Goal: Task Accomplishment & Management: Manage account settings

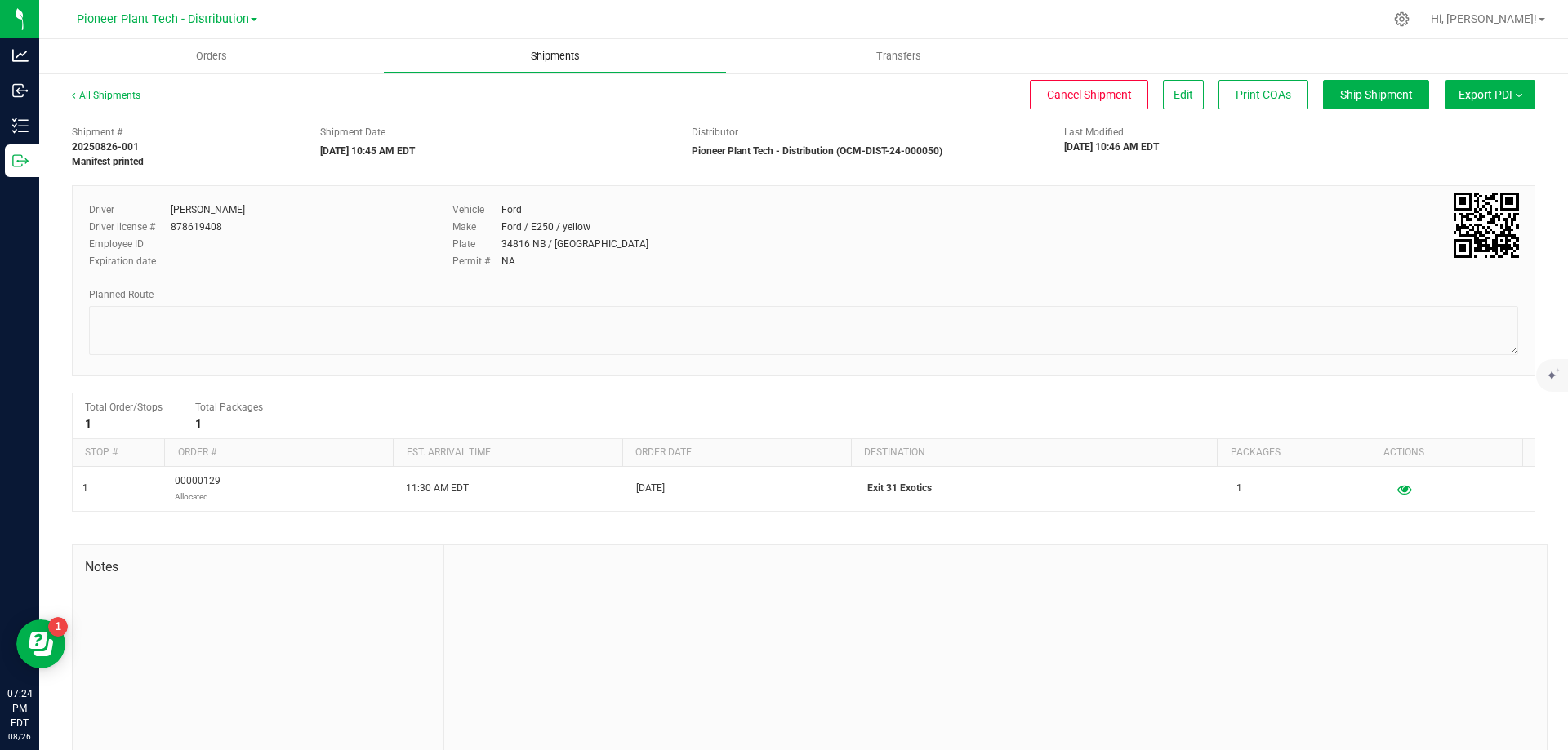
click at [543, 47] on uib-tab-heading "Shipments" at bounding box center [555, 56] width 342 height 32
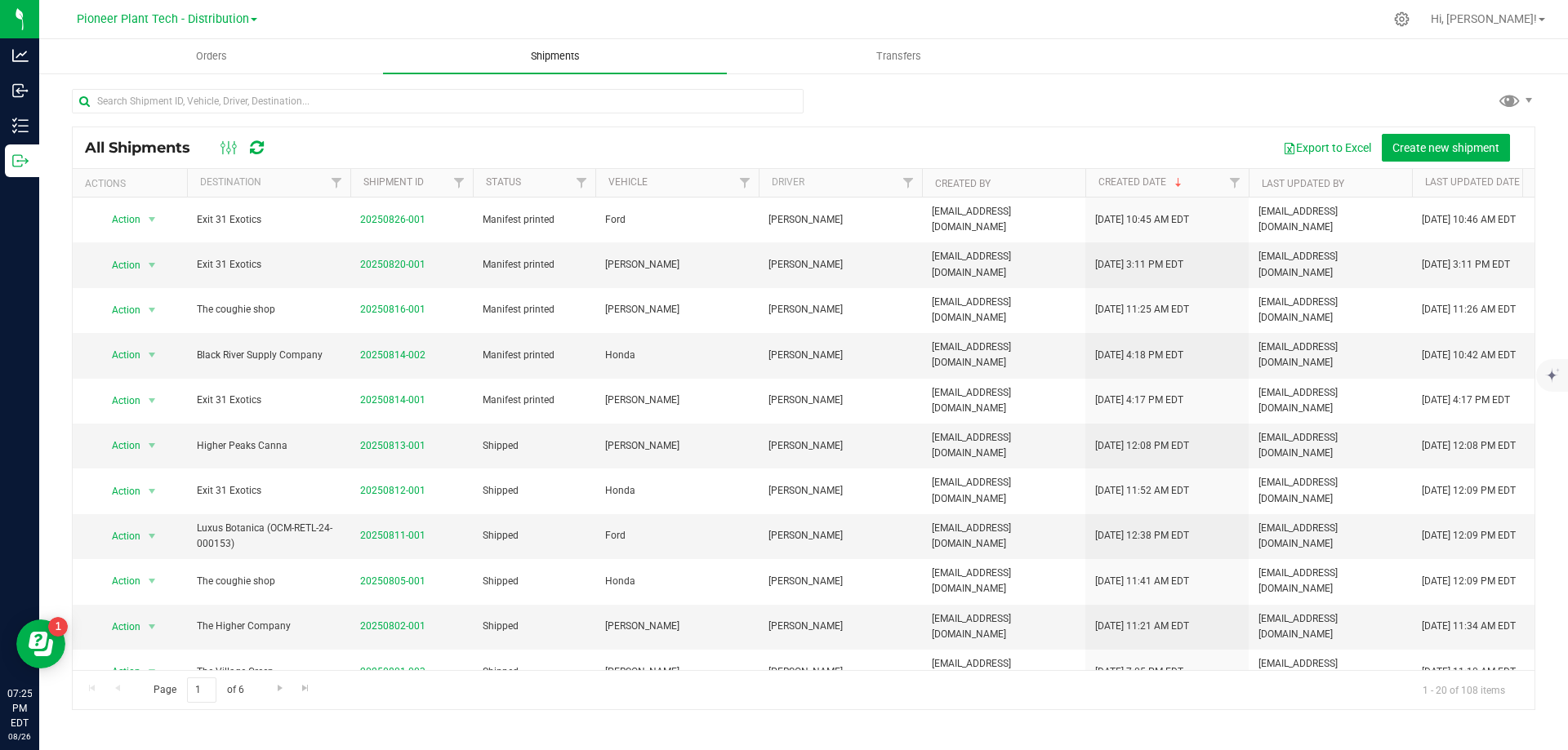
click at [564, 50] on span "Shipments" at bounding box center [555, 56] width 93 height 15
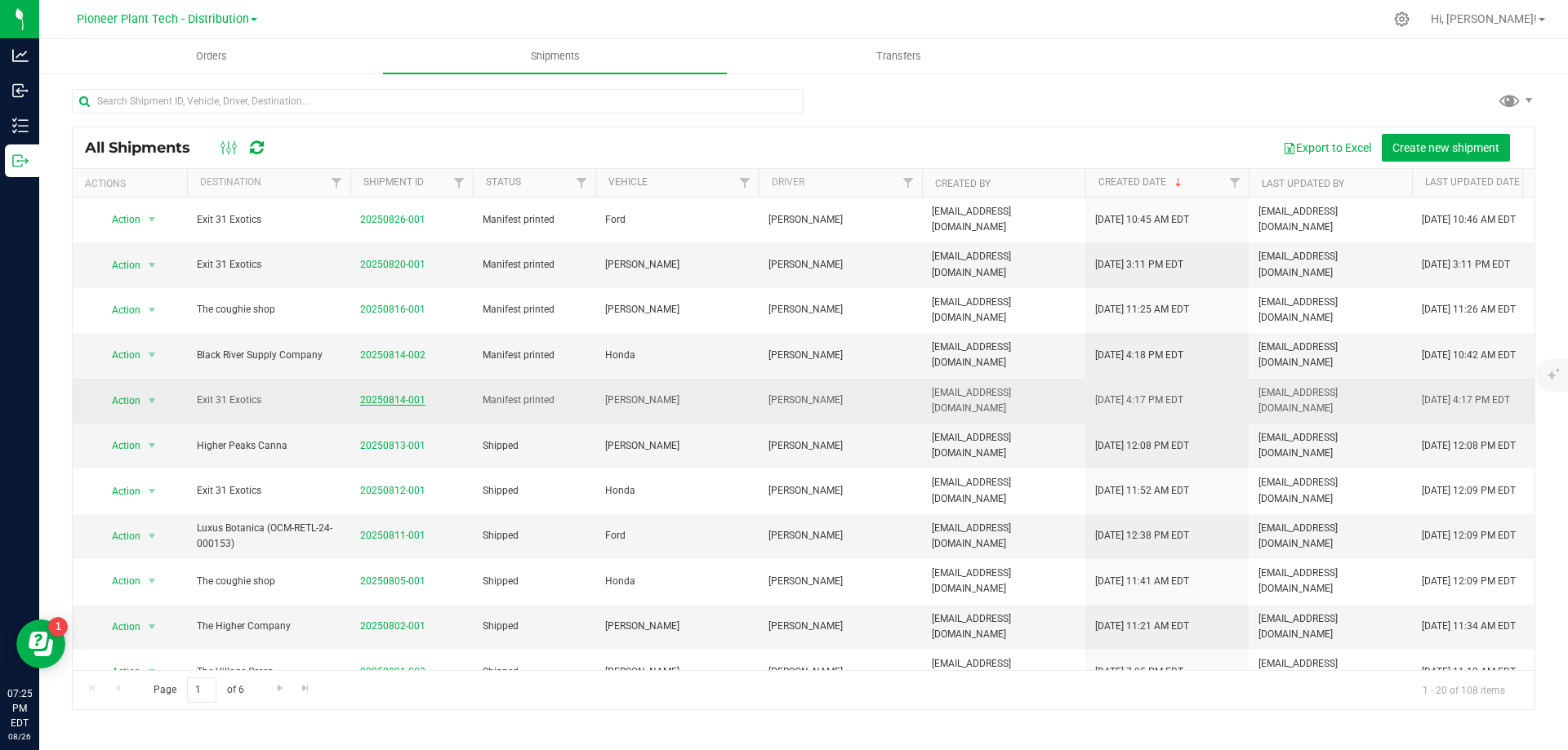
click at [381, 396] on link "20250814-001" at bounding box center [393, 400] width 65 height 12
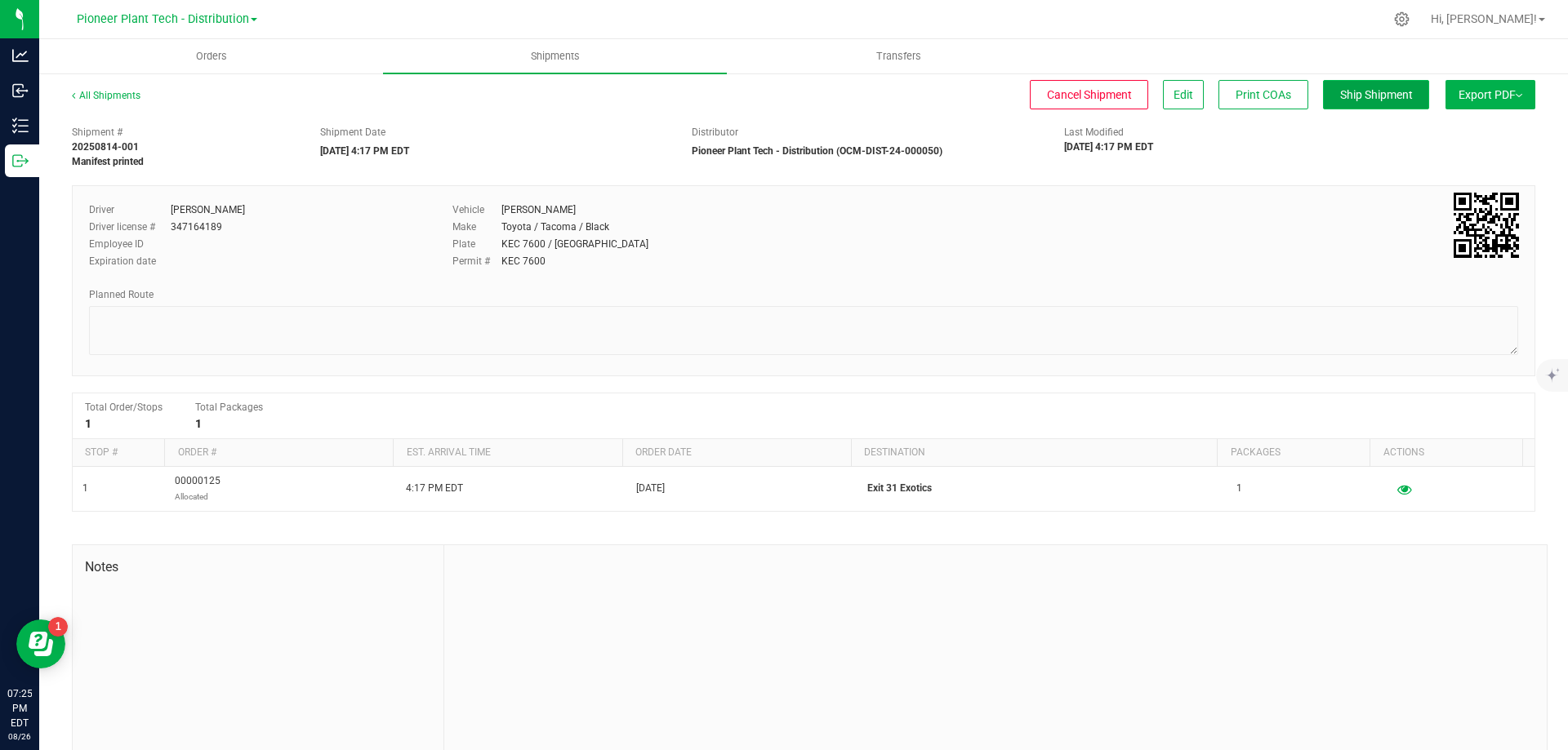
click at [1363, 91] on span "Ship Shipment" at bounding box center [1377, 94] width 72 height 13
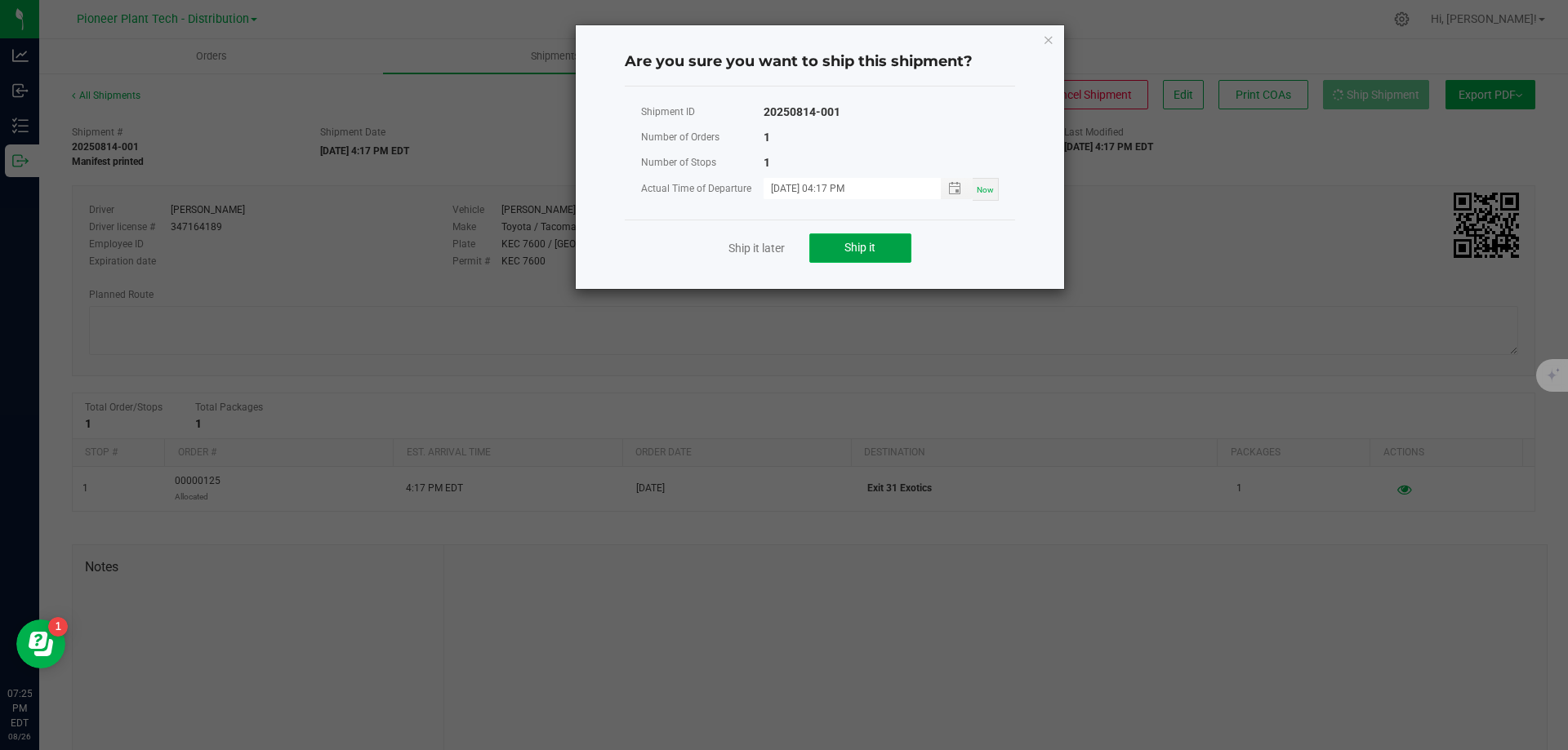
click at [830, 251] on button "Ship it" at bounding box center [860, 248] width 102 height 29
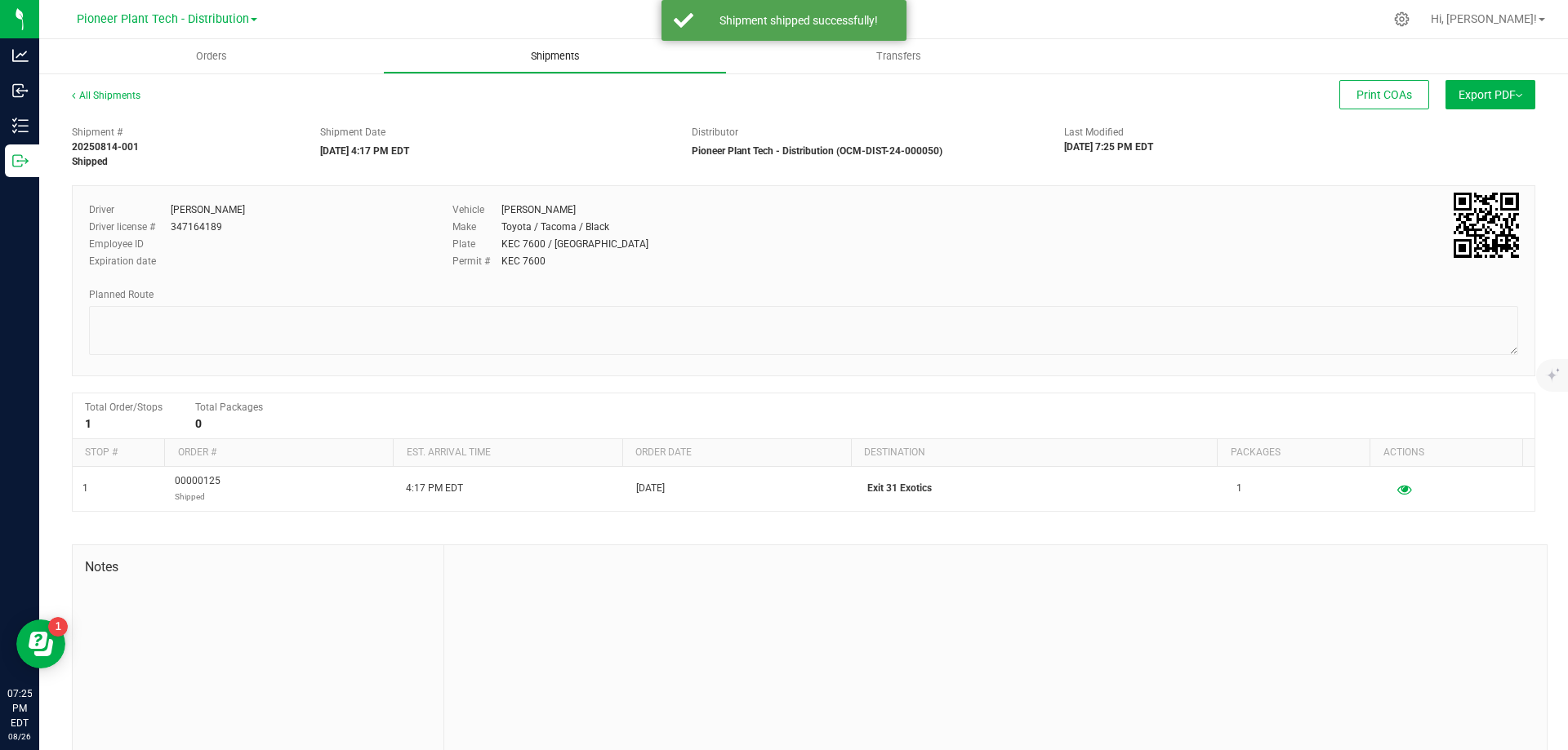
click at [562, 58] on span "Shipments" at bounding box center [555, 56] width 93 height 15
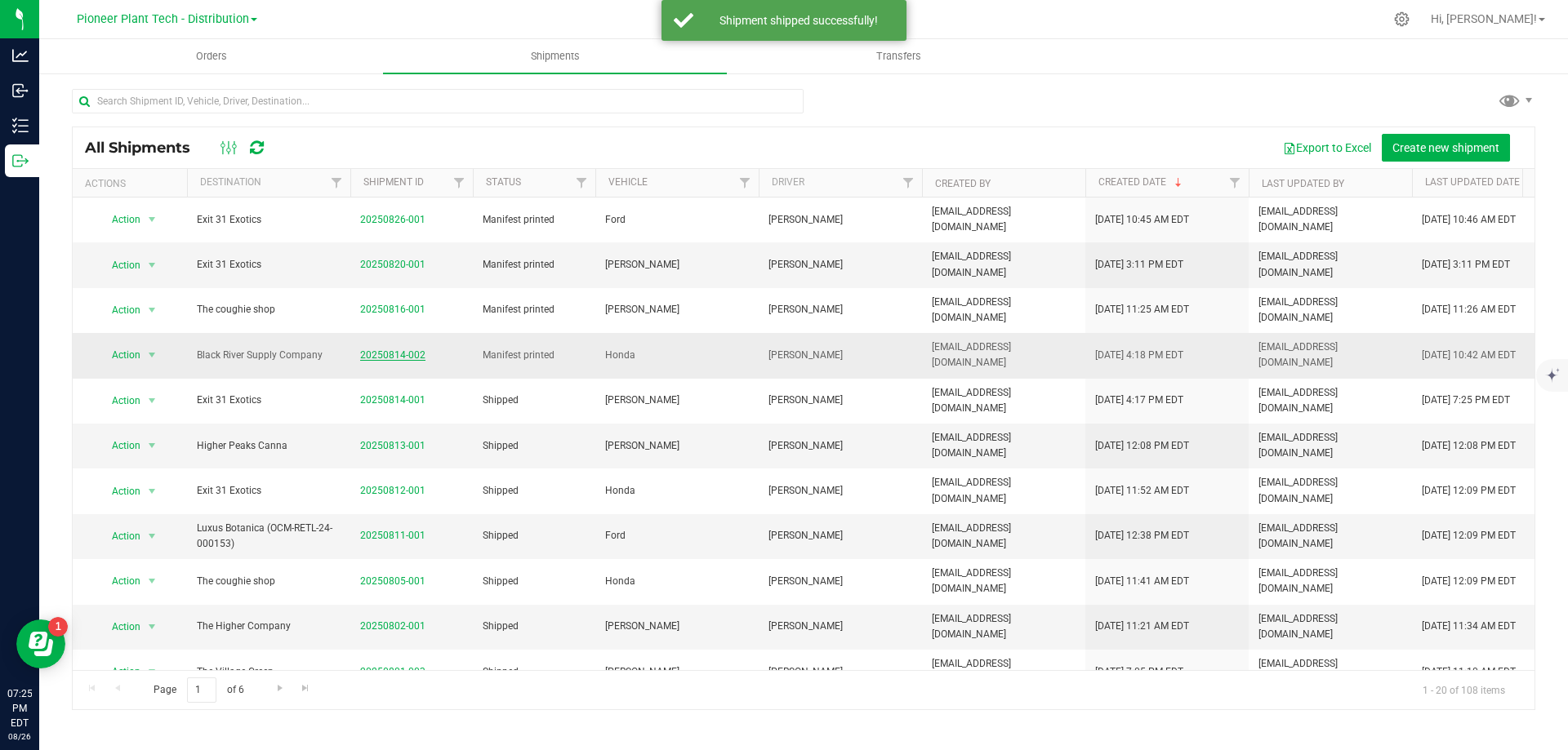
click at [370, 353] on link "20250814-002" at bounding box center [393, 355] width 65 height 12
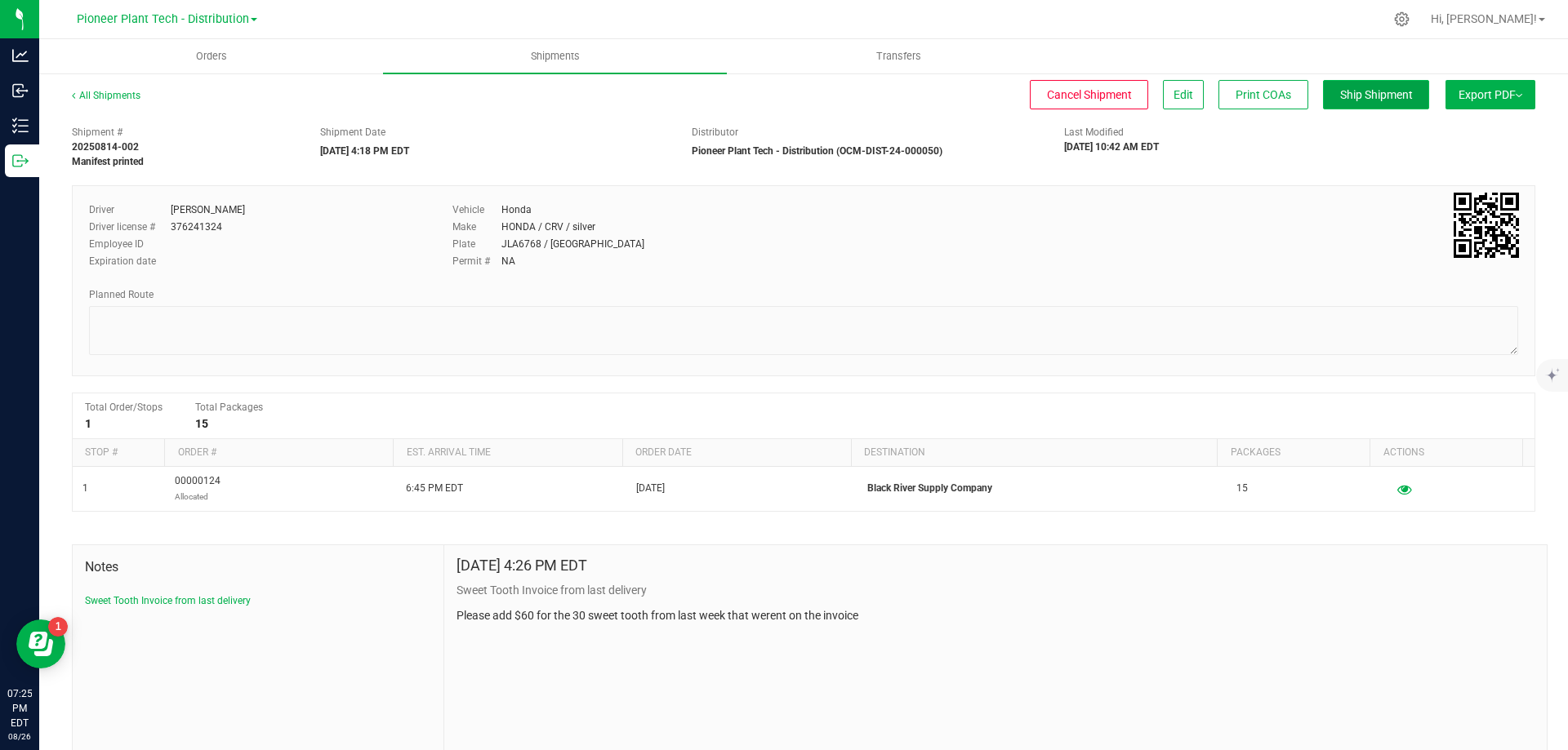
click at [1368, 89] on span "Ship Shipment" at bounding box center [1377, 94] width 72 height 13
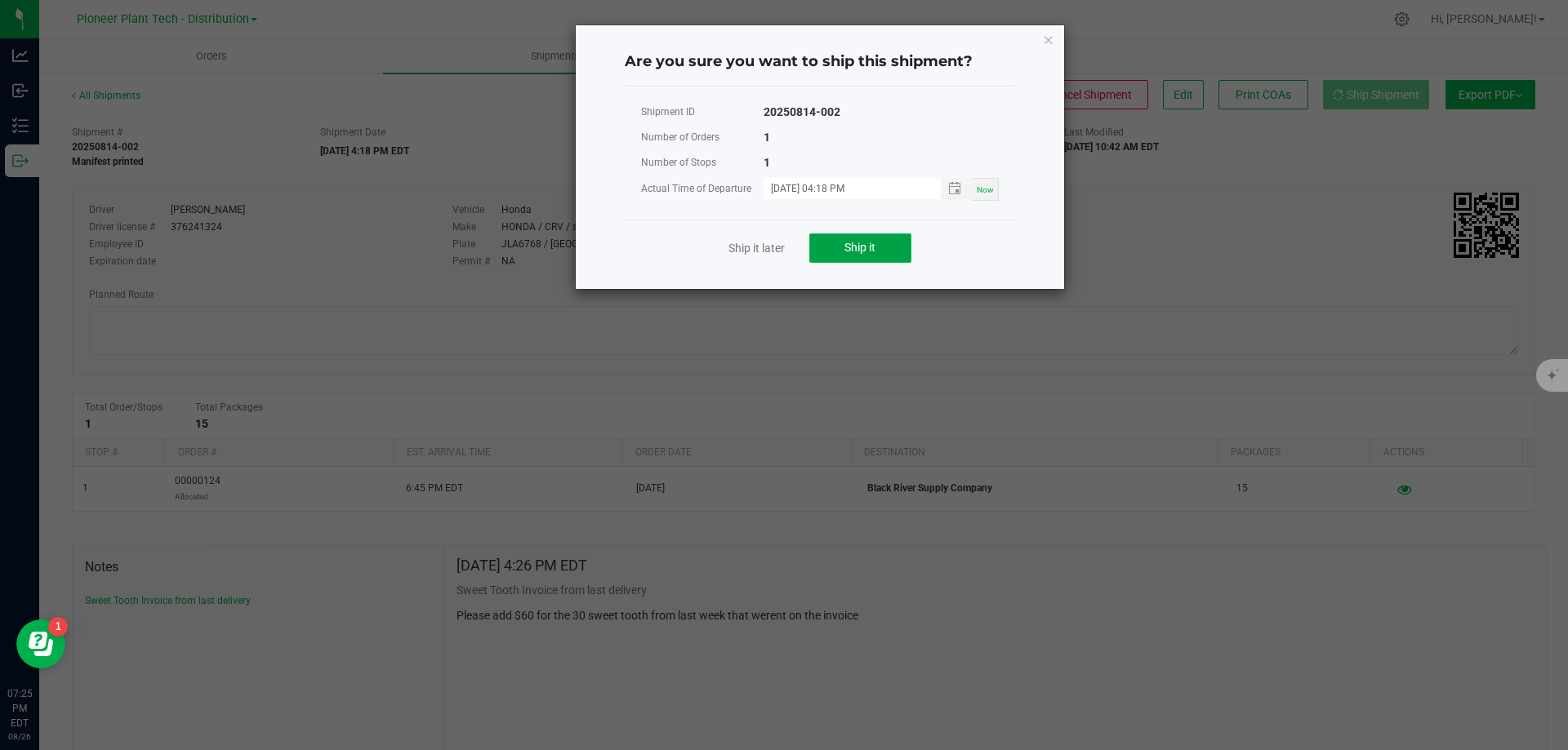
click at [865, 251] on span "Ship it" at bounding box center [860, 247] width 31 height 13
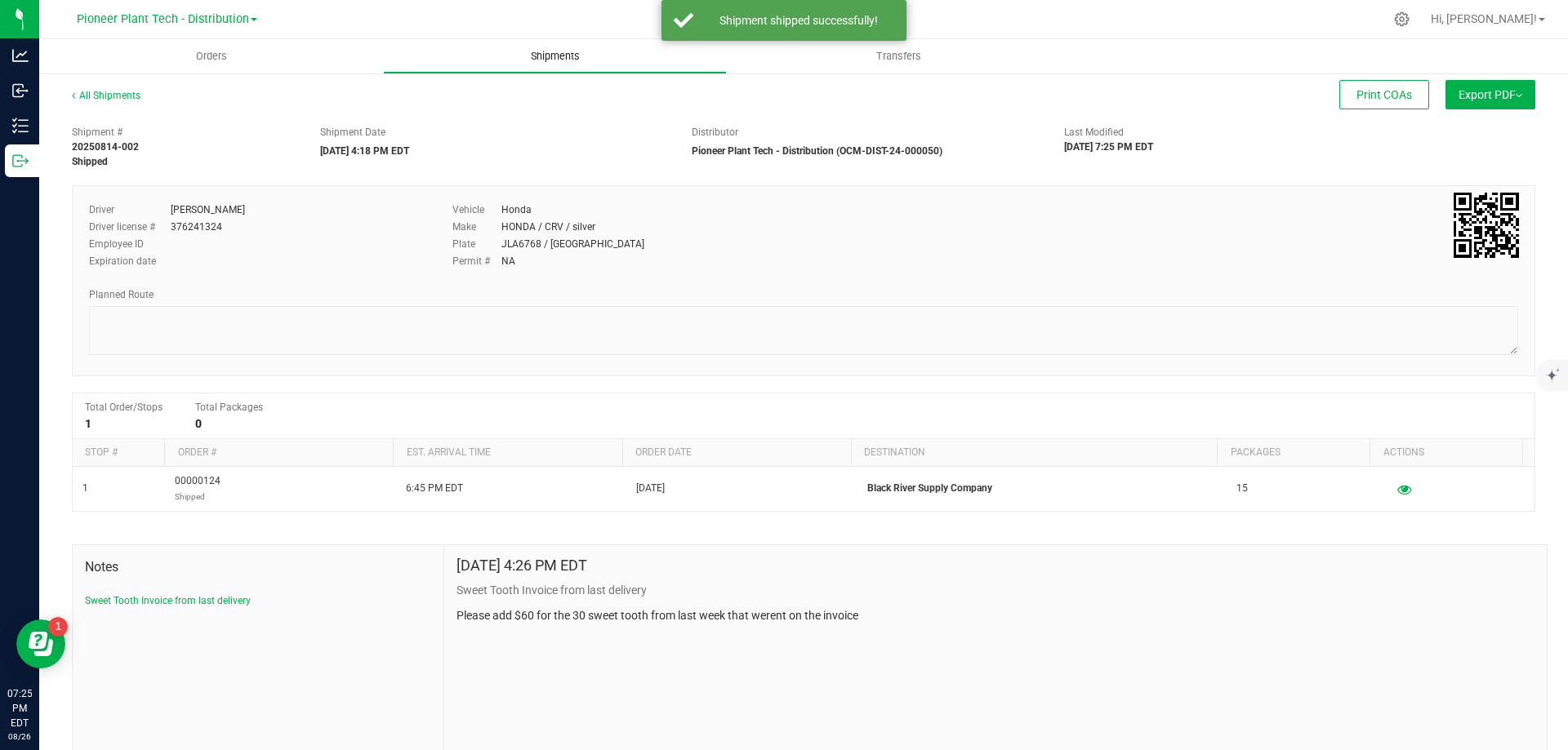
click at [561, 55] on span "Shipments" at bounding box center [555, 56] width 93 height 15
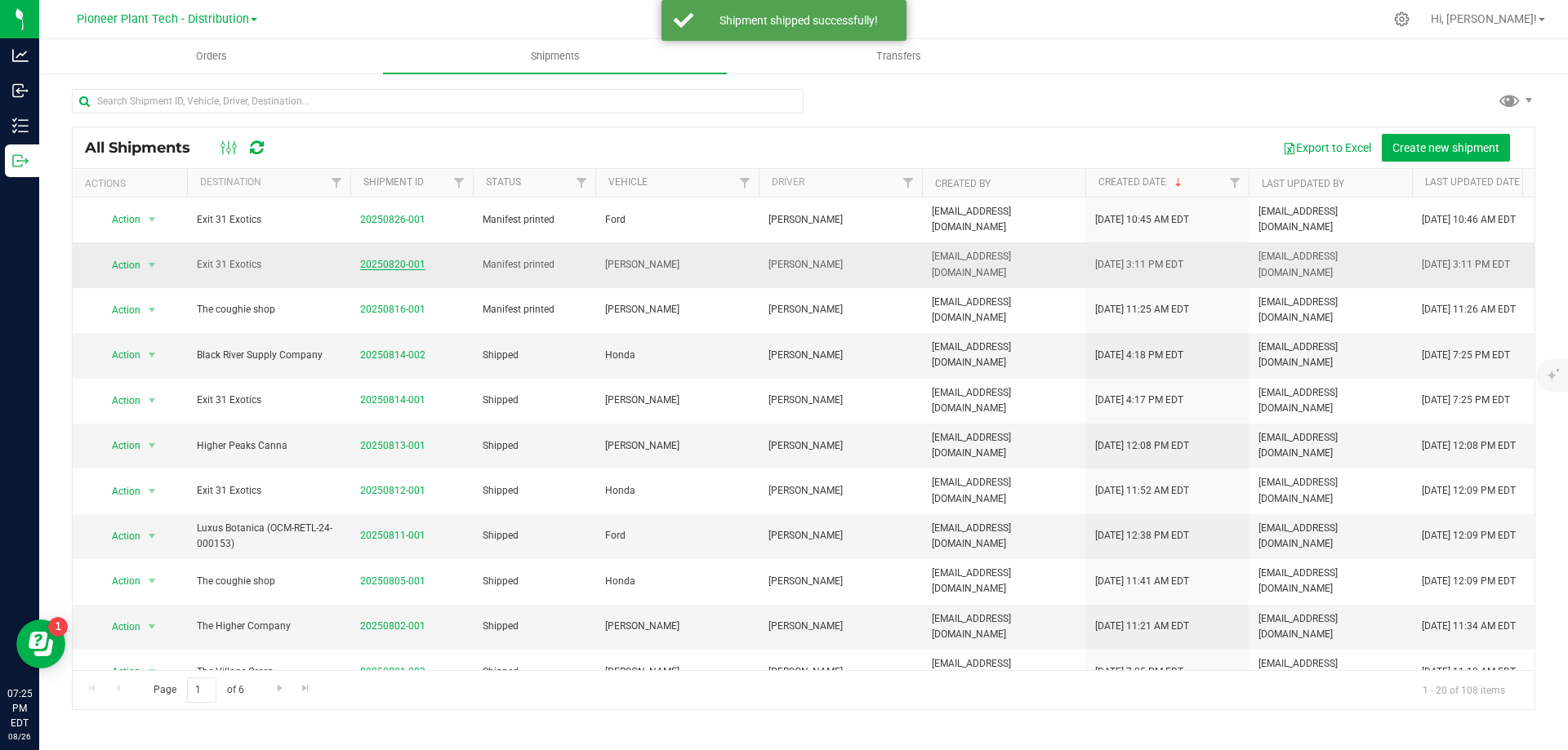
click at [419, 259] on link "20250820-001" at bounding box center [393, 265] width 65 height 12
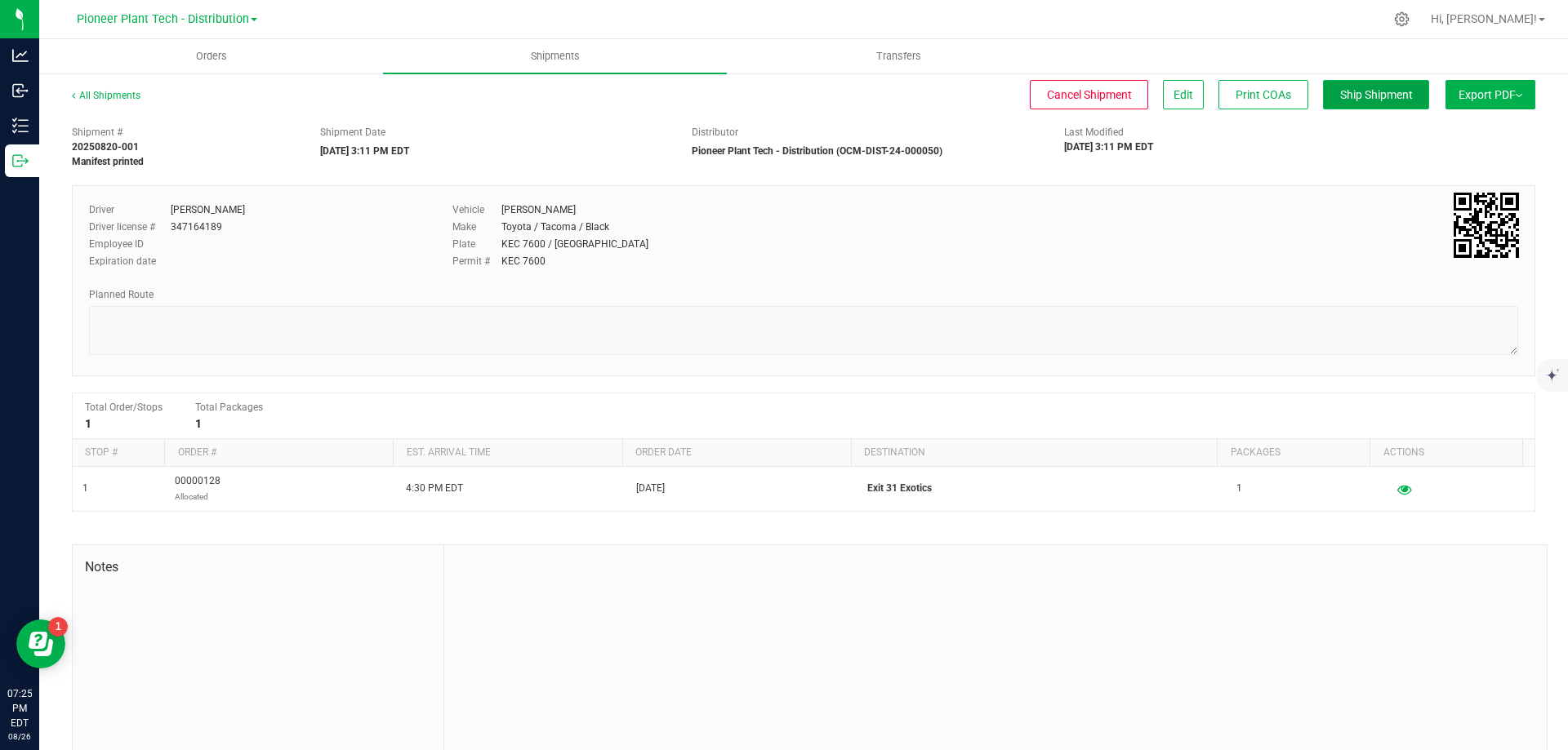
click at [1352, 85] on button "Ship Shipment" at bounding box center [1376, 95] width 106 height 29
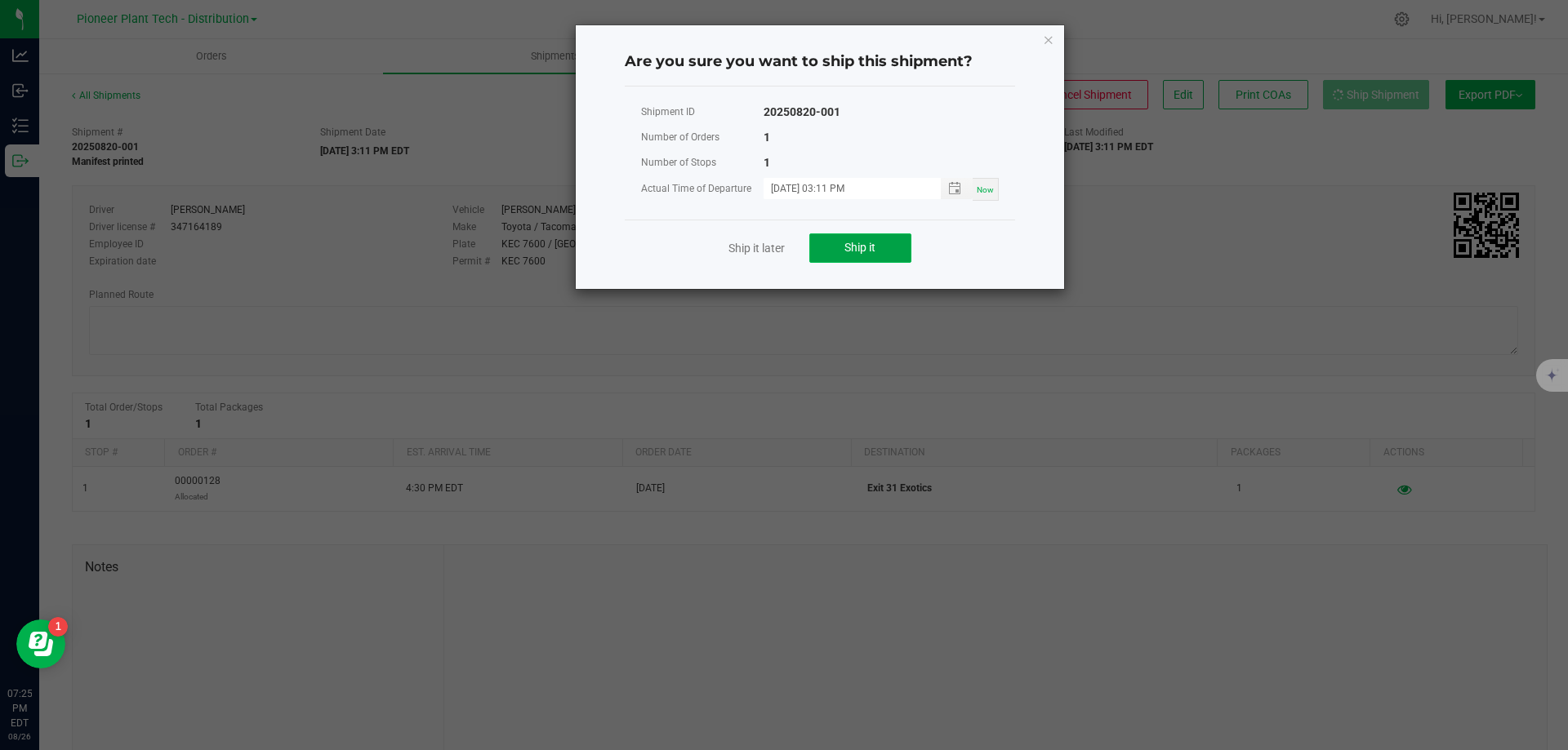
click at [871, 246] on span "Ship it" at bounding box center [860, 247] width 31 height 13
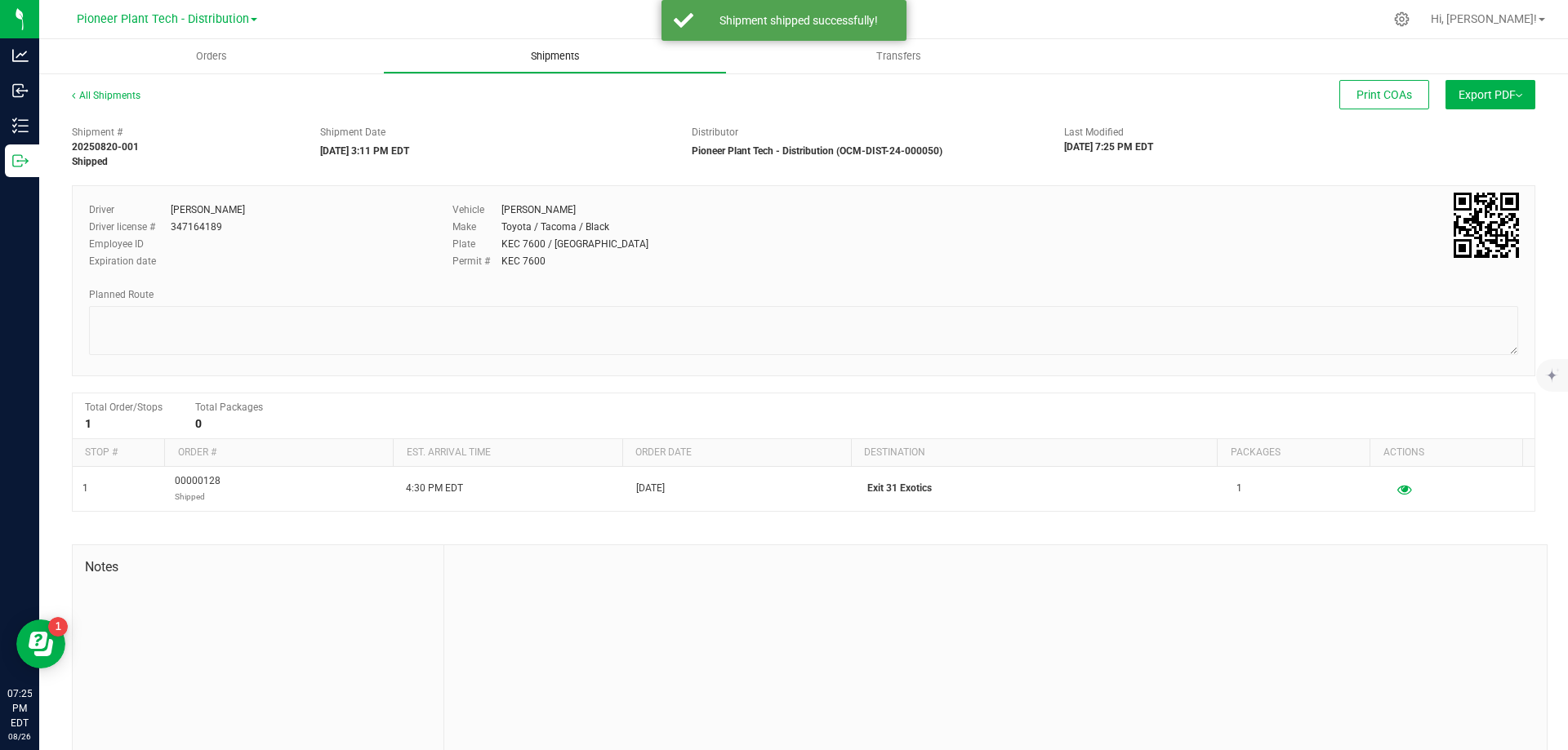
click at [562, 51] on span "Shipments" at bounding box center [555, 56] width 93 height 15
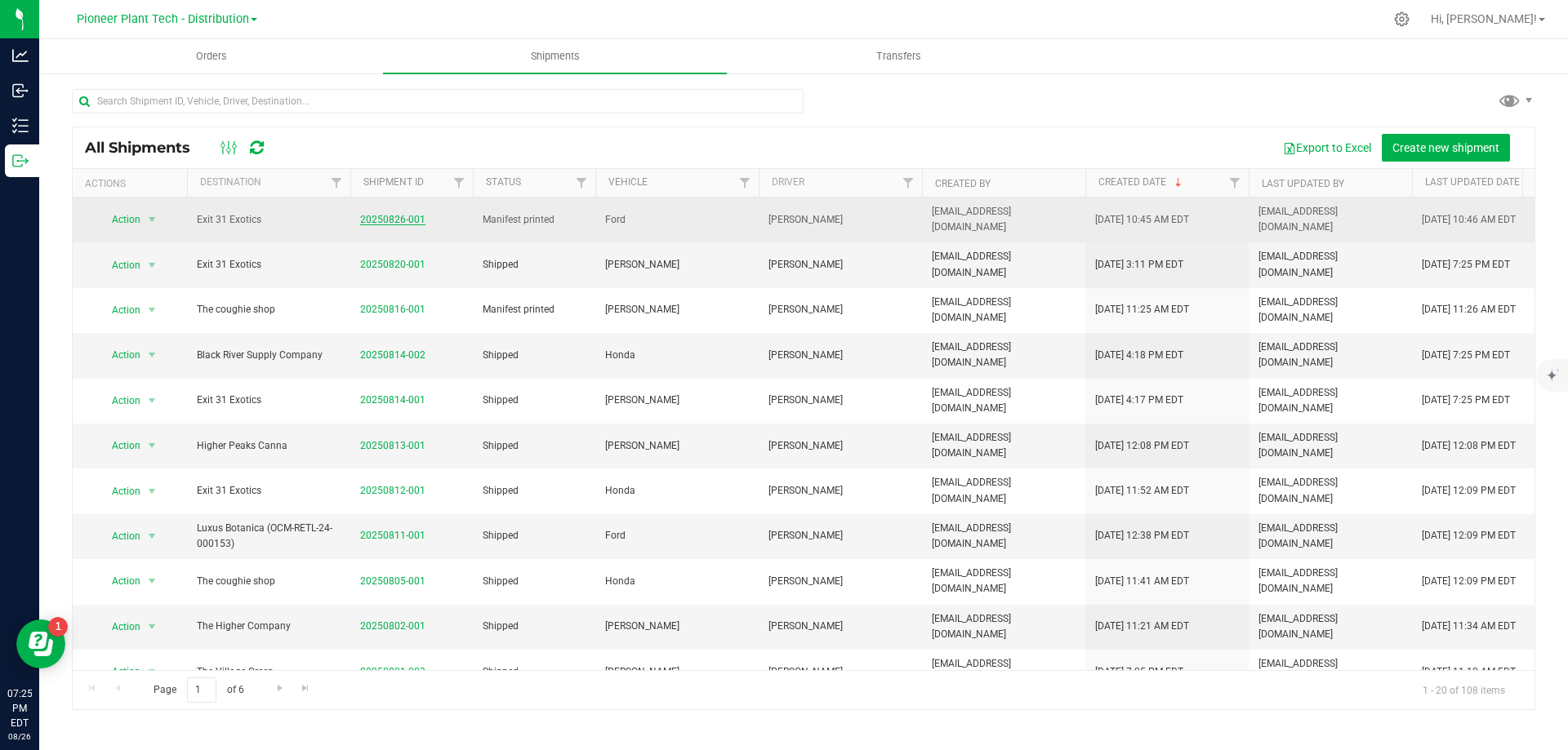
click at [386, 220] on link "20250826-001" at bounding box center [393, 220] width 65 height 12
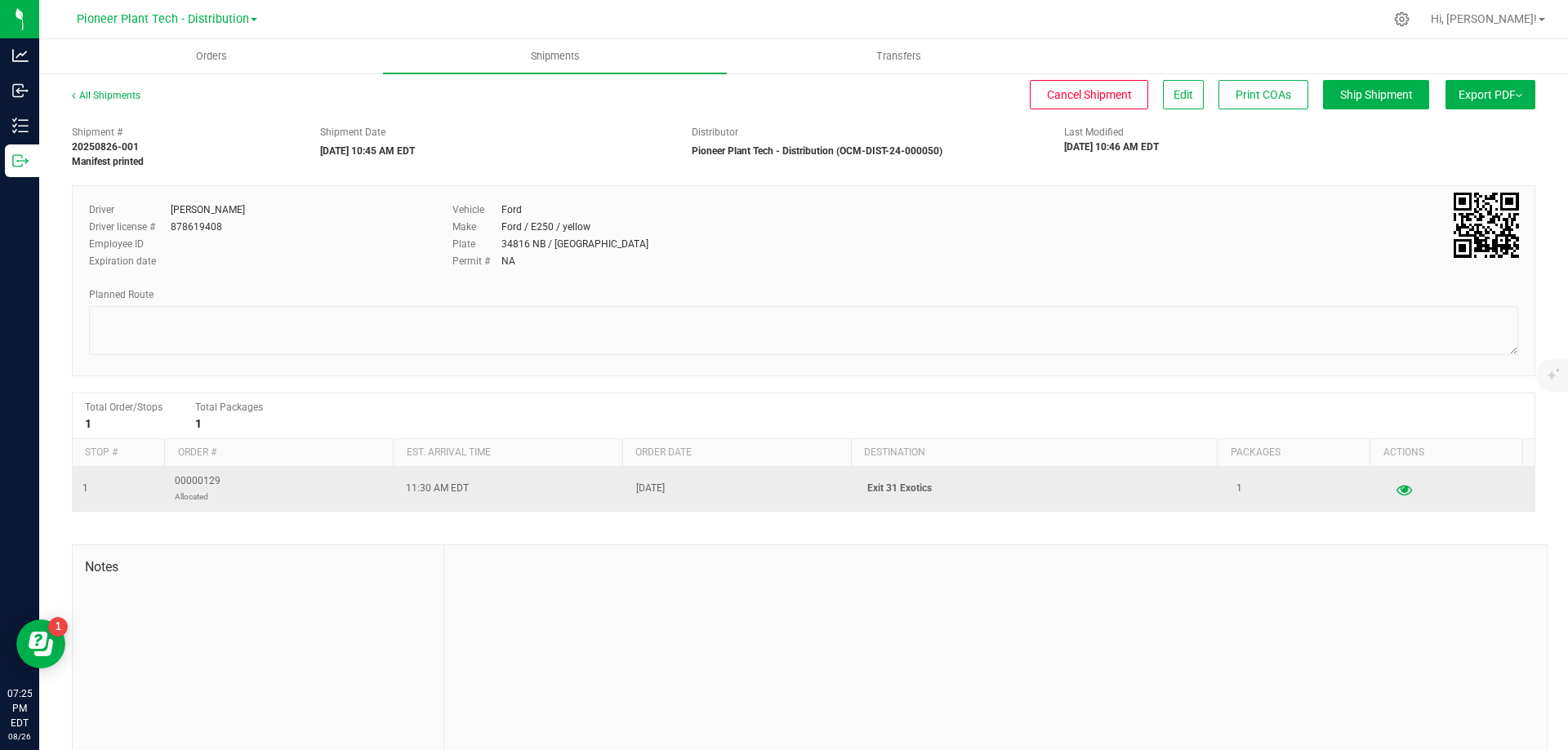
click at [1396, 490] on icon "button" at bounding box center [1404, 489] width 16 height 12
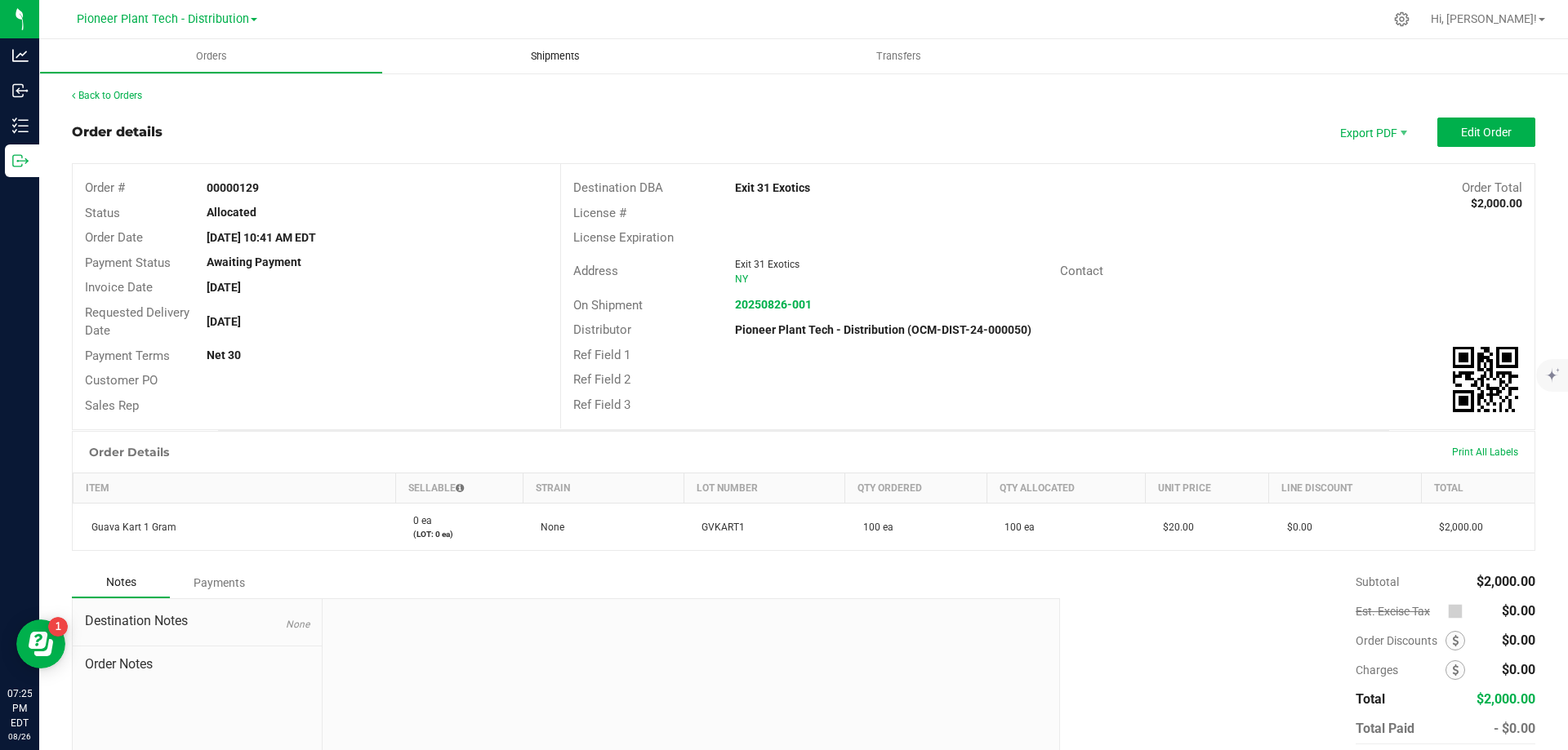
click at [530, 58] on span "Shipments" at bounding box center [555, 56] width 93 height 15
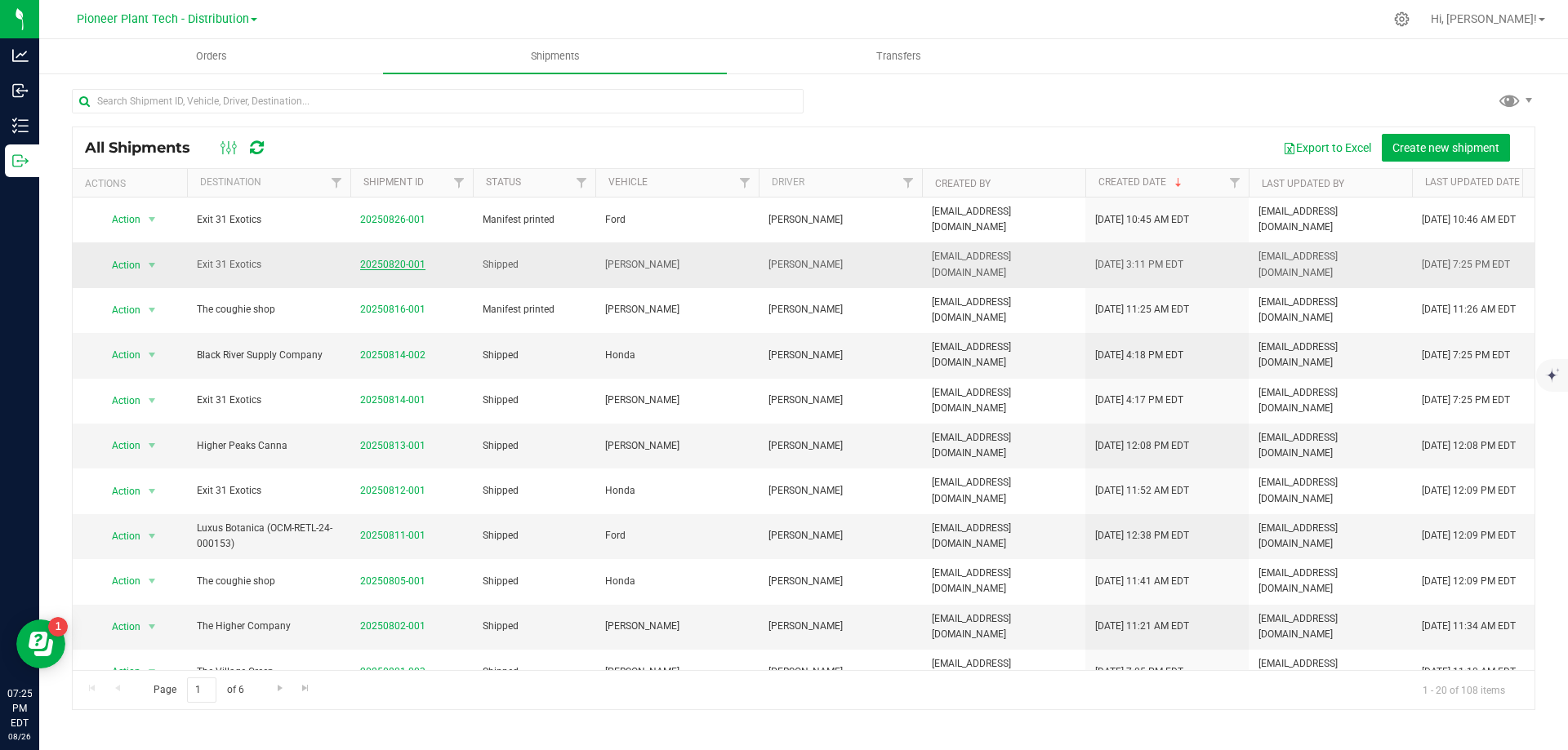
click at [402, 261] on link "20250820-001" at bounding box center [393, 265] width 65 height 12
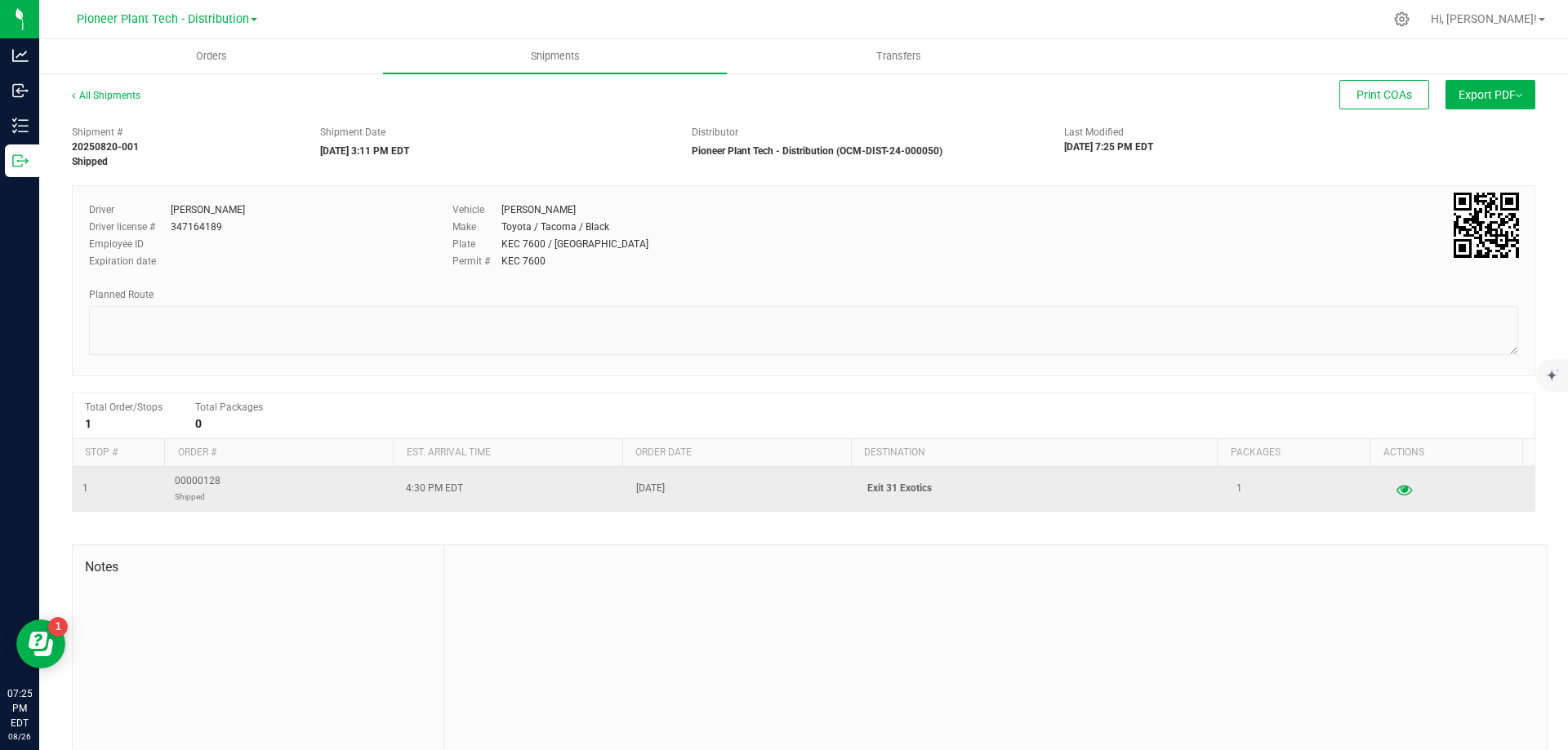
click at [1396, 490] on icon "button" at bounding box center [1404, 489] width 16 height 12
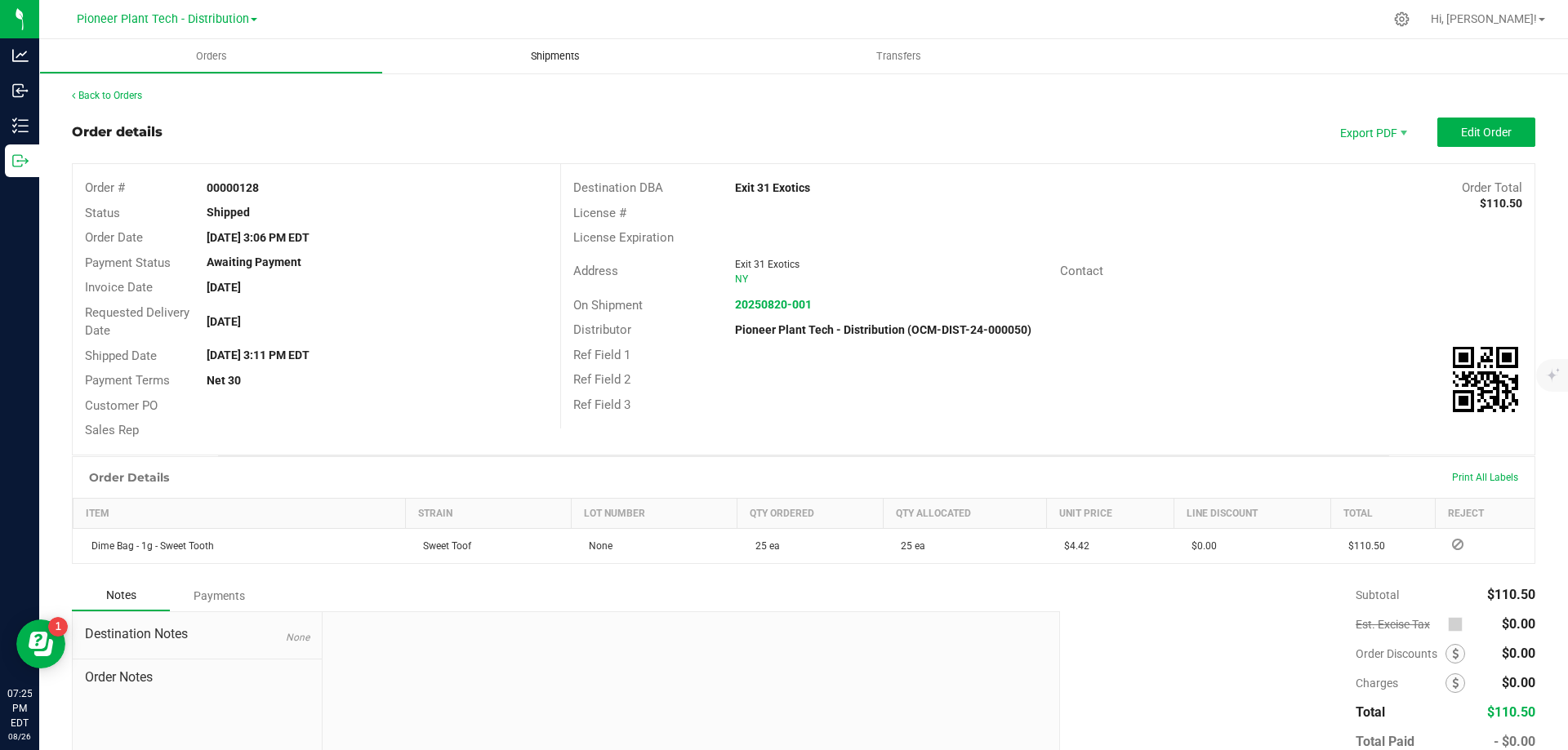
click at [566, 61] on span "Shipments" at bounding box center [555, 56] width 93 height 15
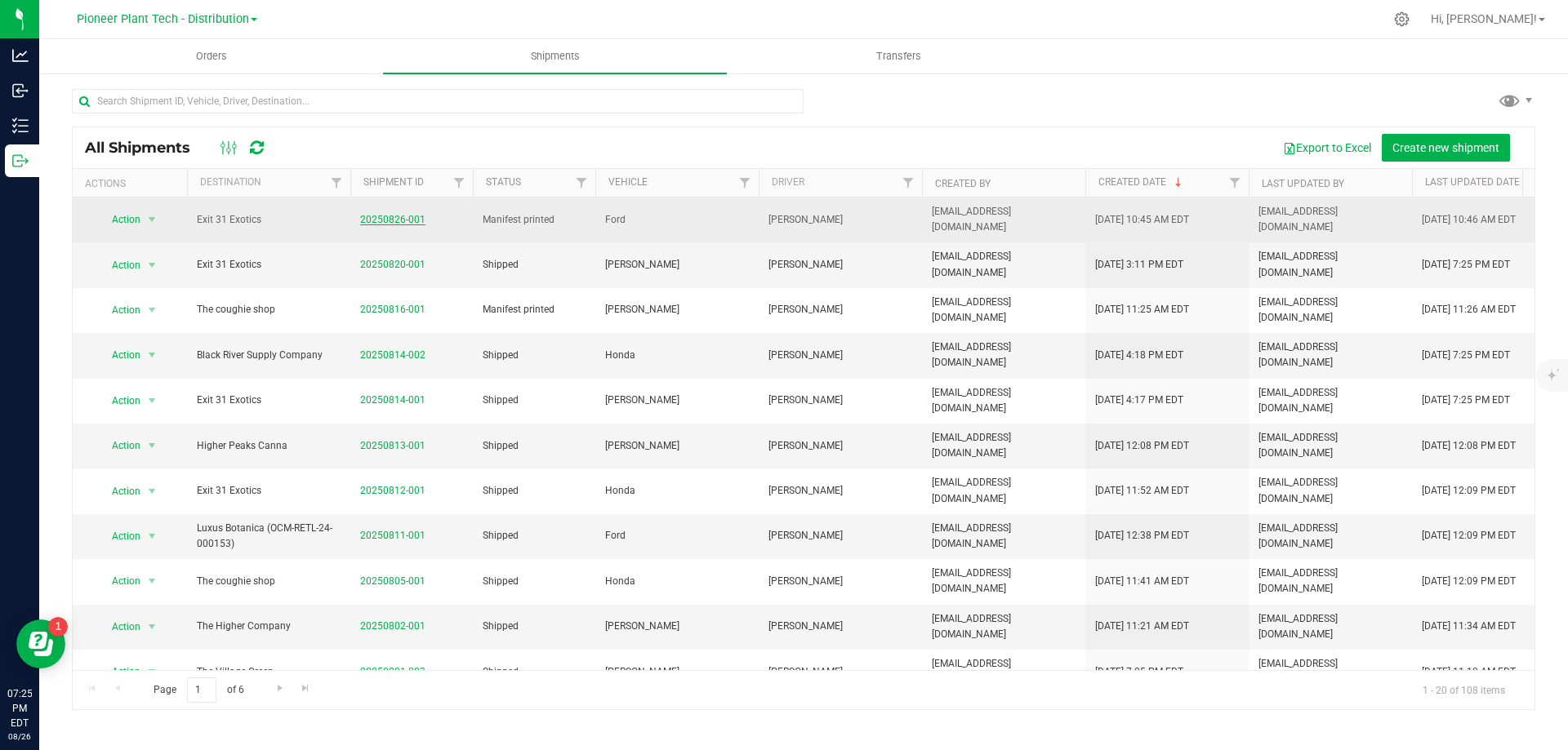
click at [396, 215] on link "20250826-001" at bounding box center [393, 220] width 65 height 12
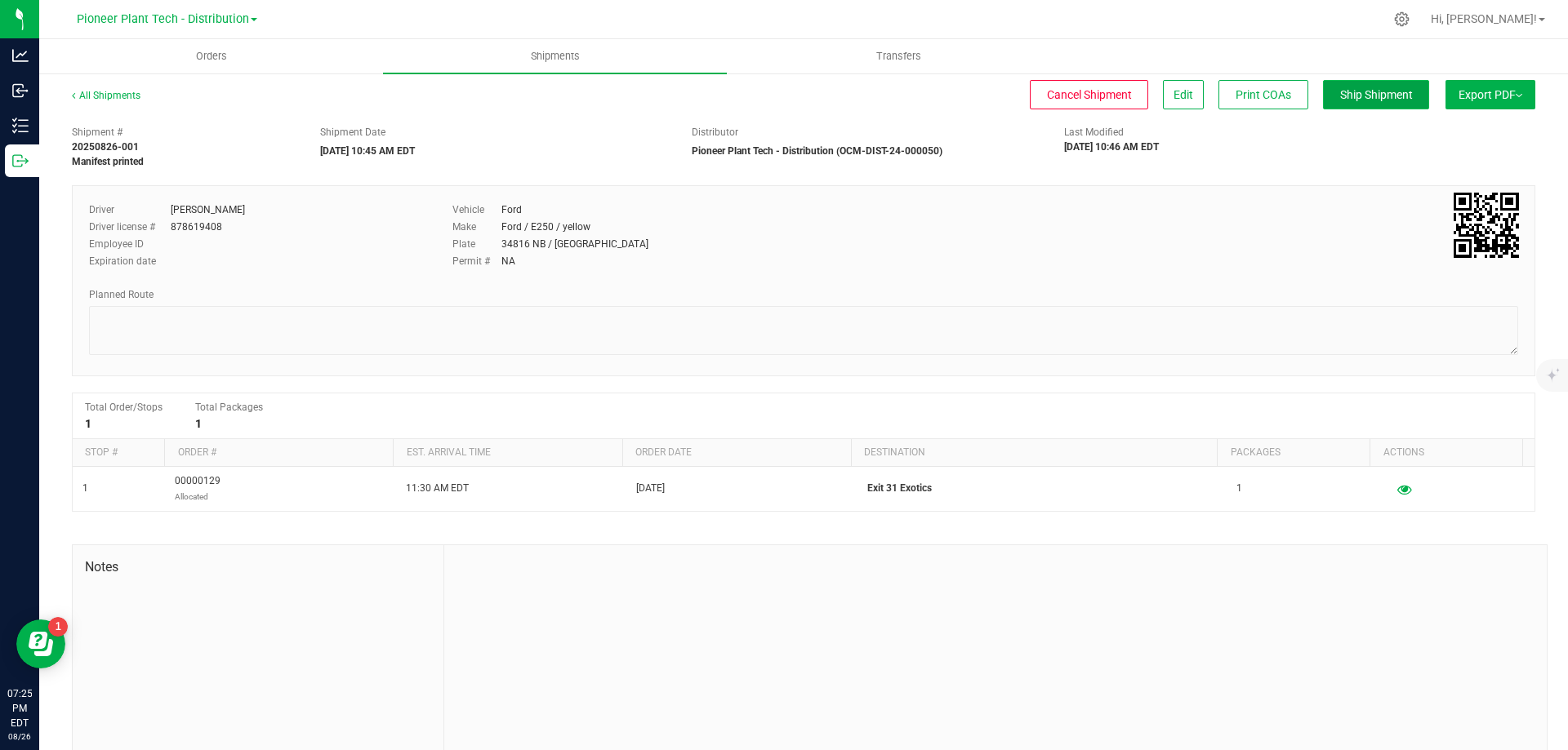
click at [1348, 101] on span "Ship Shipment" at bounding box center [1377, 94] width 72 height 13
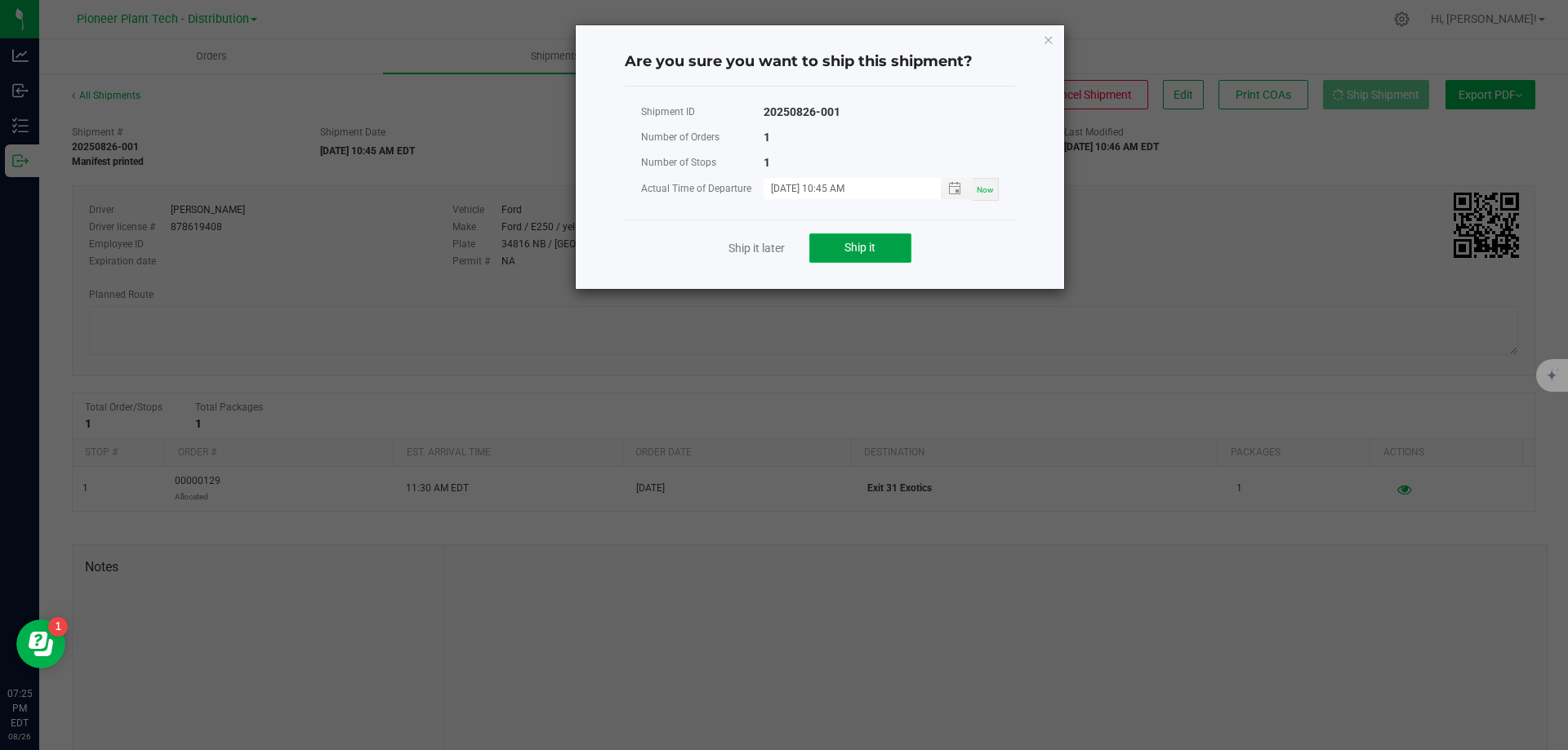
click at [903, 254] on button "Ship it" at bounding box center [860, 248] width 102 height 29
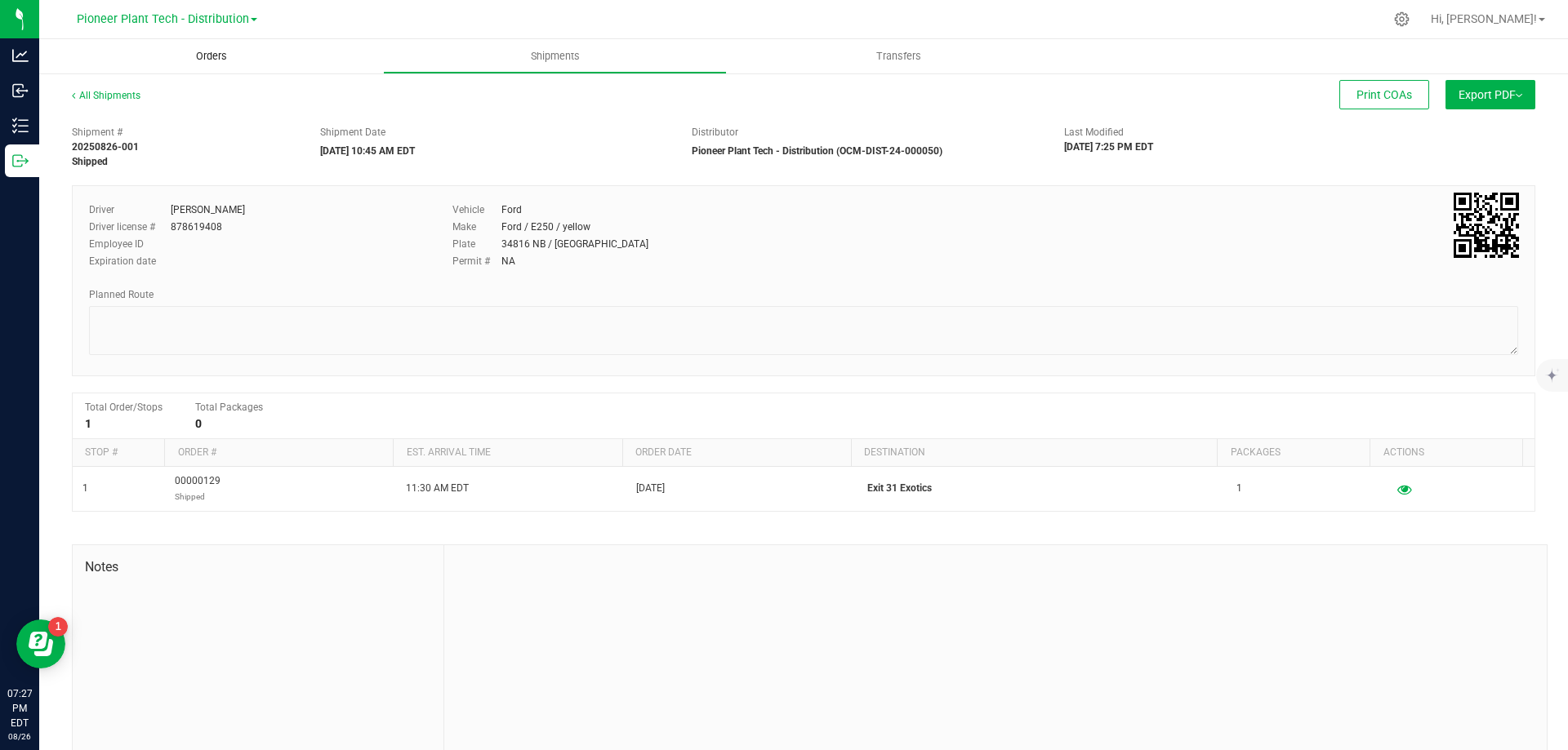
click at [221, 61] on span "Orders" at bounding box center [211, 56] width 75 height 15
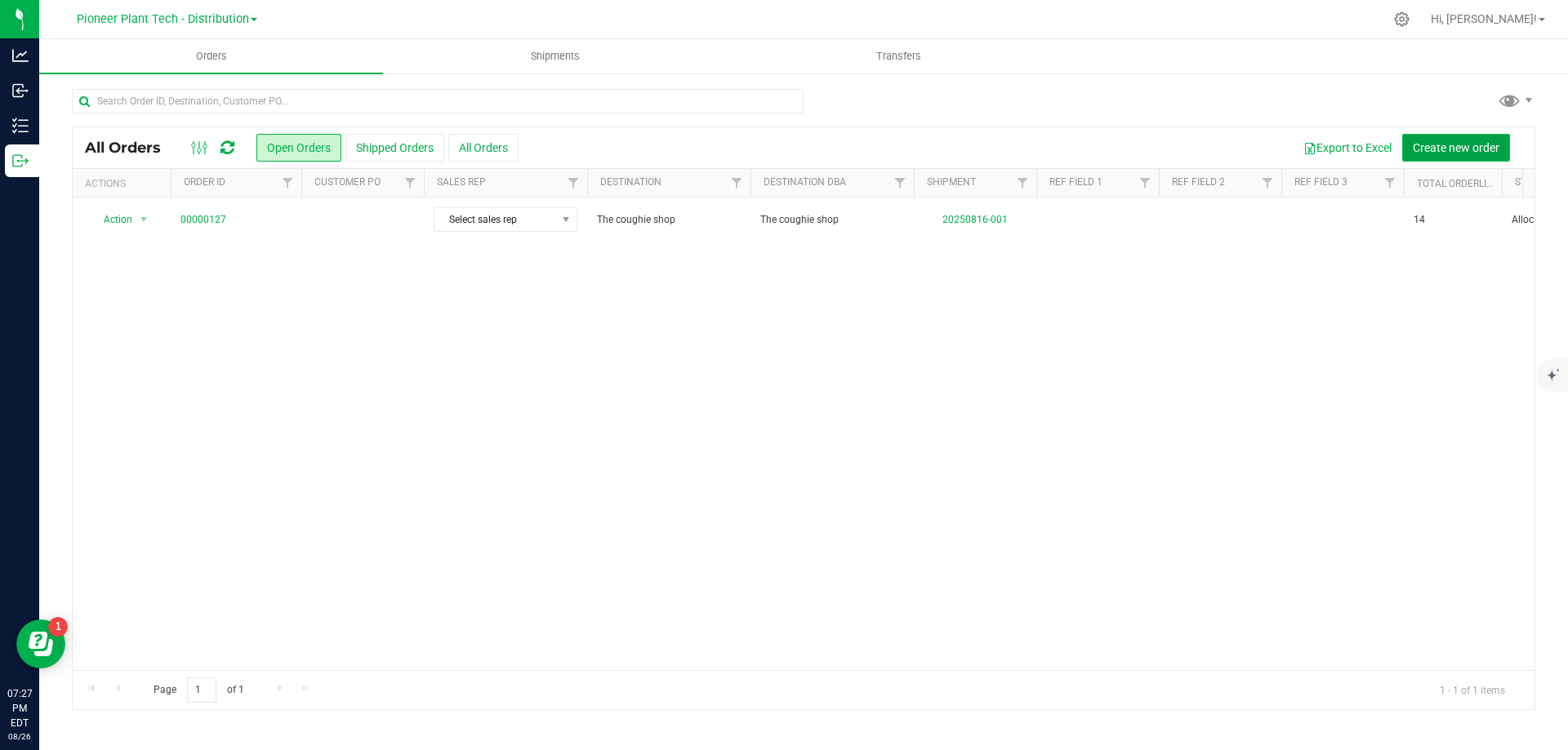
click at [1425, 142] on span "Create new order" at bounding box center [1456, 147] width 87 height 13
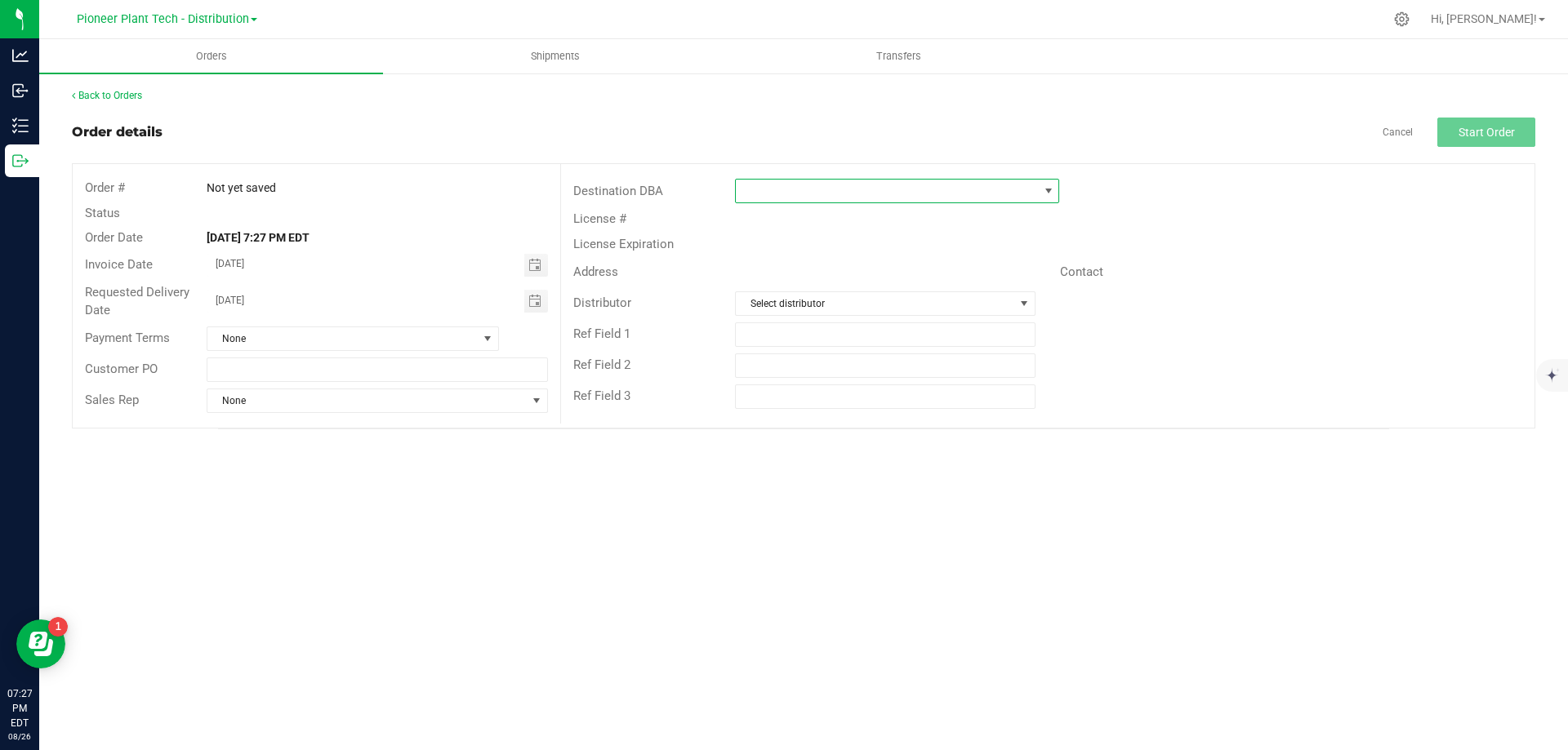
click at [1049, 190] on span at bounding box center [1048, 190] width 13 height 13
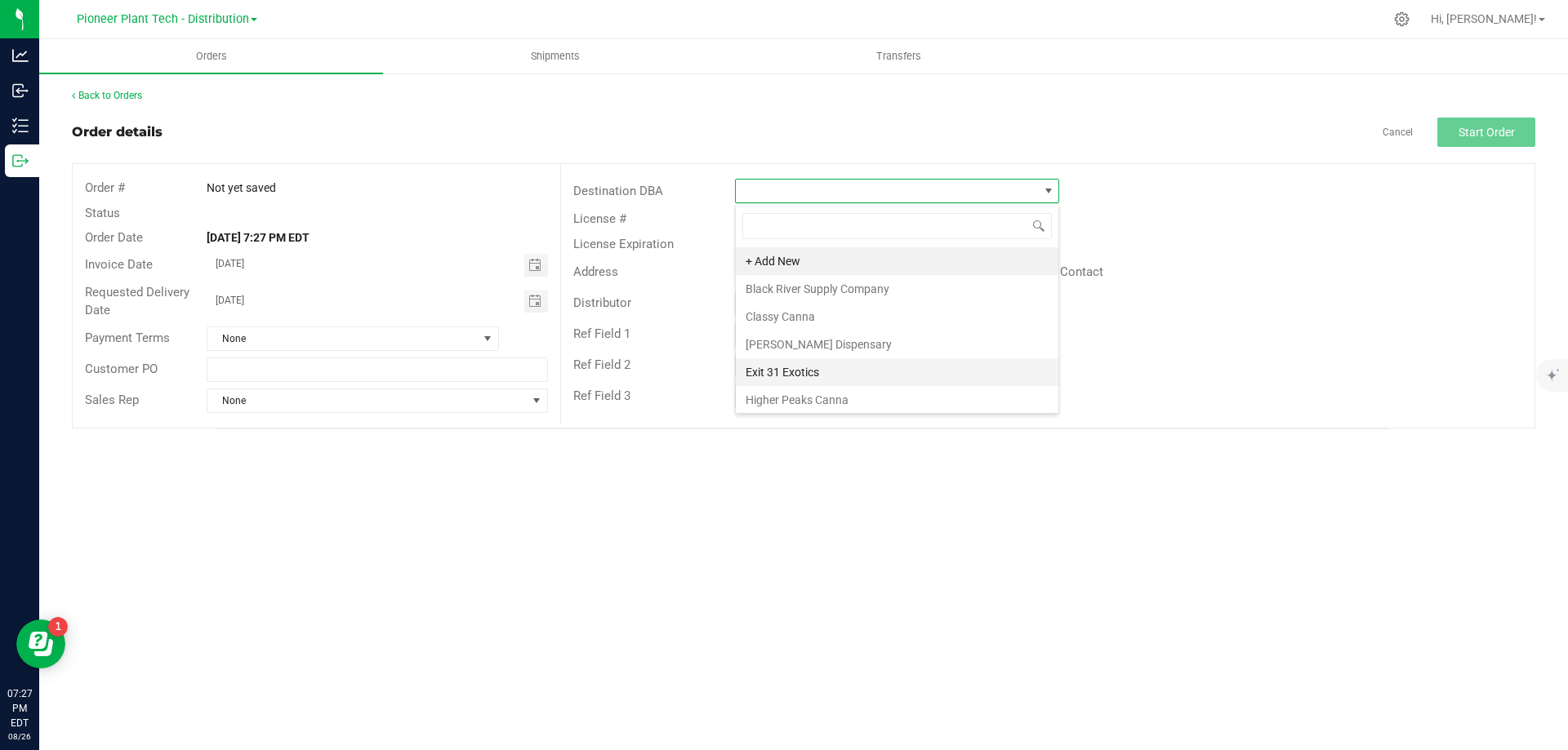
click at [792, 369] on li "Exit 31 Exotics" at bounding box center [897, 372] width 322 height 27
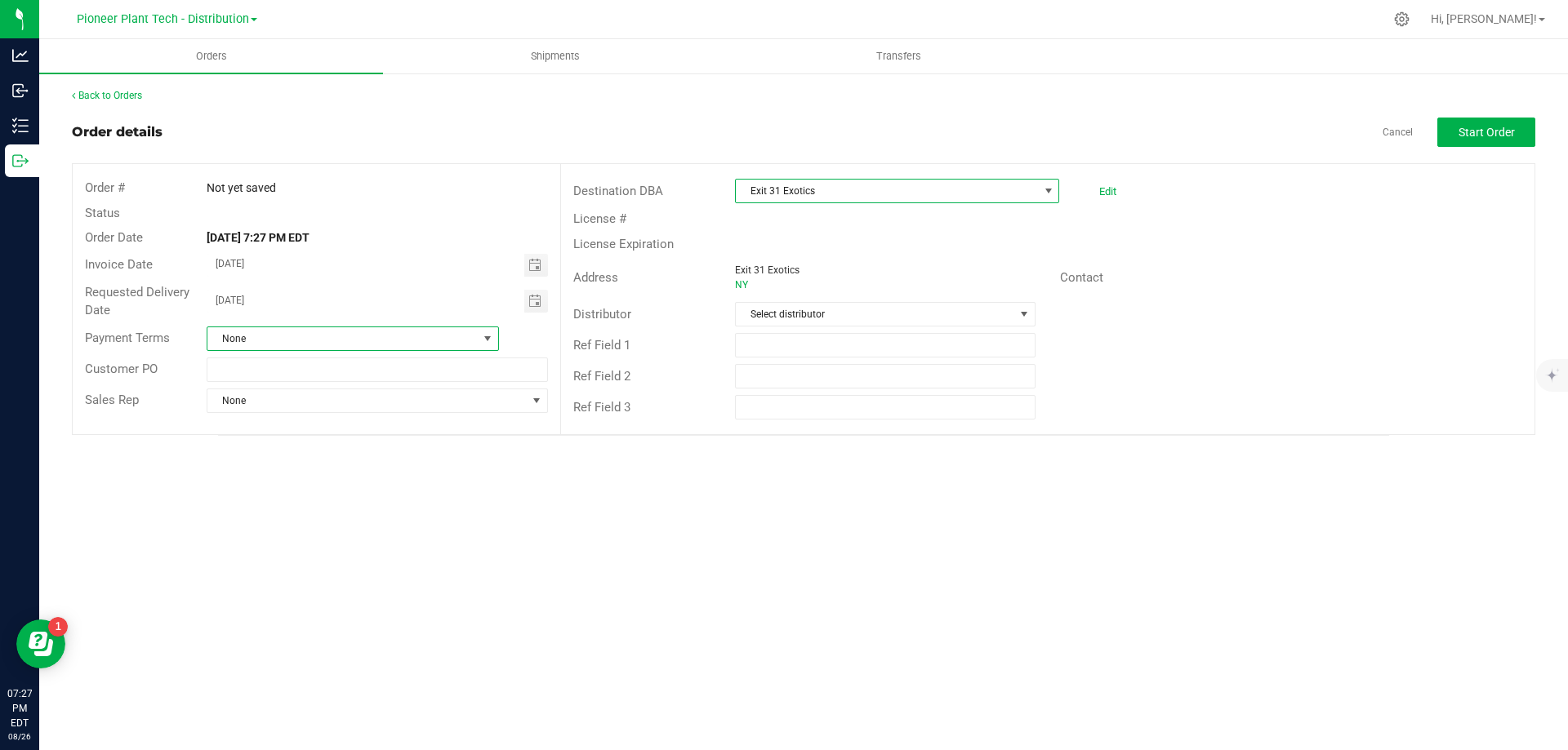
click at [485, 341] on span at bounding box center [487, 338] width 13 height 13
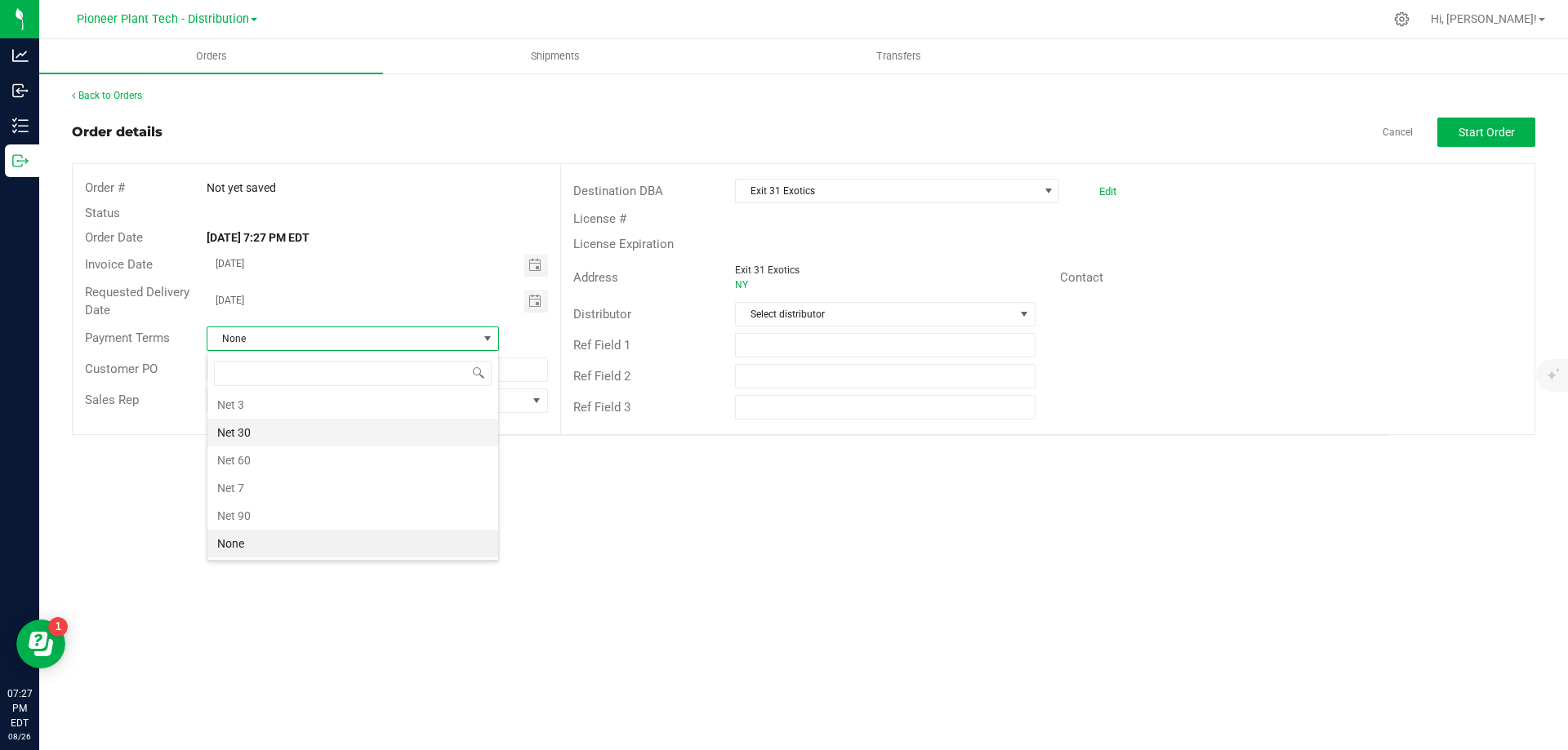
click at [243, 429] on li "Net 30" at bounding box center [353, 433] width 291 height 27
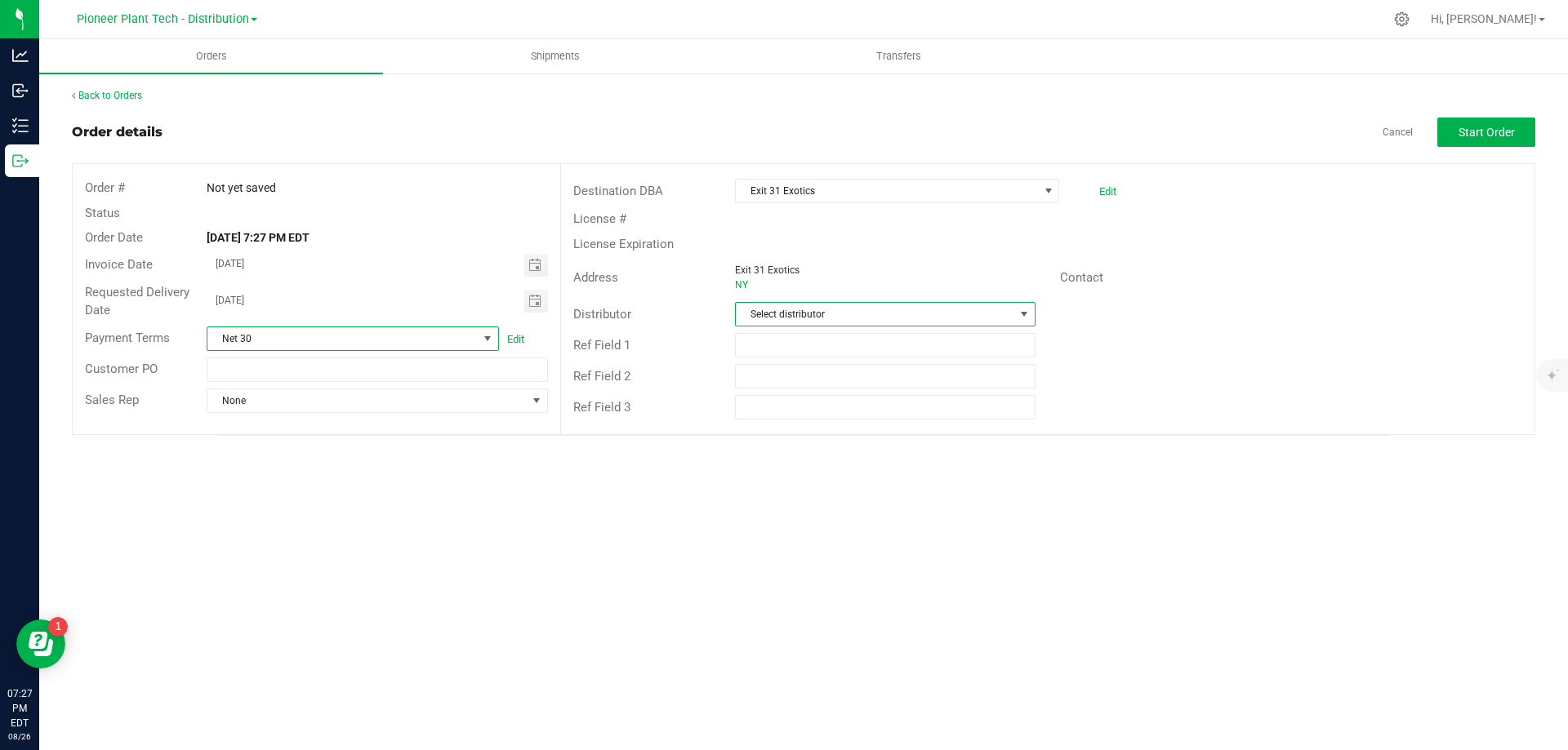
click at [1016, 311] on span at bounding box center [1024, 313] width 21 height 22
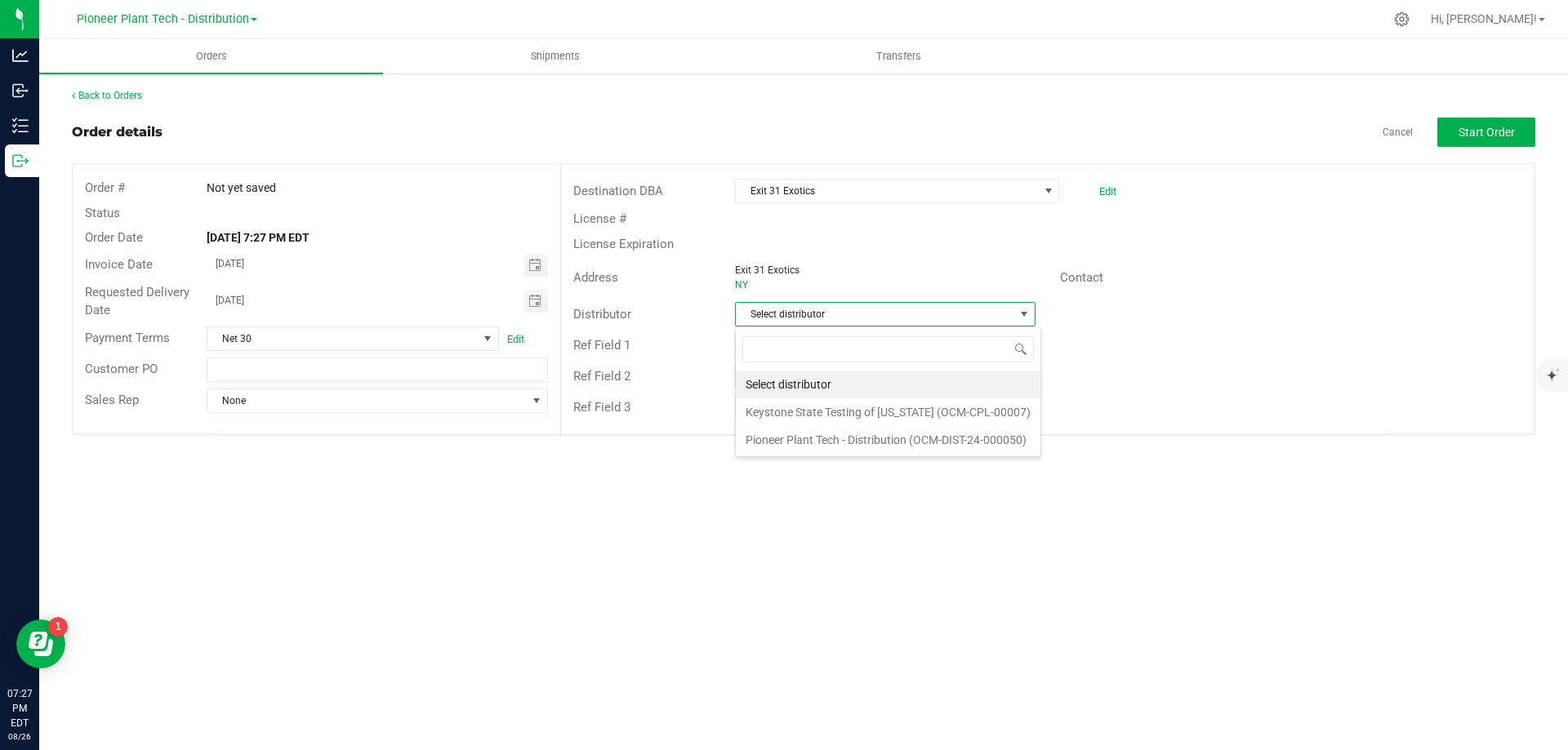
scroll to position [24, 301]
click at [848, 436] on li "Pioneer Plant Tech - Distribution (OCM-DIST-24-000050)" at bounding box center [888, 439] width 305 height 27
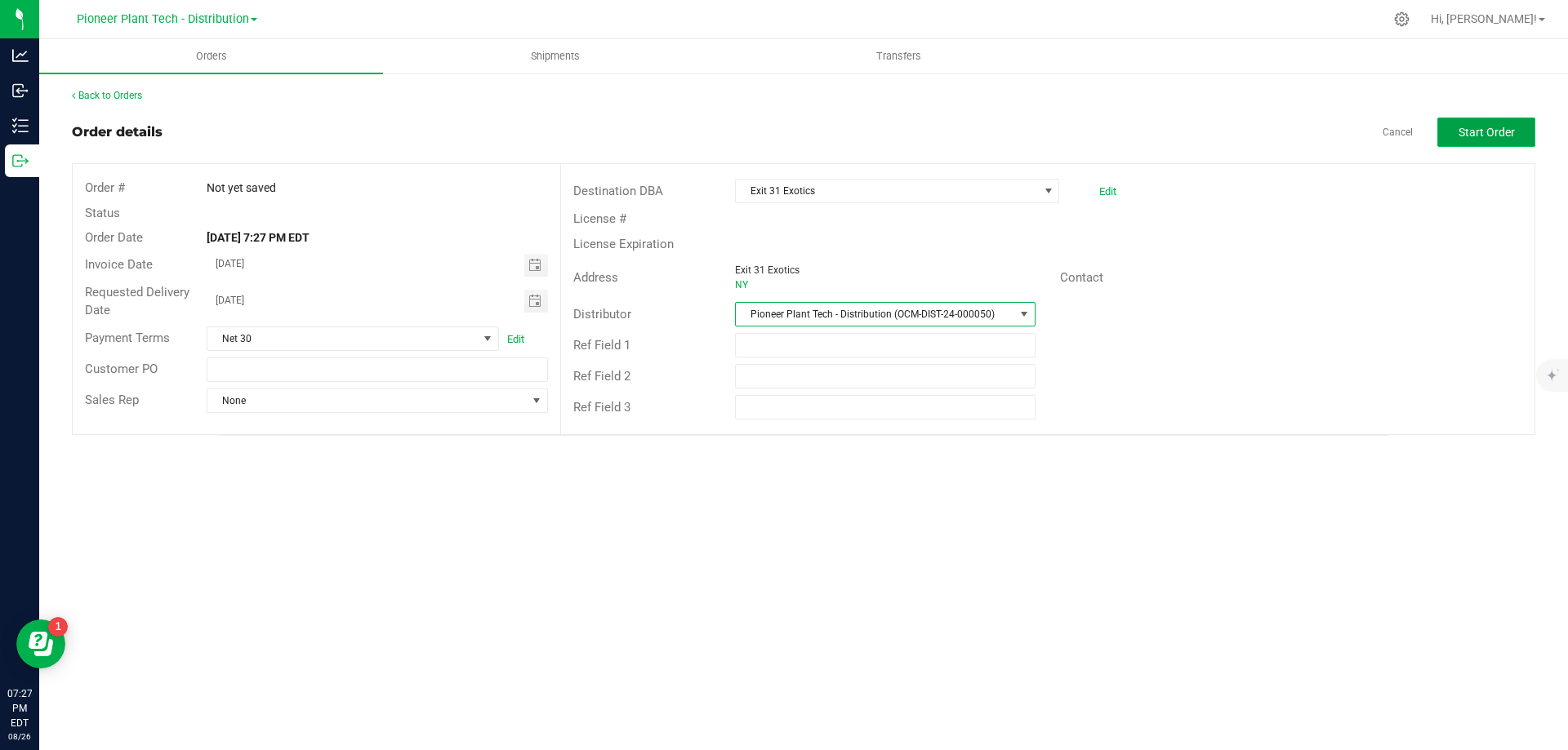
click at [1512, 134] on span "Start Order" at bounding box center [1487, 132] width 57 height 13
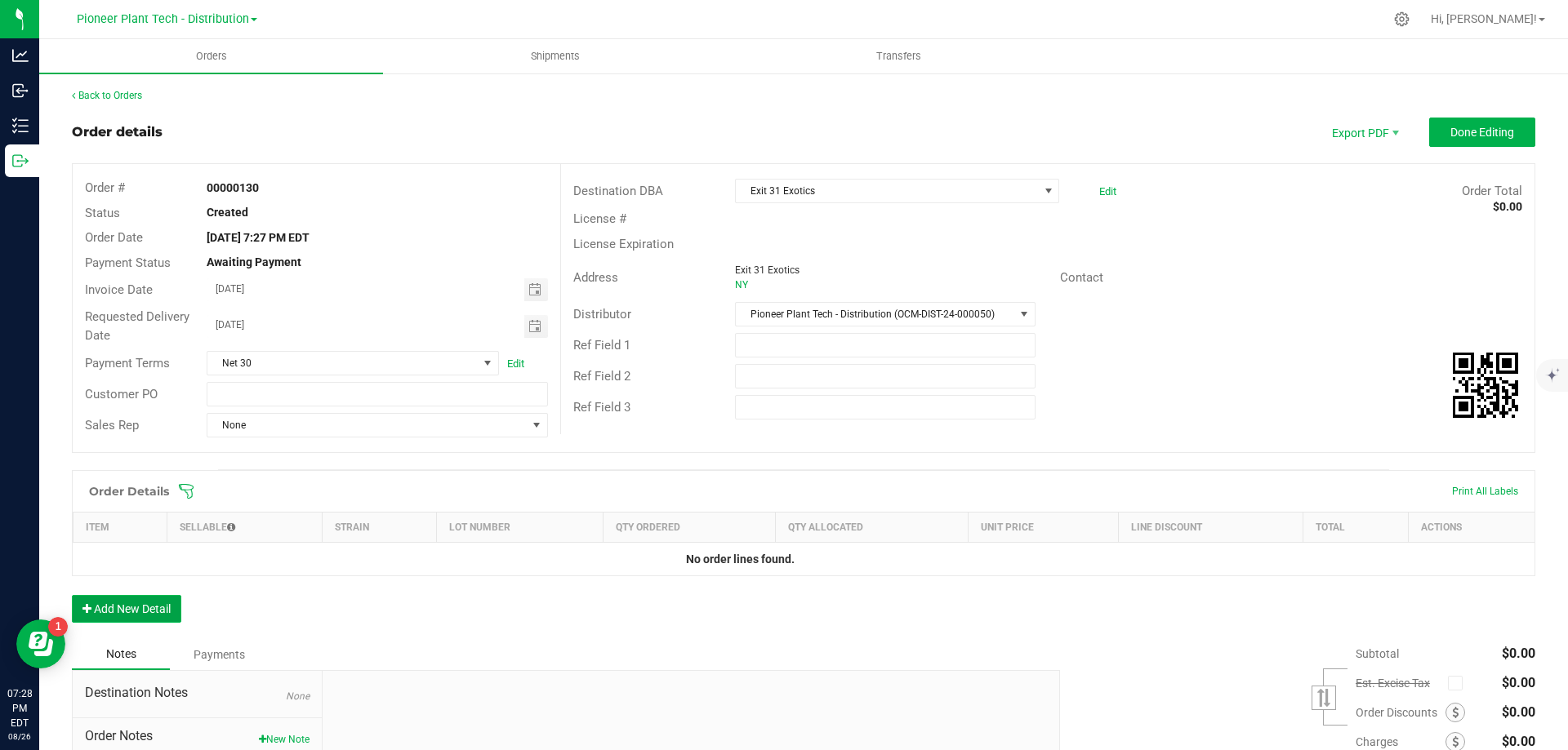
click at [137, 609] on button "Add New Detail" at bounding box center [127, 608] width 109 height 27
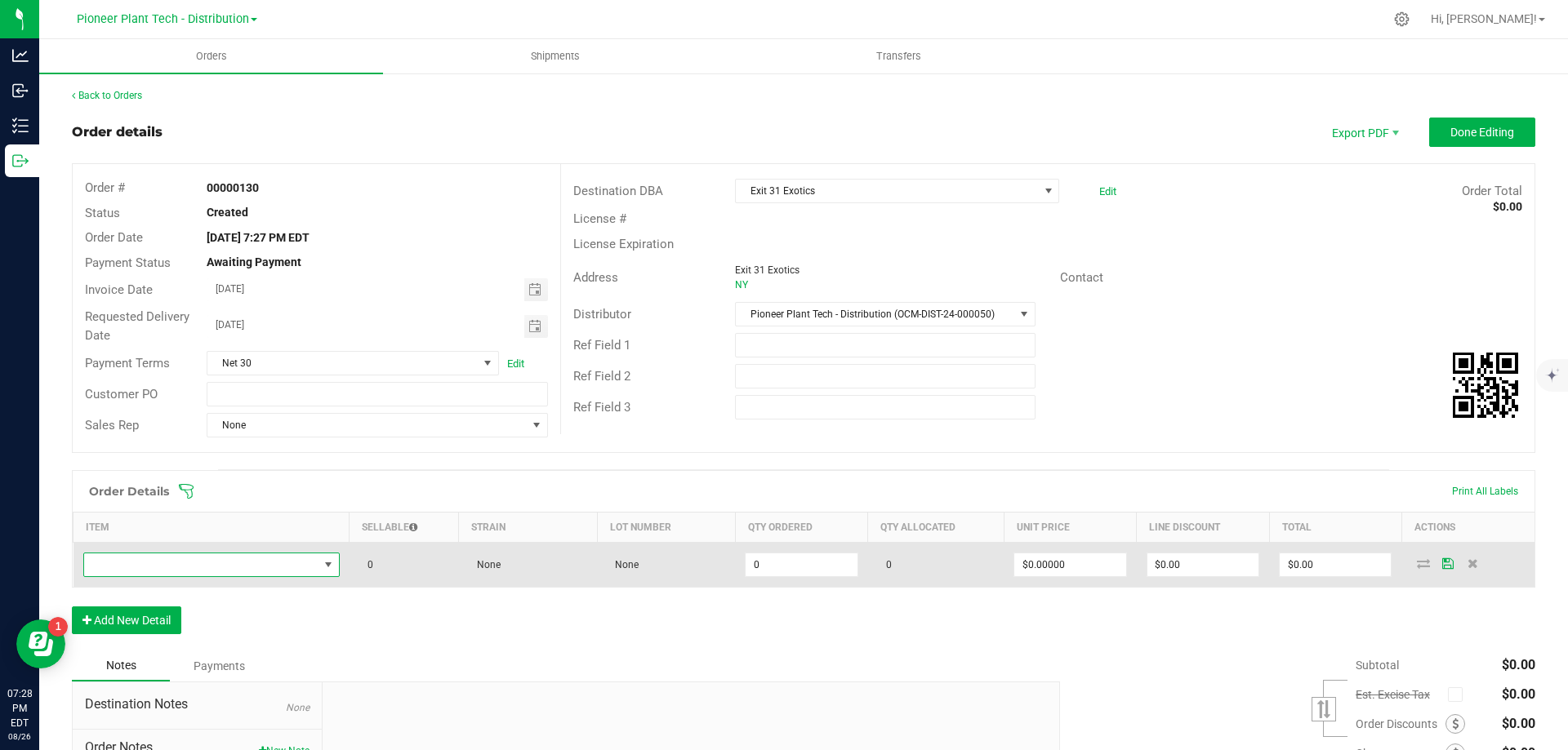
click at [275, 570] on span "NO DATA FOUND" at bounding box center [201, 564] width 234 height 22
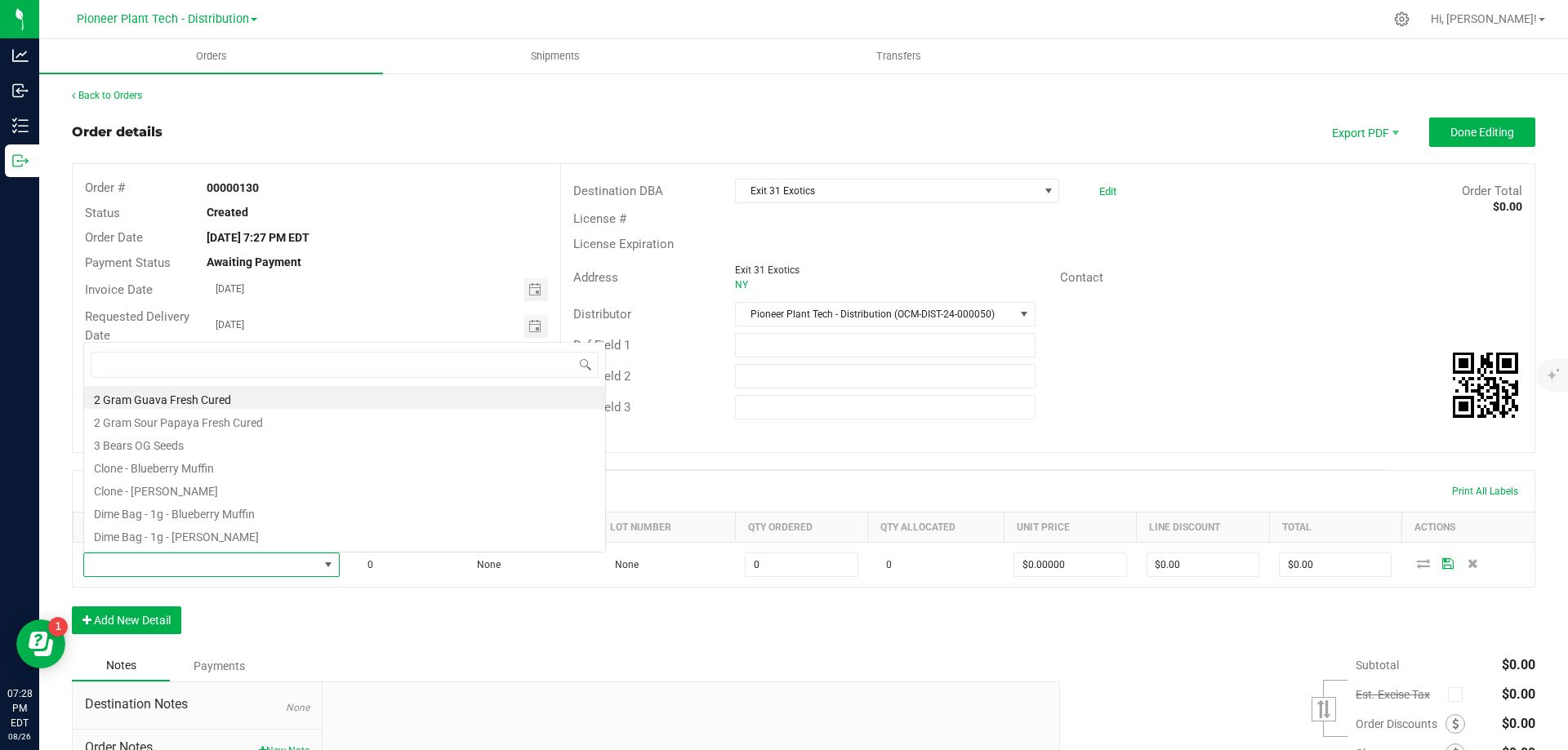
scroll to position [24, 252]
click at [218, 510] on li "Dime Bag - 1g - Blueberry Muffin" at bounding box center [344, 511] width 521 height 22
type input "0 ea"
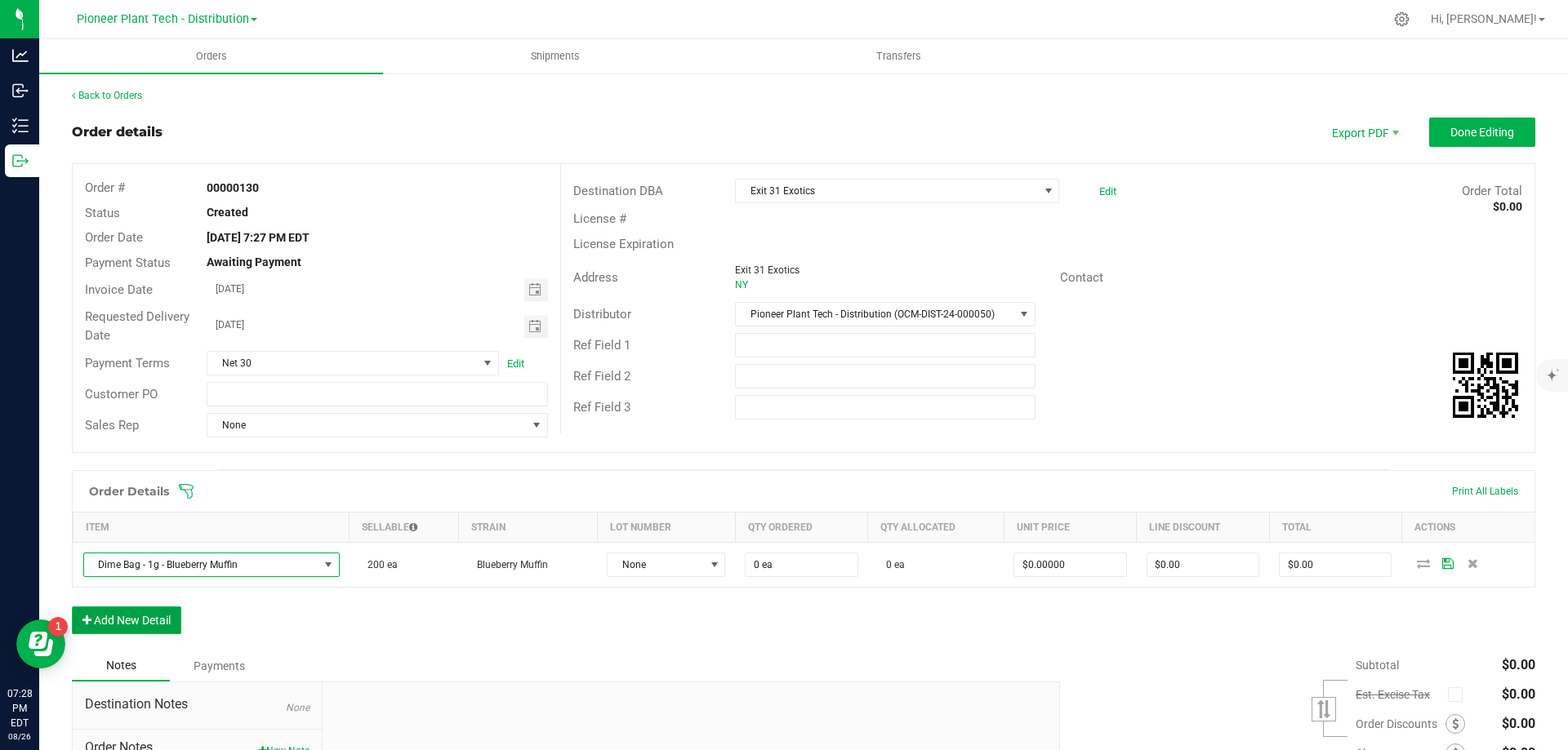
click at [155, 614] on button "Add New Detail" at bounding box center [127, 620] width 109 height 27
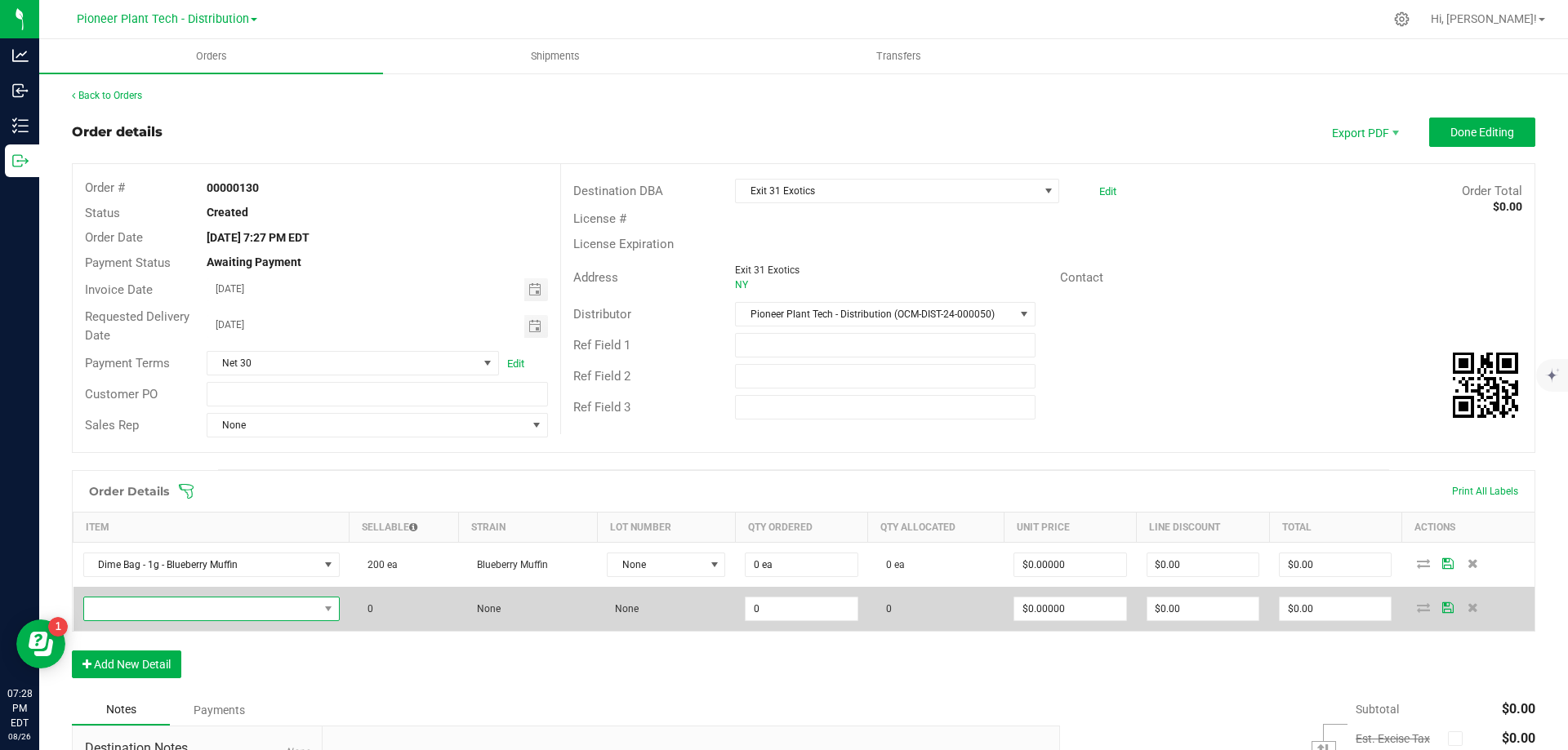
click at [227, 609] on span "NO DATA FOUND" at bounding box center [201, 608] width 234 height 22
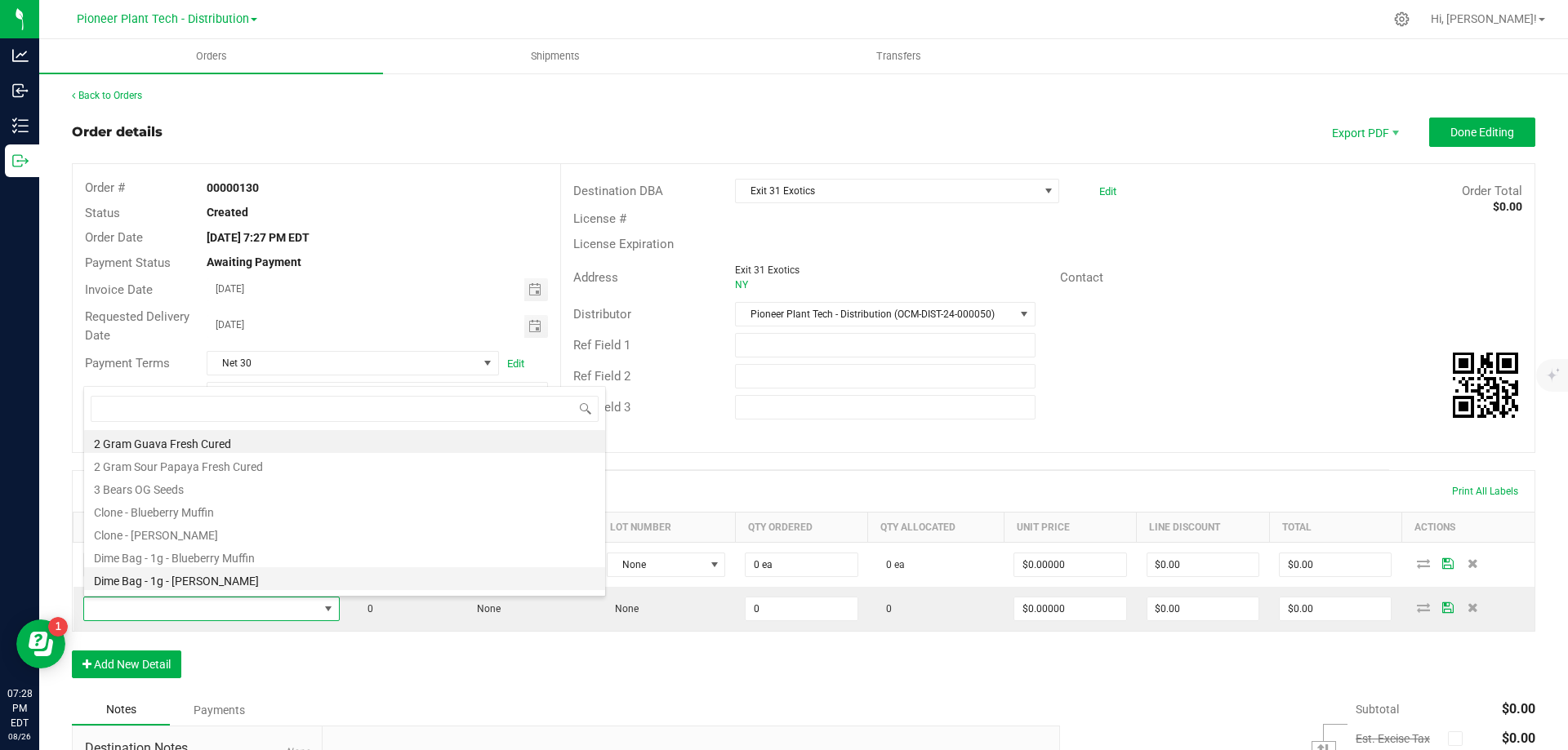
click at [220, 579] on li "Dime Bag - 1g - [PERSON_NAME]" at bounding box center [344, 578] width 521 height 22
type input "0 ea"
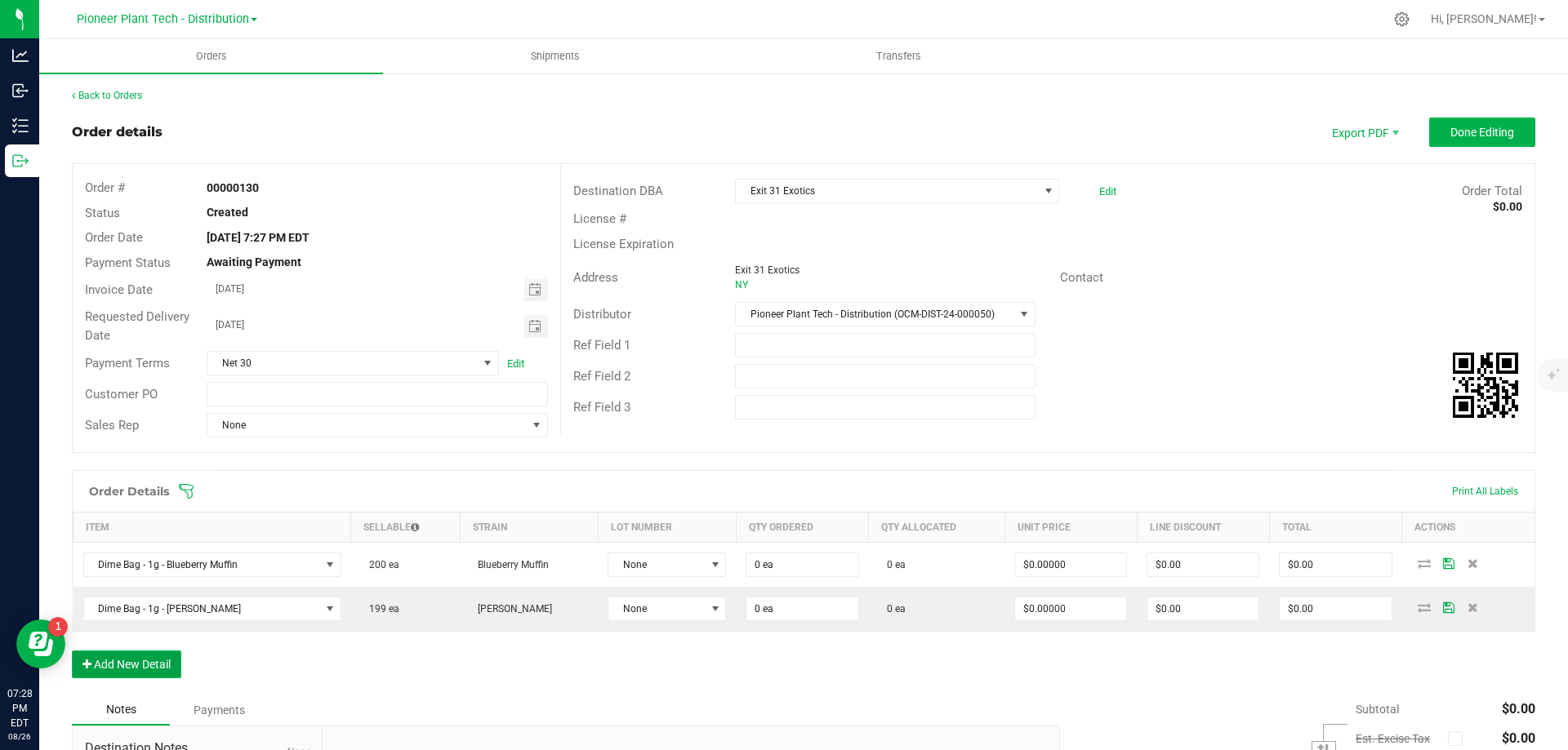
click at [162, 662] on button "Add New Detail" at bounding box center [127, 664] width 109 height 27
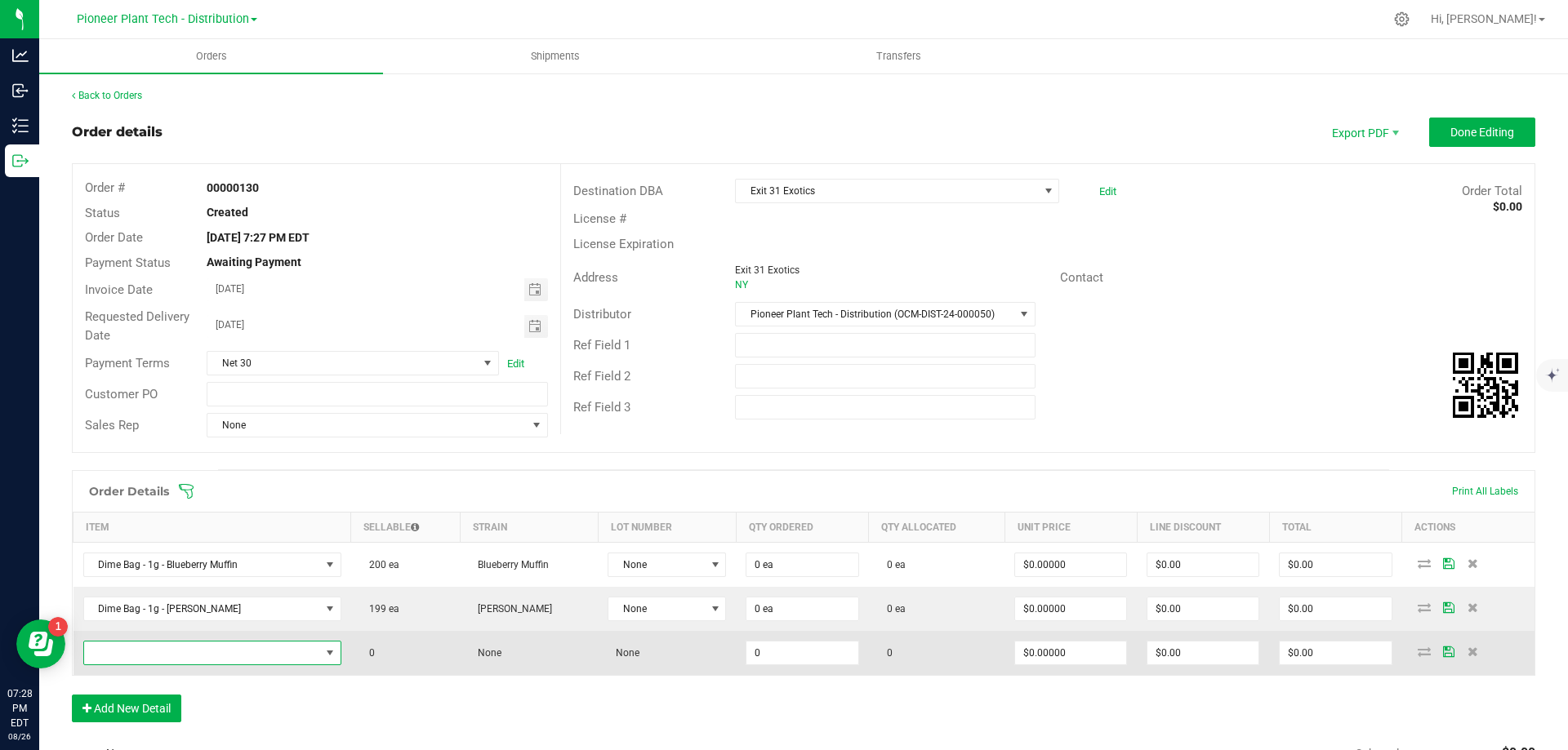
click at [202, 651] on span "NO DATA FOUND" at bounding box center [202, 652] width 236 height 22
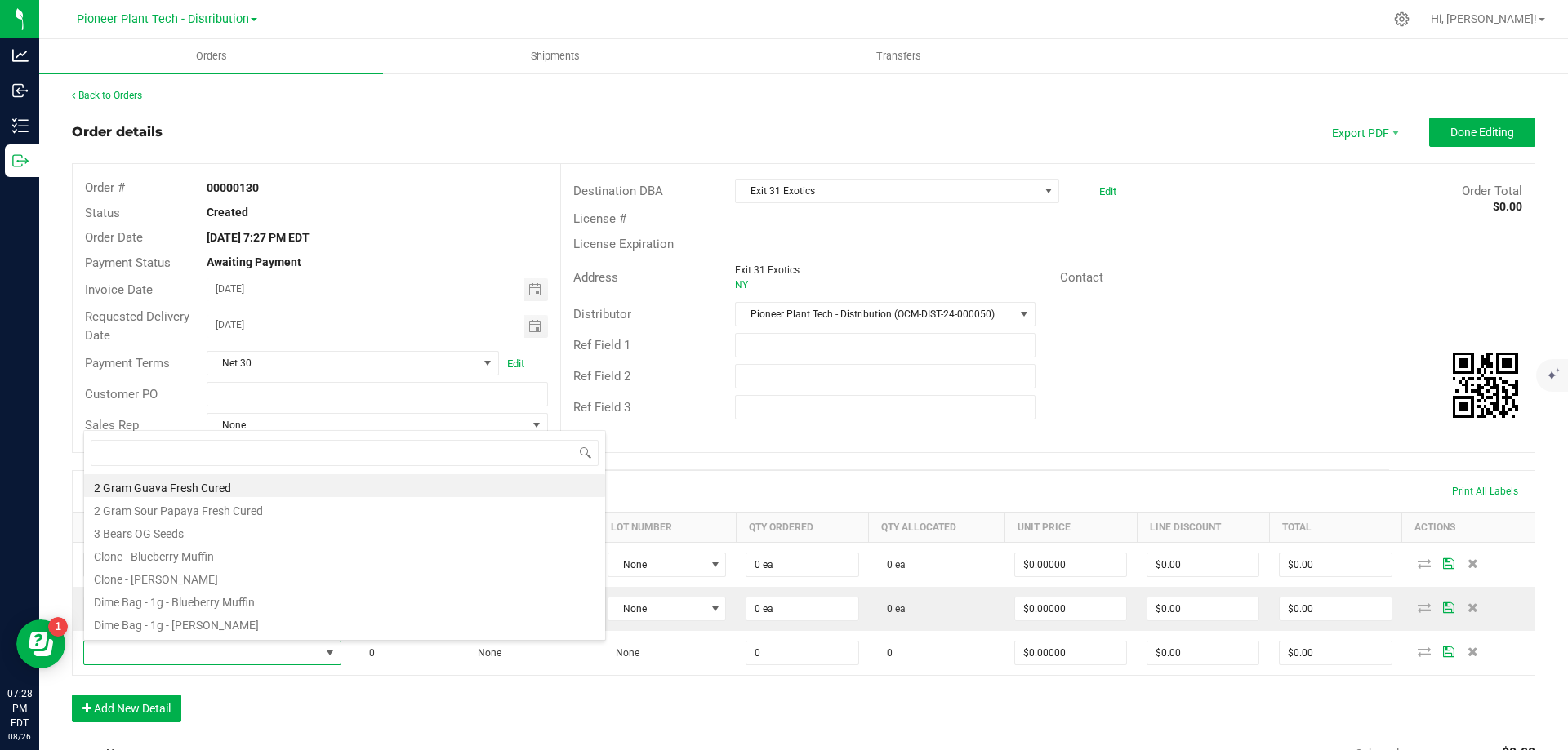
scroll to position [82, 0]
click at [229, 584] on li "Dime Bag - 1g - Purple Punch" at bounding box center [344, 586] width 521 height 22
type input "0 ea"
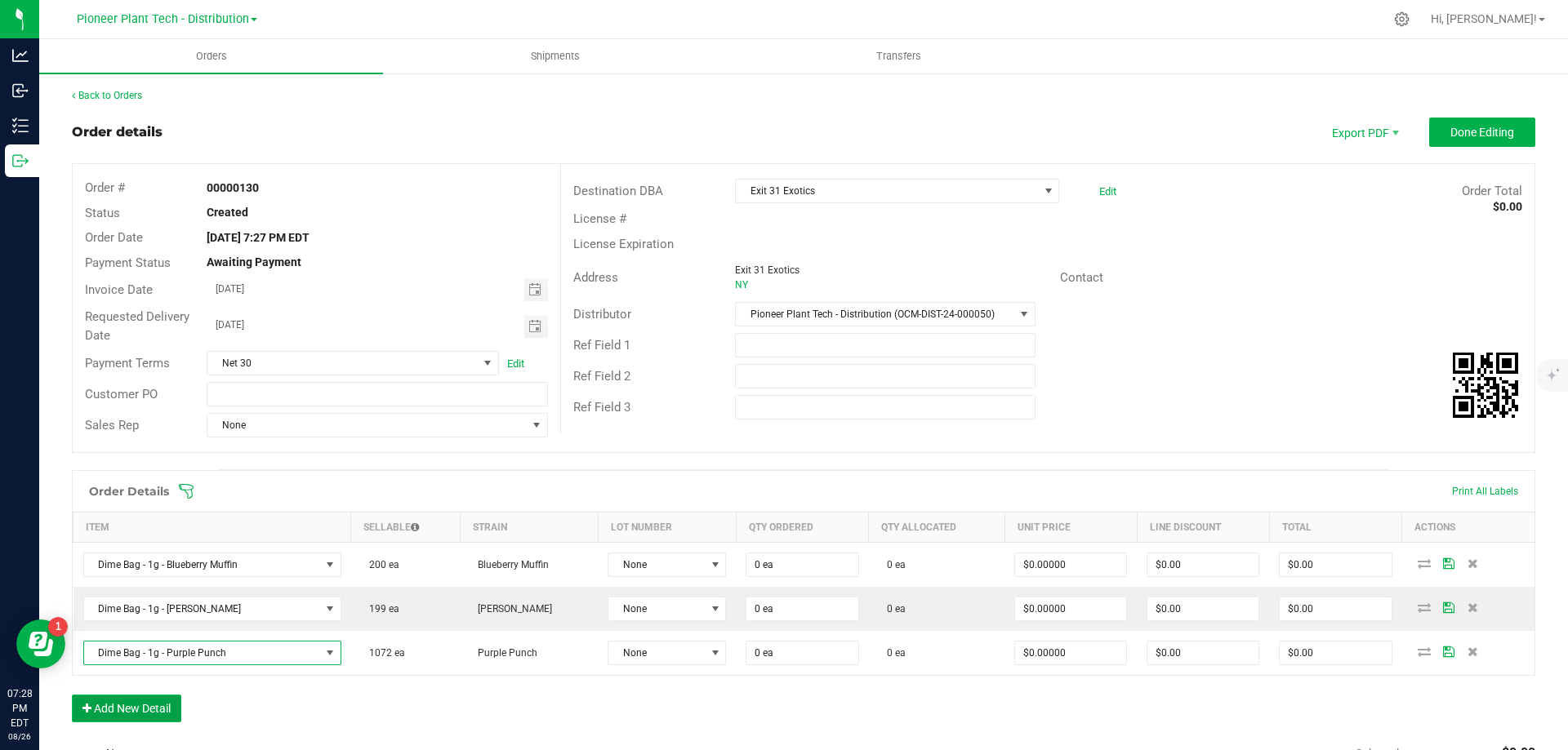
click at [156, 709] on button "Add New Detail" at bounding box center [127, 708] width 109 height 27
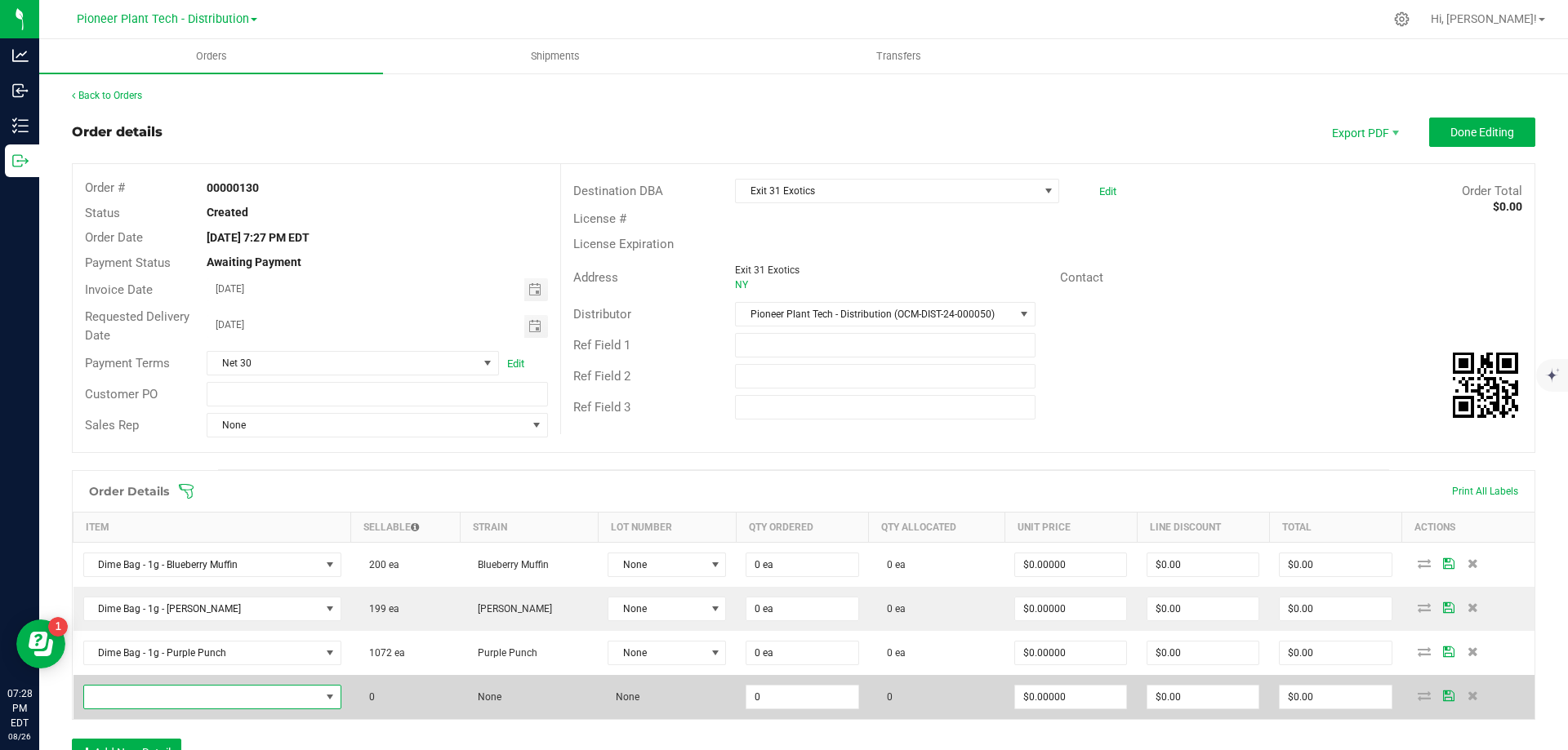
click at [211, 690] on span "NO DATA FOUND" at bounding box center [202, 696] width 236 height 22
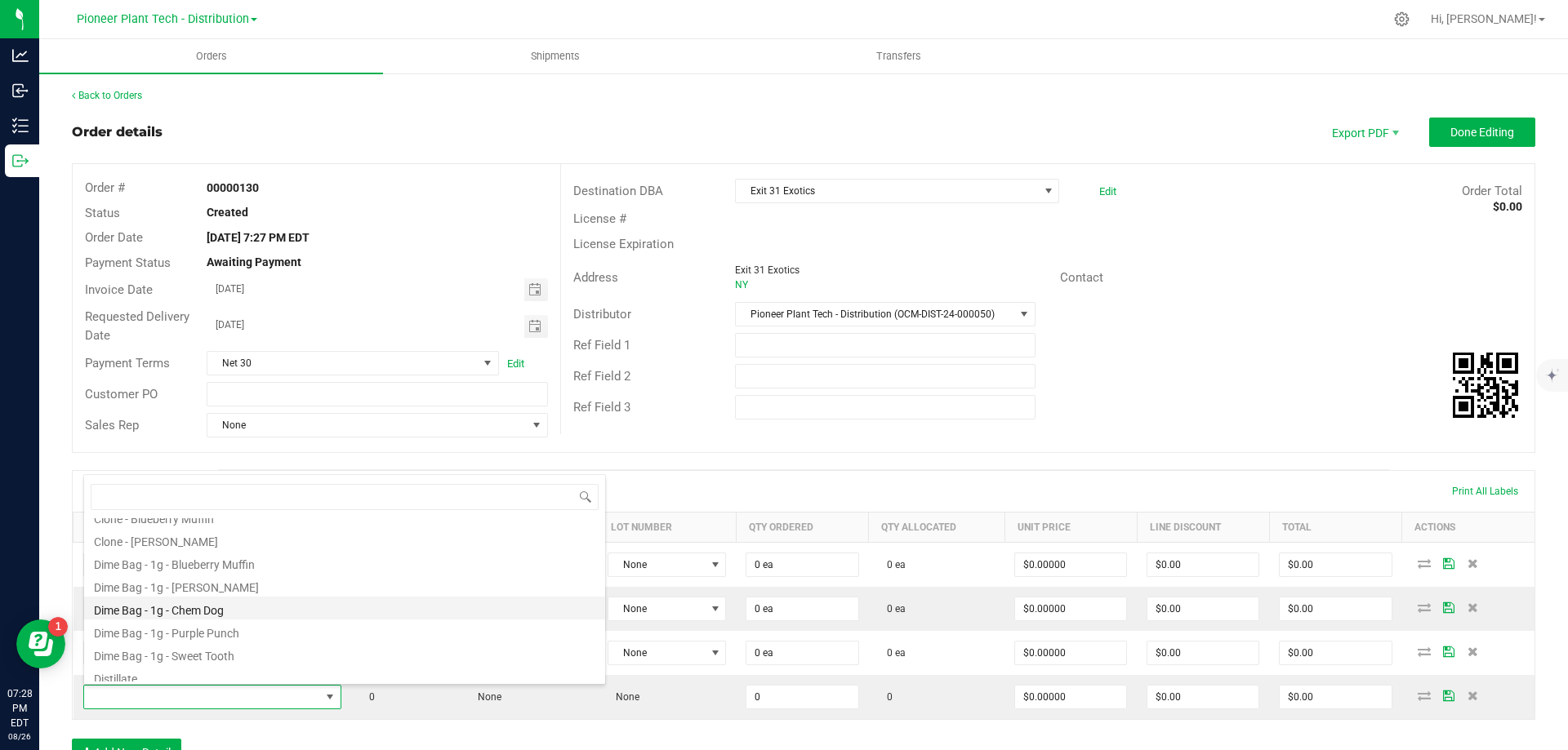
click at [219, 613] on li "Dime Bag - 1g - Chem Dog" at bounding box center [344, 607] width 521 height 22
type input "0 ea"
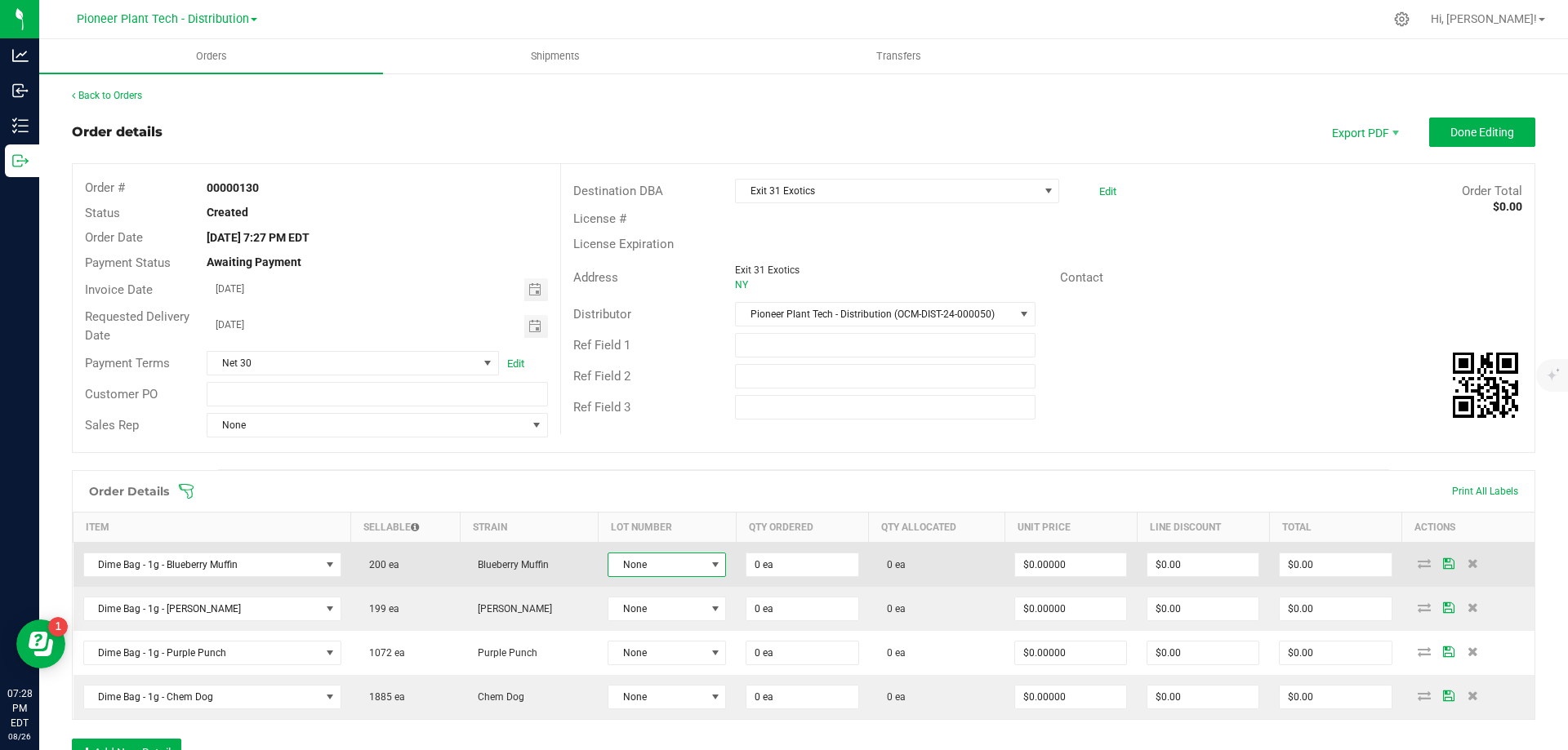
click at [715, 559] on span at bounding box center [715, 564] width 13 height 13
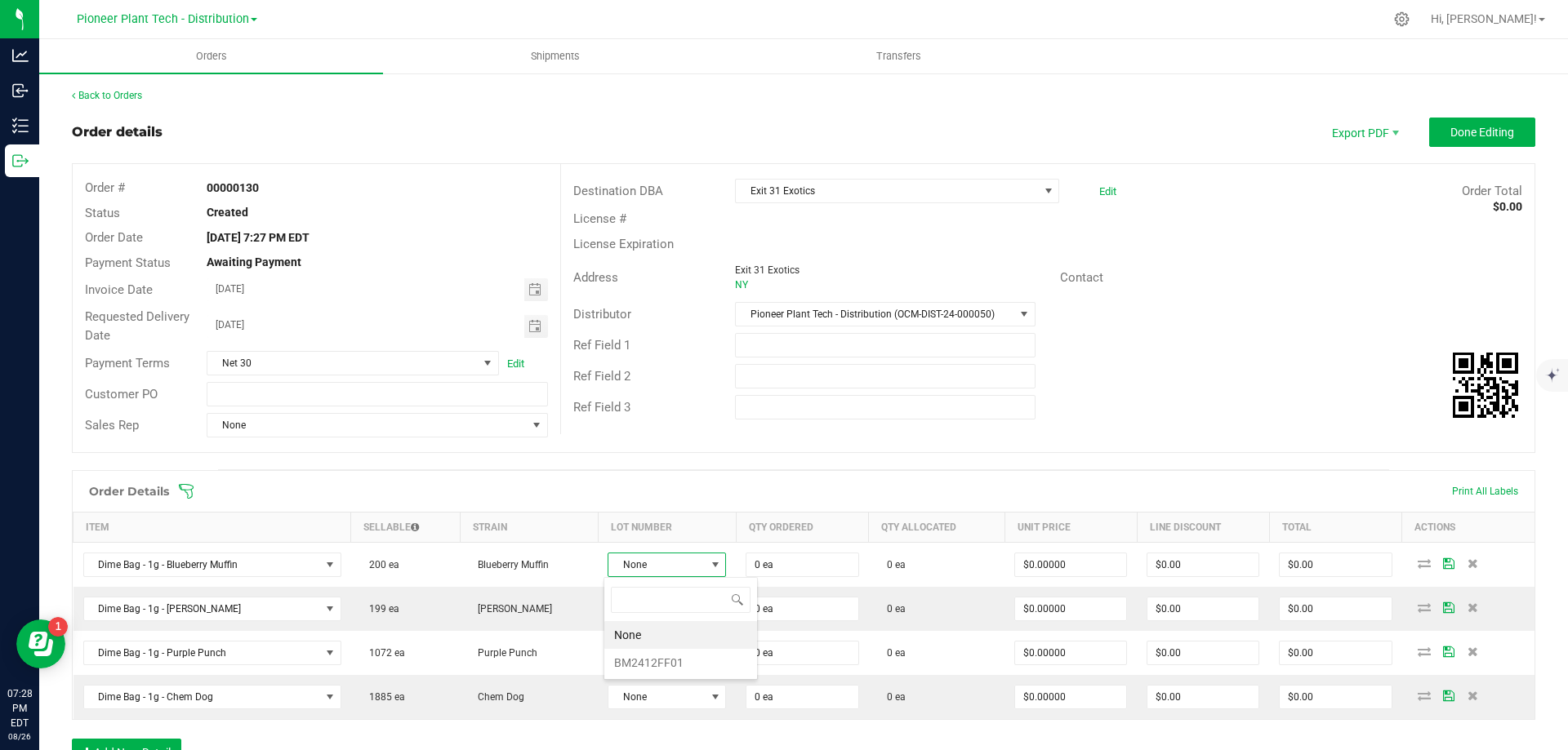
scroll to position [24, 117]
click at [653, 660] on li "BM2412FF01" at bounding box center [681, 663] width 152 height 27
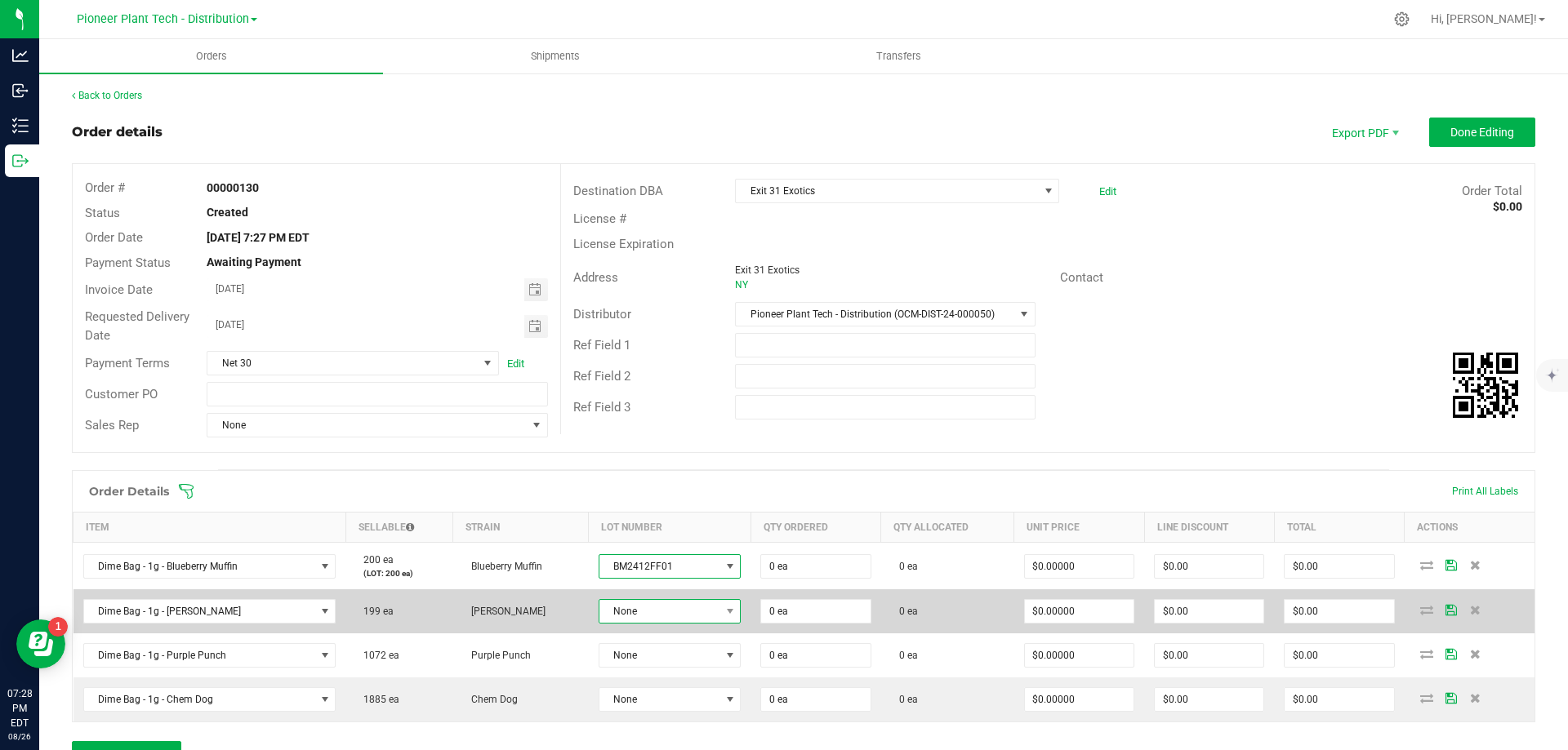
click at [702, 604] on span "None" at bounding box center [660, 610] width 121 height 22
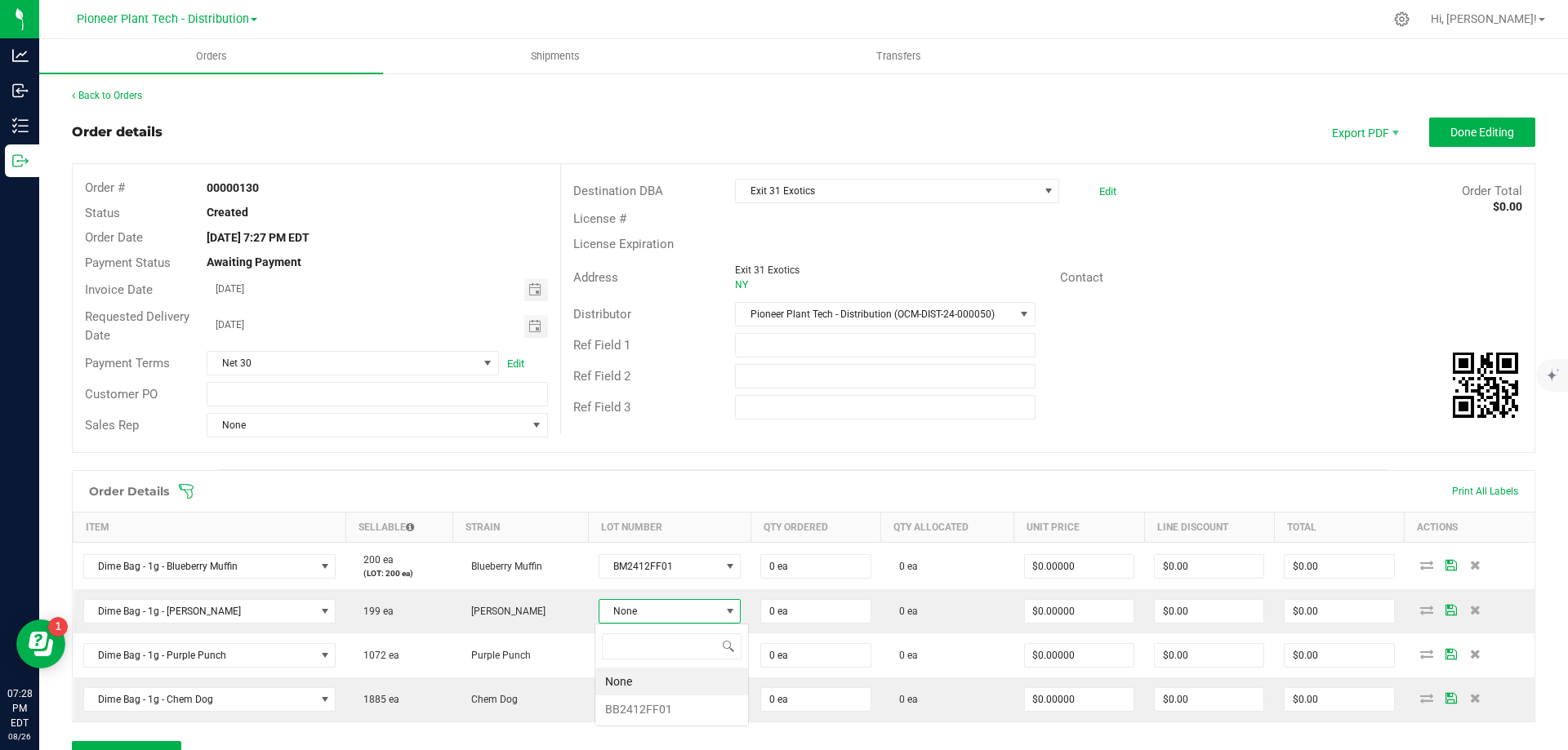
scroll to position [24, 141]
click at [637, 703] on li "BB2412FF01" at bounding box center [671, 709] width 152 height 27
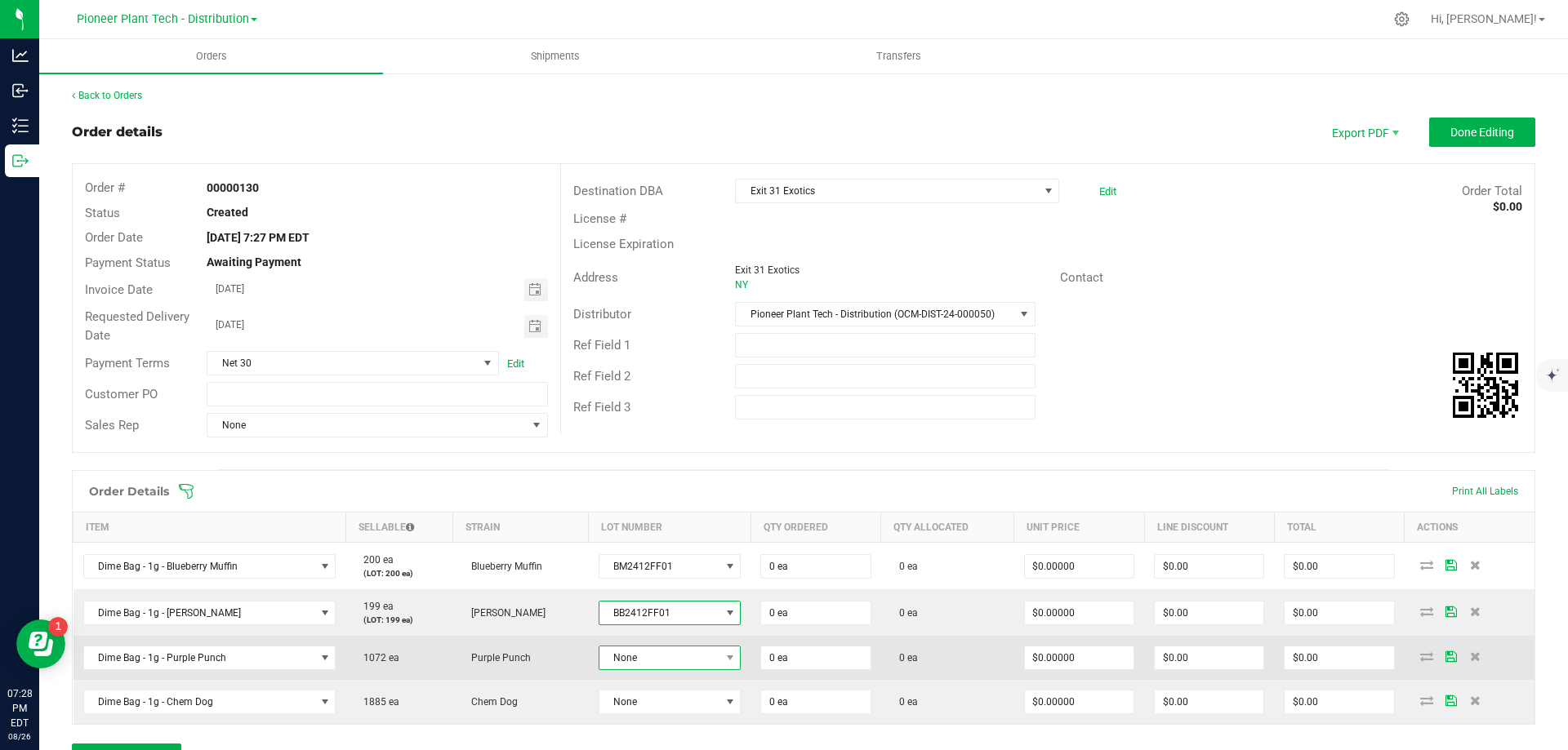
click at [665, 653] on span "None" at bounding box center [660, 657] width 121 height 22
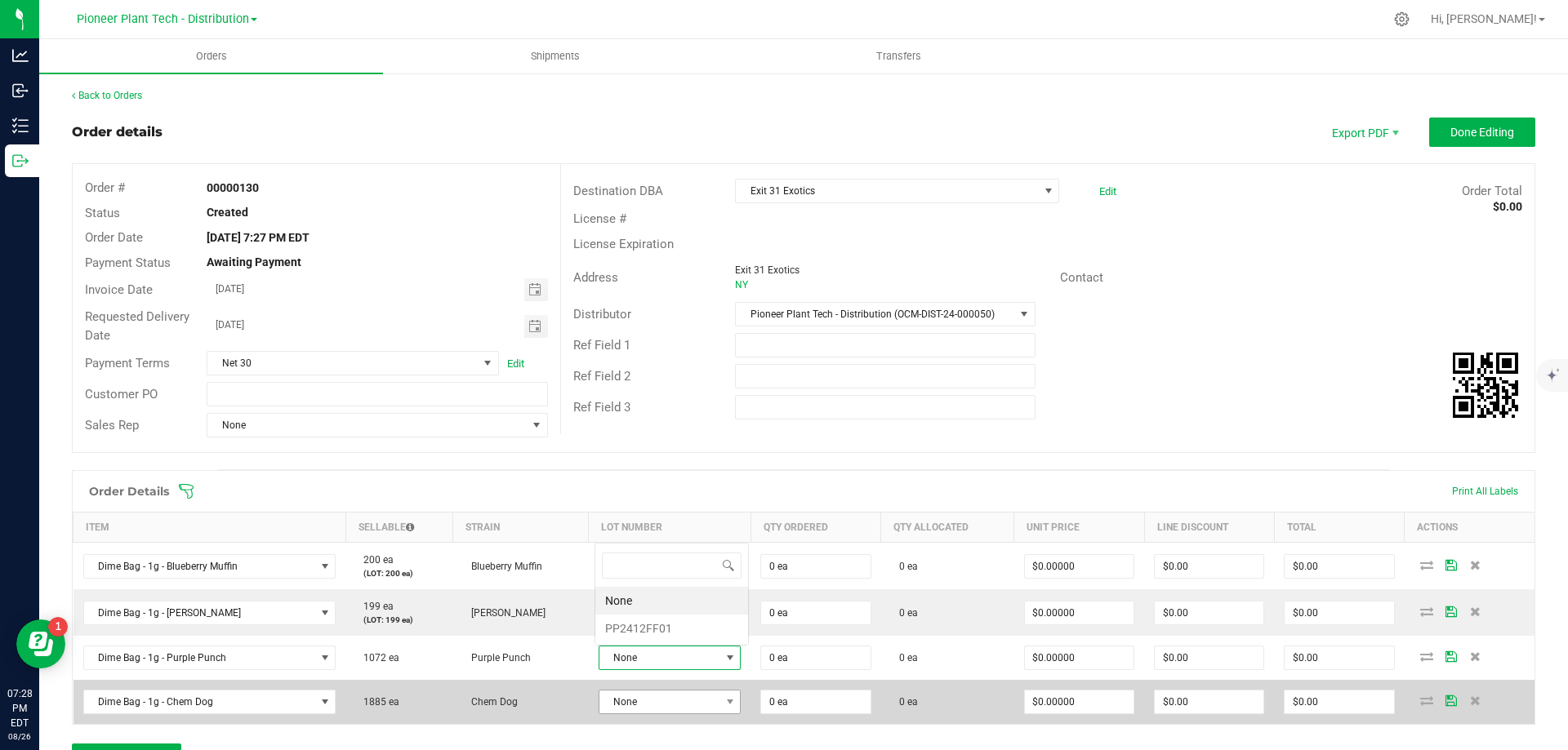
scroll to position [24, 138]
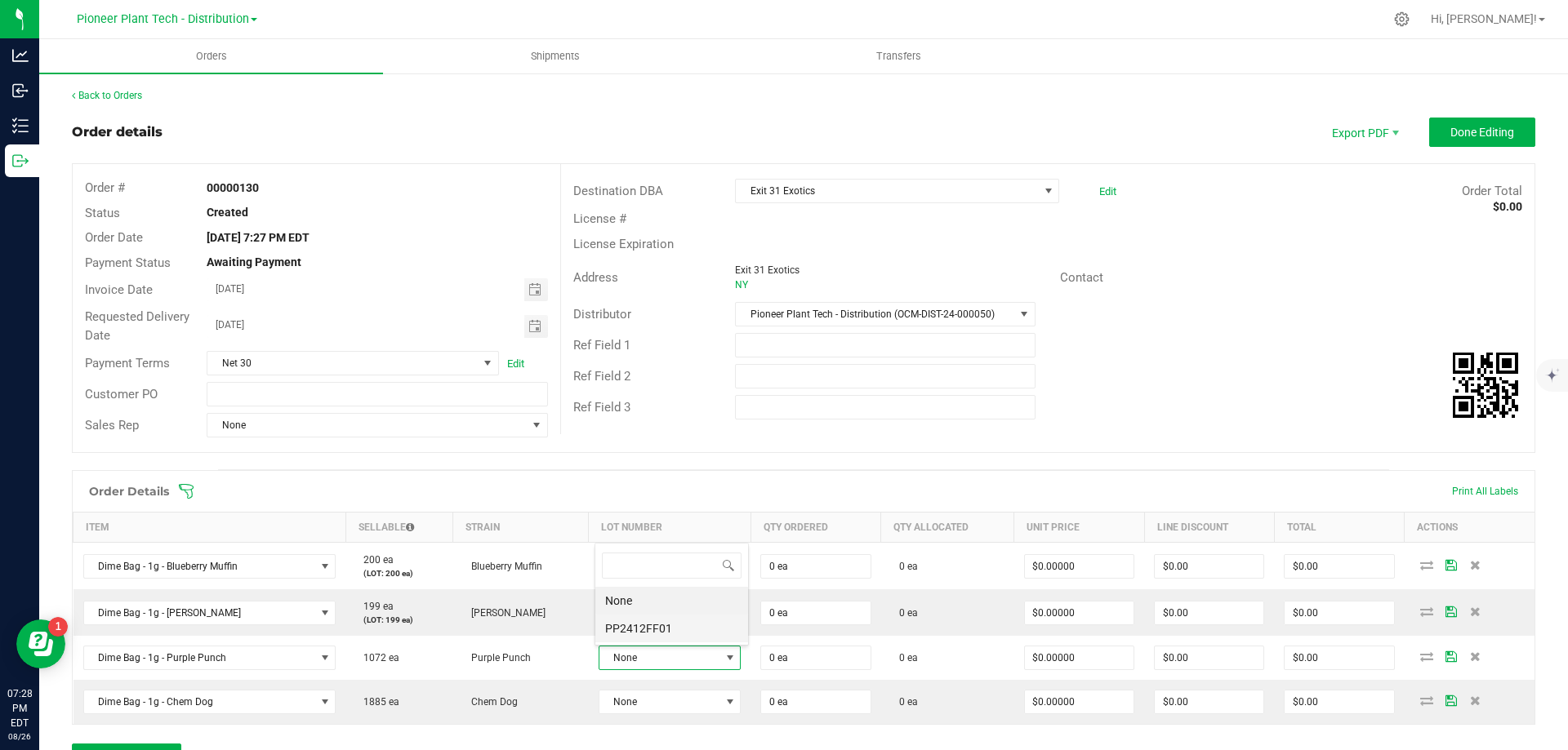
click at [665, 620] on li "PP2412FF01" at bounding box center [671, 628] width 152 height 27
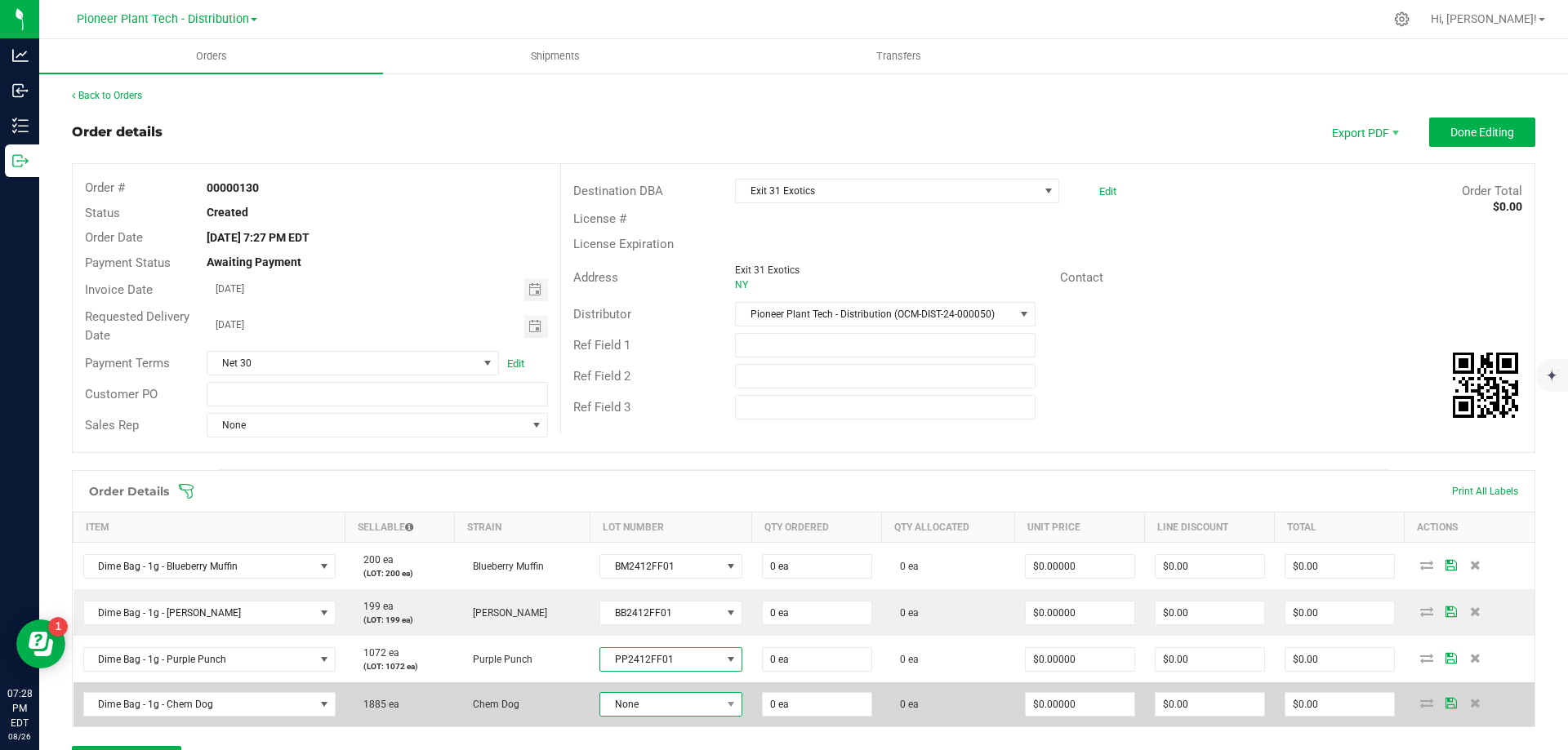
click at [688, 703] on span "None" at bounding box center [659, 704] width 120 height 22
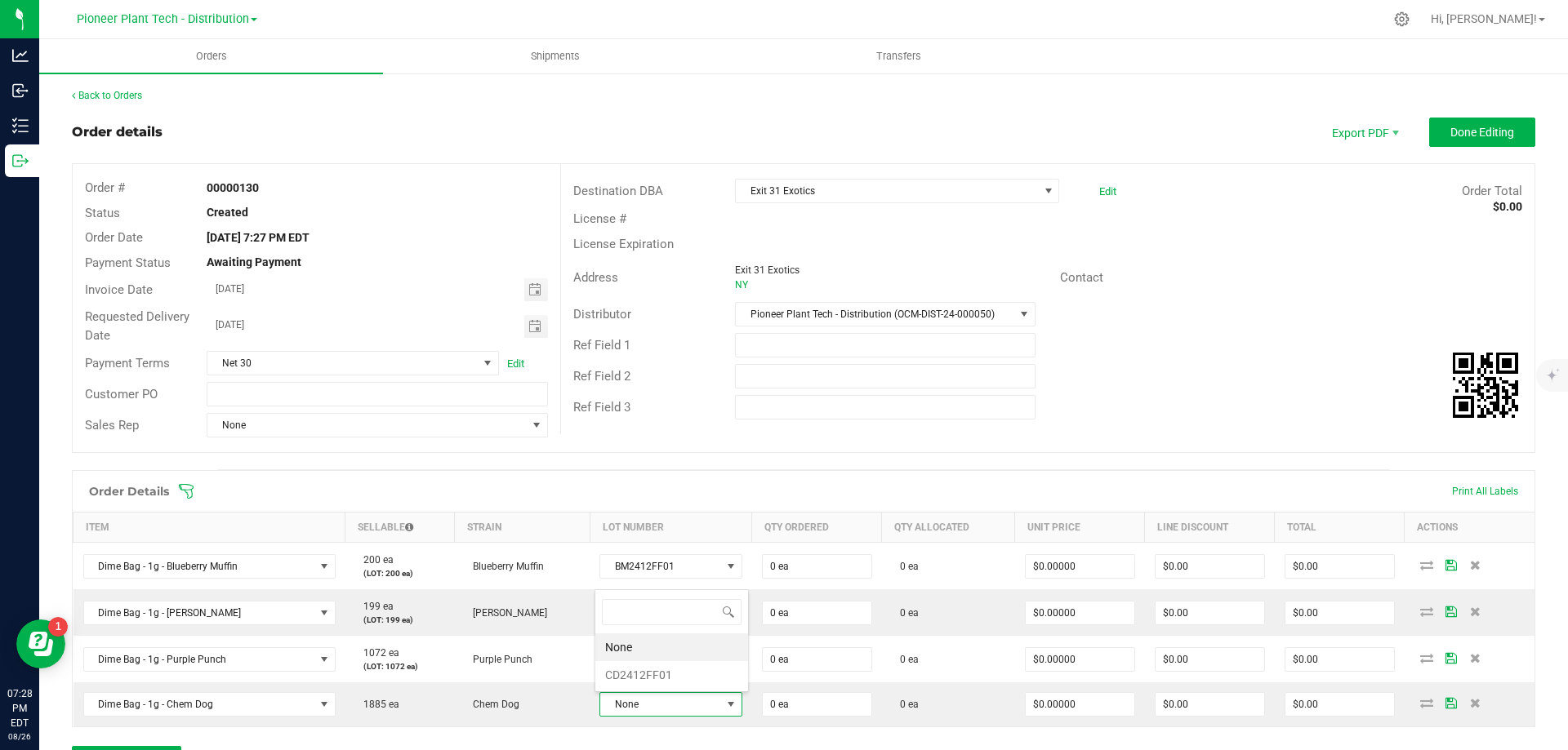
scroll to position [0, 0]
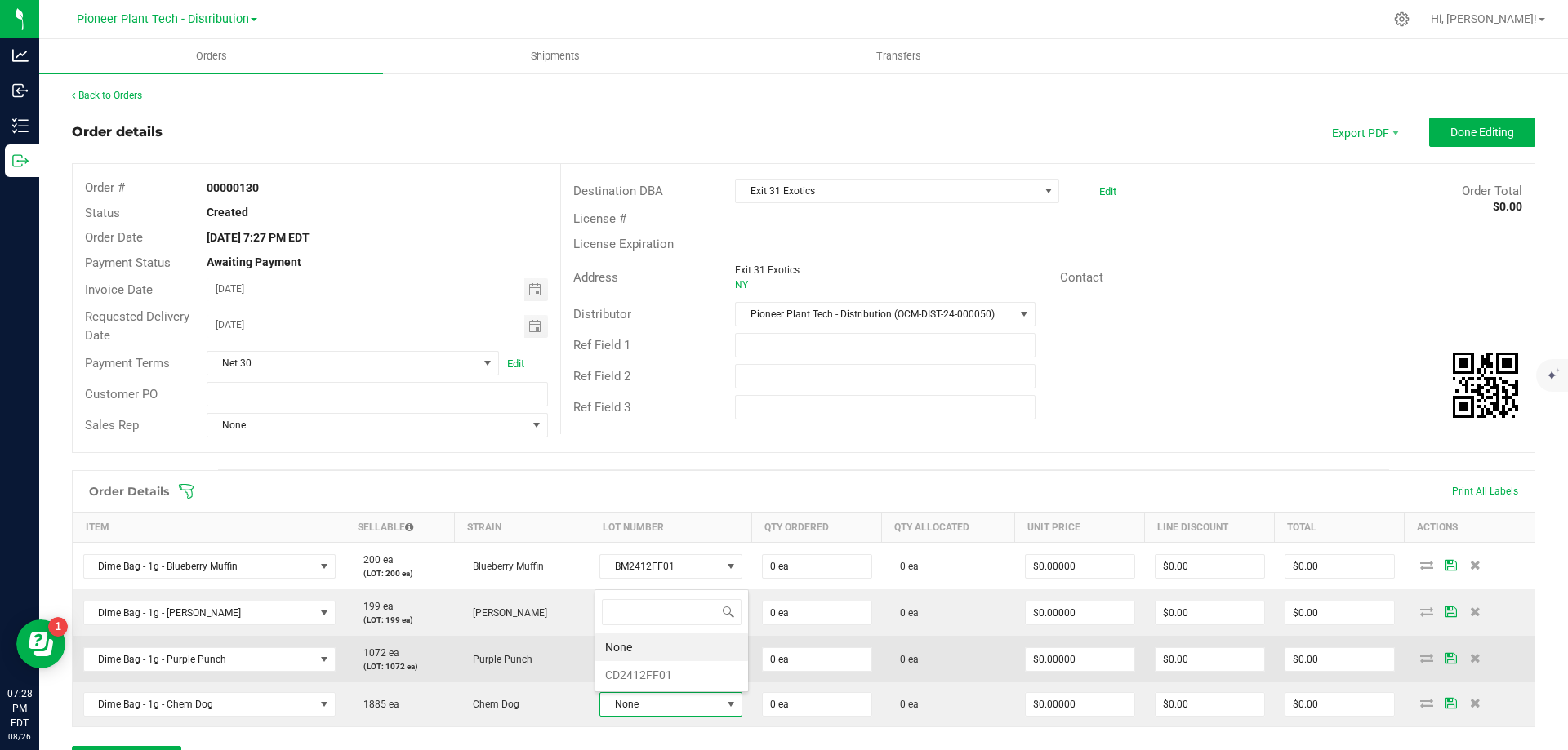
click at [636, 675] on li "CD2412FF01" at bounding box center [671, 675] width 152 height 27
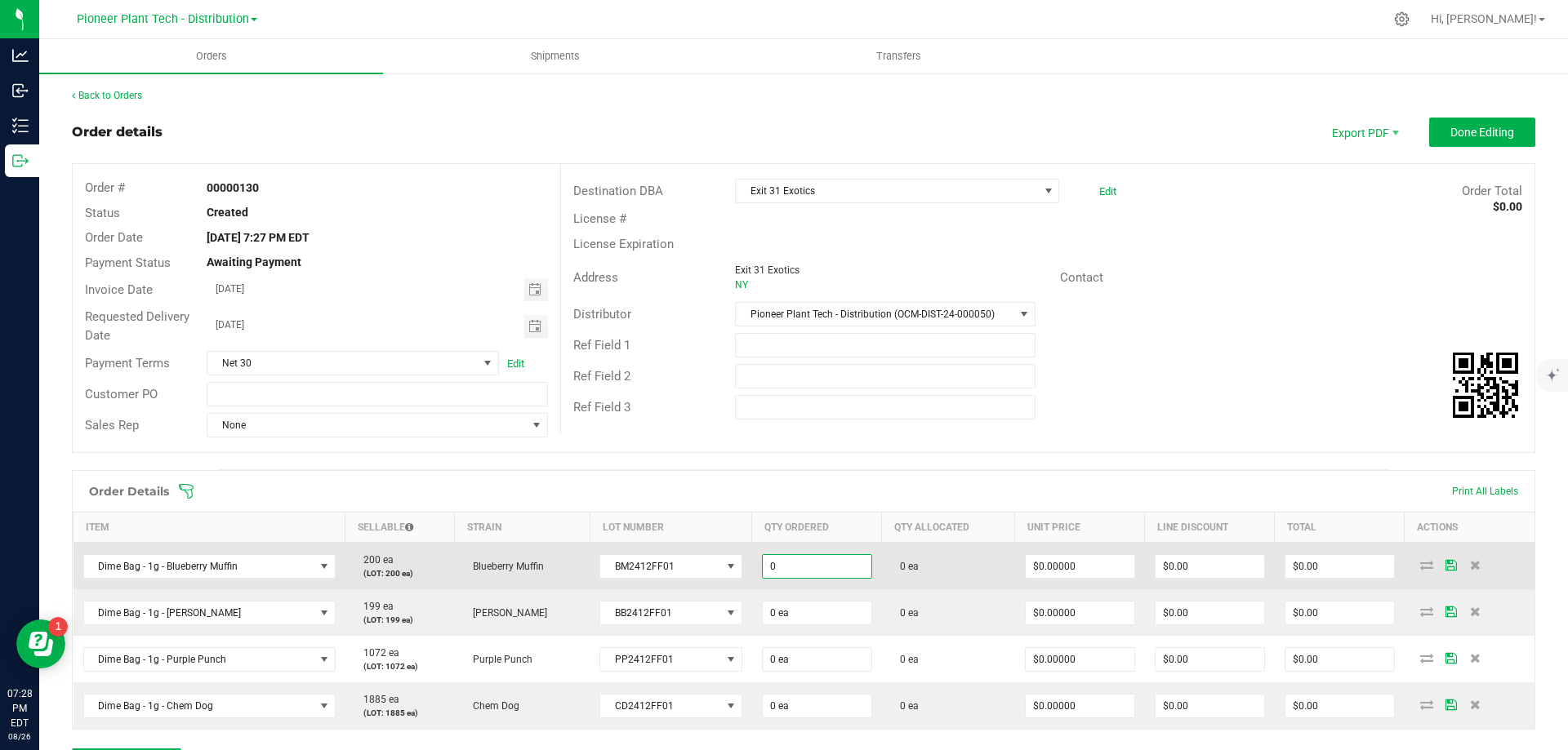
click at [803, 564] on input "0" at bounding box center [817, 565] width 108 height 22
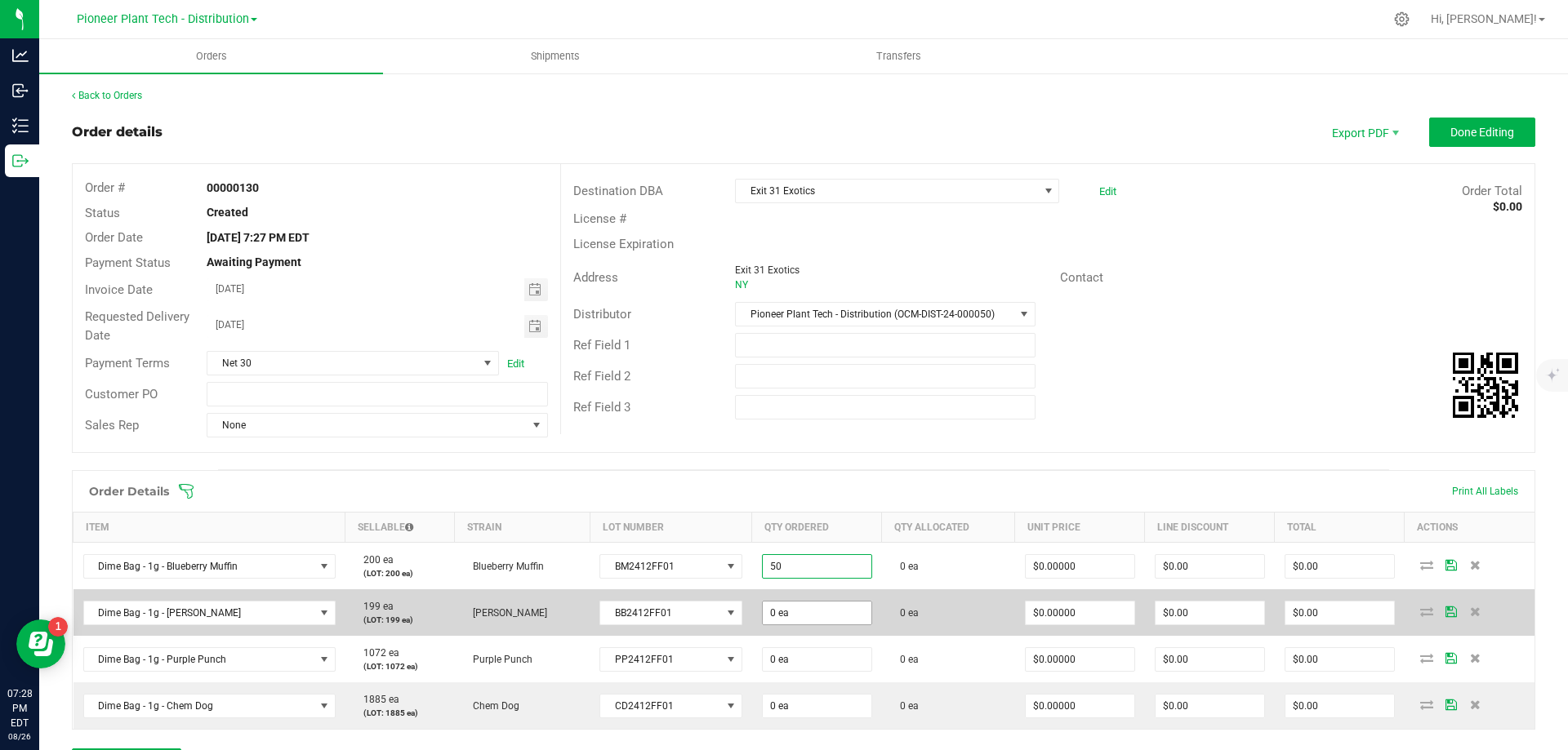
type input "50 ea"
click at [792, 617] on input "0" at bounding box center [817, 612] width 108 height 22
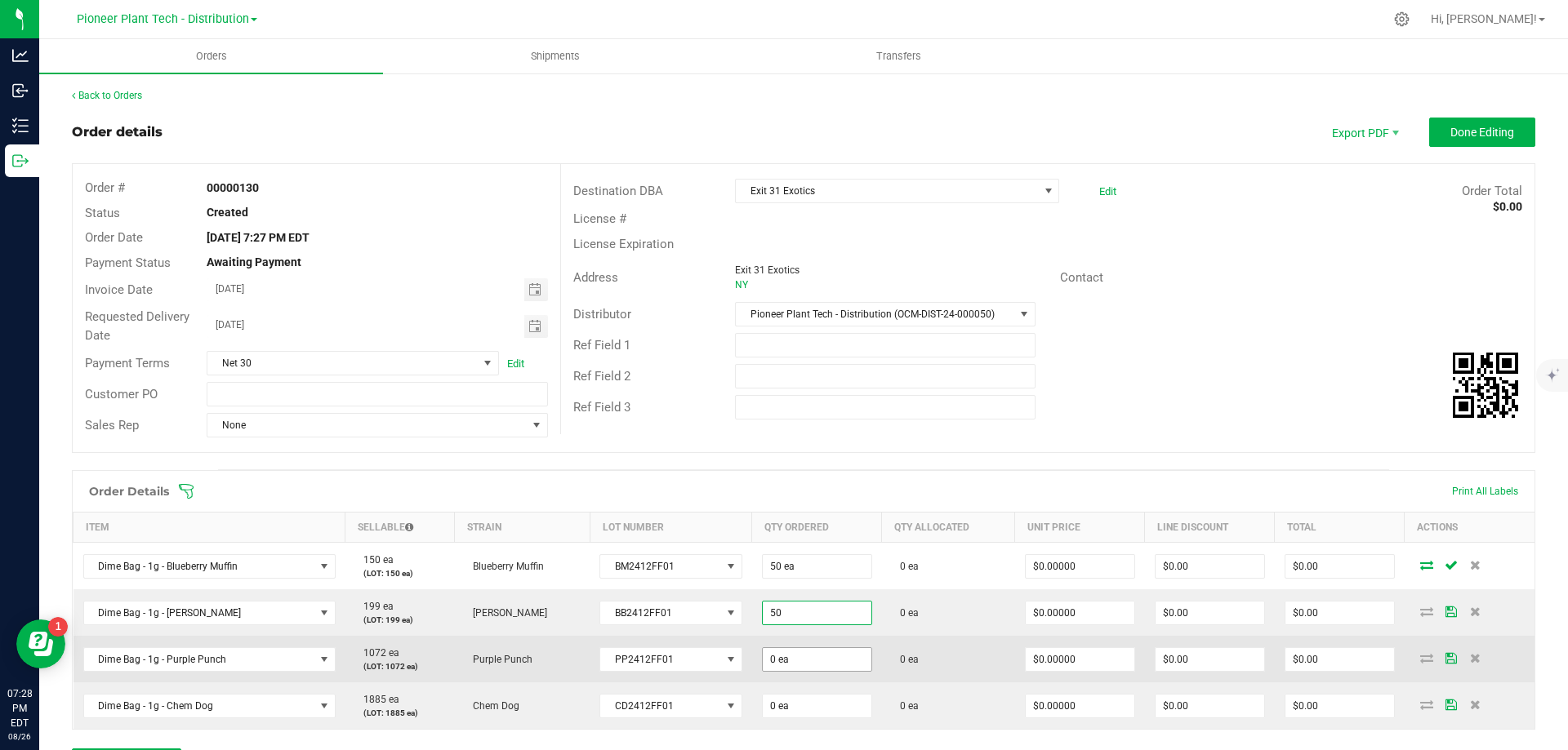
type input "50 ea"
click at [793, 660] on input "0" at bounding box center [817, 659] width 108 height 22
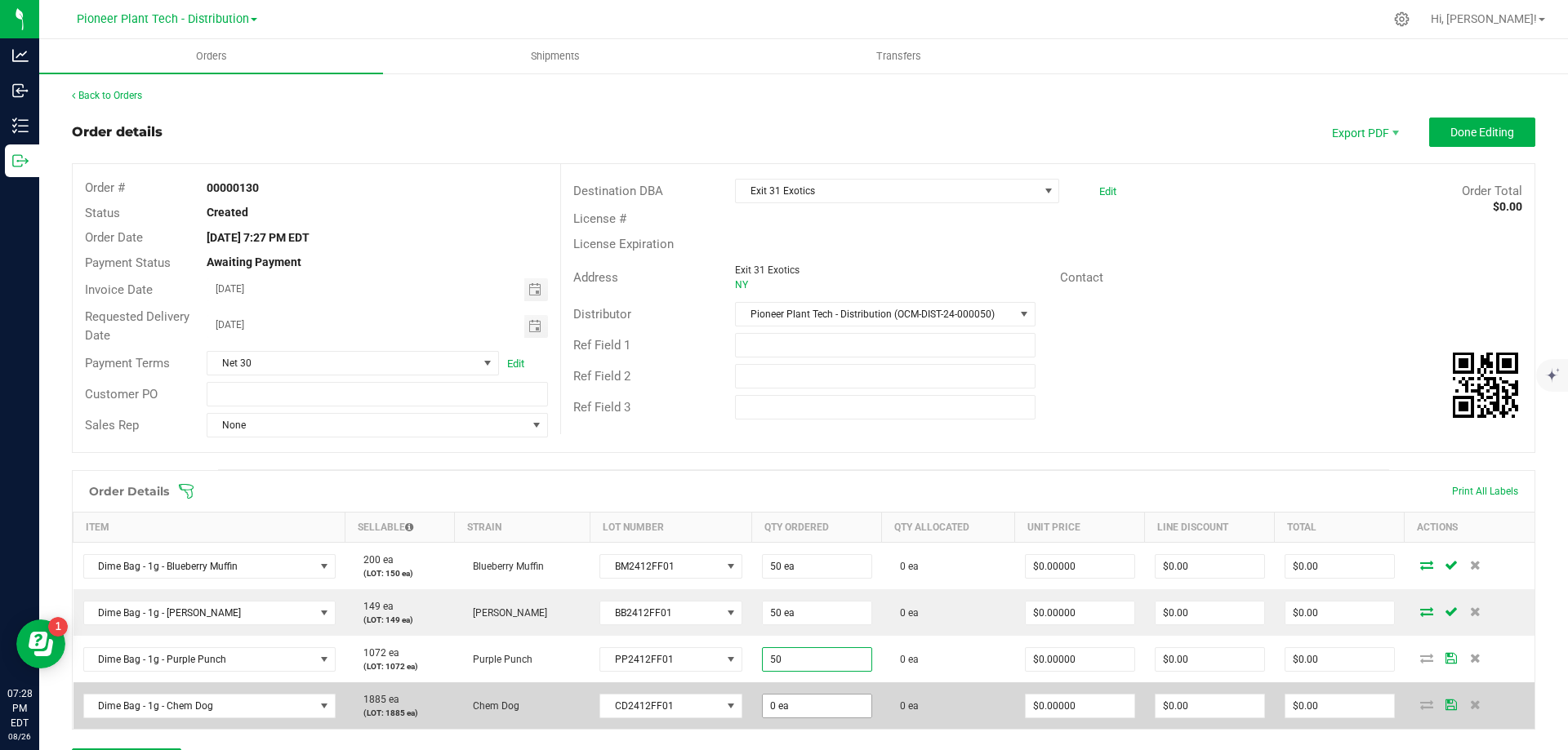
type input "50 ea"
click at [780, 698] on input "0" at bounding box center [817, 705] width 108 height 22
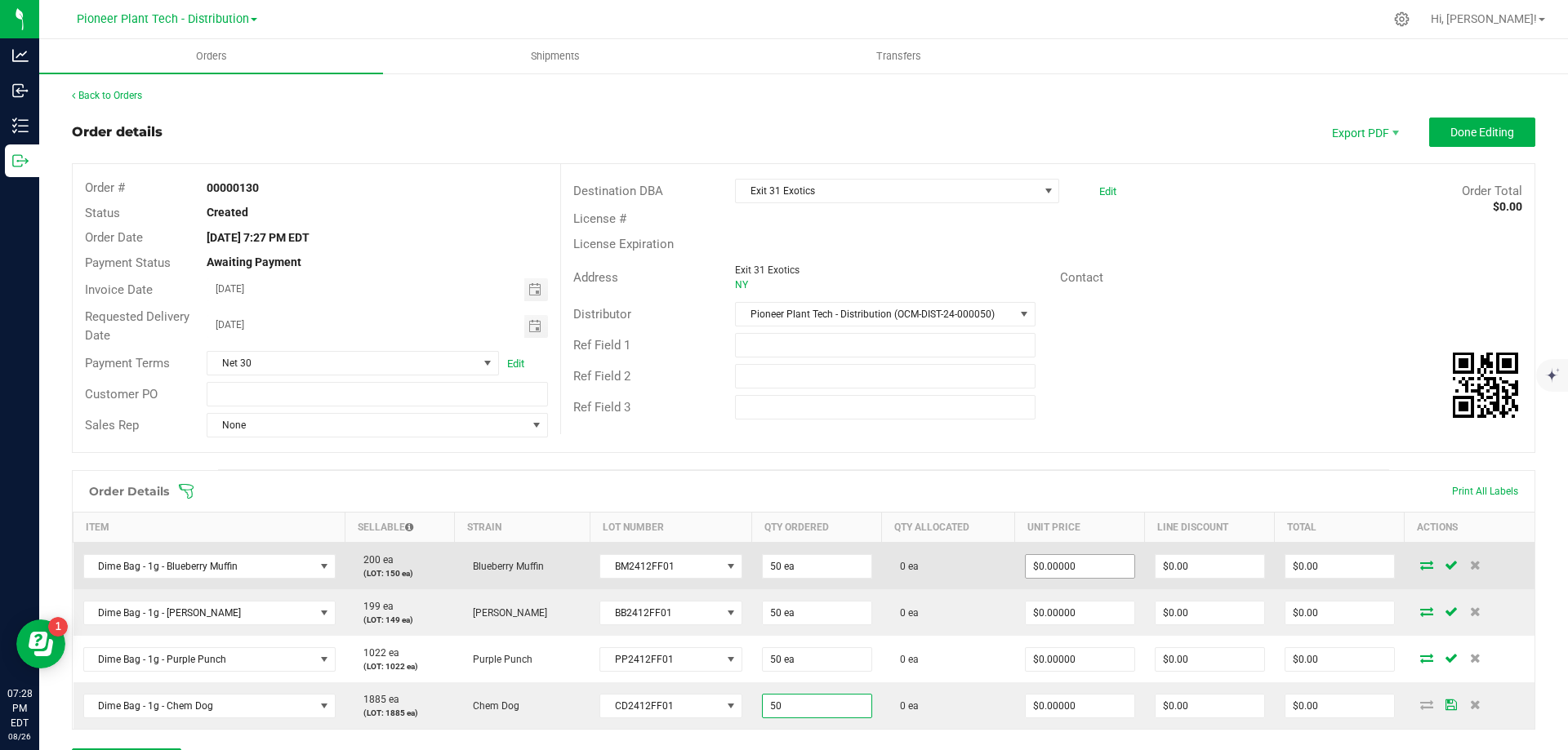
type input "50 ea"
click at [1055, 562] on input "0" at bounding box center [1080, 565] width 108 height 22
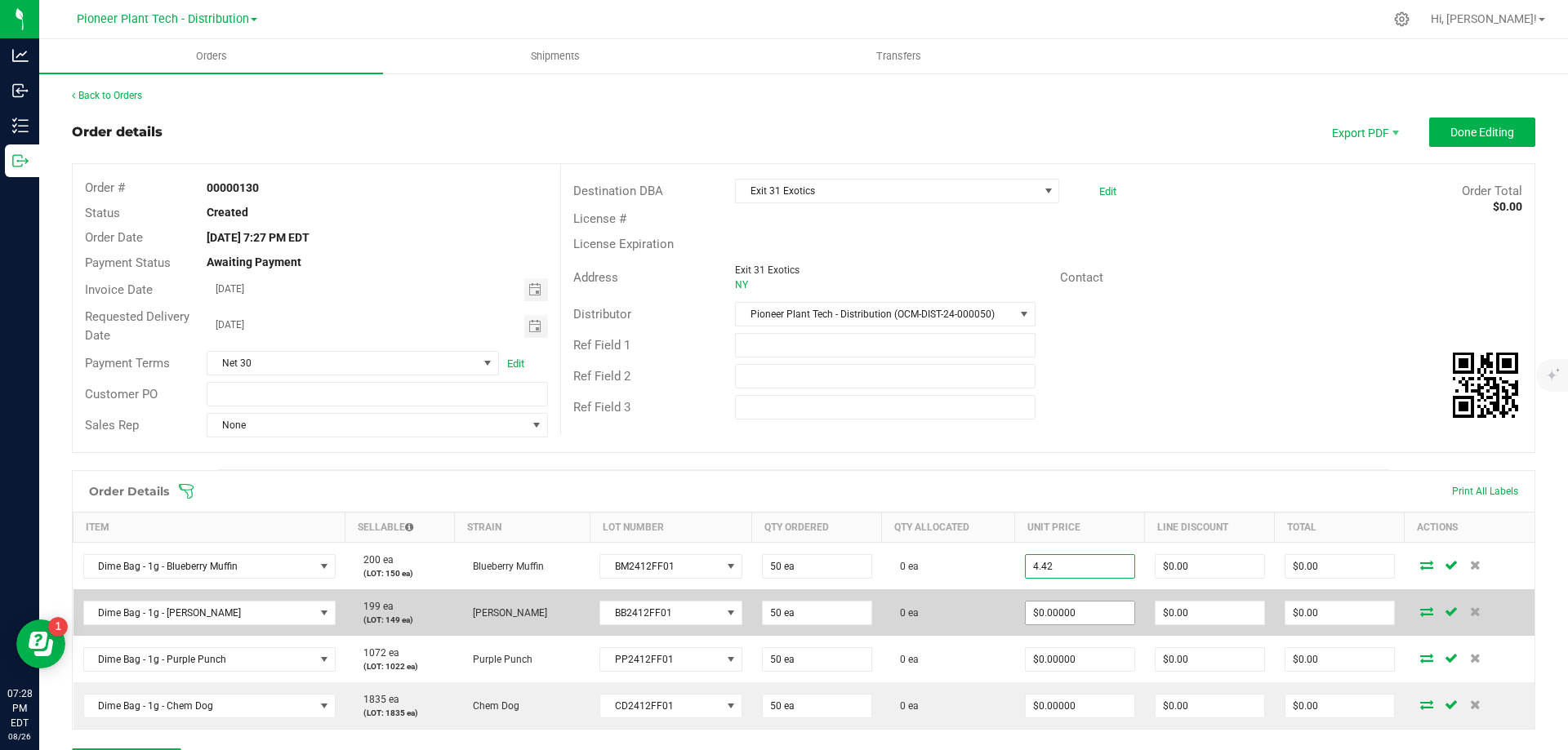
type input "$4.42000"
type input "$221.00"
click at [1057, 606] on input "0" at bounding box center [1080, 612] width 108 height 22
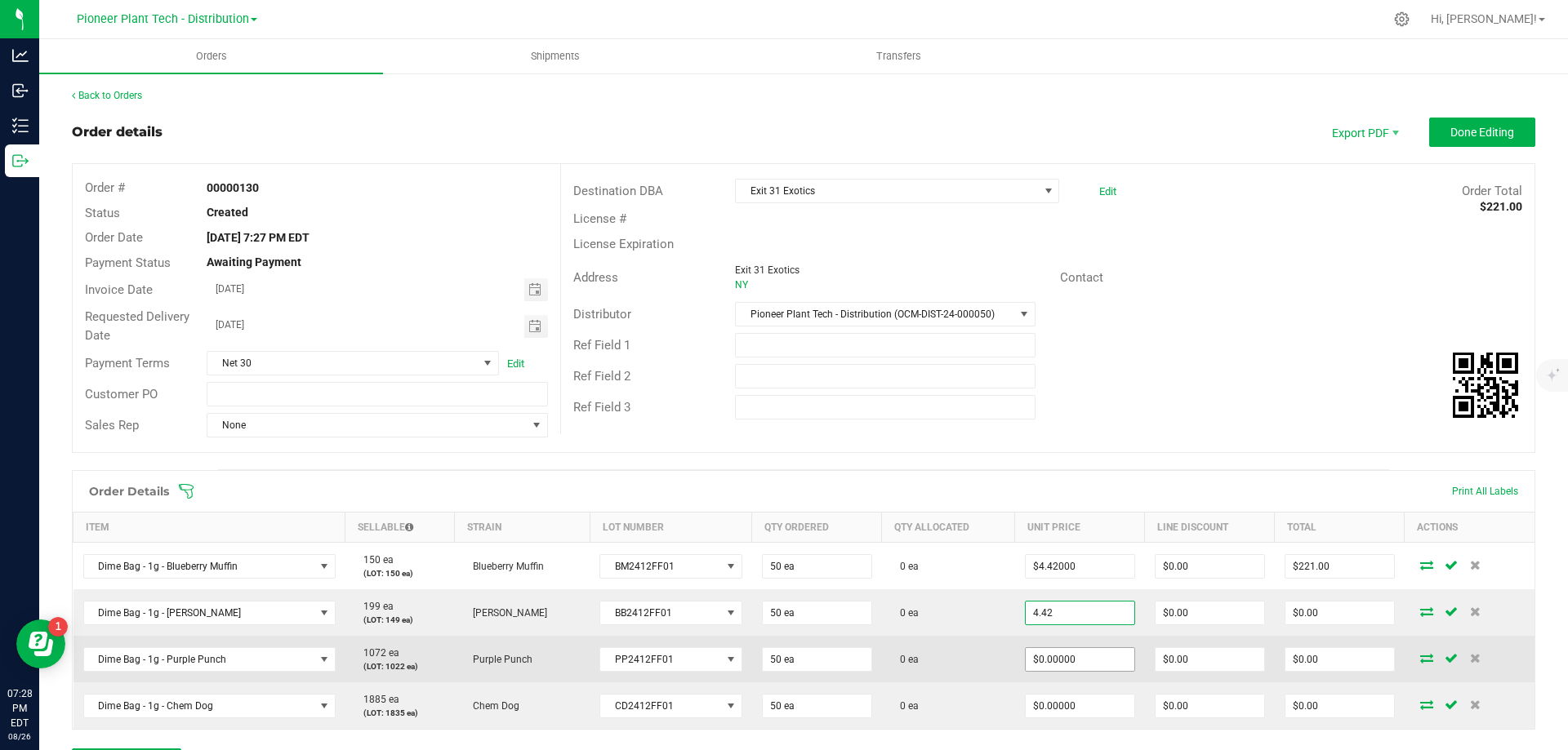
type input "$4.42000"
type input "$221.00"
click at [1047, 659] on input "0" at bounding box center [1080, 659] width 108 height 22
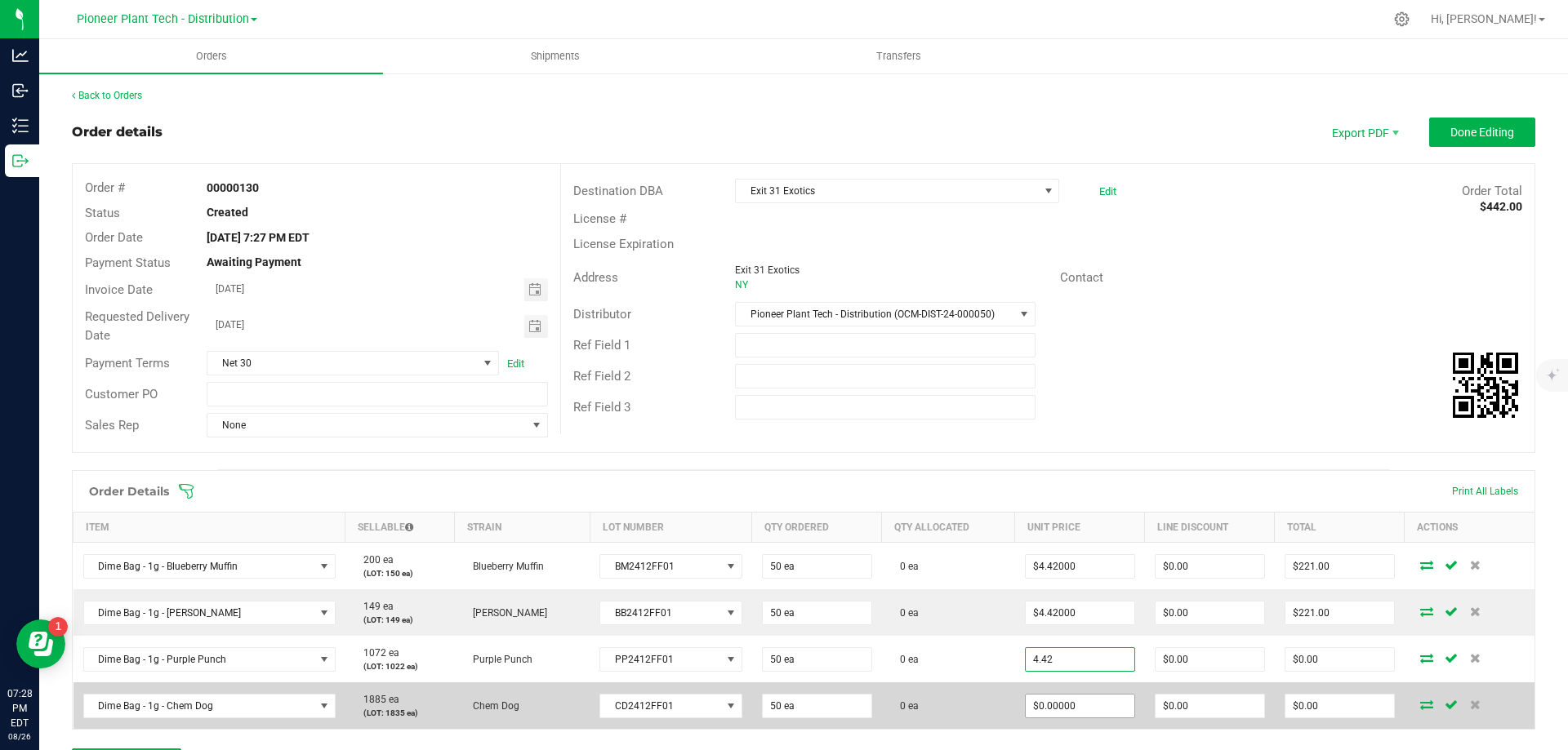
type input "$4.42000"
type input "$221.00"
click at [1063, 702] on input "0" at bounding box center [1080, 705] width 108 height 22
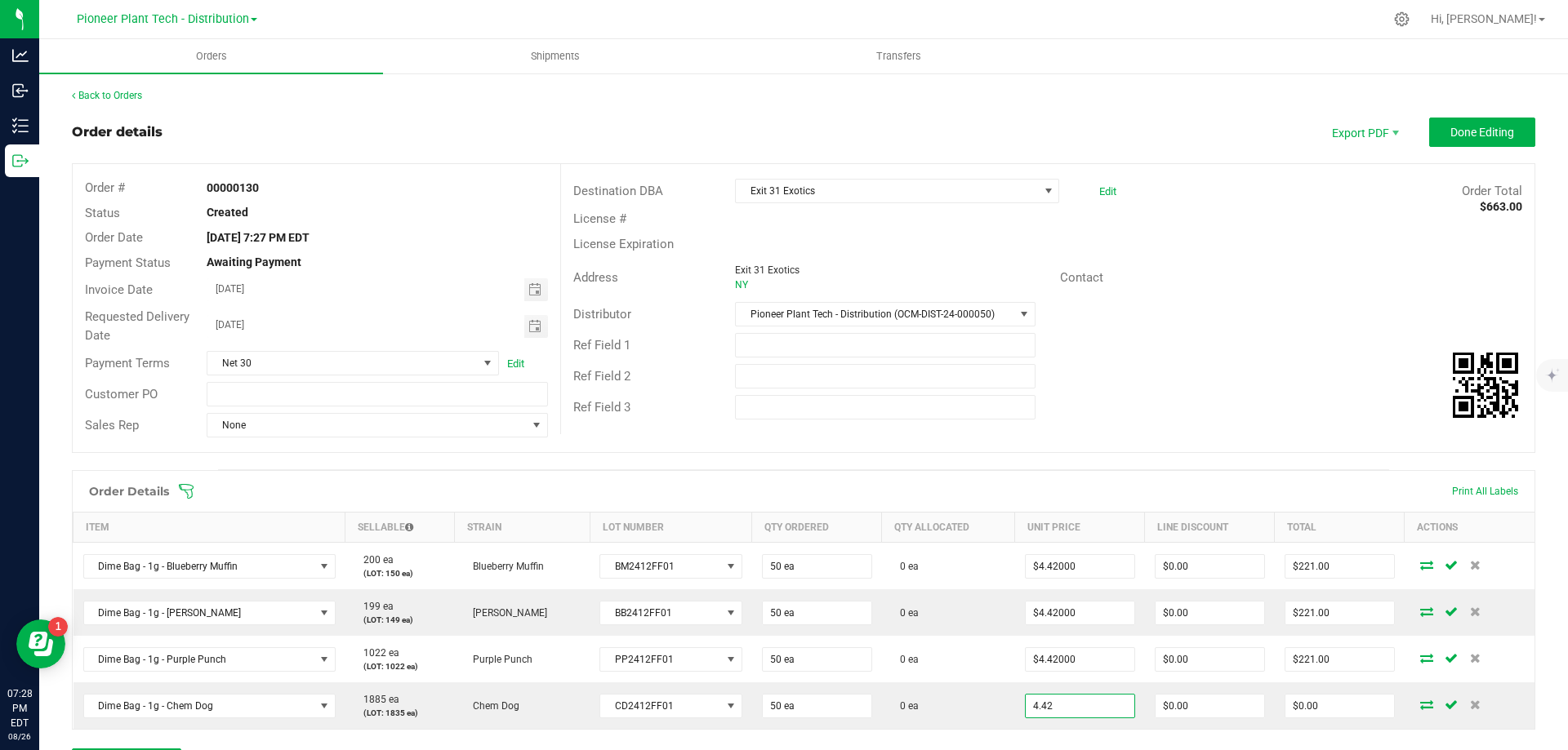
type input "$4.42000"
type input "$221.00"
click at [1039, 412] on div "Ref Field 3" at bounding box center [1047, 407] width 973 height 31
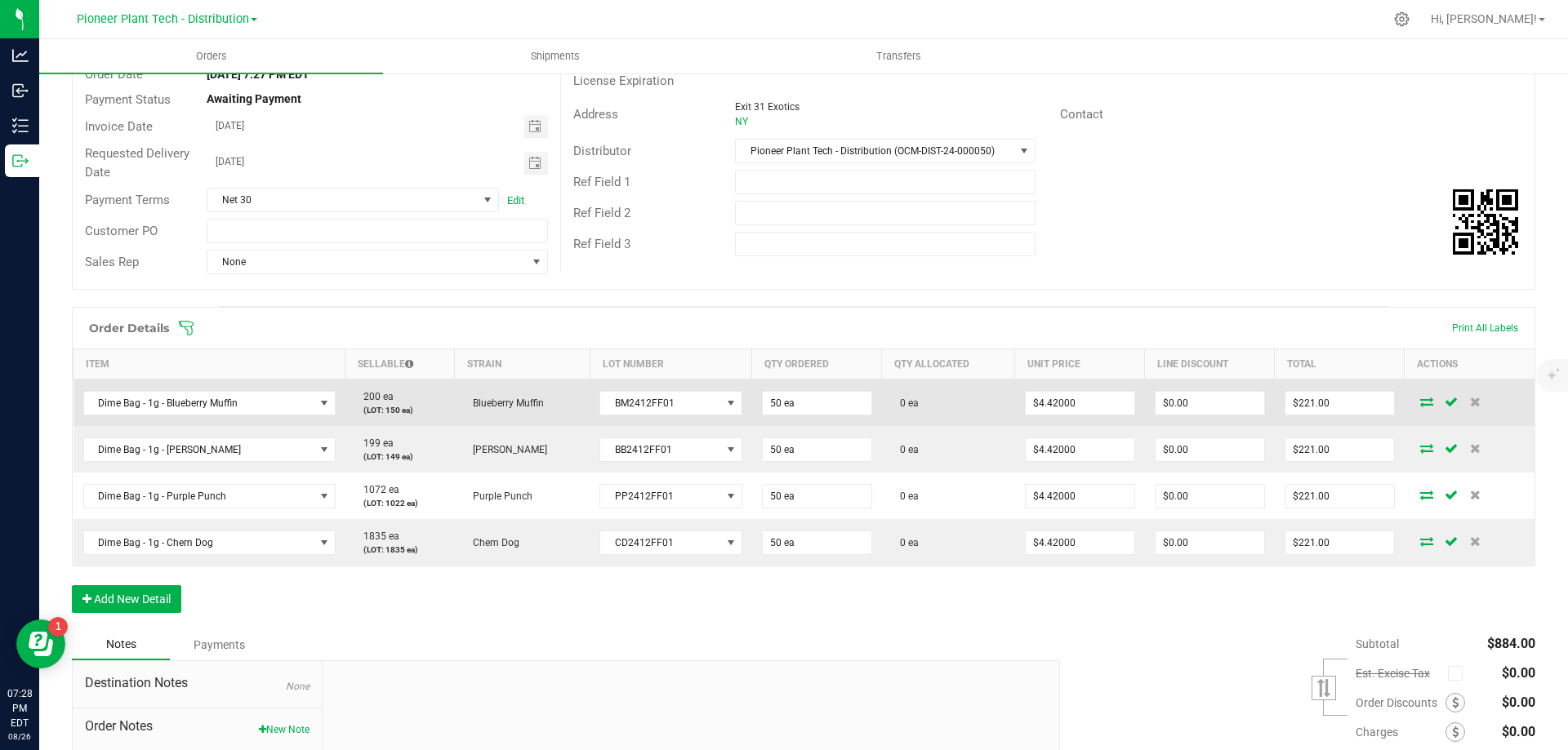
click at [1420, 402] on icon at bounding box center [1426, 401] width 13 height 10
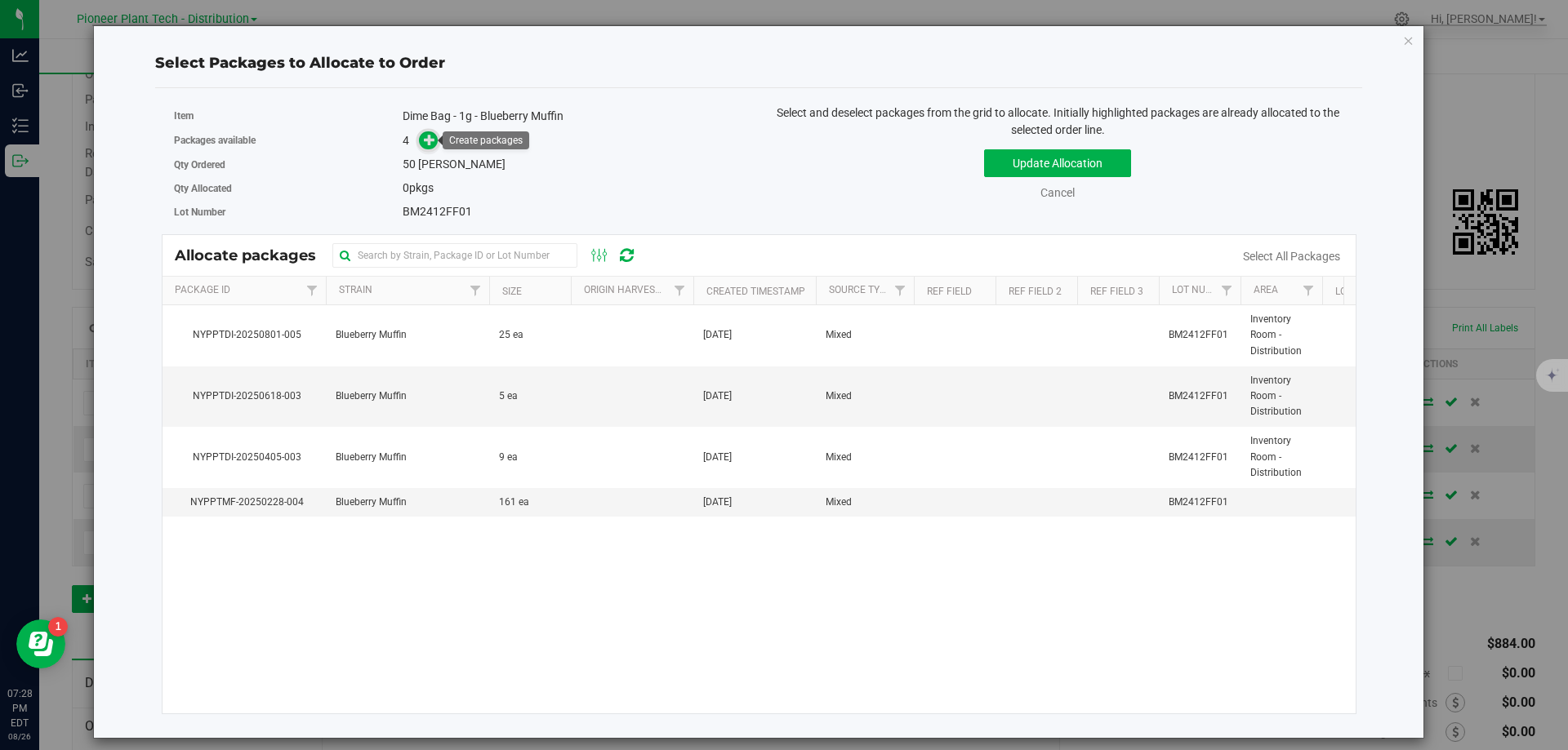
click at [426, 137] on icon at bounding box center [430, 140] width 12 height 12
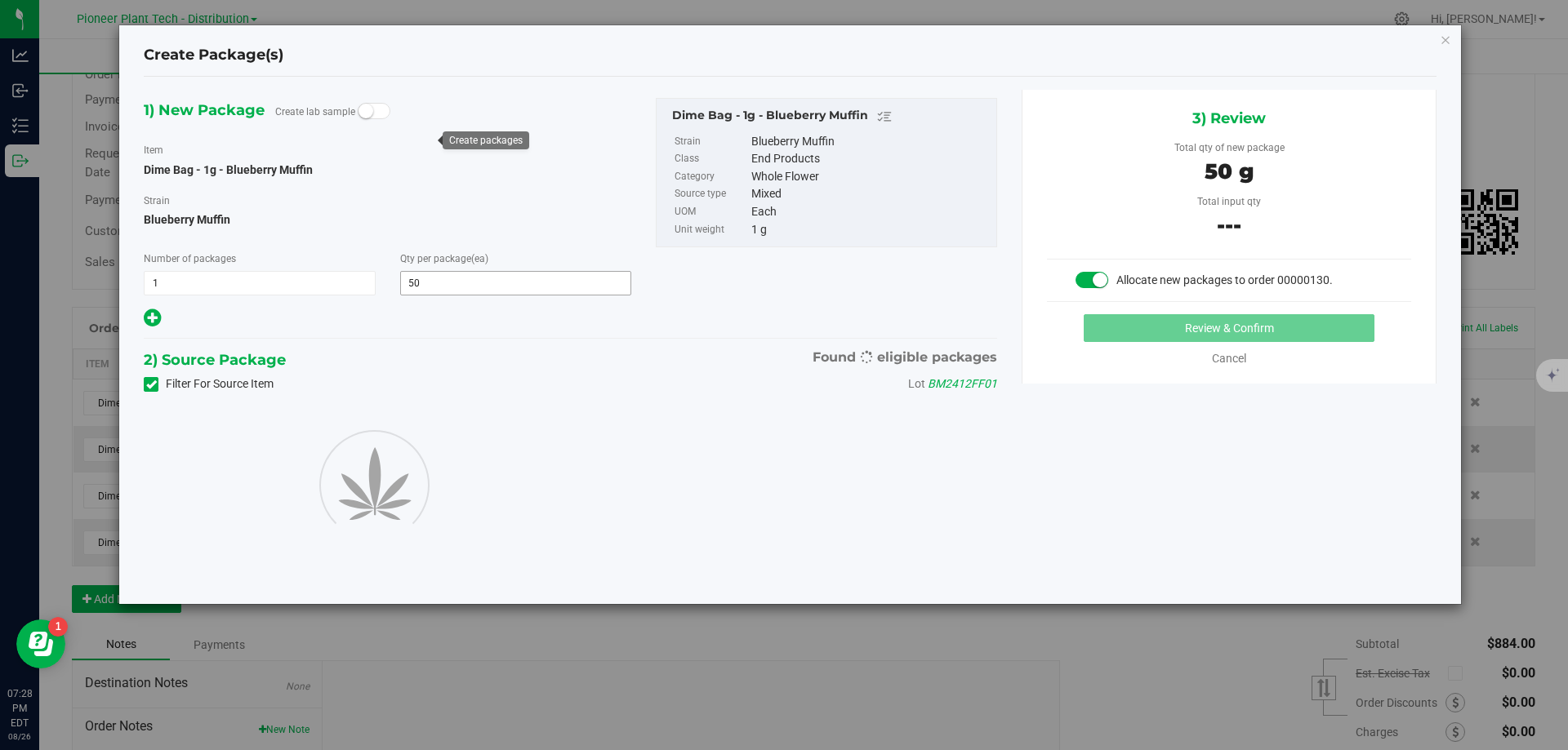
type input "50"
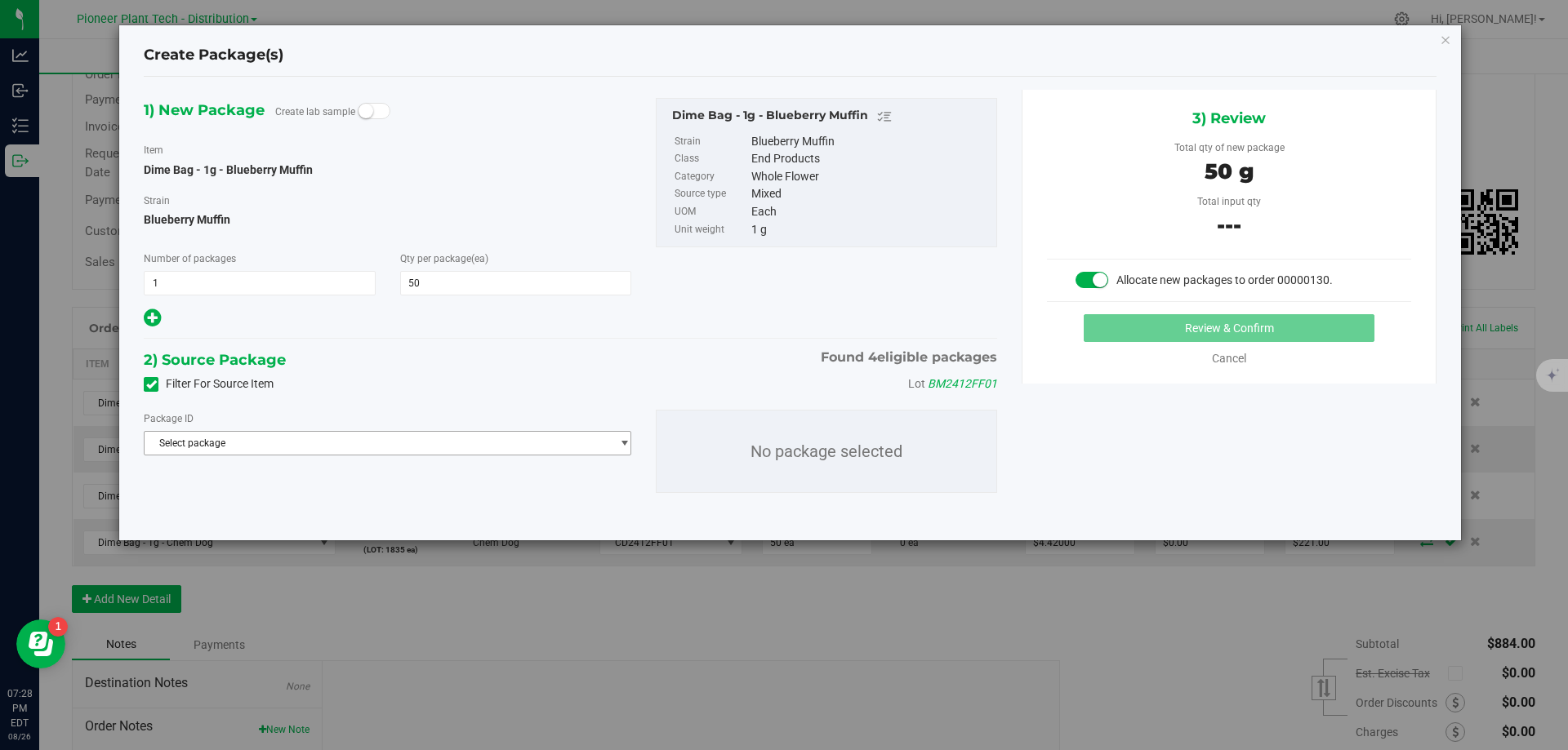
click at [420, 441] on span "Select package" at bounding box center [377, 442] width 465 height 22
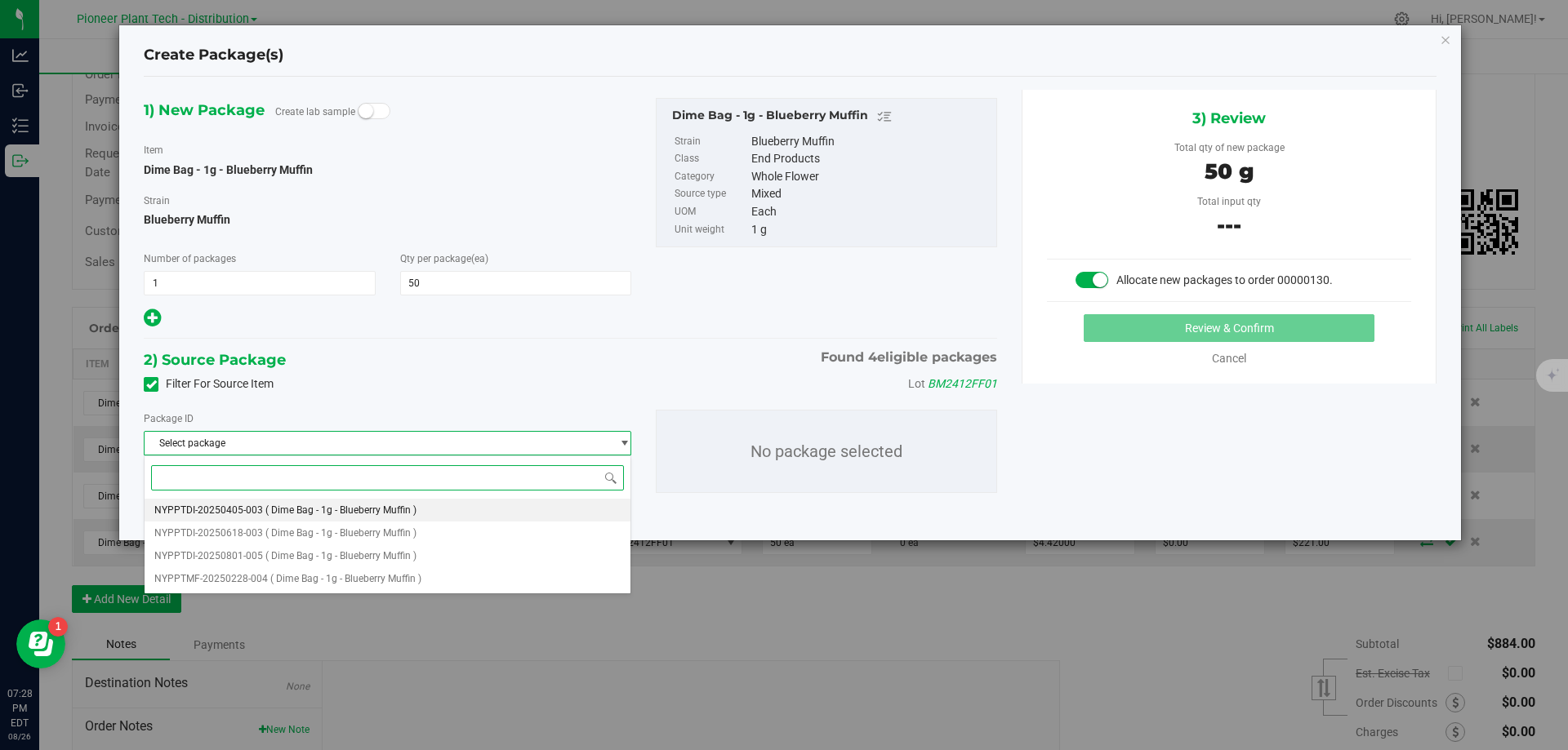
click at [389, 510] on span "( Dime Bag - 1g - Blueberry Muffin )" at bounding box center [341, 511] width 151 height 12
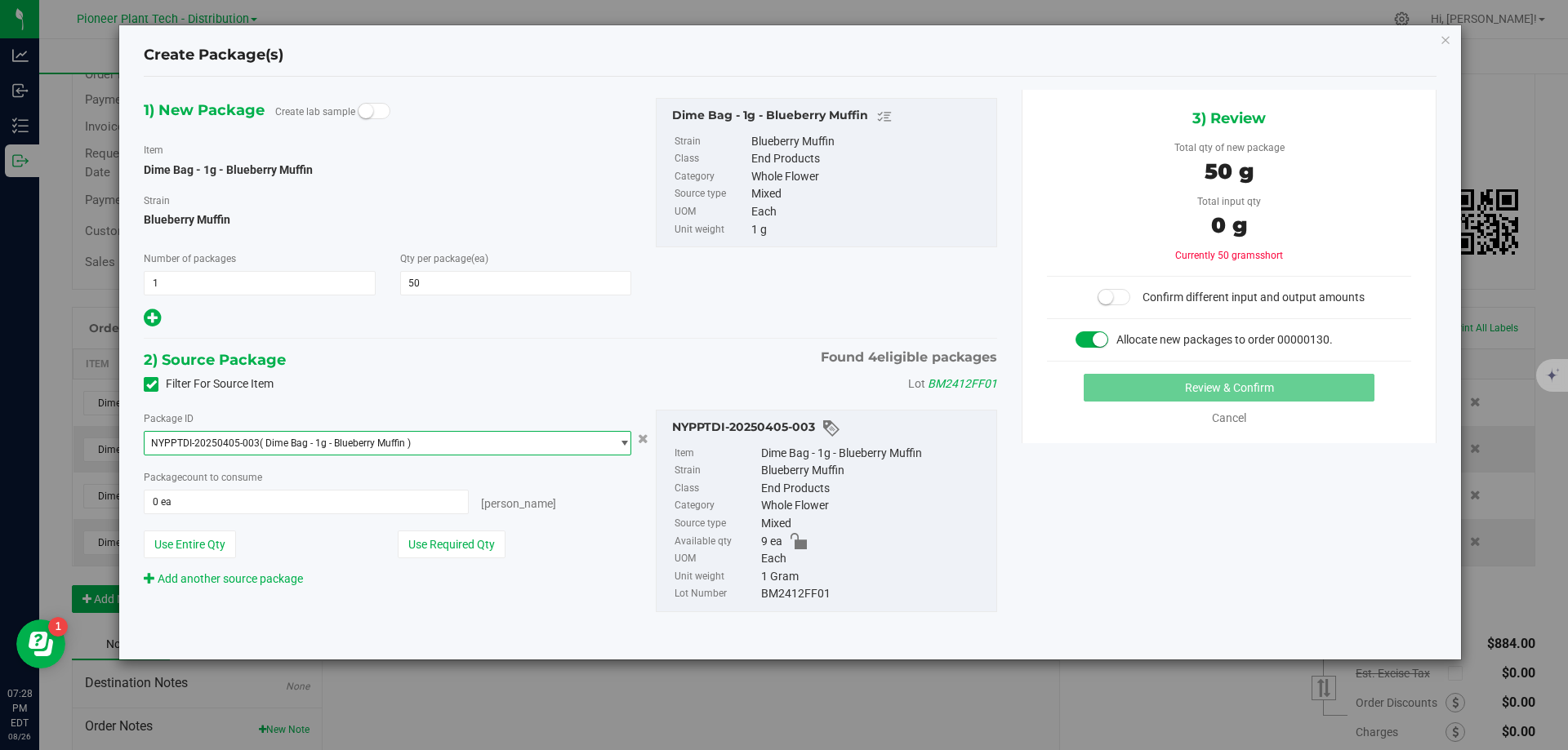
click at [489, 562] on div "Package ID NYPPTDI-20250405-003 ( Dime Bag - 1g - Blueberry Muffin ) NYPPTDI-20…" at bounding box center [388, 499] width 512 height 178
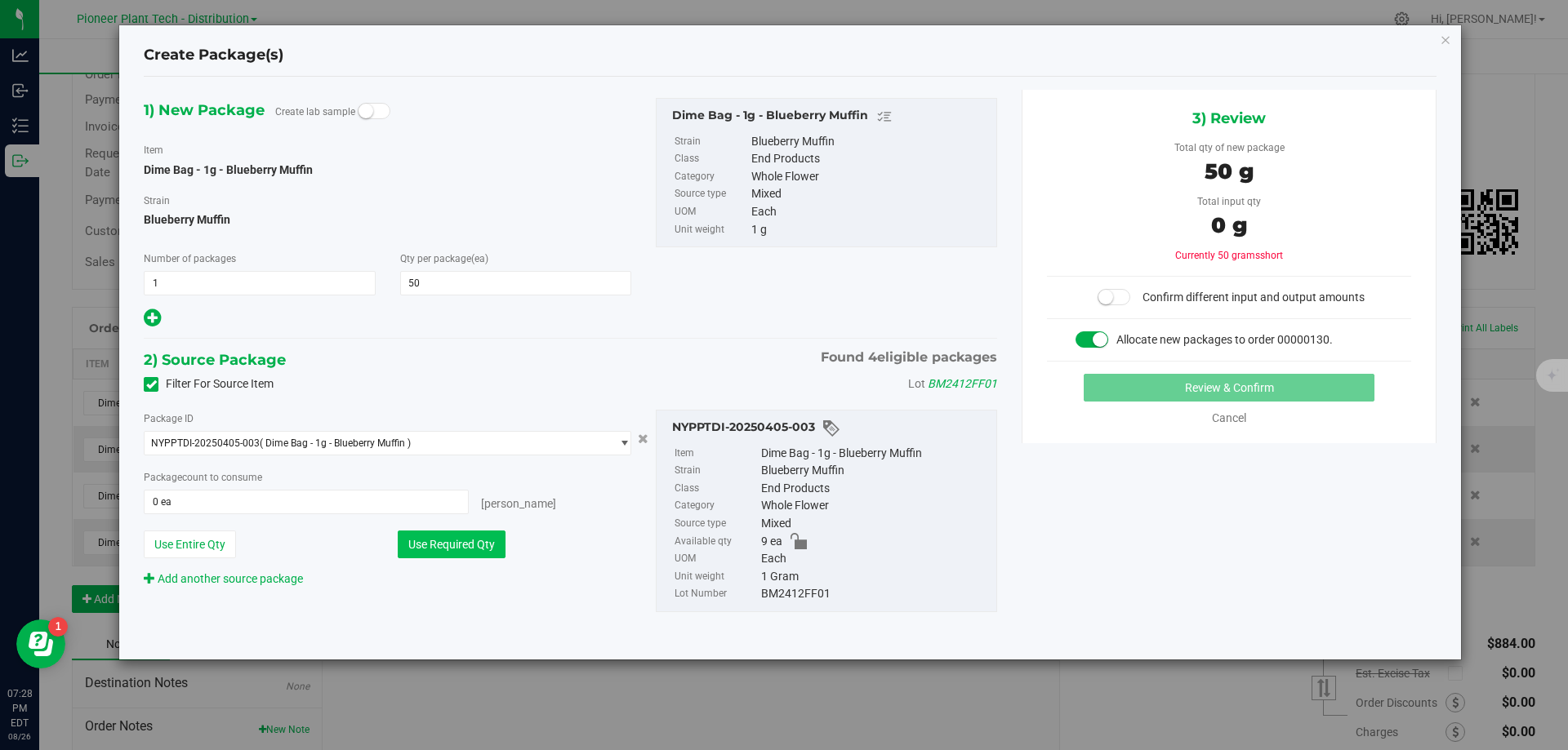
click at [483, 549] on button "Use Required Qty" at bounding box center [451, 544] width 107 height 27
type input "9 ea"
click at [452, 448] on span "NYPPTDI-20250405-003 ( Dime Bag - 1g - Blueberry Muffin )" at bounding box center [377, 442] width 465 height 22
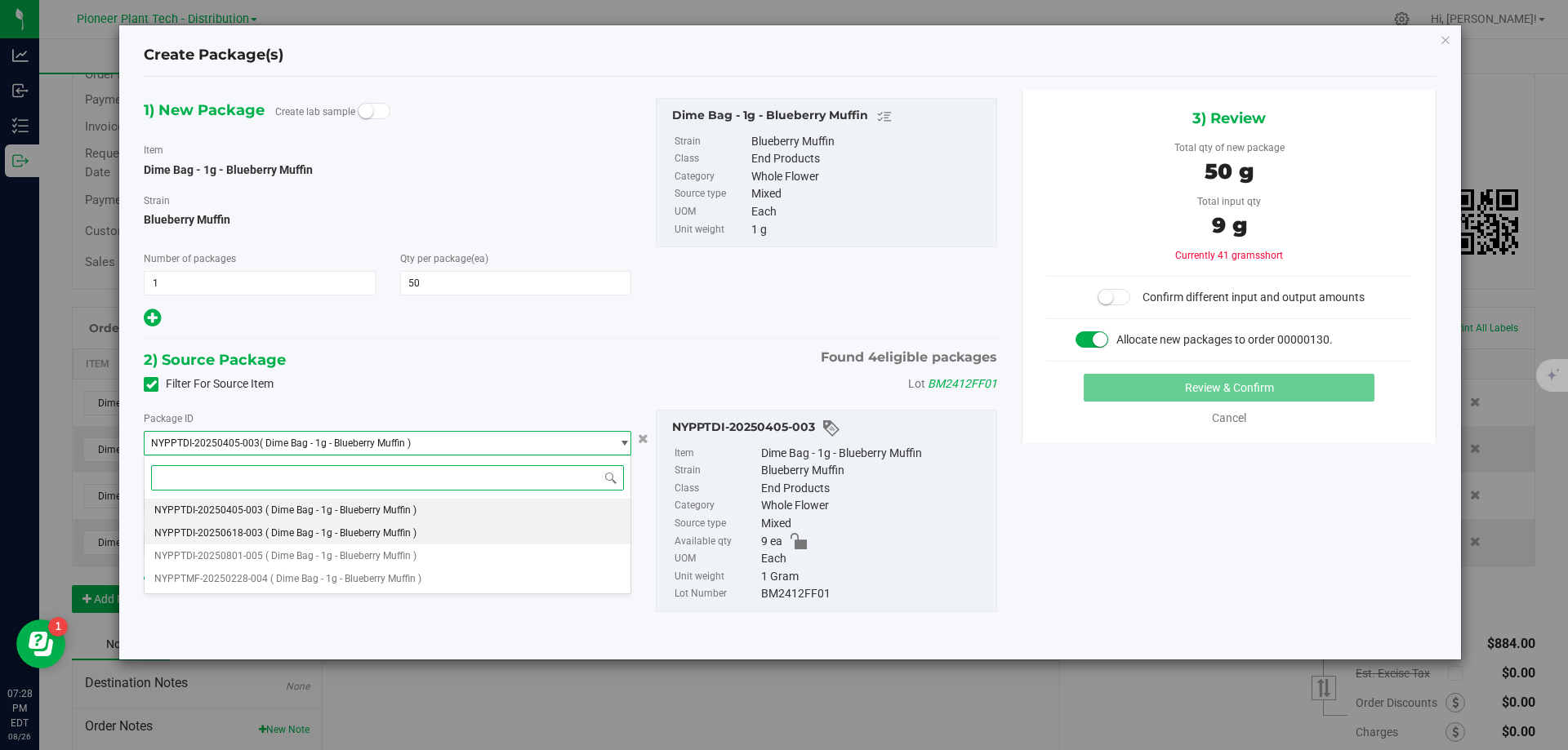
click at [408, 528] on span "( Dime Bag - 1g - Blueberry Muffin )" at bounding box center [341, 533] width 151 height 12
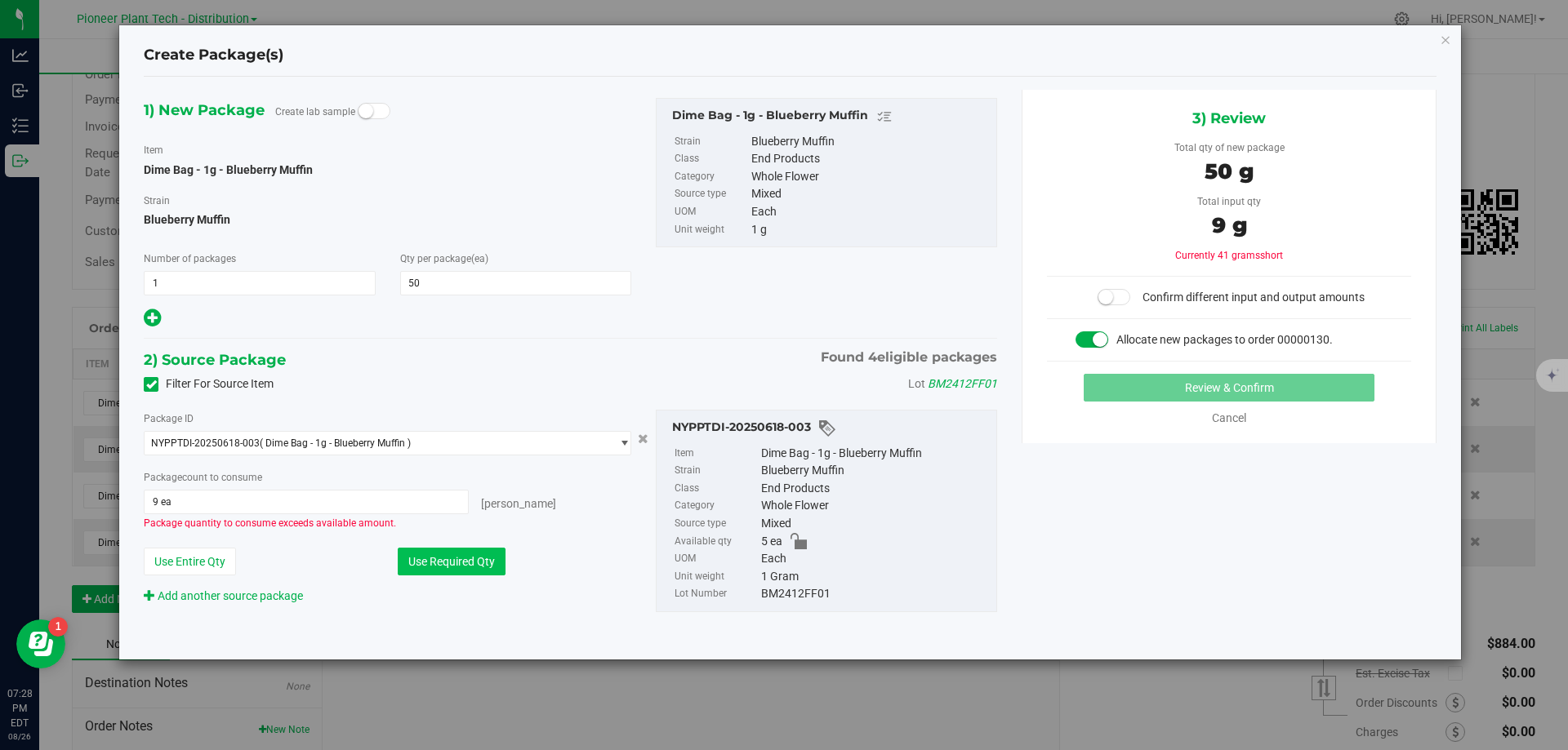
click at [443, 555] on button "Use Required Qty" at bounding box center [451, 562] width 107 height 27
type input "5 ea"
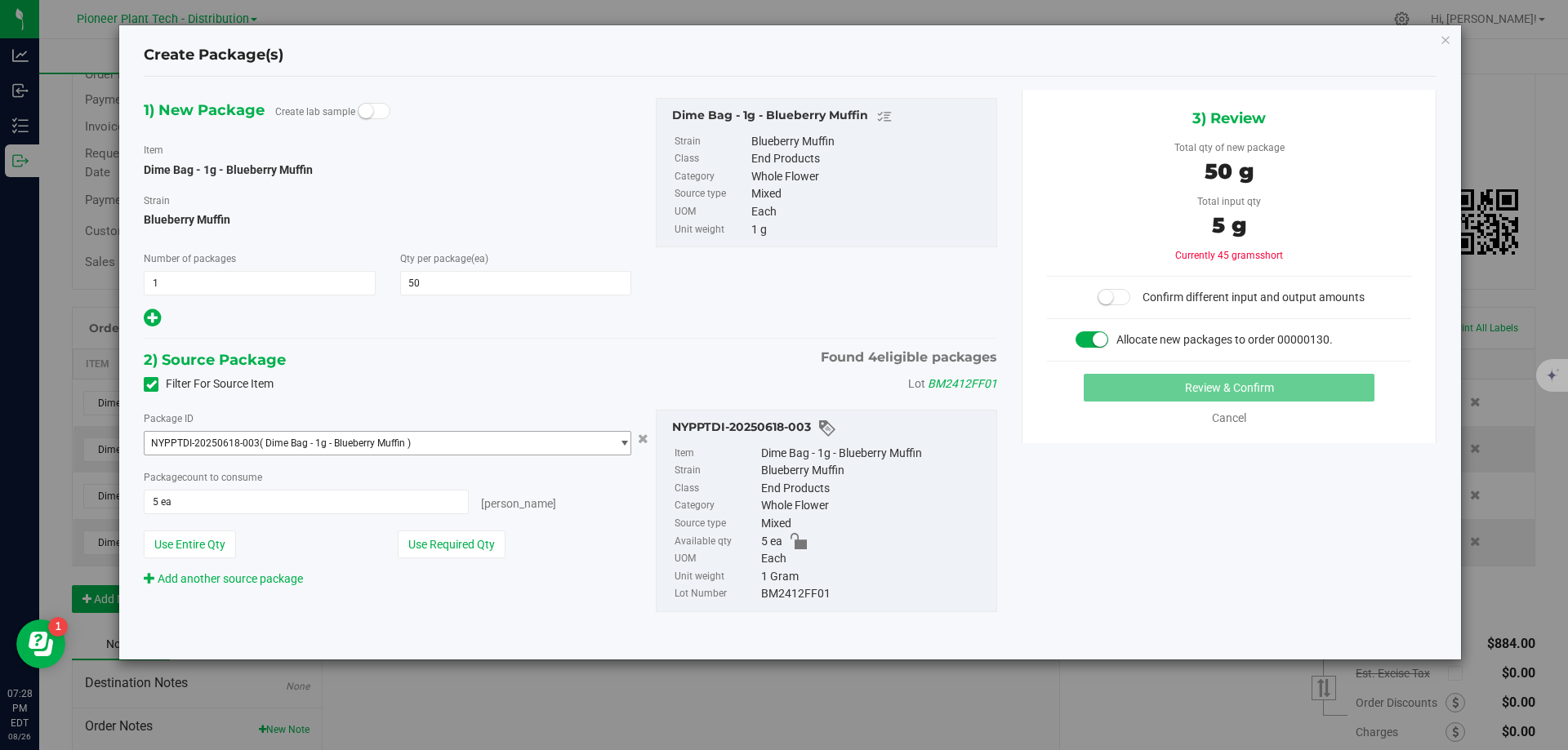
click at [468, 447] on span "NYPPTDI-20250618-003 ( Dime Bag - 1g - Blueberry Muffin )" at bounding box center [377, 442] width 465 height 22
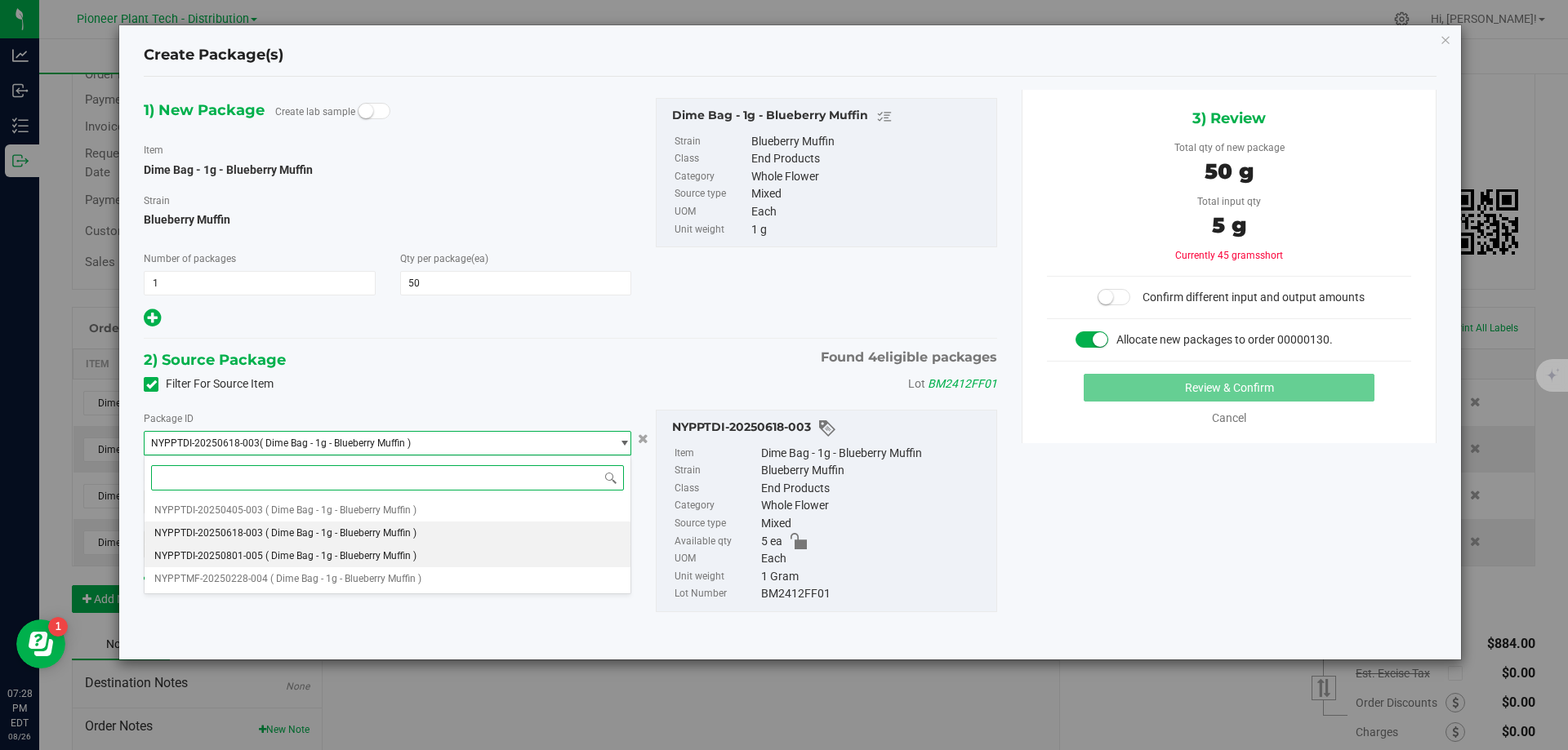
click at [427, 556] on li "NYPPTDI-20250801-005 ( Dime Bag - 1g - Blueberry Muffin )" at bounding box center [387, 556] width 486 height 22
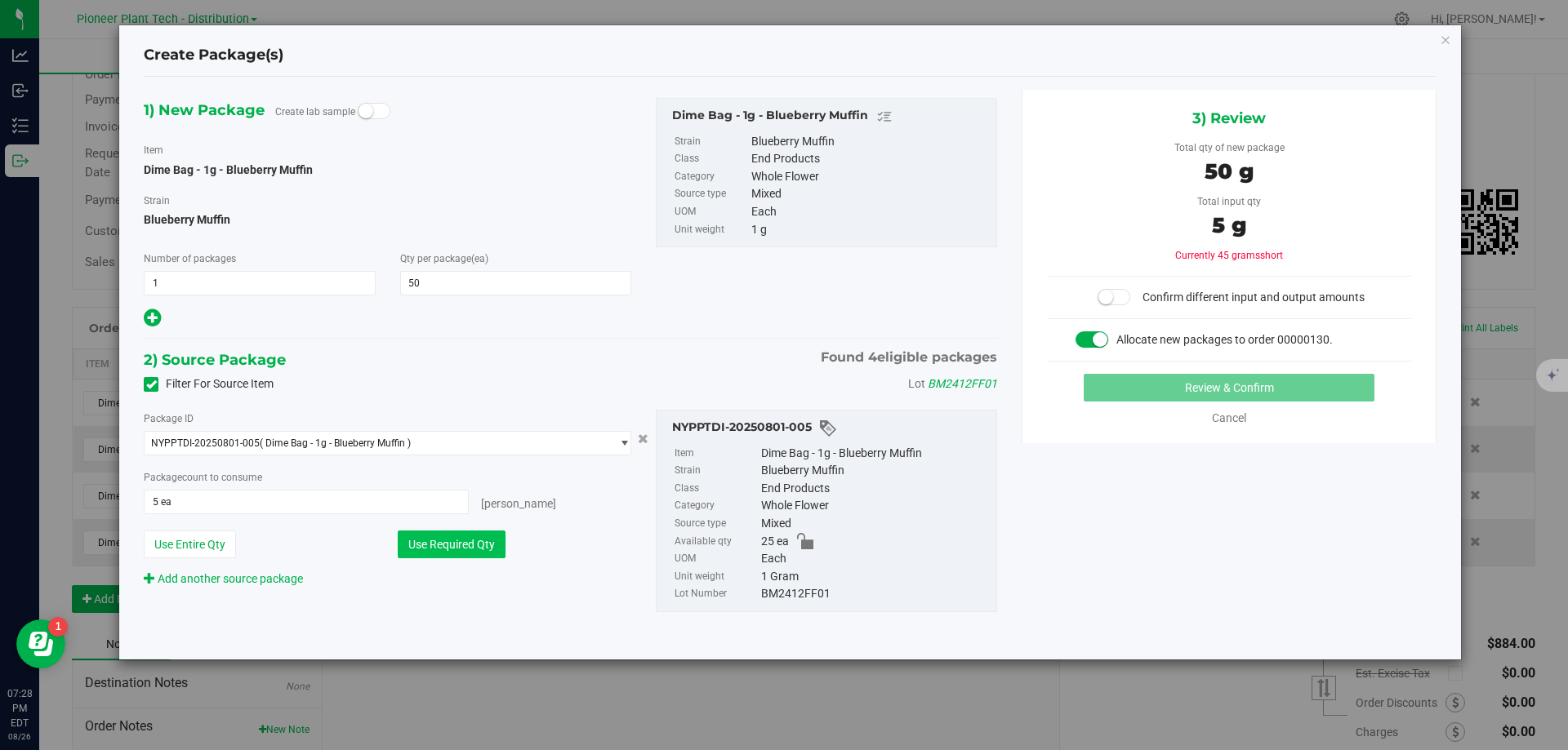
click at [444, 554] on button "Use Required Qty" at bounding box center [451, 544] width 107 height 27
type input "25 ea"
click at [465, 446] on span "NYPPTDI-20250801-005 ( Dime Bag - 1g - Blueberry Muffin )" at bounding box center [377, 442] width 465 height 22
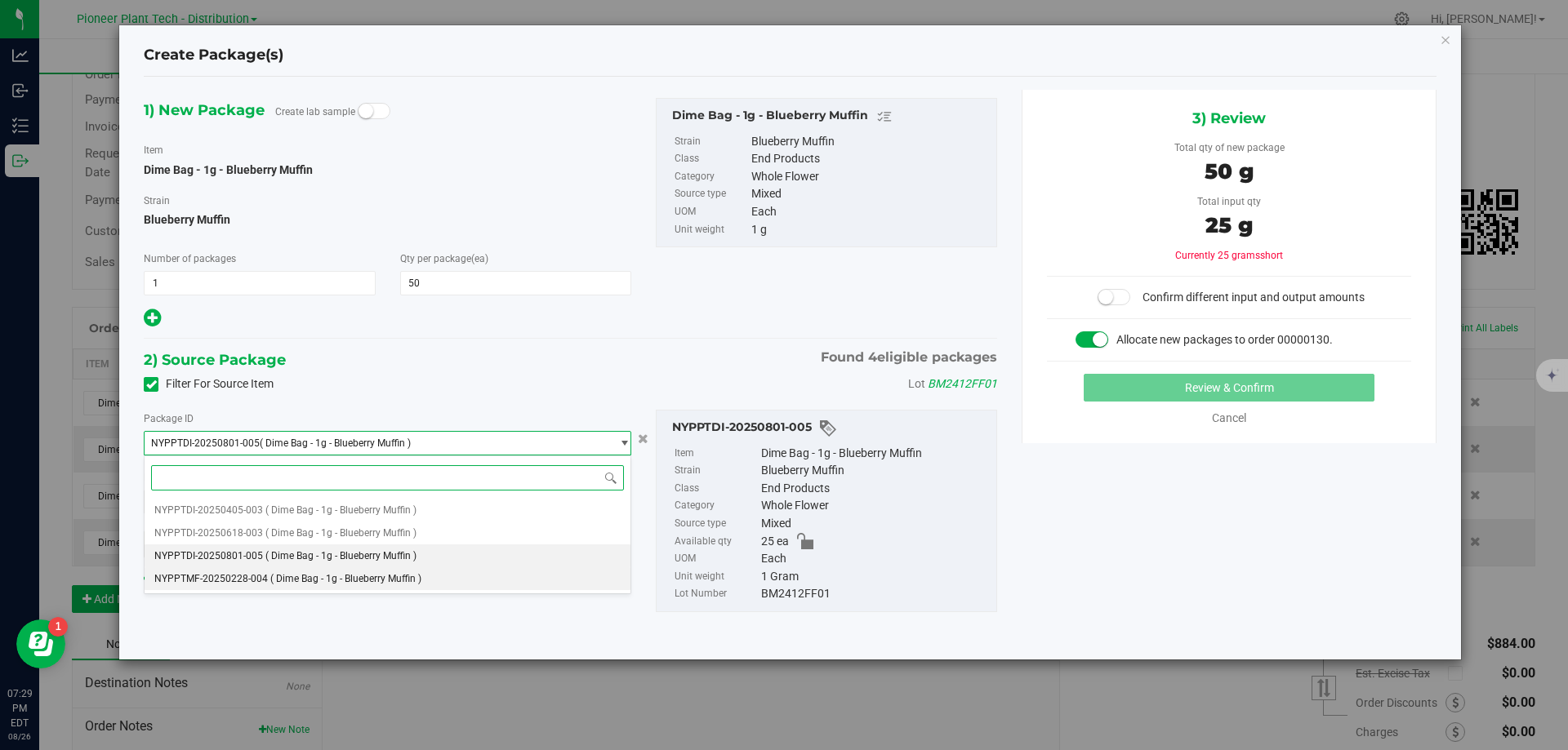
click at [398, 582] on span "( Dime Bag - 1g - Blueberry Muffin )" at bounding box center [346, 579] width 151 height 12
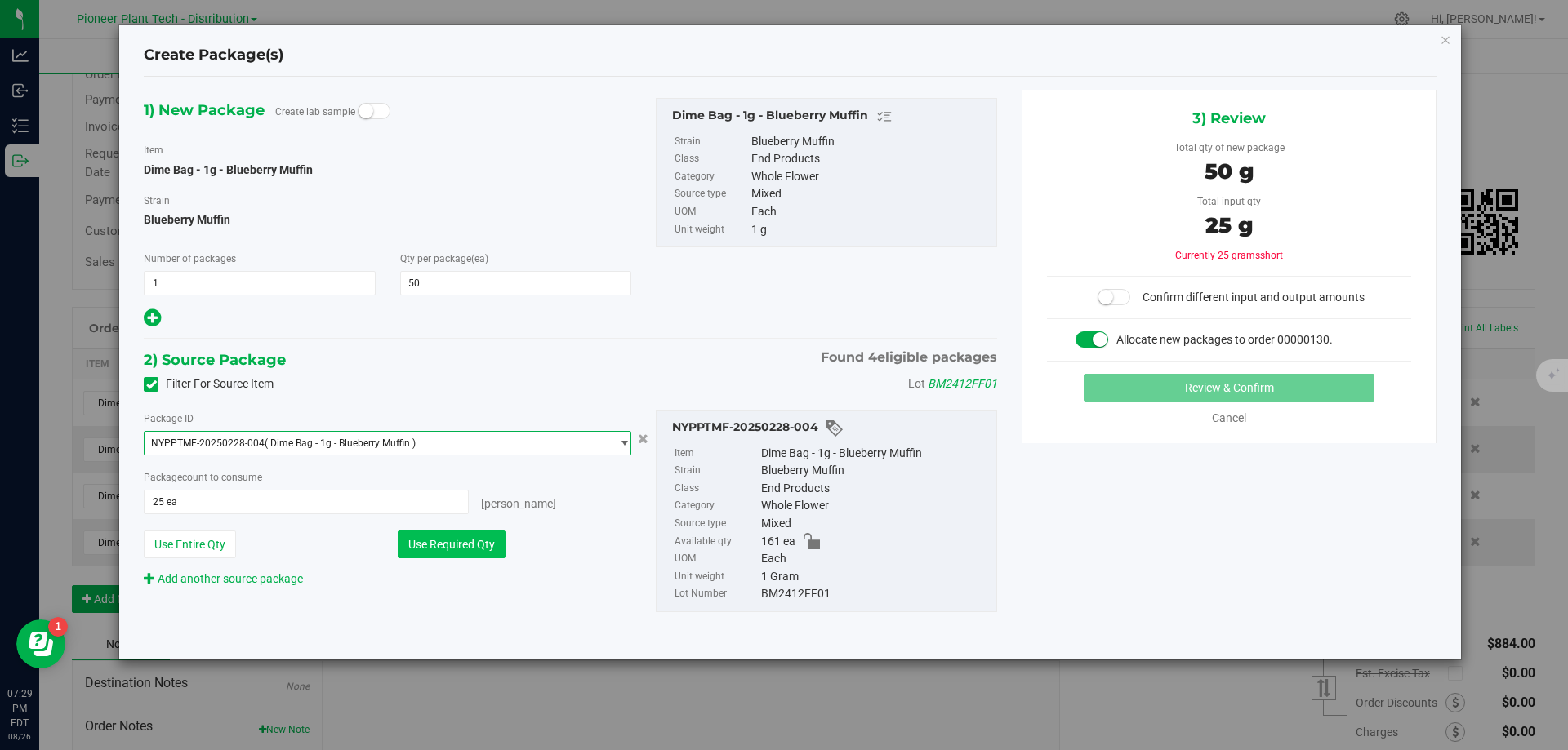
click at [445, 552] on button "Use Required Qty" at bounding box center [451, 544] width 107 height 27
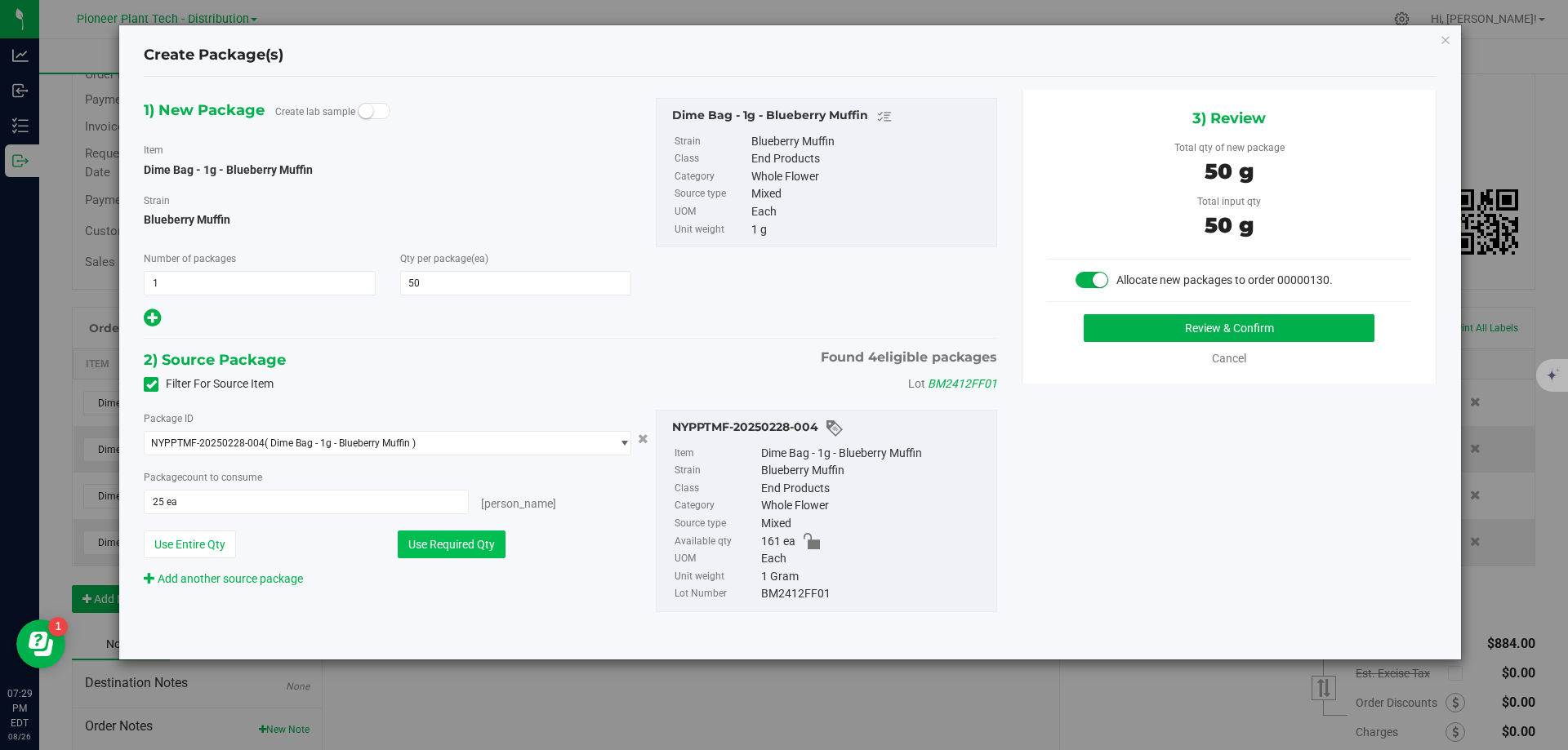
type input "50 ea"
click at [1158, 330] on button "Review & Confirm" at bounding box center [1229, 328] width 291 height 27
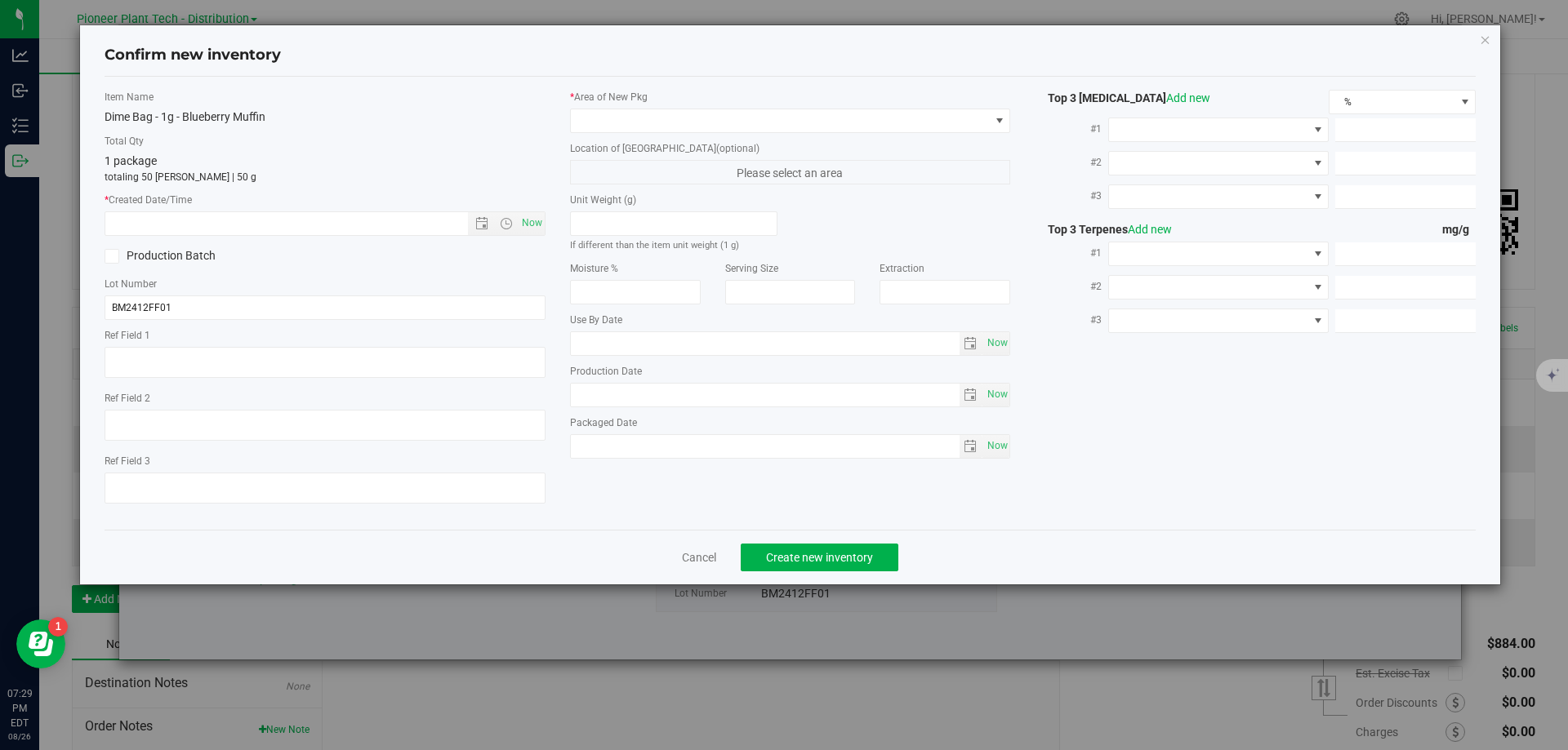
type input "2026-02-01"
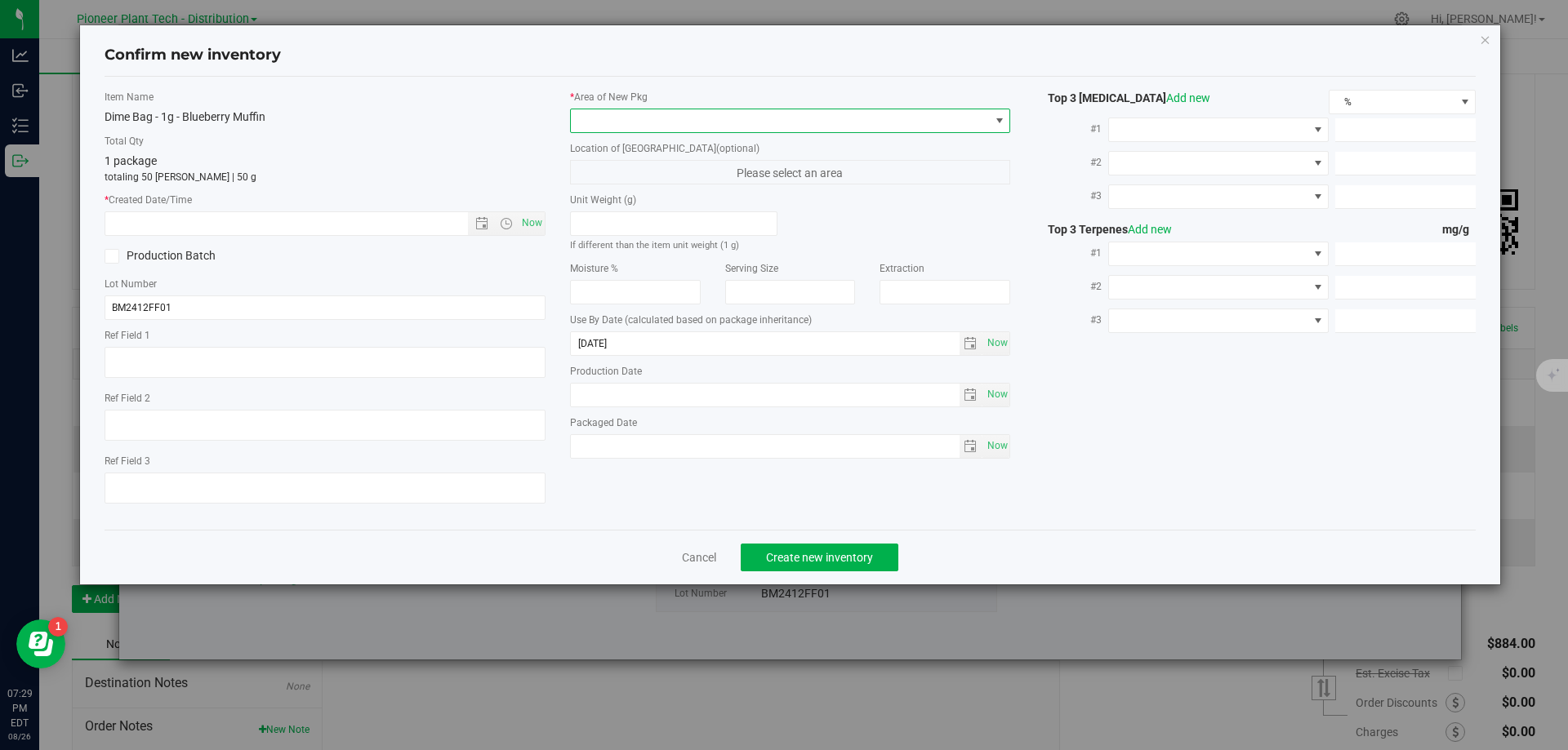
click at [991, 122] on span at bounding box center [998, 120] width 21 height 22
click at [714, 183] on li "Inventory Room - Distribution" at bounding box center [790, 188] width 440 height 22
click at [530, 225] on span "Now" at bounding box center [531, 223] width 27 height 23
type input "8/26/2025 7:29 PM"
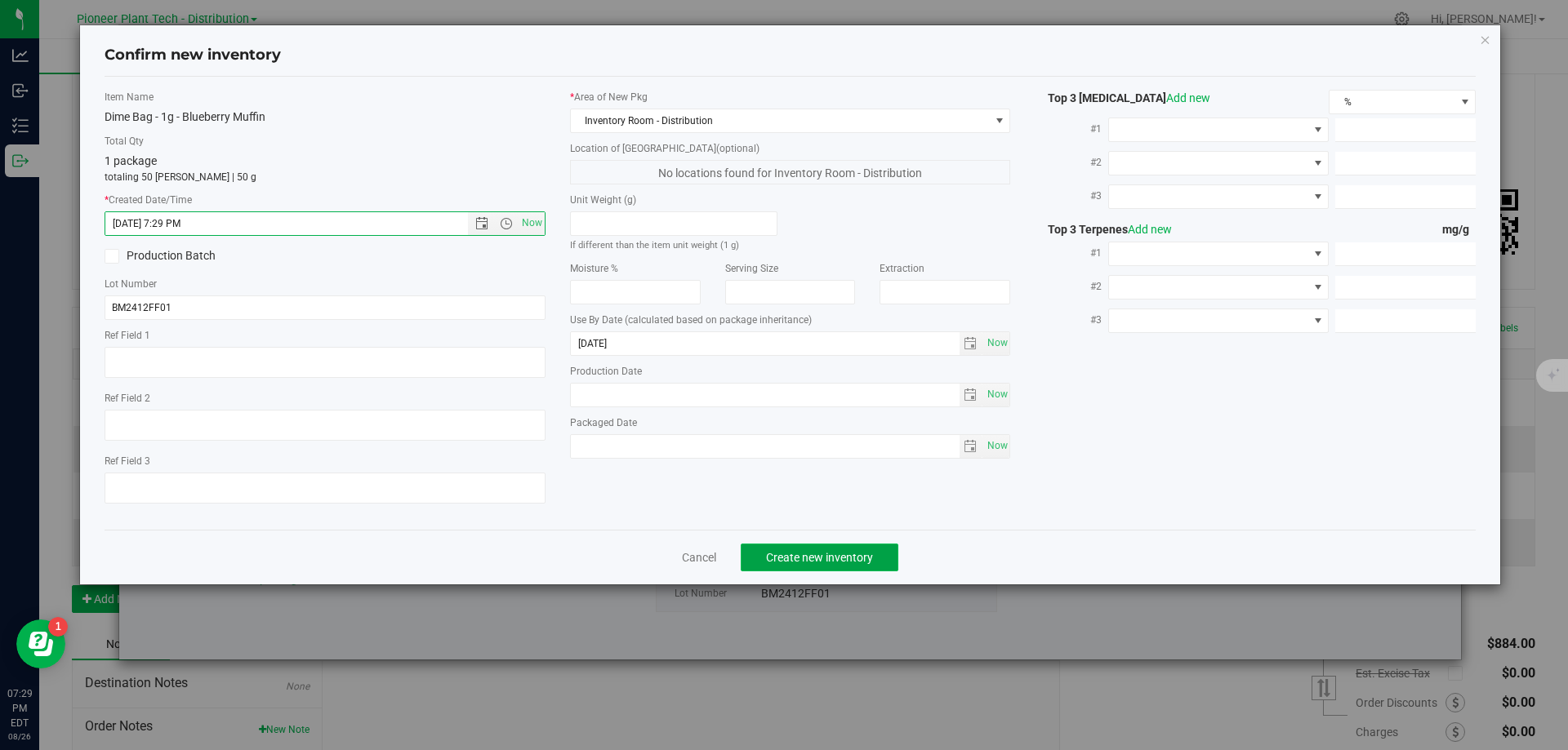
drag, startPoint x: 826, startPoint y: 555, endPoint x: 811, endPoint y: 555, distance: 15.0
click at [822, 555] on span "Create new inventory" at bounding box center [819, 557] width 106 height 13
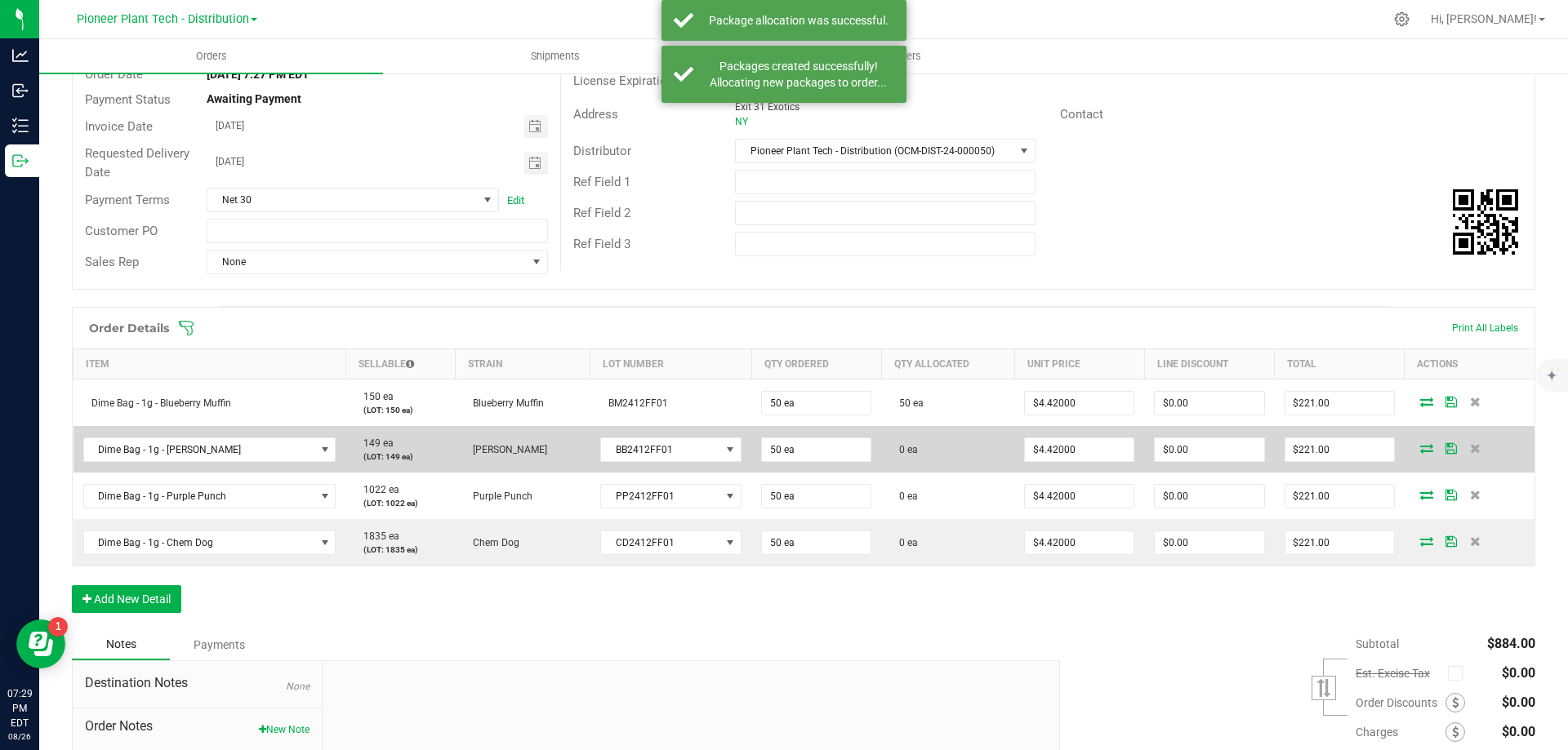
click at [1420, 448] on icon at bounding box center [1426, 448] width 13 height 10
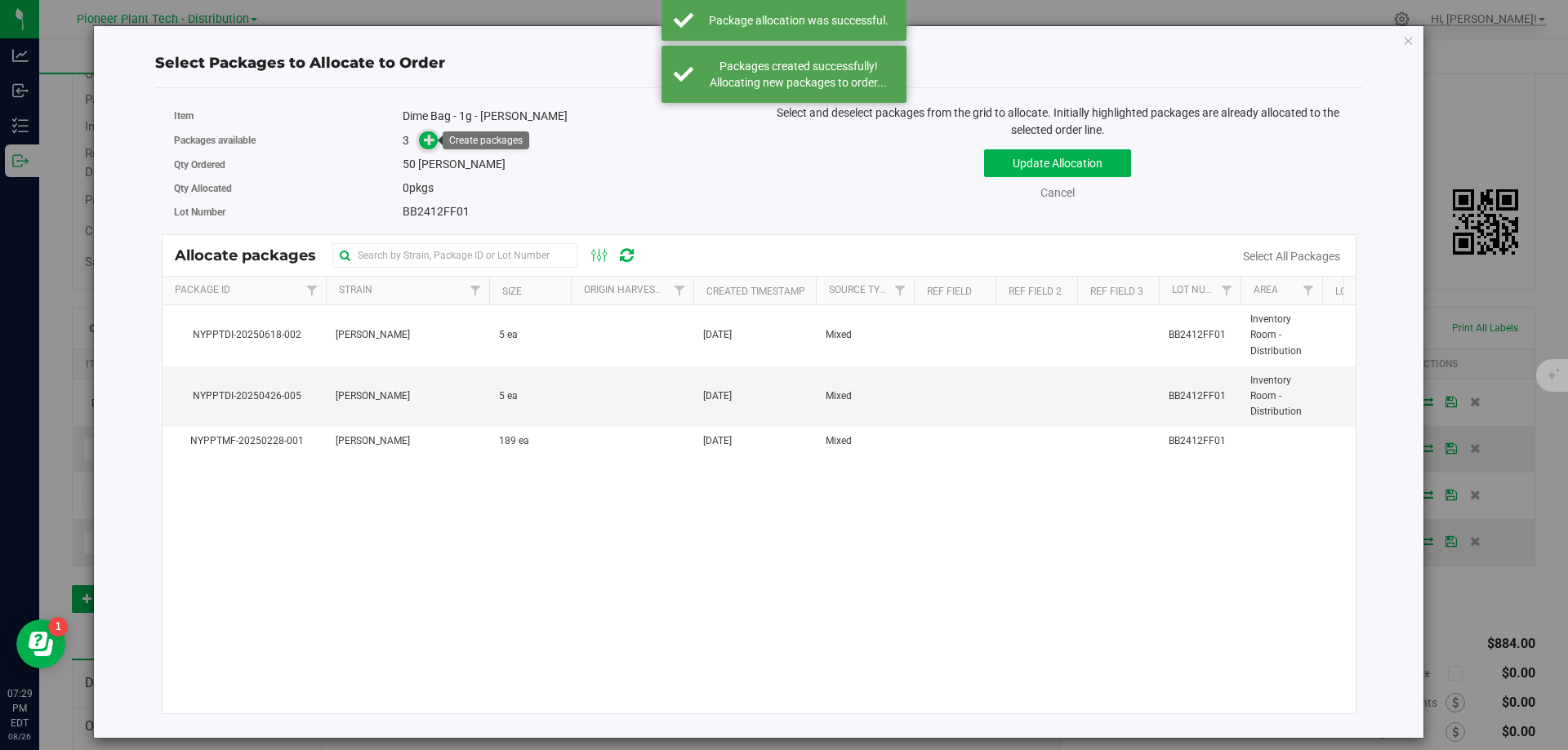
click at [425, 144] on icon at bounding box center [430, 140] width 12 height 12
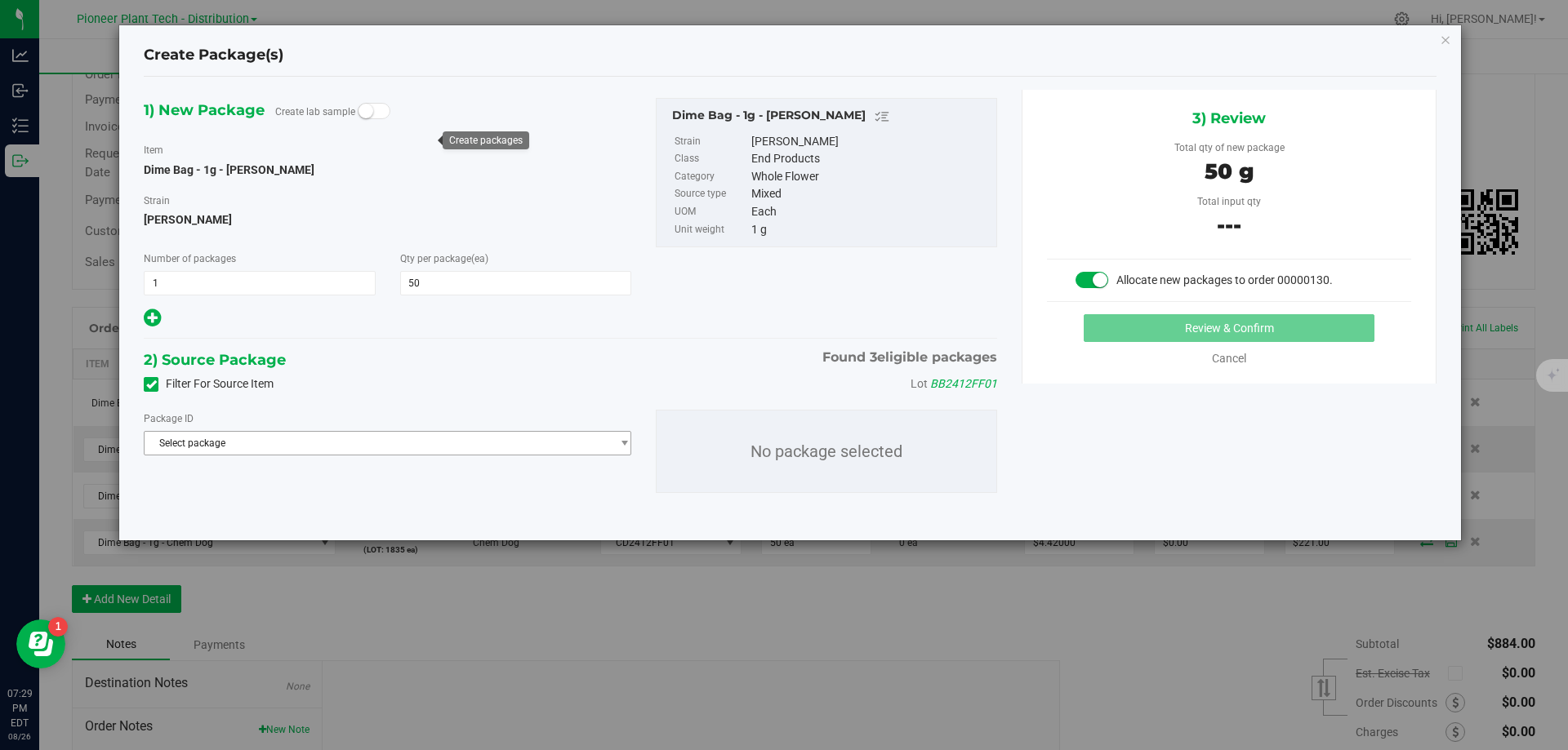
drag, startPoint x: 429, startPoint y: 459, endPoint x: 429, endPoint y: 448, distance: 11.0
click at [429, 454] on div "Package ID Select package NYPPTDI-20250426-005 NYPPTDI-20250618-002 NYPPTMF-202…" at bounding box center [571, 451] width 878 height 109
click at [429, 451] on span "Select package" at bounding box center [377, 442] width 465 height 22
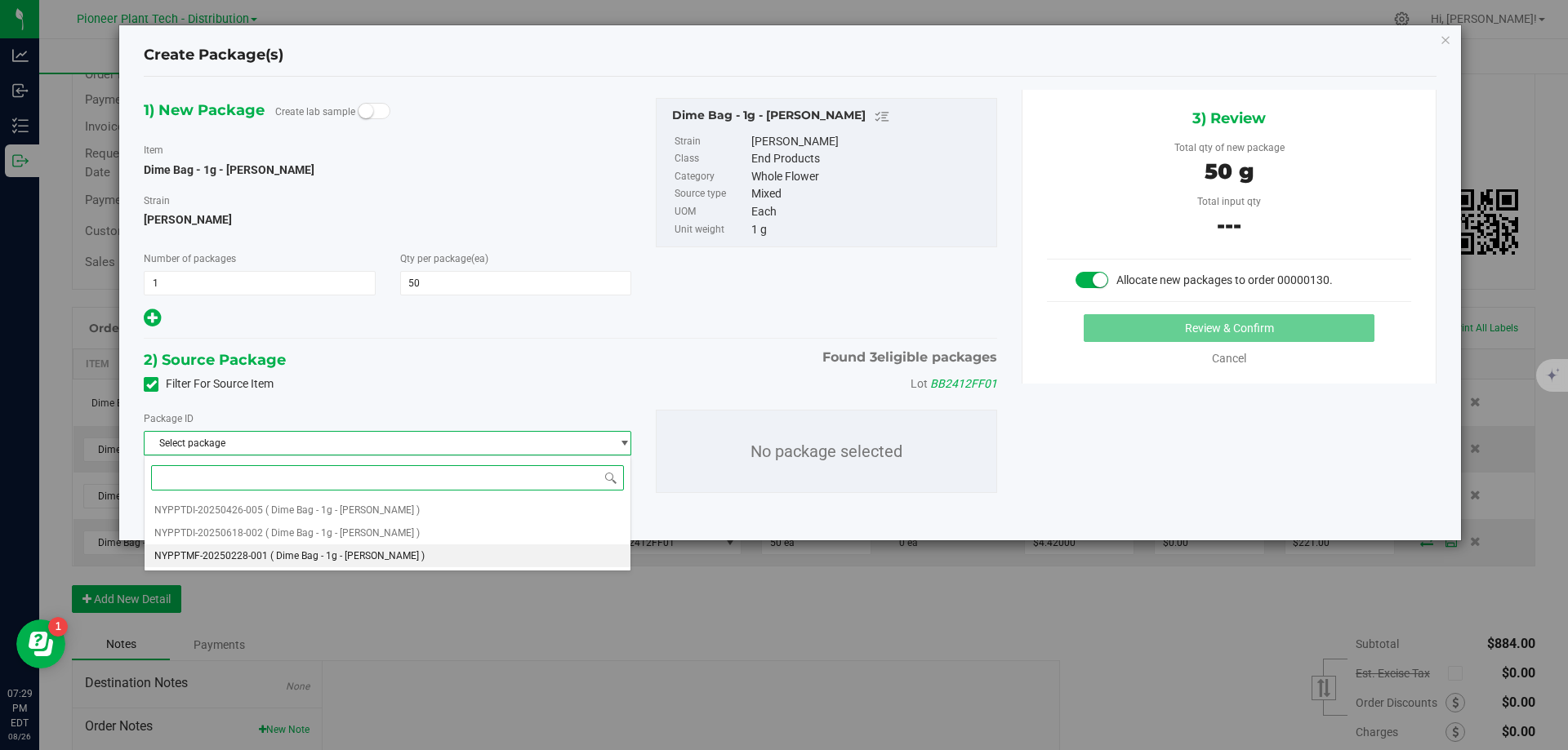
click at [401, 558] on span "( Dime Bag - 1g - Bruce Banner )" at bounding box center [348, 556] width 154 height 12
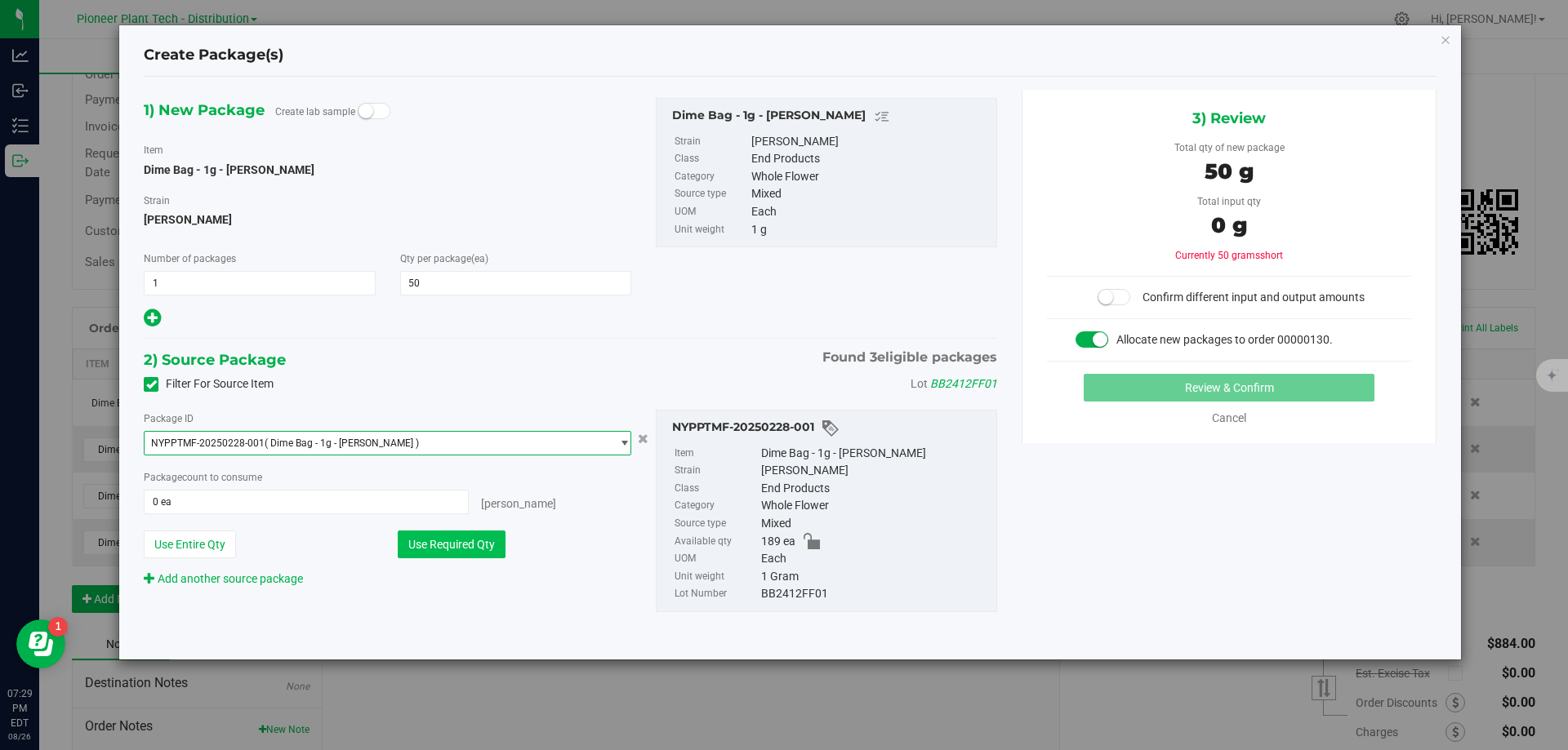
click at [480, 545] on button "Use Required Qty" at bounding box center [451, 544] width 107 height 27
type input "50 ea"
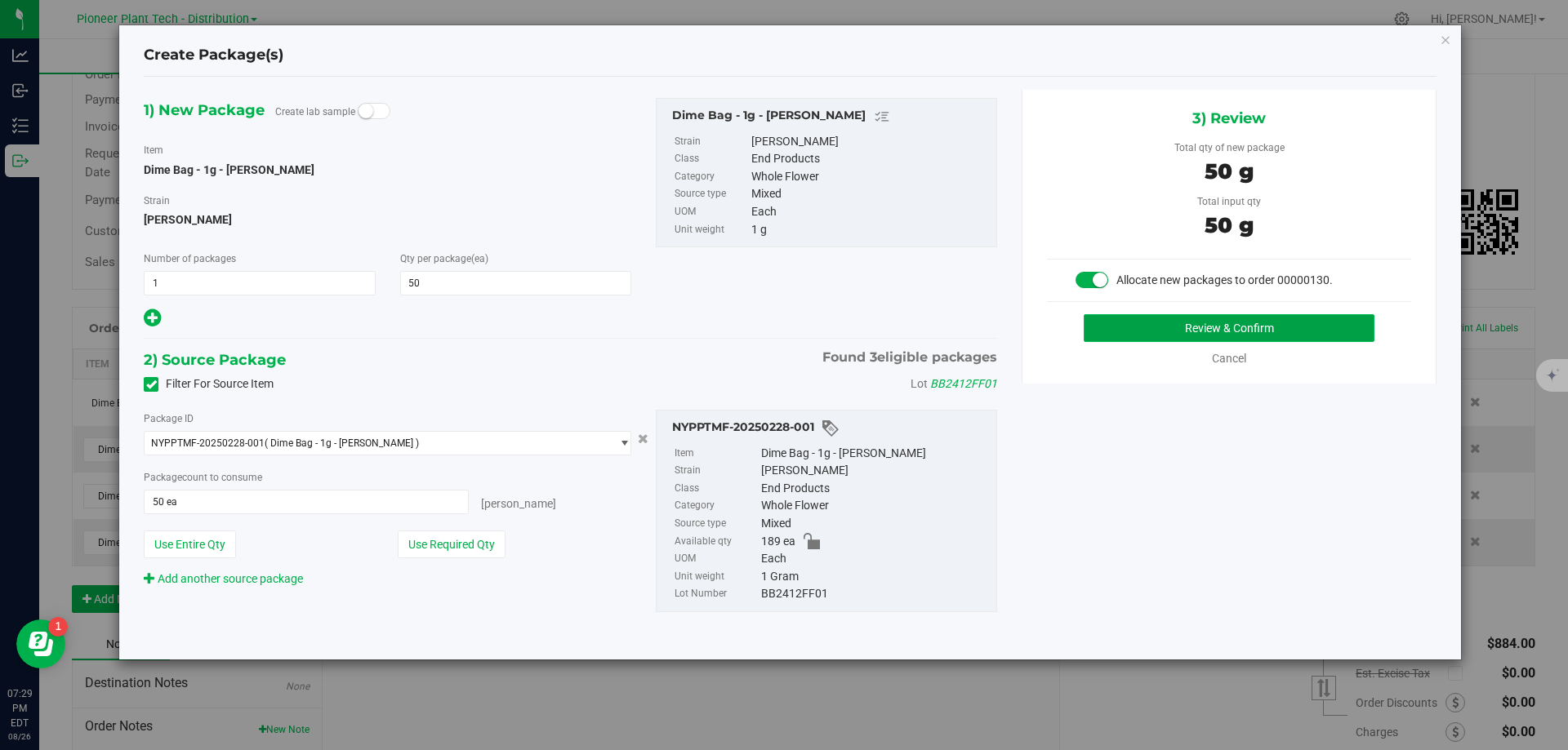
click at [1124, 320] on button "Review & Confirm" at bounding box center [1229, 328] width 291 height 27
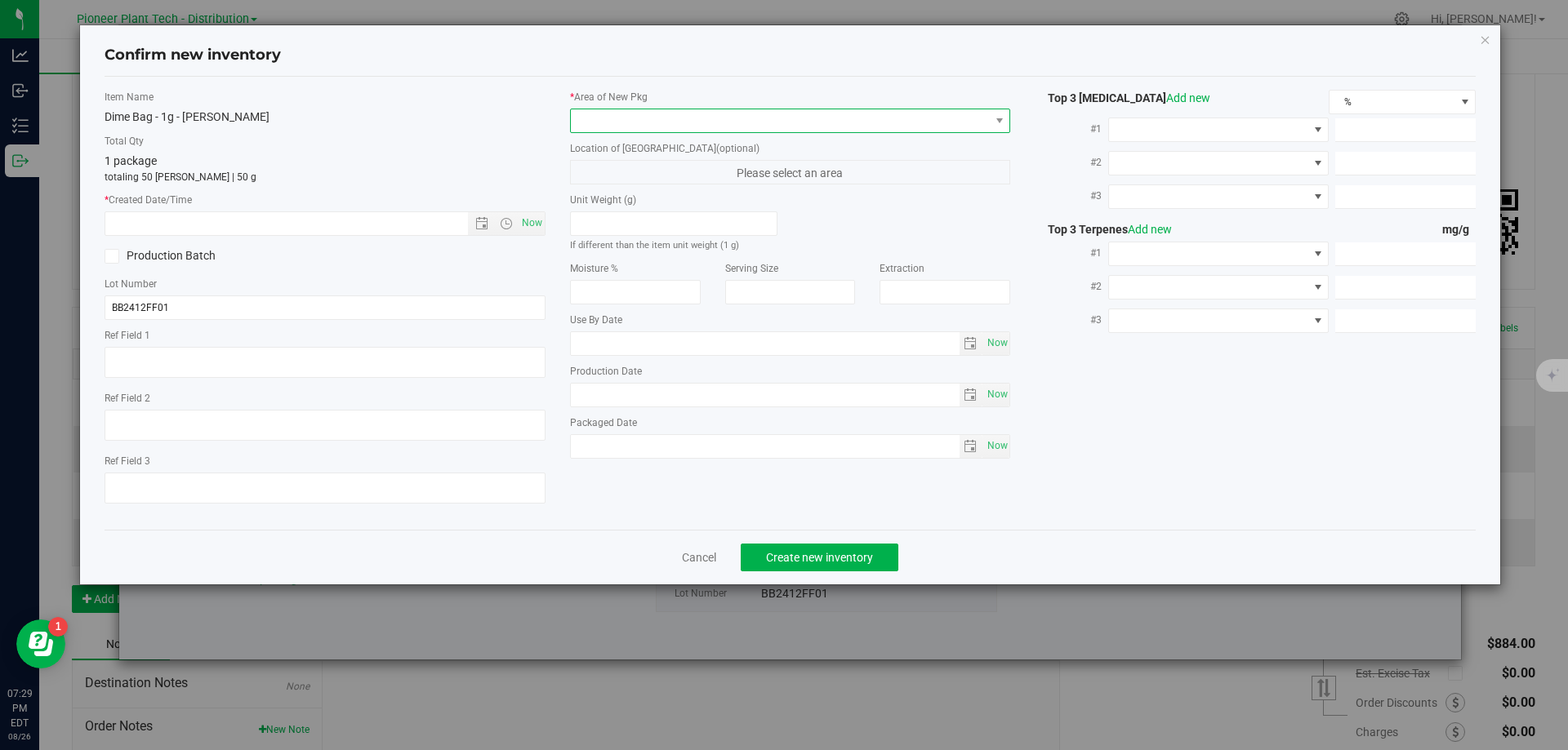
click at [899, 116] on span at bounding box center [780, 120] width 419 height 22
click at [691, 190] on li "Inventory Room - Distribution" at bounding box center [790, 188] width 440 height 22
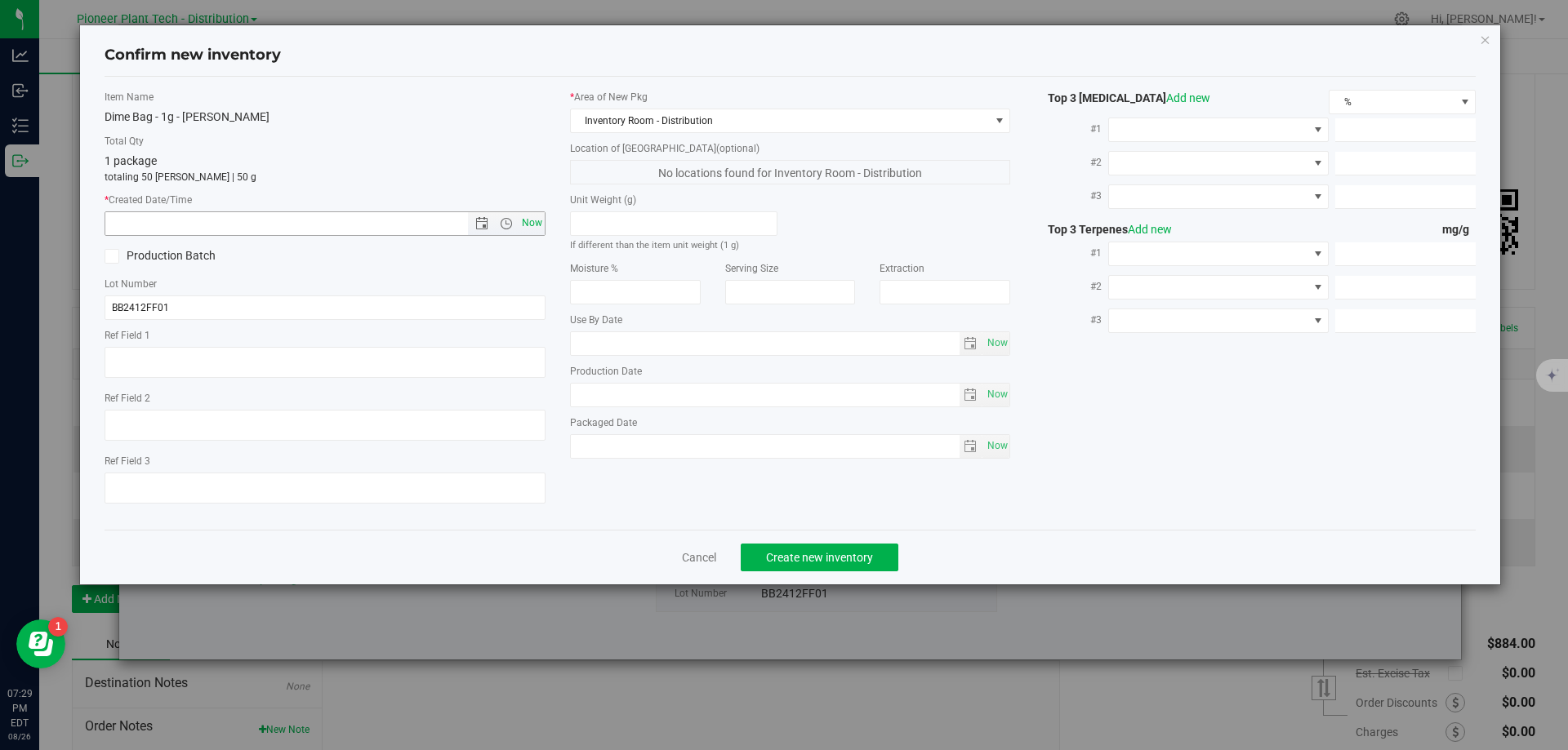
click at [536, 222] on span "Now" at bounding box center [531, 223] width 27 height 23
type input "8/26/2025 7:29 PM"
click at [841, 555] on span "Create new inventory" at bounding box center [819, 557] width 106 height 13
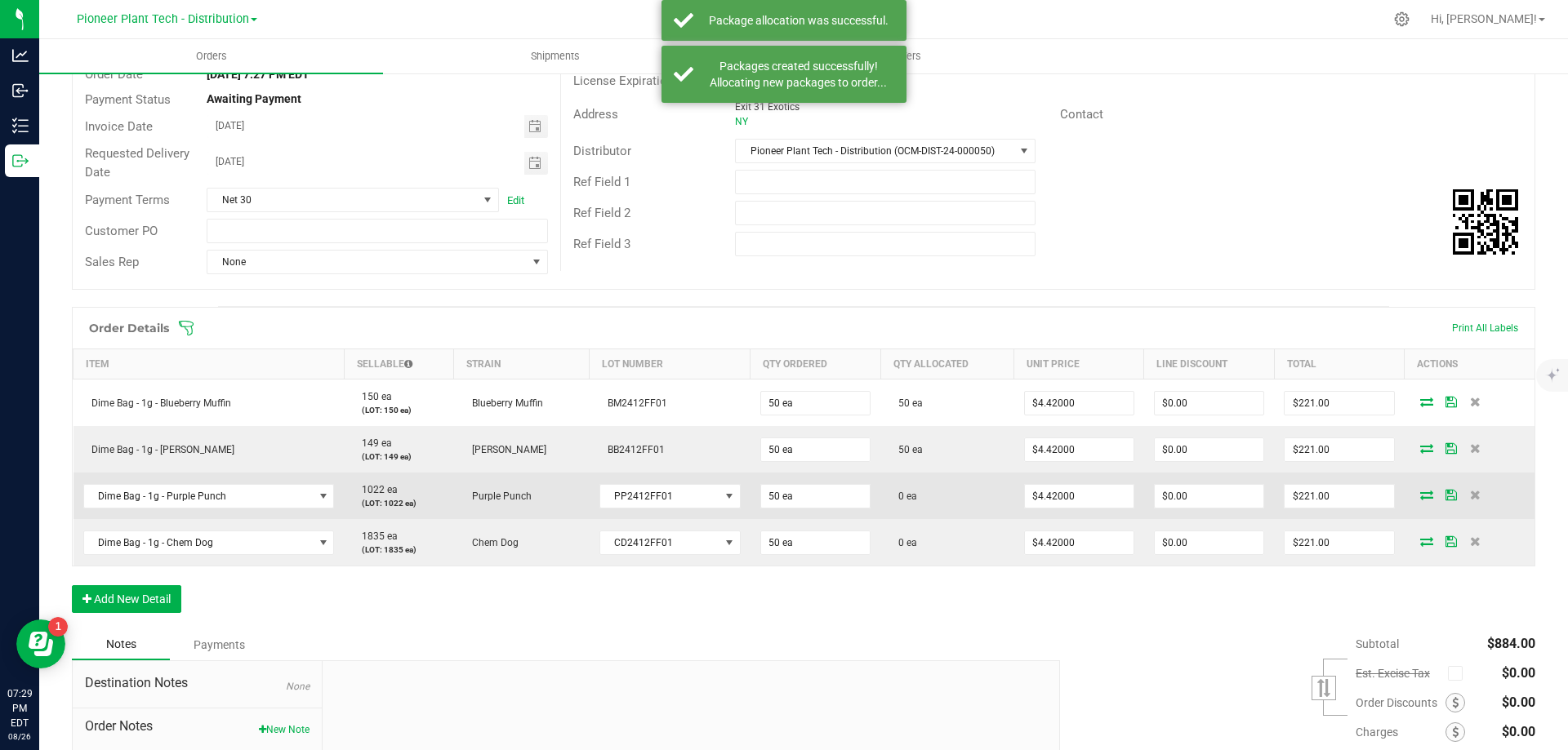
click at [1420, 497] on icon at bounding box center [1426, 495] width 13 height 10
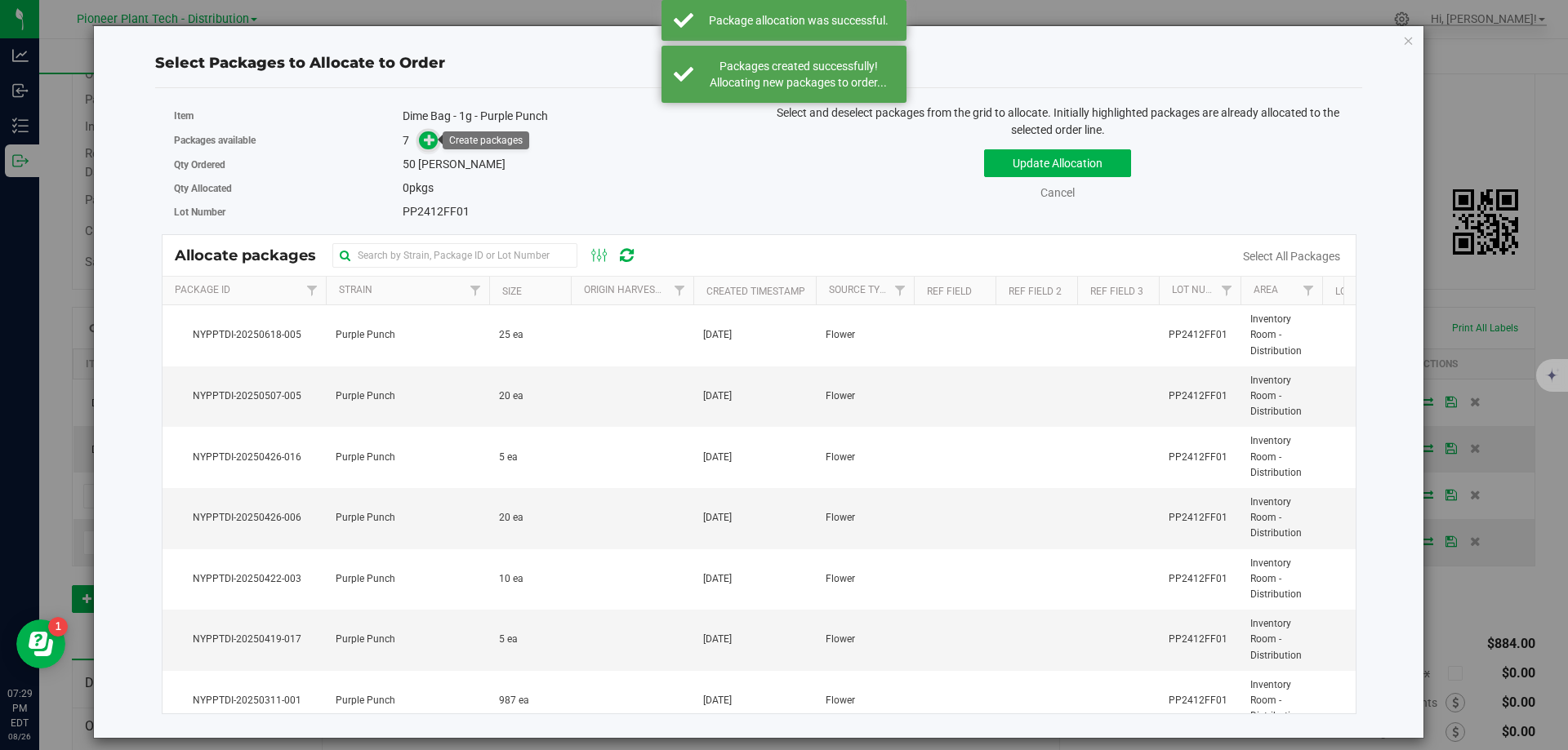
click at [430, 142] on icon at bounding box center [430, 140] width 12 height 12
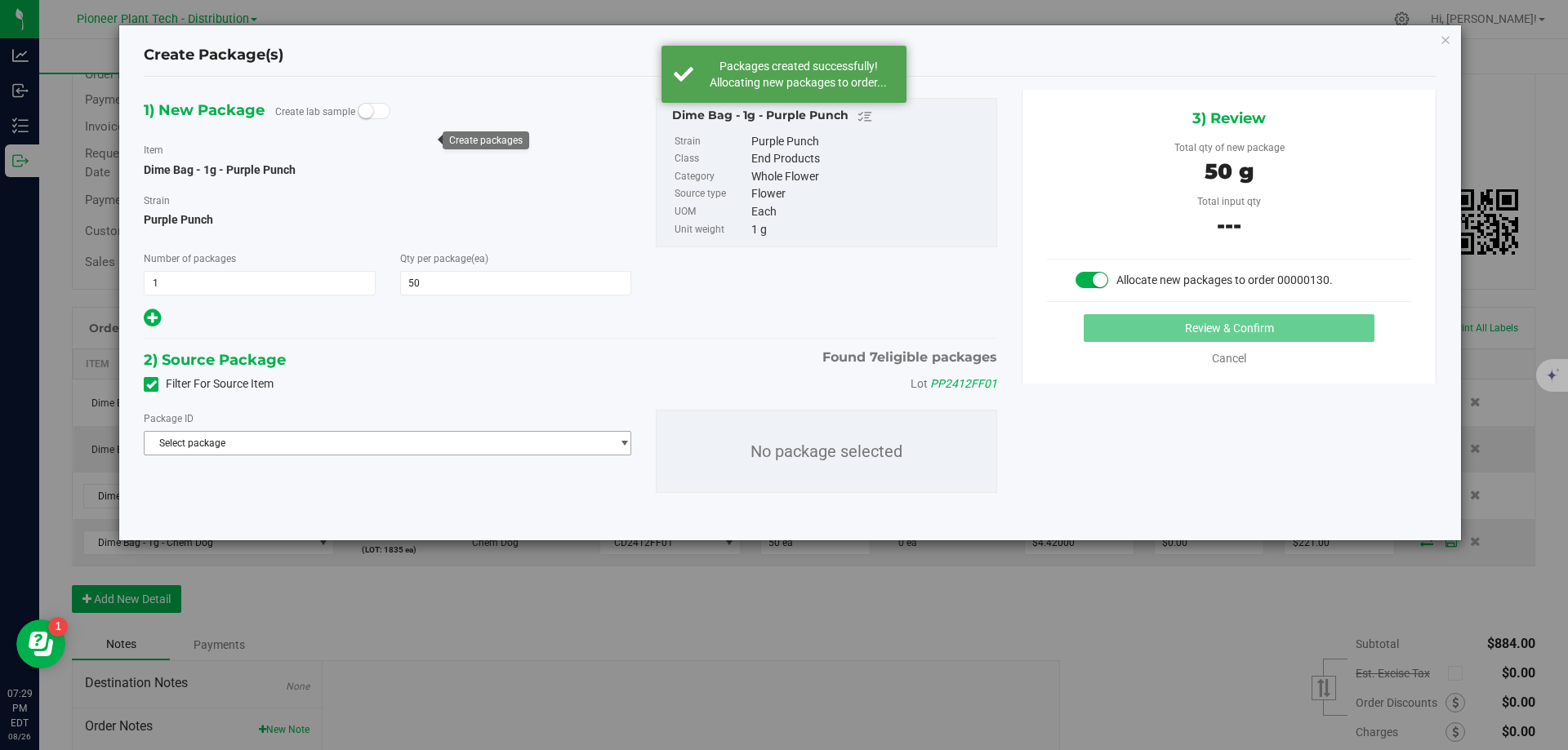
click at [403, 440] on span "Select package" at bounding box center [377, 442] width 465 height 22
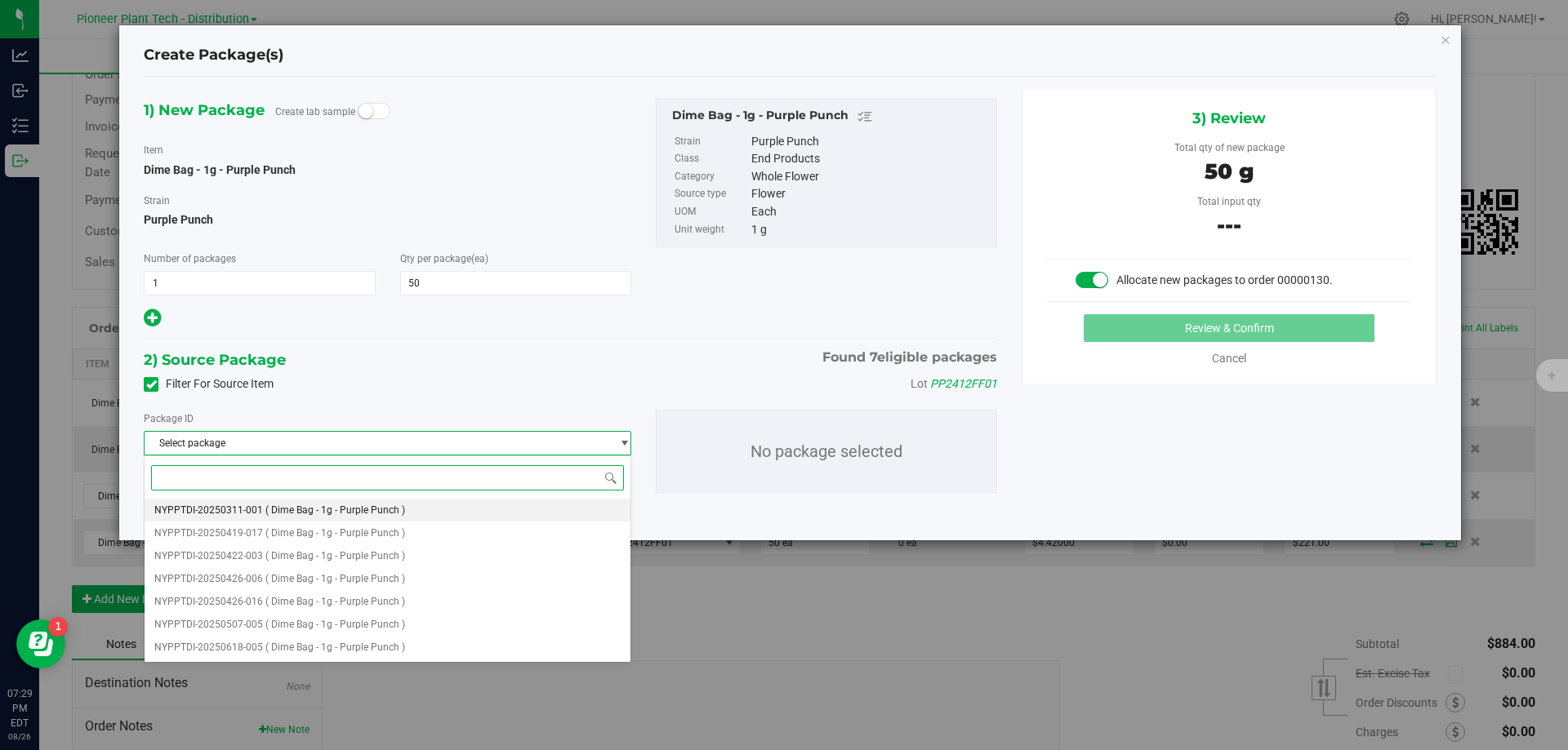
click at [356, 514] on span "( Dime Bag - 1g - Purple Punch )" at bounding box center [335, 511] width 140 height 12
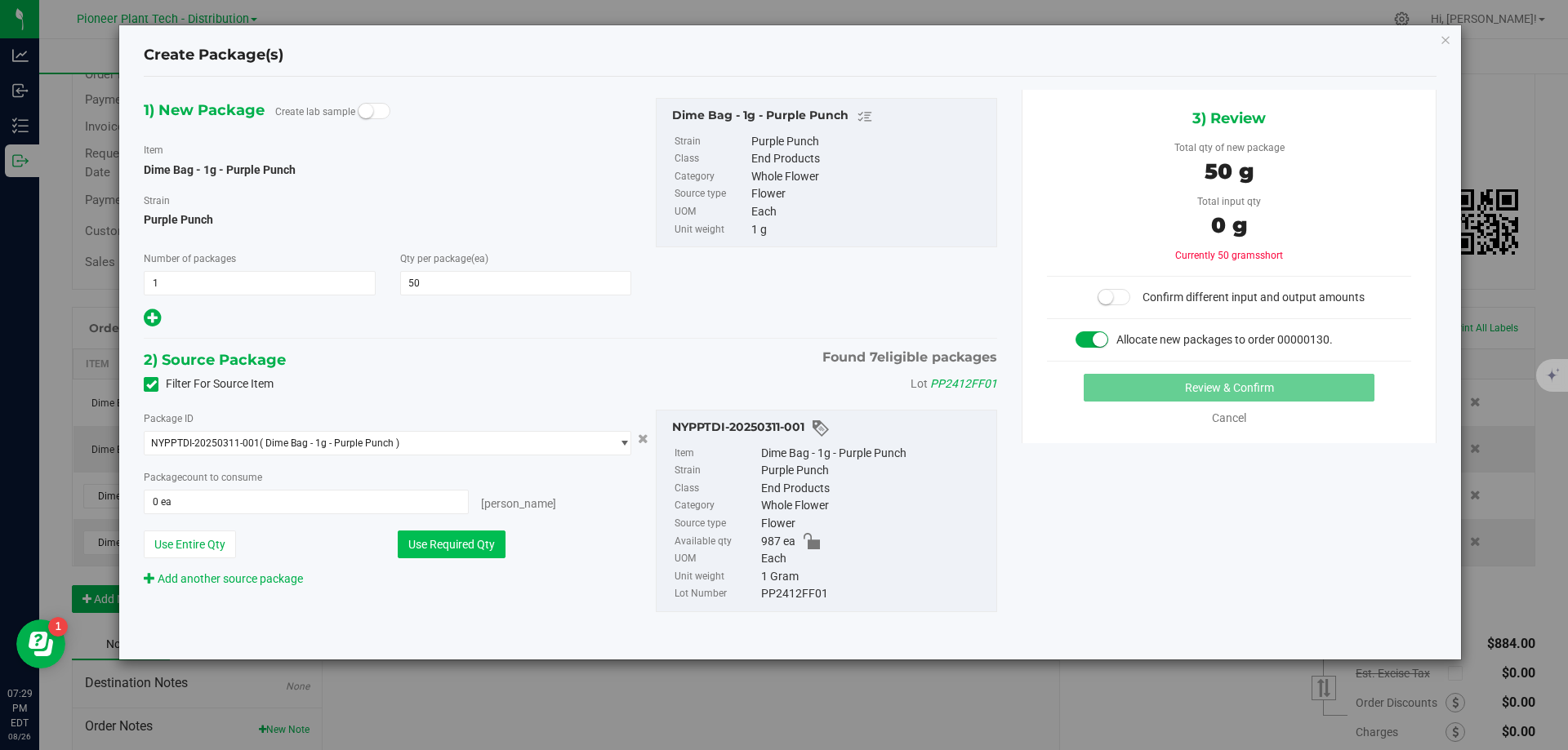
click at [484, 550] on button "Use Required Qty" at bounding box center [451, 544] width 107 height 27
type input "50 ea"
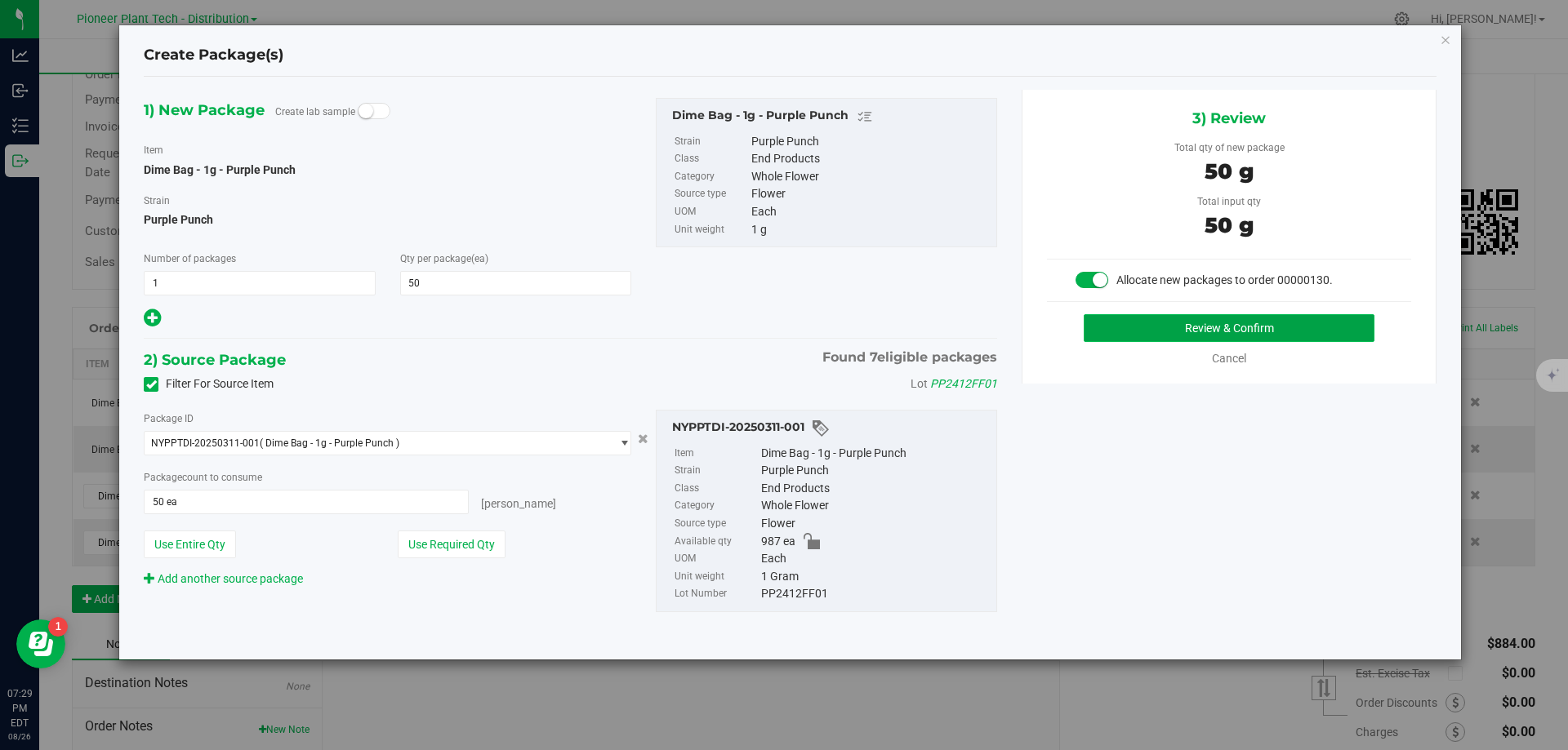
click at [1184, 330] on button "Review & Confirm" at bounding box center [1229, 328] width 291 height 27
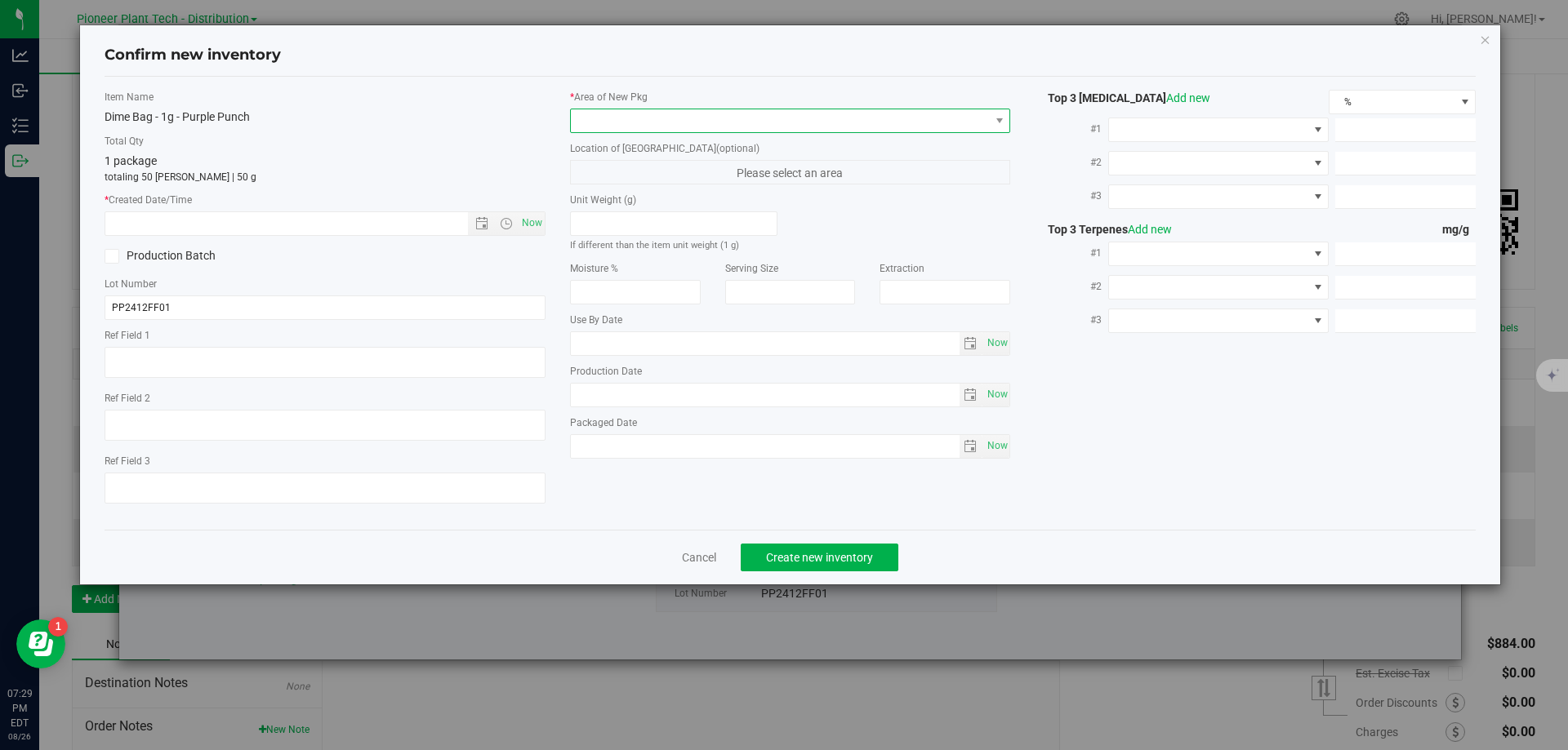
click at [724, 129] on span at bounding box center [780, 120] width 419 height 22
click at [637, 182] on li "Inventory Room - Distribution" at bounding box center [790, 188] width 440 height 22
click at [527, 218] on span "Now" at bounding box center [531, 223] width 27 height 23
type input "8/26/2025 7:29 PM"
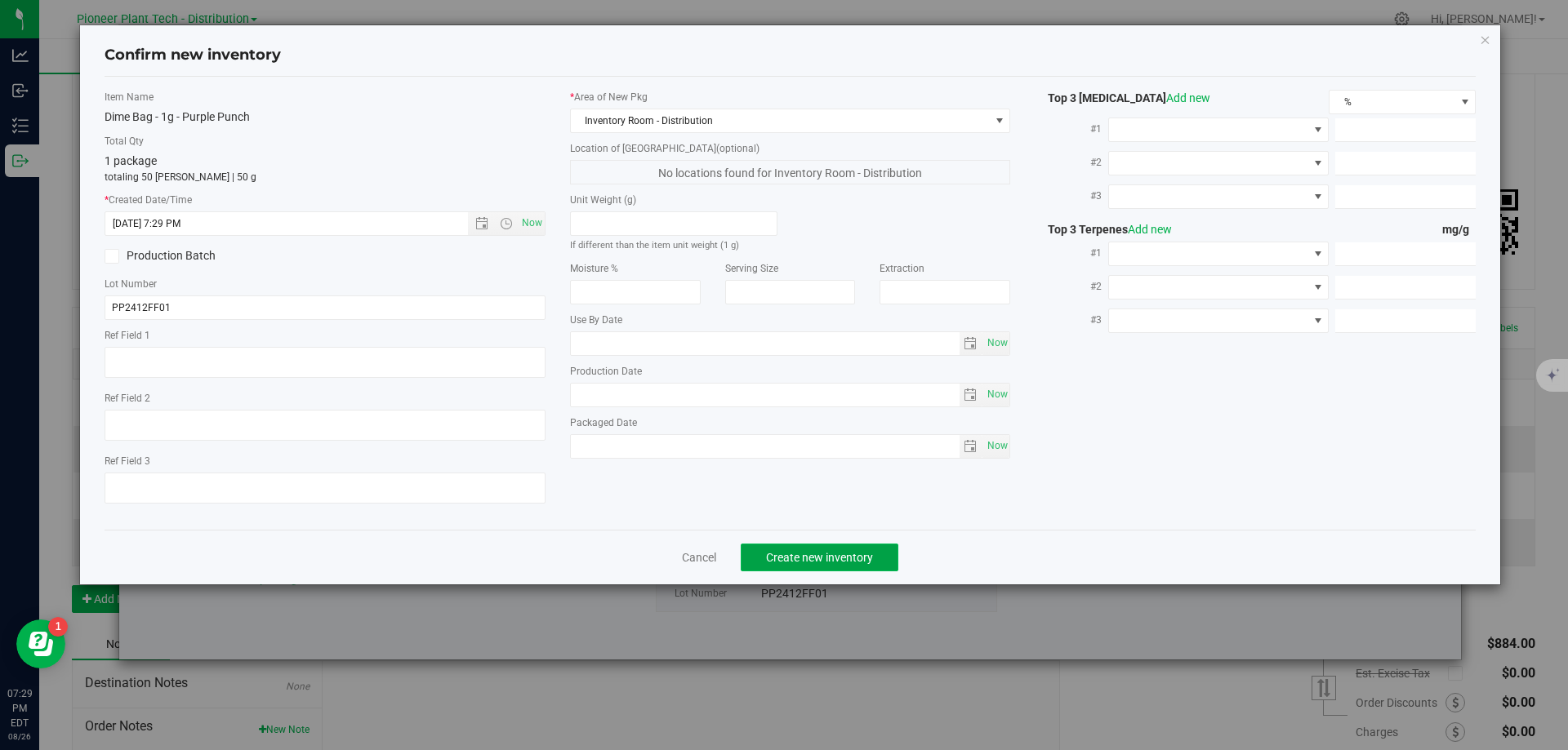
click at [834, 554] on span "Create new inventory" at bounding box center [819, 557] width 106 height 13
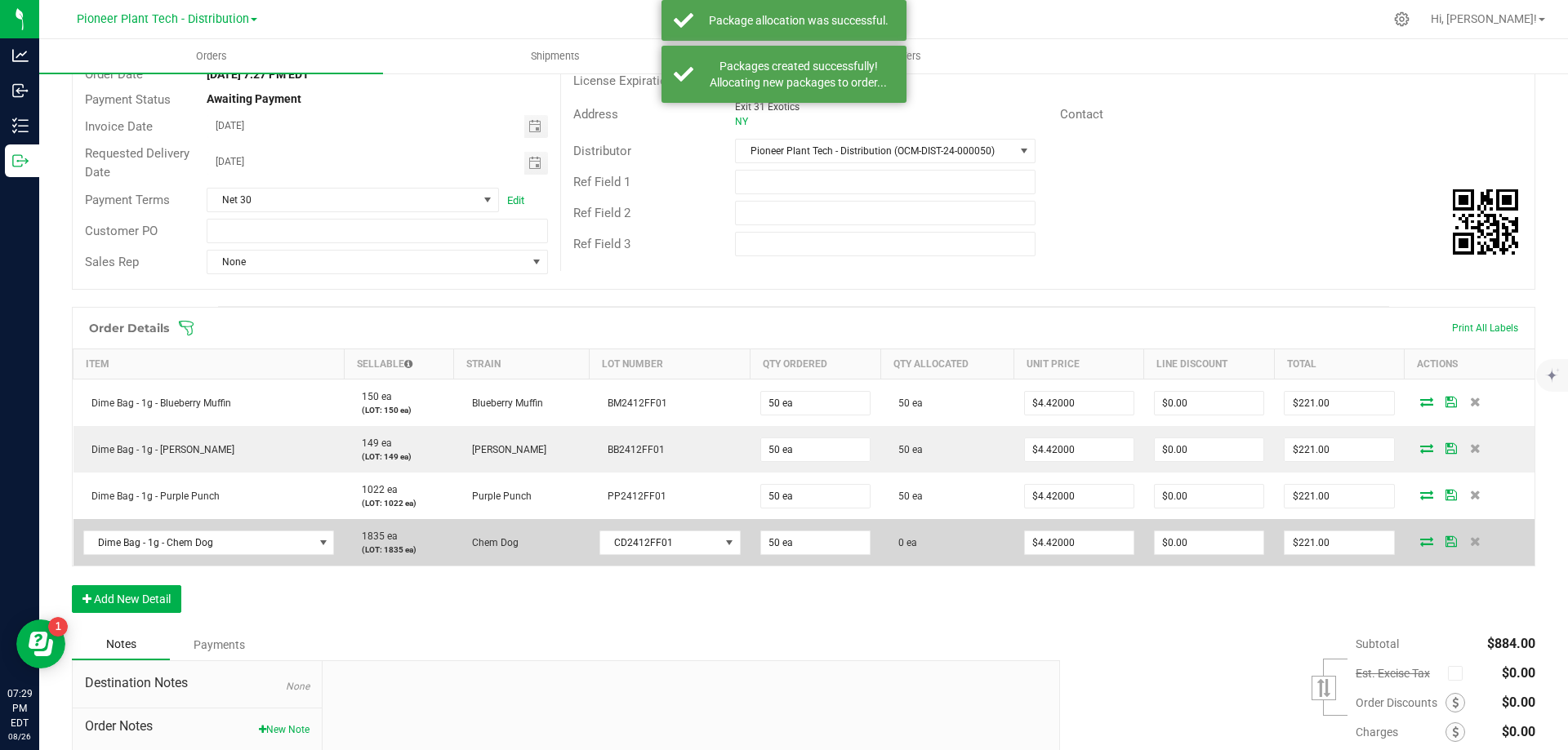
click at [1420, 541] on icon at bounding box center [1426, 541] width 13 height 10
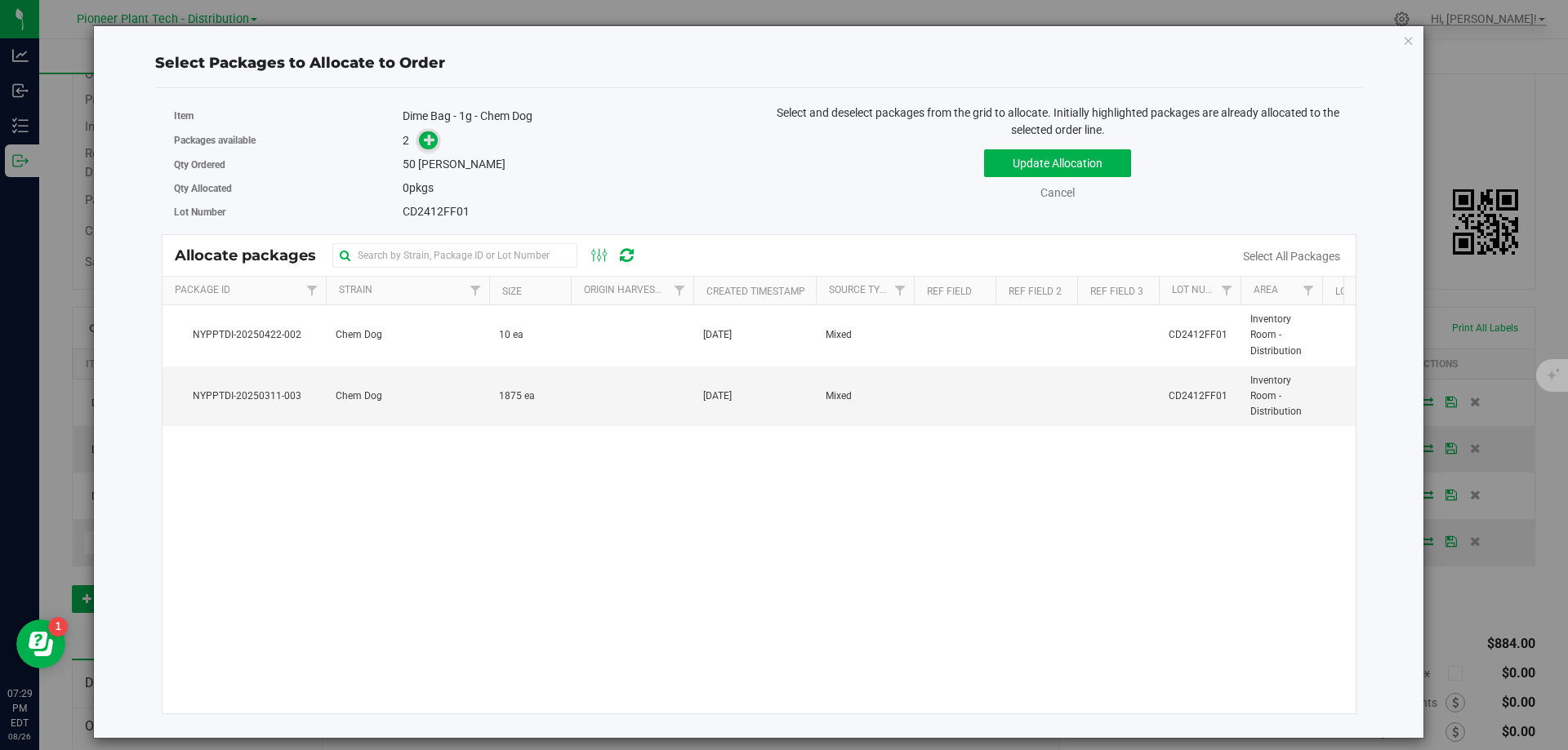
click at [425, 149] on span at bounding box center [428, 141] width 19 height 19
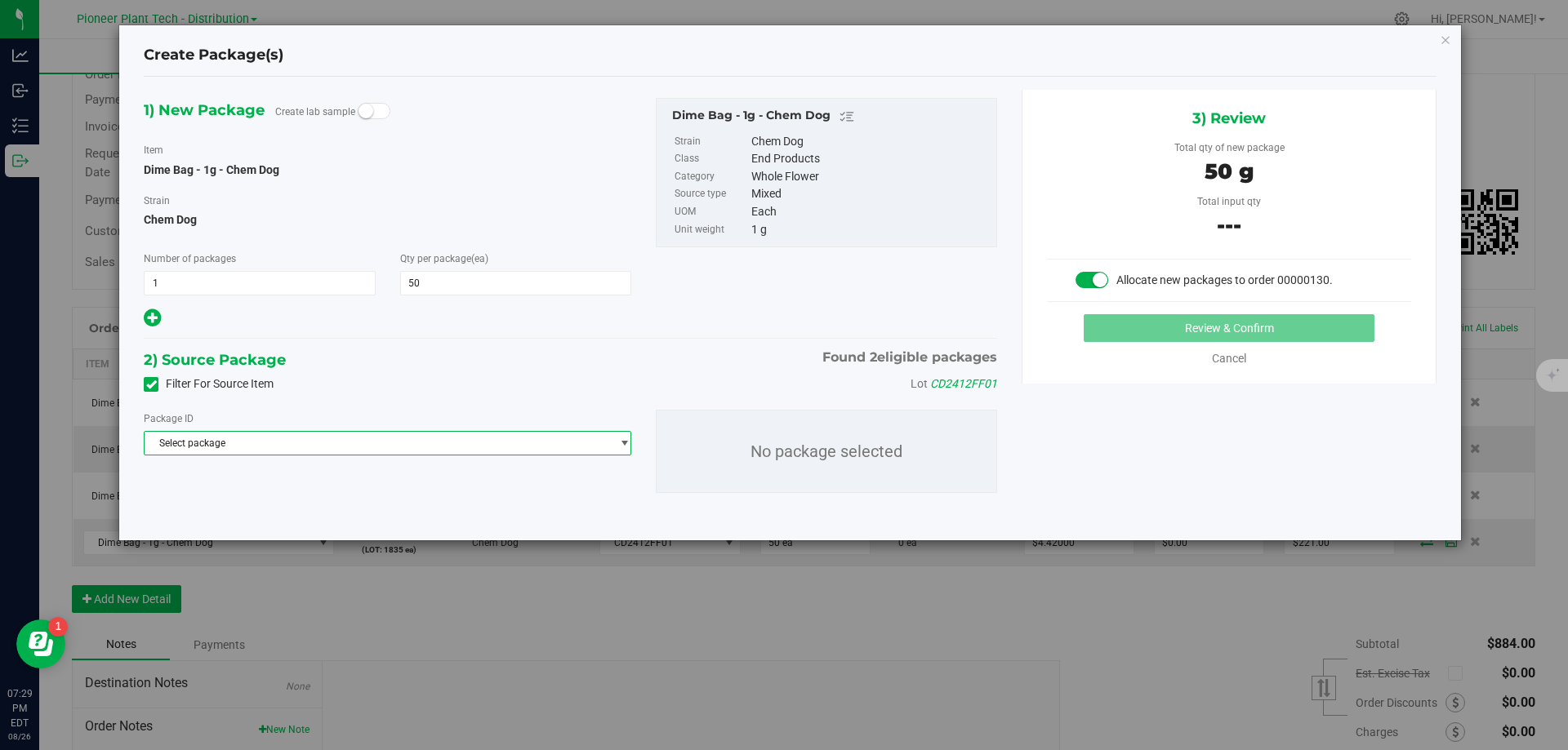
click at [500, 444] on span "Select package" at bounding box center [377, 442] width 465 height 22
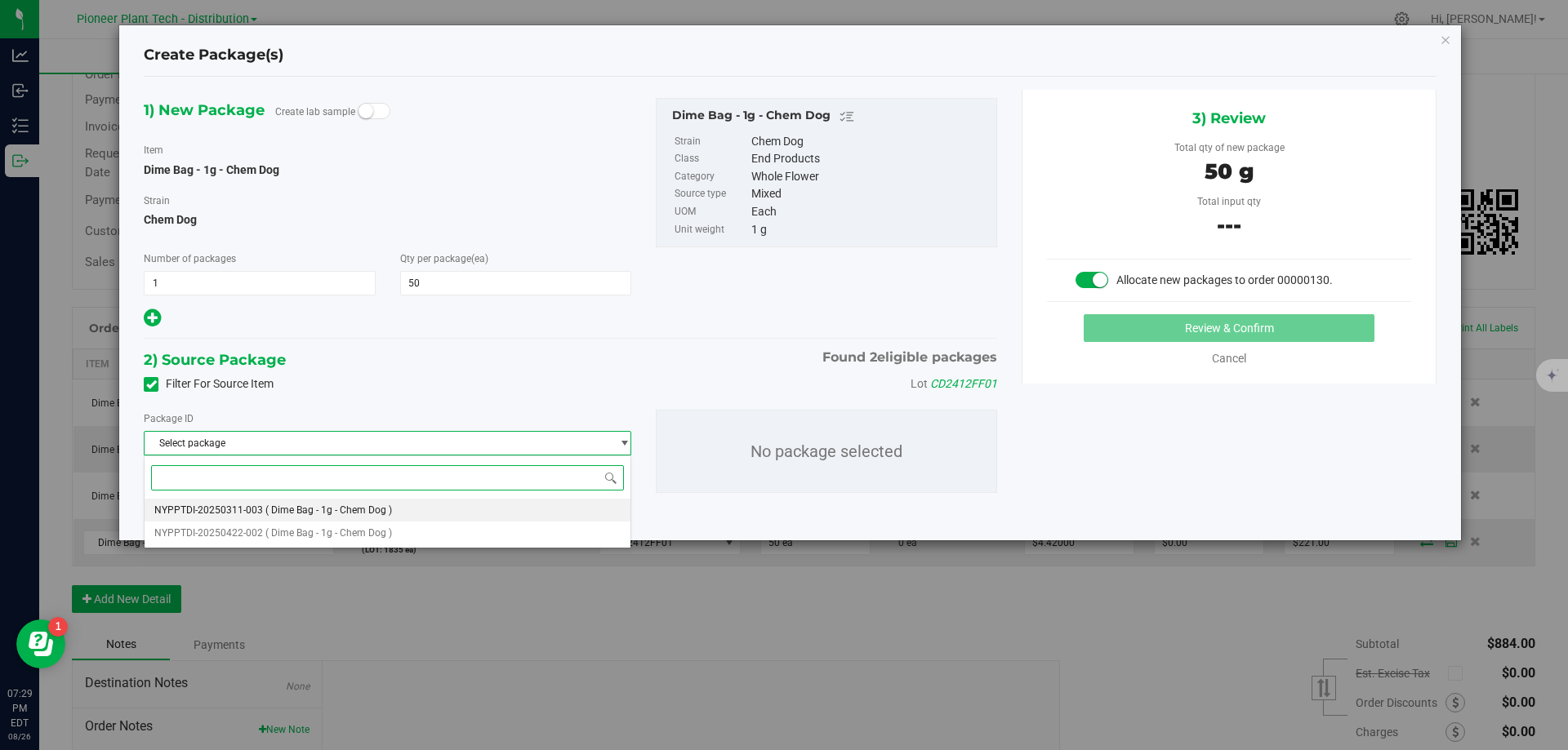
click at [428, 515] on li "NYPPTDI-20250311-003 ( Dime Bag - 1g - Chem Dog )" at bounding box center [387, 510] width 486 height 22
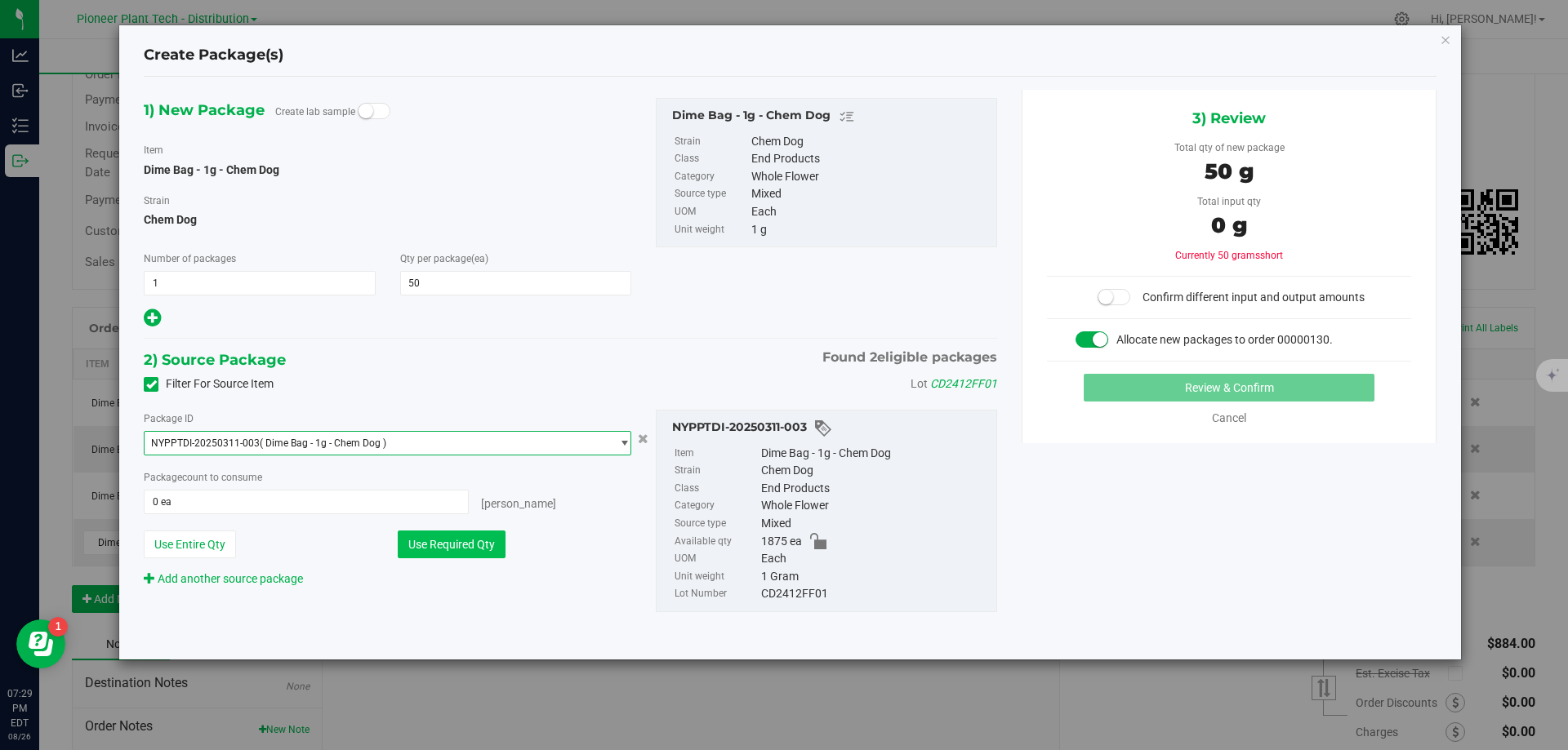
click at [493, 530] on button "Use Required Qty" at bounding box center [451, 544] width 107 height 27
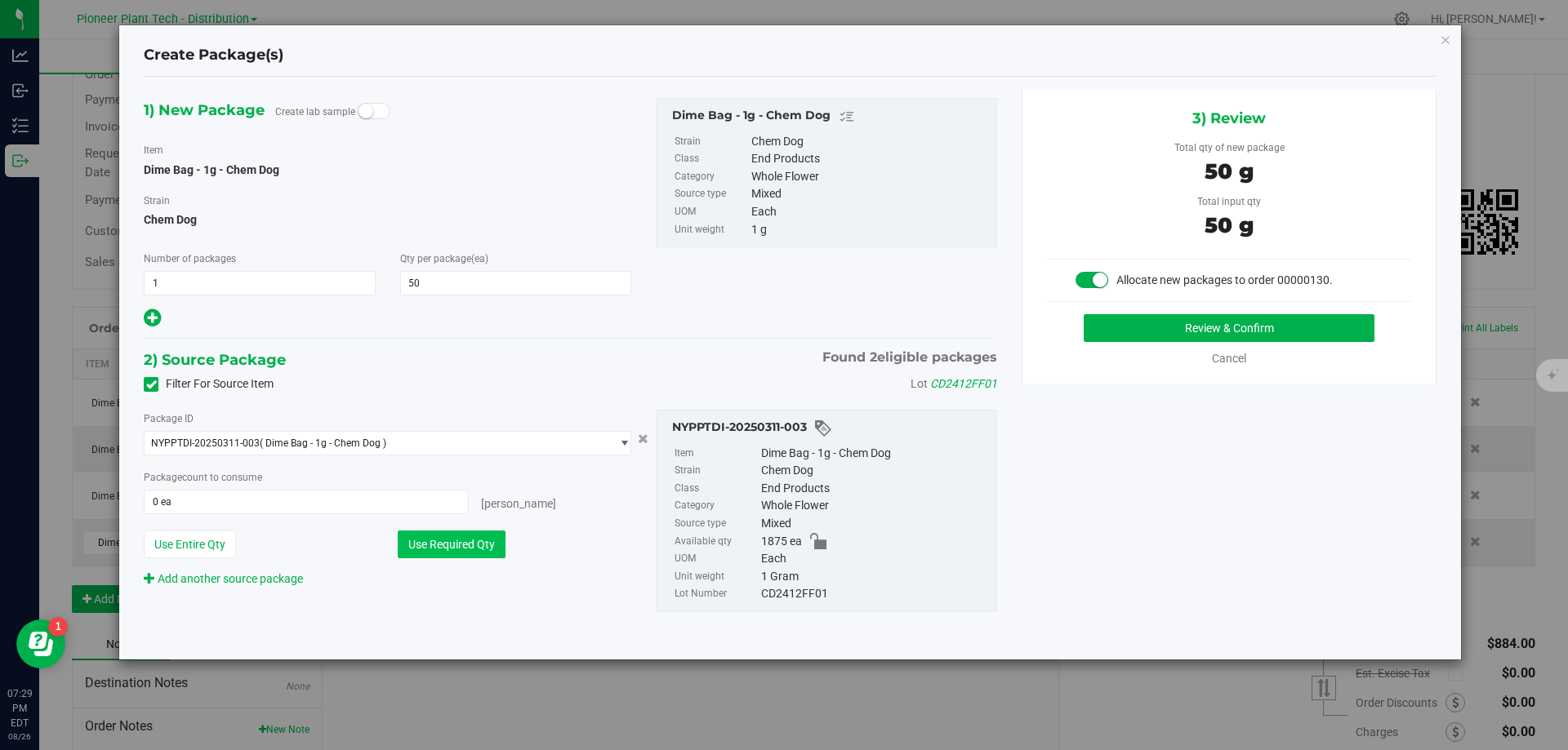
type input "50 ea"
click at [1208, 324] on button "Review & Confirm" at bounding box center [1229, 328] width 291 height 27
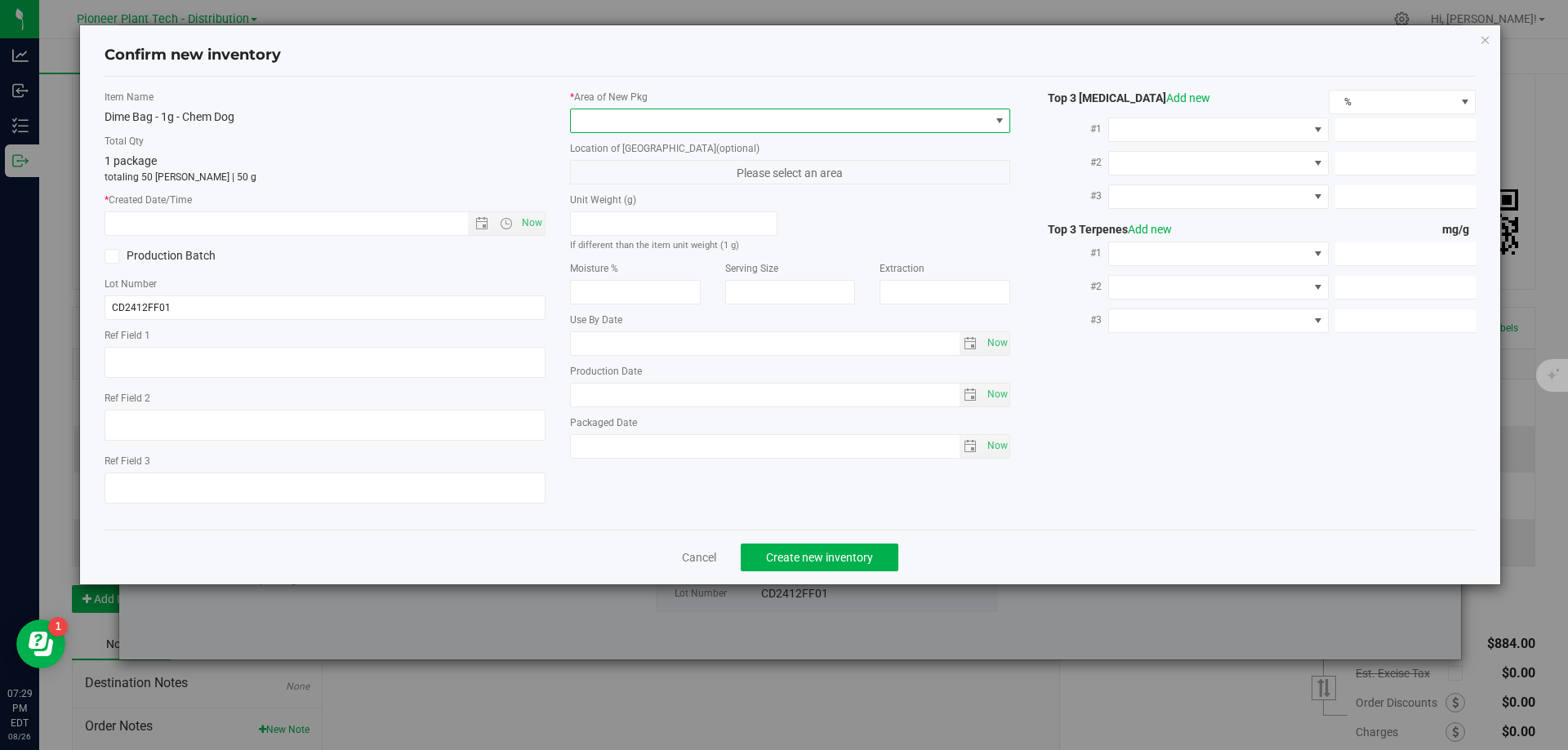
click at [681, 119] on span at bounding box center [780, 120] width 419 height 22
click at [629, 182] on li "Inventory Room - Distribution" at bounding box center [790, 188] width 440 height 22
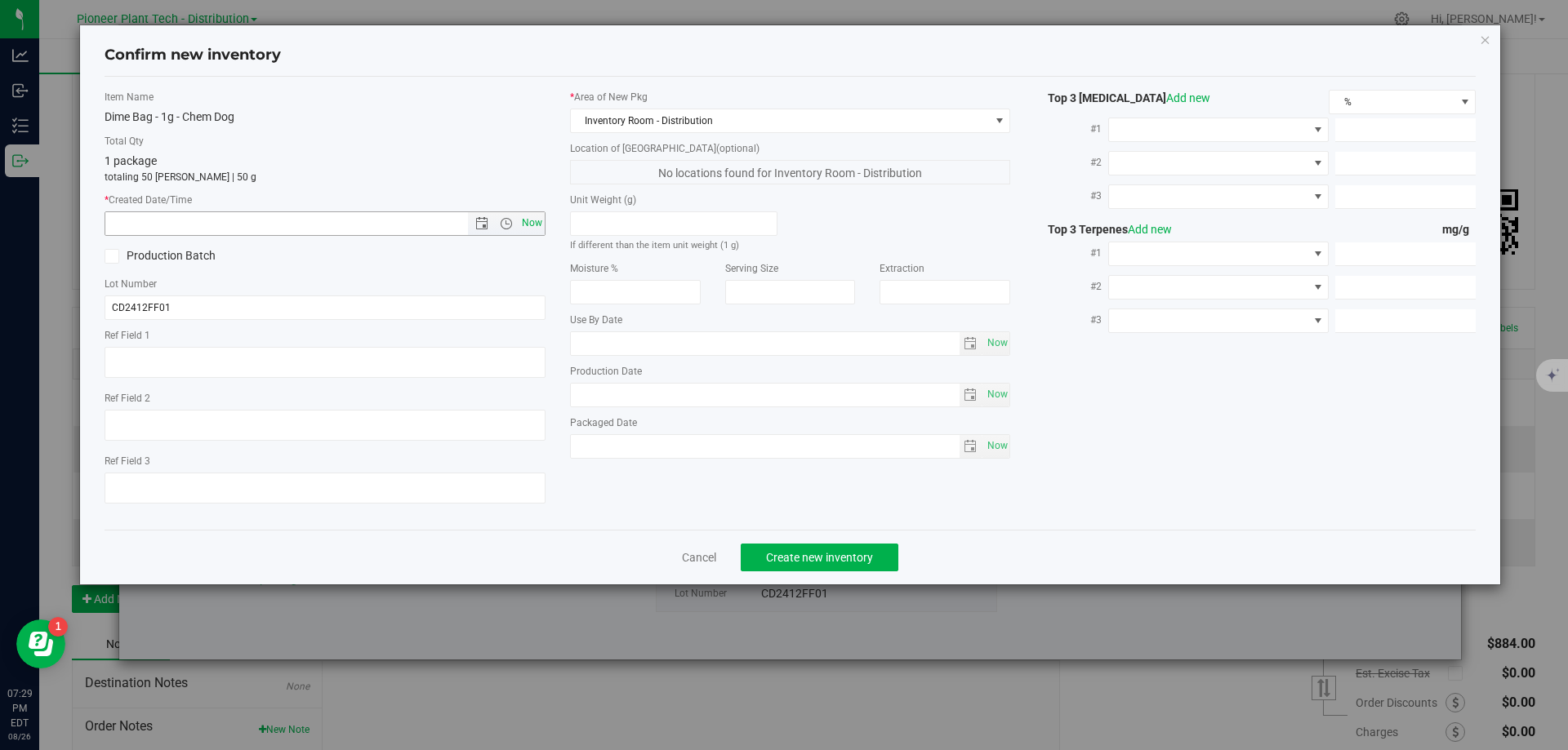
click at [540, 223] on span "Now" at bounding box center [531, 223] width 27 height 23
type input "8/26/2025 7:29 PM"
click at [843, 559] on span "Create new inventory" at bounding box center [819, 557] width 106 height 13
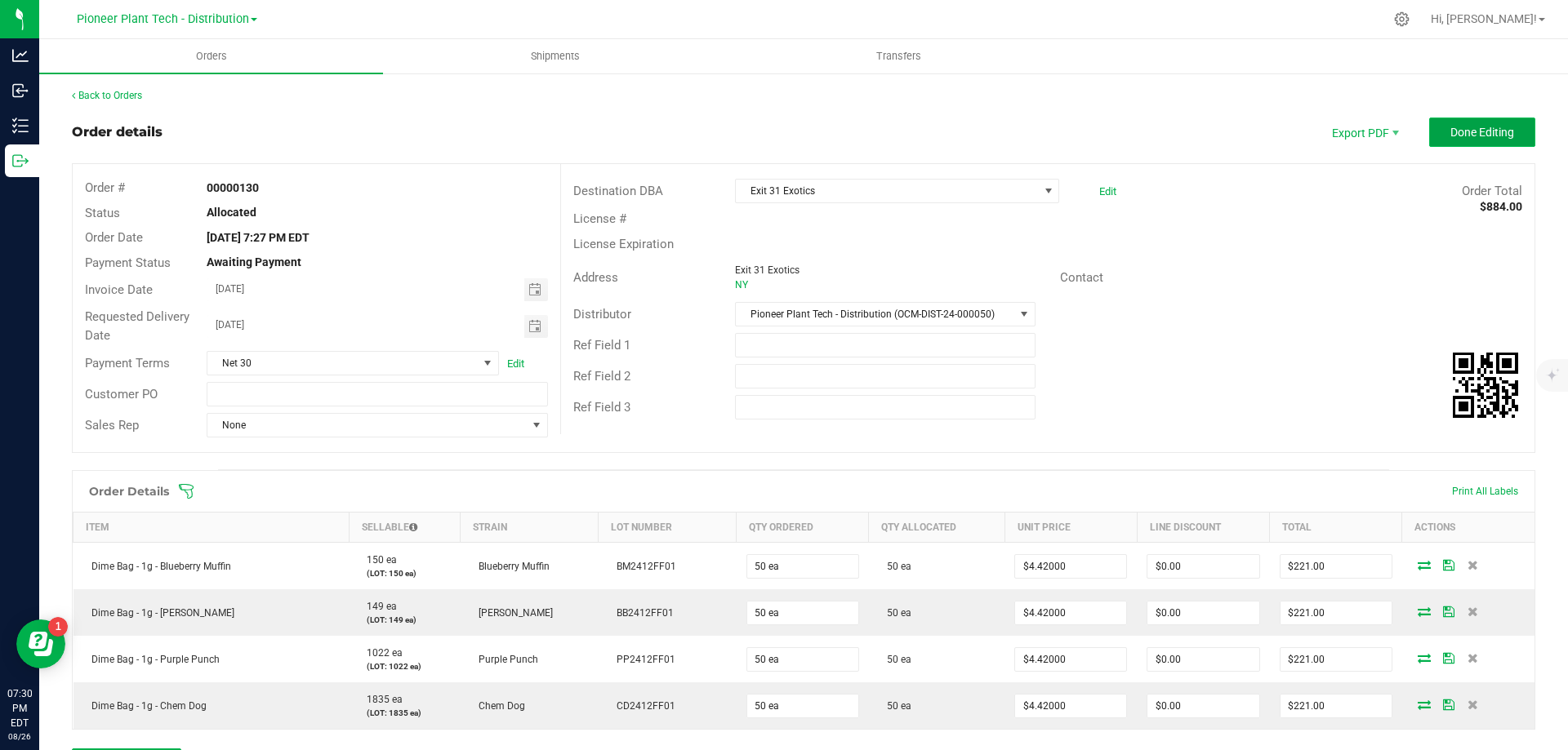
click at [1468, 131] on span "Done Editing" at bounding box center [1481, 132] width 64 height 13
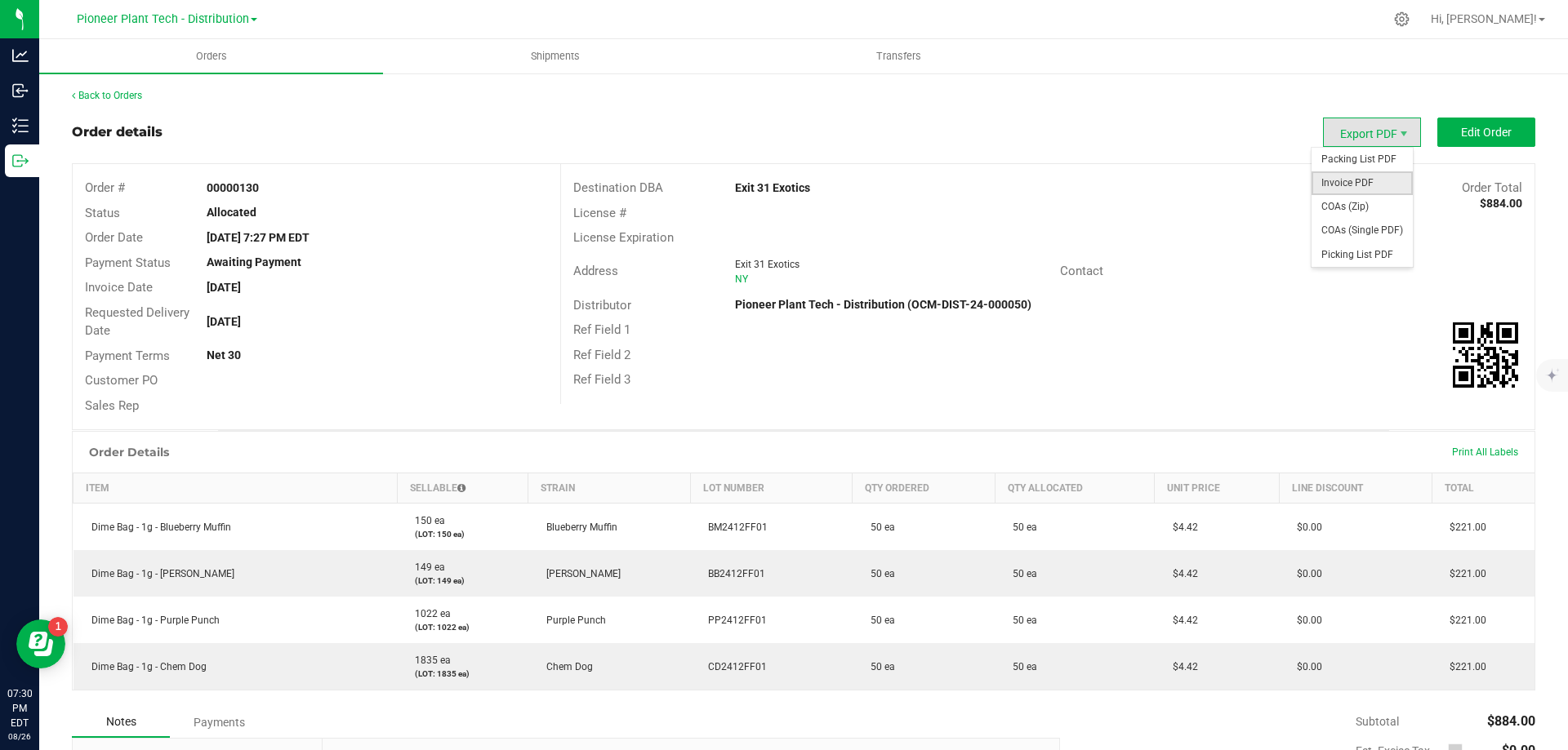
click at [1367, 177] on span "Invoice PDF" at bounding box center [1362, 184] width 102 height 23
click at [551, 52] on span "Shipments" at bounding box center [555, 56] width 93 height 15
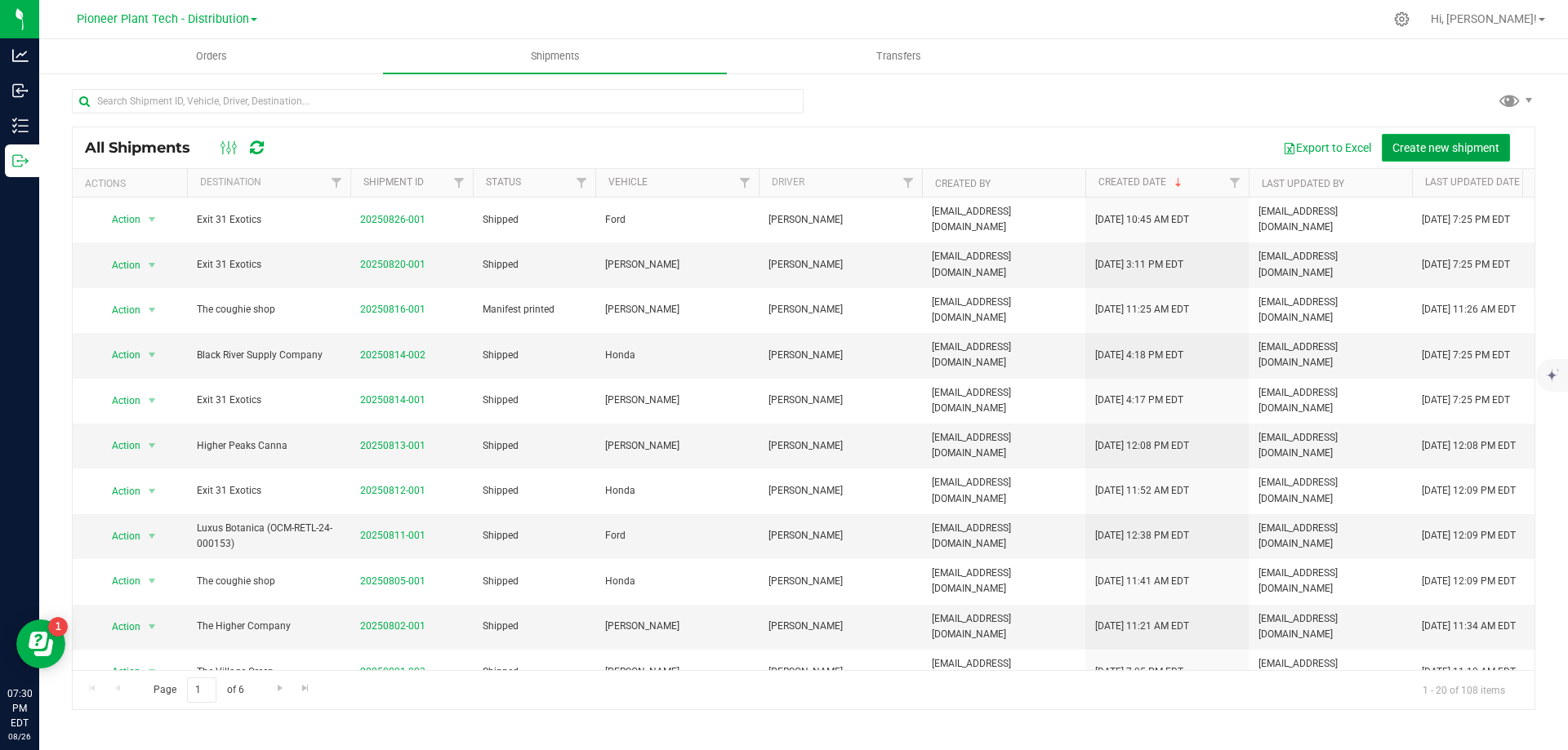
click at [1467, 142] on span "Create new shipment" at bounding box center [1445, 147] width 106 height 13
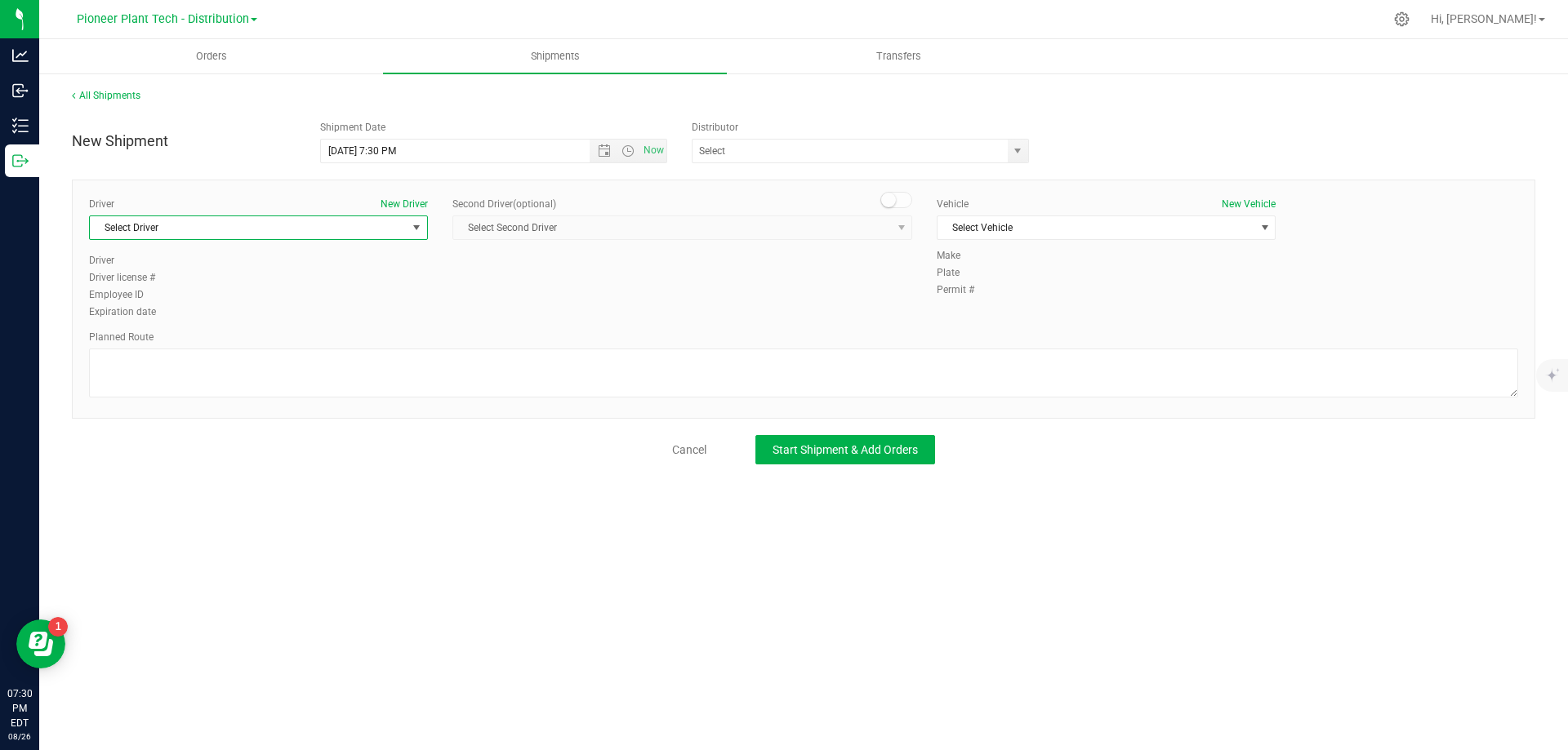
click at [382, 233] on span "Select Driver" at bounding box center [248, 228] width 317 height 22
click at [161, 296] on li "[PERSON_NAME]" at bounding box center [258, 296] width 337 height 24
click at [1011, 147] on span "select" at bounding box center [1017, 150] width 13 height 13
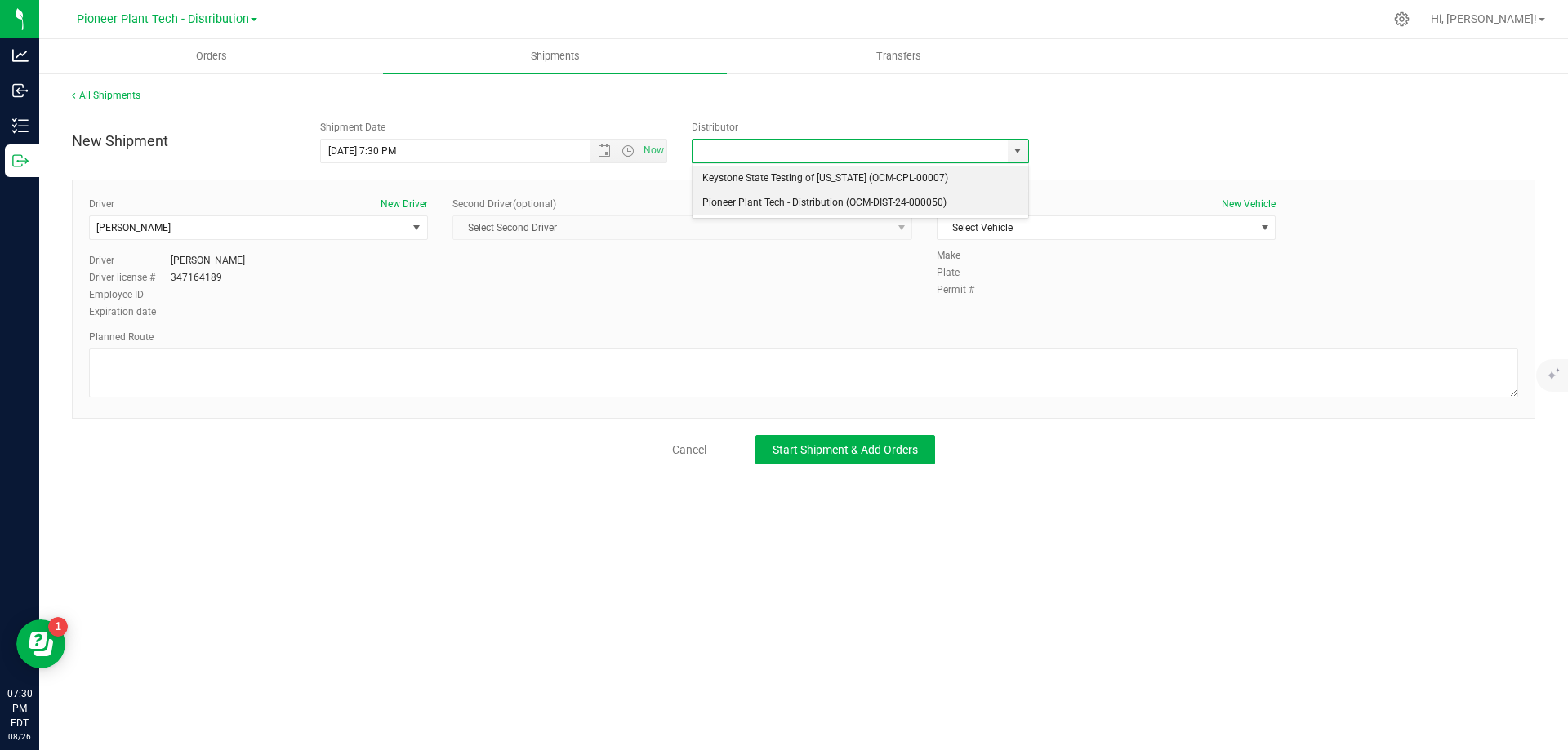
click at [815, 200] on li "Pioneer Plant Tech - Distribution (OCM-DIST-24-000050)" at bounding box center [861, 203] width 336 height 24
type input "Pioneer Plant Tech - Distribution (OCM-DIST-24-000050)"
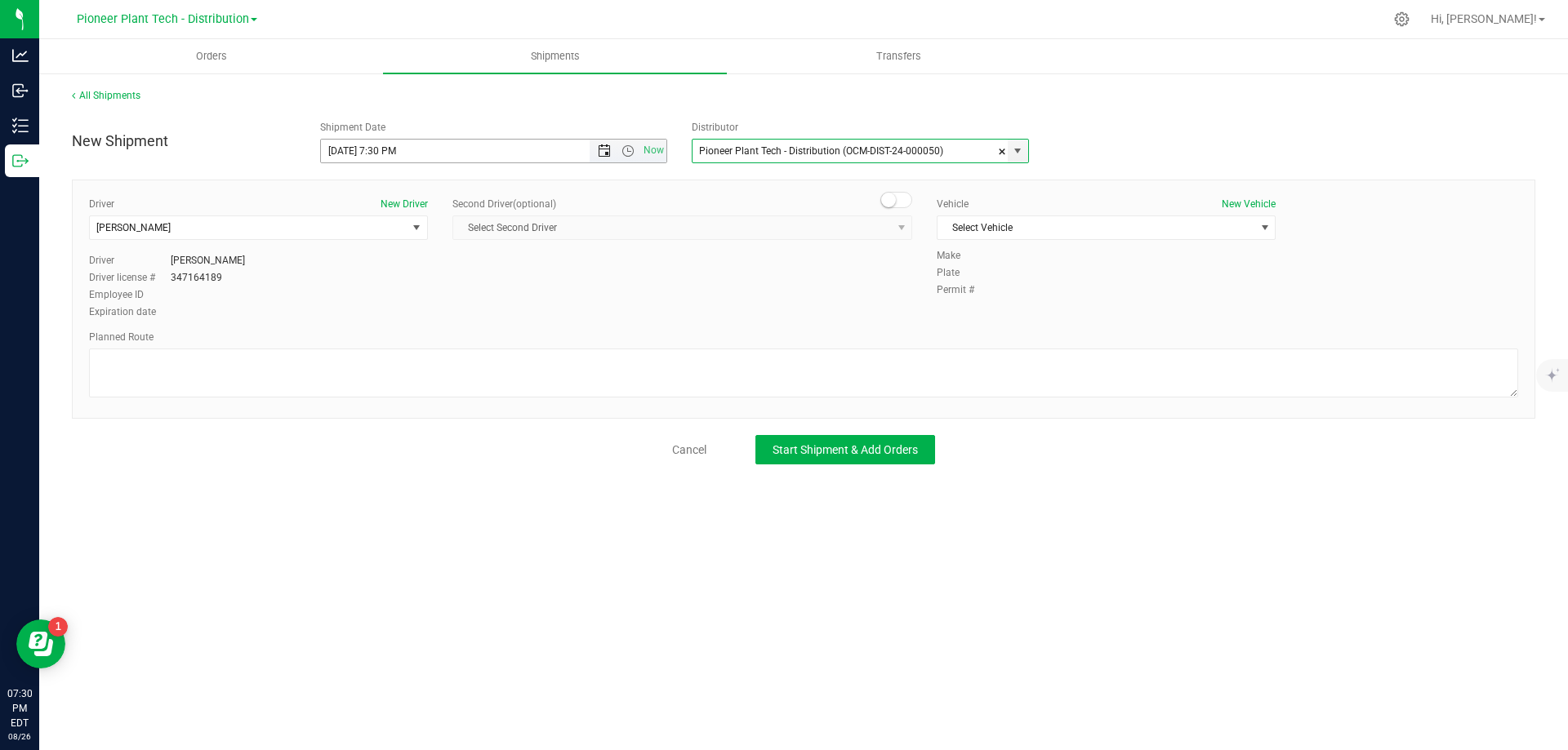
click at [612, 148] on span "Open the date view" at bounding box center [604, 150] width 27 height 13
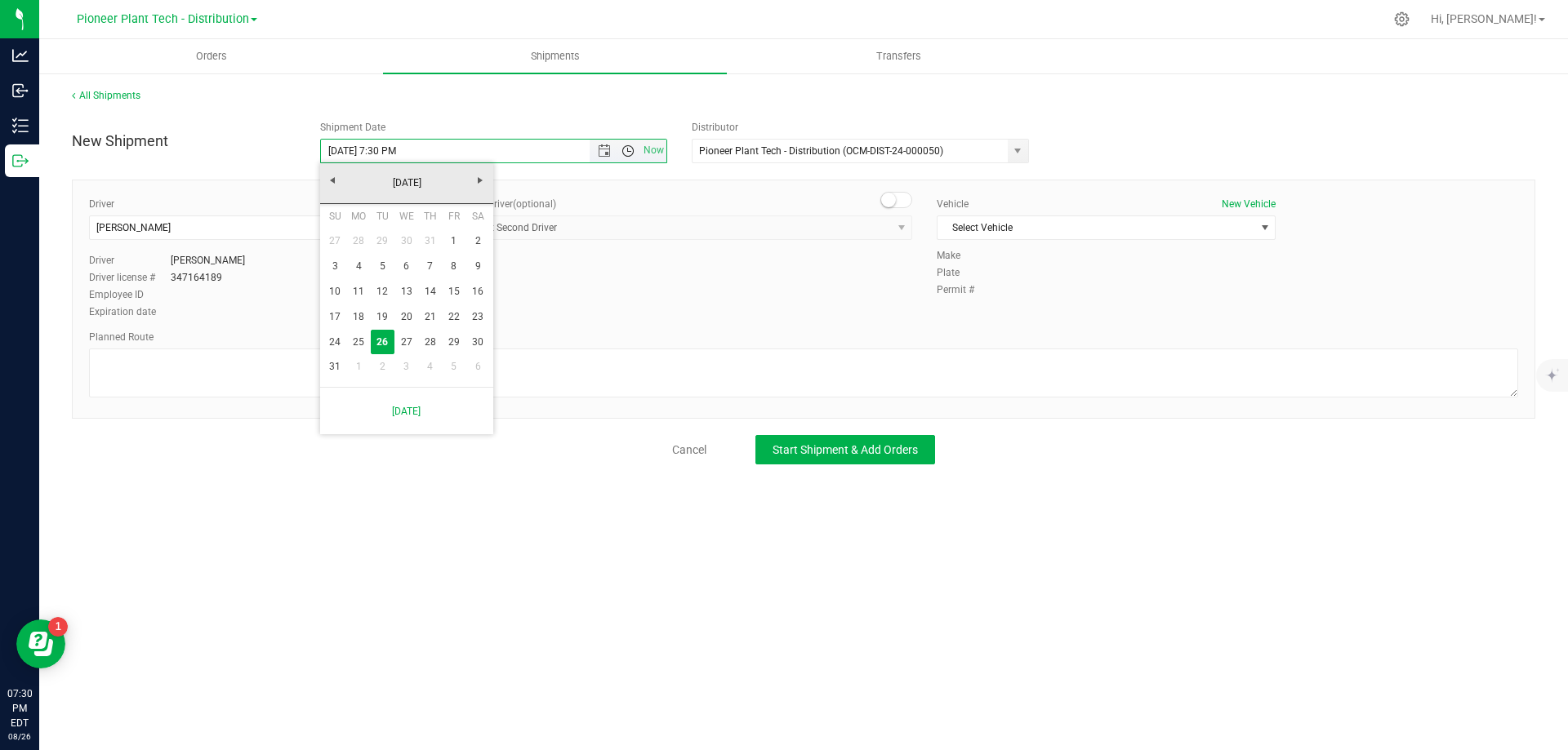
click at [630, 152] on span "Open the time view" at bounding box center [627, 150] width 13 height 13
click at [608, 151] on span "Open the date view" at bounding box center [604, 150] width 13 height 13
click at [404, 337] on link "27" at bounding box center [406, 343] width 23 height 25
click at [627, 143] on span "Now" at bounding box center [627, 150] width 77 height 22
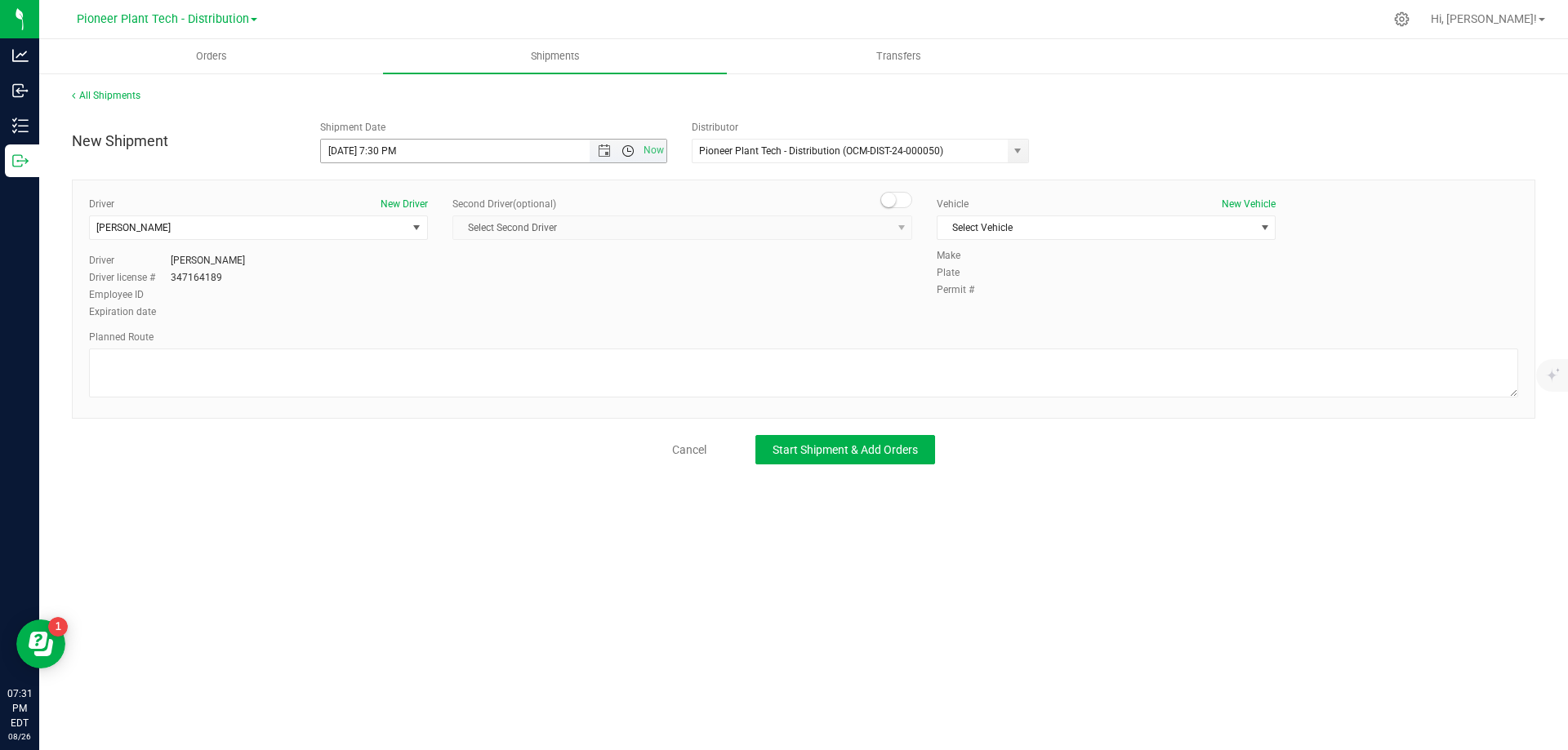
click at [627, 152] on span "Open the time view" at bounding box center [627, 150] width 13 height 13
click at [375, 300] on li "9:00 AM" at bounding box center [492, 311] width 345 height 21
type input "8/27/2025 9:00 AM"
click at [1263, 225] on span "select" at bounding box center [1264, 228] width 13 height 13
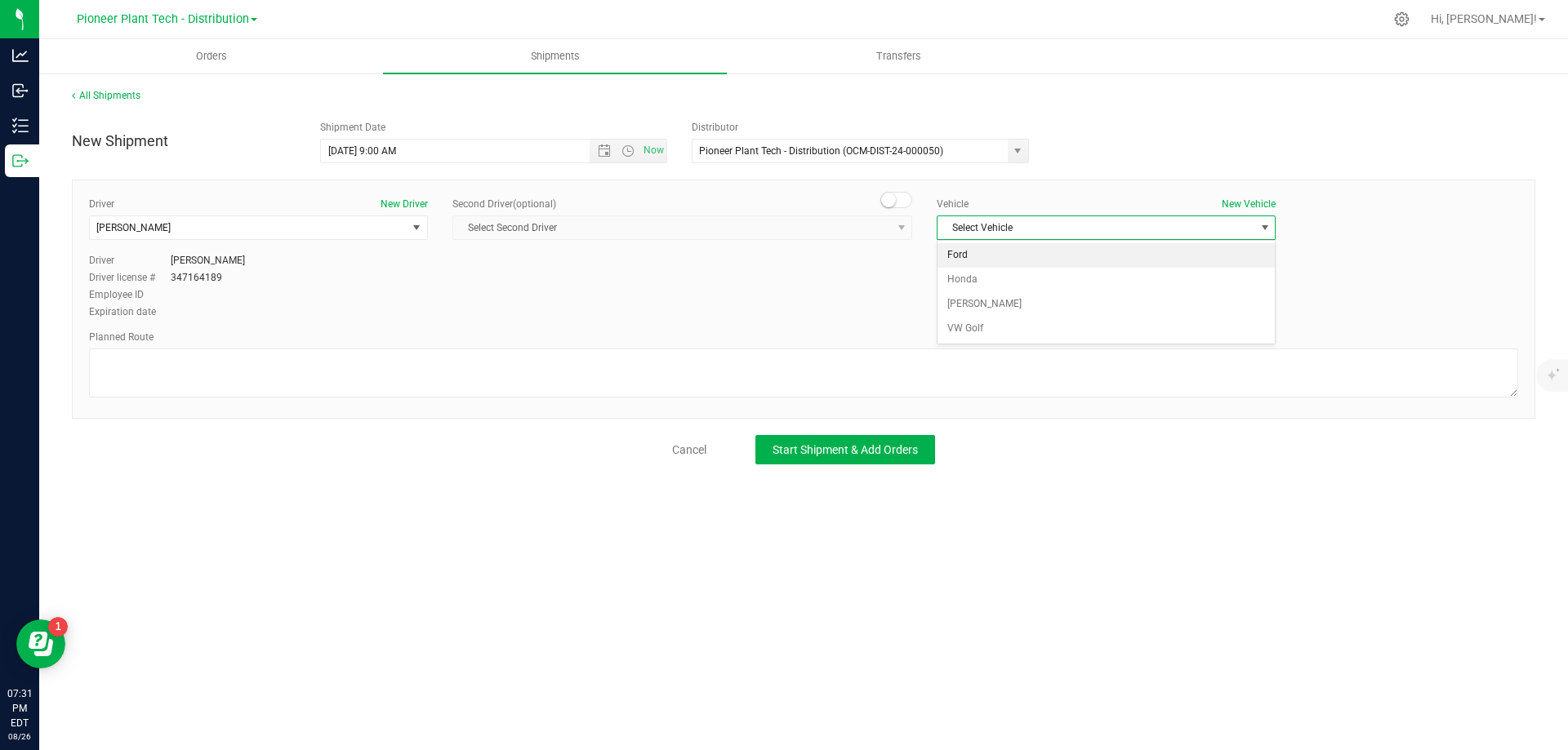
click at [974, 251] on li "Ford" at bounding box center [1106, 255] width 337 height 24
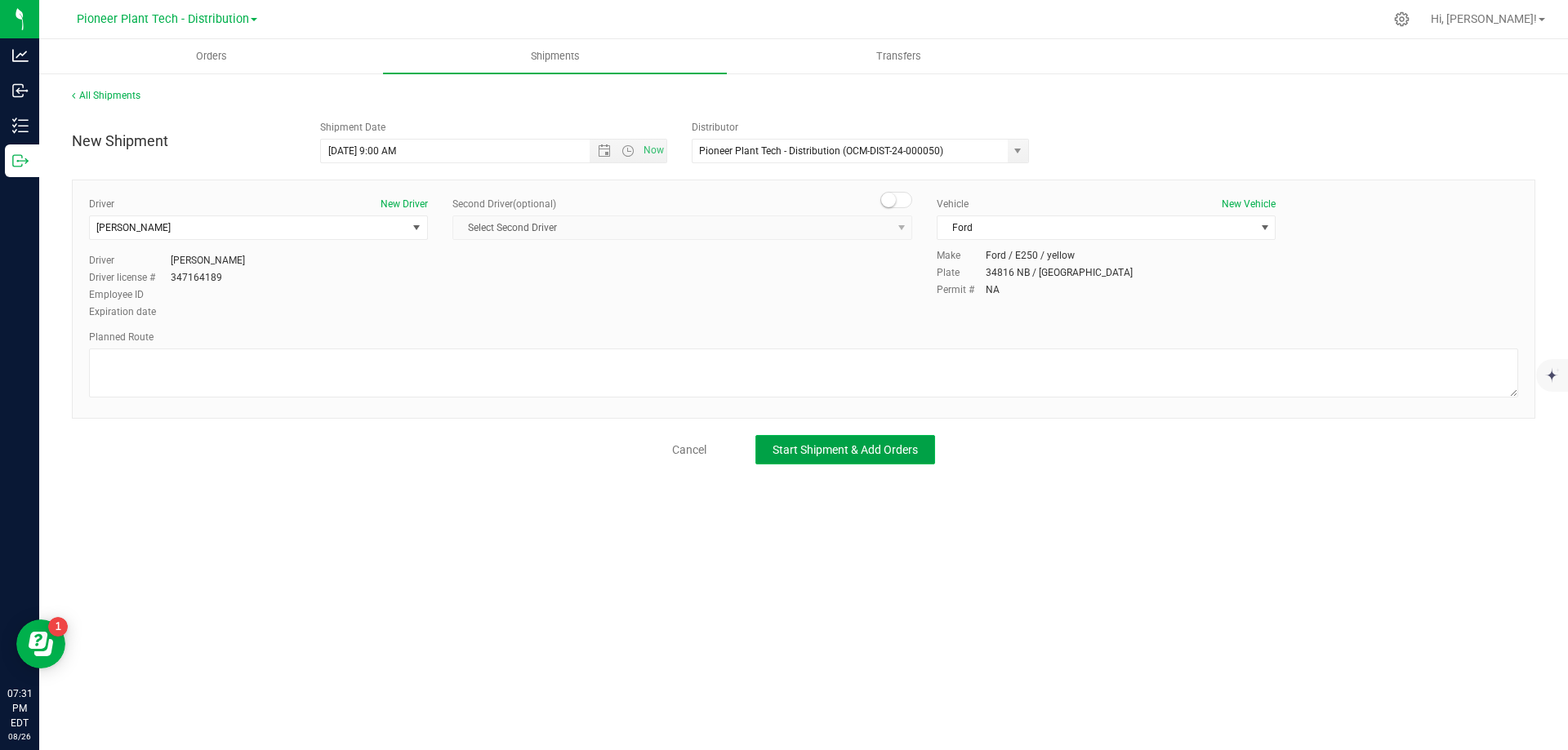
click at [861, 448] on span "Start Shipment & Add Orders" at bounding box center [845, 449] width 146 height 13
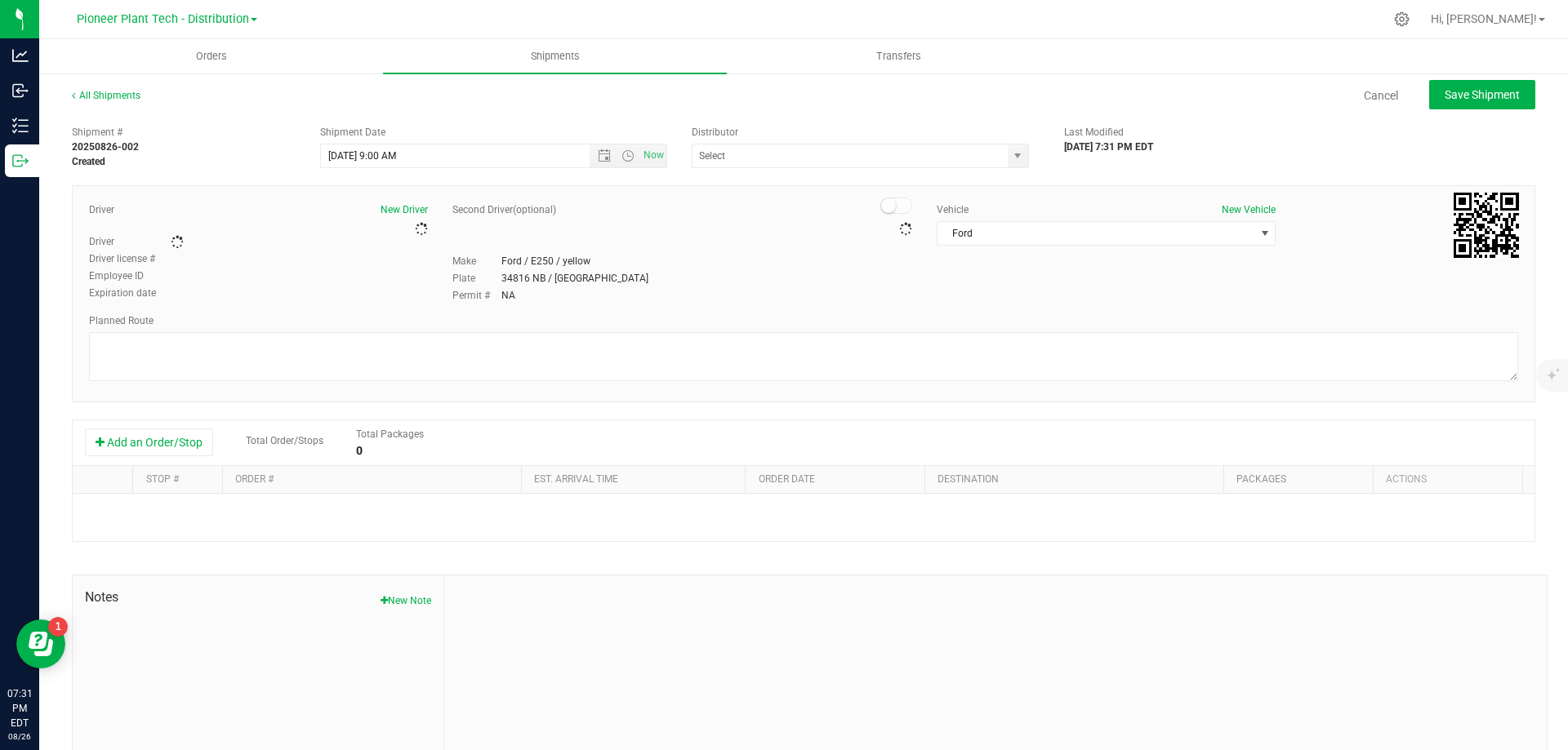
type input "Pioneer Plant Tech - Distribution (OCM-DIST-24-000050)"
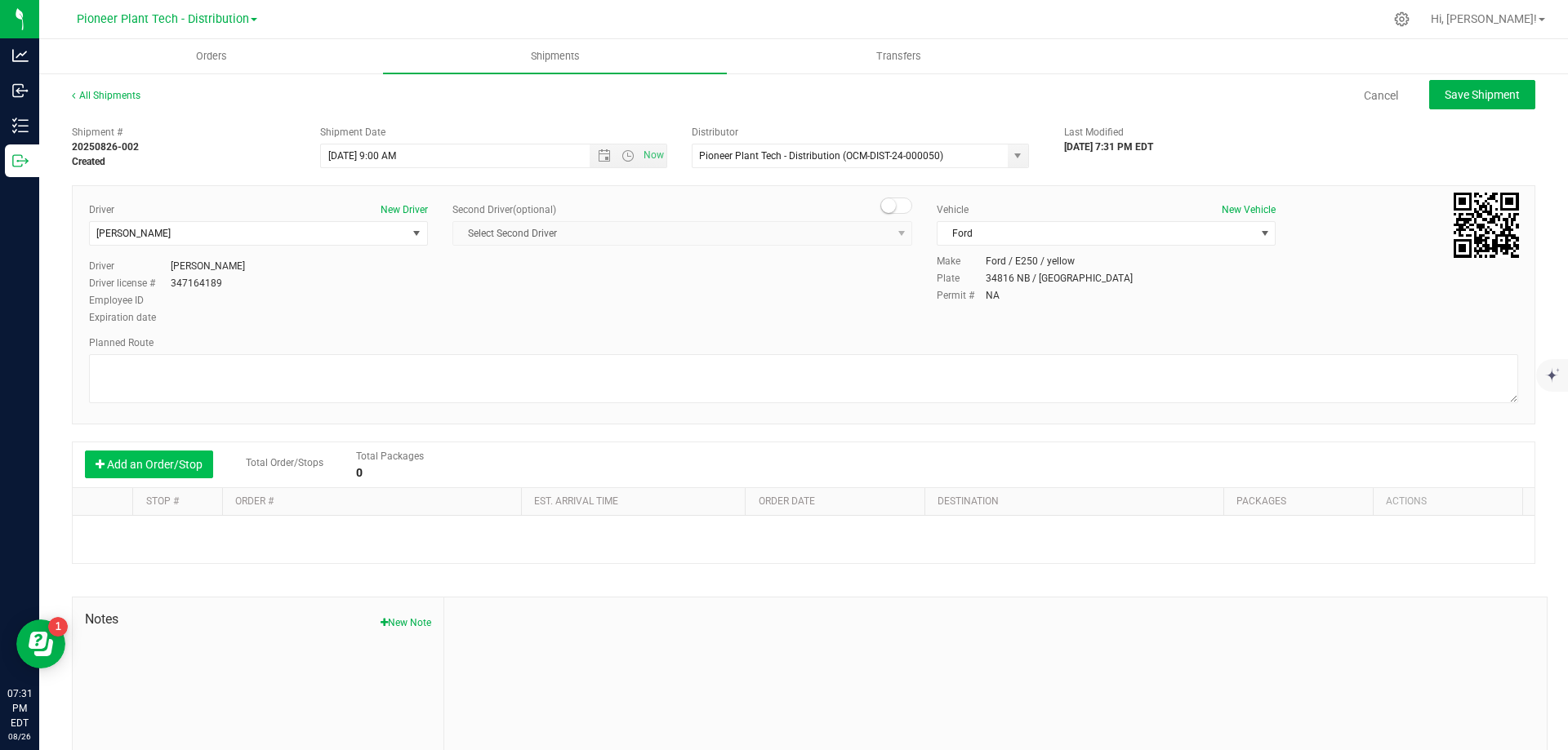
click at [151, 460] on button "Add an Order/Stop" at bounding box center [148, 464] width 128 height 27
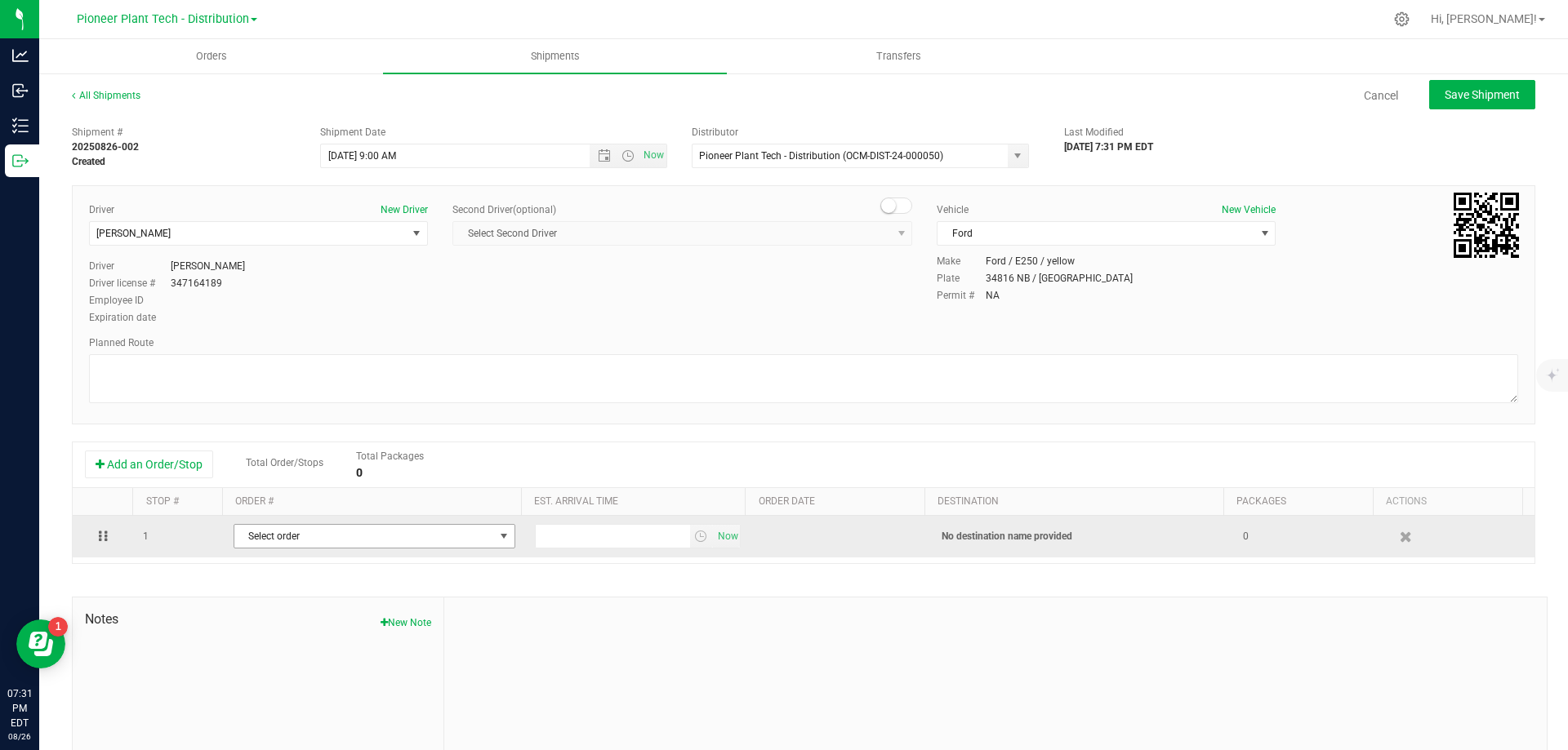
click at [439, 539] on span "Select order" at bounding box center [364, 535] width 260 height 22
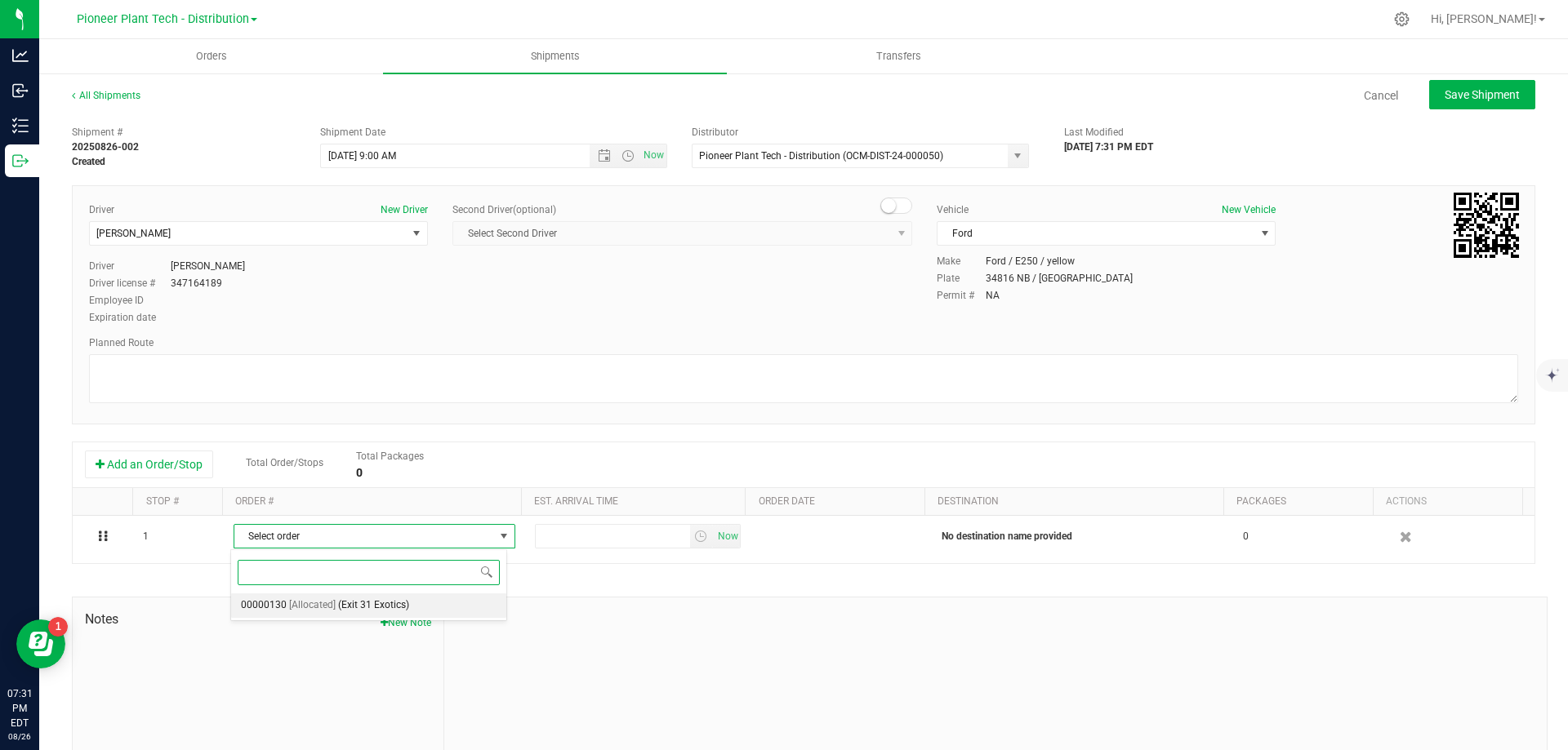
click at [333, 603] on span "[Allocated]" at bounding box center [313, 605] width 47 height 21
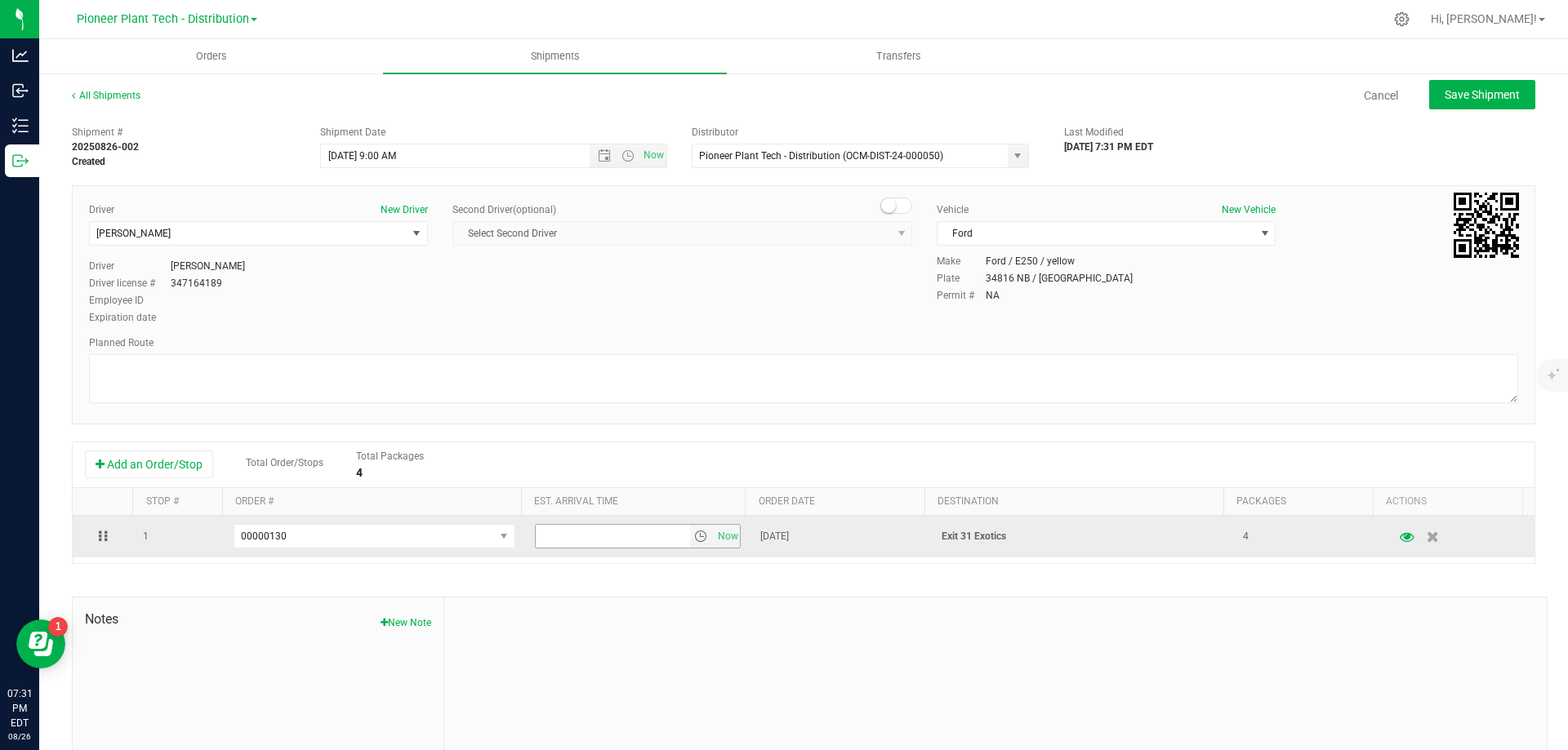
click at [694, 539] on span "select" at bounding box center [699, 535] width 13 height 13
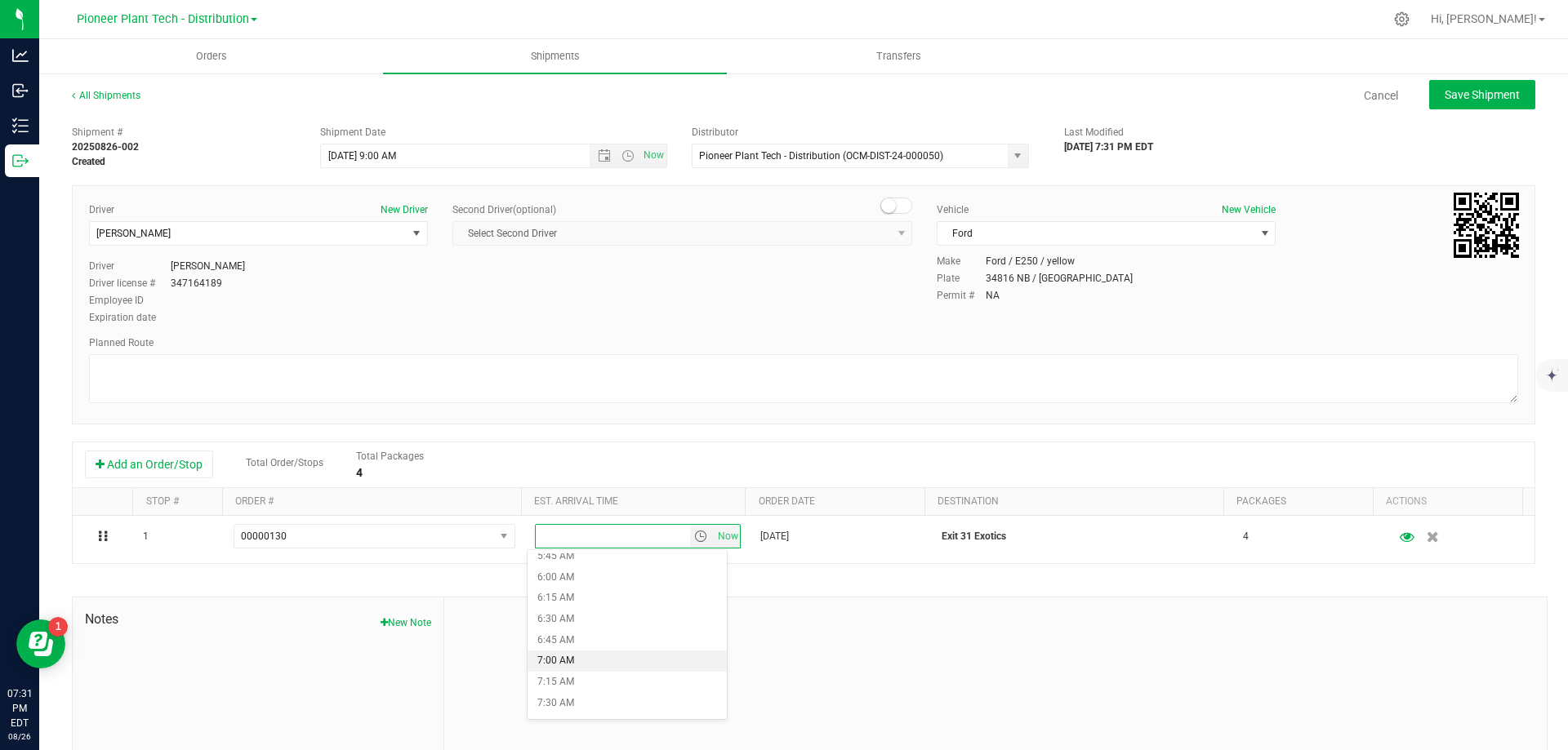
scroll to position [653, 0]
click at [579, 659] on li "9:00 AM" at bounding box center [627, 666] width 199 height 21
click at [1487, 104] on button "Save Shipment" at bounding box center [1482, 95] width 106 height 29
type input "8/27/2025 1:00 PM"
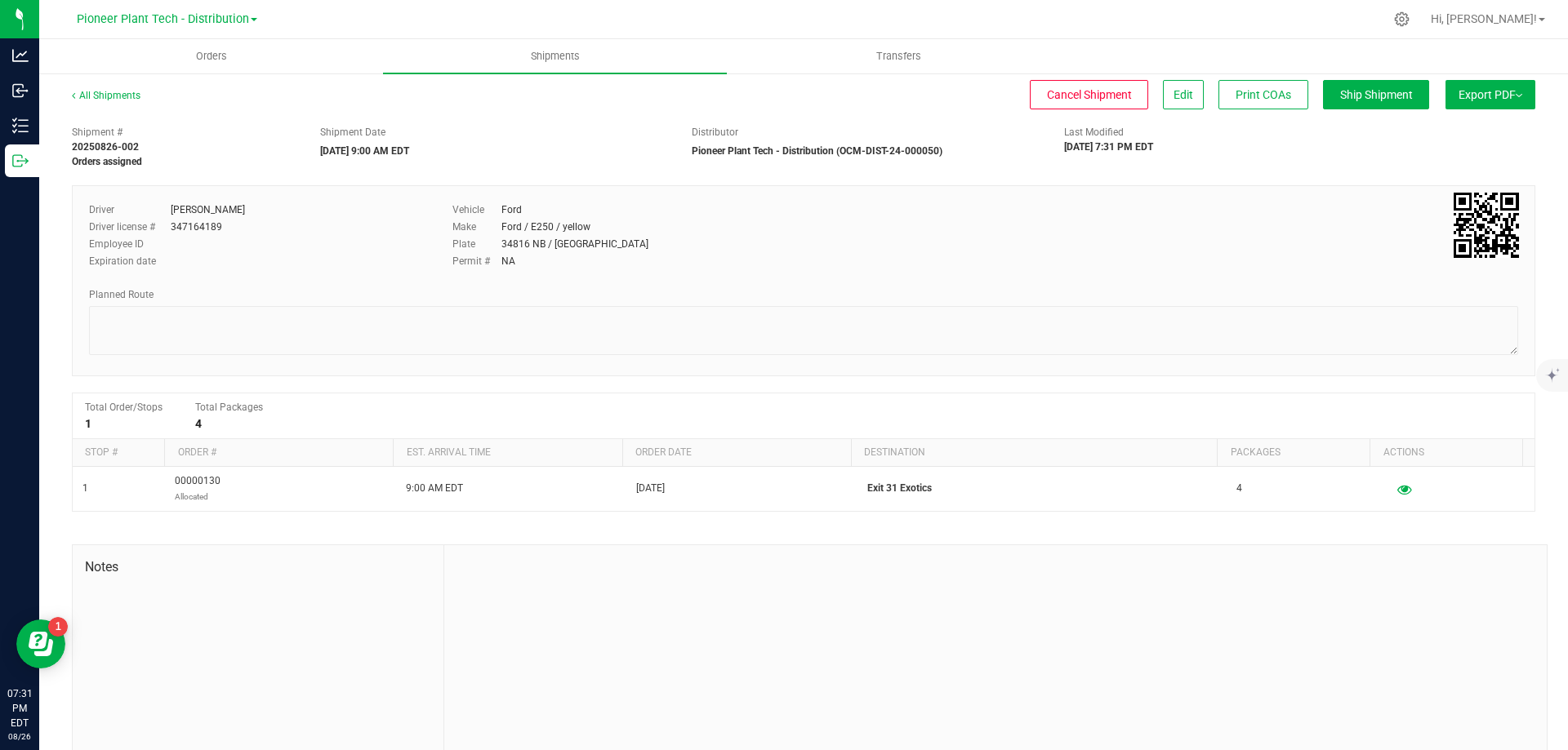
click at [1463, 101] on button "Export PDF" at bounding box center [1490, 95] width 90 height 29
click at [1430, 176] on span "NY Manifest" at bounding box center [1441, 180] width 54 height 12
click at [1463, 87] on button "Export PDF" at bounding box center [1490, 95] width 90 height 29
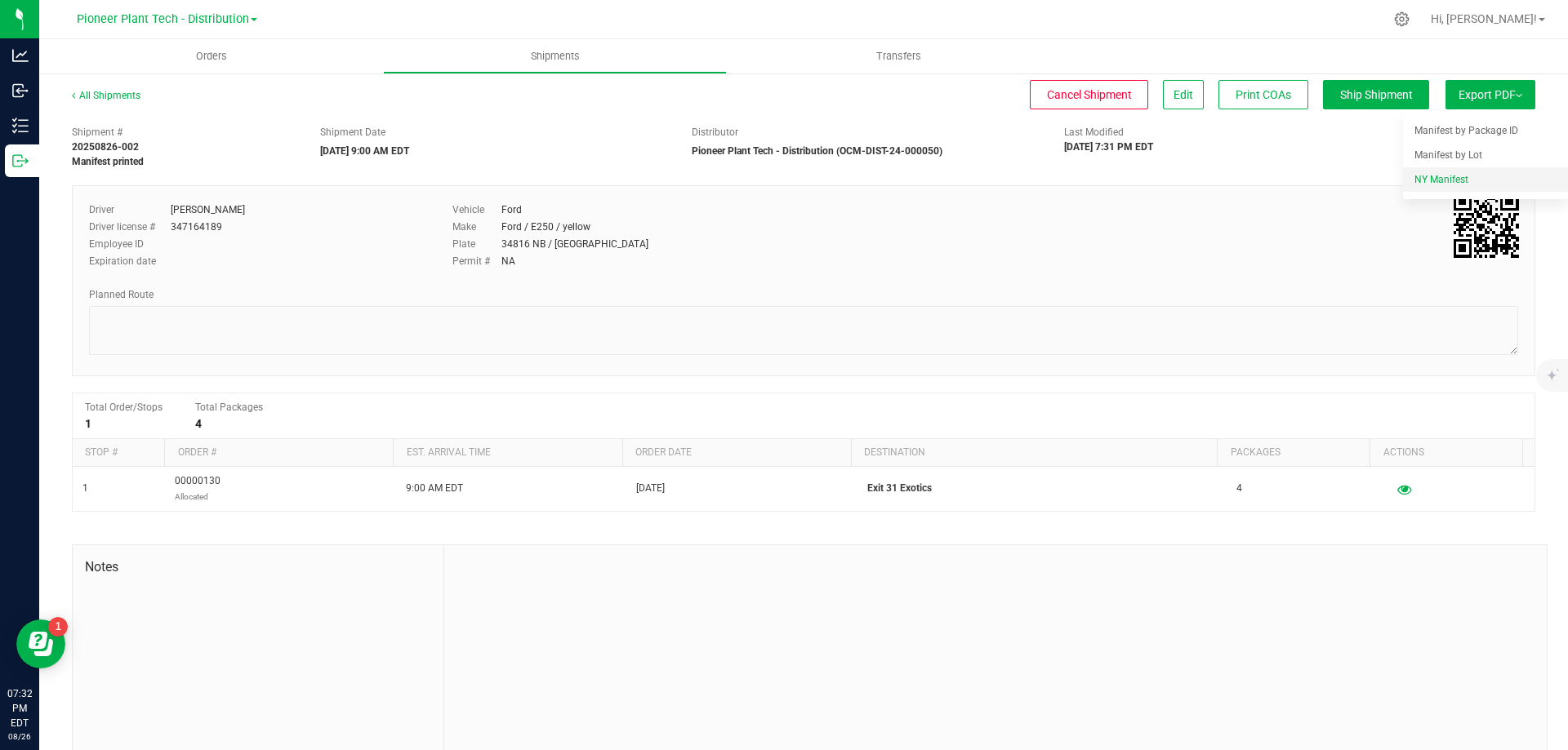
click at [1430, 178] on span "NY Manifest" at bounding box center [1441, 180] width 54 height 12
click at [1471, 104] on button "Export PDF" at bounding box center [1490, 95] width 90 height 29
click at [1417, 174] on span "NY Manifest" at bounding box center [1441, 180] width 54 height 12
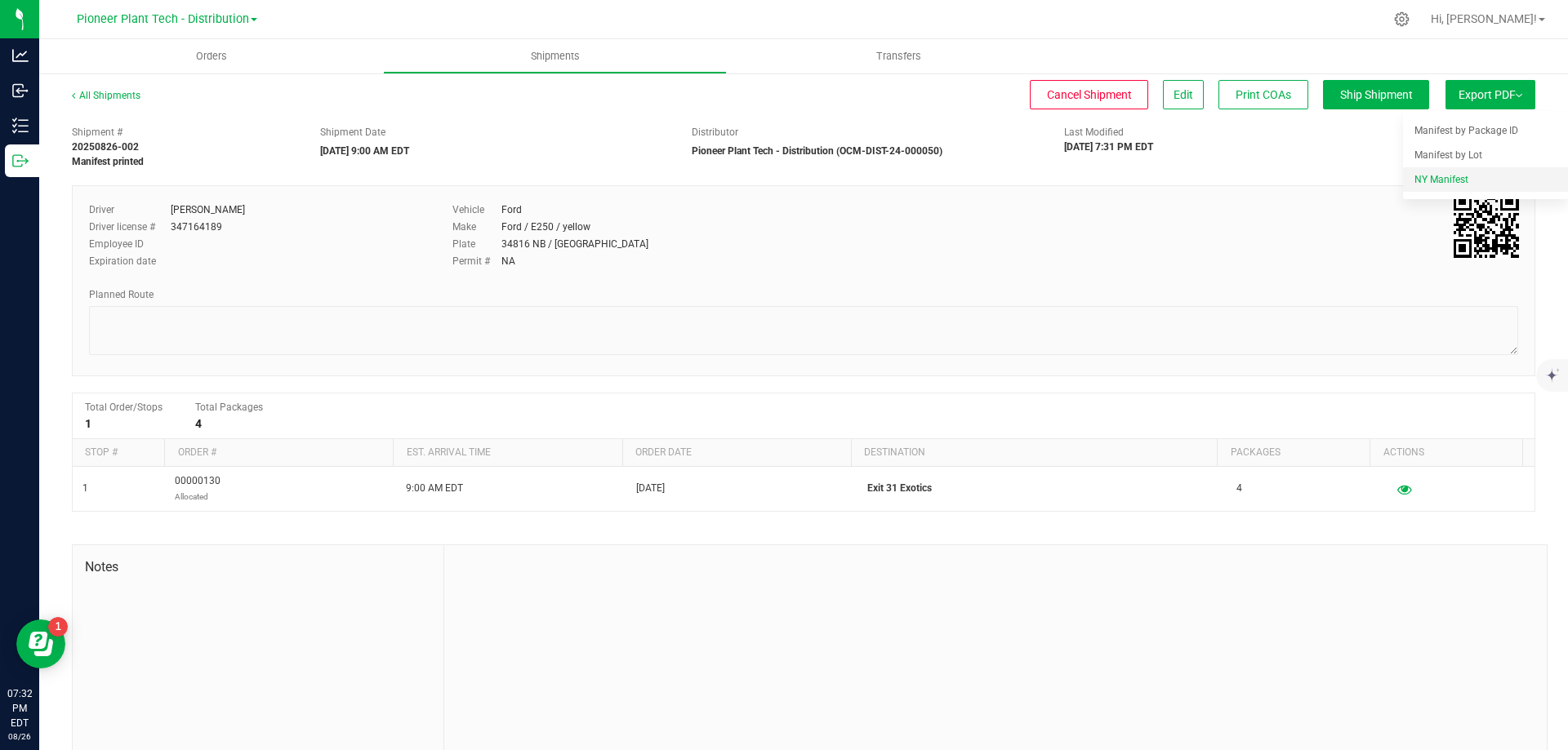
click at [1417, 174] on span "NY Manifest" at bounding box center [1441, 180] width 54 height 12
click at [1487, 102] on button "Export PDF" at bounding box center [1490, 95] width 90 height 29
click at [1263, 229] on div "Driver [PERSON_NAME] Driver license # 347164189 Employee ID Expiration date Veh…" at bounding box center [804, 240] width 1454 height 77
click at [516, 369] on div "Driver [PERSON_NAME] Driver license # 347164189 Employee ID Expiration date Veh…" at bounding box center [804, 281] width 1463 height 191
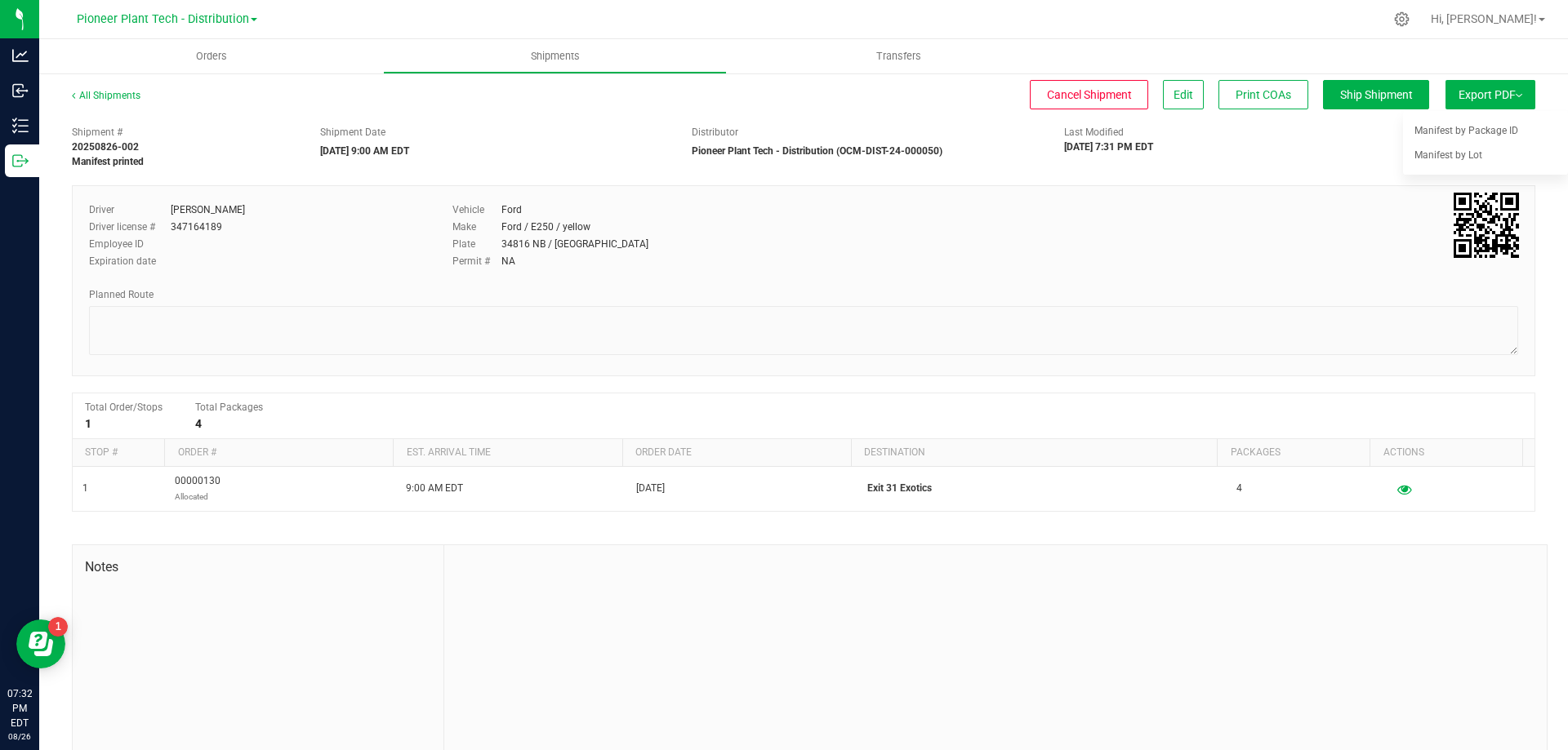
click at [1191, 274] on div "Driver [PERSON_NAME] Driver license # 347164189 Employee ID Expiration date Veh…" at bounding box center [804, 240] width 1454 height 77
click at [933, 235] on div "Vehicle Ford Make Ford / E250 / yellow Plate 34816 NB / NY Permit # NA" at bounding box center [743, 236] width 606 height 68
click at [1187, 97] on button "Edit" at bounding box center [1183, 95] width 41 height 29
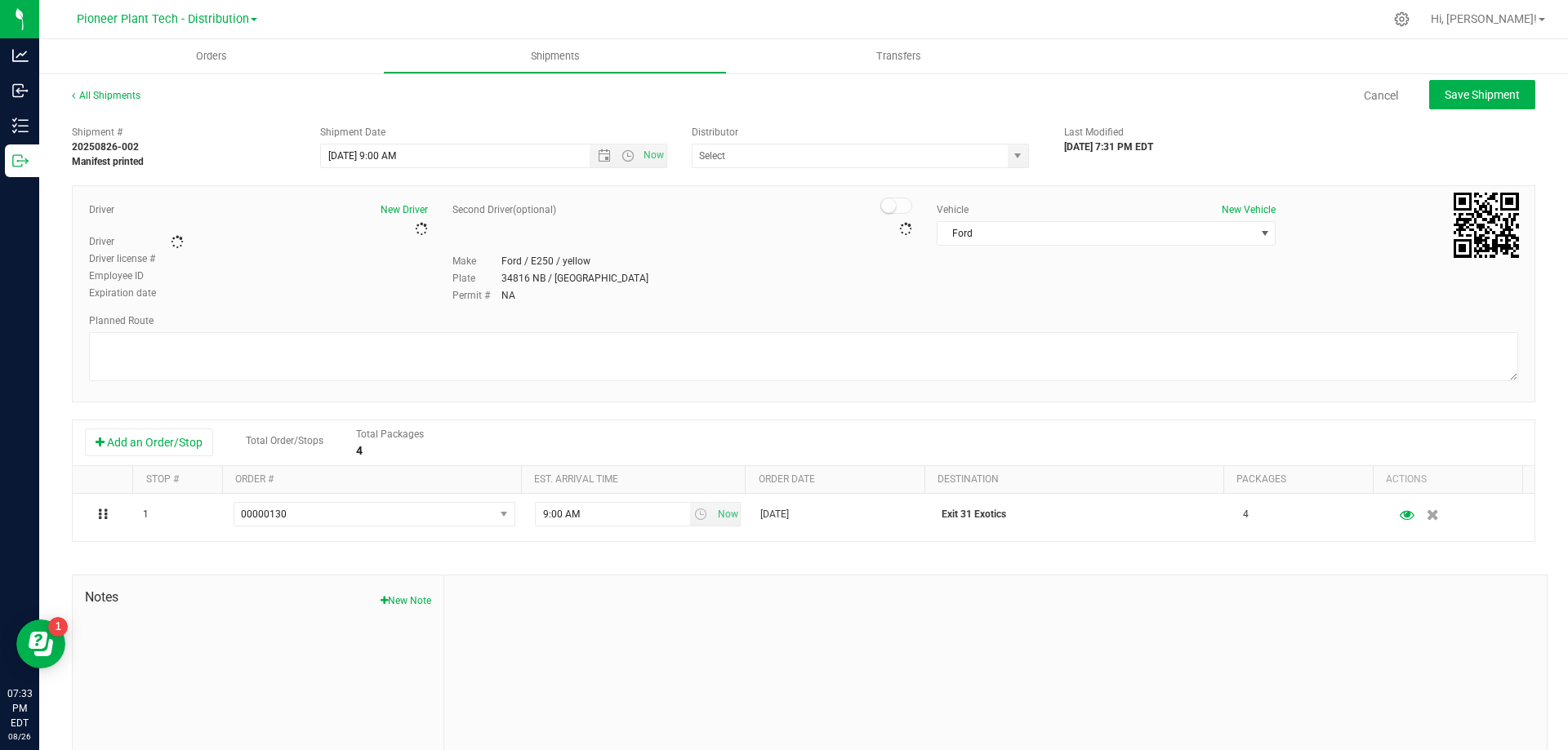
type input "Pioneer Plant Tech - Distribution (OCM-DIST-24-000050)"
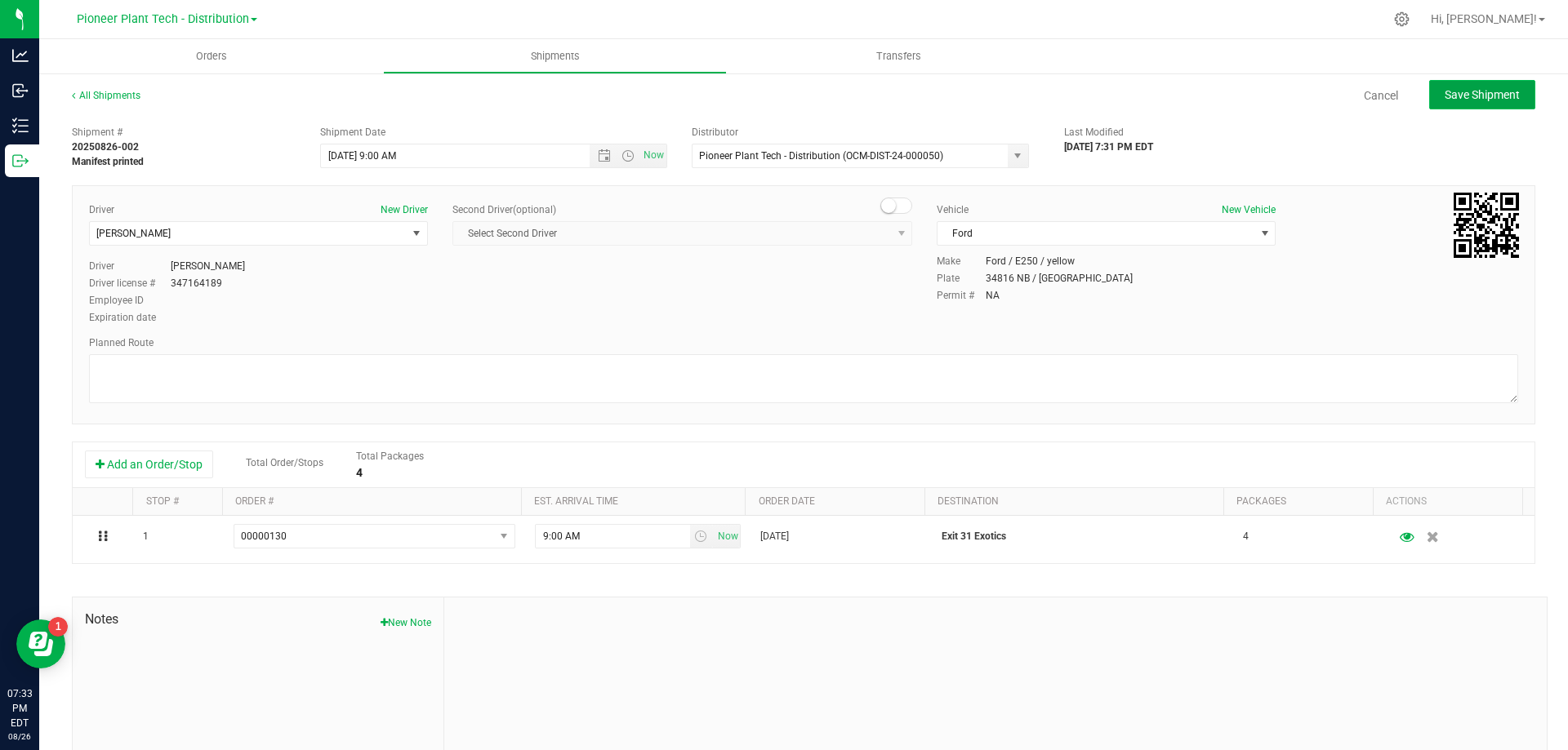
click at [1476, 96] on span "Save Shipment" at bounding box center [1482, 94] width 75 height 13
type input "8/27/2025 1:00 PM"
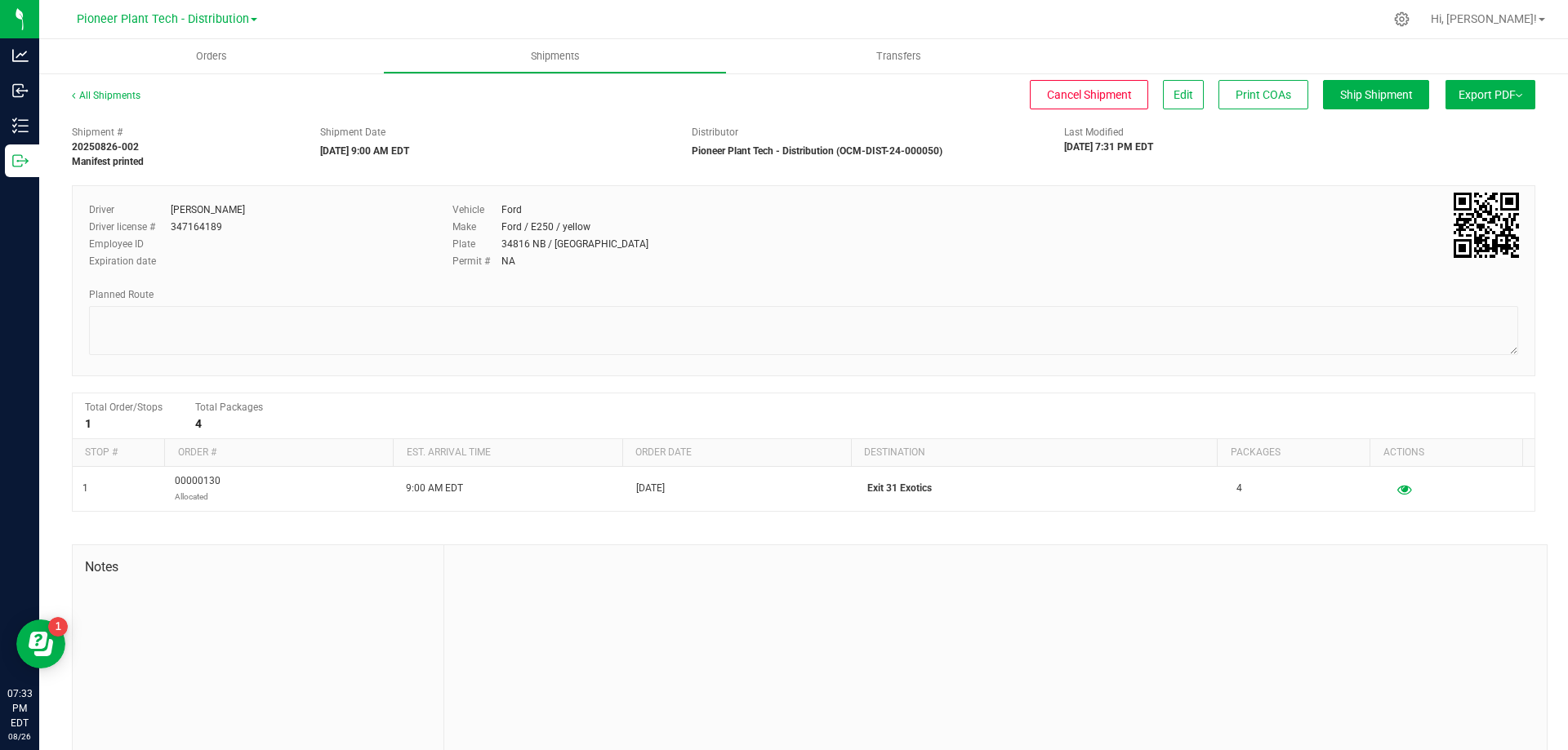
click at [1466, 101] on span "Export PDF" at bounding box center [1490, 94] width 64 height 13
click at [1504, 92] on span "Export PDF" at bounding box center [1490, 94] width 64 height 13
click at [201, 57] on span "Orders" at bounding box center [211, 56] width 75 height 15
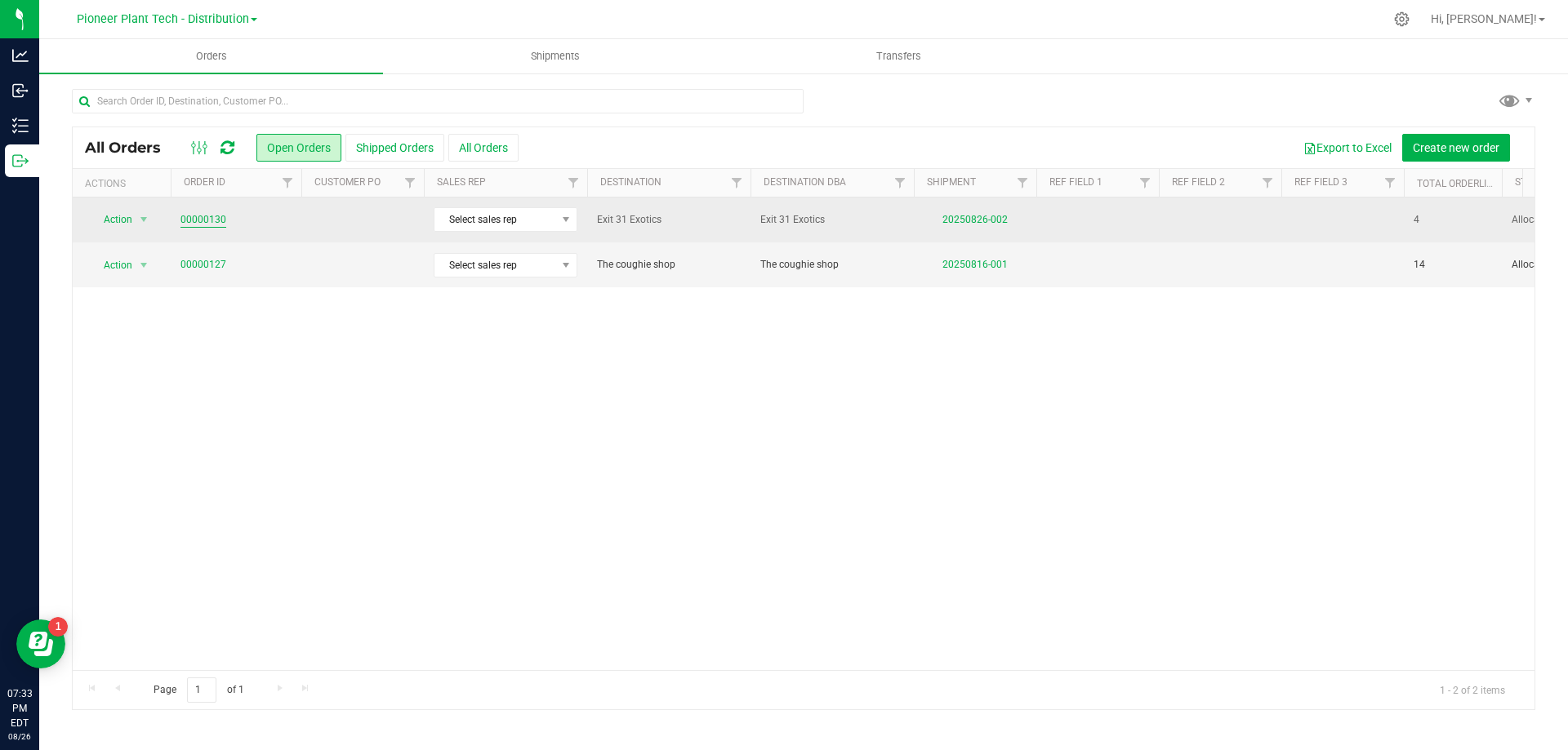
click at [201, 223] on link "00000130" at bounding box center [203, 220] width 46 height 16
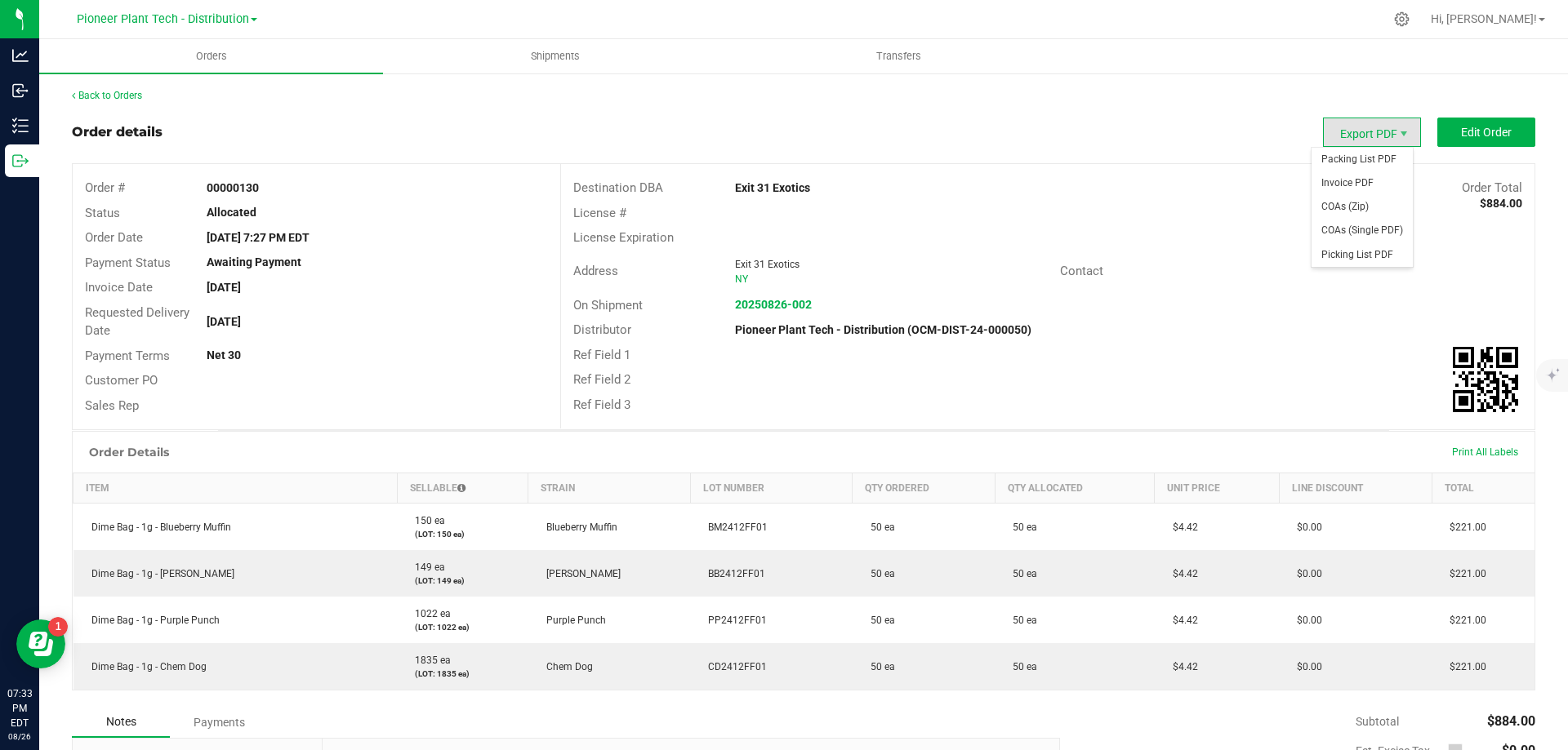
click at [1380, 137] on span "Export PDF" at bounding box center [1372, 132] width 98 height 29
click at [550, 57] on span "Shipments" at bounding box center [555, 56] width 93 height 15
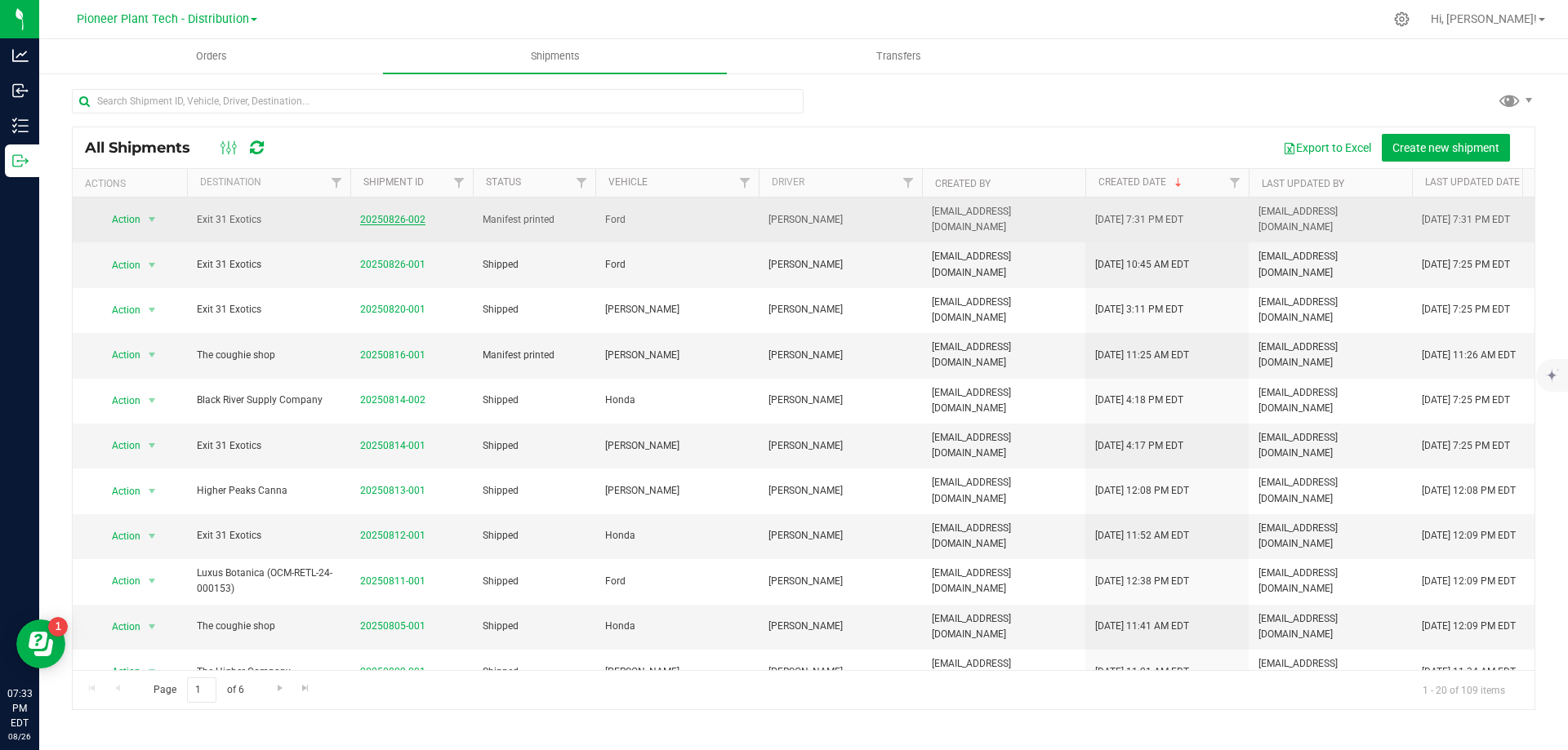
click at [407, 222] on link "20250826-002" at bounding box center [393, 220] width 65 height 12
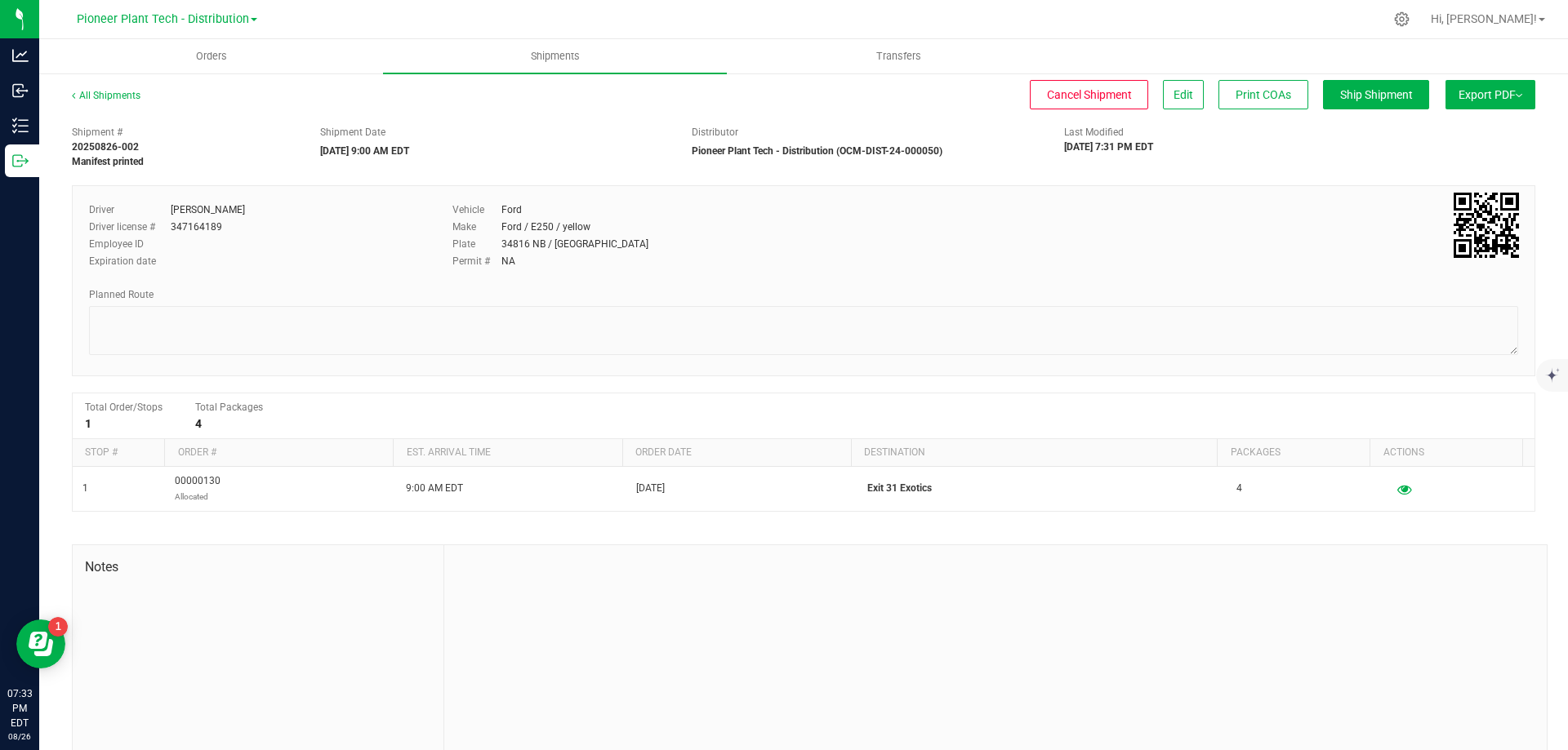
click at [1515, 94] on img at bounding box center [1518, 95] width 7 height 3
click at [1474, 101] on span "Export PDF" at bounding box center [1490, 94] width 64 height 13
click at [1425, 154] on span "Manifest by Lot" at bounding box center [1448, 155] width 67 height 12
click at [1180, 95] on button "Edit" at bounding box center [1183, 95] width 41 height 29
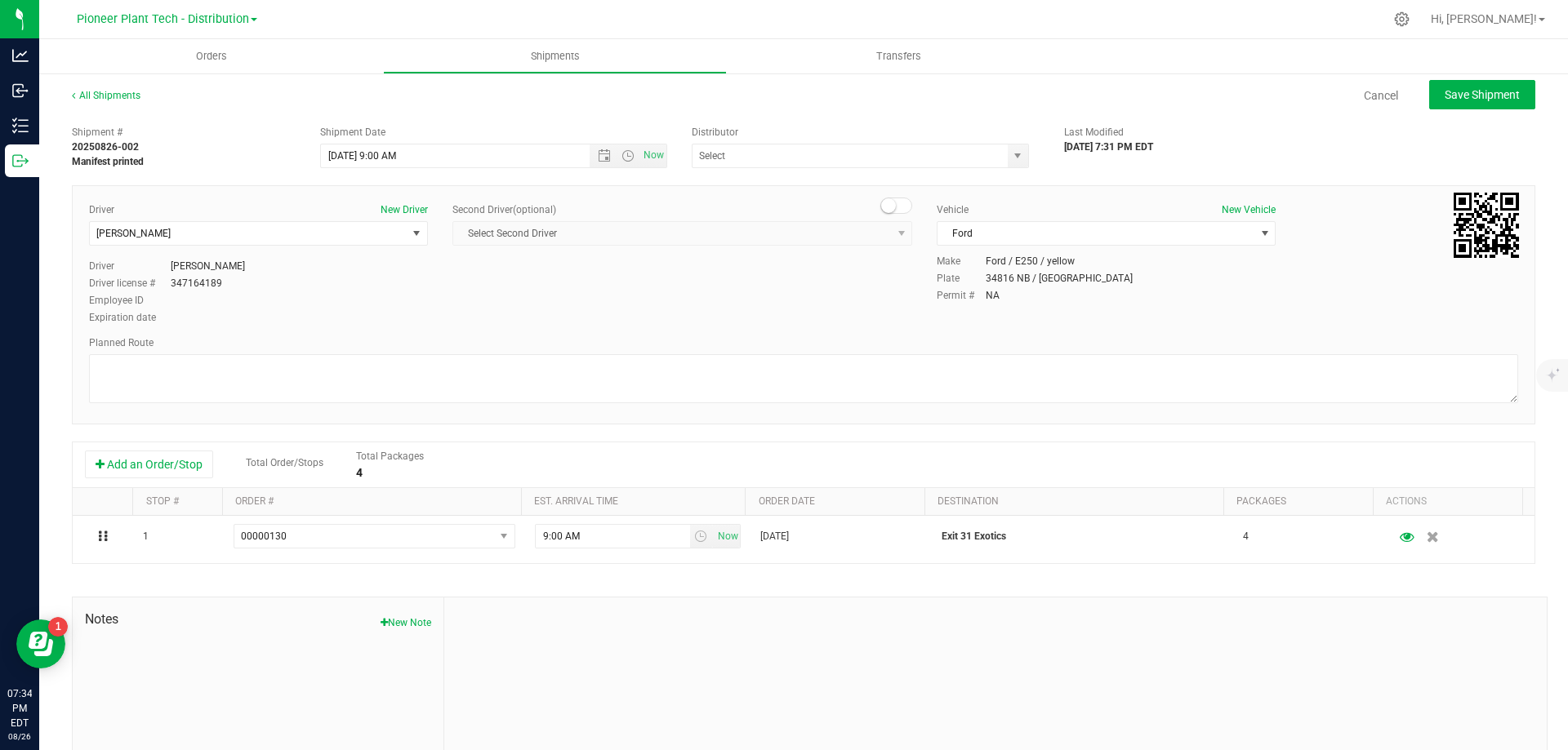
type input "Pioneer Plant Tech - Distribution (OCM-DIST-24-000050)"
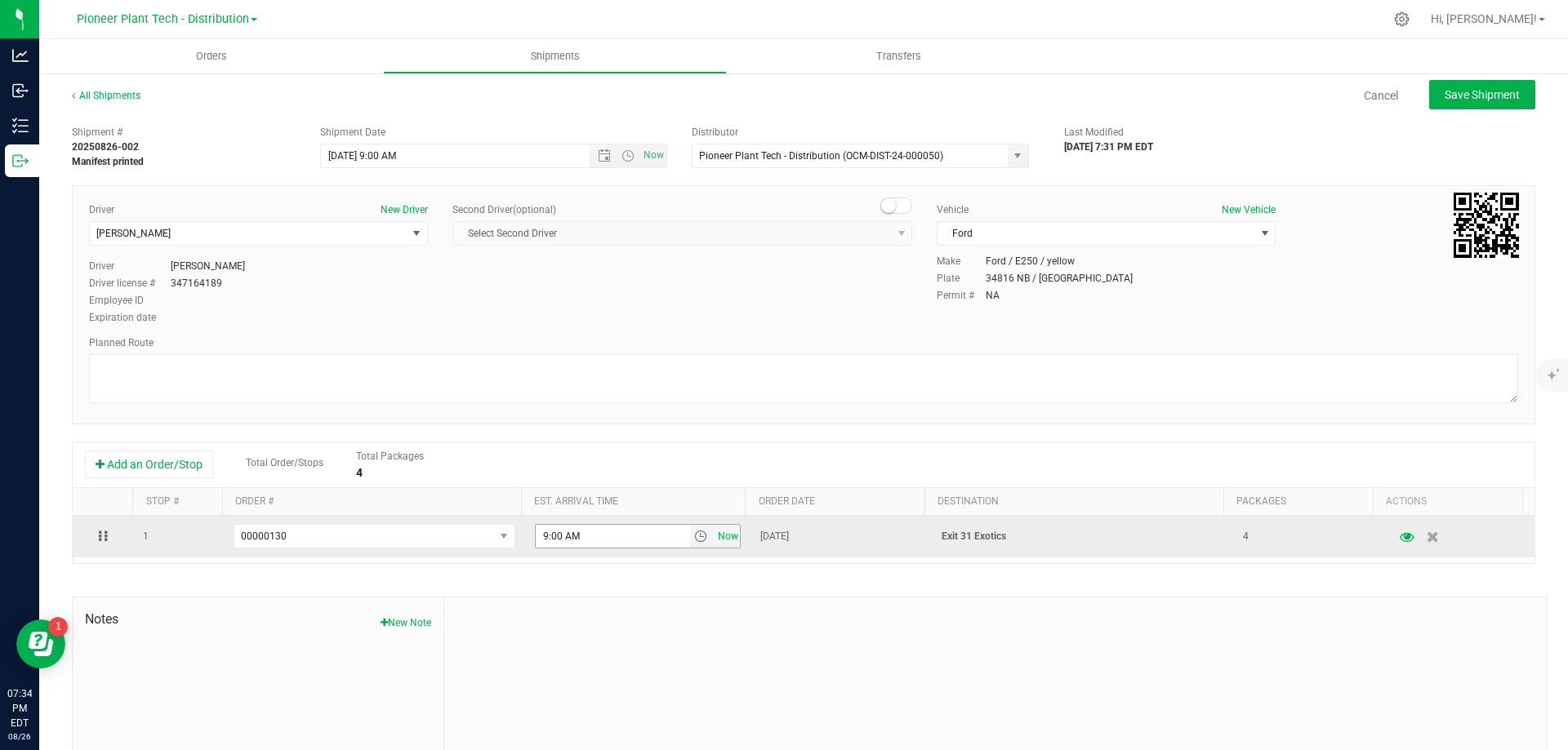
click at [717, 531] on span "Now" at bounding box center [728, 536] width 27 height 23
type input "7:34 PM"
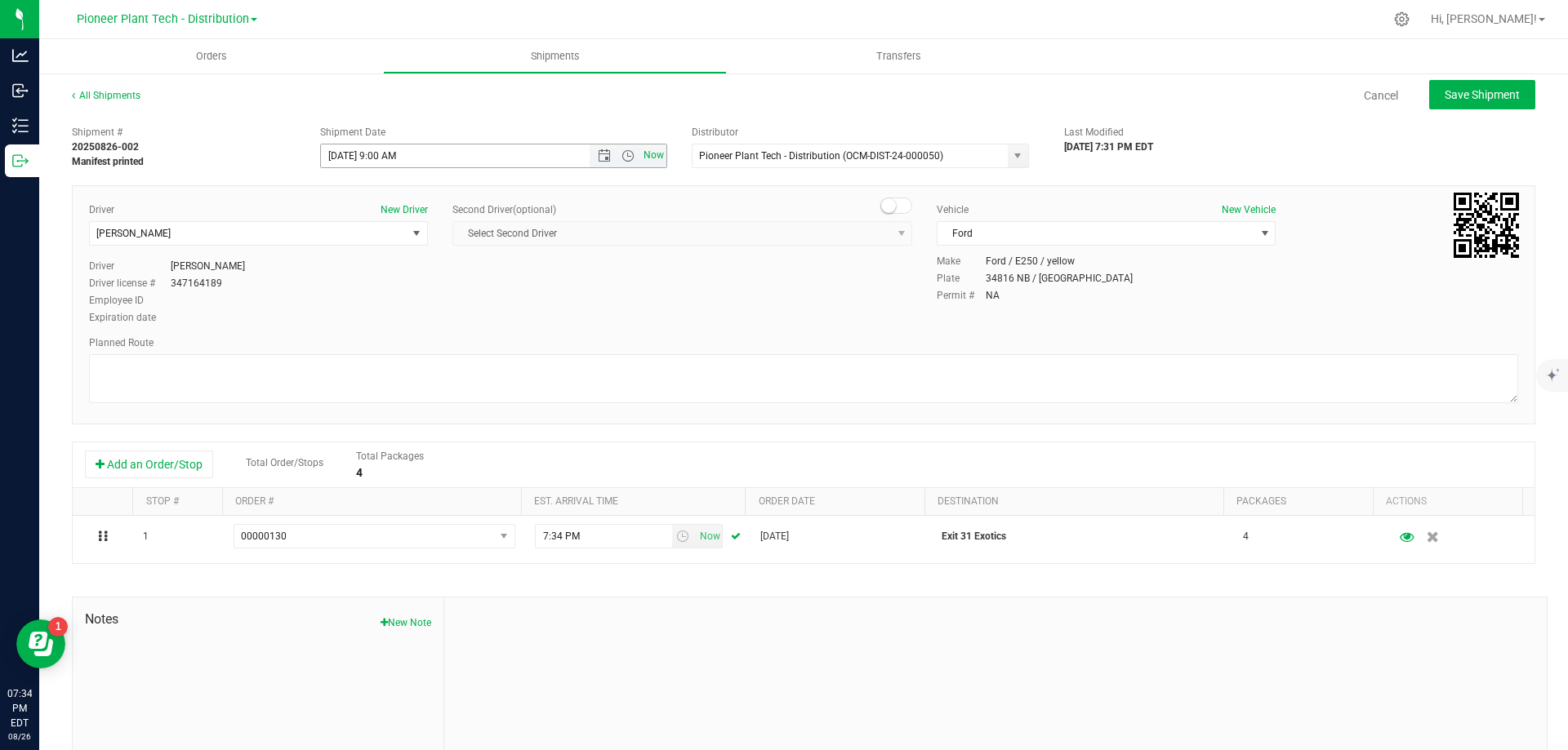
click at [652, 148] on span "Now" at bounding box center [654, 155] width 27 height 23
click at [1504, 89] on span "Save Shipment" at bounding box center [1482, 94] width 75 height 13
type input "8/26/2025 11:34 PM"
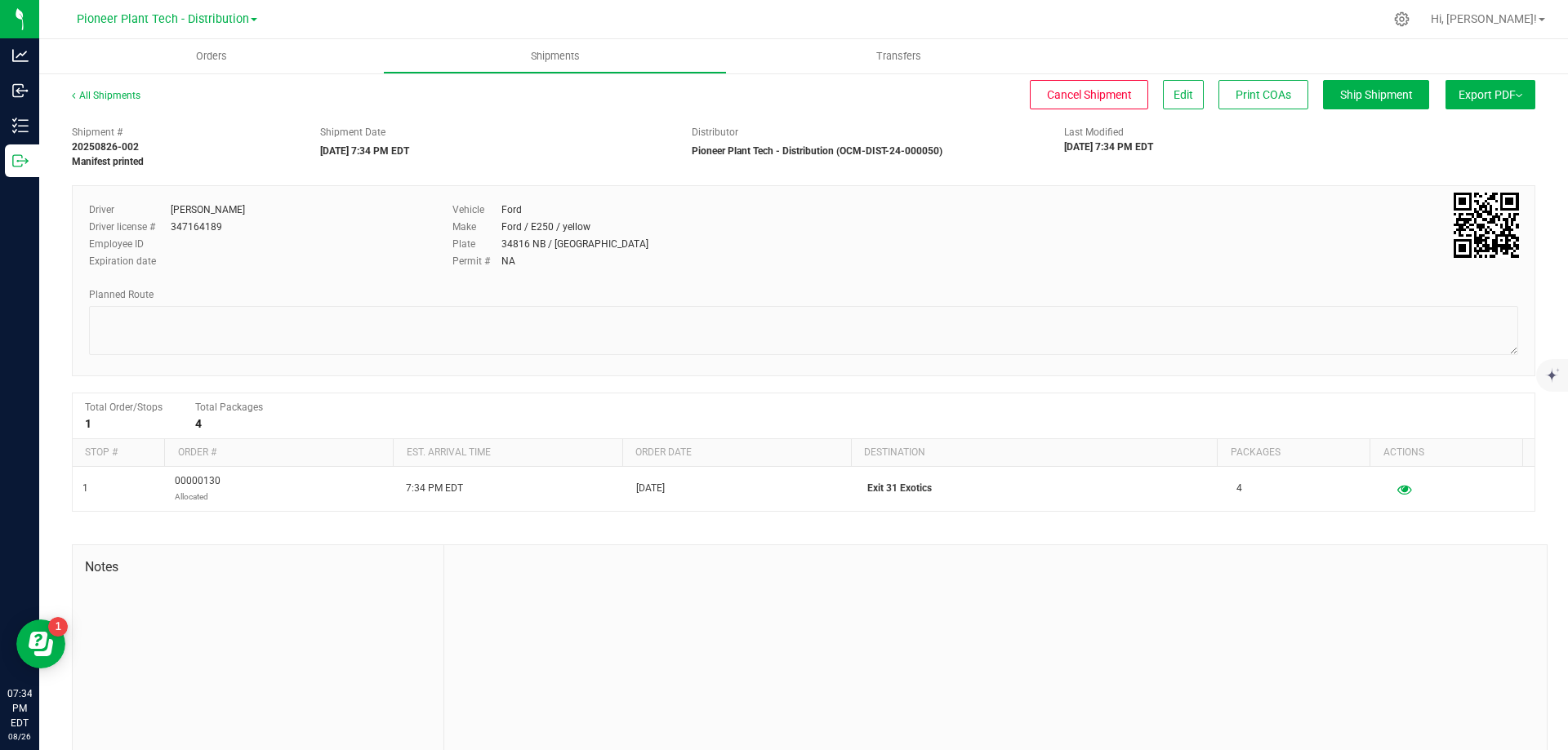
click at [1496, 96] on span "Export PDF" at bounding box center [1490, 94] width 64 height 13
click at [1497, 92] on span "Export PDF" at bounding box center [1490, 94] width 64 height 13
click at [1490, 96] on span "Export PDF" at bounding box center [1490, 94] width 64 height 13
click at [1316, 282] on div "Driver [PERSON_NAME] Driver license # 347164189 Employee ID Expiration date Veh…" at bounding box center [804, 281] width 1463 height 191
click at [1173, 92] on span "Edit" at bounding box center [1183, 94] width 20 height 13
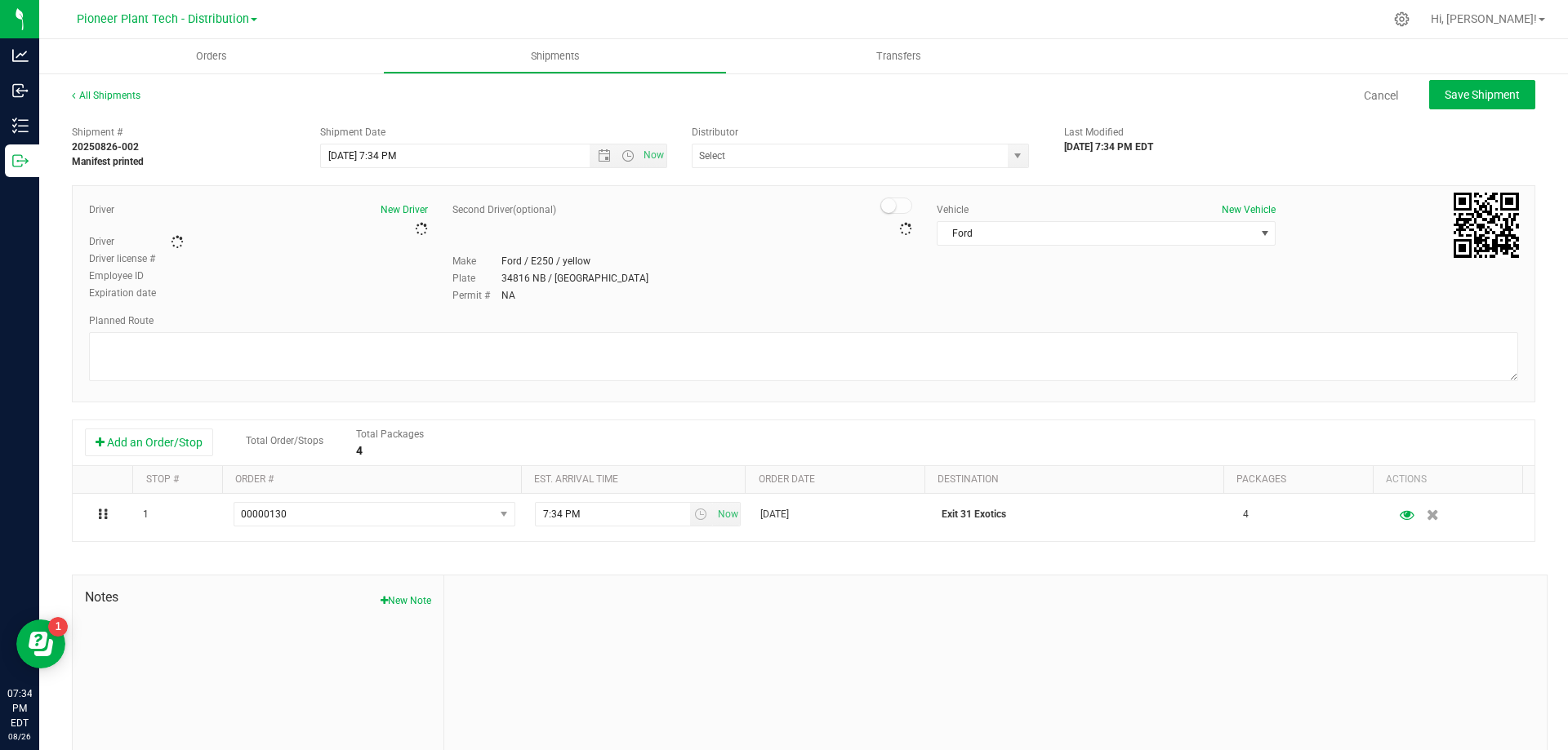
type input "Pioneer Plant Tech - Distribution (OCM-DIST-24-000050)"
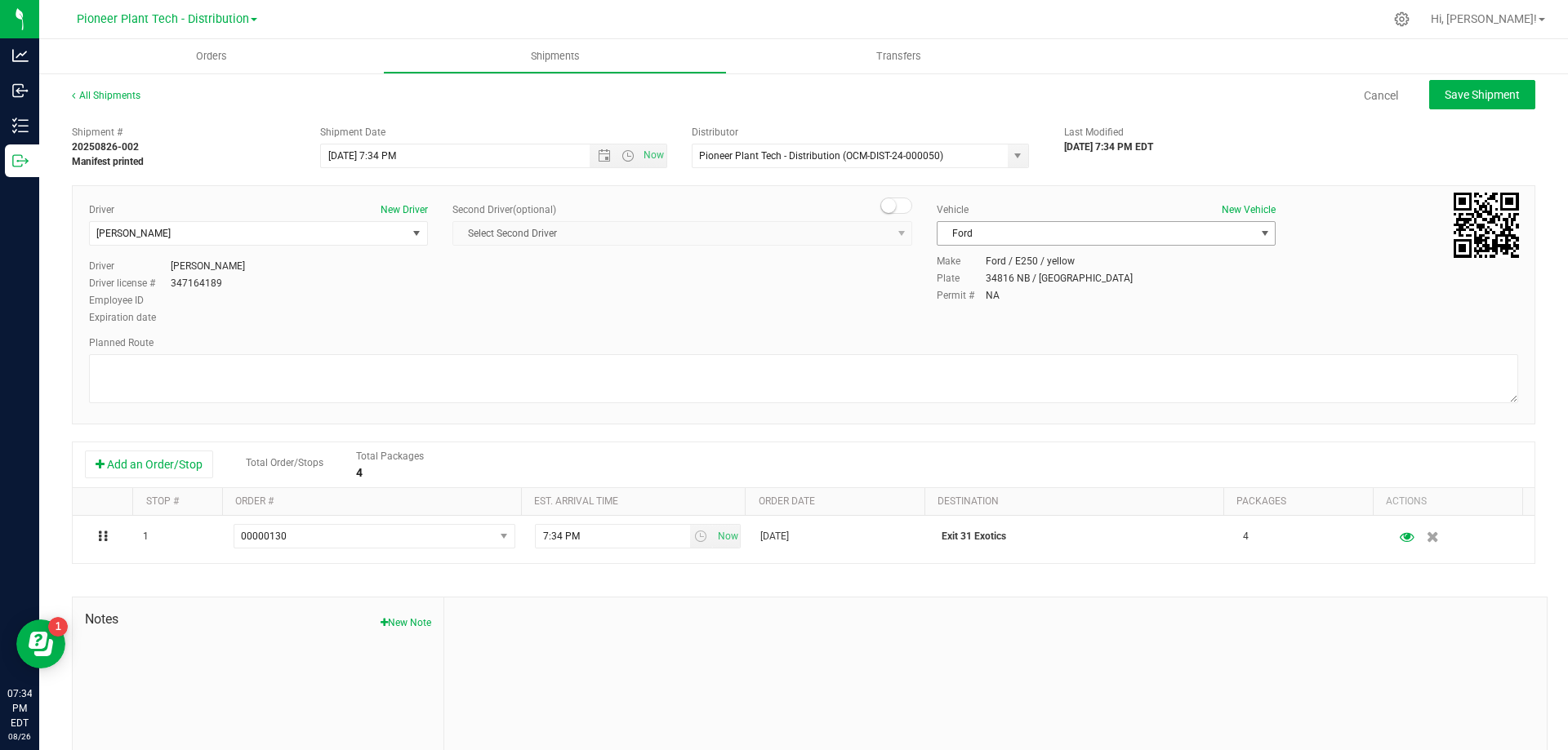
click at [1123, 242] on span "Ford" at bounding box center [1096, 232] width 317 height 22
click at [980, 304] on li "[PERSON_NAME]" at bounding box center [1098, 310] width 334 height 24
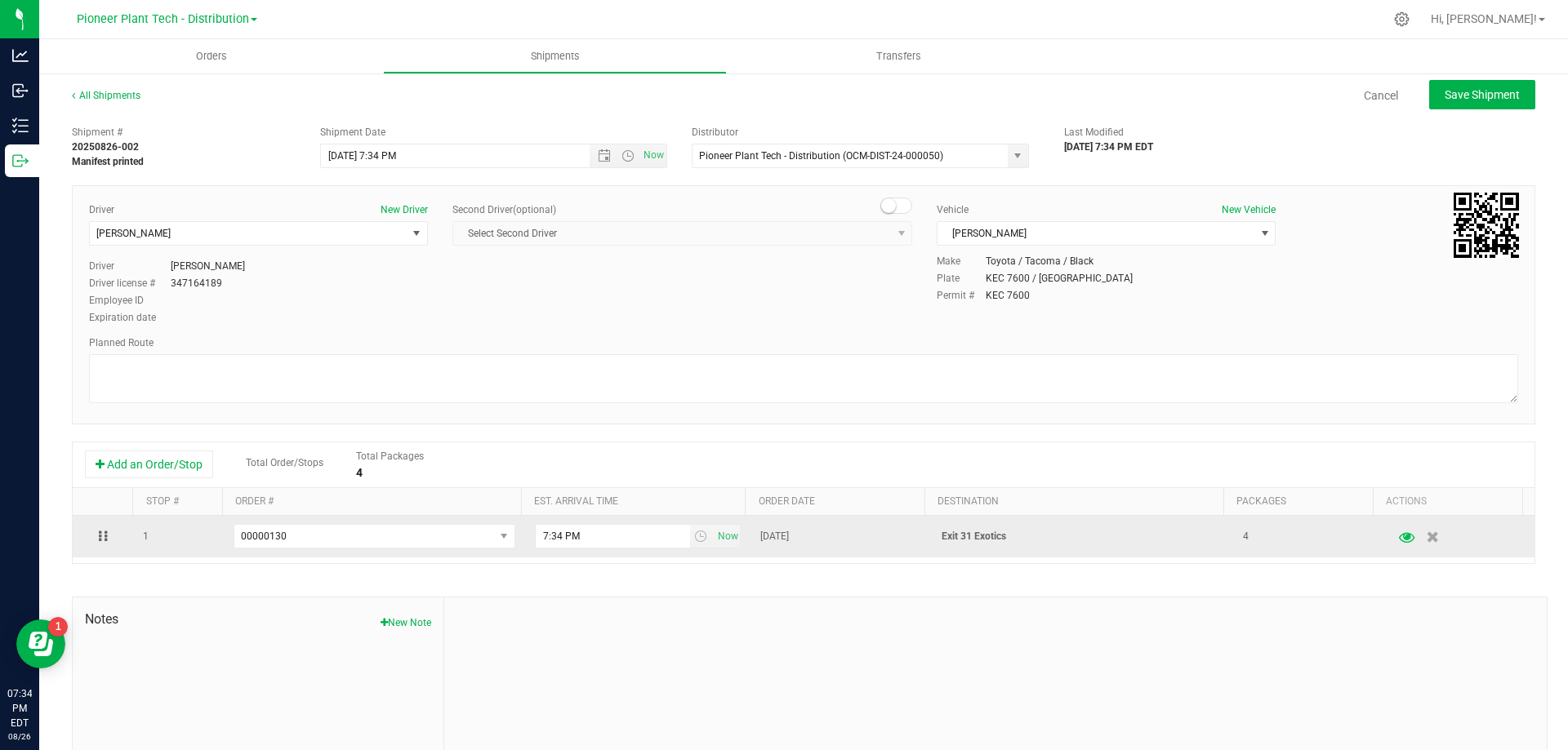
click at [1400, 531] on icon "button" at bounding box center [1408, 536] width 16 height 12
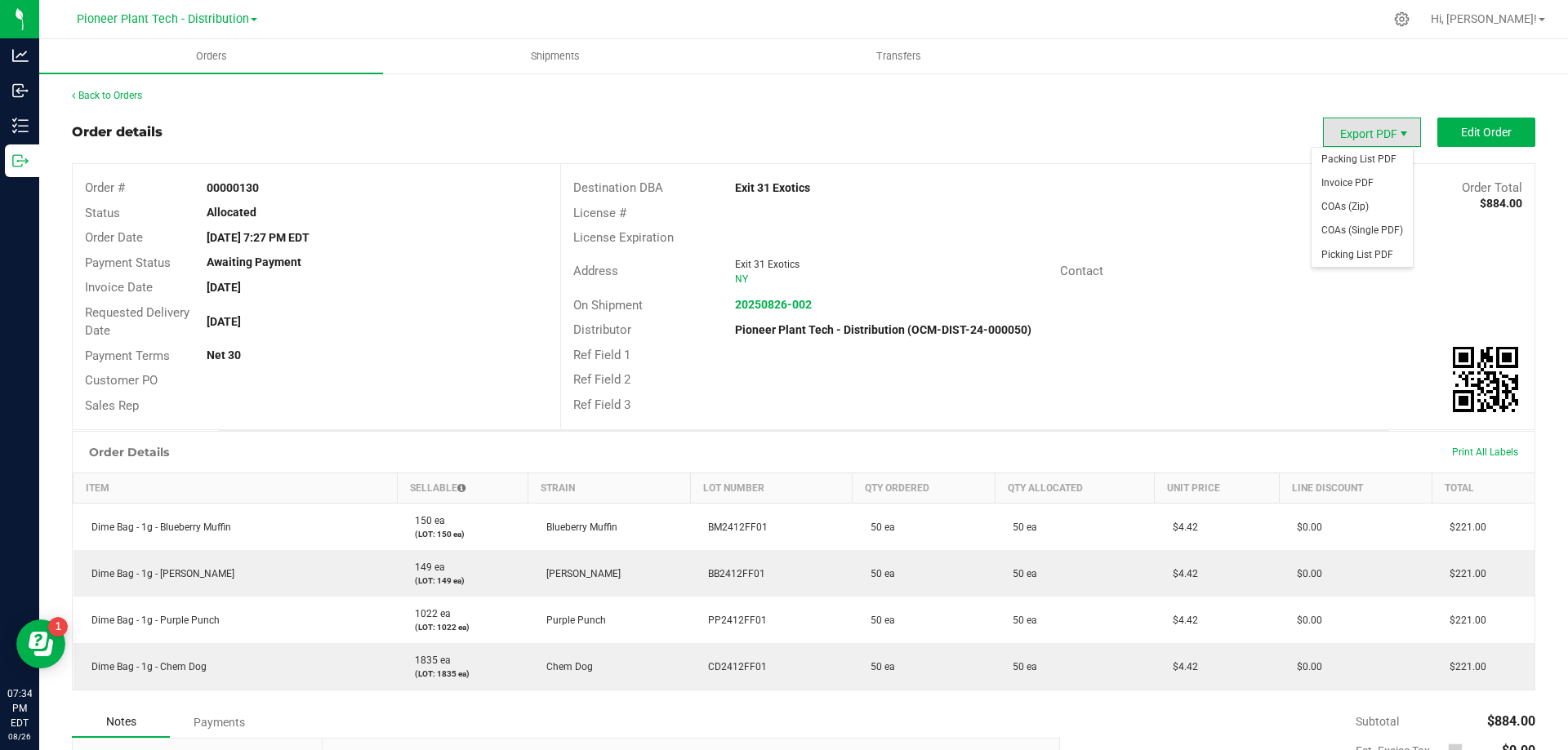
click at [1397, 127] on span "Export PDF" at bounding box center [1403, 133] width 13 height 13
click at [549, 54] on span "Shipments" at bounding box center [555, 56] width 93 height 15
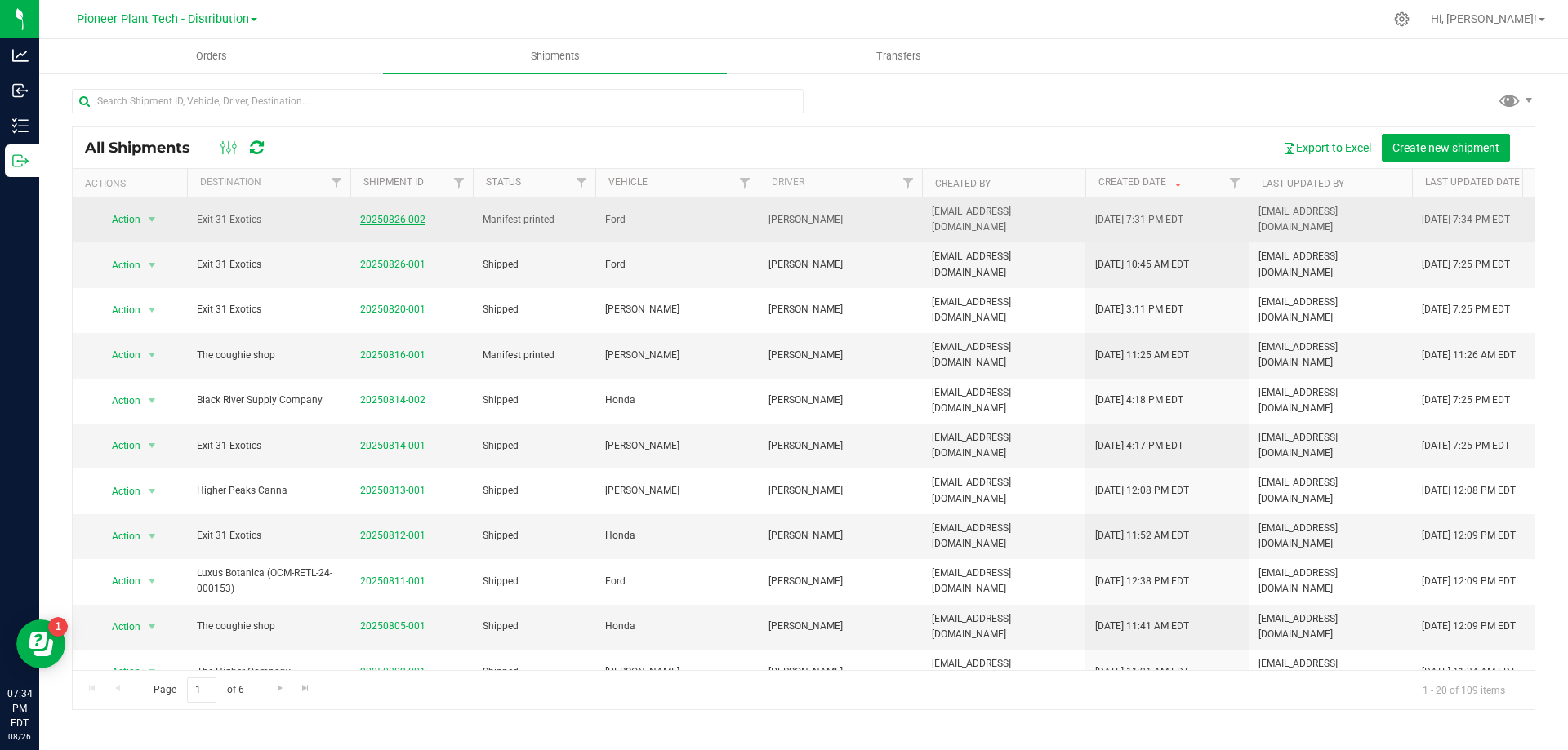
click at [379, 218] on link "20250826-002" at bounding box center [393, 220] width 65 height 12
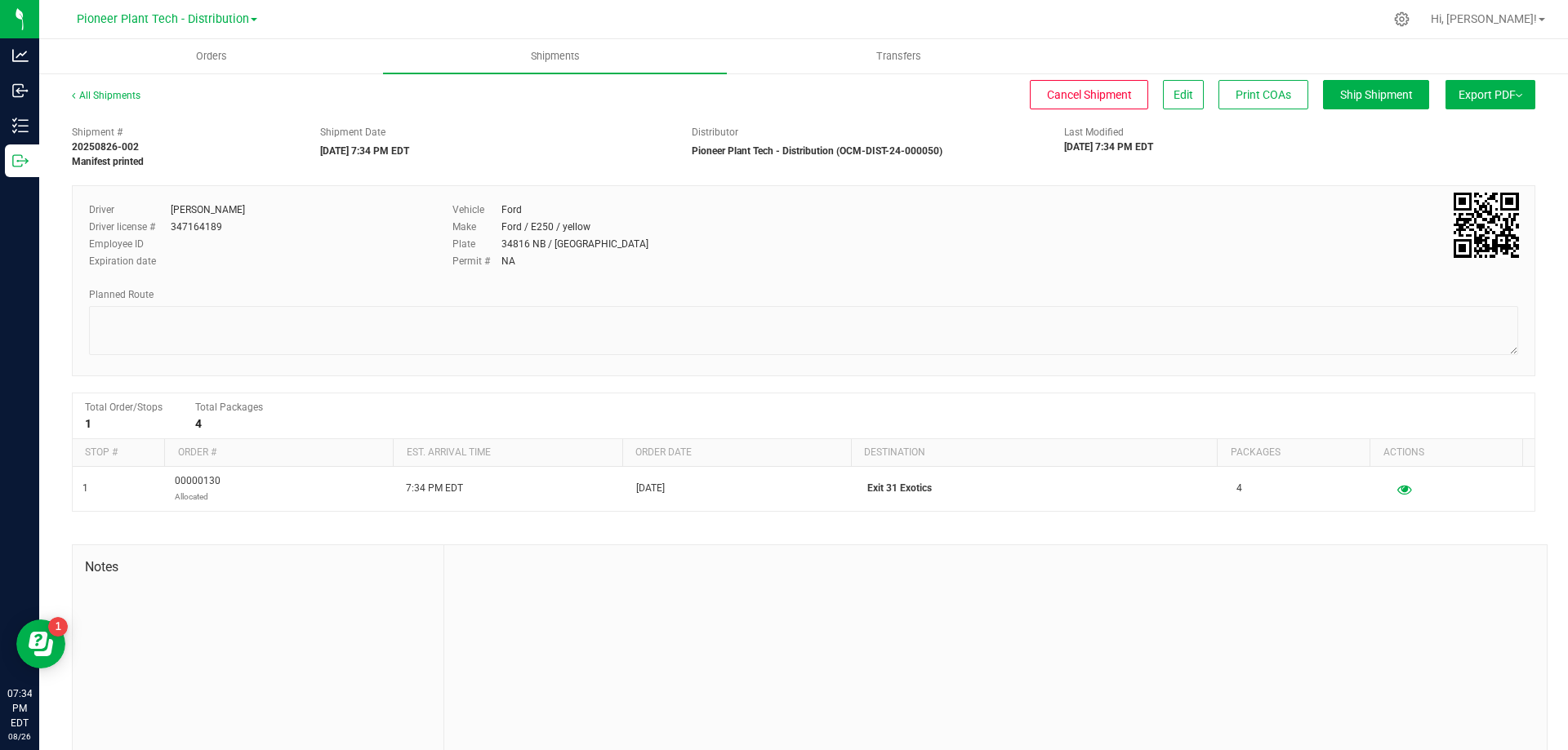
click at [1485, 102] on button "Export PDF" at bounding box center [1490, 95] width 90 height 29
click at [204, 58] on span "Orders" at bounding box center [211, 56] width 75 height 15
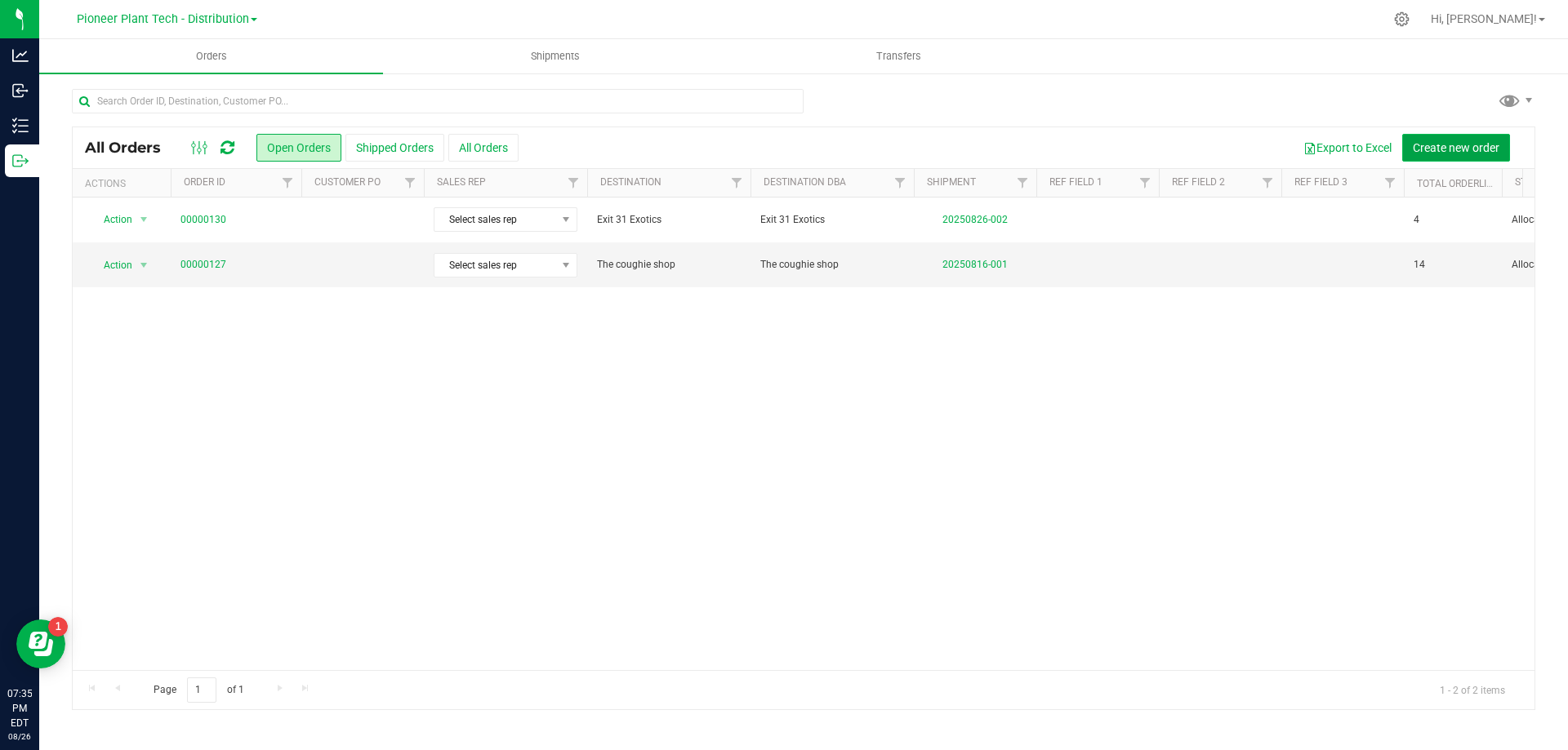
click at [1471, 146] on span "Create new order" at bounding box center [1456, 147] width 87 height 13
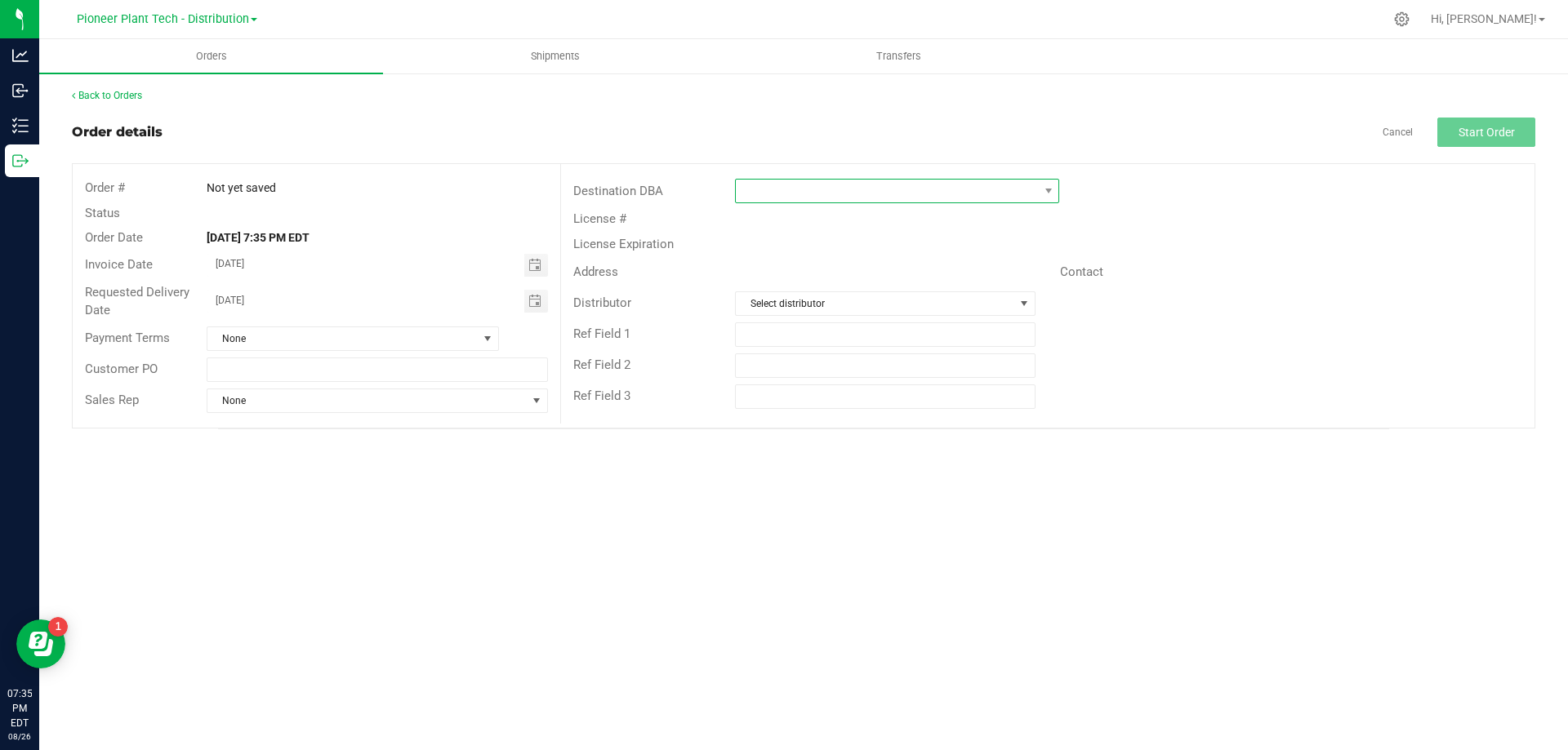
click at [891, 195] on span at bounding box center [886, 190] width 302 height 22
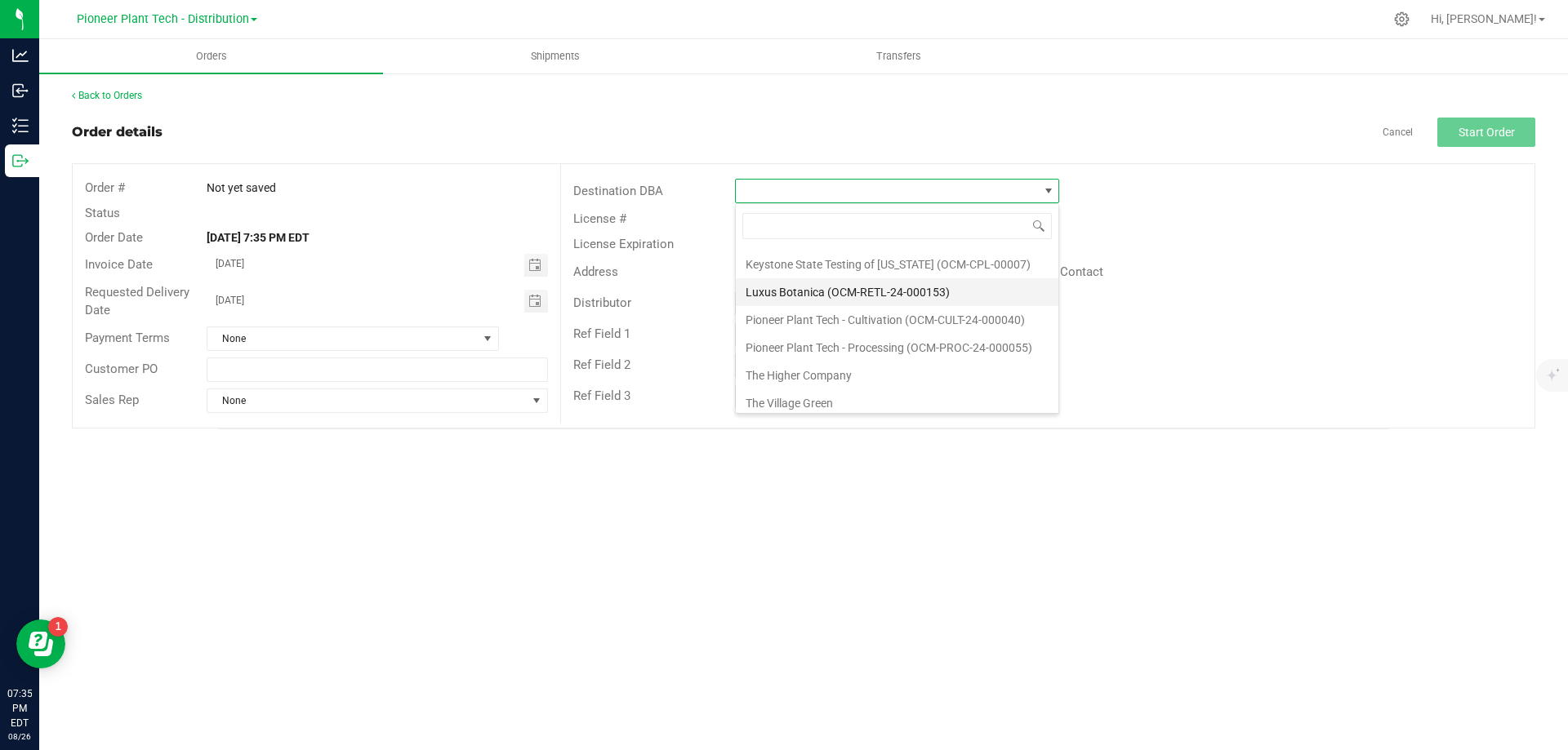
click at [857, 296] on li "Luxus Botanica (OCM-RETL-24-000153)" at bounding box center [897, 292] width 322 height 27
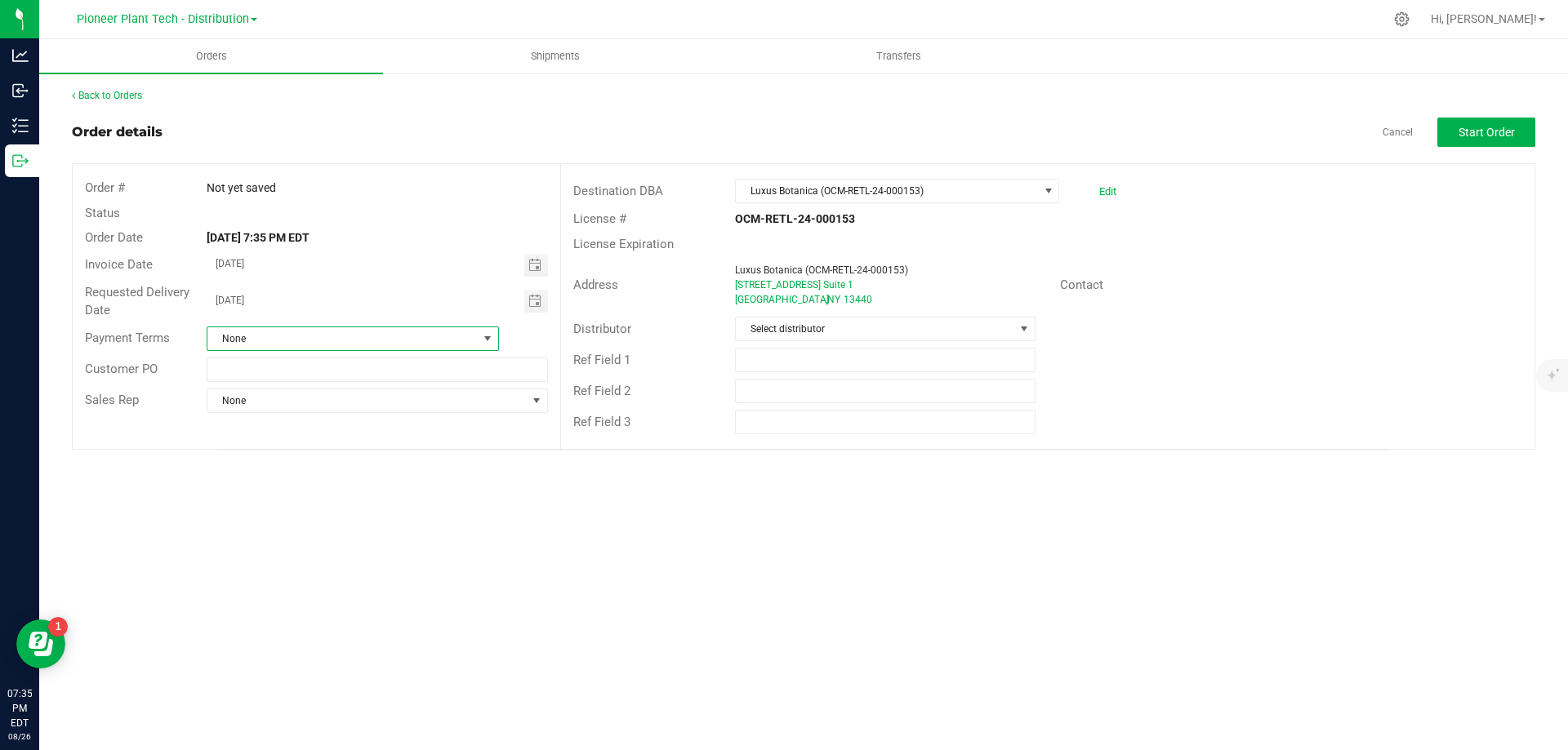
click at [485, 333] on span at bounding box center [487, 338] width 13 height 13
click at [277, 434] on li "Cash on Delivery" at bounding box center [353, 436] width 291 height 27
click at [1002, 333] on span "Select distributor" at bounding box center [874, 328] width 277 height 22
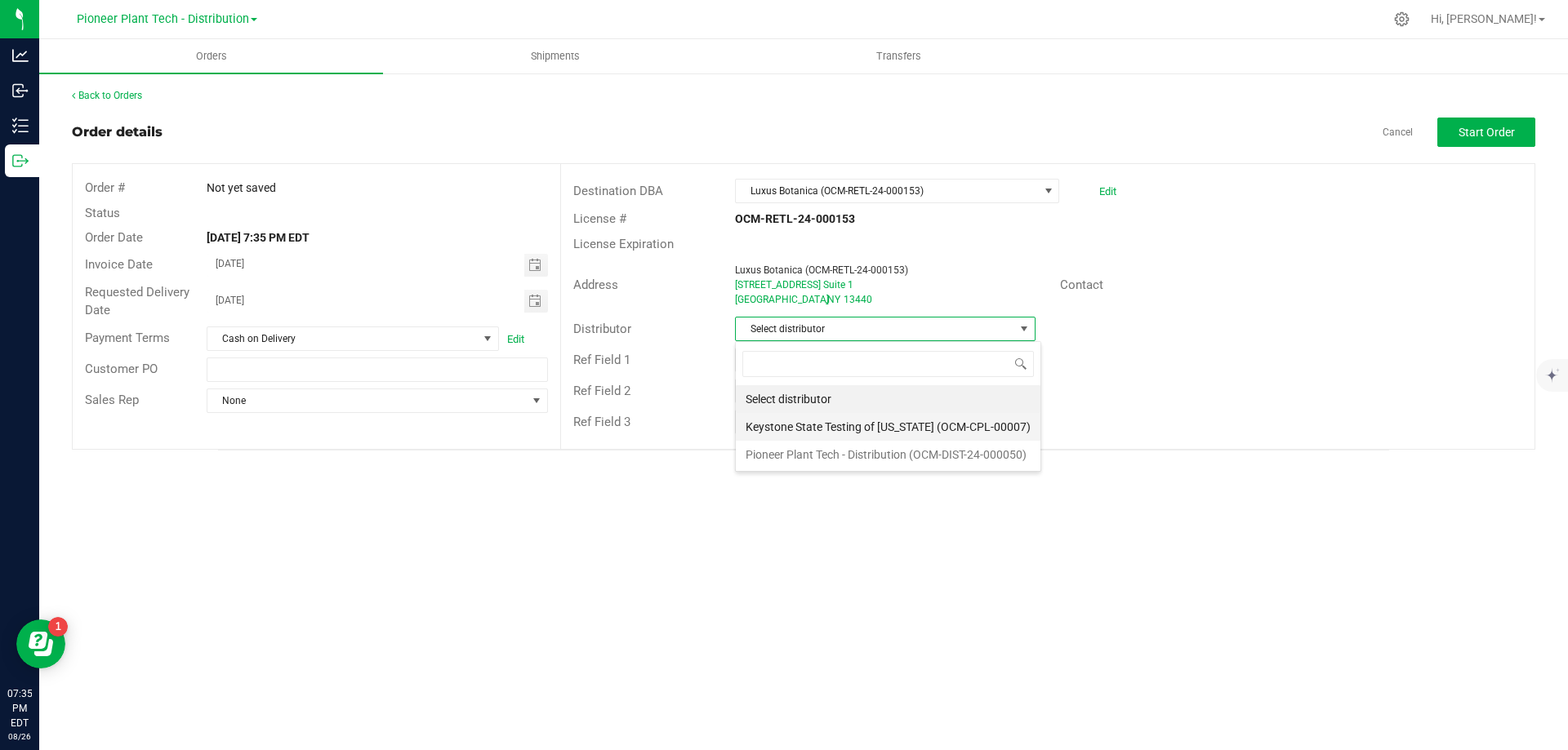
scroll to position [24, 301]
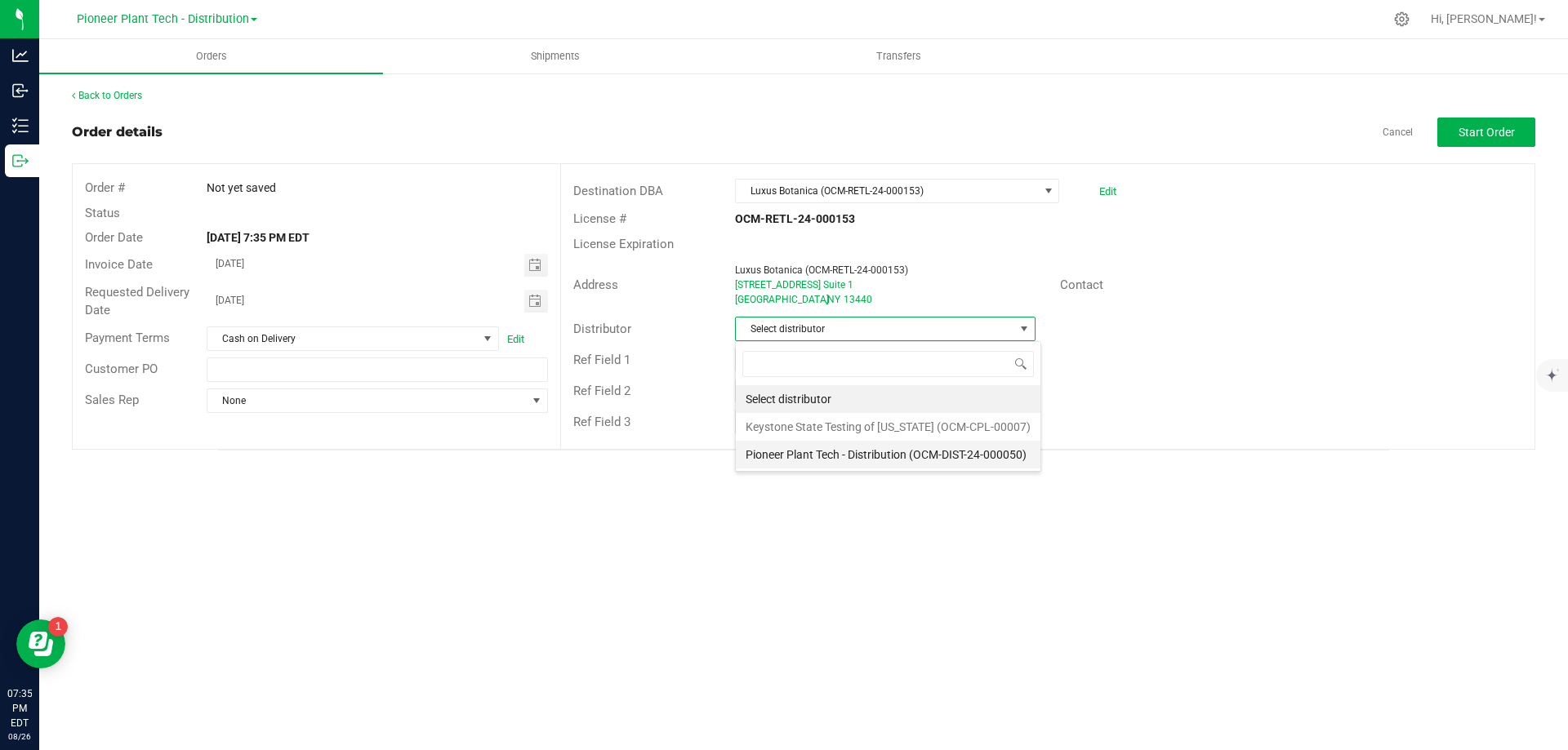
click at [874, 445] on li "Pioneer Plant Tech - Distribution (OCM-DIST-24-000050)" at bounding box center [888, 454] width 305 height 27
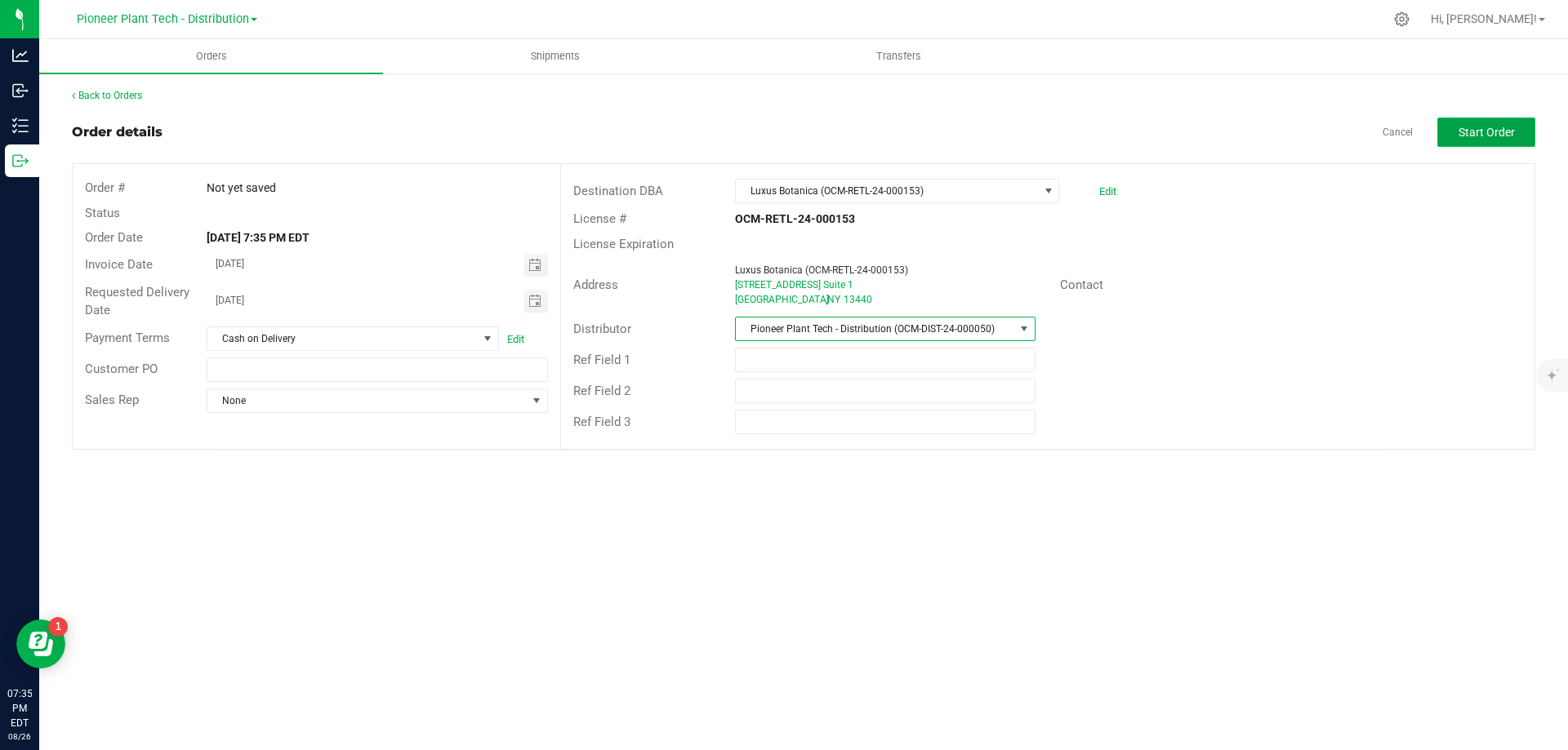
click at [1529, 125] on button "Start Order" at bounding box center [1486, 132] width 98 height 29
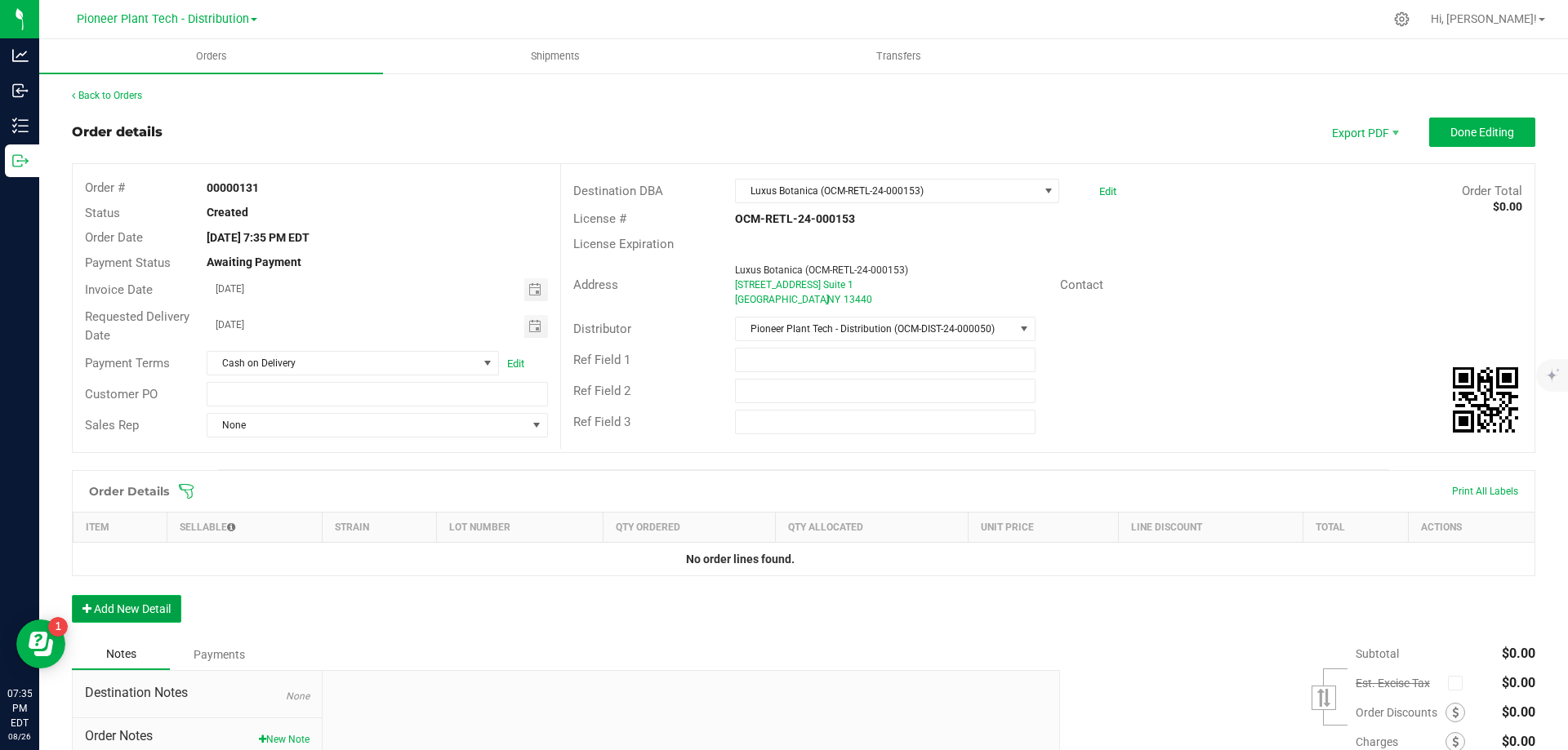
click at [149, 613] on button "Add New Detail" at bounding box center [127, 608] width 109 height 27
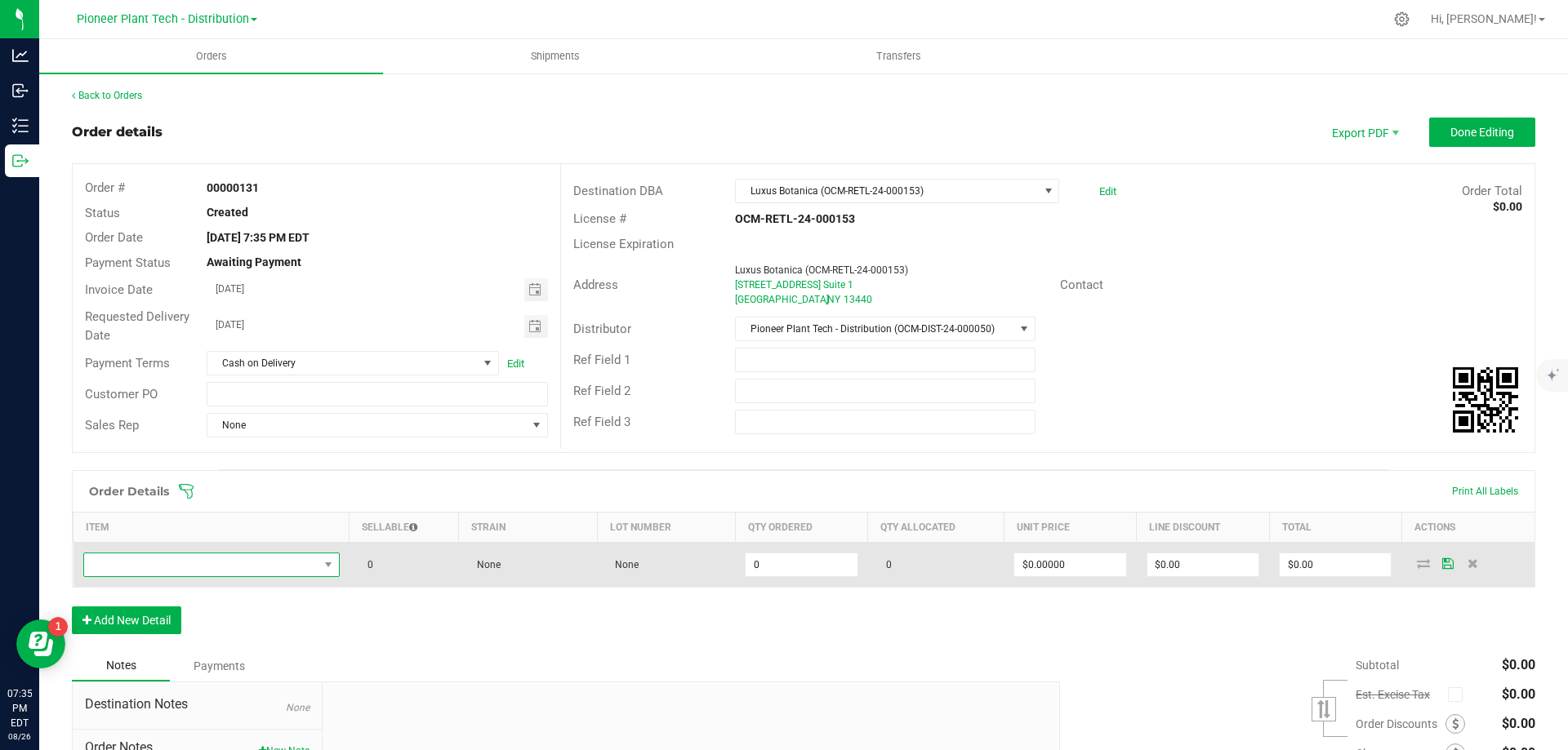
click at [201, 560] on span "NO DATA FOUND" at bounding box center [201, 564] width 234 height 22
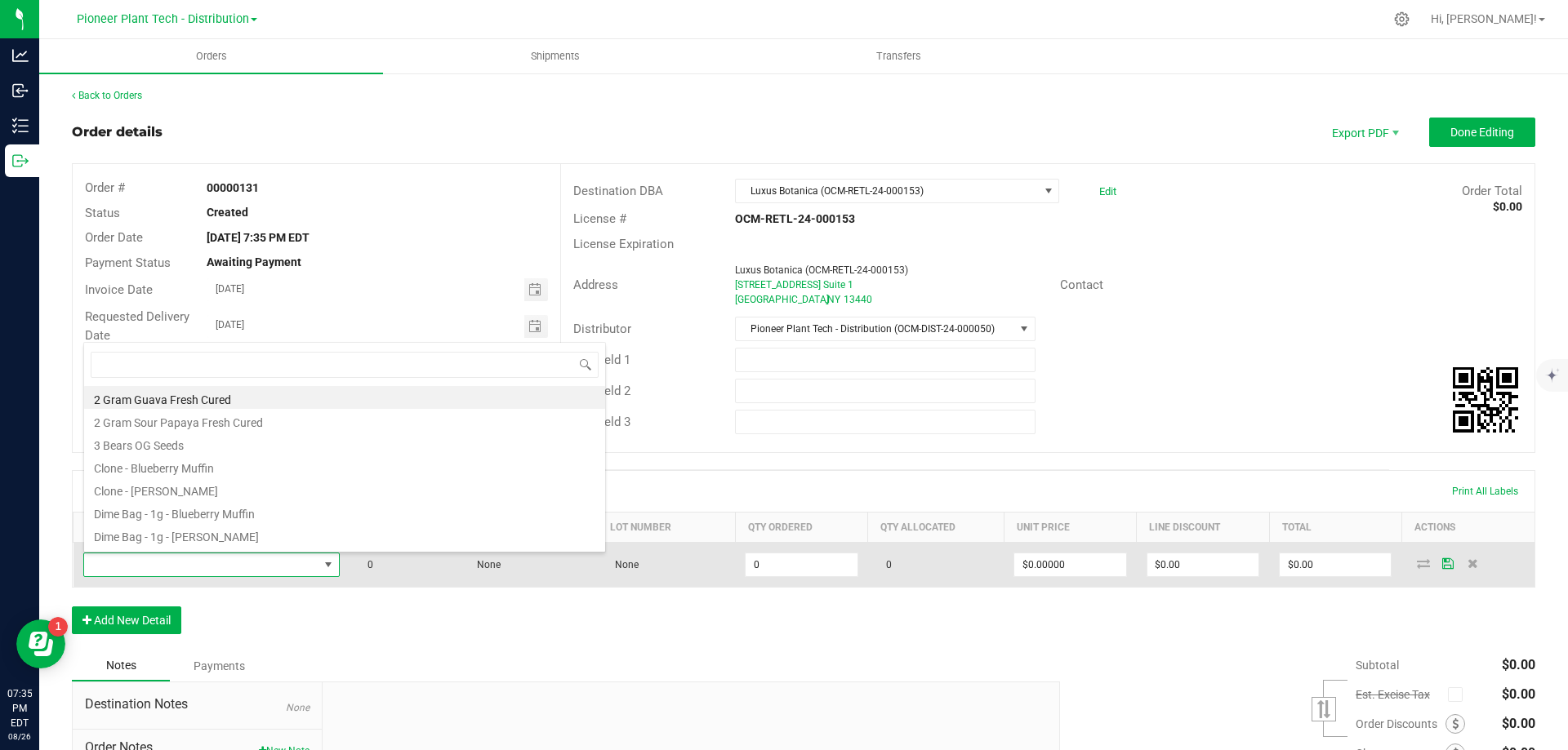
scroll to position [24, 252]
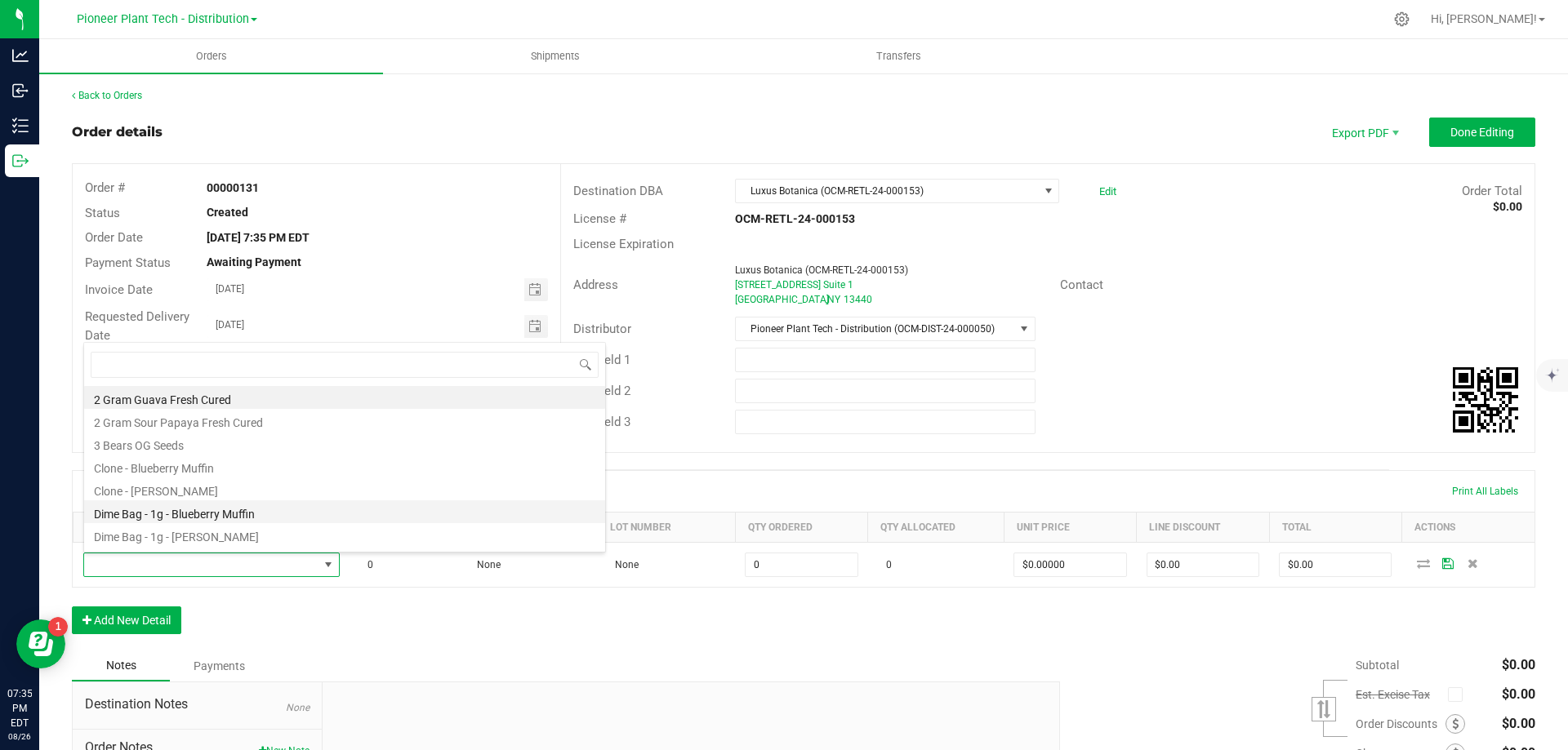
click at [218, 508] on li "Dime Bag - 1g - Blueberry Muffin" at bounding box center [344, 511] width 521 height 22
type input "0 ea"
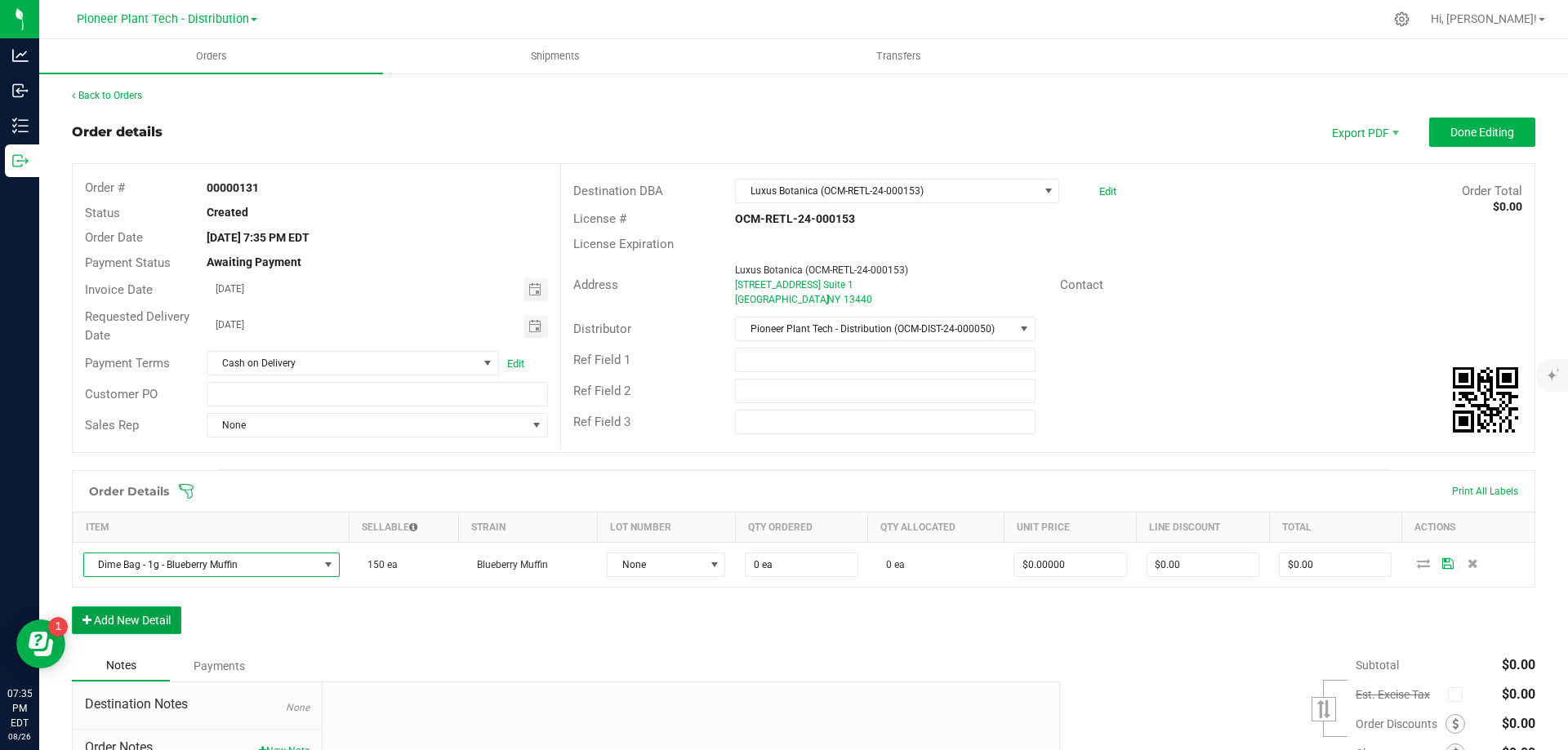
click at [164, 618] on button "Add New Detail" at bounding box center [127, 620] width 109 height 27
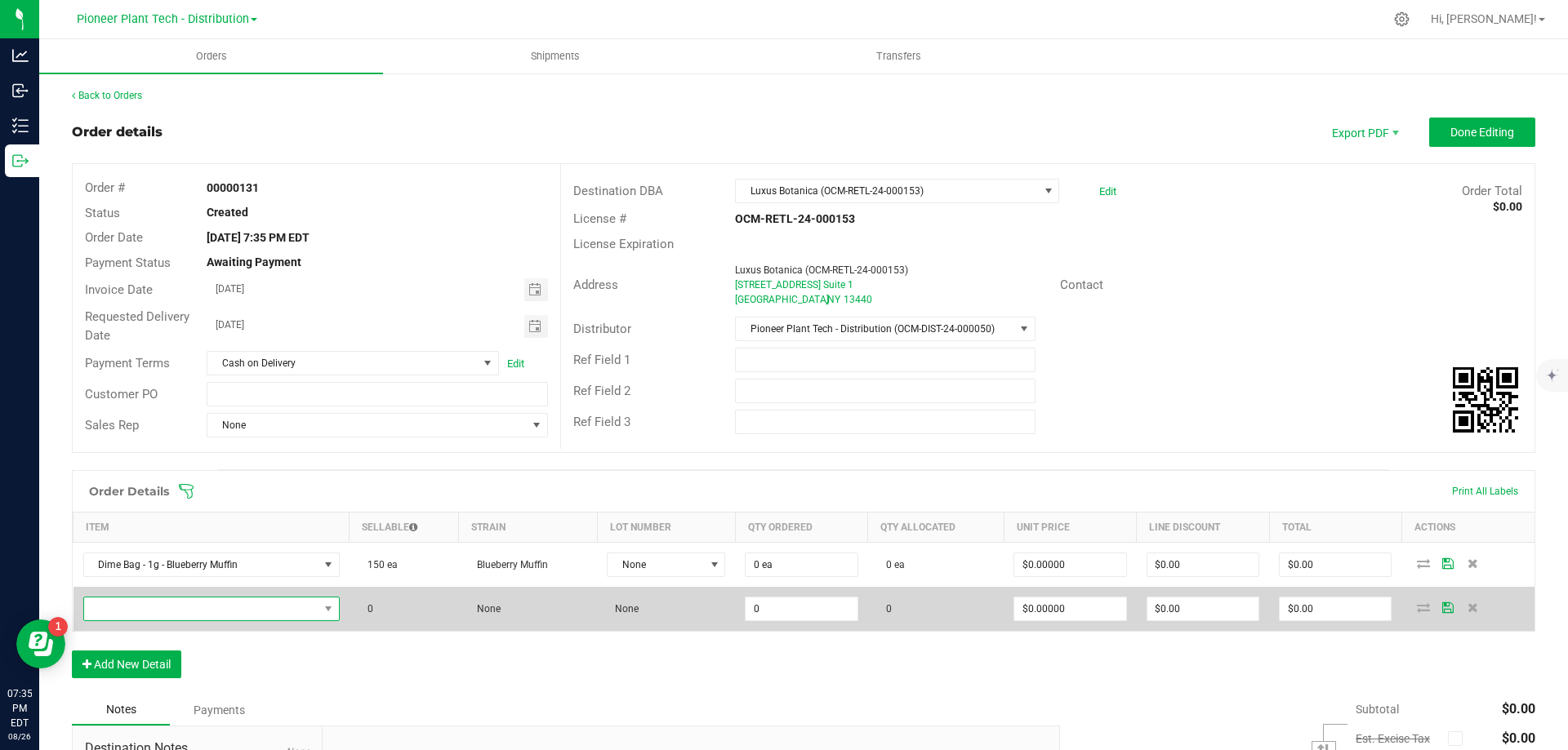
click at [212, 610] on span "NO DATA FOUND" at bounding box center [201, 608] width 234 height 22
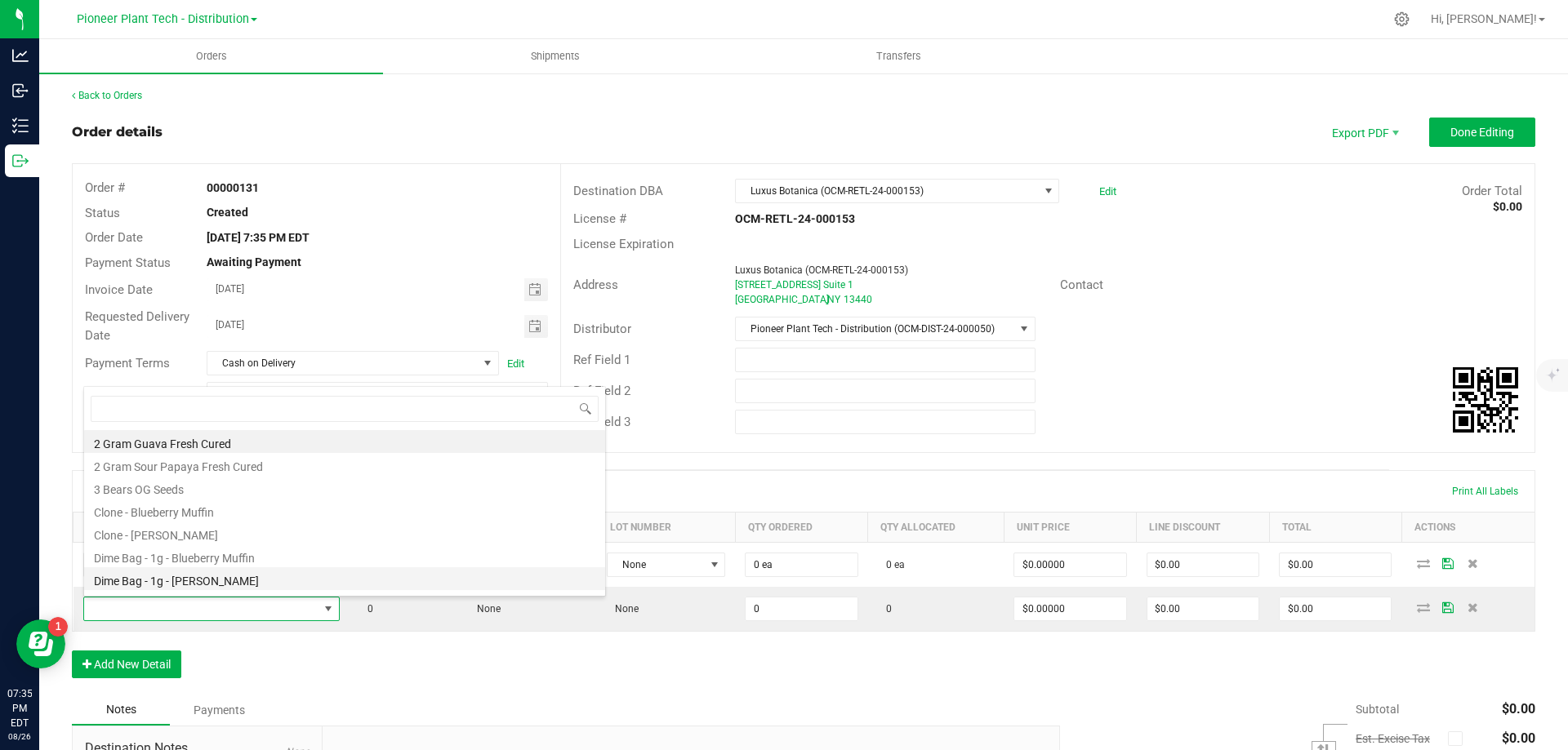
click at [211, 582] on li "Dime Bag - 1g - [PERSON_NAME]" at bounding box center [344, 578] width 521 height 22
type input "0 ea"
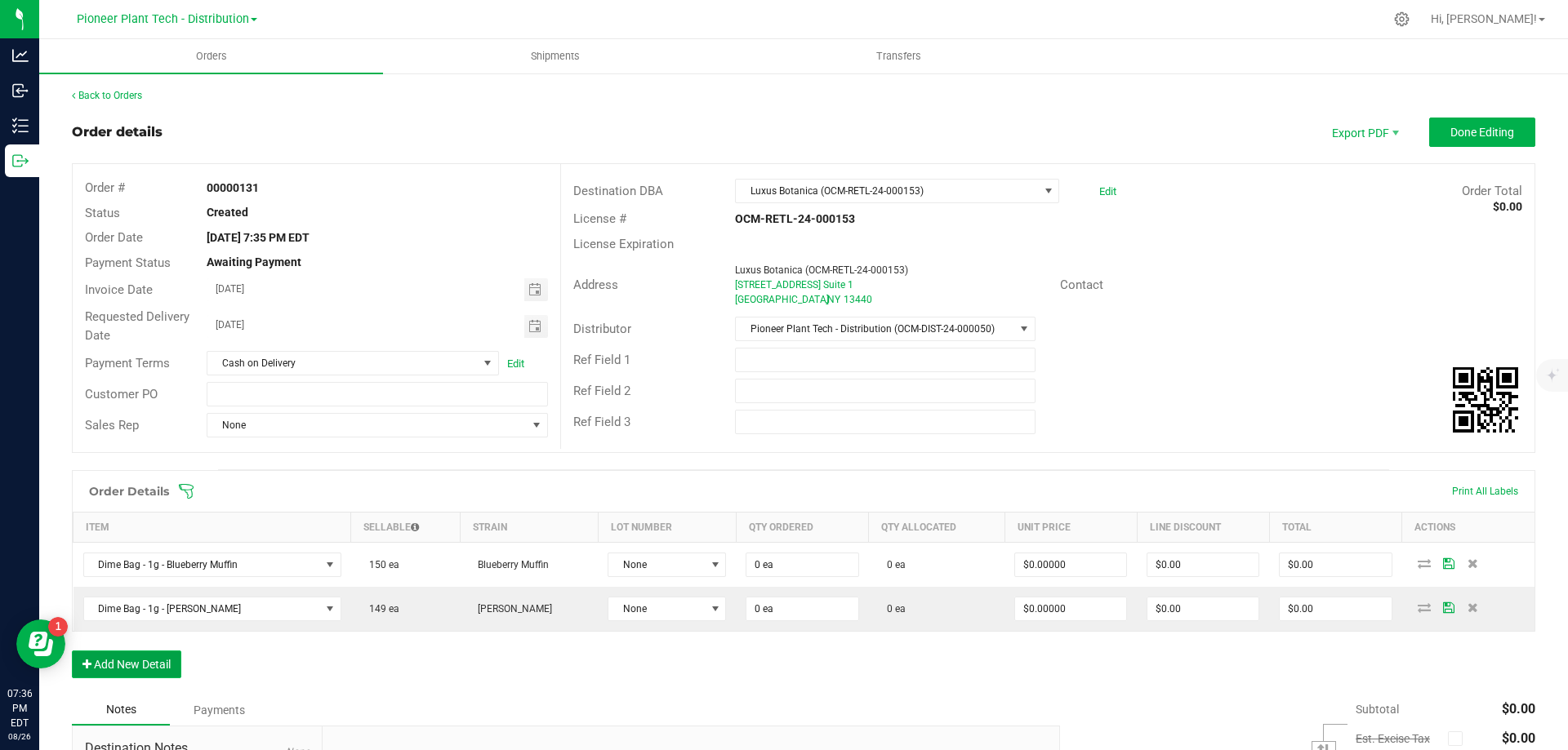
click at [151, 667] on button "Add New Detail" at bounding box center [127, 664] width 109 height 27
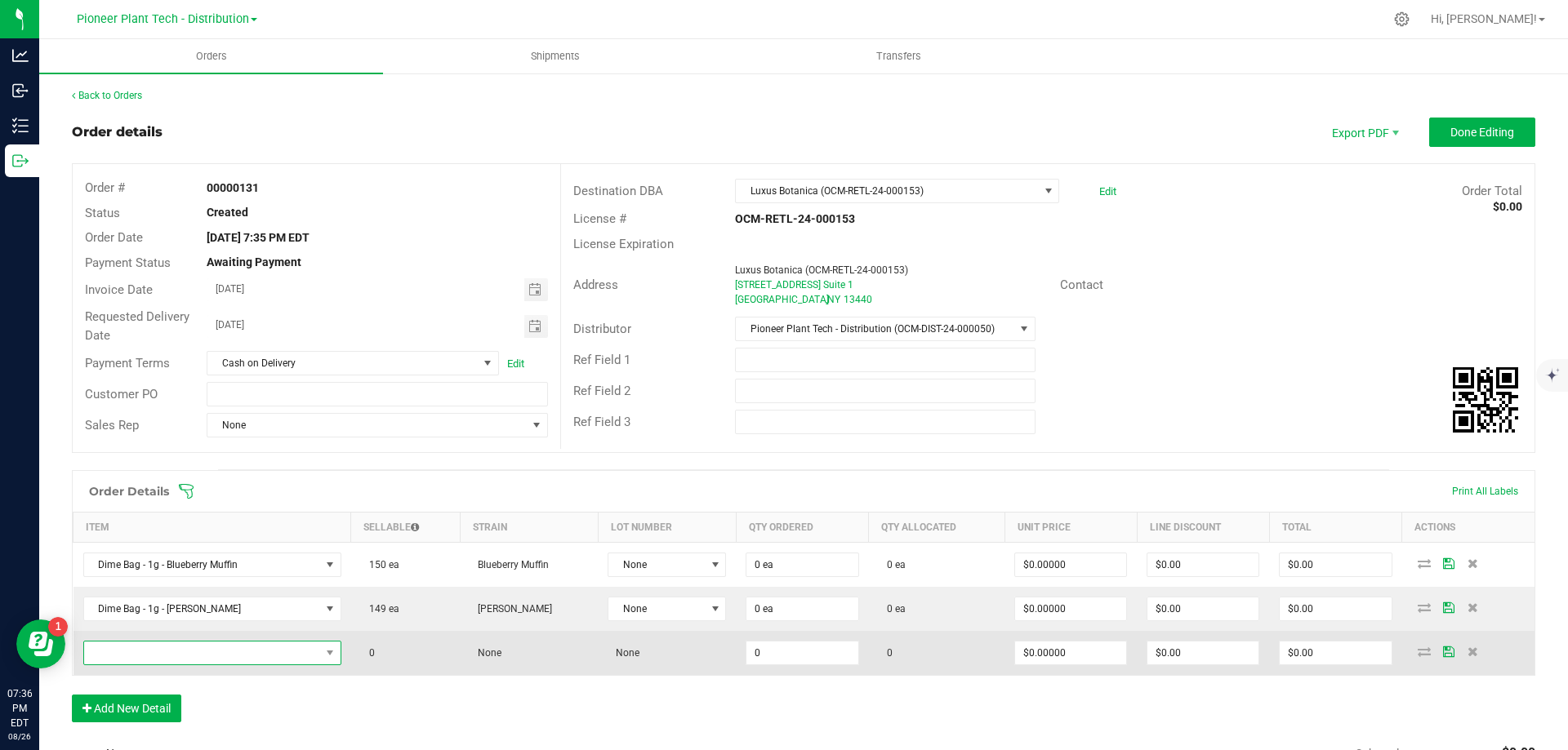
click at [189, 648] on span "NO DATA FOUND" at bounding box center [202, 652] width 236 height 22
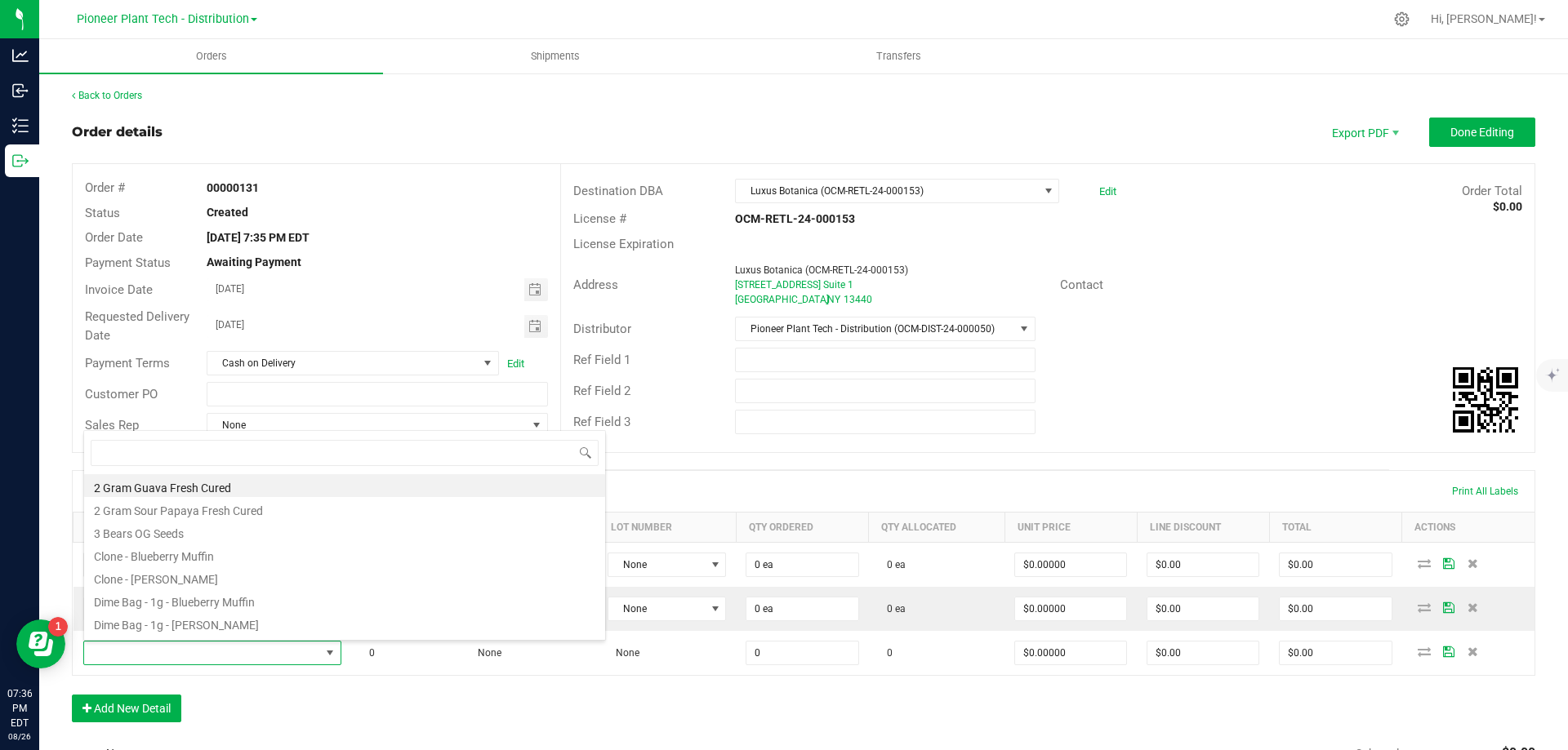
scroll to position [163, 0]
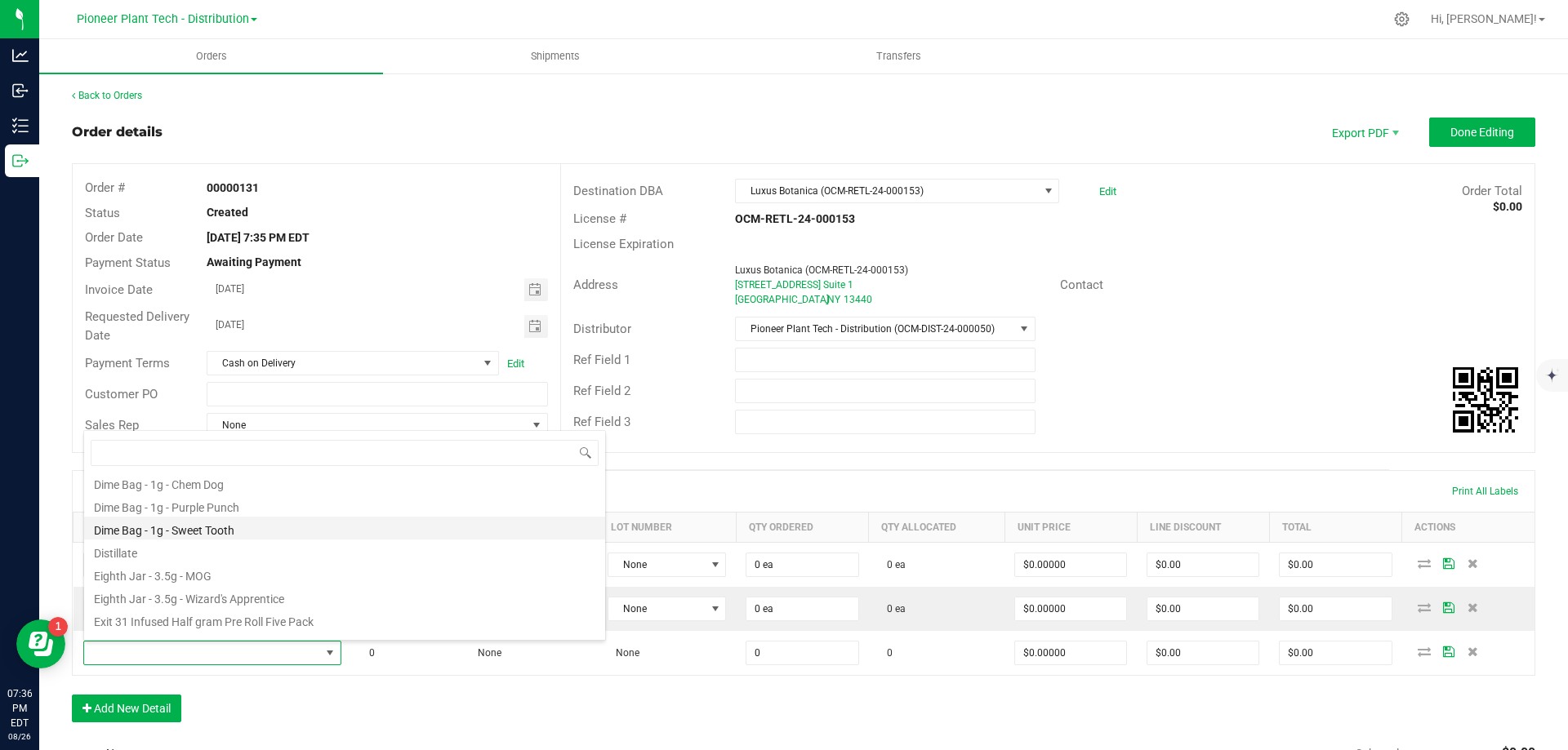
click at [206, 529] on li "Dime Bag - 1g - Sweet Tooth" at bounding box center [344, 527] width 521 height 22
type input "0 ea"
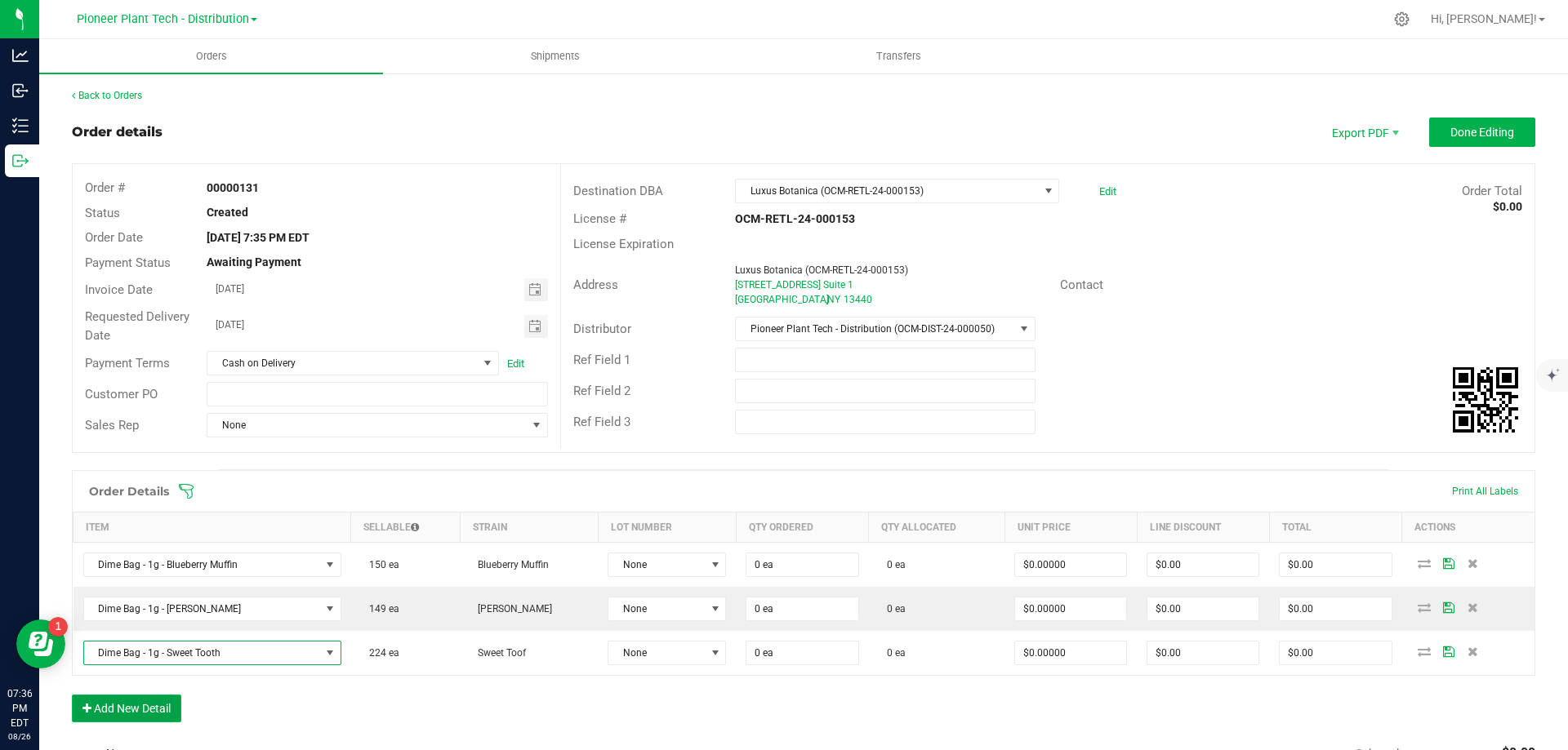
click at [161, 708] on button "Add New Detail" at bounding box center [127, 708] width 109 height 27
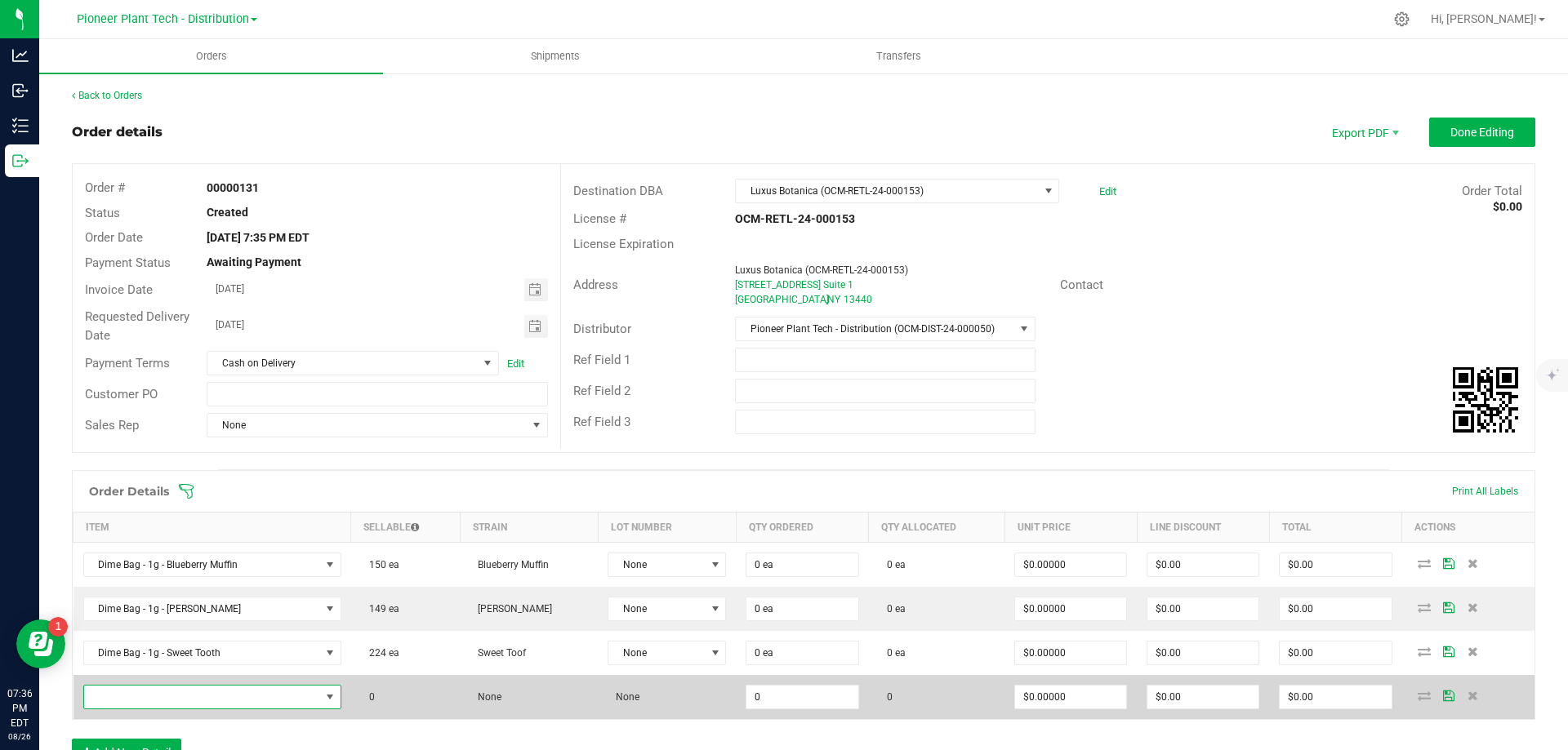
click at [177, 696] on span "NO DATA FOUND" at bounding box center [202, 696] width 236 height 22
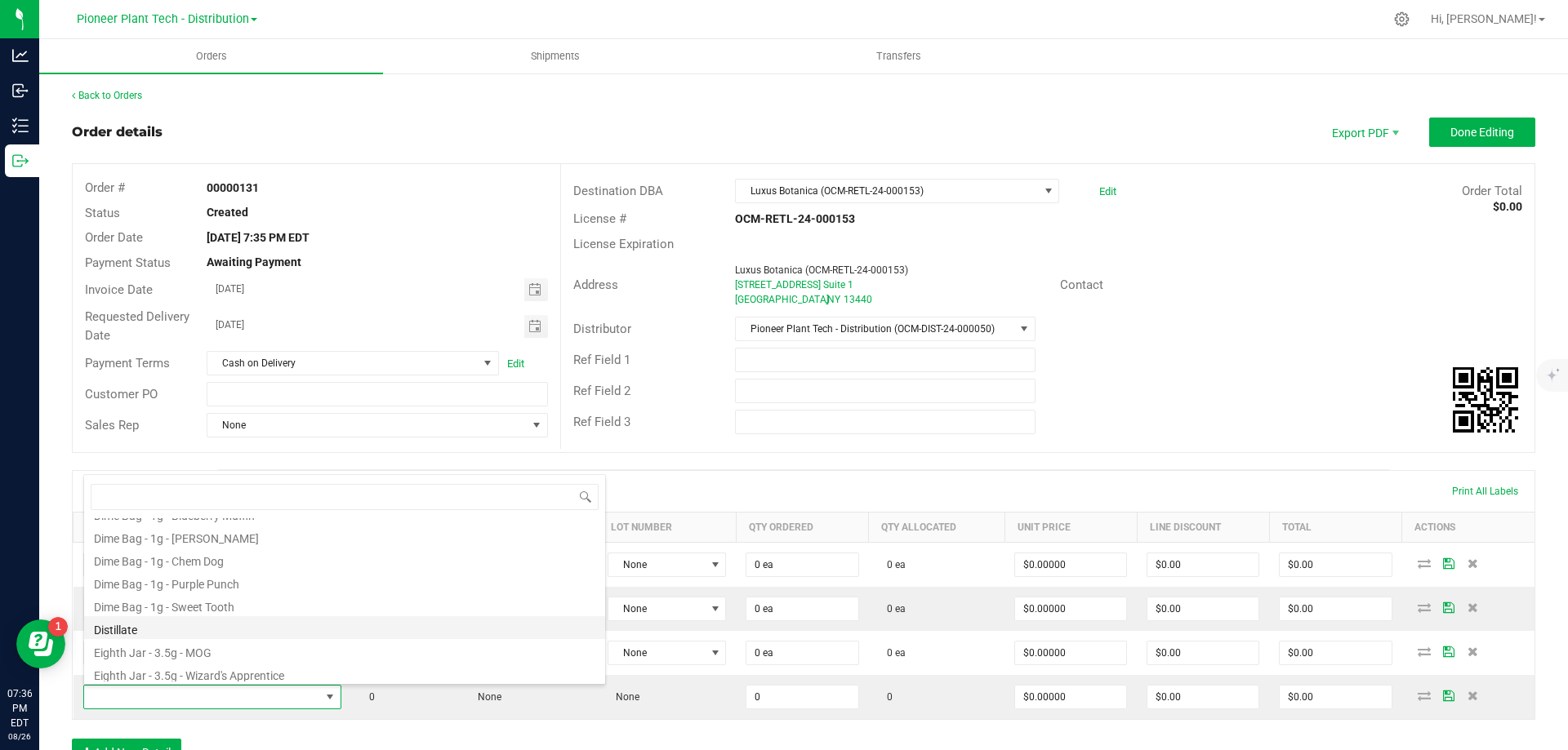
scroll to position [49, 0]
click at [238, 634] on li "Dime Bag - 1g - Chem Dog" at bounding box center [344, 640] width 521 height 22
type input "0 ea"
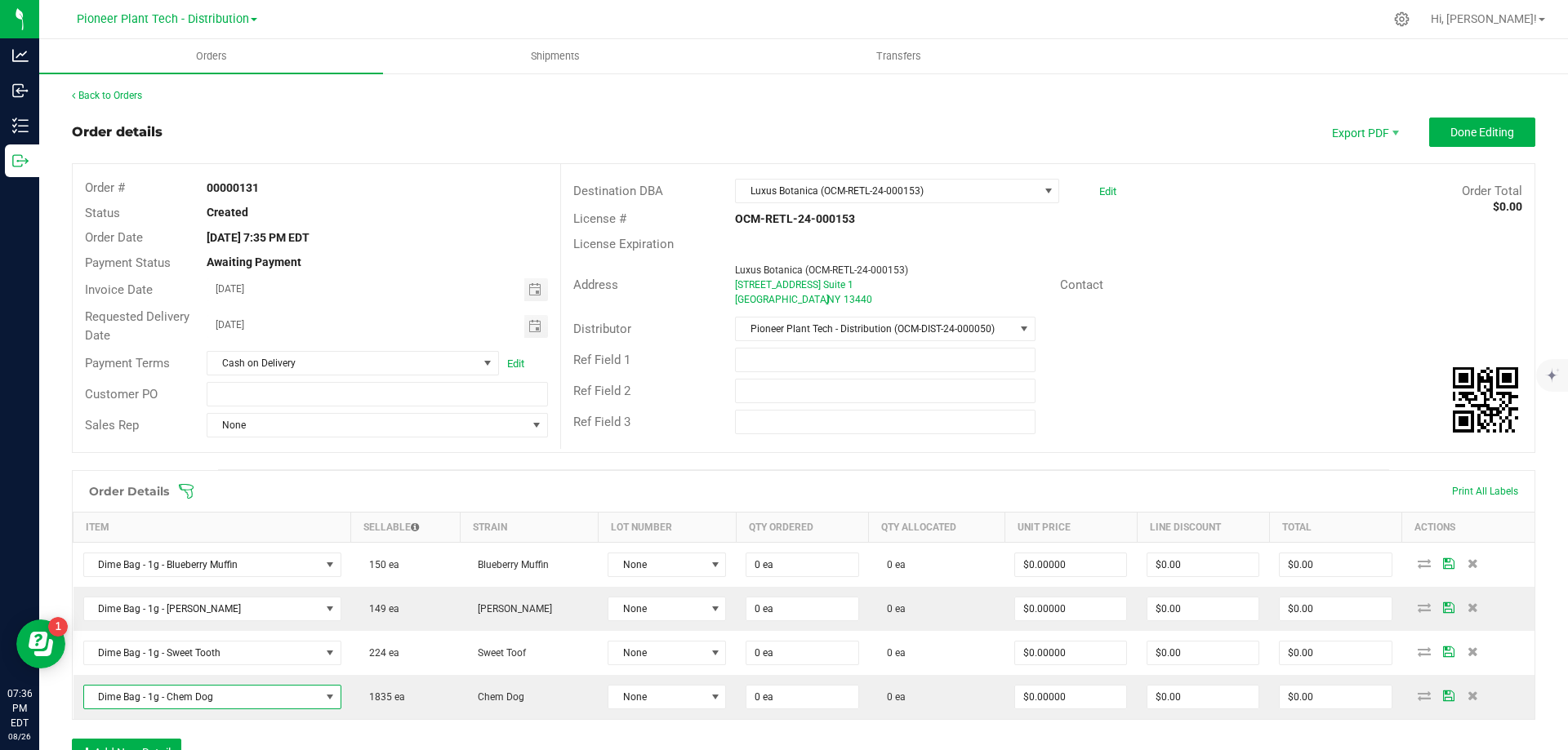
scroll to position [82, 0]
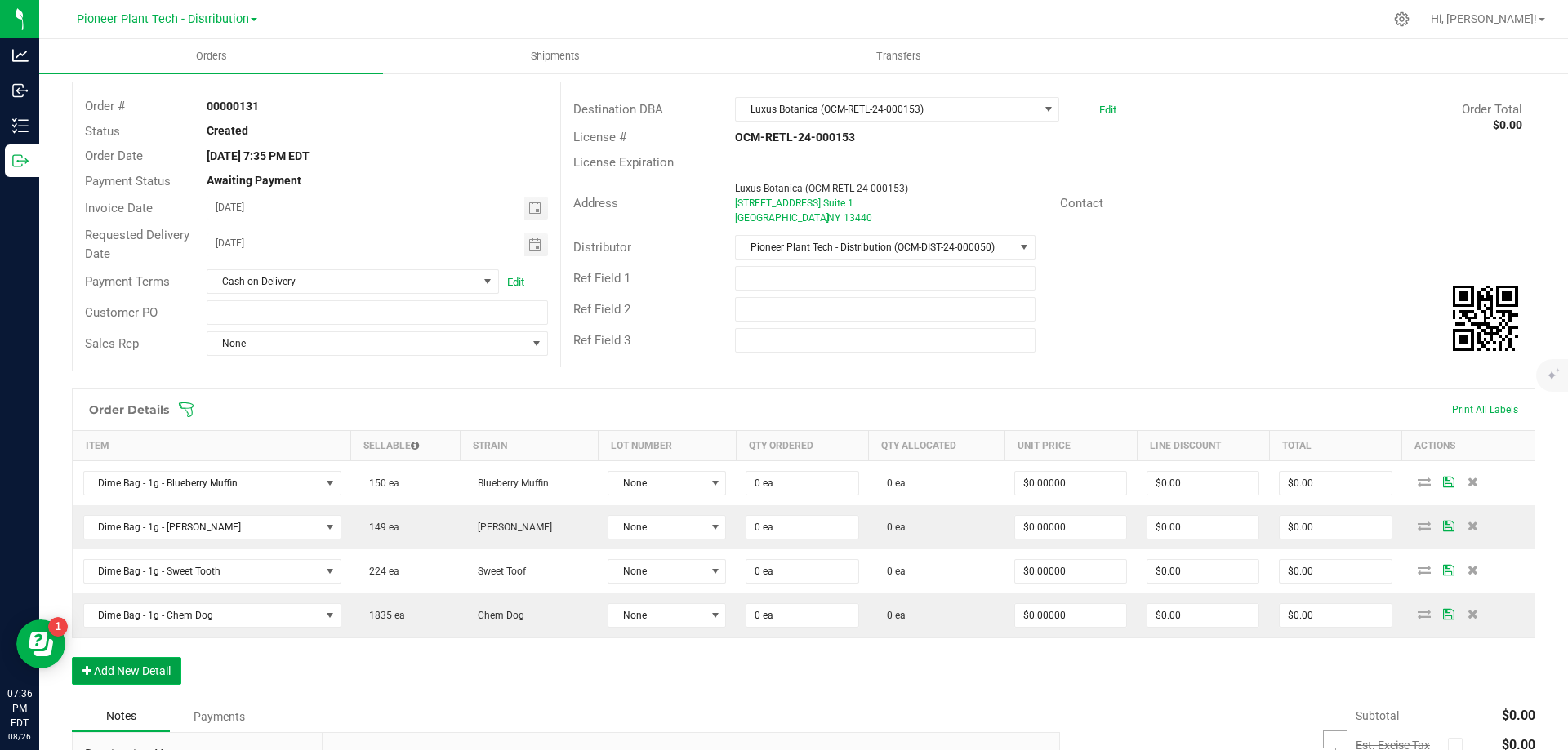
click at [157, 670] on button "Add New Detail" at bounding box center [127, 671] width 109 height 27
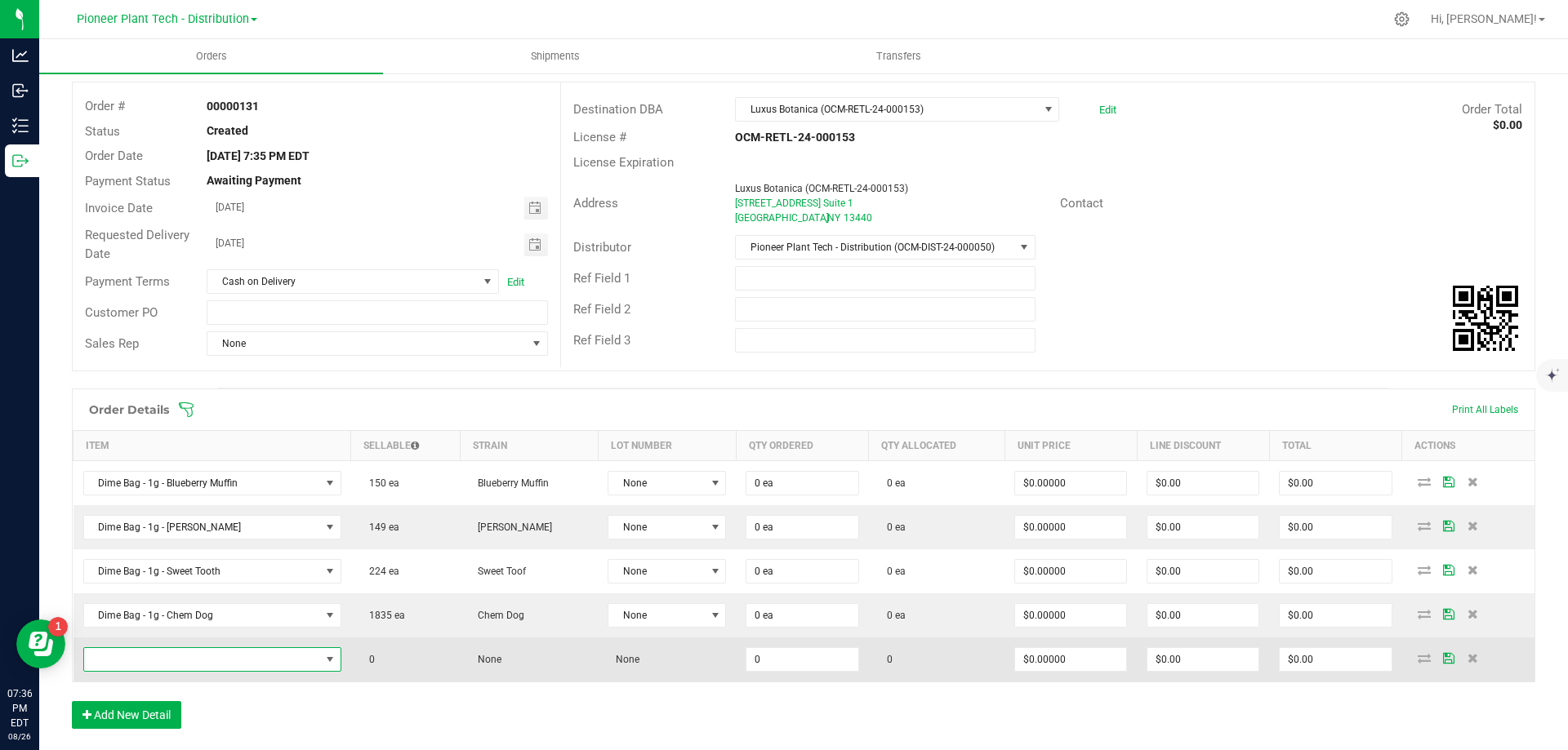
click at [201, 657] on span "NO DATA FOUND" at bounding box center [202, 659] width 236 height 22
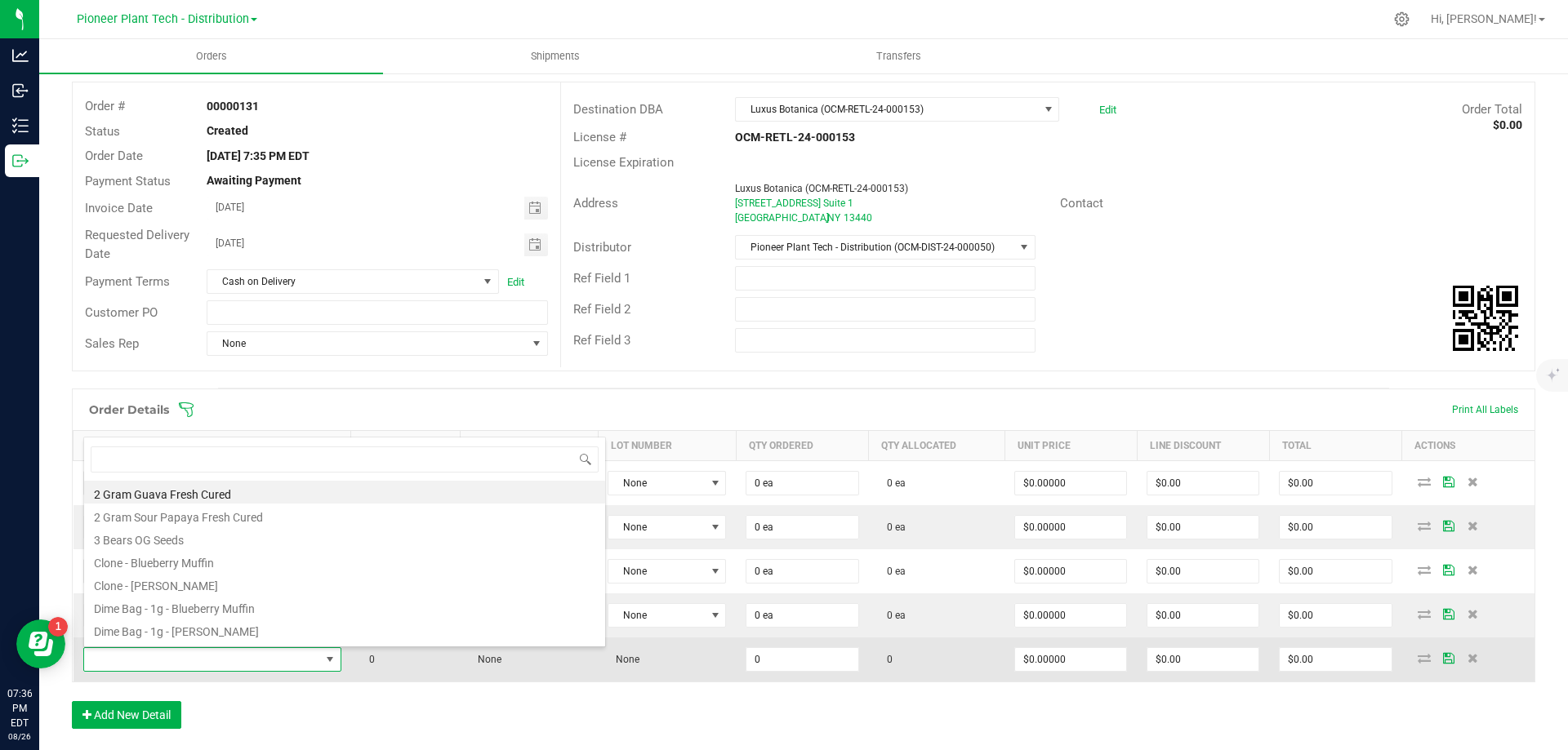
scroll to position [24, 252]
type input "pu"
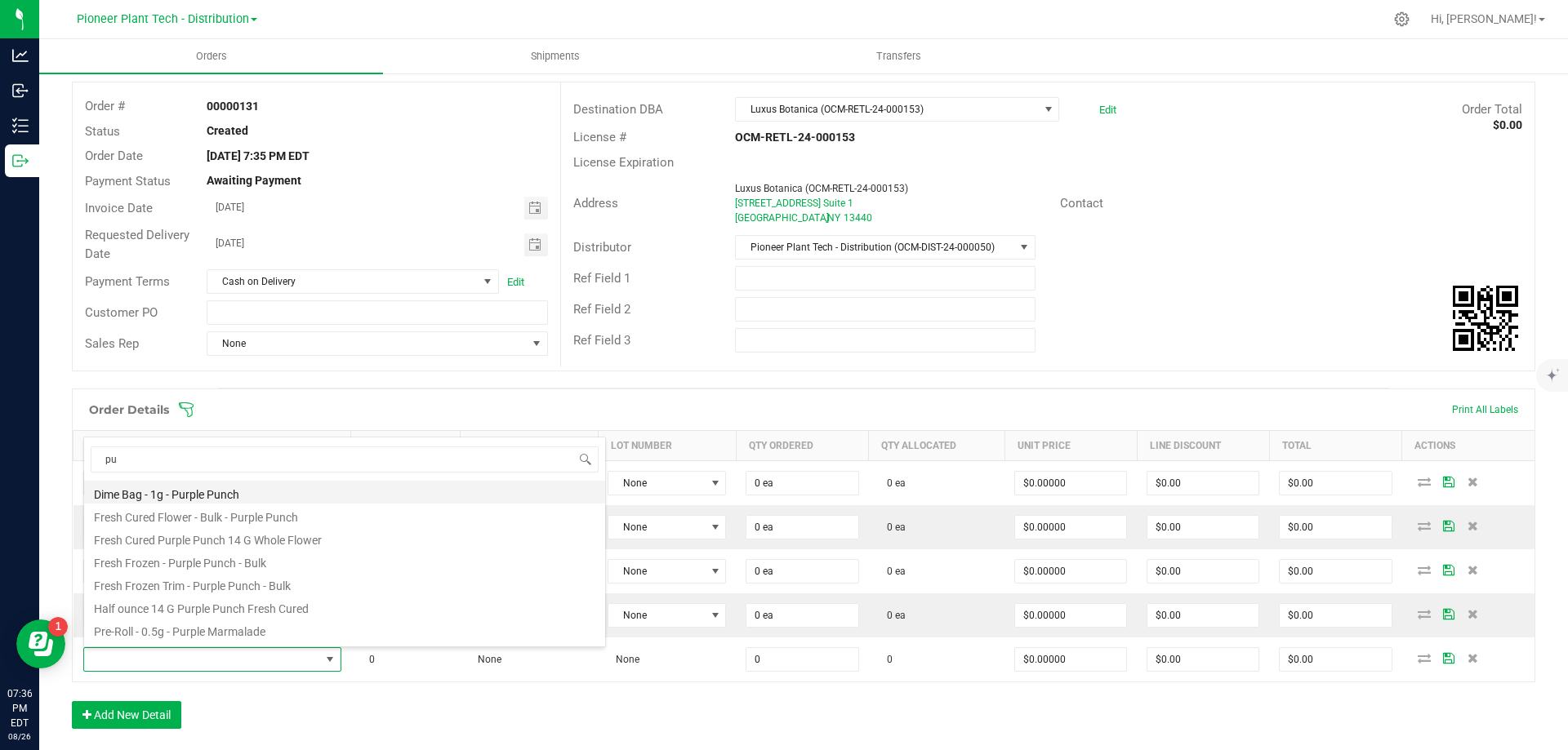
click at [204, 495] on li "Dime Bag - 1g - Purple Punch" at bounding box center [344, 491] width 521 height 22
type input "0 ea"
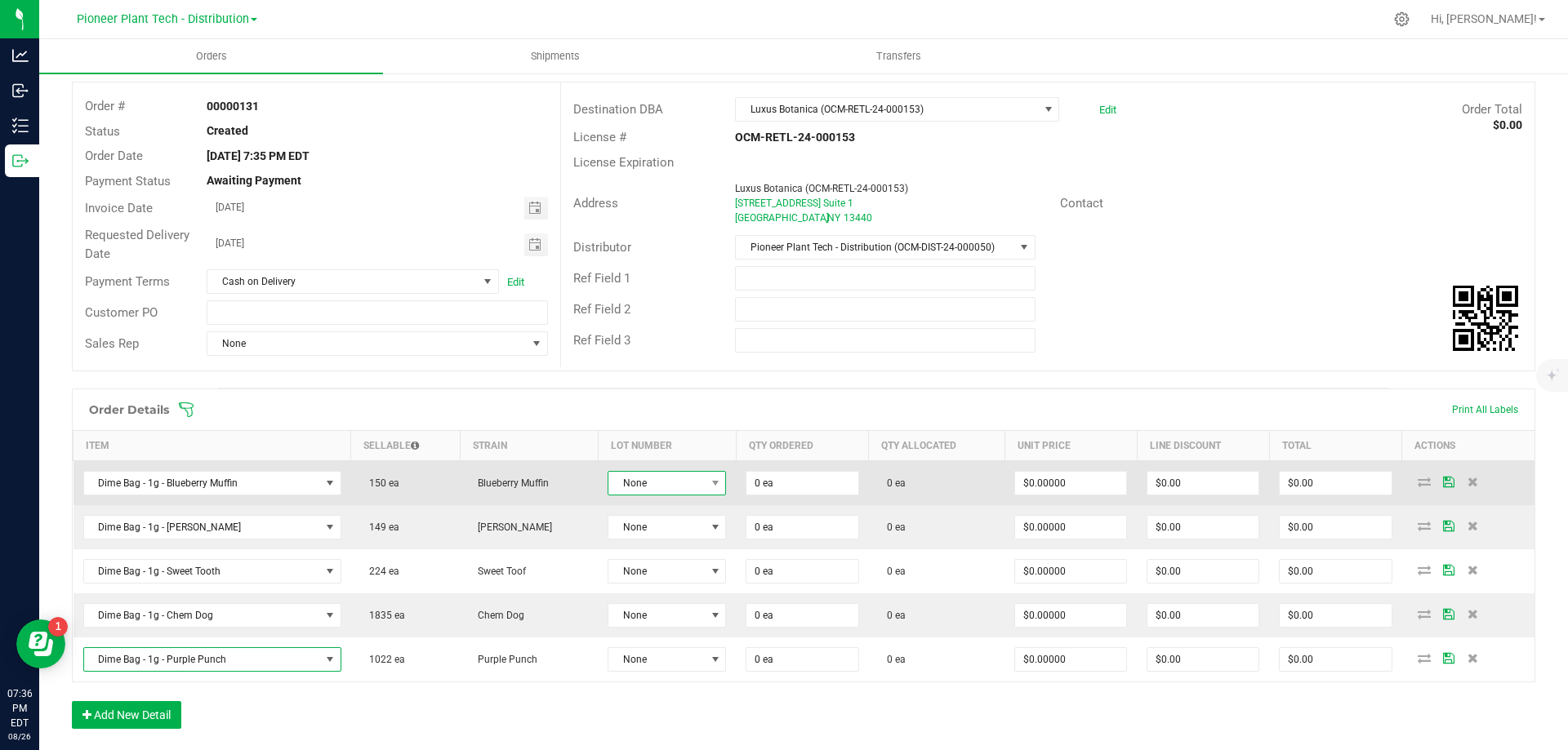
click at [631, 487] on span "None" at bounding box center [657, 482] width 97 height 22
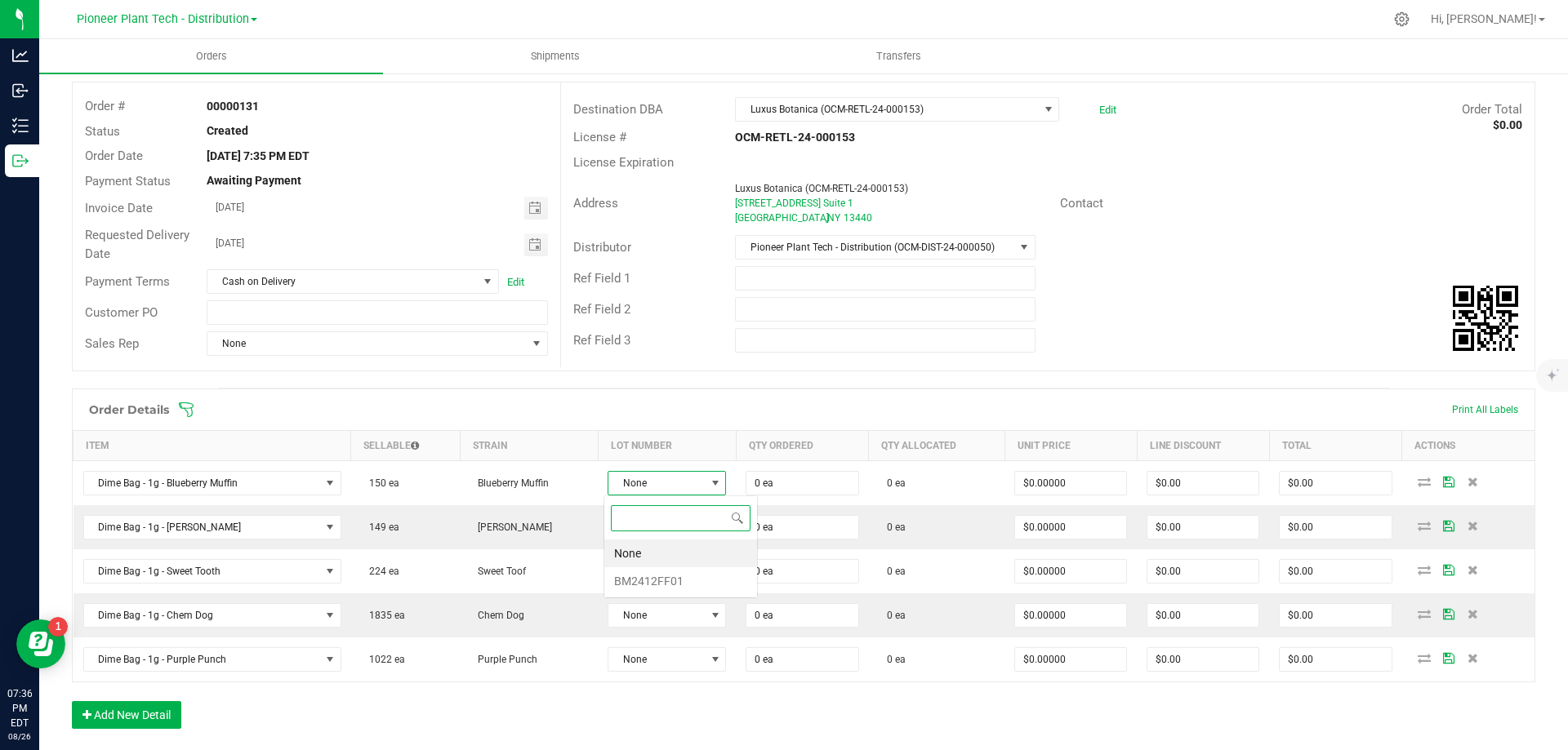
scroll to position [24, 117]
click at [623, 571] on li "BM2412FF01" at bounding box center [681, 581] width 152 height 27
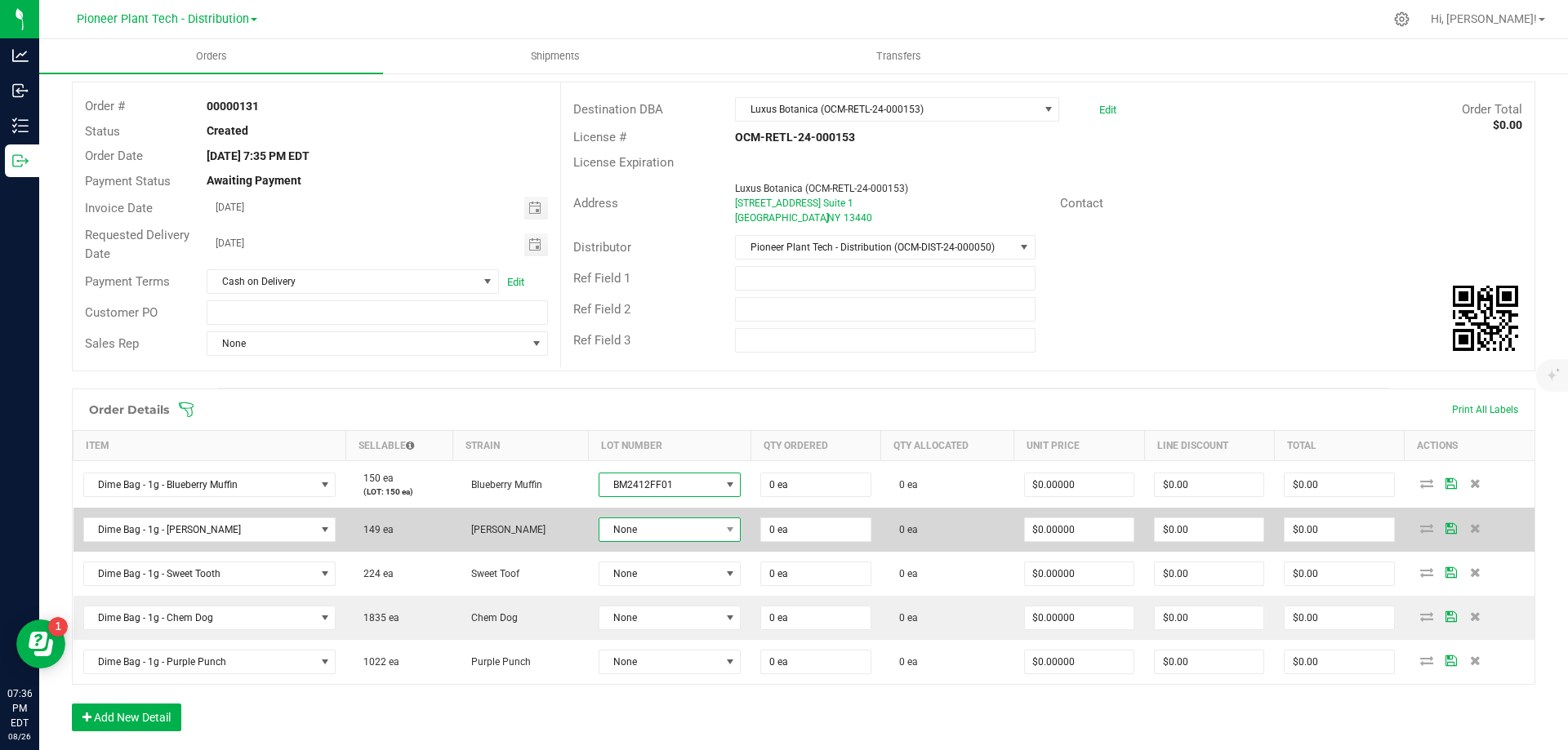
click at [647, 532] on span "None" at bounding box center [660, 529] width 121 height 22
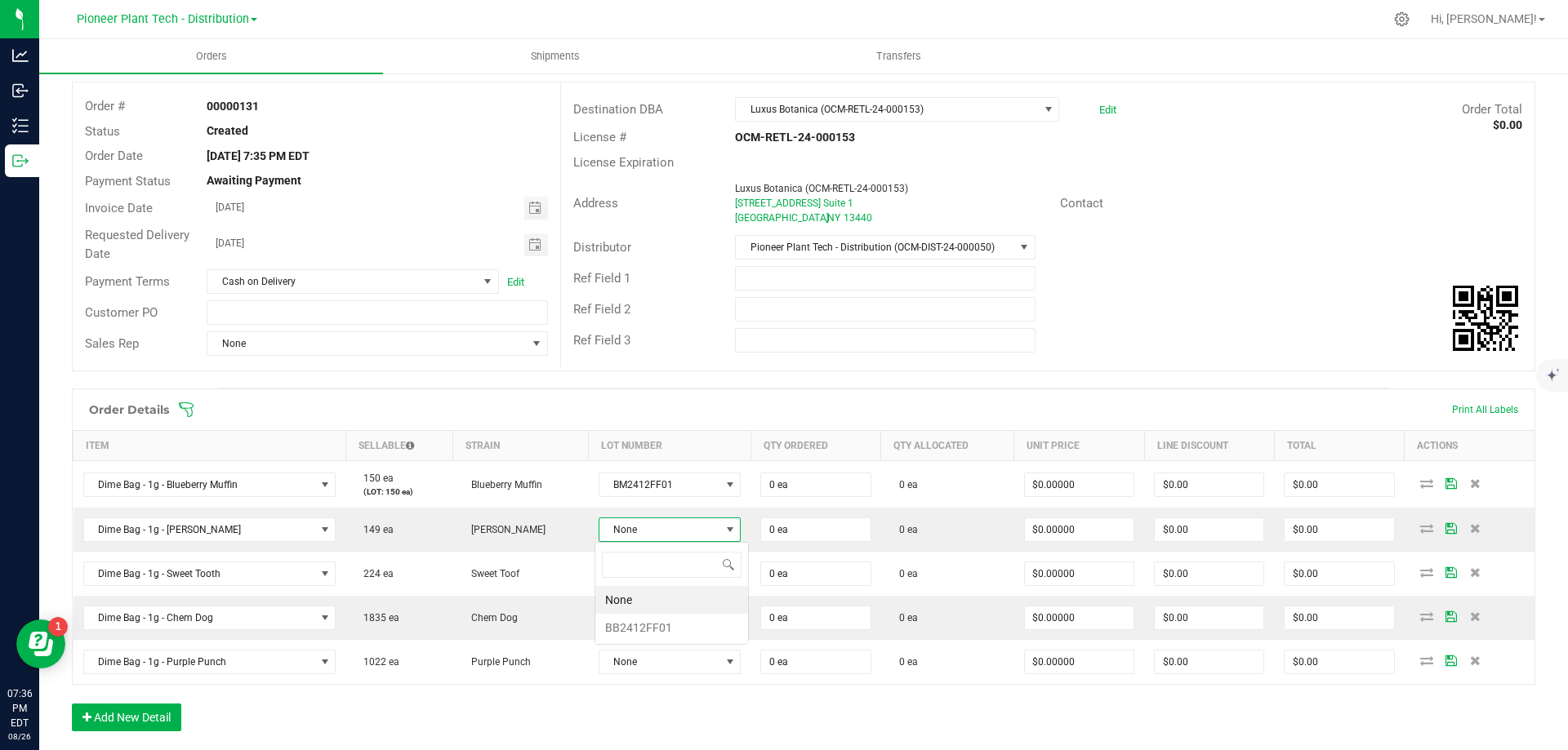
scroll to position [24, 141]
click at [644, 618] on li "BB2412FF01" at bounding box center [671, 628] width 152 height 27
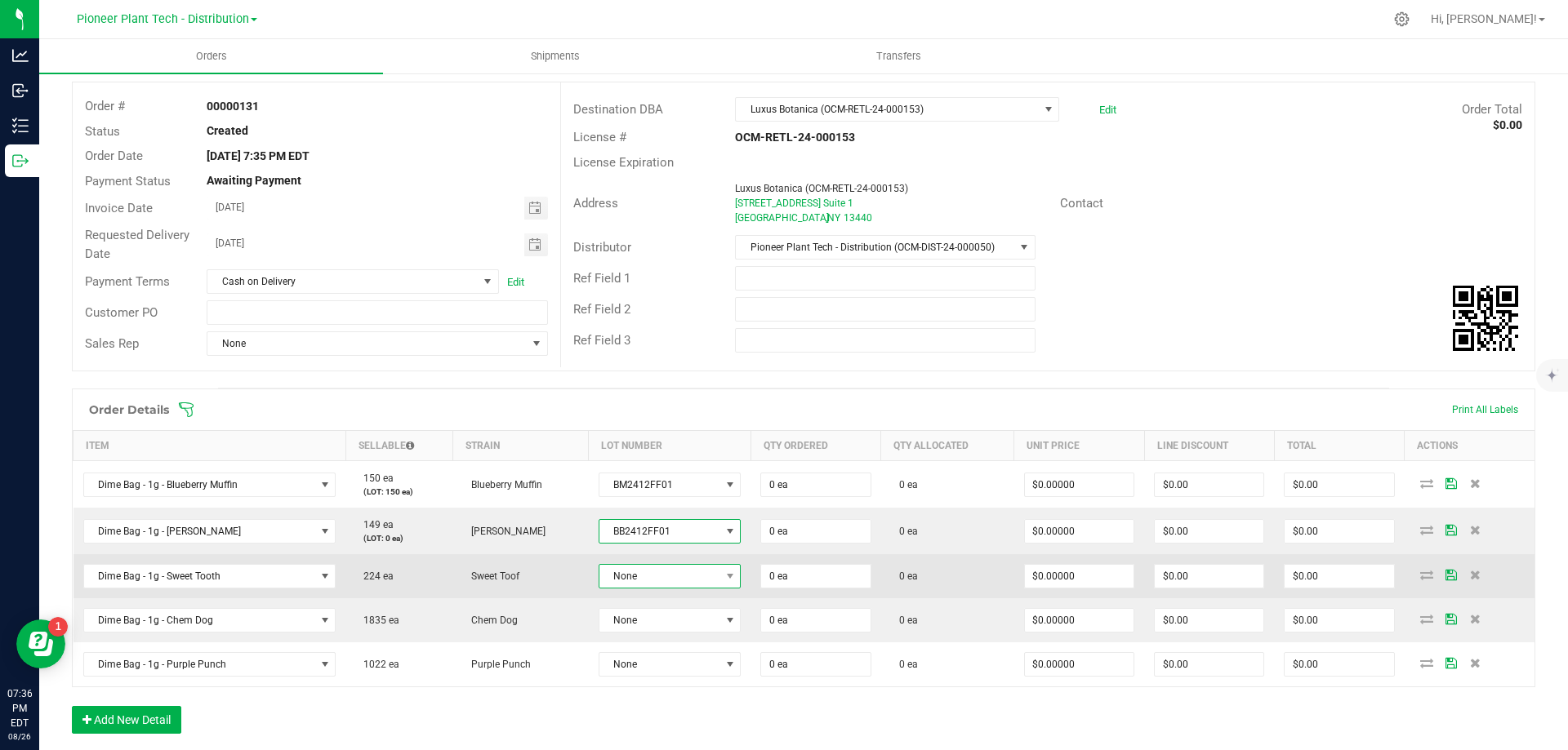
click at [658, 569] on span "None" at bounding box center [660, 575] width 121 height 22
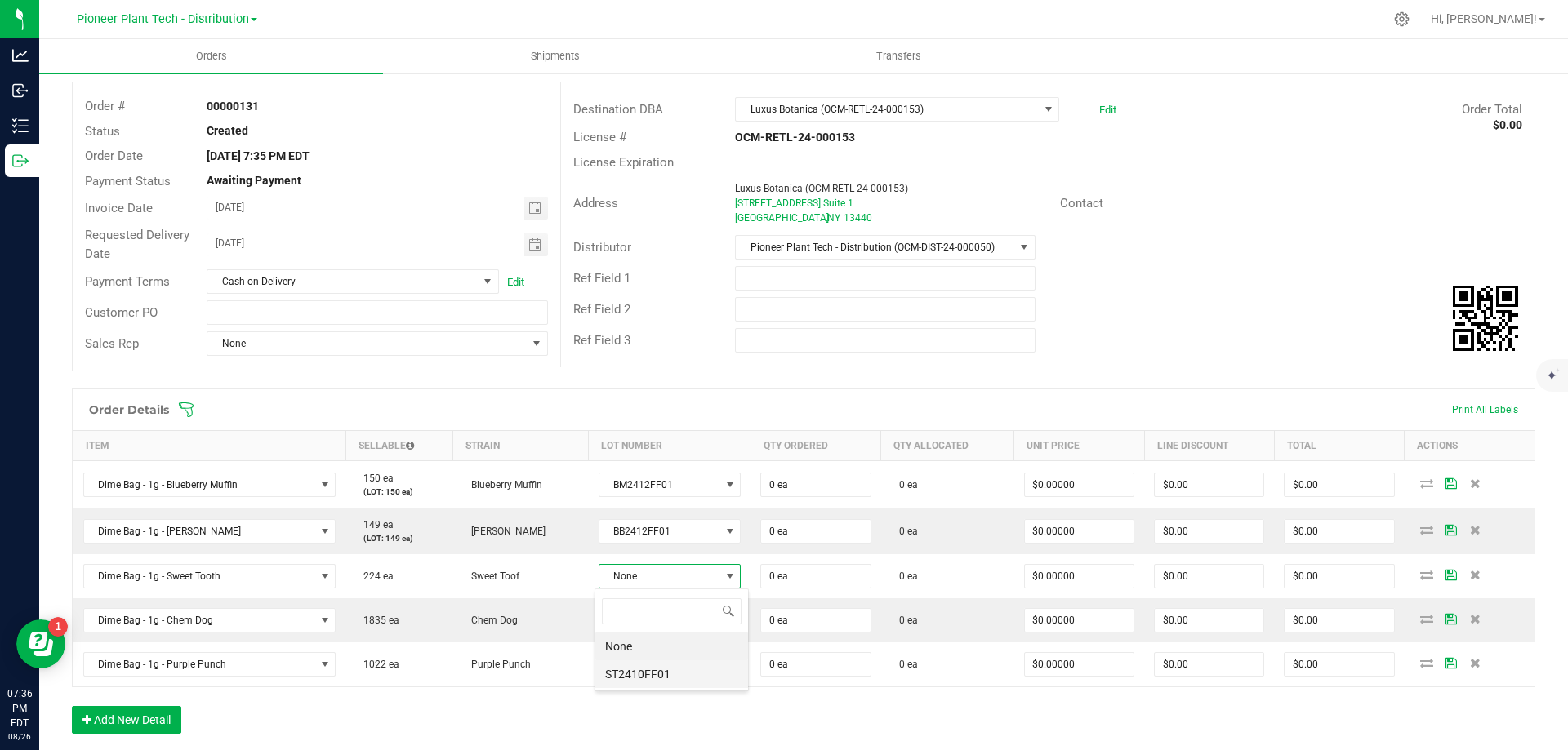
click at [657, 671] on li "ST2410FF01" at bounding box center [671, 674] width 152 height 27
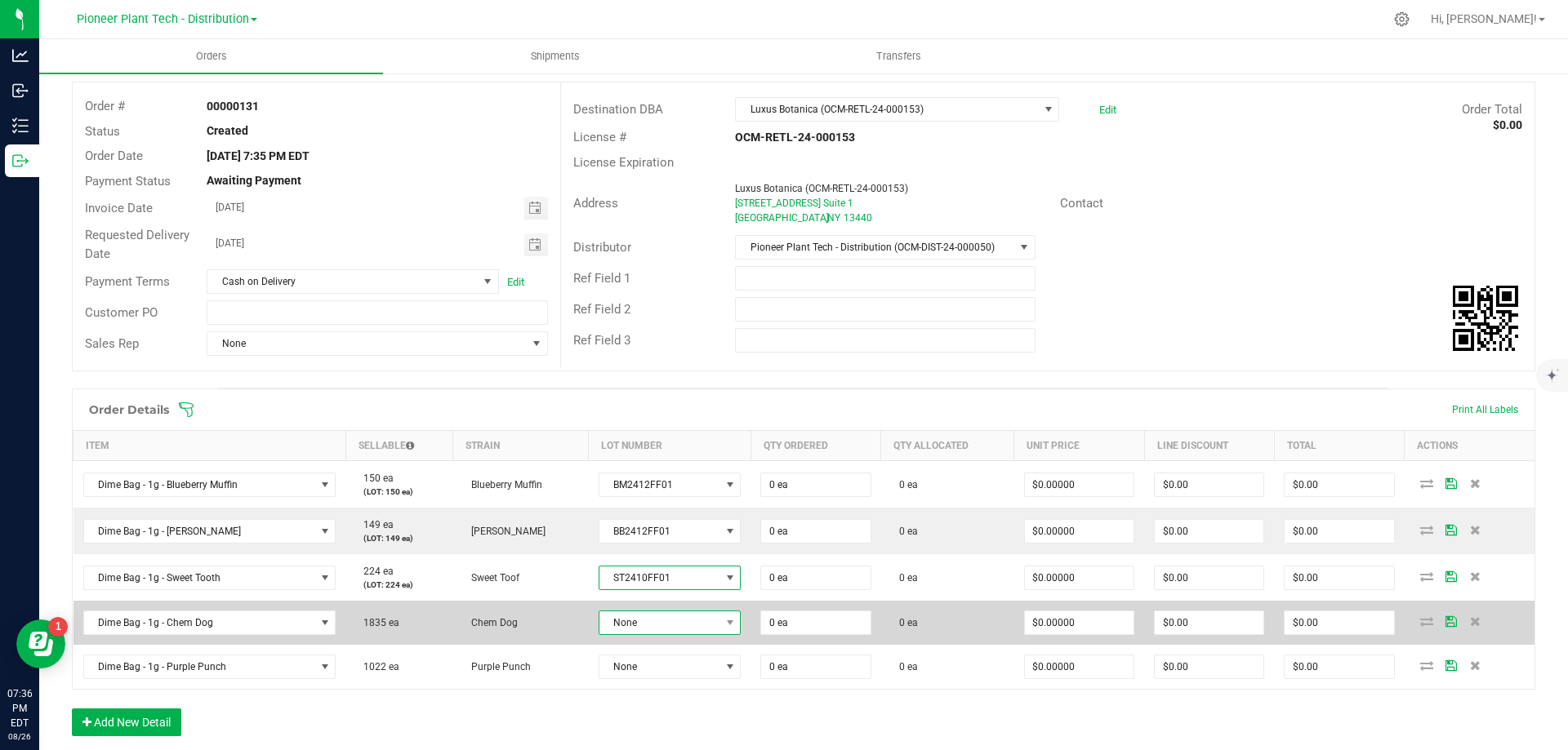
drag, startPoint x: 663, startPoint y: 616, endPoint x: 659, endPoint y: 628, distance: 12.6
click at [661, 616] on span "None" at bounding box center [660, 622] width 121 height 22
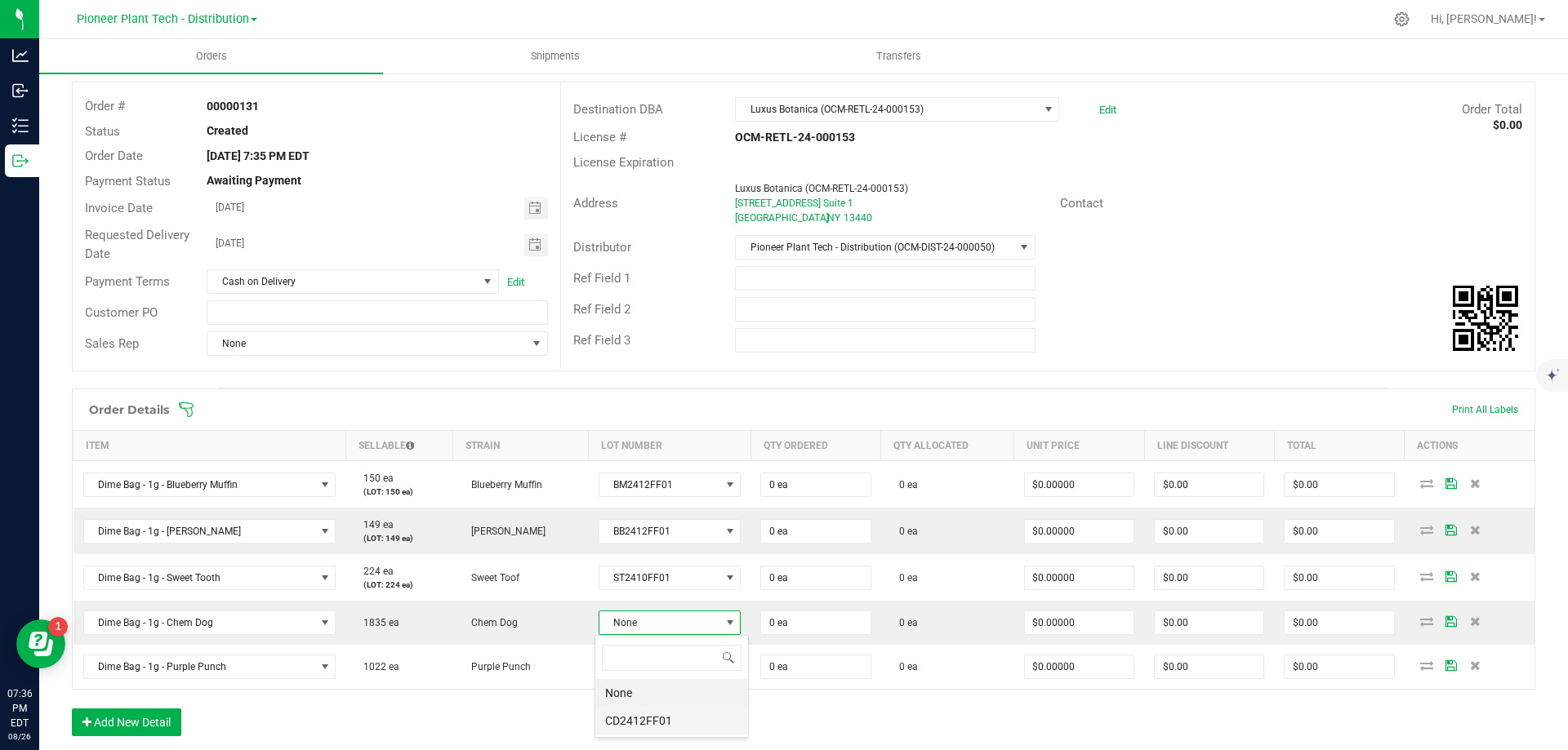
click at [646, 714] on li "CD2412FF01" at bounding box center [671, 721] width 152 height 27
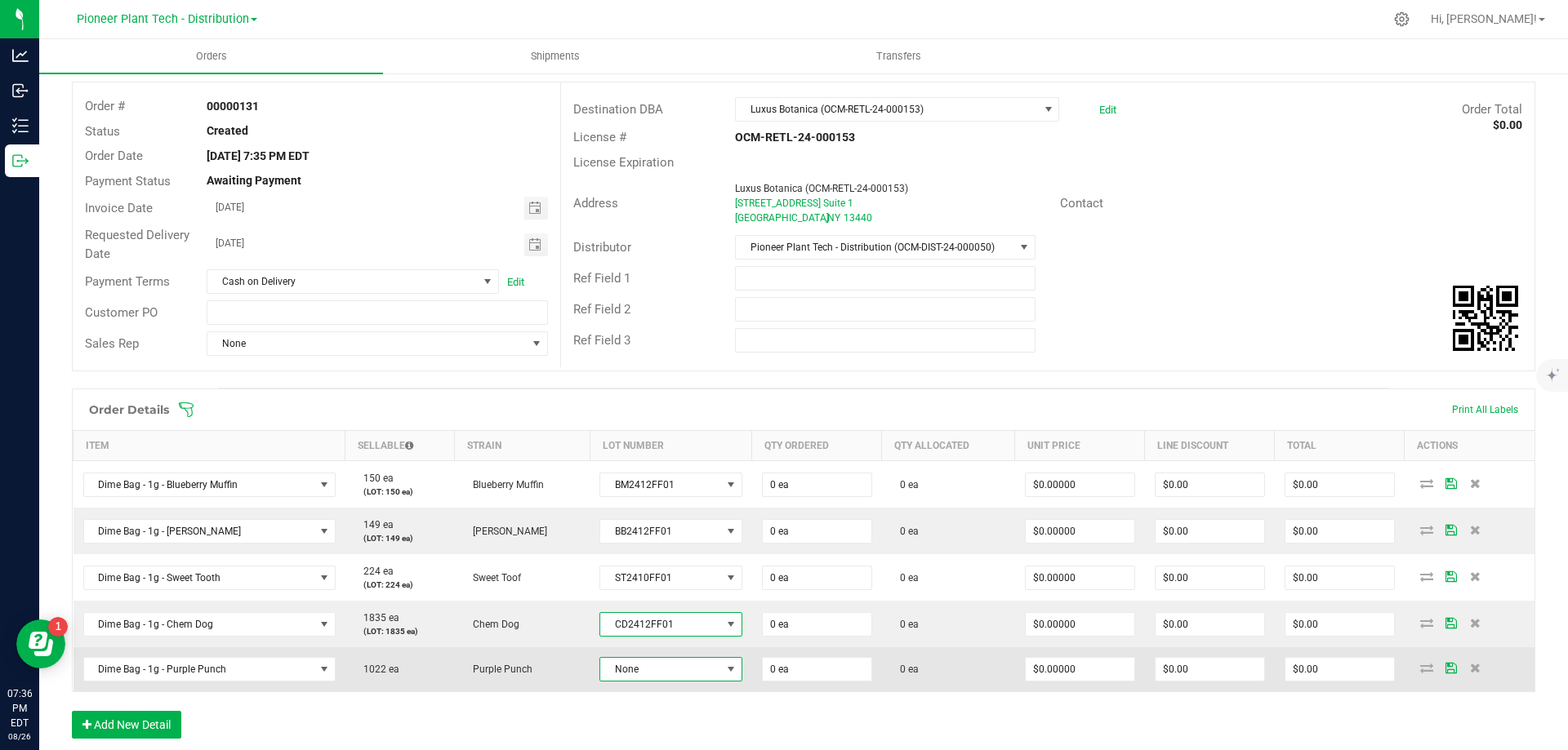
click at [655, 676] on span "None" at bounding box center [659, 669] width 120 height 22
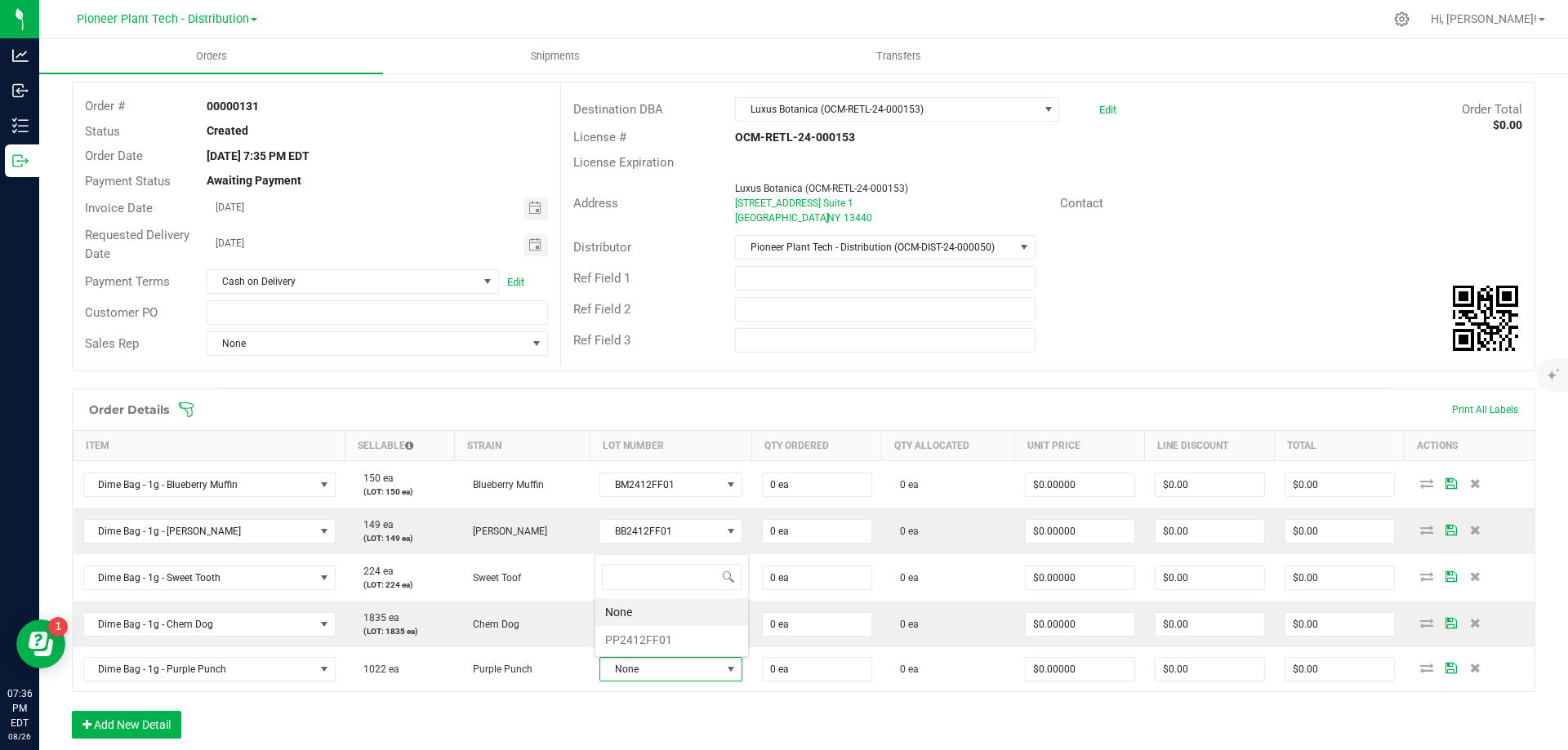
scroll to position [24, 138]
click at [640, 640] on li "PP2412FF01" at bounding box center [671, 640] width 152 height 27
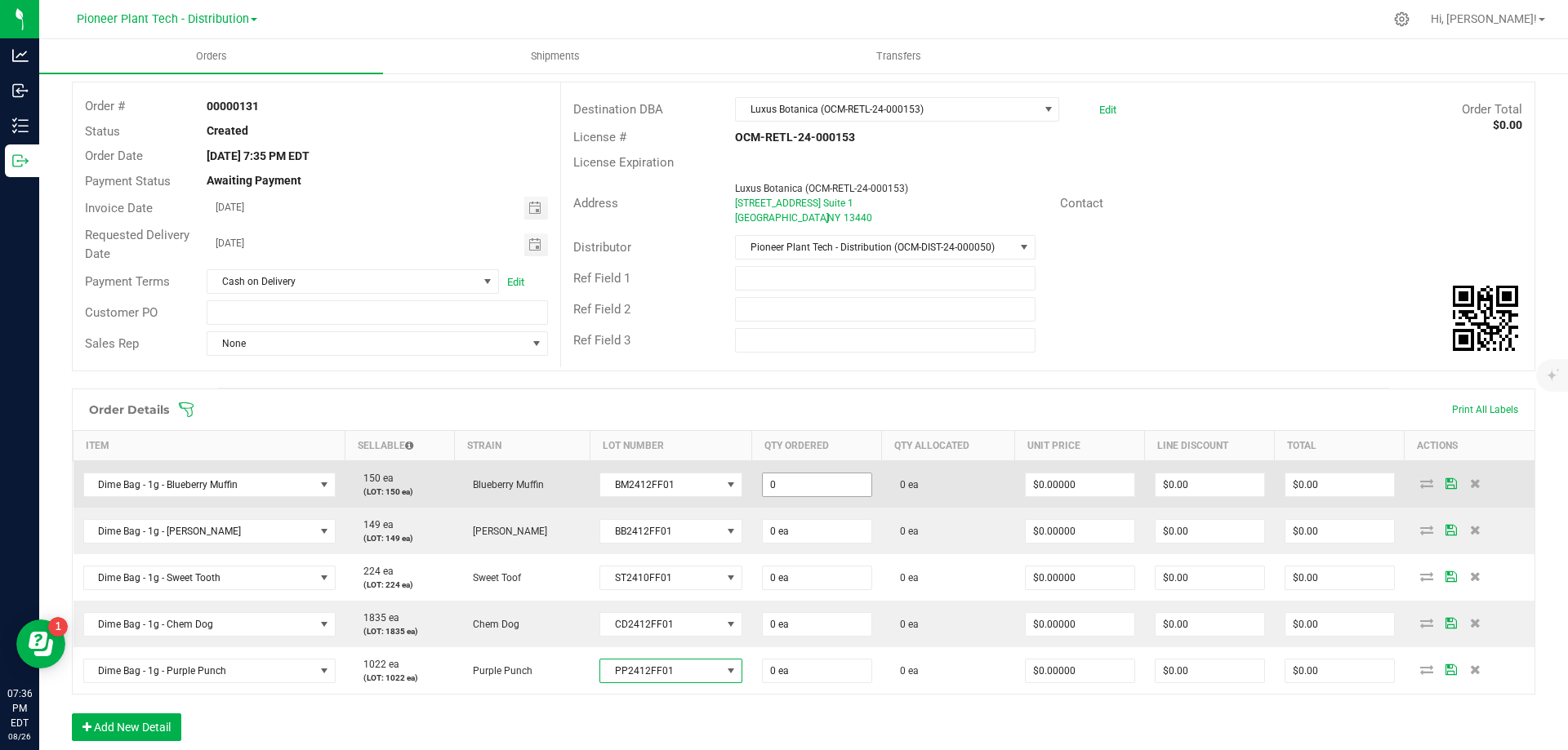
click at [802, 479] on input "0" at bounding box center [817, 484] width 108 height 22
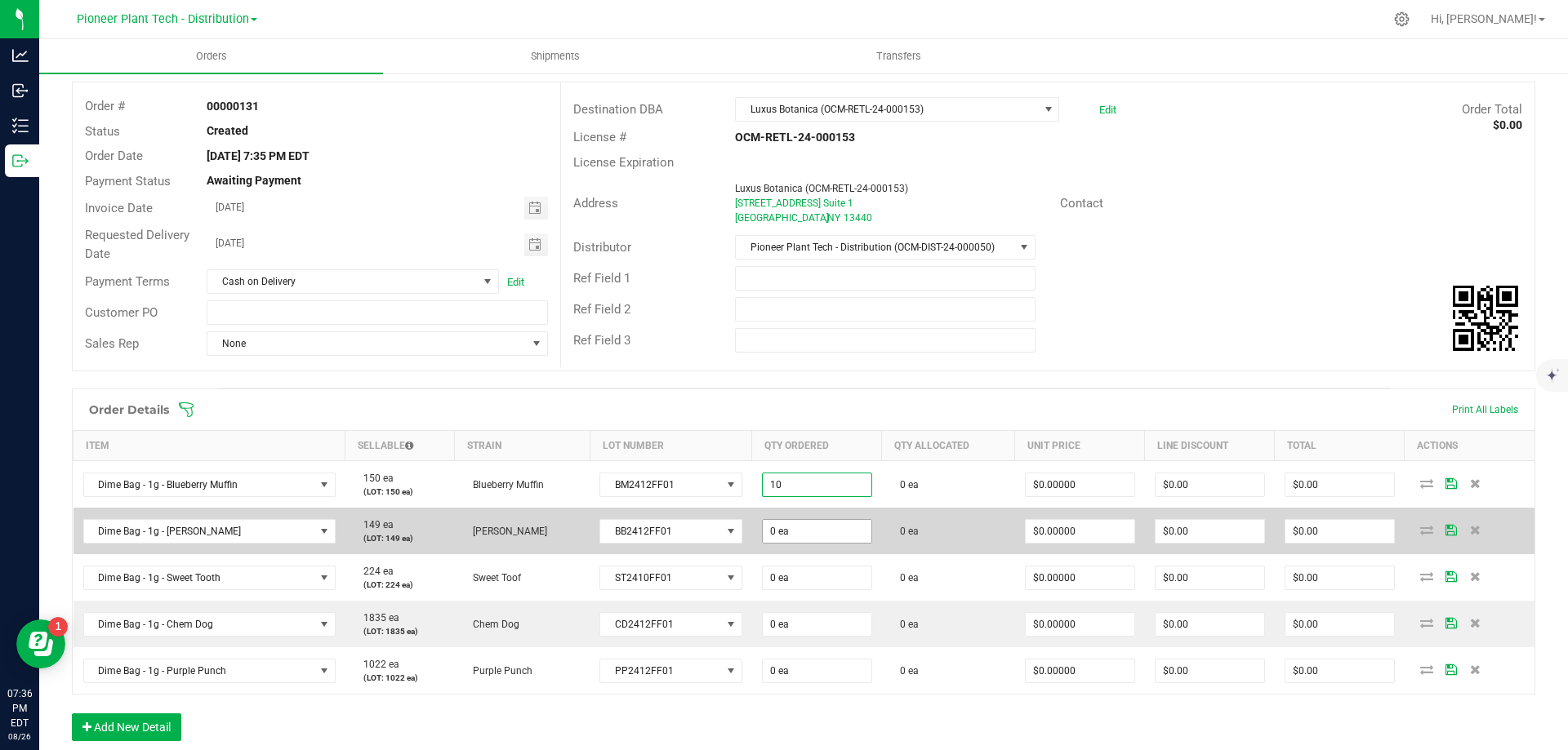
type input "10 ea"
click at [789, 531] on input "0" at bounding box center [817, 530] width 108 height 22
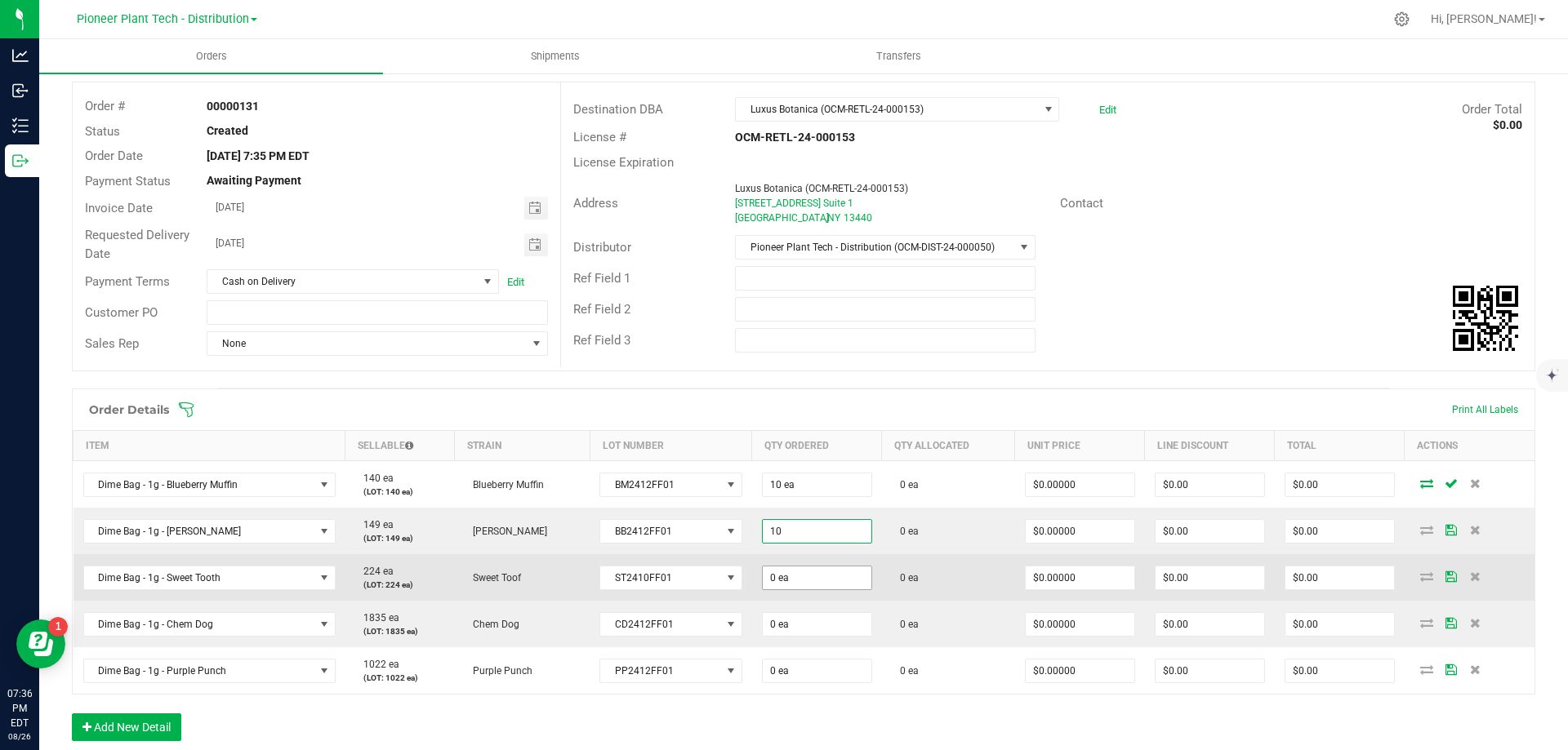
type input "10 ea"
click at [788, 582] on input "0" at bounding box center [817, 577] width 108 height 22
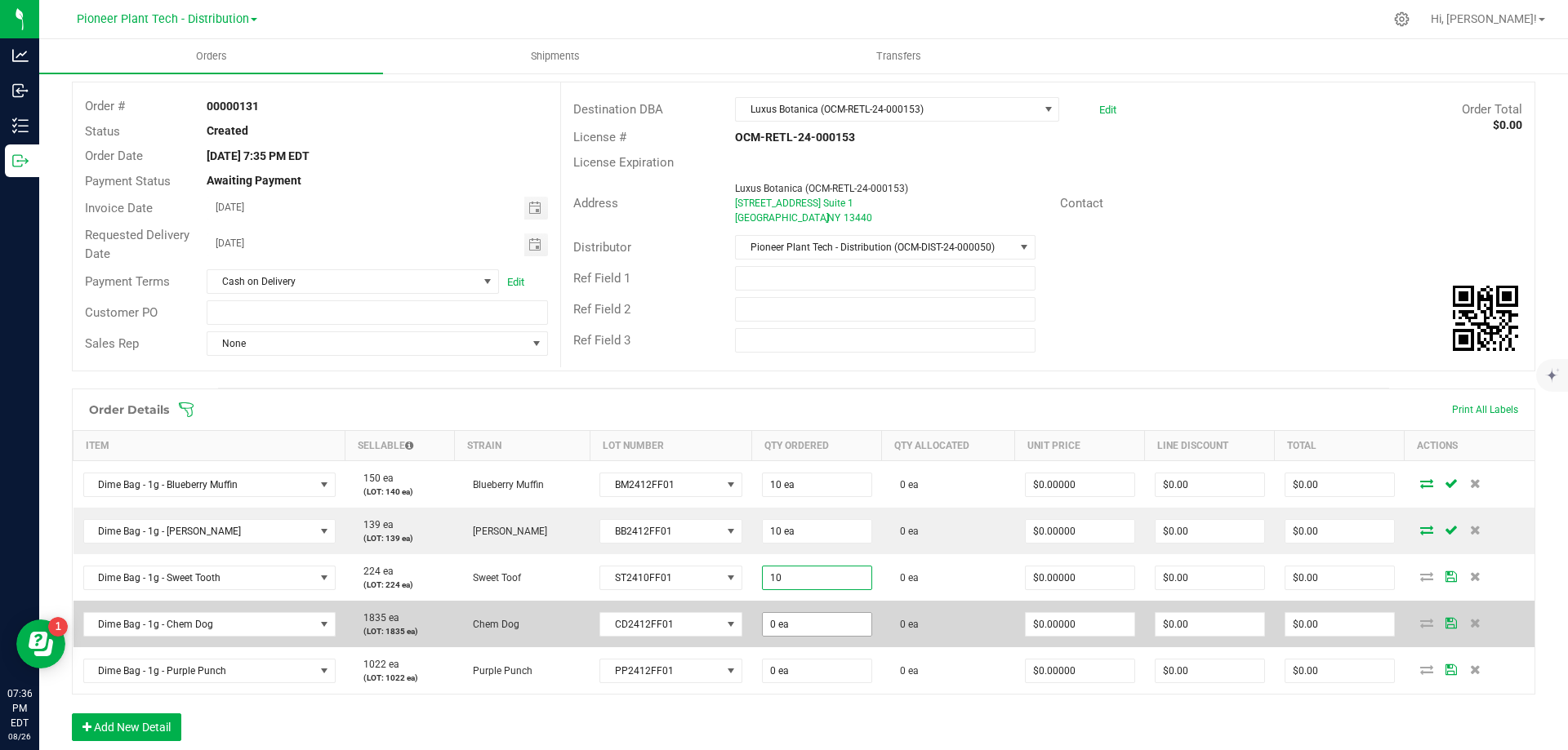
type input "10 ea"
click at [798, 629] on input "0" at bounding box center [817, 624] width 108 height 22
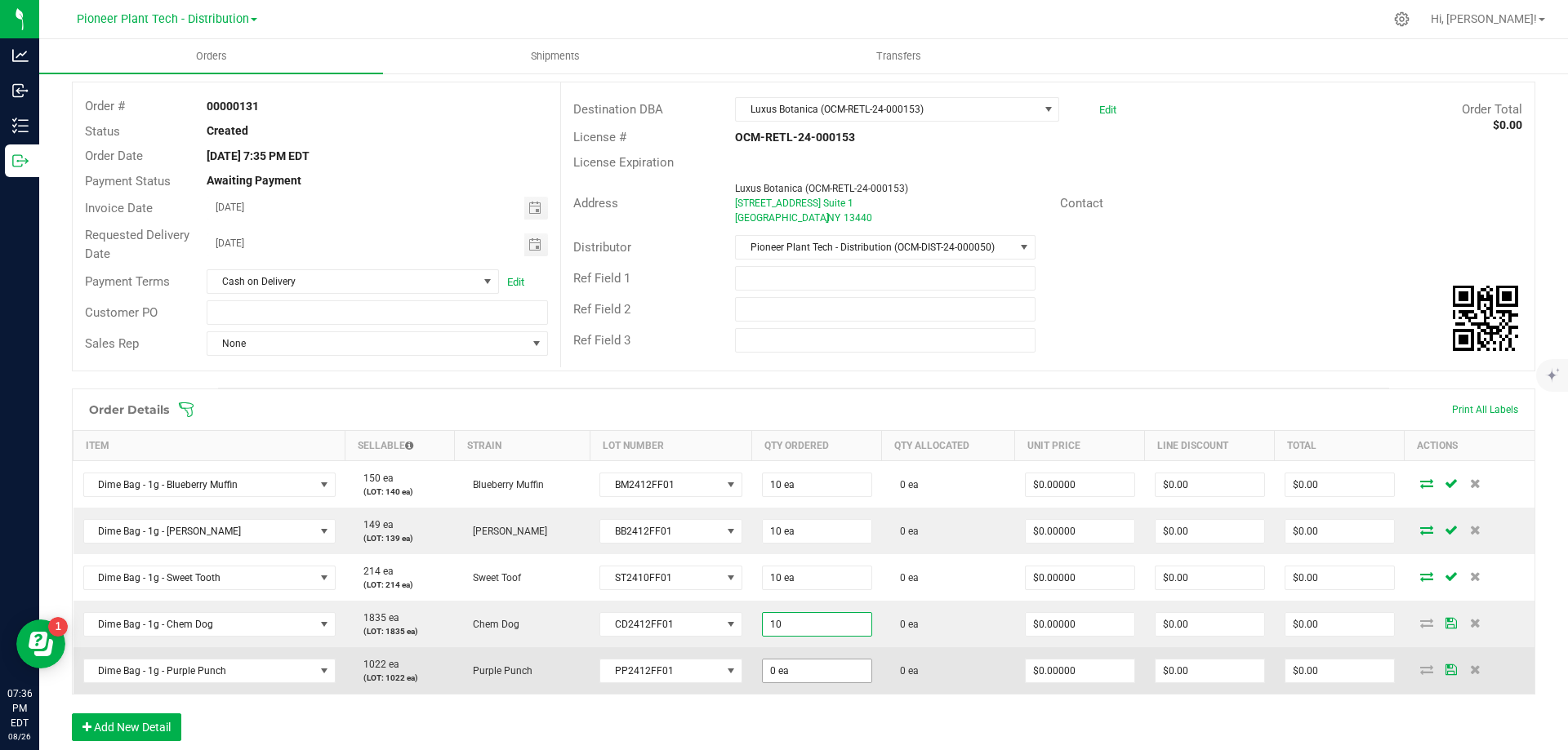
type input "10 ea"
click at [802, 678] on input "0" at bounding box center [817, 670] width 108 height 22
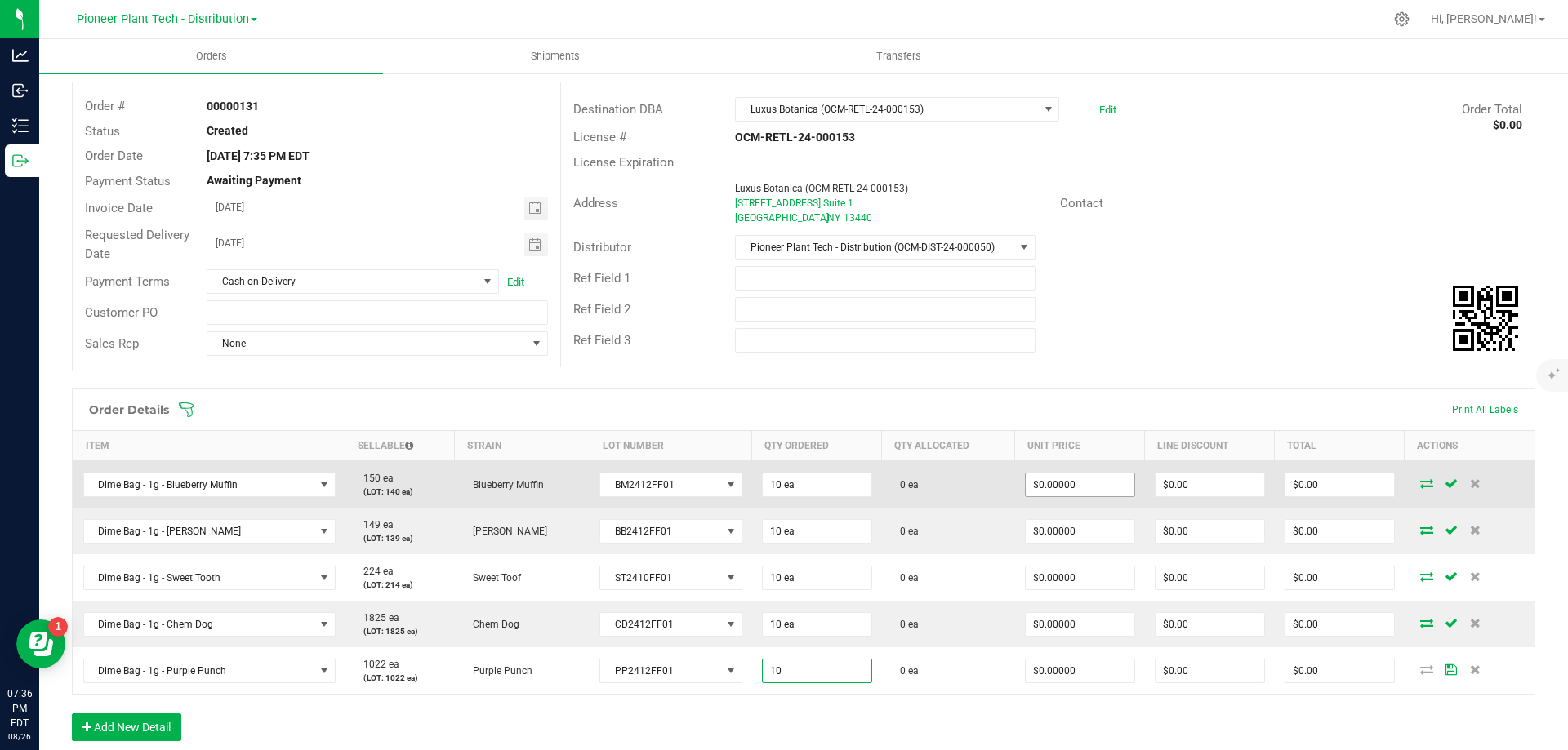
type input "10 ea"
click at [1041, 489] on input "0" at bounding box center [1080, 484] width 108 height 22
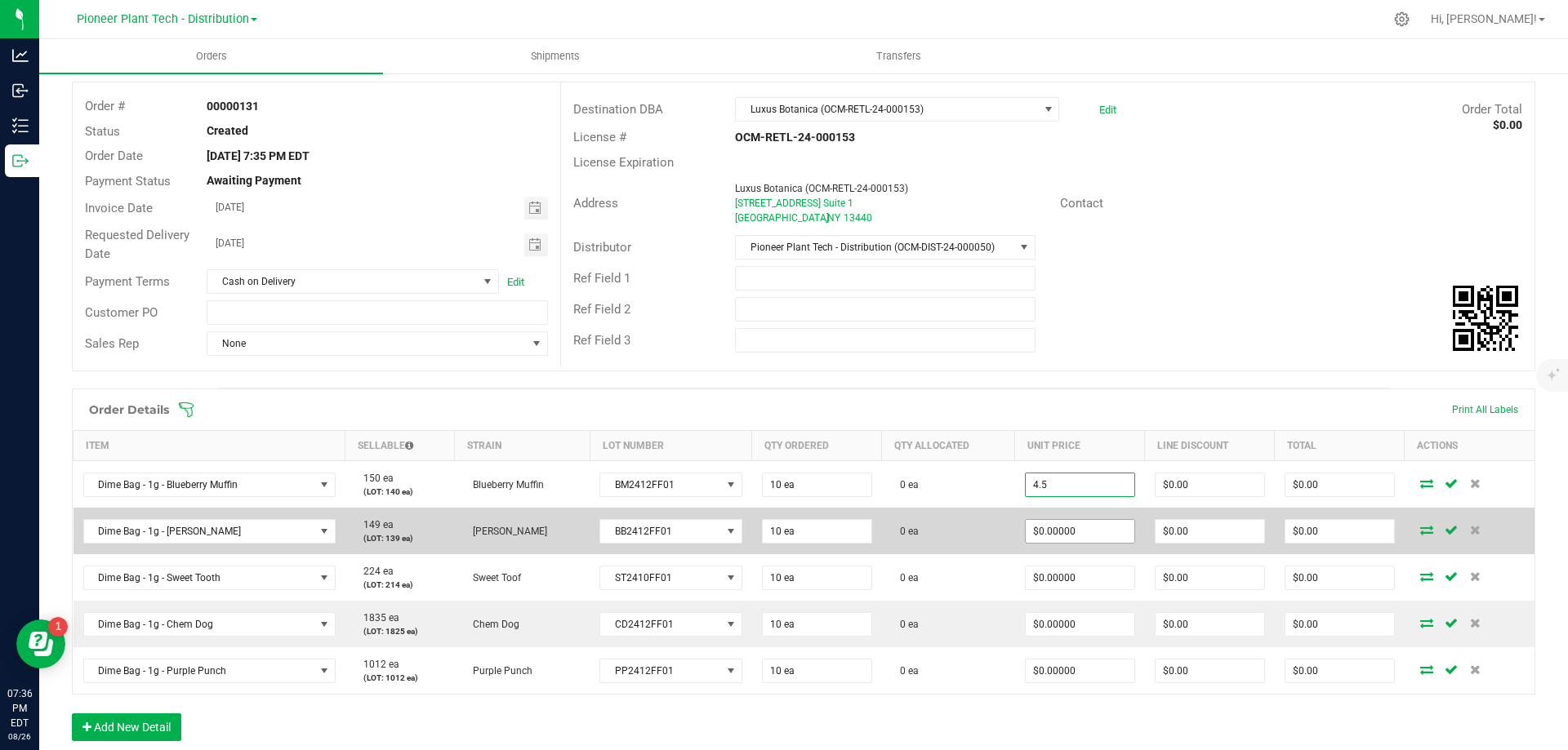
type input "$4.50000"
type input "$45.00"
click at [1051, 537] on input "0" at bounding box center [1080, 530] width 108 height 22
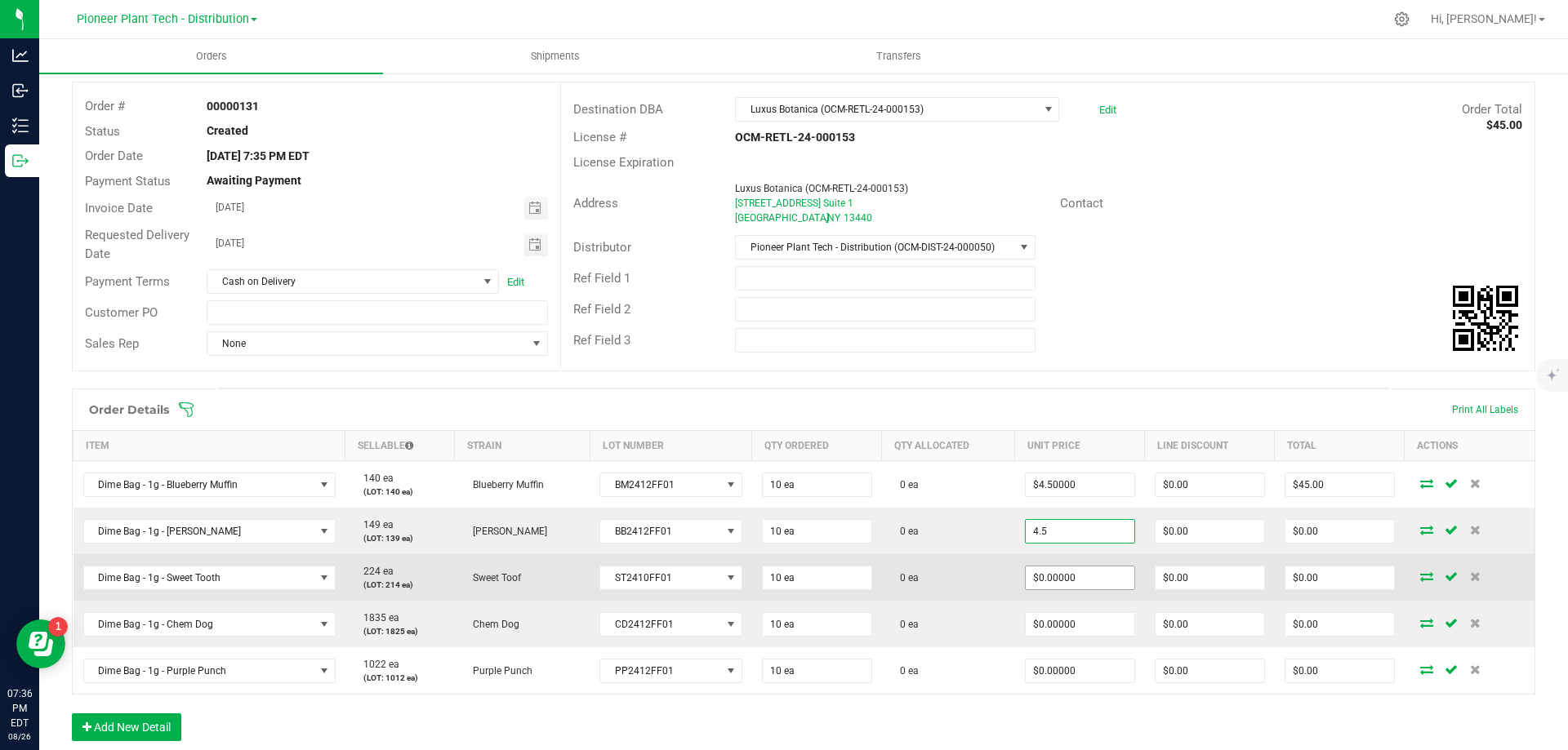
type input "$4.50000"
type input "$45.00"
click at [1047, 578] on input "0" at bounding box center [1080, 577] width 108 height 22
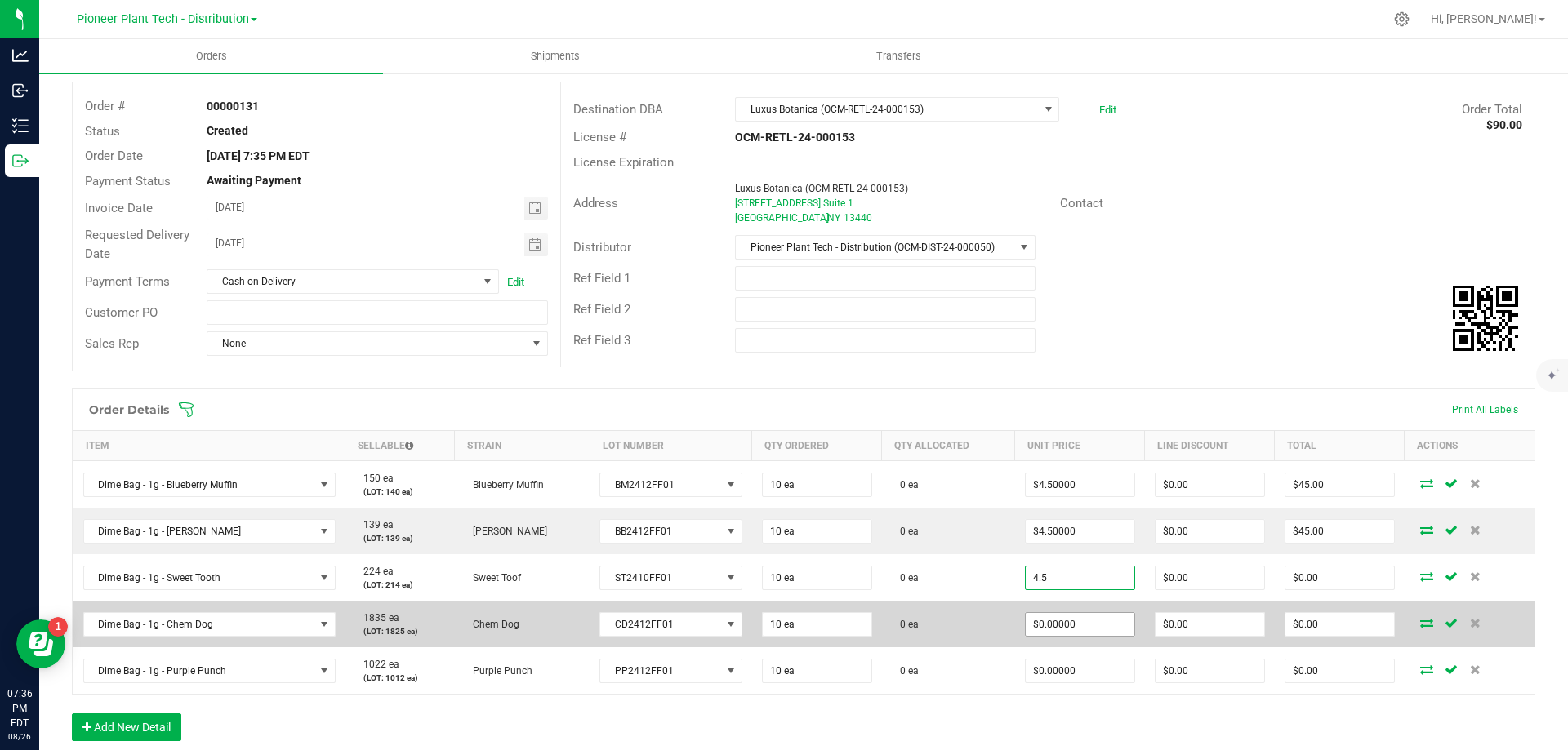
type input "$4.50000"
type input "$45.00"
click at [1065, 619] on input "0" at bounding box center [1080, 624] width 108 height 22
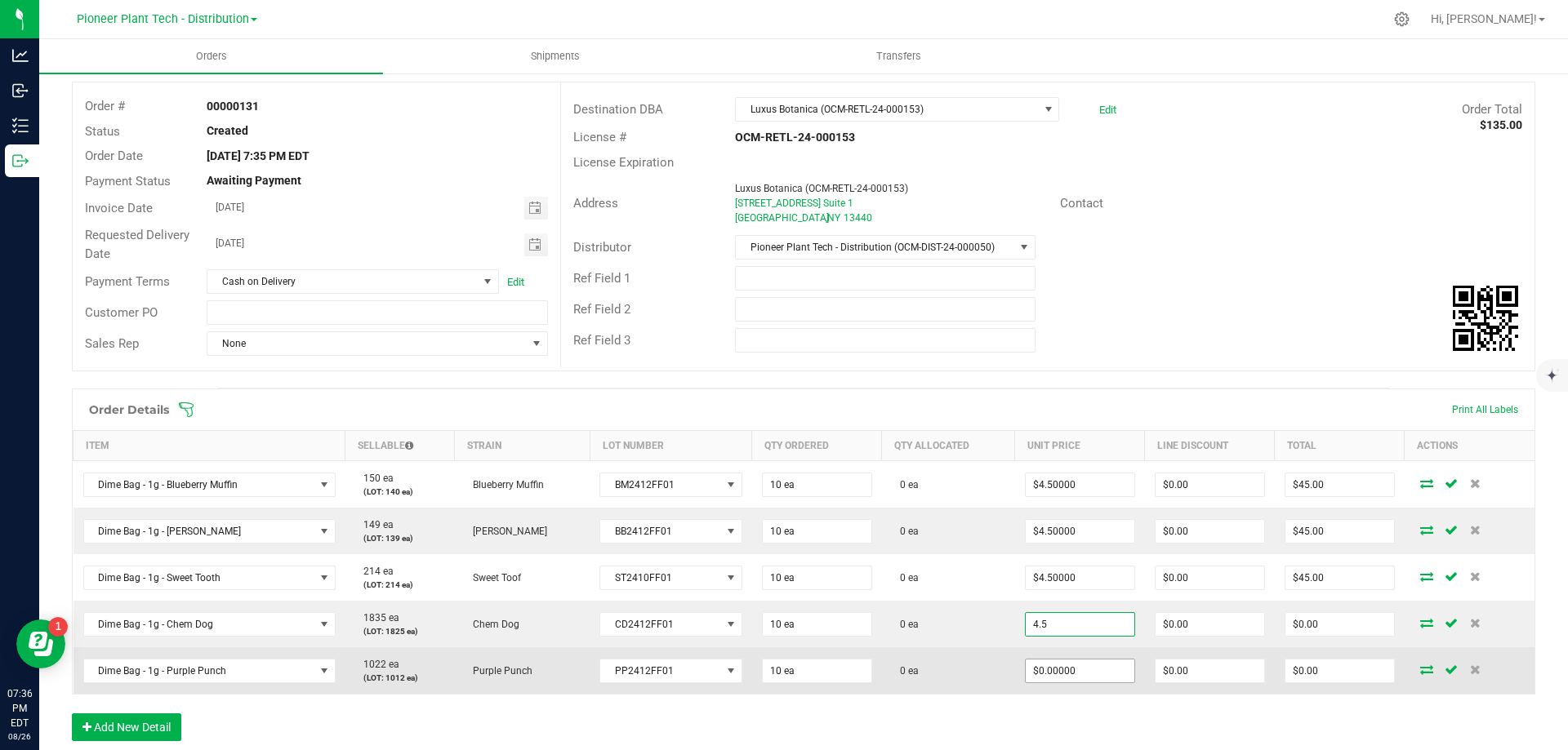
type input "$4.50000"
type input "$45.00"
click at [1062, 672] on input "0" at bounding box center [1080, 670] width 108 height 22
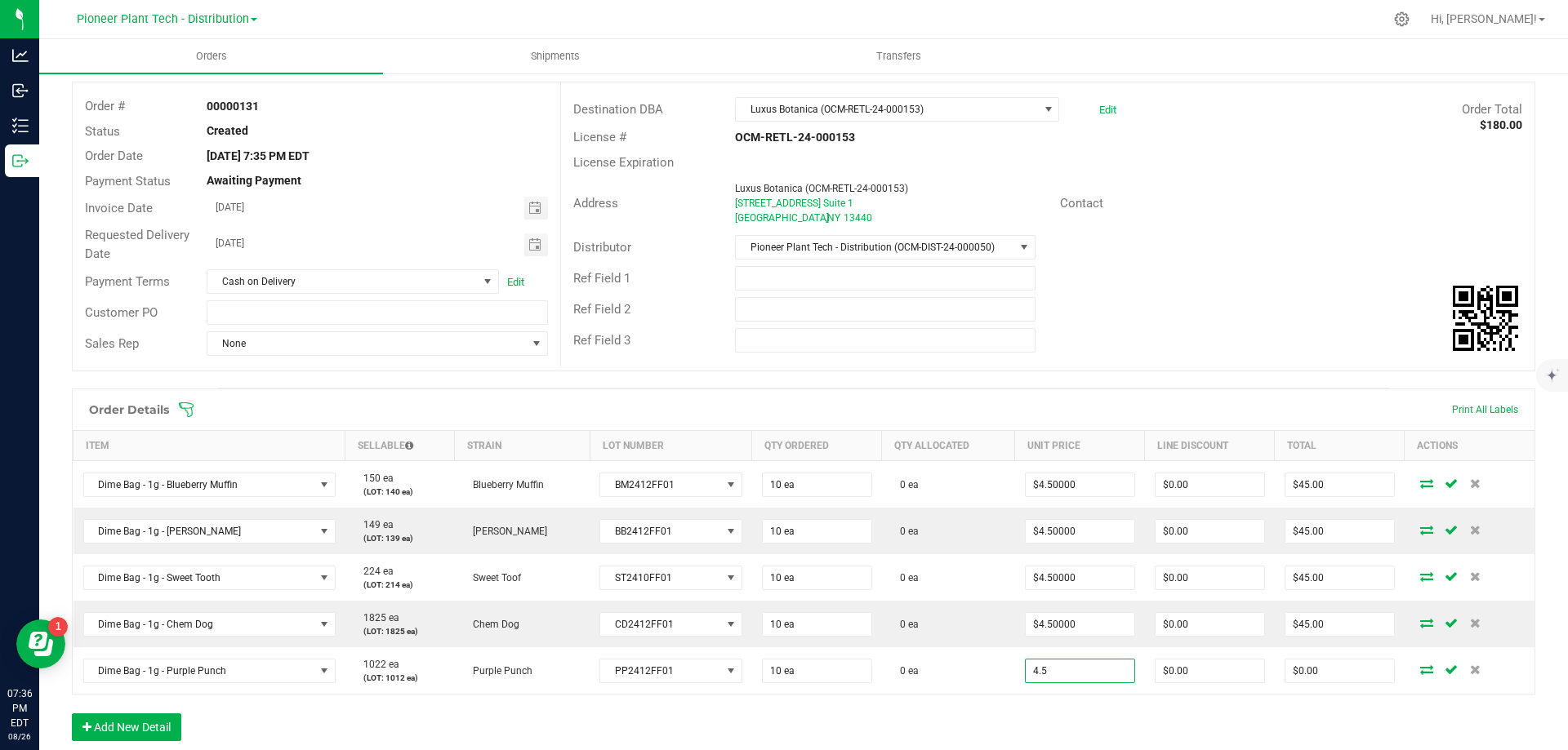
type input "$4.50000"
type input "$45.00"
click at [1057, 712] on div "Order Details Print All Labels Item Sellable Strain Lot Number Qty Ordered Qty …" at bounding box center [804, 573] width 1463 height 369
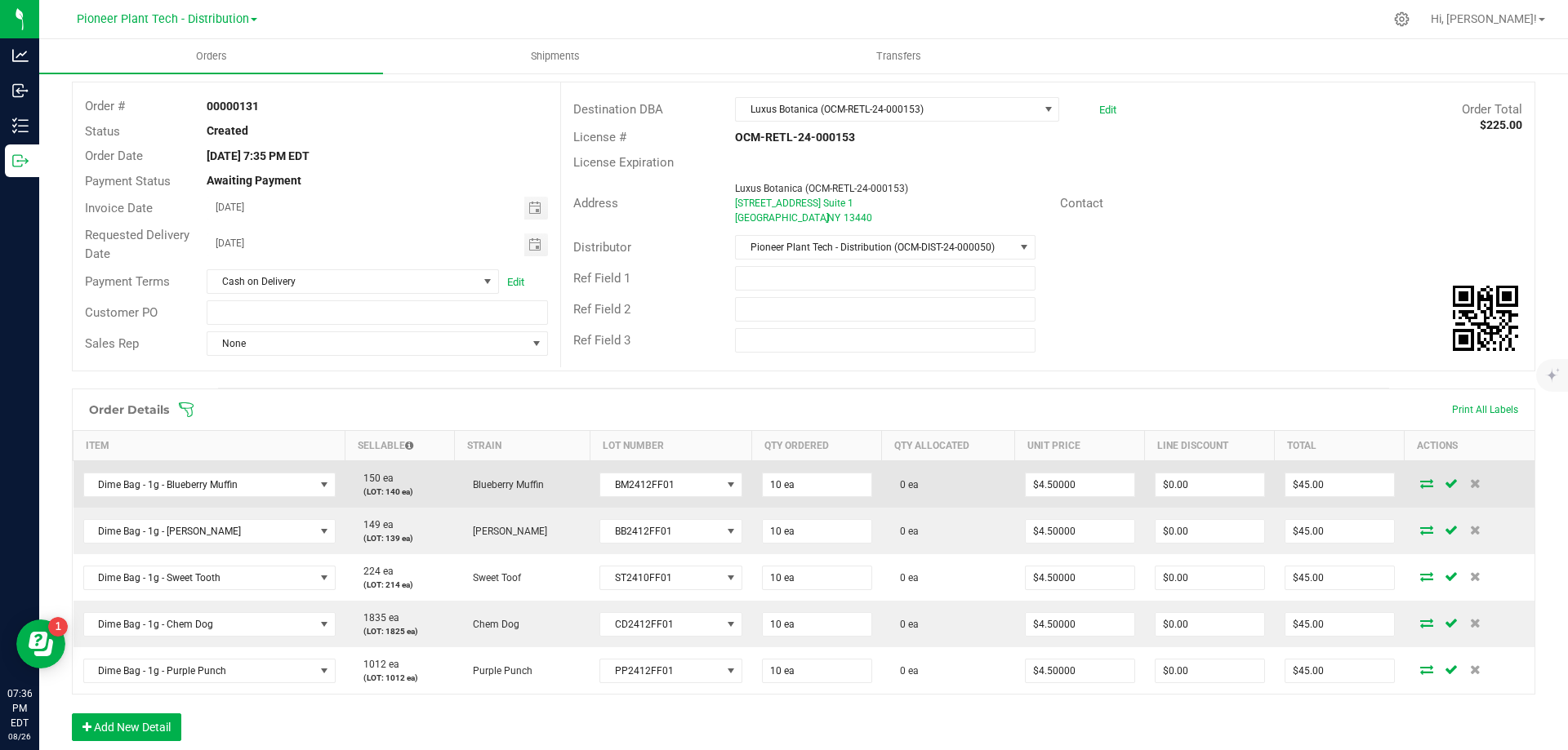
click at [1416, 490] on td at bounding box center [1469, 484] width 130 height 47
click at [1420, 483] on icon at bounding box center [1426, 483] width 13 height 10
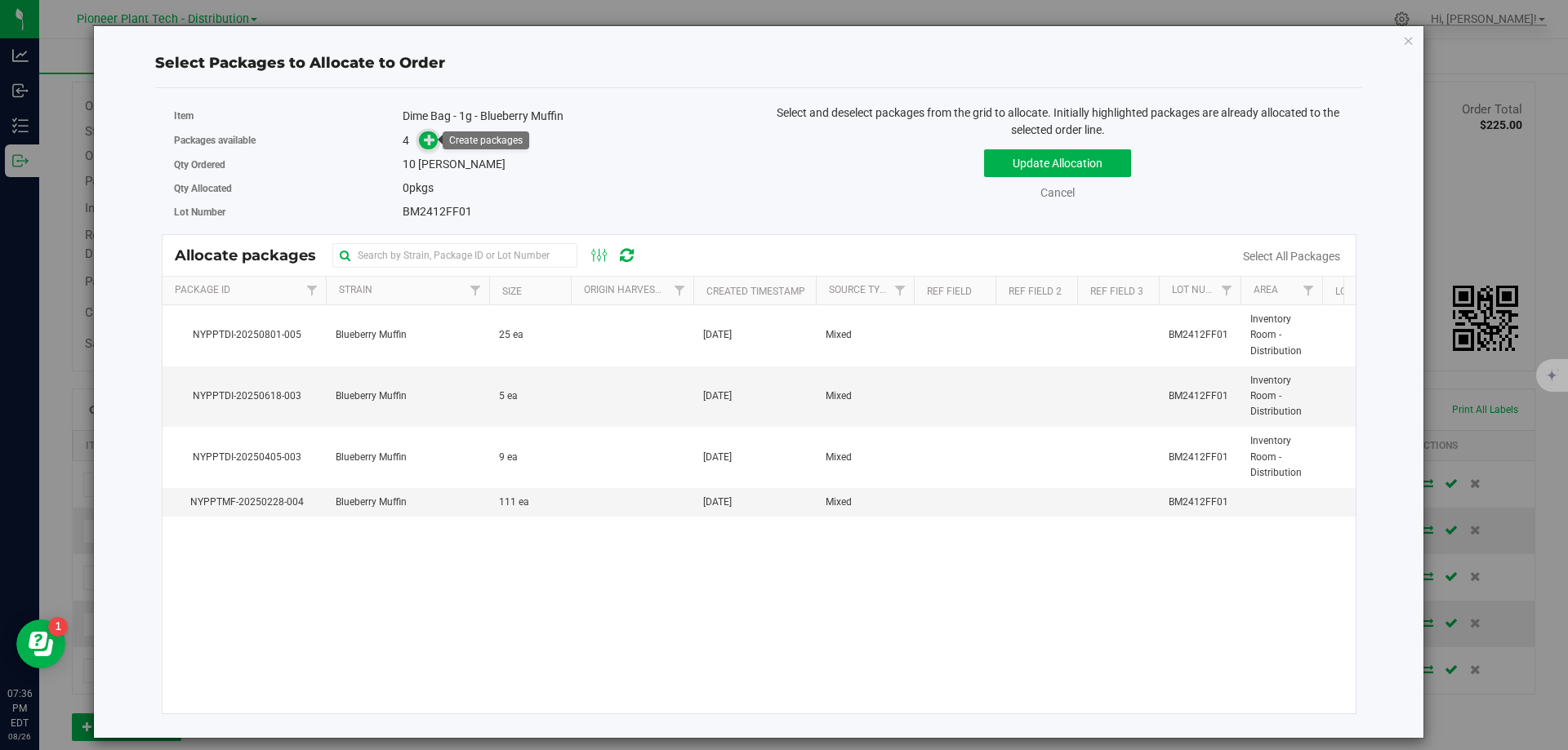
click at [427, 135] on icon at bounding box center [430, 140] width 12 height 12
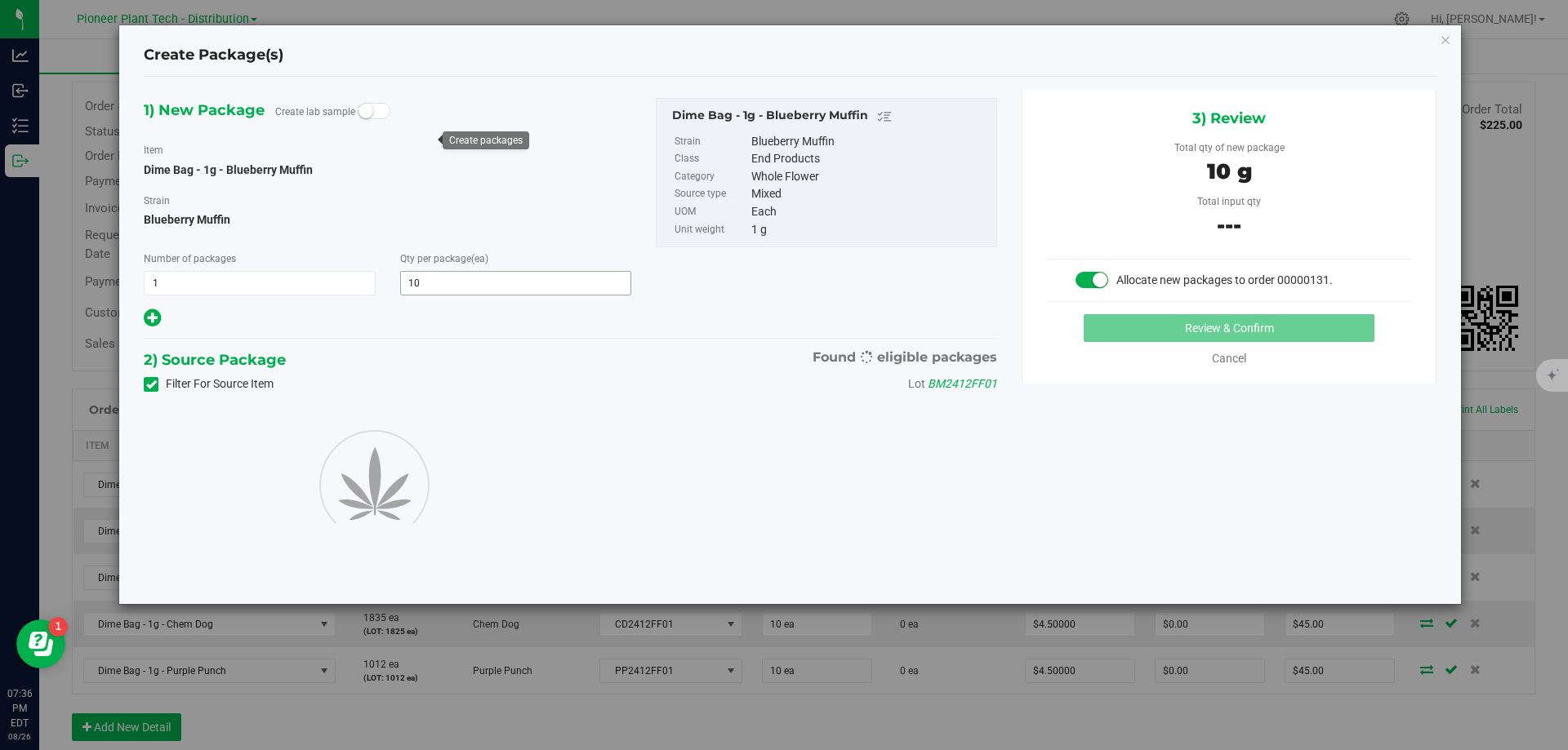
type input "10"
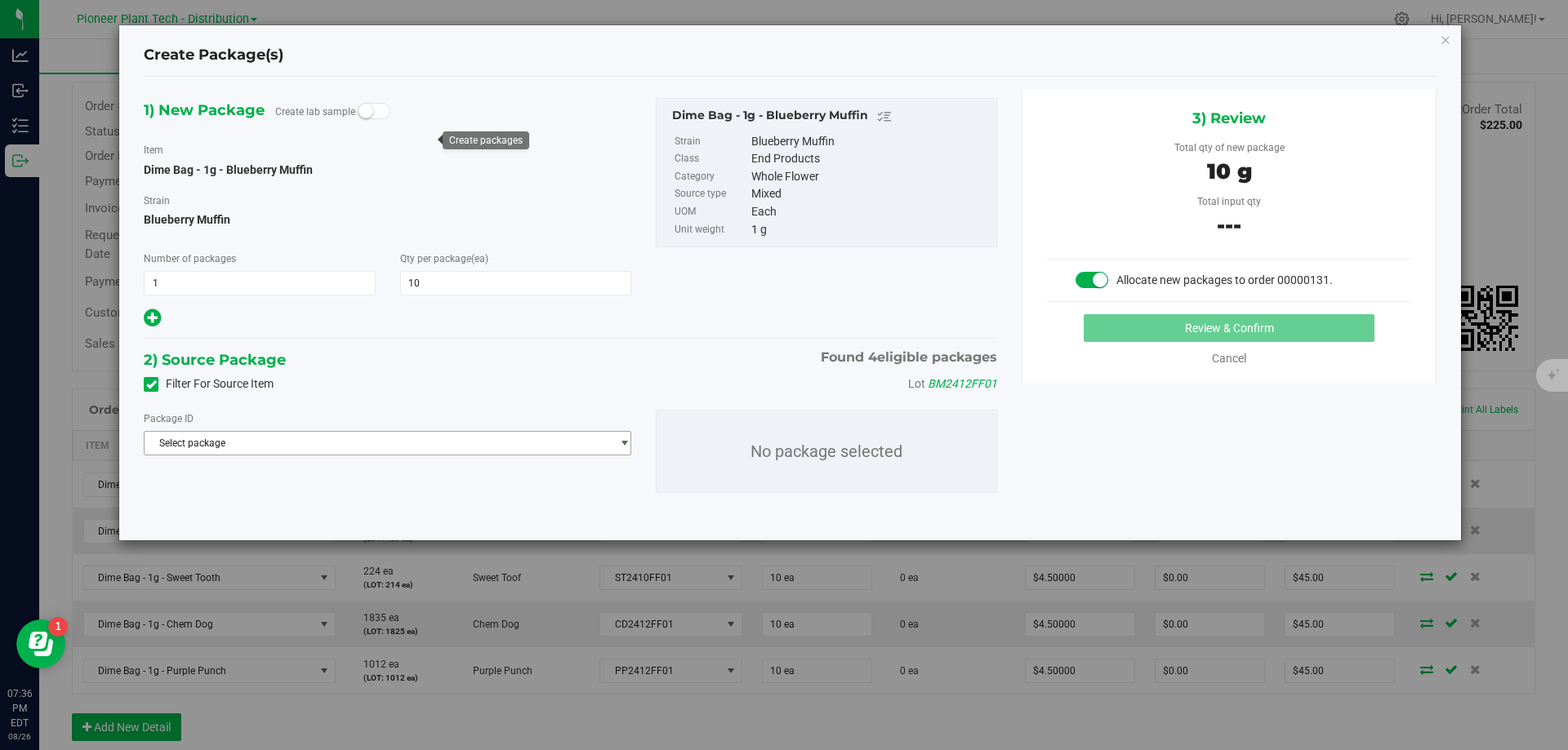
click at [431, 444] on span "Select package" at bounding box center [377, 442] width 465 height 22
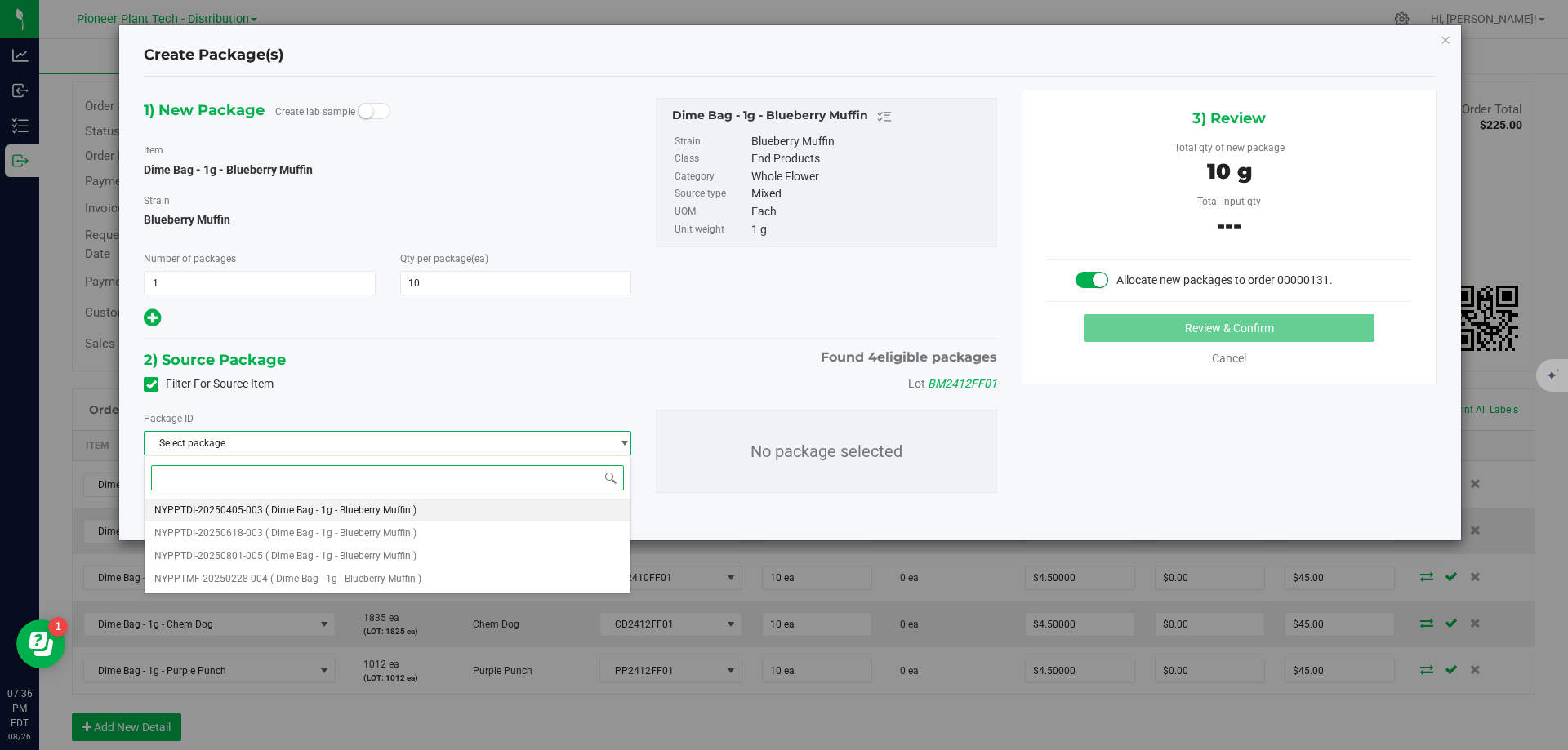
click at [392, 509] on span "( Dime Bag - 1g - Blueberry Muffin )" at bounding box center [341, 511] width 151 height 12
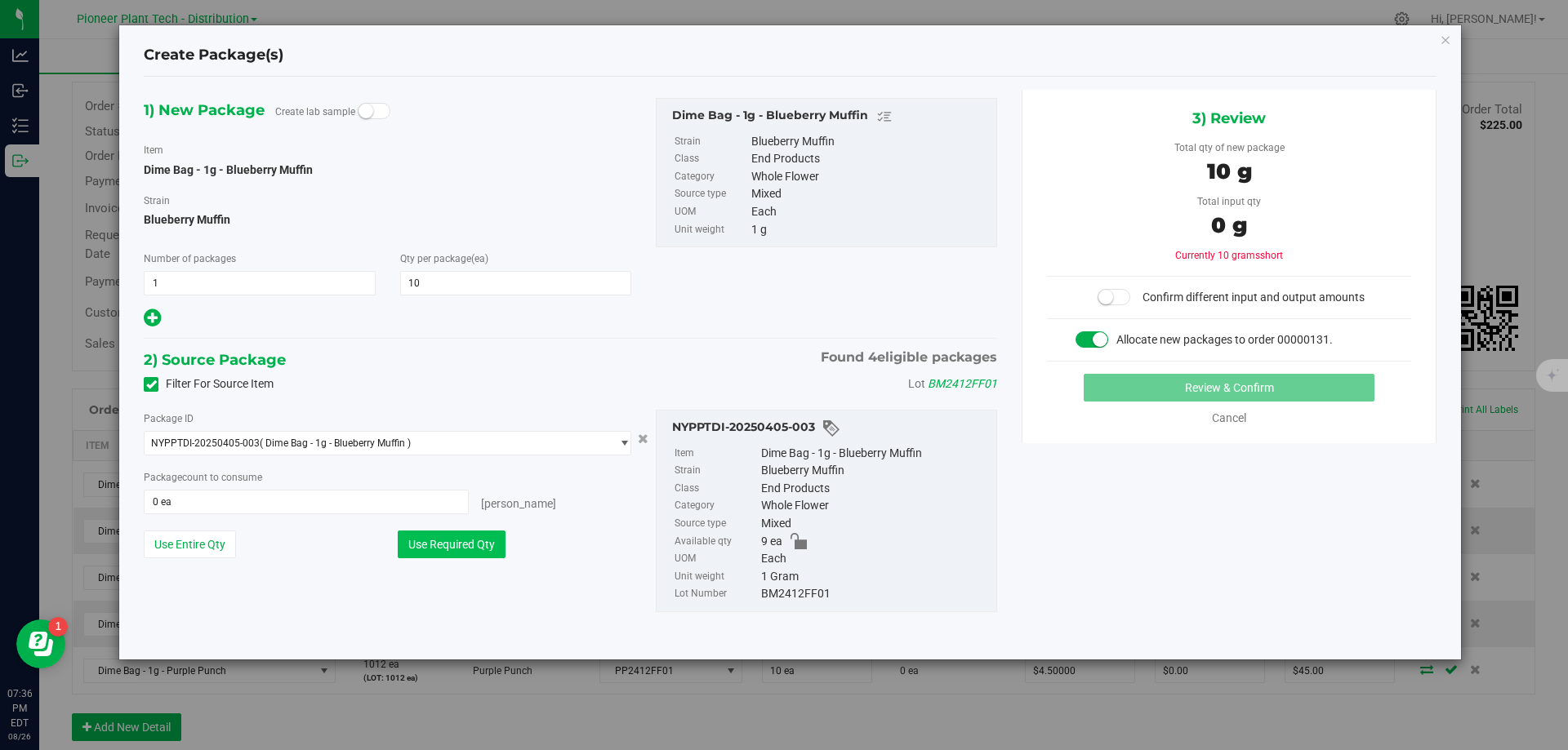
click at [480, 550] on button "Use Required Qty" at bounding box center [451, 544] width 107 height 27
type input "9 ea"
click at [469, 453] on span "NYPPTDI-20250405-003 ( Dime Bag - 1g - Blueberry Muffin )" at bounding box center [377, 442] width 465 height 22
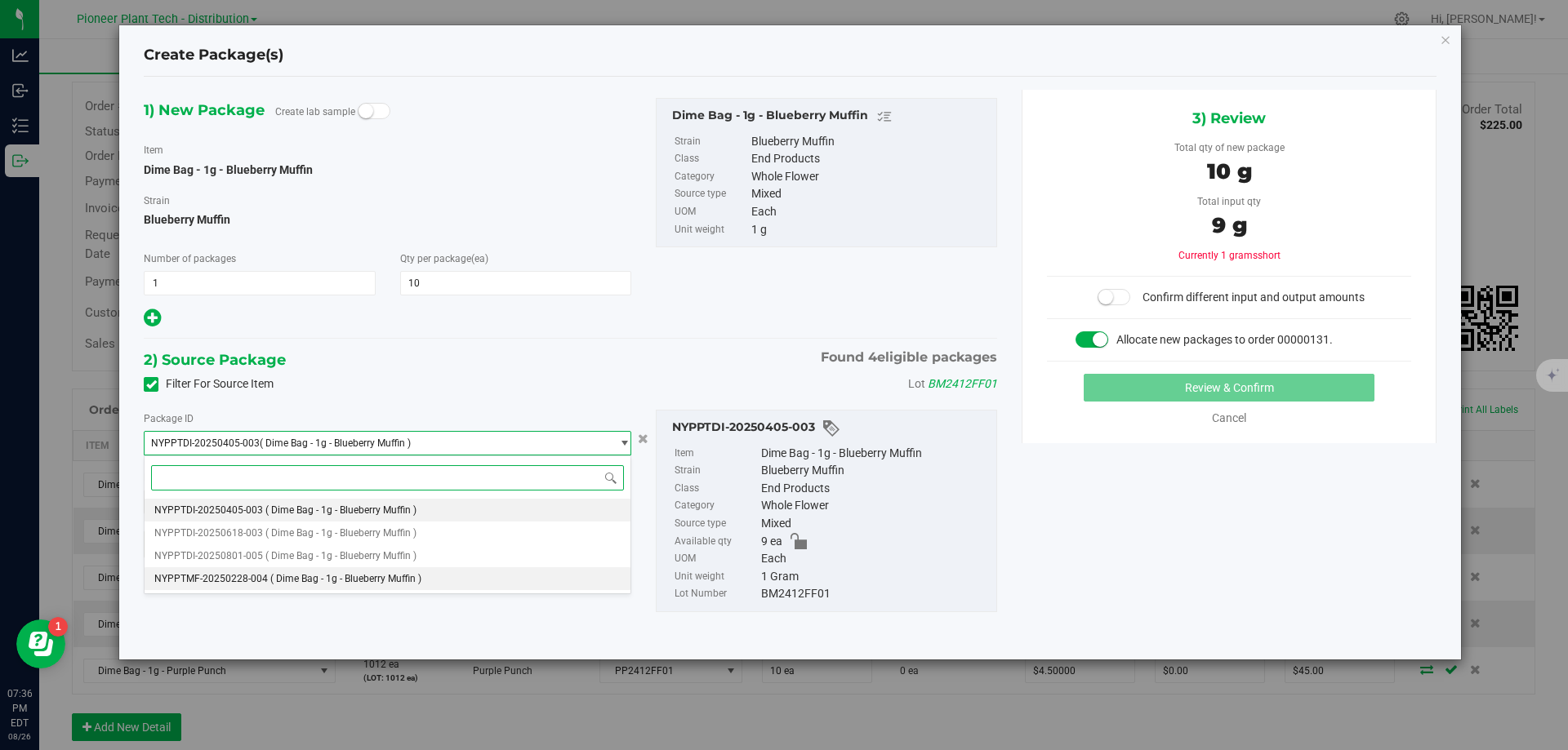
click at [400, 573] on span "( Dime Bag - 1g - Blueberry Muffin )" at bounding box center [346, 579] width 151 height 12
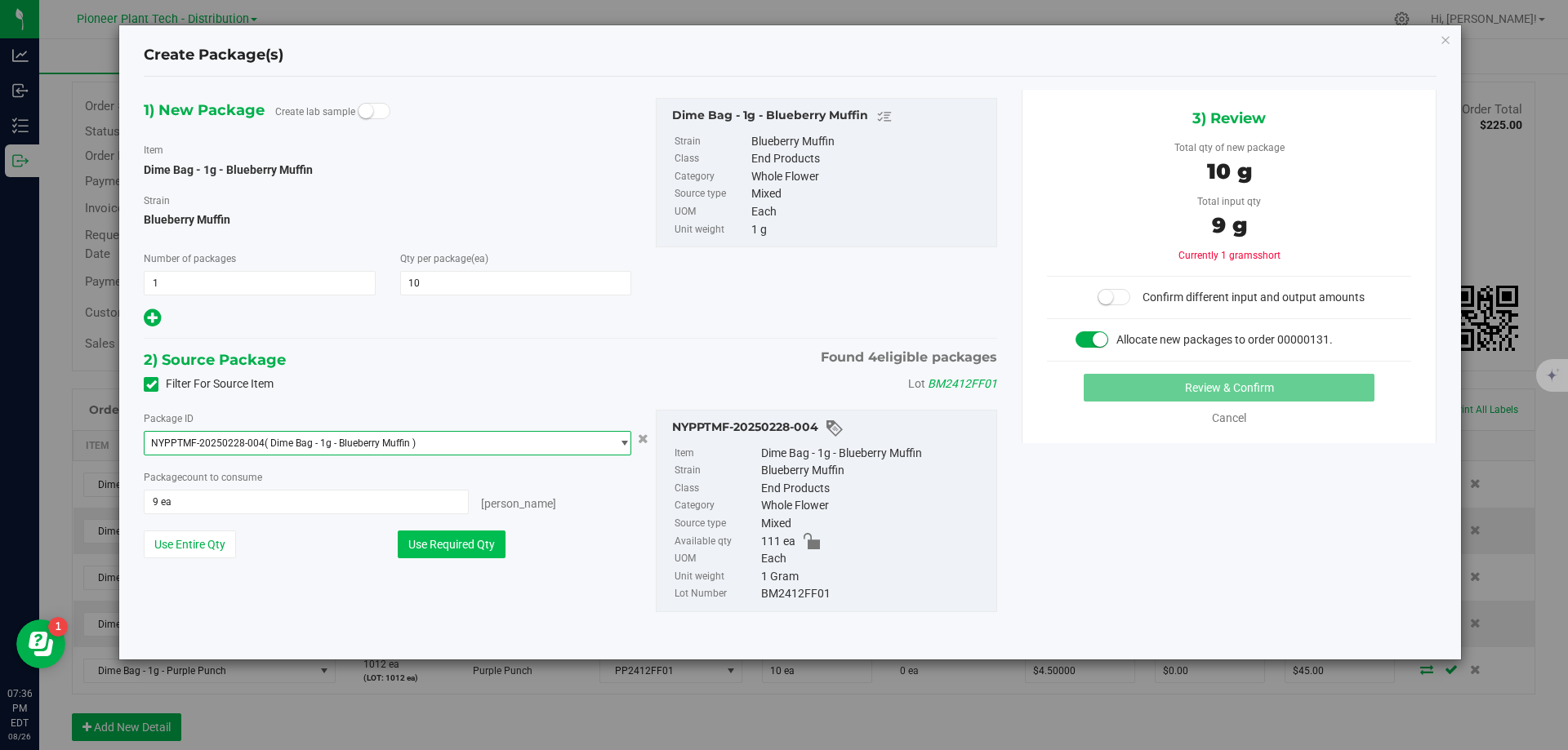
click at [445, 545] on button "Use Required Qty" at bounding box center [451, 544] width 107 height 27
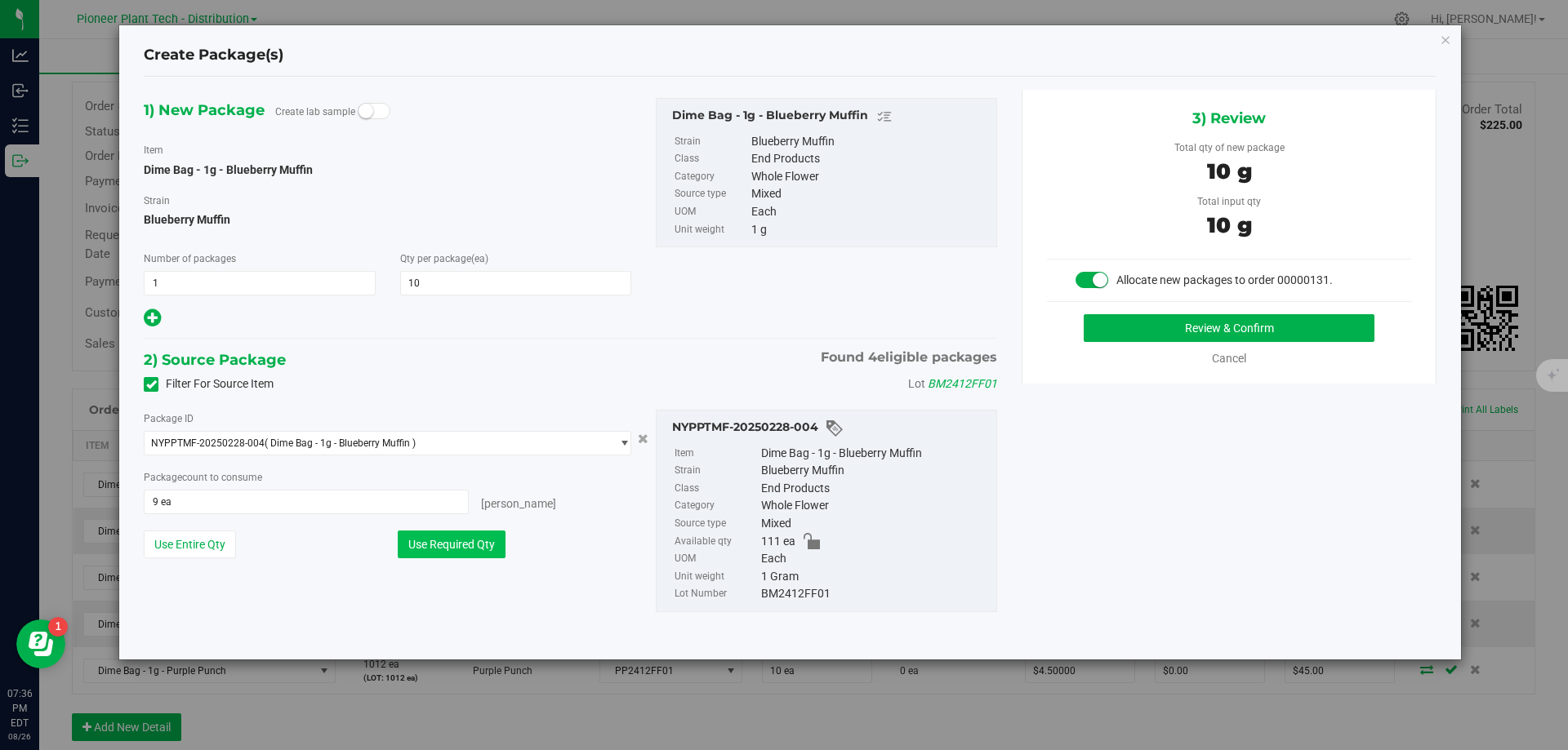
type input "10 ea"
click at [1128, 328] on button "Review & Confirm" at bounding box center [1229, 328] width 291 height 27
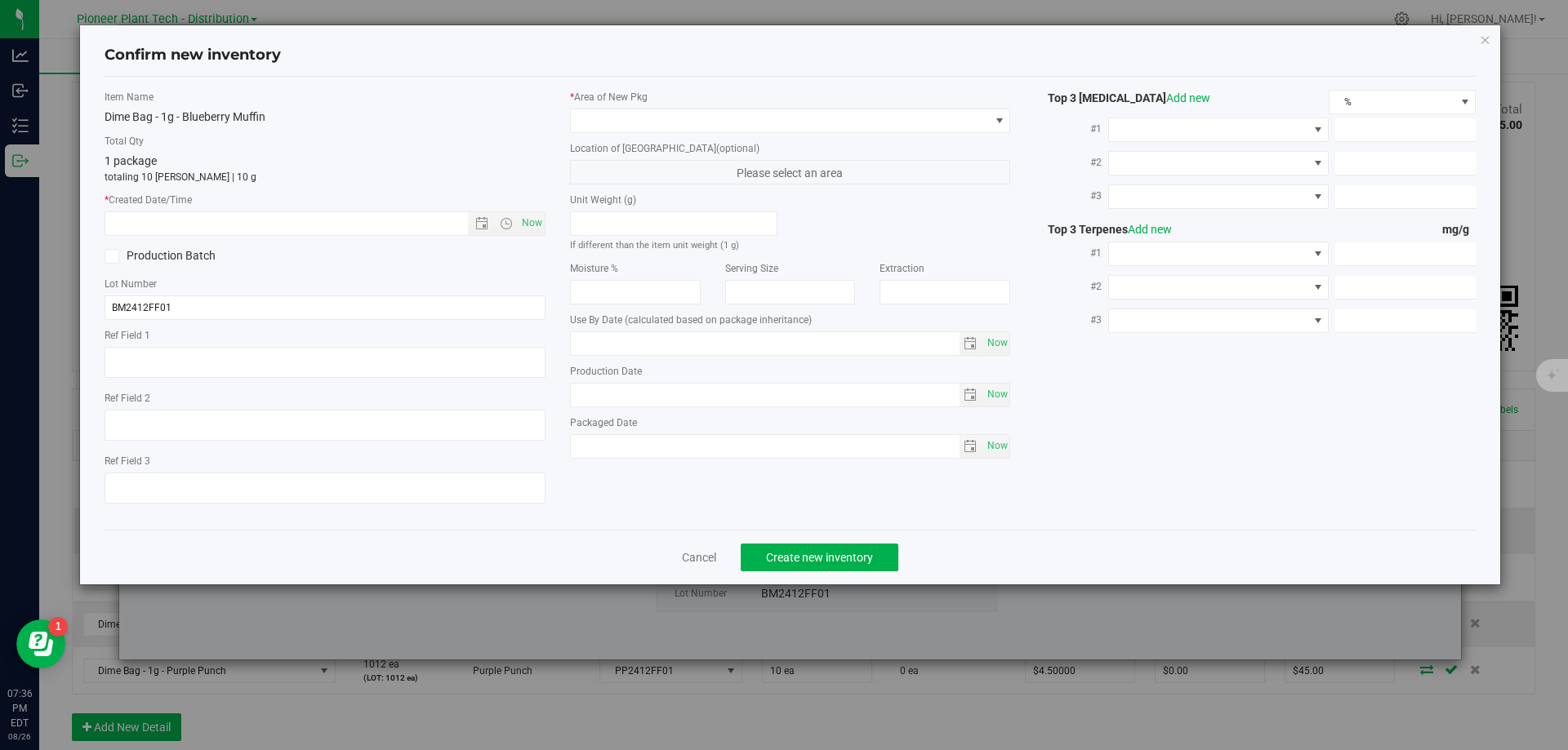
type input "2026-02-01"
click at [903, 120] on span at bounding box center [780, 120] width 419 height 22
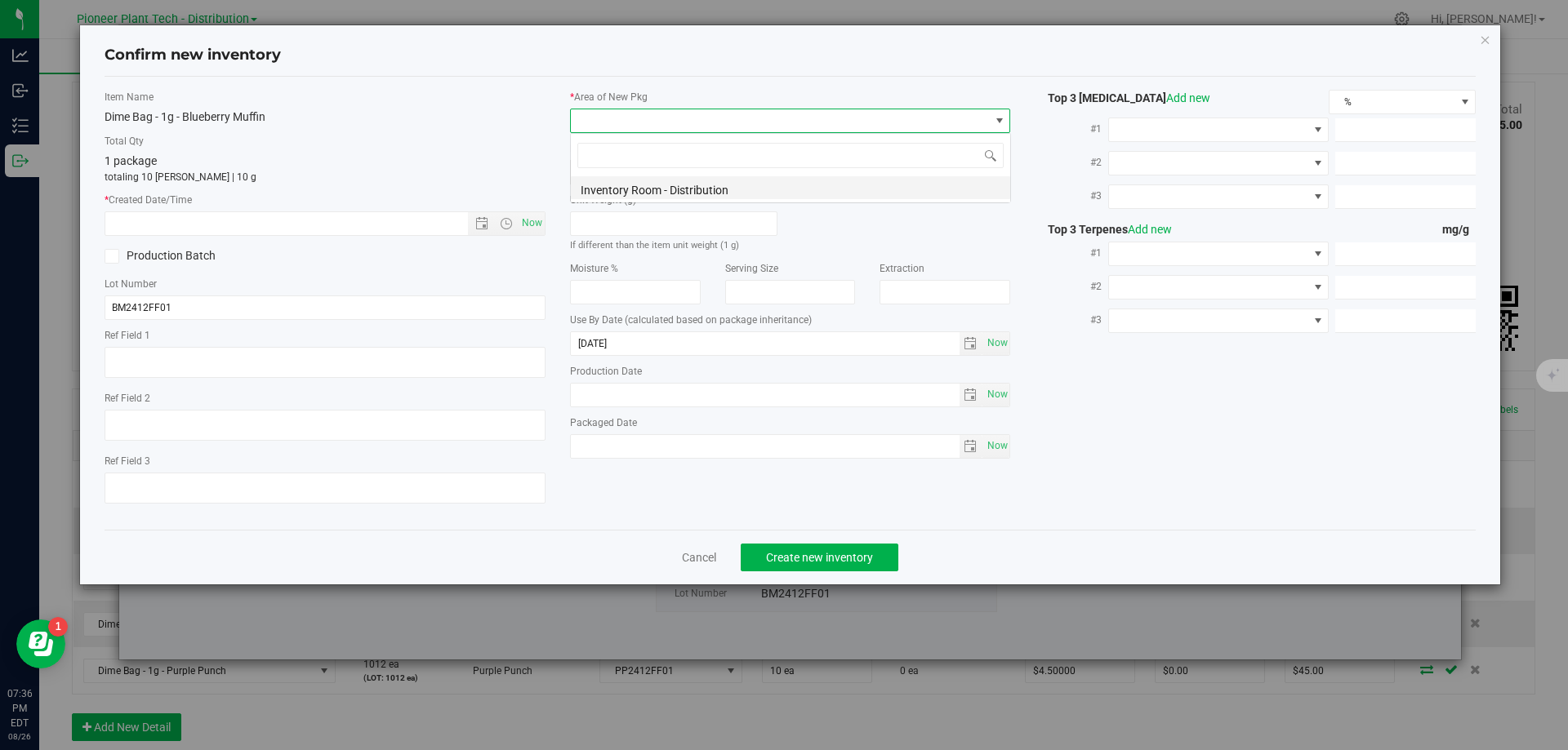
scroll to position [24, 441]
click at [775, 191] on li "Inventory Room - Distribution" at bounding box center [790, 188] width 440 height 22
click at [533, 216] on span "Now" at bounding box center [531, 223] width 27 height 23
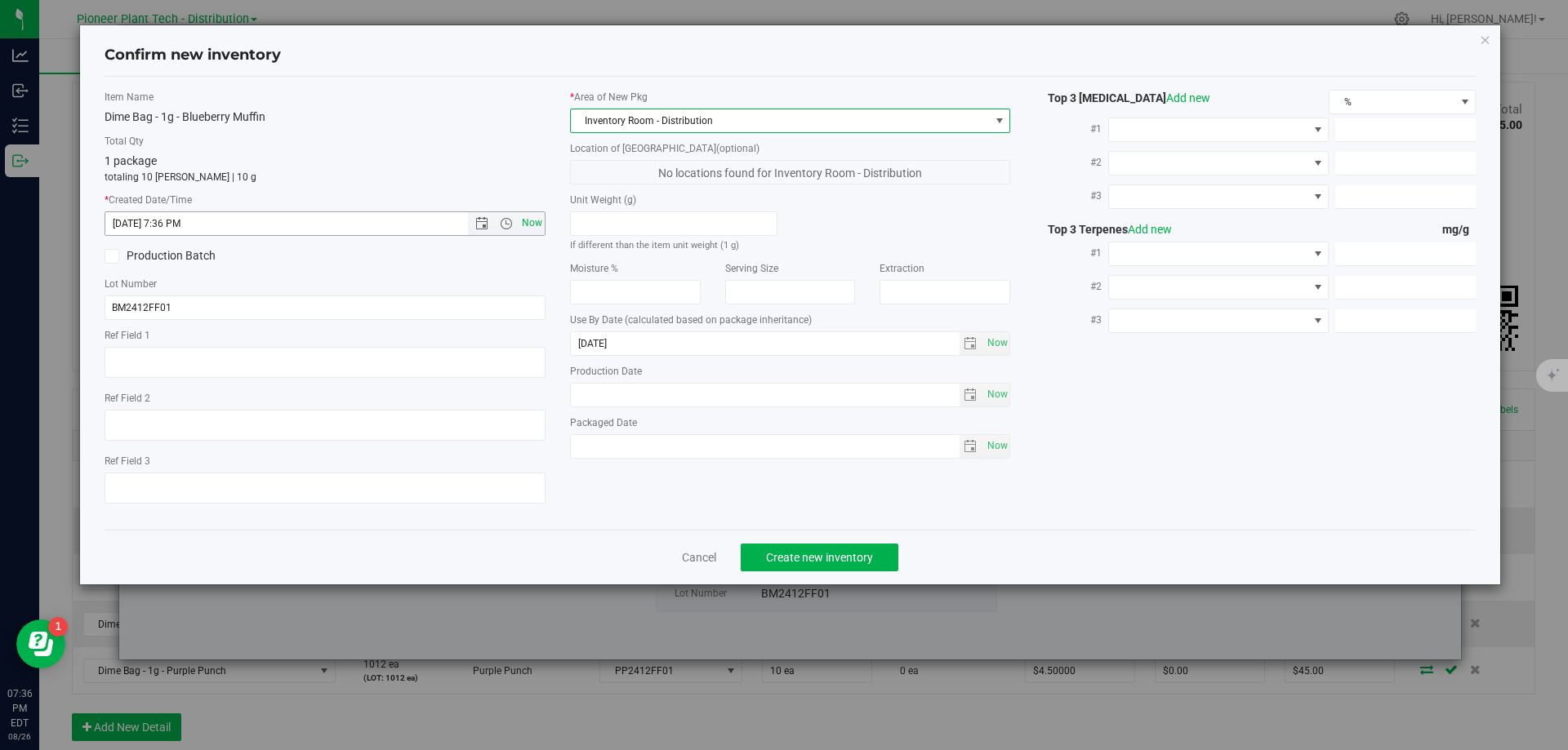
type input "8/26/2025 7:37 PM"
click at [812, 544] on button "Create new inventory" at bounding box center [819, 558] width 157 height 27
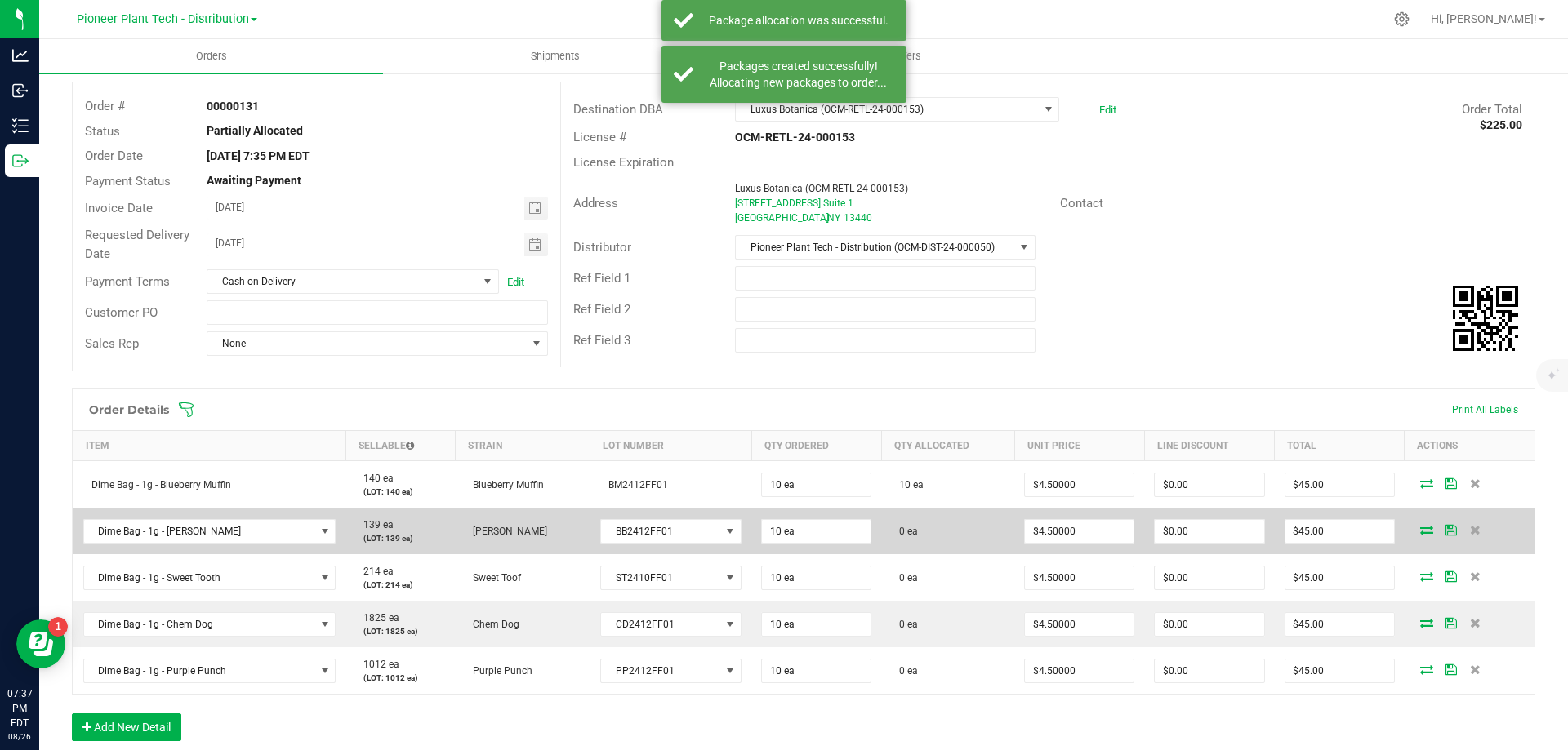
click at [1420, 530] on icon at bounding box center [1426, 529] width 13 height 10
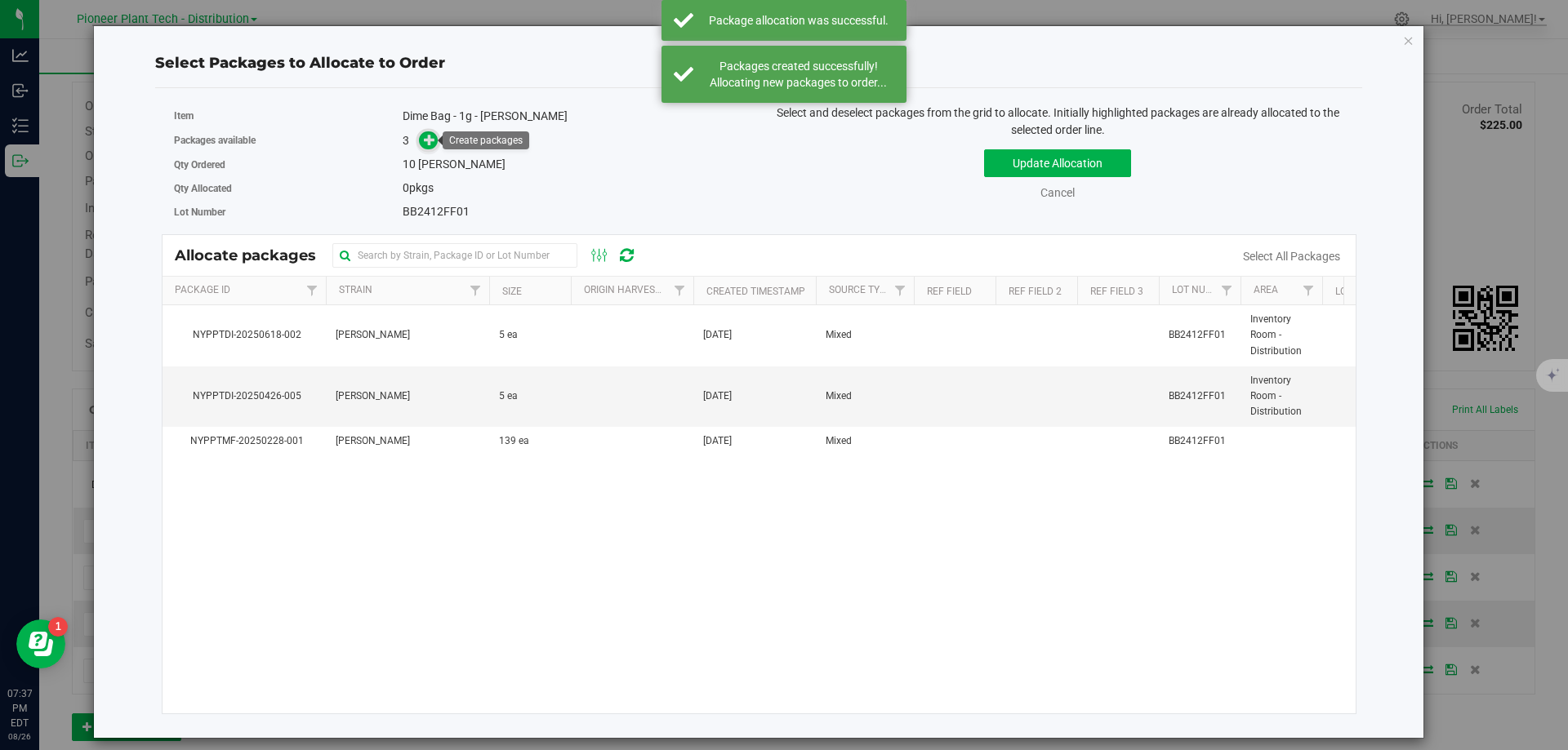
click at [427, 139] on icon at bounding box center [430, 140] width 12 height 12
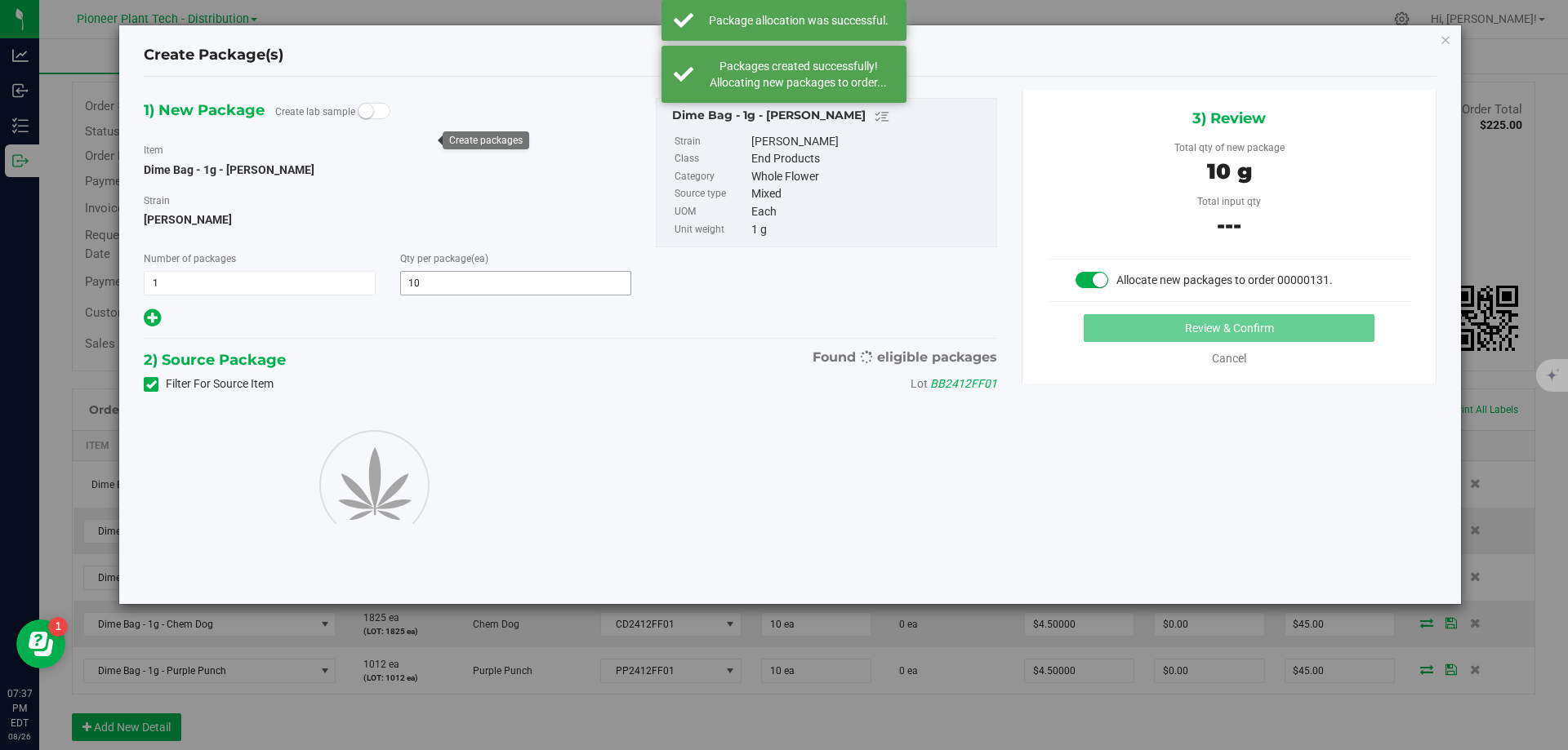
type input "10"
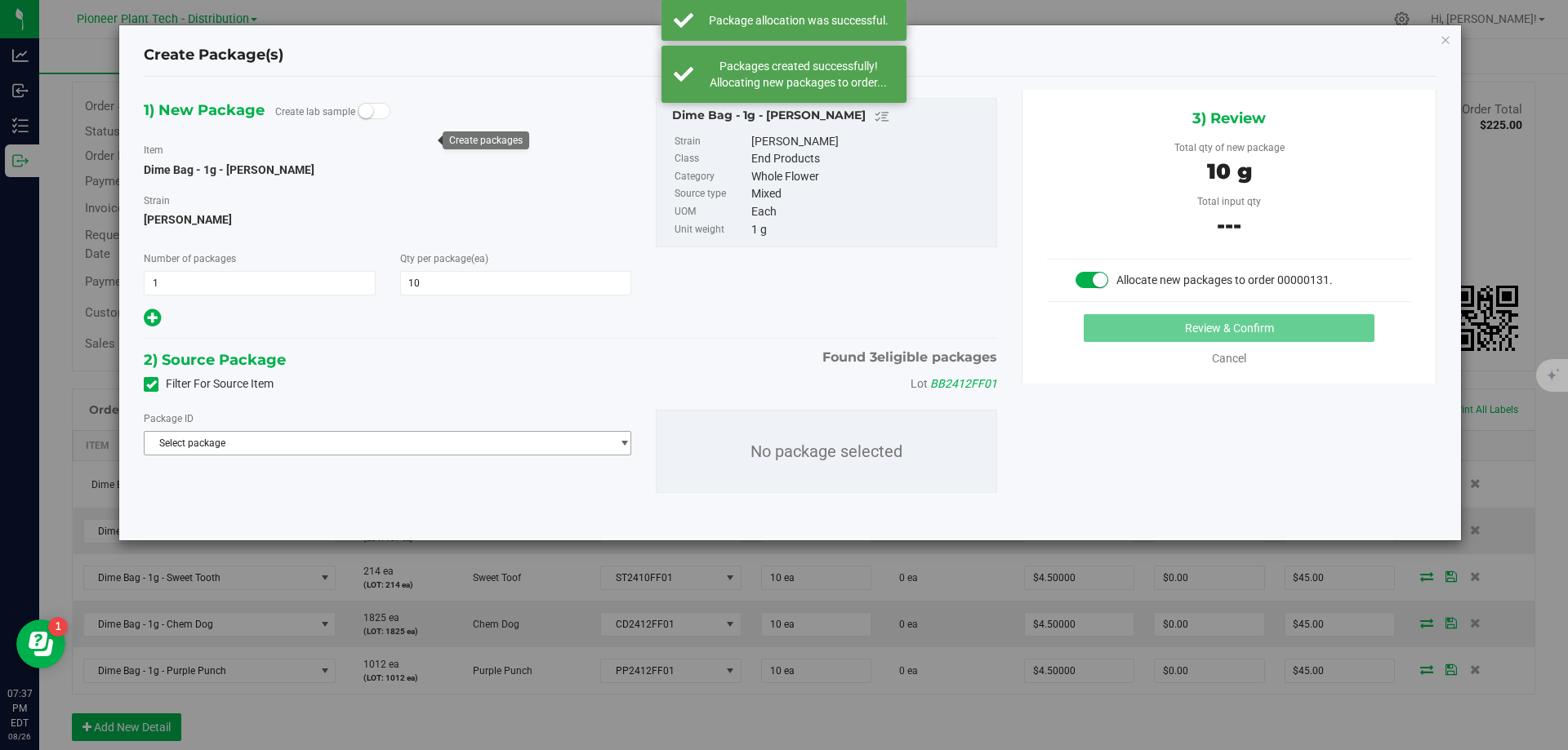
click at [324, 439] on span "Select package" at bounding box center [377, 442] width 465 height 22
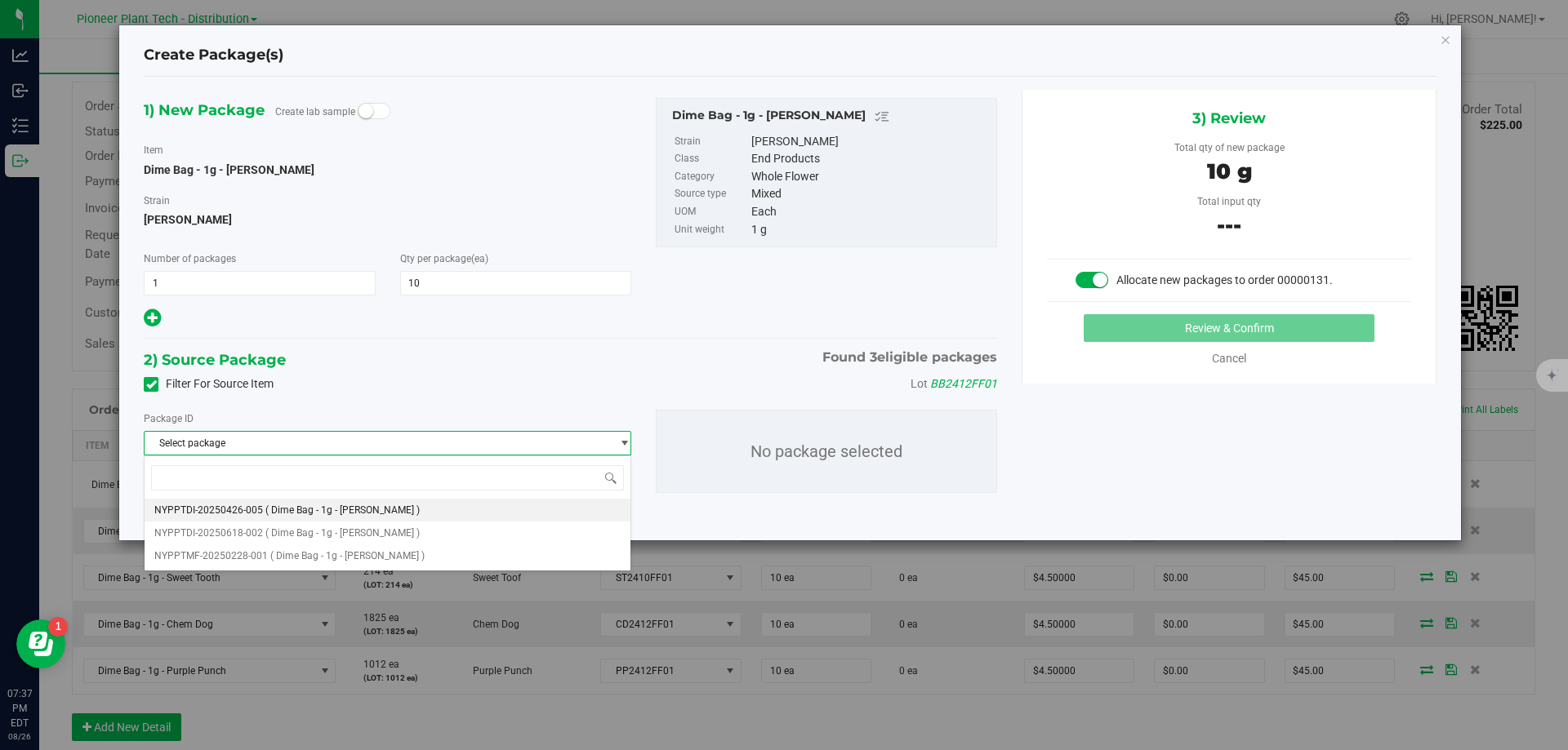
click at [336, 510] on span "( Dime Bag - 1g - Bruce Banner )" at bounding box center [343, 511] width 154 height 12
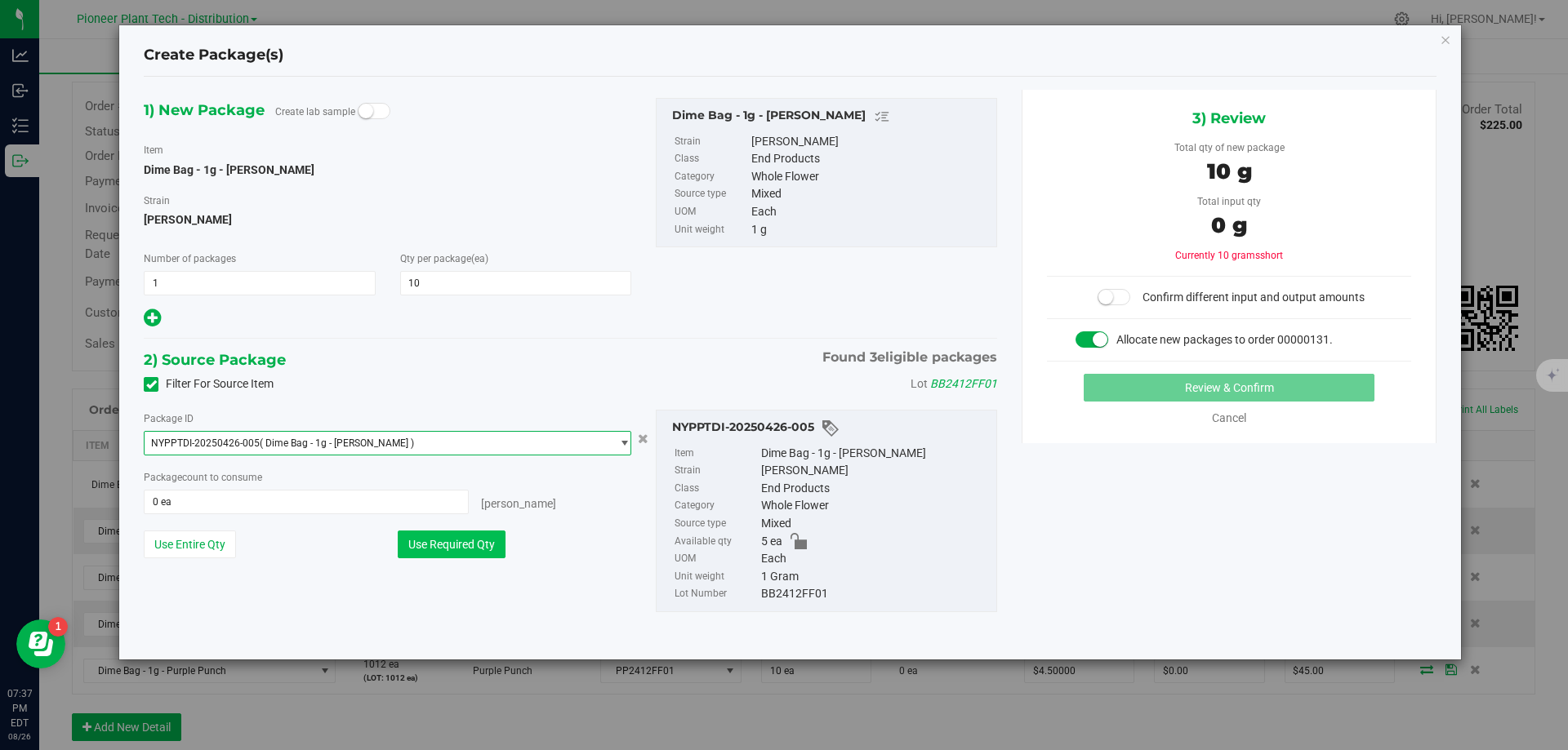
click at [446, 553] on button "Use Required Qty" at bounding box center [451, 544] width 107 height 27
type input "5 ea"
click at [438, 442] on span "NYPPTDI-20250426-005 ( Dime Bag - 1g - Bruce Banner )" at bounding box center [377, 442] width 465 height 22
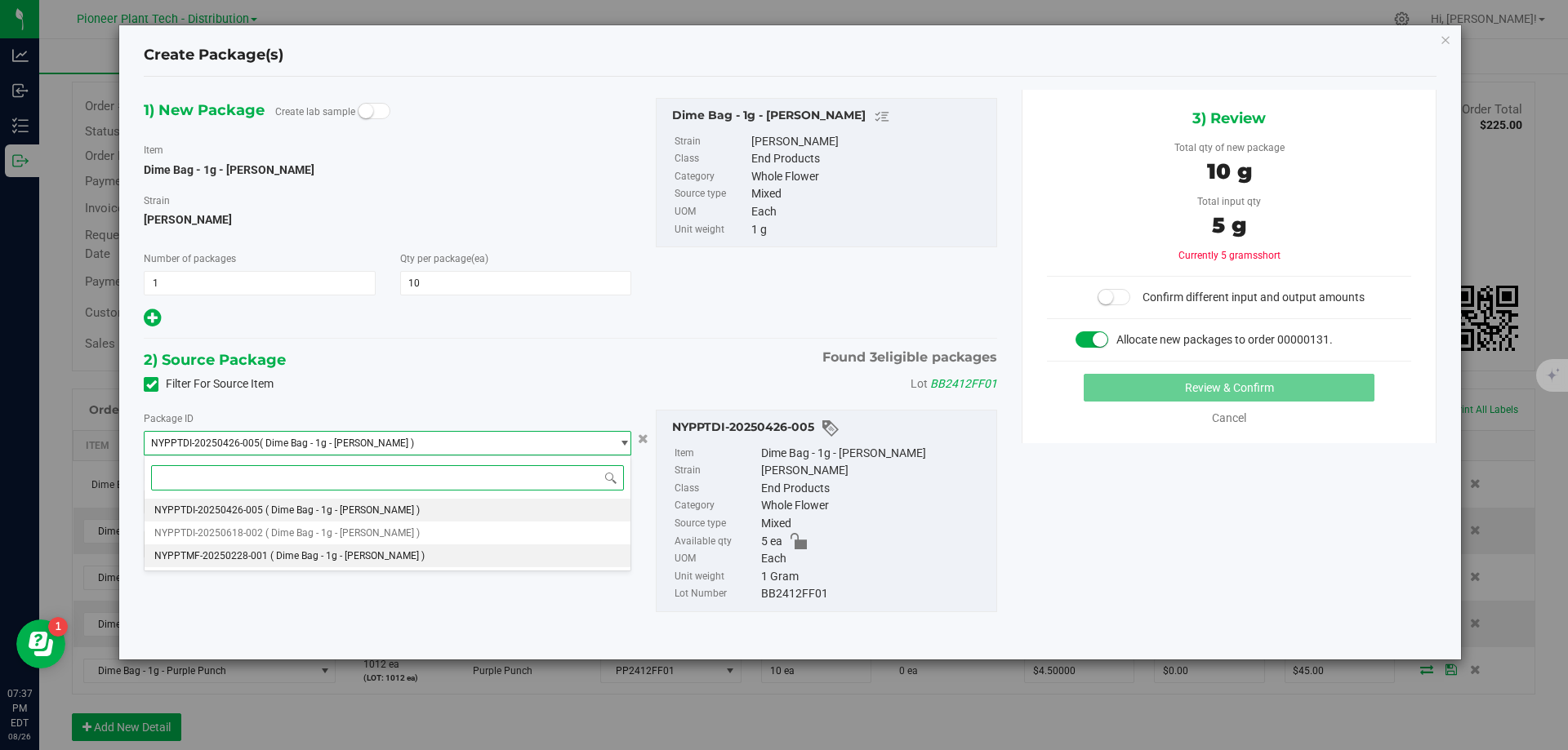
click at [389, 564] on li "NYPPTMF-20250228-001 ( Dime Bag - 1g - Bruce Banner )" at bounding box center [387, 556] width 486 height 22
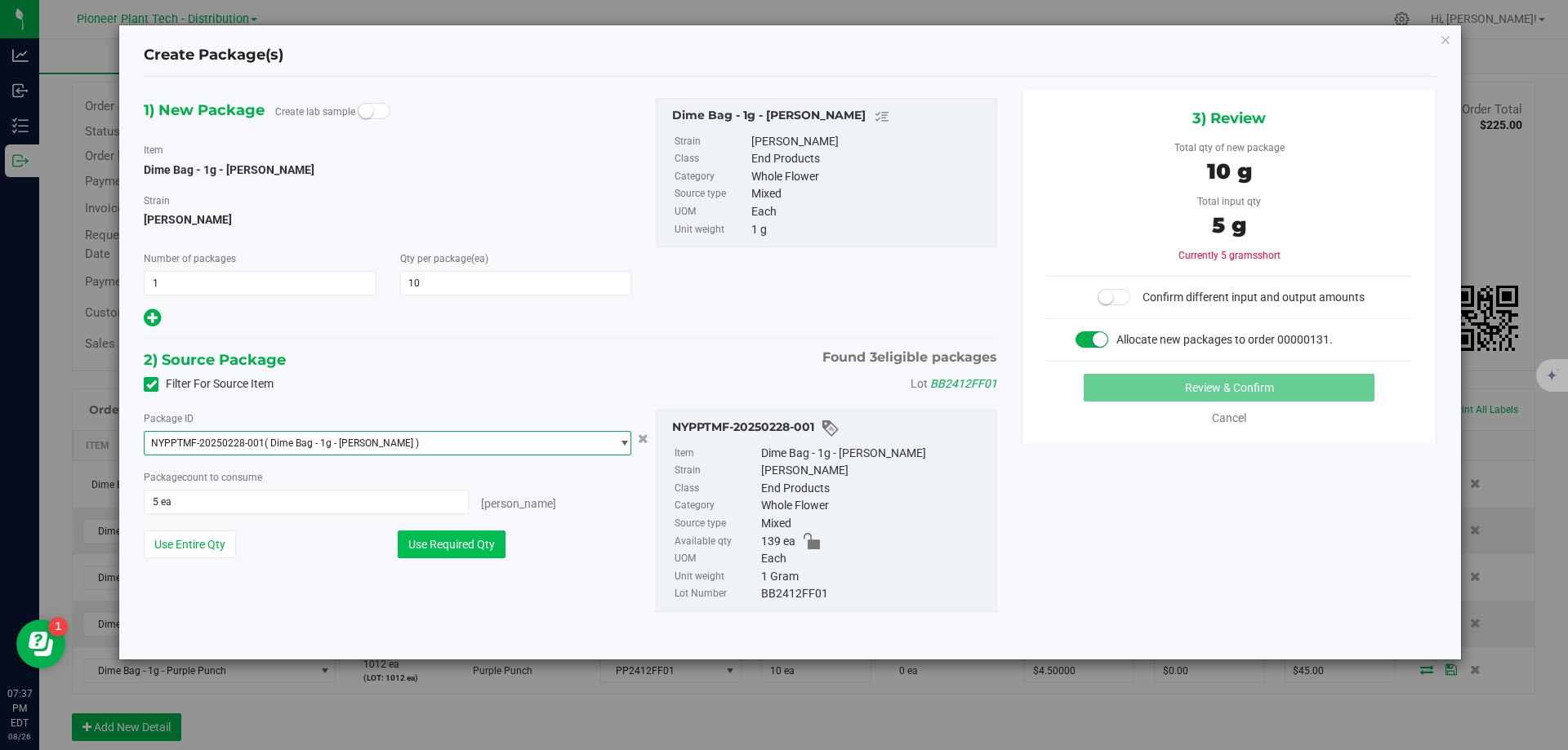
click at [460, 542] on button "Use Required Qty" at bounding box center [451, 544] width 107 height 27
type input "10 ea"
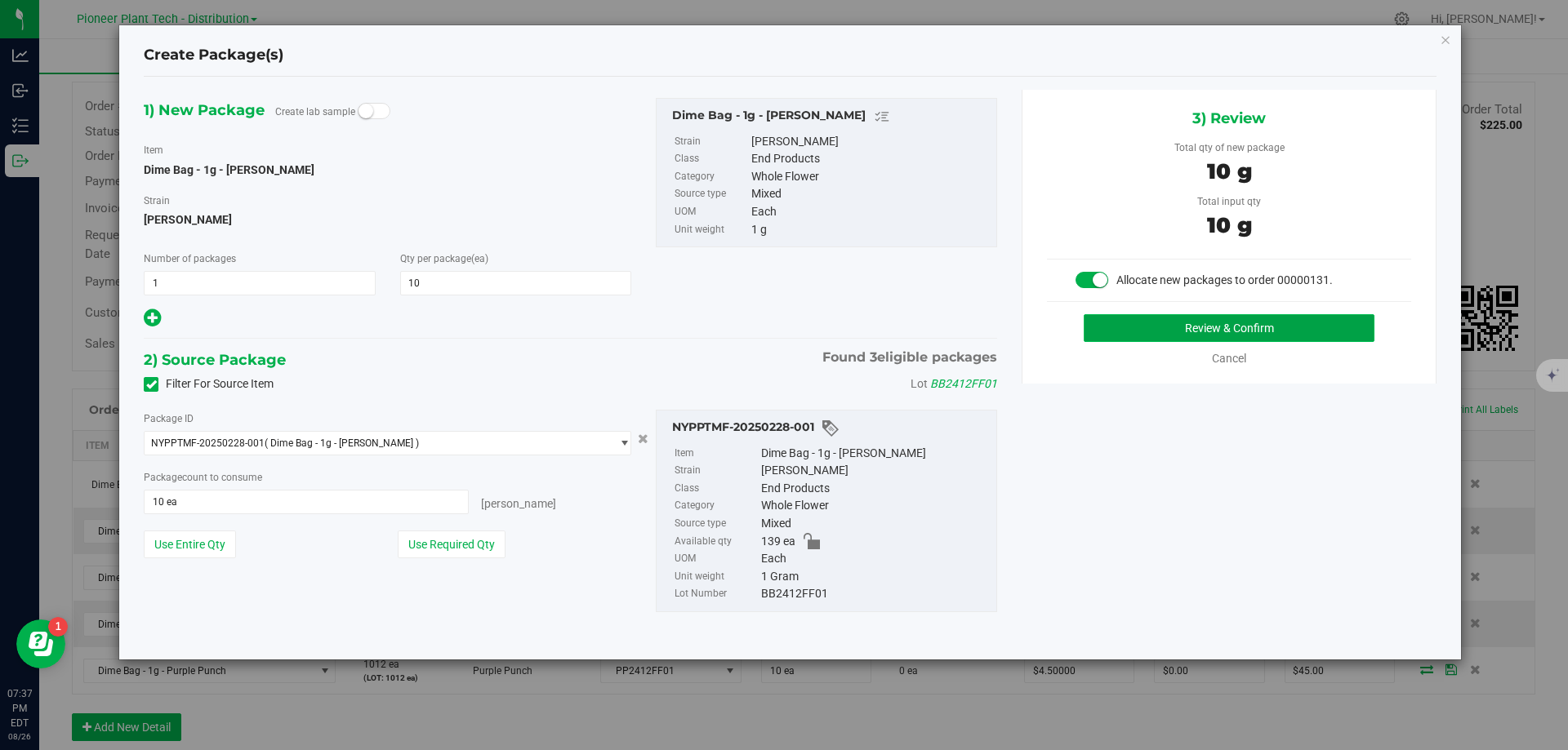
click at [1172, 341] on button "Review & Confirm" at bounding box center [1229, 328] width 291 height 27
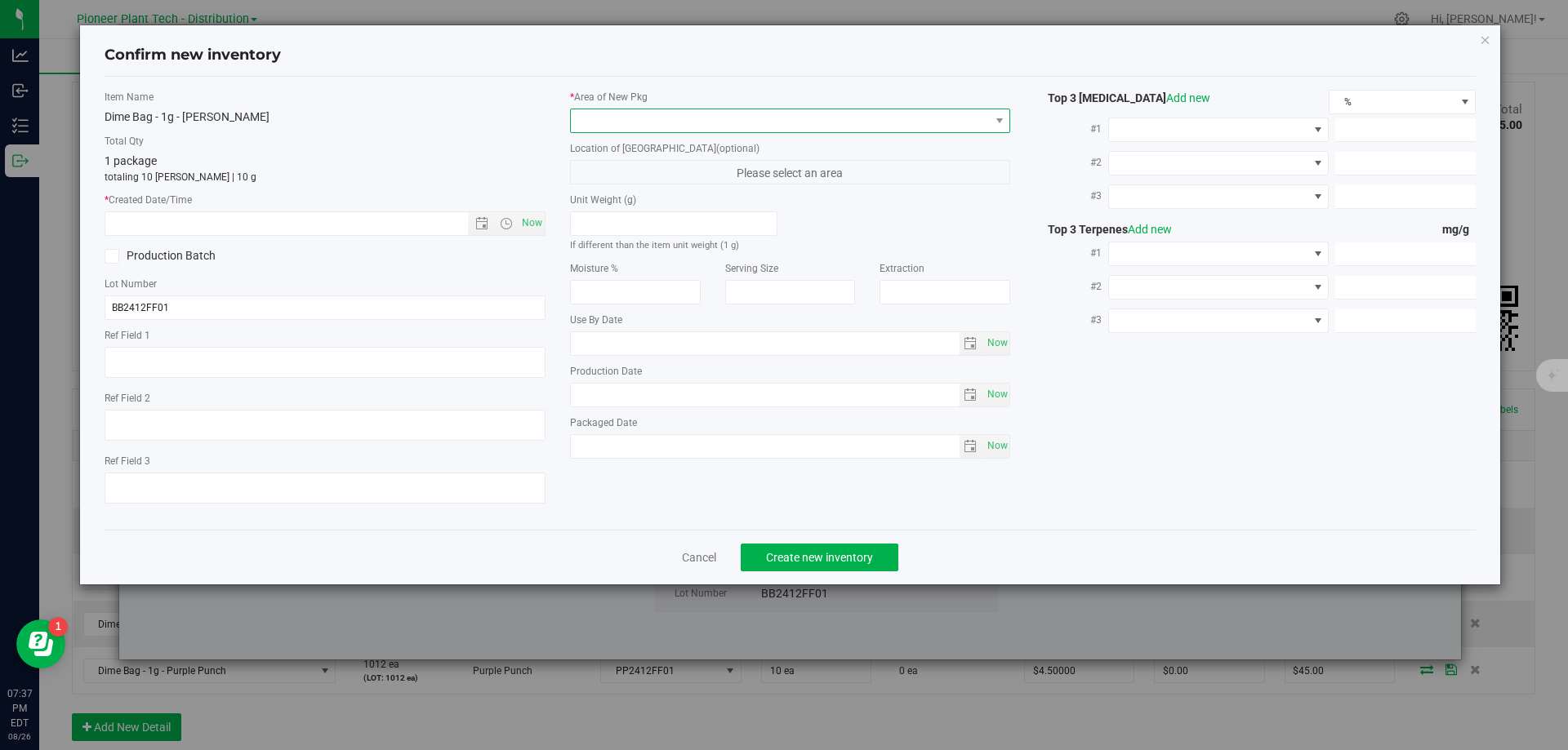
click at [752, 120] on span at bounding box center [780, 120] width 419 height 22
click at [680, 191] on li "Inventory Room - Distribution" at bounding box center [790, 188] width 440 height 22
click at [537, 222] on span "Now" at bounding box center [531, 223] width 27 height 23
type input "8/26/2025 7:37 PM"
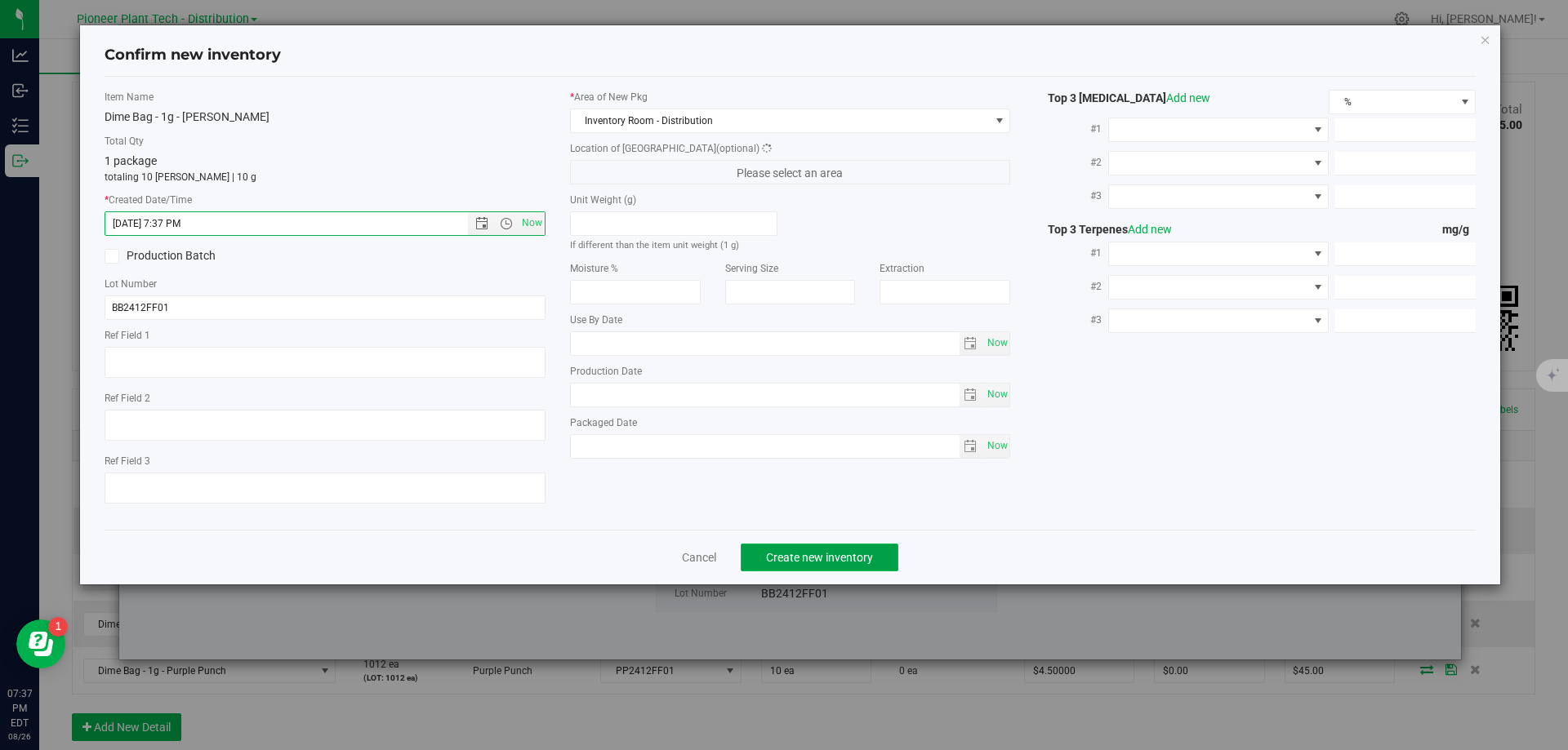
click at [819, 545] on button "Create new inventory" at bounding box center [819, 558] width 157 height 27
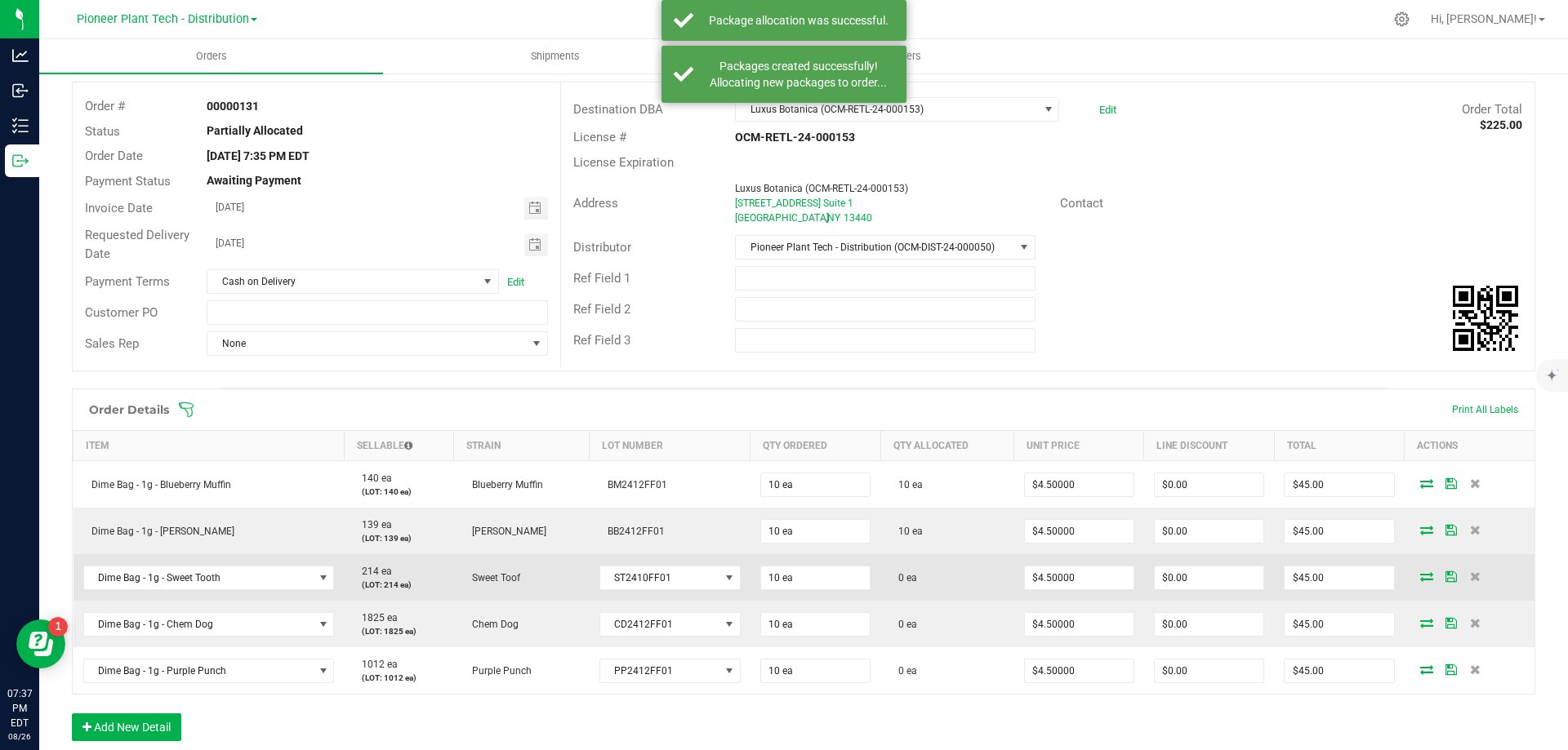
click at [1420, 580] on icon at bounding box center [1426, 576] width 13 height 10
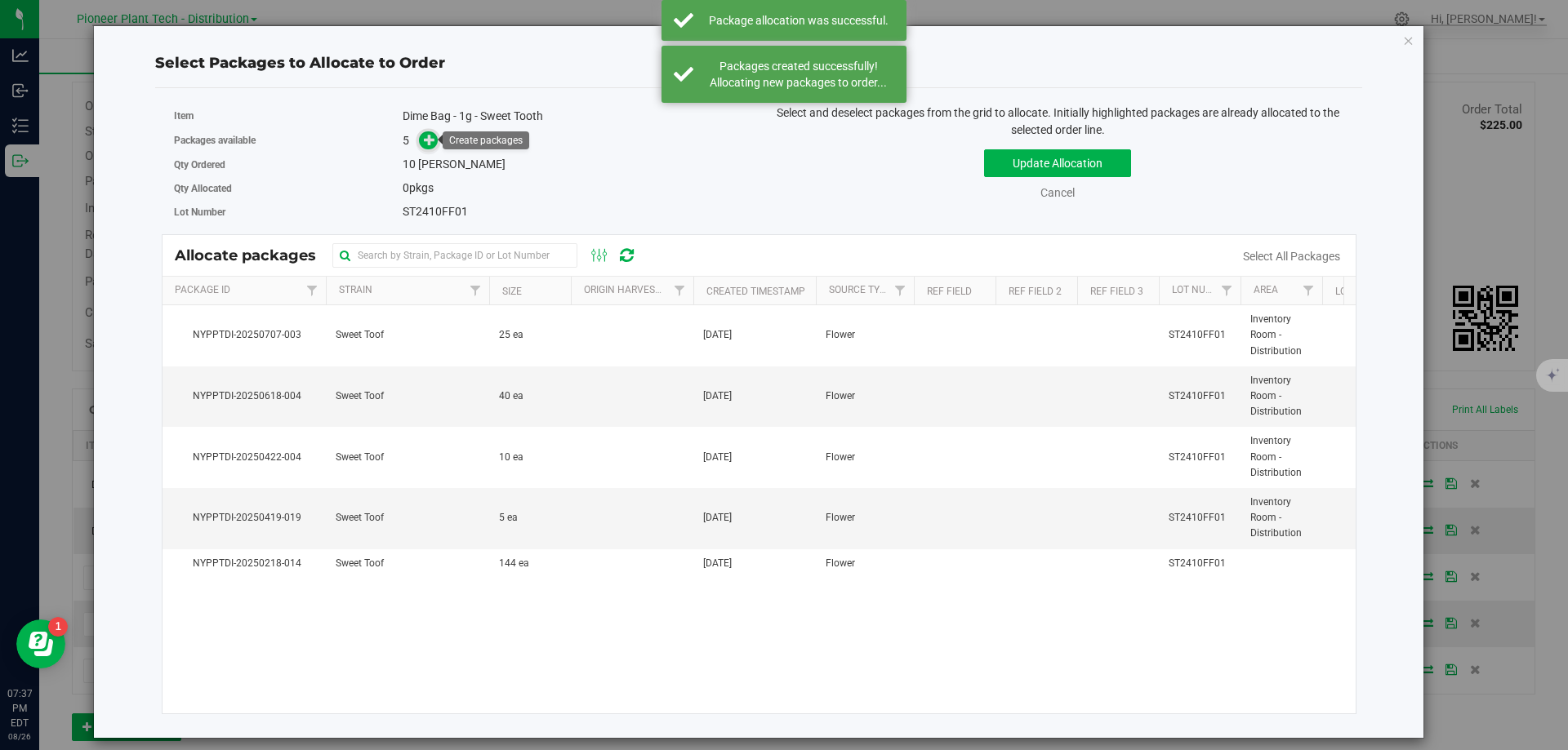
click at [424, 146] on icon at bounding box center [430, 140] width 12 height 12
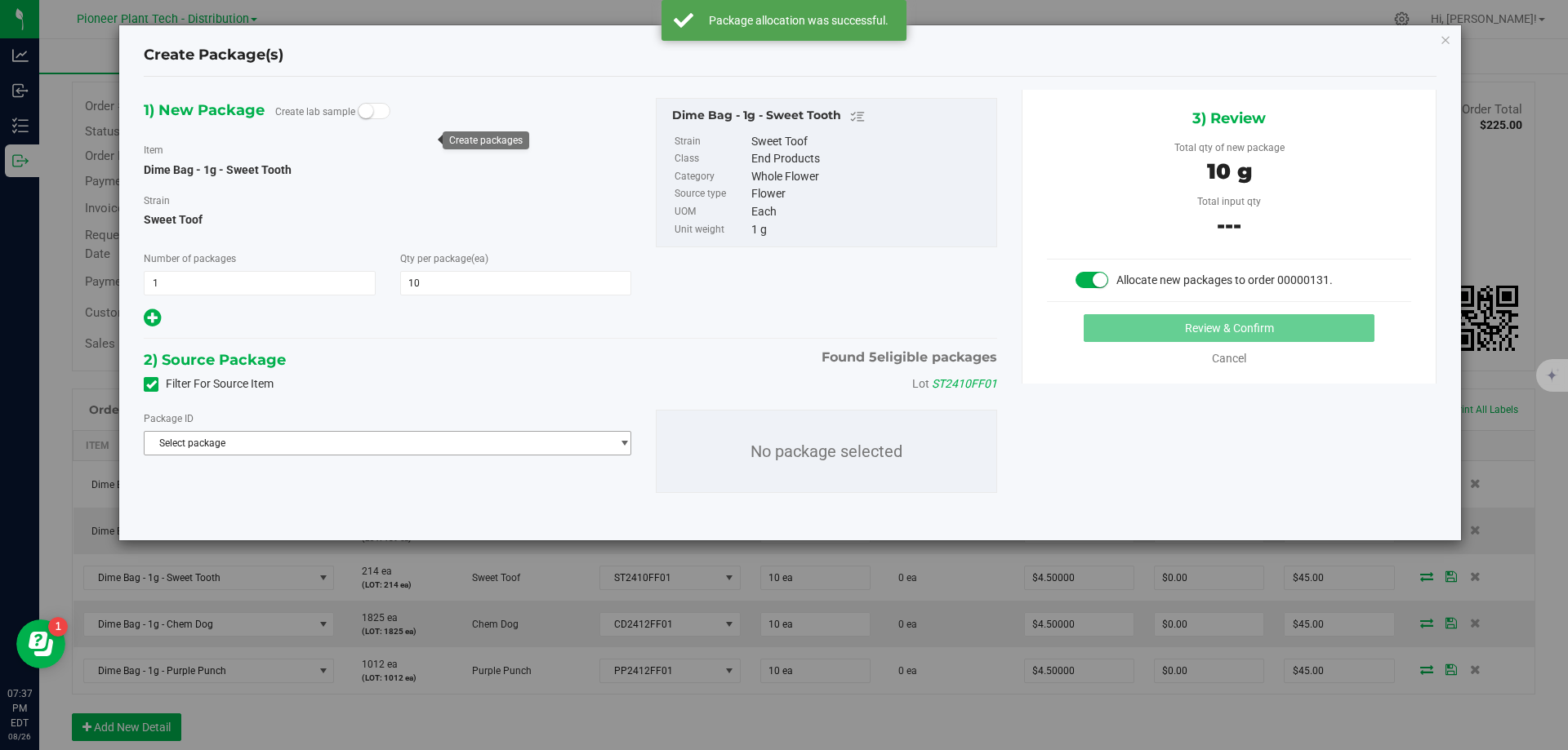
click at [517, 448] on span "Select package" at bounding box center [377, 442] width 465 height 22
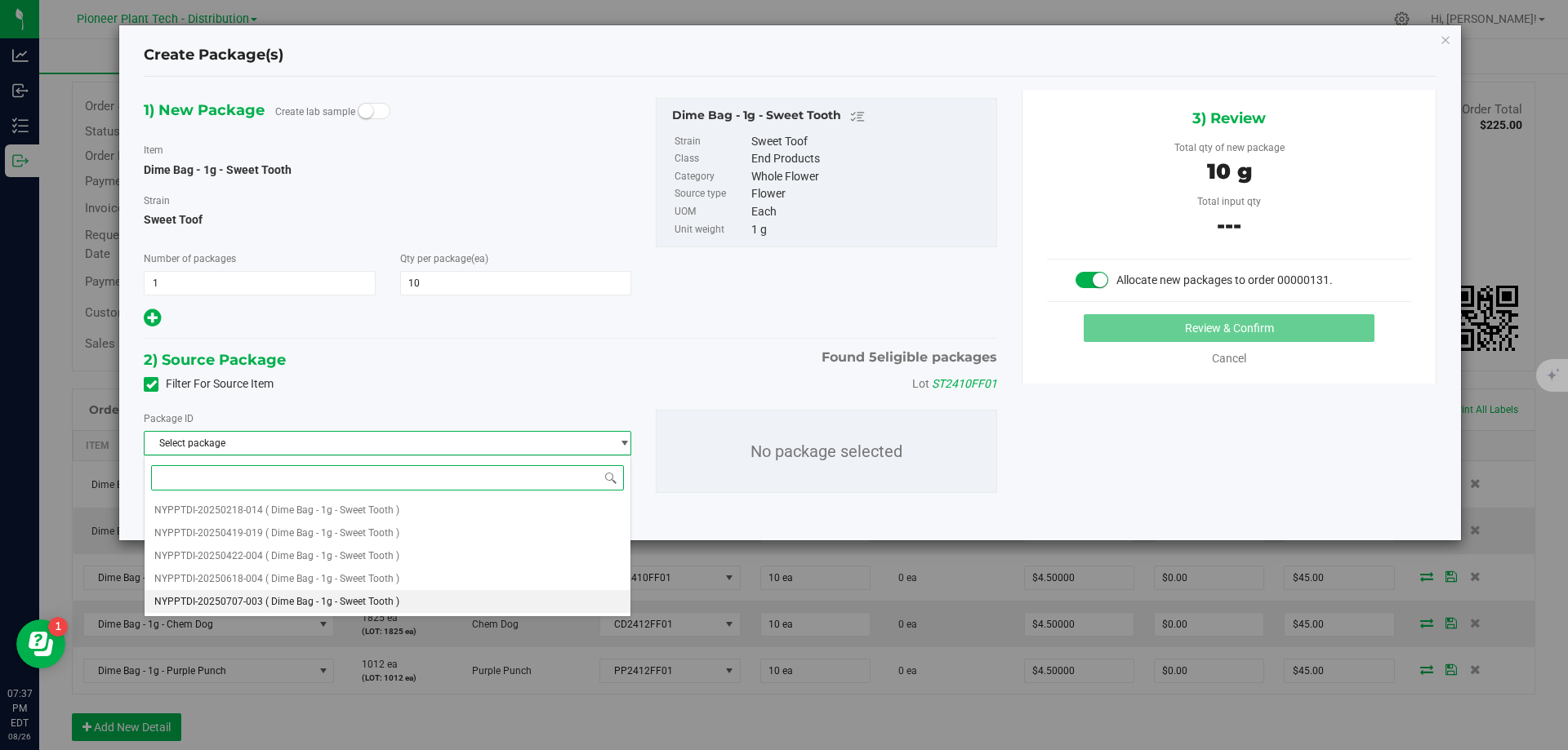
click at [411, 602] on li "NYPPTDI-20250707-003 ( Dime Bag - 1g - Sweet Tooth )" at bounding box center [387, 601] width 486 height 22
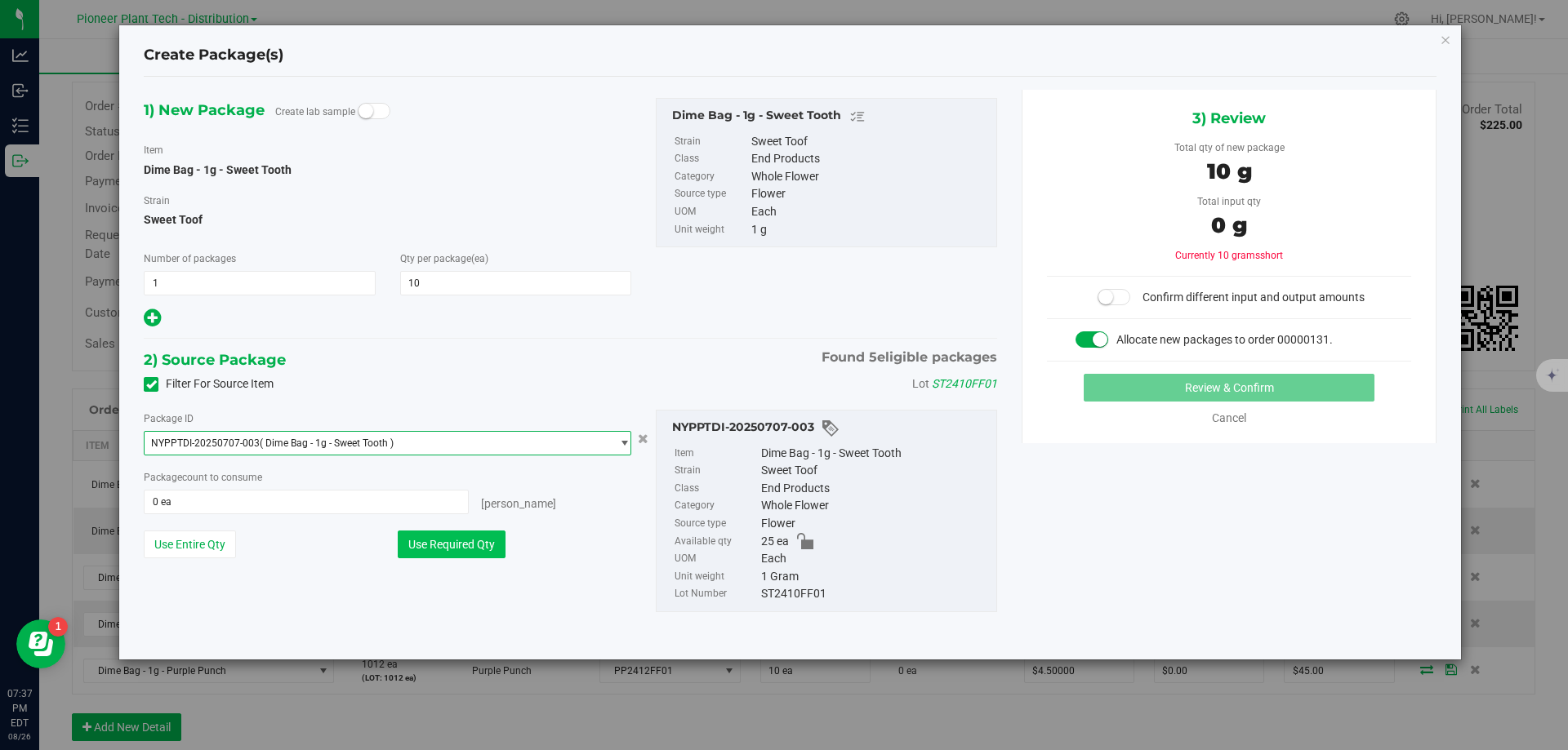
click at [496, 545] on button "Use Required Qty" at bounding box center [451, 544] width 107 height 27
type input "10 ea"
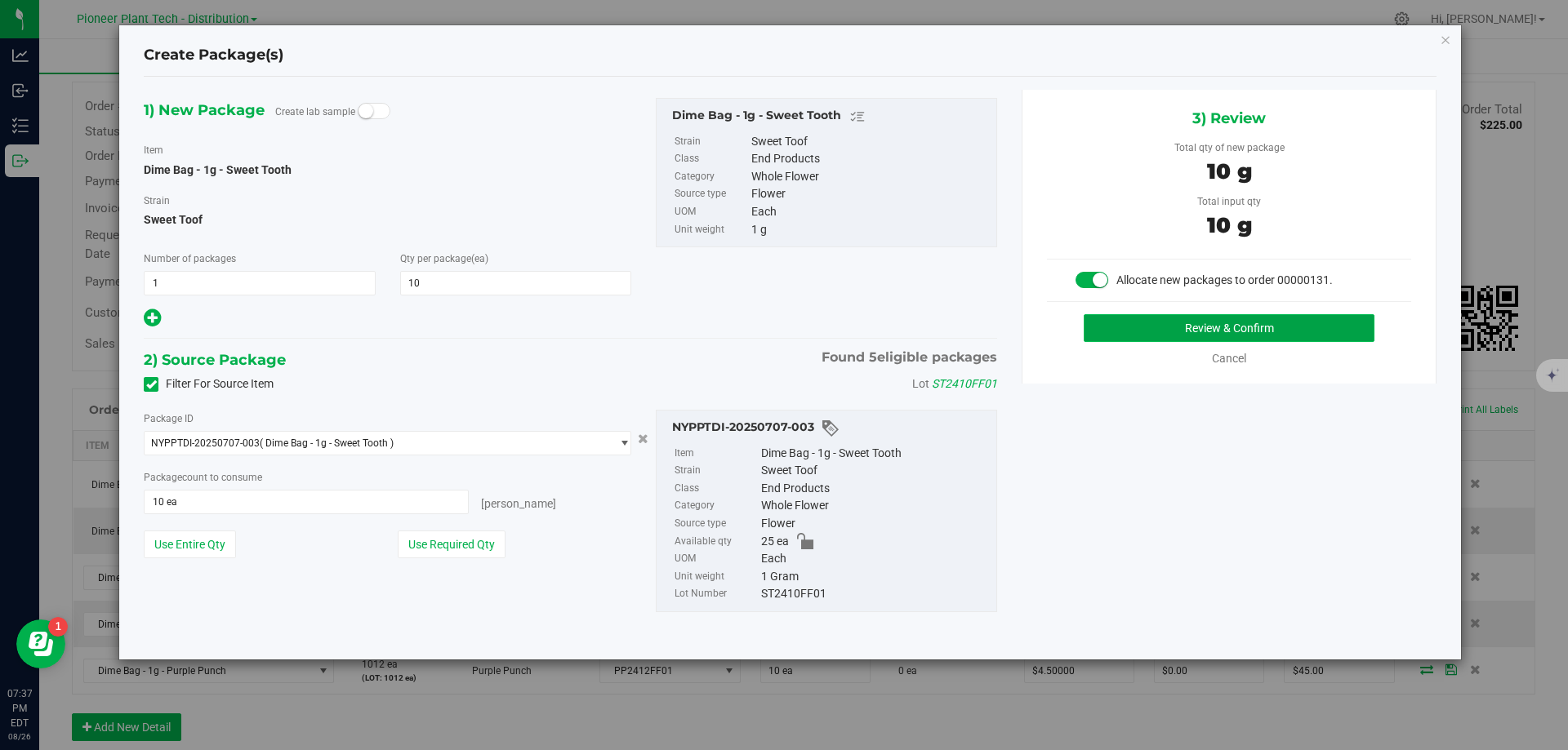
click at [1123, 330] on button "Review & Confirm" at bounding box center [1229, 328] width 291 height 27
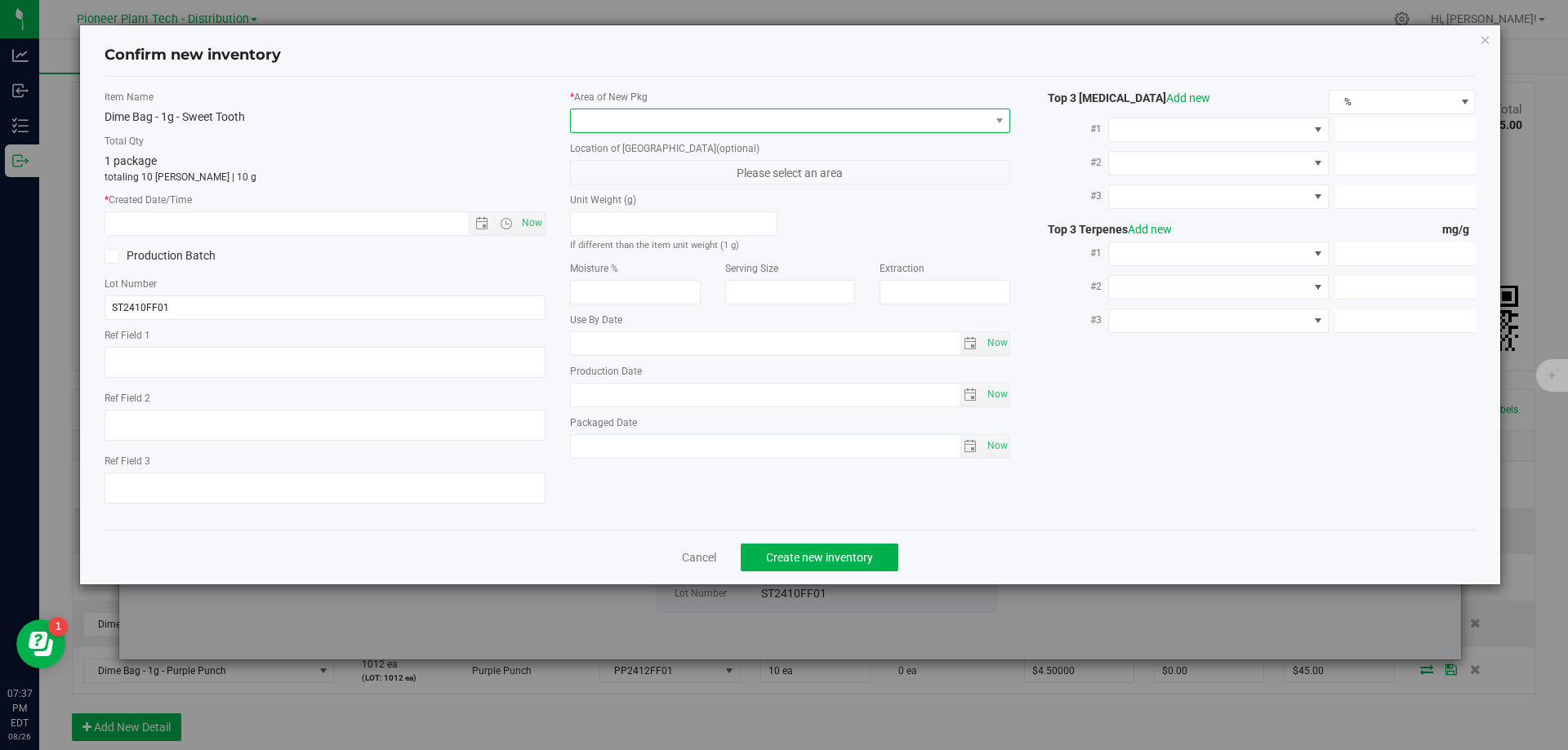
click at [679, 116] on span at bounding box center [780, 120] width 419 height 22
click at [614, 192] on li "Inventory Room - Distribution" at bounding box center [790, 188] width 440 height 22
click at [539, 224] on span "Now" at bounding box center [531, 223] width 27 height 23
type input "8/26/2025 7:37 PM"
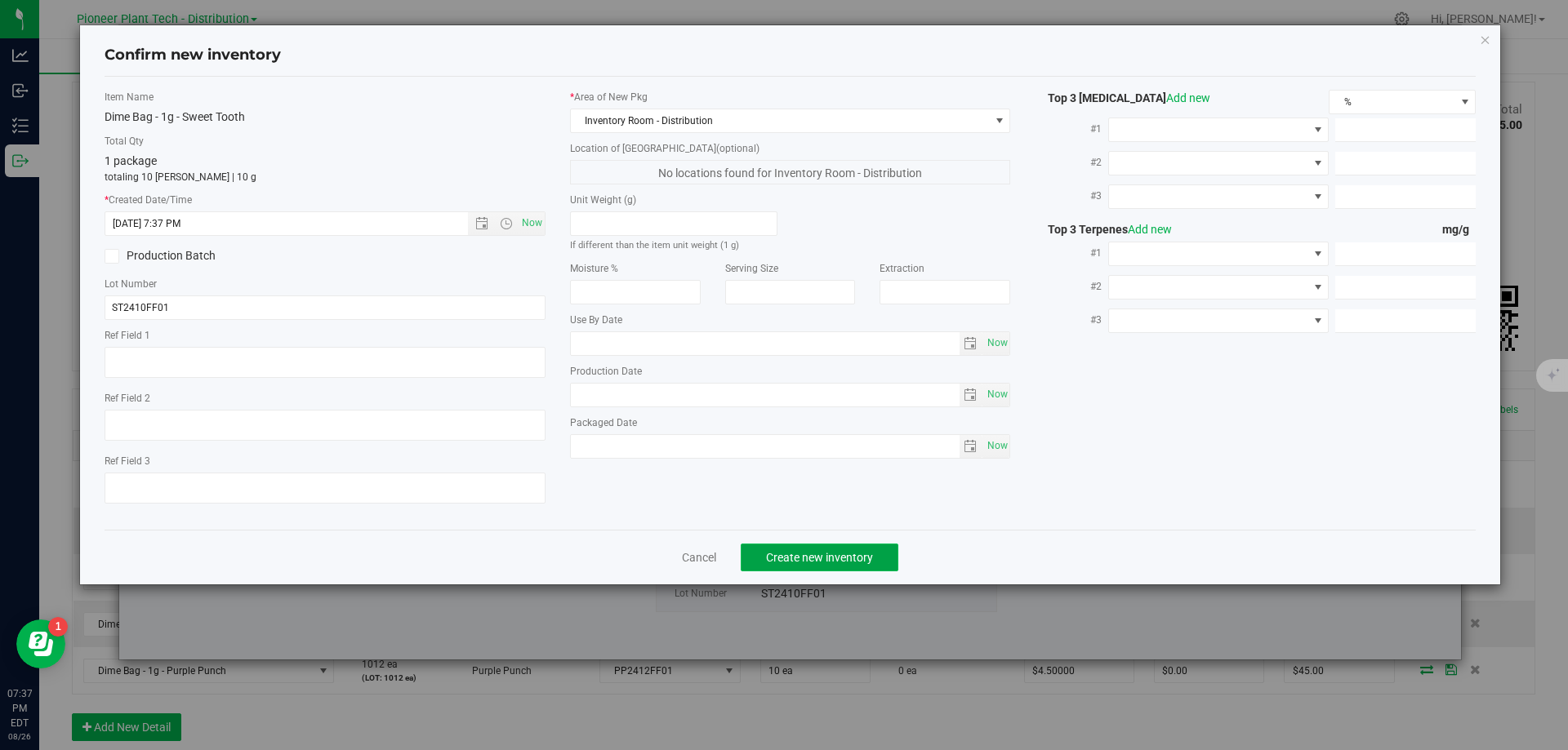
click at [821, 562] on span "Create new inventory" at bounding box center [819, 557] width 106 height 13
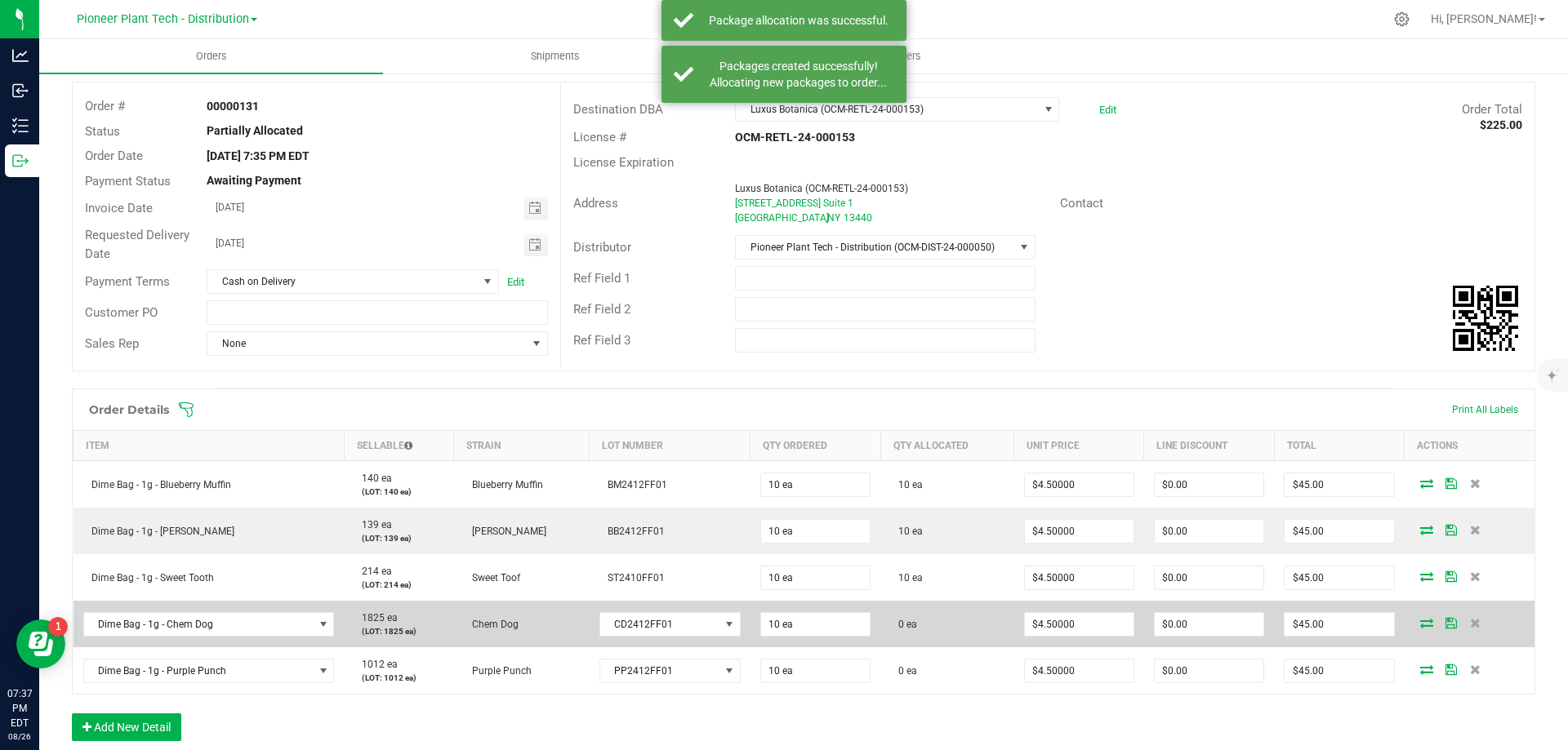
click at [1420, 622] on icon at bounding box center [1426, 623] width 13 height 10
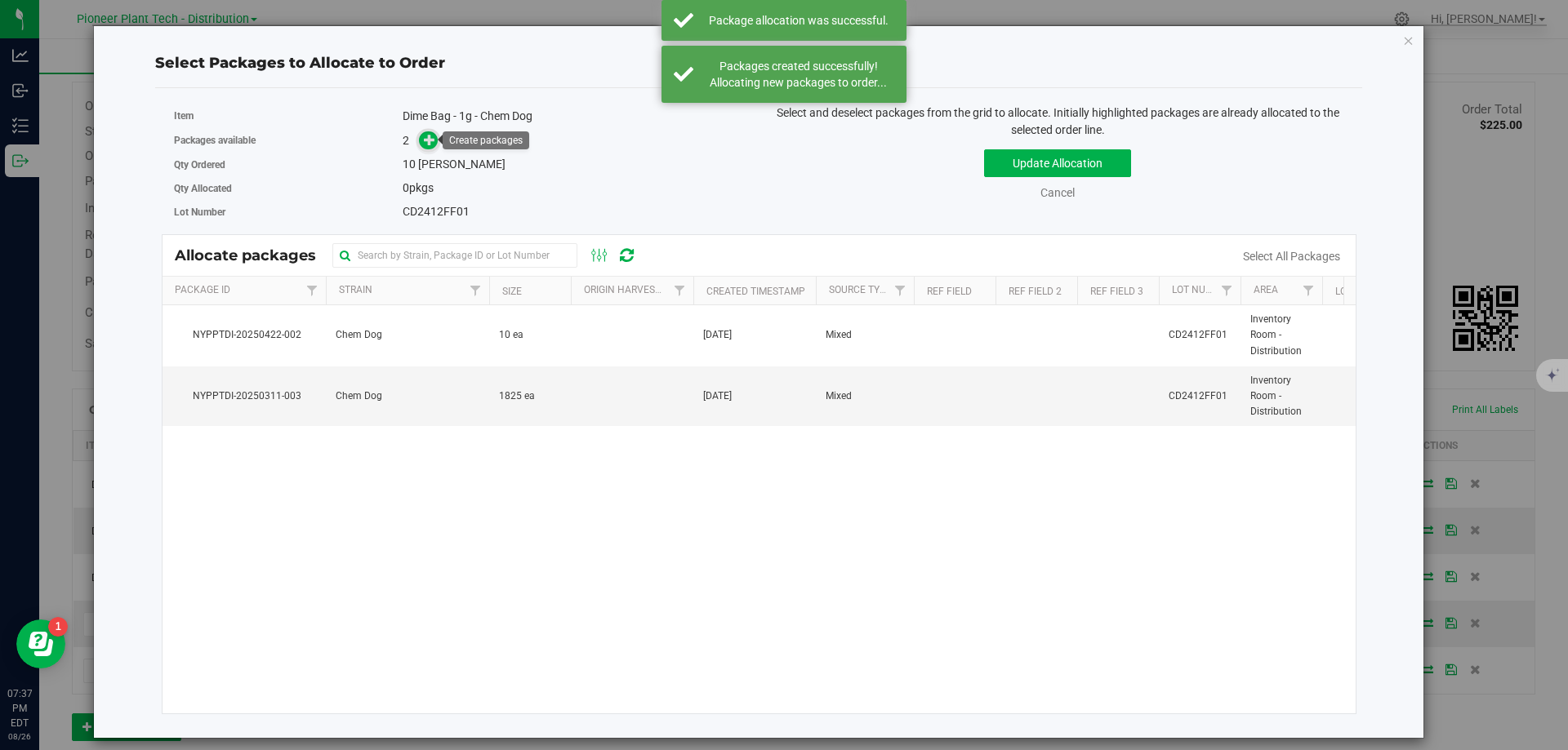
click at [424, 143] on icon at bounding box center [430, 140] width 12 height 12
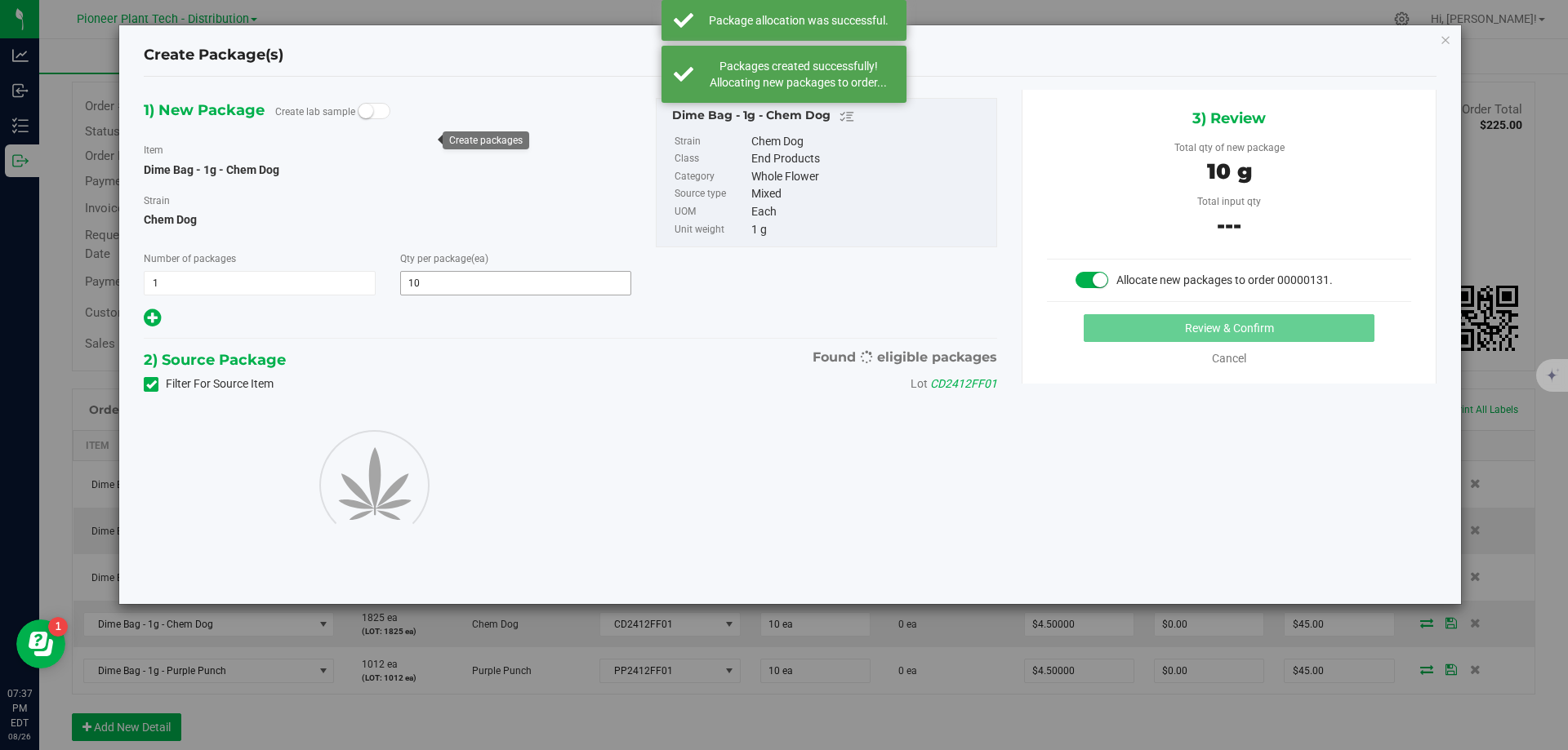
type input "10"
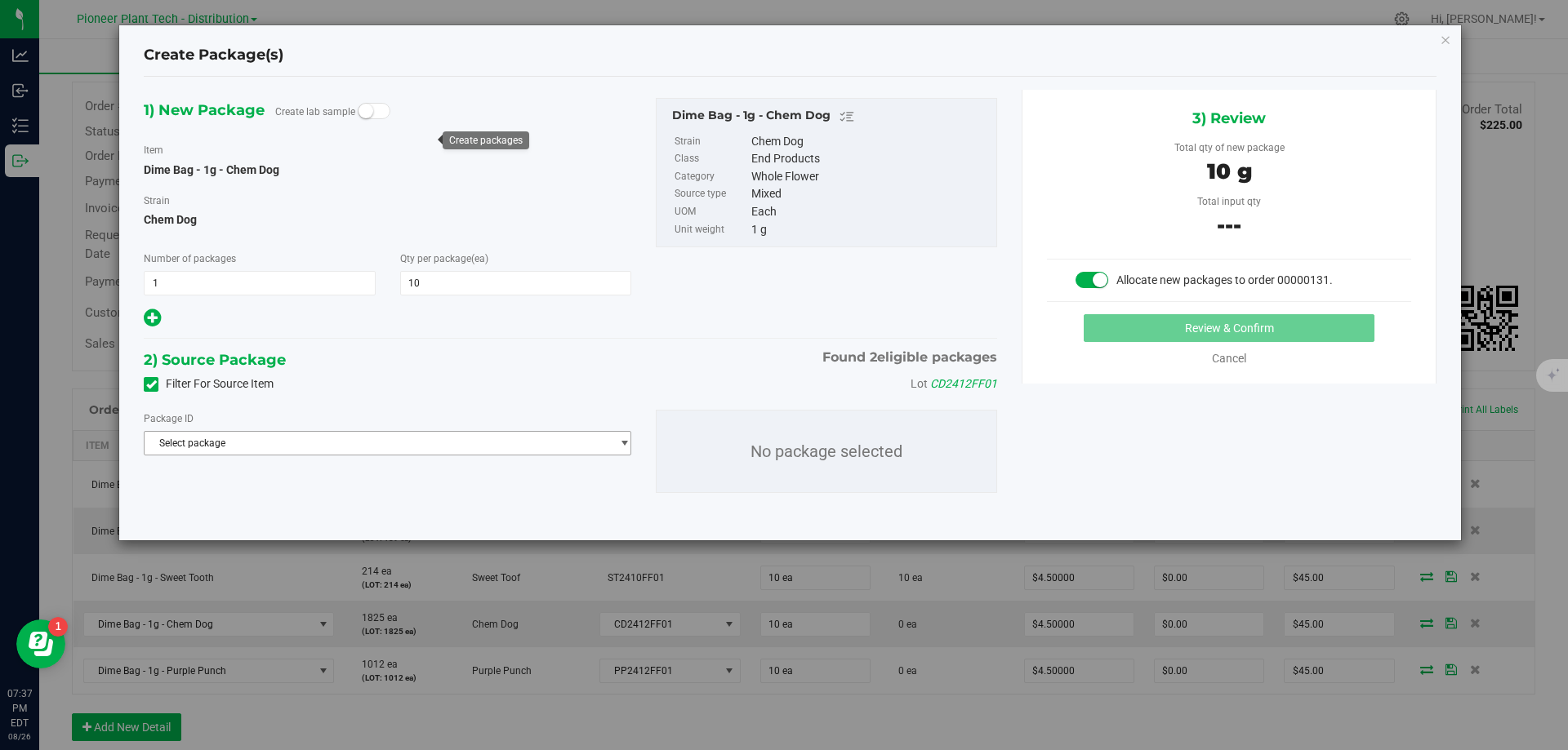
click at [436, 439] on span "Select package" at bounding box center [377, 442] width 465 height 22
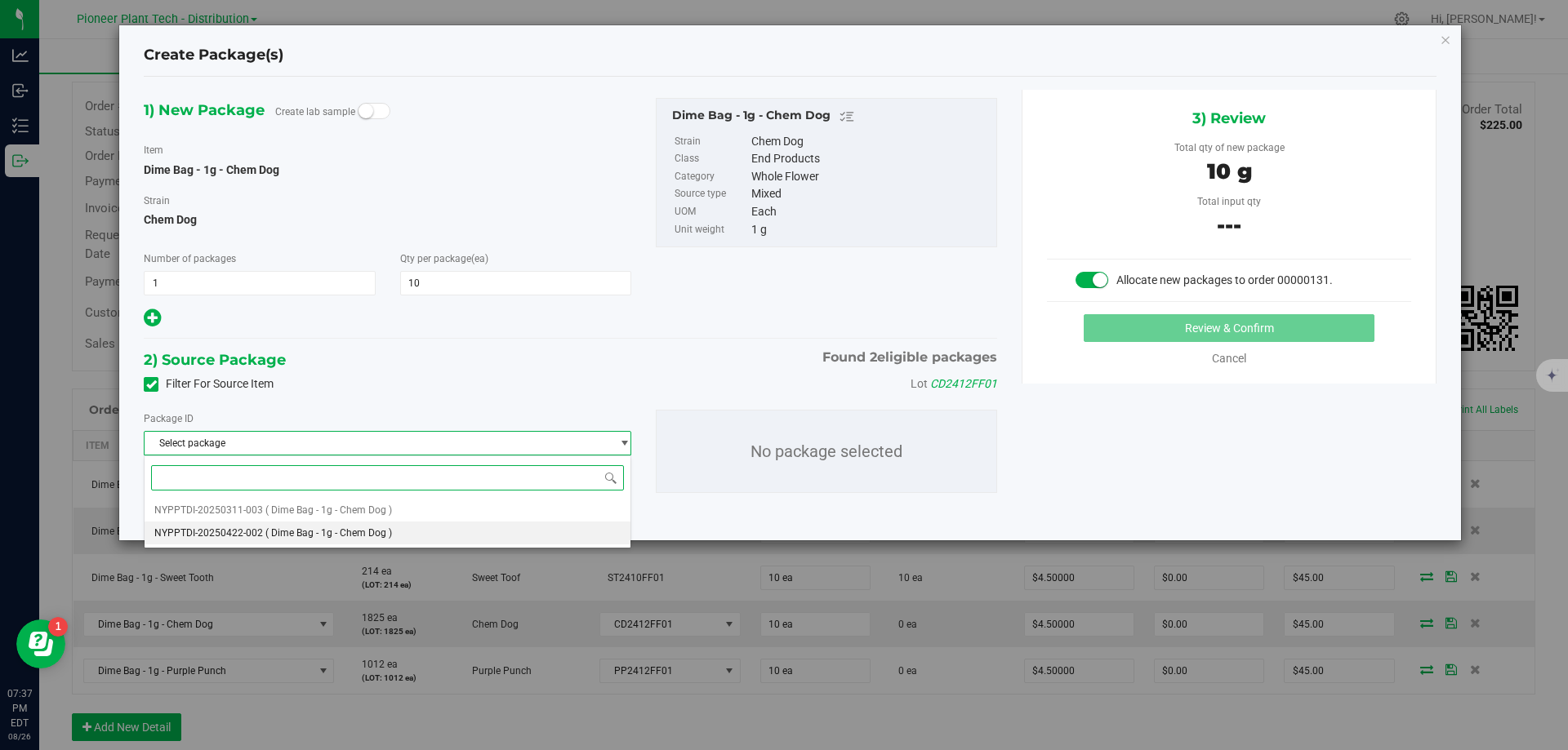
click at [377, 533] on span "( Dime Bag - 1g - Chem Dog )" at bounding box center [329, 533] width 127 height 12
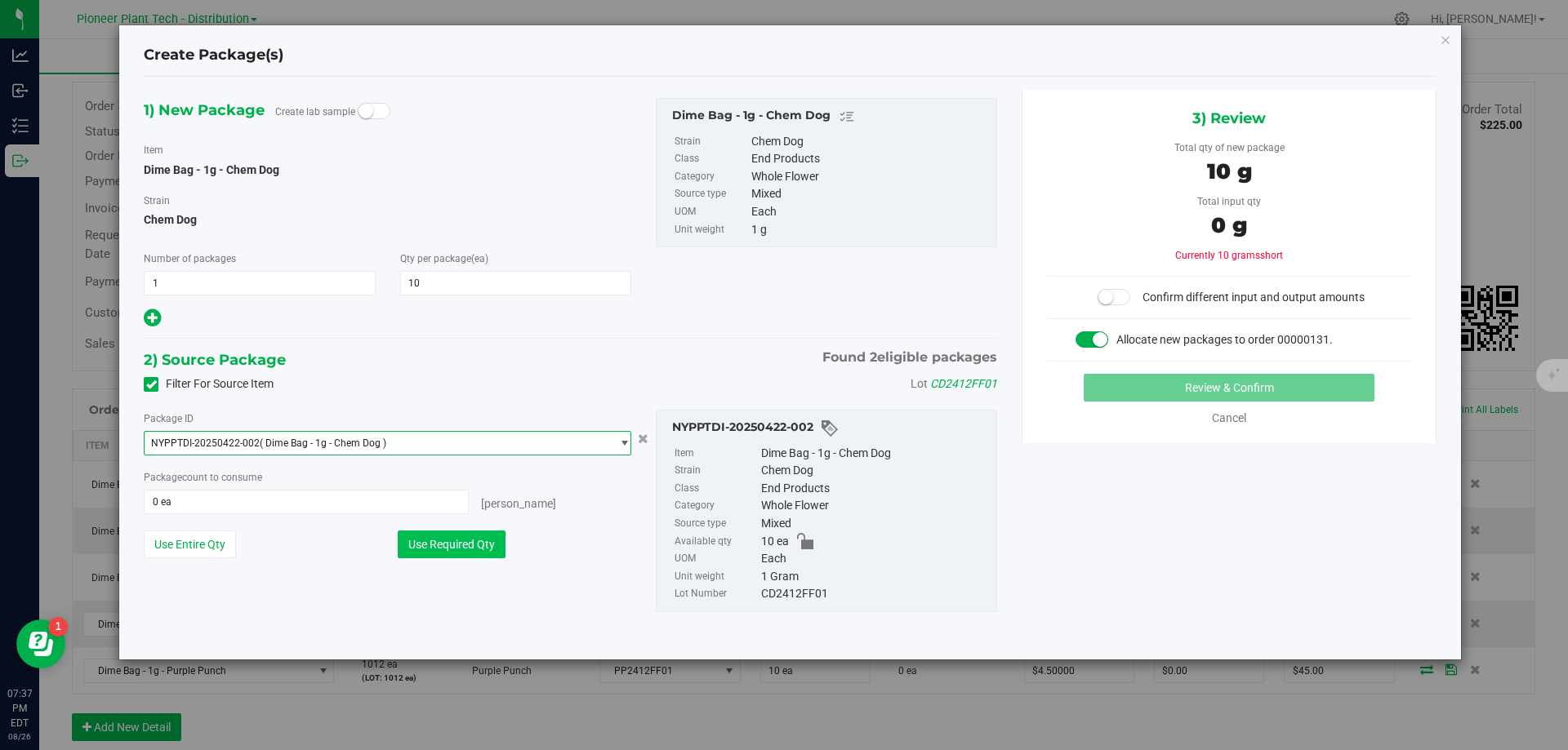
click at [481, 547] on button "Use Required Qty" at bounding box center [451, 544] width 107 height 27
type input "10 ea"
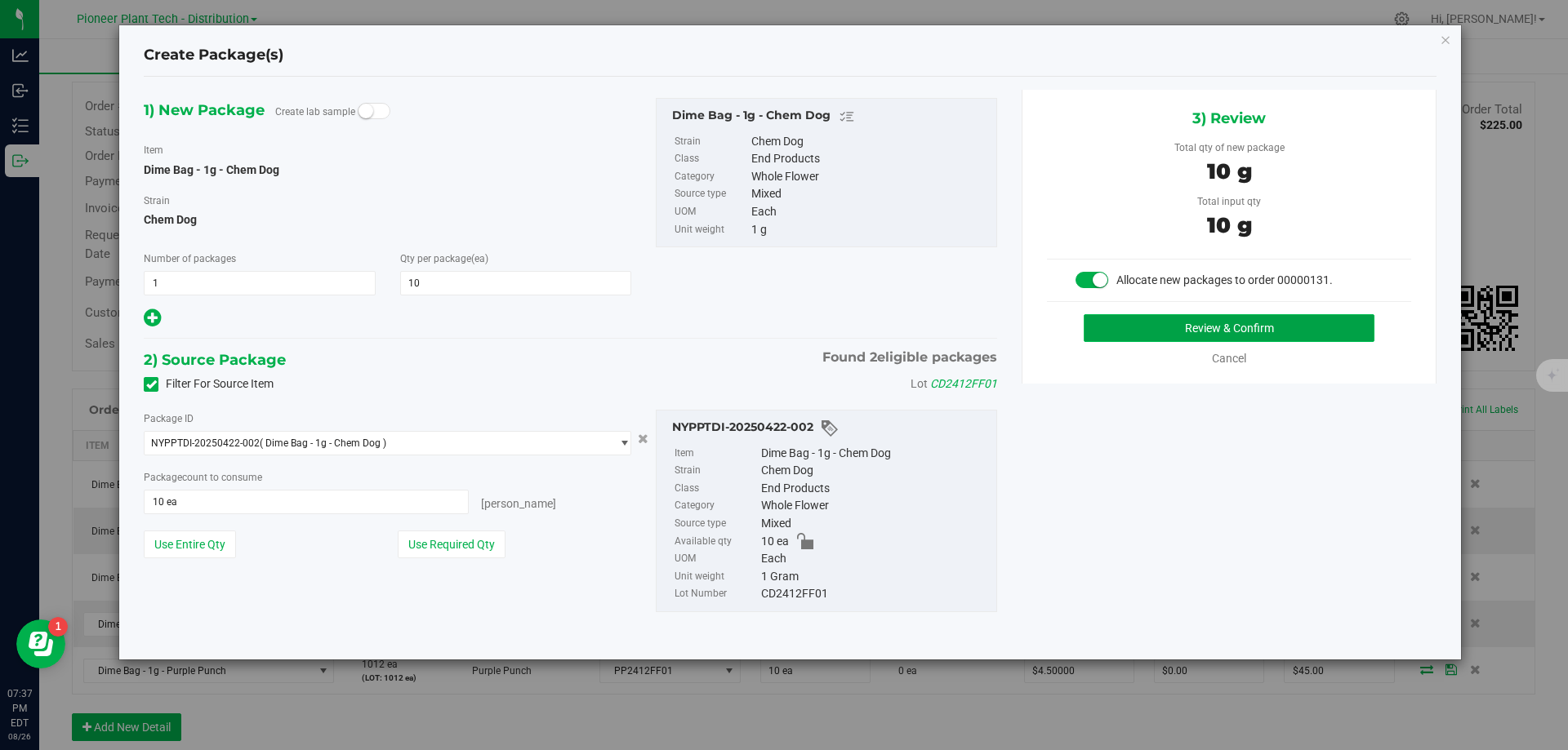
click at [1144, 336] on button "Review & Confirm" at bounding box center [1229, 328] width 291 height 27
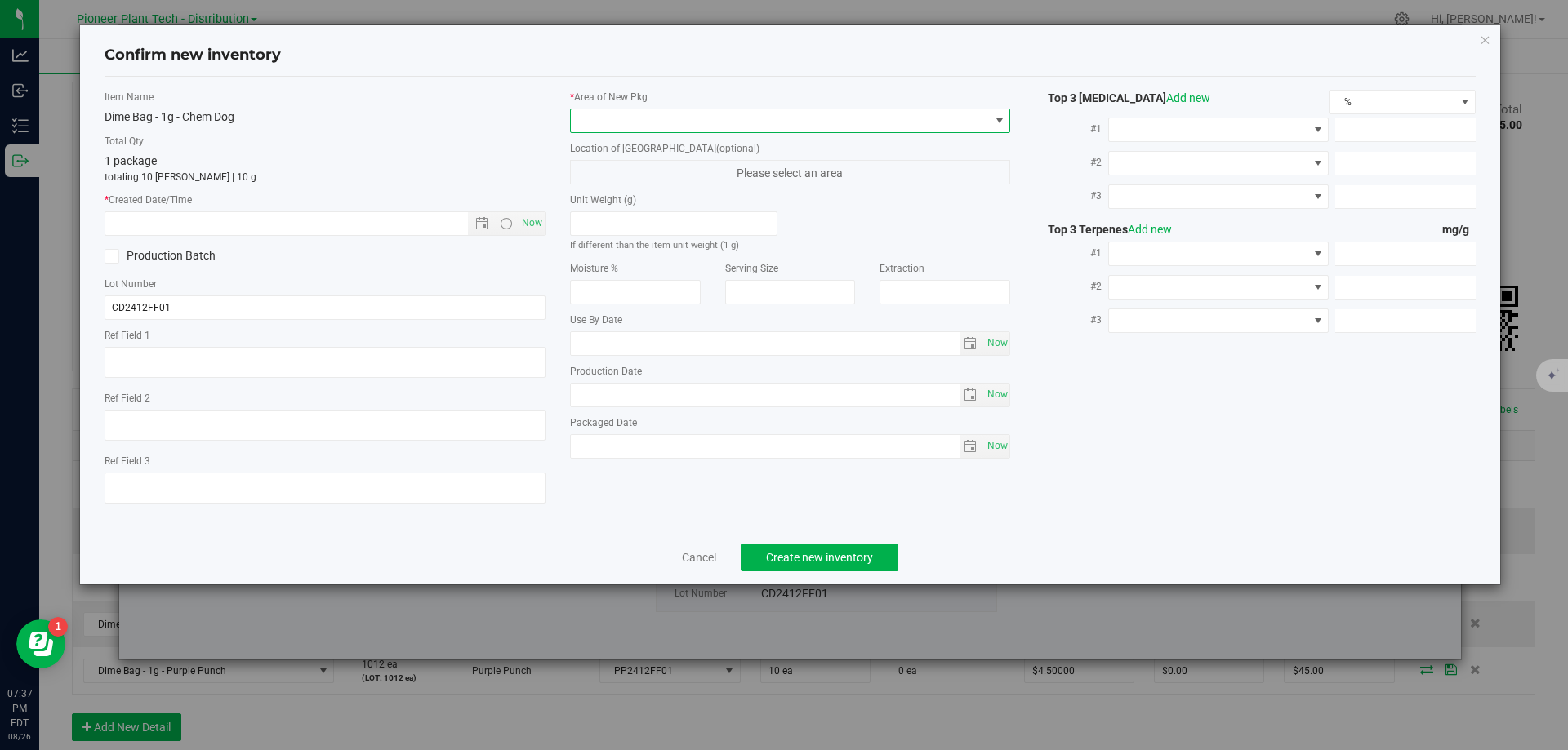
click at [611, 121] on span at bounding box center [780, 120] width 419 height 22
click at [604, 189] on li "Inventory Room - Distribution" at bounding box center [790, 188] width 440 height 22
click at [535, 217] on span "Now" at bounding box center [531, 223] width 27 height 23
type input "8/26/2025 7:37 PM"
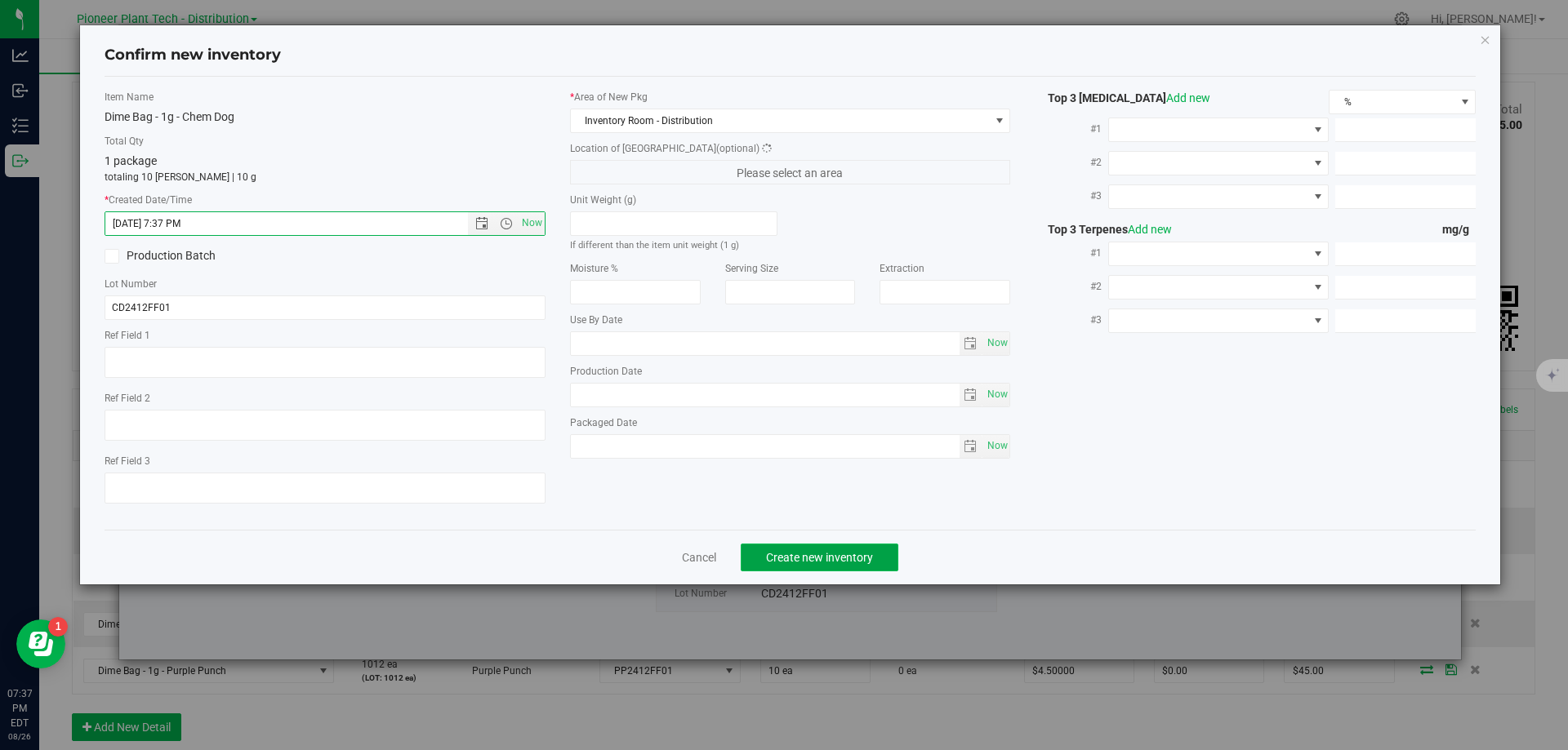
click at [811, 556] on span "Create new inventory" at bounding box center [819, 557] width 106 height 13
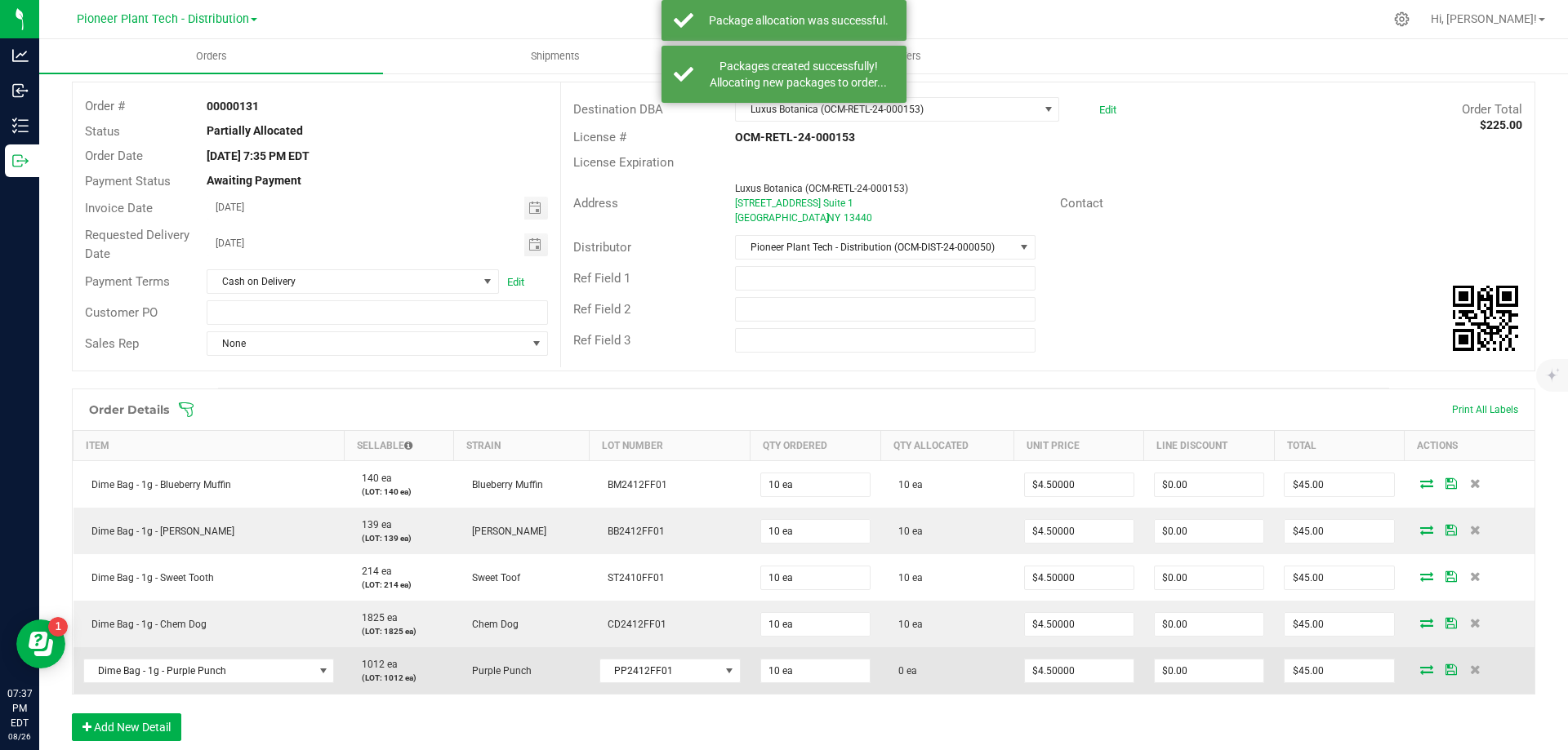
click at [1415, 668] on span at bounding box center [1426, 669] width 24 height 10
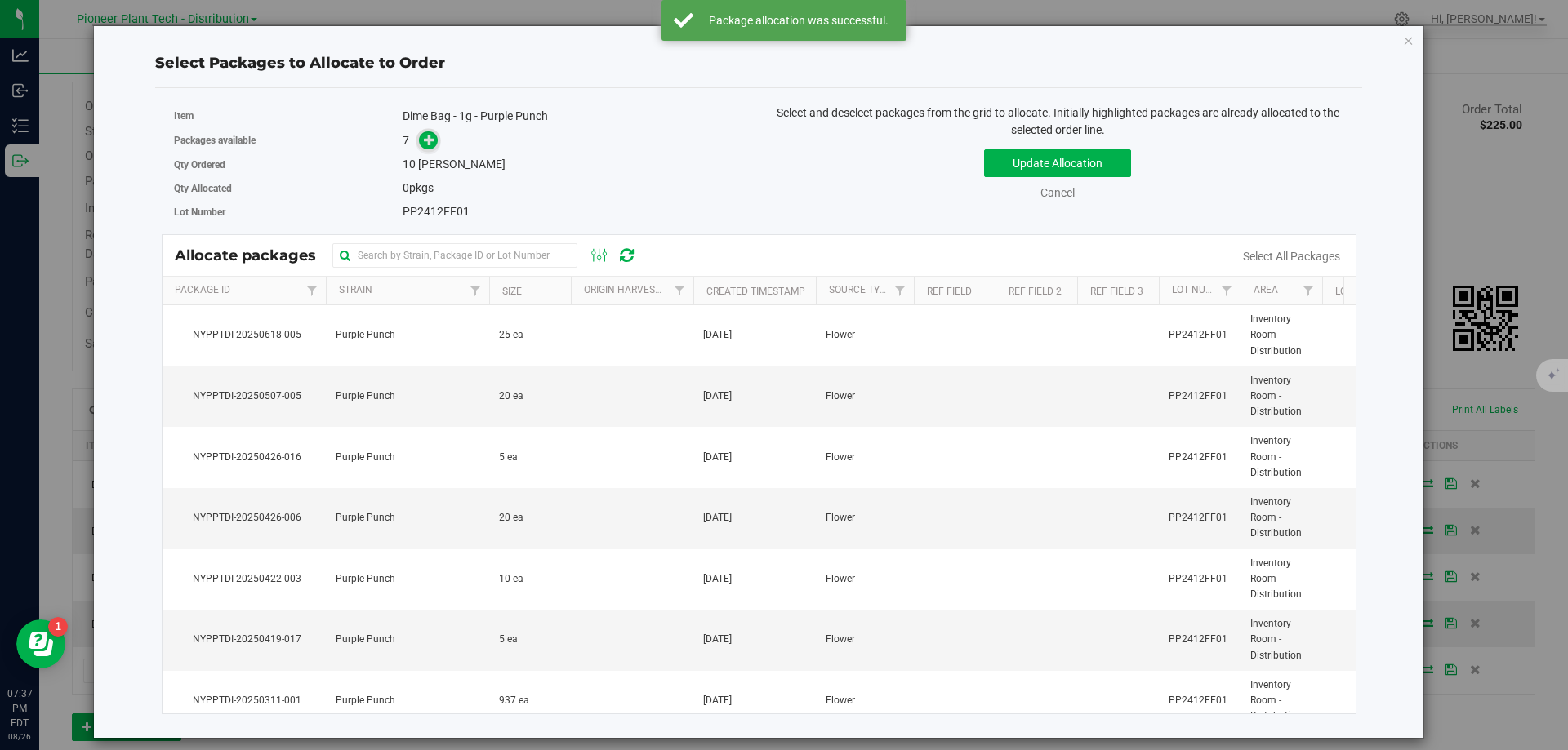
click at [426, 146] on span at bounding box center [428, 141] width 19 height 19
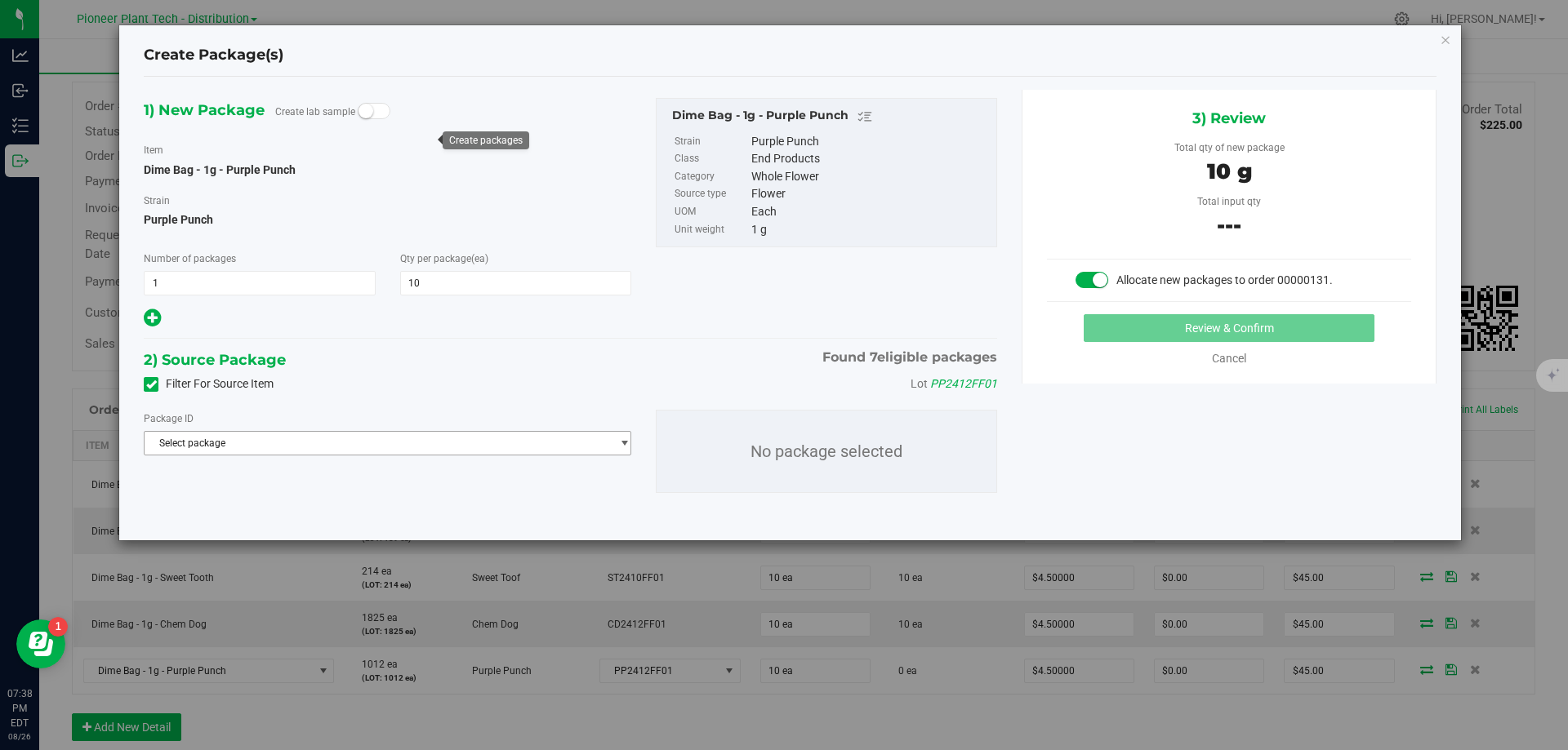
click at [212, 445] on span "Select package" at bounding box center [377, 442] width 465 height 22
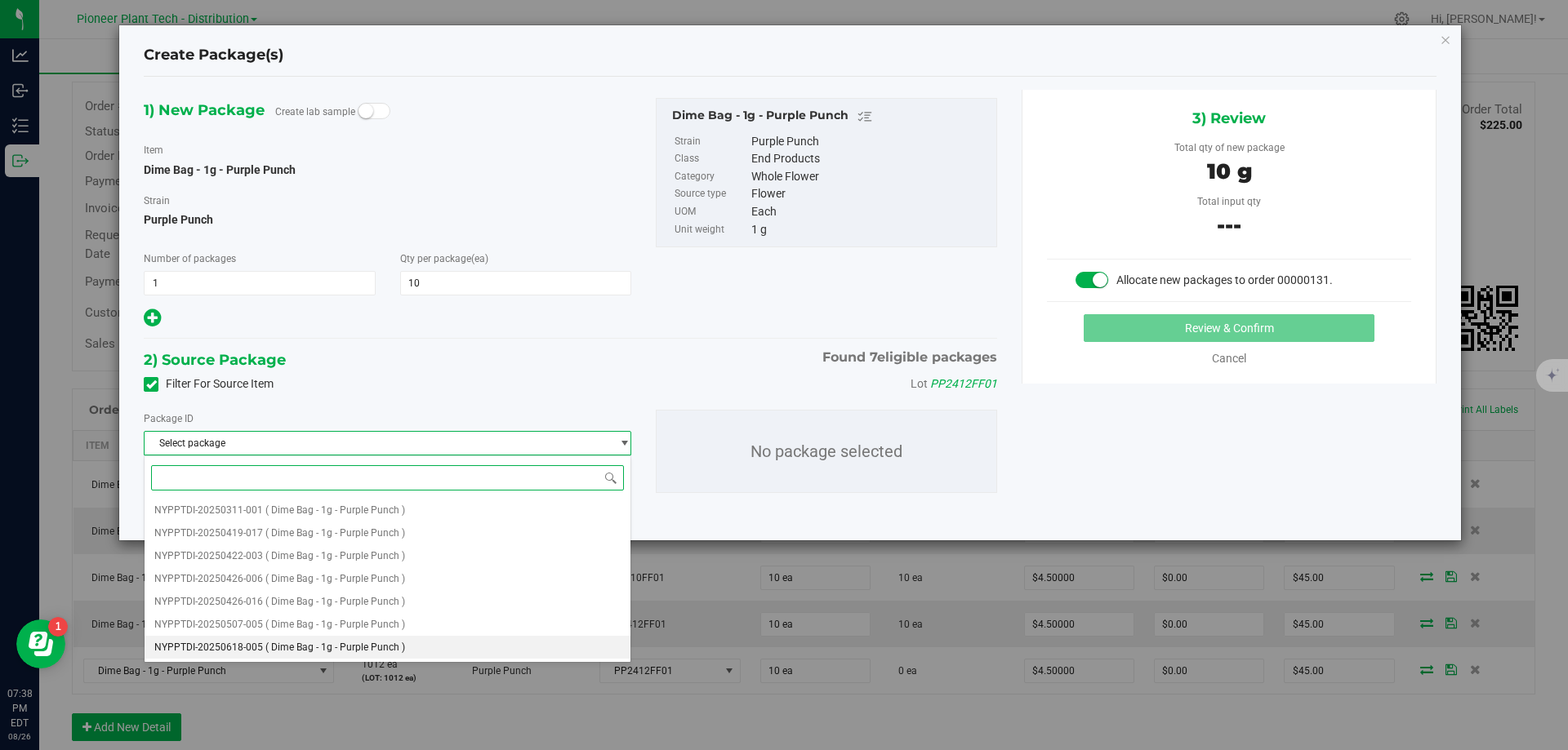
click at [296, 657] on li "NYPPTDI-20250618-005 ( Dime Bag - 1g - Purple Punch )" at bounding box center [387, 646] width 486 height 22
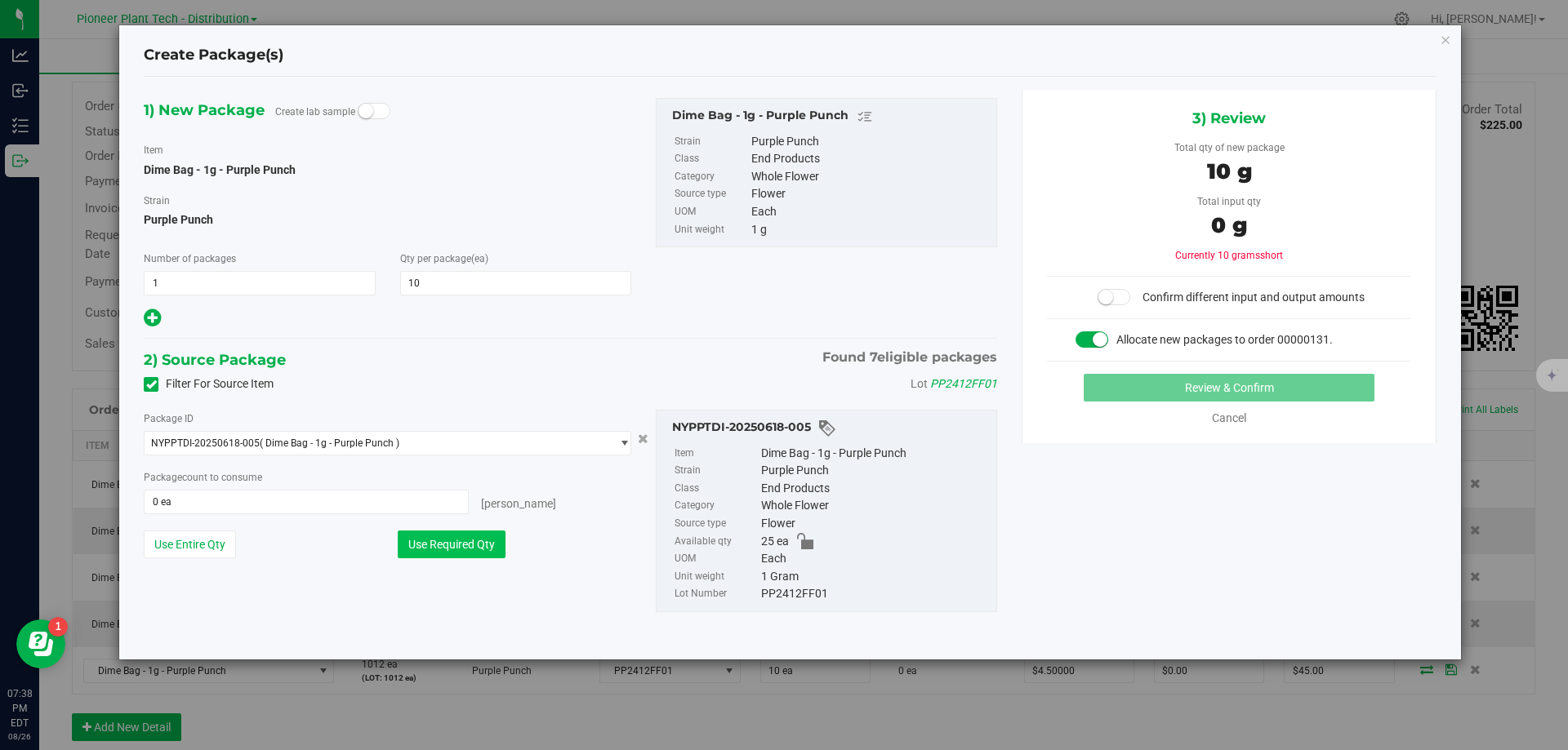
click at [485, 536] on button "Use Required Qty" at bounding box center [451, 544] width 107 height 27
type input "10 ea"
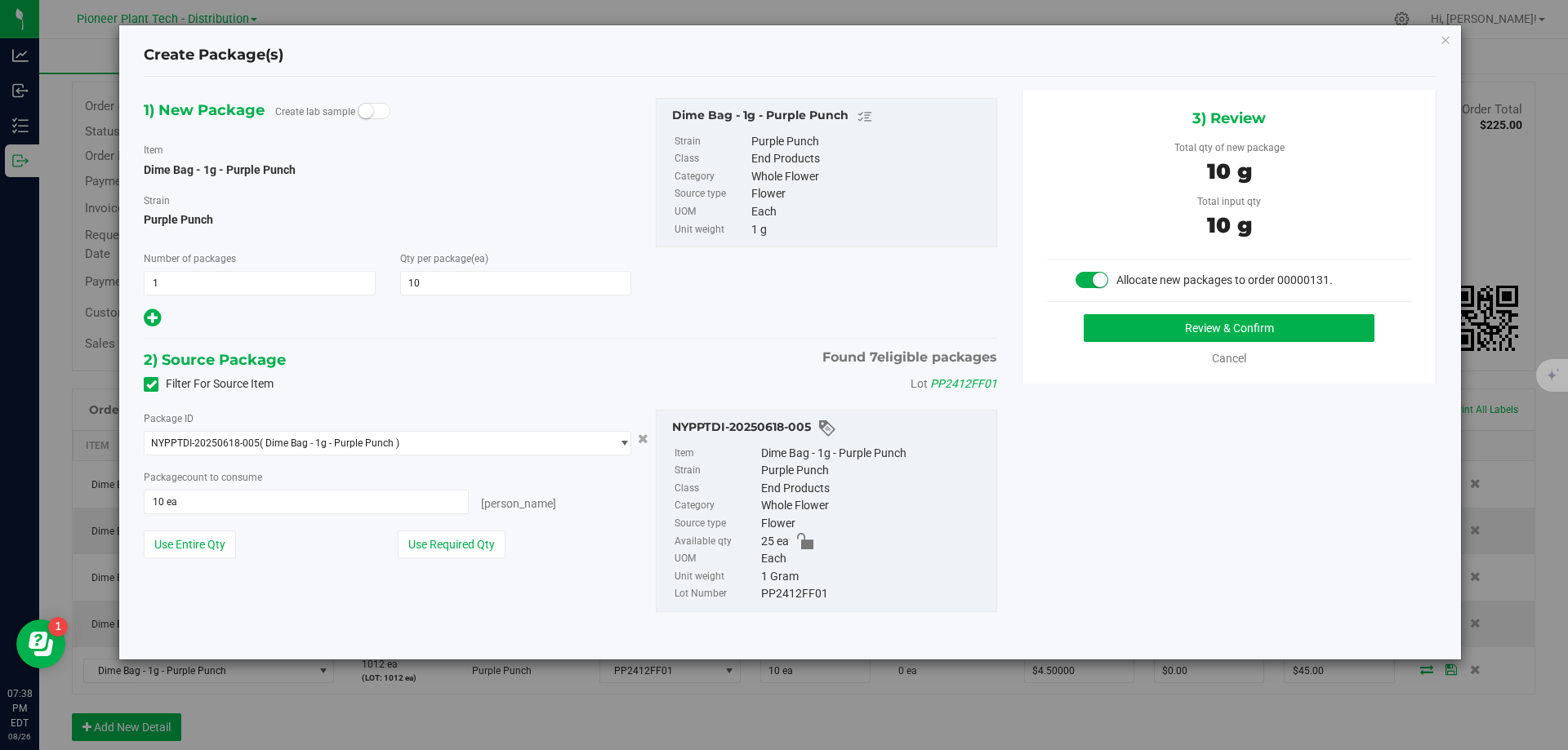
click at [1078, 331] on div "Review & Confirm" at bounding box center [1229, 328] width 364 height 27
click at [1092, 330] on button "Review & Confirm" at bounding box center [1229, 328] width 291 height 27
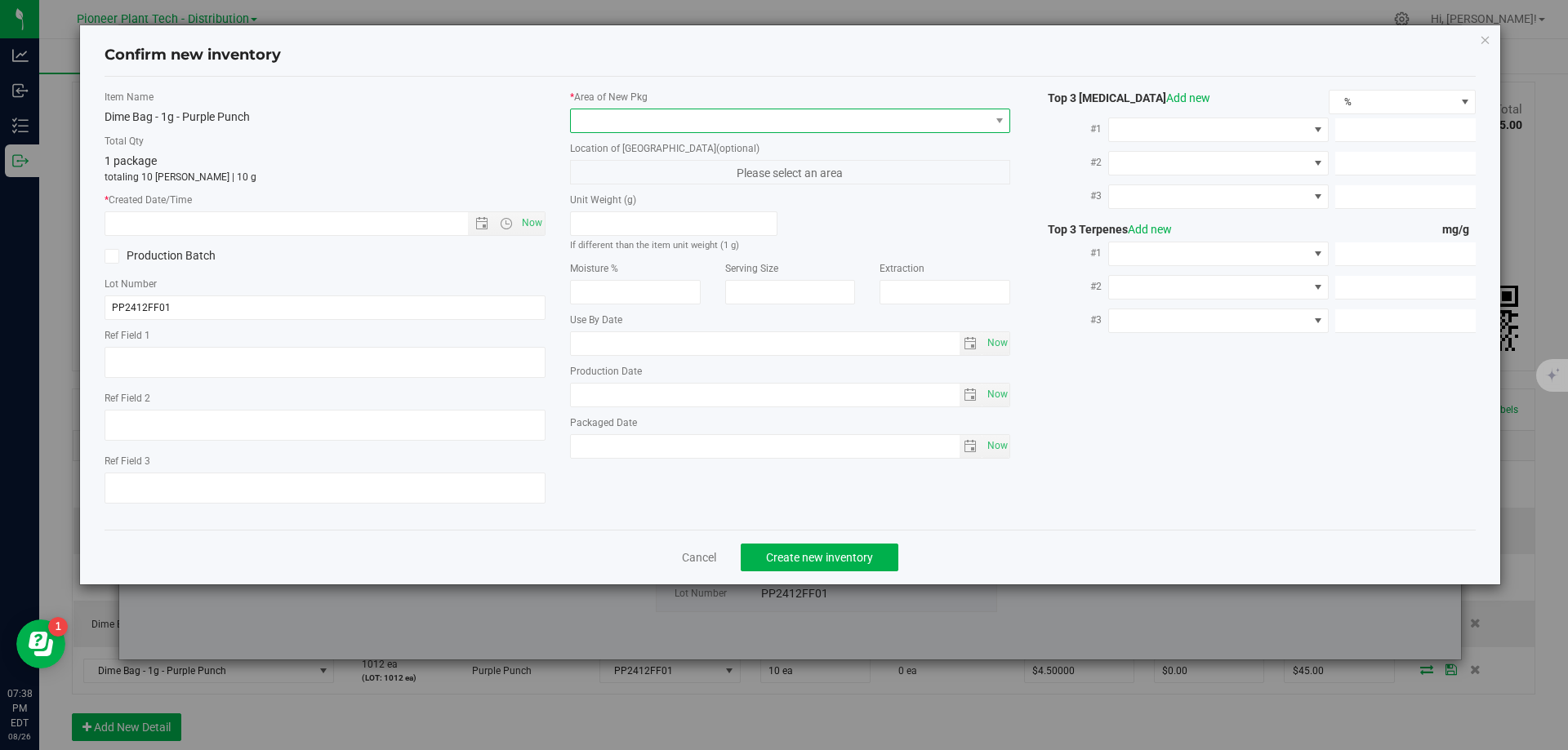
drag, startPoint x: 867, startPoint y: 121, endPoint x: 860, endPoint y: 132, distance: 13.0
click at [867, 121] on span at bounding box center [780, 120] width 419 height 22
click at [753, 191] on li "Inventory Room - Distribution" at bounding box center [790, 188] width 440 height 22
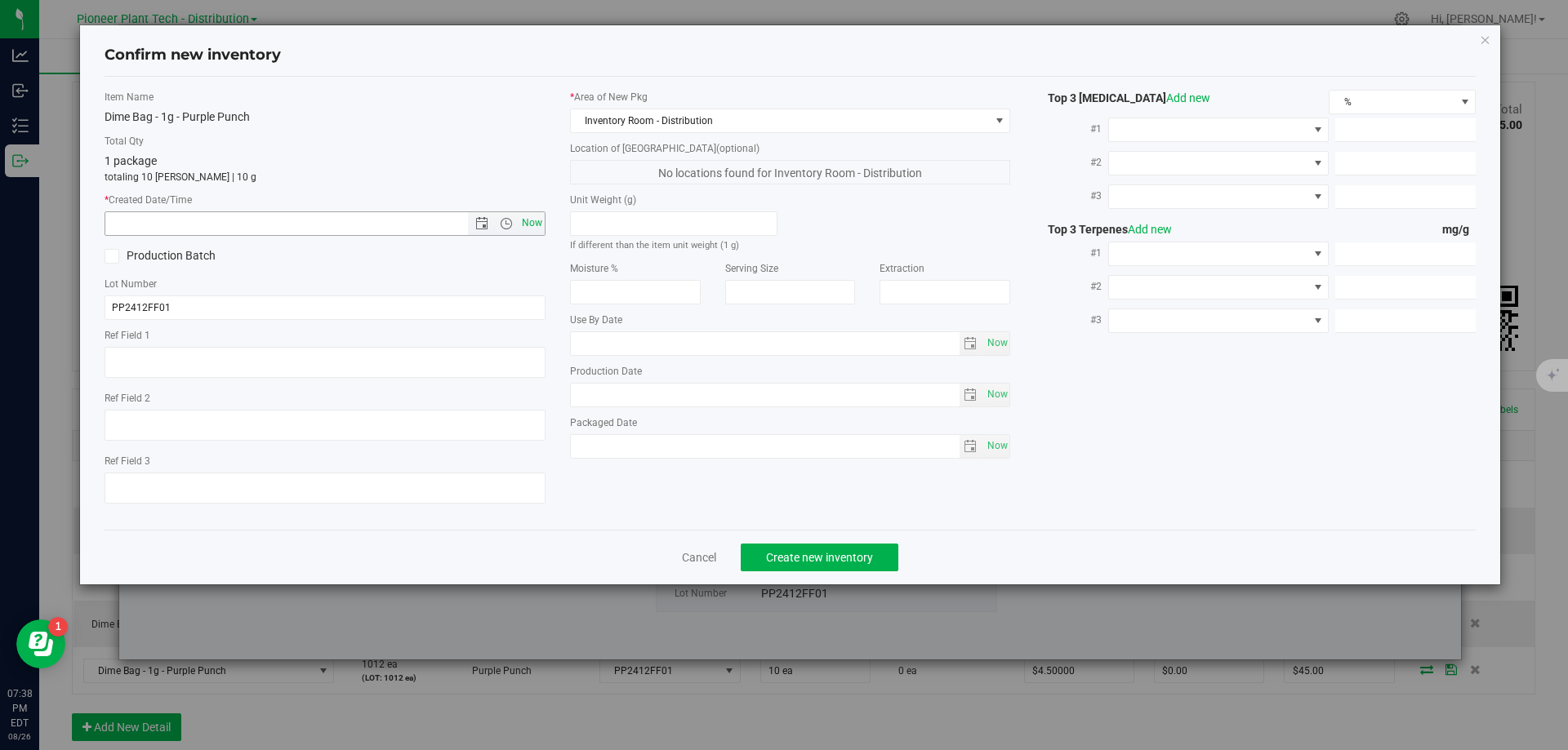
click at [530, 217] on span "Now" at bounding box center [531, 223] width 27 height 23
type input "8/26/2025 7:38 PM"
click at [819, 562] on span "Create new inventory" at bounding box center [819, 557] width 106 height 13
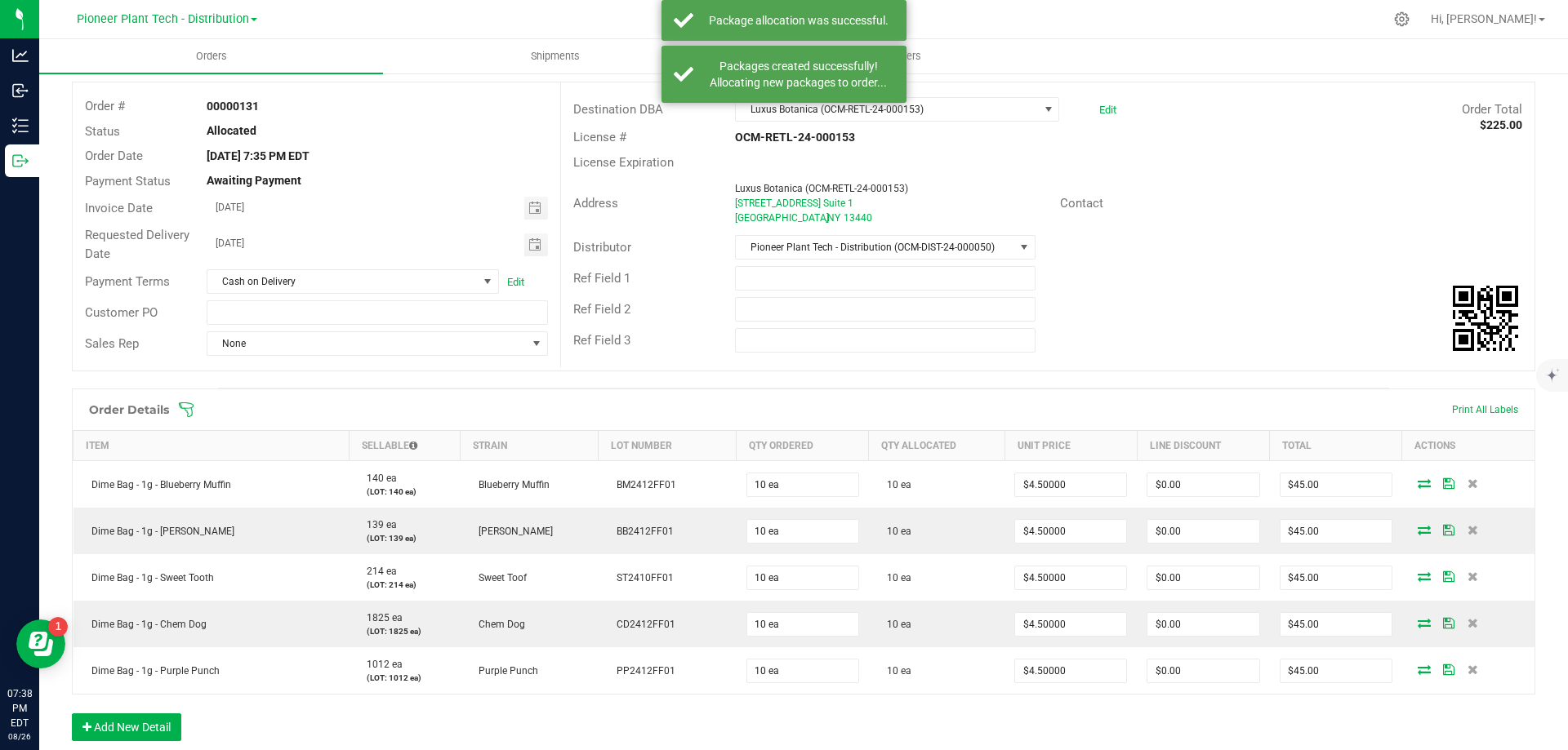
scroll to position [245, 0]
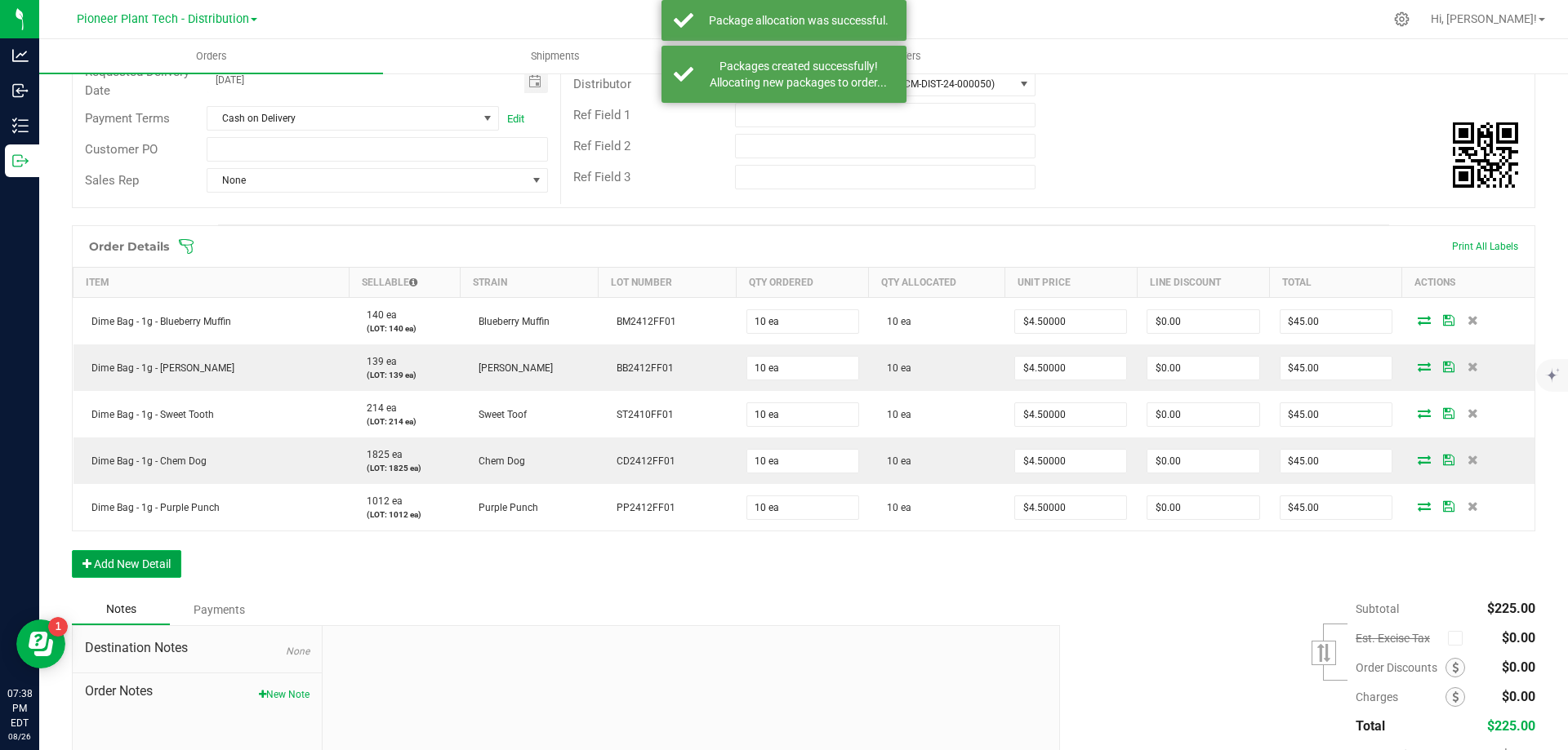
click at [172, 553] on button "Add New Detail" at bounding box center [127, 563] width 109 height 27
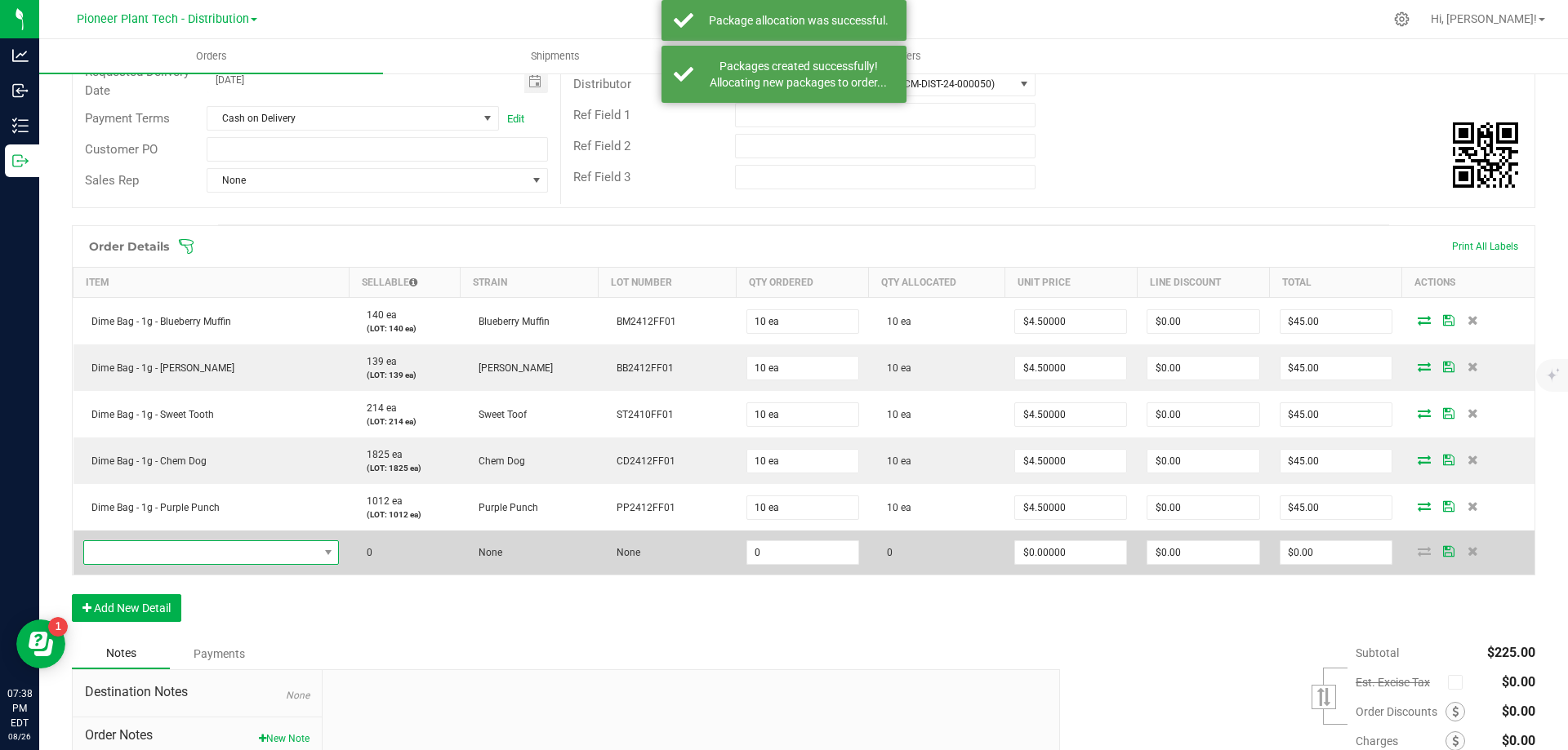
click at [206, 554] on span "NO DATA FOUND" at bounding box center [201, 552] width 234 height 22
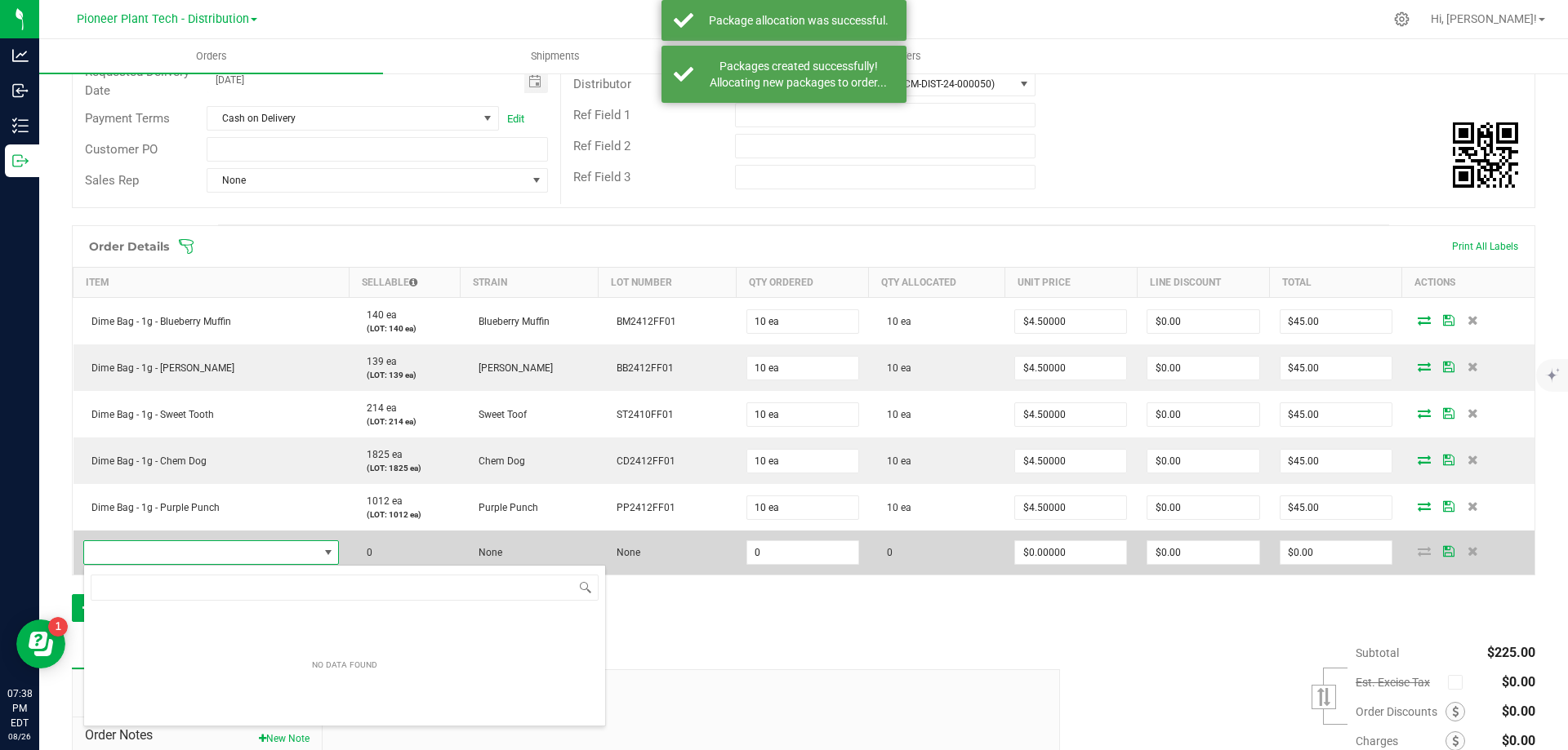
scroll to position [24, 252]
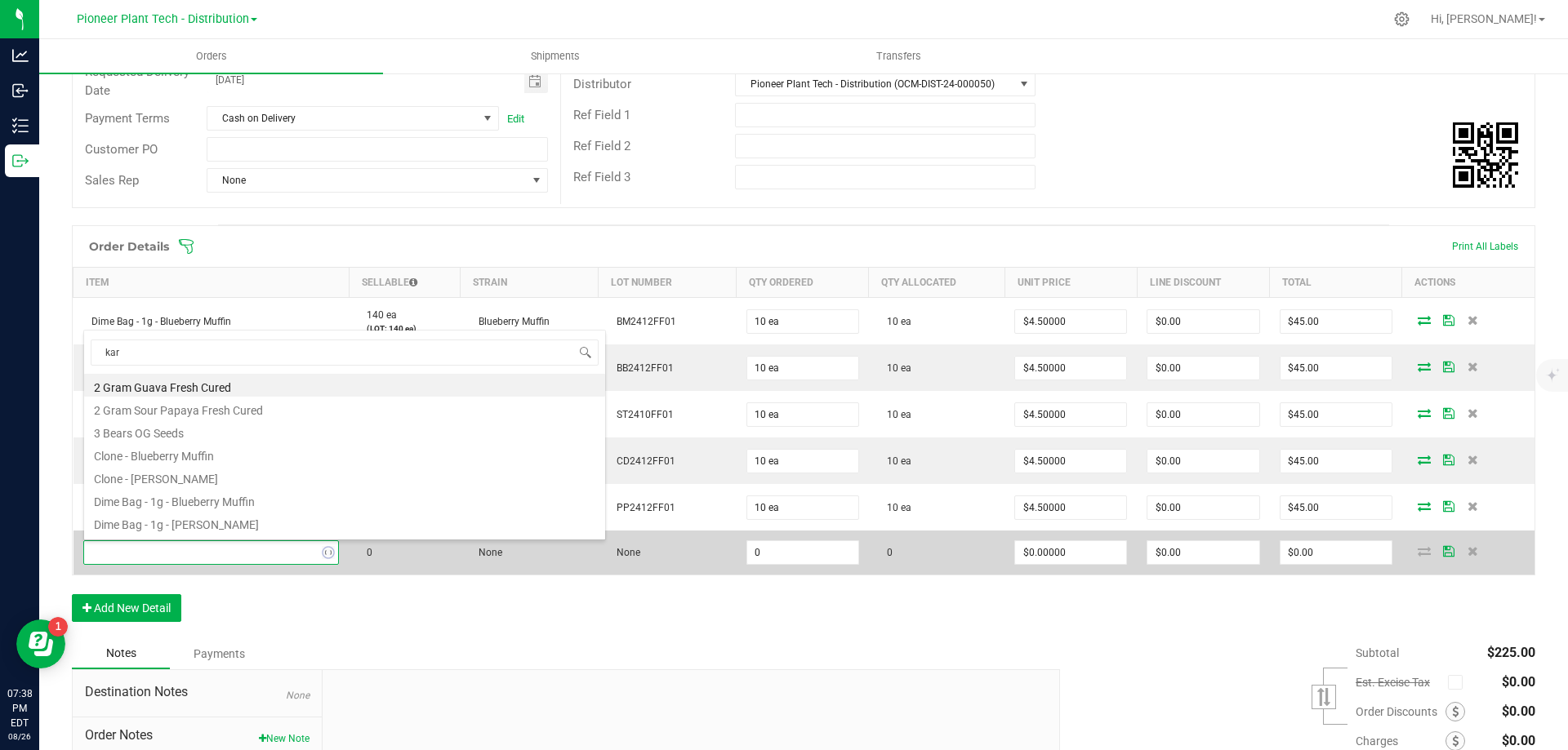
type input "kart"
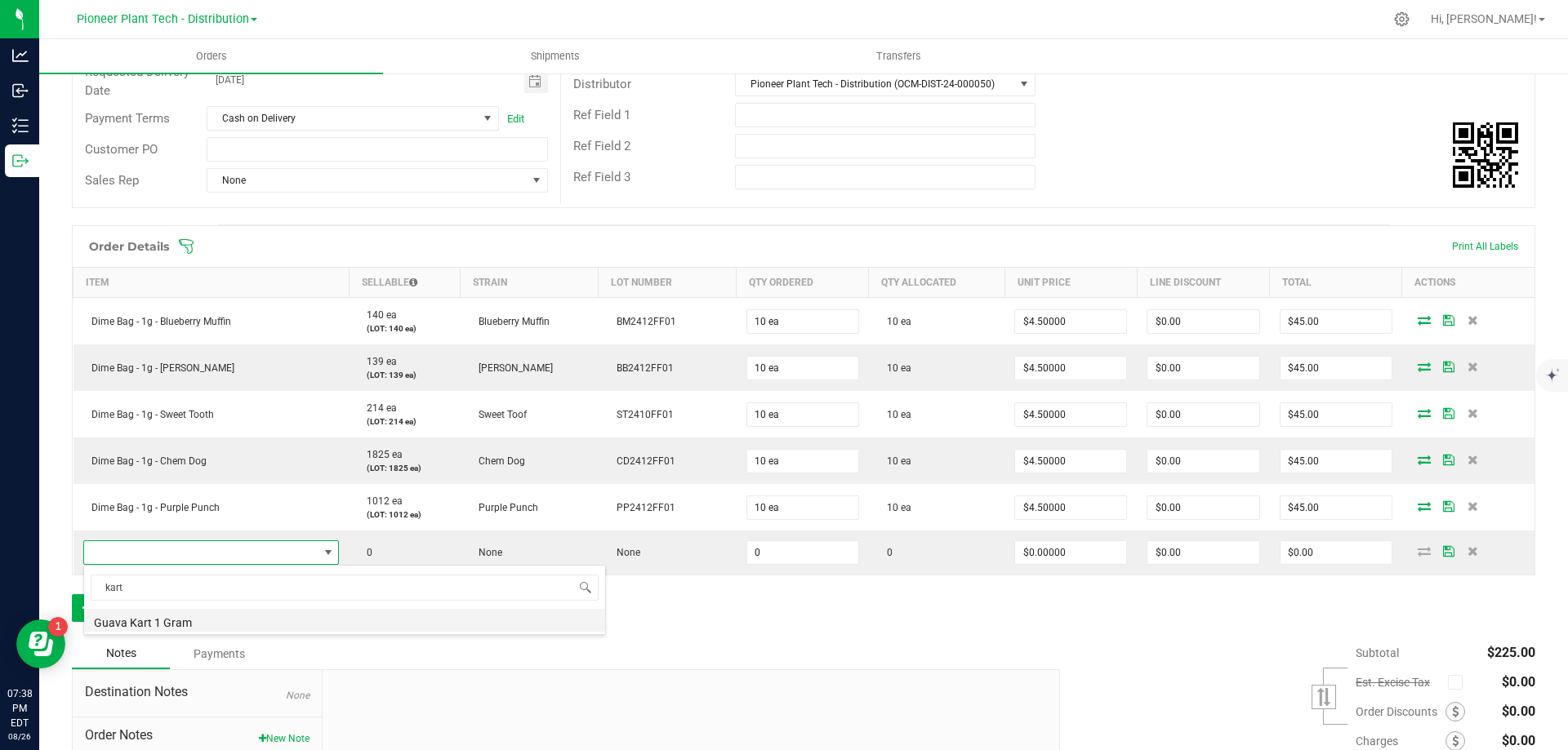
click at [183, 625] on li "Guava Kart 1 Gram" at bounding box center [344, 620] width 521 height 22
type input "0 ea"
click at [182, 609] on button "Add New Detail" at bounding box center [127, 607] width 109 height 27
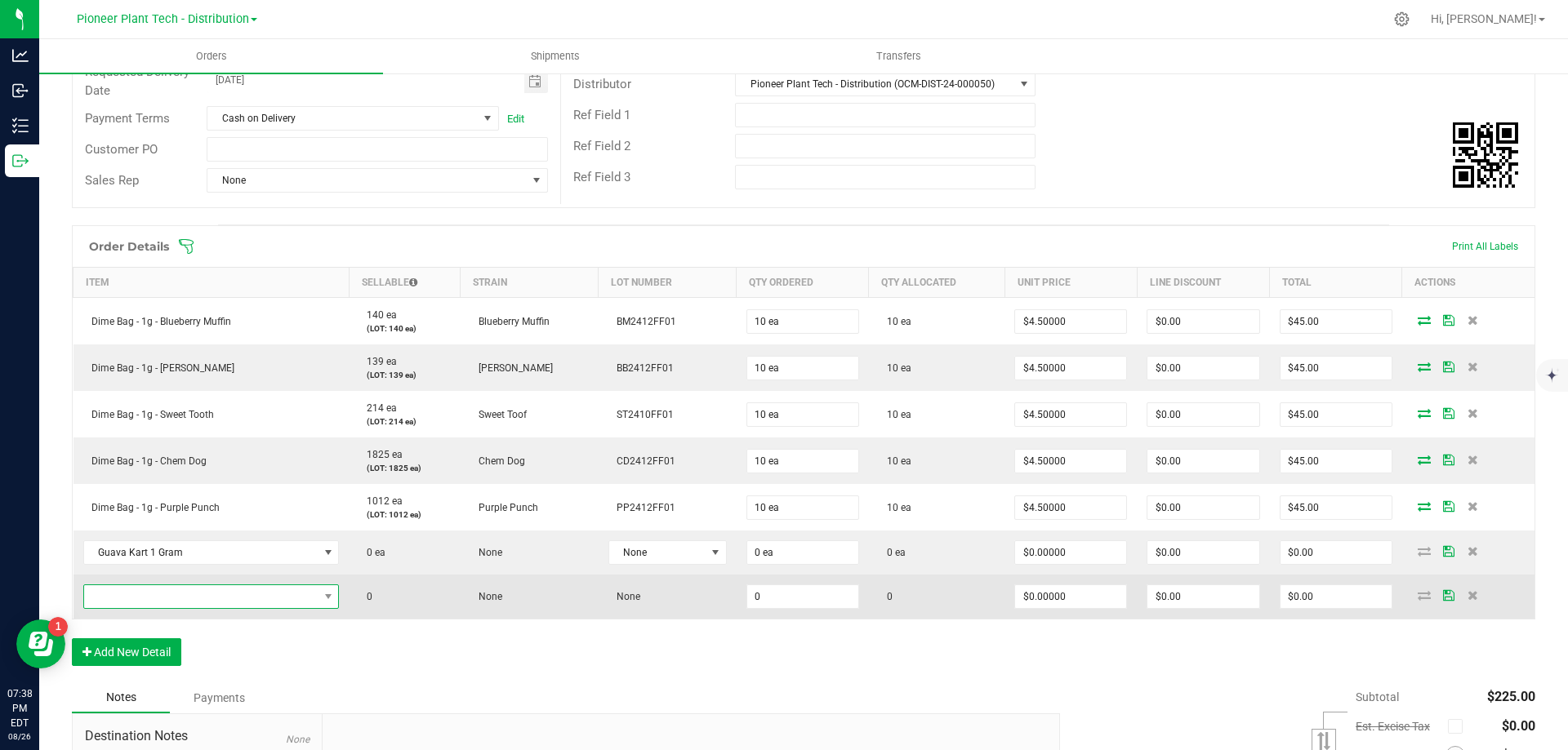
click at [231, 591] on span "NO DATA FOUND" at bounding box center [201, 596] width 234 height 22
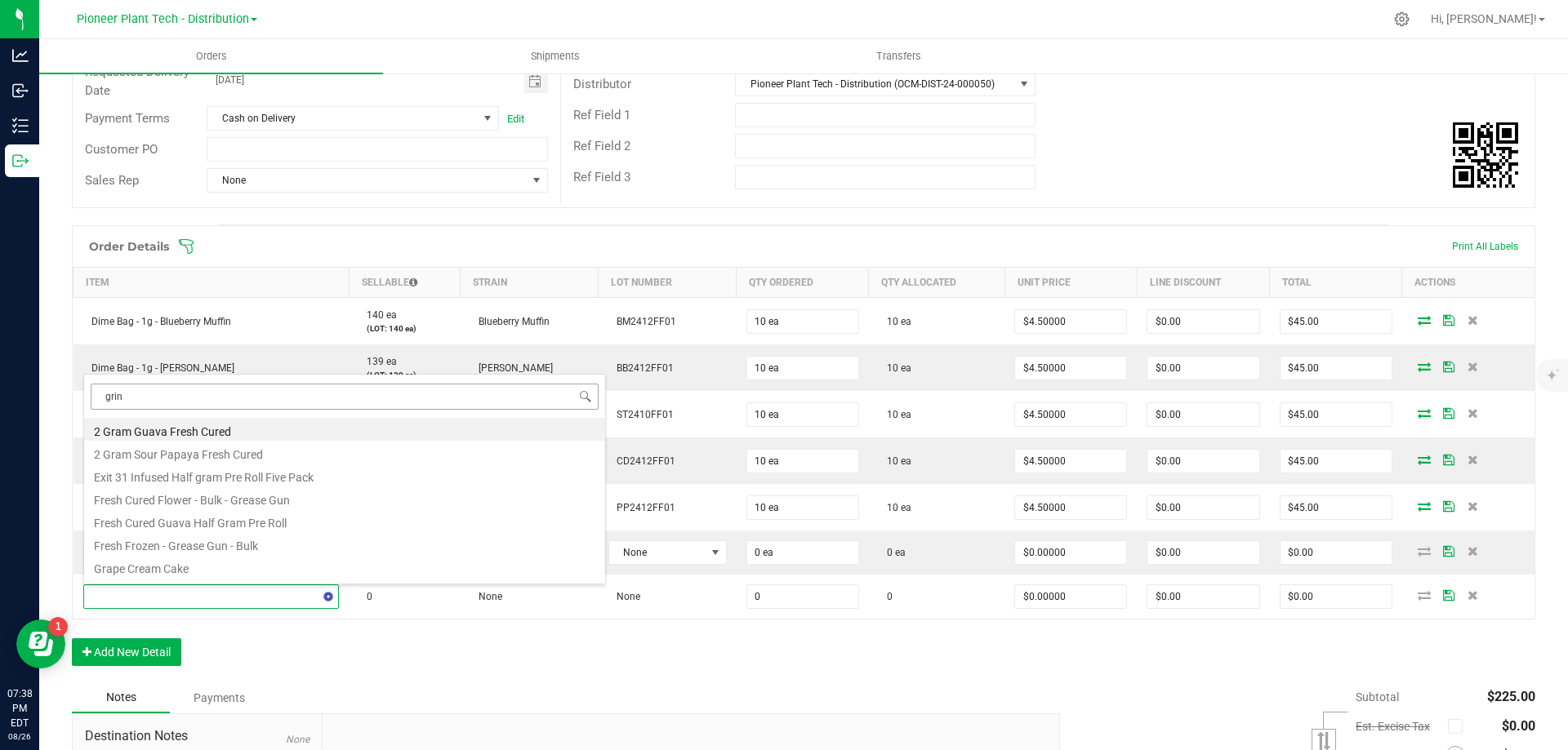
type input "grind"
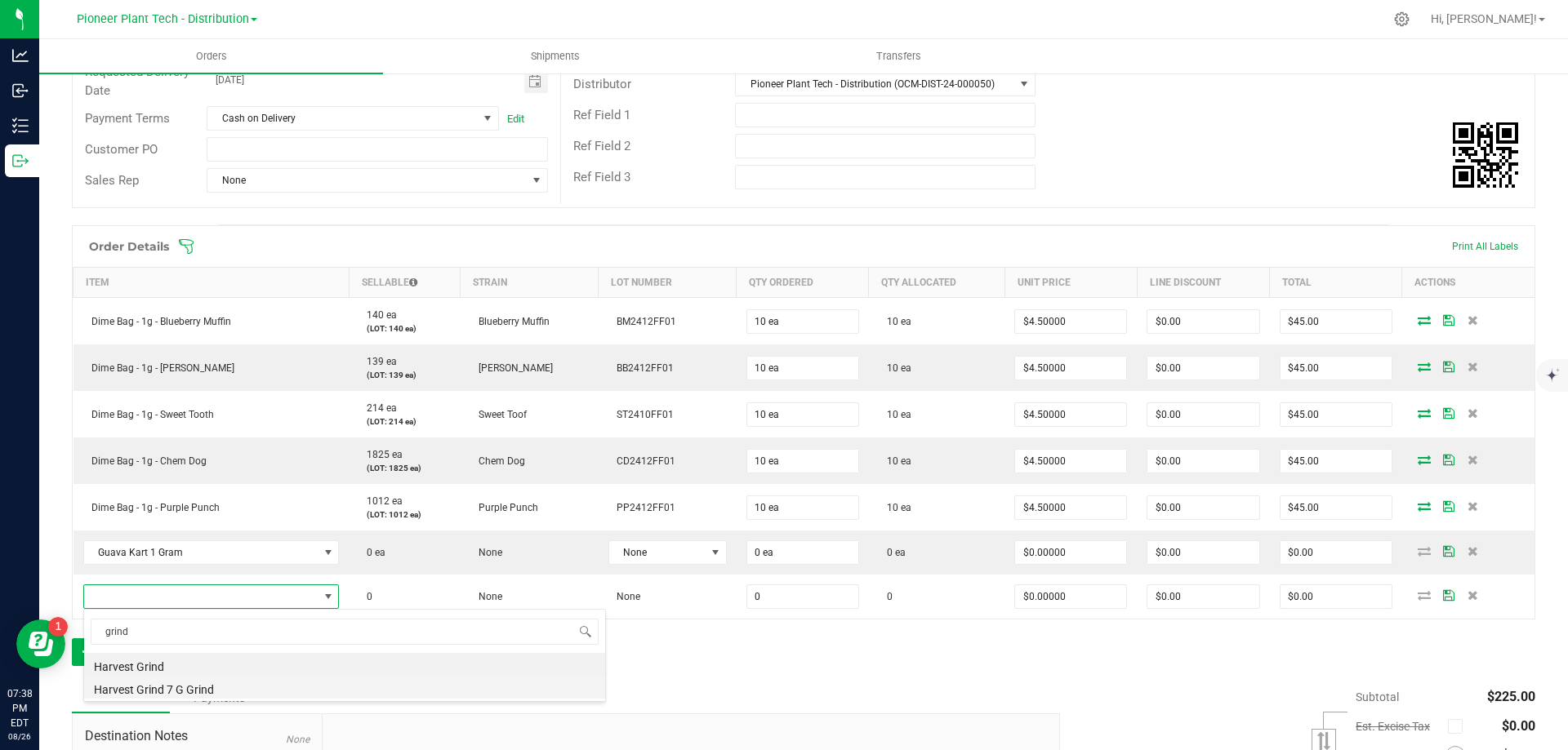
click at [201, 695] on li "Harvest Grind 7 G Grind" at bounding box center [344, 687] width 521 height 22
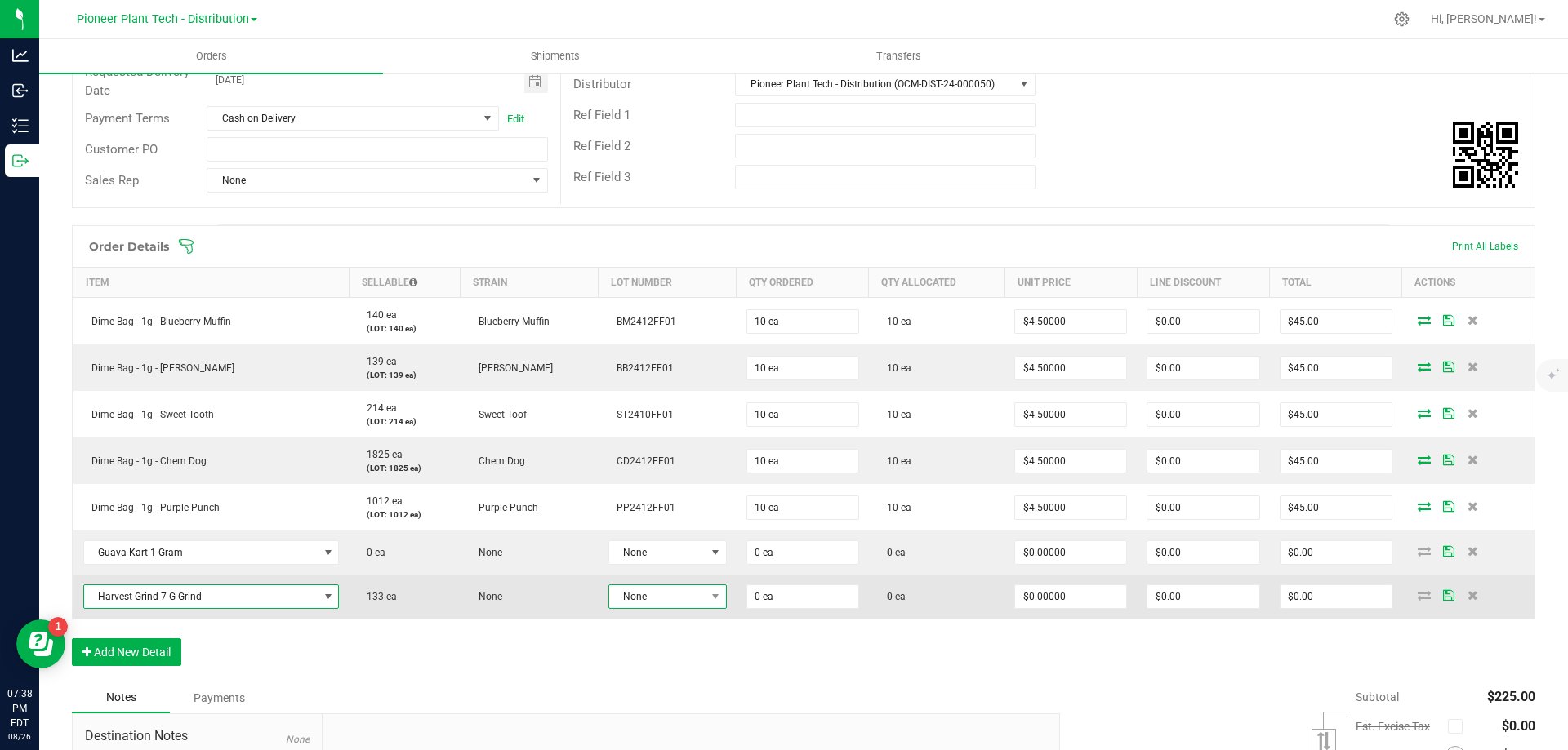
click at [683, 601] on span "None" at bounding box center [657, 596] width 97 height 22
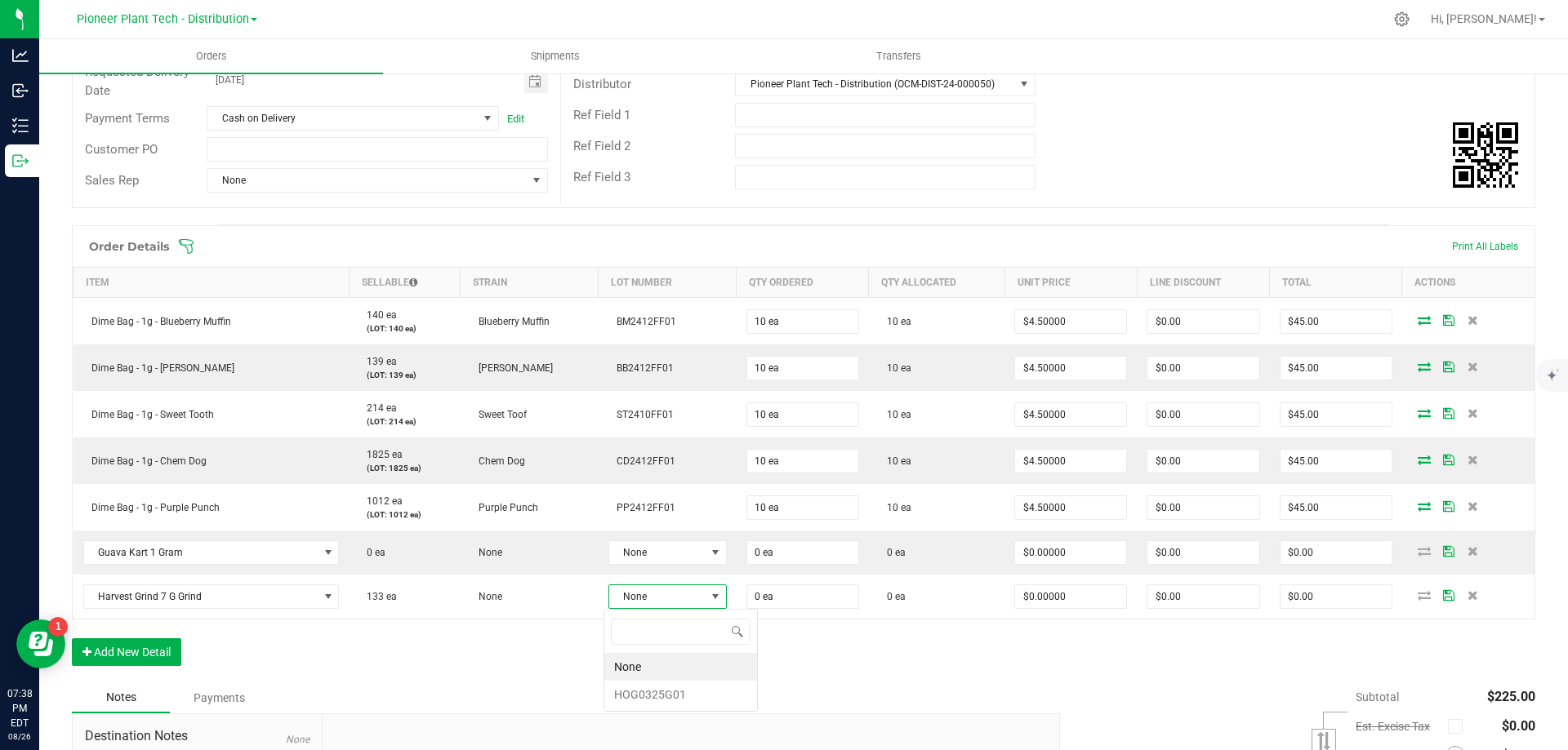
scroll to position [24, 117]
click at [641, 700] on li "HOG0325G01" at bounding box center [681, 694] width 152 height 27
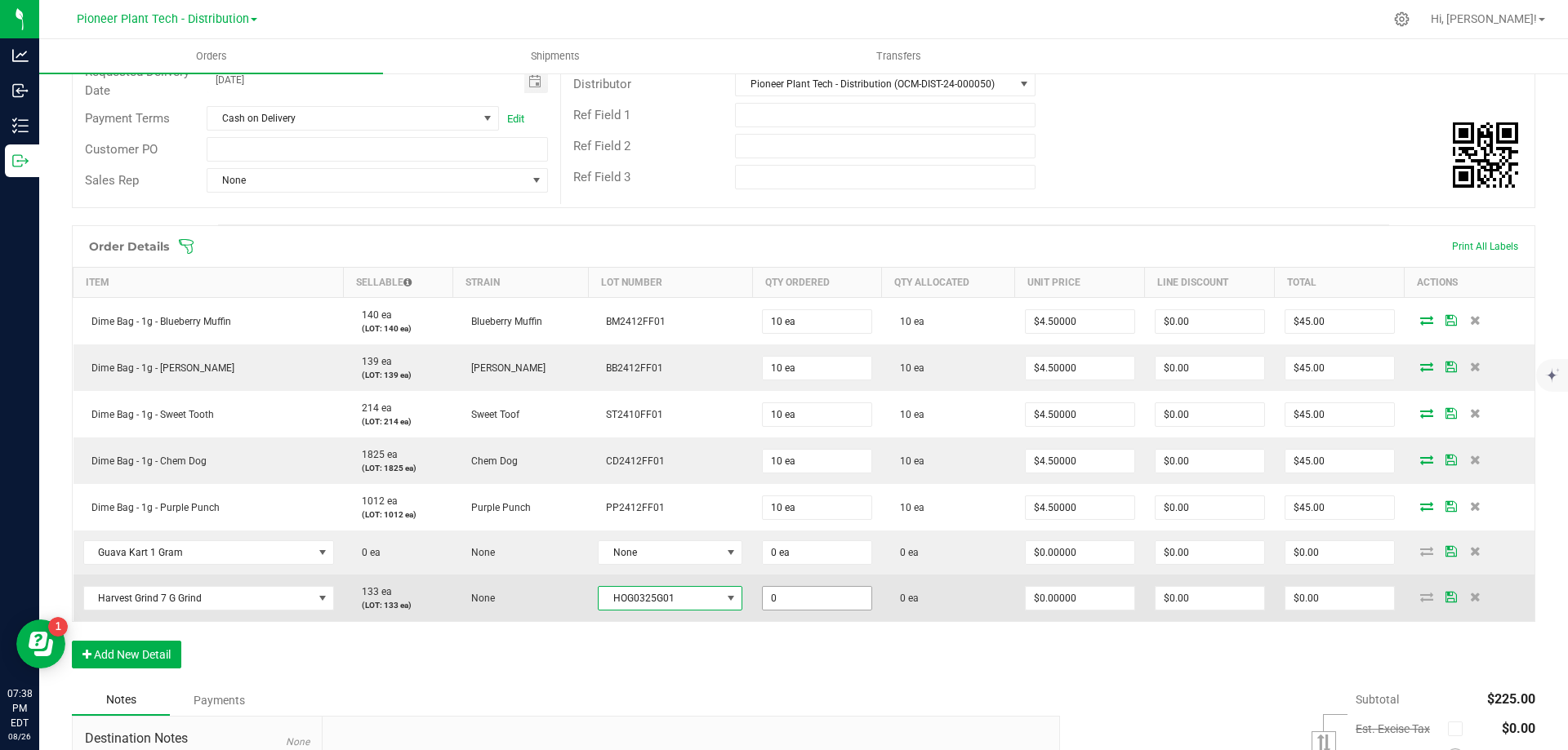
click at [821, 600] on input "0" at bounding box center [817, 598] width 108 height 22
type input "4"
type input "30 ea"
type input "0"
click at [1073, 593] on input "0" at bounding box center [1080, 598] width 108 height 22
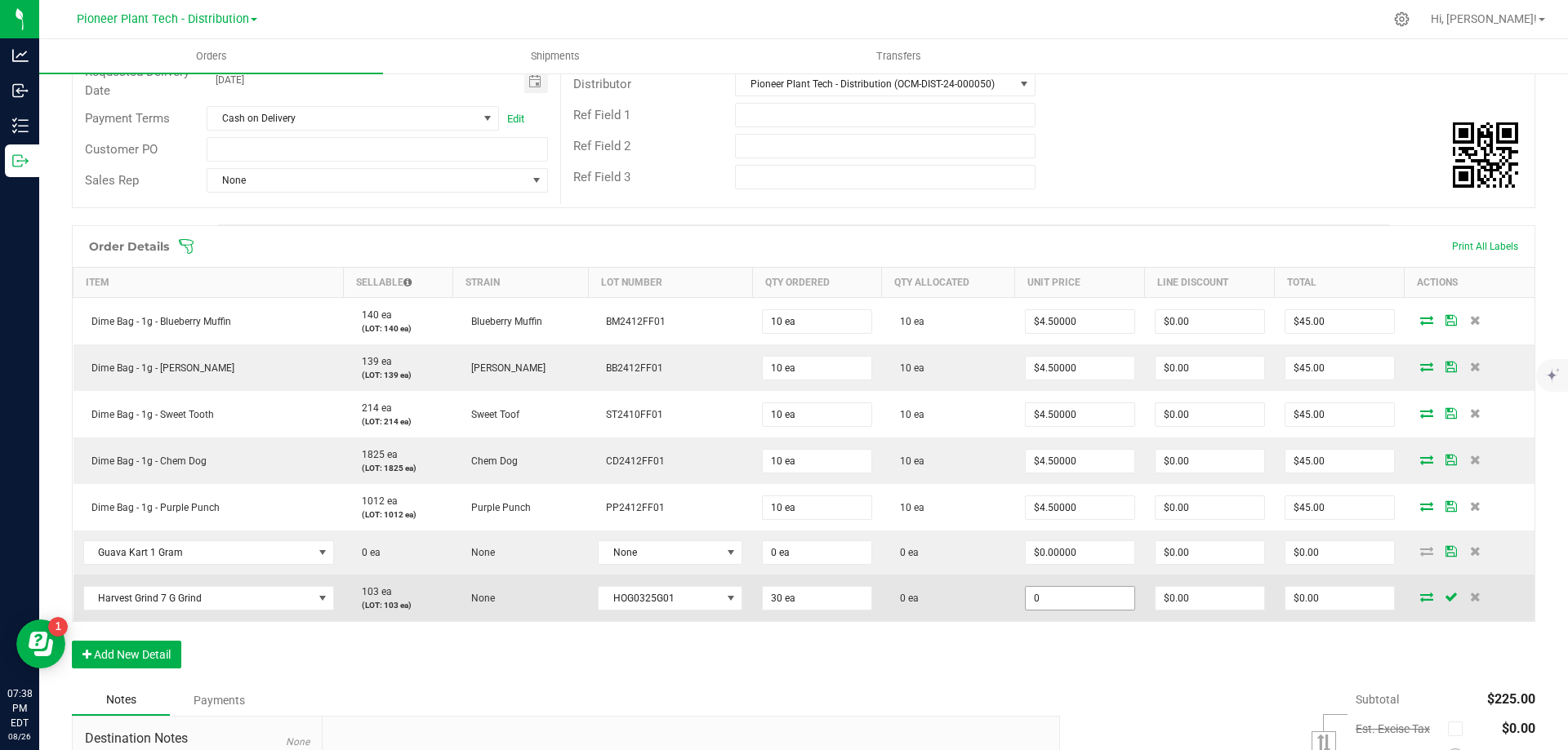
click at [1073, 594] on input "0" at bounding box center [1080, 598] width 108 height 22
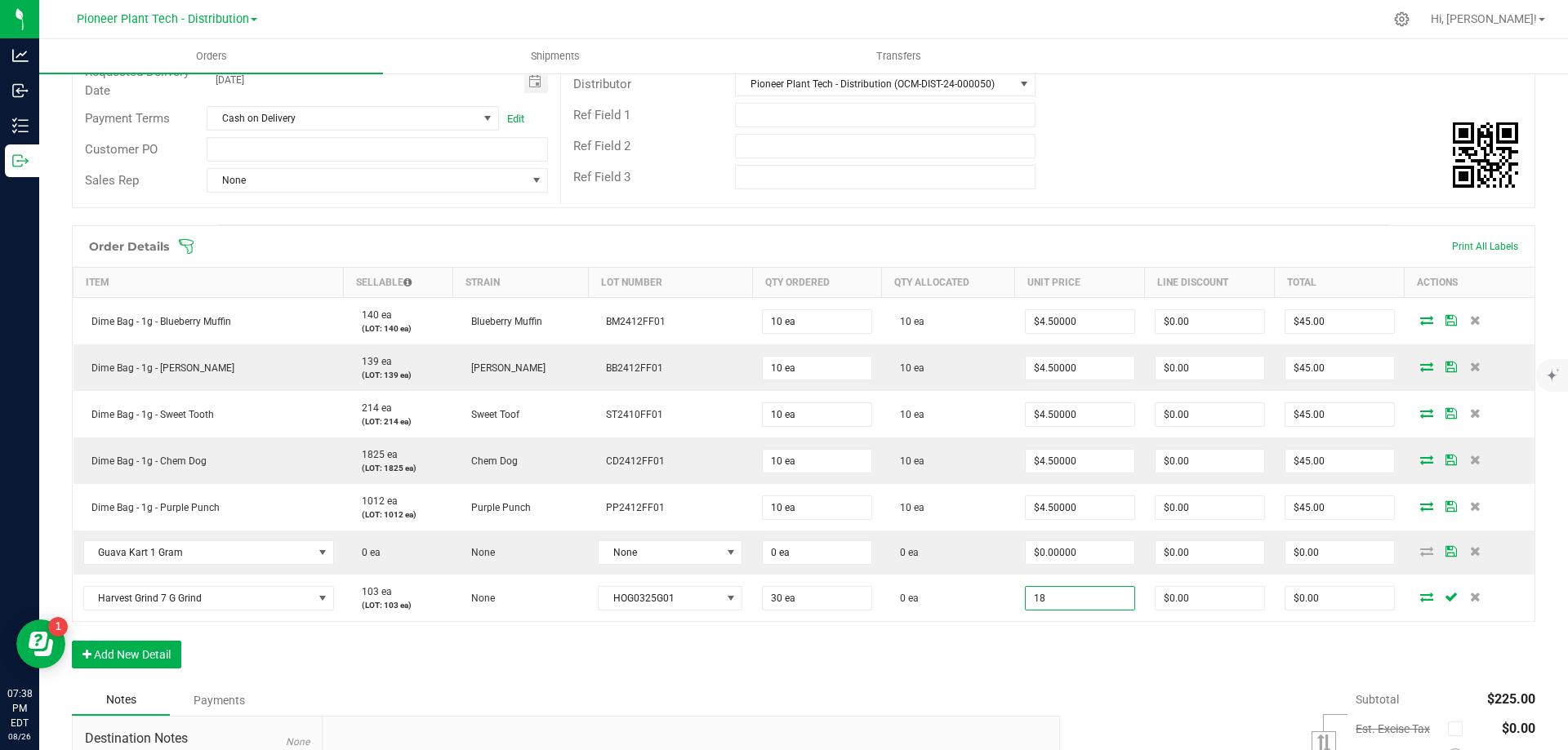
type input "$18.00000"
type input "$540.00"
click at [1072, 637] on div "Order Details Print All Labels Item Sellable Strain Lot Number Qty Ordered Qty …" at bounding box center [804, 455] width 1463 height 460
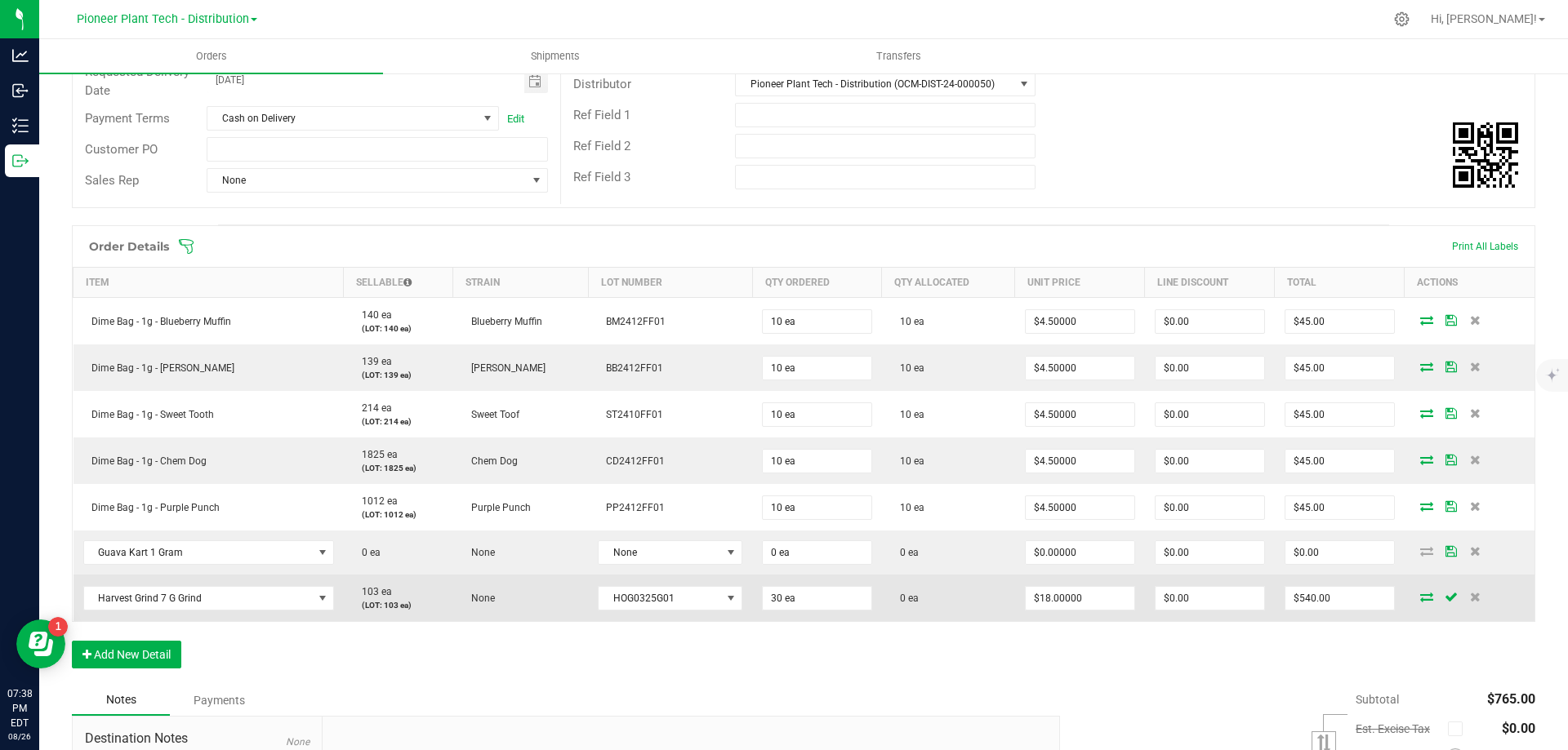
click at [1420, 594] on icon at bounding box center [1426, 597] width 13 height 10
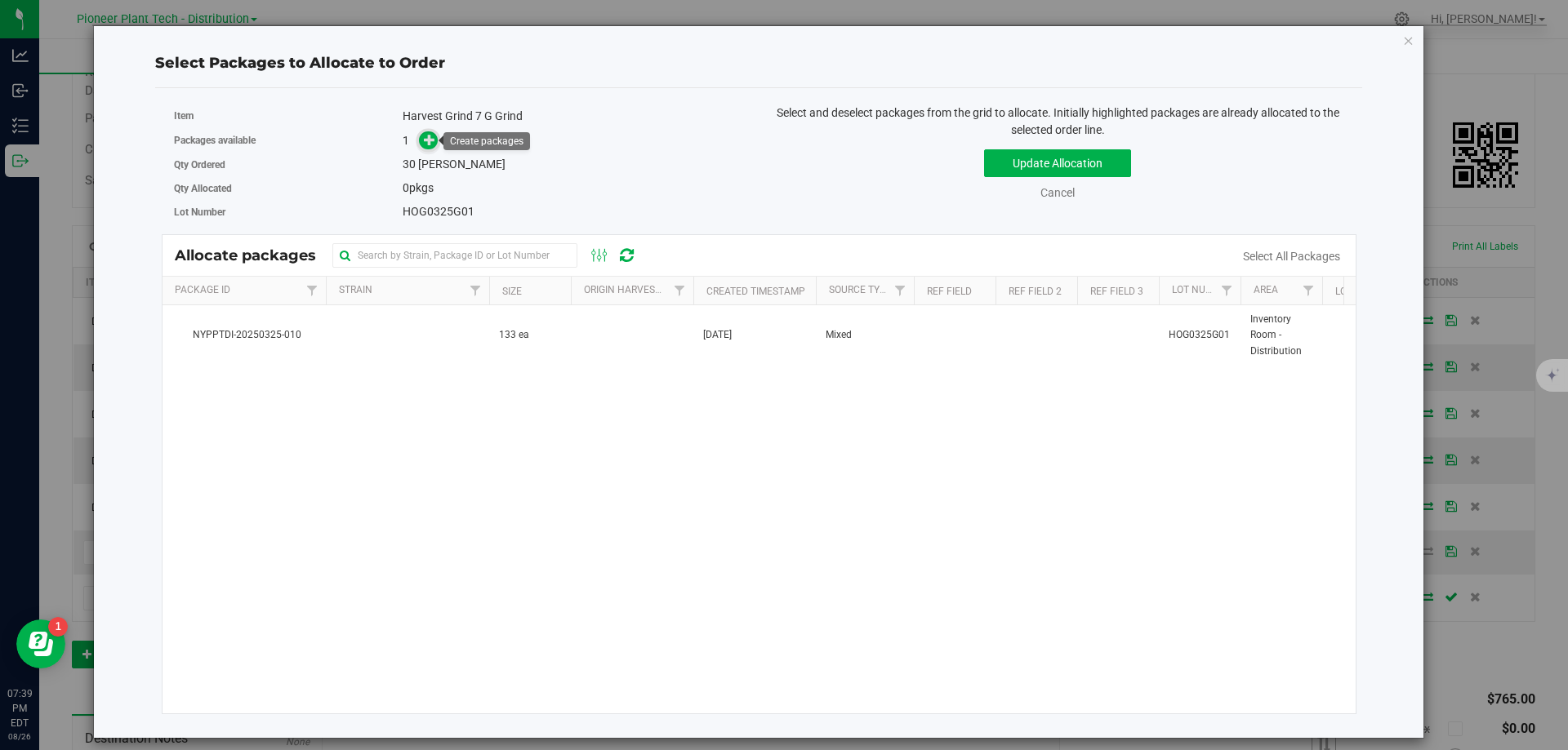
click at [424, 142] on icon at bounding box center [430, 140] width 12 height 12
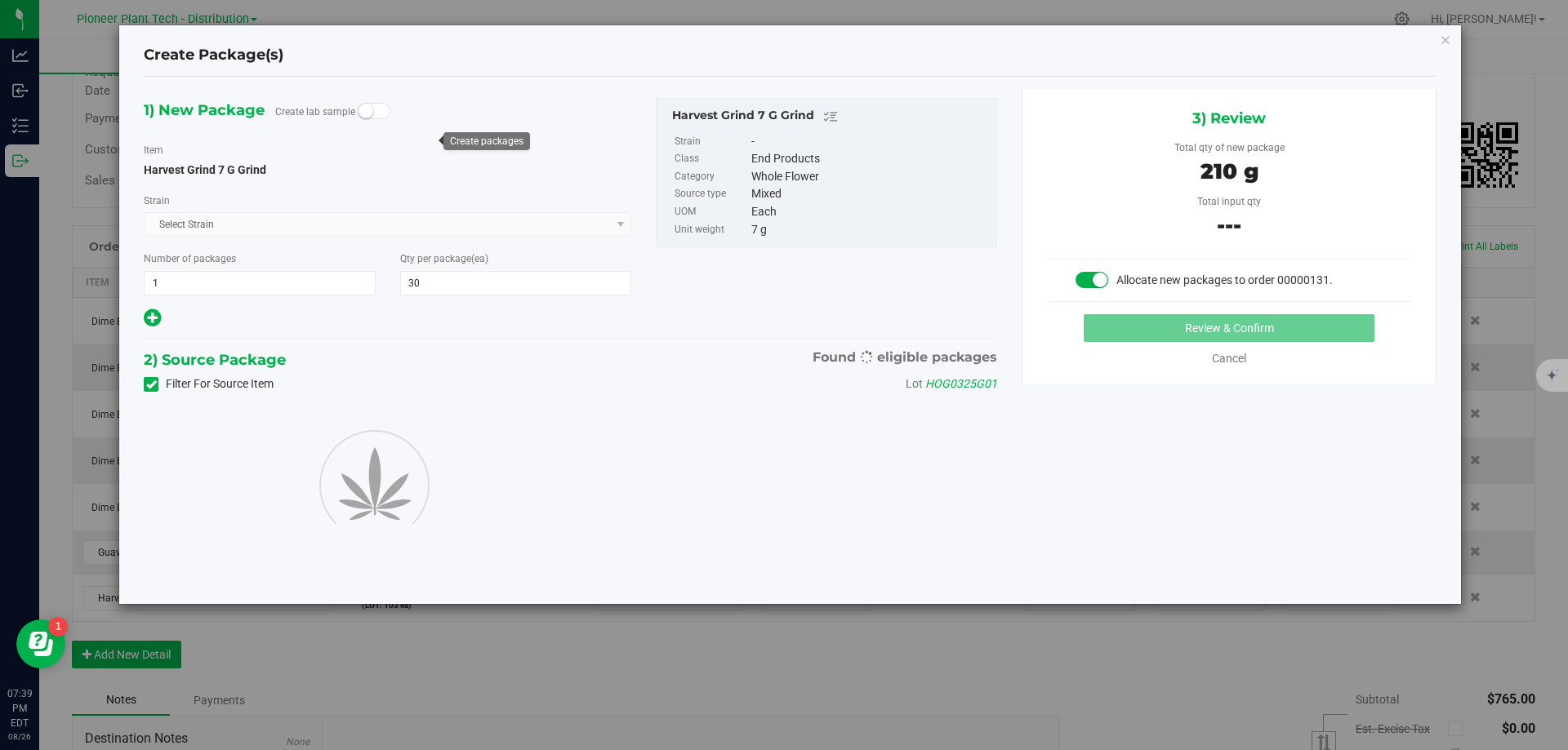
type input "30"
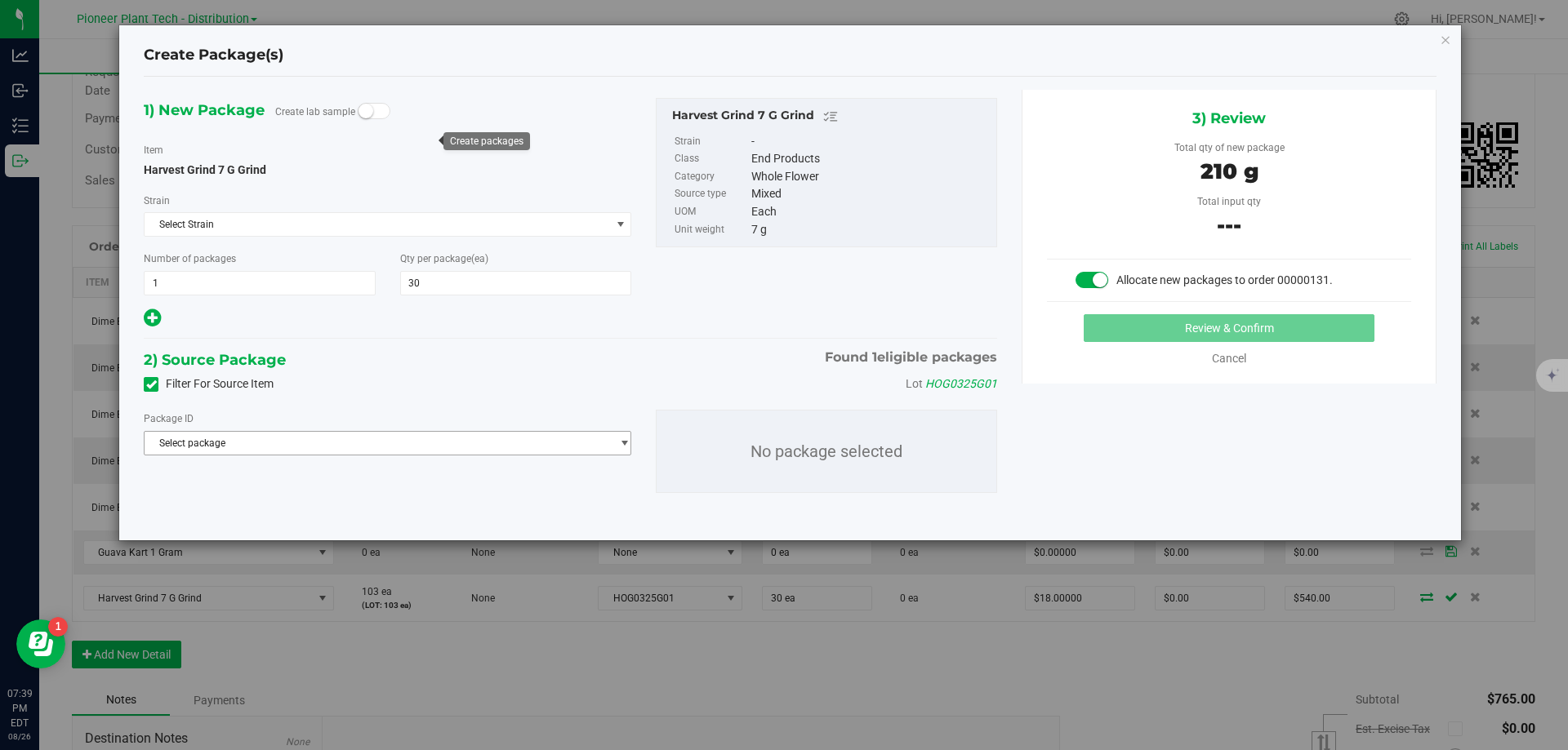
click at [341, 438] on span "Select package" at bounding box center [377, 442] width 465 height 22
click at [341, 512] on span "( Harvest Grind 7 G Grind )" at bounding box center [323, 511] width 115 height 12
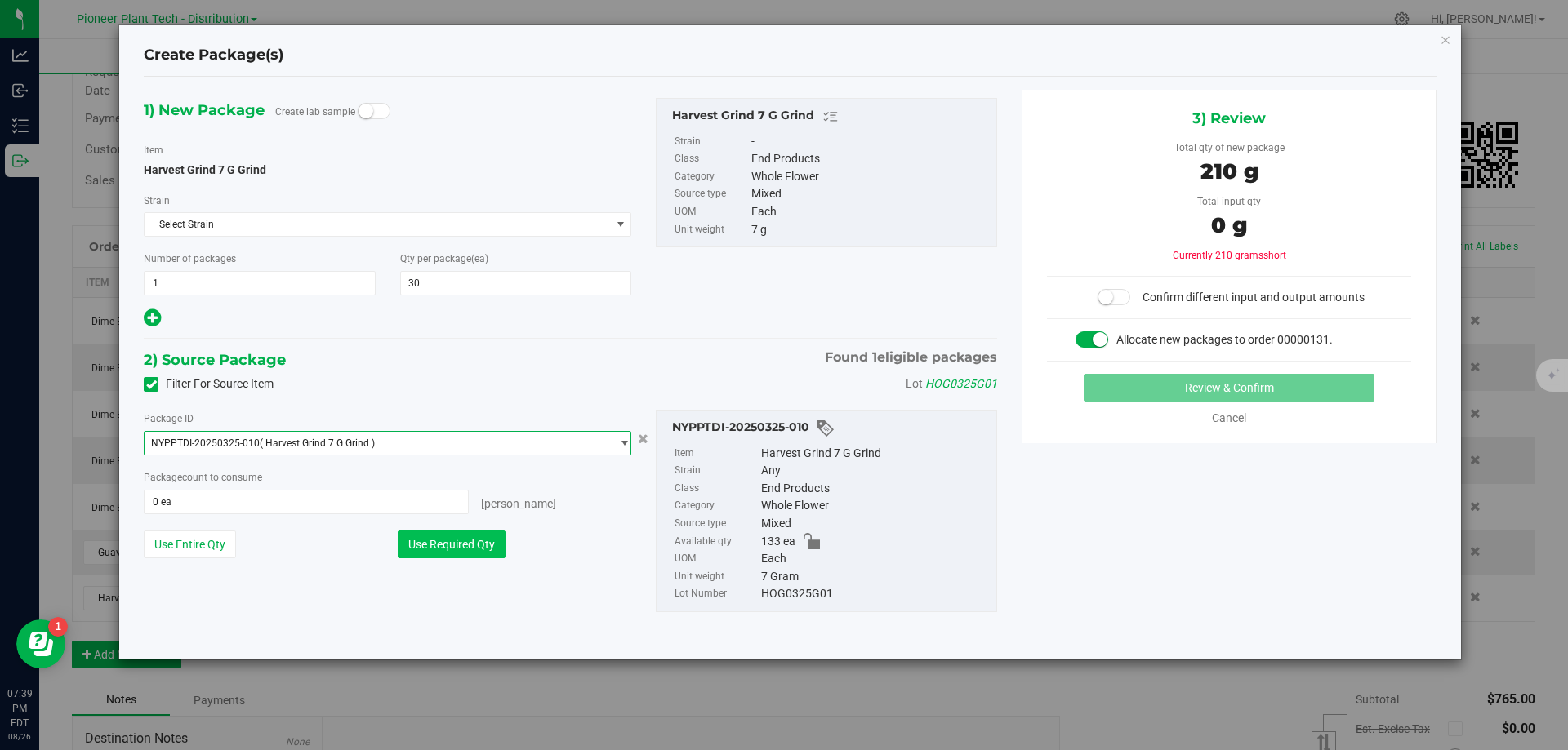
click at [445, 545] on button "Use Required Qty" at bounding box center [451, 544] width 107 height 27
type input "30 ea"
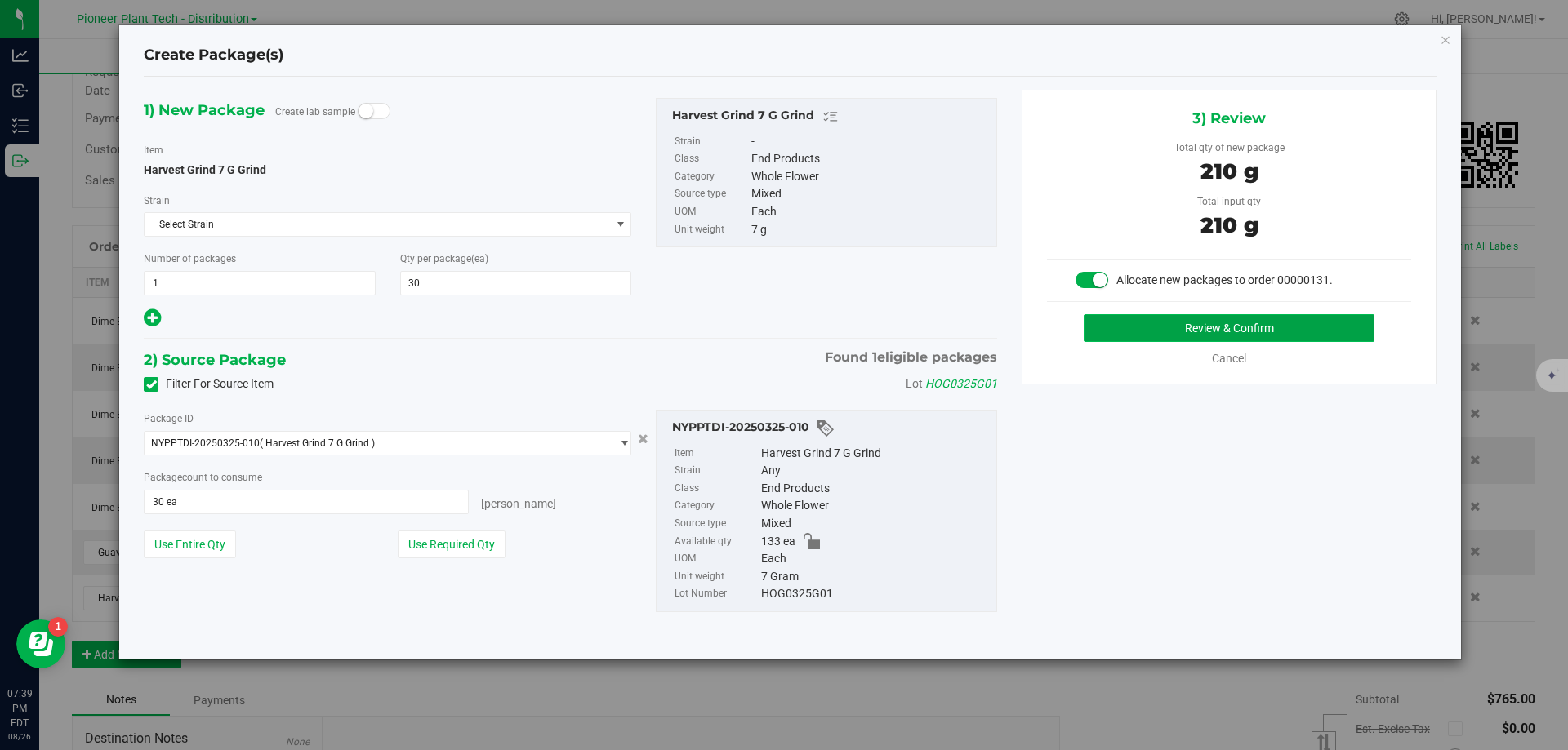
click at [1154, 336] on button "Review & Confirm" at bounding box center [1229, 328] width 291 height 27
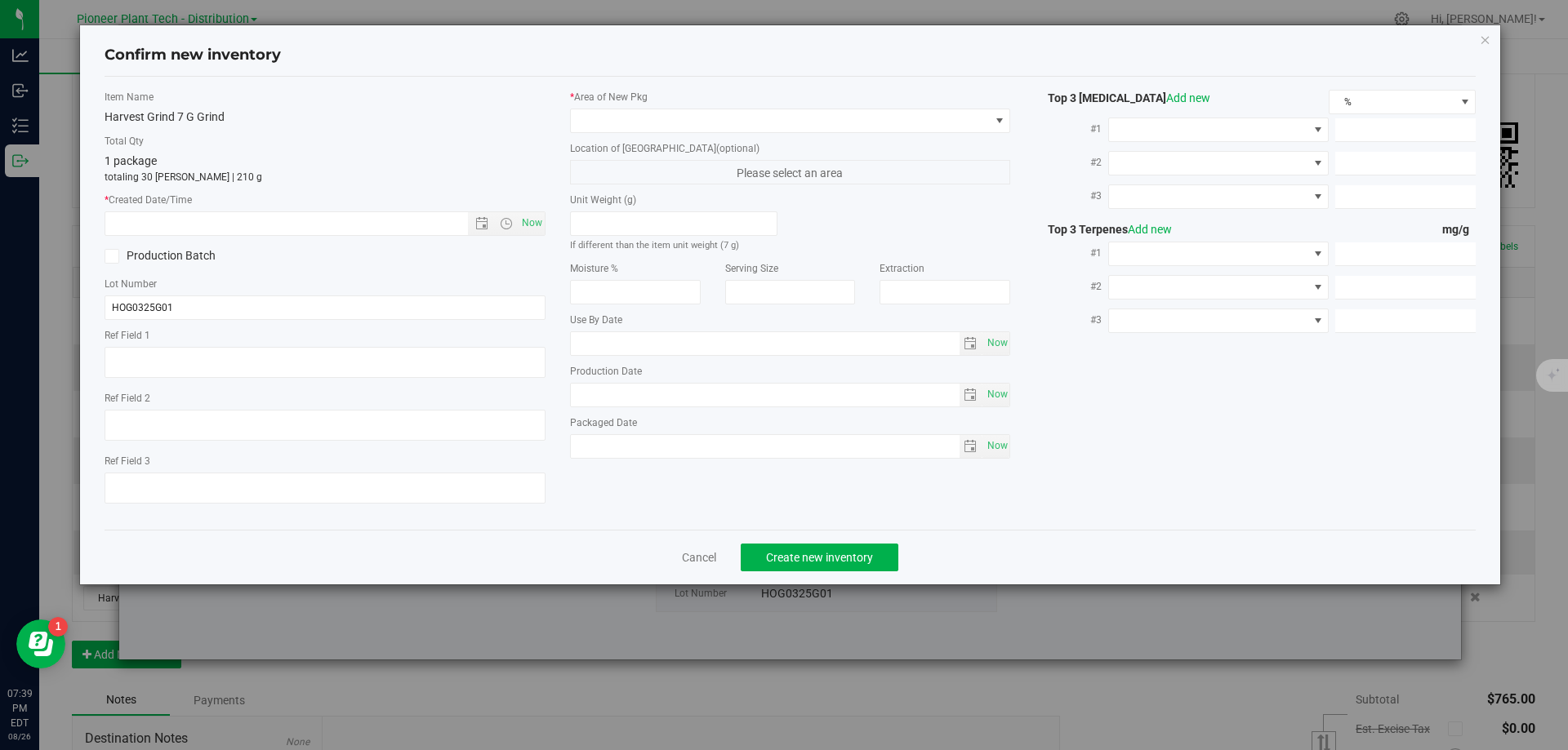
type input "2026-03-25"
type input "2025-03-25"
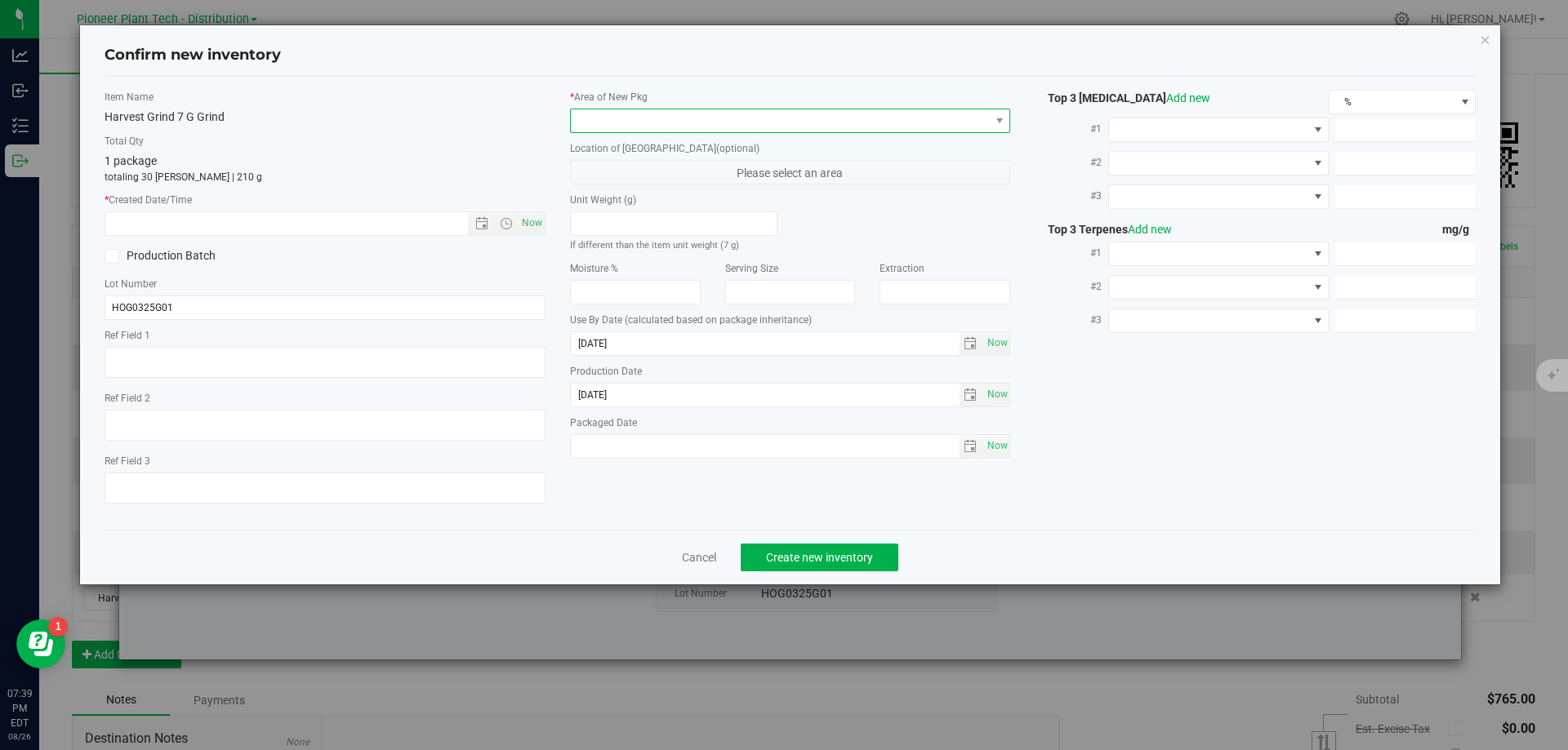
click at [912, 127] on span at bounding box center [780, 120] width 419 height 22
click at [833, 188] on li "Inventory Room - Distribution" at bounding box center [790, 188] width 440 height 22
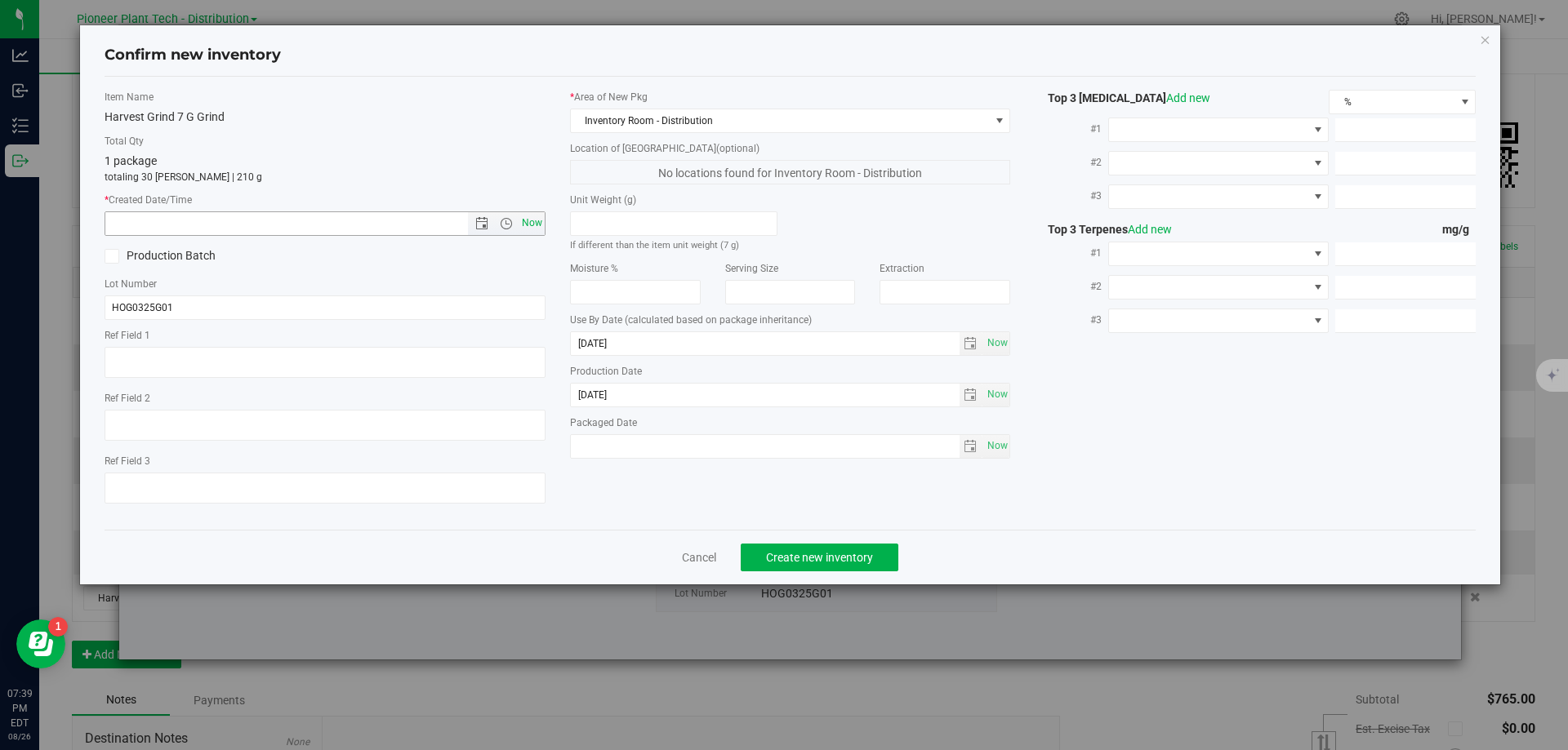
click at [531, 213] on span "Now" at bounding box center [531, 223] width 27 height 23
type input "8/26/2025 7:39 PM"
click at [830, 559] on span "Create new inventory" at bounding box center [819, 557] width 106 height 13
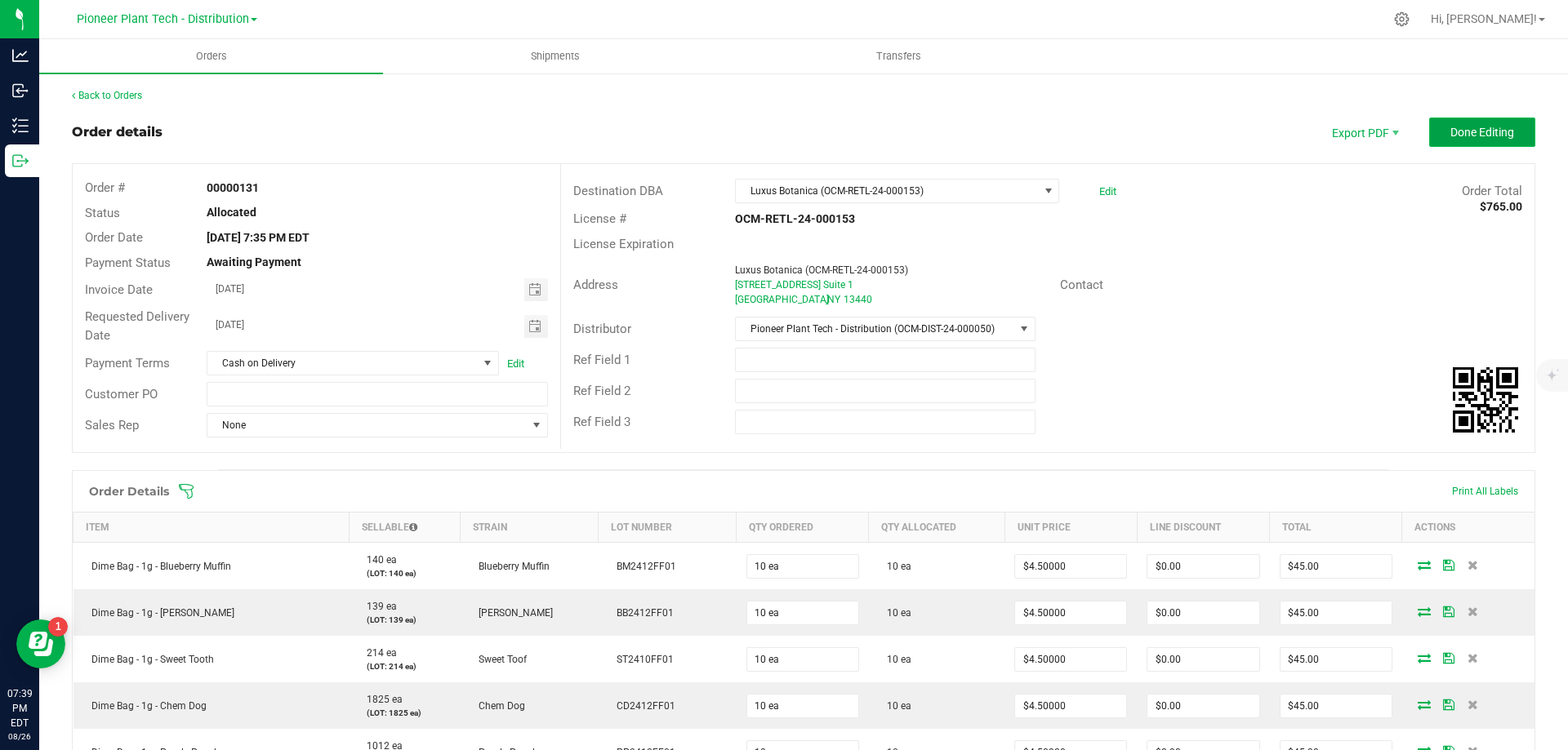
click at [1515, 127] on button "Done Editing" at bounding box center [1482, 132] width 106 height 29
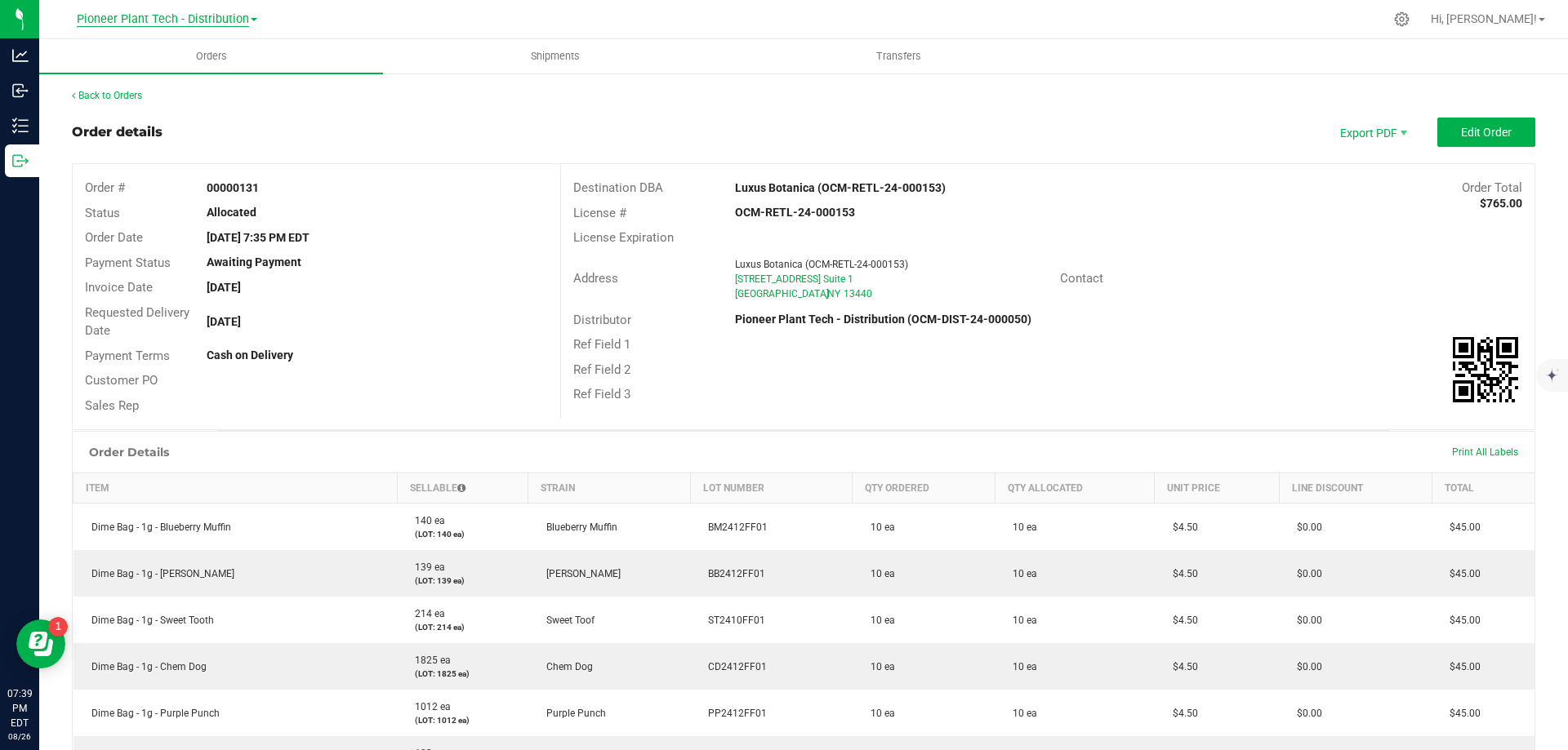
click at [212, 18] on span "Pioneer Plant Tech - Distribution" at bounding box center [163, 20] width 172 height 15
click at [202, 95] on link "Pioneer Plant Tech - Processing" at bounding box center [166, 101] width 238 height 22
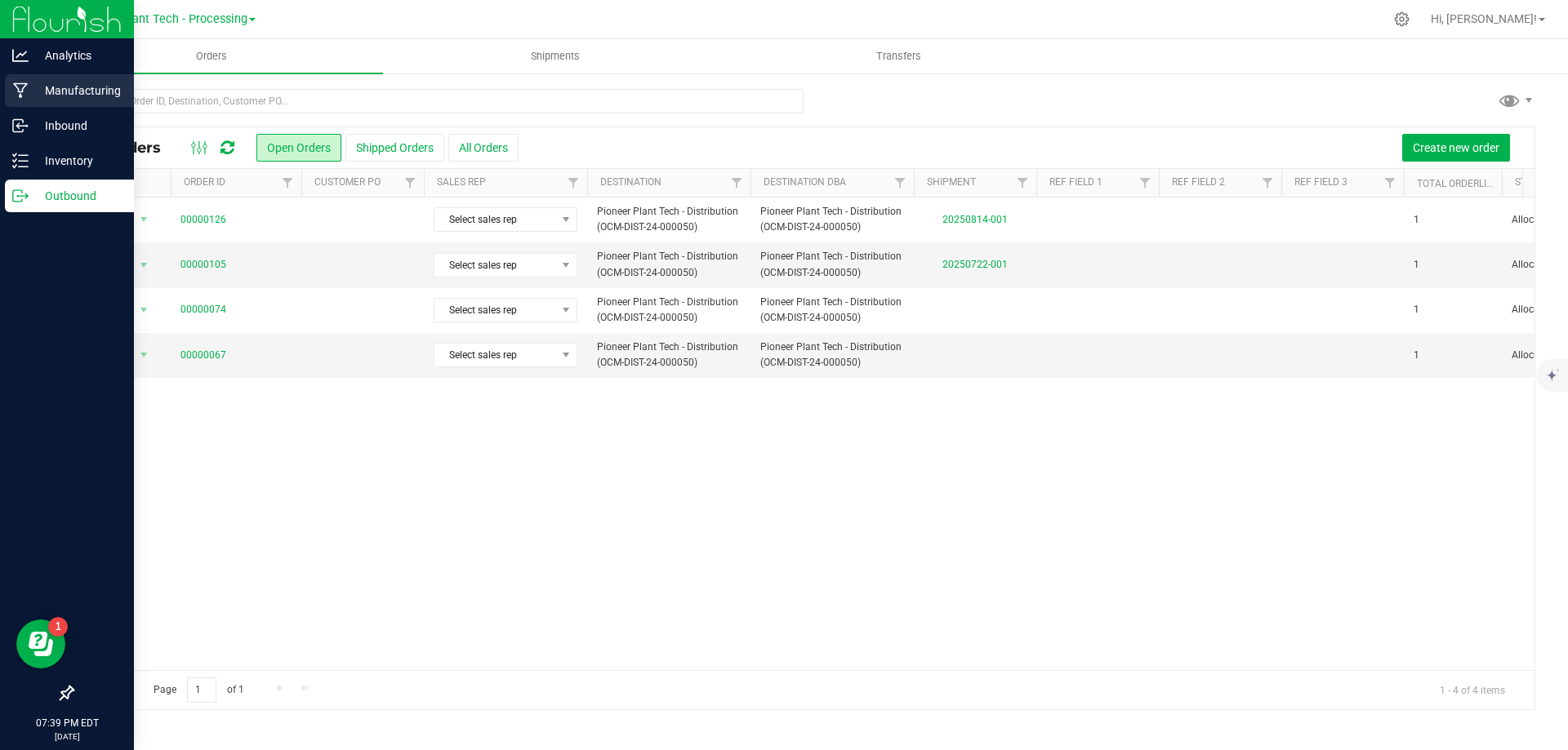
click at [26, 88] on icon at bounding box center [21, 90] width 16 height 17
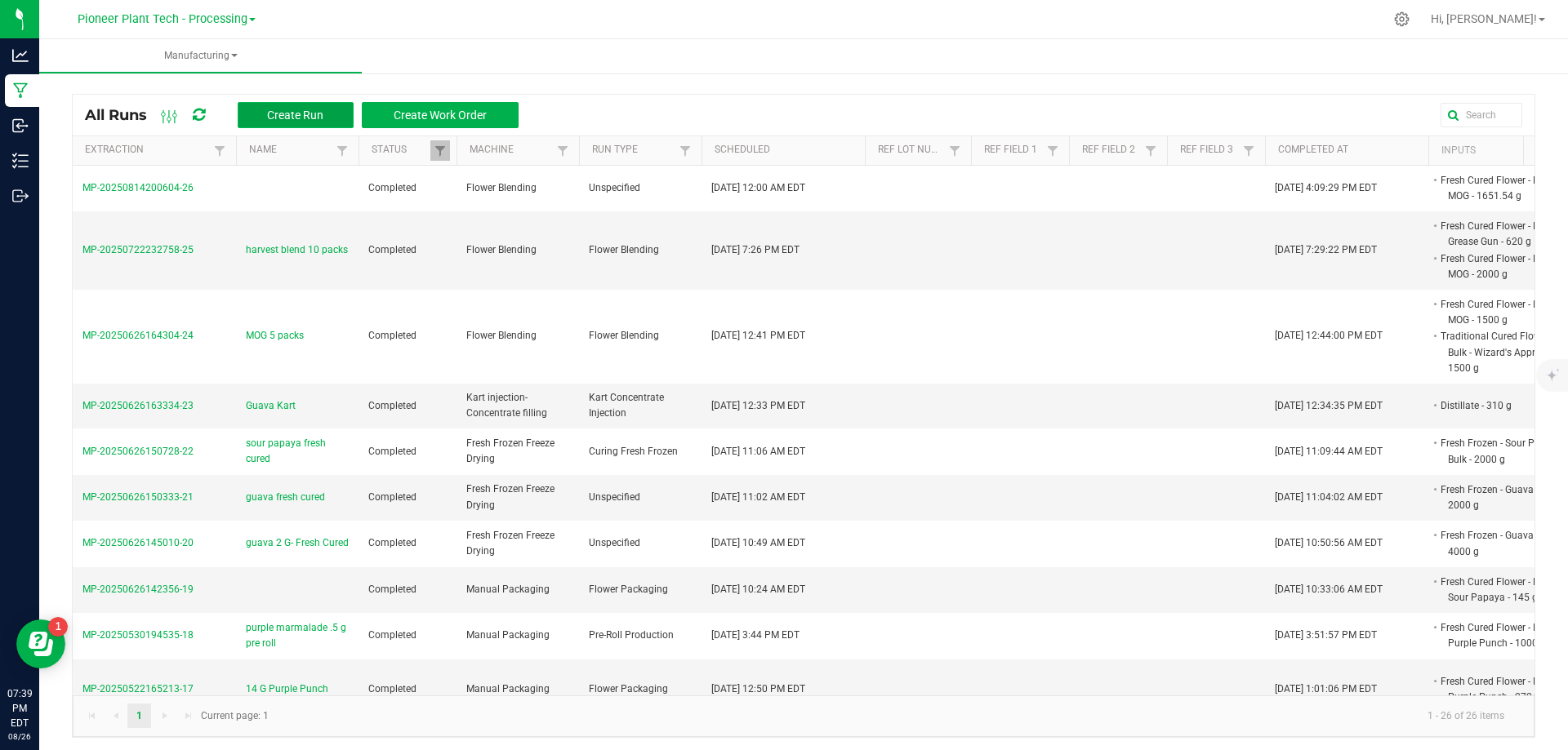
click at [284, 113] on span "Create Run" at bounding box center [295, 114] width 57 height 13
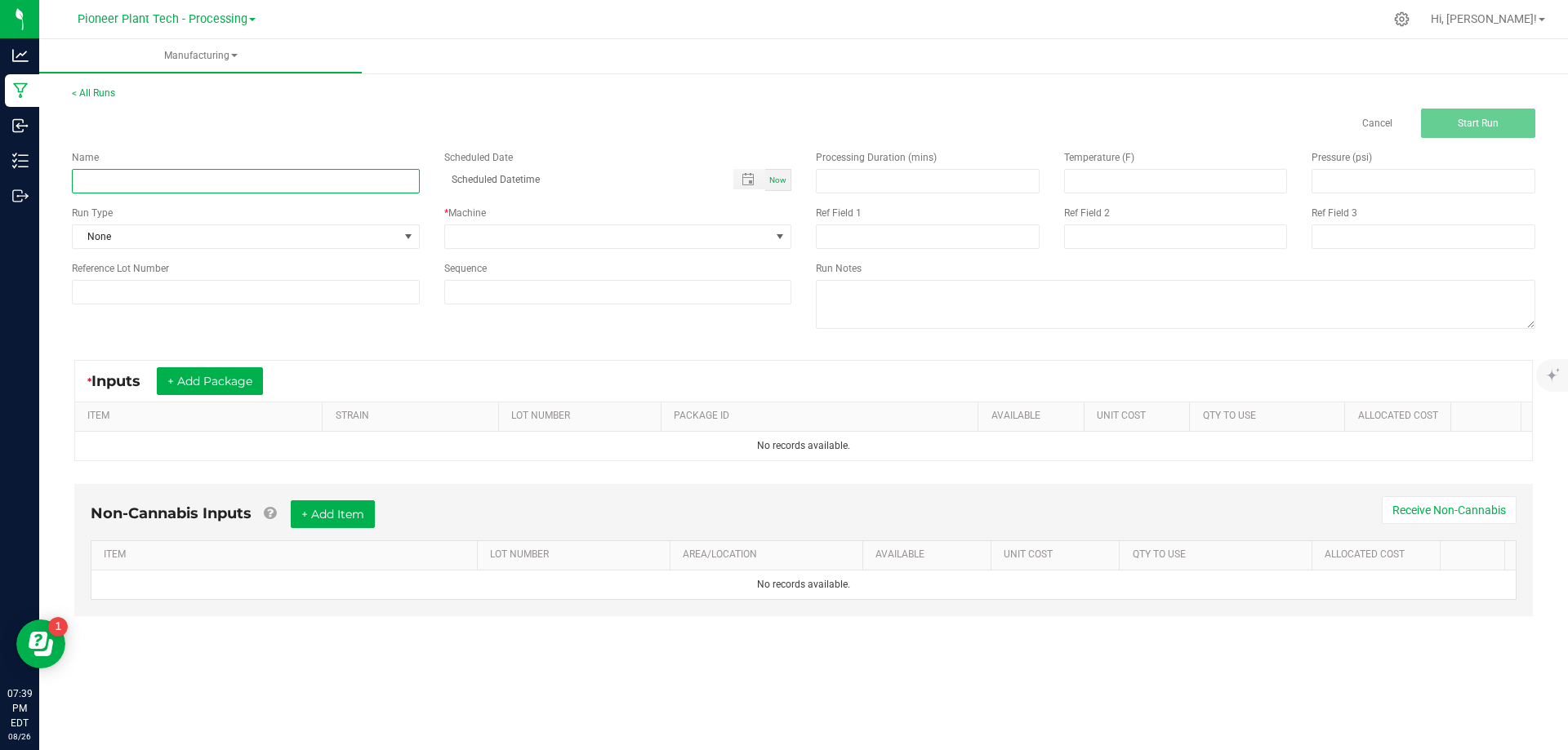
click at [268, 187] on input at bounding box center [246, 181] width 348 height 24
type input "Guava Kart"
click at [779, 186] on div "Now" at bounding box center [778, 180] width 26 height 22
type input "08/26/2025 7:39 PM"
click at [767, 231] on span at bounding box center [609, 236] width 326 height 22
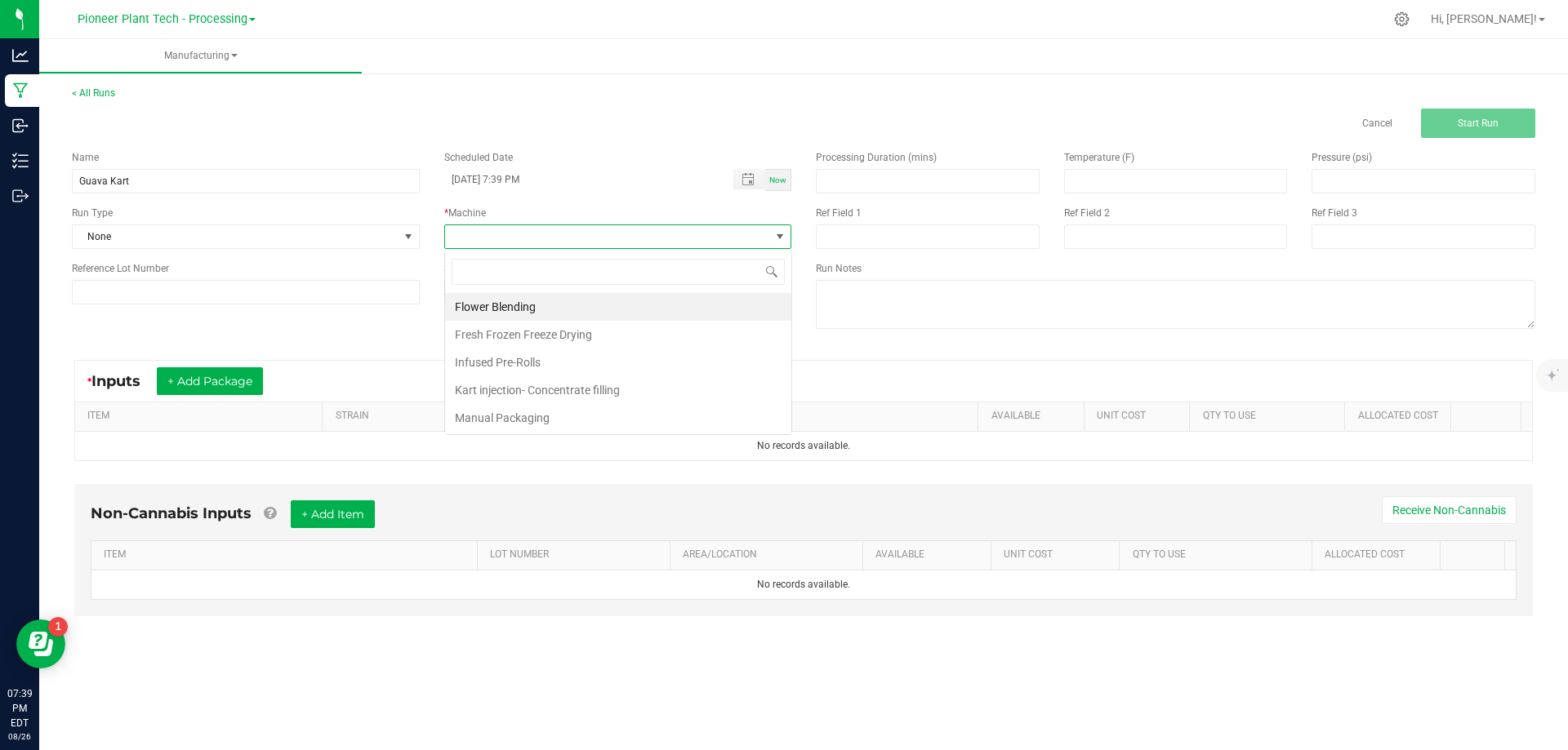
scroll to position [24, 347]
click at [600, 387] on li "Kart injection- Concentrate filling" at bounding box center [618, 390] width 346 height 27
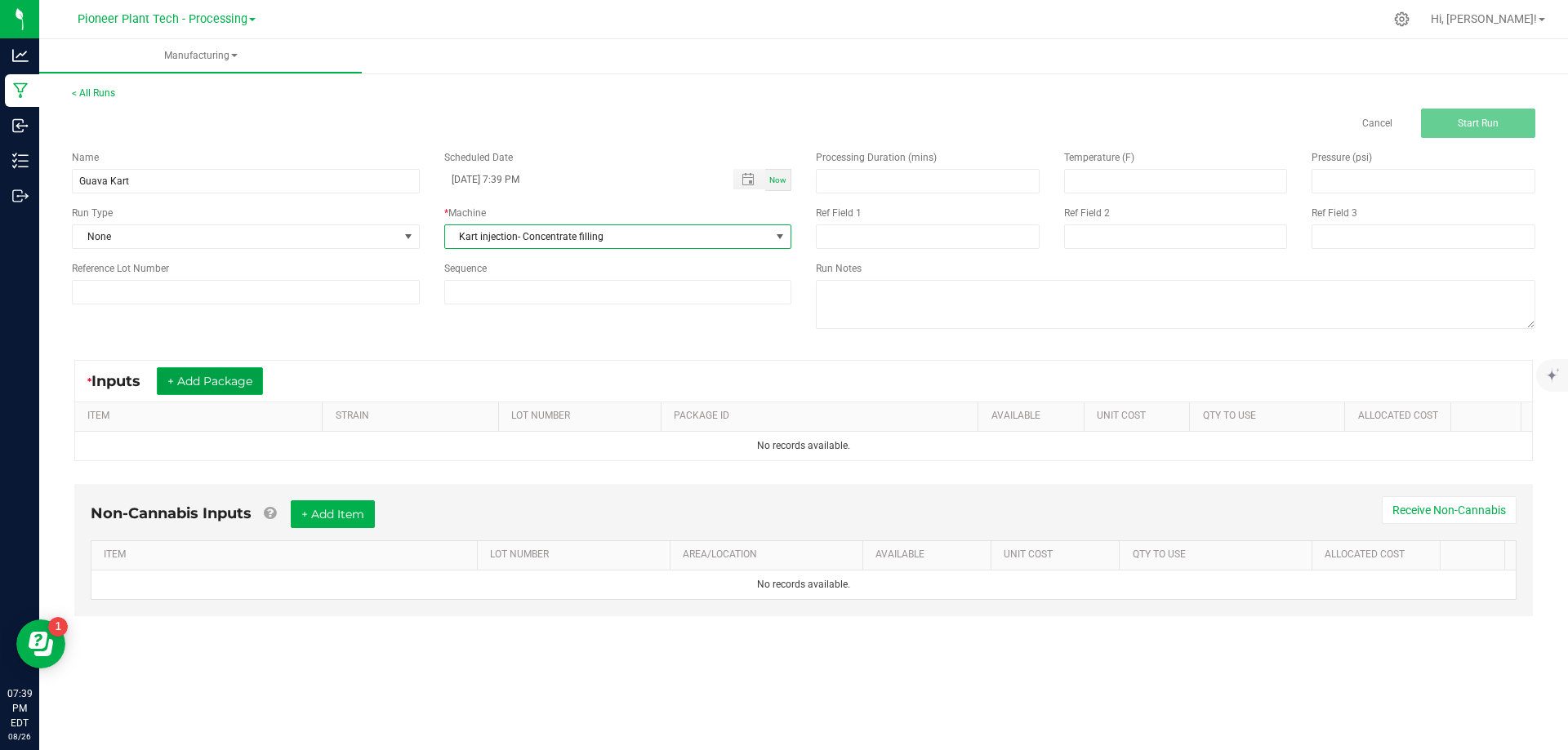
click at [218, 381] on button "+ Add Package" at bounding box center [209, 381] width 106 height 27
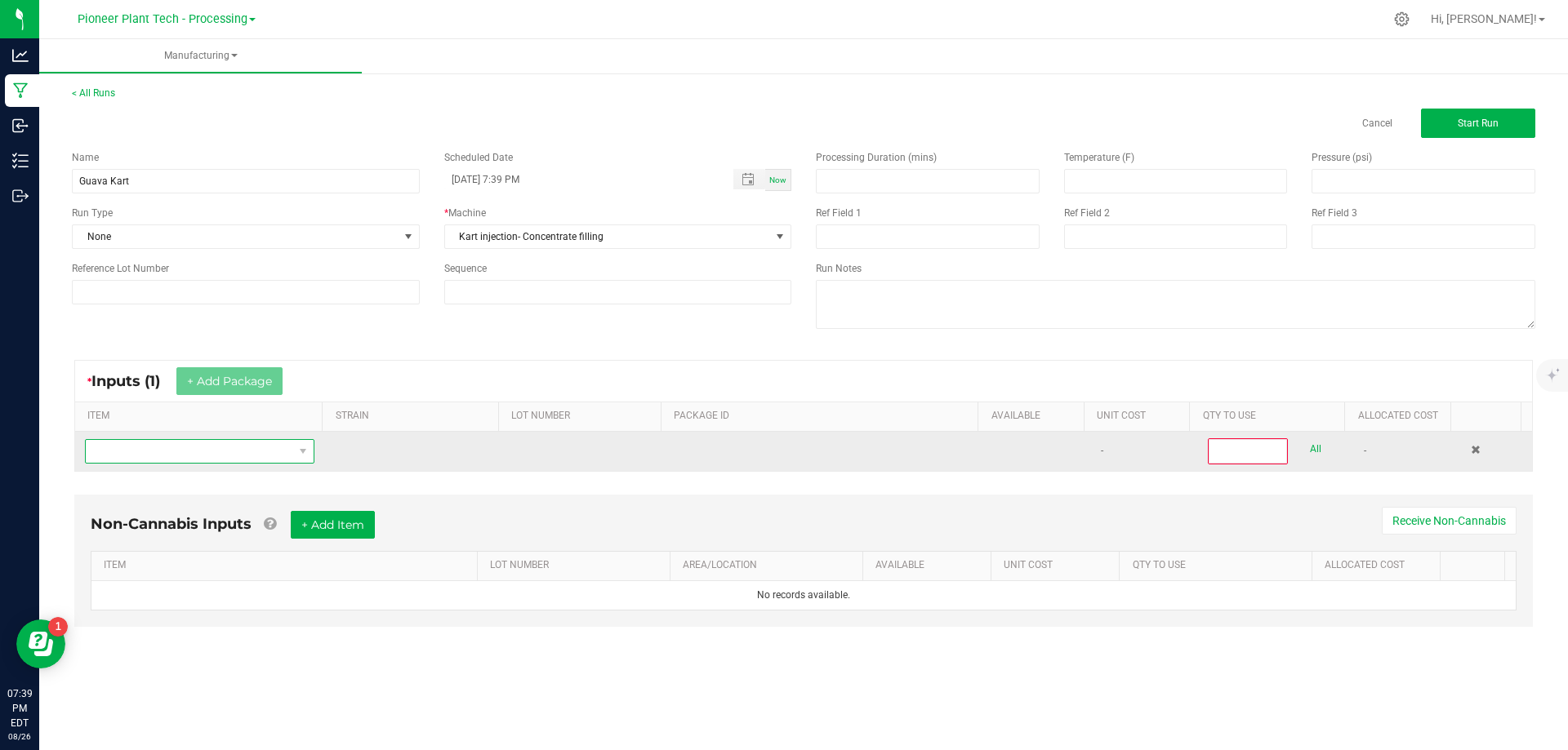
click at [225, 451] on span "NO DATA FOUND" at bounding box center [190, 451] width 207 height 22
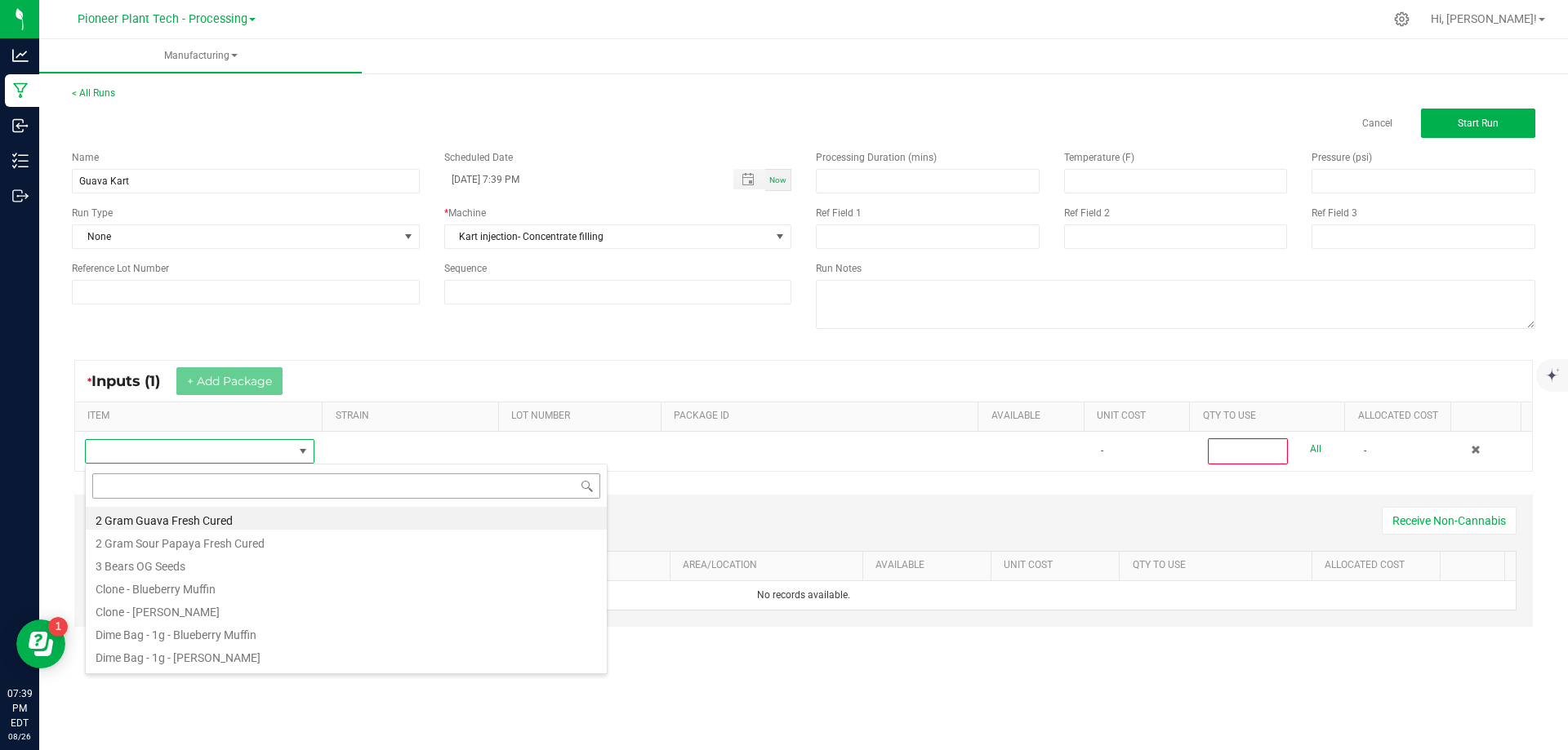
scroll to position [24, 226]
type input "dis"
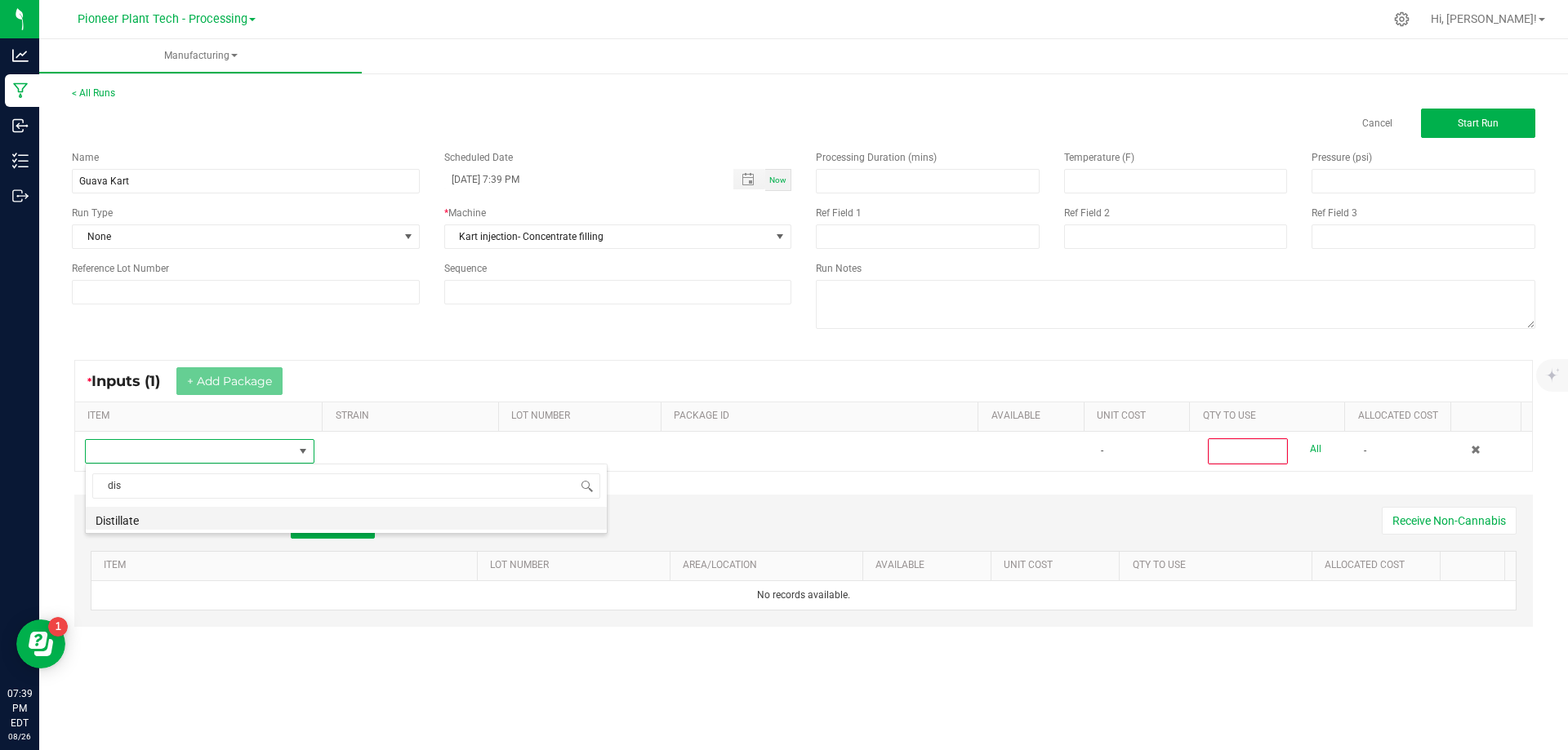
click at [156, 515] on li "Distillate" at bounding box center [346, 518] width 521 height 22
type input "0"
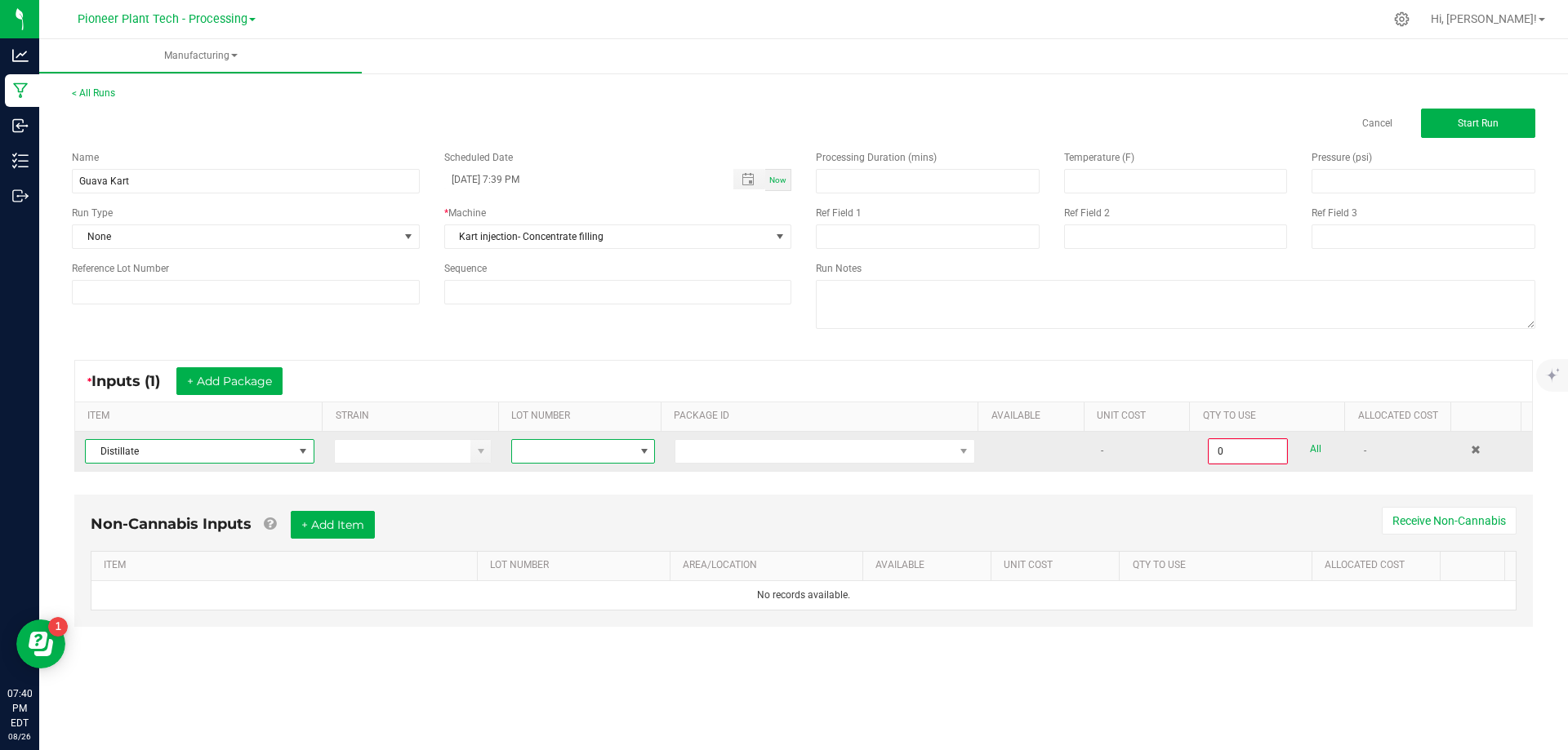
click at [645, 454] on span at bounding box center [644, 451] width 13 height 13
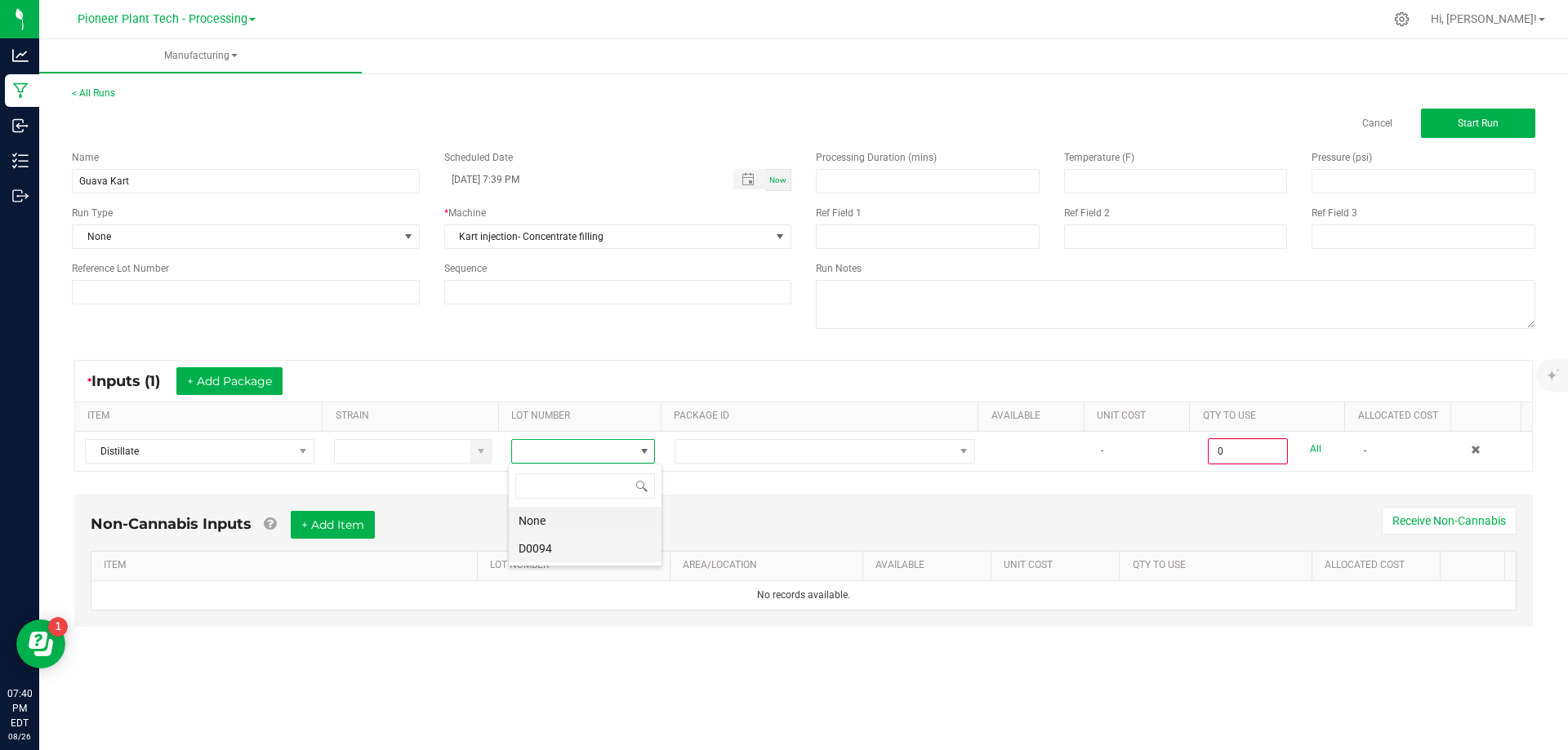
click at [549, 549] on "D0094" at bounding box center [585, 548] width 152 height 27
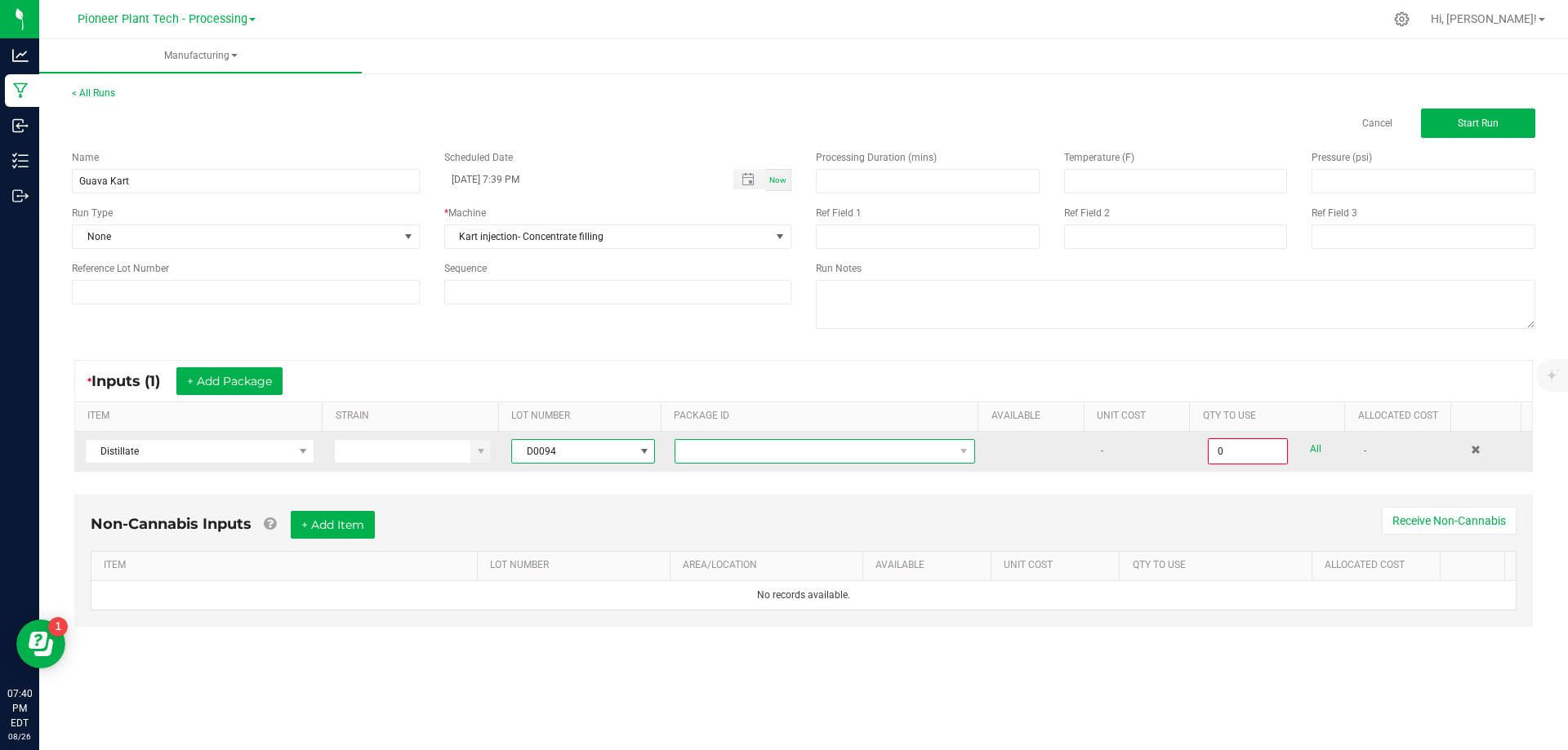
click at [689, 452] on span "NO DATA FOUND" at bounding box center [814, 451] width 278 height 22
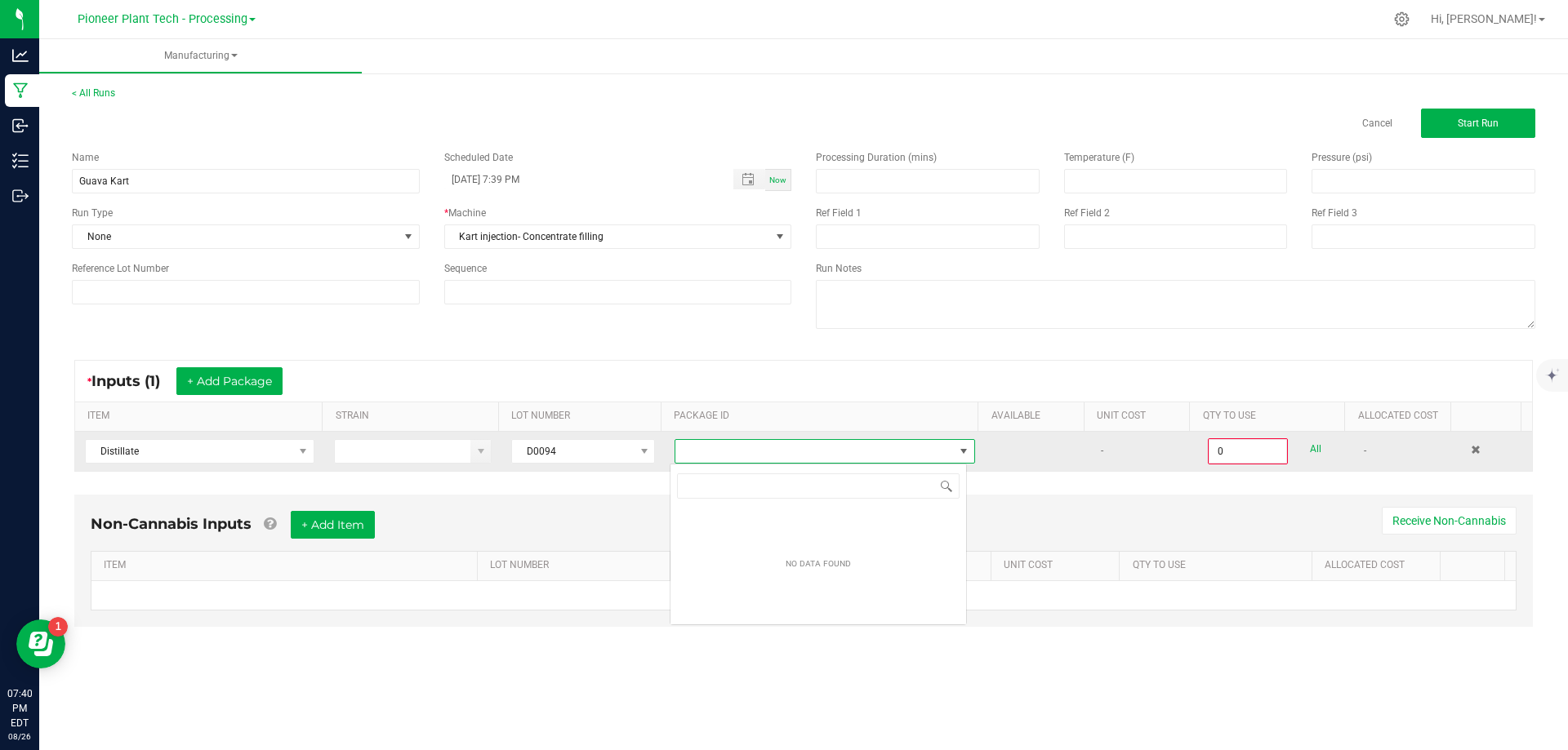
scroll to position [24, 298]
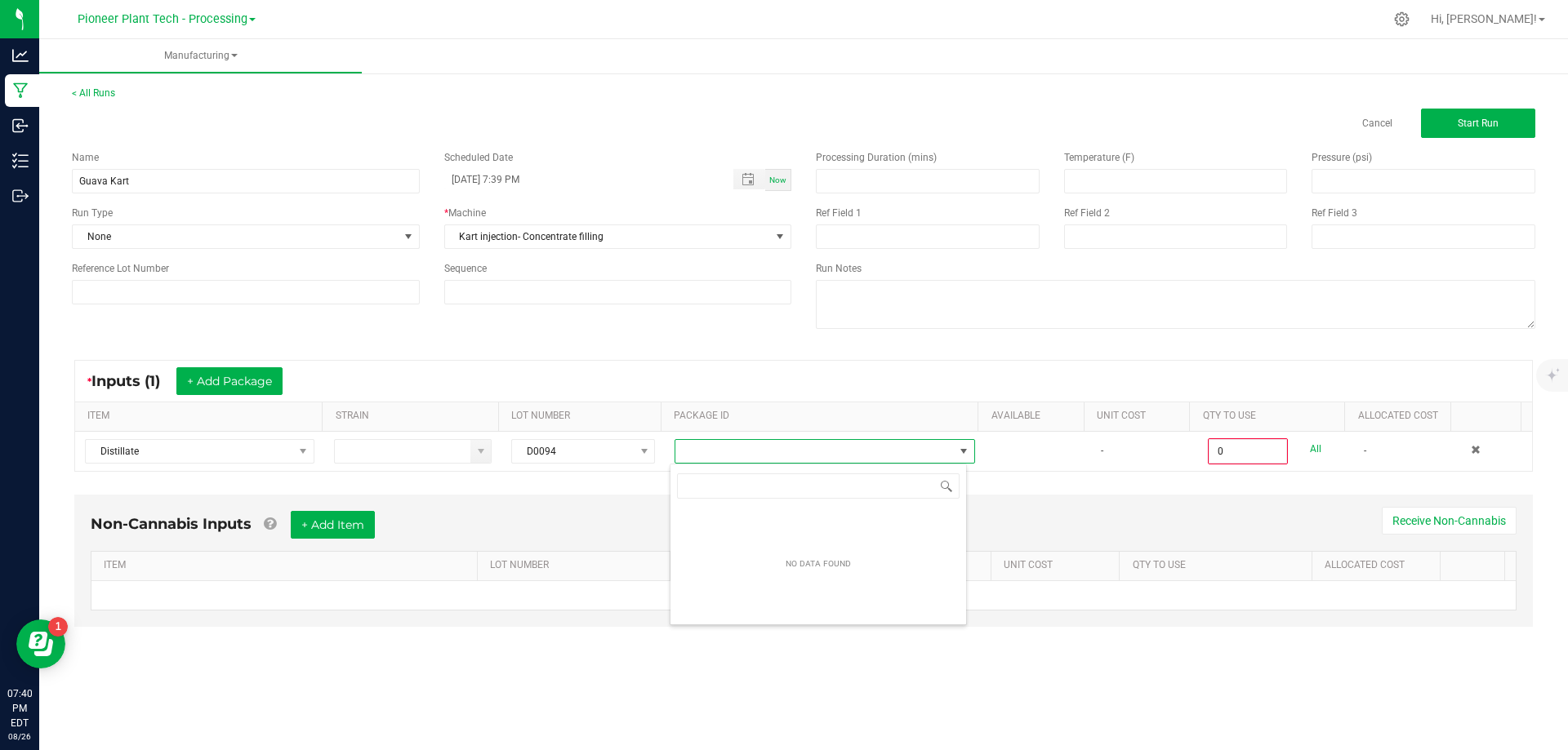
click at [592, 521] on div "Non-Cannabis Inputs + Add Item Receive Non-Cannabis" at bounding box center [803, 530] width 1425 height 40
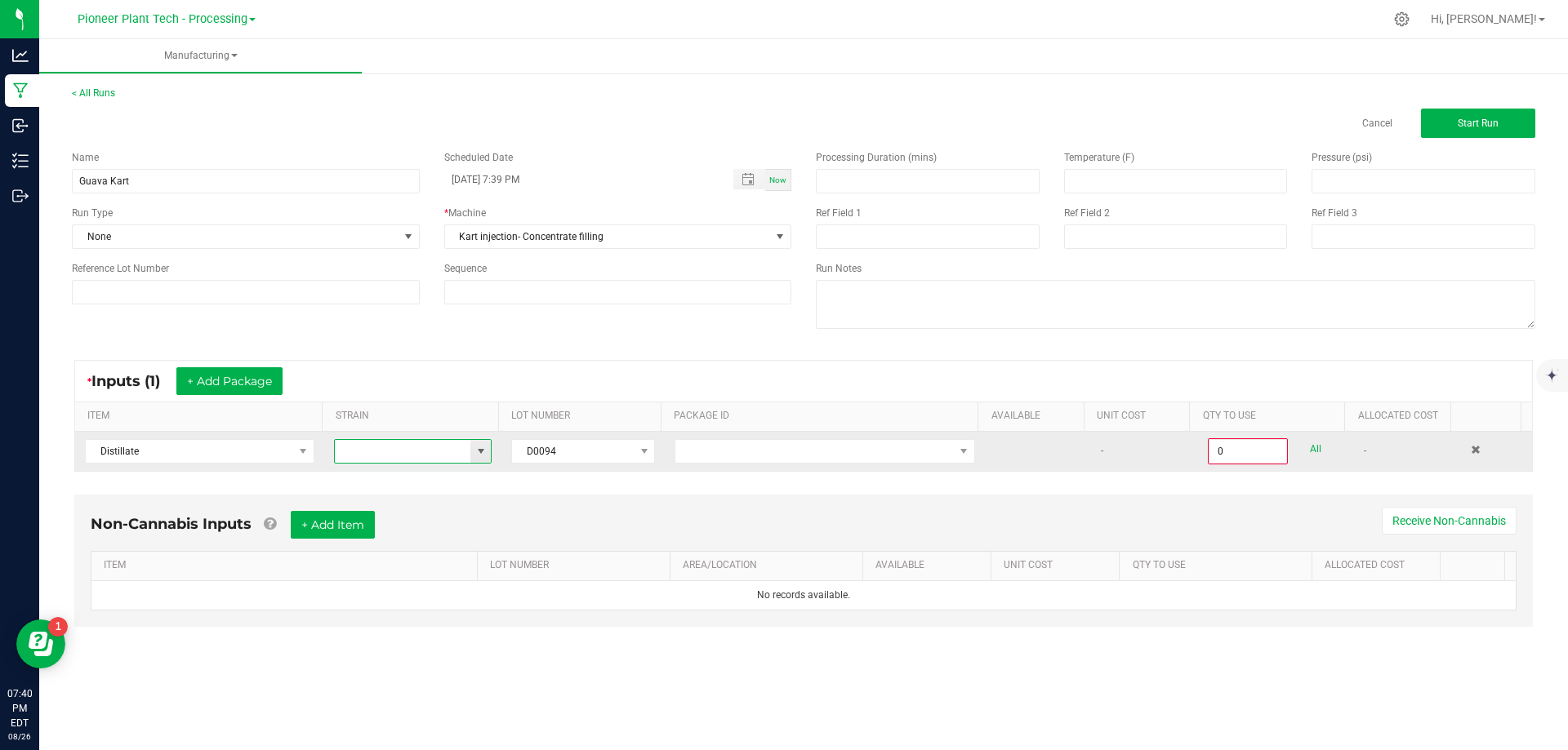
click at [460, 457] on input at bounding box center [403, 451] width 137 height 22
click at [478, 452] on span at bounding box center [481, 451] width 13 height 13
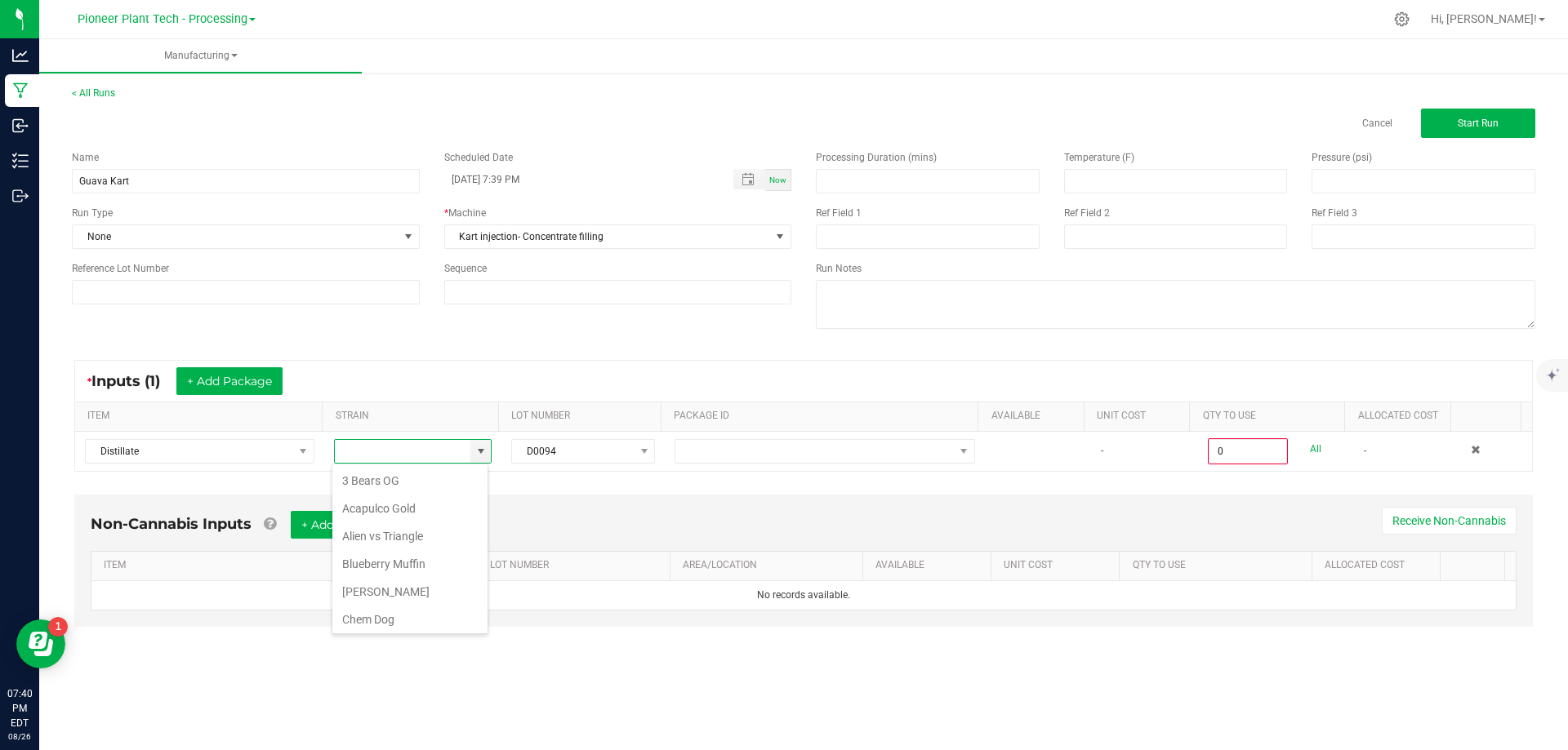
click at [573, 481] on div "* Inputs (1) + Add Package ITEM STRAIN LOT NUMBER PACKAGE ID AVAILABLE Unit Cos…" at bounding box center [803, 416] width 1488 height 142
click at [1098, 500] on div "Non-Cannabis Inputs + Add Item Receive Non-Cannabis ITEM LOT NUMBER AREA/LOCATI…" at bounding box center [803, 561] width 1459 height 132
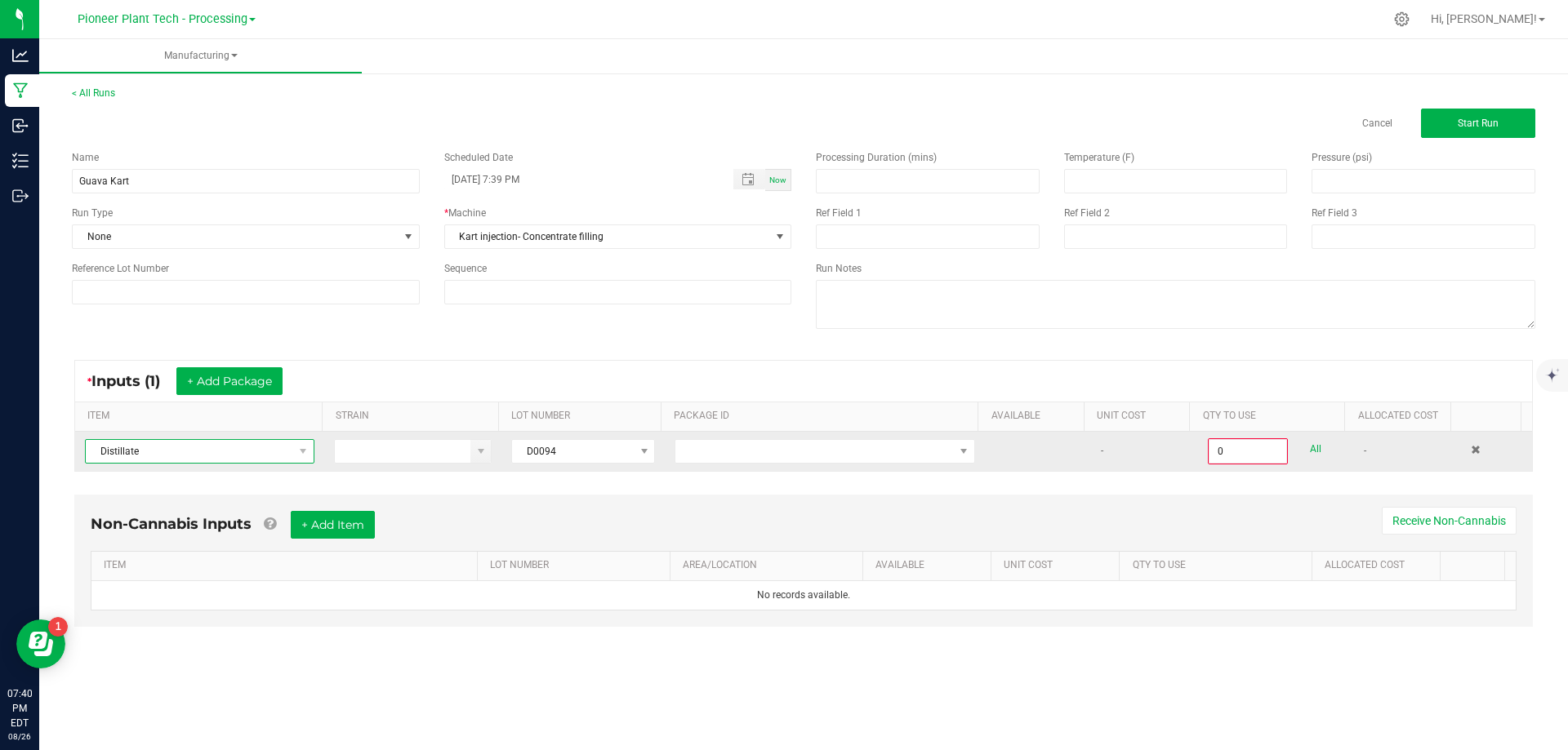
click at [292, 453] on span at bounding box center [302, 451] width 21 height 22
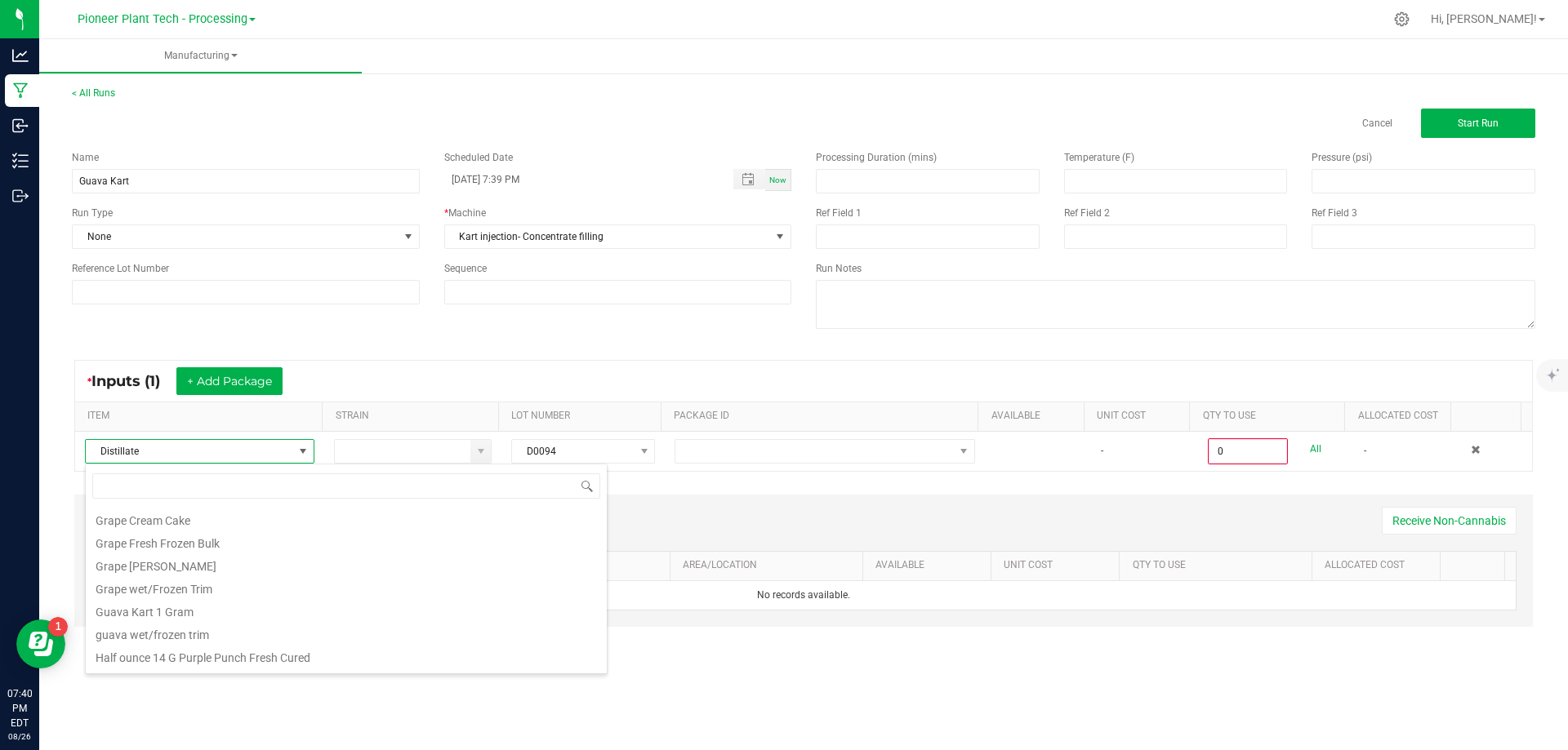
scroll to position [904, 0]
click at [197, 522] on li "Guava Kart 1 Gram" at bounding box center [346, 527] width 521 height 22
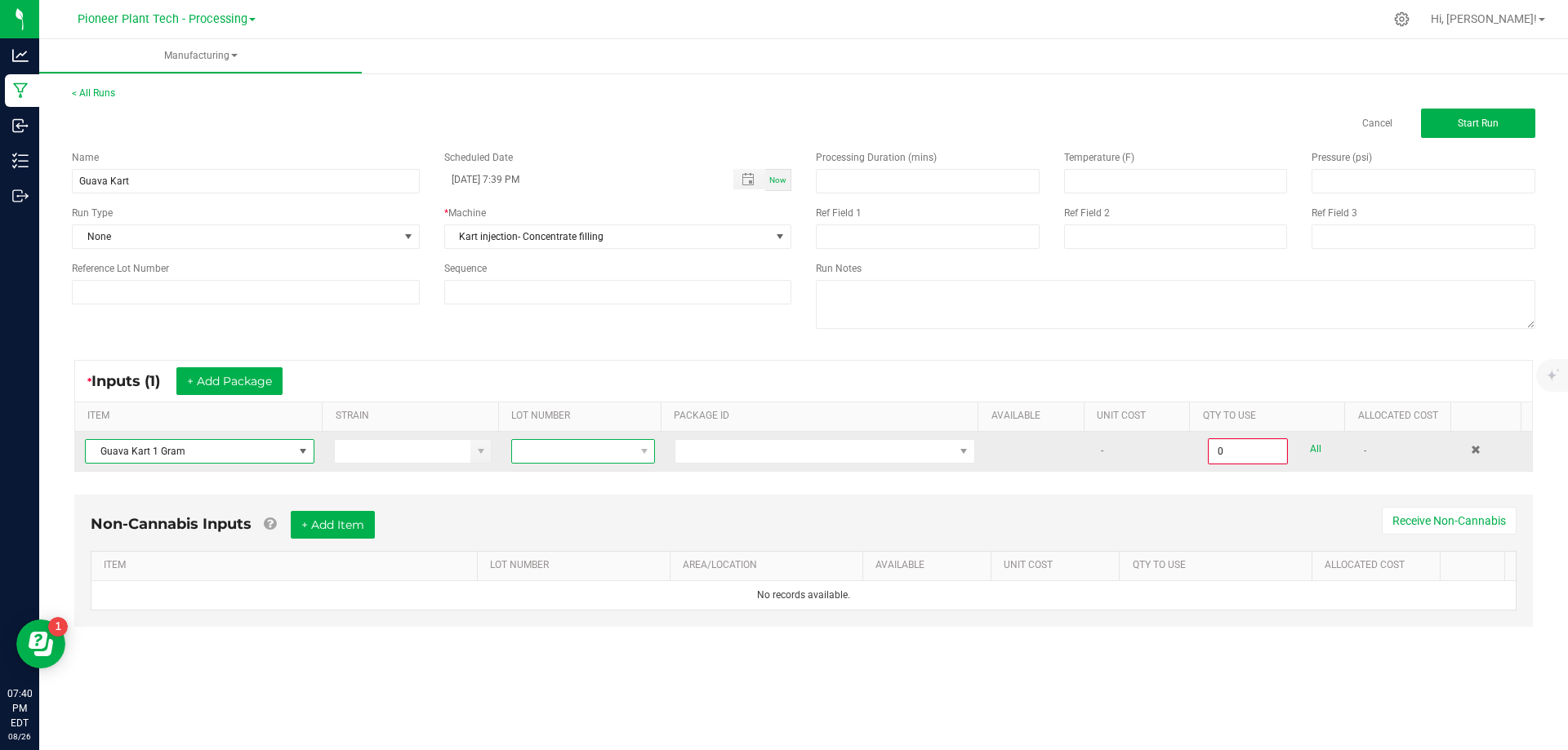
click at [585, 455] on span at bounding box center [572, 451] width 122 height 22
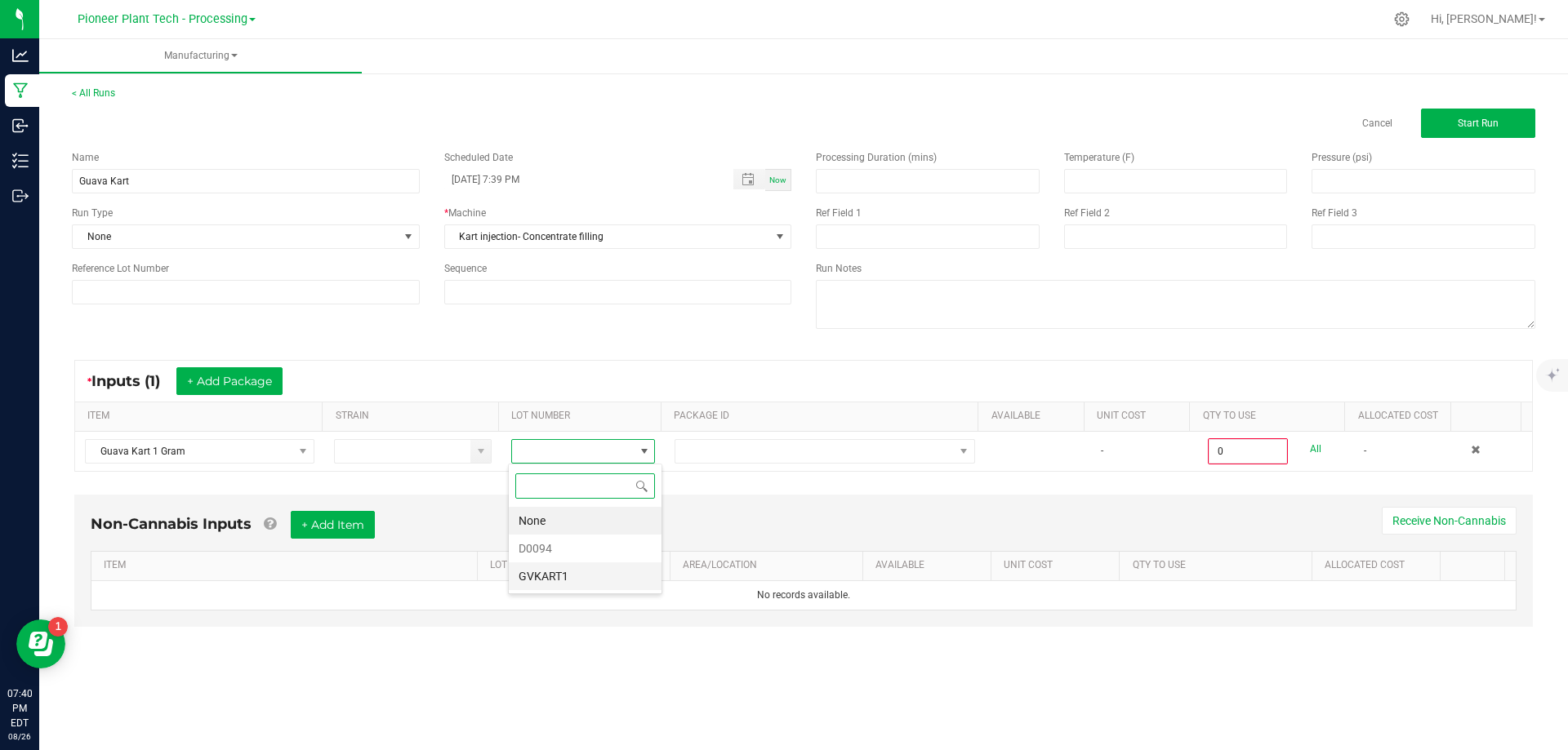
click at [560, 574] on li "GVKART1" at bounding box center [585, 576] width 152 height 27
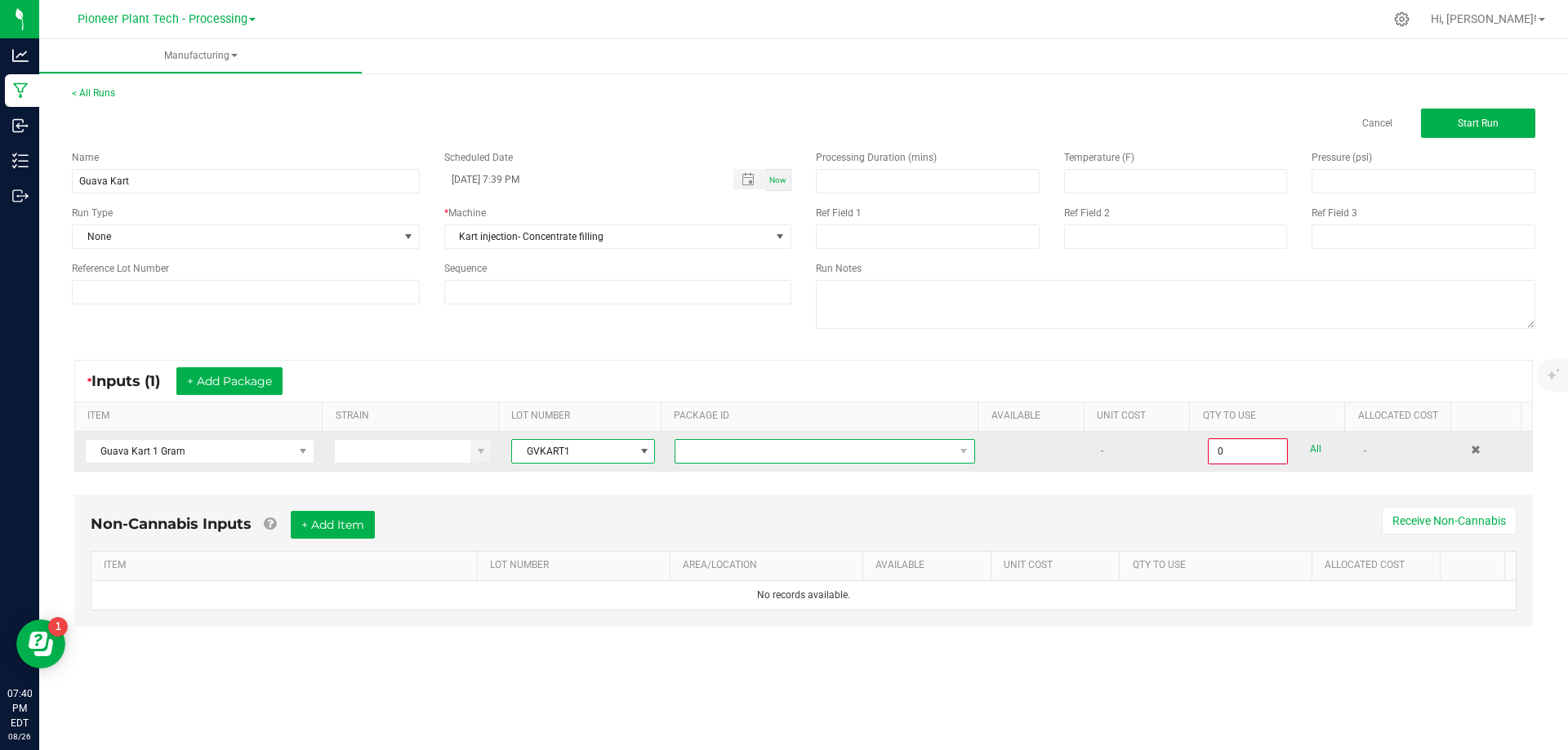
click at [792, 459] on span "NO DATA FOUND" at bounding box center [814, 451] width 278 height 22
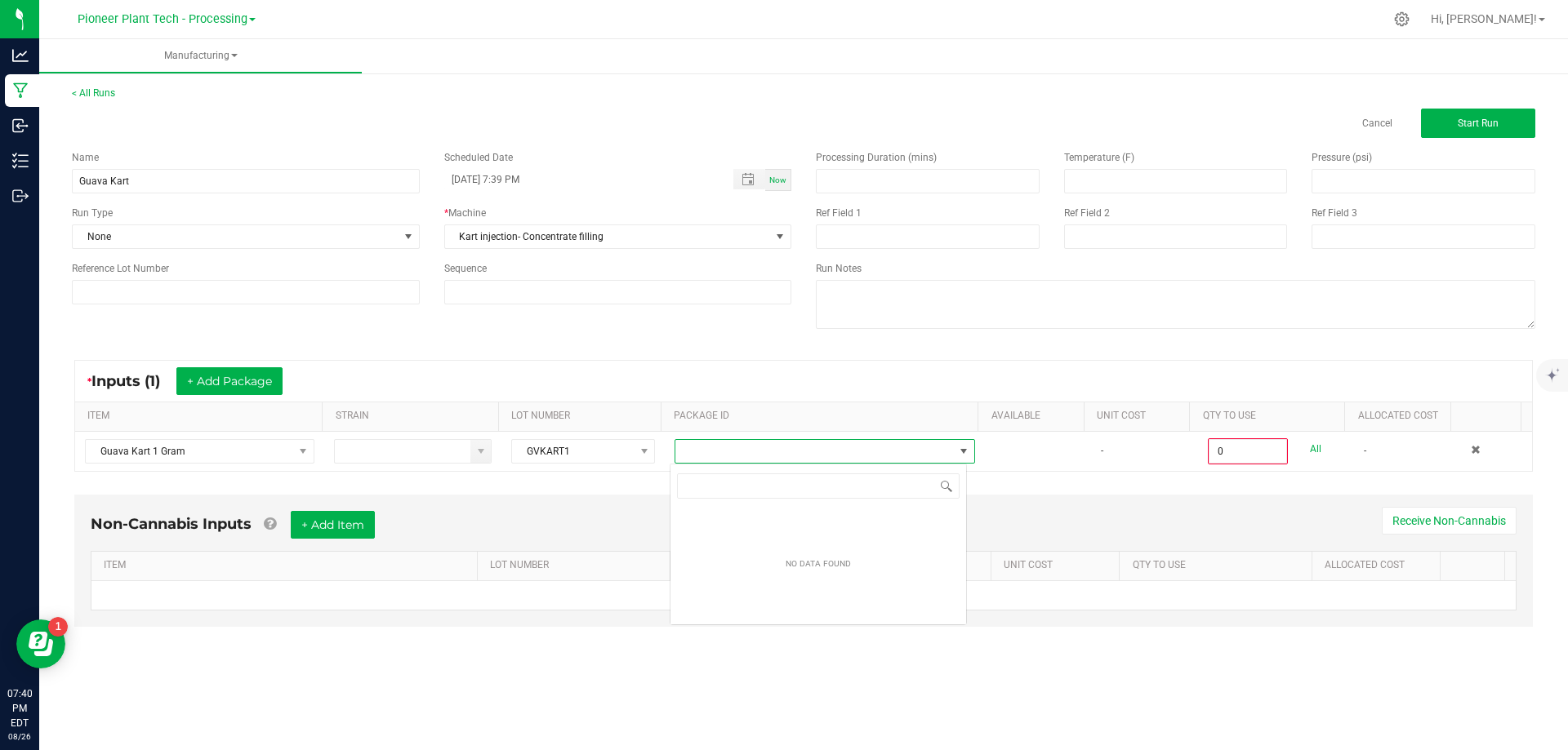
scroll to position [24, 298]
click at [1146, 511] on div "Non-Cannabis Inputs + Add Item Receive Non-Cannabis" at bounding box center [803, 530] width 1425 height 40
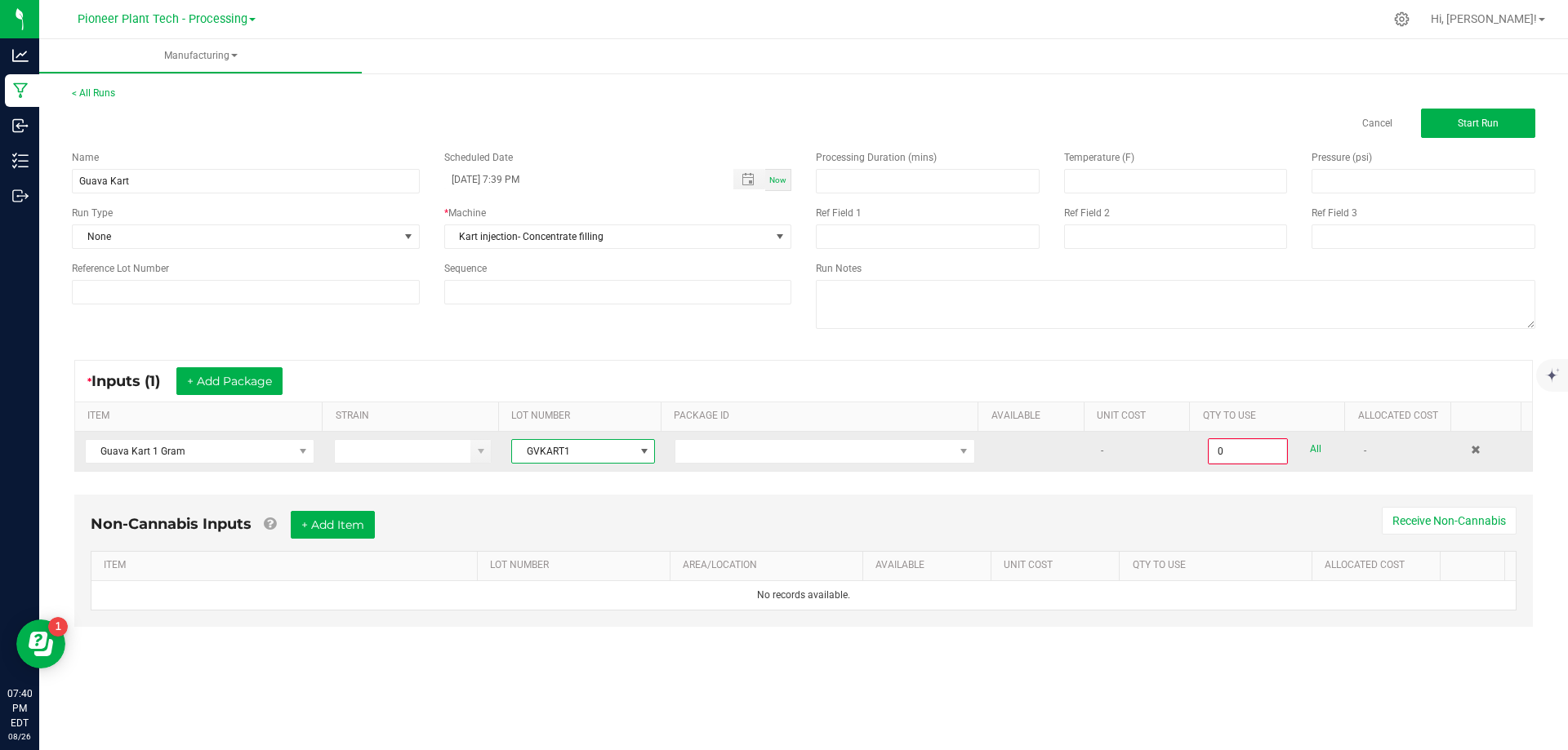
click at [648, 441] on span at bounding box center [644, 451] width 21 height 22
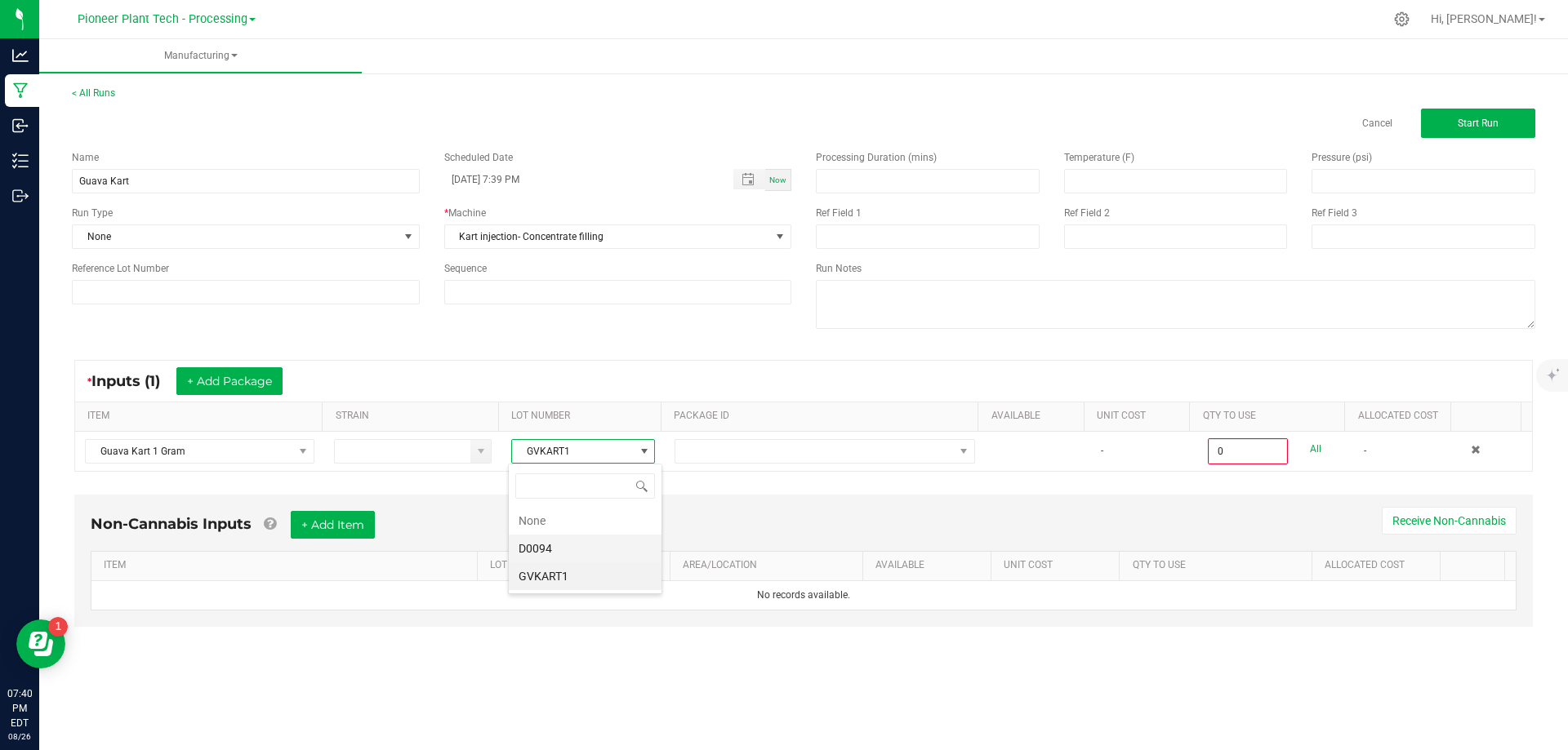
scroll to position [24, 143]
click at [558, 542] on "D0094" at bounding box center [585, 548] width 152 height 27
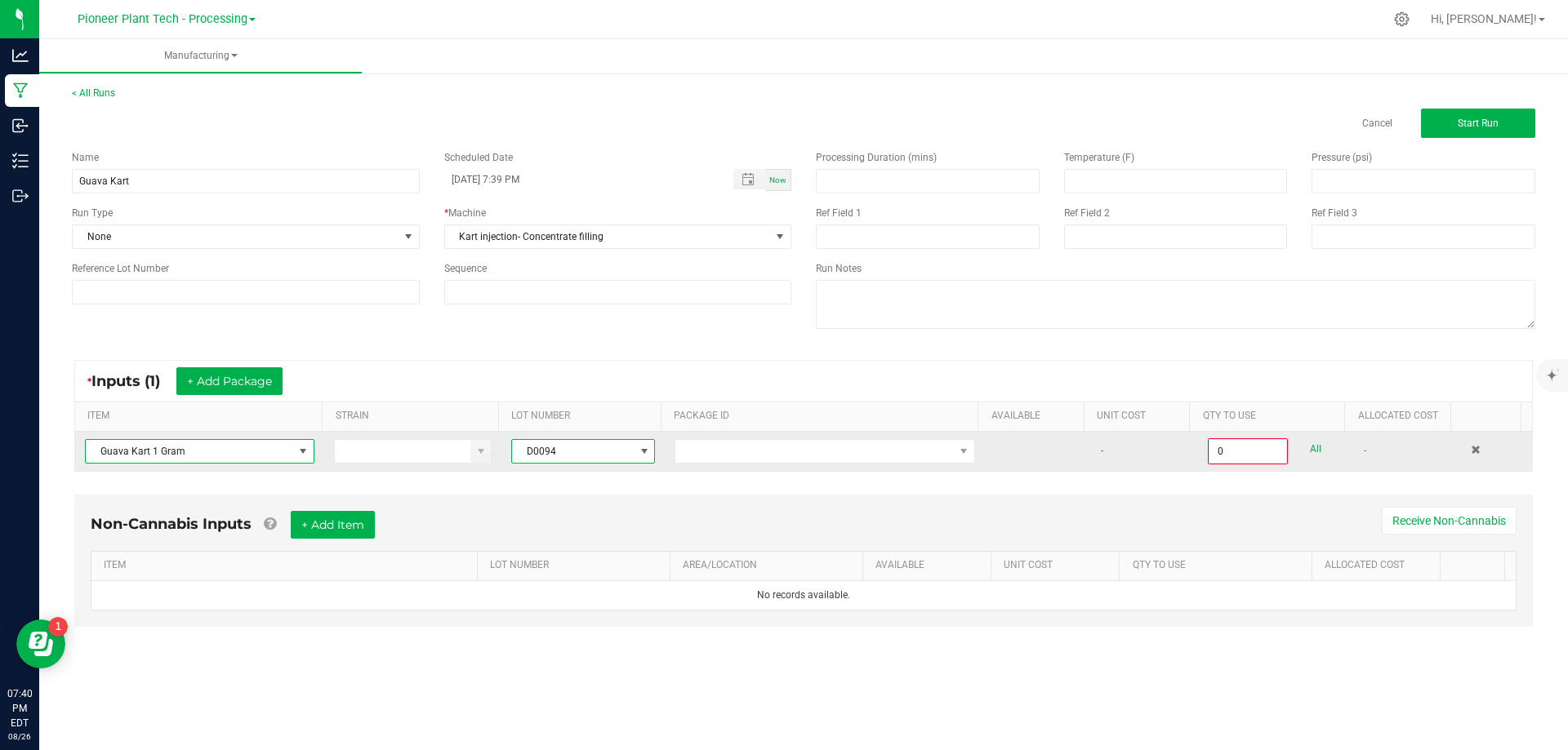
click at [302, 454] on span at bounding box center [302, 451] width 13 height 13
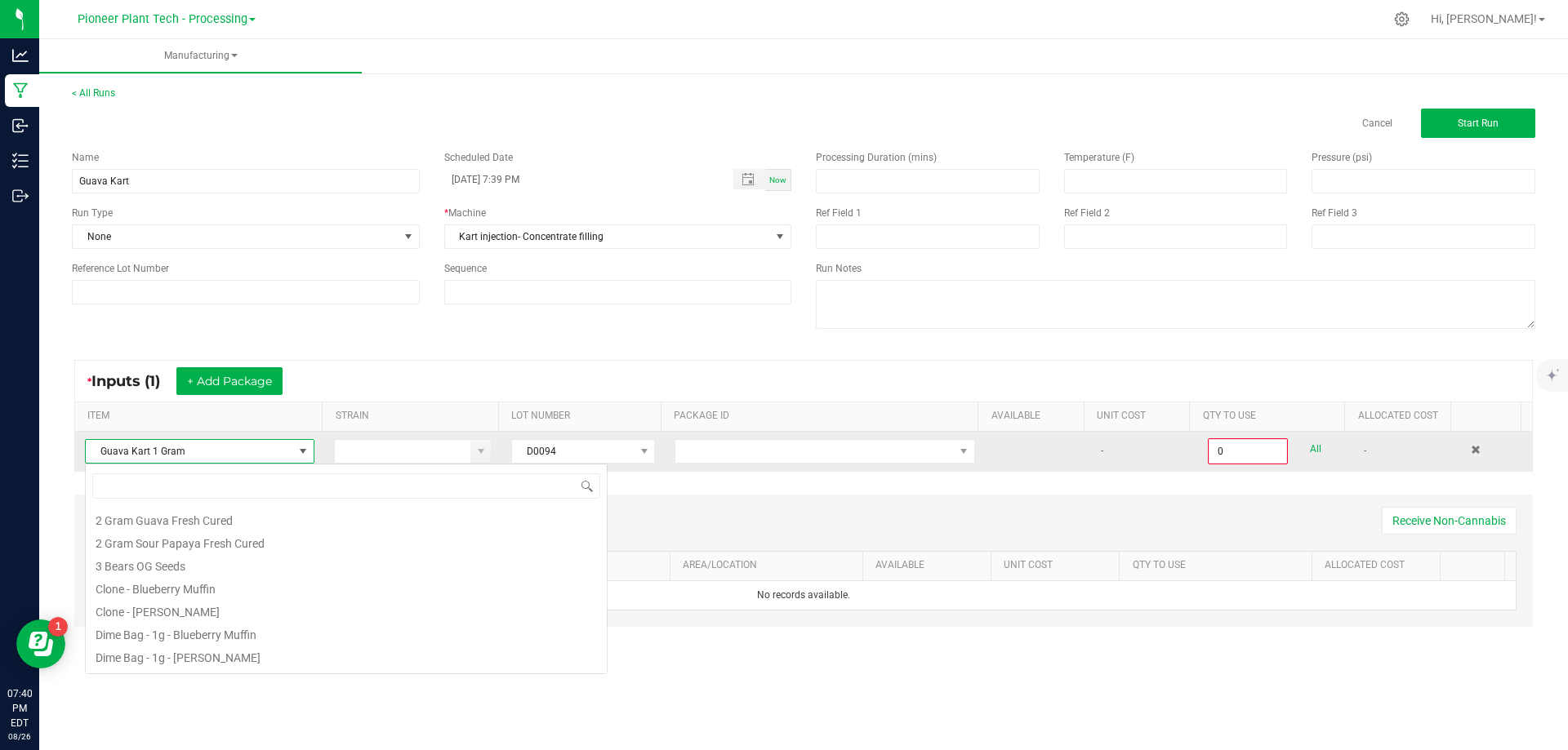
scroll to position [24, 227]
click at [216, 450] on span "Guava Kart 1 Gram" at bounding box center [190, 451] width 207 height 22
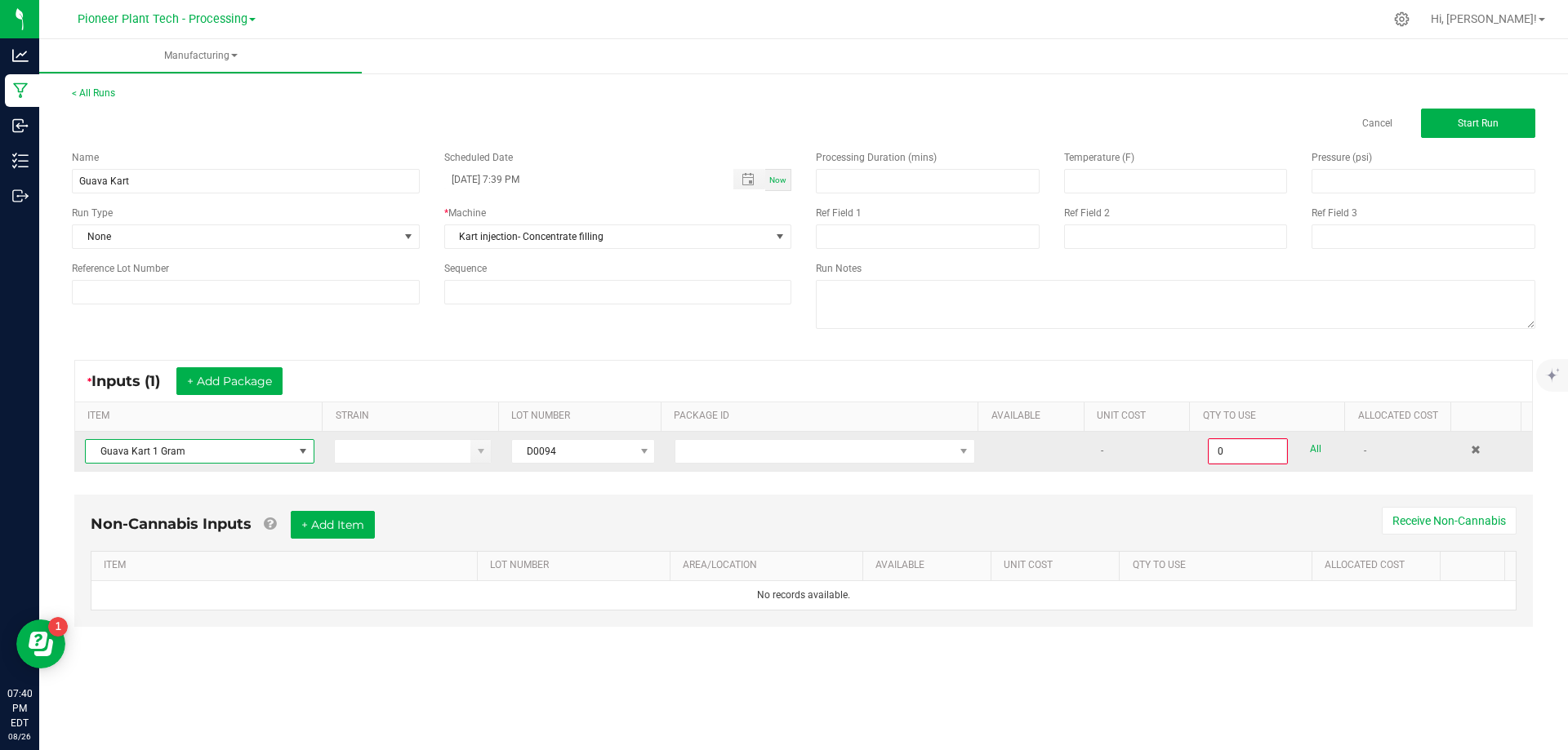
click at [217, 450] on span "Guava Kart 1 Gram" at bounding box center [190, 451] width 207 height 22
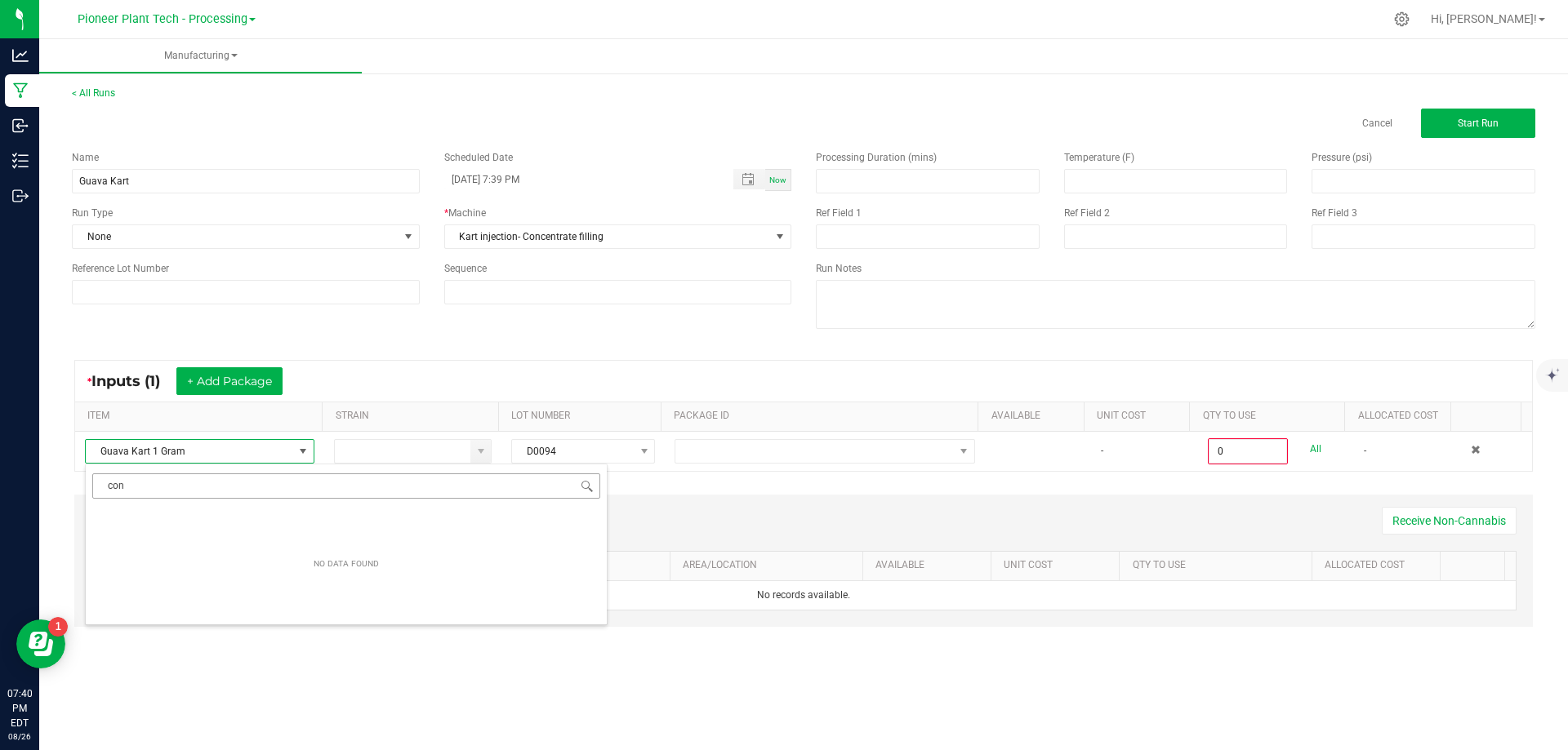
scroll to position [0, 0]
type input "c"
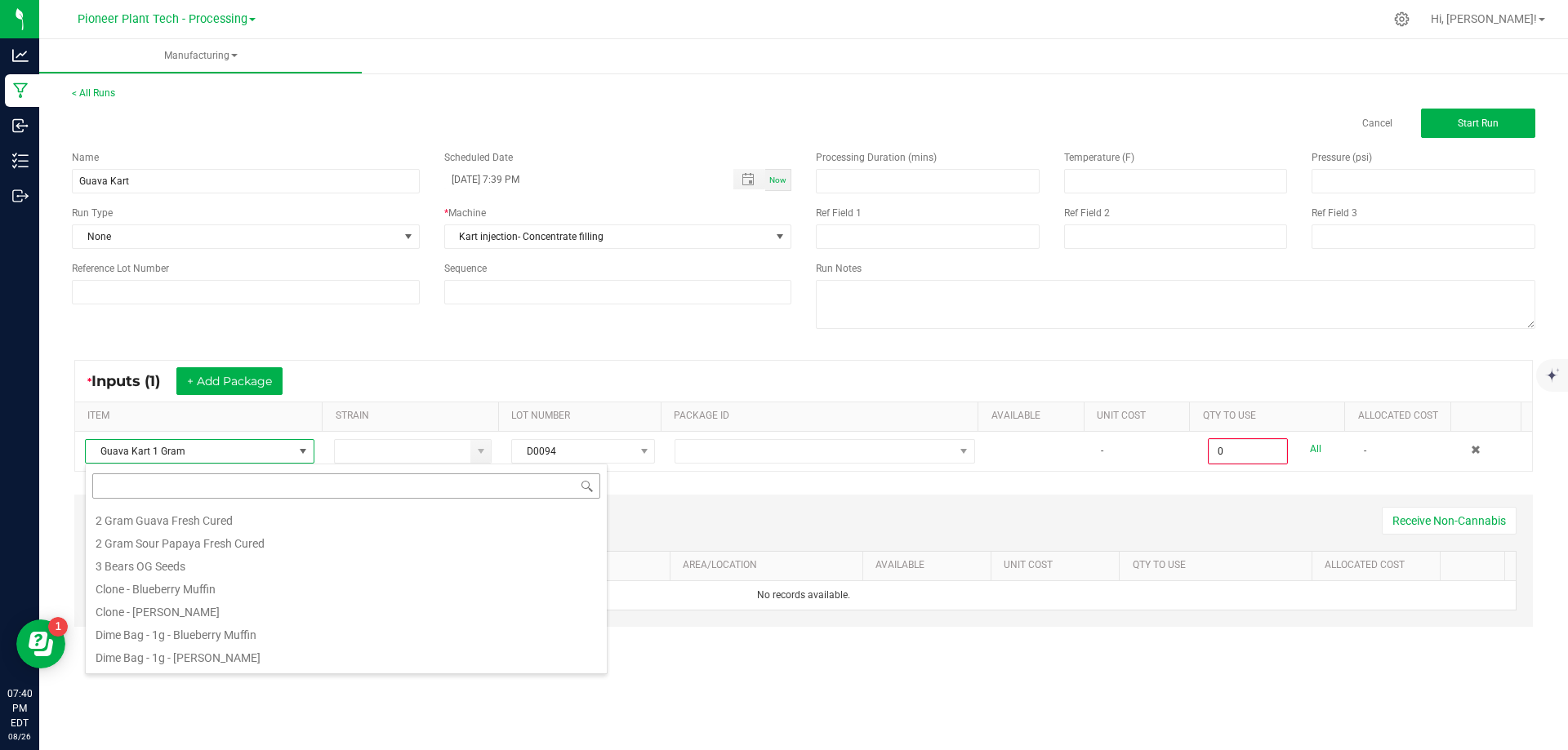
scroll to position [24, 226]
type input "dis"
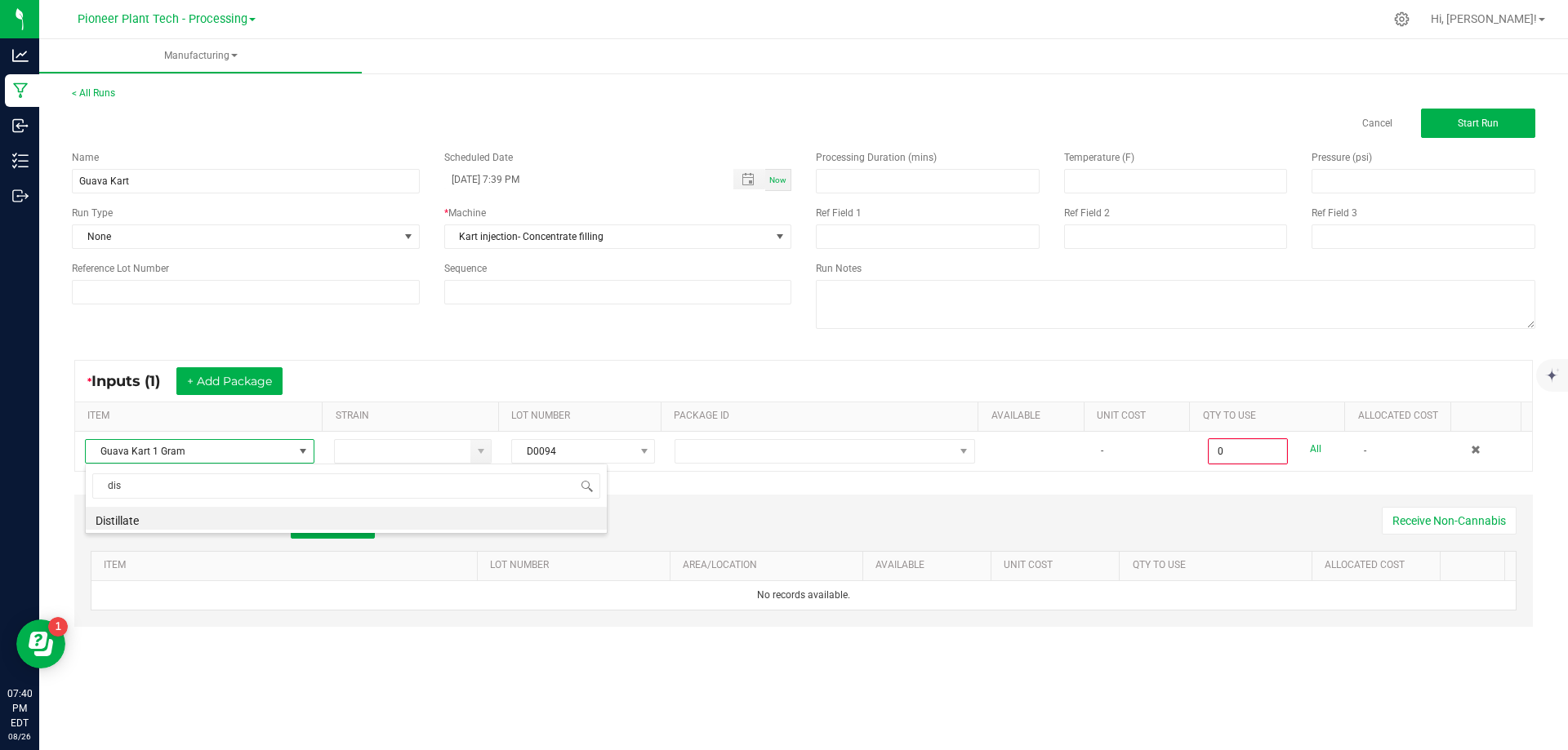
click at [339, 307] on div "Name Guava Kart Scheduled Date 08/26/2025 7:39 PM Now Run Type None * Machine K…" at bounding box center [431, 227] width 743 height 179
click at [61, 163] on div "Name Guava Kart" at bounding box center [245, 172] width 372 height 43
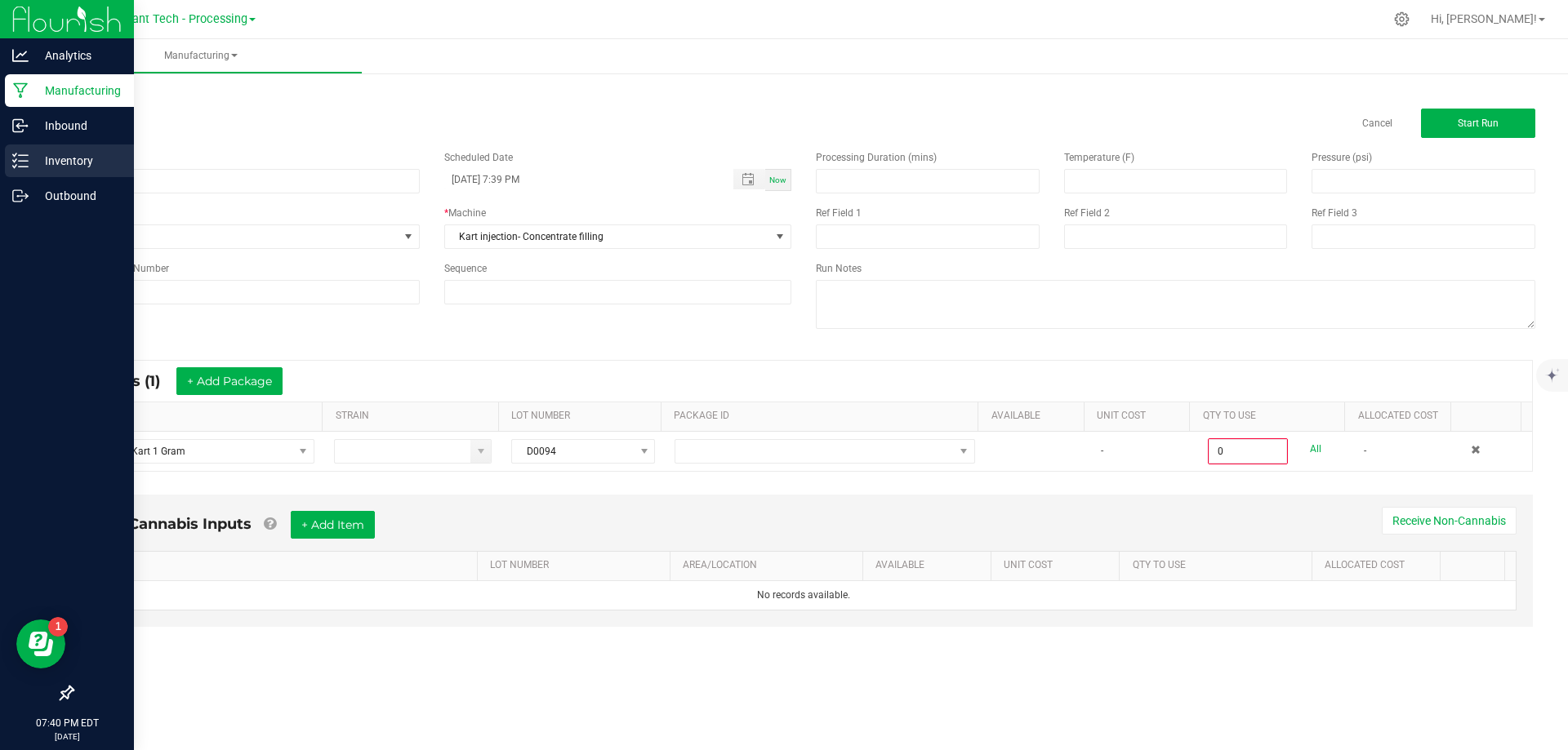
click at [19, 162] on icon at bounding box center [21, 160] width 17 height 17
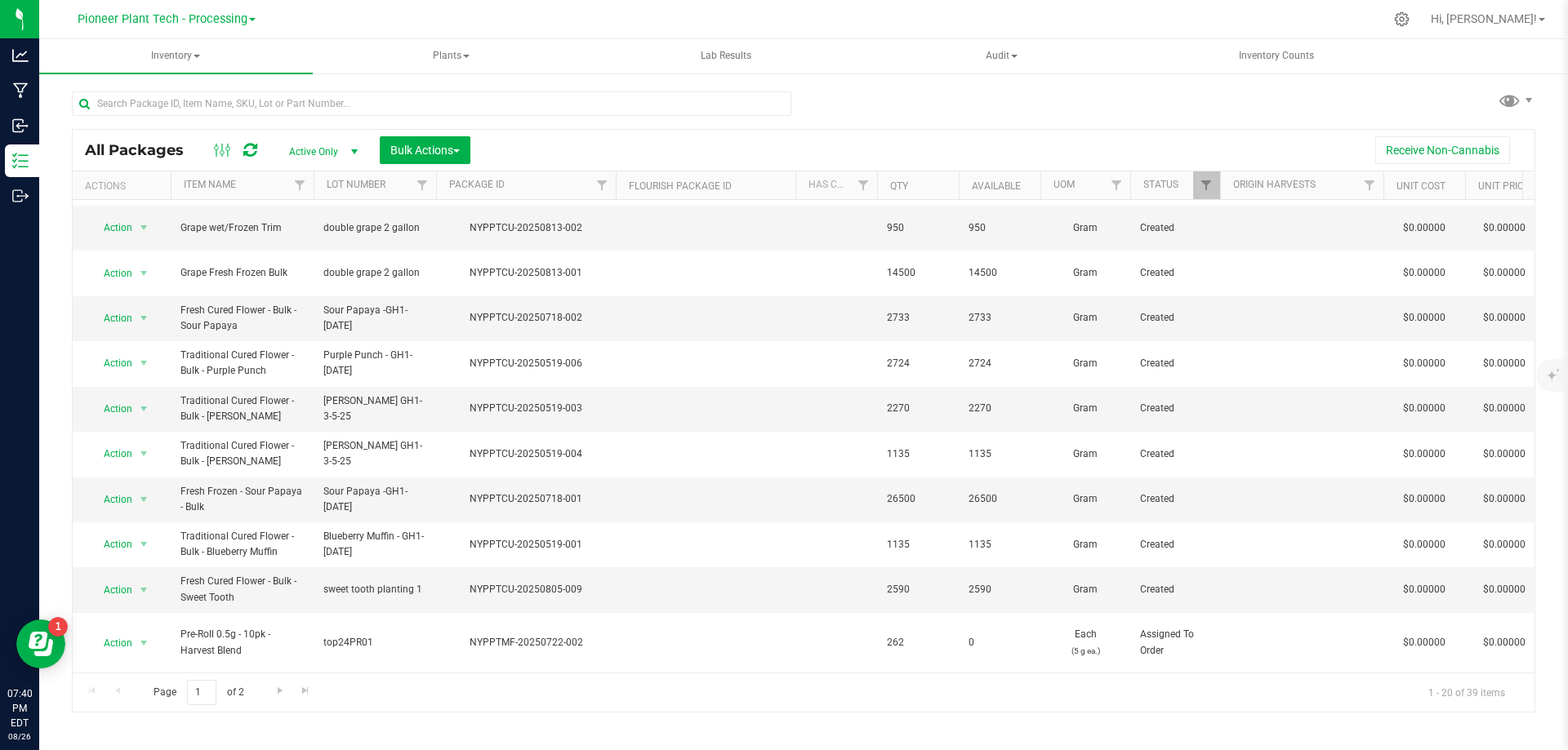
scroll to position [479, 0]
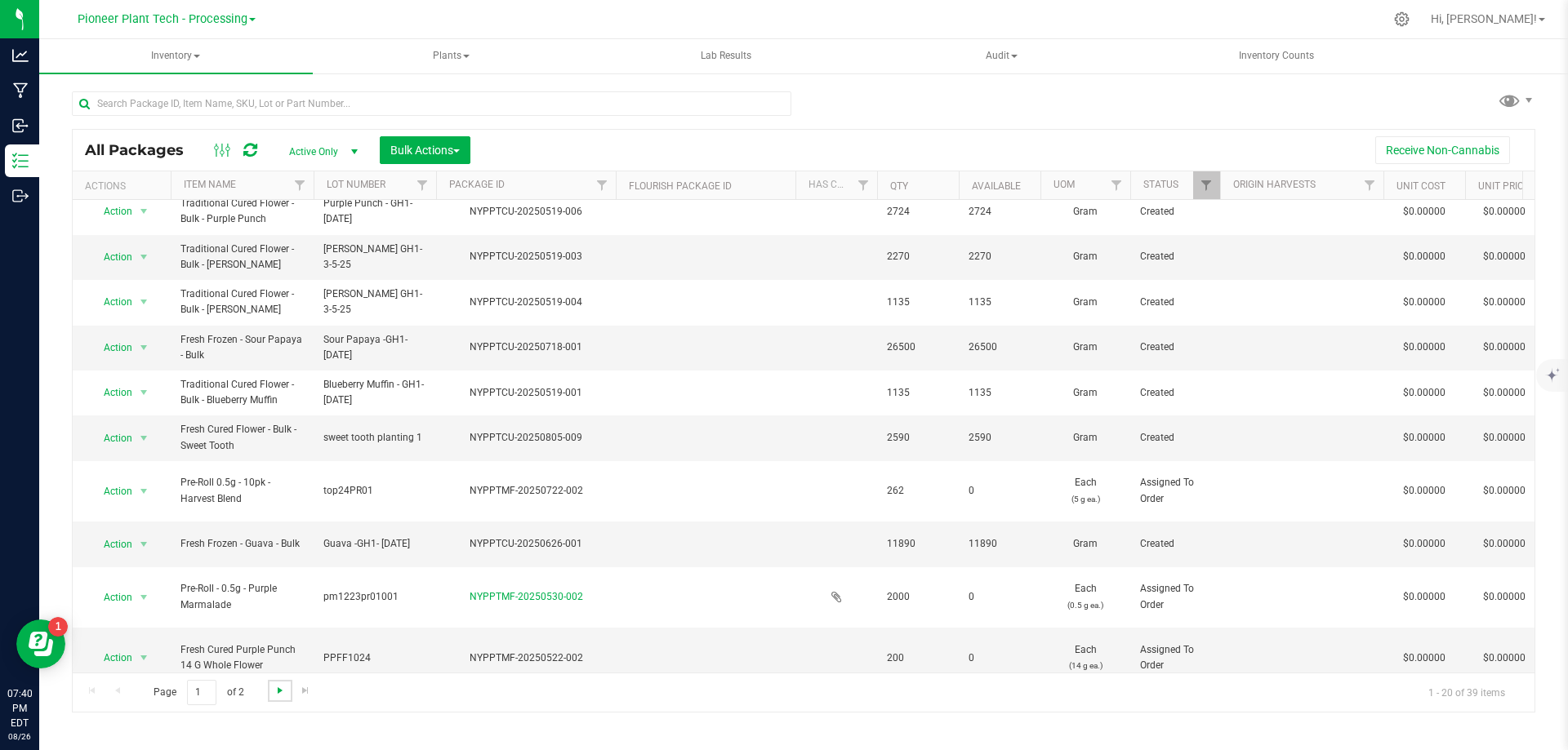
click at [281, 690] on span "Go to the next page" at bounding box center [279, 689] width 13 height 13
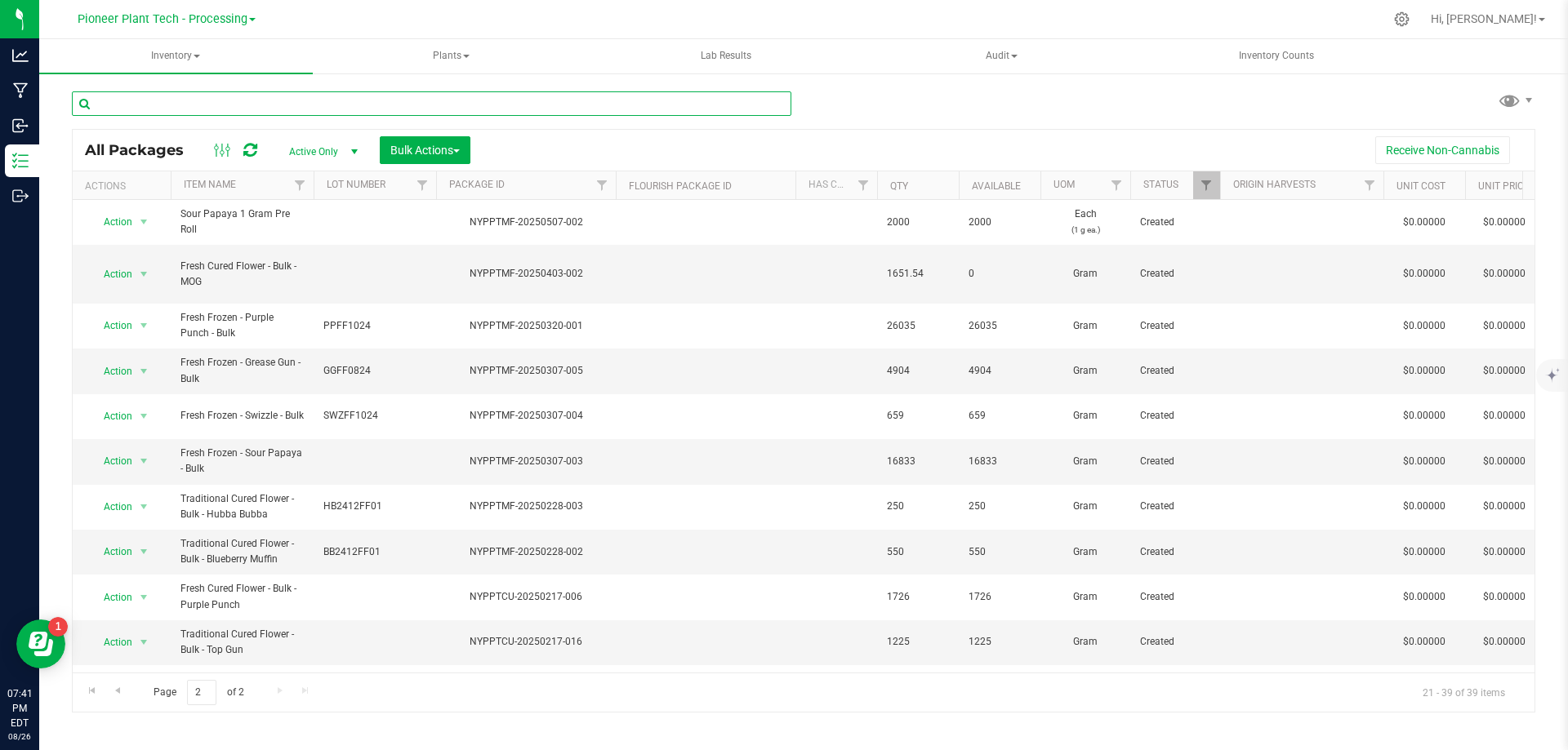
click at [233, 102] on input "text" at bounding box center [432, 104] width 719 height 24
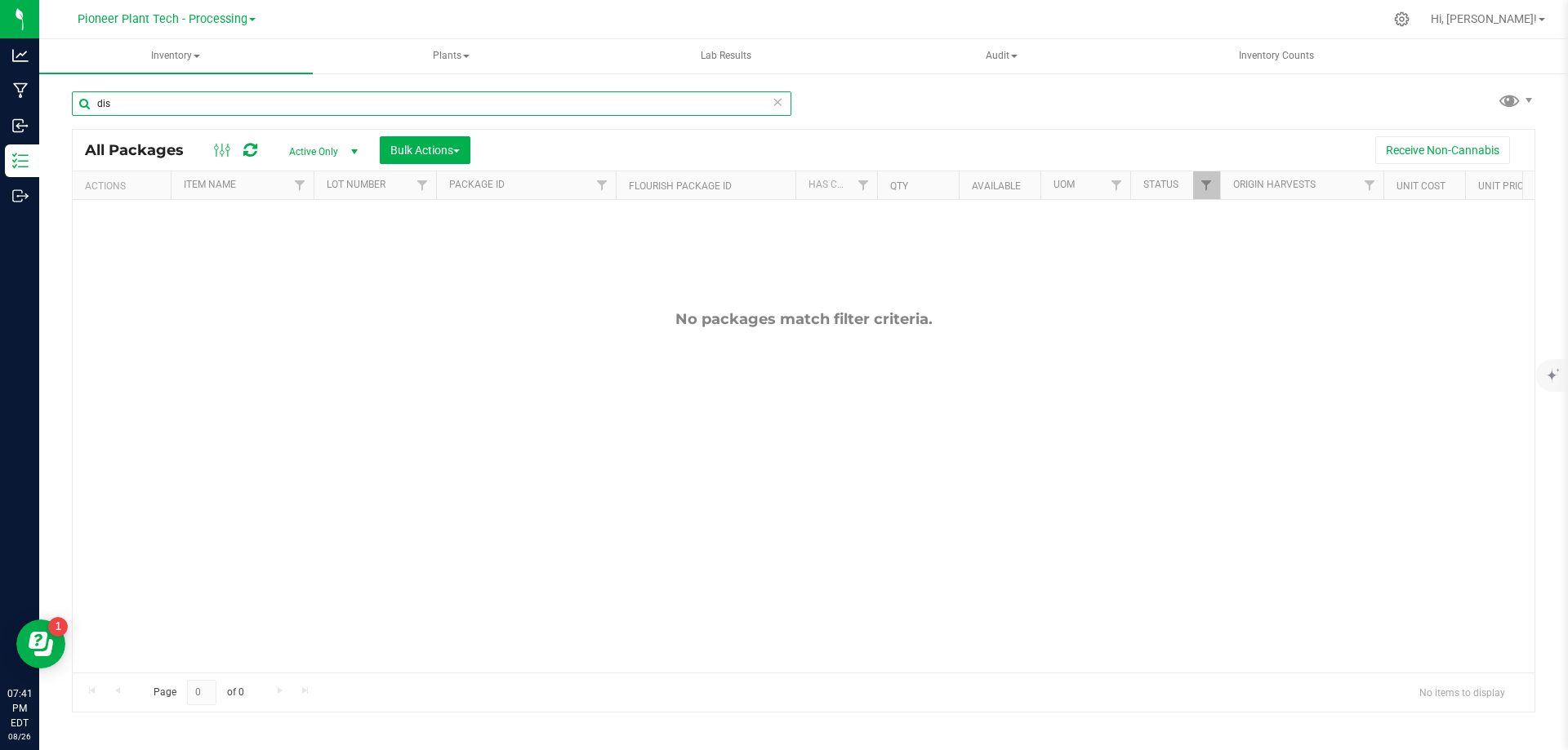
click at [158, 103] on input "dis" at bounding box center [432, 104] width 719 height 24
click at [213, 112] on input "dis" at bounding box center [432, 104] width 719 height 24
type input "dis"
click at [170, 18] on span "Pioneer Plant Tech - Processing" at bounding box center [162, 20] width 170 height 15
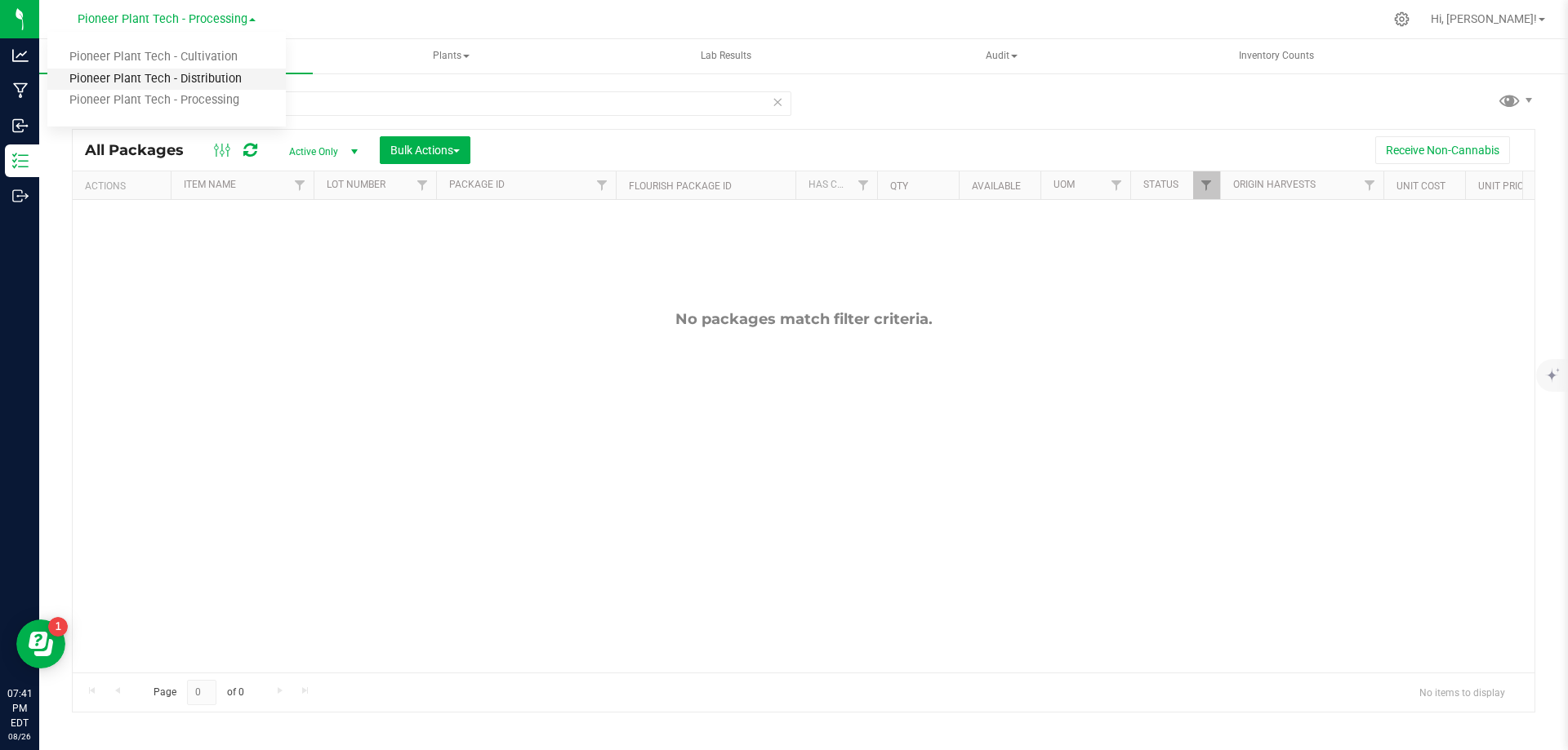
click at [172, 81] on link "Pioneer Plant Tech - Distribution" at bounding box center [166, 79] width 238 height 22
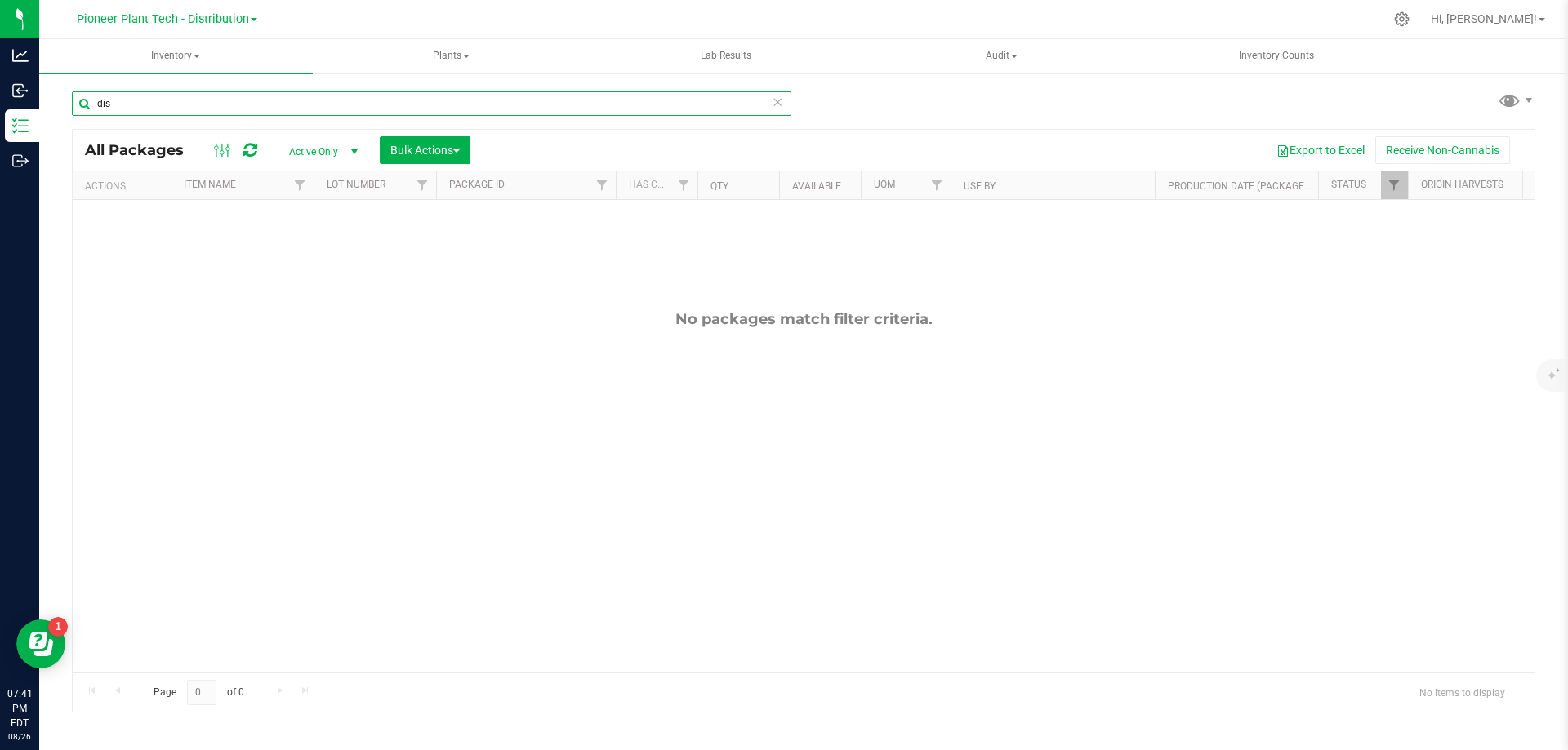
click at [200, 99] on input "dis" at bounding box center [432, 104] width 719 height 24
click at [205, 18] on span "Pioneer Plant Tech - Distribution" at bounding box center [163, 20] width 172 height 15
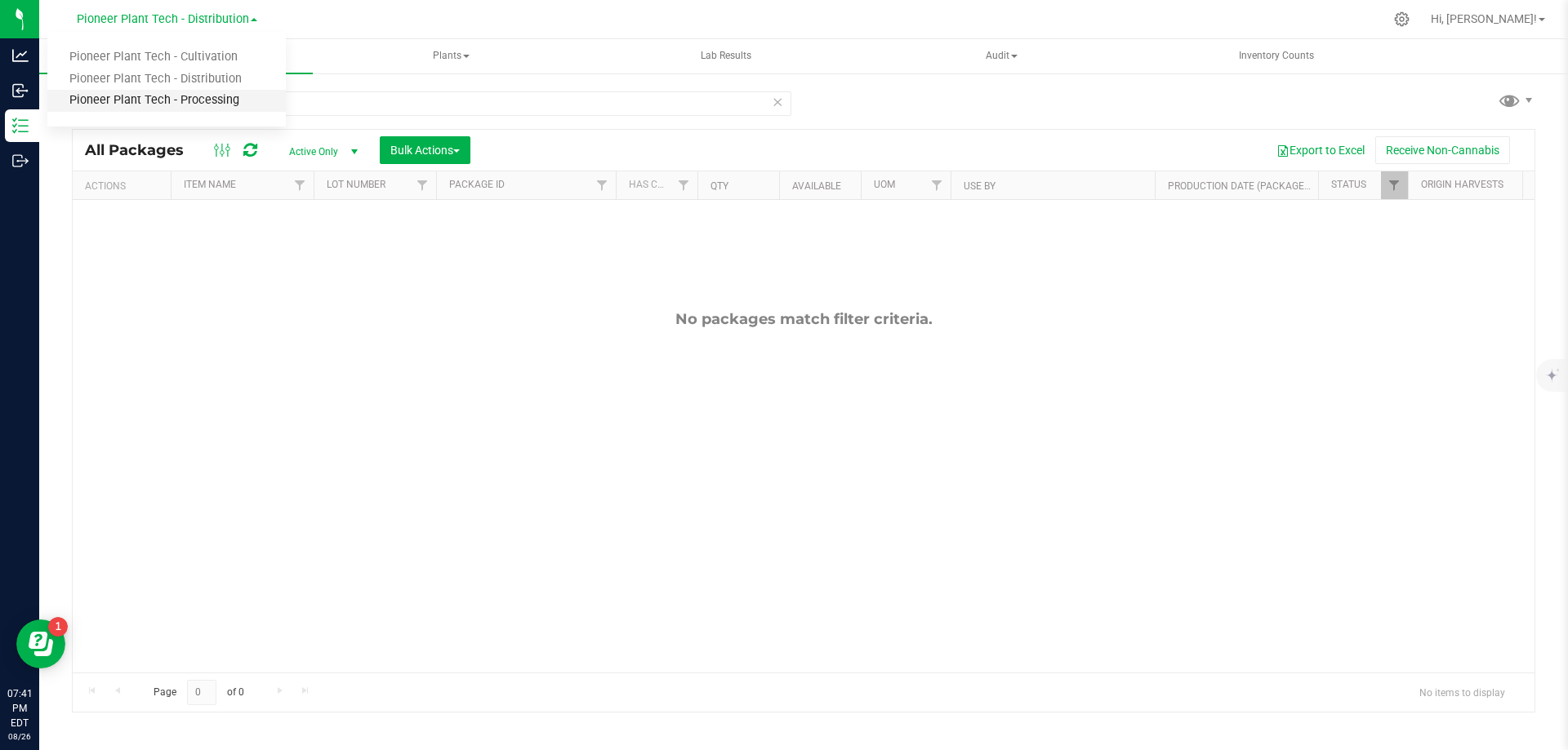
click at [176, 97] on link "Pioneer Plant Tech - Processing" at bounding box center [166, 101] width 238 height 22
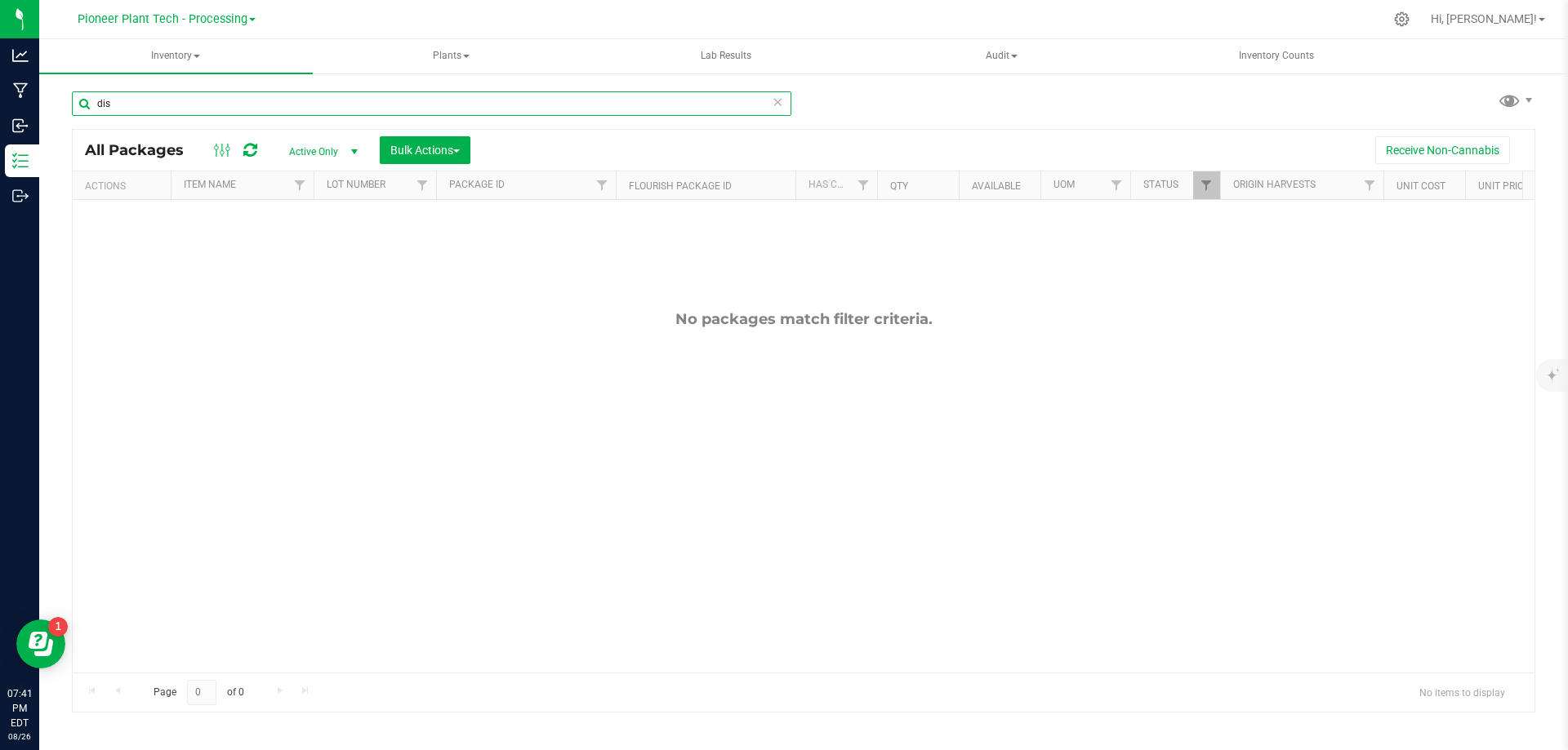
click at [172, 105] on input "dis" at bounding box center [432, 104] width 719 height 24
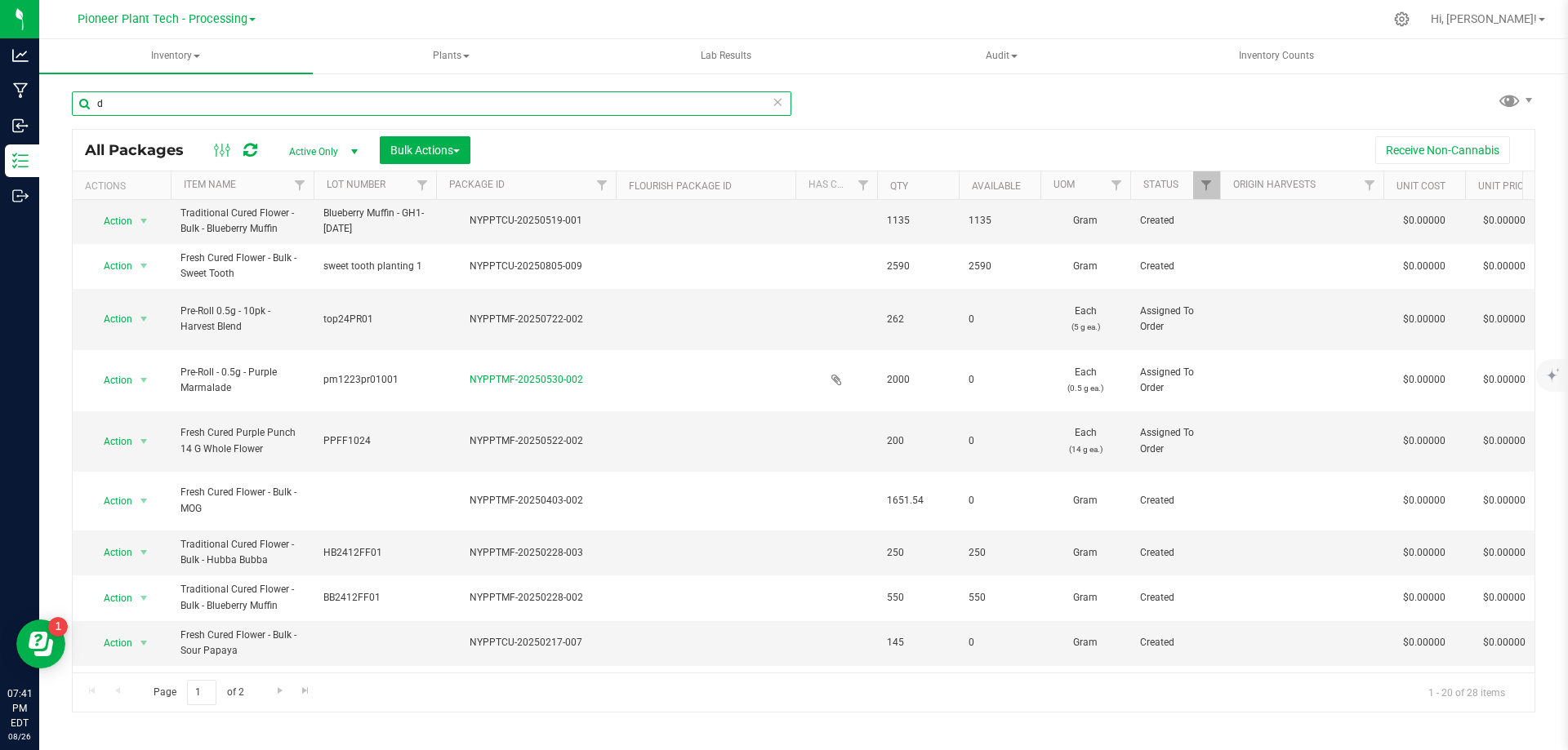
scroll to position [490, 0]
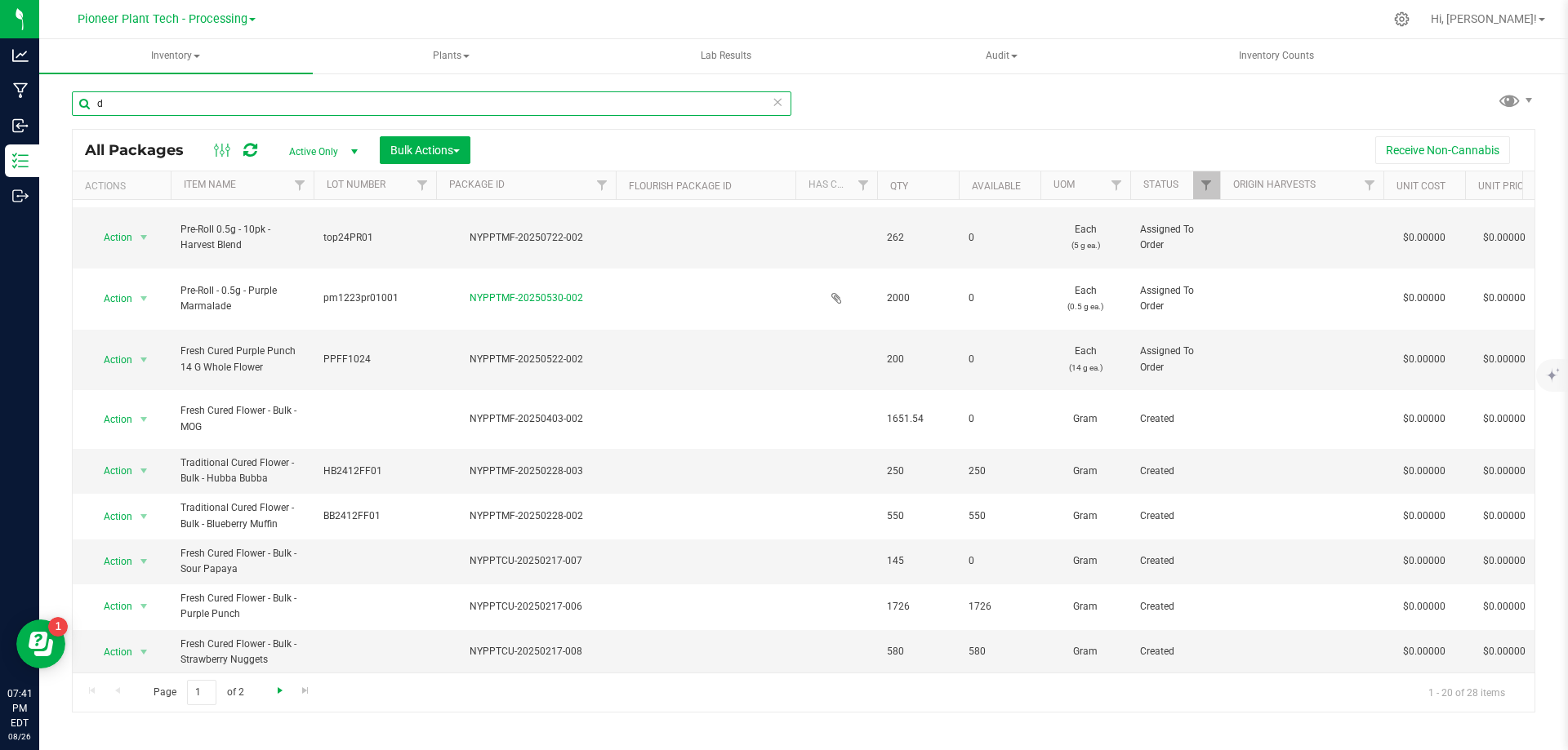
type input "d"
click at [276, 688] on span "Go to the next page" at bounding box center [279, 689] width 13 height 13
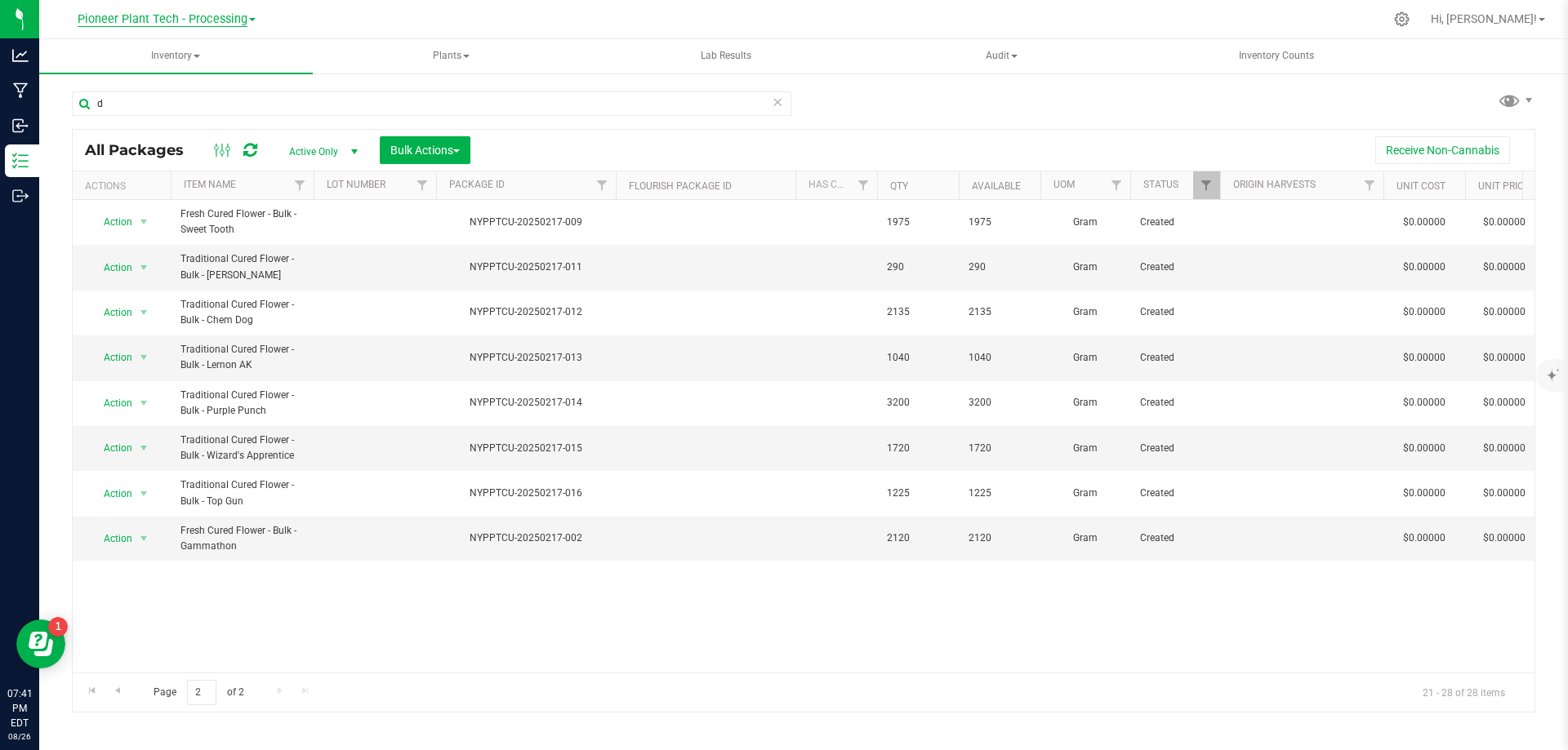
click at [230, 15] on span "Pioneer Plant Tech - Processing" at bounding box center [162, 20] width 170 height 15
click at [200, 102] on link "Pioneer Plant Tech - Processing" at bounding box center [166, 101] width 238 height 22
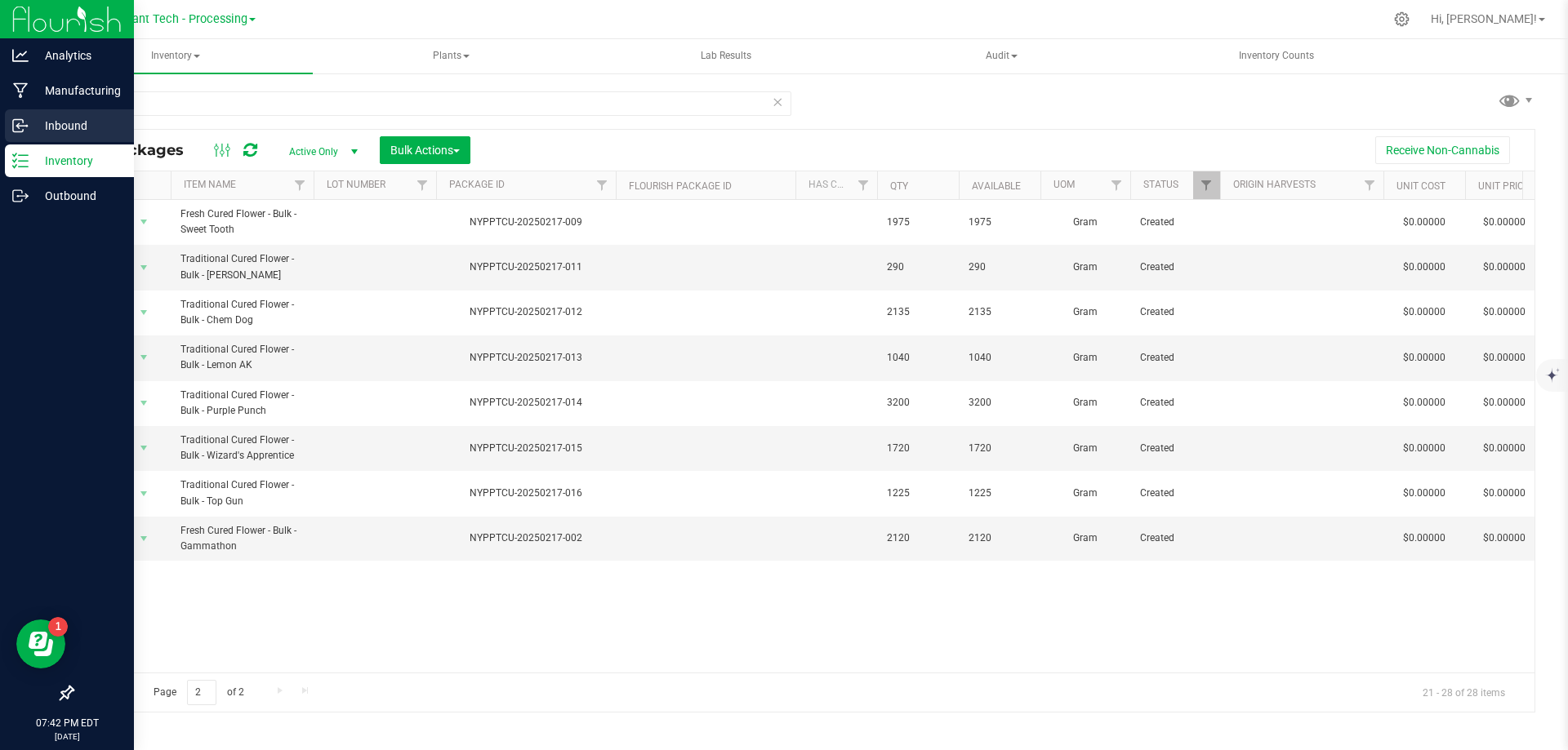
click at [62, 121] on p "Inbound" at bounding box center [77, 126] width 98 height 20
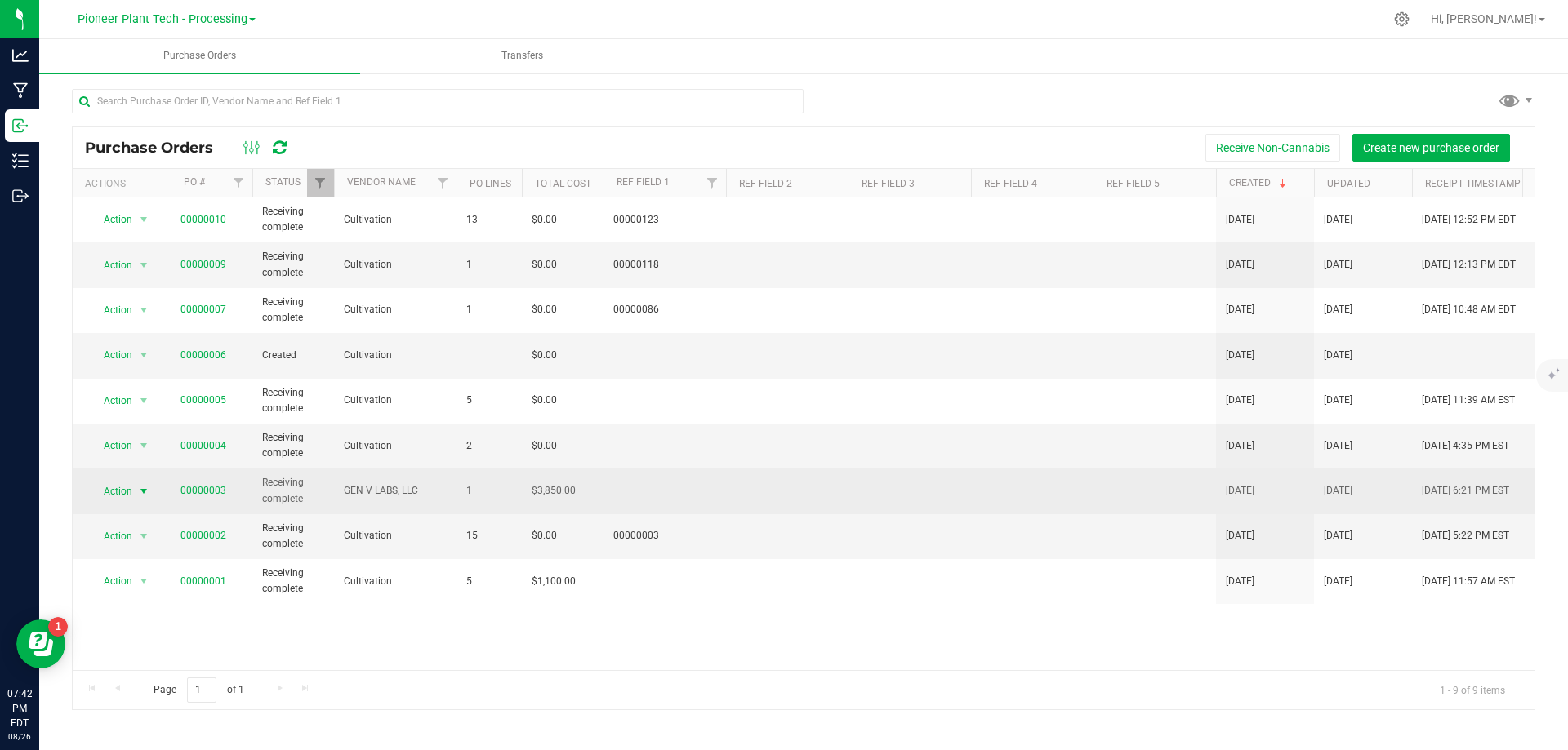
click at [149, 484] on span "select" at bounding box center [143, 490] width 13 height 13
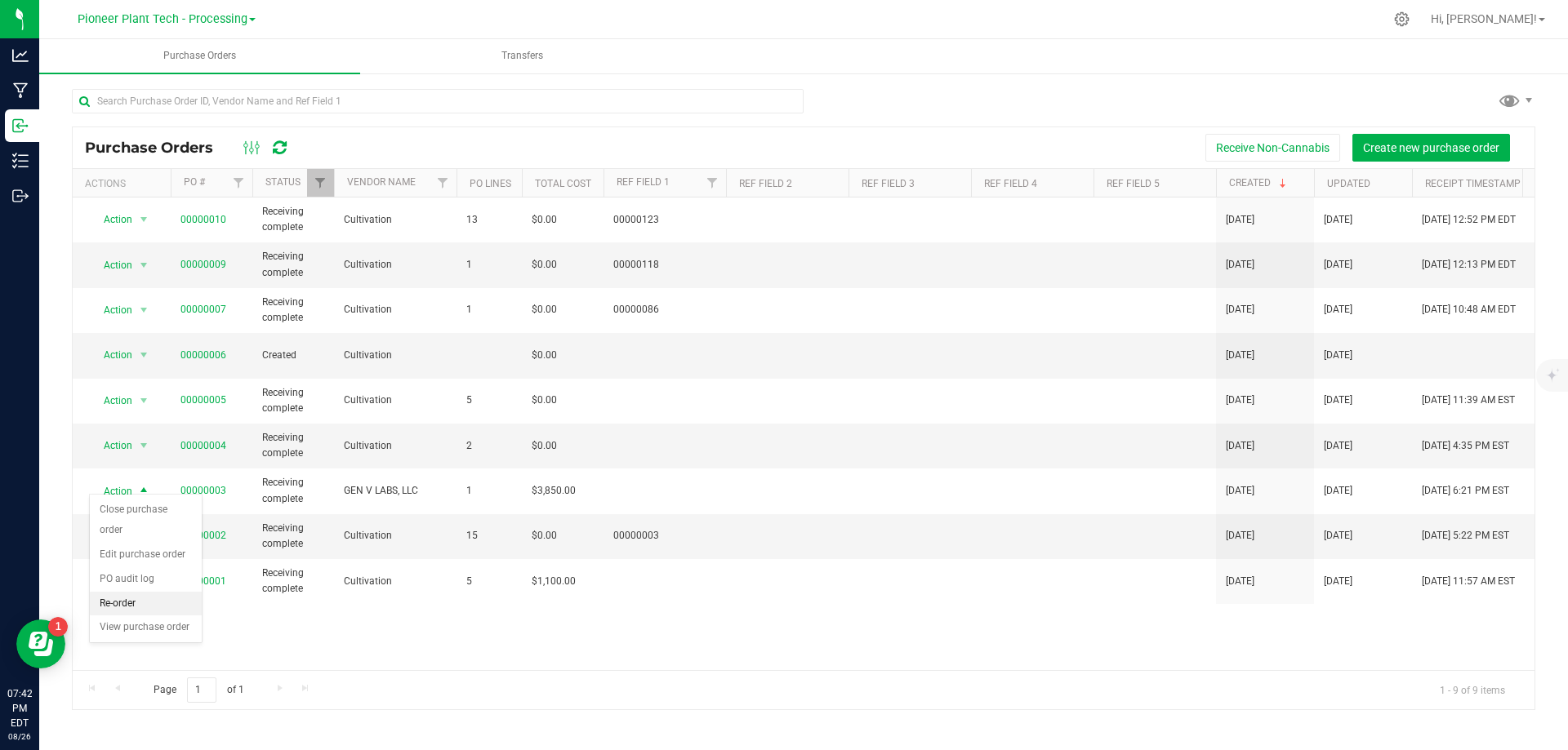
click at [122, 599] on li "Re-order" at bounding box center [146, 604] width 112 height 24
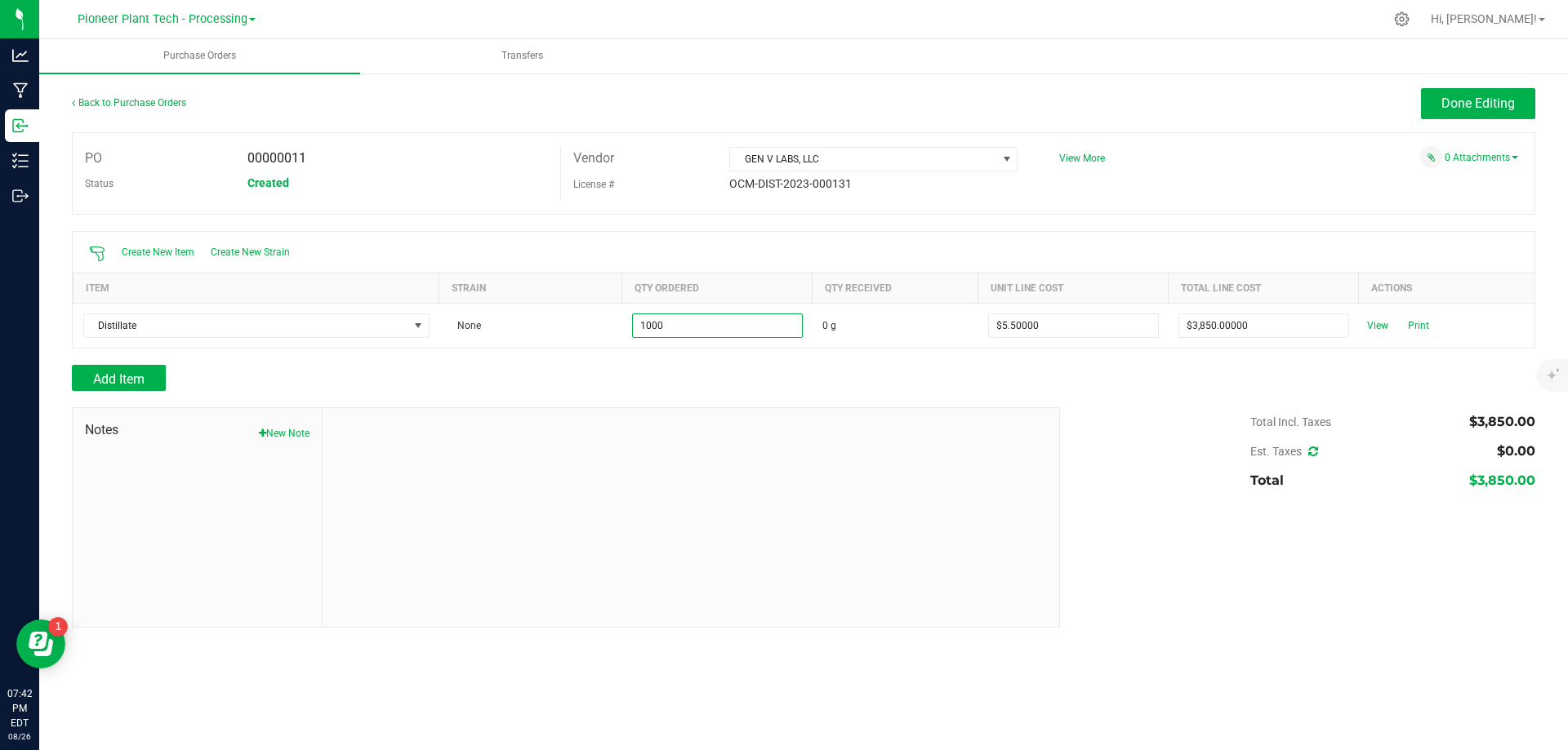
type input "1000.0000 g"
type input "$5,500.00000"
click at [698, 371] on div "Add Item" at bounding box center [560, 378] width 976 height 26
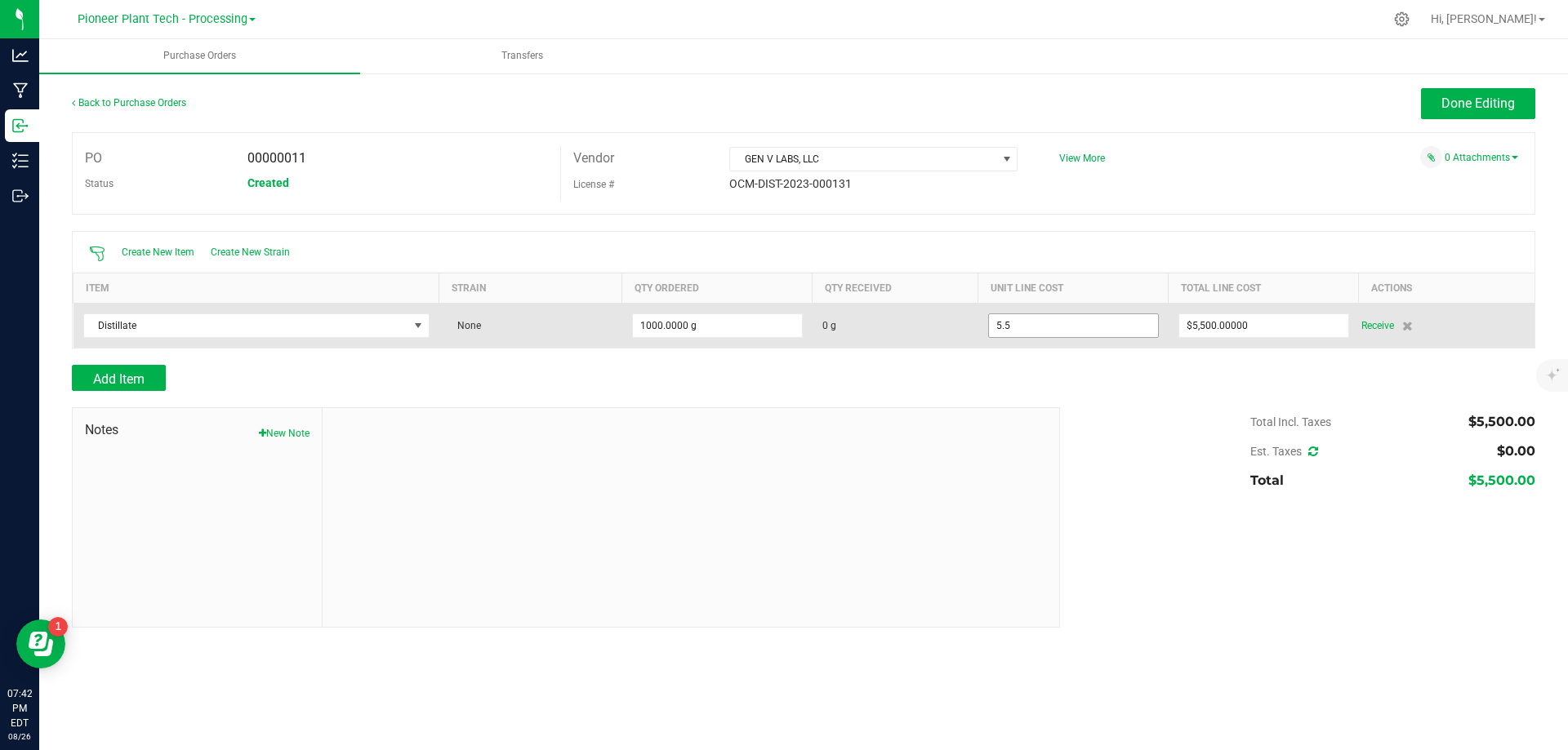
click at [1059, 328] on input "5.5" at bounding box center [1073, 325] width 169 height 22
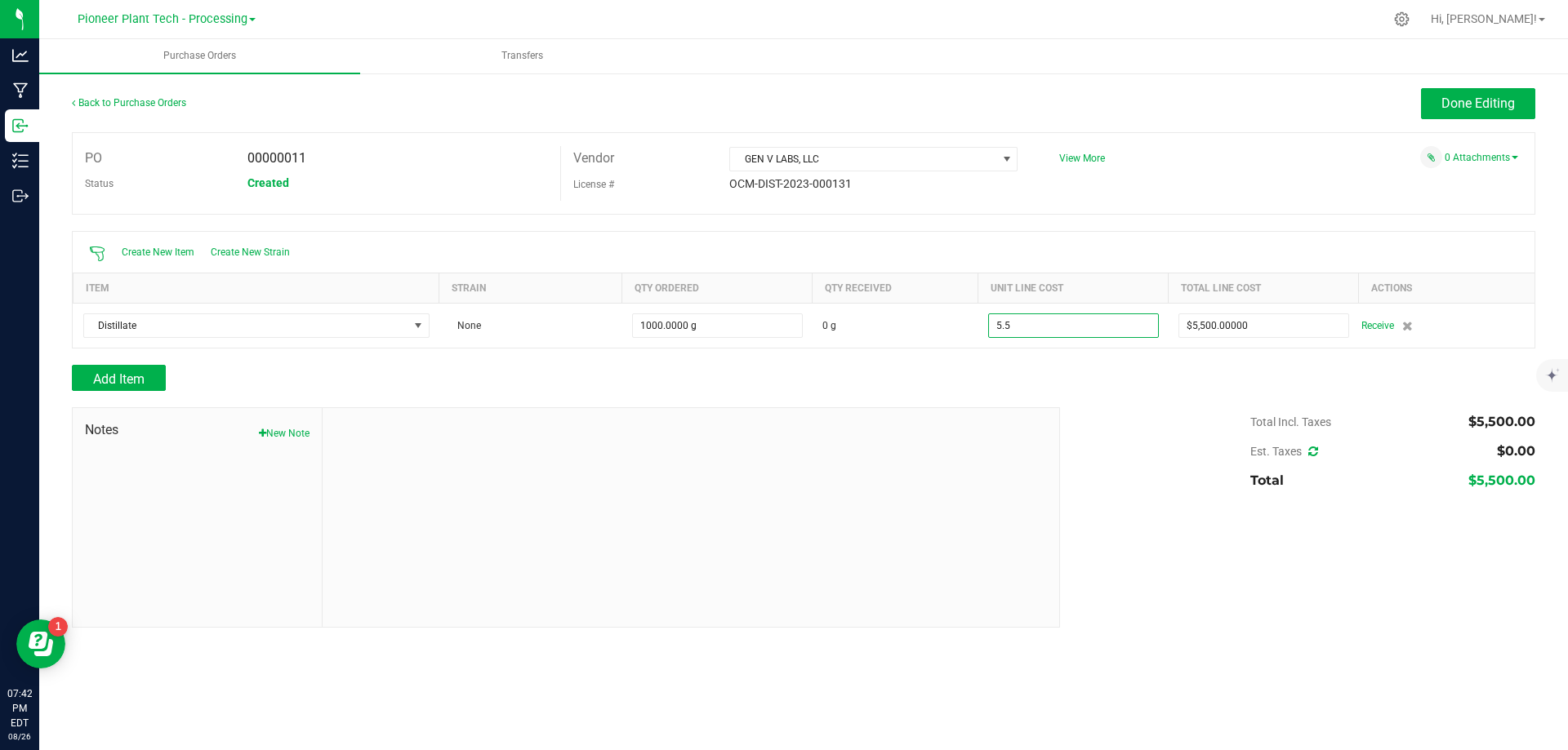
type input "$5.50000"
click at [1042, 400] on div at bounding box center [804, 398] width 1463 height 17
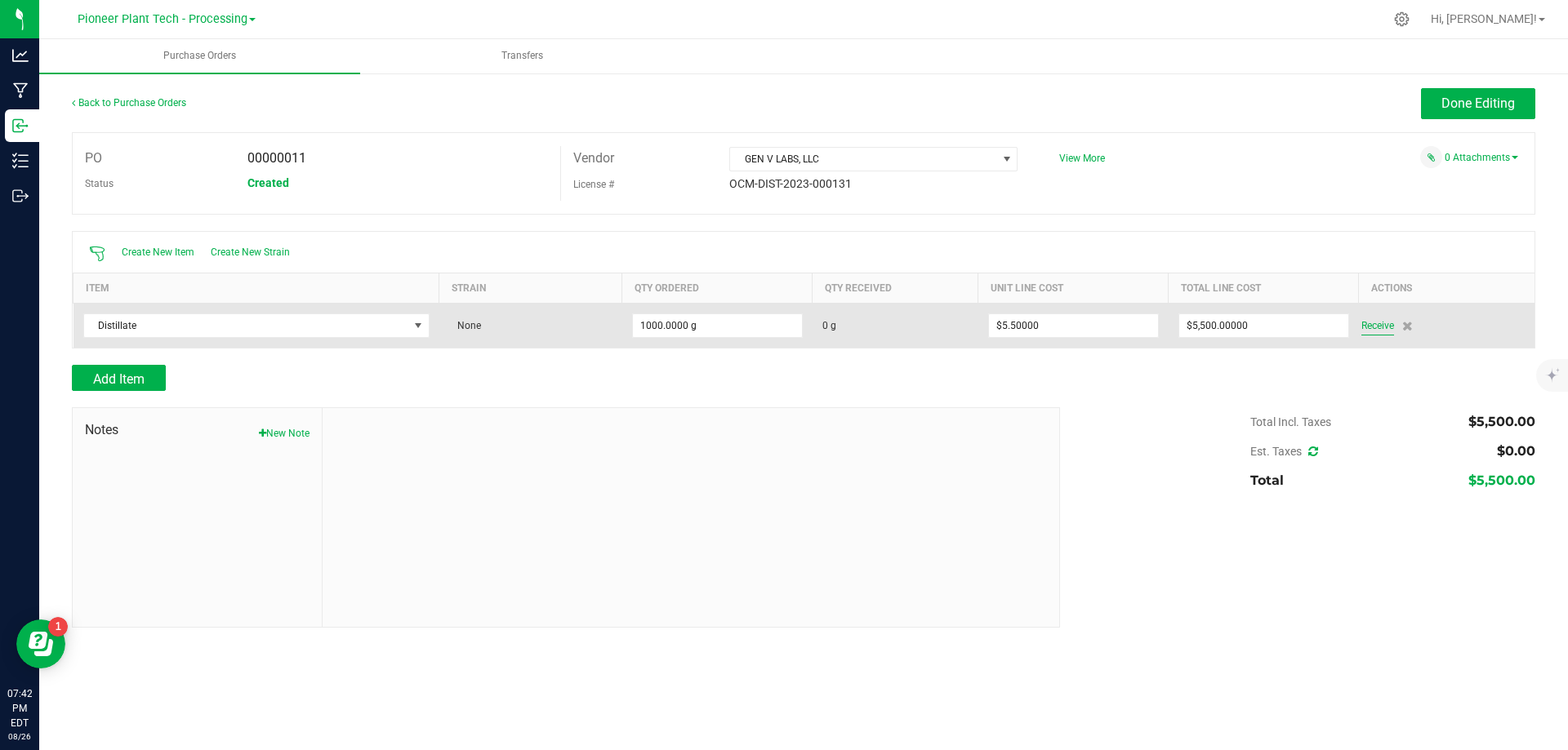
click at [1376, 324] on span "Receive" at bounding box center [1377, 325] width 32 height 20
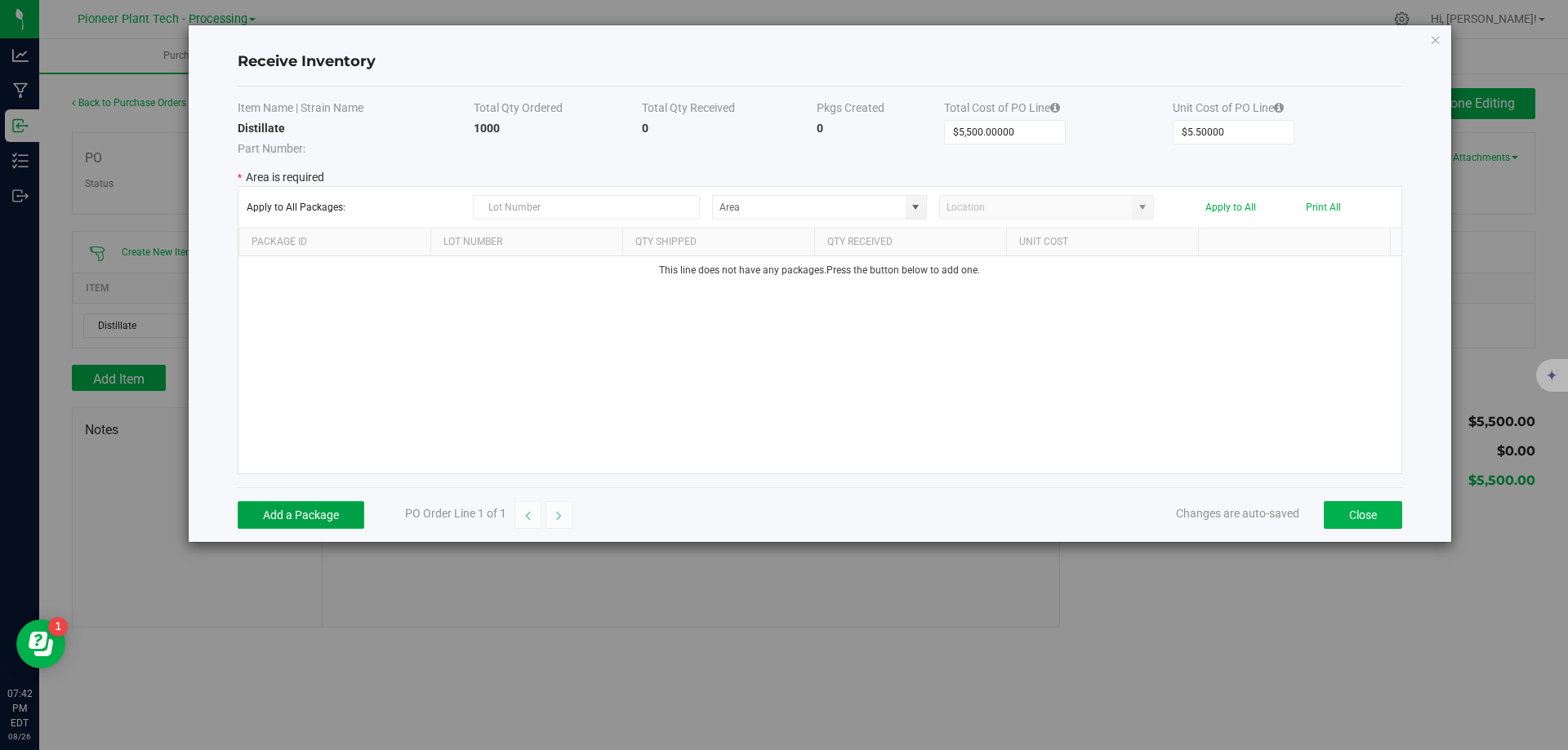
click at [332, 510] on button "Add a Package" at bounding box center [301, 515] width 127 height 27
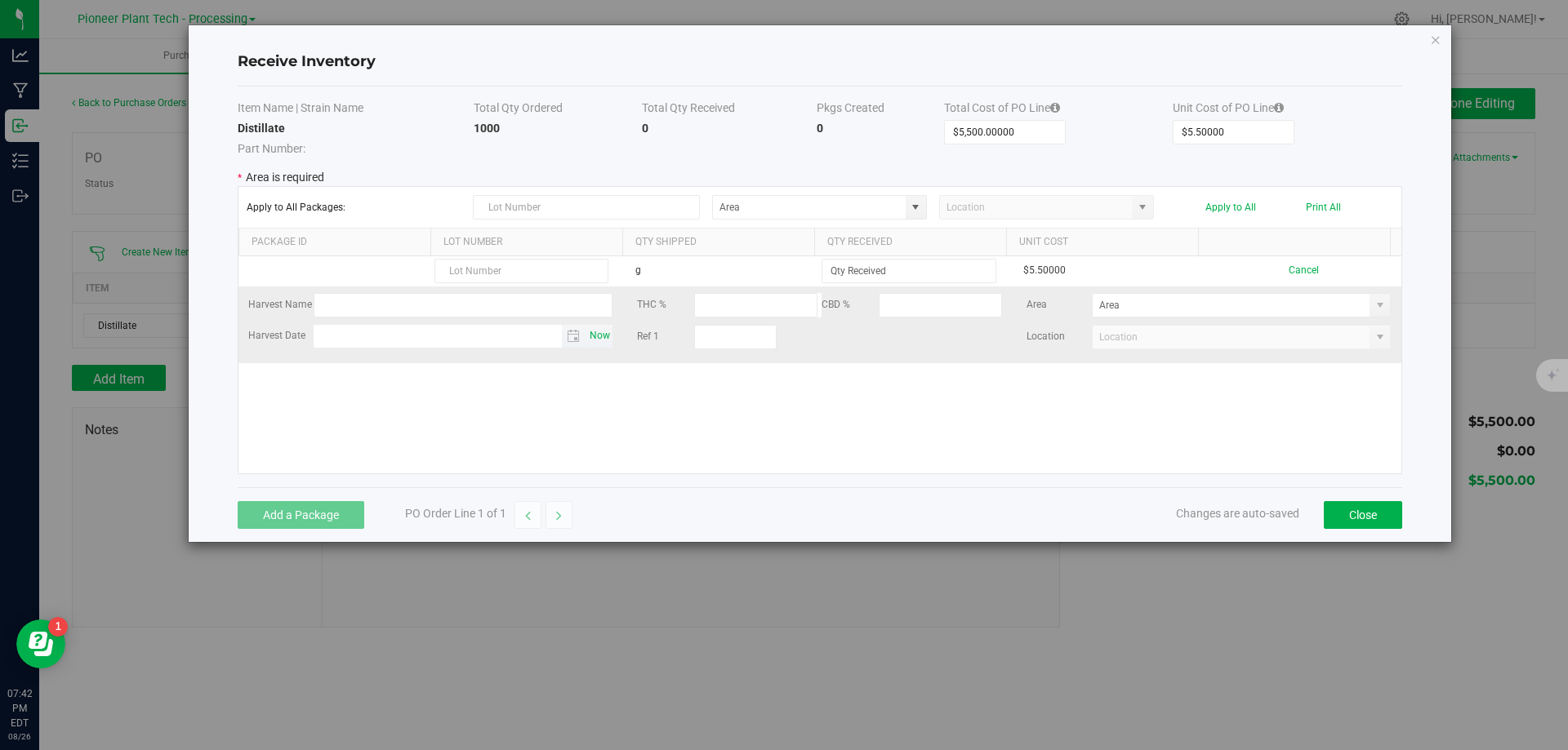
click at [602, 333] on span "Now" at bounding box center [600, 336] width 27 height 23
type input "[DATE]"
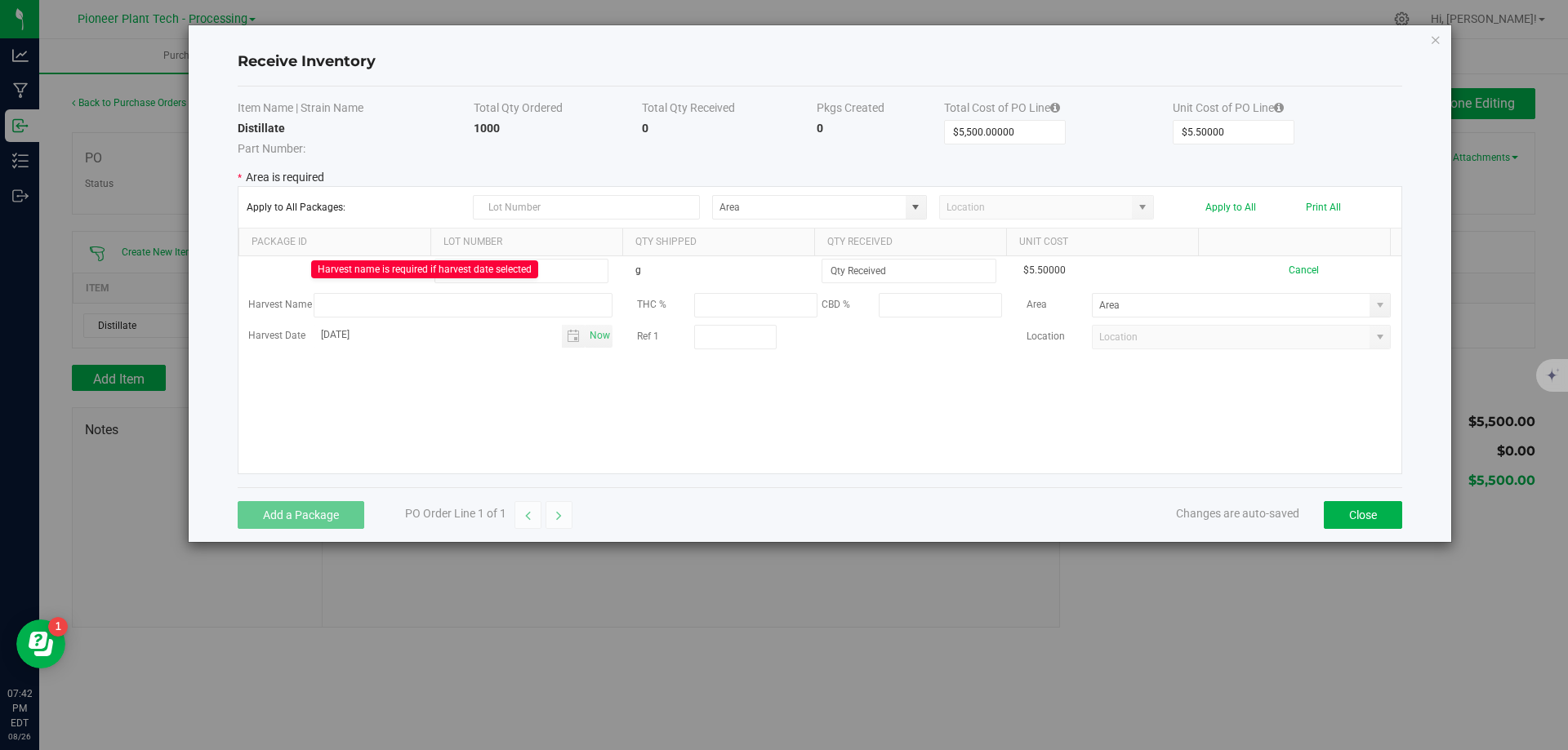
click at [896, 229] on th "Qty Received" at bounding box center [910, 242] width 191 height 27
click at [908, 214] on span at bounding box center [915, 207] width 21 height 22
click at [809, 241] on span "Inventory Room - Processing" at bounding box center [785, 236] width 126 height 24
type input "Inventory Room - Processing"
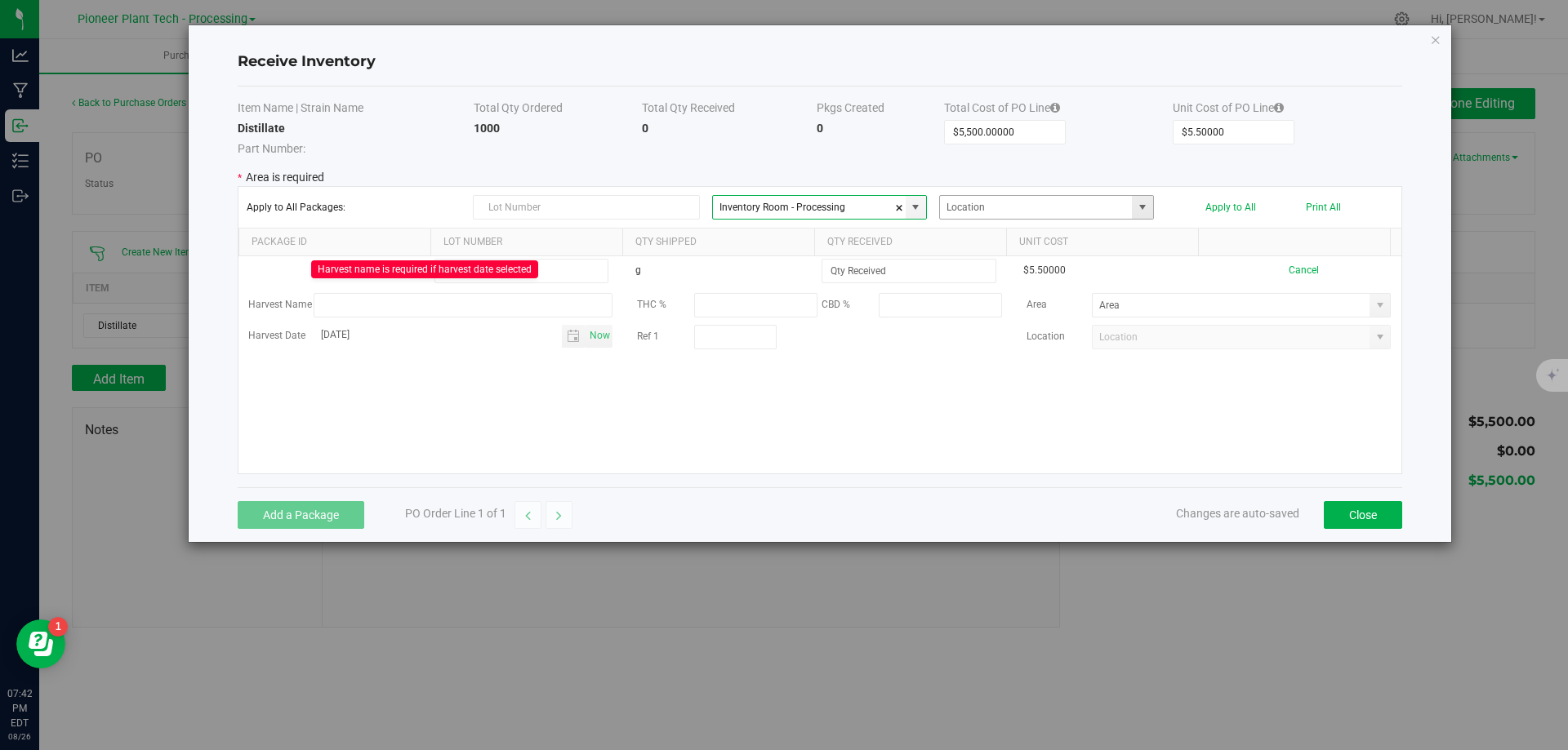
click at [1141, 204] on span at bounding box center [1142, 207] width 13 height 13
click at [1042, 255] on div "NO DATA FOUND" at bounding box center [1046, 279] width 213 height 114
click at [1059, 200] on input "NO DATA FOUND" at bounding box center [1036, 207] width 192 height 22
click at [1065, 182] on p "* Area is required" at bounding box center [820, 178] width 1165 height 18
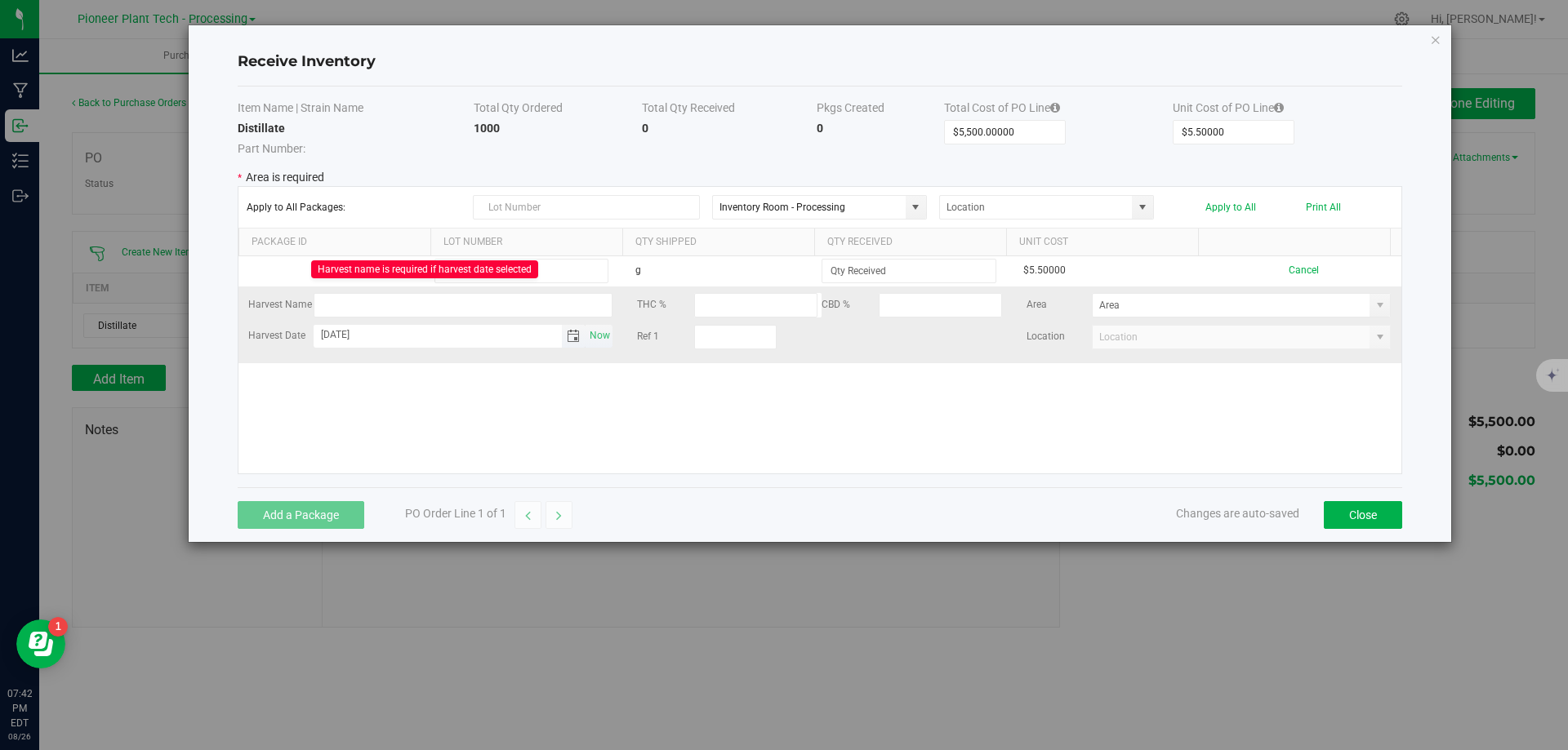
click at [517, 333] on input "[DATE]" at bounding box center [438, 335] width 249 height 21
click at [433, 330] on input "month day, year" at bounding box center [438, 335] width 249 height 21
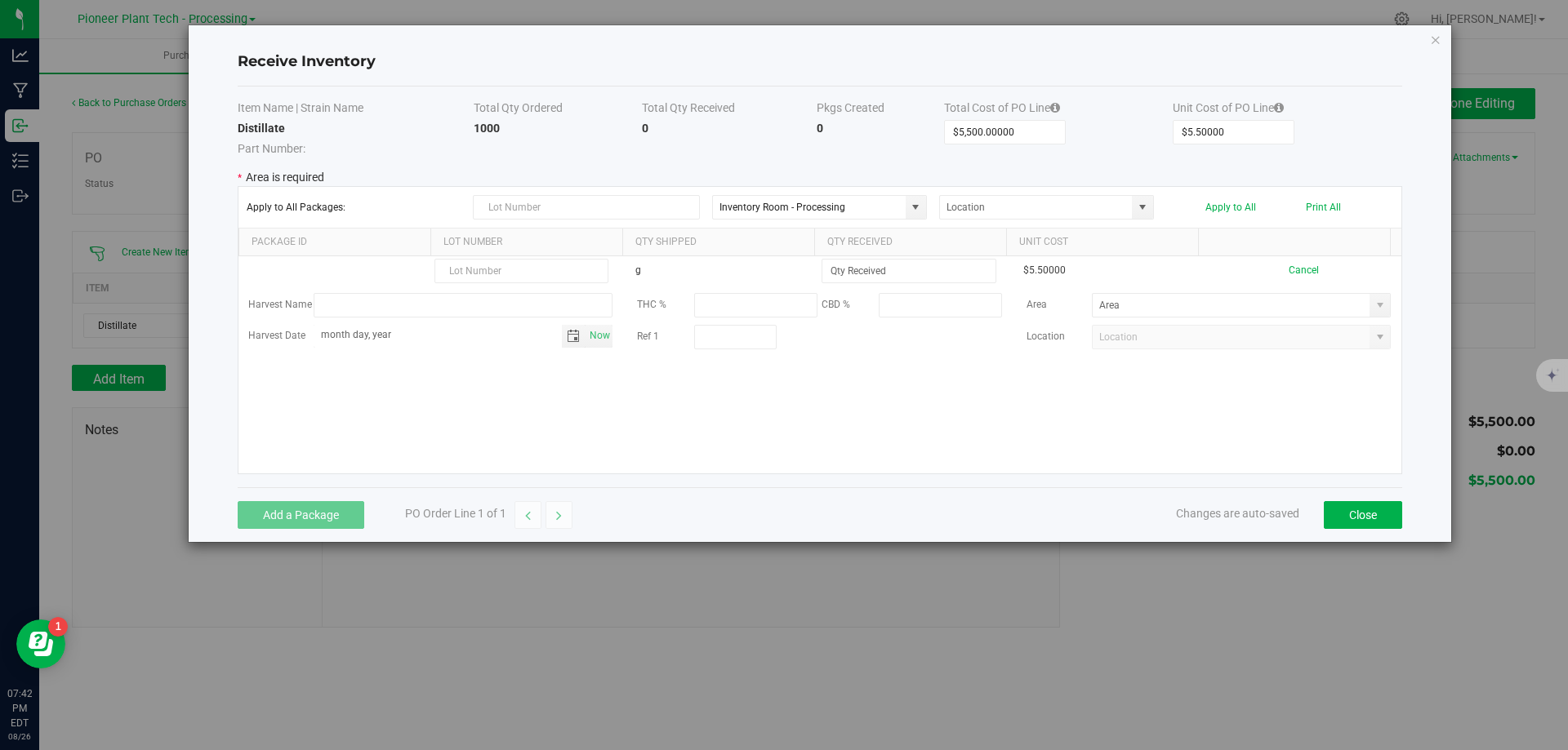
type input "month day, year"
click at [648, 394] on div "g $5.50000 Cancel Harvest Name THC % CBD % Area Harvest Date Now Ref 1 Location" at bounding box center [820, 364] width 1163 height 217
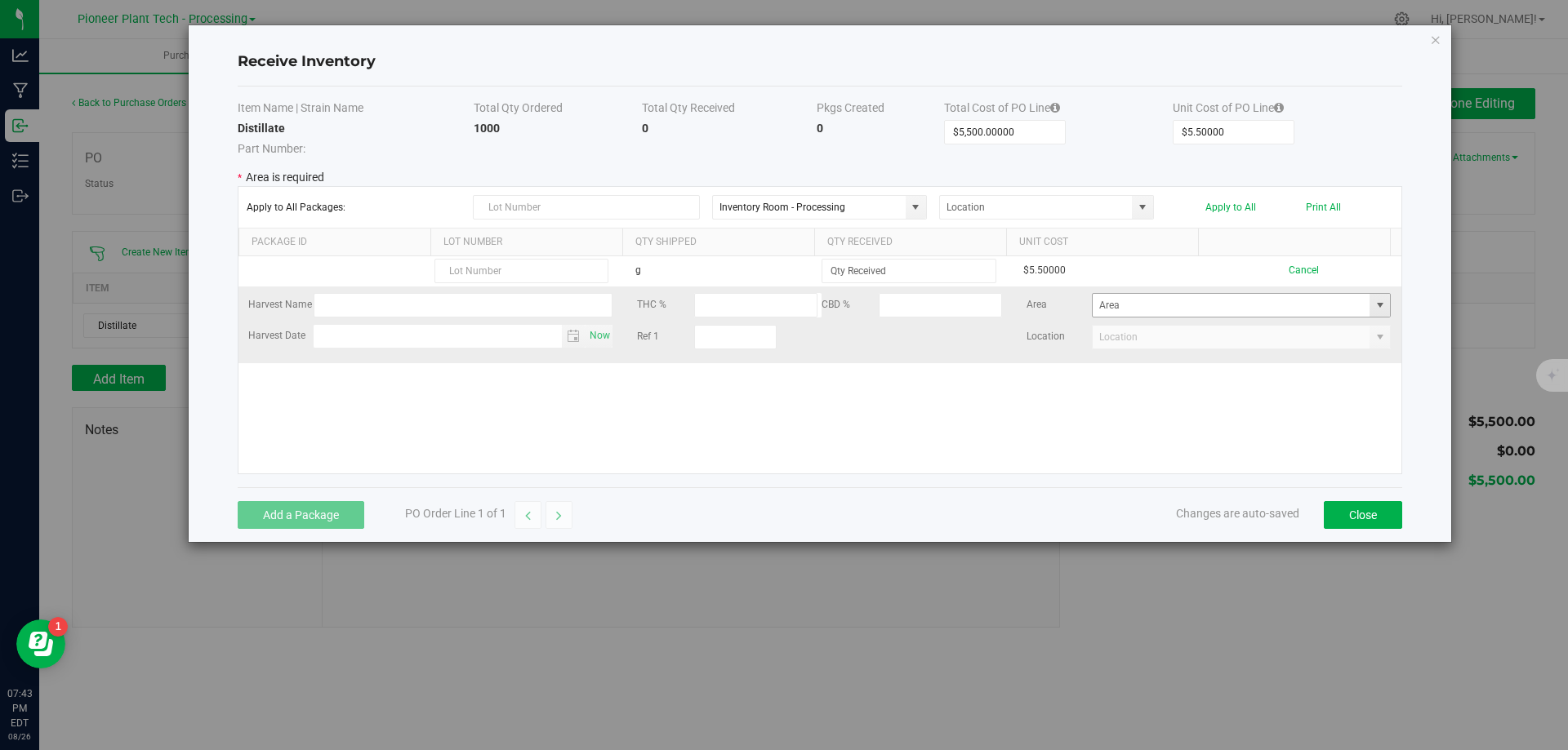
click at [1374, 309] on span at bounding box center [1379, 305] width 13 height 13
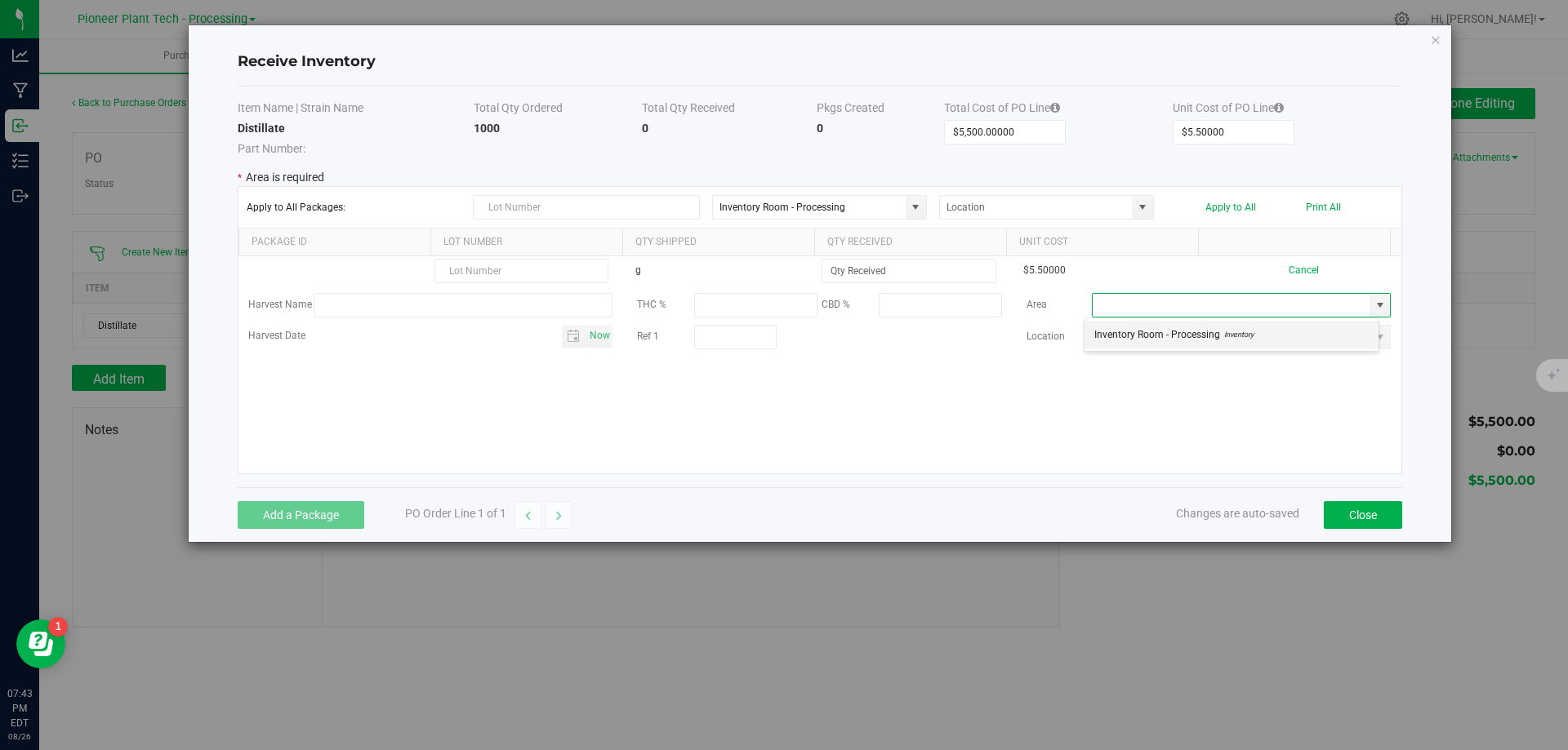
scroll to position [24, 295]
click at [1220, 337] on span "Inventory" at bounding box center [1237, 334] width 33 height 24
type input "Inventory Room - Processing"
click at [1147, 207] on span at bounding box center [1142, 207] width 13 height 13
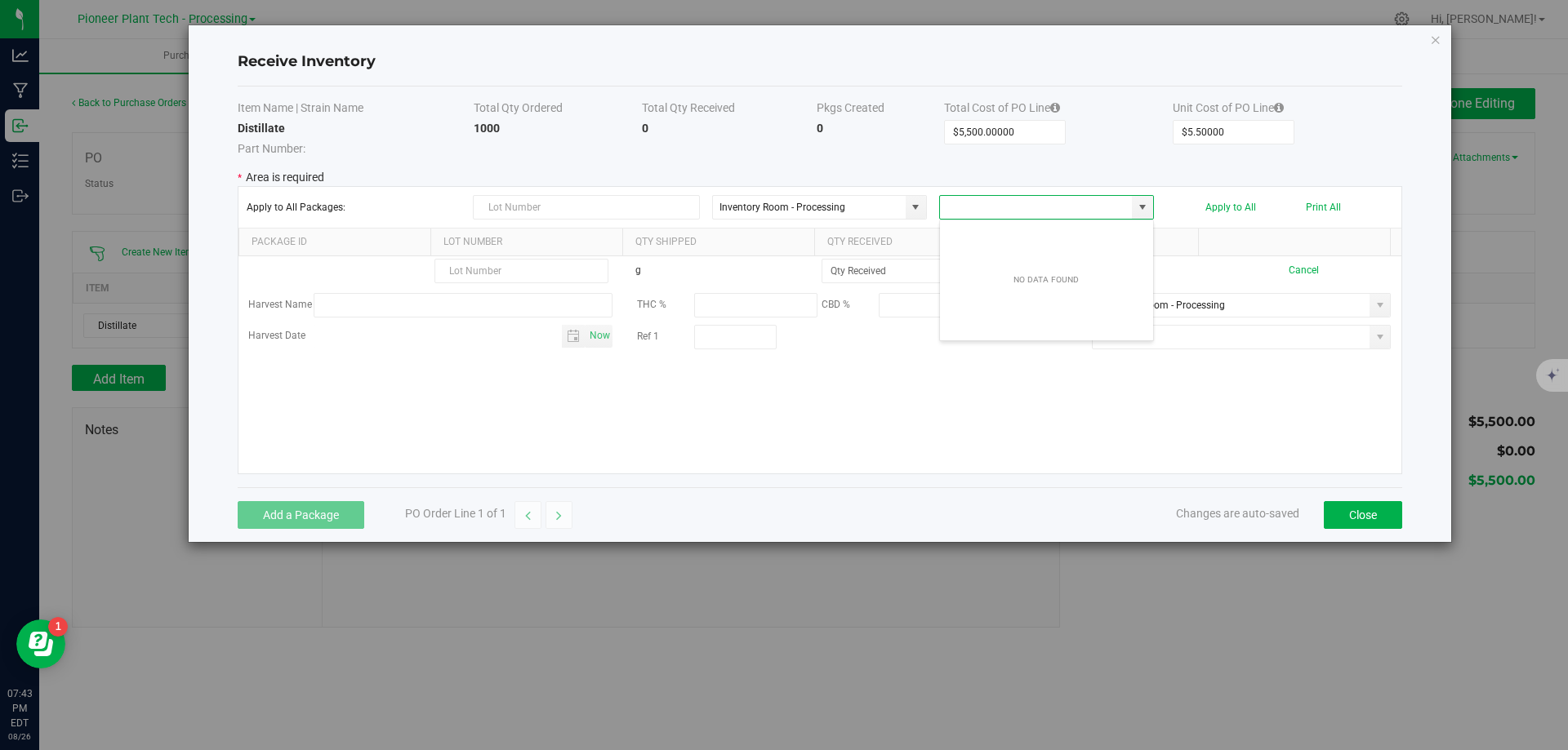
scroll to position [24, 215]
click at [1097, 172] on p "* Area is required" at bounding box center [820, 178] width 1165 height 18
click at [1149, 206] on span at bounding box center [1142, 207] width 13 height 13
click at [1022, 188] on kendo-grid-toolbar "Apply to All Packages: Inventory Room - Processing Apply to All Print All" at bounding box center [820, 207] width 1163 height 42
click at [308, 201] on span "Apply to All Packages:" at bounding box center [354, 207] width 215 height 12
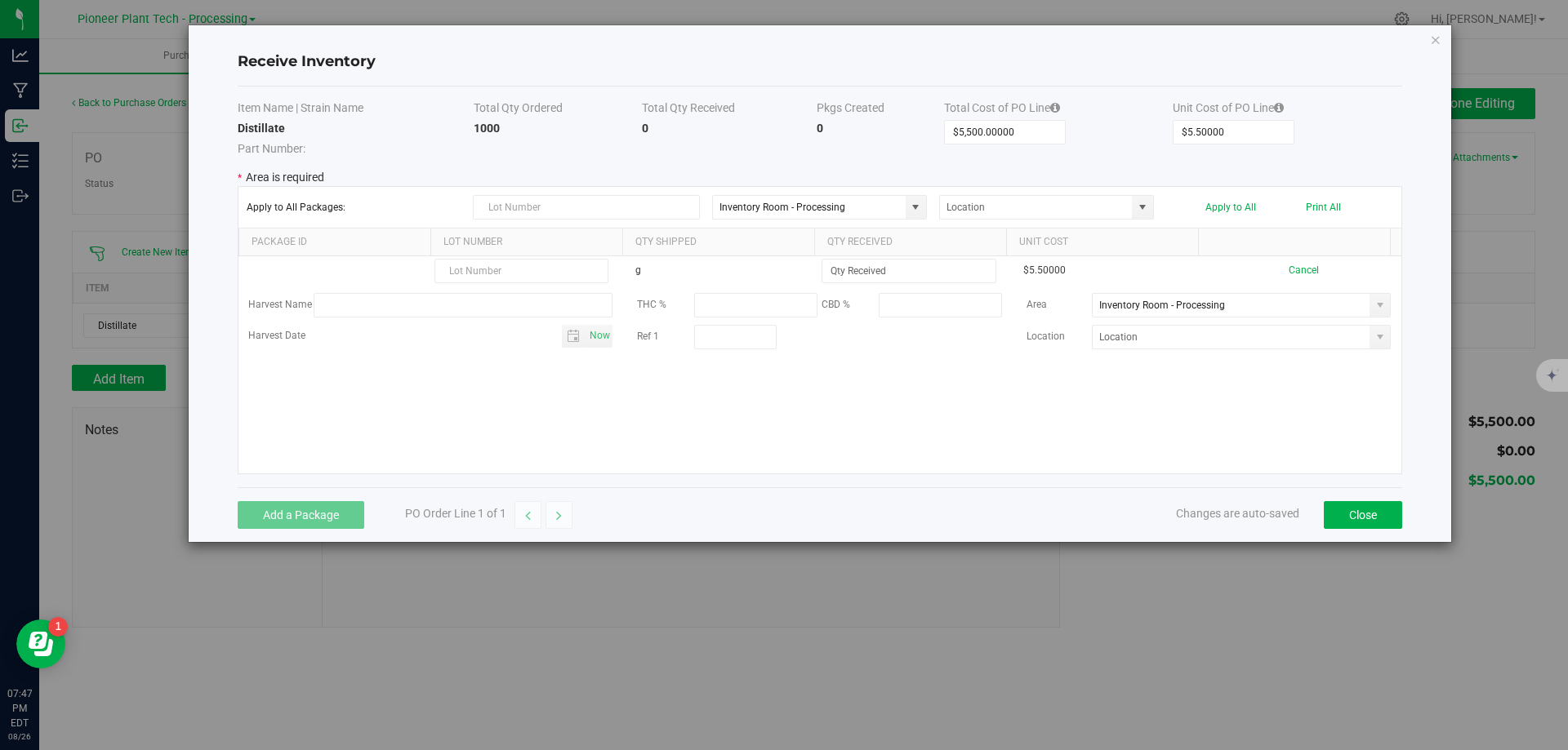
click at [286, 175] on span "Area is required" at bounding box center [285, 177] width 78 height 13
click at [290, 137] on span "Part Number:" at bounding box center [356, 146] width 236 height 21
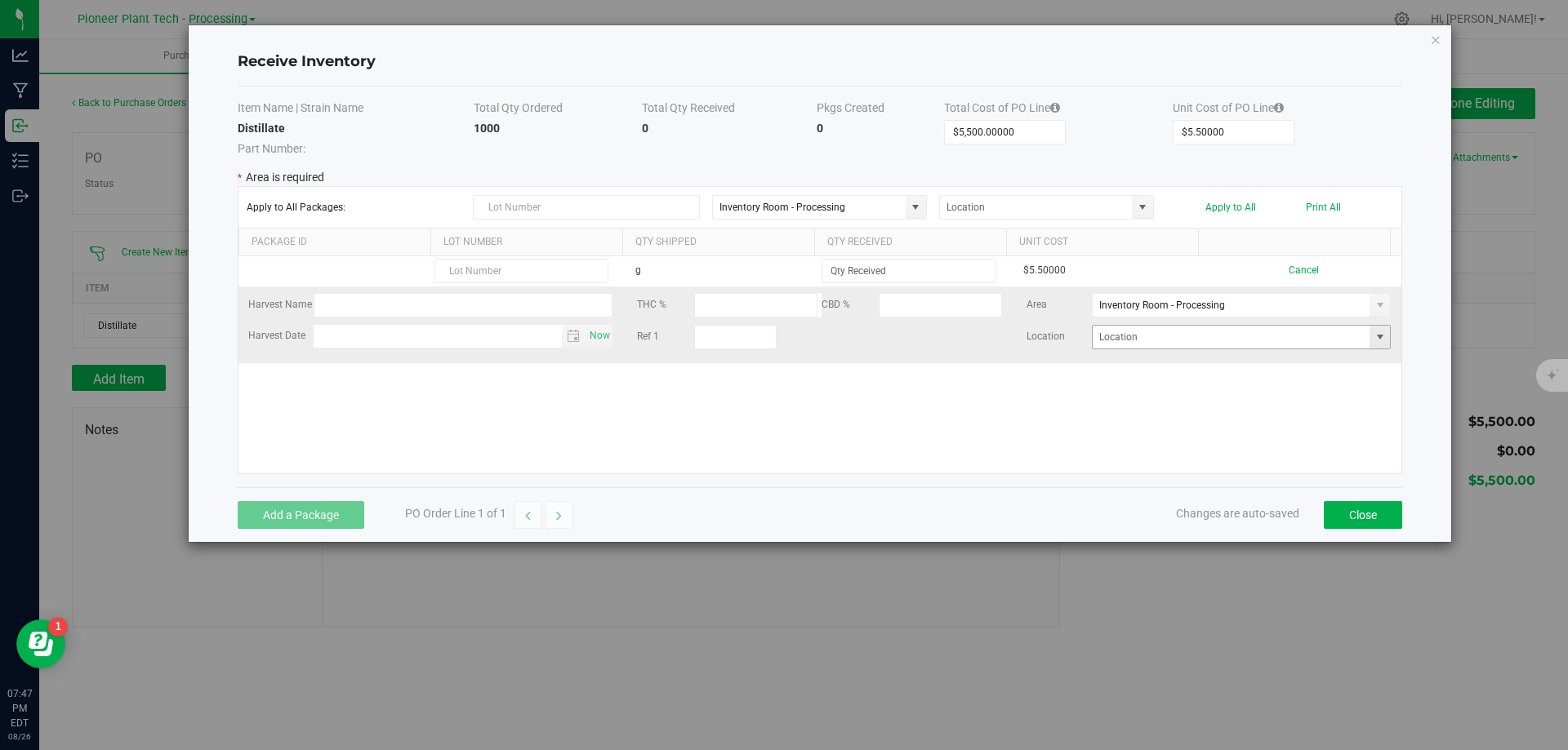
click at [1374, 334] on span at bounding box center [1379, 337] width 13 height 13
click at [1333, 337] on input "NO DATA FOUND" at bounding box center [1231, 337] width 277 height 22
click at [977, 318] on div at bounding box center [820, 309] width 1167 height 32
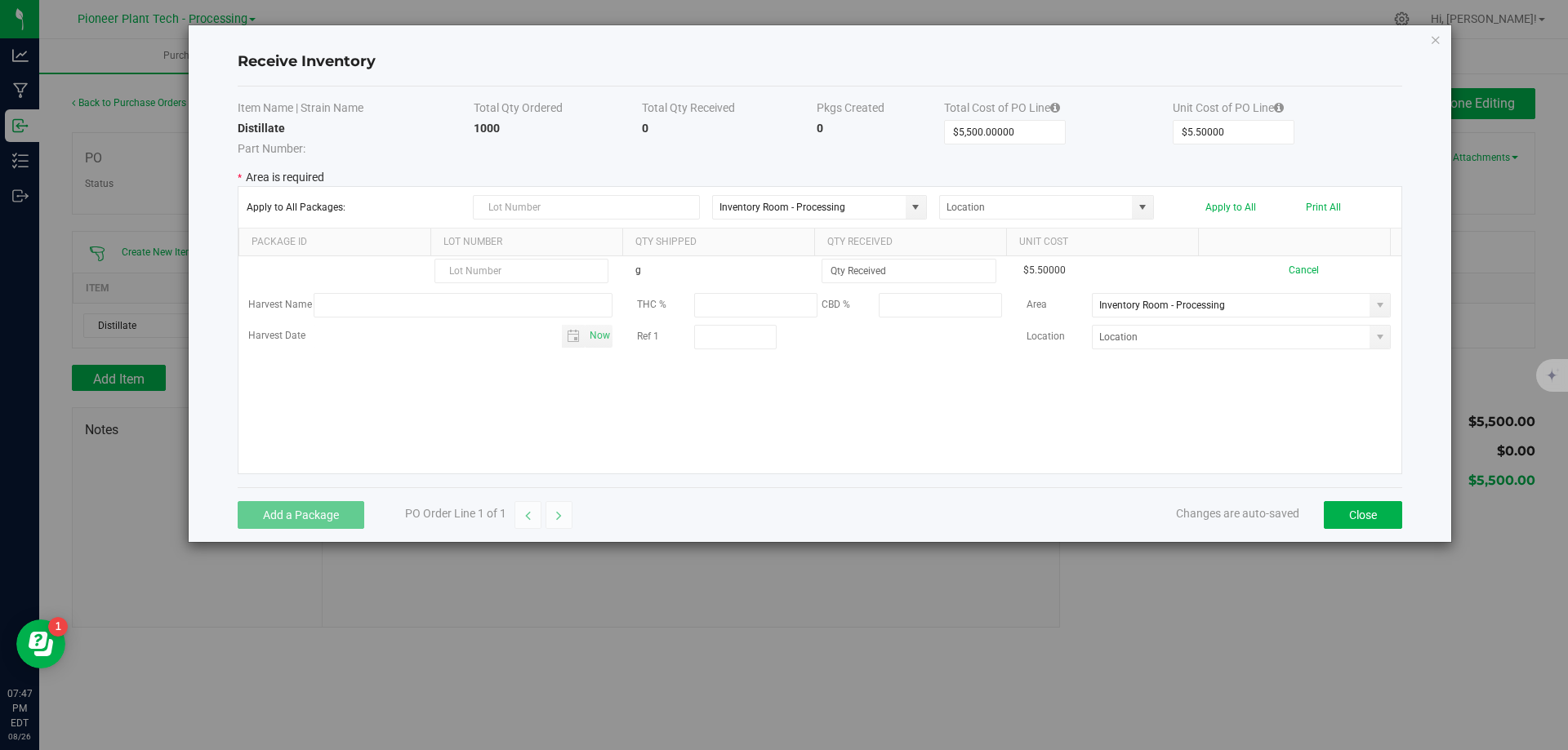
click at [944, 370] on div "g $5.50000 Cancel Harvest Name THC % CBD % Area Inventory Room - Processing Har…" at bounding box center [820, 364] width 1163 height 217
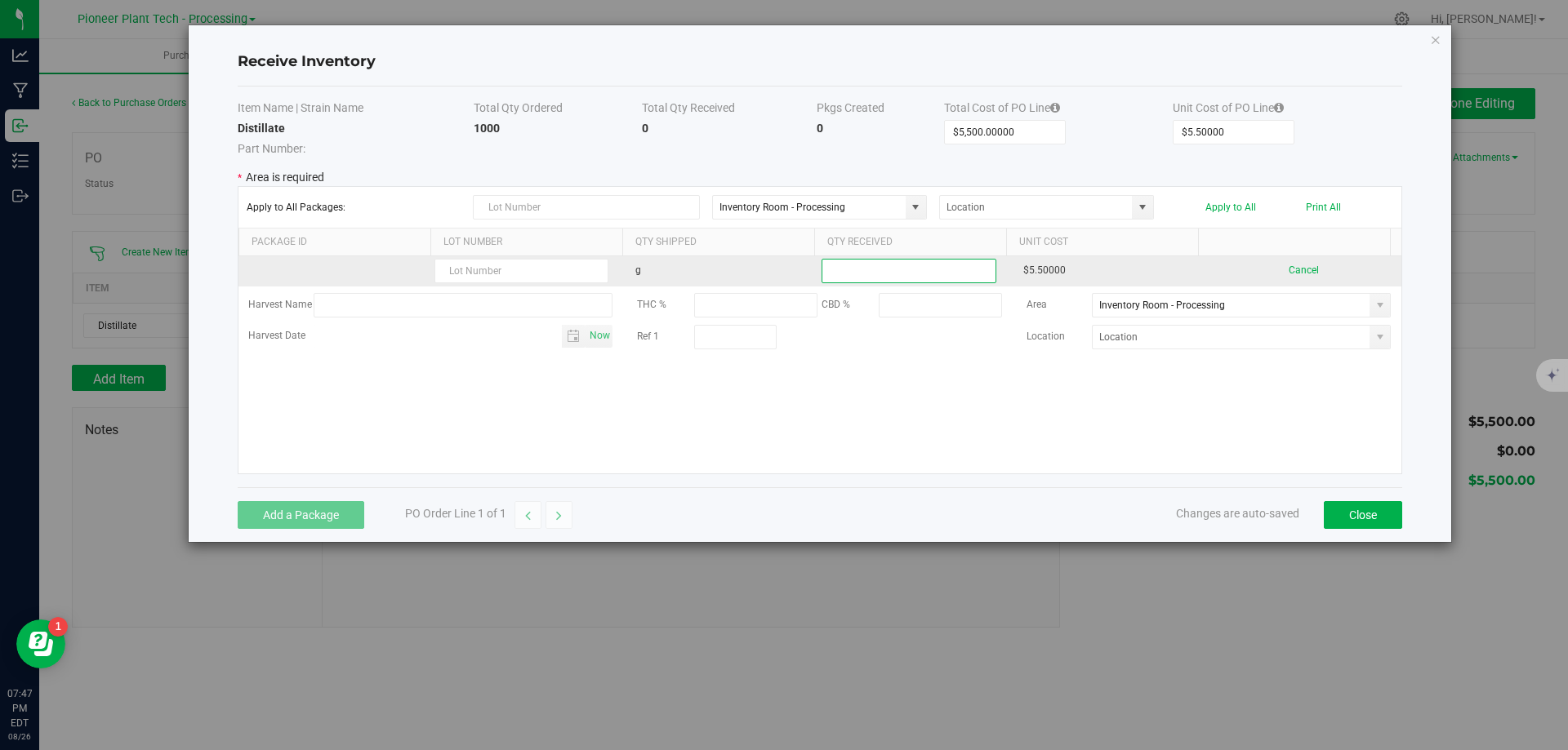
click at [917, 275] on input at bounding box center [909, 271] width 172 height 22
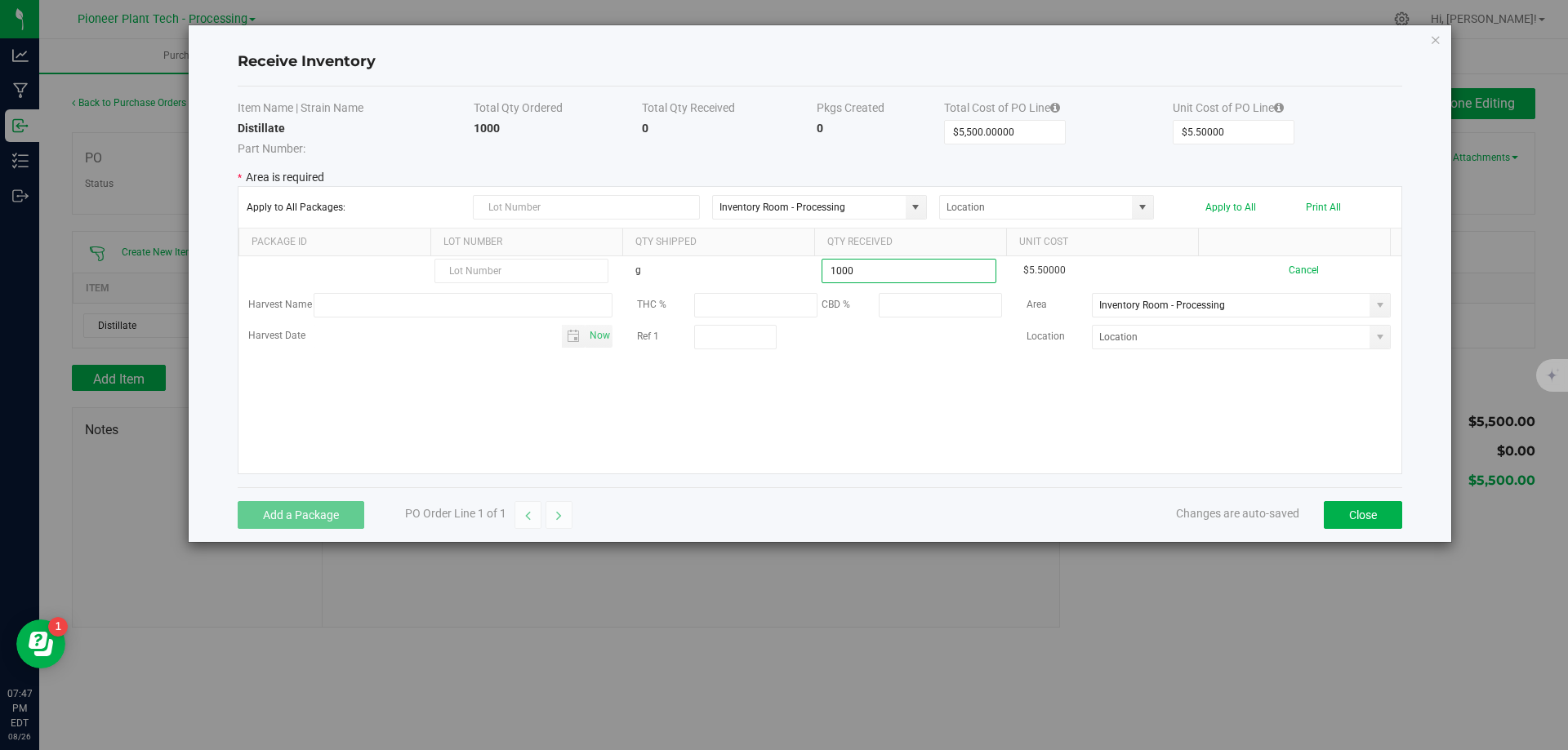
type input "1000.0000 g"
click at [925, 420] on kendo-grid-list "g 1000.0000 g $5.50000 Cancel Harvest Name THC % CBD % Area Inventory Room - Pr…" at bounding box center [820, 364] width 1163 height 217
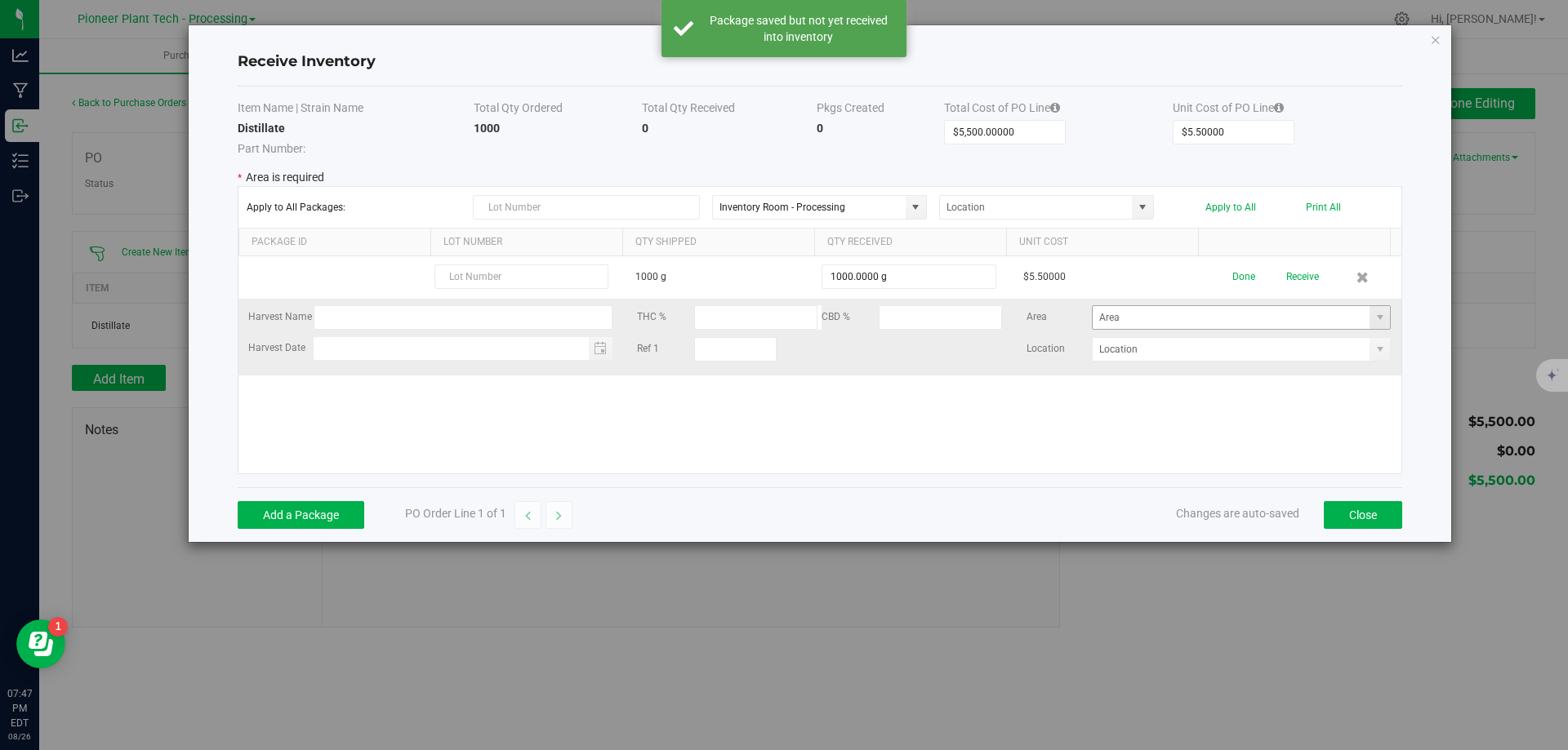
type input "Inventory Room - Processing"
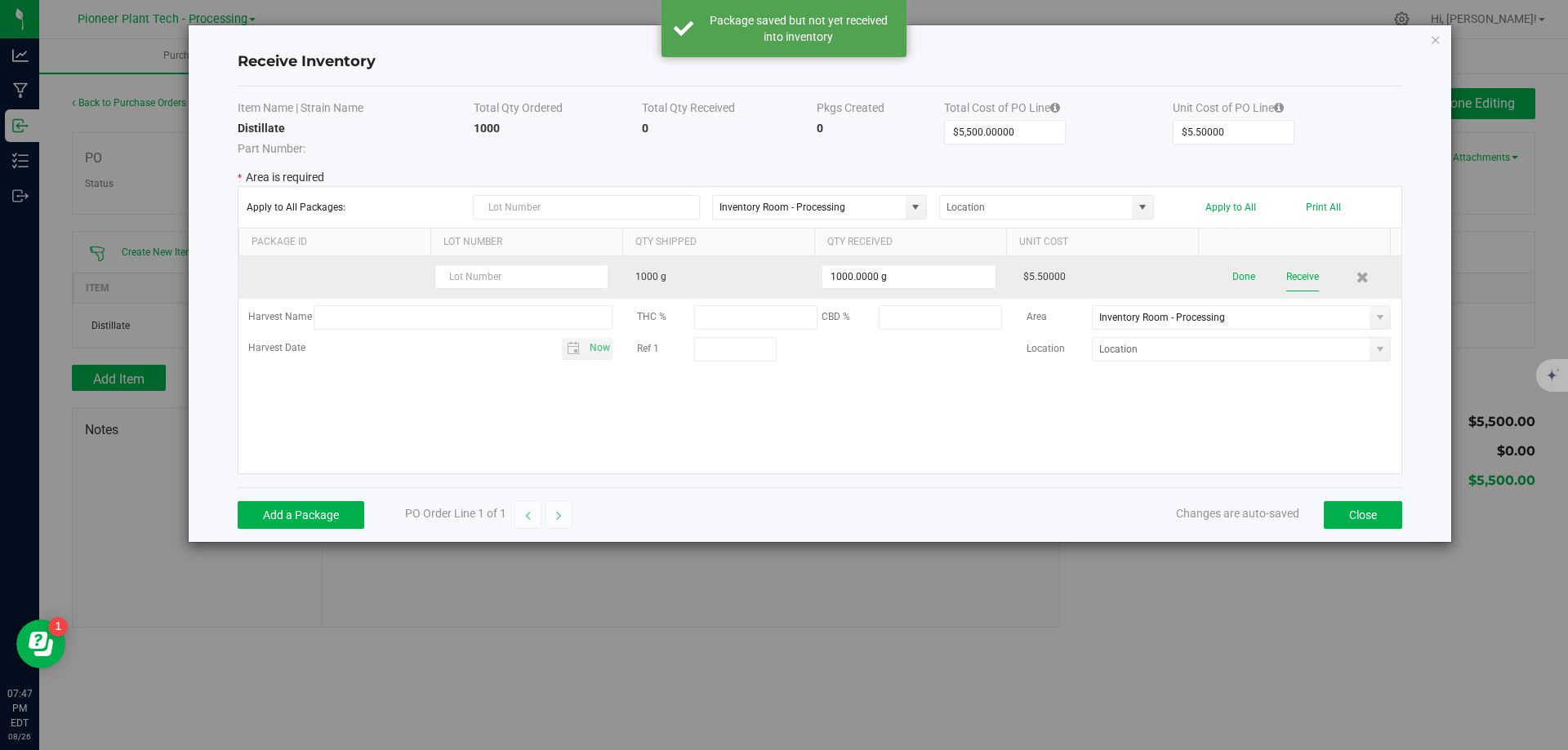
click at [1286, 276] on button "Receive" at bounding box center [1301, 276] width 32 height 28
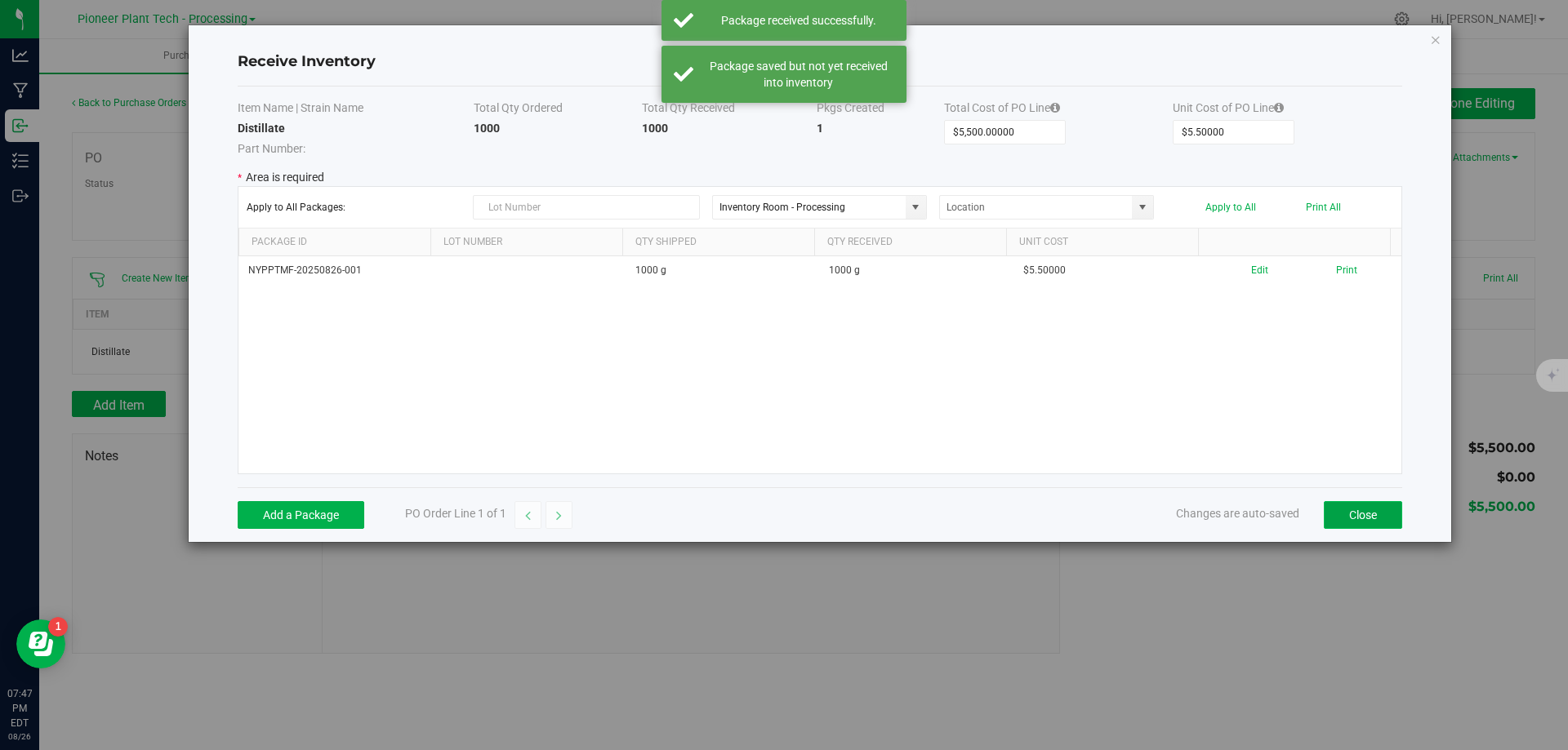
click at [1379, 523] on button "Close" at bounding box center [1363, 515] width 78 height 27
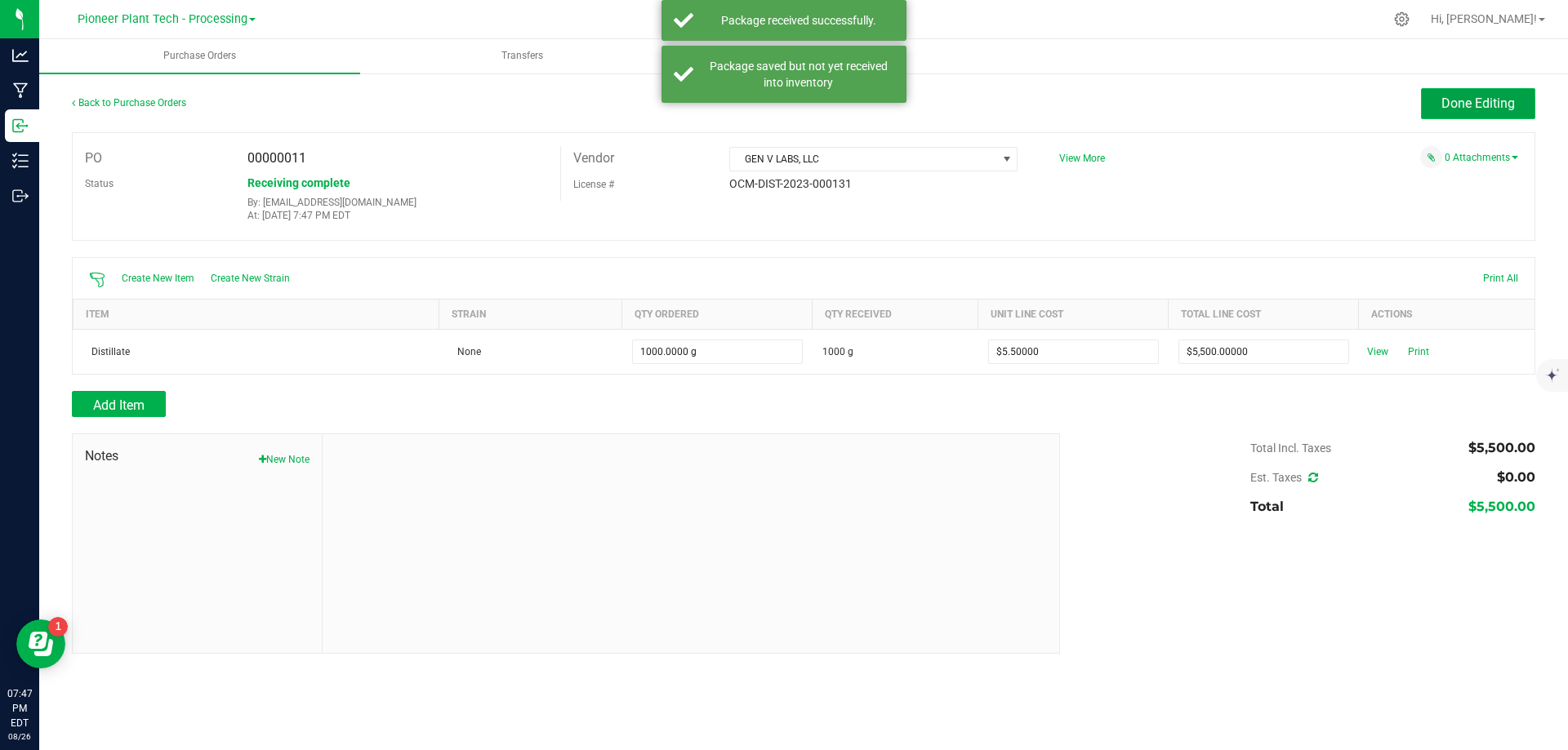
click at [1500, 99] on span "Done Editing" at bounding box center [1477, 104] width 73 height 16
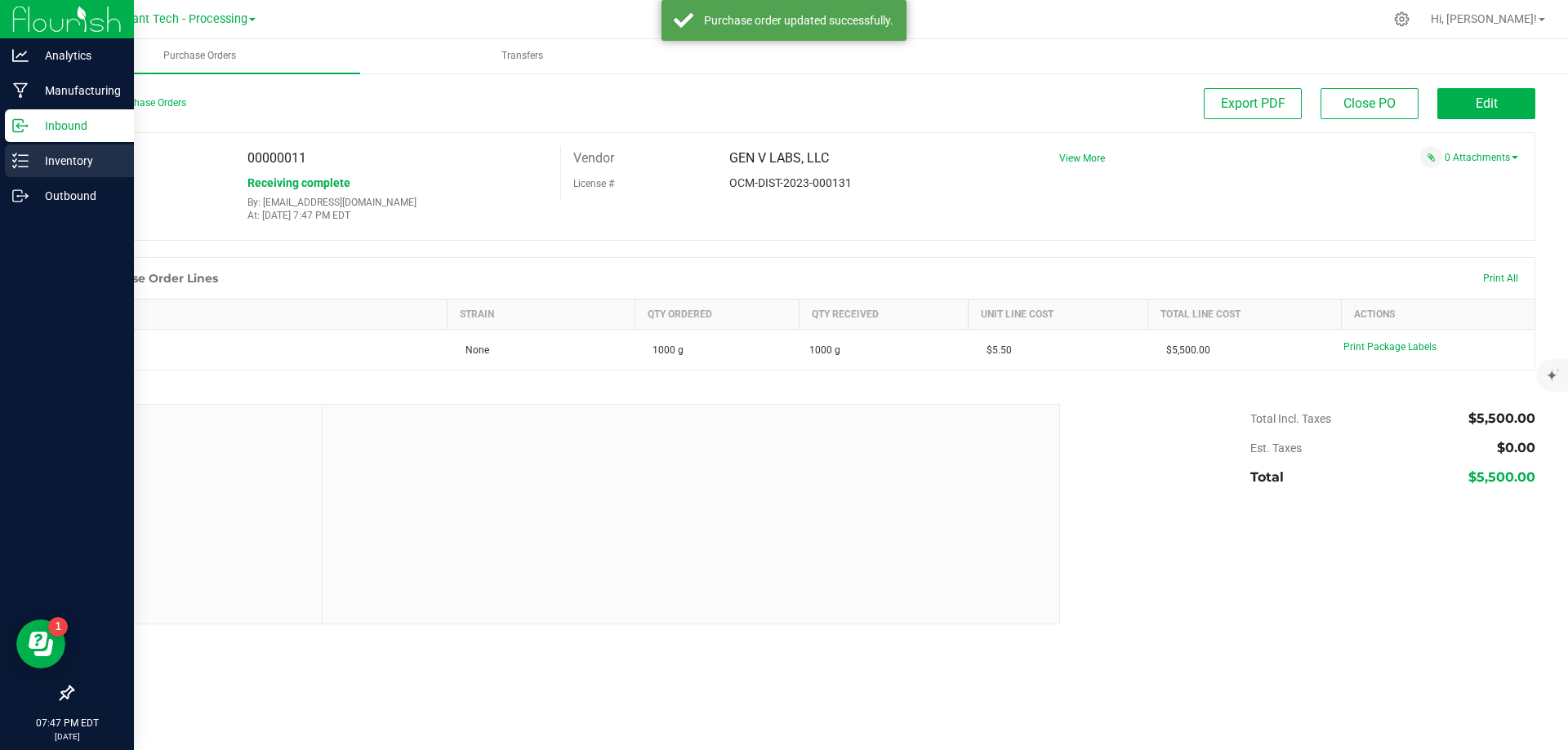
click at [33, 156] on p "Inventory" at bounding box center [77, 161] width 98 height 20
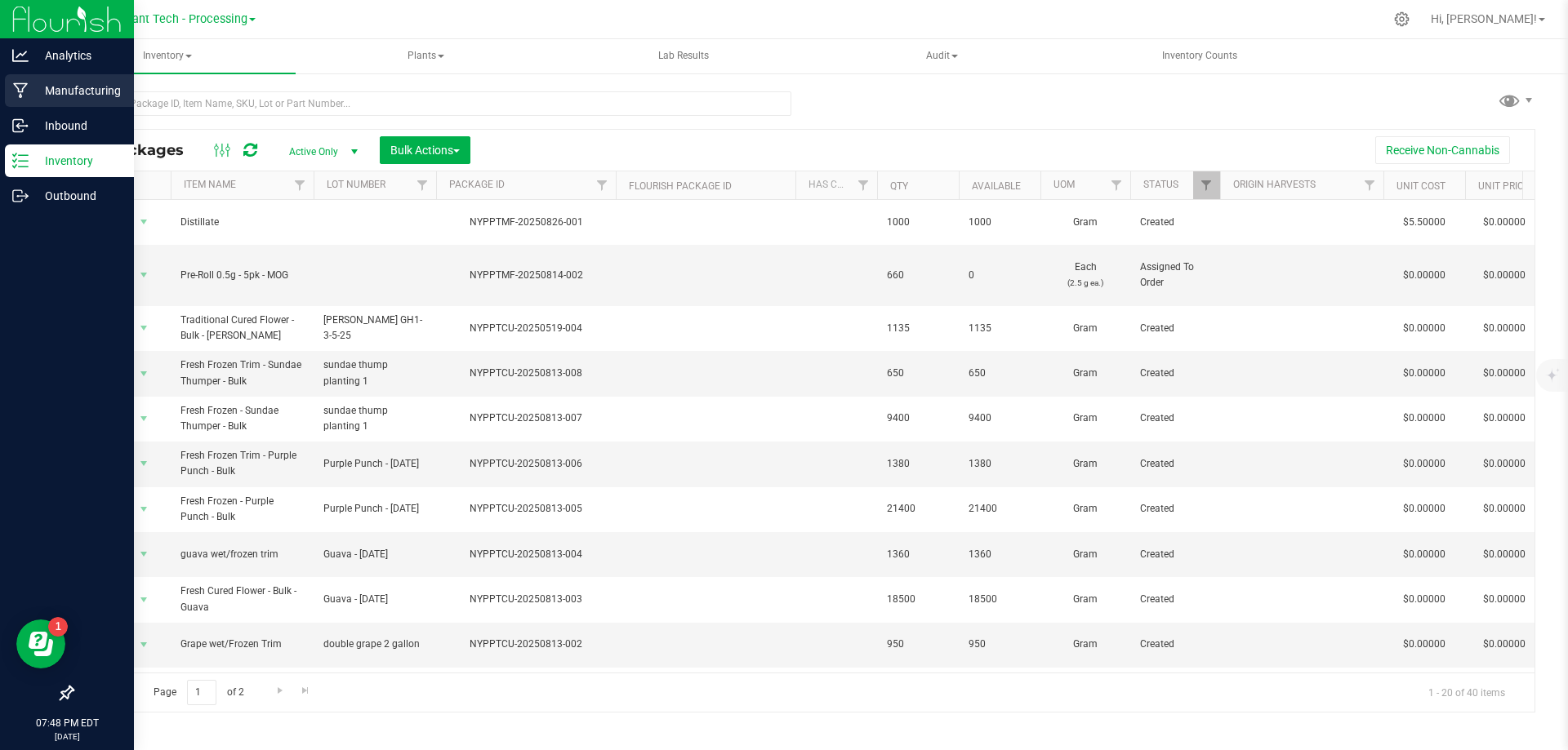
click at [37, 86] on p "Manufacturing" at bounding box center [77, 91] width 98 height 20
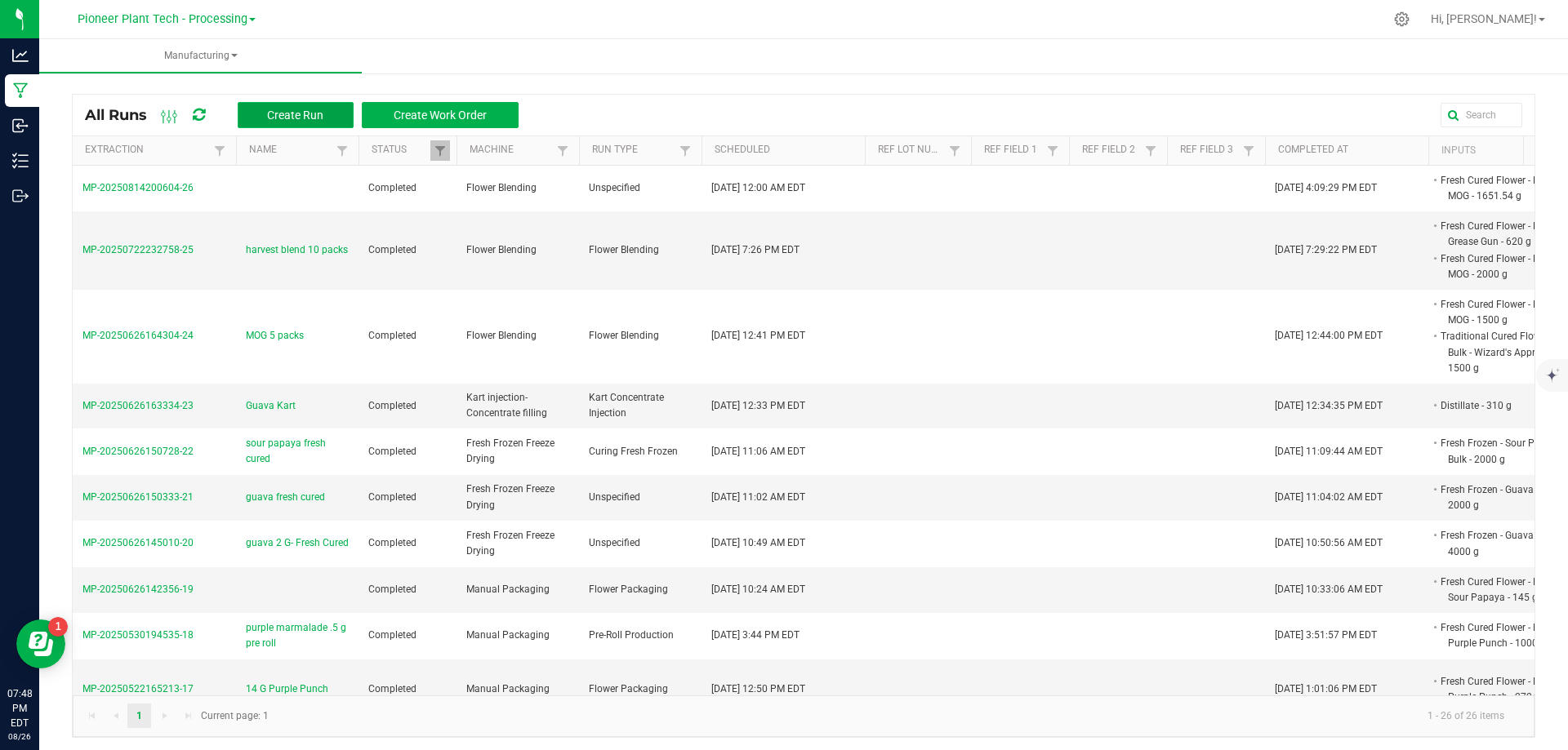
click at [282, 113] on span "Create Run" at bounding box center [295, 114] width 57 height 13
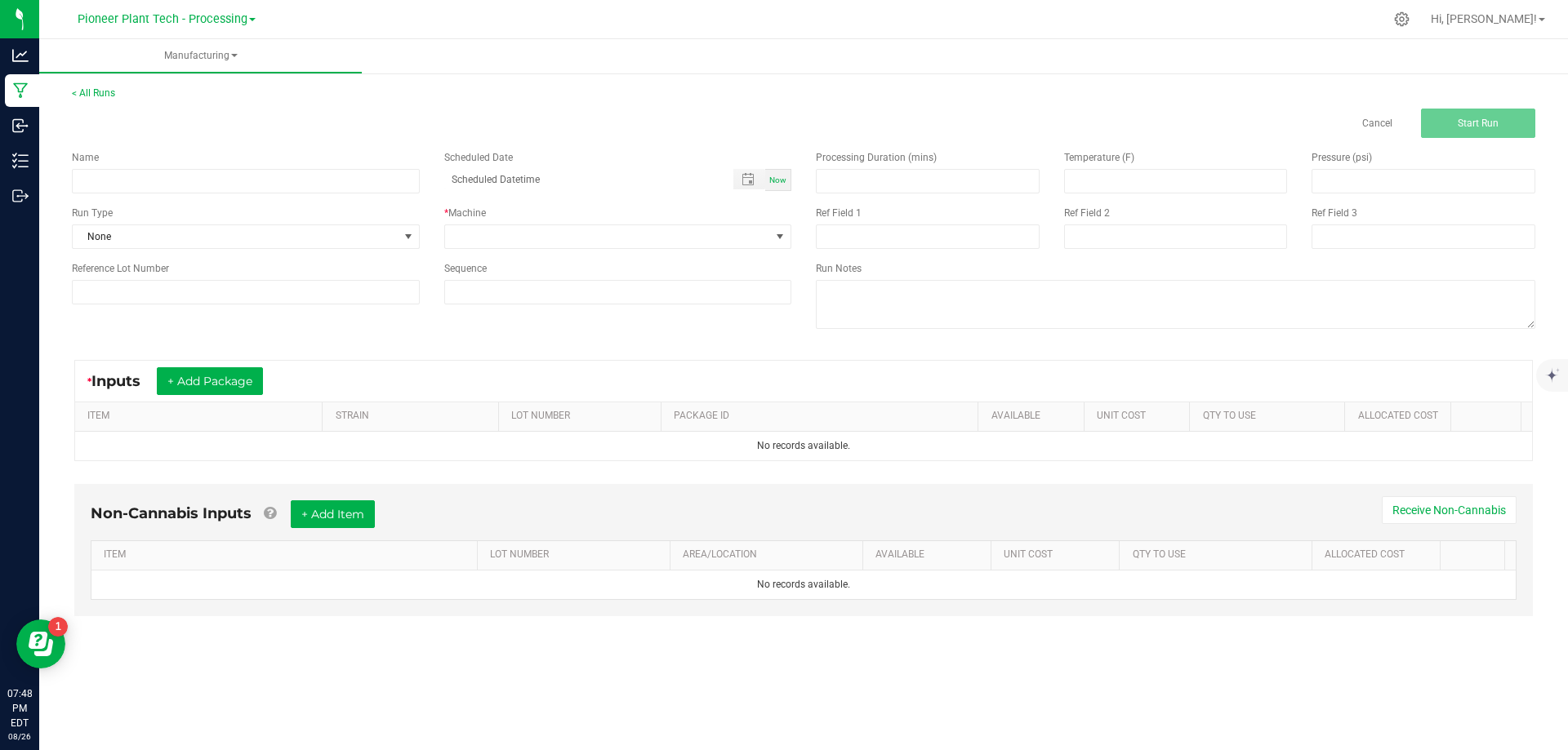
click at [786, 177] on div "Now" at bounding box center [778, 180] width 26 height 22
type input "08/26/2025 7:48 PM"
click at [402, 230] on span at bounding box center [407, 236] width 13 height 13
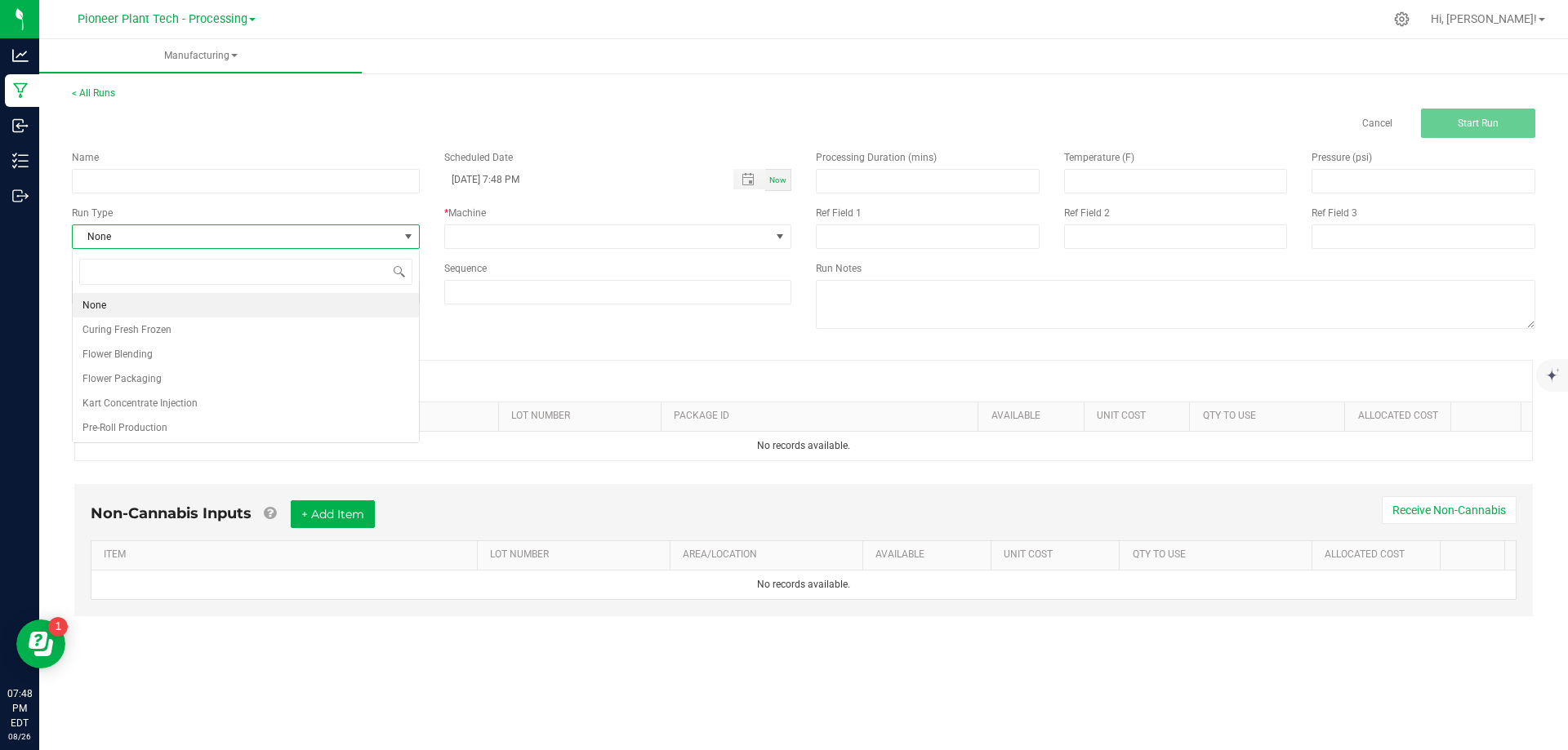
scroll to position [24, 347]
click at [154, 397] on span "Kart Concentrate Injection" at bounding box center [140, 403] width 115 height 17
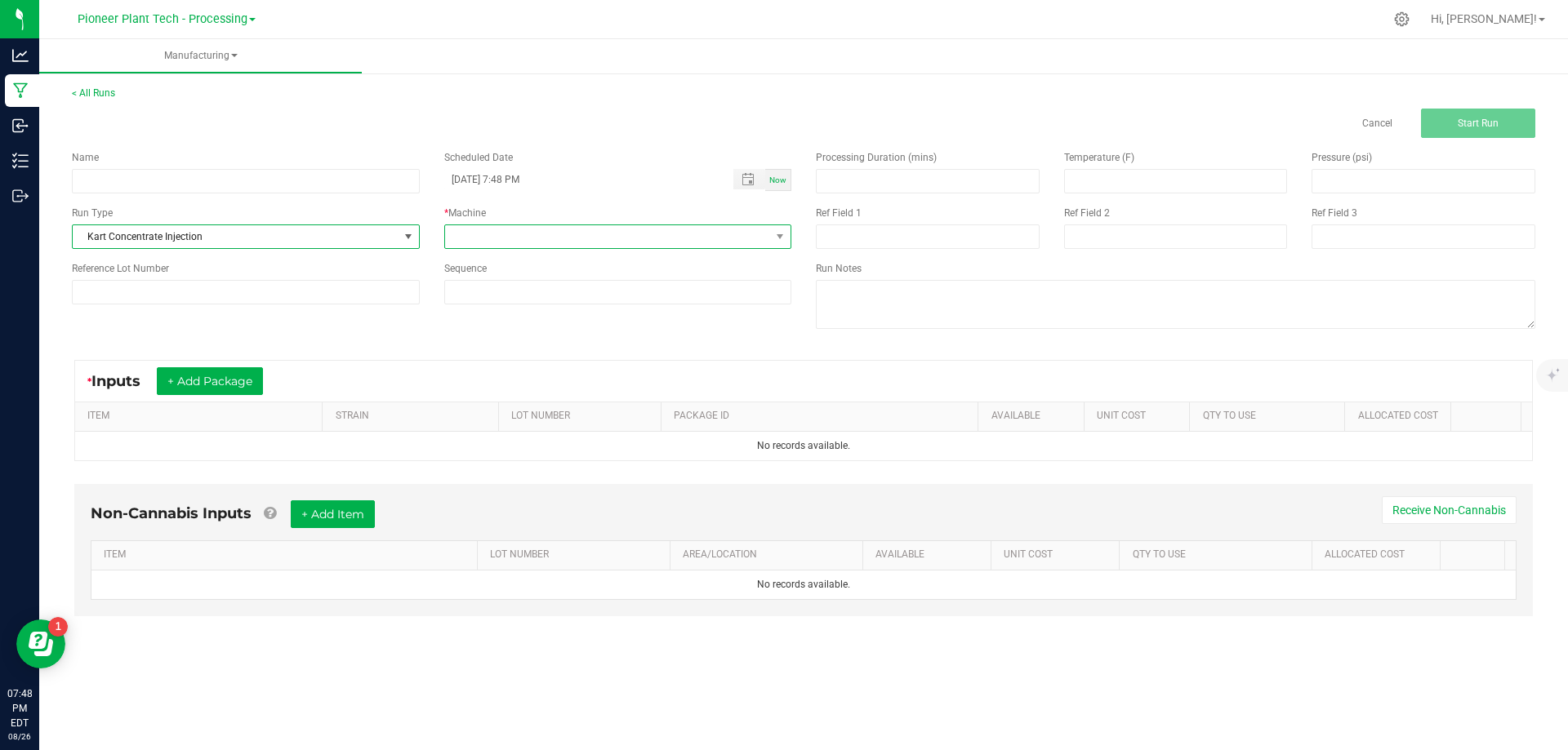
click at [779, 229] on span at bounding box center [780, 236] width 21 height 22
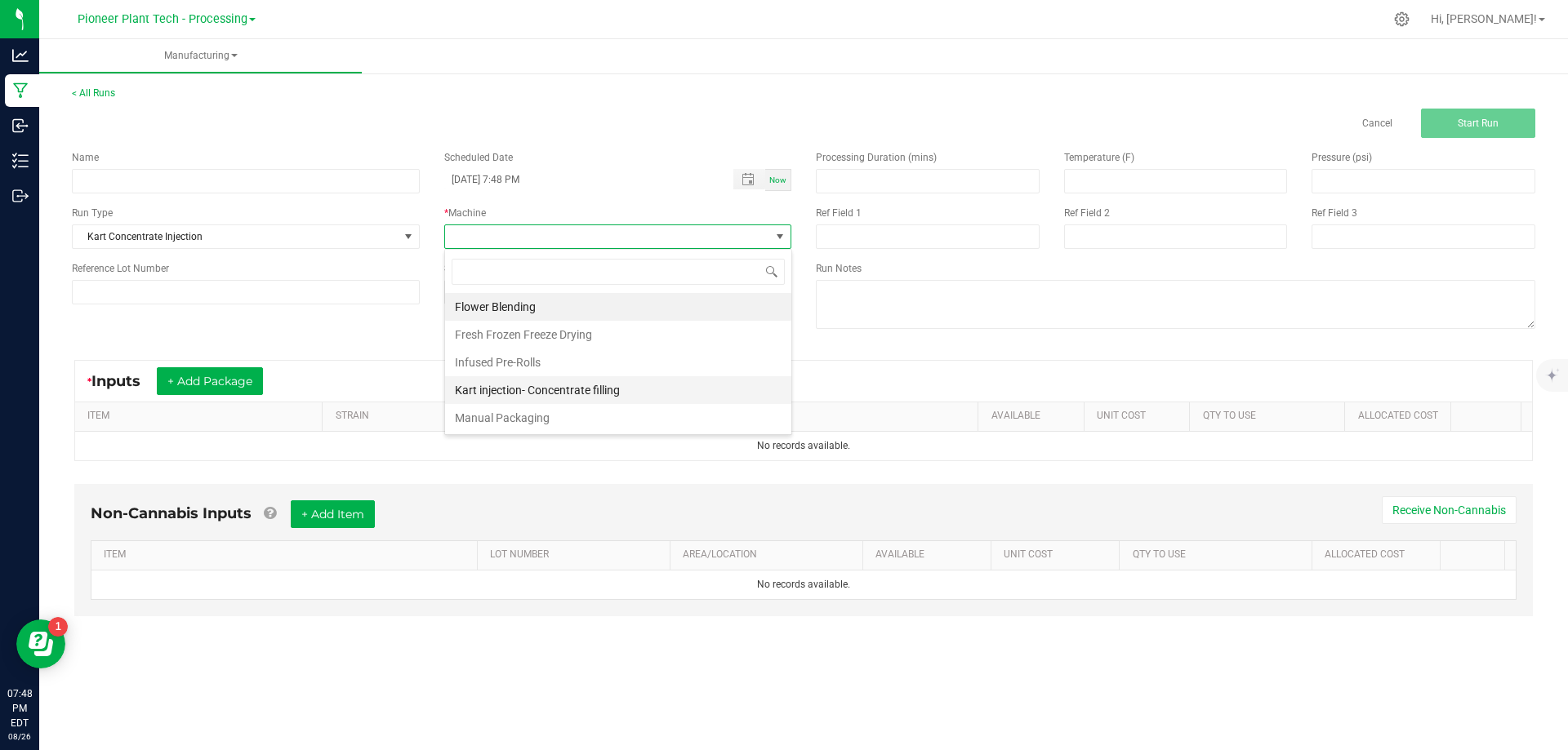
click at [579, 388] on li "Kart injection- Concentrate filling" at bounding box center [618, 390] width 346 height 27
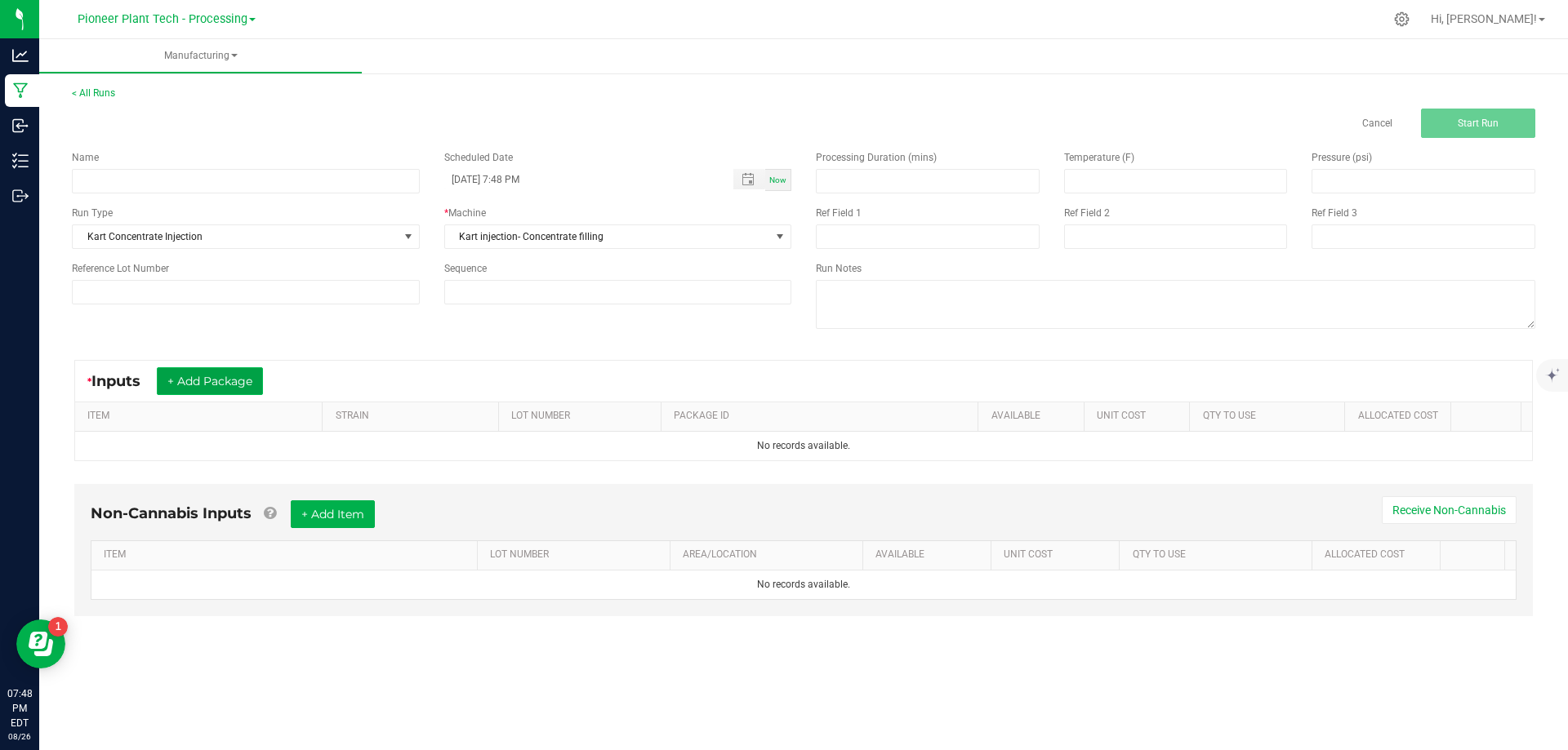
click at [215, 375] on button "+ Add Package" at bounding box center [209, 381] width 106 height 27
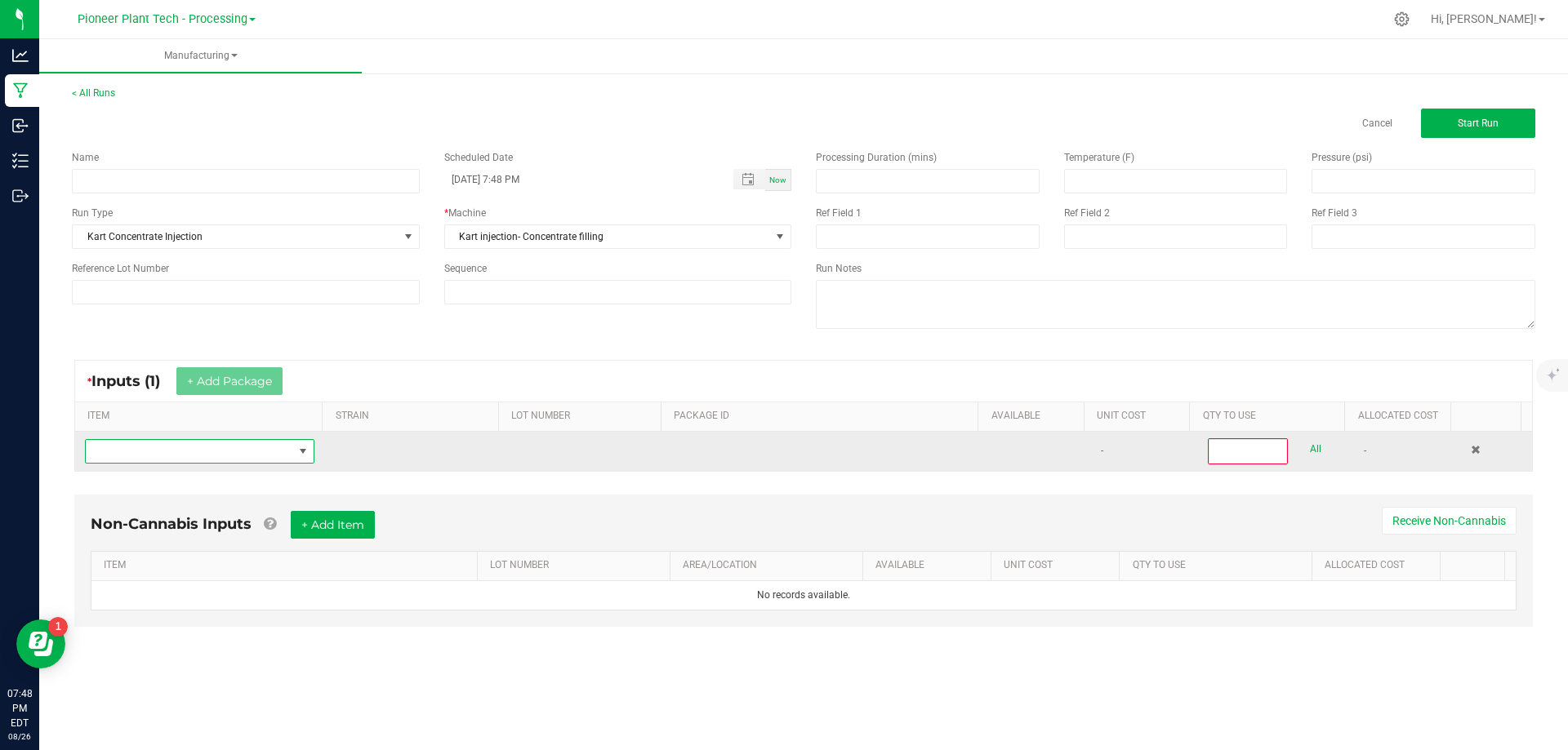
click at [208, 456] on span "NO DATA FOUND" at bounding box center [190, 451] width 207 height 22
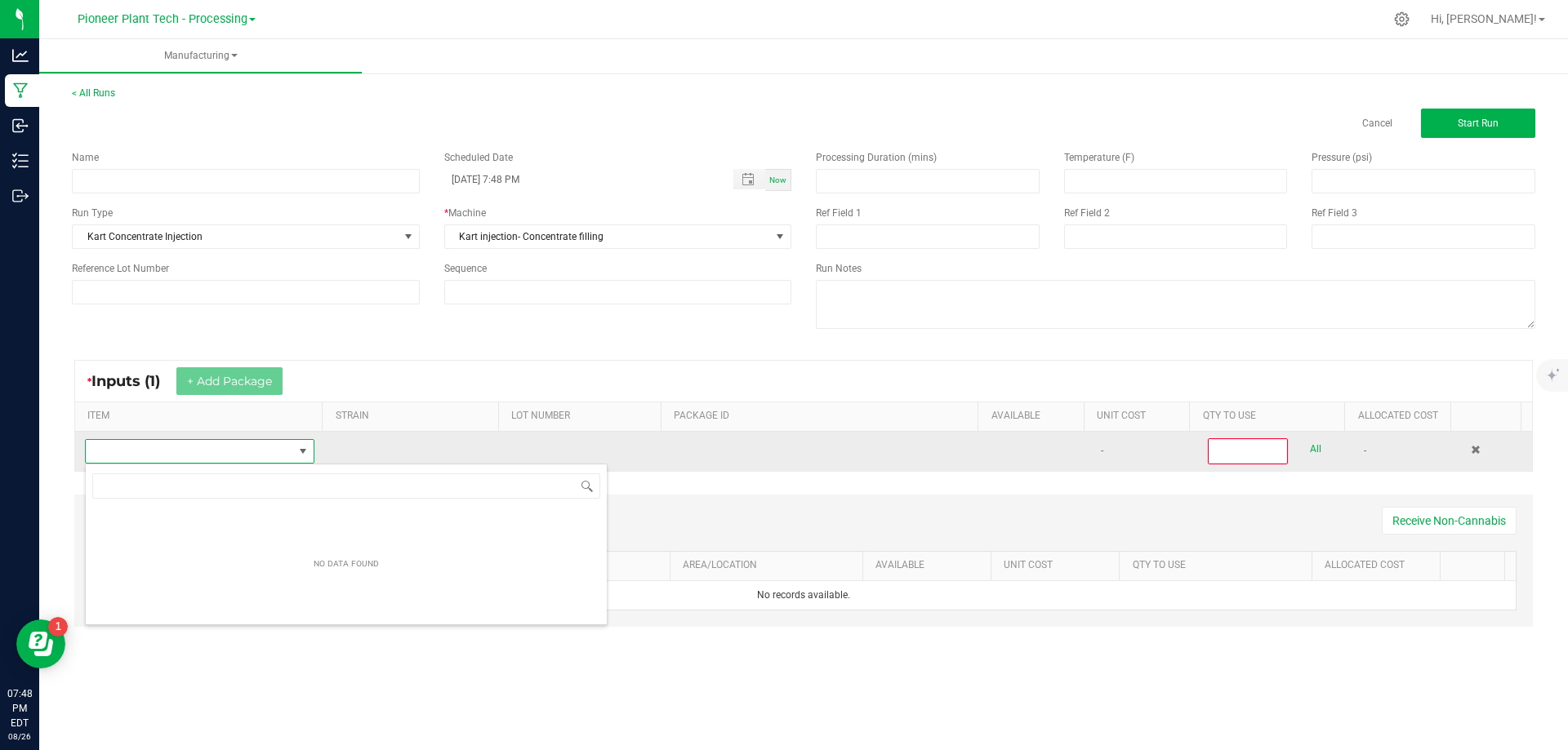
scroll to position [81602, 81431]
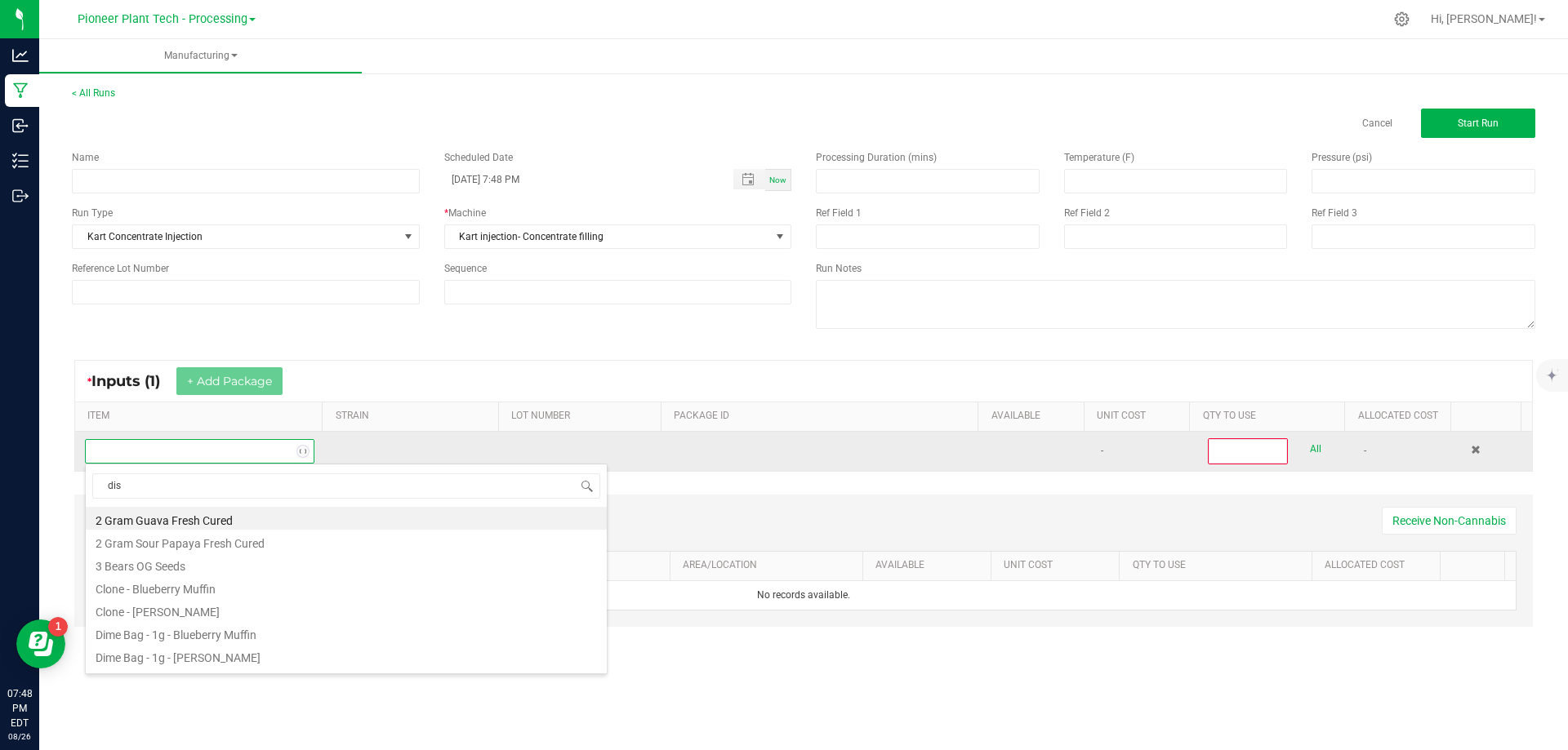
type input "dist"
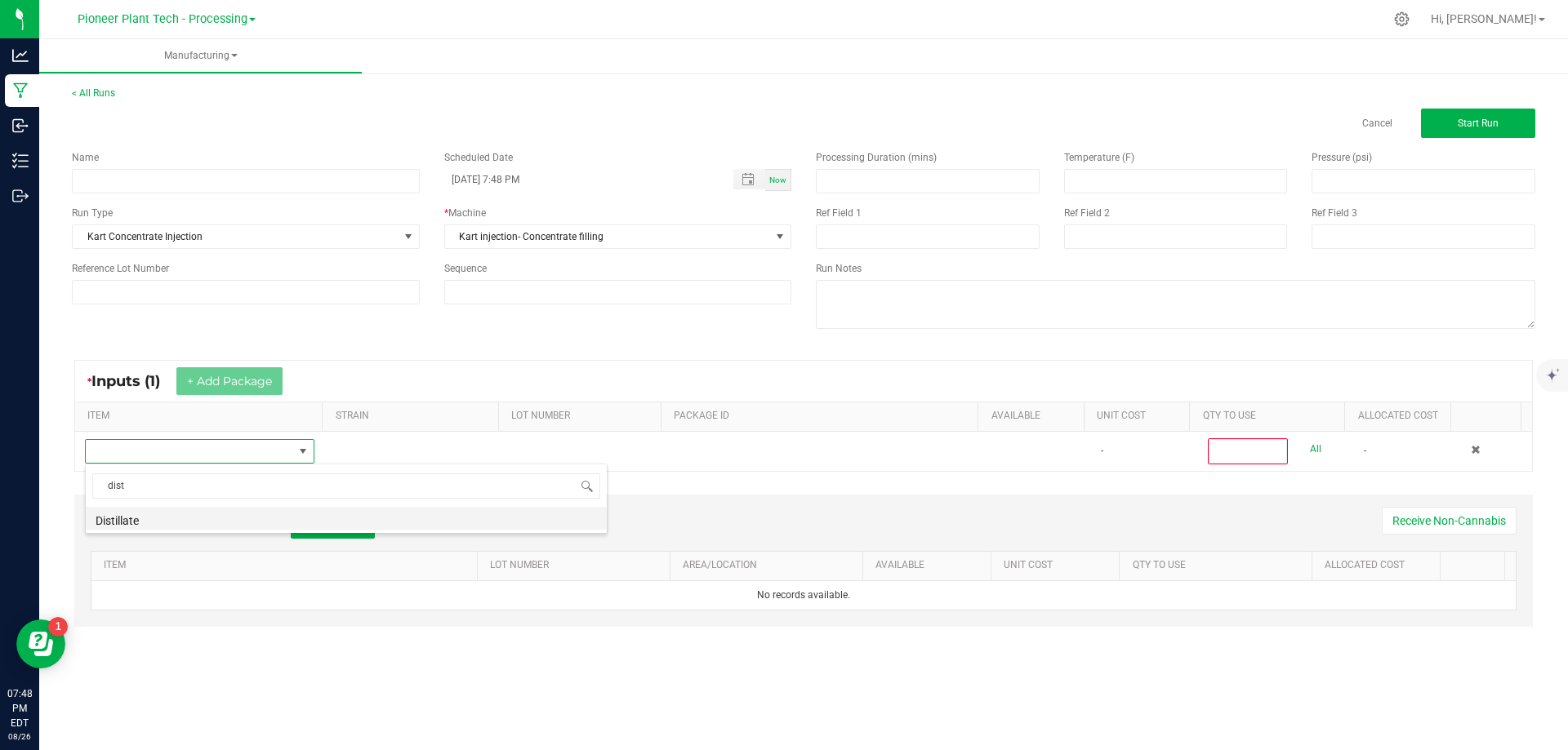
click at [144, 520] on li "Distillate" at bounding box center [346, 518] width 521 height 22
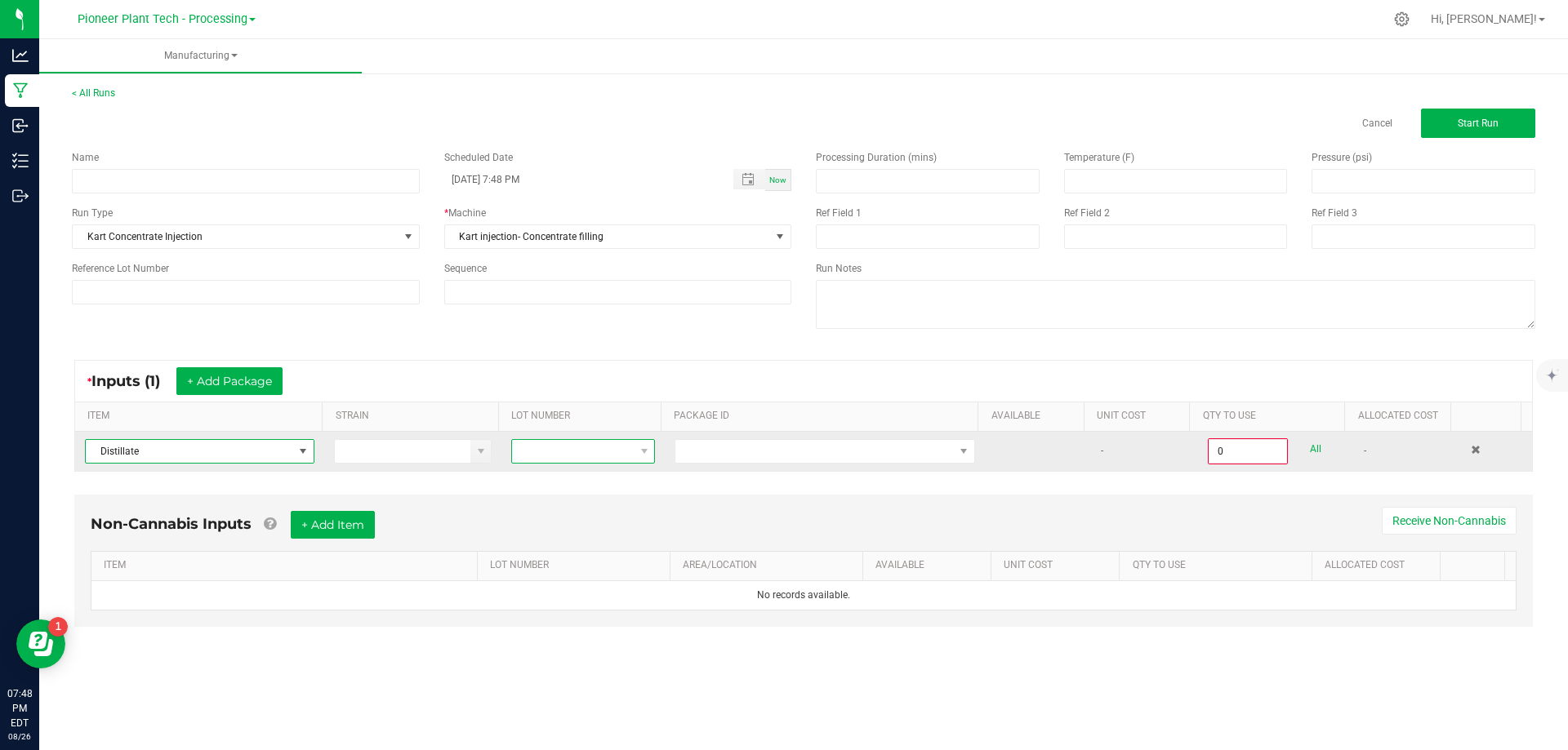
click at [649, 454] on span at bounding box center [644, 451] width 21 height 22
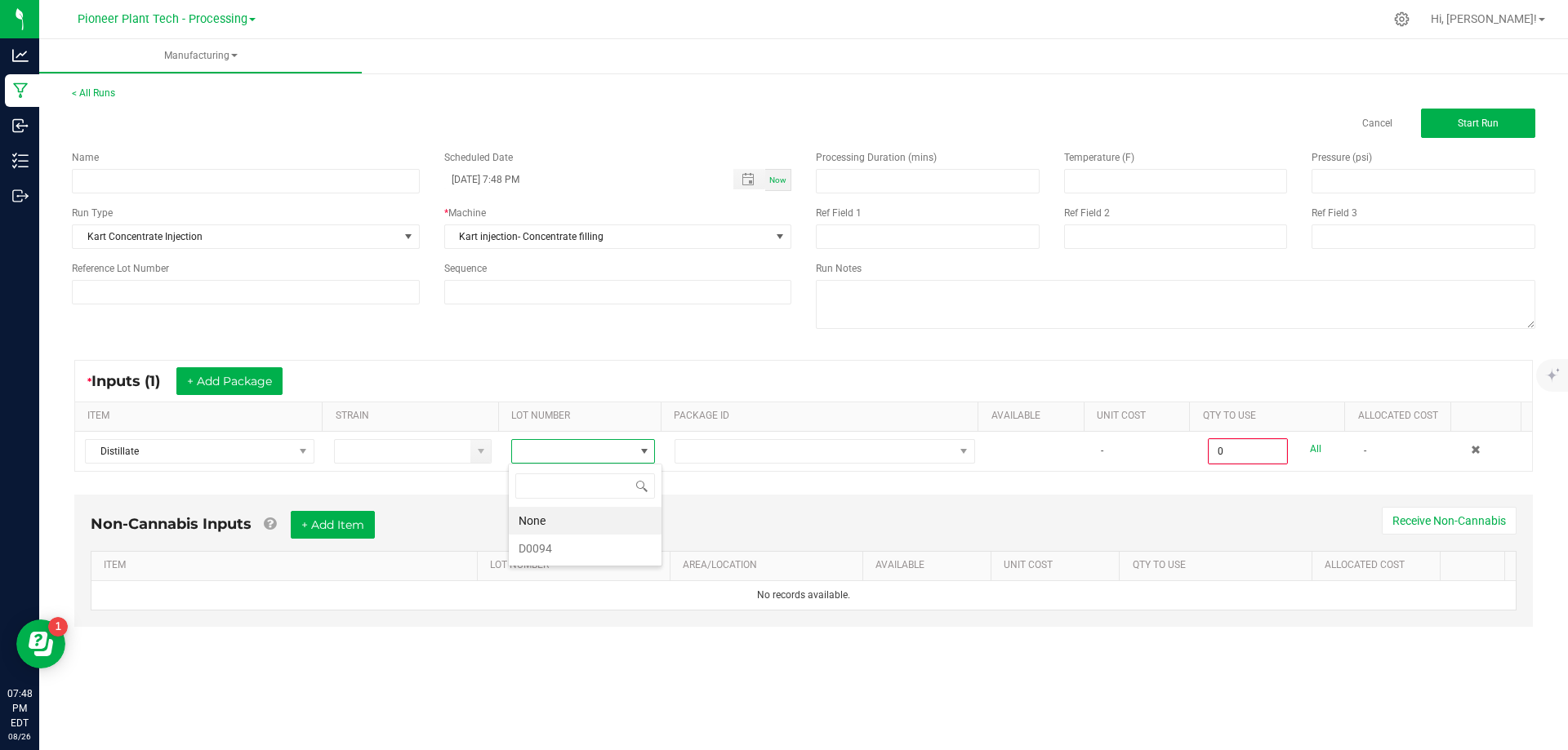
click at [559, 545] on "D0094" at bounding box center [585, 548] width 152 height 27
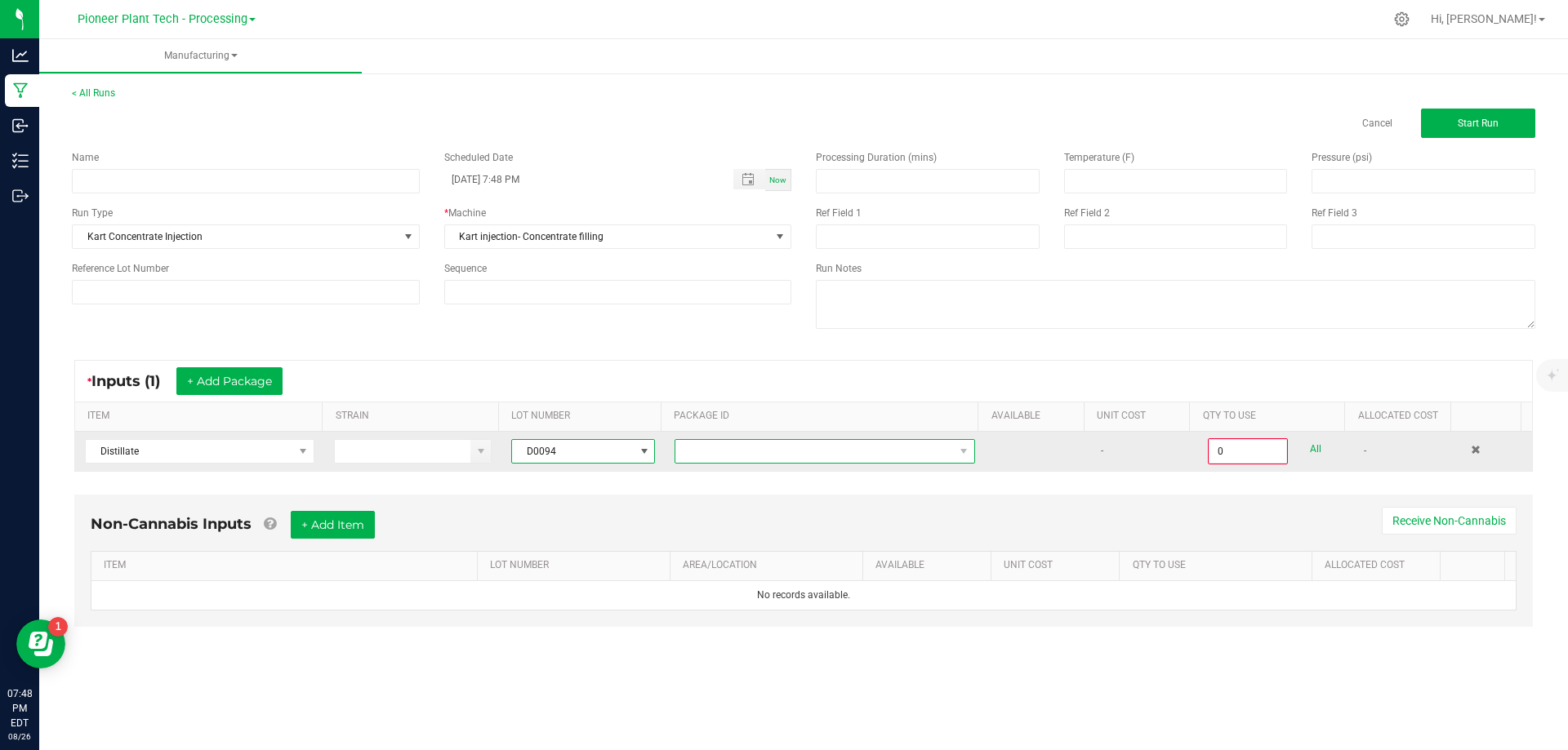
click at [774, 454] on span "NO DATA FOUND" at bounding box center [814, 451] width 278 height 22
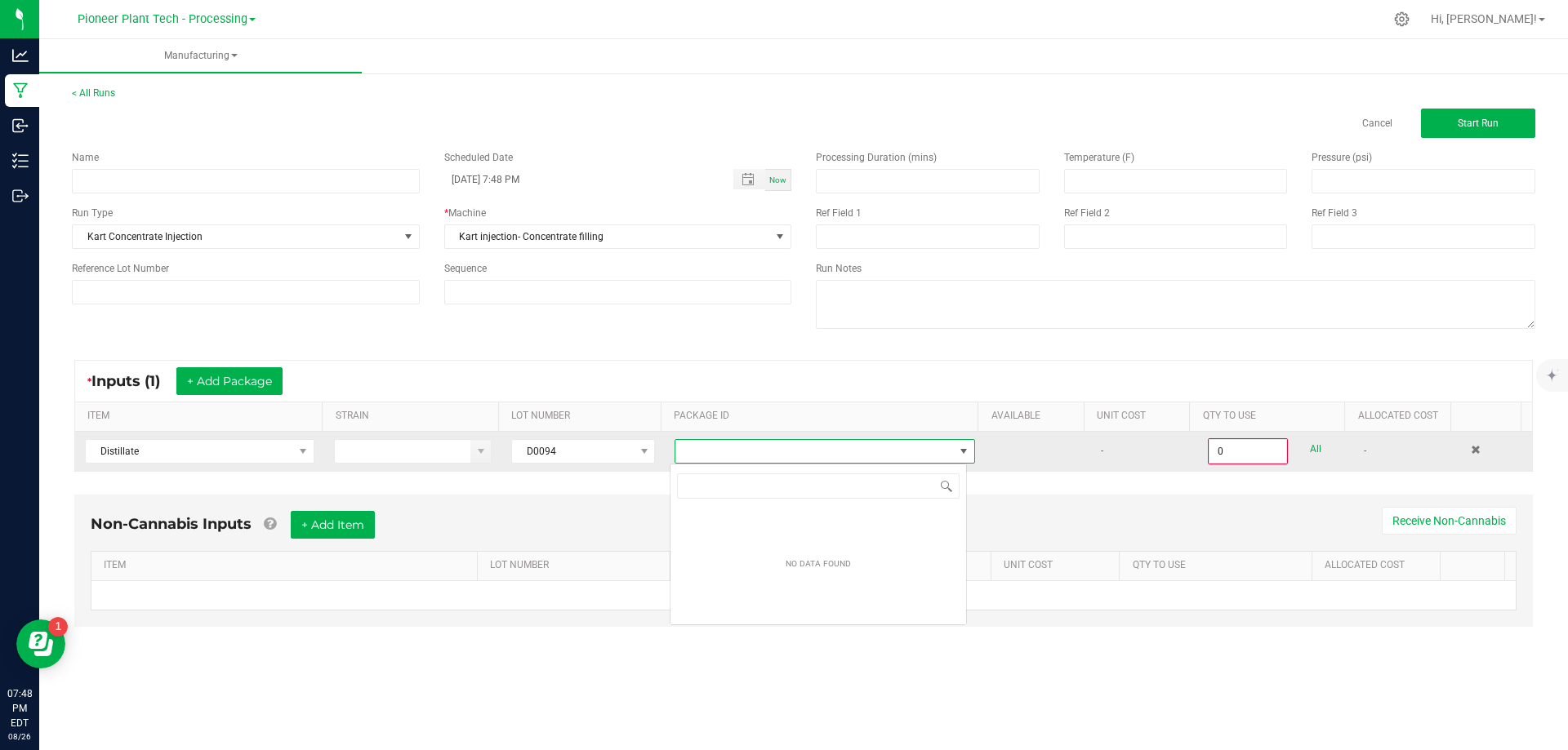
scroll to position [24, 298]
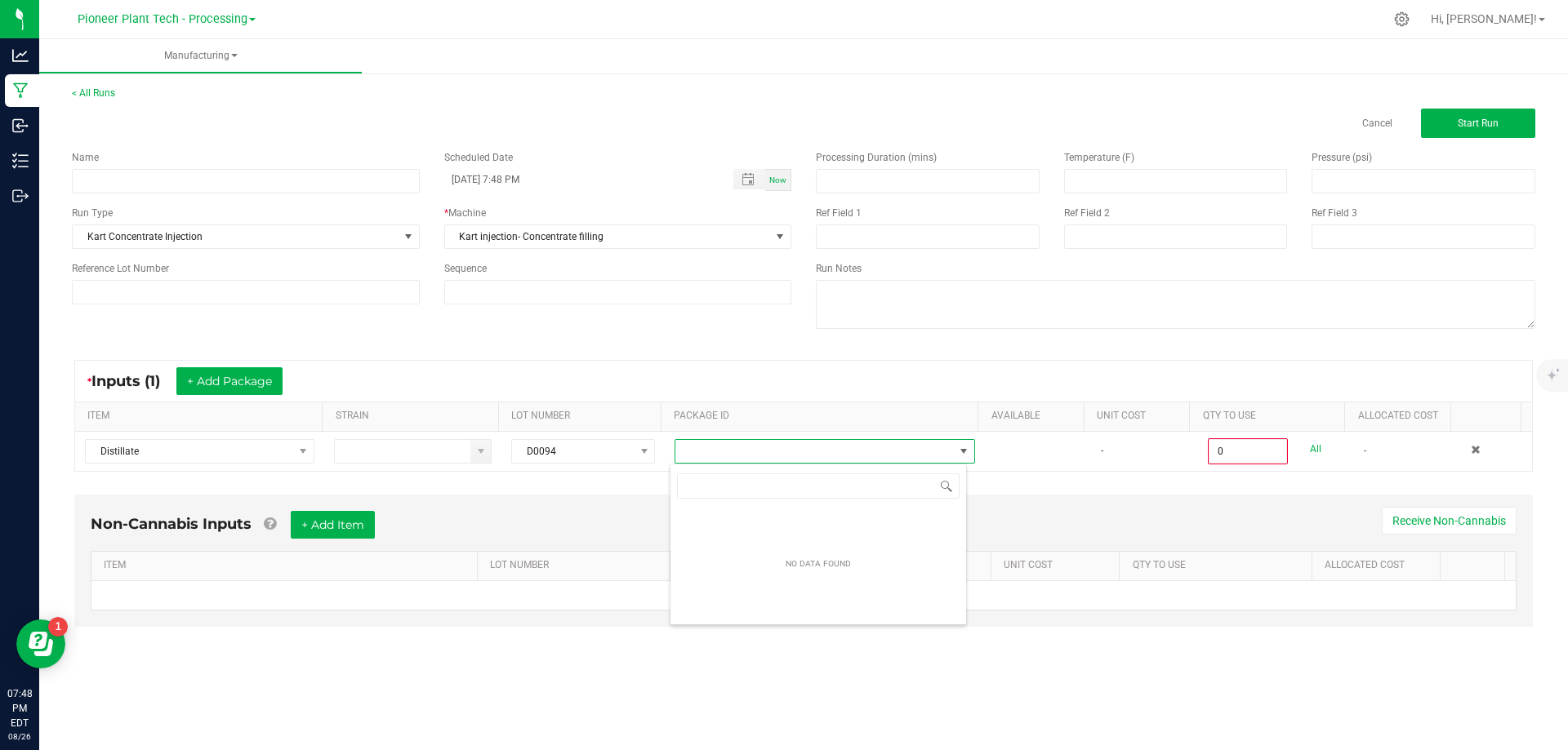
drag, startPoint x: 607, startPoint y: 515, endPoint x: 586, endPoint y: 500, distance: 25.8
click at [597, 510] on div "Non-Cannabis Inputs + Add Item Receive Non-Cannabis ITEM LOT NUMBER AREA/LOCATI…" at bounding box center [803, 561] width 1459 height 132
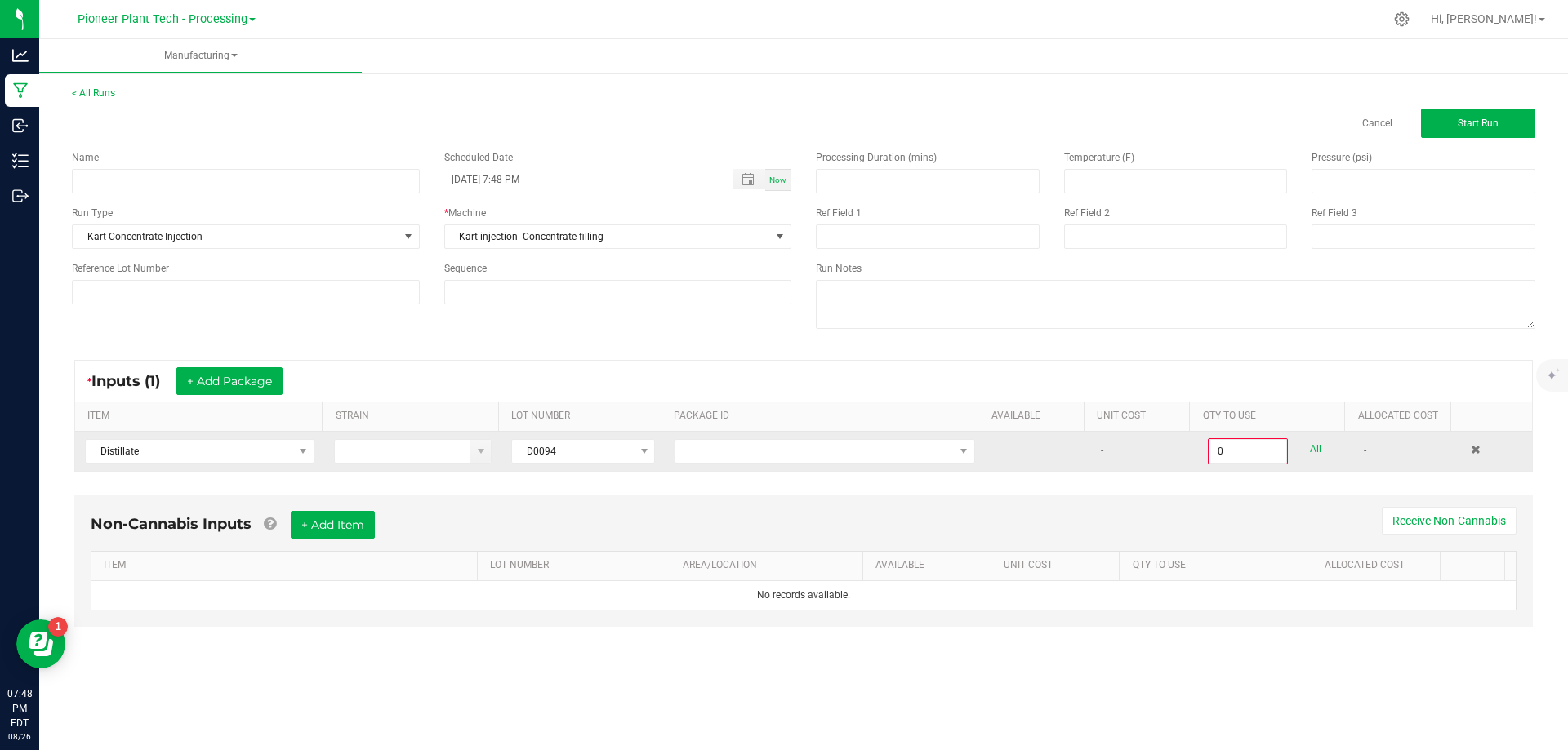
click at [623, 468] on td "D0094" at bounding box center [582, 451] width 163 height 39
click at [641, 455] on span at bounding box center [644, 451] width 13 height 13
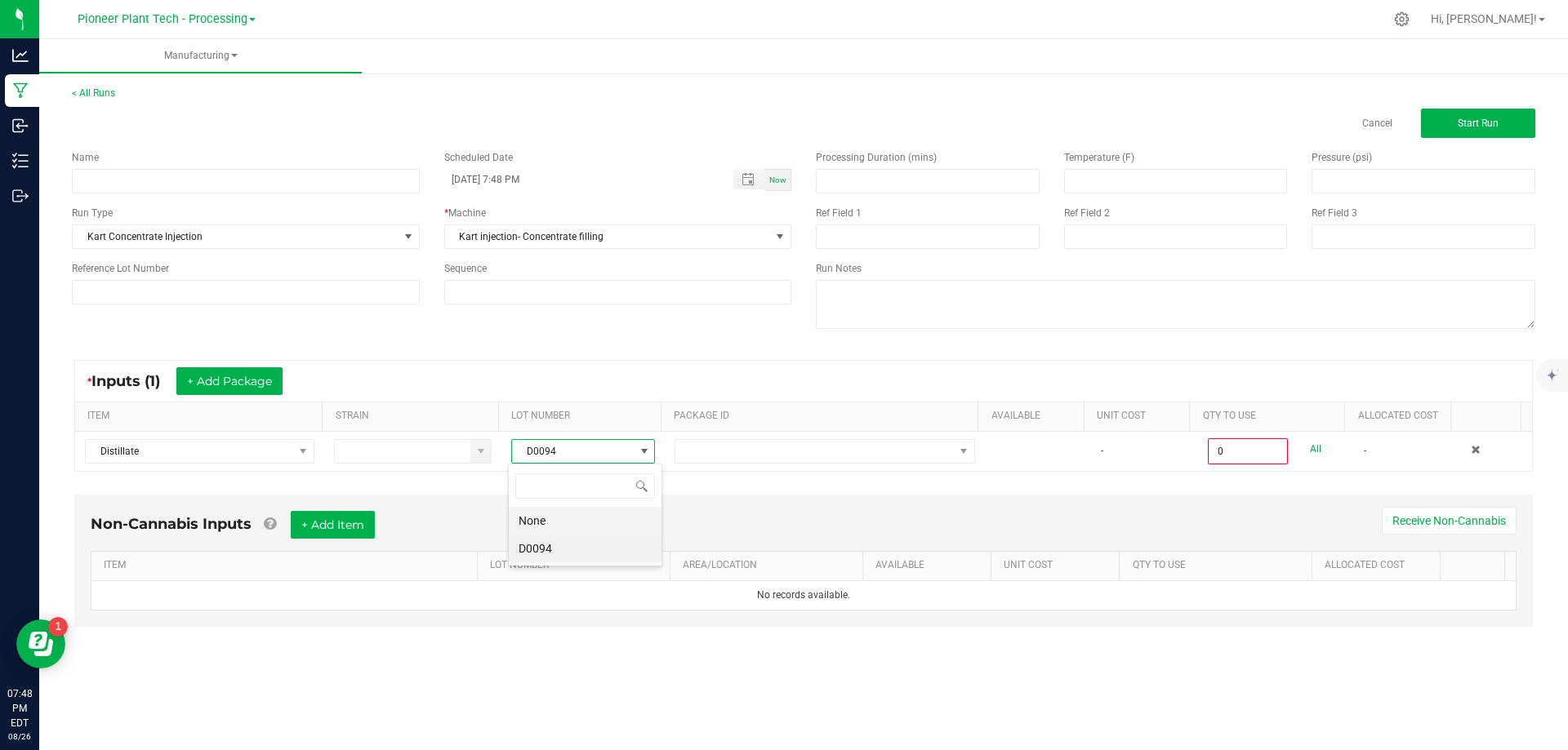
scroll to position [24, 143]
drag, startPoint x: 553, startPoint y: 520, endPoint x: 560, endPoint y: 514, distance: 9.2
click at [553, 519] on li "None" at bounding box center [585, 521] width 152 height 27
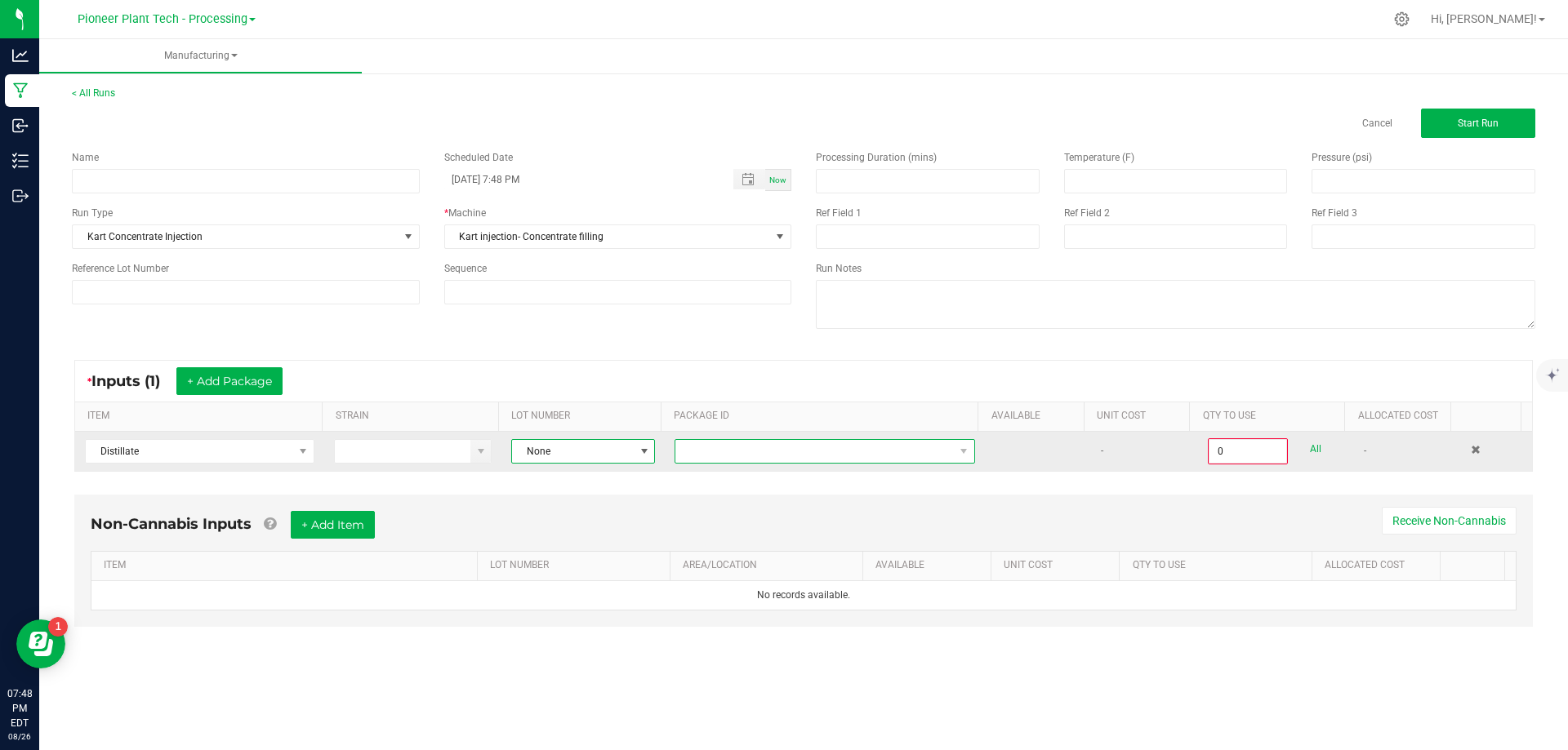
click at [828, 440] on span at bounding box center [814, 451] width 278 height 22
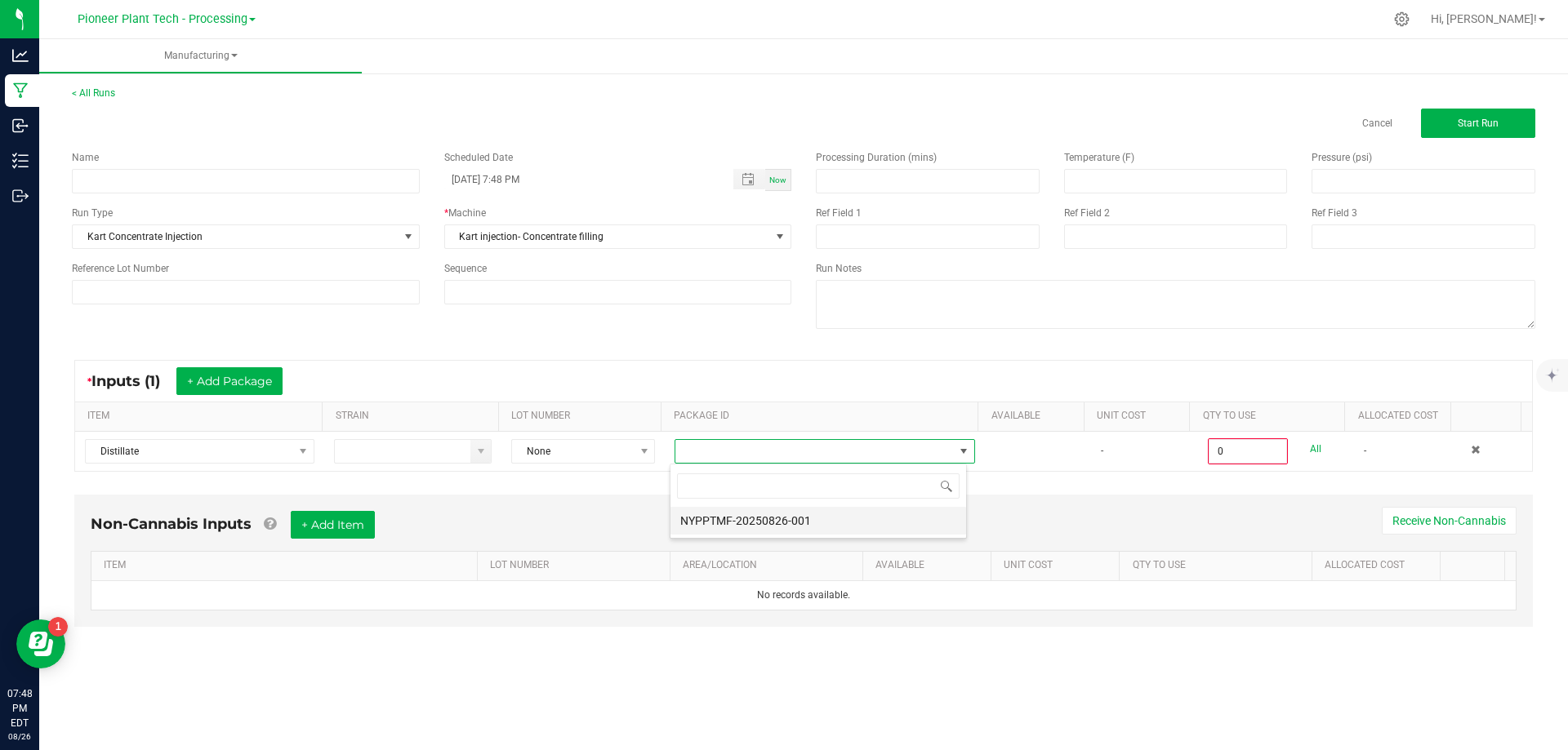
click at [764, 510] on li "NYPPTMF-20250826-001" at bounding box center [818, 521] width 296 height 27
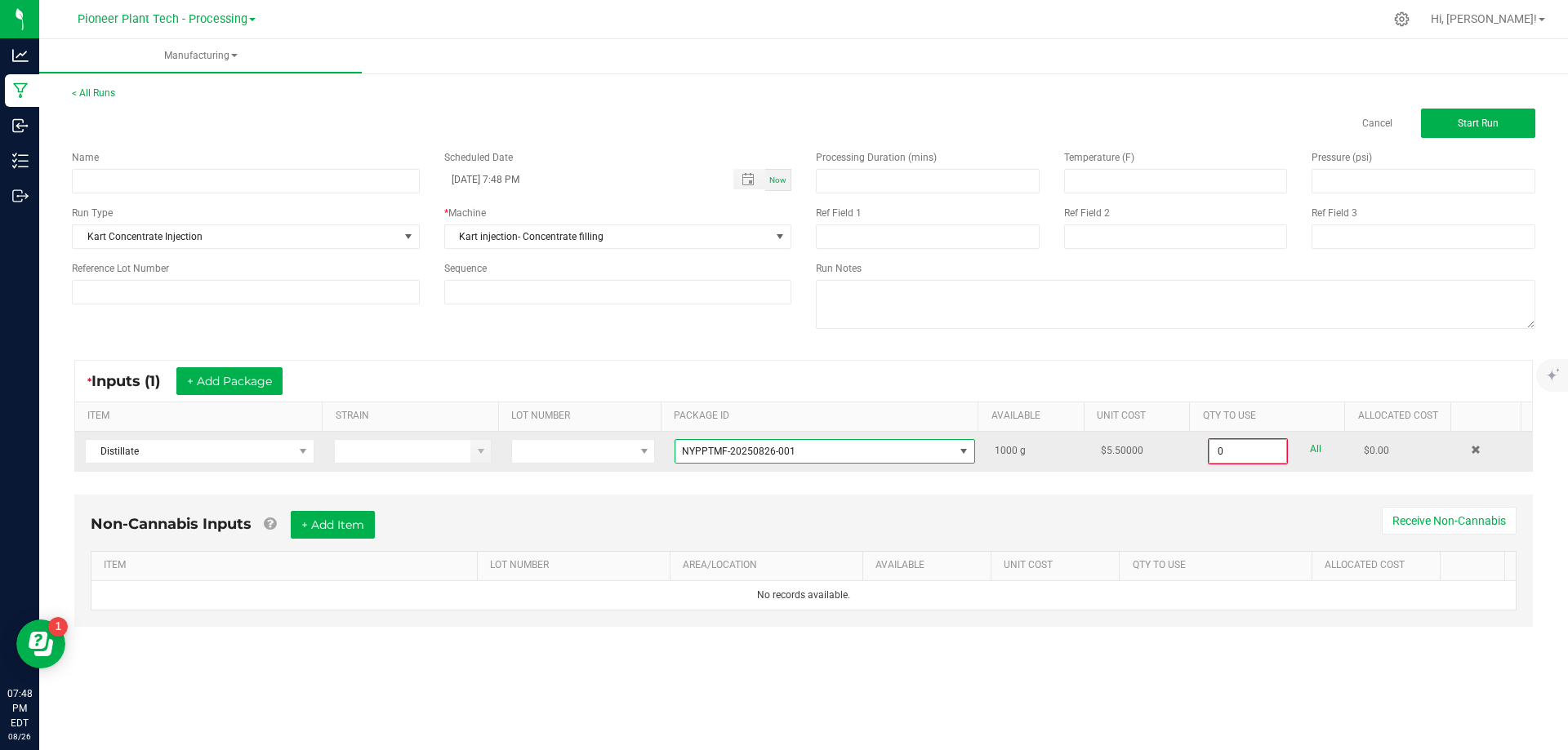
click at [1225, 454] on input "0" at bounding box center [1248, 451] width 77 height 22
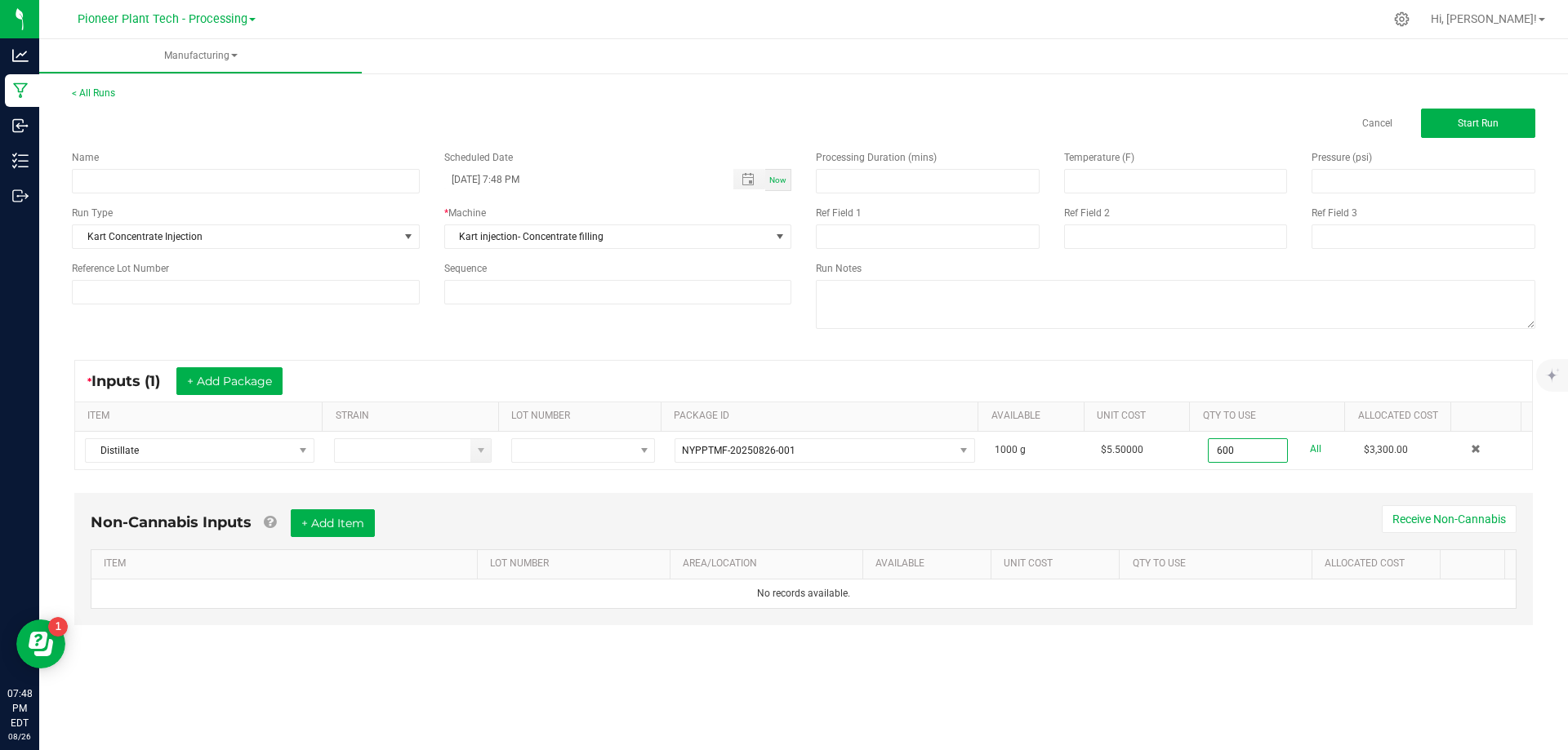
type input "600.0000 g"
click at [1238, 508] on div "Non-Cannabis Inputs + Add Item Receive Non-Cannabis ITEM LOT NUMBER AREA/LOCATI…" at bounding box center [803, 559] width 1459 height 132
click at [1470, 130] on button "Start Run" at bounding box center [1477, 123] width 114 height 29
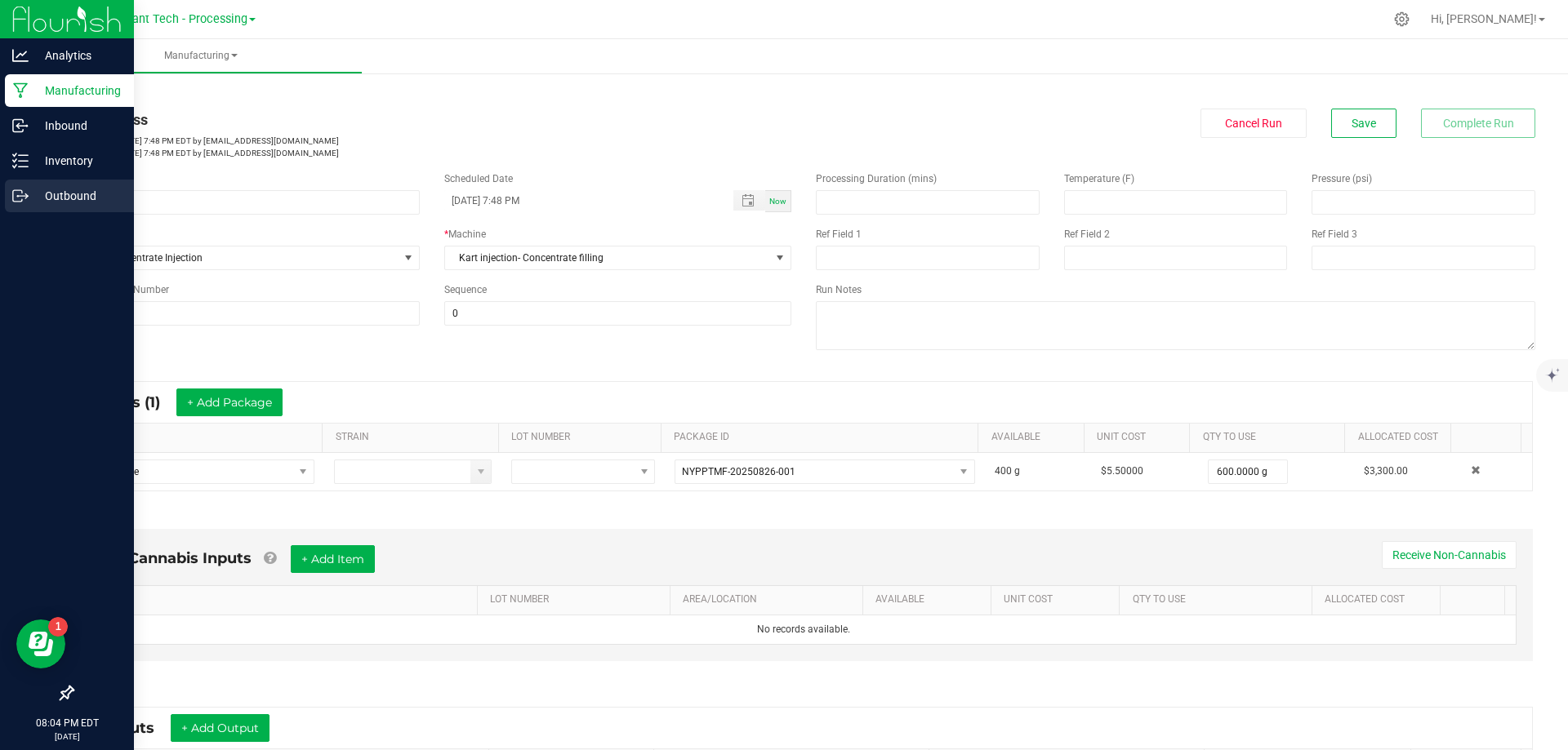
click at [60, 191] on p "Outbound" at bounding box center [77, 196] width 98 height 20
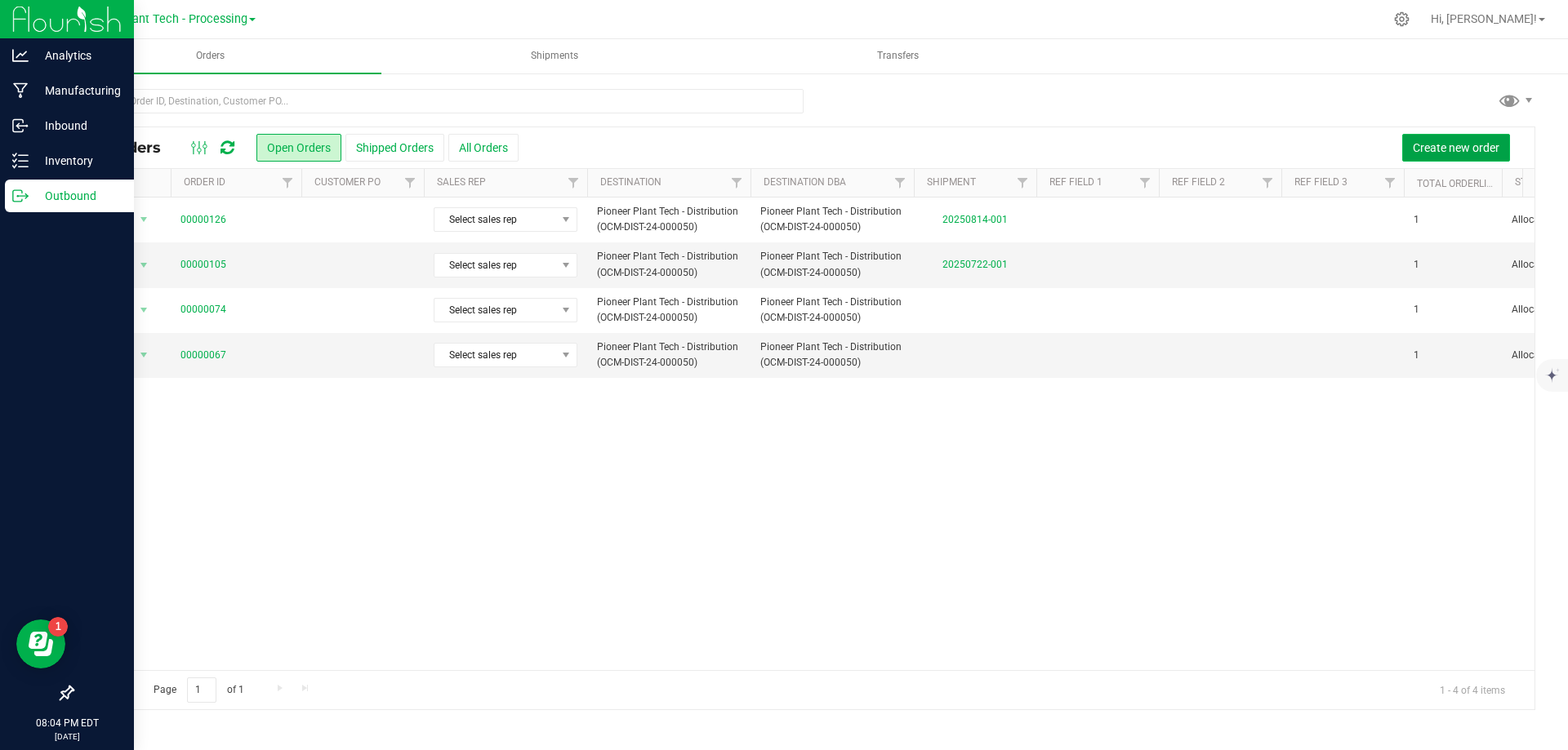
click at [1440, 142] on span "Create new order" at bounding box center [1456, 147] width 87 height 13
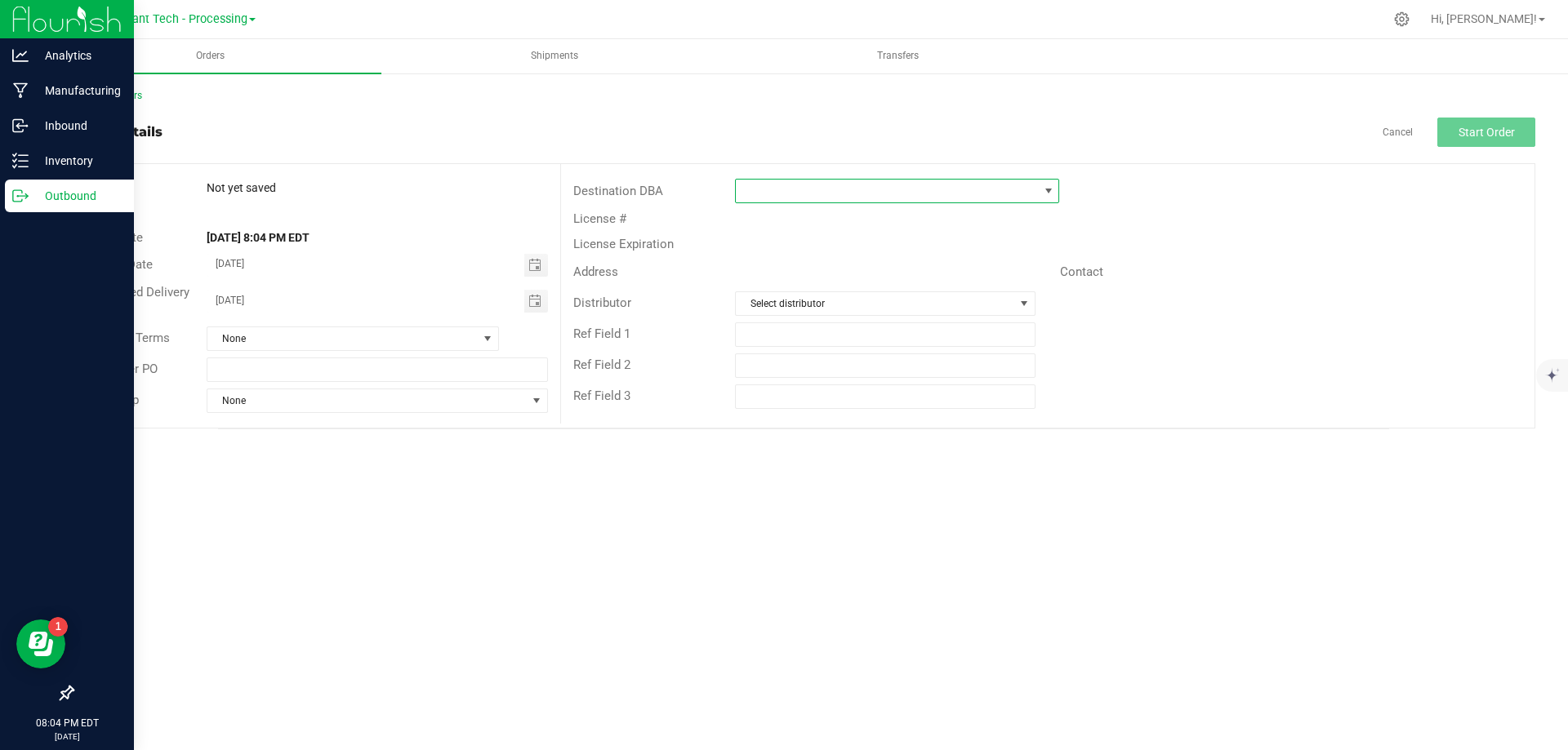
click at [1038, 188] on span at bounding box center [1047, 190] width 21 height 22
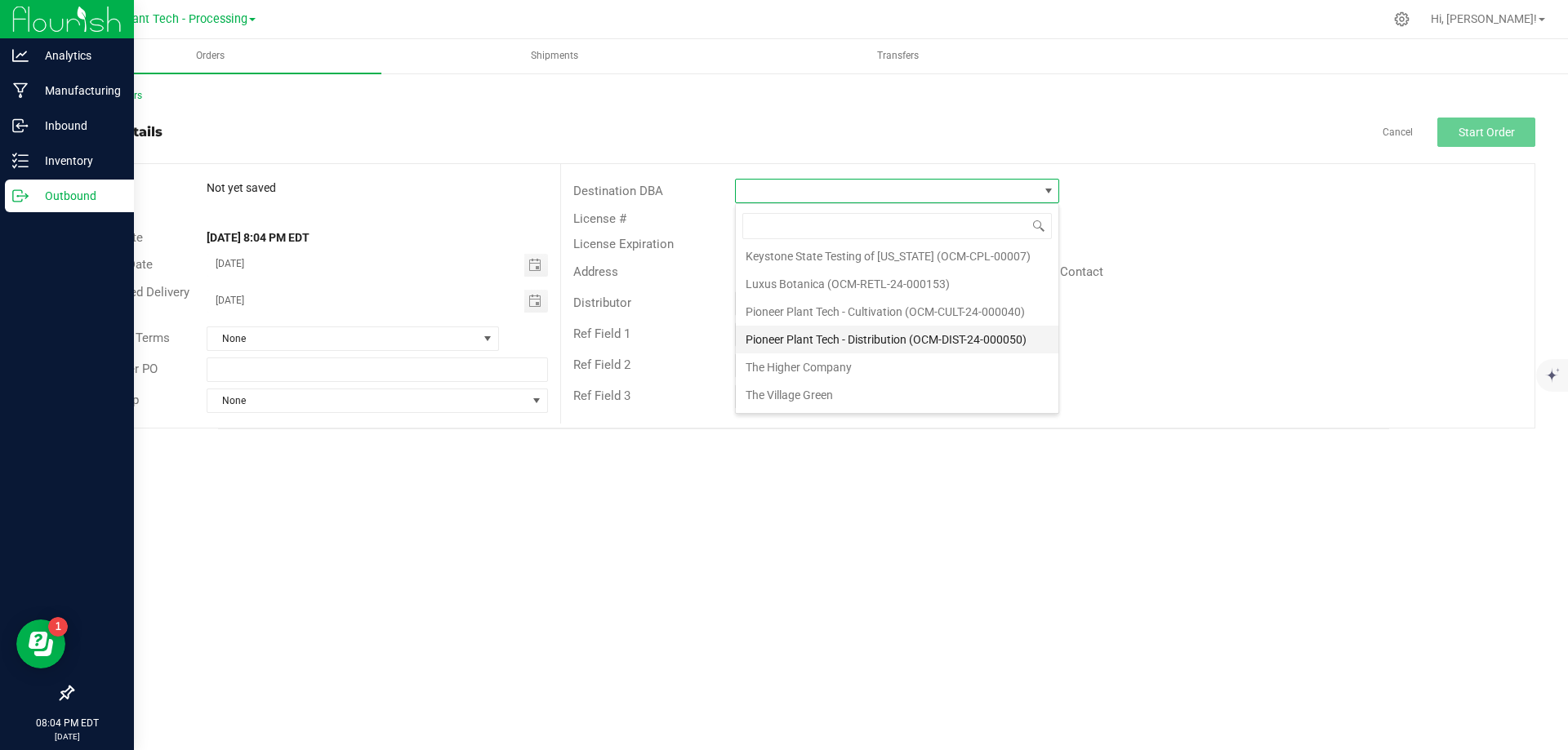
click at [884, 340] on li "Pioneer Plant Tech - Distribution (OCM-DIST-24-000050)" at bounding box center [897, 340] width 322 height 27
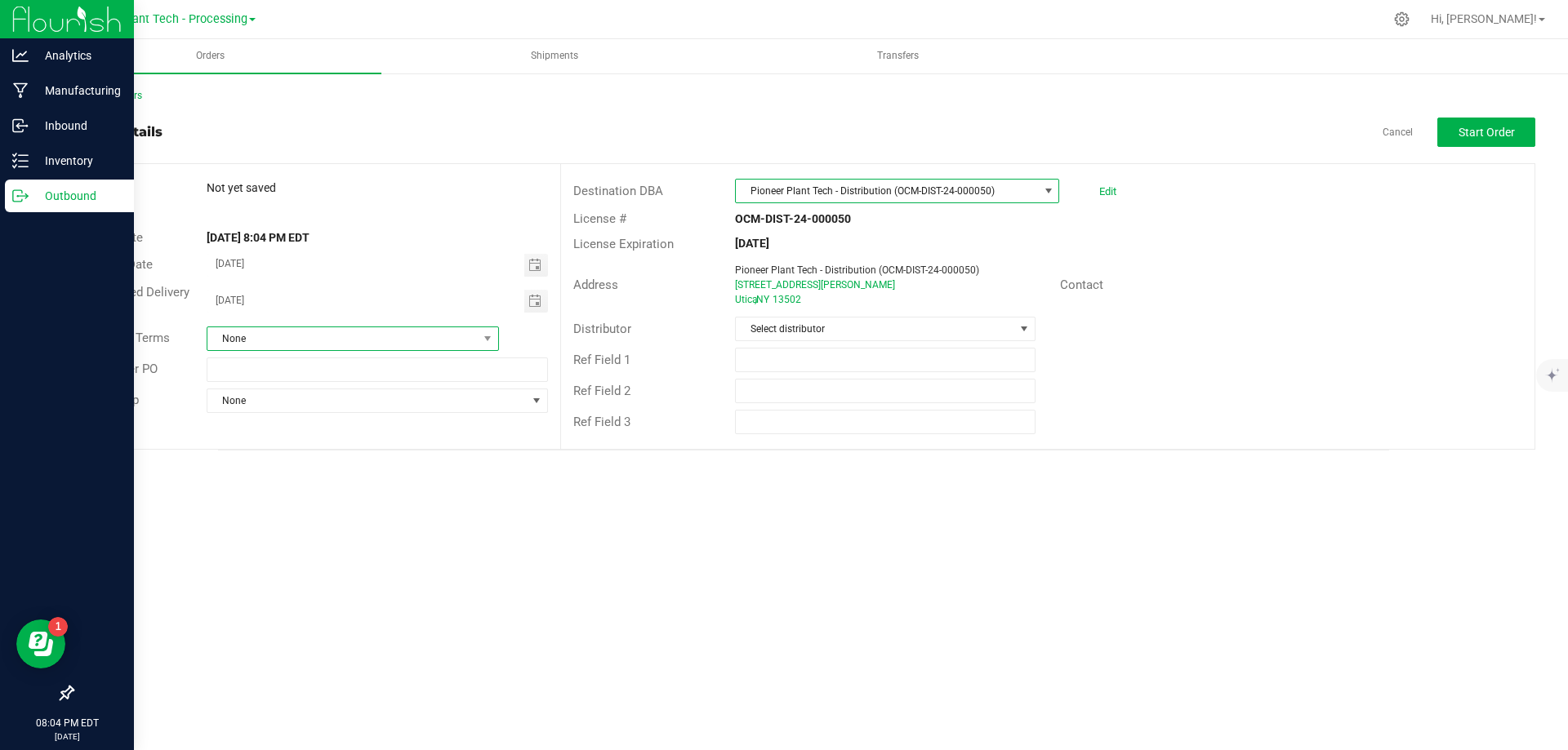
click at [447, 341] on span "None" at bounding box center [342, 338] width 271 height 22
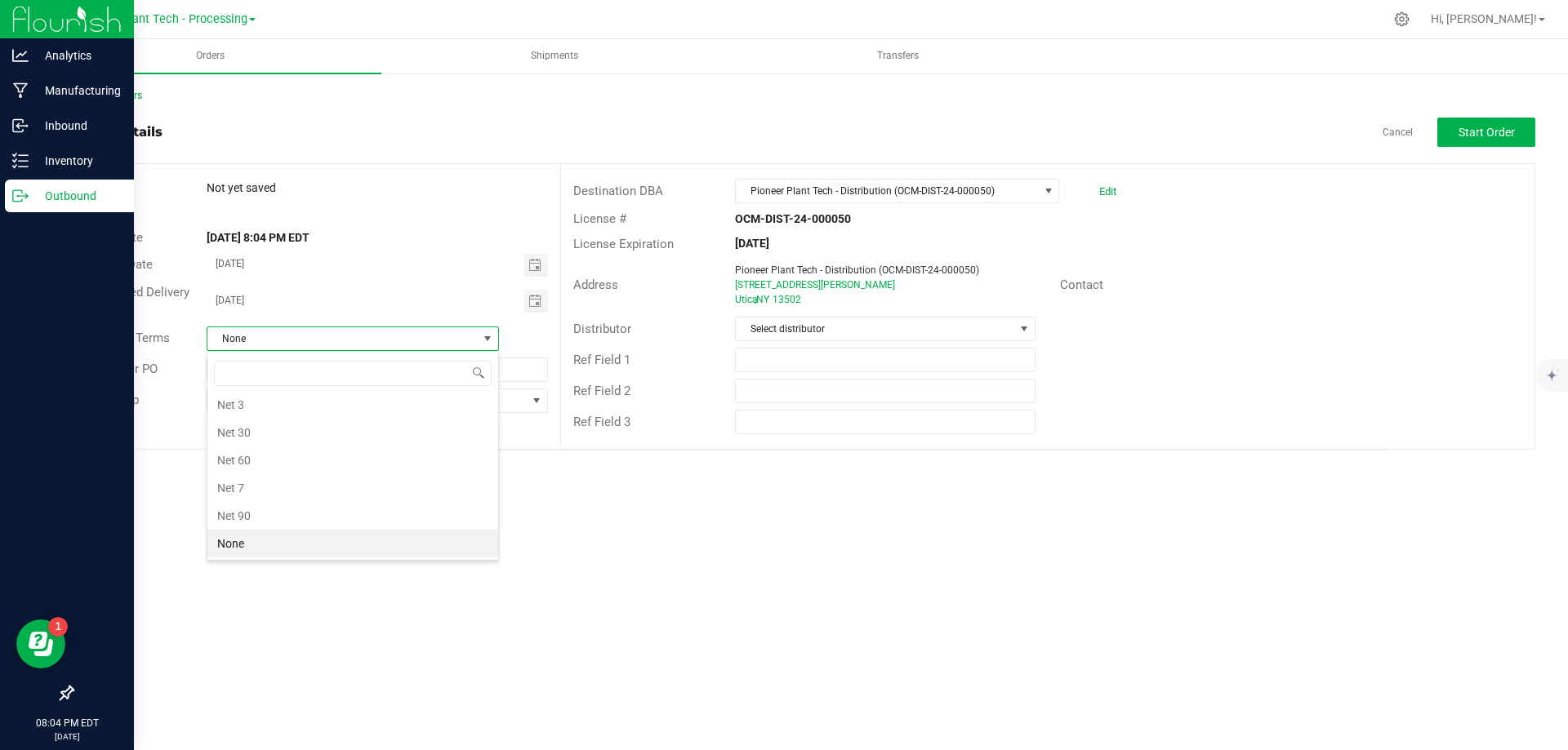
scroll to position [24, 292]
click at [265, 534] on li "None" at bounding box center [353, 543] width 291 height 27
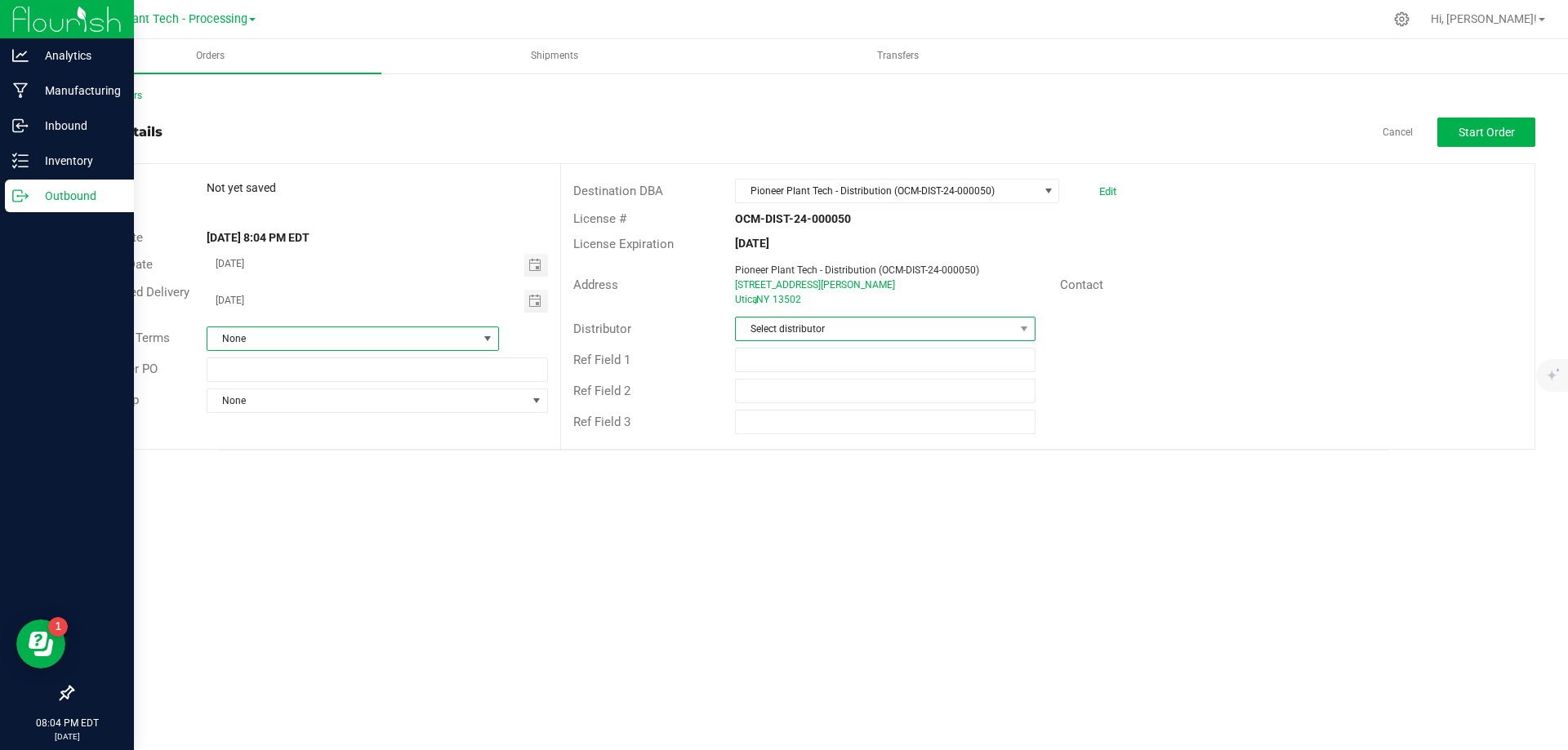
click at [1007, 327] on span "Select distributor" at bounding box center [874, 328] width 277 height 22
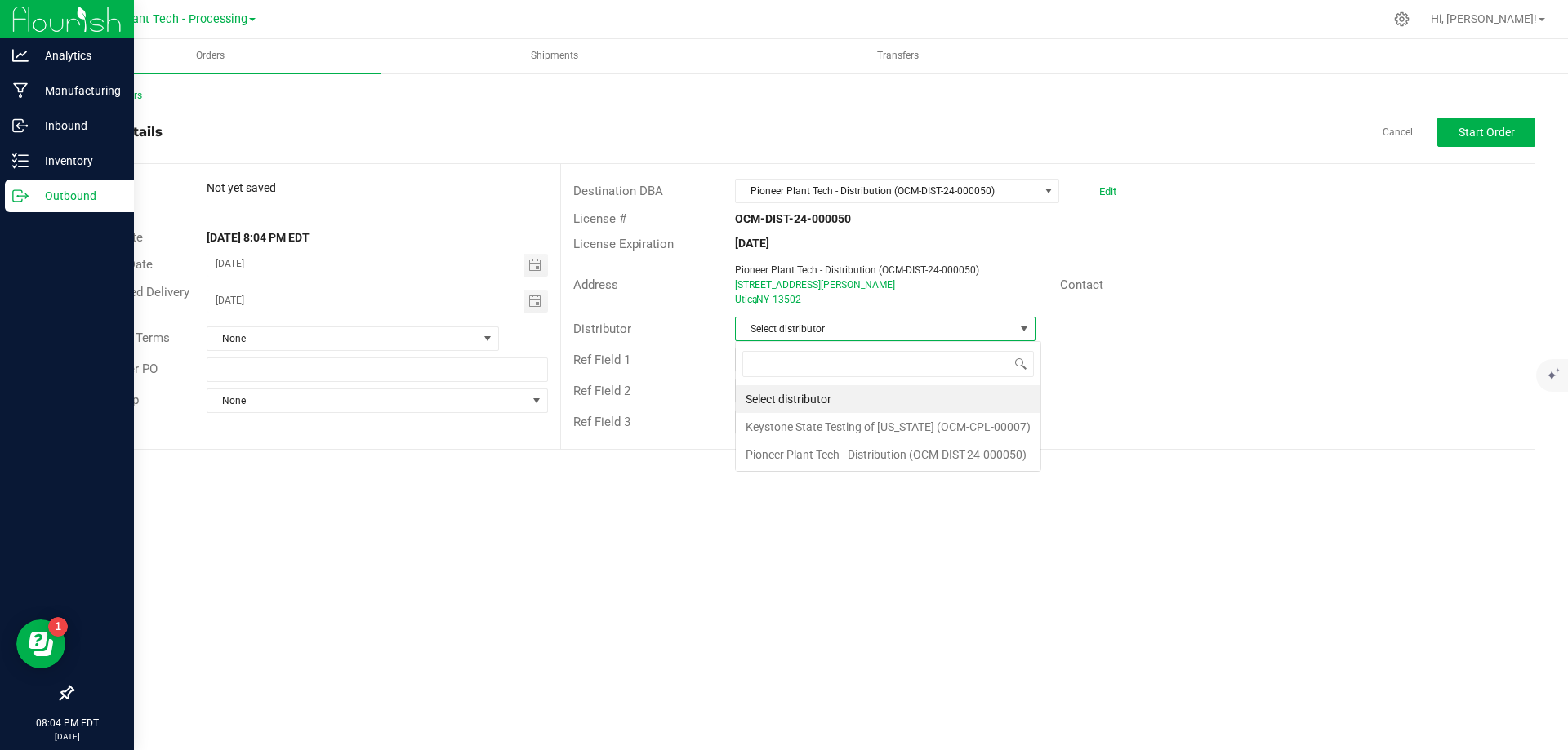
scroll to position [24, 301]
click at [847, 455] on li "Pioneer Plant Tech - Distribution (OCM-DIST-24-000050)" at bounding box center [888, 454] width 305 height 27
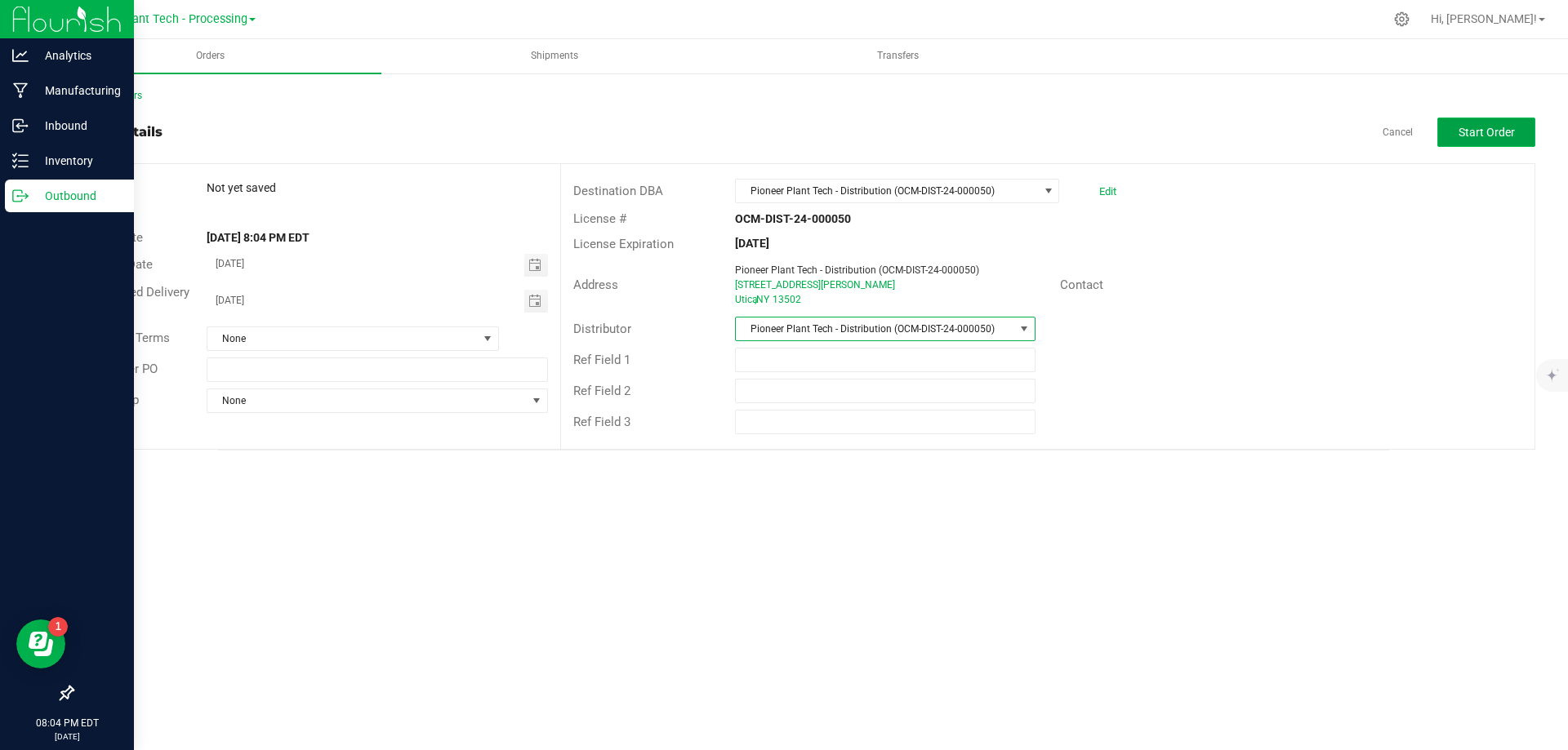
click at [1500, 131] on span "Start Order" at bounding box center [1487, 132] width 57 height 13
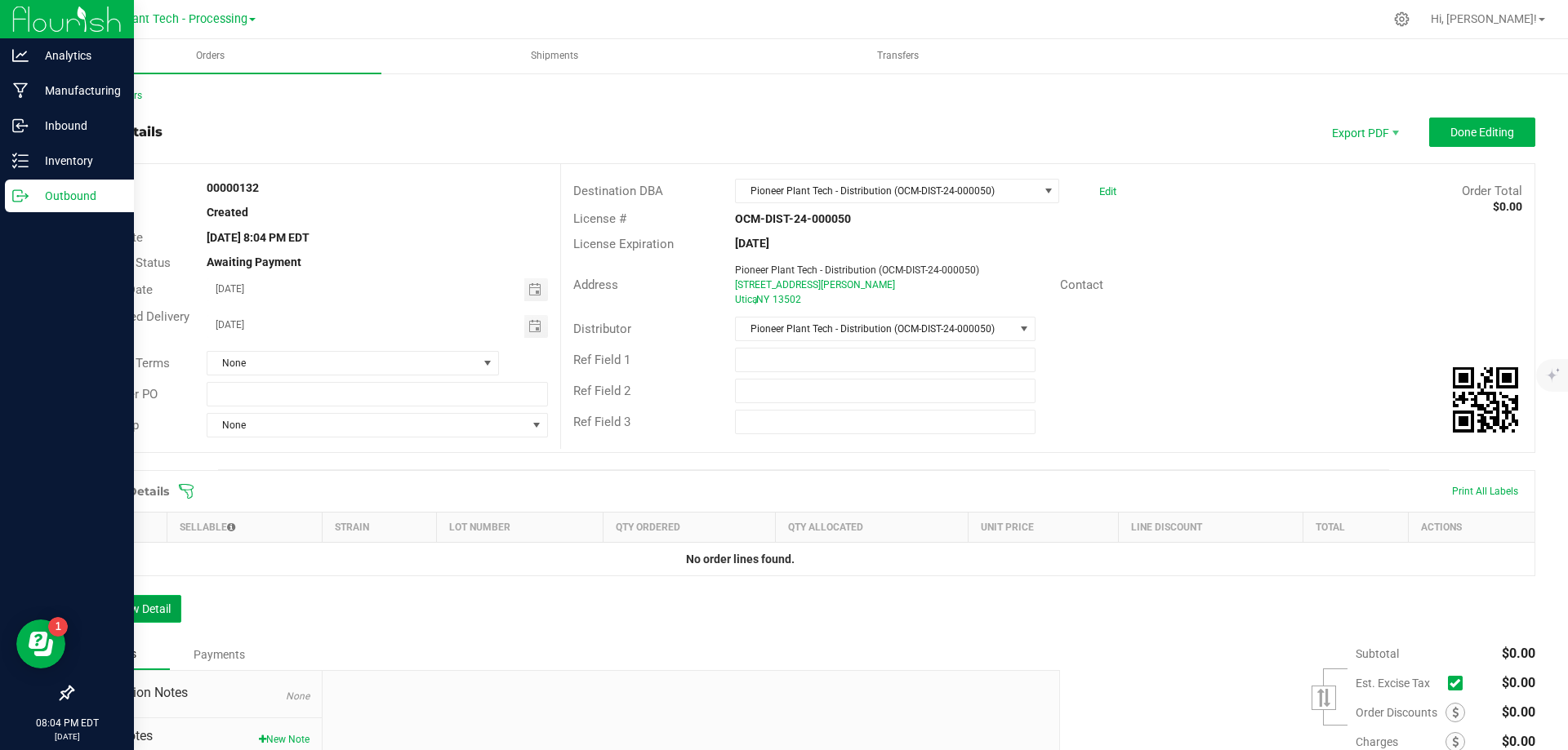
click at [154, 616] on button "Add New Detail" at bounding box center [127, 608] width 109 height 27
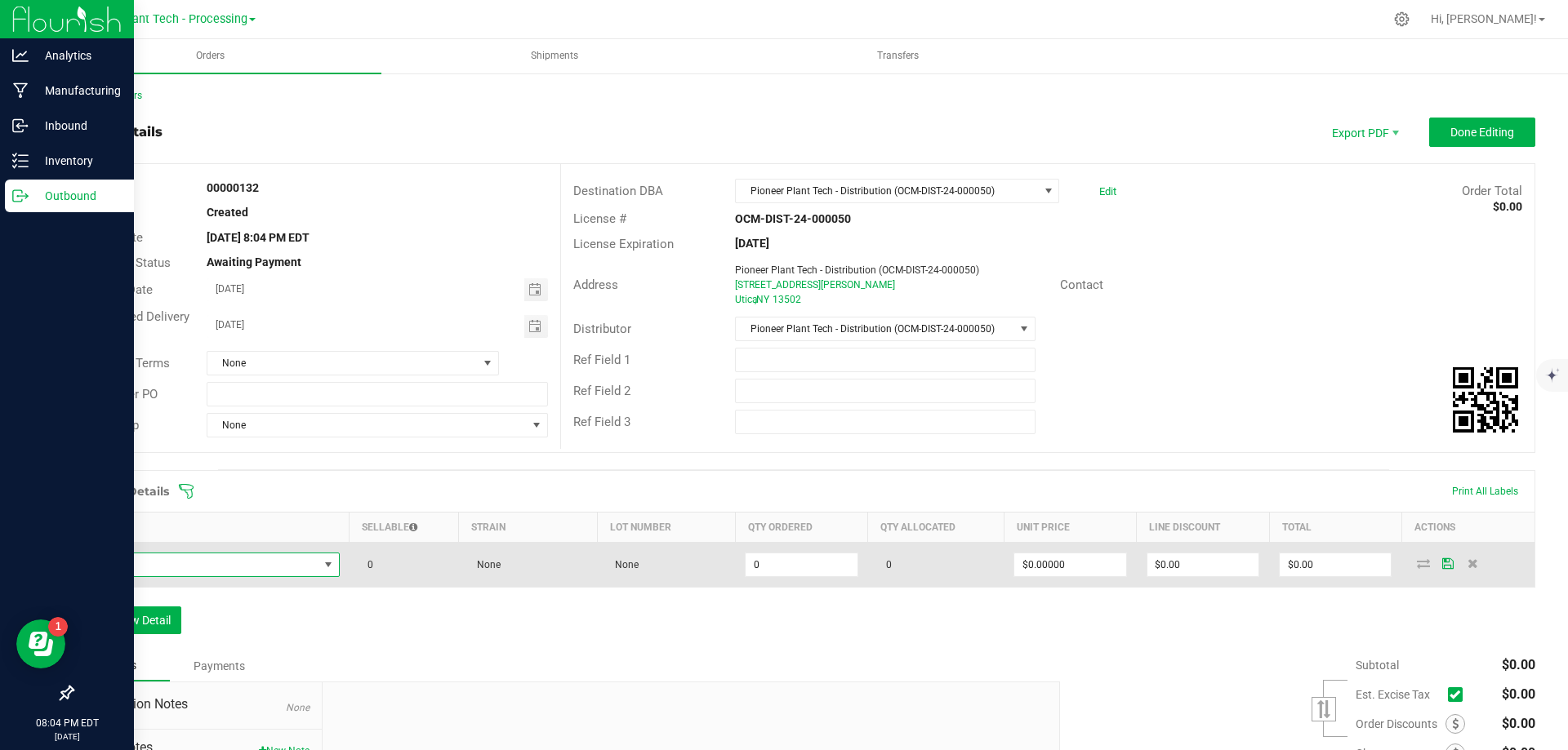
click at [326, 567] on span "NO DATA FOUND" at bounding box center [327, 564] width 13 height 13
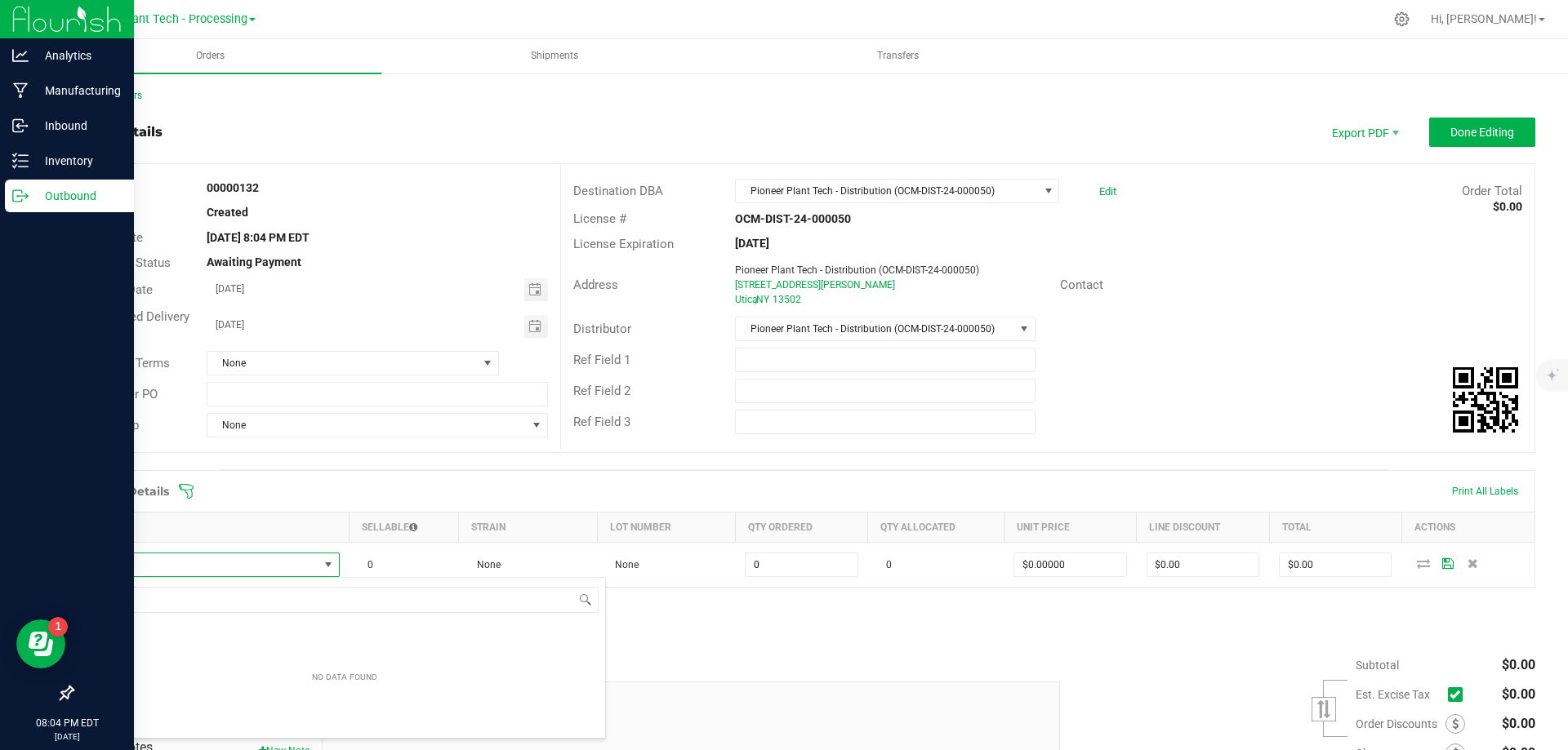
scroll to position [24, 252]
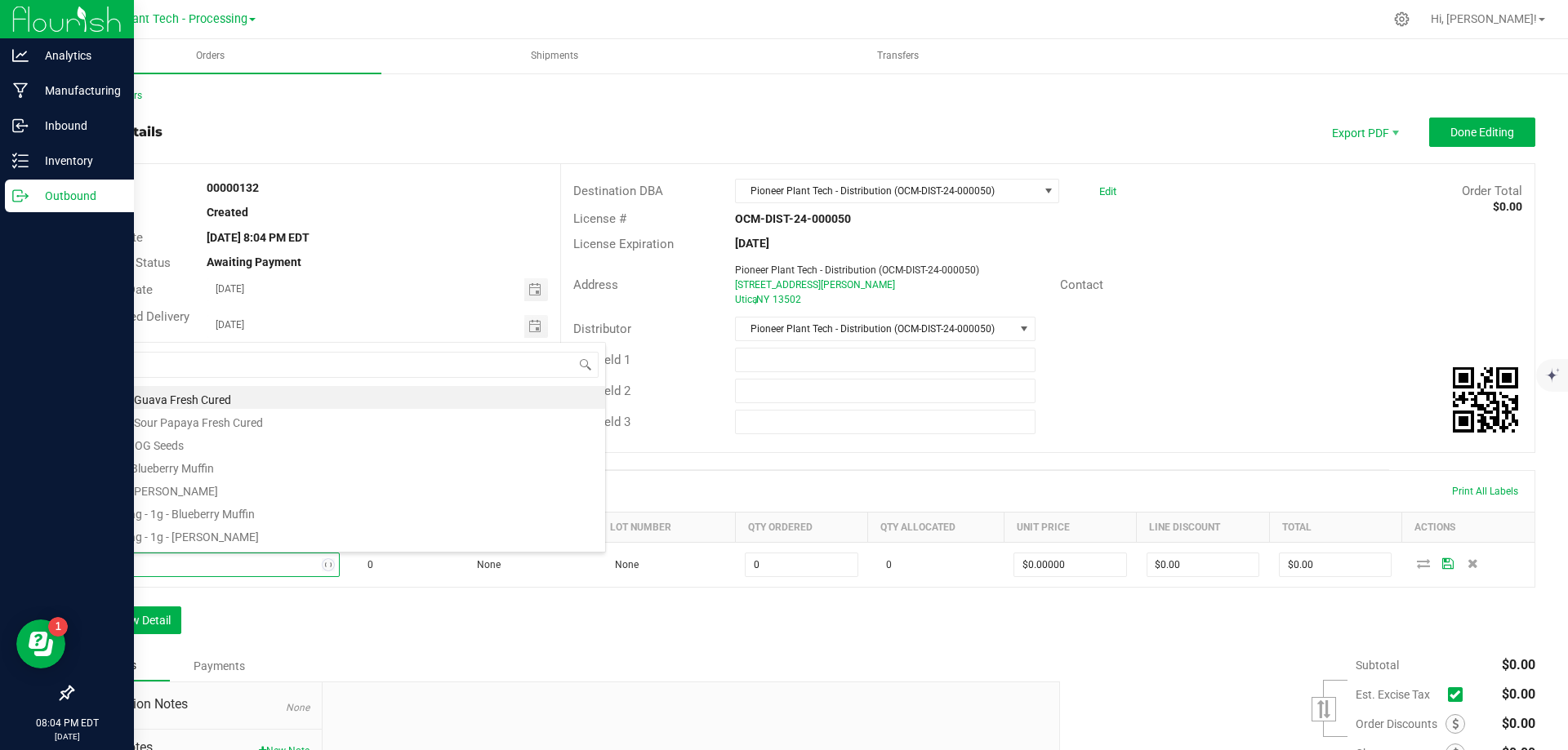
type input "dist"
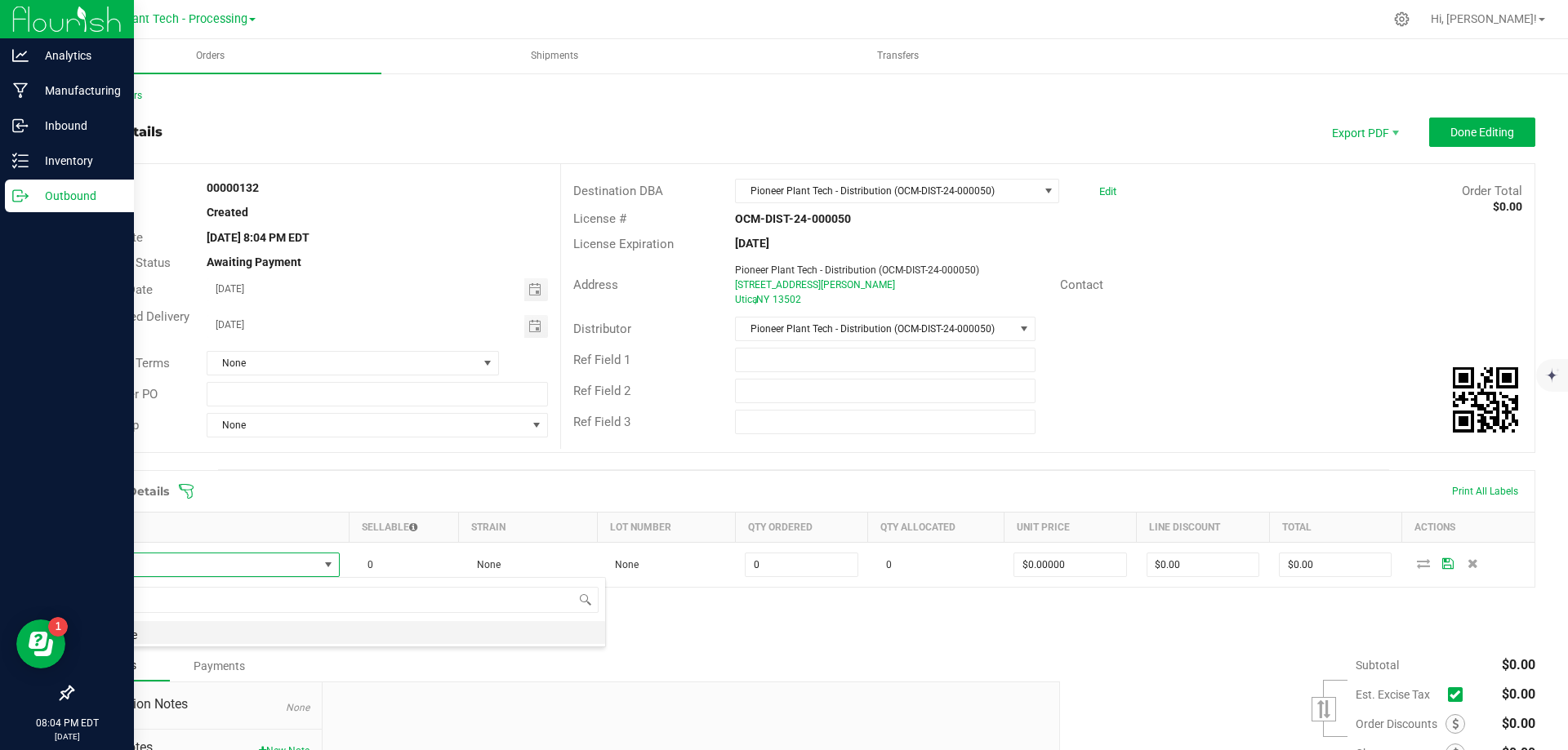
click at [132, 630] on li "Distillate" at bounding box center [344, 632] width 521 height 22
type input "0.0000 g"
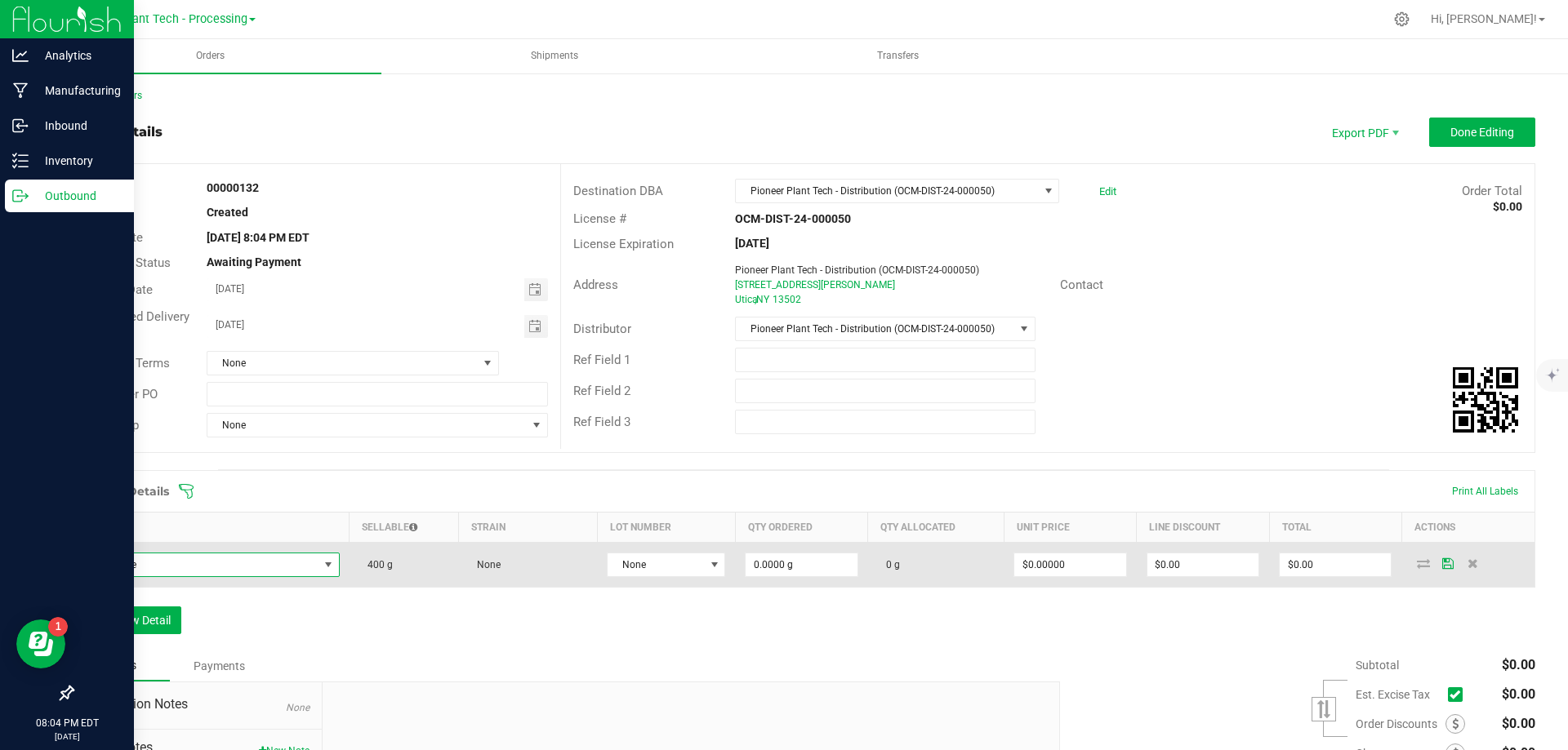
click at [321, 568] on span at bounding box center [327, 564] width 13 height 13
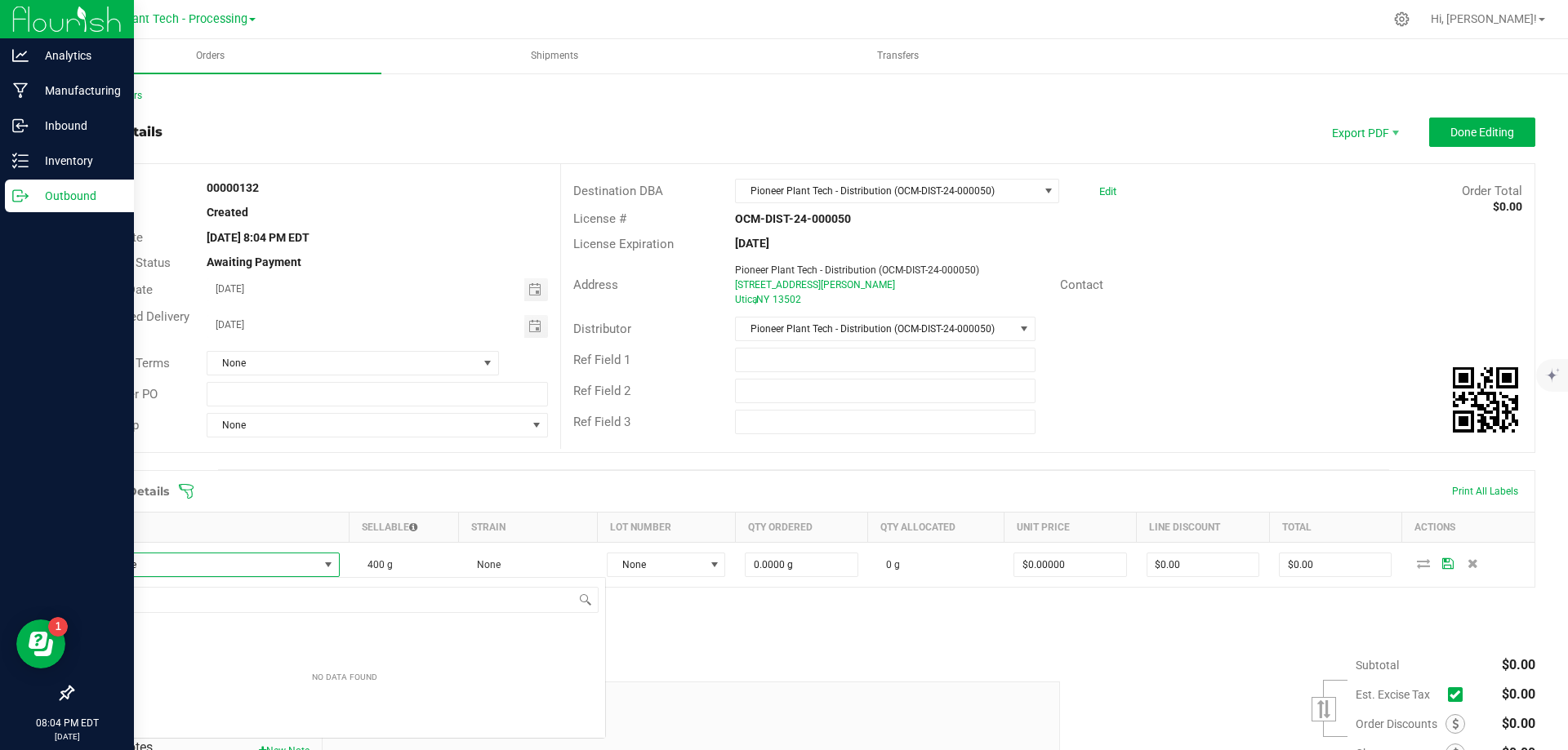
scroll to position [0, 0]
type input "guava"
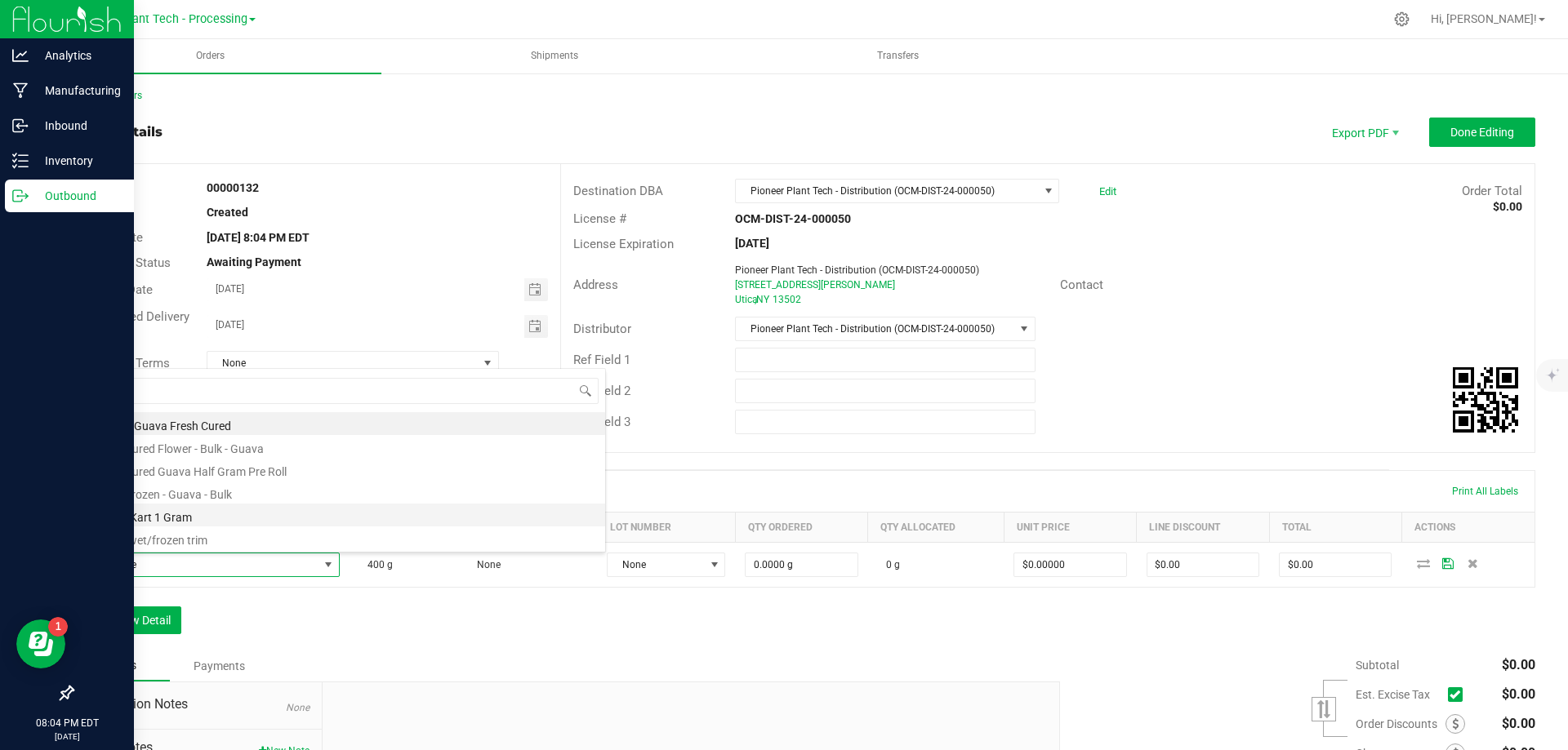
click at [182, 512] on li "Guava Kart 1 Gram" at bounding box center [344, 515] width 521 height 22
type input "0 ea"
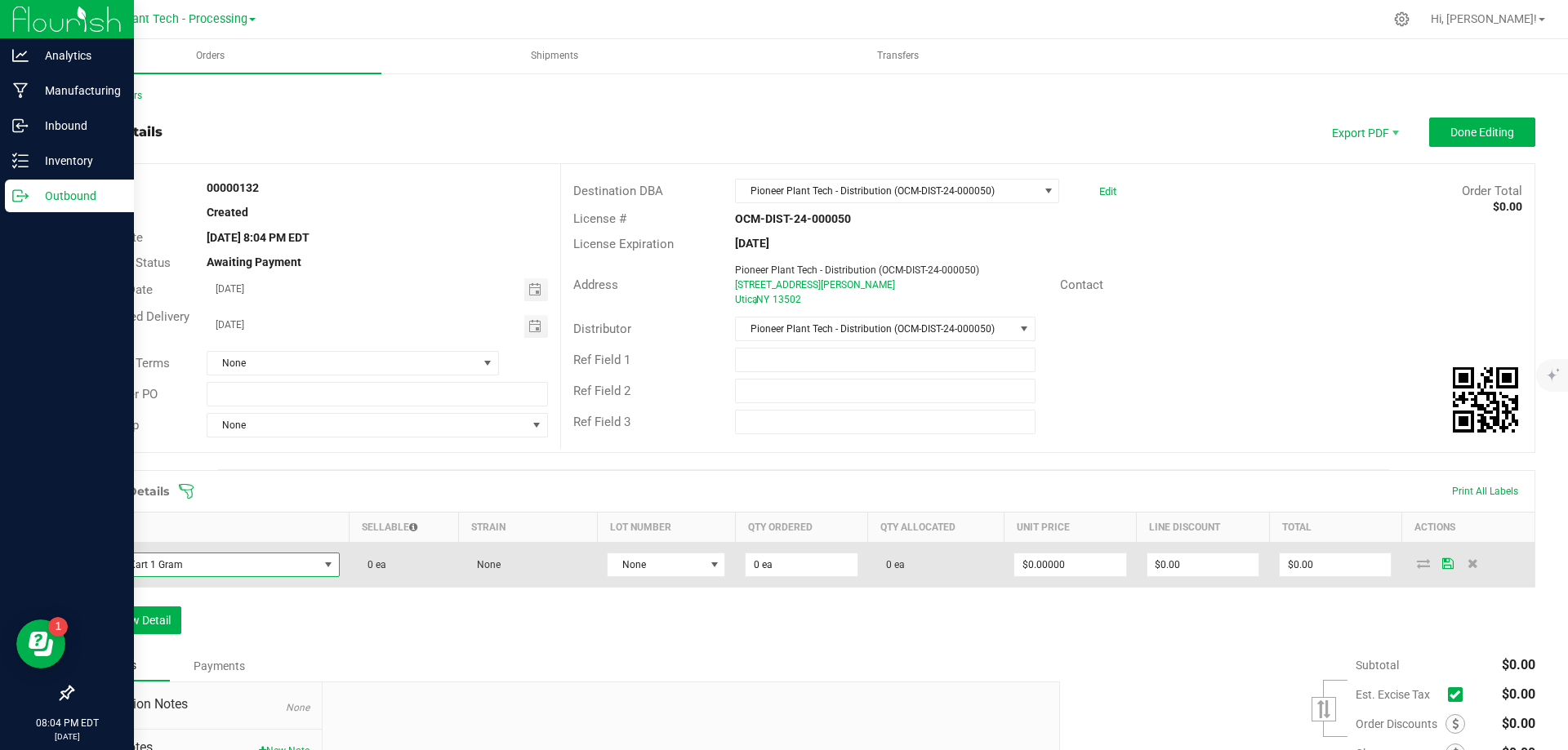
click at [339, 566] on td "Guava Kart 1 Gram" at bounding box center [211, 565] width 276 height 45
click at [326, 565] on span at bounding box center [327, 564] width 13 height 13
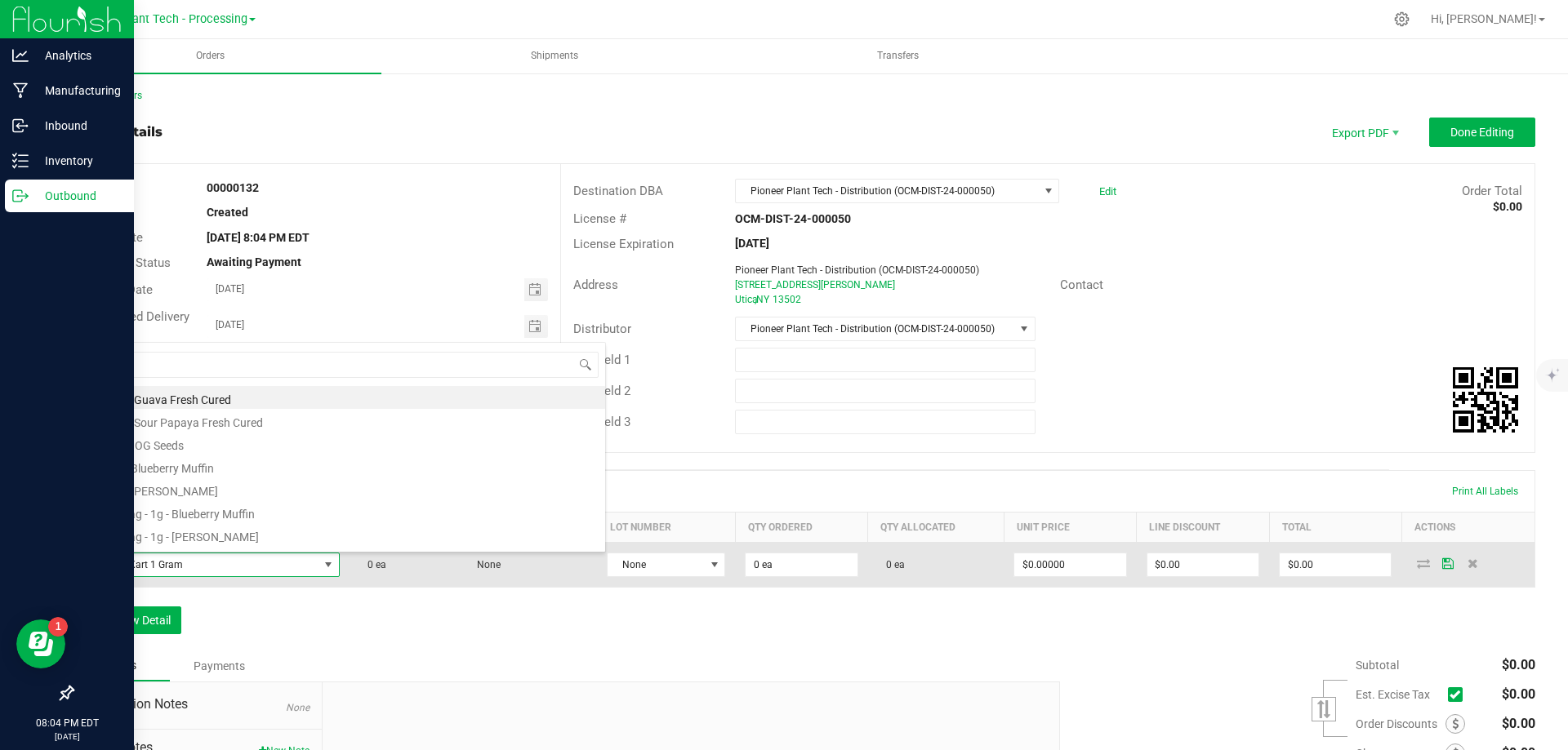
scroll to position [24, 252]
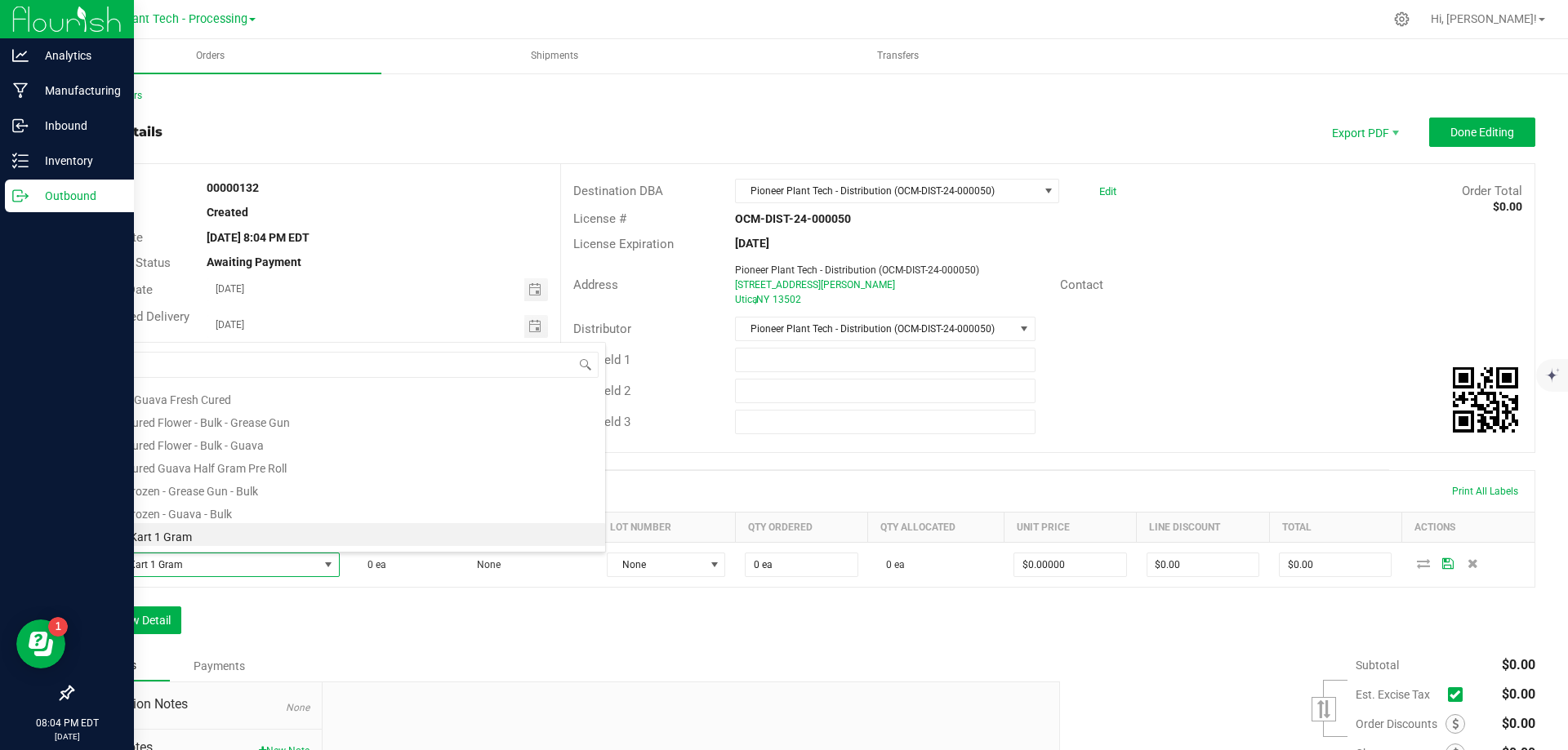
type input "guav"
click at [35, 160] on p "Inventory" at bounding box center [77, 161] width 98 height 20
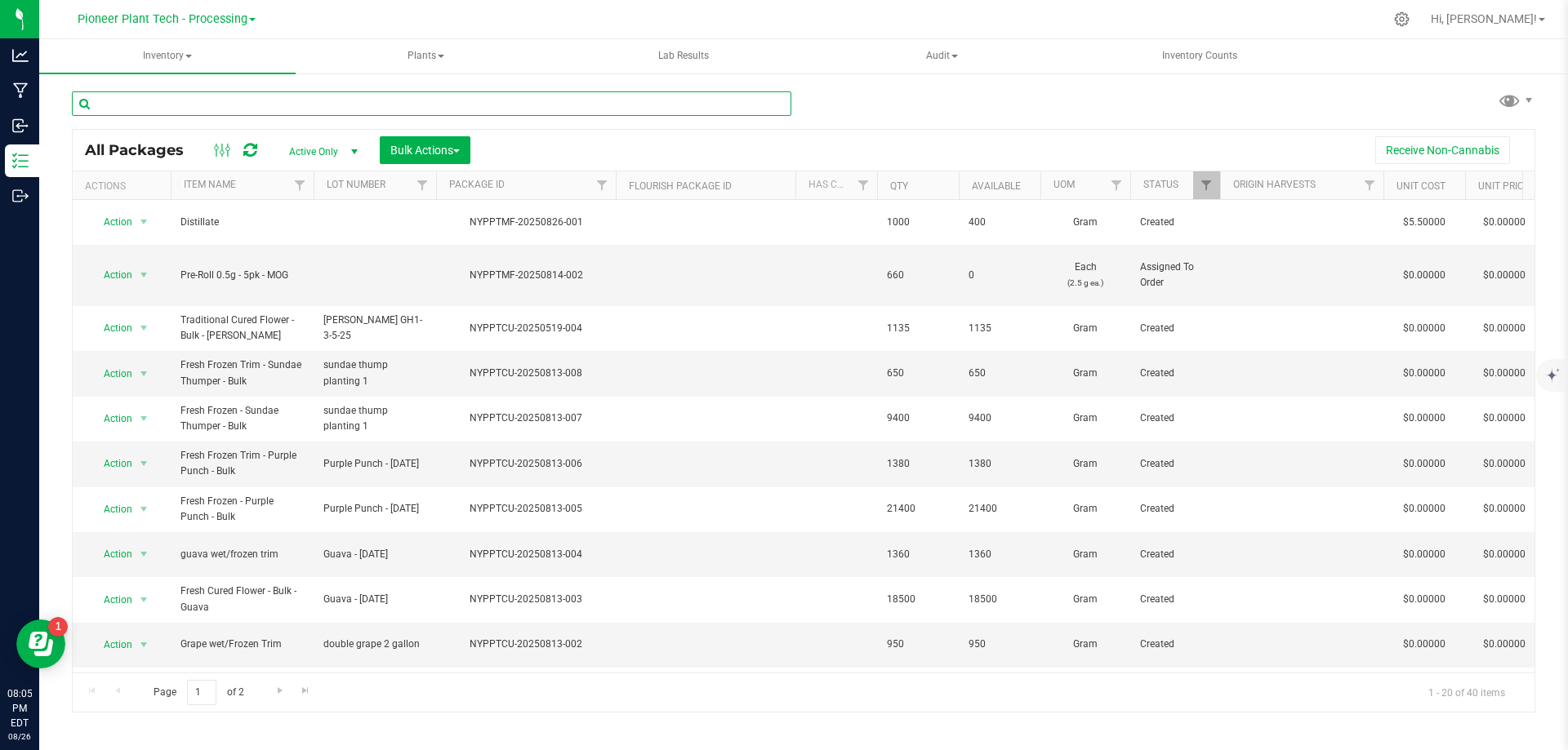
click at [331, 104] on input "text" at bounding box center [432, 104] width 719 height 24
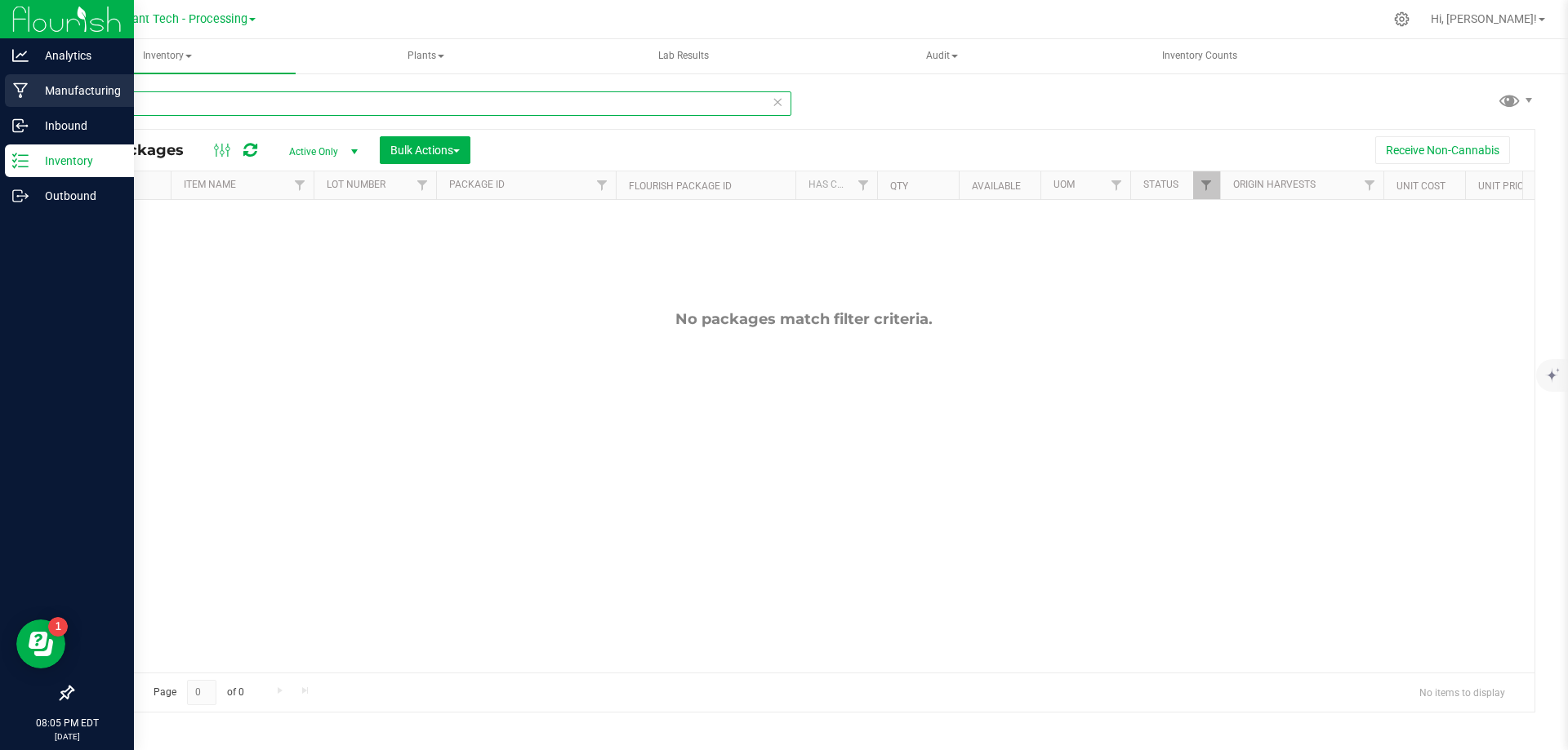
drag, startPoint x: 157, startPoint y: 103, endPoint x: 13, endPoint y: 102, distance: 144.0
click at [13, 102] on div "Analytics Manufacturing Inbound Inventory Outbound 08:05 PM EDT 08/26/2025 08/2…" at bounding box center [784, 375] width 1568 height 750
drag, startPoint x: 82, startPoint y: 105, endPoint x: 37, endPoint y: 105, distance: 45.0
click at [37, 105] on div "Analytics Manufacturing Inbound Inventory Outbound 08:05 PM EDT 08/26/2025 08/2…" at bounding box center [784, 375] width 1568 height 750
type input "distil"
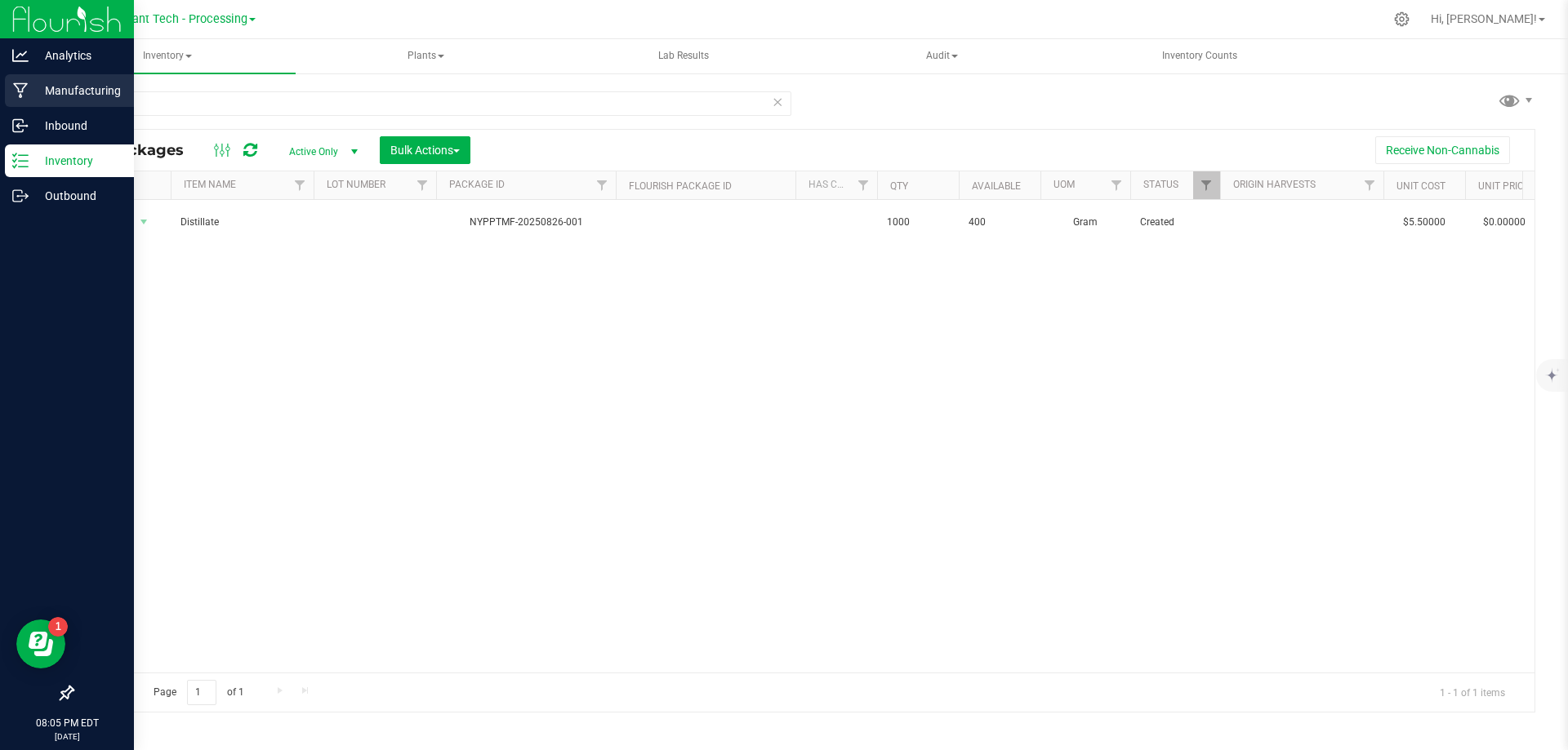
click at [58, 92] on p "Manufacturing" at bounding box center [77, 91] width 98 height 20
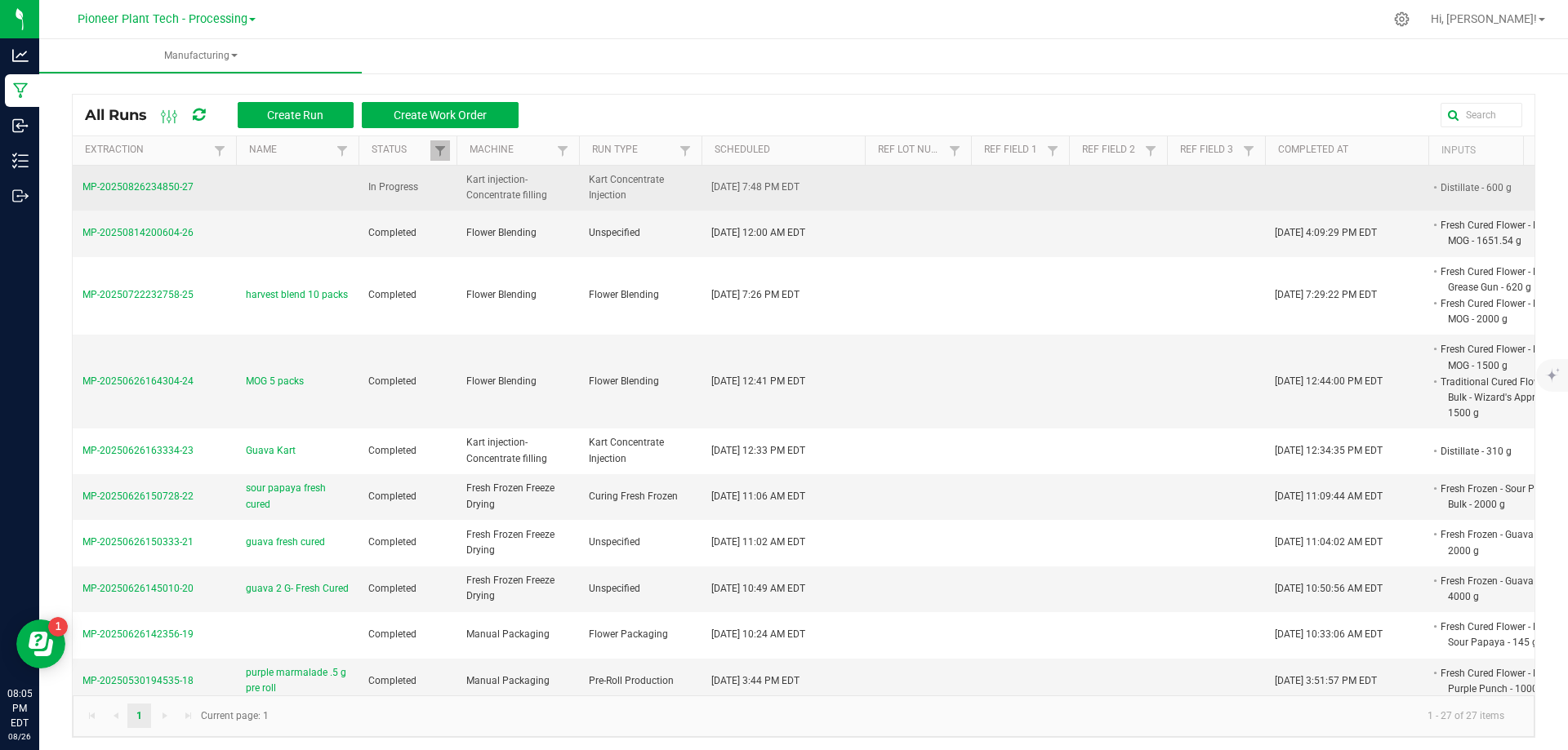
click at [159, 189] on span "MP-20250826234850-27" at bounding box center [138, 188] width 111 height 12
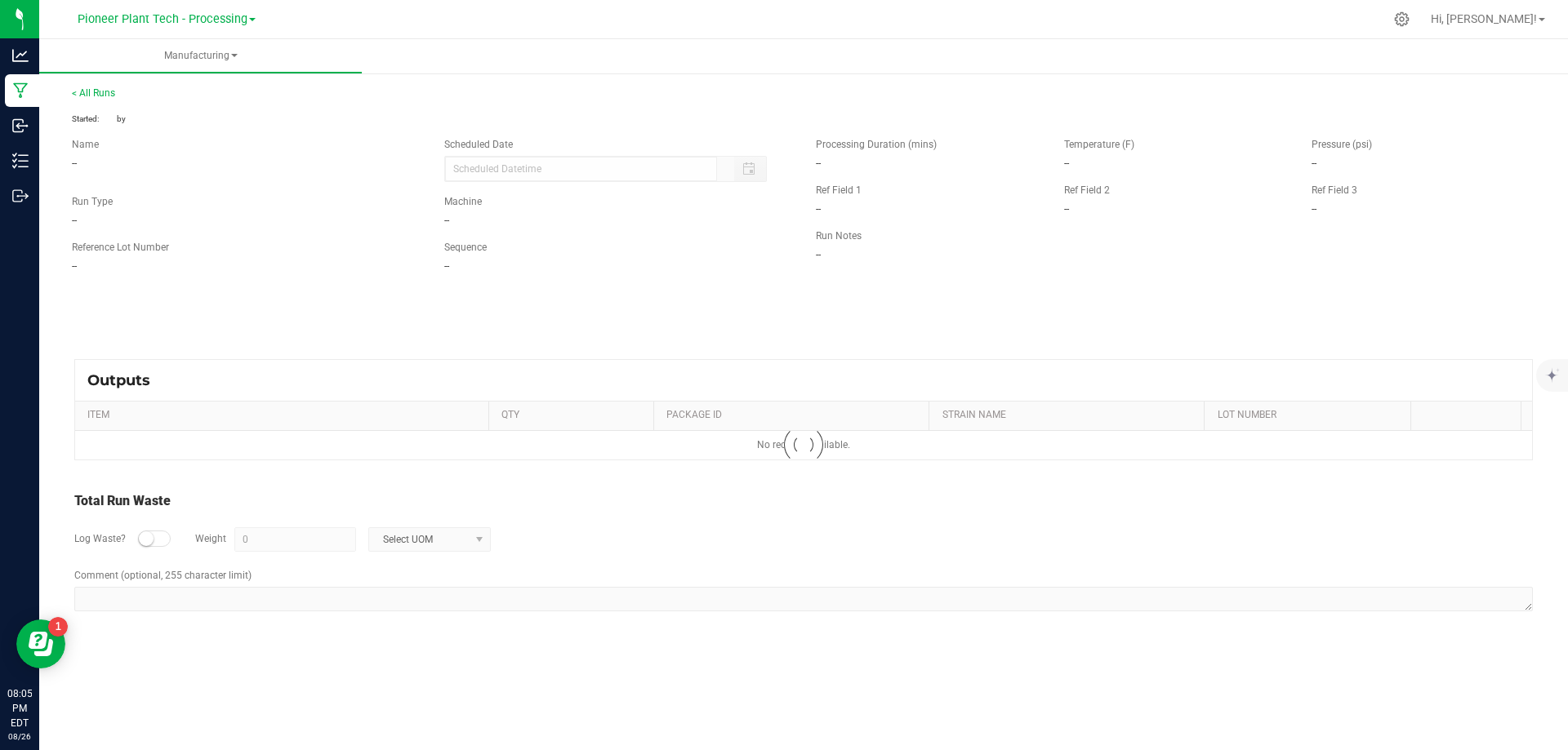
type input "08/26/2025 7:48 PM"
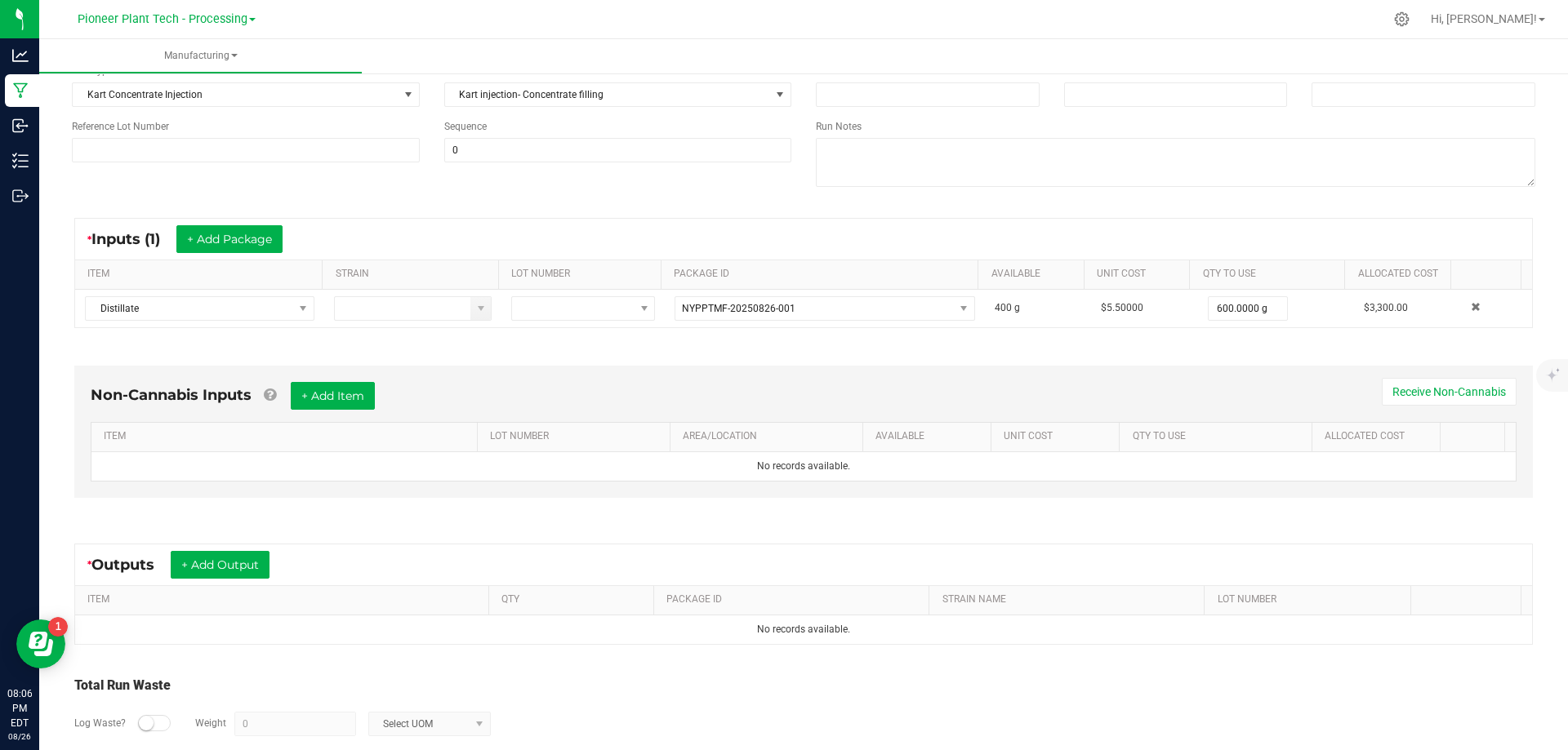
scroll to position [244, 0]
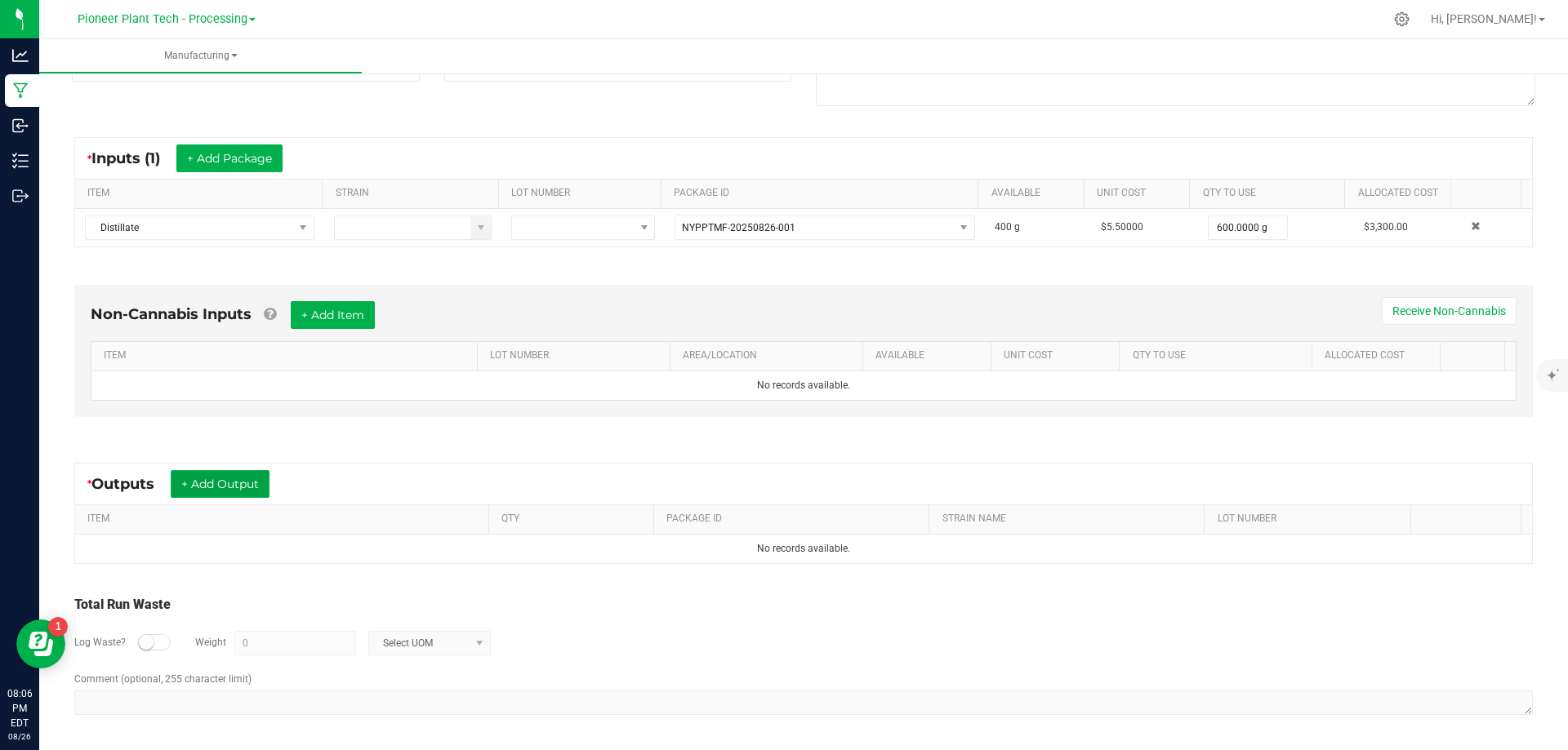
click at [219, 477] on button "+ Add Output" at bounding box center [220, 483] width 99 height 27
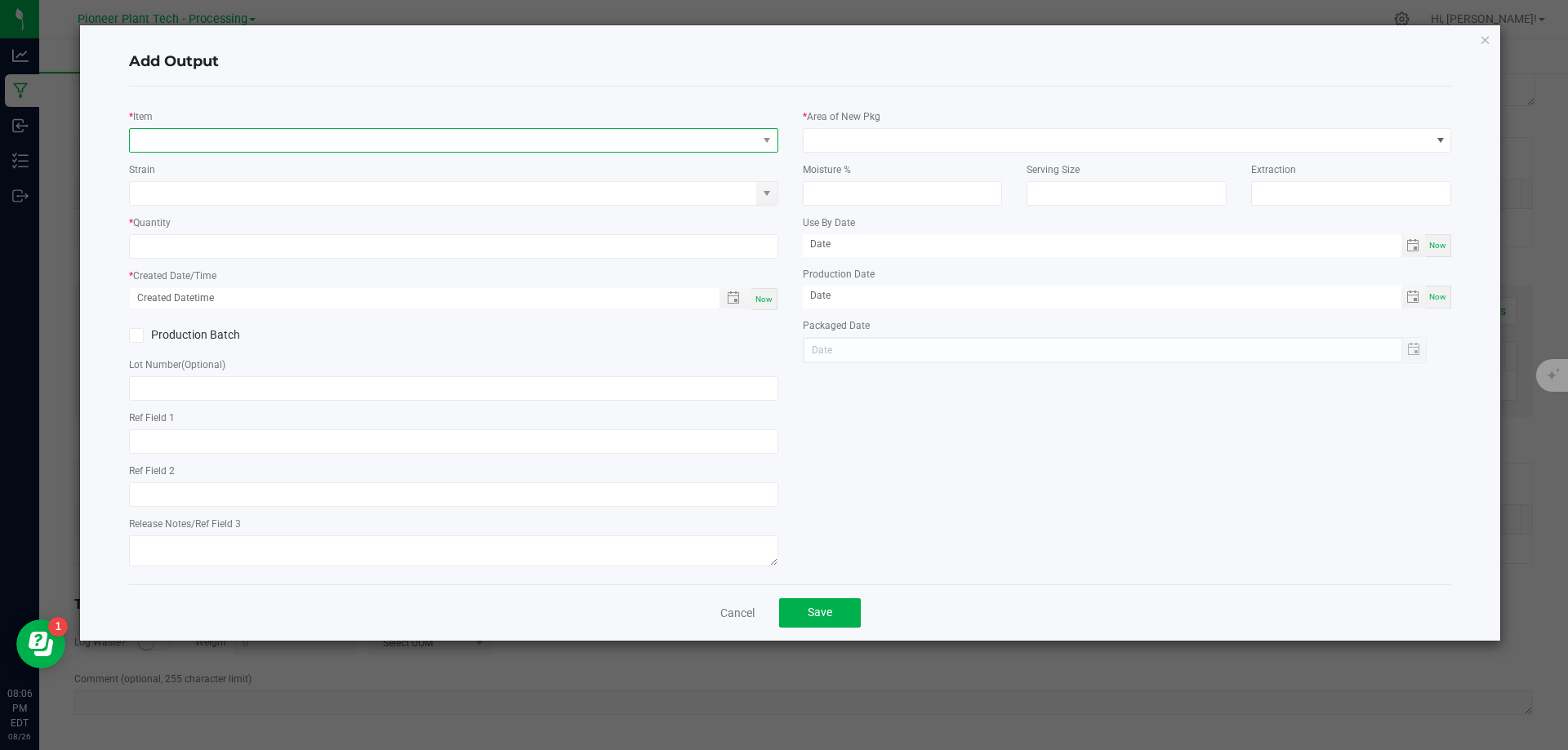
click at [215, 138] on span "NO DATA FOUND" at bounding box center [444, 140] width 627 height 22
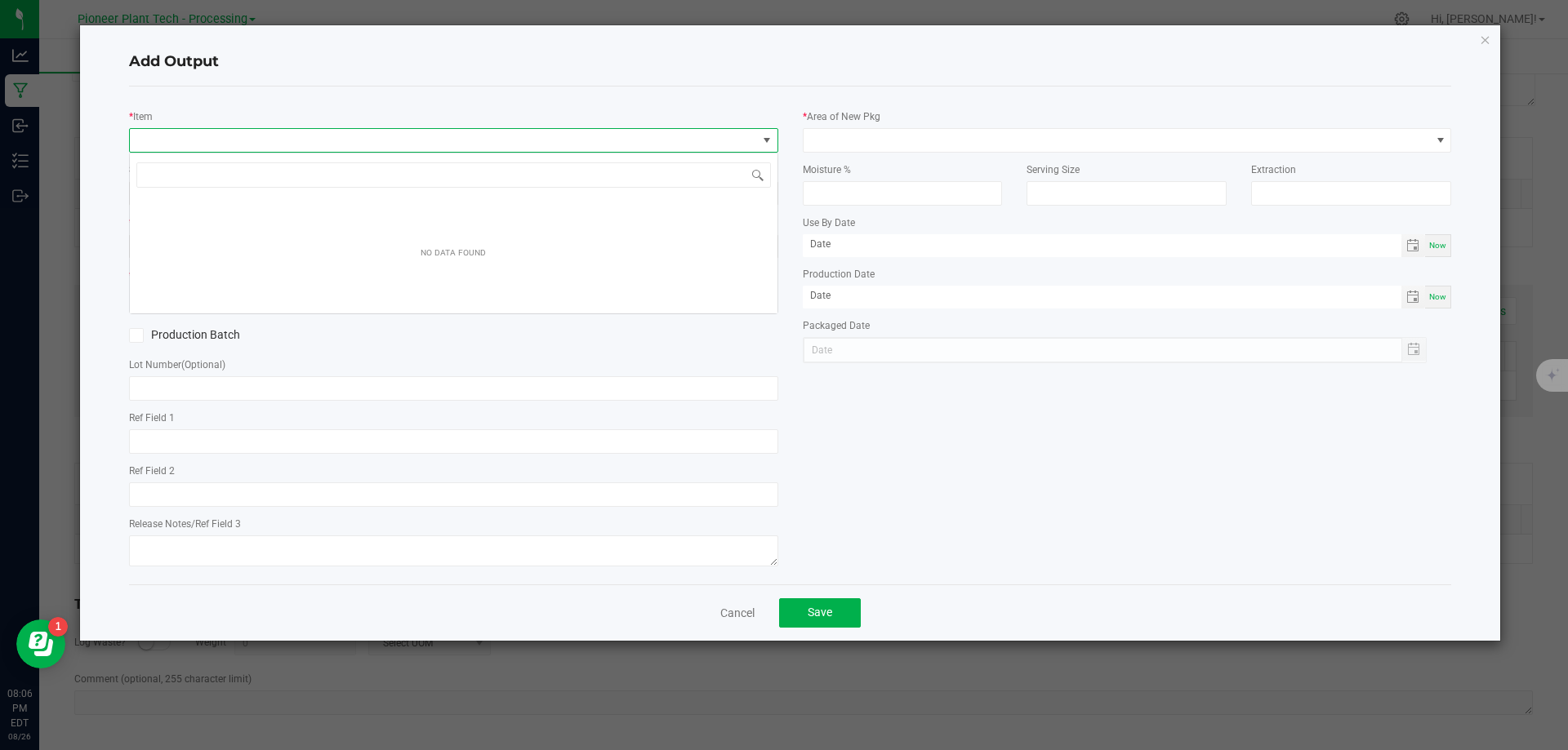
scroll to position [24, 650]
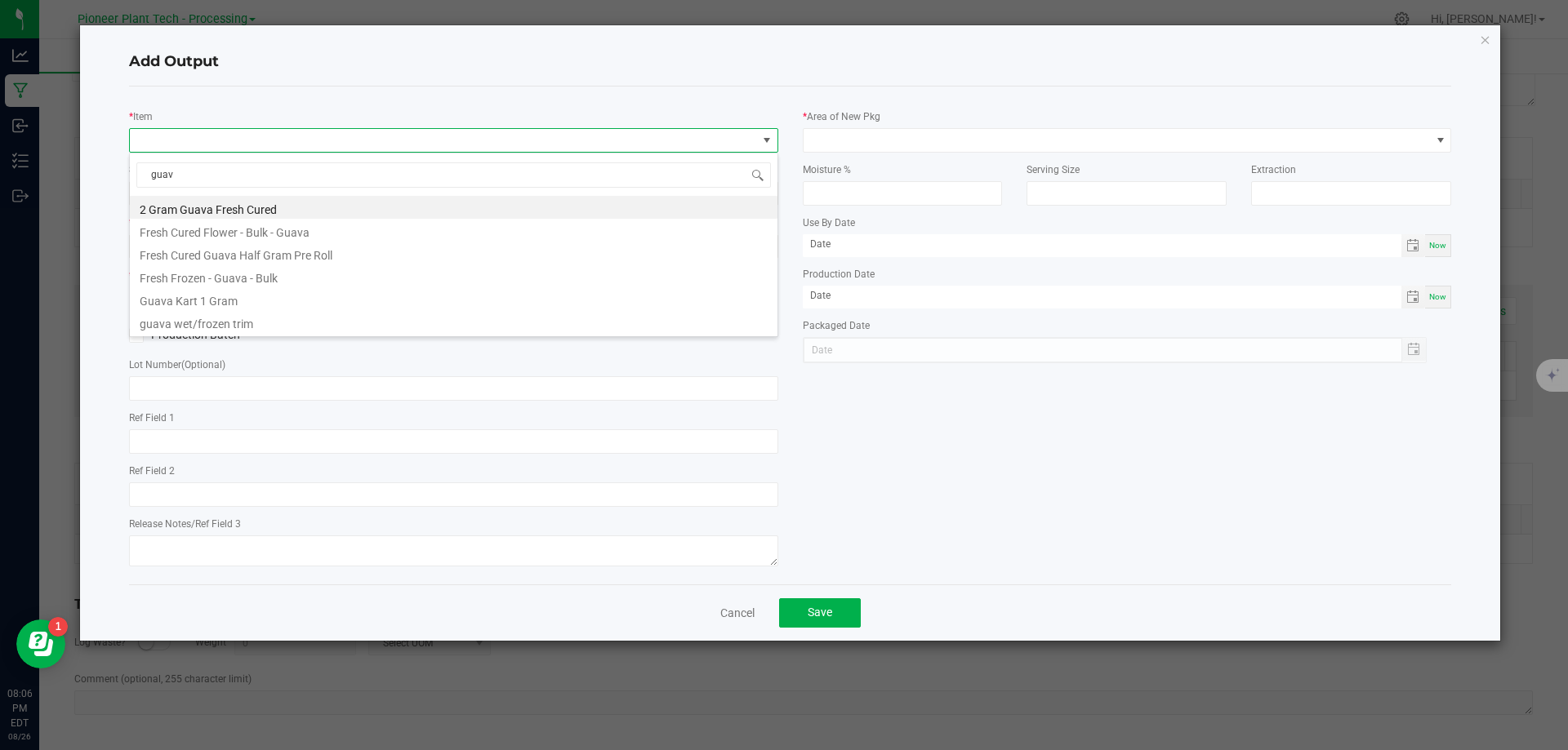
type input "guava"
click at [206, 300] on li "Guava Kart 1 Gram" at bounding box center [453, 298] width 648 height 22
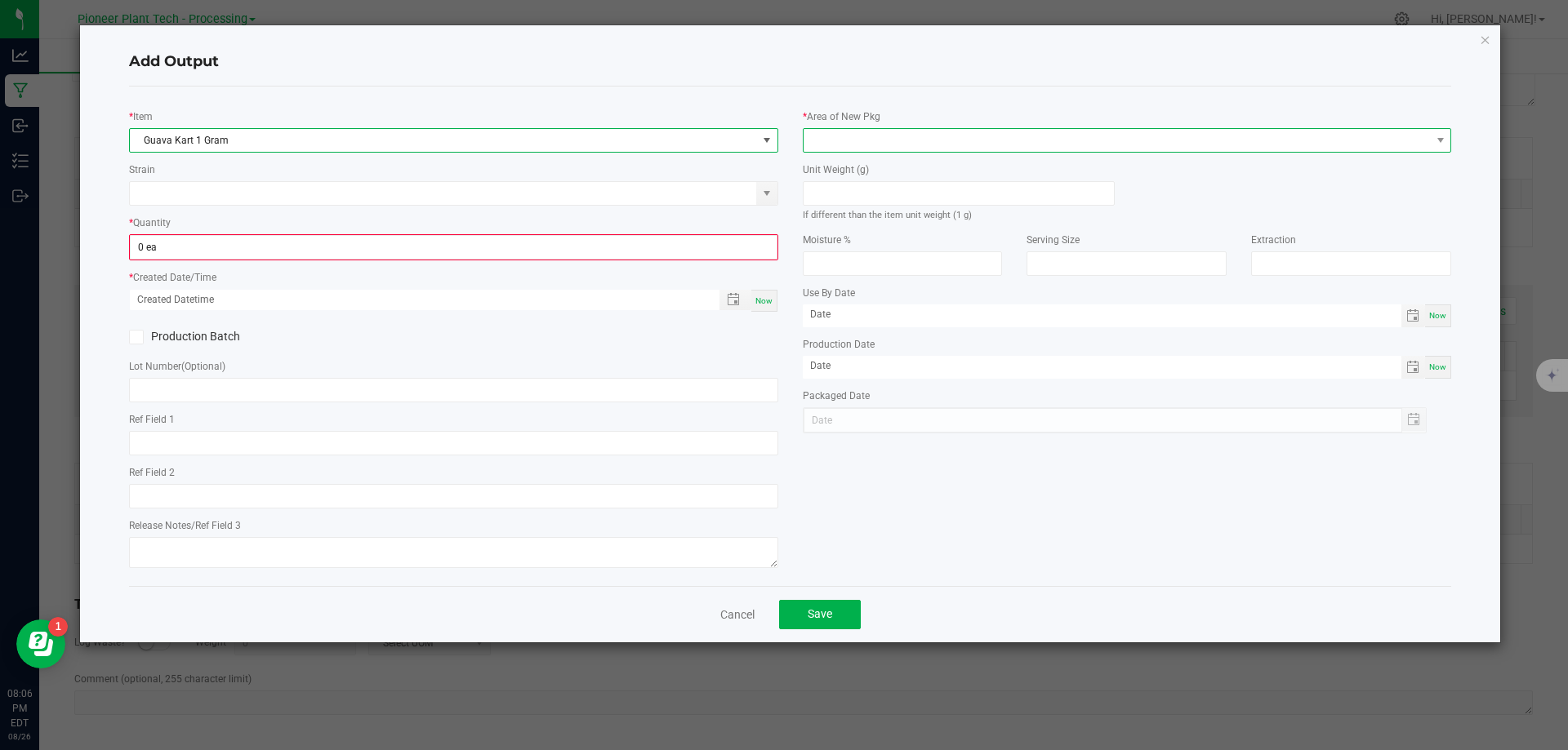
click at [1432, 146] on span at bounding box center [1440, 140] width 21 height 22
click at [917, 210] on li "Inventory Room - Processing" at bounding box center [1126, 210] width 648 height 27
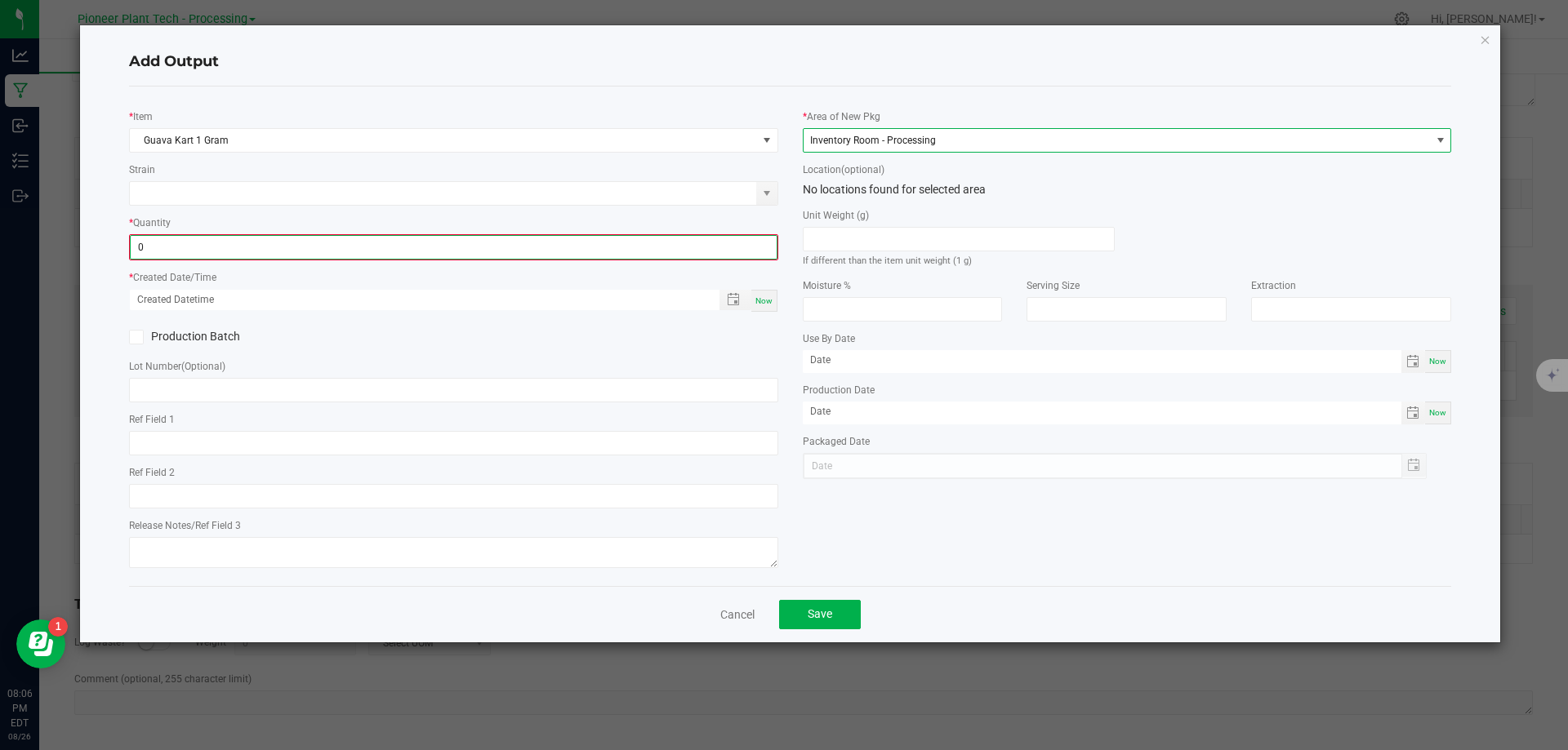
click at [296, 245] on input "0" at bounding box center [453, 247] width 646 height 22
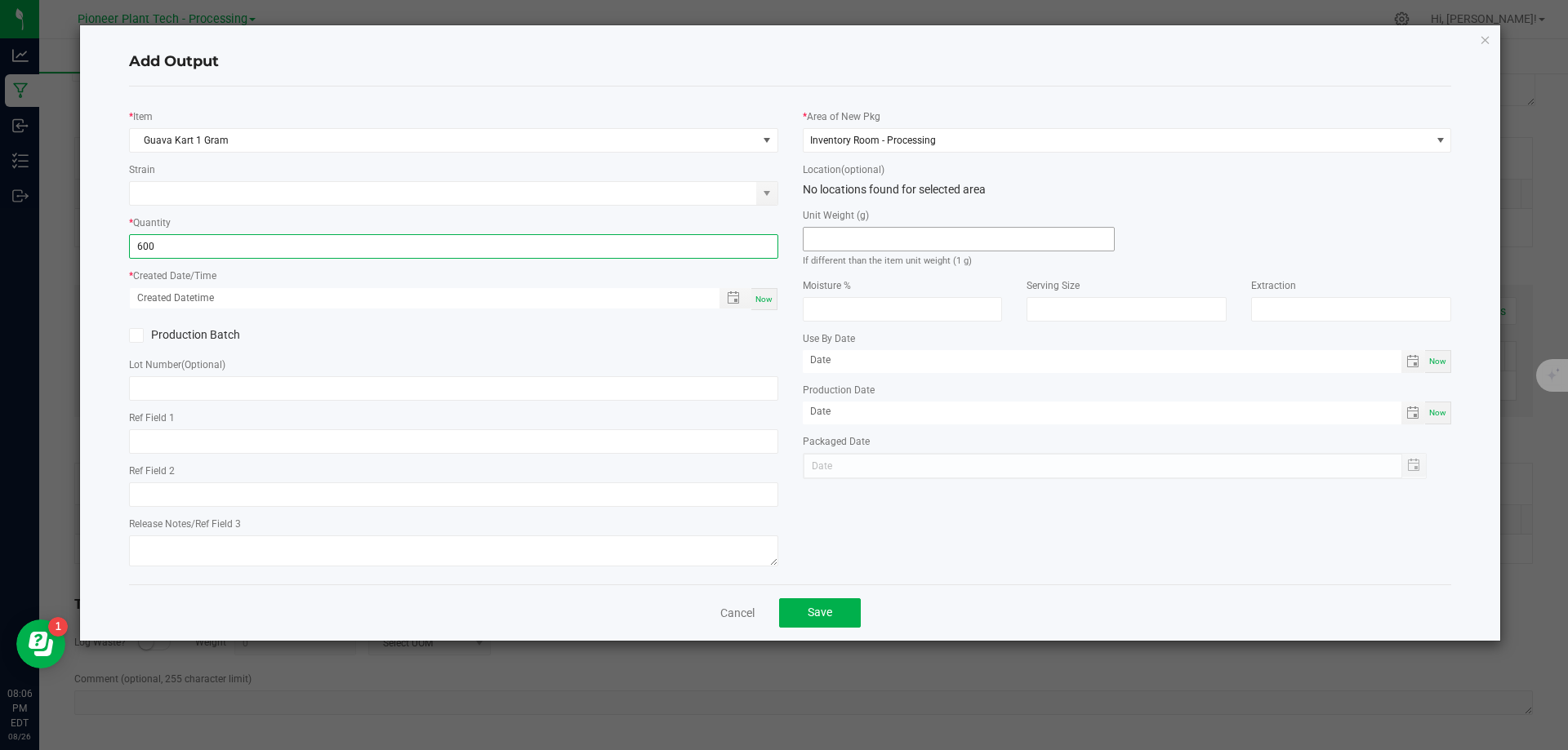
type input "600 ea"
click at [953, 238] on input at bounding box center [958, 238] width 311 height 22
type input "1"
click at [103, 180] on div "Add Output * Item Guava Kart 1 Gram Strain * Quantity 600 ea * Created Date/Tim…" at bounding box center [790, 333] width 1420 height 615
click at [762, 191] on span at bounding box center [766, 192] width 13 height 13
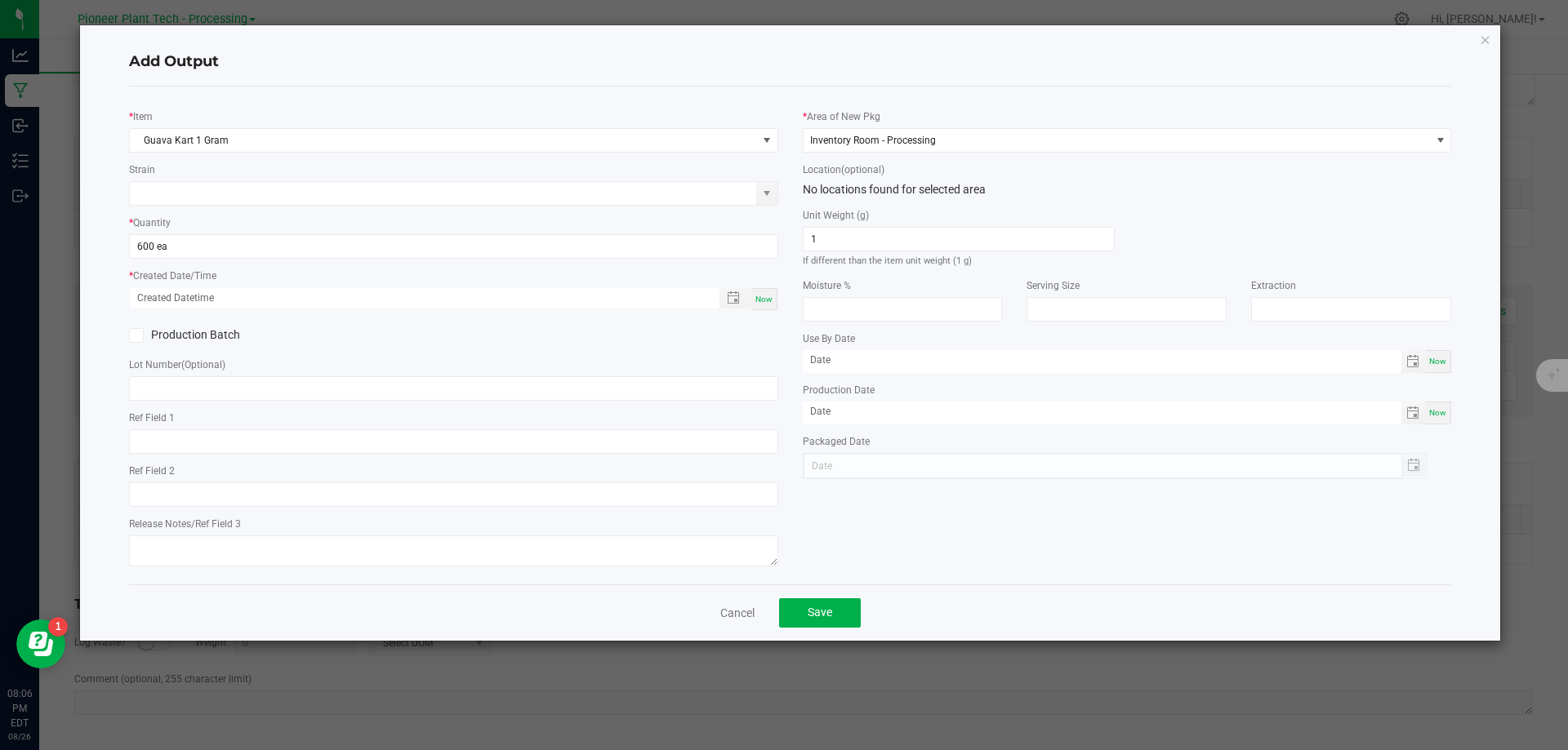
click at [719, 84] on div "Add Output" at bounding box center [790, 62] width 1323 height 48
click at [769, 301] on span "Now" at bounding box center [764, 299] width 18 height 9
type input "08/26/2025 8:06 PM"
type input "[DATE]"
click at [1409, 361] on span "Toggle calendar" at bounding box center [1412, 361] width 13 height 13
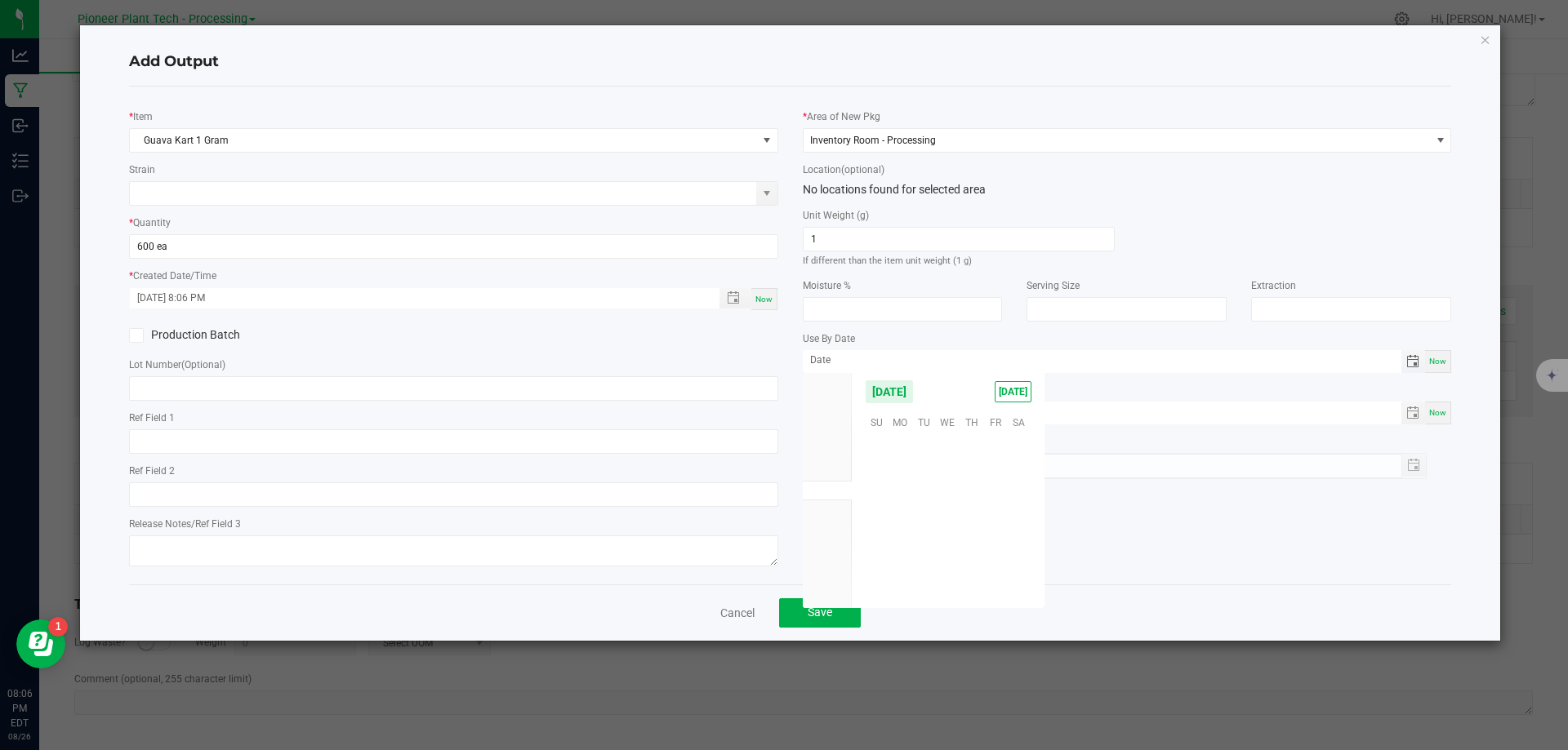
scroll to position [264549, 0]
click at [913, 391] on span "August 2025" at bounding box center [889, 392] width 49 height 24
click at [917, 457] on span "Jul" at bounding box center [914, 460] width 33 height 33
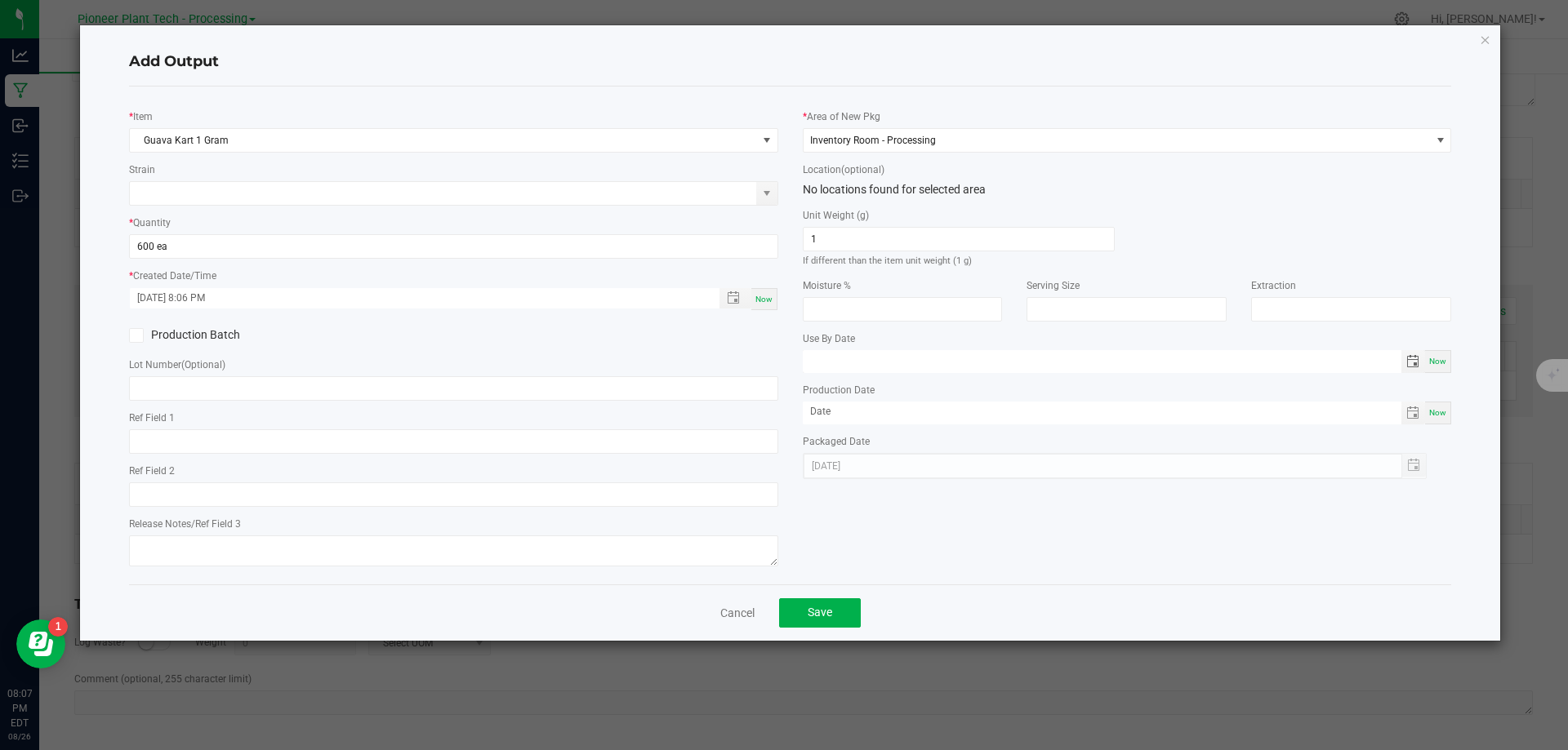
type input "month/day/year"
click at [1415, 361] on span "Toggle calendar" at bounding box center [1412, 361] width 13 height 13
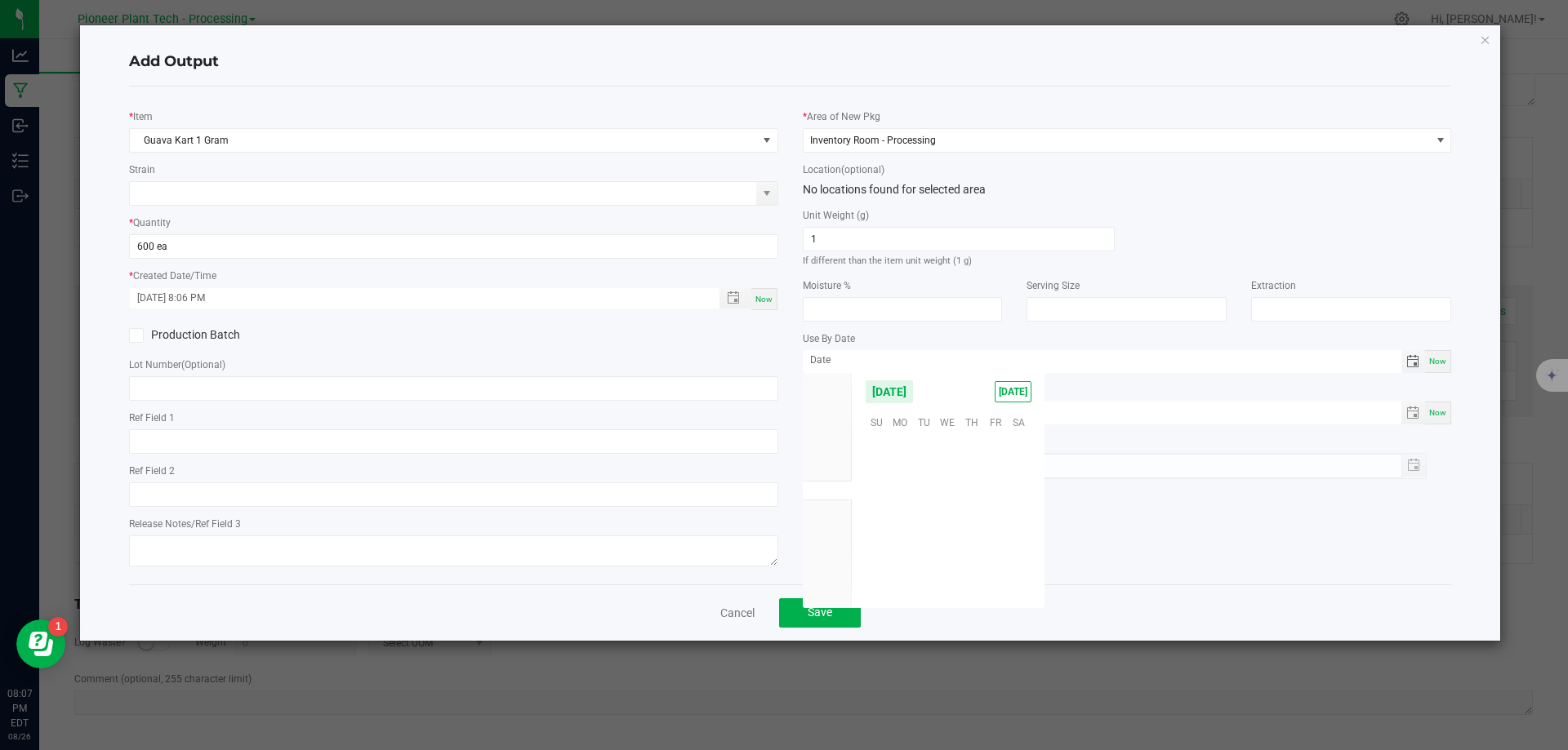
scroll to position [264549, 0]
click at [913, 396] on span "August 2025" at bounding box center [889, 392] width 49 height 24
click at [1018, 429] on span "May" at bounding box center [1014, 427] width 33 height 33
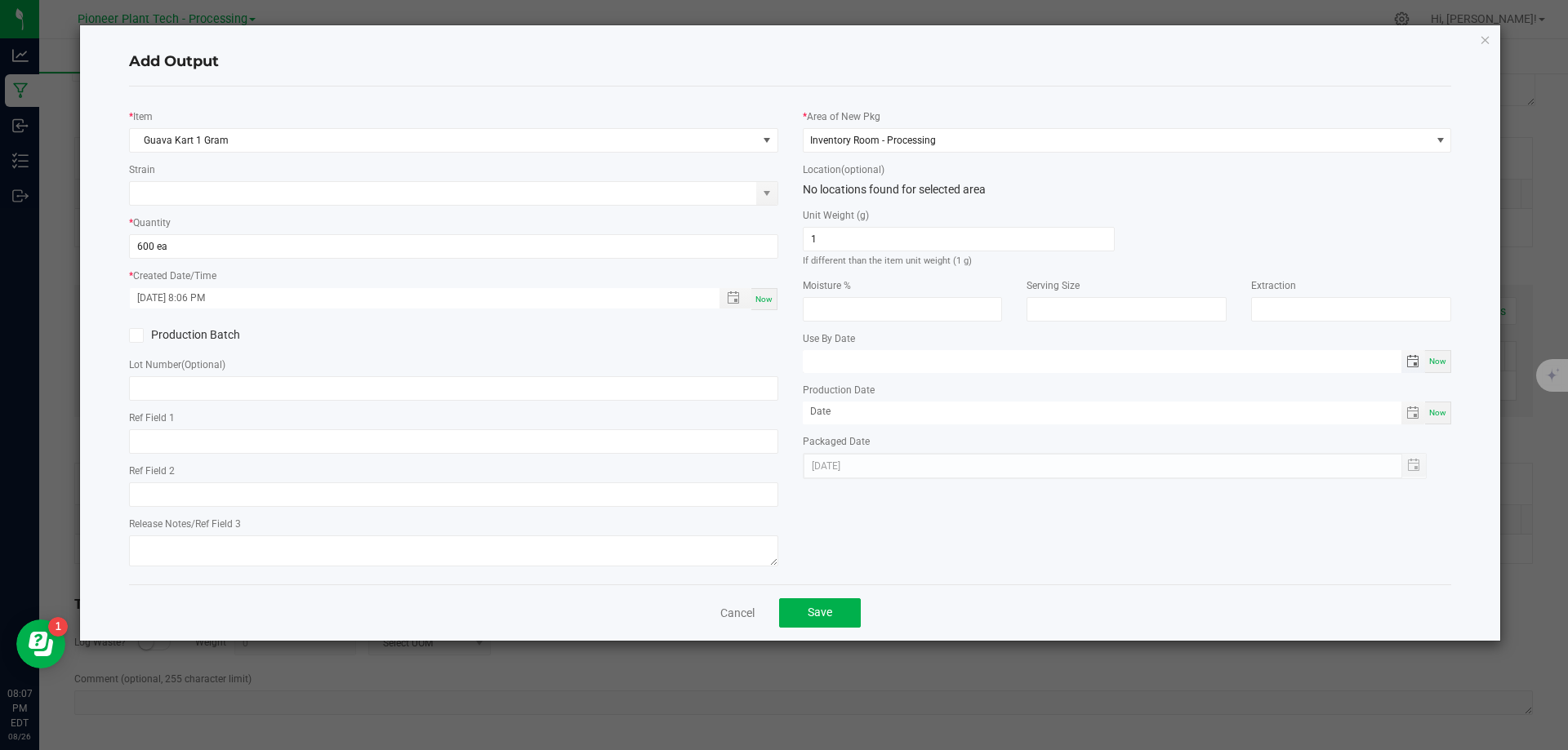
type input "month/day/year"
click at [1416, 361] on span "Toggle calendar" at bounding box center [1412, 361] width 13 height 13
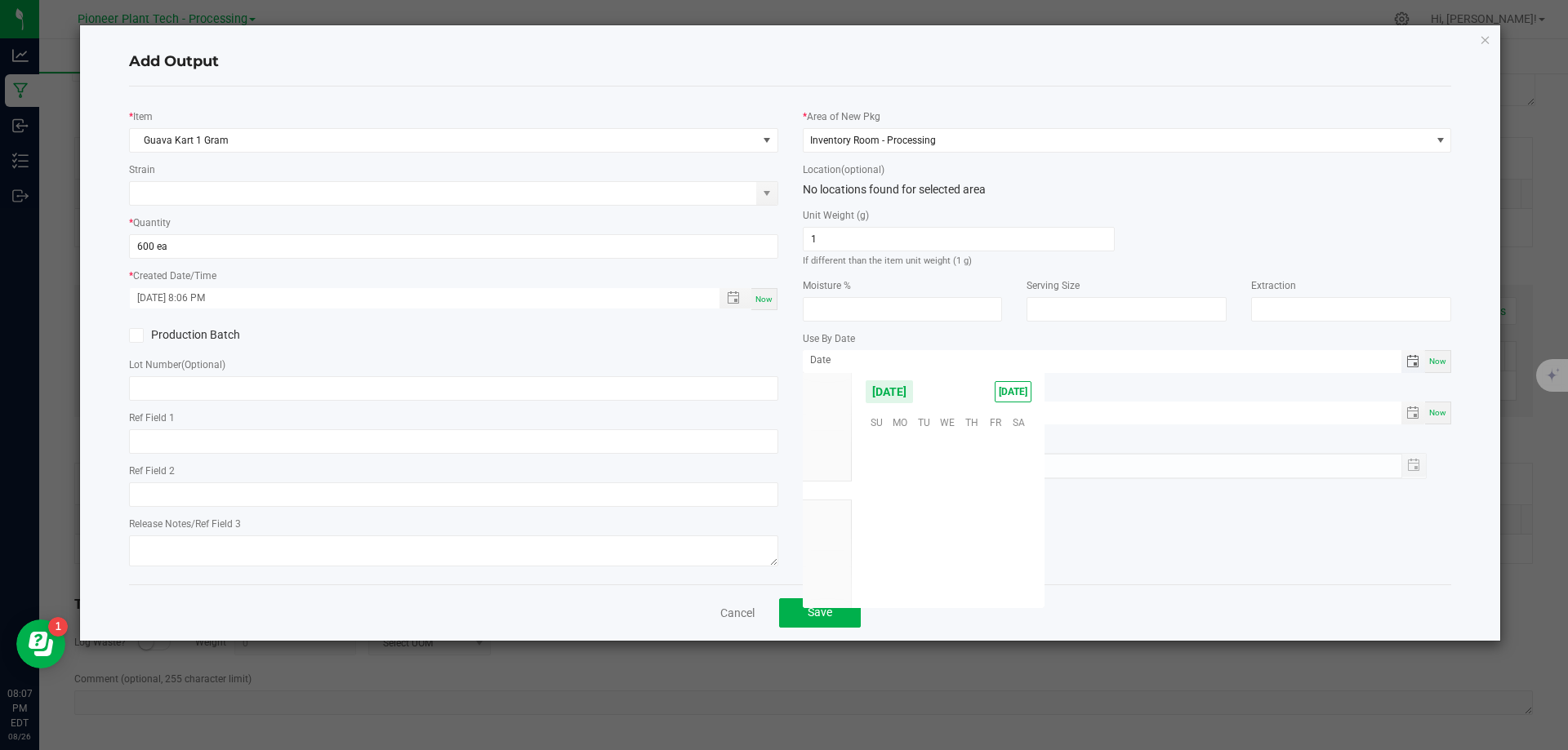
scroll to position [264549, 0]
click at [913, 380] on span "August 2025" at bounding box center [889, 392] width 49 height 24
click at [1008, 425] on span "May" at bounding box center [1014, 427] width 33 height 33
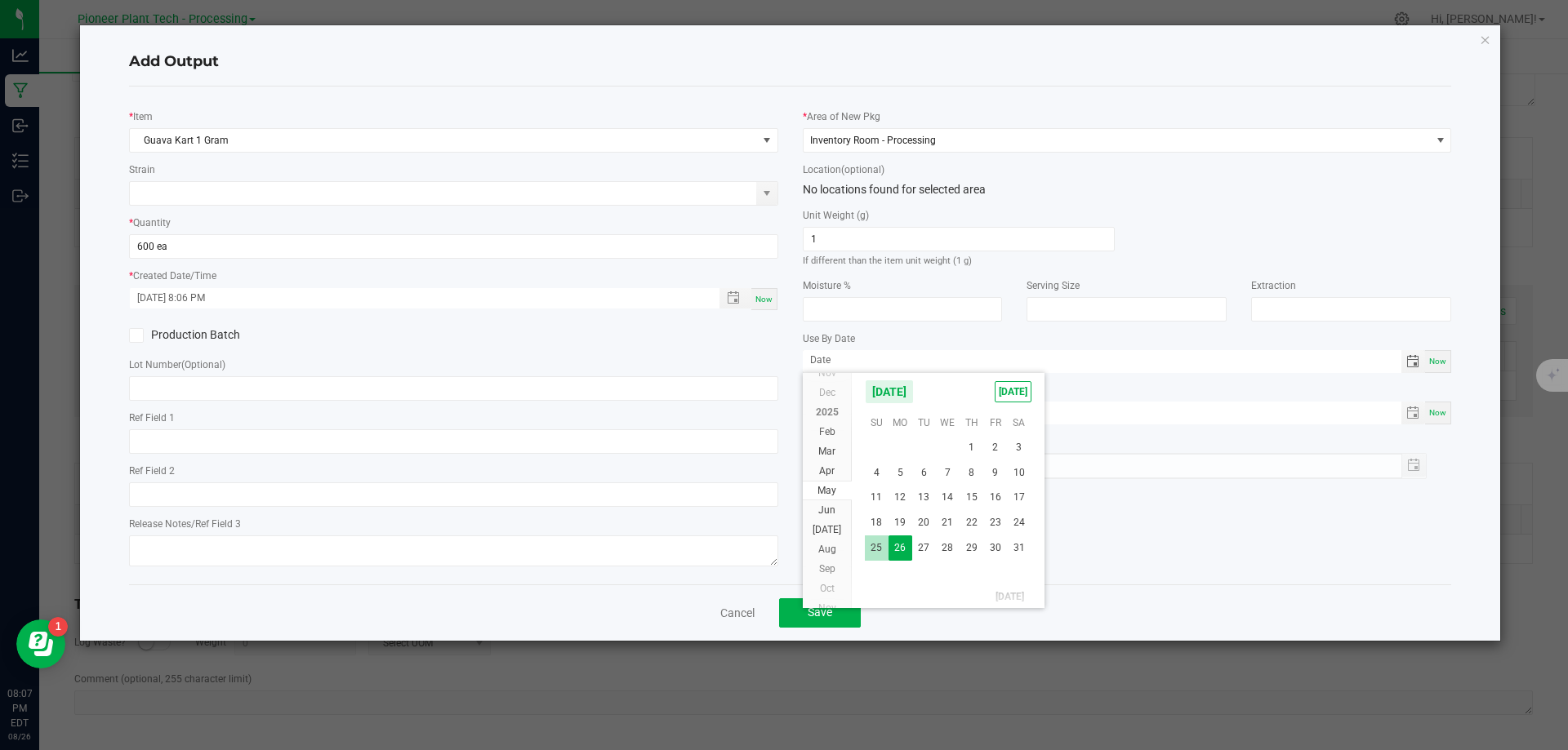
click at [877, 545] on span "25" at bounding box center [876, 548] width 23 height 25
click at [875, 359] on input "05/25/2025" at bounding box center [1103, 360] width 600 height 21
type input "05/25/2026"
click at [1006, 525] on div "* Item Guava Kart 1 Gram Strain * Quantity 600 ea * Created Date/Time 08/26/202…" at bounding box center [790, 335] width 1347 height 472
click at [871, 414] on input "month/day/year" at bounding box center [1103, 411] width 600 height 21
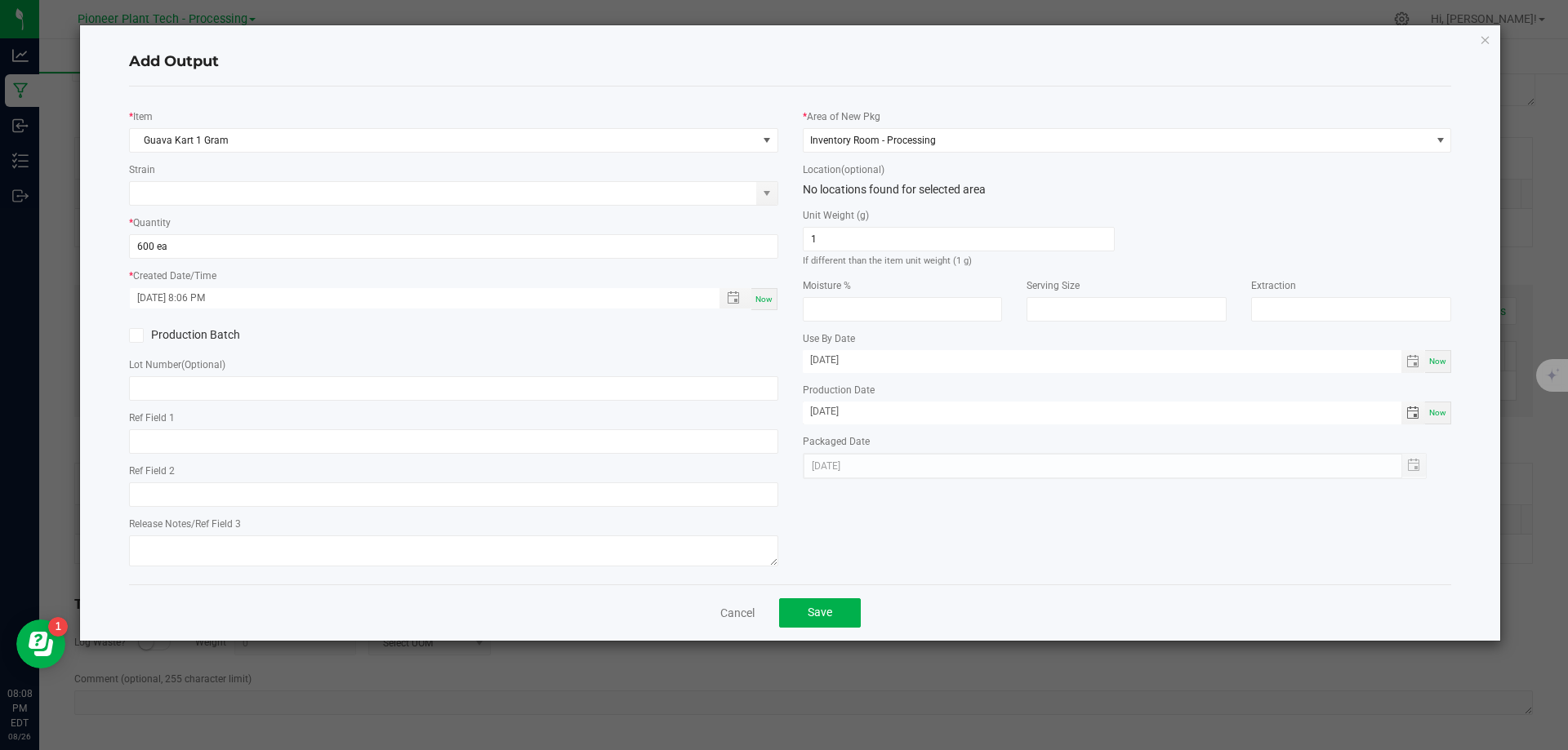
type input "05/25/2025"
click at [956, 521] on div "* Item Guava Kart 1 Gram Strain * Quantity 600 ea * Created Date/Time 08/26/202…" at bounding box center [790, 335] width 1347 height 472
click at [839, 617] on button "Save" at bounding box center [820, 613] width 82 height 29
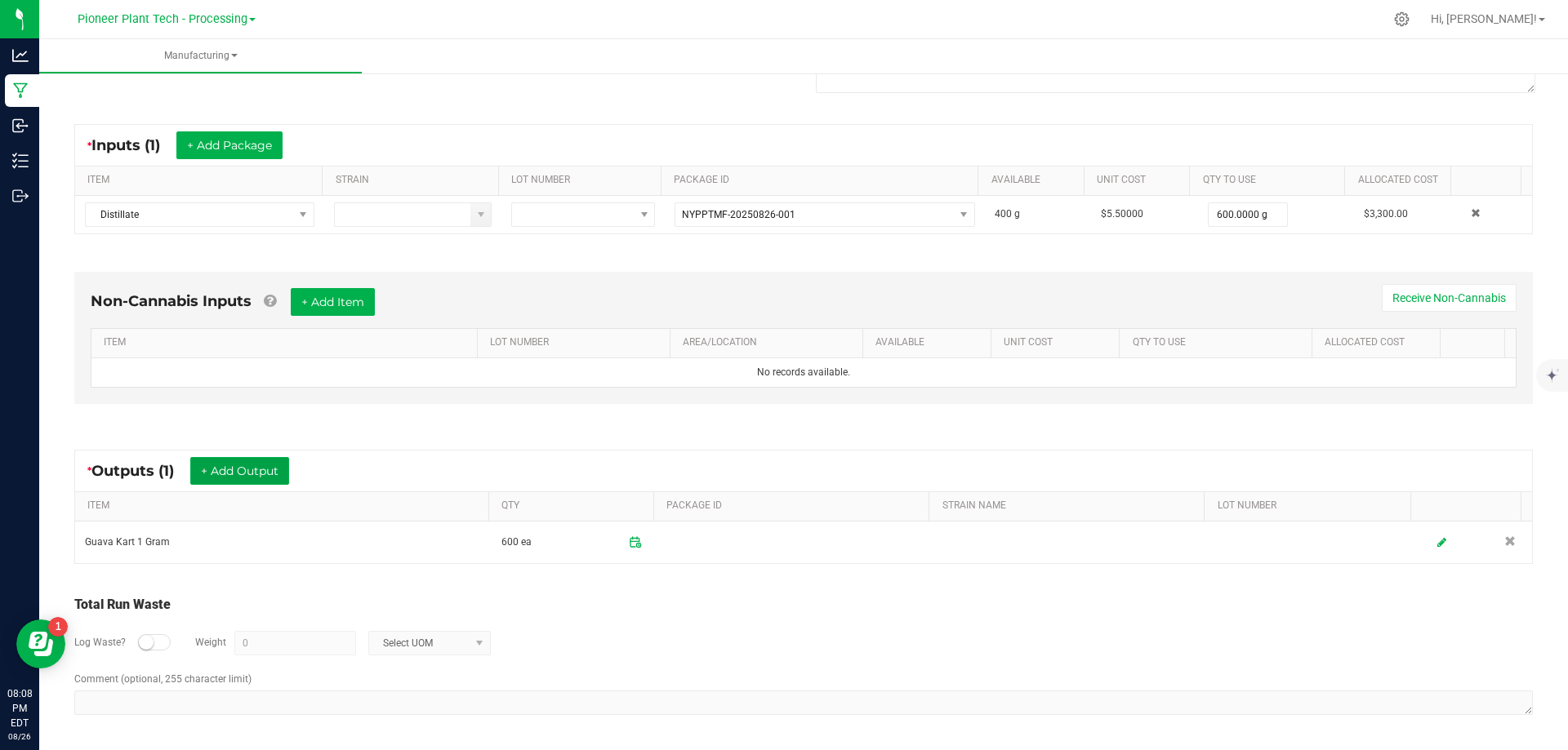
scroll to position [0, 0]
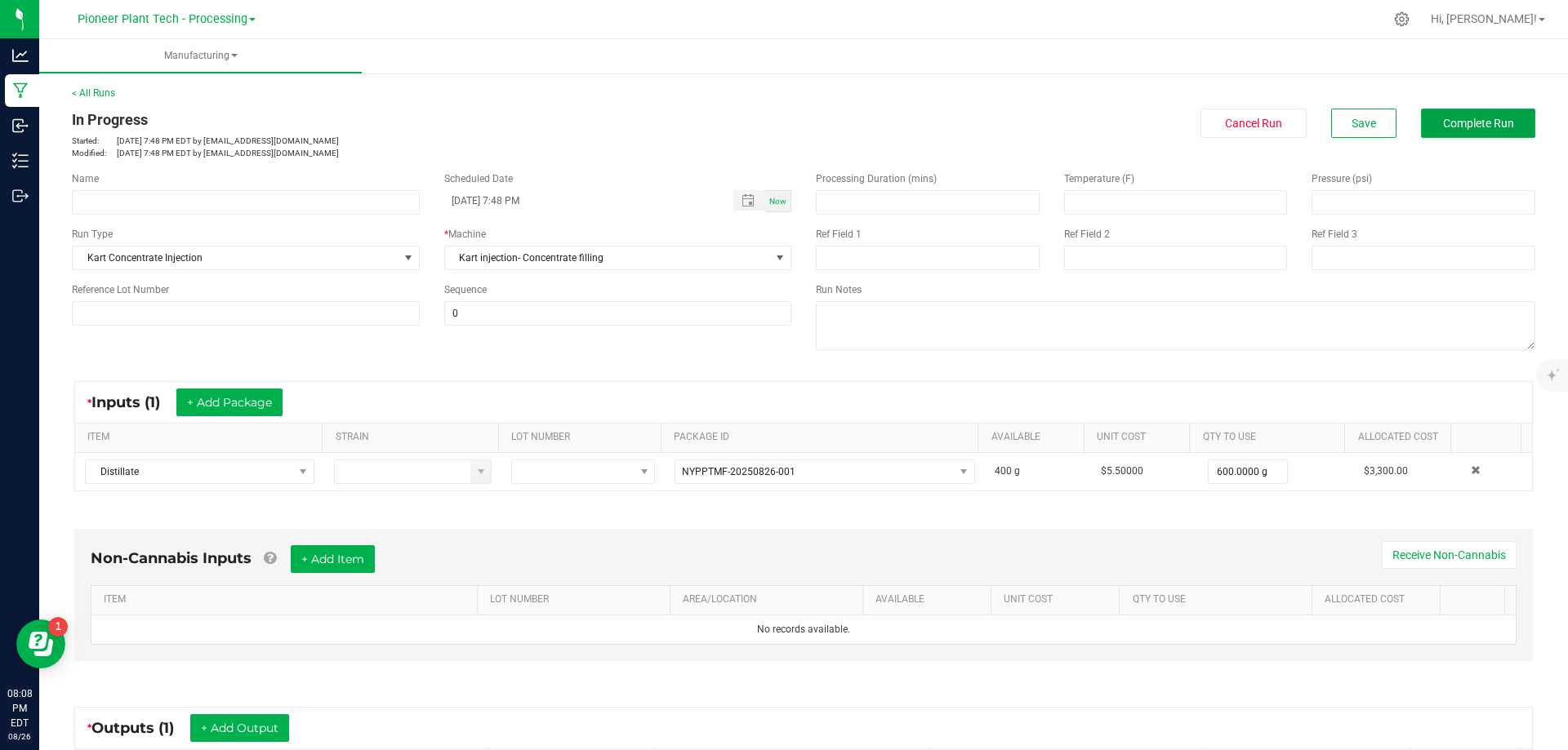
click at [1483, 122] on span "Complete Run" at bounding box center [1478, 123] width 71 height 13
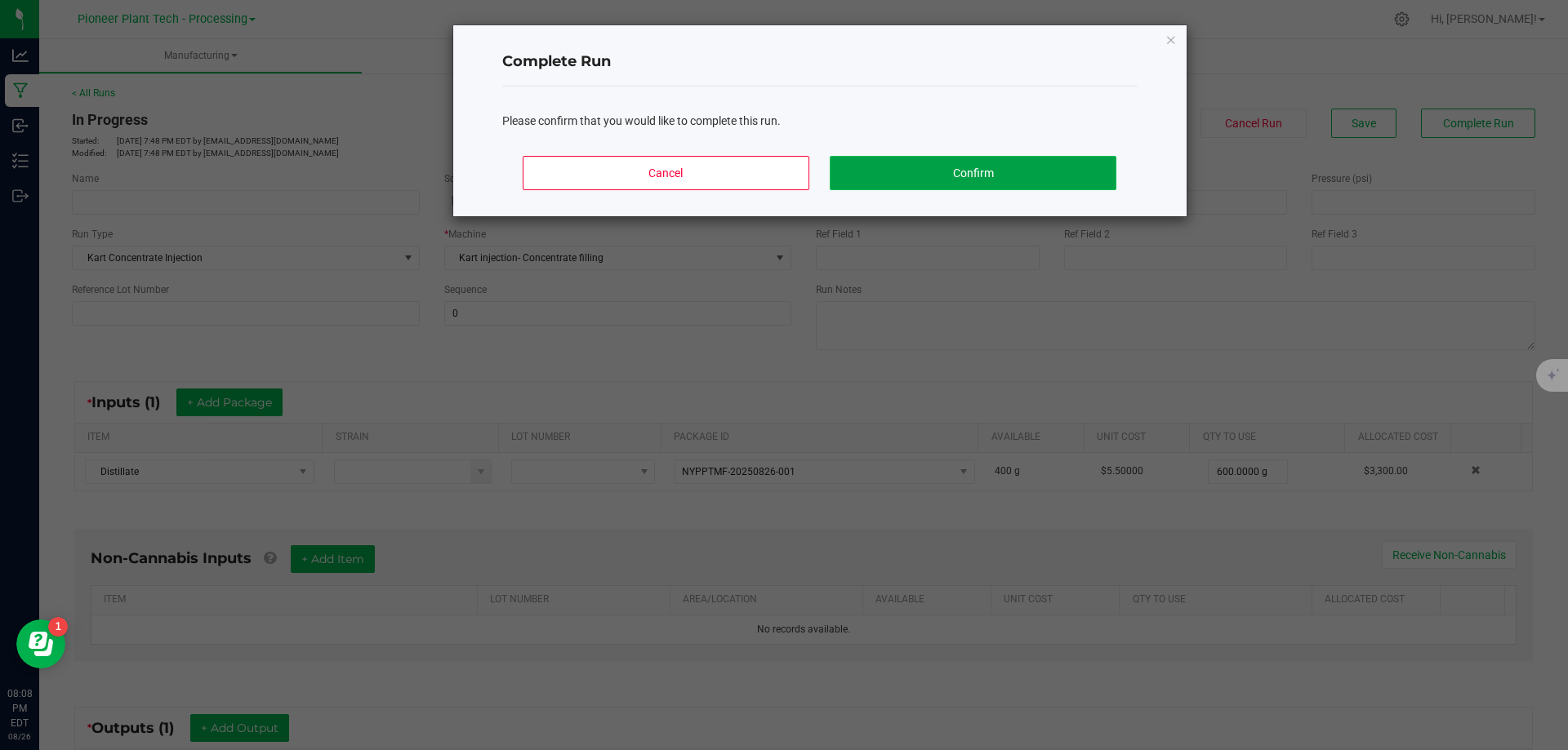
click at [1019, 174] on button "Confirm" at bounding box center [972, 173] width 286 height 34
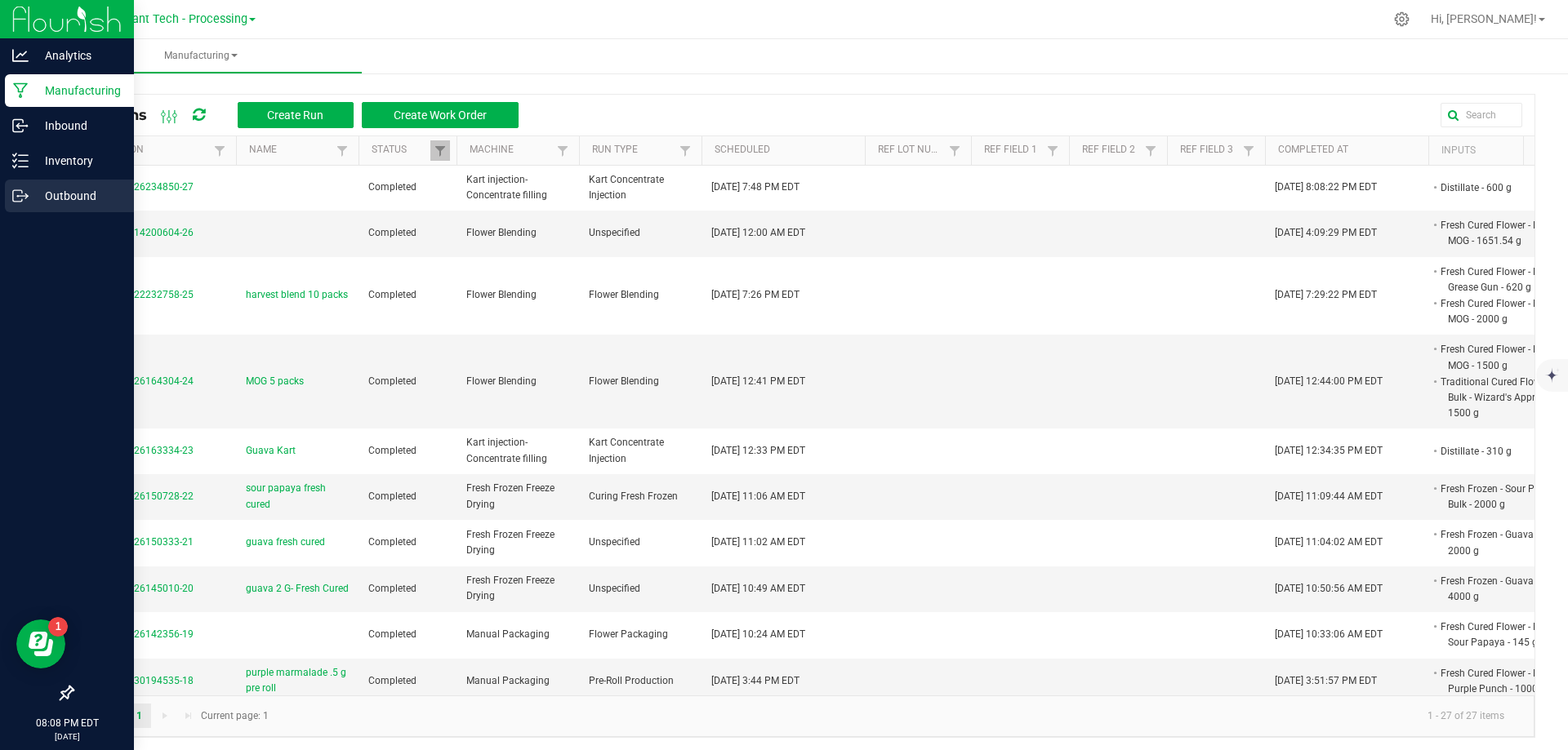
click at [63, 197] on p "Outbound" at bounding box center [77, 196] width 98 height 20
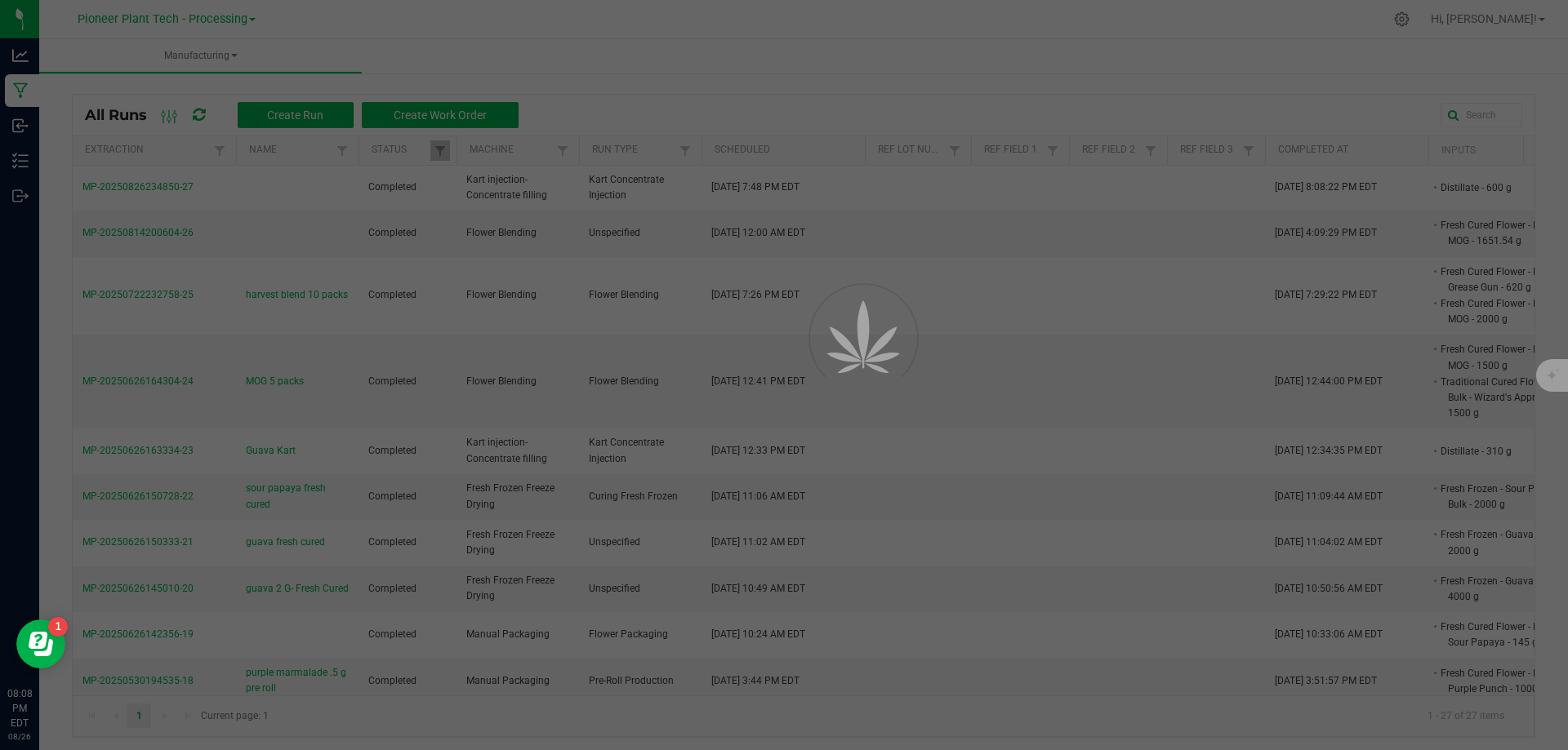
click at [386, 38] on div at bounding box center [784, 375] width 1568 height 750
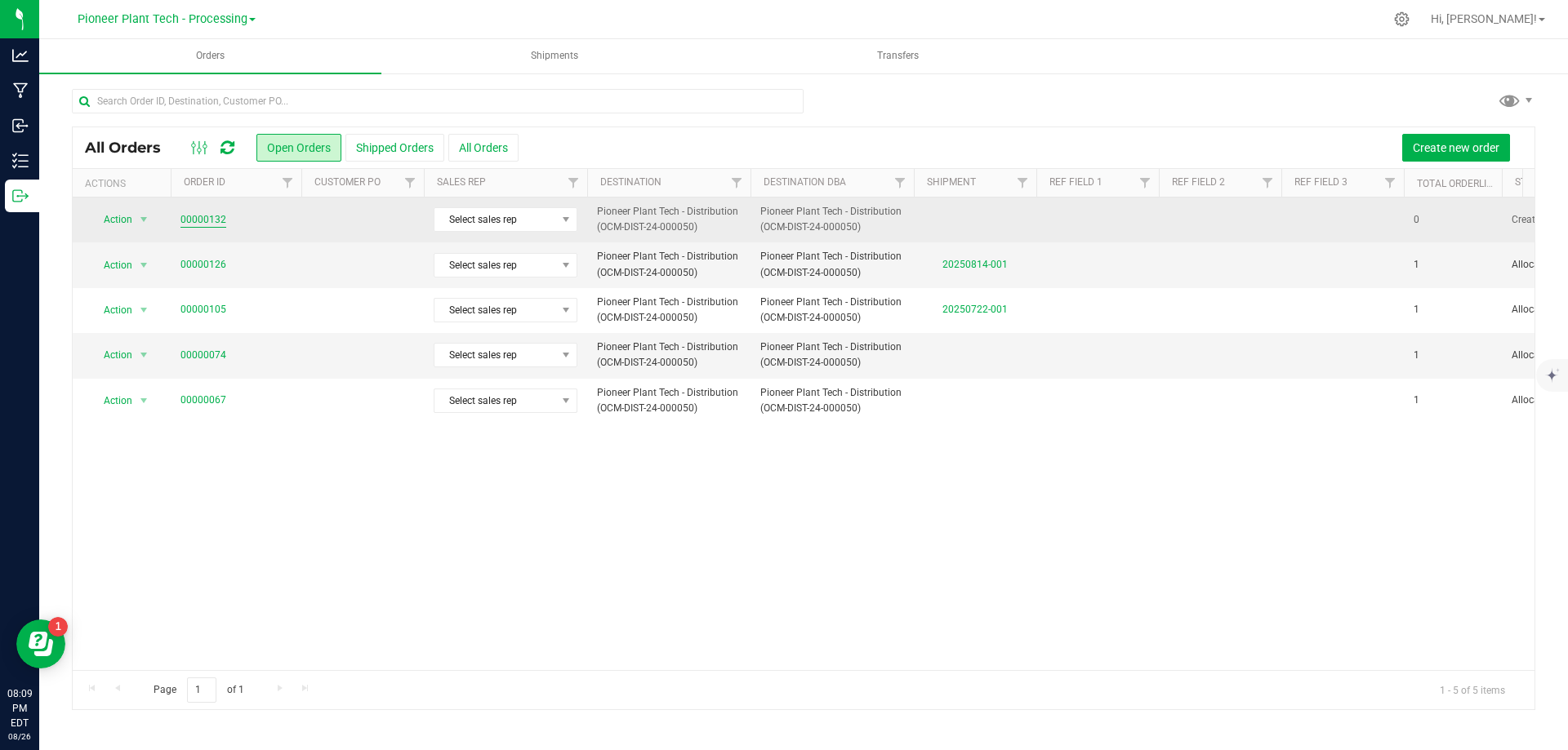
click at [211, 215] on link "00000132" at bounding box center [203, 220] width 46 height 16
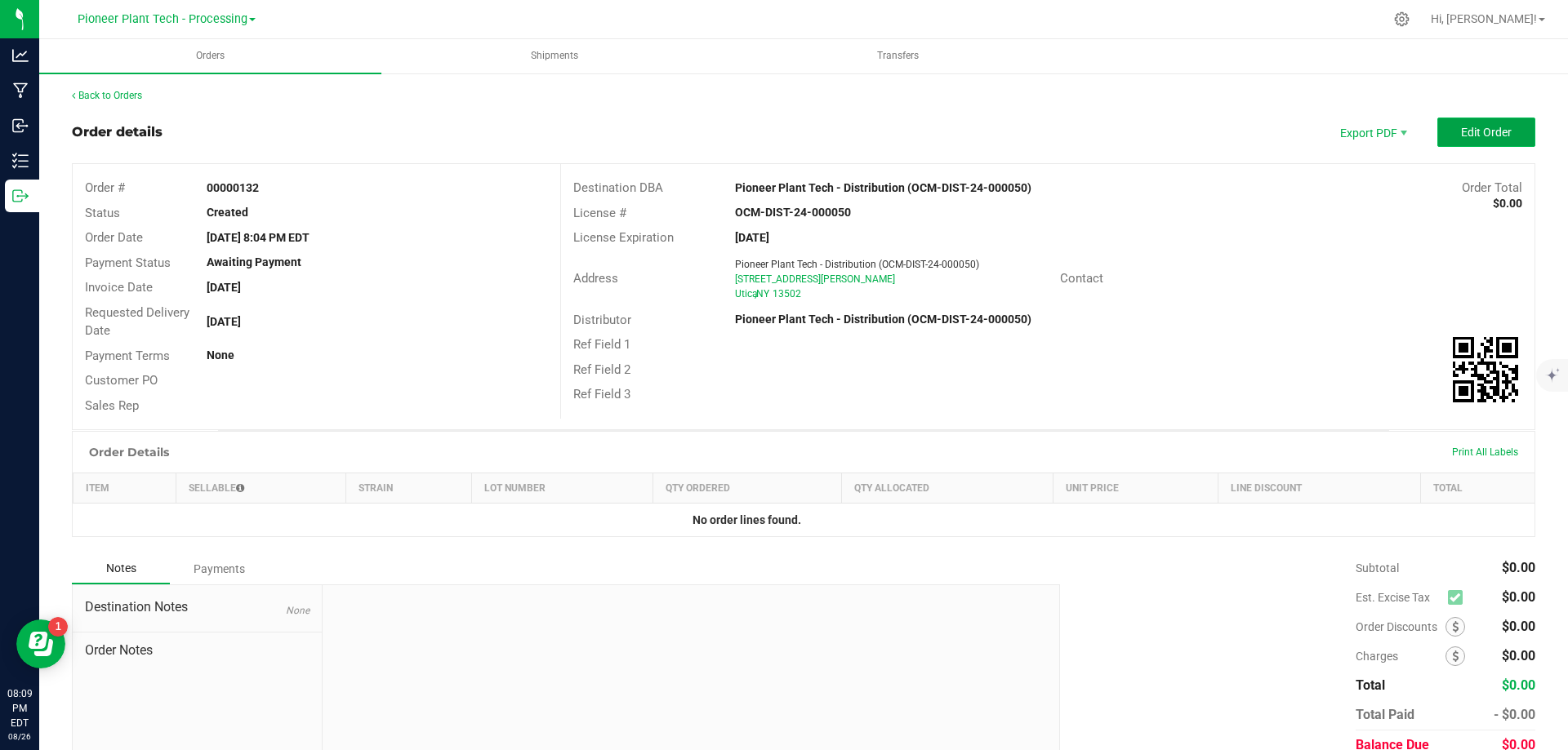
click at [1495, 128] on span "Edit Order" at bounding box center [1486, 132] width 51 height 13
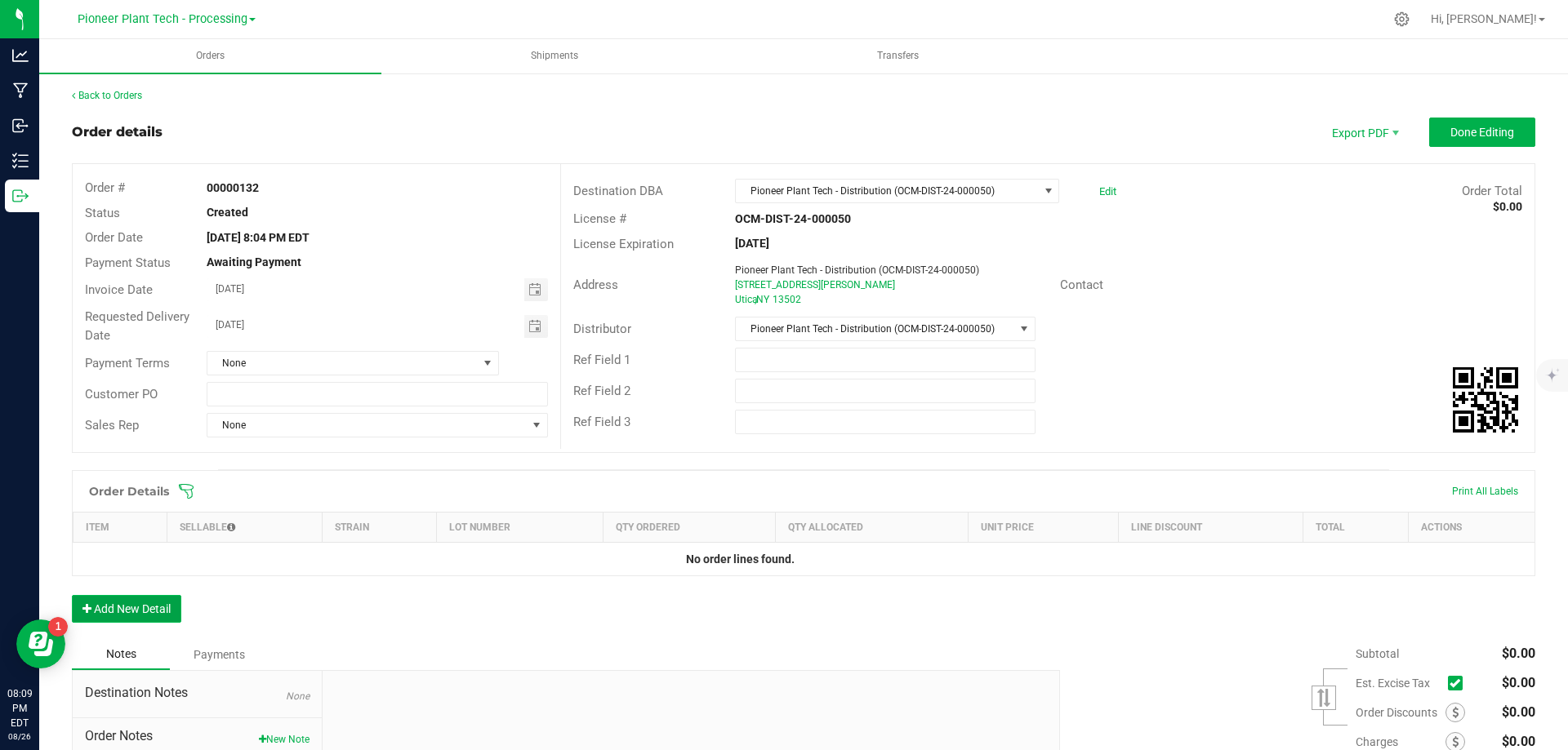
click at [138, 599] on button "Add New Detail" at bounding box center [127, 608] width 109 height 27
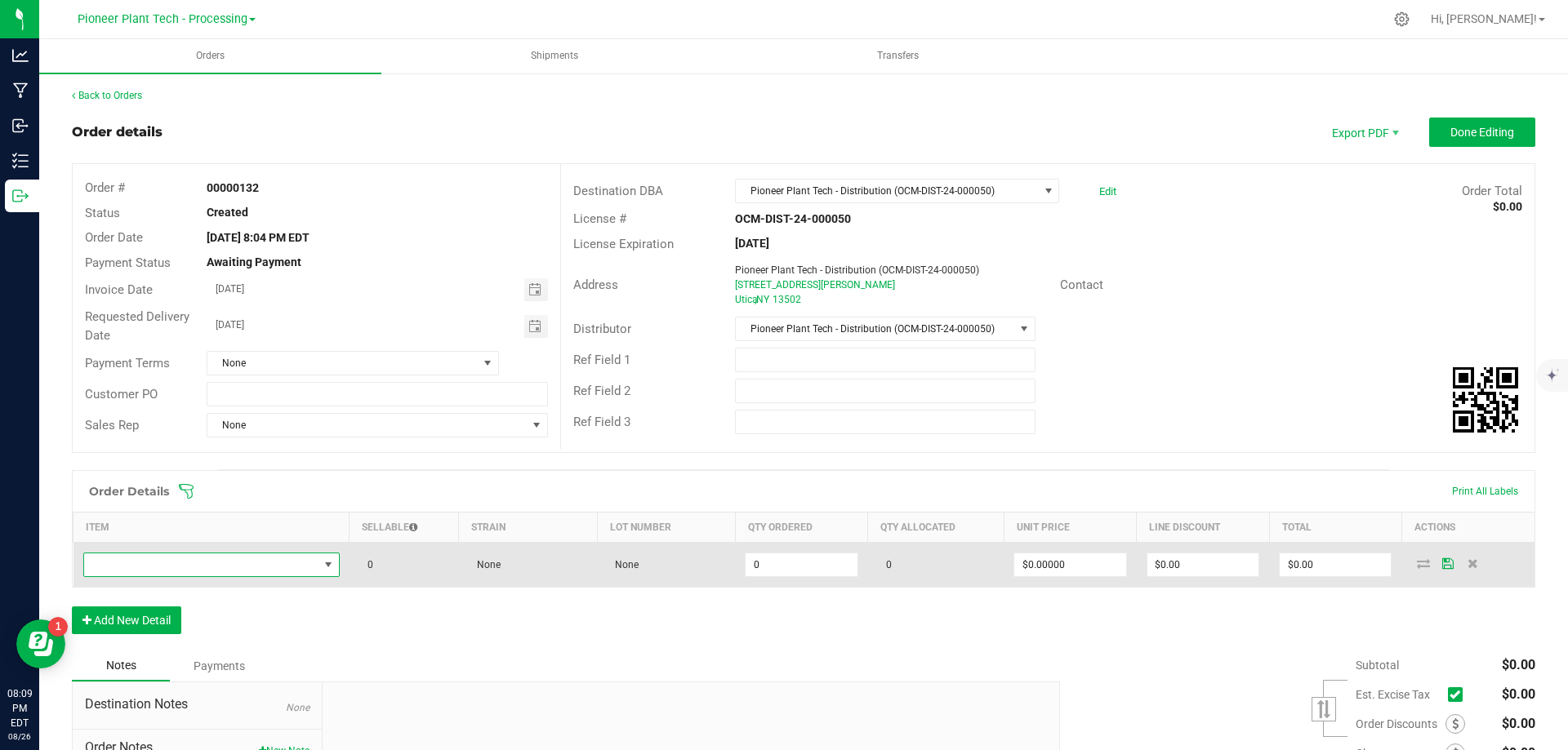
click at [186, 567] on span "NO DATA FOUND" at bounding box center [201, 564] width 234 height 22
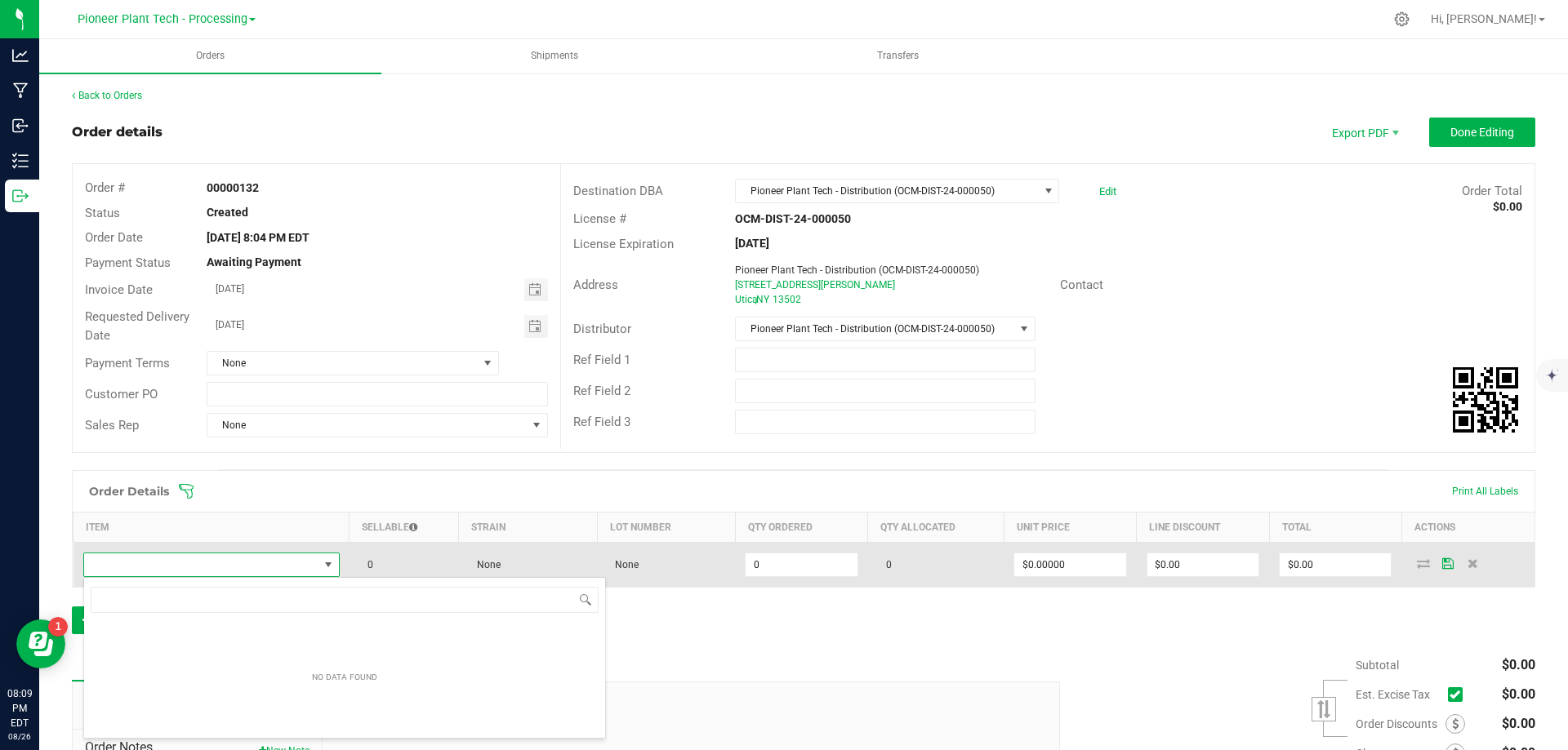
scroll to position [24, 252]
type input "kar"
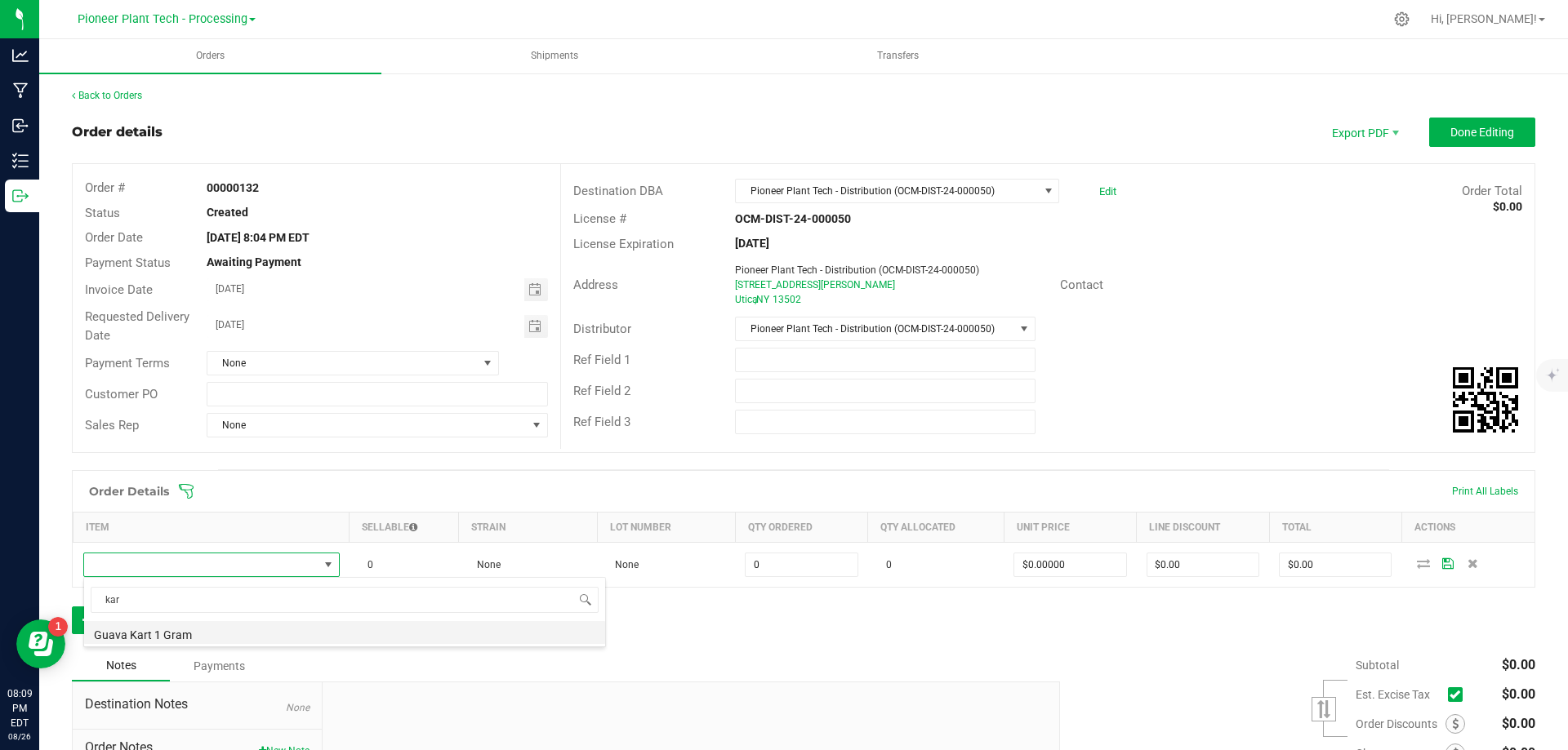
click at [156, 638] on li "Guava Kart 1 Gram" at bounding box center [344, 632] width 521 height 22
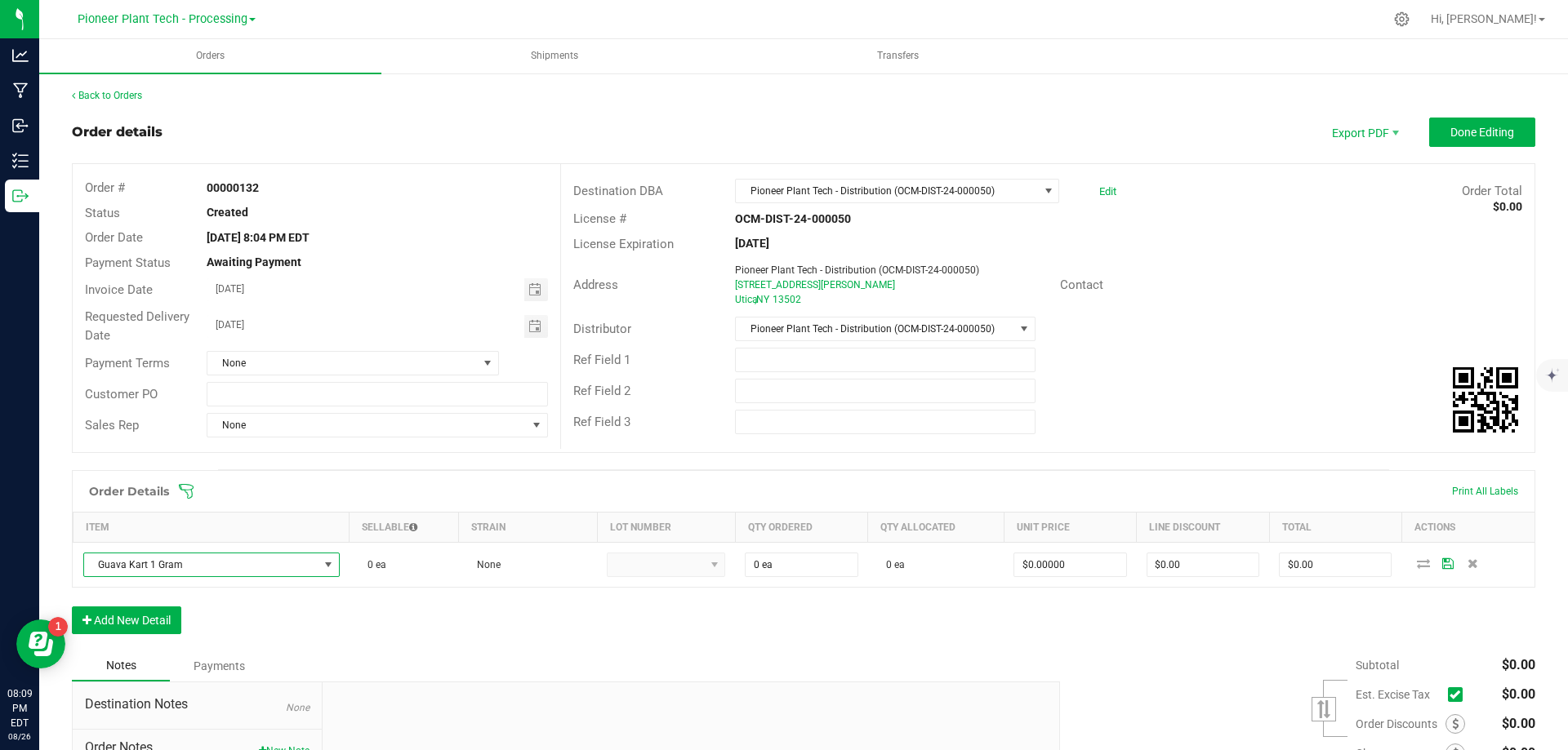
click at [440, 636] on div "Order Details Print All Labels Item Sellable Strain Lot Number Qty Ordered Qty …" at bounding box center [804, 560] width 1463 height 181
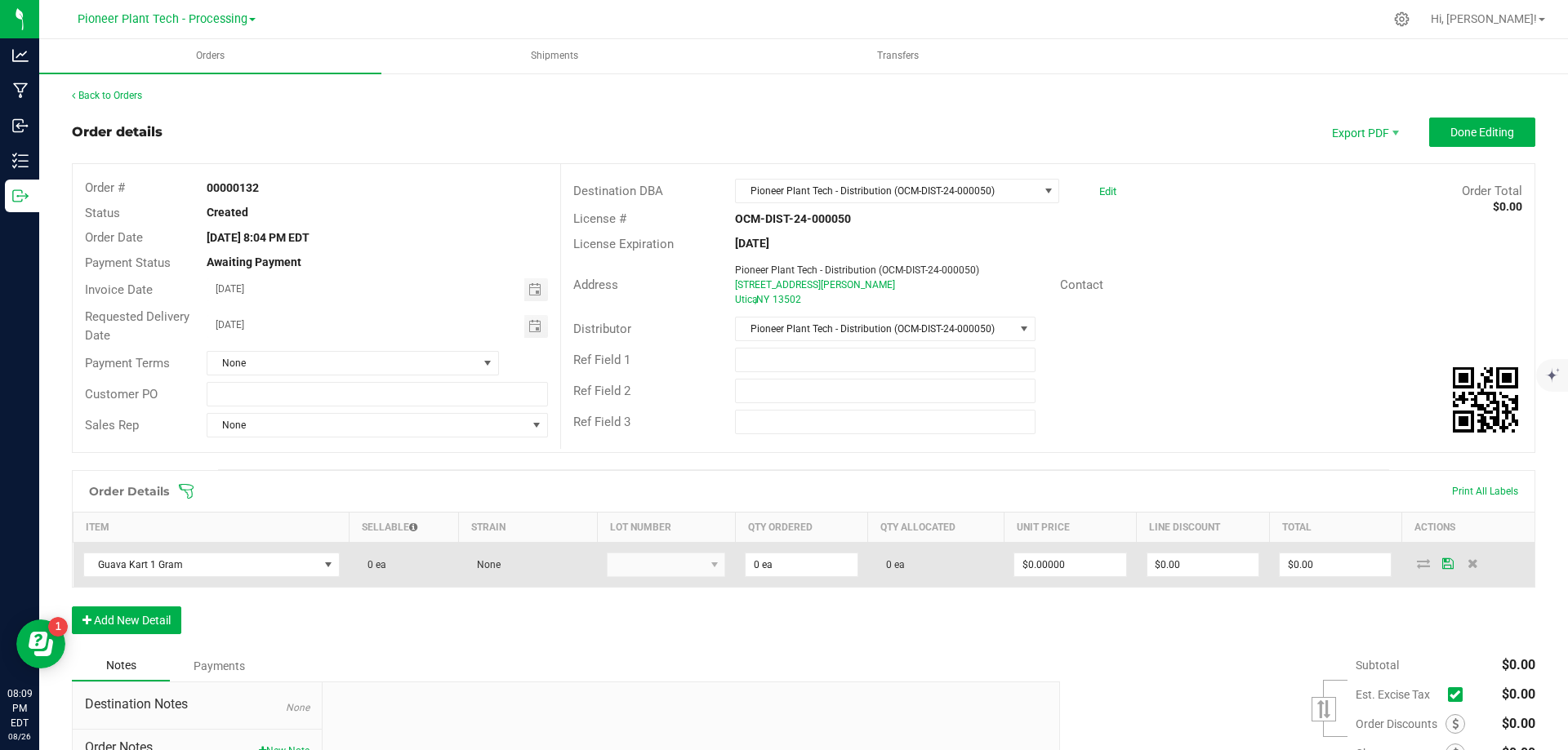
click at [714, 566] on kendo-dropdownlist at bounding box center [665, 564] width 118 height 24
click at [691, 569] on kendo-dropdownlist at bounding box center [665, 564] width 118 height 24
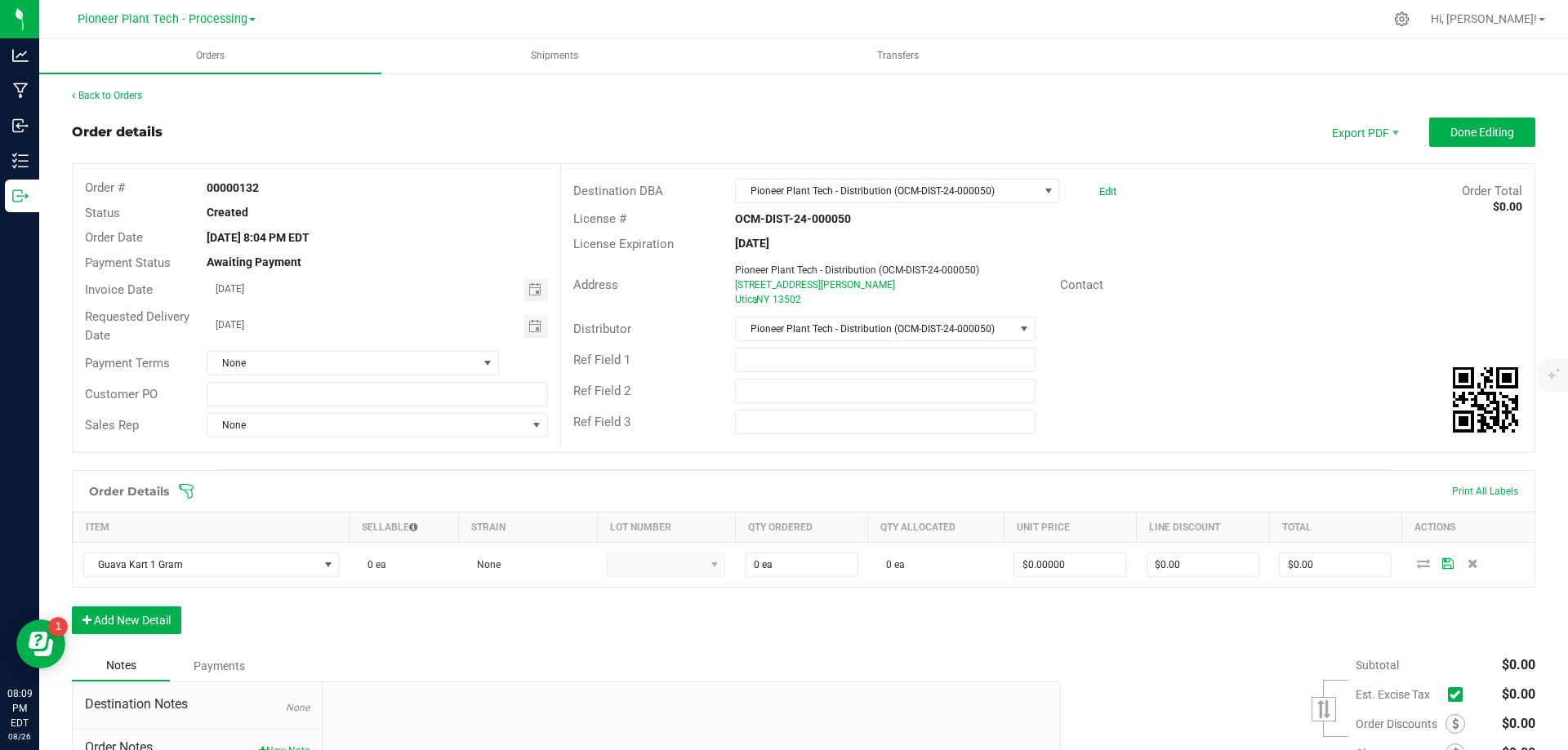
click at [550, 613] on div "Order Details Print All Labels Item Sellable Strain Lot Number Qty Ordered Qty …" at bounding box center [804, 560] width 1463 height 181
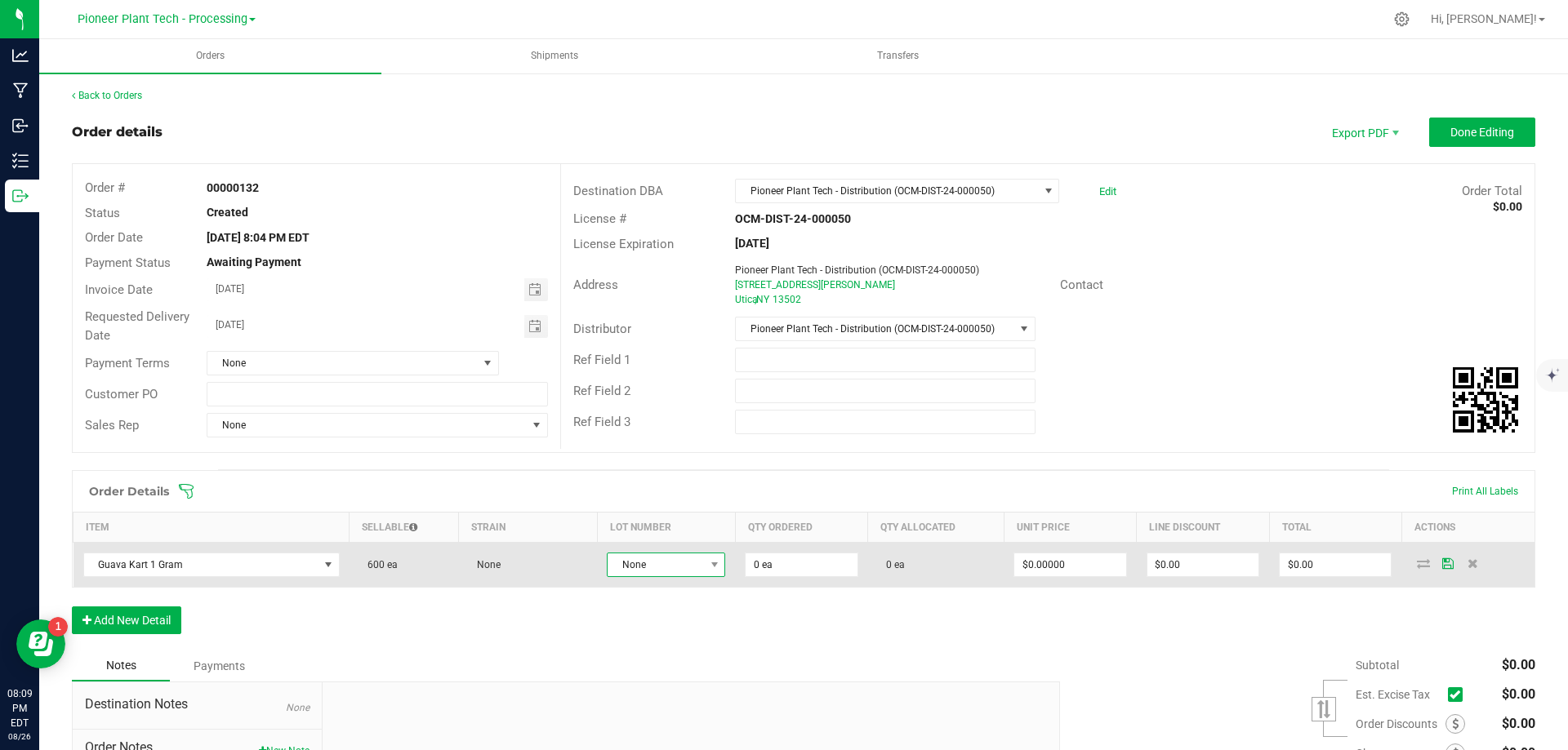
click at [681, 562] on span "None" at bounding box center [656, 564] width 97 height 22
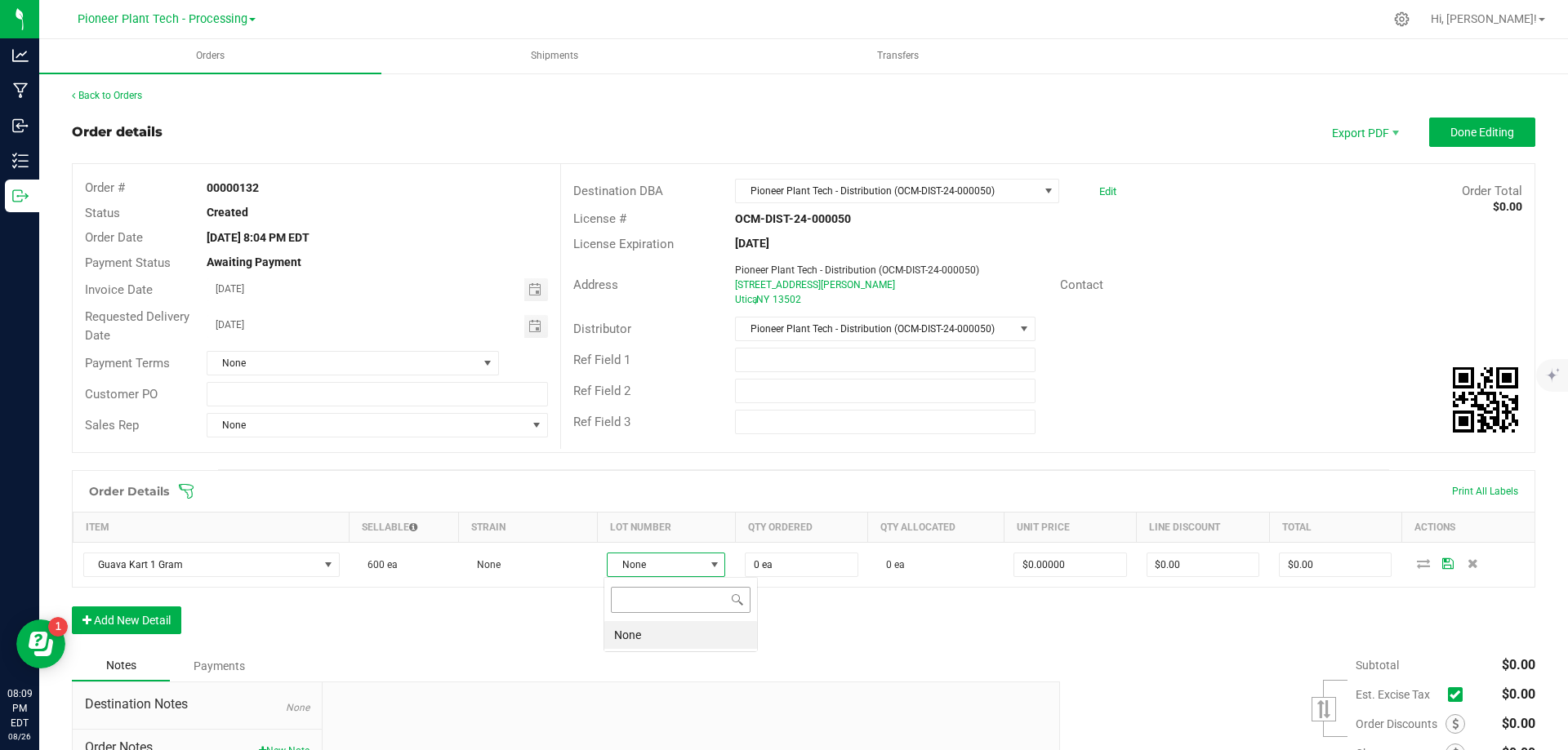
scroll to position [24, 117]
click at [635, 638] on li "None" at bounding box center [681, 635] width 152 height 27
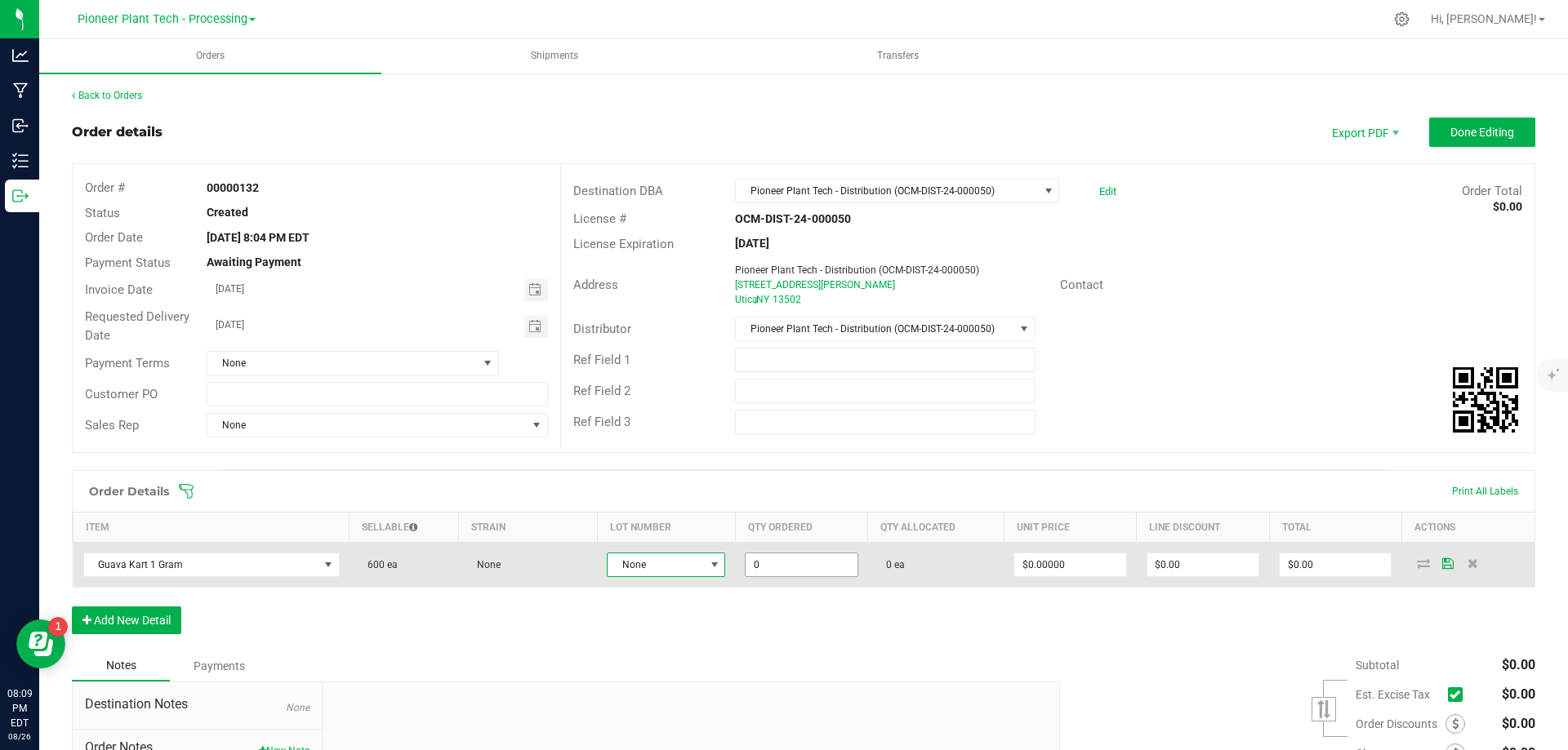
click at [802, 562] on input "0" at bounding box center [801, 564] width 111 height 22
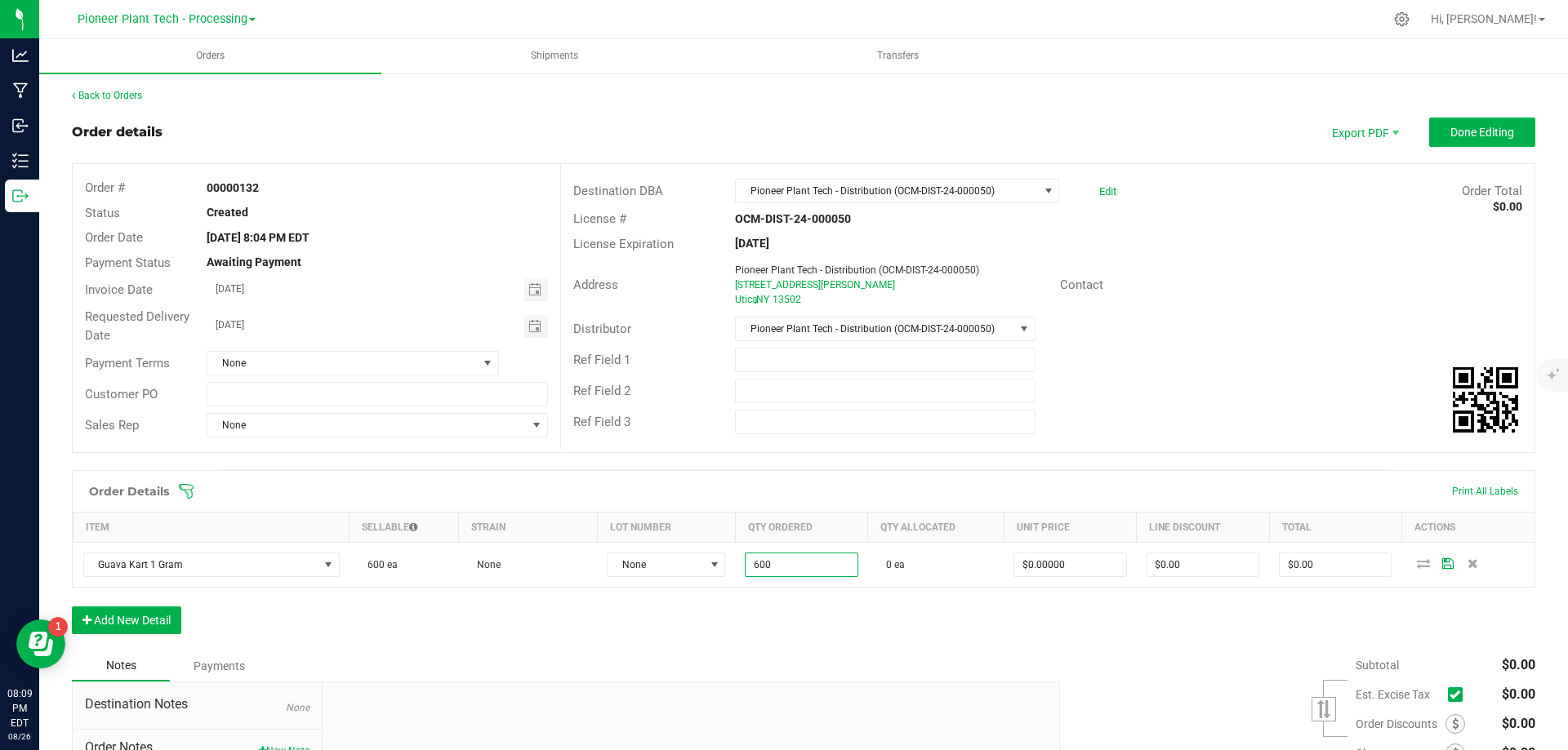
type input "600 ea"
click at [946, 615] on div "Order Details Print All Labels Item Sellable Strain Lot Number Qty Ordered Qty …" at bounding box center [804, 560] width 1463 height 181
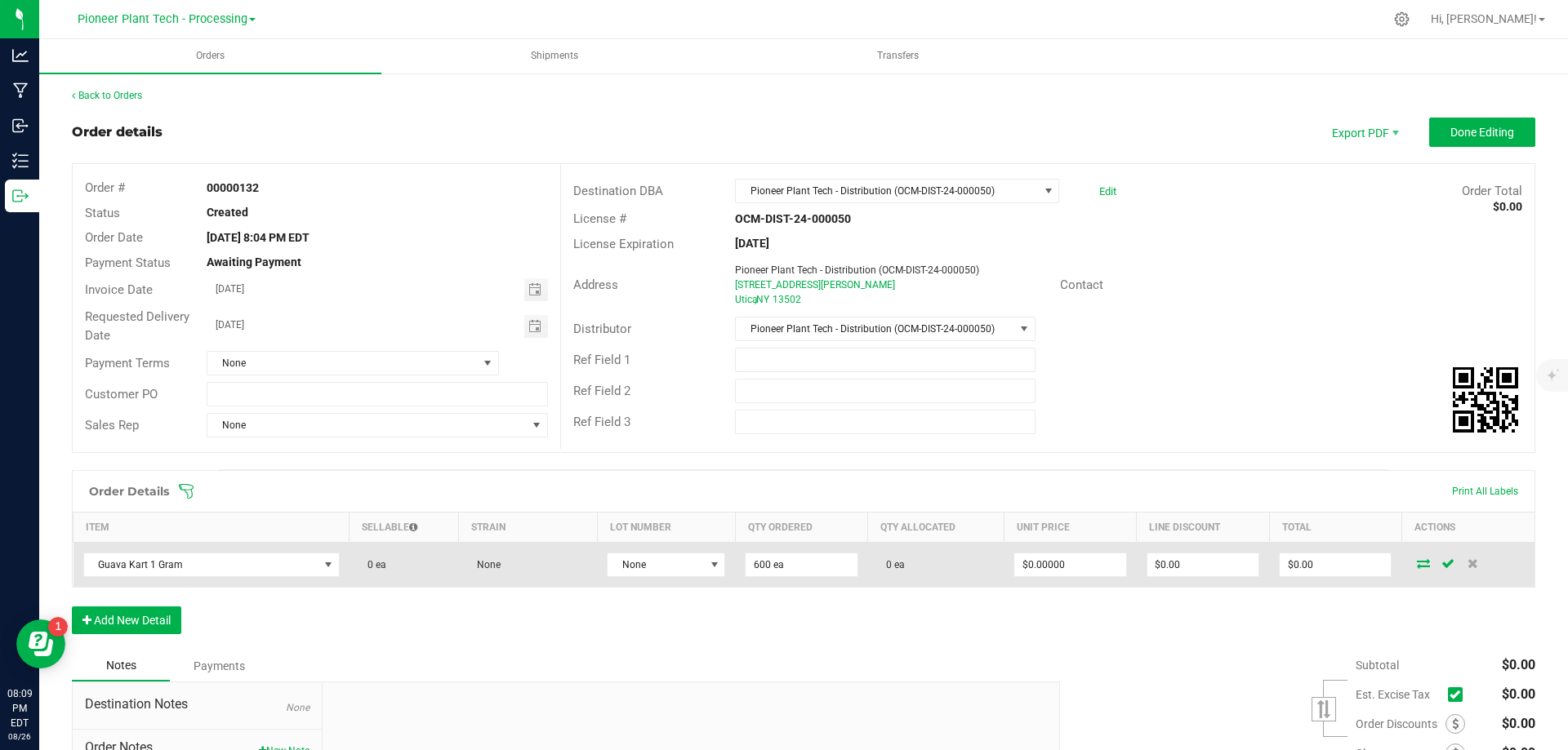
click at [1417, 562] on icon at bounding box center [1422, 563] width 13 height 10
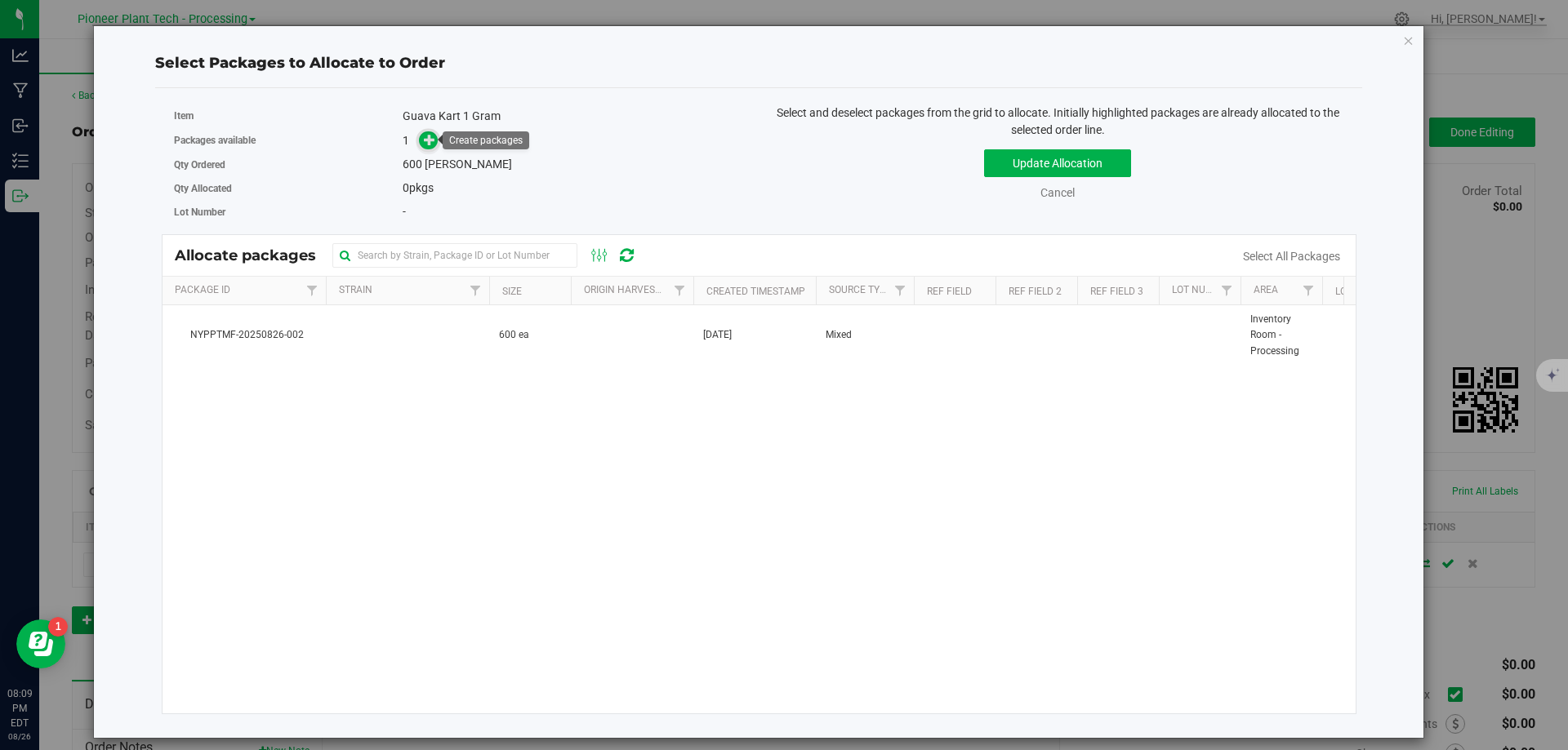
click at [420, 142] on span at bounding box center [428, 141] width 19 height 19
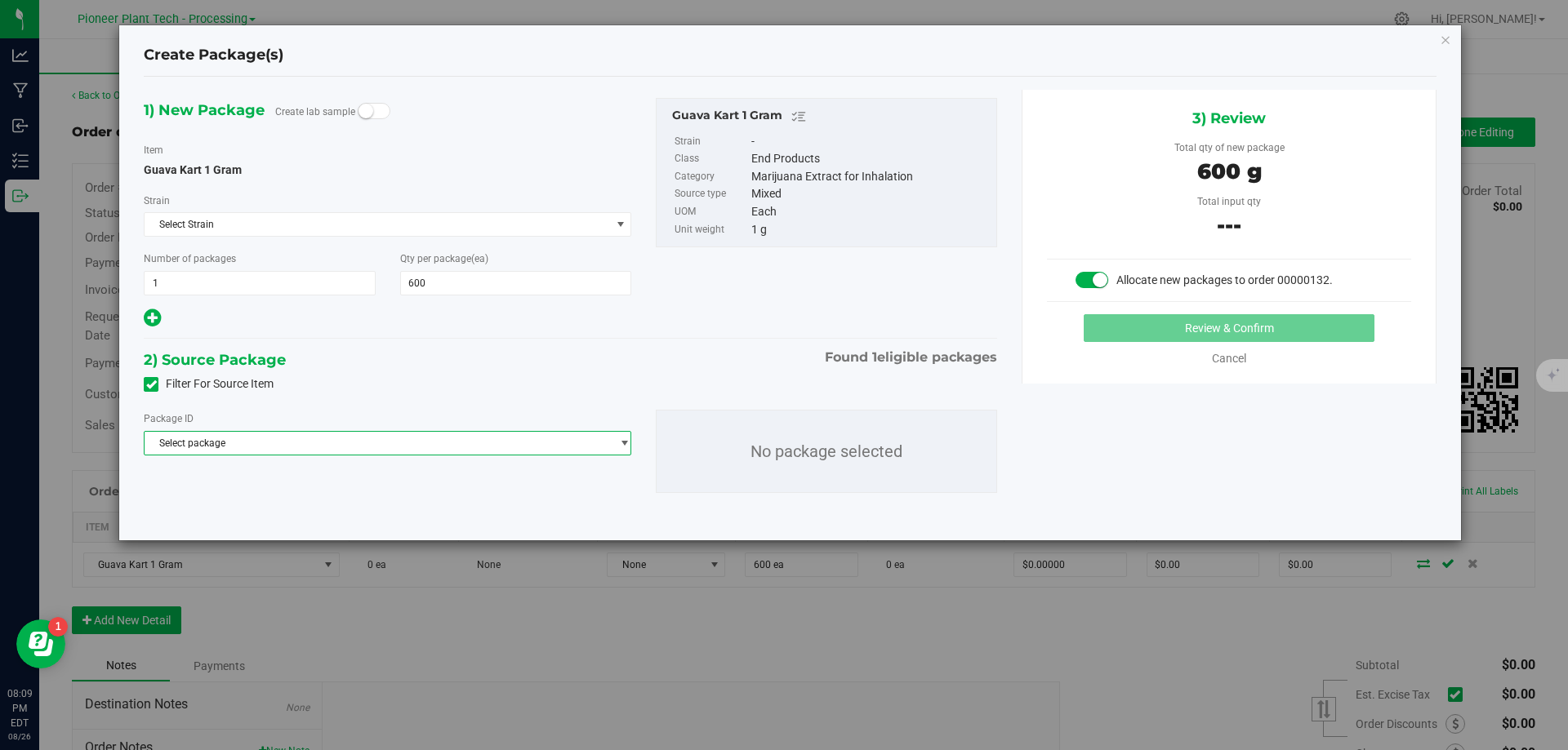
click at [335, 443] on span "Select package" at bounding box center [377, 442] width 465 height 22
click at [281, 510] on span "( Guava Kart 1 Gram )" at bounding box center [318, 511] width 97 height 12
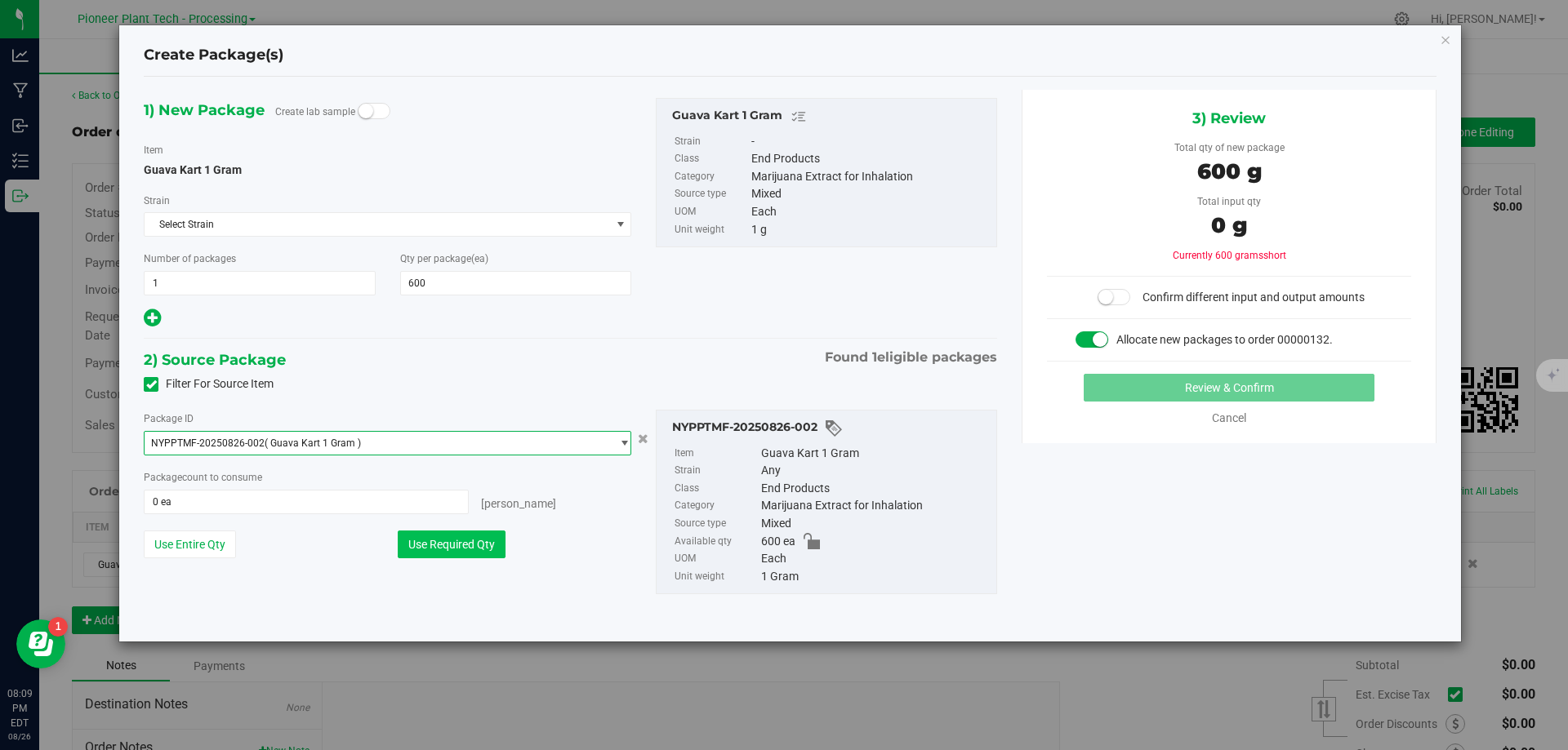
click at [471, 549] on button "Use Required Qty" at bounding box center [451, 544] width 107 height 27
type input "600 ea"
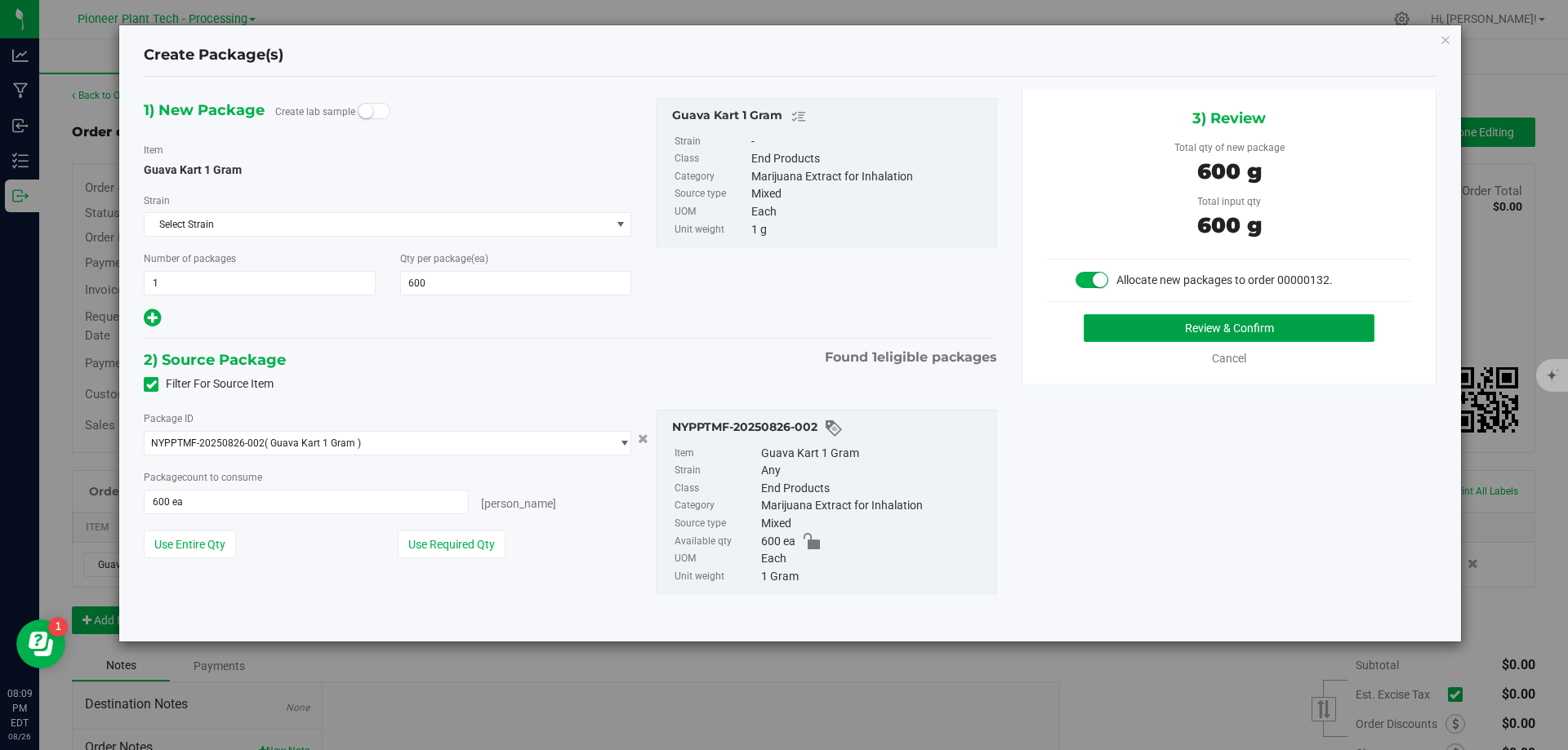
click at [1157, 334] on button "Review & Confirm" at bounding box center [1229, 328] width 291 height 27
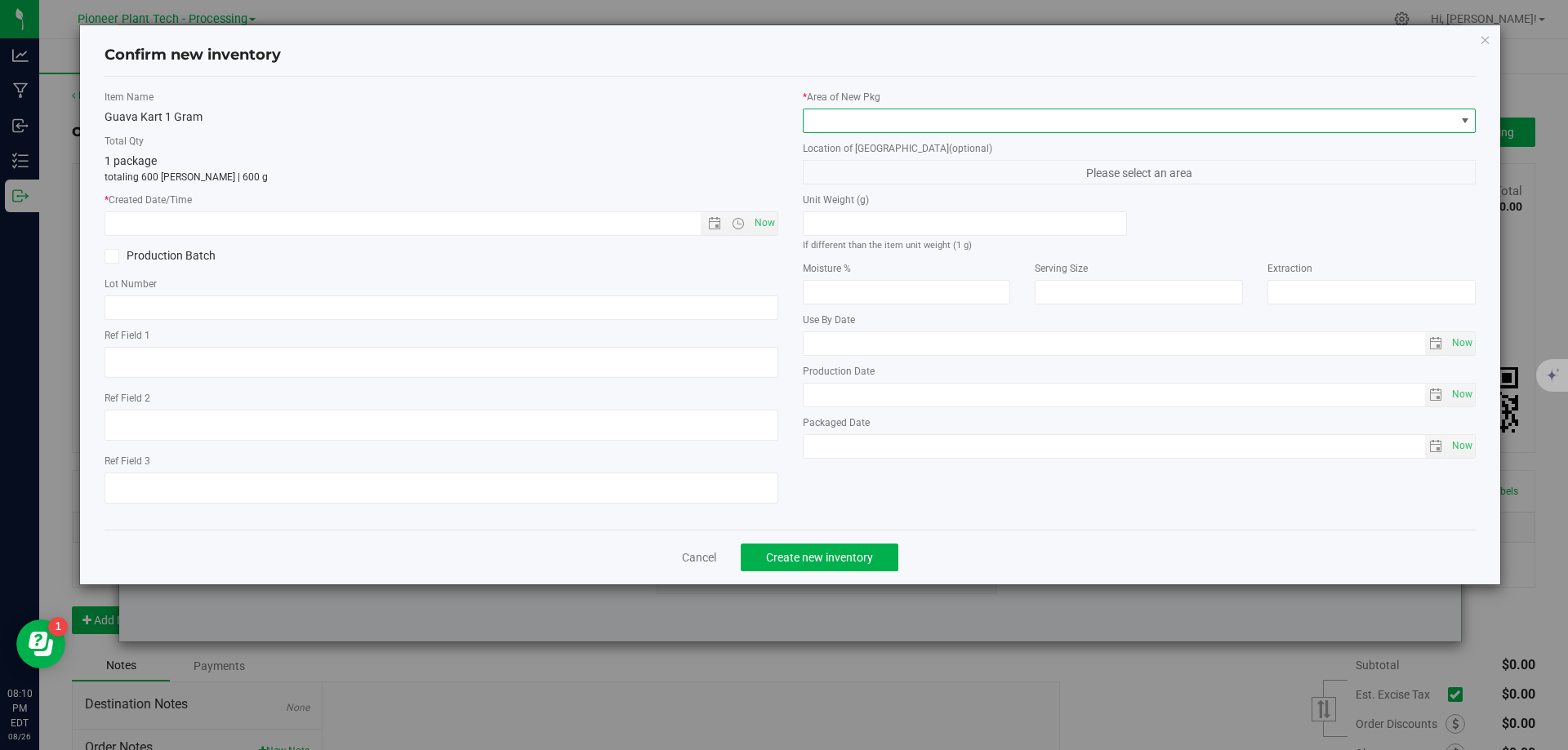
click at [1132, 127] on span at bounding box center [1128, 120] width 652 height 22
click at [907, 190] on li "Inventory Room - Processing" at bounding box center [1139, 188] width 672 height 22
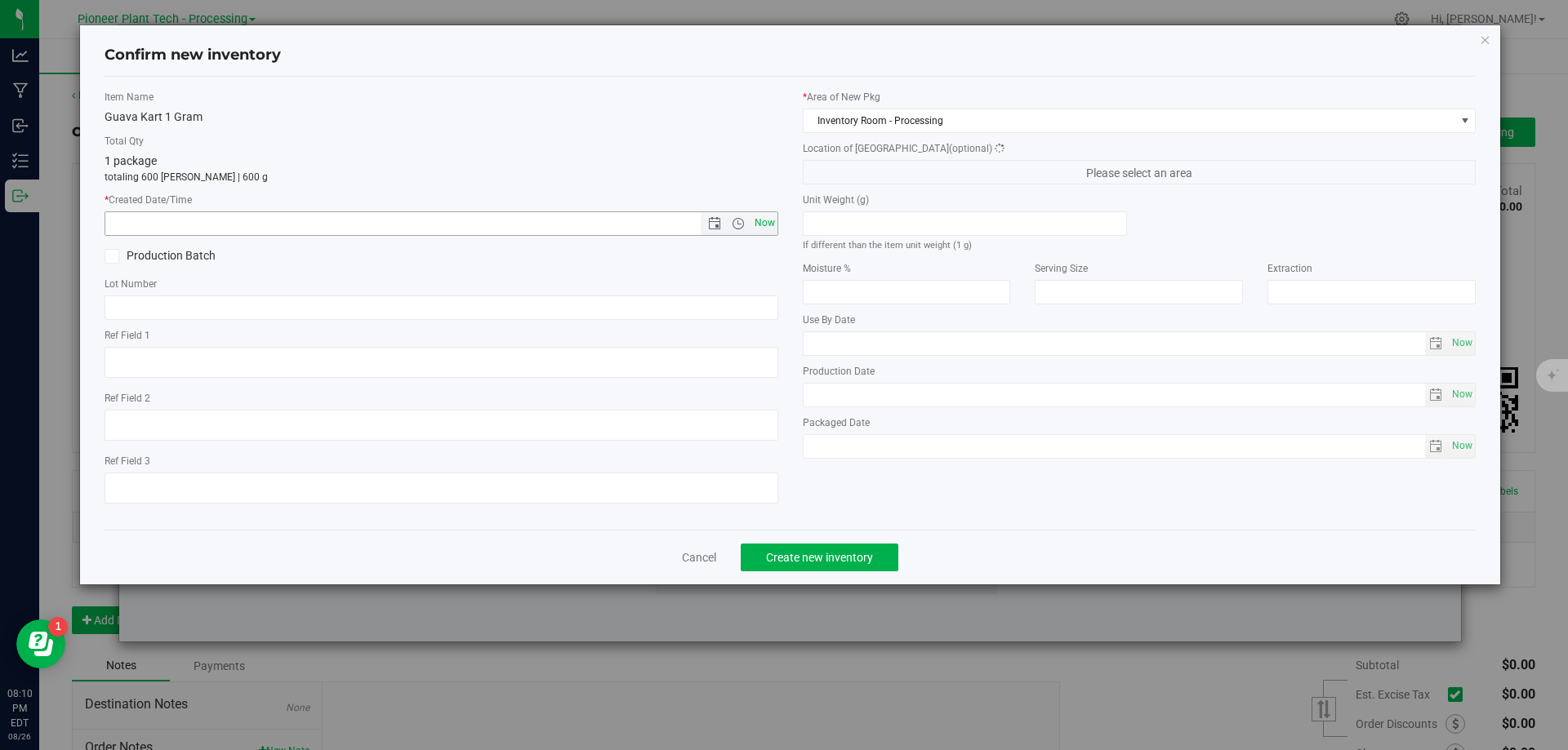
click at [762, 221] on span "Now" at bounding box center [764, 223] width 27 height 23
type input "8/26/2025 8:10 PM"
click at [840, 555] on span "Create new inventory" at bounding box center [819, 557] width 106 height 13
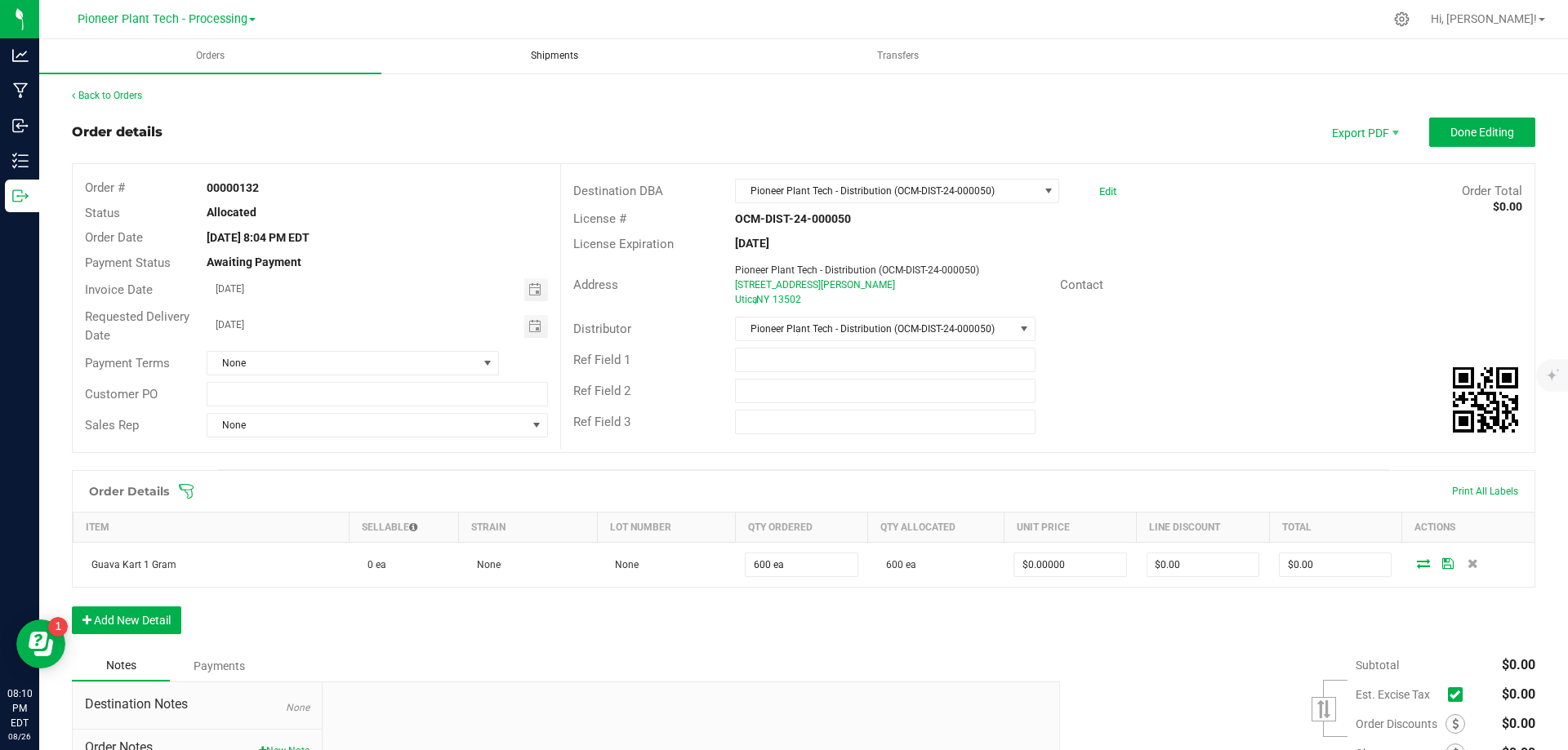
click at [560, 54] on span "Shipments" at bounding box center [555, 56] width 92 height 14
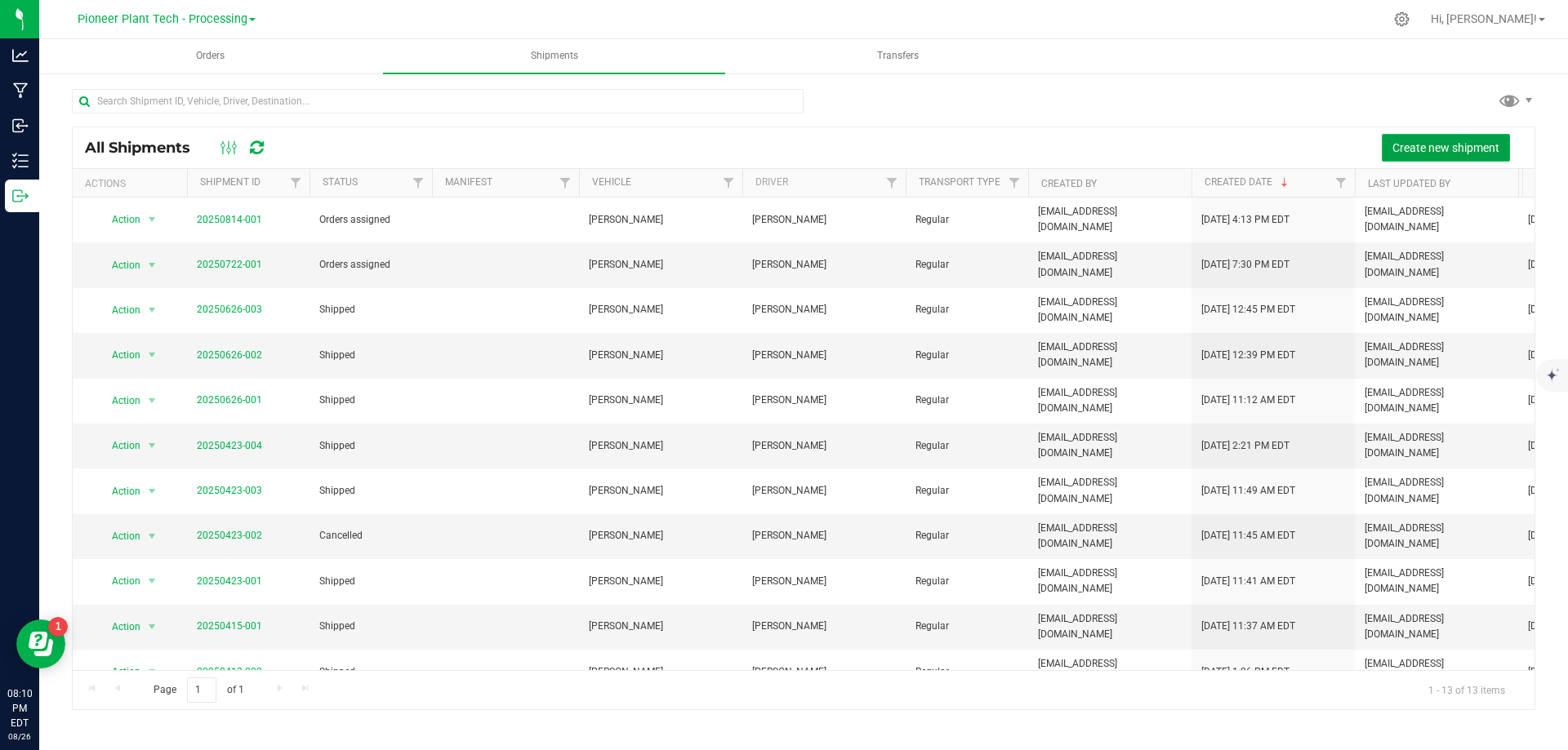
click at [1420, 137] on button "Create new shipment" at bounding box center [1445, 147] width 128 height 27
click at [1474, 155] on button "Create new shipment" at bounding box center [1445, 147] width 128 height 27
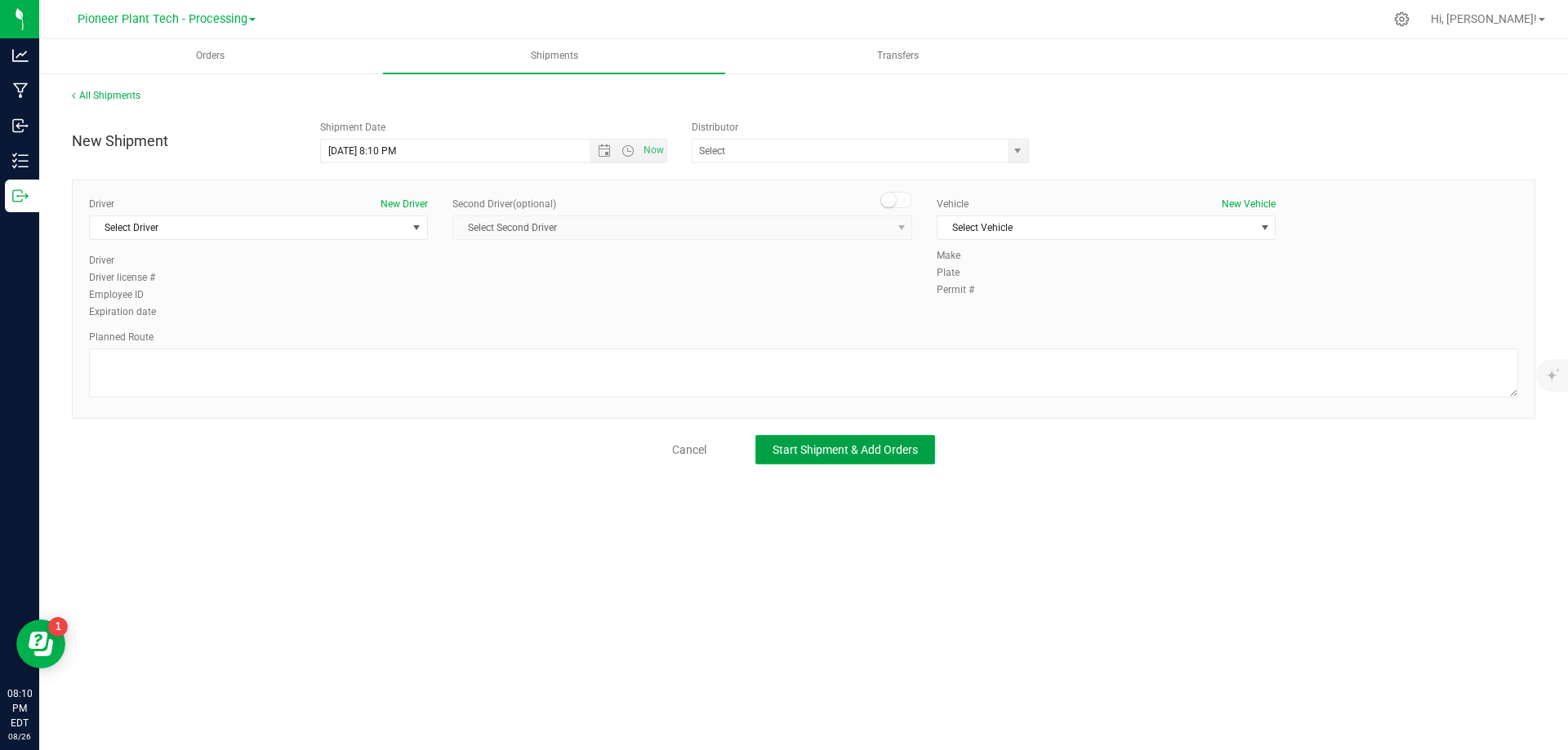
click at [836, 451] on span "Start Shipment & Add Orders" at bounding box center [845, 449] width 146 height 13
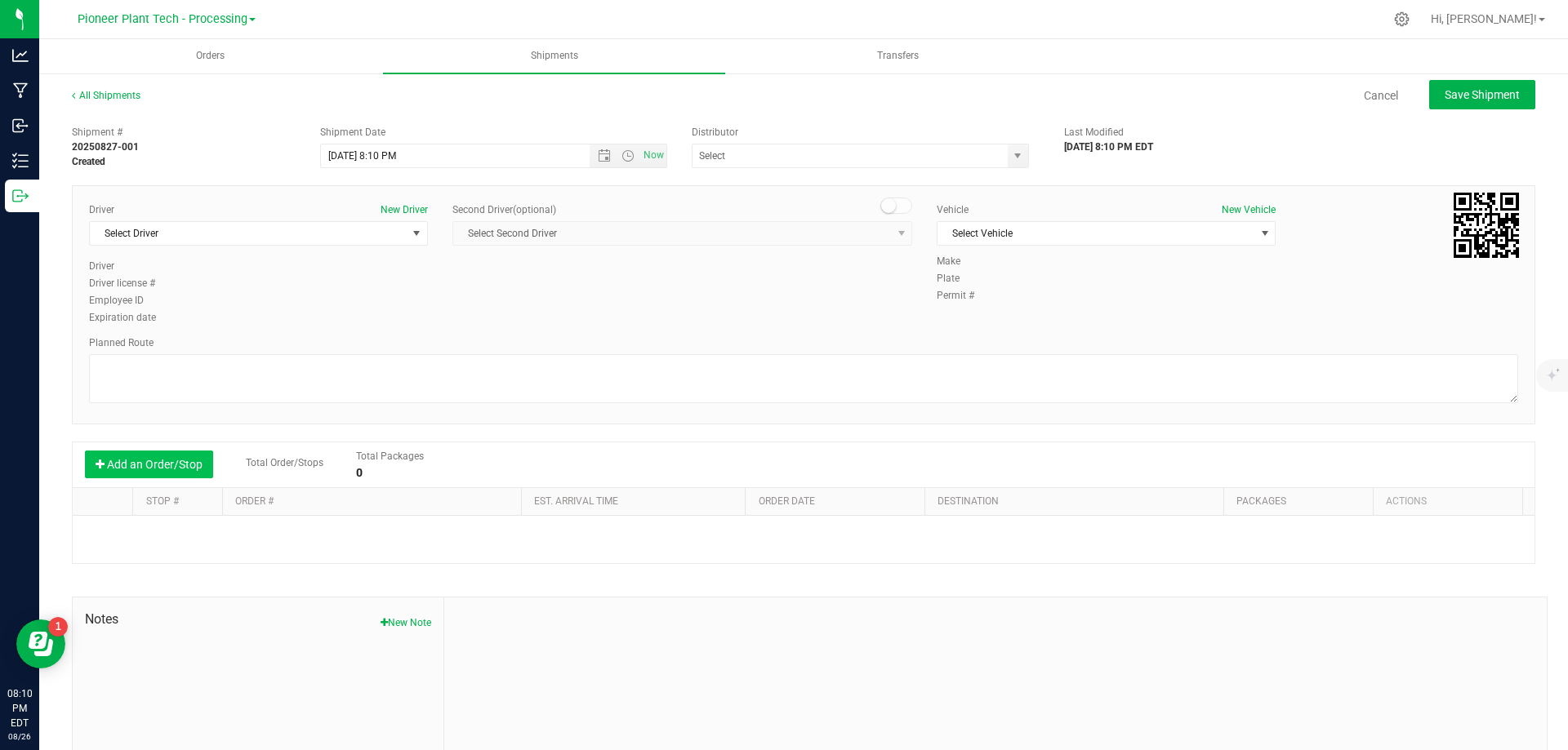
click at [156, 471] on button "Add an Order/Stop" at bounding box center [148, 464] width 128 height 27
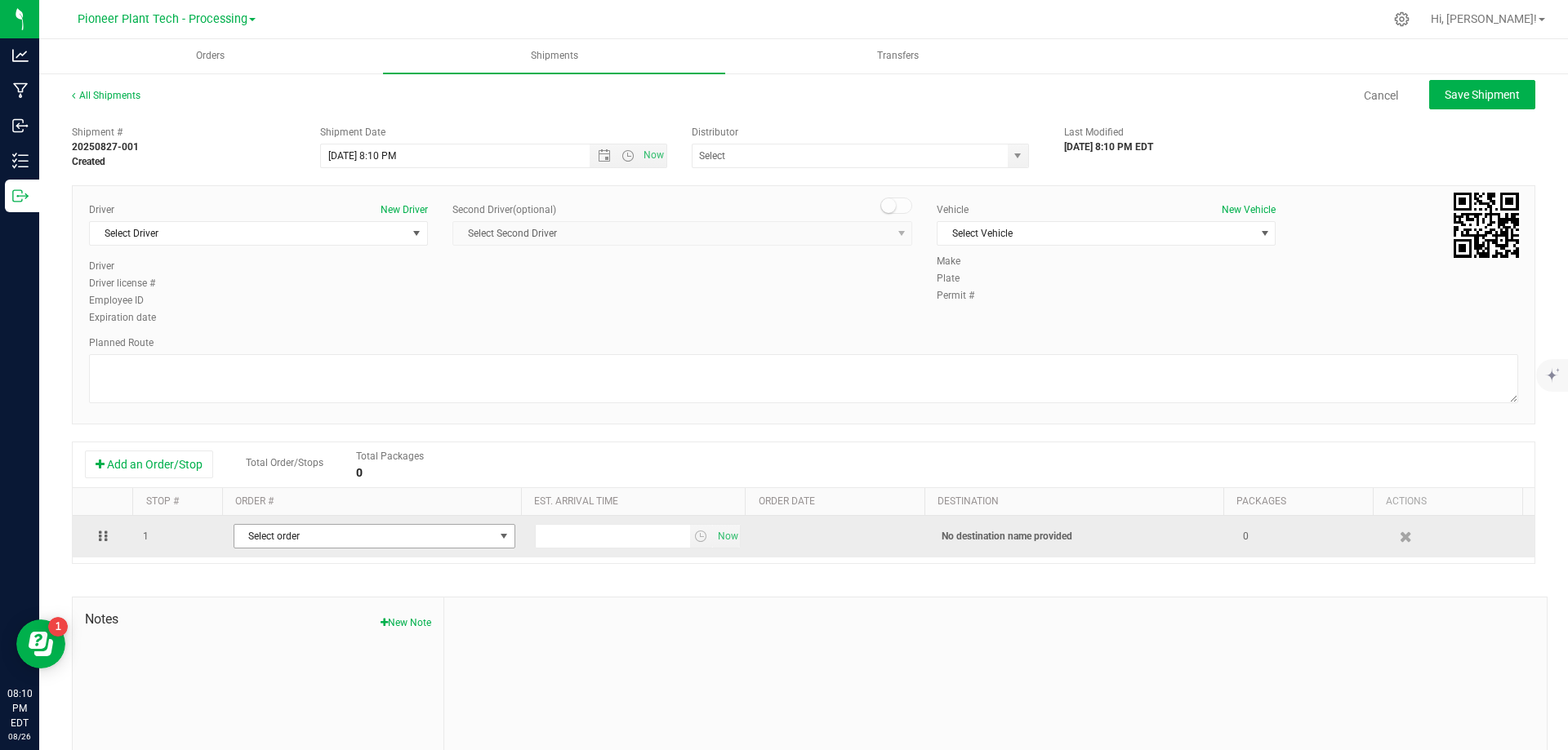
click at [288, 529] on span "Select order" at bounding box center [364, 535] width 260 height 22
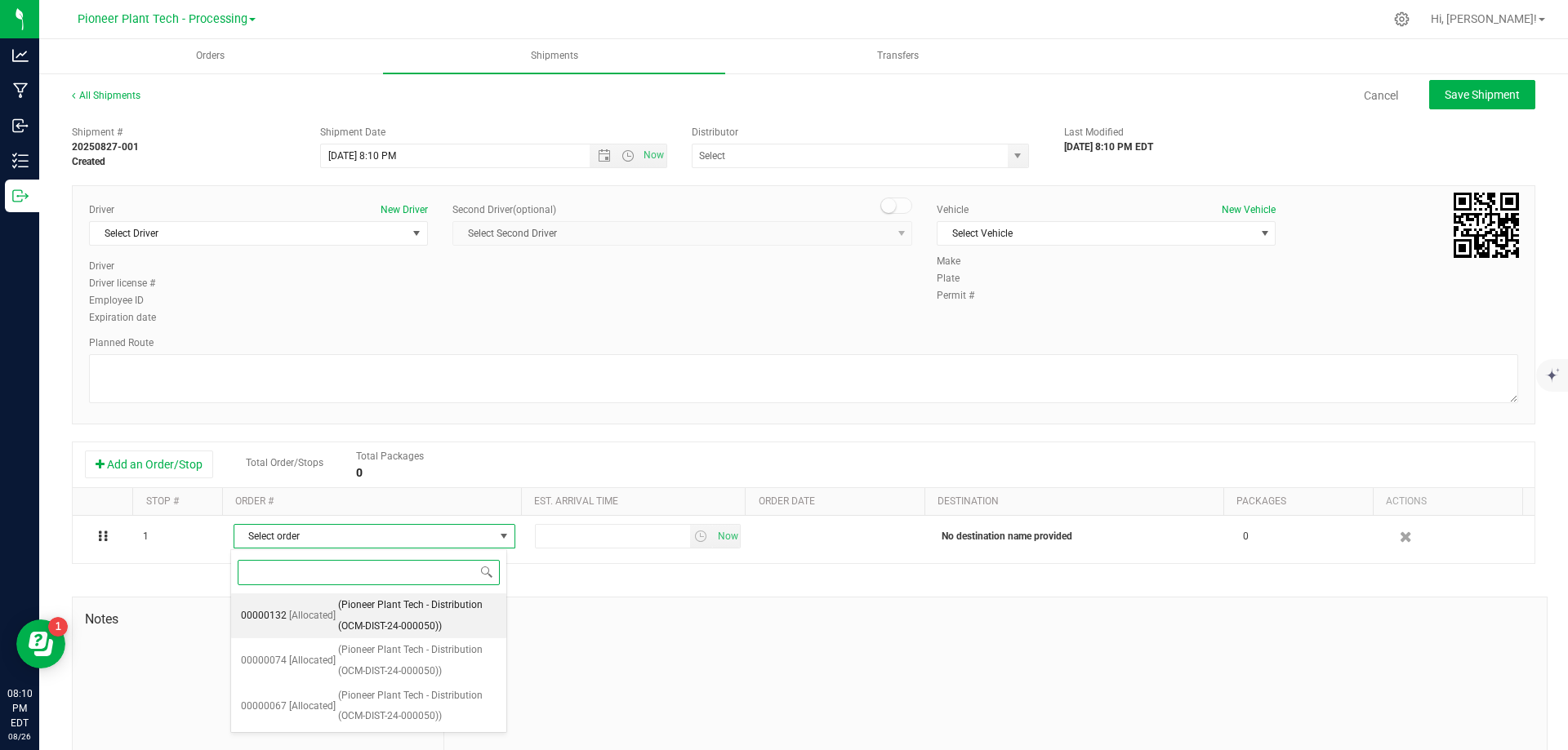
click at [339, 615] on span "(Pioneer Plant Tech - Distribution (OCM-DIST-24-000050))" at bounding box center [417, 615] width 158 height 42
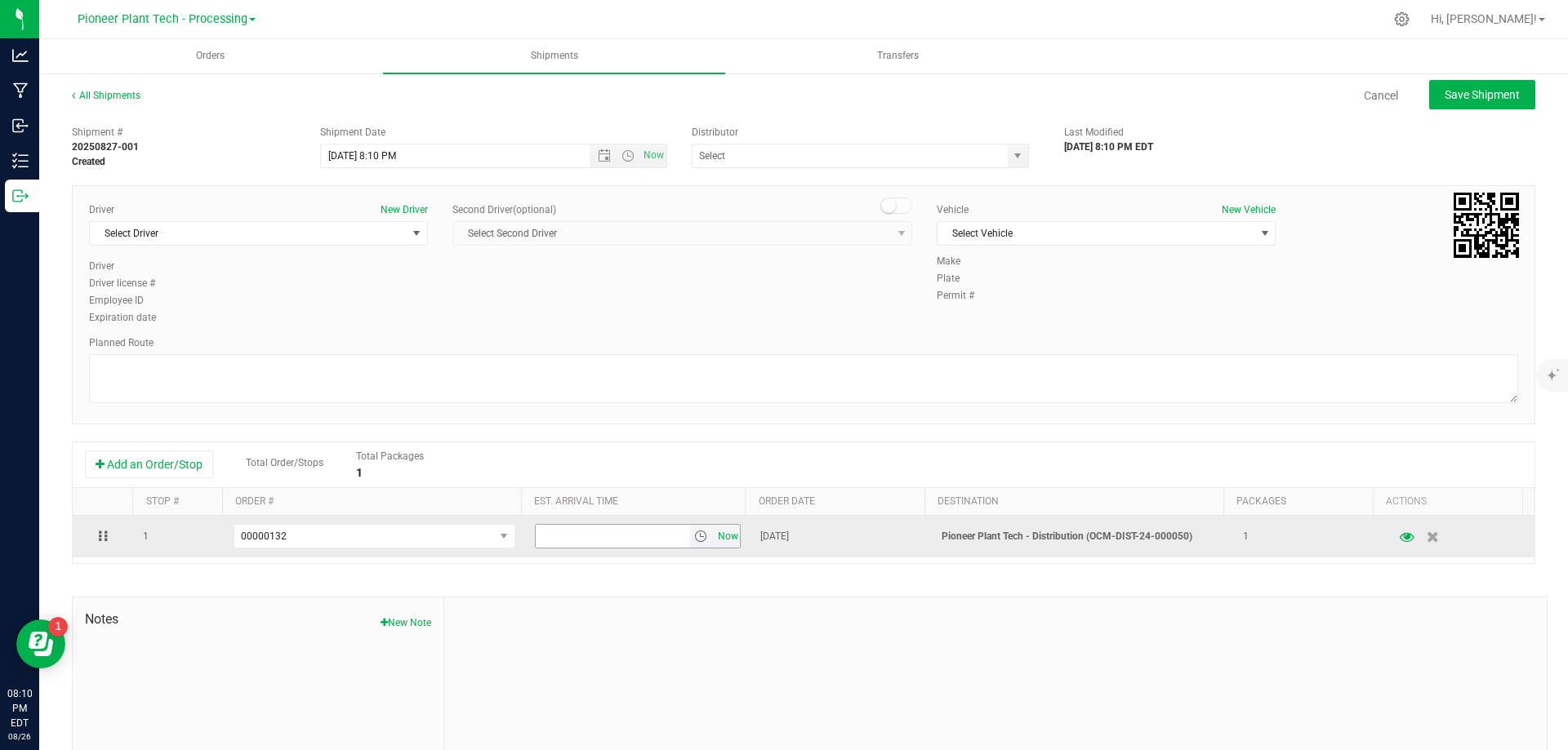
click at [714, 534] on span "Now" at bounding box center [728, 536] width 27 height 23
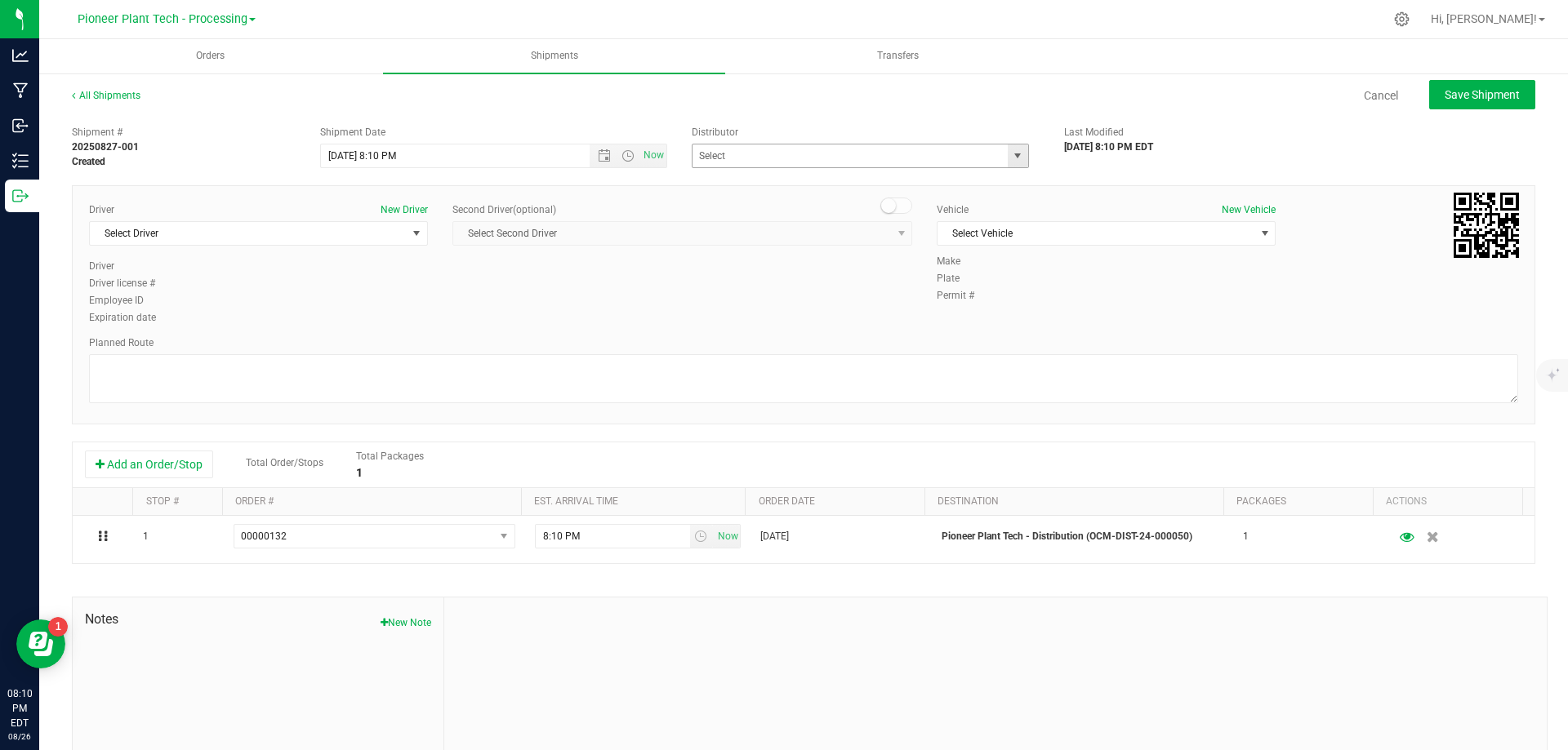
click at [1007, 165] on span "select" at bounding box center [1017, 155] width 21 height 22
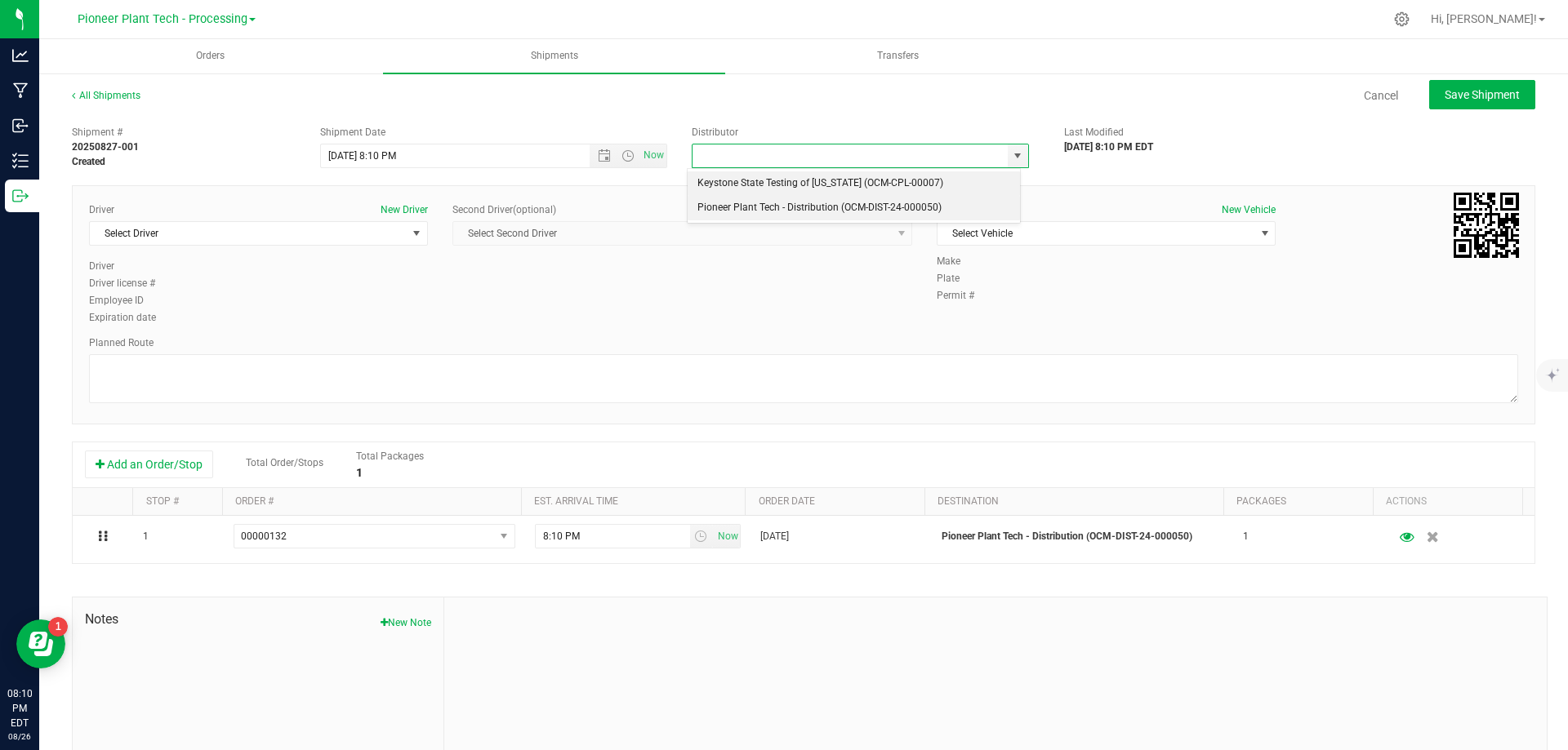
click at [813, 206] on li "Pioneer Plant Tech - Distribution (OCM-DIST-24-000050)" at bounding box center [854, 208] width 332 height 24
type input "Pioneer Plant Tech - Distribution (OCM-DIST-24-000050)"
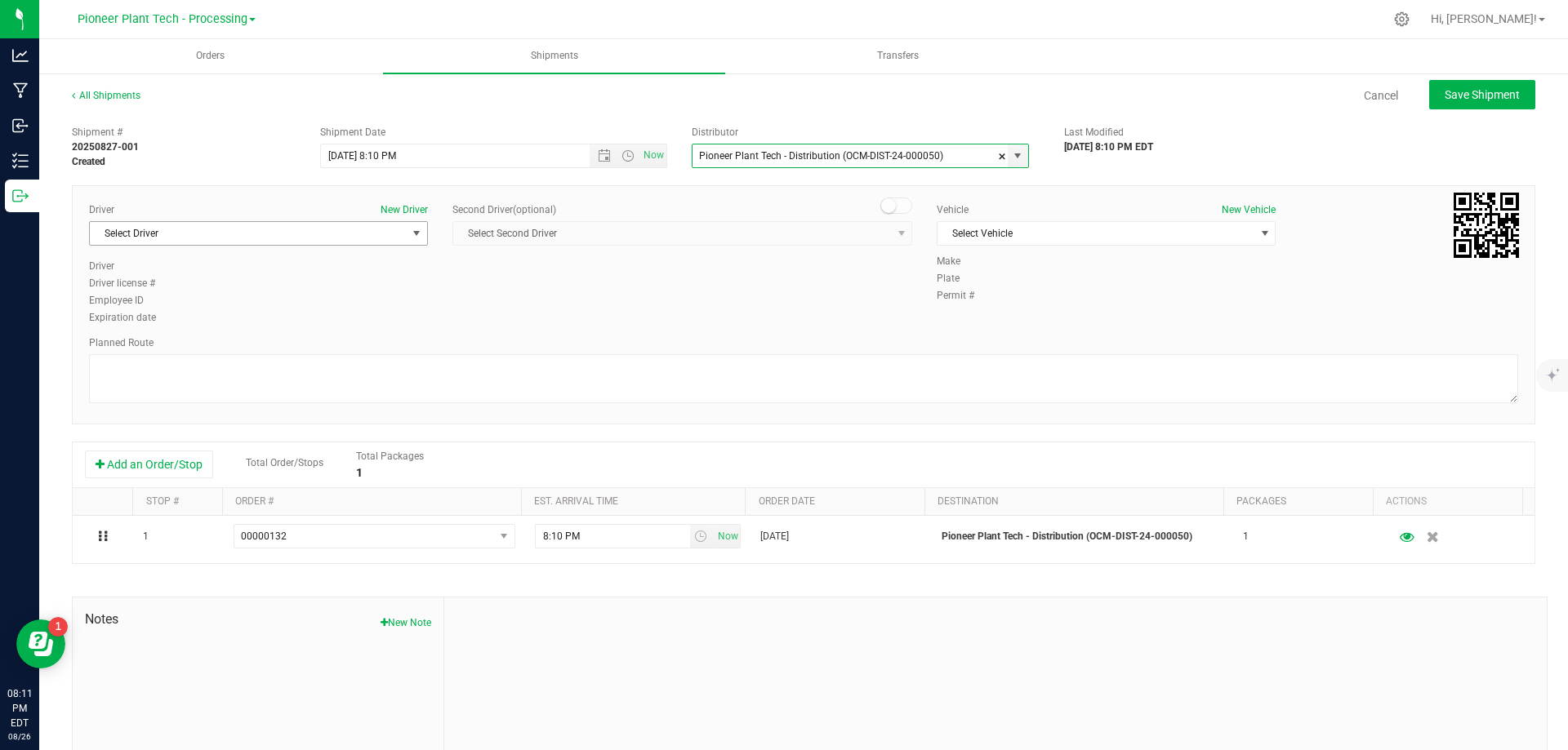
click at [410, 235] on span "select" at bounding box center [416, 232] width 13 height 13
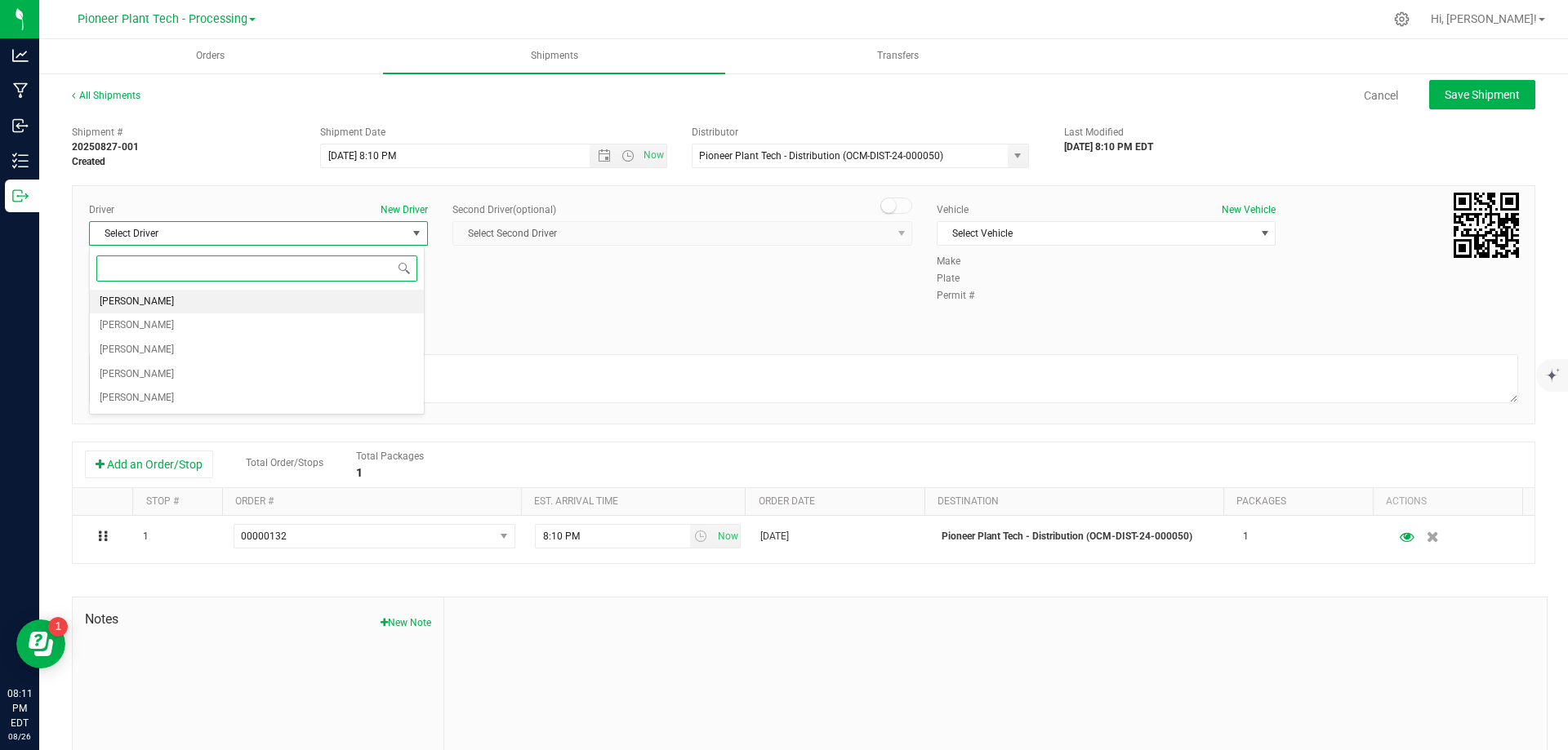
click at [135, 303] on span "[PERSON_NAME]" at bounding box center [137, 302] width 74 height 21
click at [999, 239] on span "Select Vehicle" at bounding box center [1096, 232] width 317 height 22
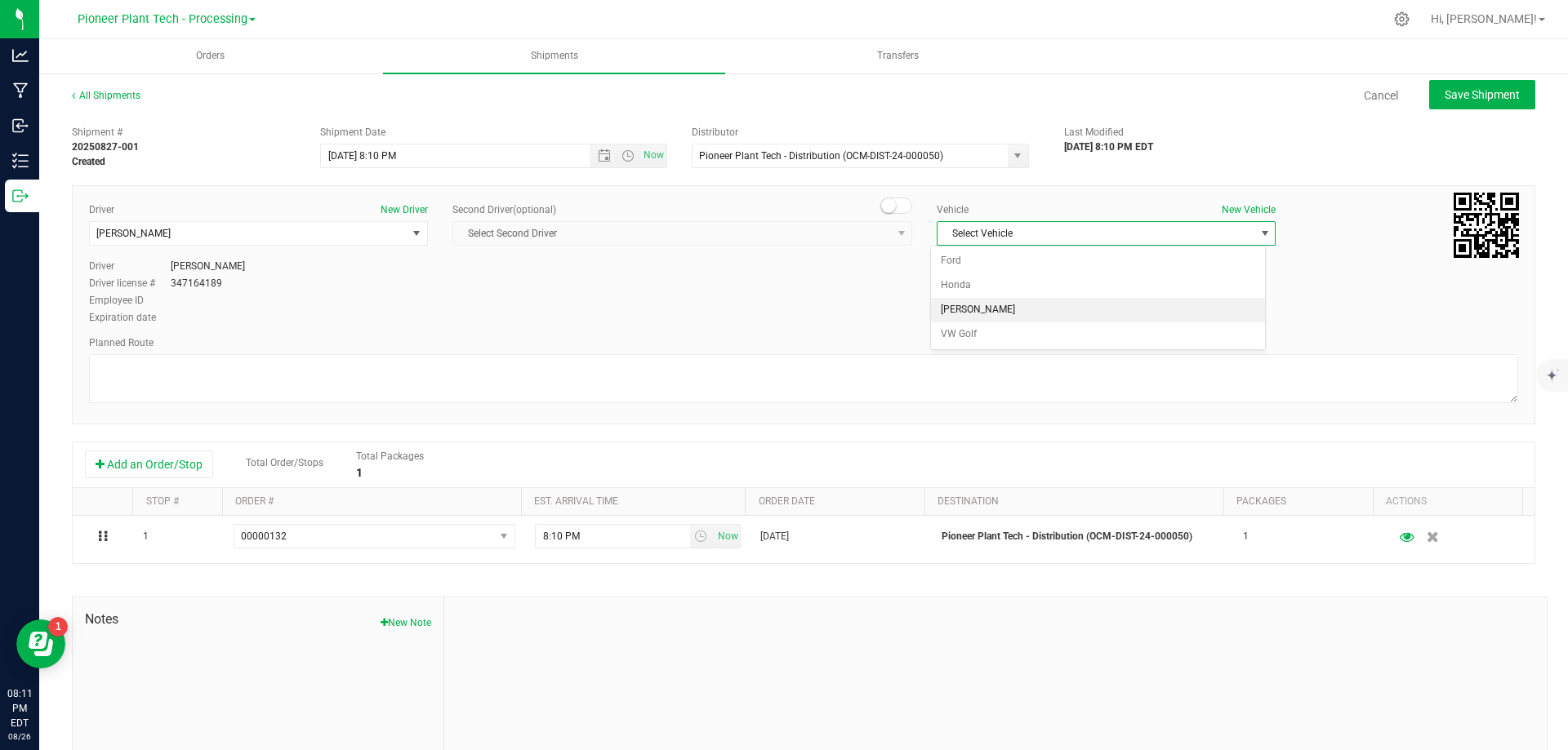
click at [971, 305] on li "[PERSON_NAME]" at bounding box center [1098, 310] width 334 height 24
click at [1480, 90] on span "Save Shipment" at bounding box center [1482, 94] width 75 height 13
type input "8/27/2025 12:10 AM"
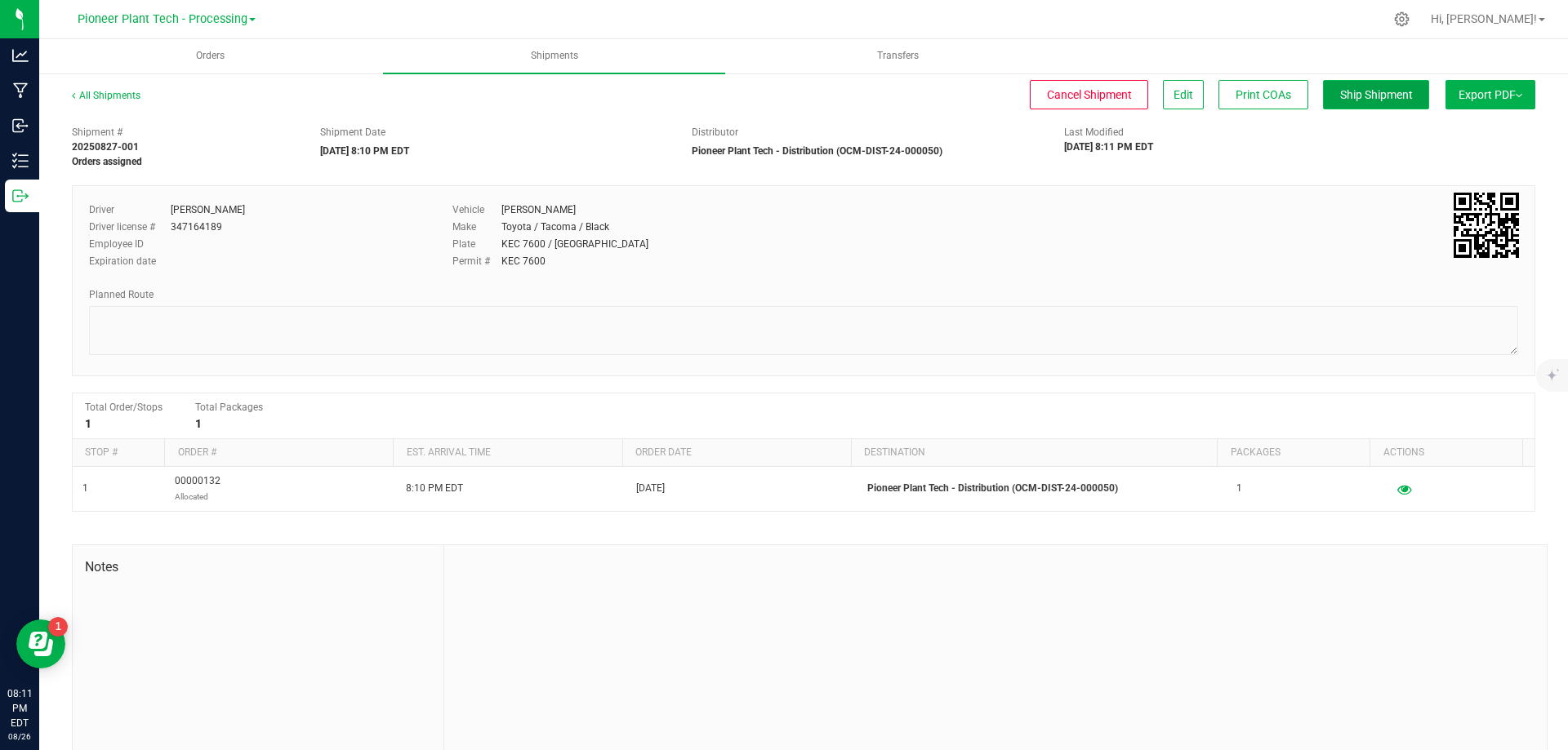
click at [1365, 92] on span "Ship Shipment" at bounding box center [1377, 94] width 72 height 13
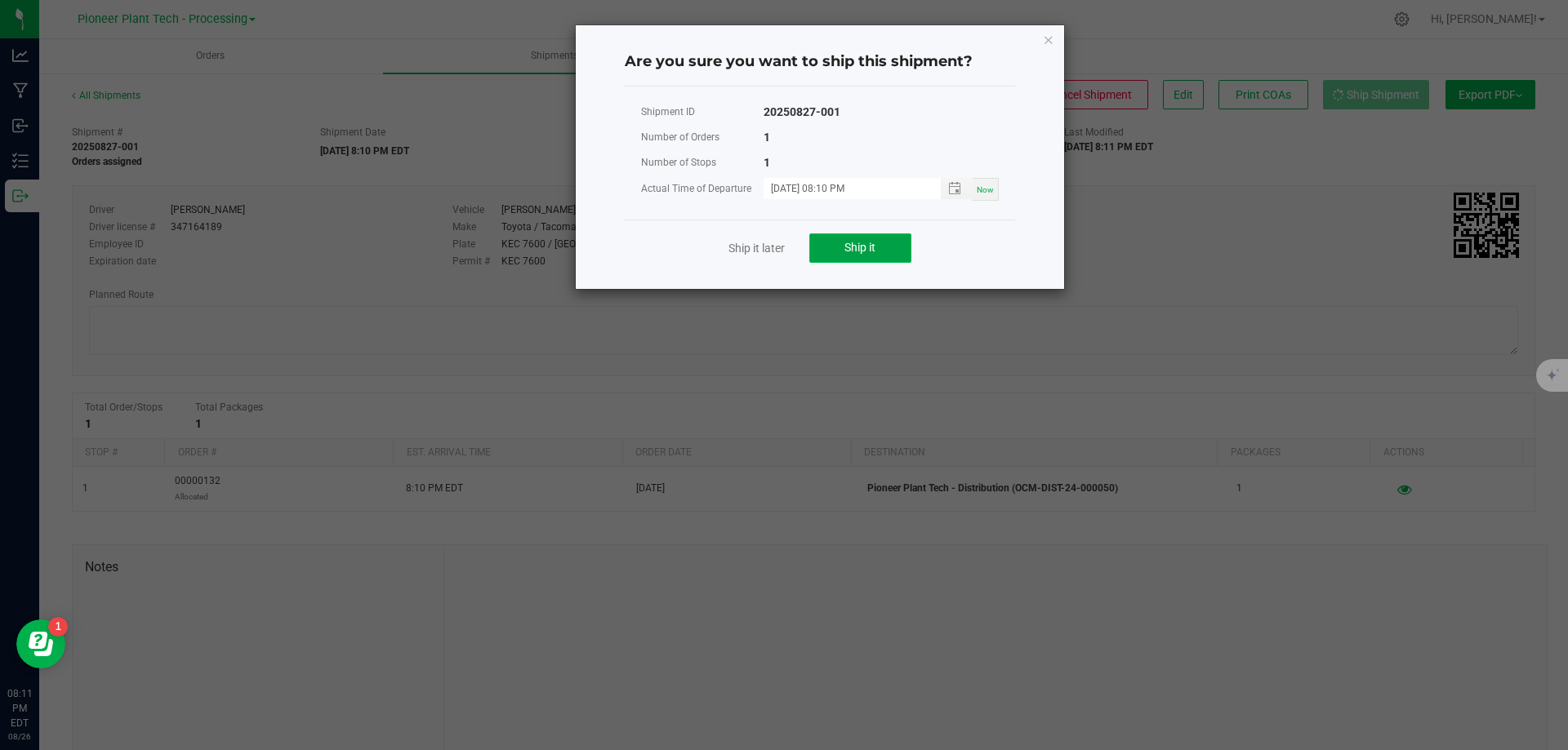
click at [856, 255] on button "Ship it" at bounding box center [860, 248] width 102 height 29
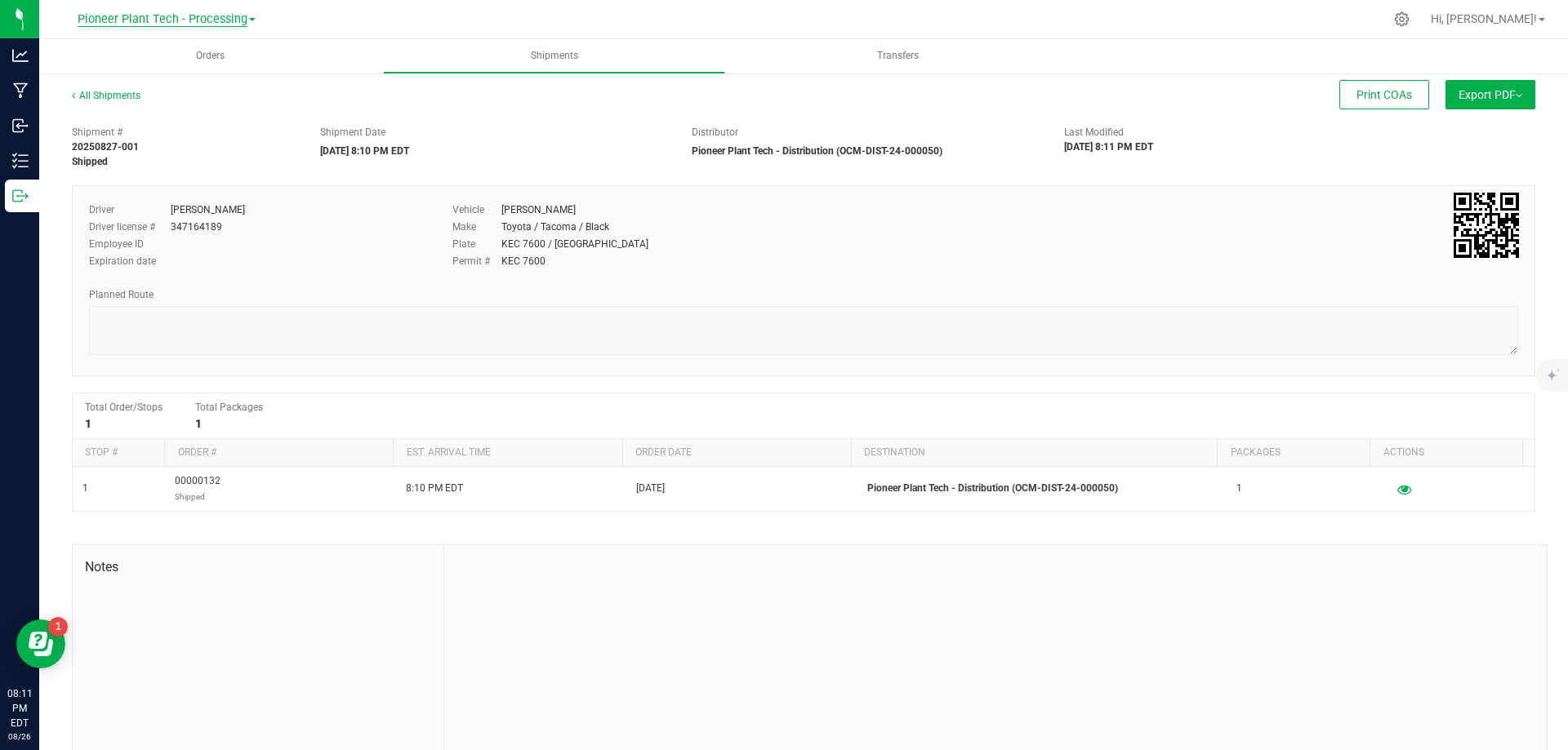
click at [210, 14] on span "Pioneer Plant Tech - Processing" at bounding box center [162, 20] width 170 height 15
click at [193, 55] on link "Pioneer Plant Tech - Cultivation" at bounding box center [166, 58] width 238 height 22
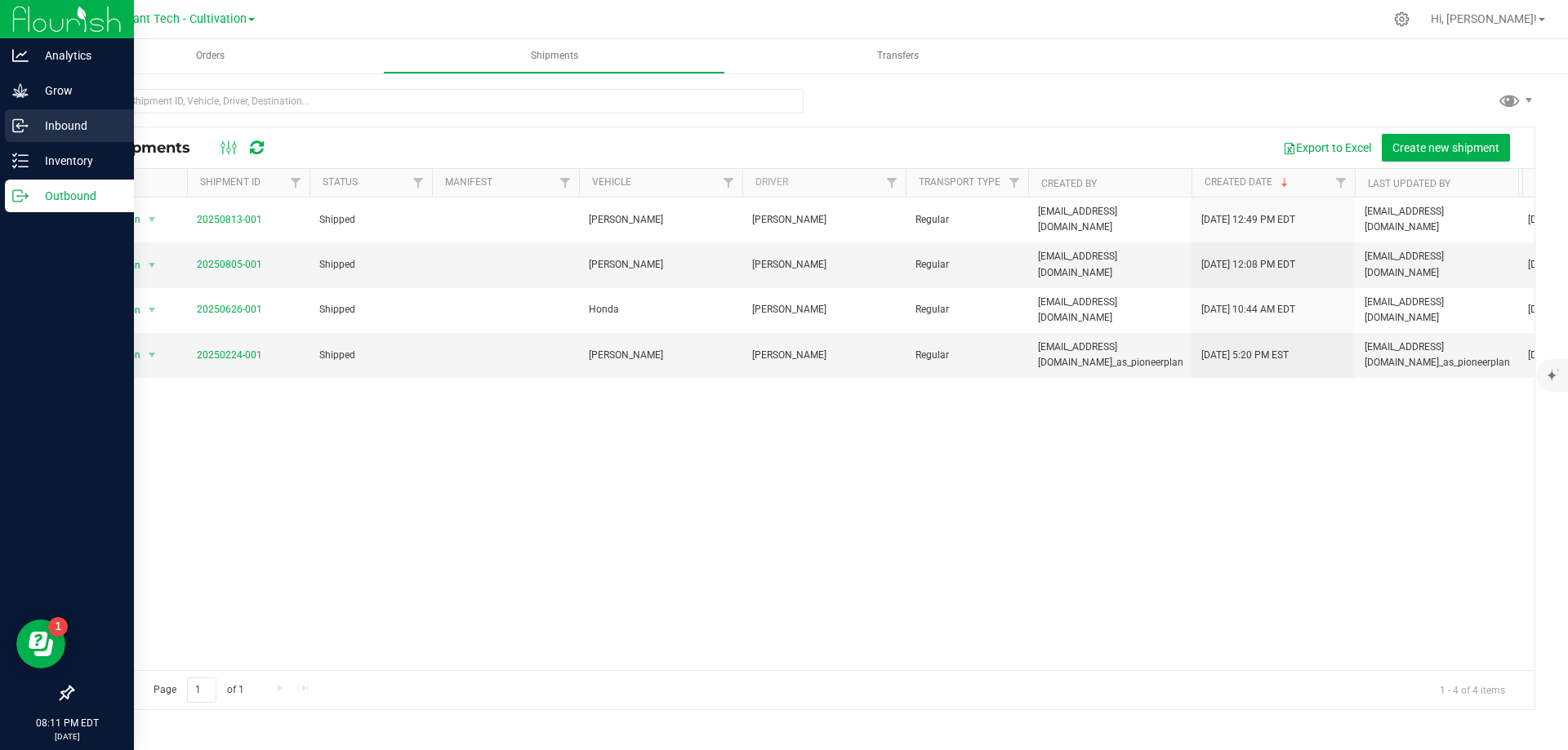
click at [21, 127] on icon at bounding box center [21, 125] width 17 height 17
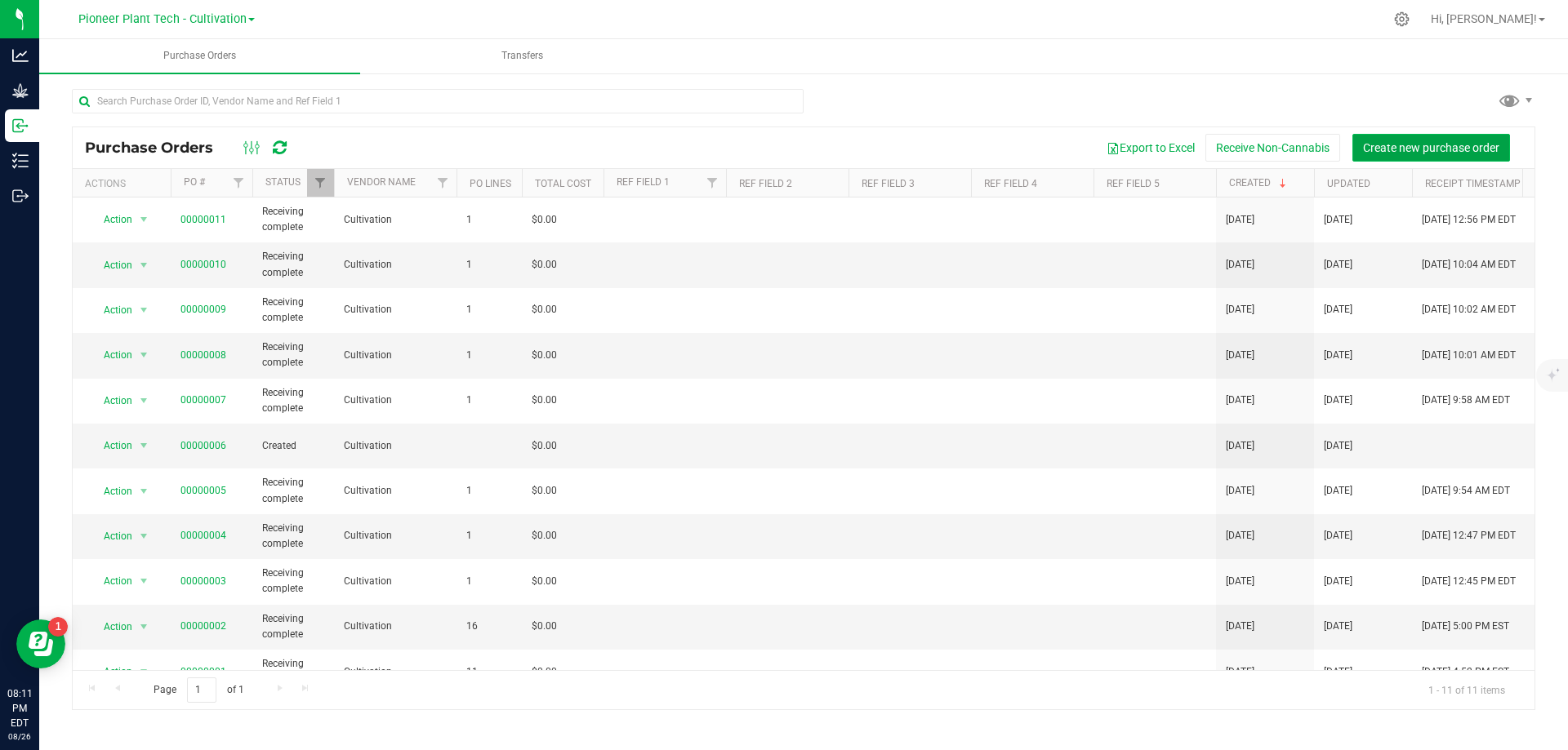
click at [1395, 146] on span "Create new purchase order" at bounding box center [1431, 147] width 137 height 13
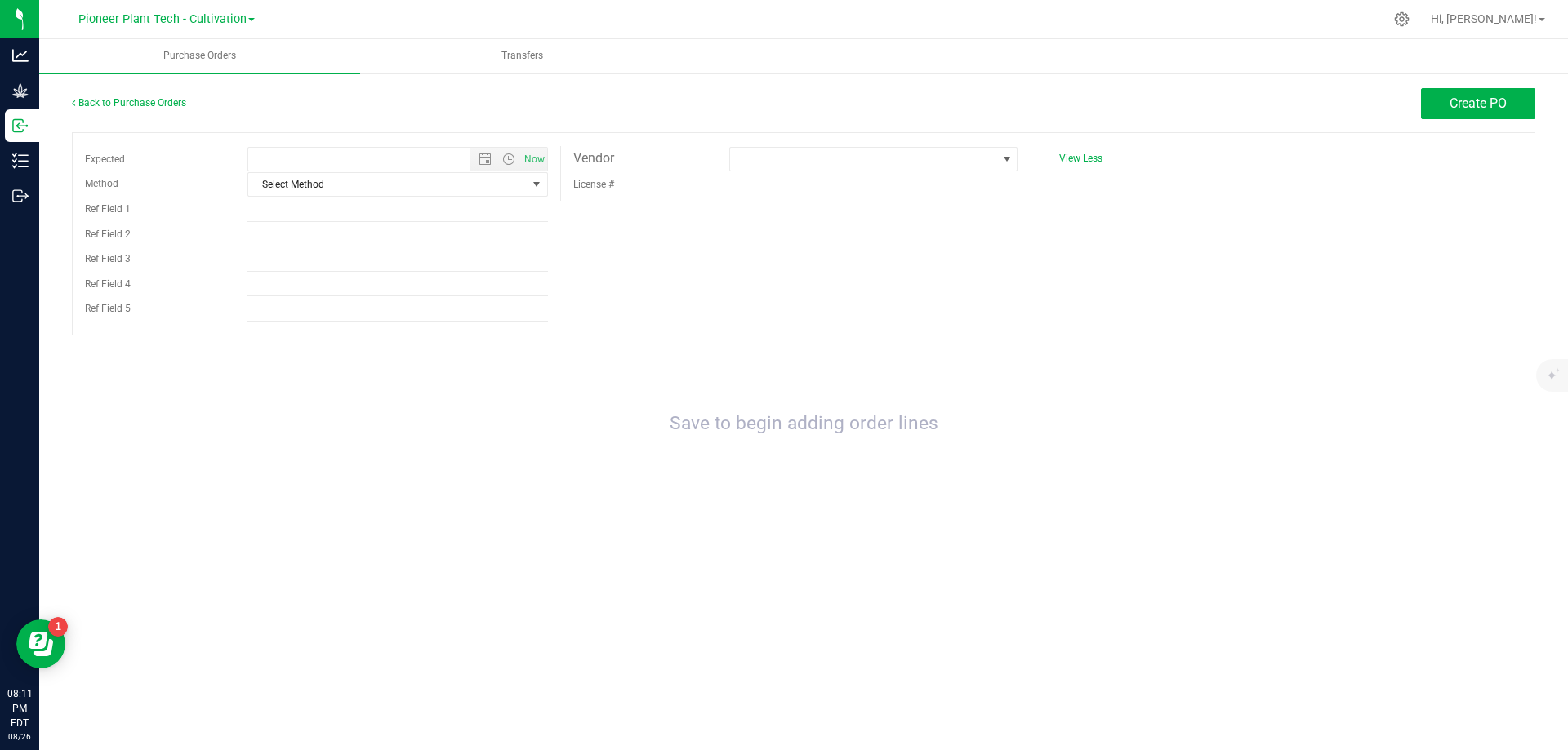
type input "8/26/2025 8:11 PM"
click at [987, 154] on span at bounding box center [863, 158] width 266 height 22
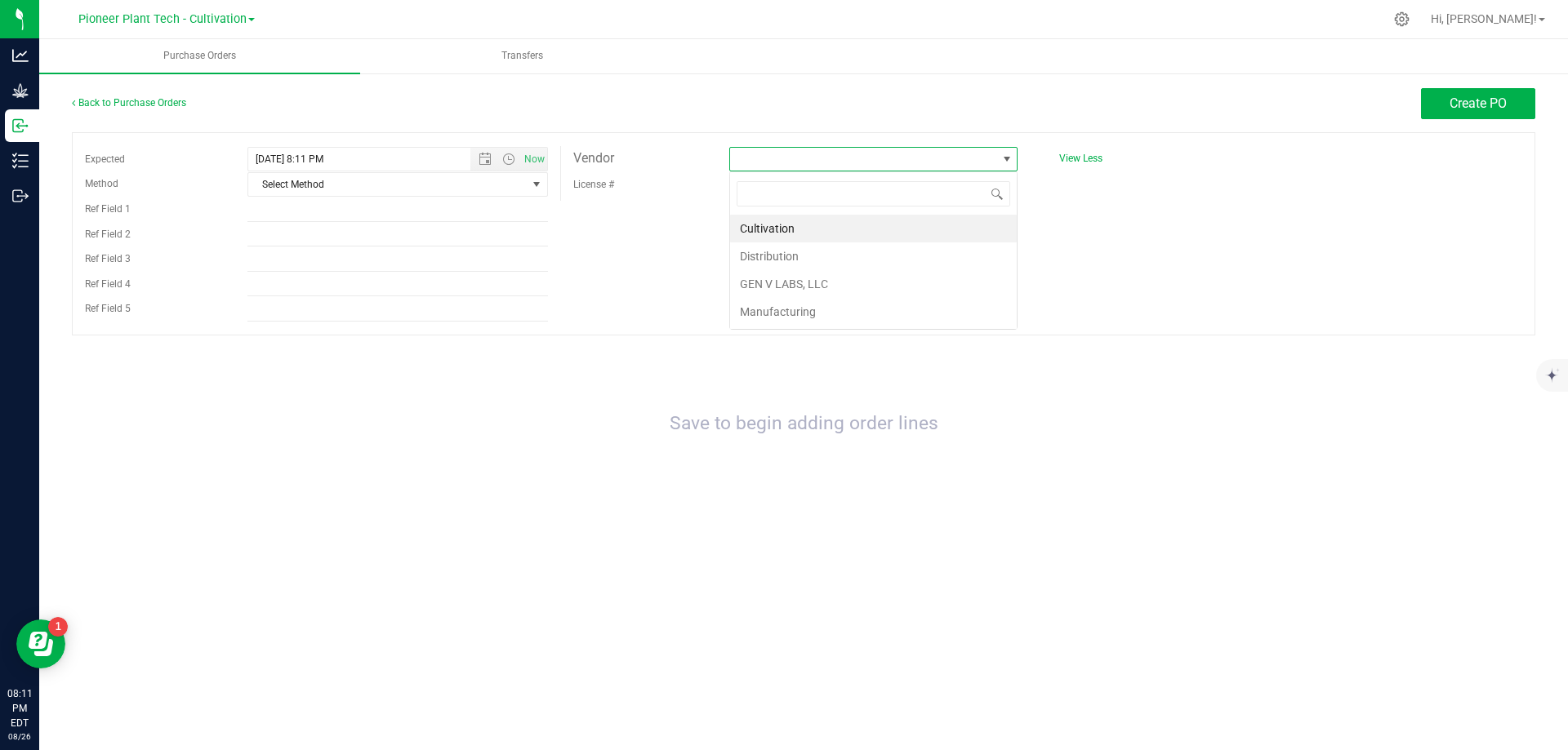
scroll to position [24, 288]
click at [777, 310] on li "Manufacturing" at bounding box center [872, 312] width 286 height 27
click at [540, 187] on span "select" at bounding box center [535, 184] width 13 height 13
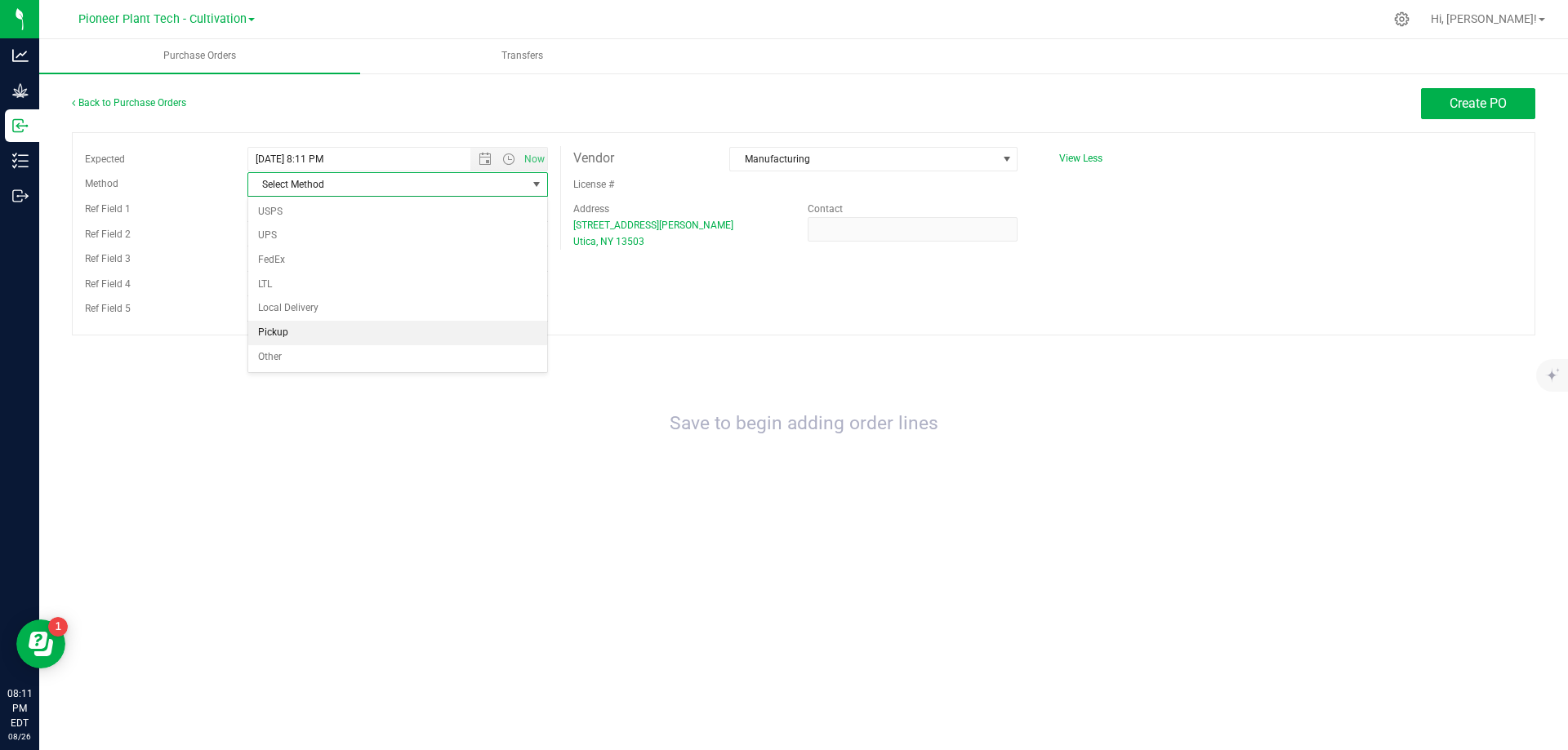
click at [288, 332] on li "Pickup" at bounding box center [398, 332] width 299 height 24
click at [1445, 104] on button "Create PO" at bounding box center [1477, 104] width 114 height 31
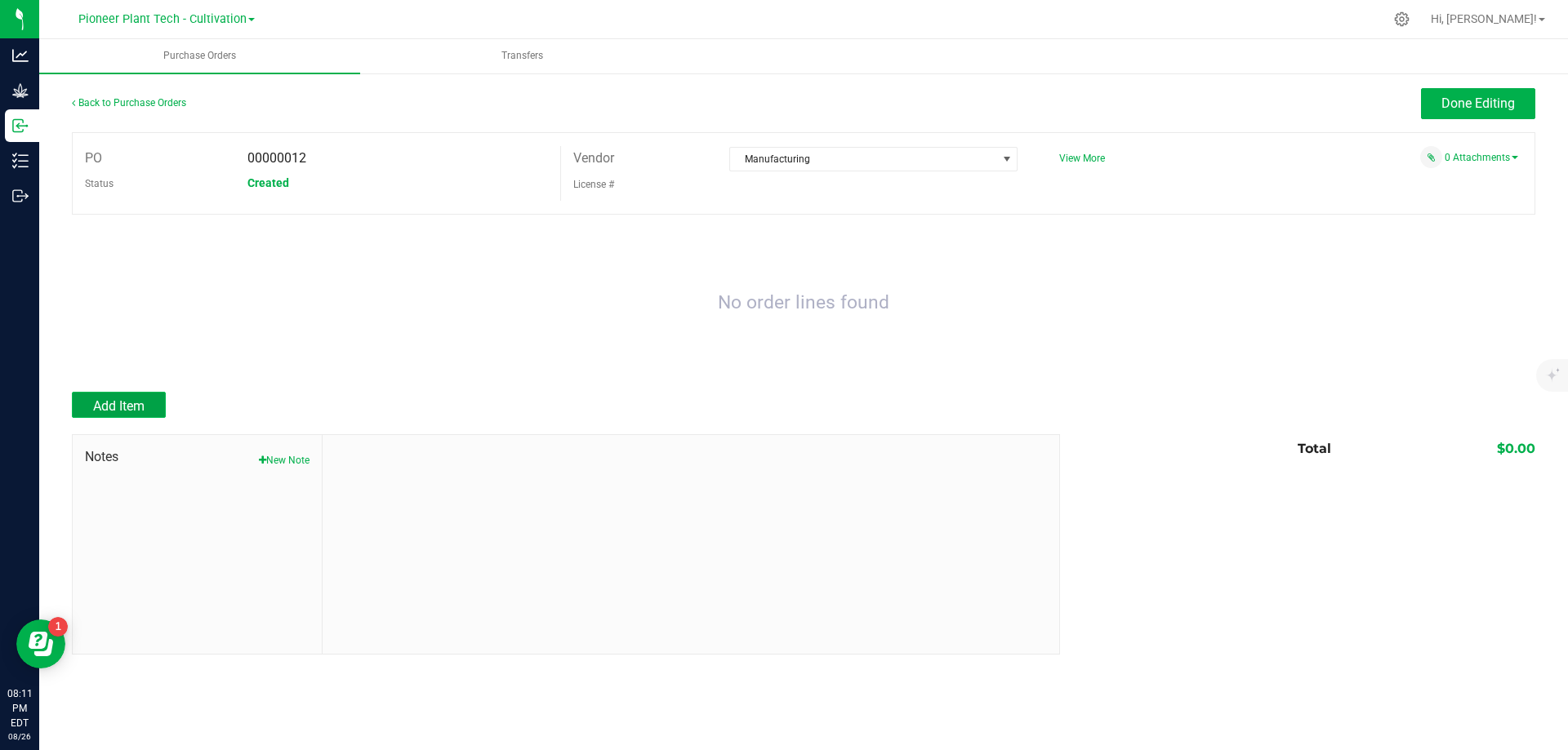
click at [141, 412] on span "Add Item" at bounding box center [118, 406] width 52 height 16
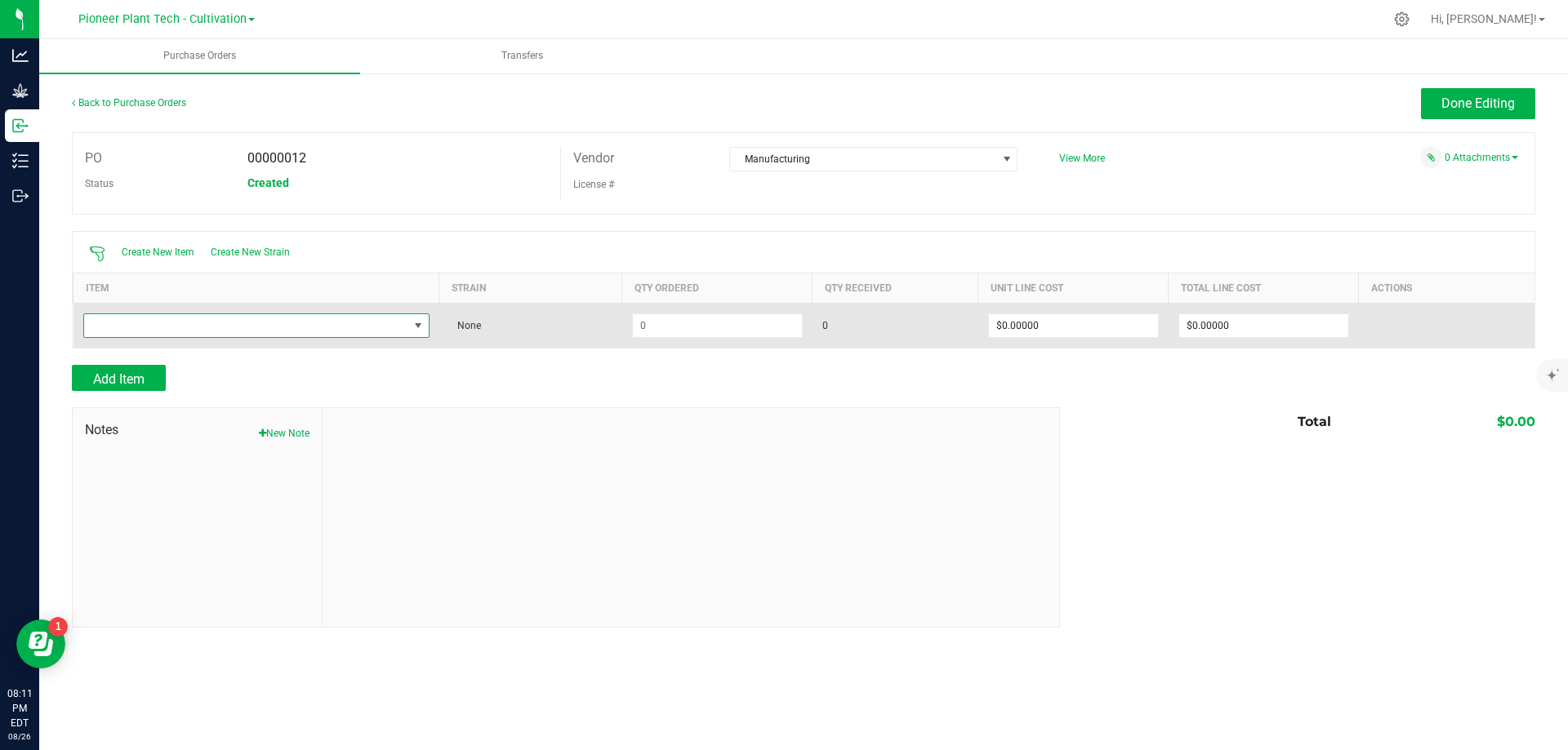
click at [187, 325] on span "NO DATA FOUND" at bounding box center [246, 325] width 324 height 22
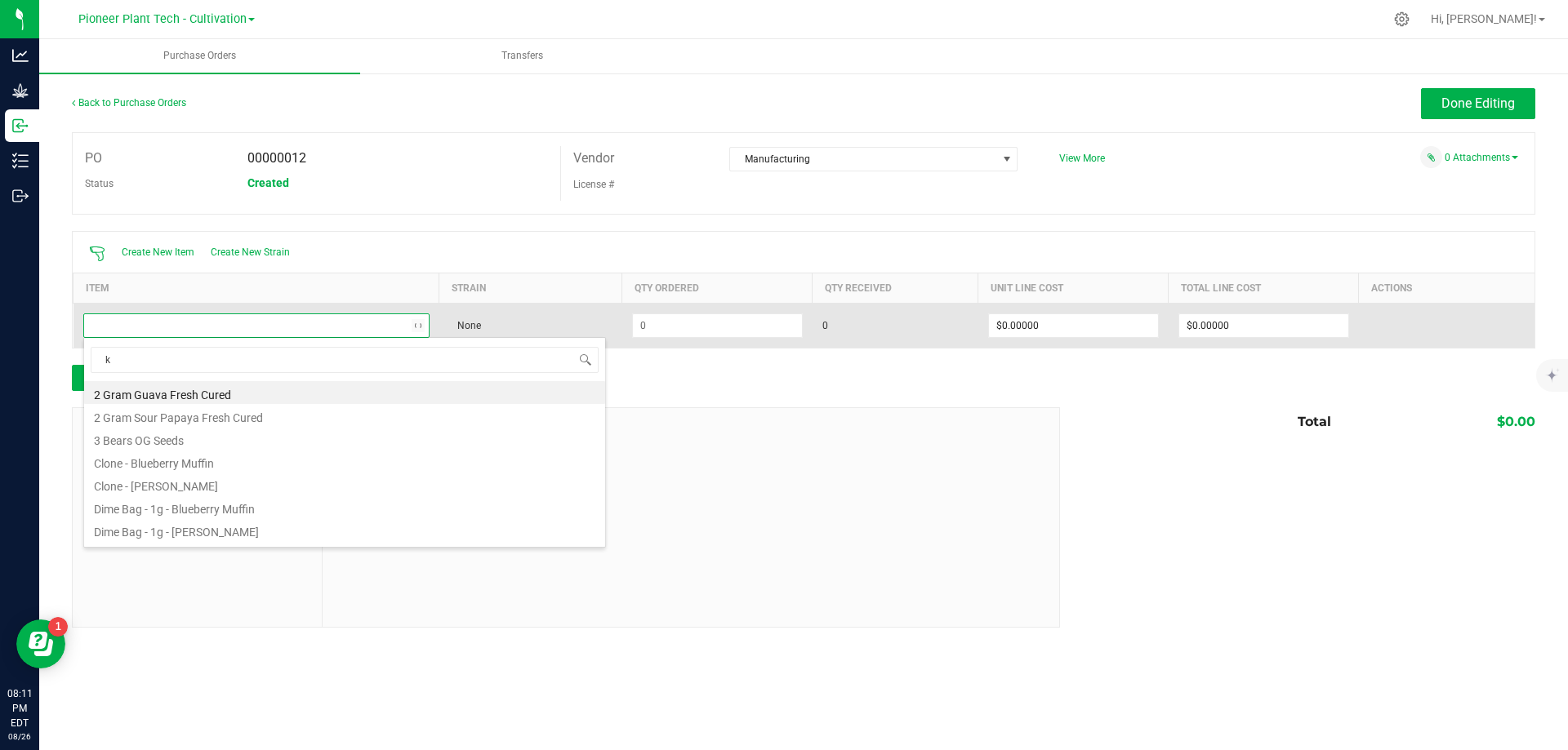
type input "ka"
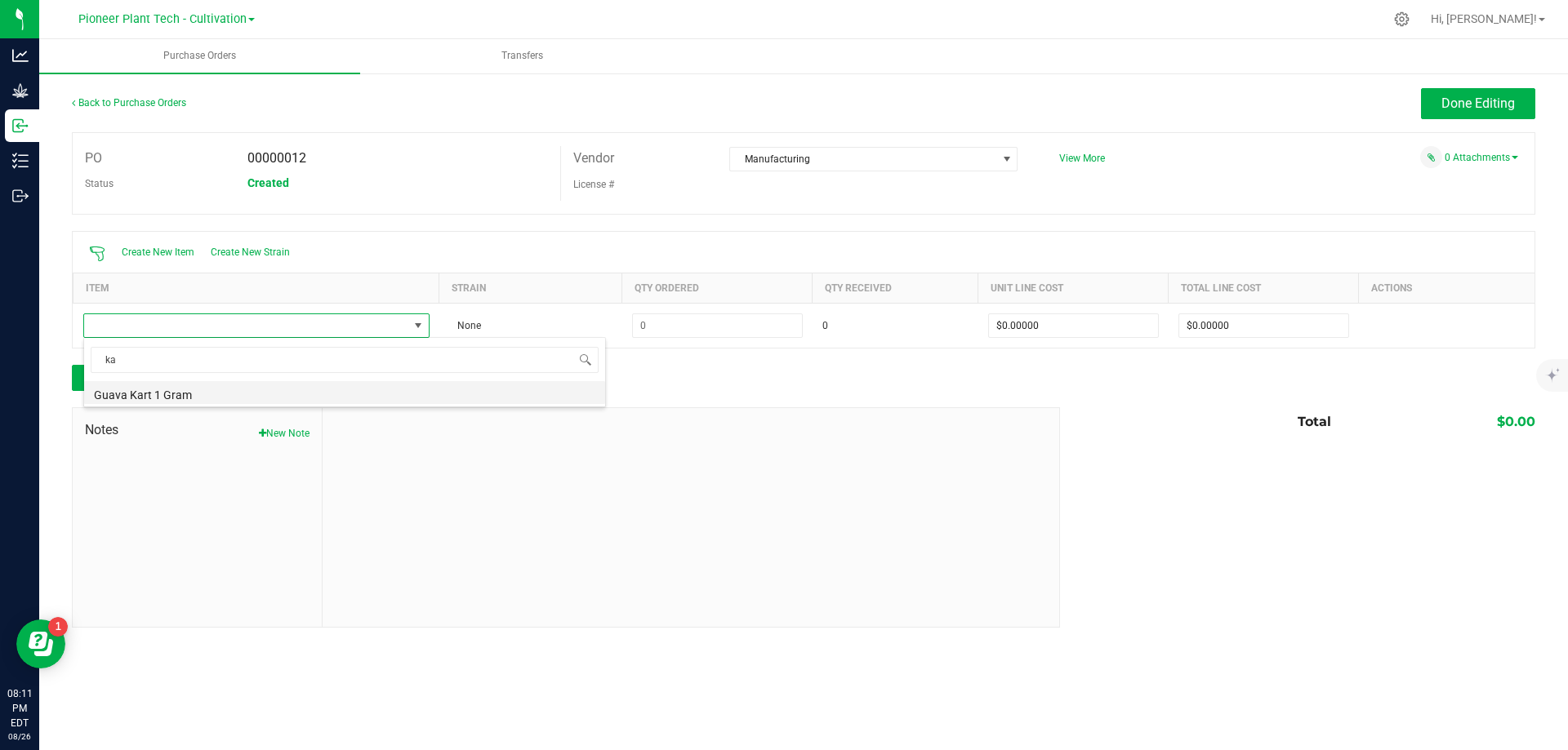
click at [191, 396] on li "Guava Kart 1 Gram" at bounding box center [344, 392] width 521 height 22
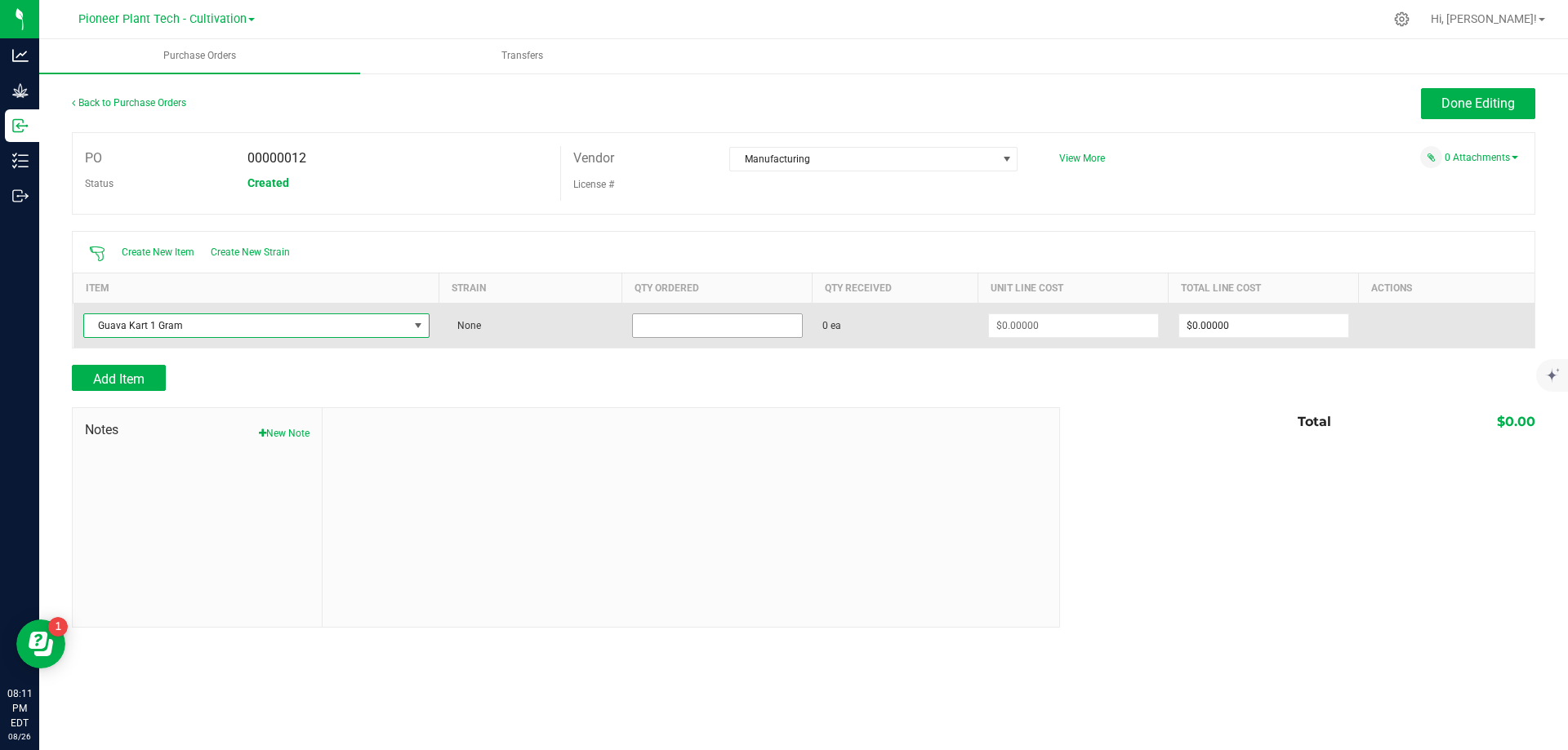
click at [713, 327] on input at bounding box center [717, 325] width 169 height 22
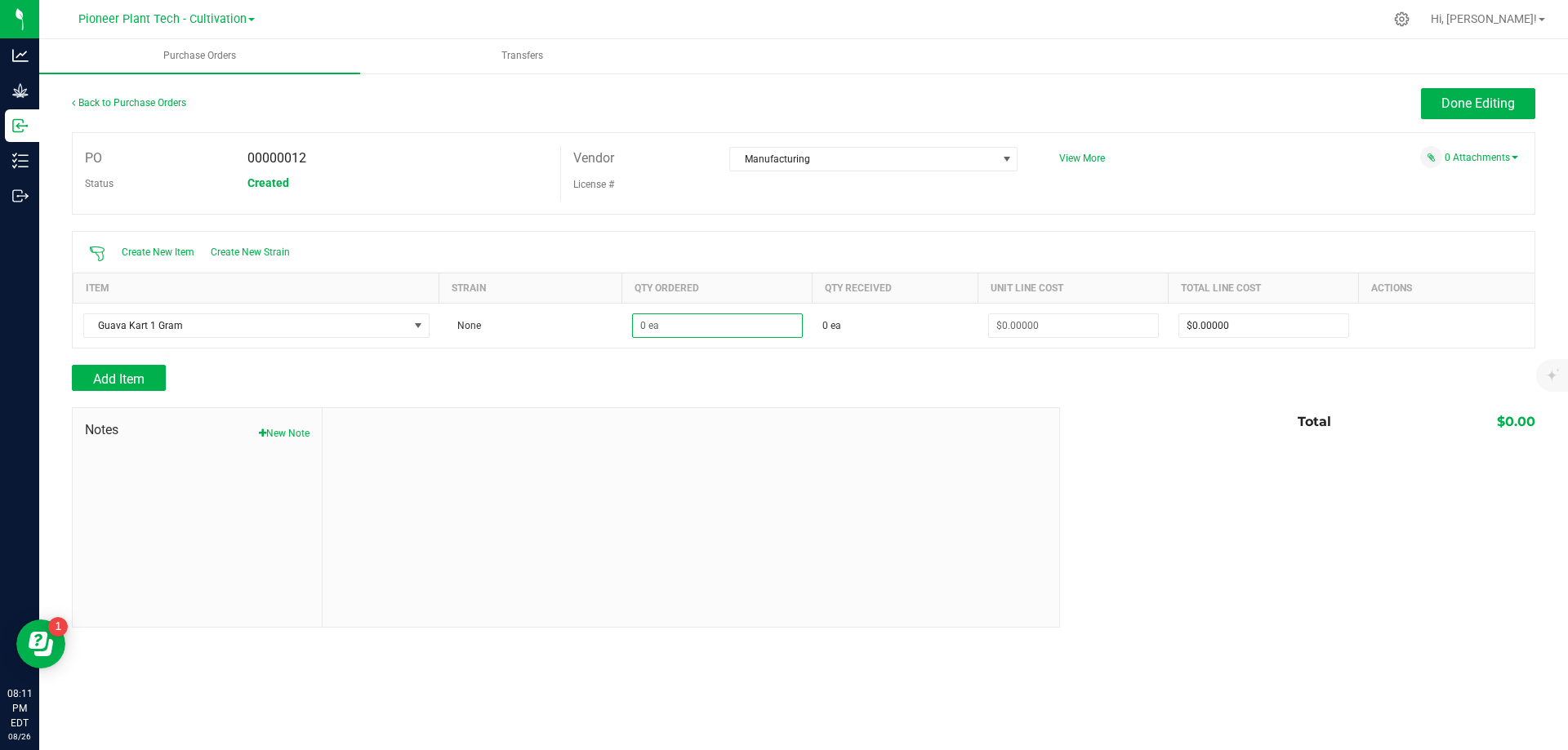
click at [662, 401] on div at bounding box center [804, 398] width 1463 height 17
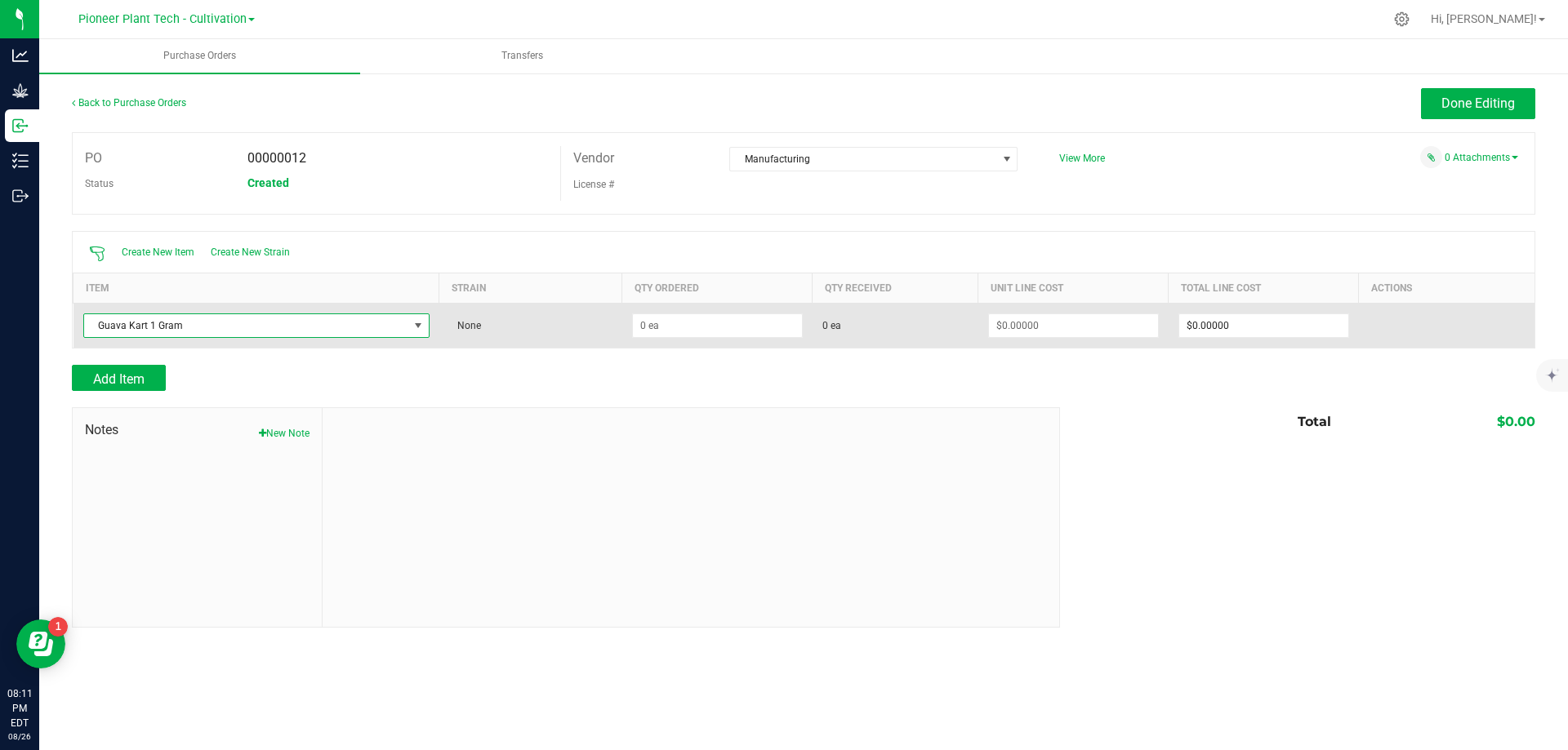
click at [410, 319] on span at bounding box center [418, 325] width 21 height 22
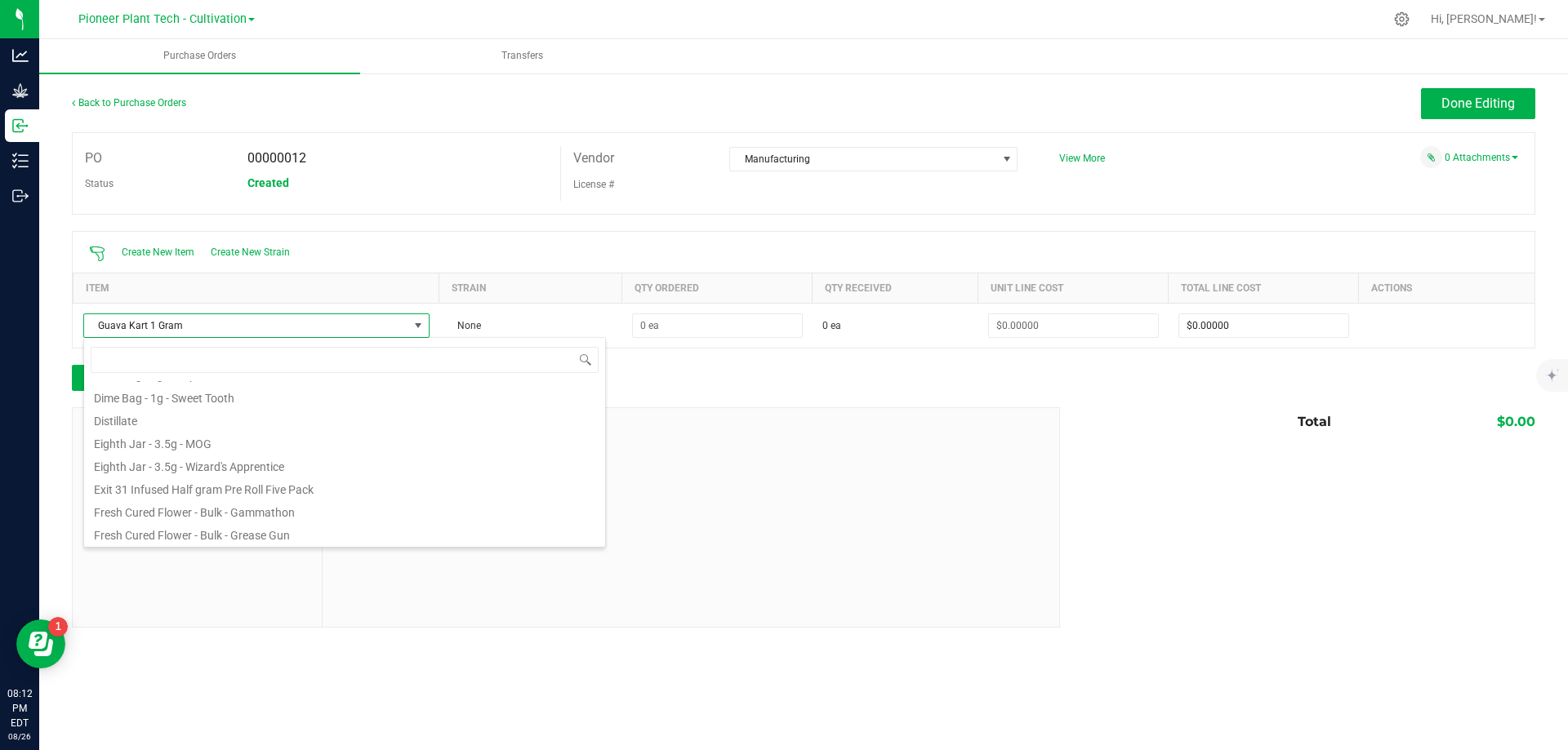
scroll to position [121, 0]
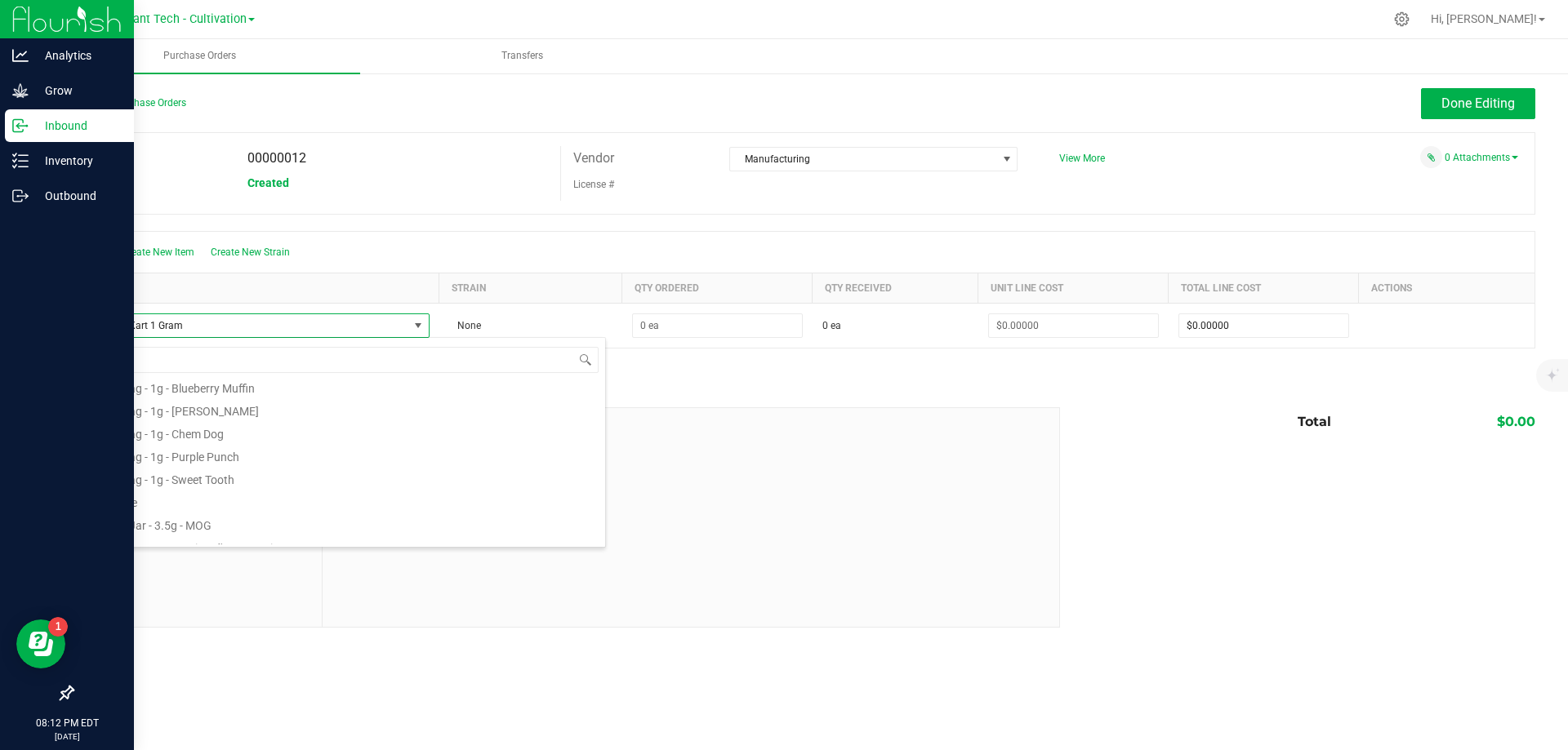
click at [29, 127] on p "Inbound" at bounding box center [77, 126] width 98 height 20
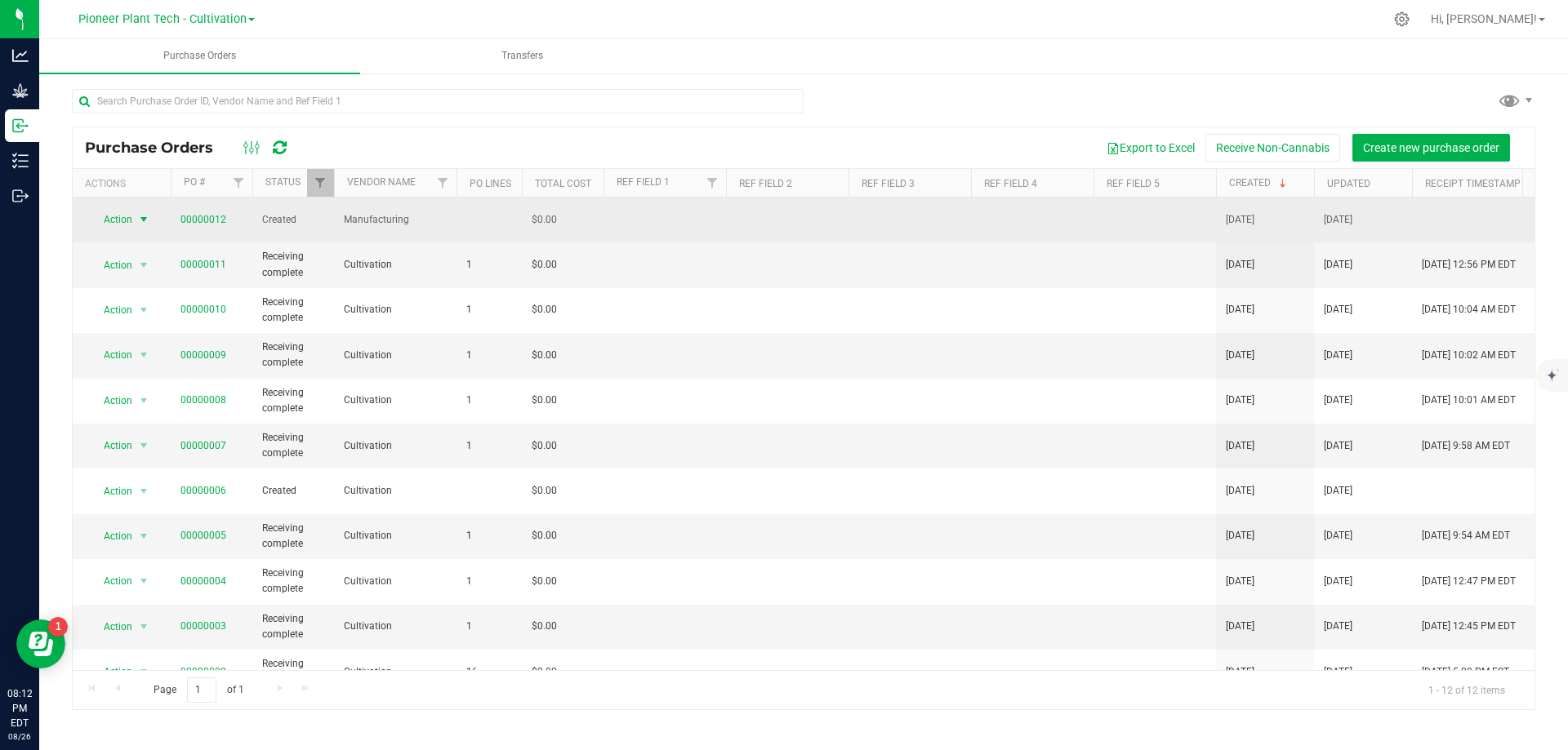
click at [146, 214] on span "select" at bounding box center [143, 219] width 13 height 13
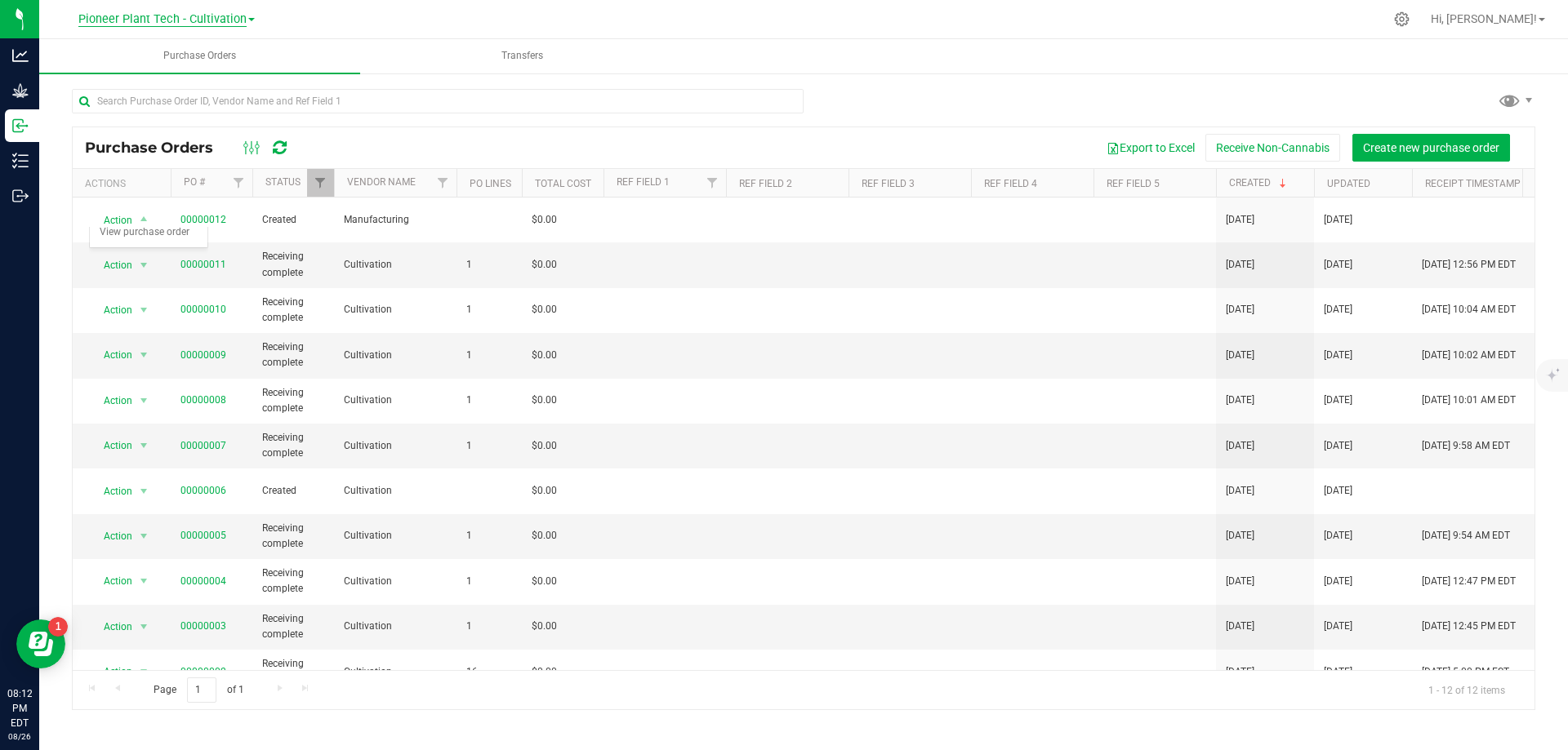
click at [227, 19] on span "Pioneer Plant Tech - Cultivation" at bounding box center [162, 20] width 168 height 15
click at [211, 99] on link "Pioneer Plant Tech - Processing" at bounding box center [166, 101] width 238 height 22
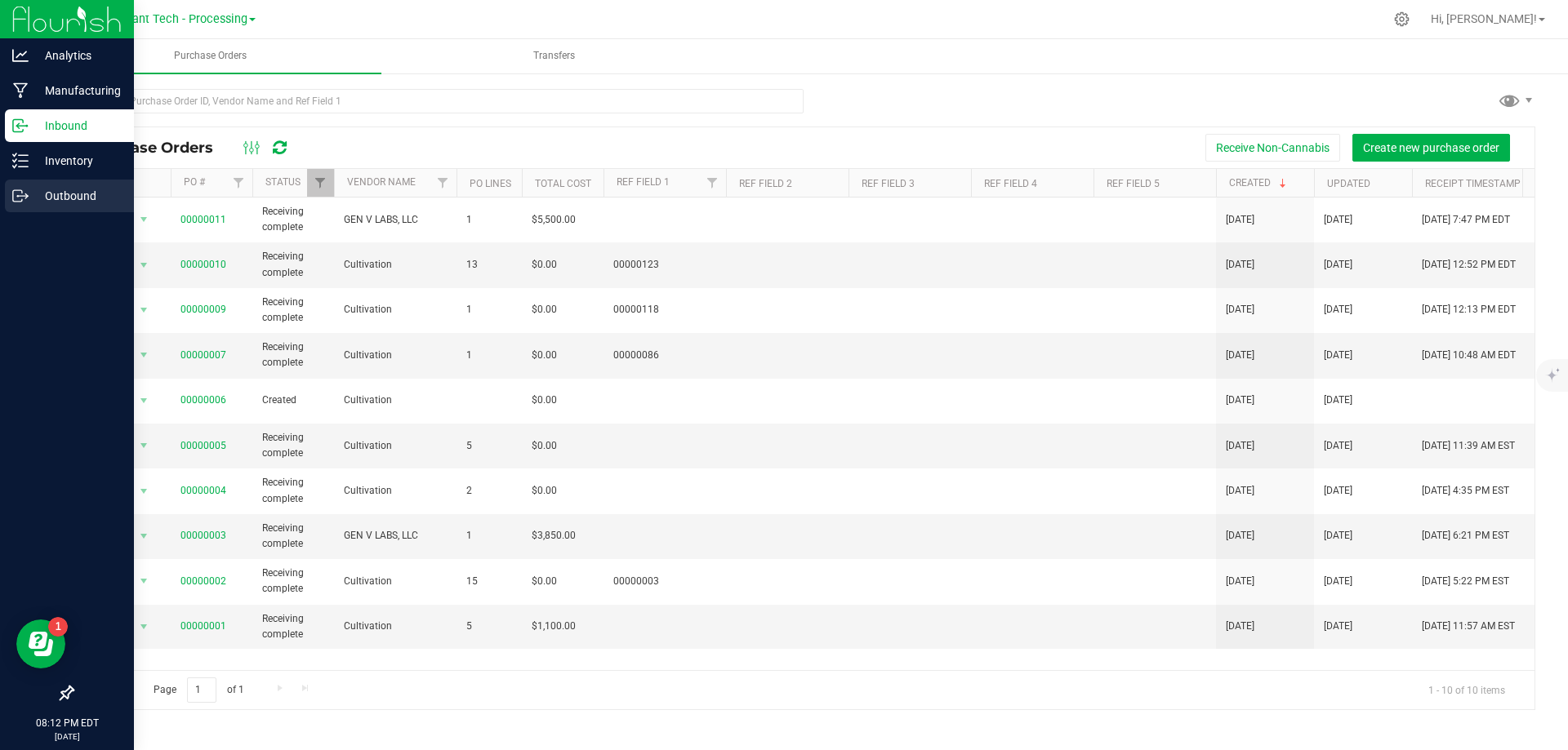
click at [32, 200] on p "Outbound" at bounding box center [77, 196] width 98 height 20
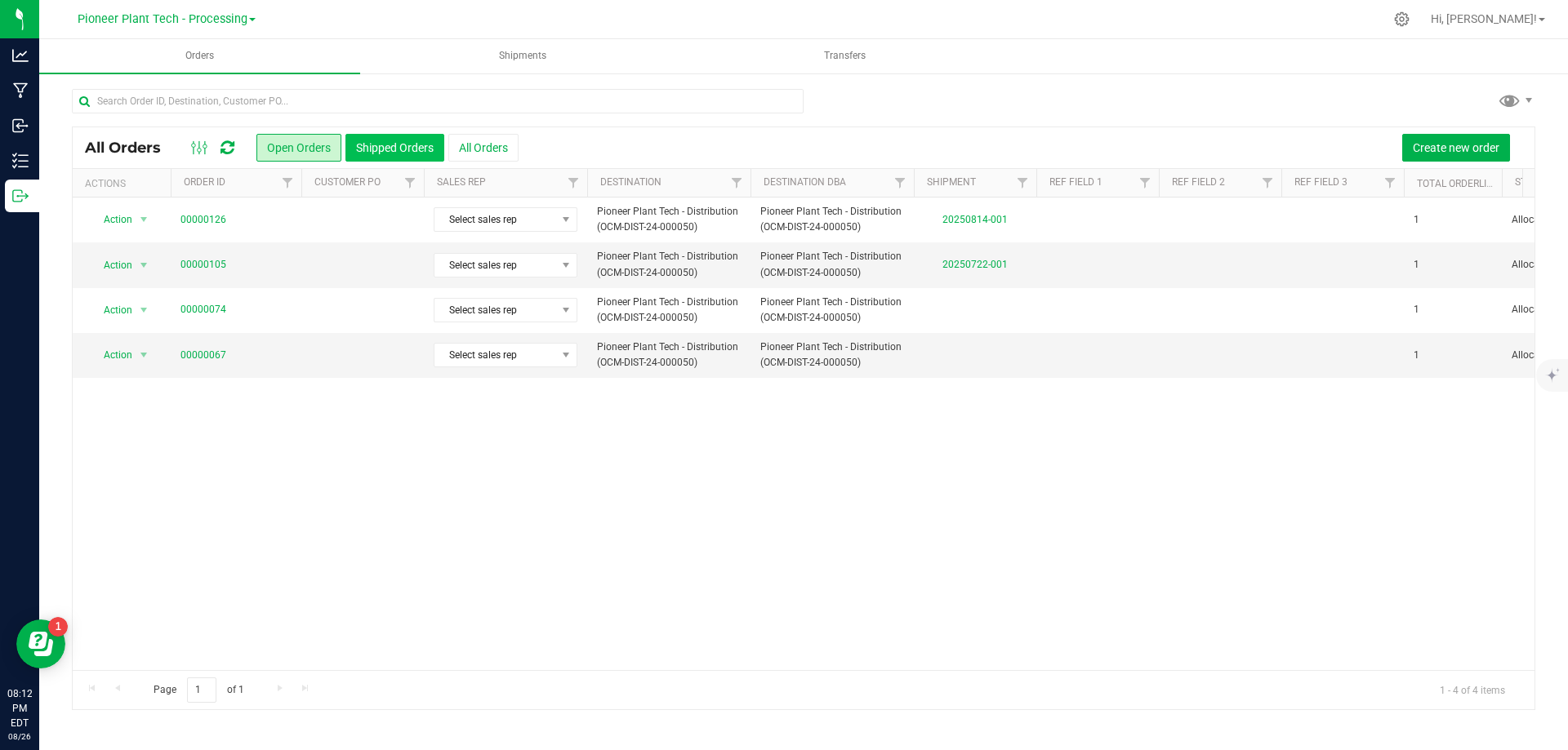
click at [391, 146] on button "Shipped Orders" at bounding box center [395, 147] width 99 height 27
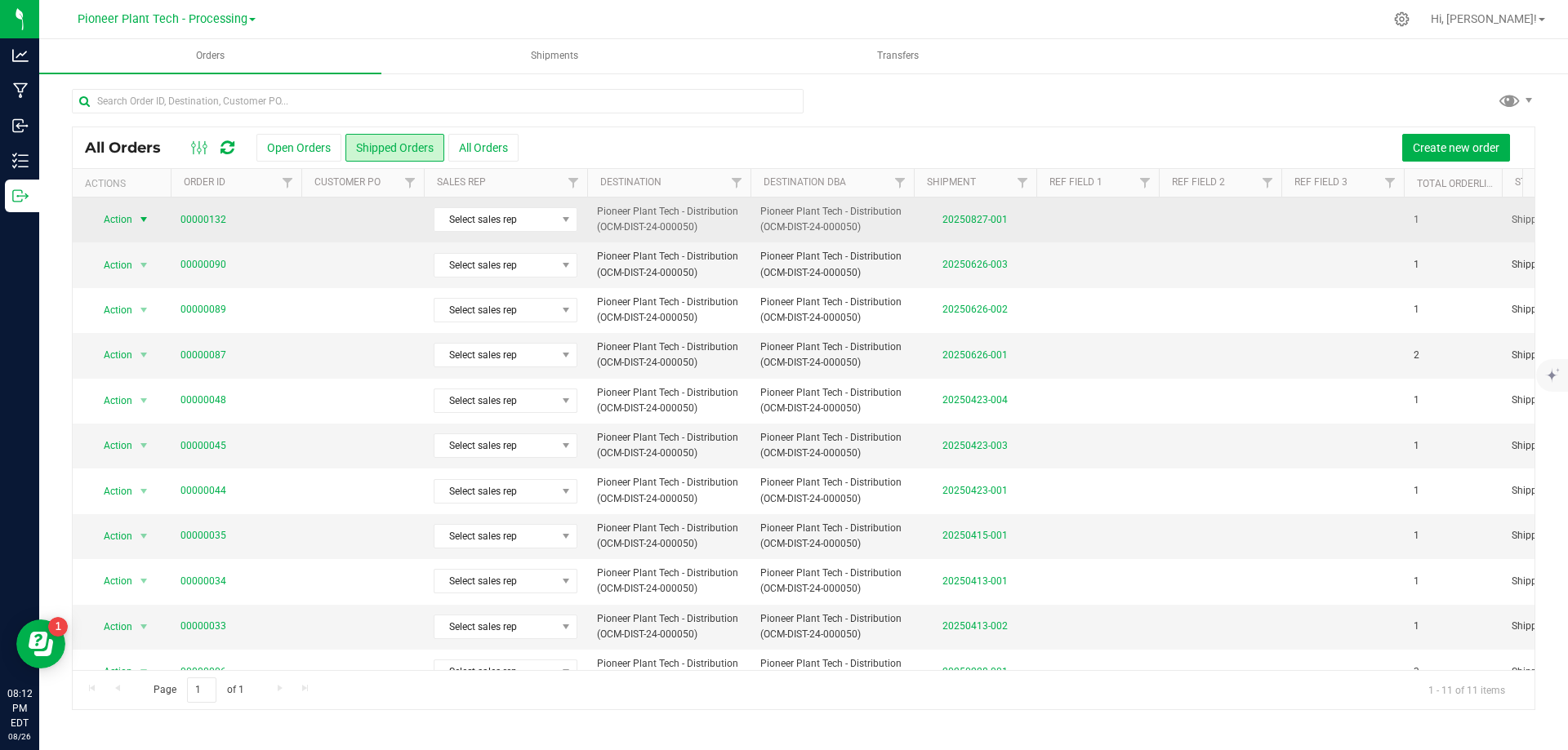
click at [138, 220] on span "select" at bounding box center [143, 219] width 13 height 13
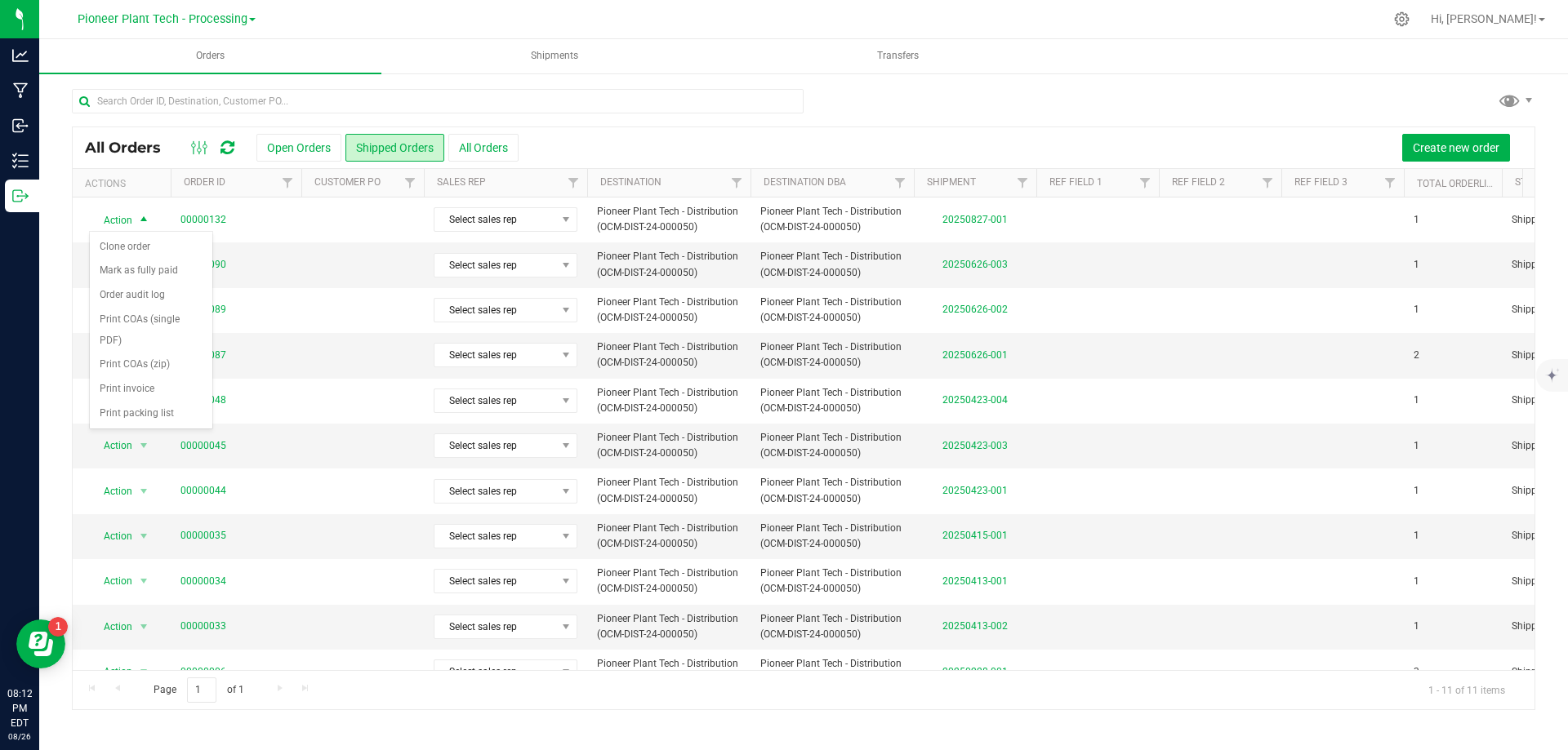
click at [250, 21] on span at bounding box center [252, 19] width 7 height 3
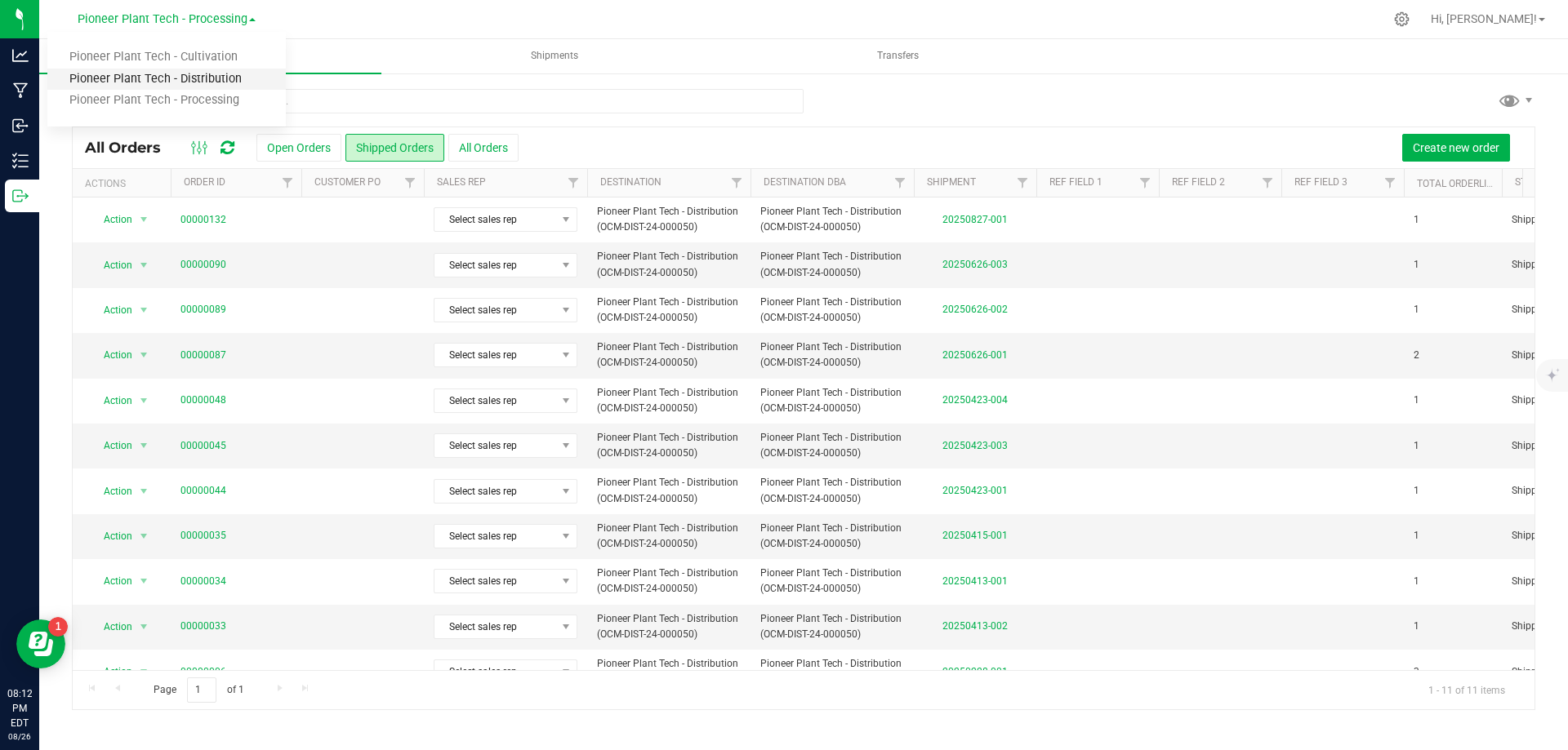
click at [220, 77] on link "Pioneer Plant Tech - Distribution" at bounding box center [166, 79] width 238 height 22
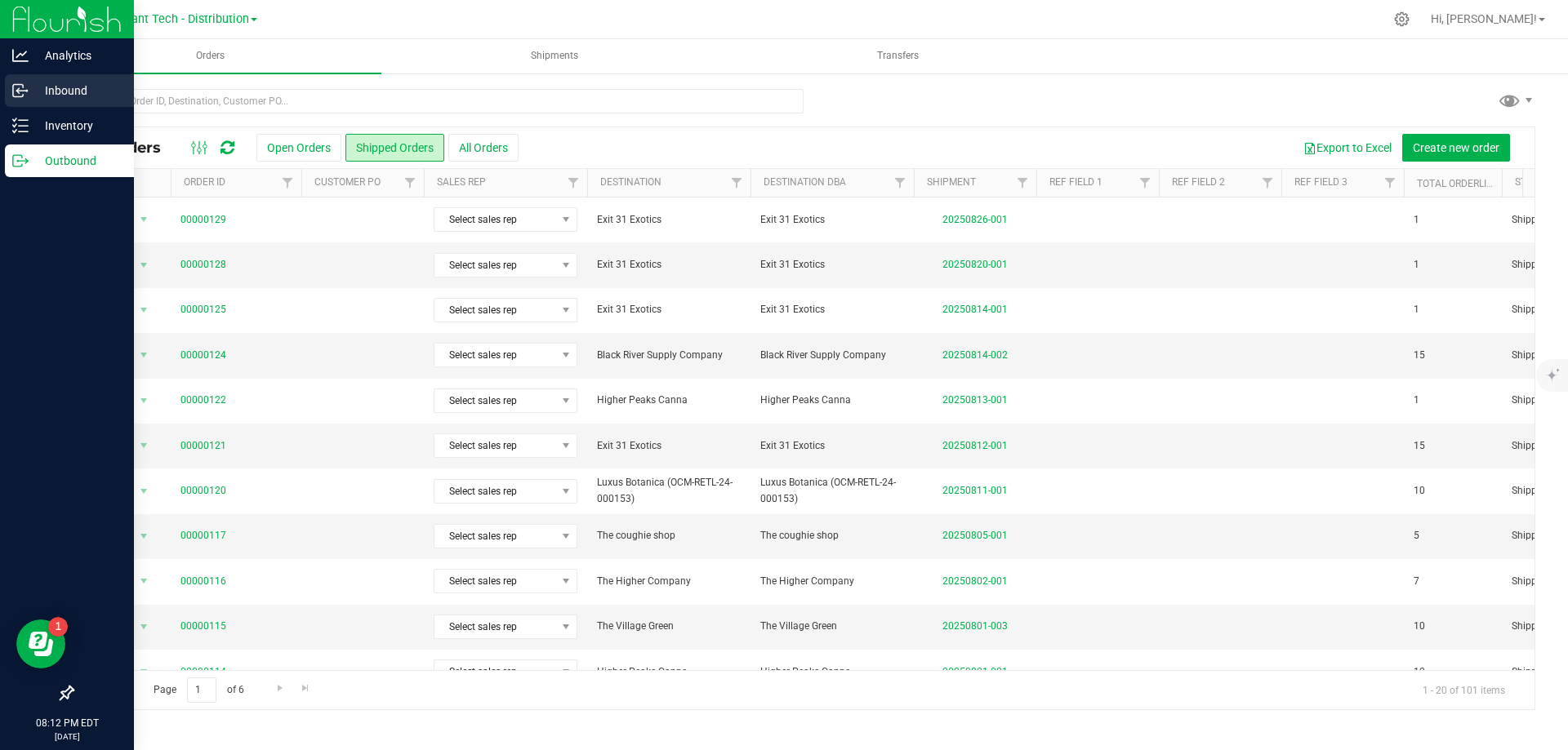
click at [25, 93] on icon at bounding box center [21, 90] width 17 height 17
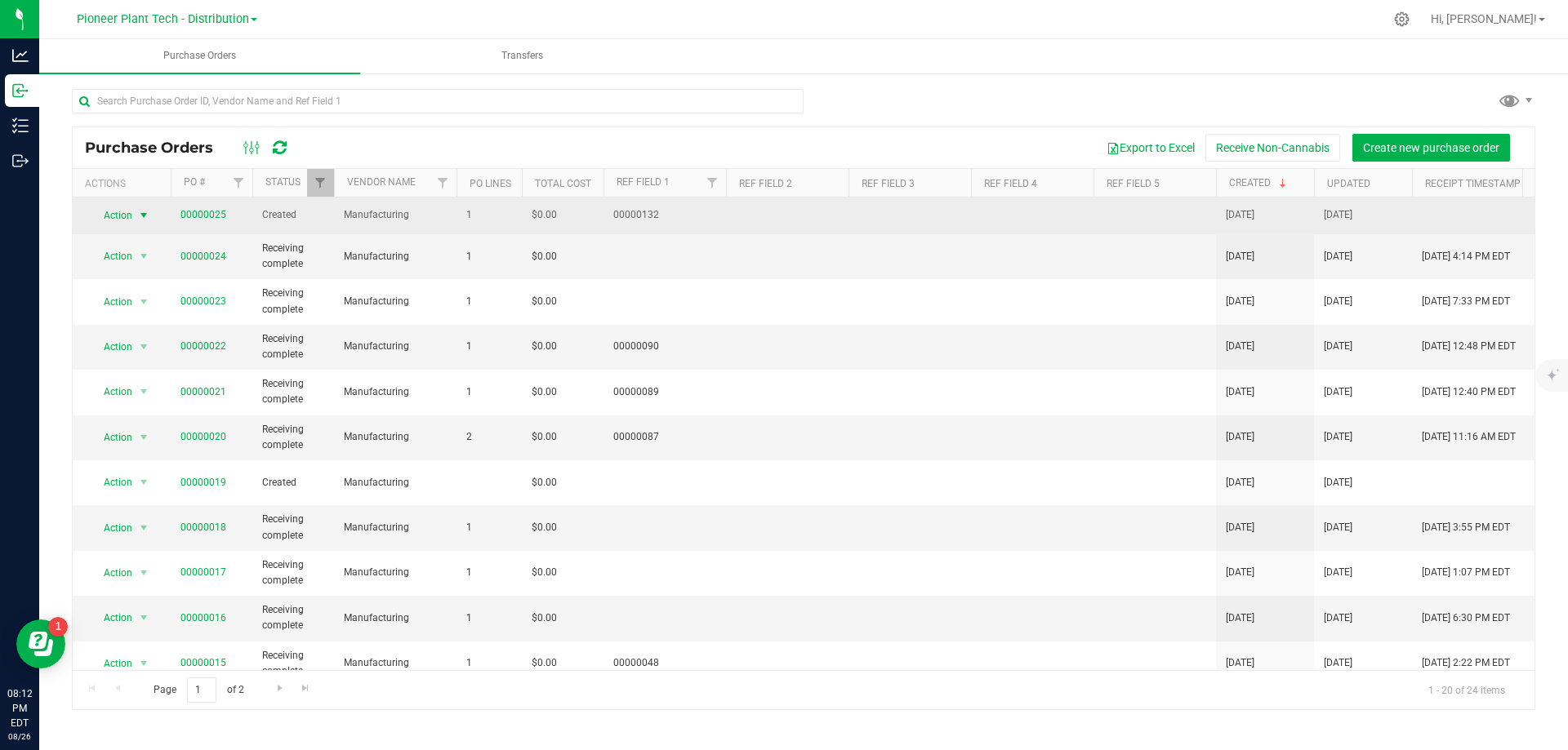
click at [149, 215] on span "select" at bounding box center [143, 215] width 13 height 13
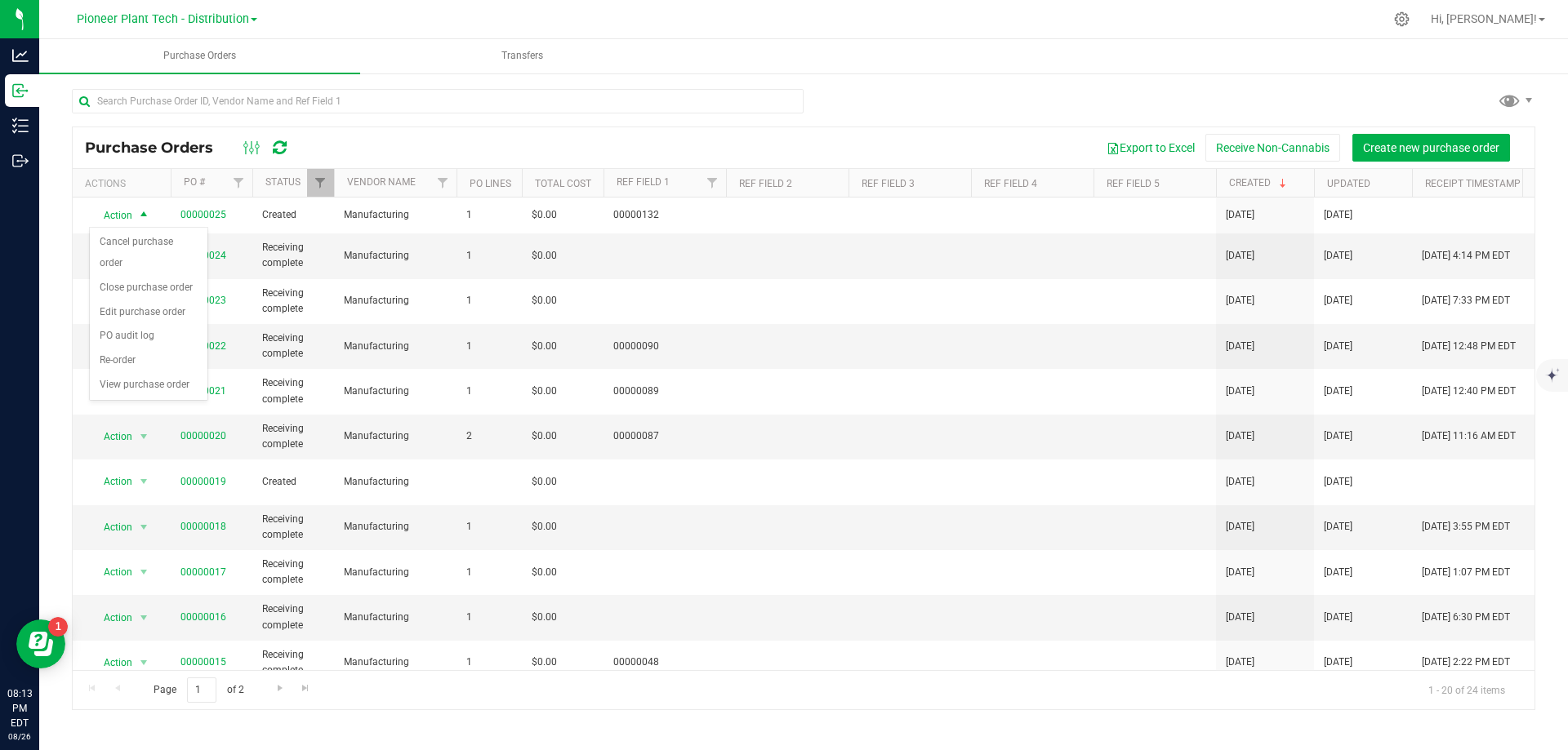
click at [896, 83] on div "Purchase Orders Export to Excel Receive Non-Cannabis Create new purchase order …" at bounding box center [803, 399] width 1529 height 654
click at [522, 58] on span "Transfers" at bounding box center [523, 56] width 86 height 14
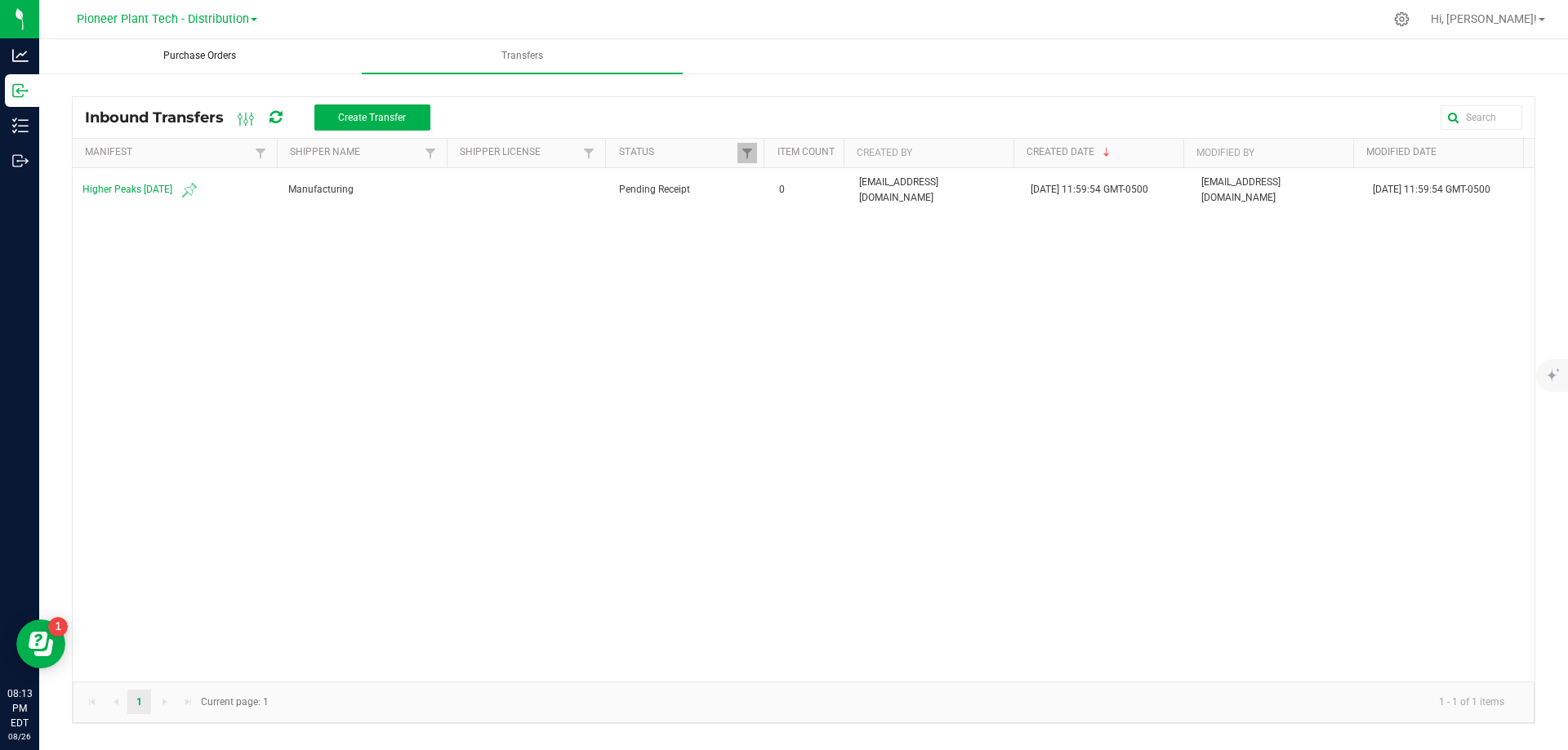
click at [222, 52] on span "Purchase Orders" at bounding box center [200, 56] width 117 height 14
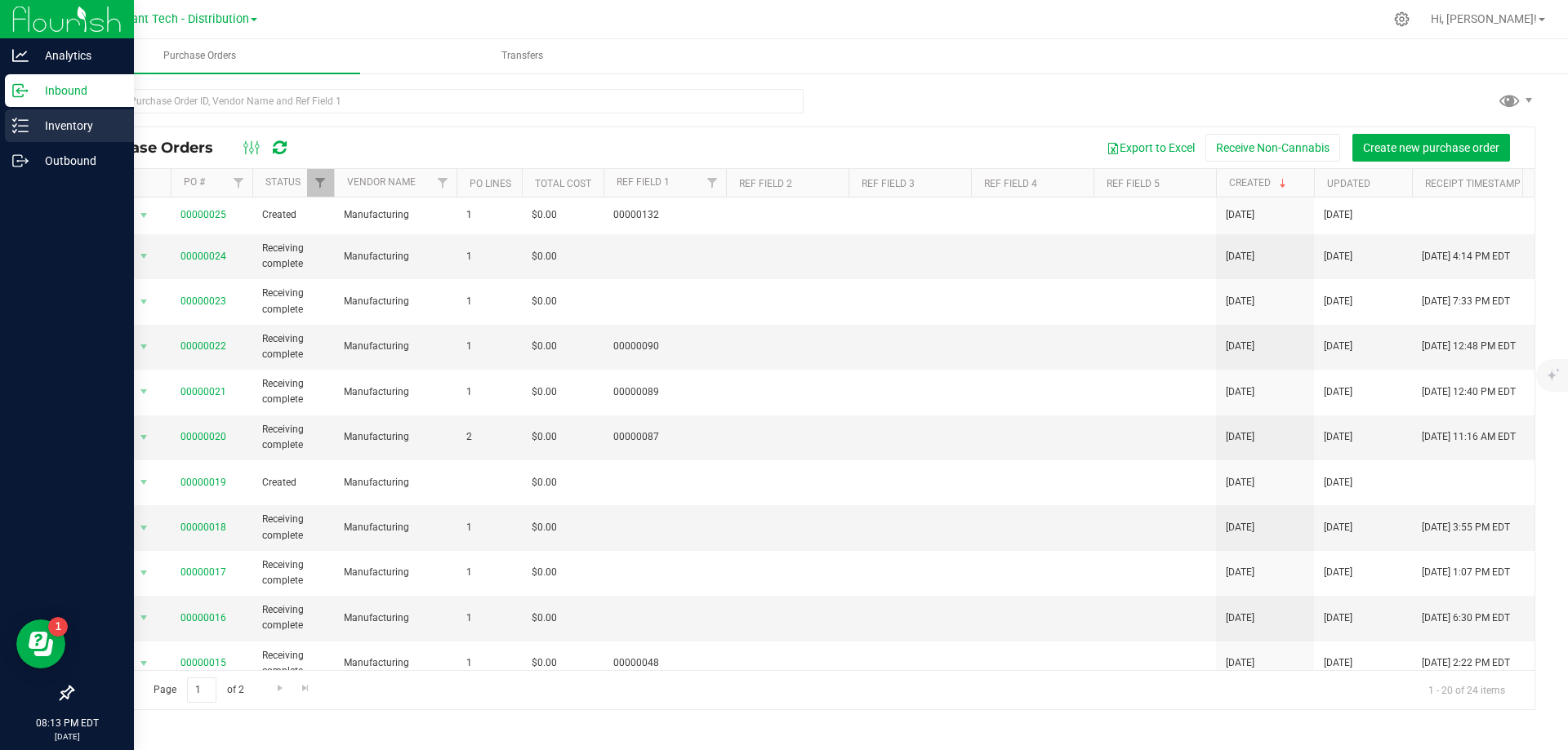
click at [47, 127] on p "Inventory" at bounding box center [77, 126] width 98 height 20
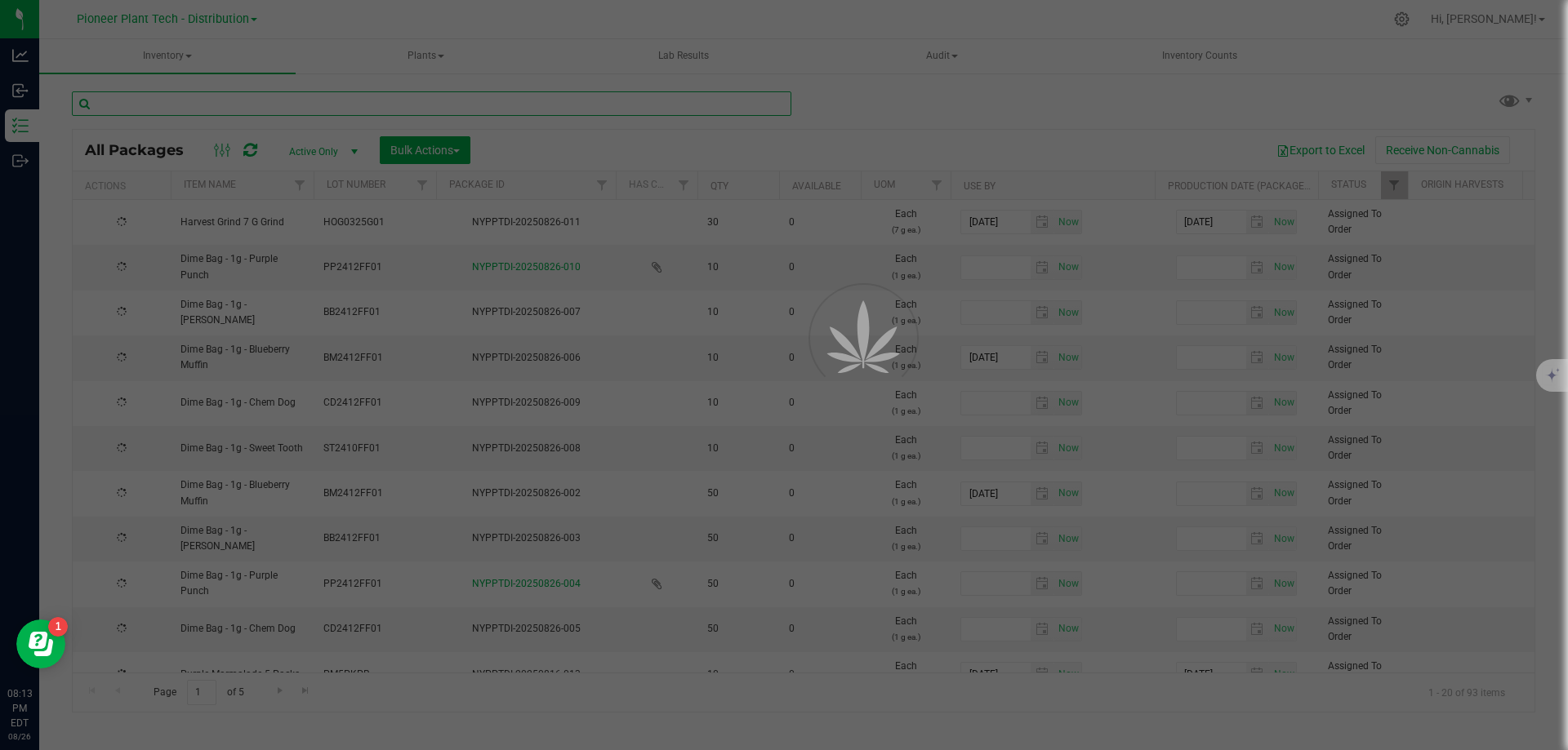
click at [291, 102] on input "text" at bounding box center [432, 104] width 719 height 24
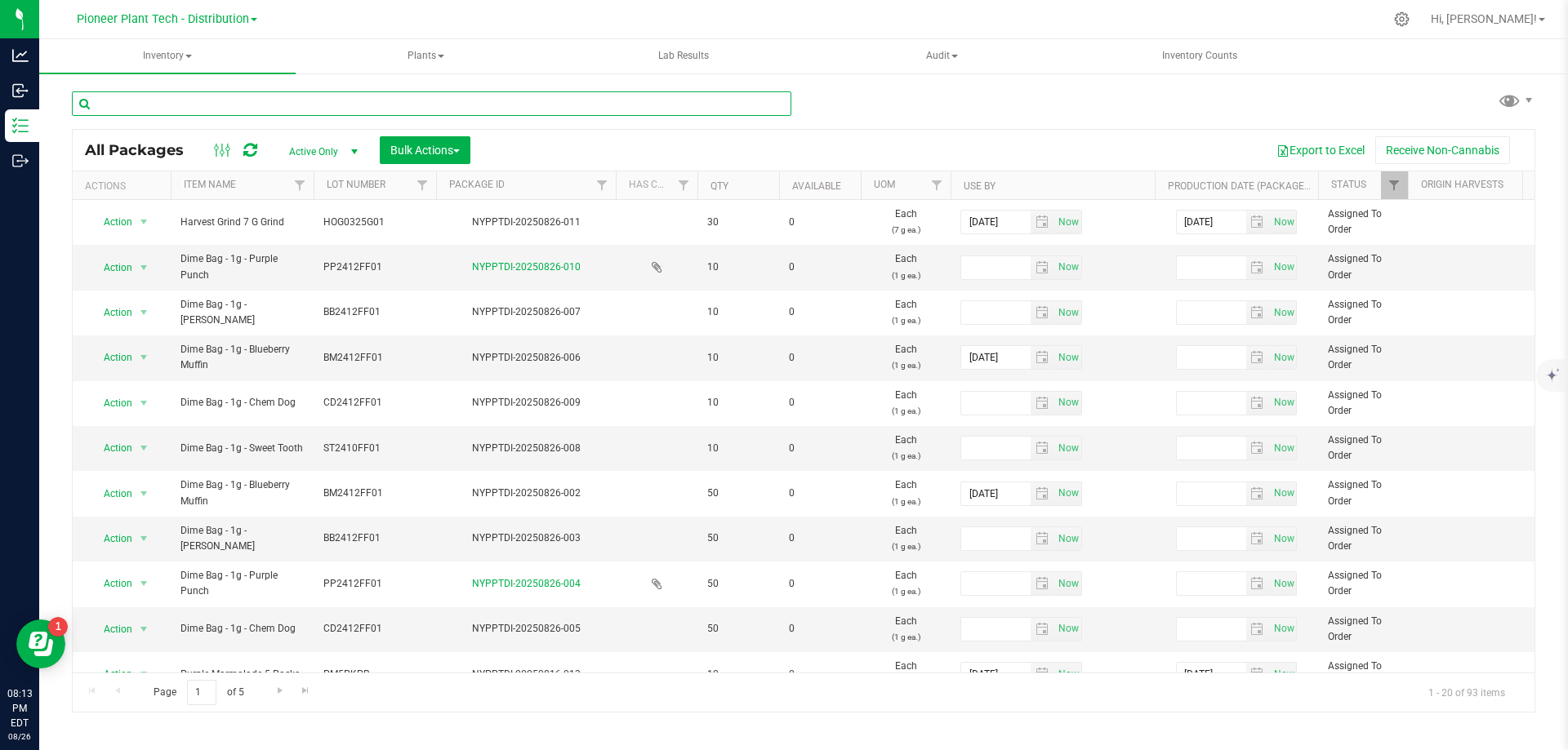
click at [291, 102] on input "text" at bounding box center [432, 104] width 719 height 24
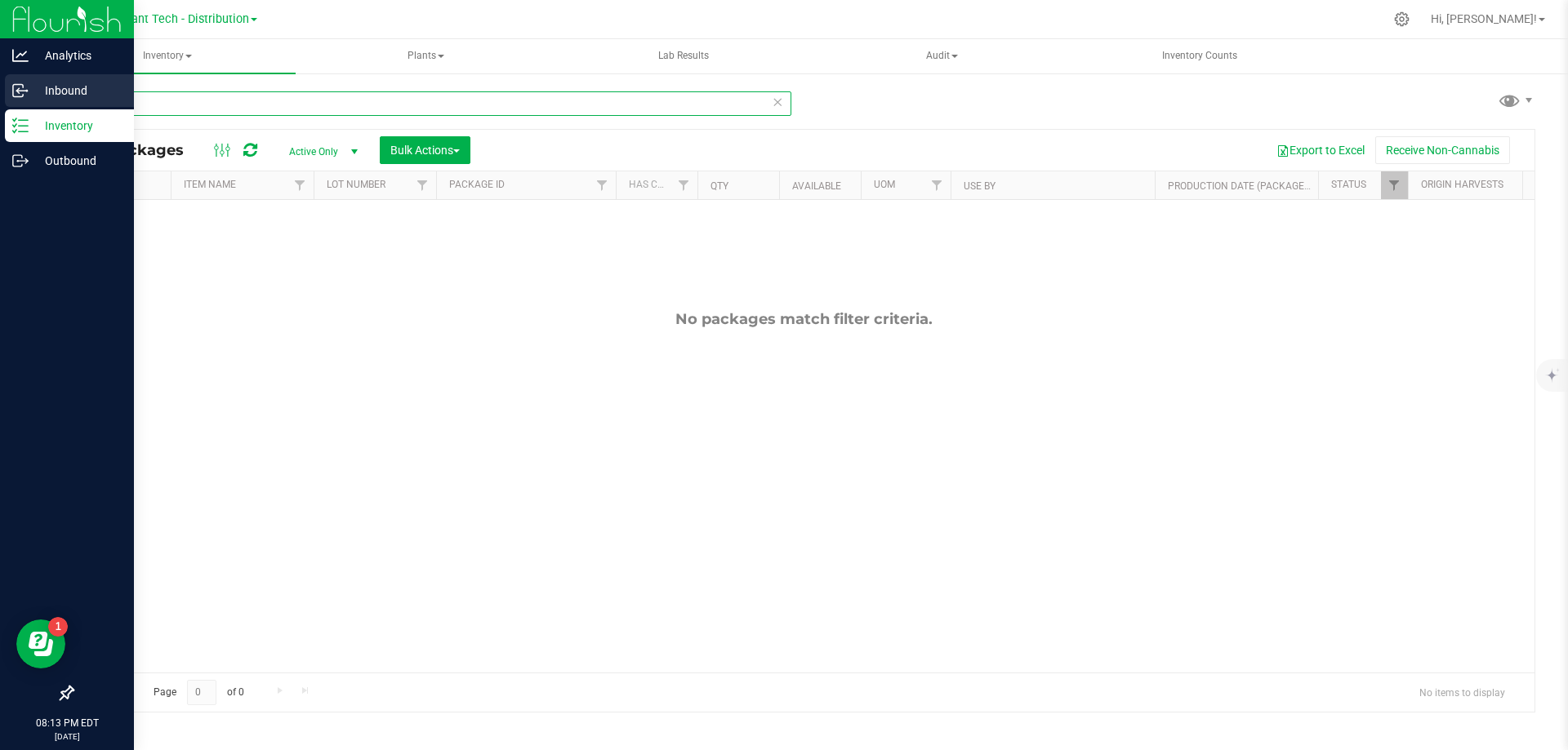
drag, startPoint x: 188, startPoint y: 102, endPoint x: 0, endPoint y: 95, distance: 188.1
click at [0, 95] on div "Analytics Inbound Inventory Outbound 08:13 PM EDT 08/26/2025 08/26 Pioneer Plan…" at bounding box center [784, 375] width 1568 height 750
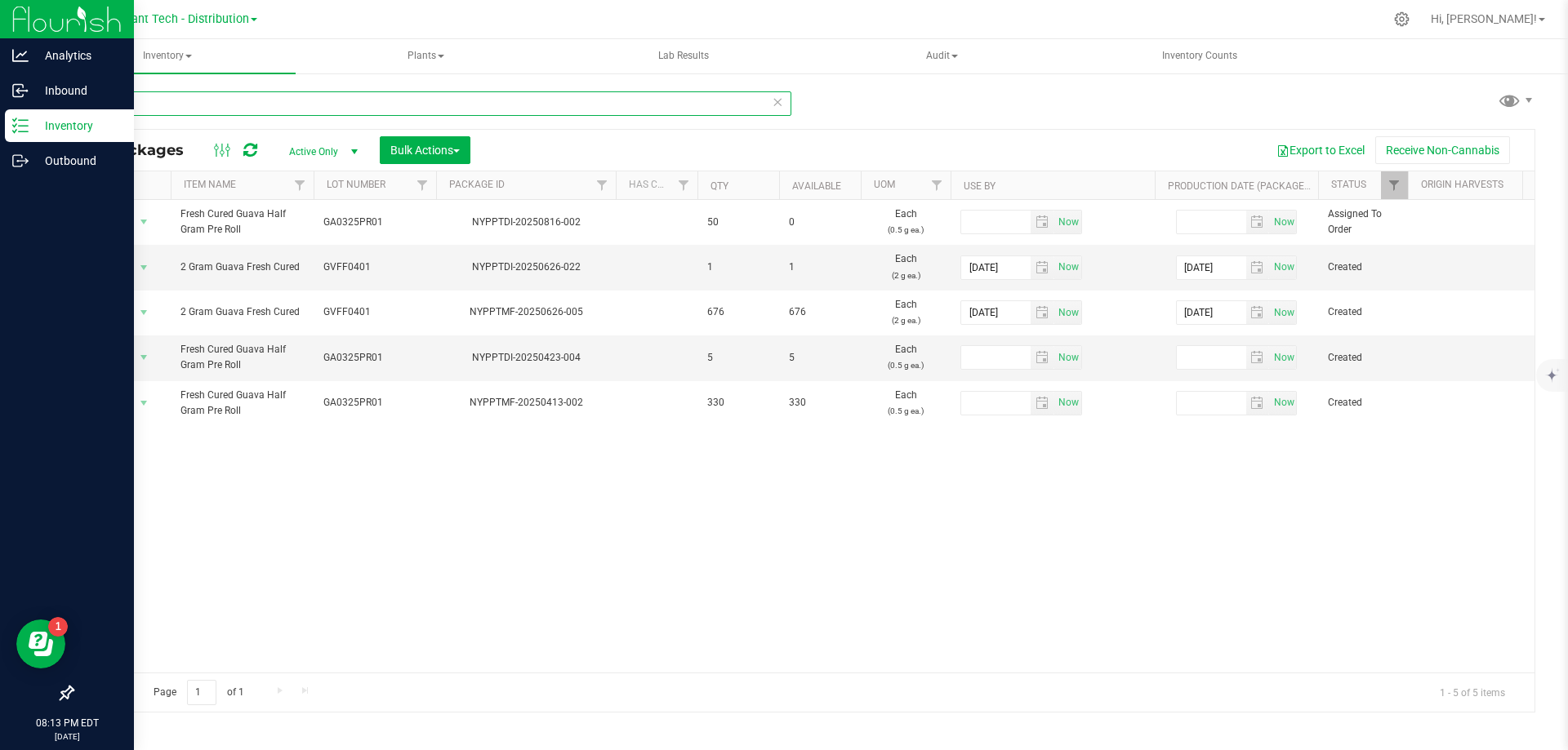
drag, startPoint x: 160, startPoint y: 100, endPoint x: 27, endPoint y: 111, distance: 133.5
click at [17, 104] on div "Analytics Inbound Inventory Outbound 08:13 PM EDT 08/26/2025 08/26 Pioneer Plan…" at bounding box center [784, 375] width 1568 height 750
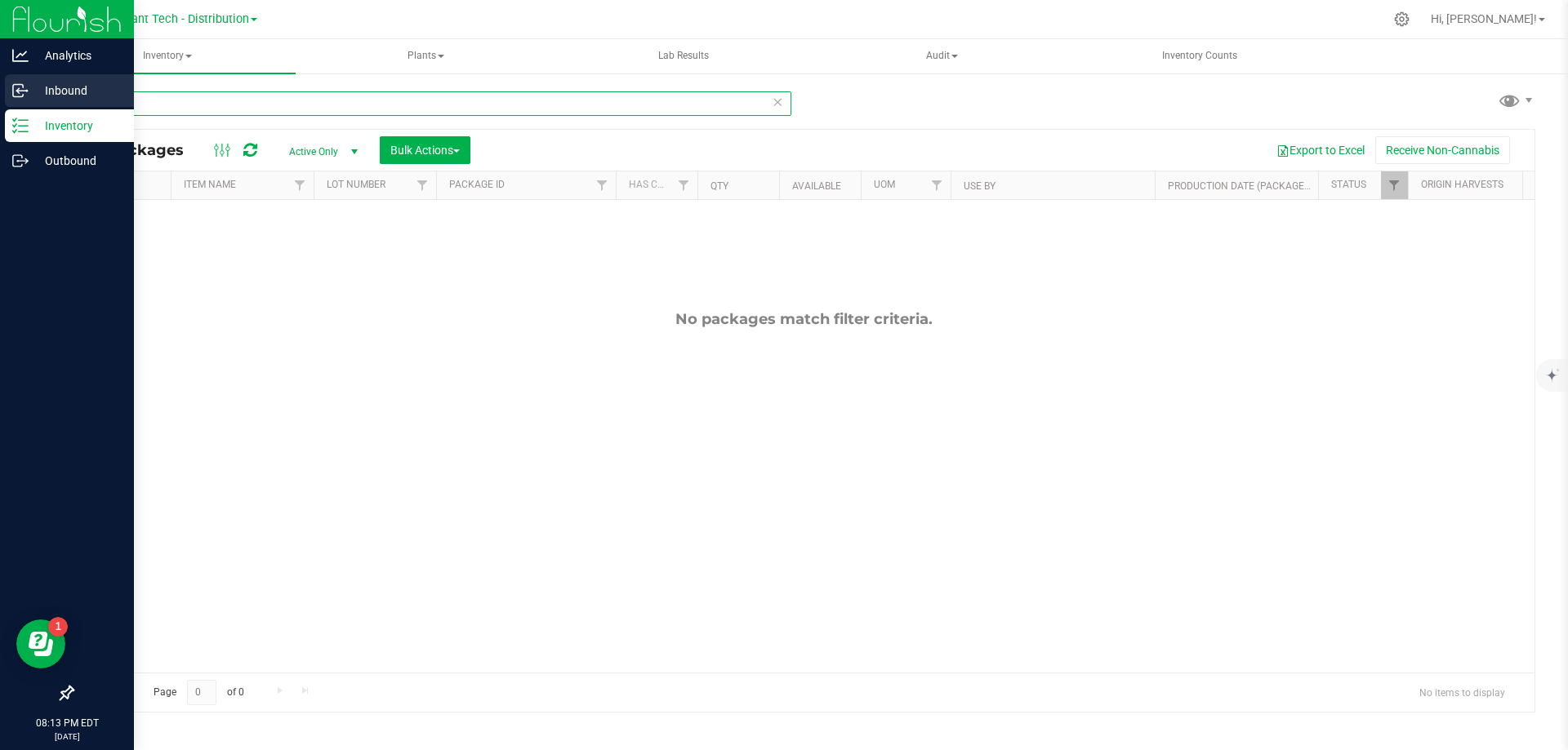
type input "kart"
click at [16, 82] on div "Inbound" at bounding box center [69, 90] width 129 height 32
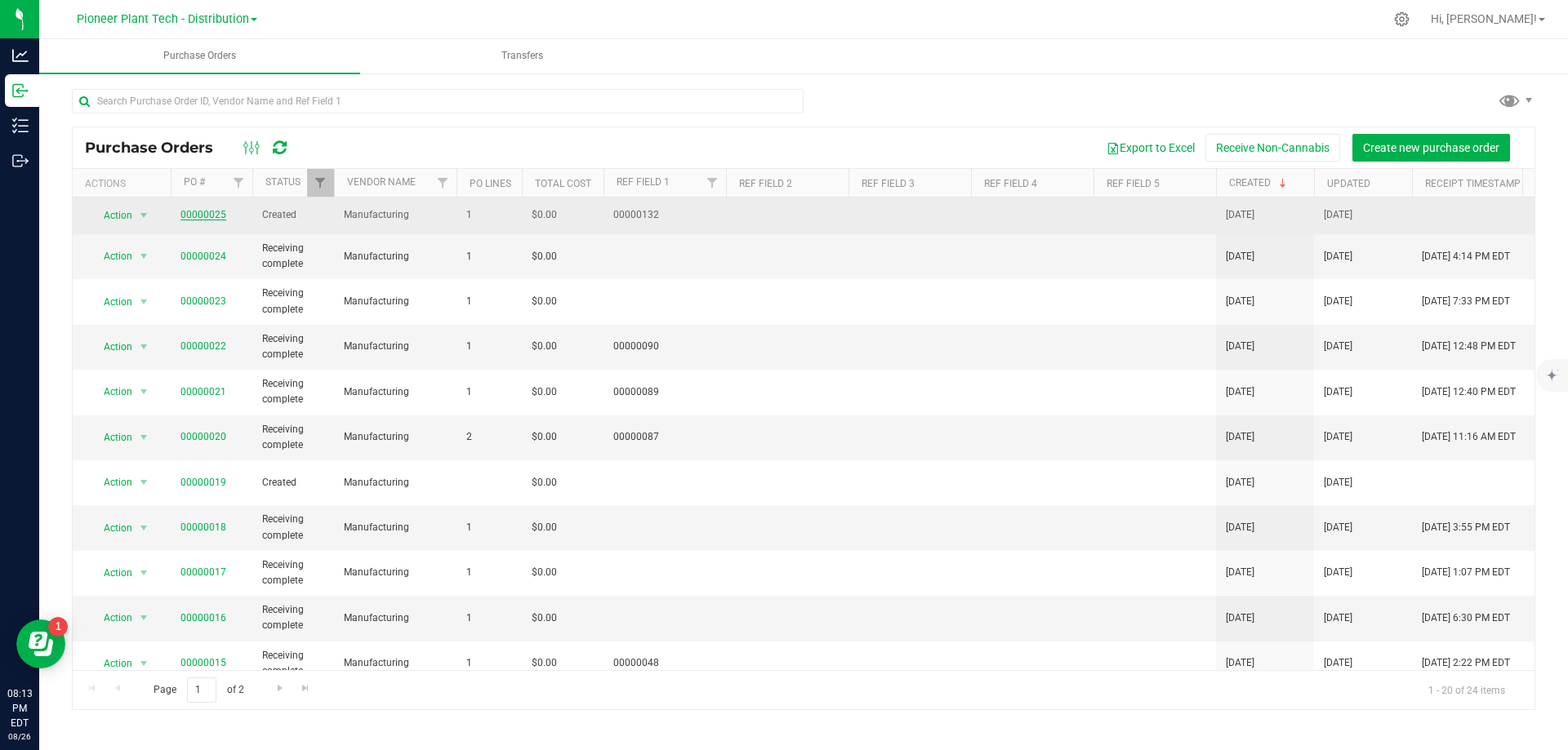
click at [195, 212] on link "00000025" at bounding box center [203, 215] width 46 height 12
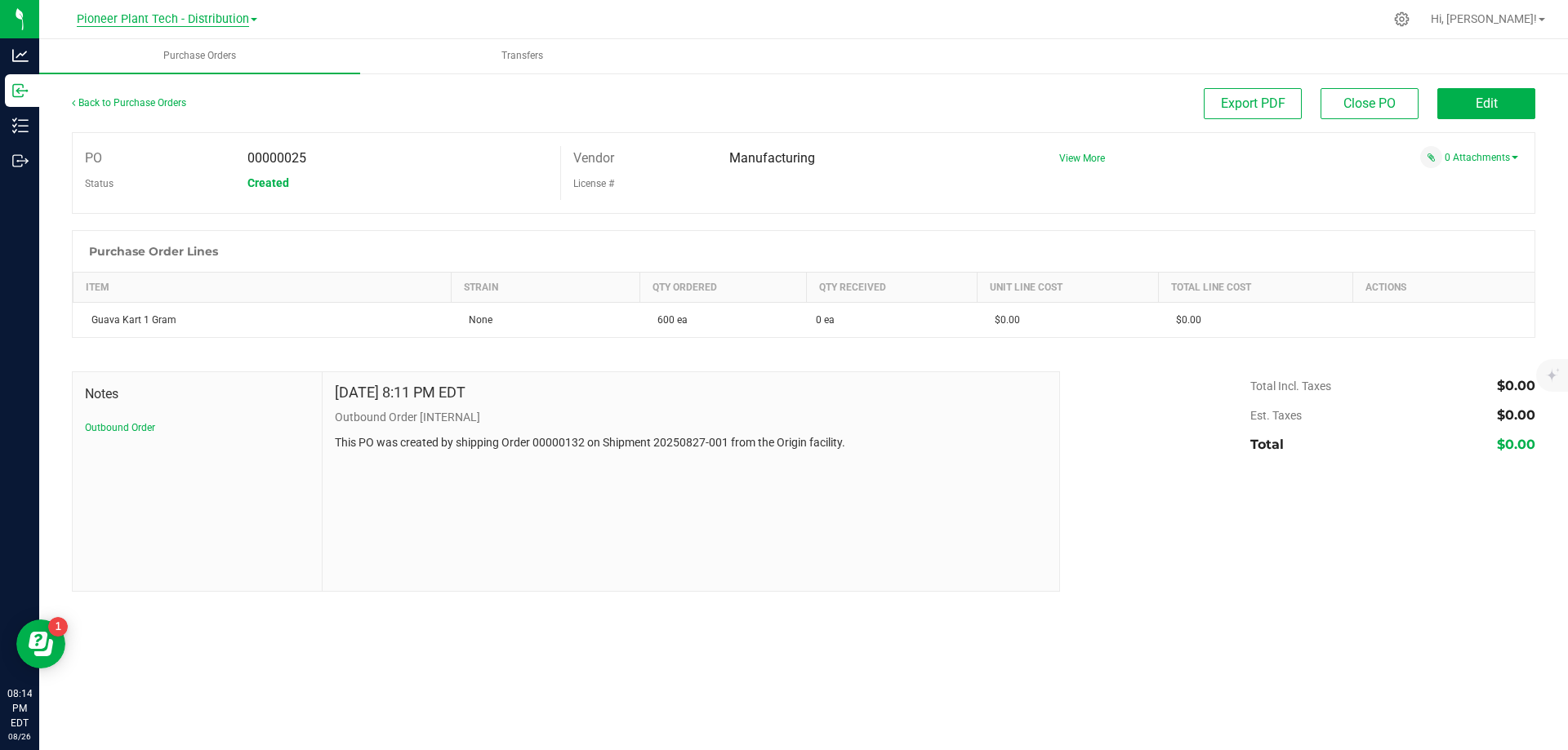
click at [174, 19] on span "Pioneer Plant Tech - Distribution" at bounding box center [163, 20] width 172 height 15
click at [197, 96] on link "Pioneer Plant Tech - Processing" at bounding box center [166, 101] width 238 height 22
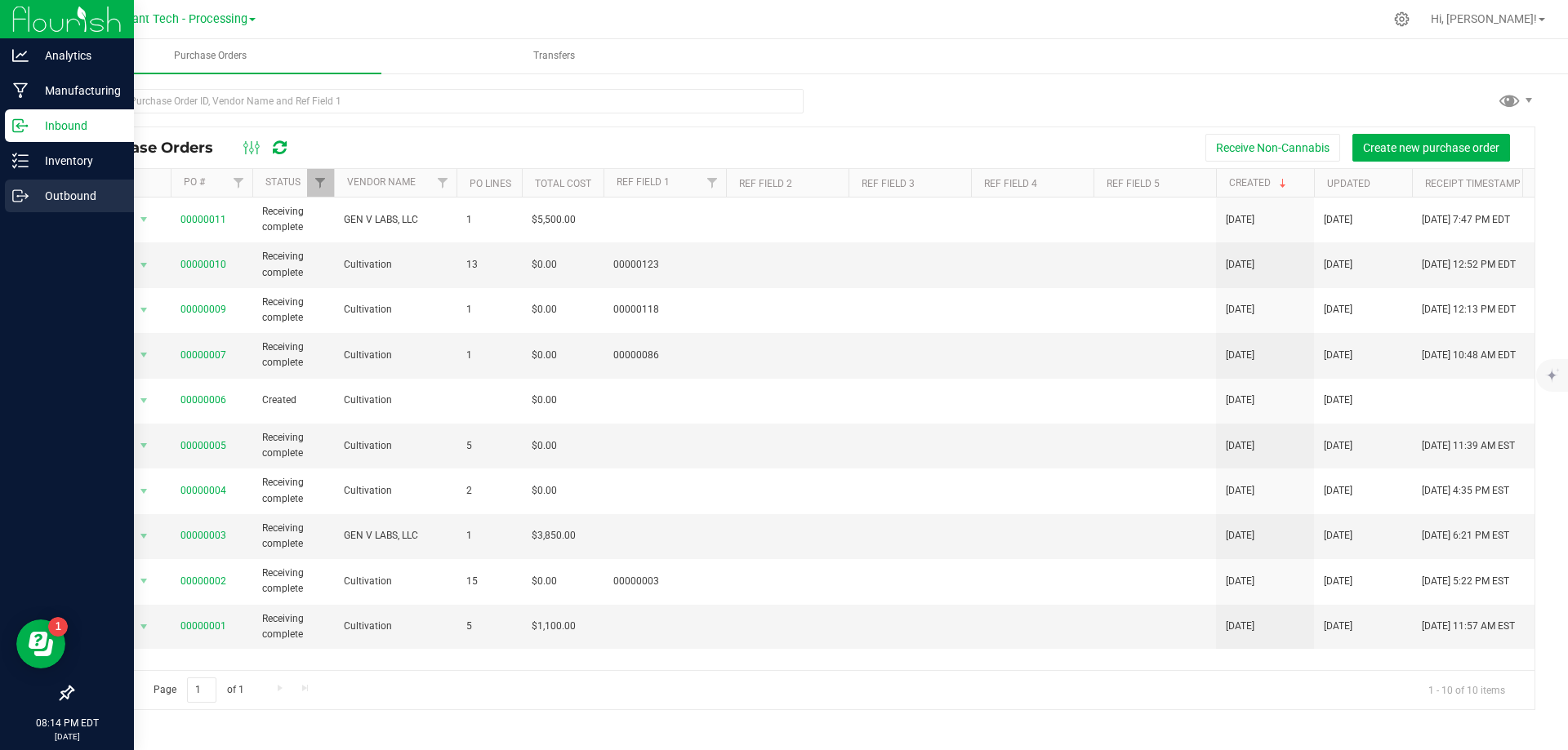
click at [27, 191] on icon at bounding box center [21, 195] width 17 height 17
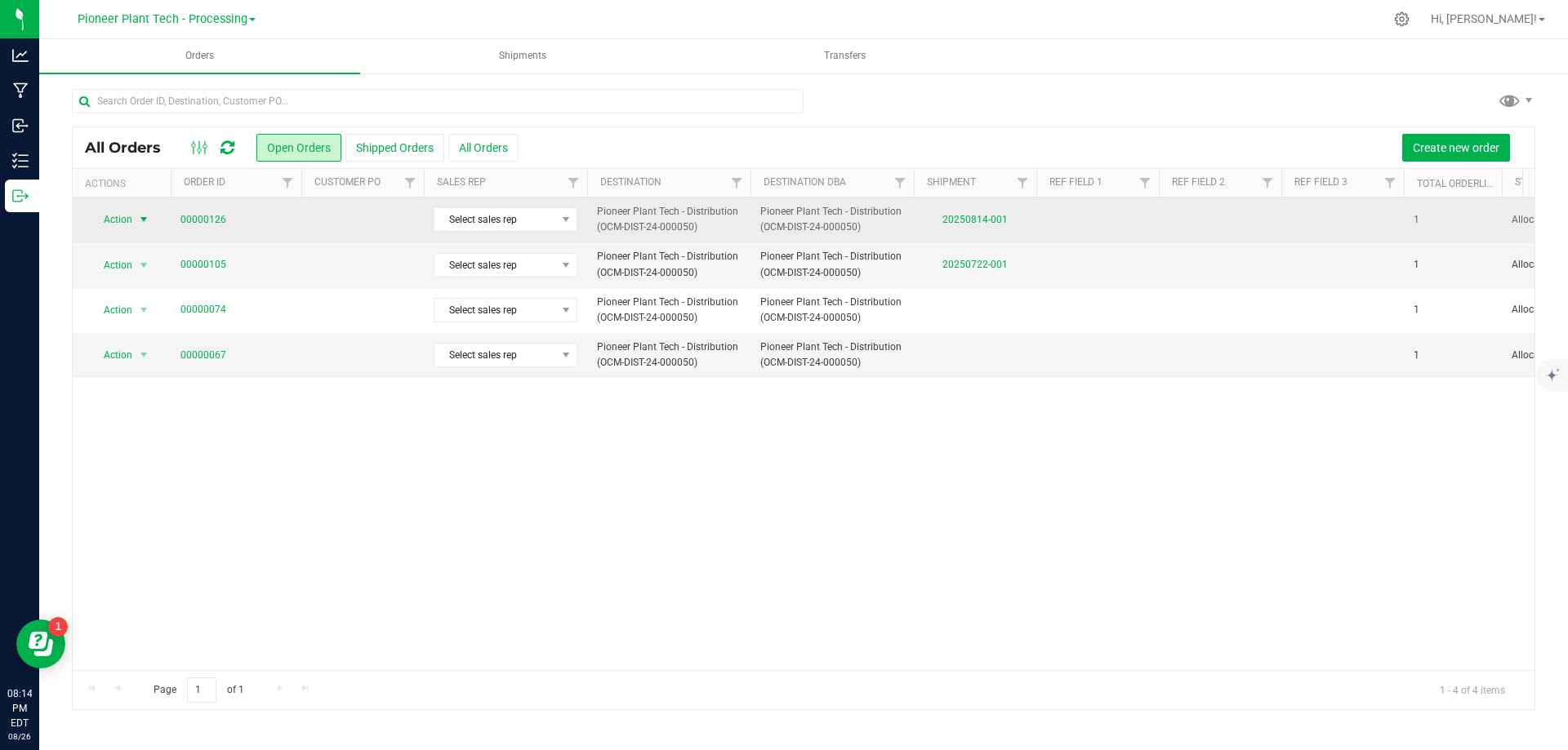
click at [148, 216] on span "select" at bounding box center [143, 219] width 13 height 13
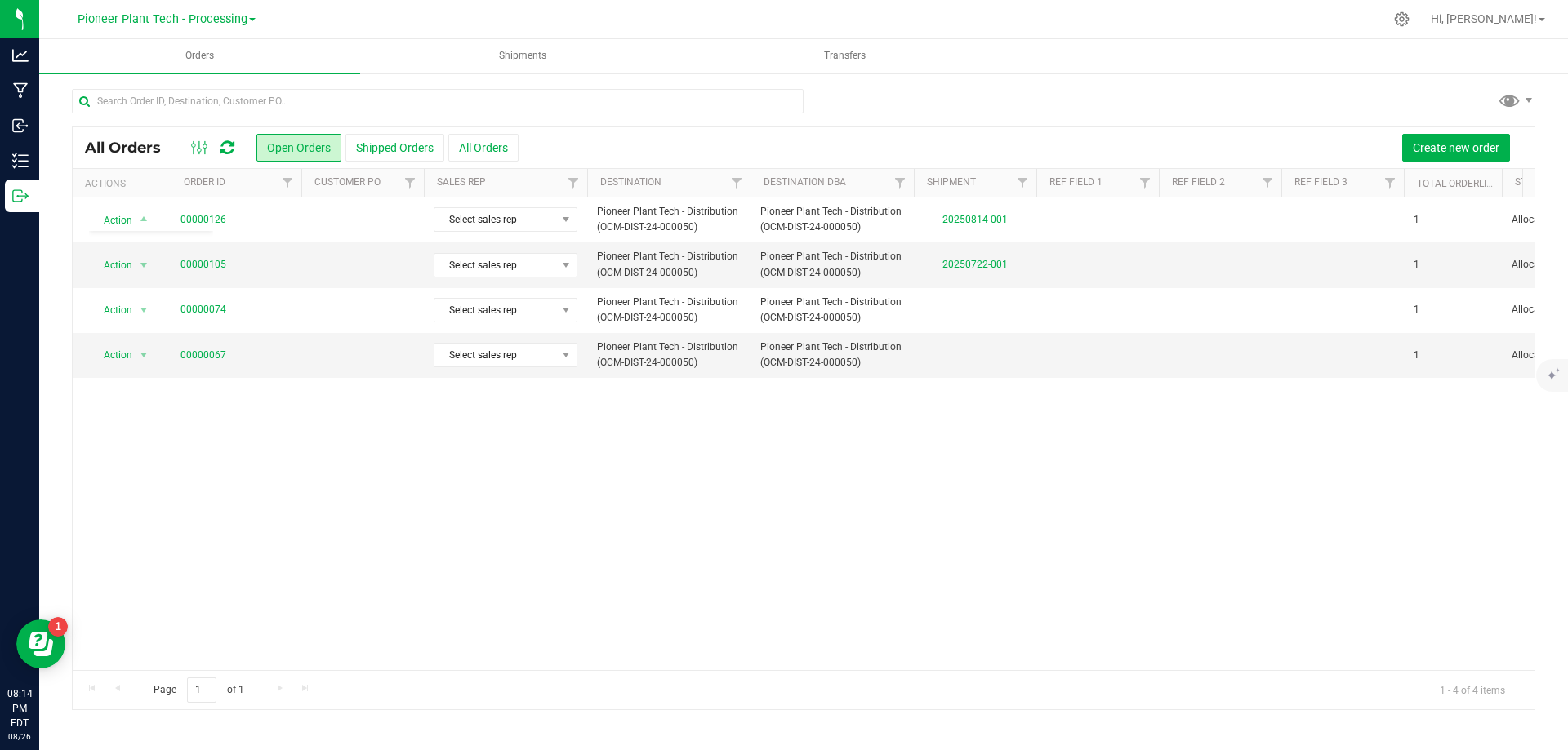
click at [848, 537] on div "Action Action Cancel order Clone order Edit order Mark as fully paid Order audi…" at bounding box center [803, 434] width 1462 height 473
click at [390, 146] on button "Shipped Orders" at bounding box center [395, 147] width 99 height 27
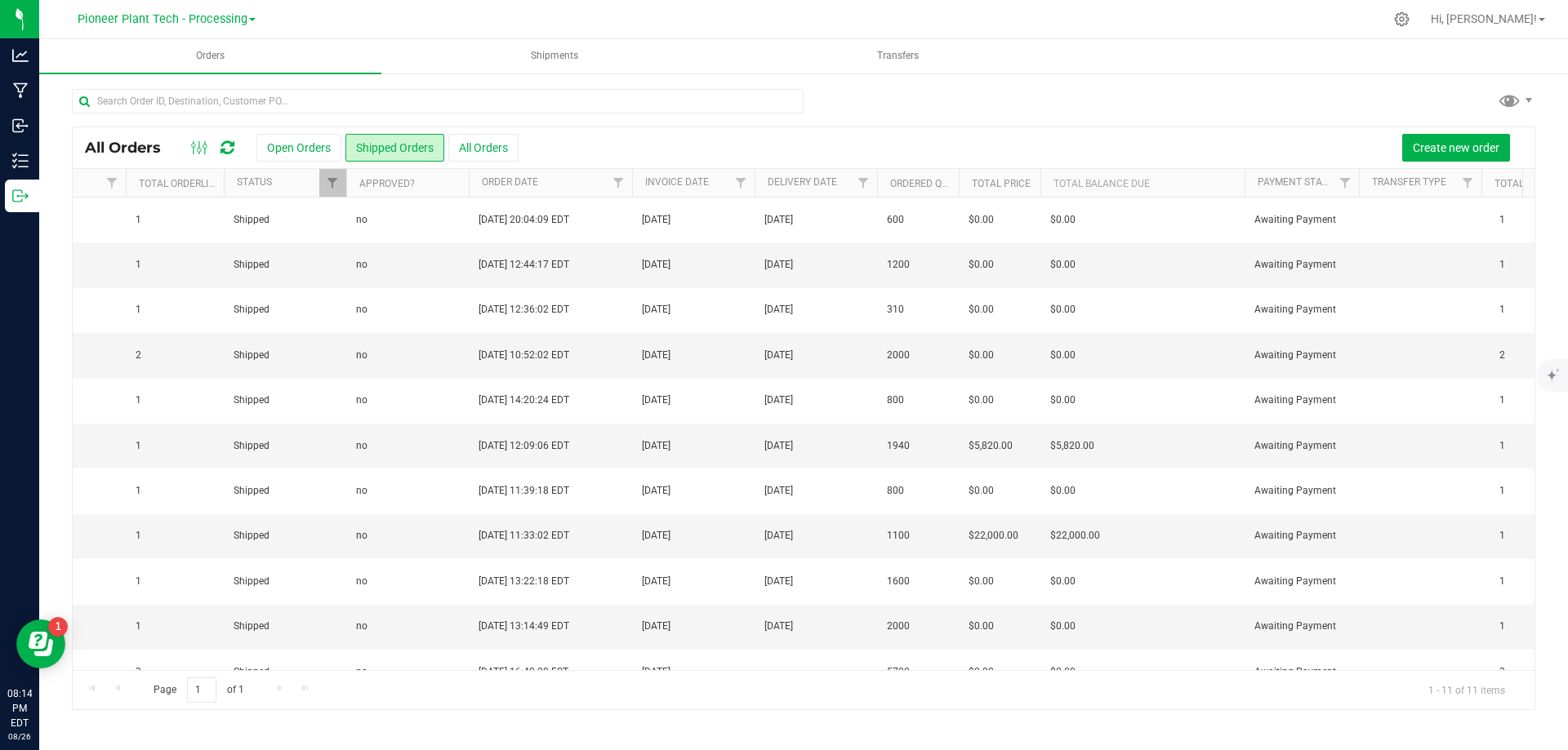
scroll to position [0, 1457]
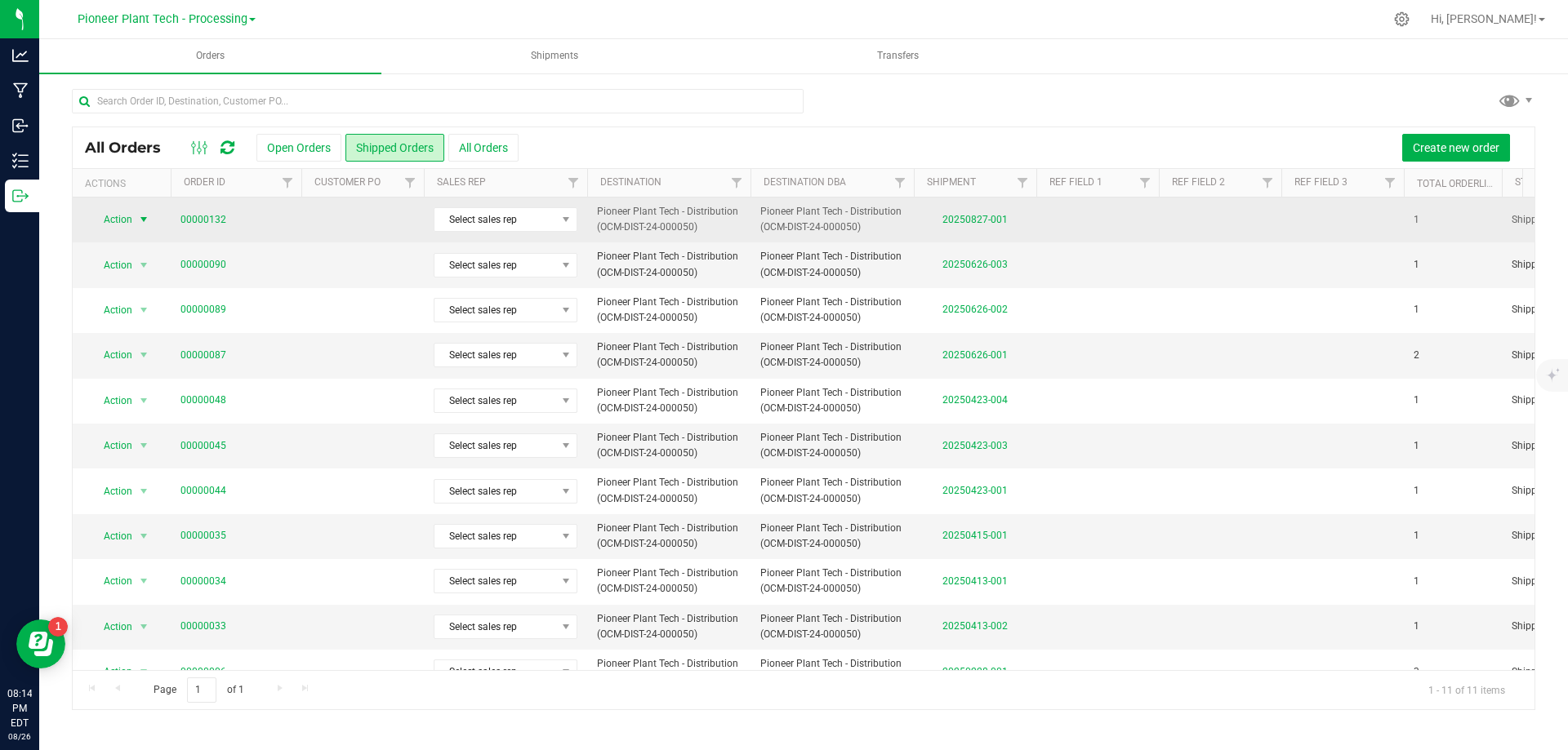
click at [150, 223] on span "select" at bounding box center [143, 219] width 13 height 13
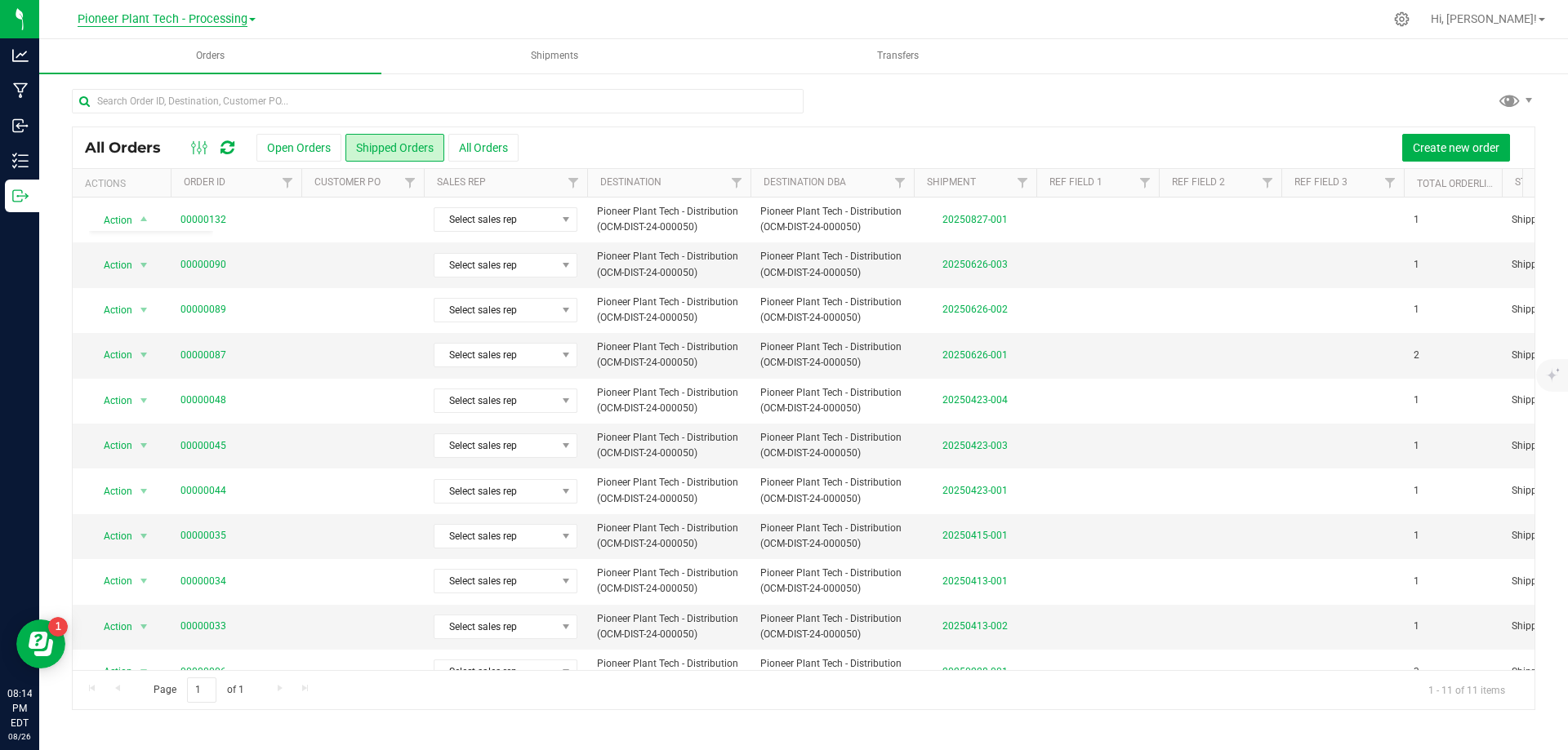
click at [245, 17] on span "Pioneer Plant Tech - Processing" at bounding box center [162, 20] width 170 height 15
click at [220, 82] on link "Pioneer Plant Tech - Distribution" at bounding box center [166, 79] width 238 height 22
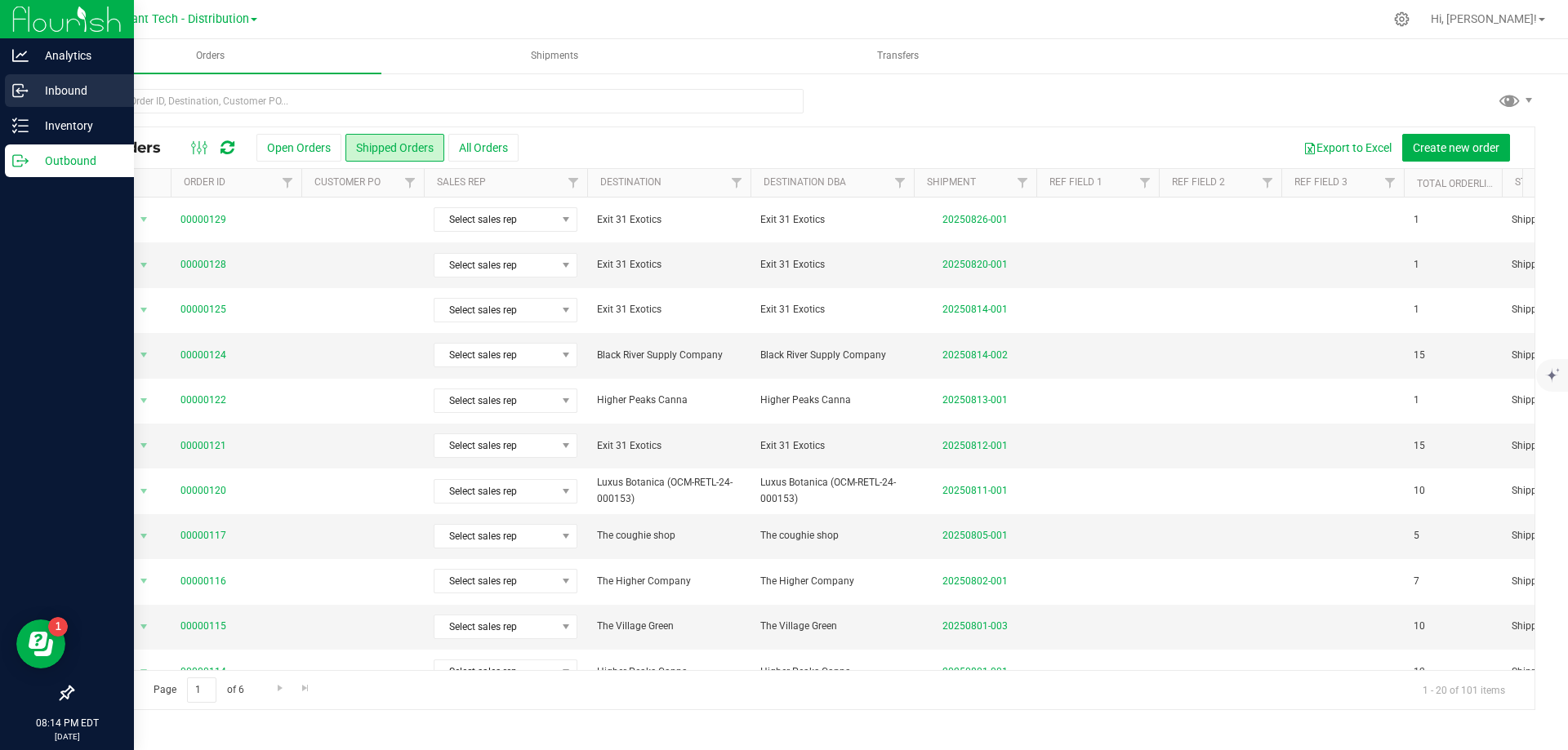
click at [41, 89] on p "Inbound" at bounding box center [77, 91] width 98 height 20
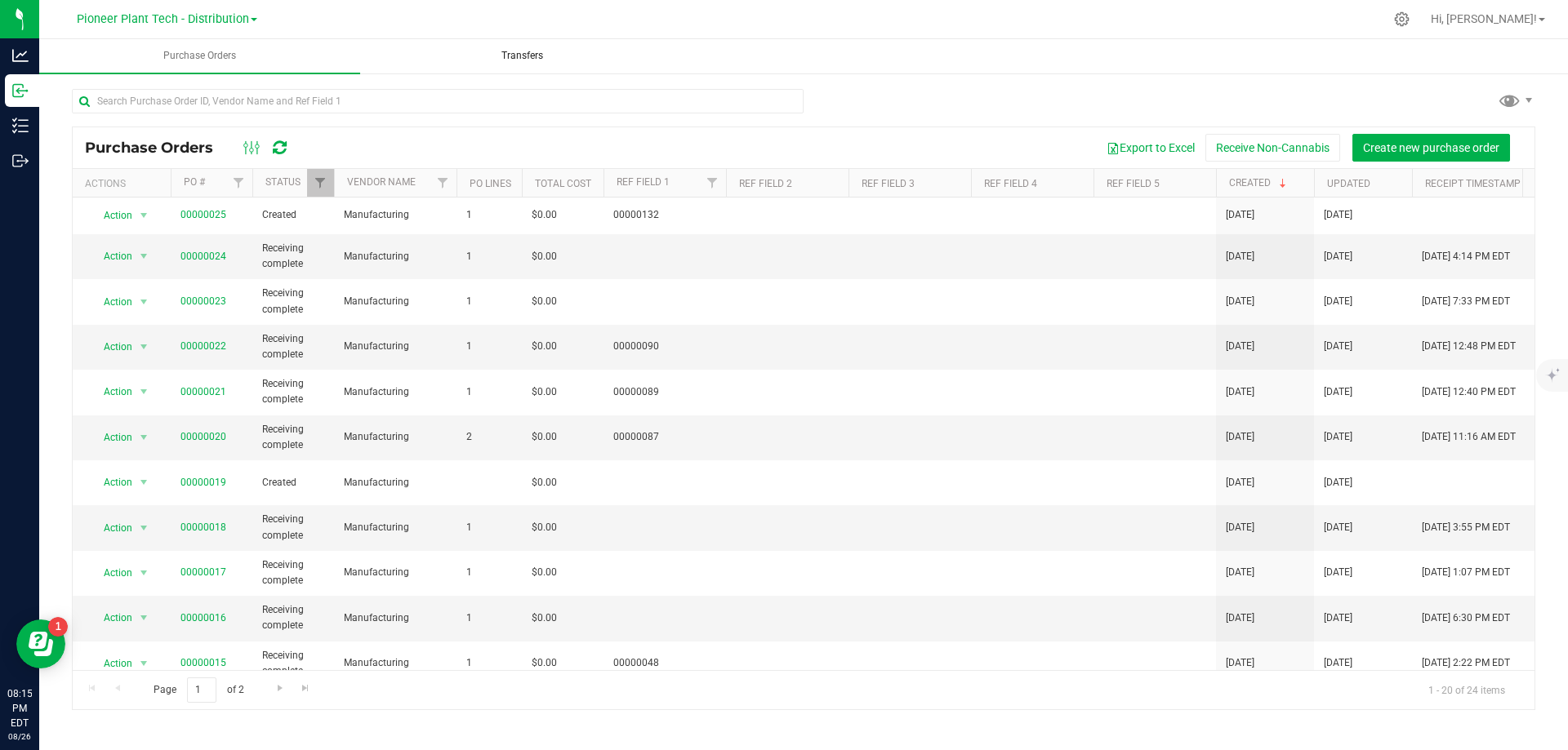
click at [544, 56] on span "Transfers" at bounding box center [523, 56] width 86 height 14
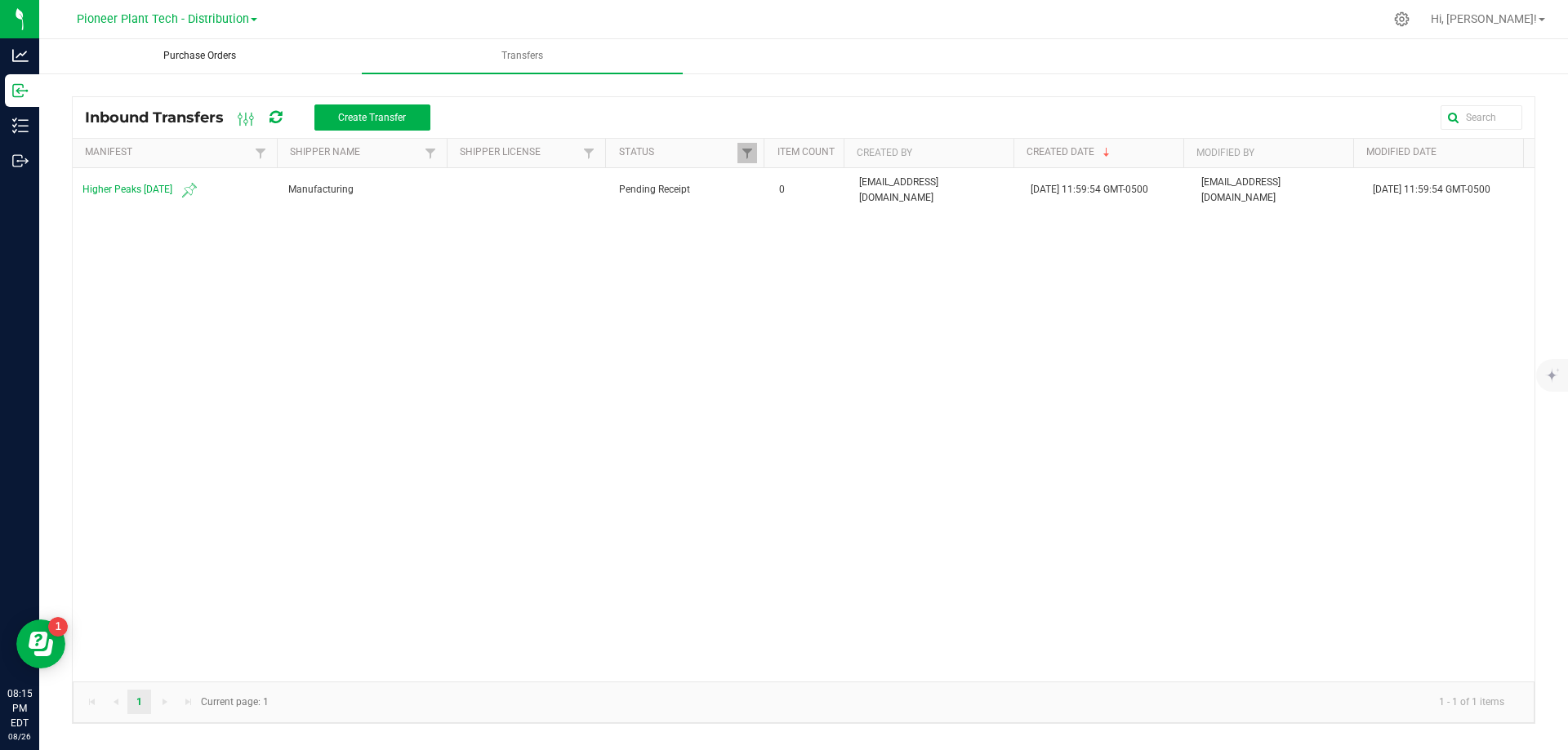
click at [200, 54] on span "Purchase Orders" at bounding box center [200, 56] width 117 height 14
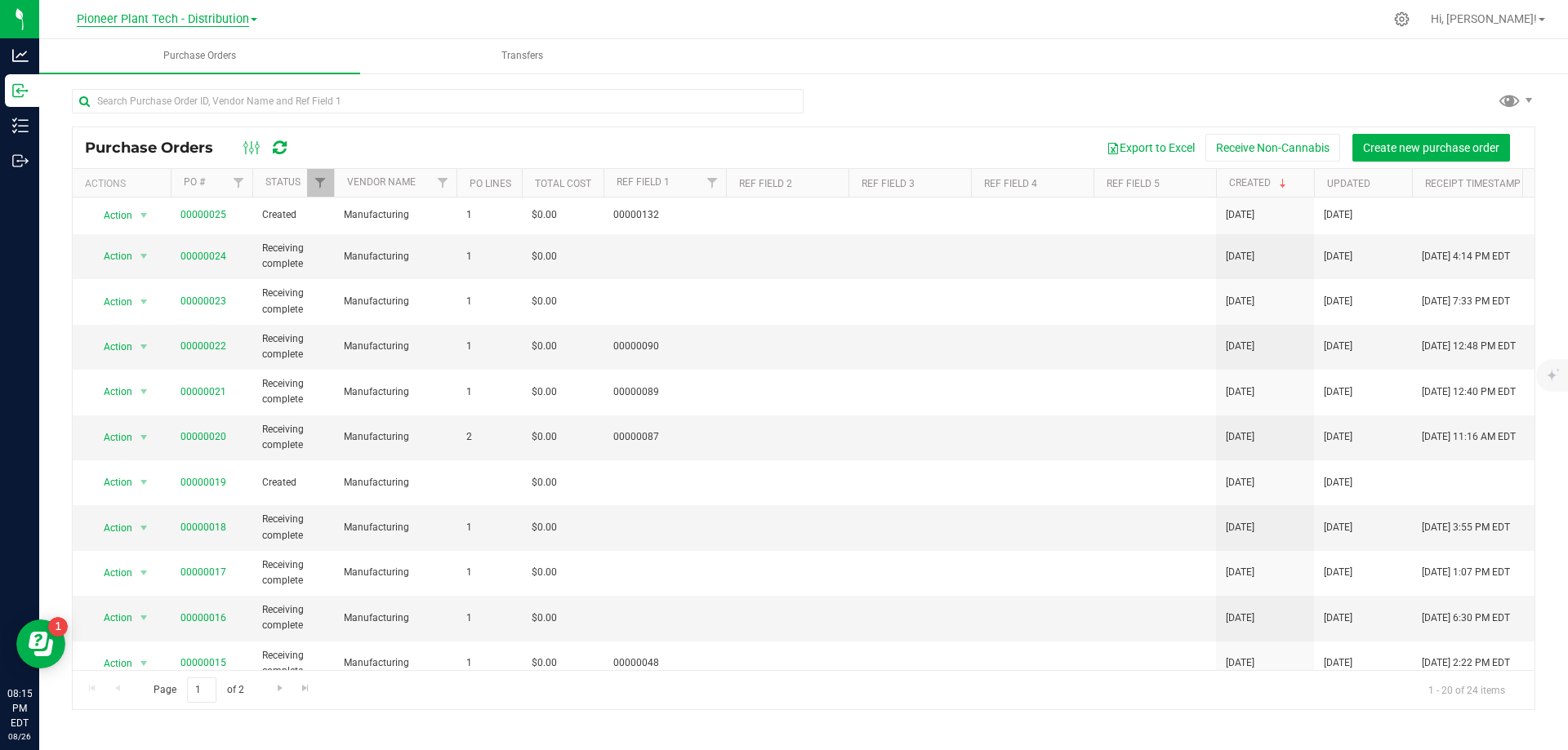
click at [192, 21] on span "Pioneer Plant Tech - Distribution" at bounding box center [163, 20] width 172 height 15
click at [205, 97] on link "Pioneer Plant Tech - Processing" at bounding box center [166, 101] width 238 height 22
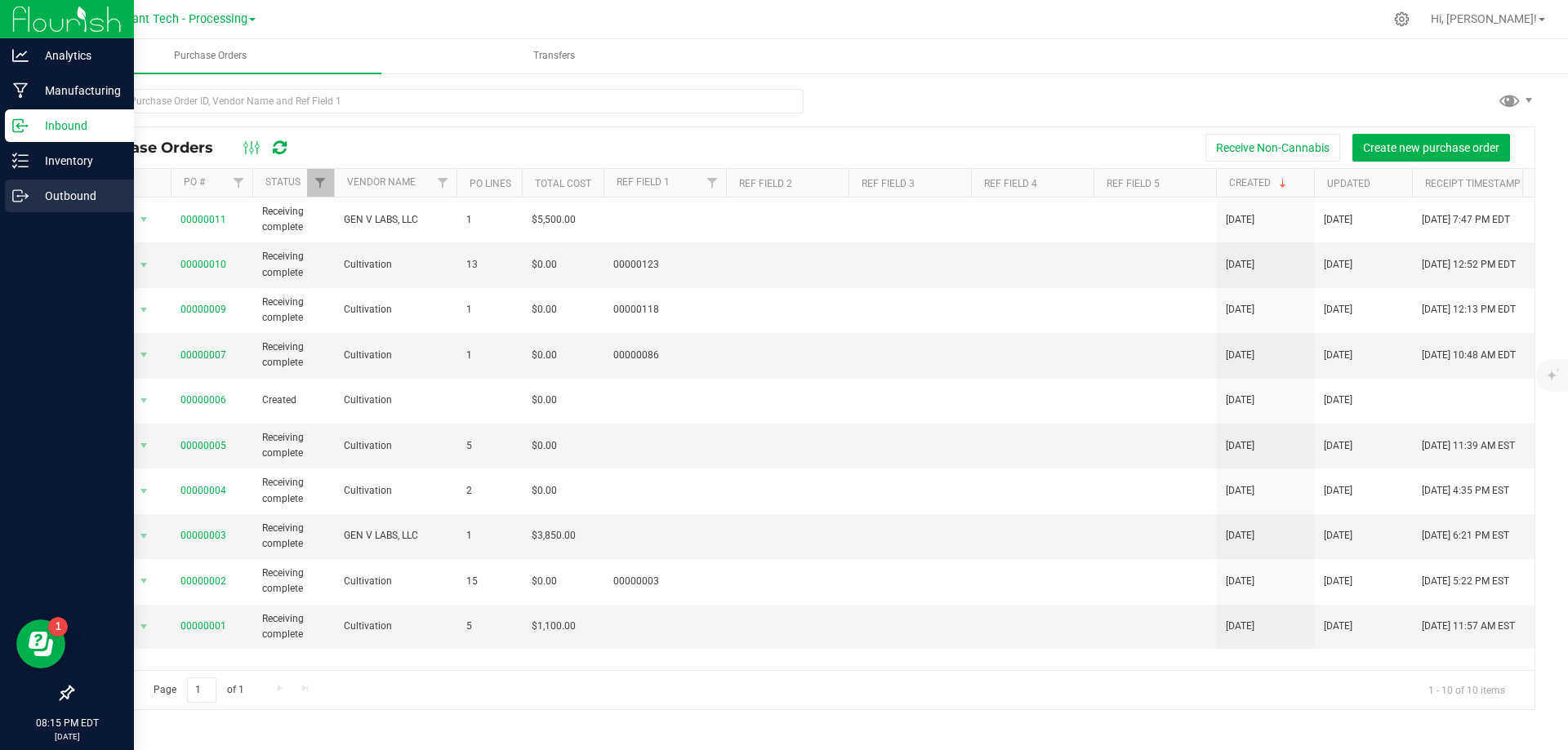
click at [44, 191] on p "Outbound" at bounding box center [77, 196] width 98 height 20
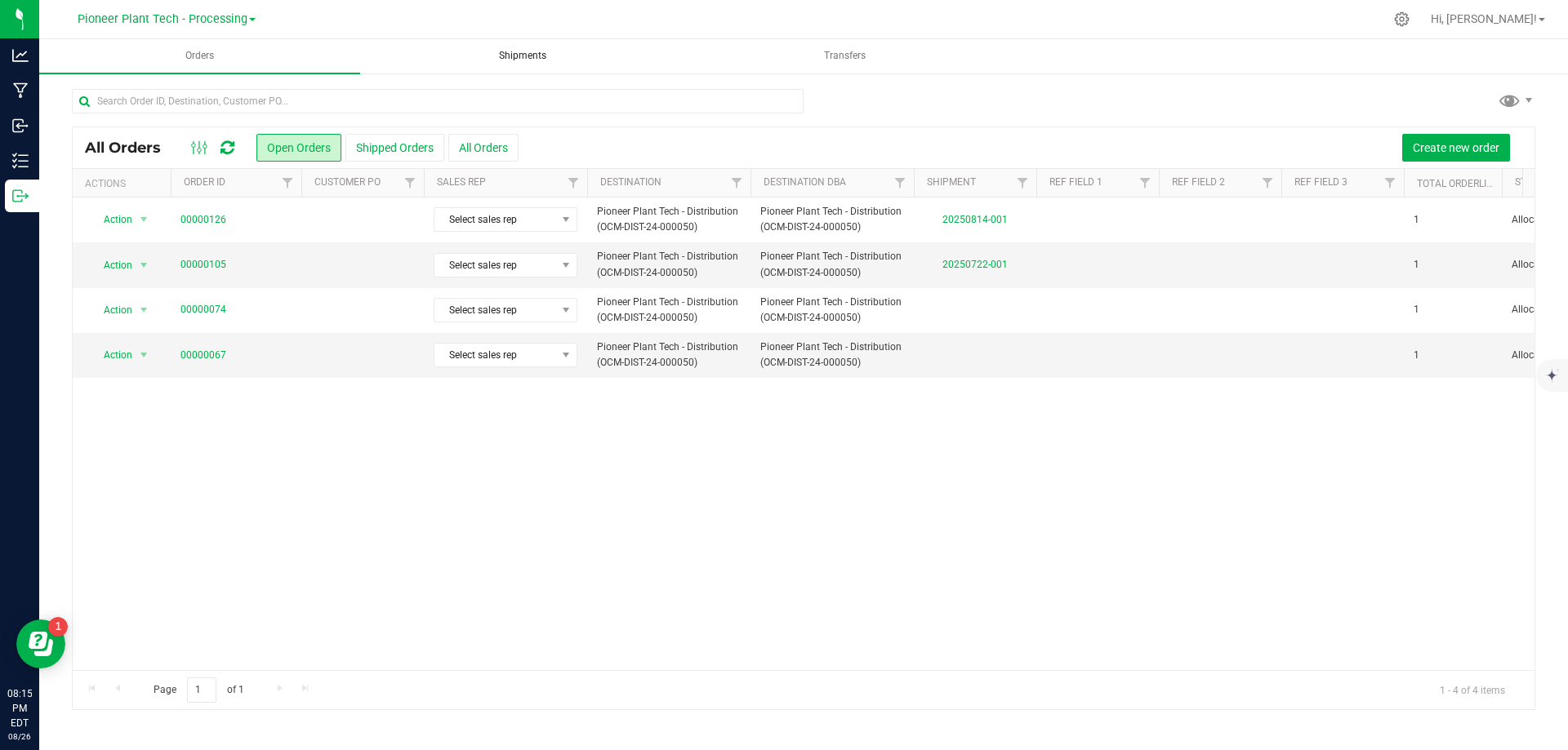
click at [522, 56] on span "Shipments" at bounding box center [523, 56] width 92 height 14
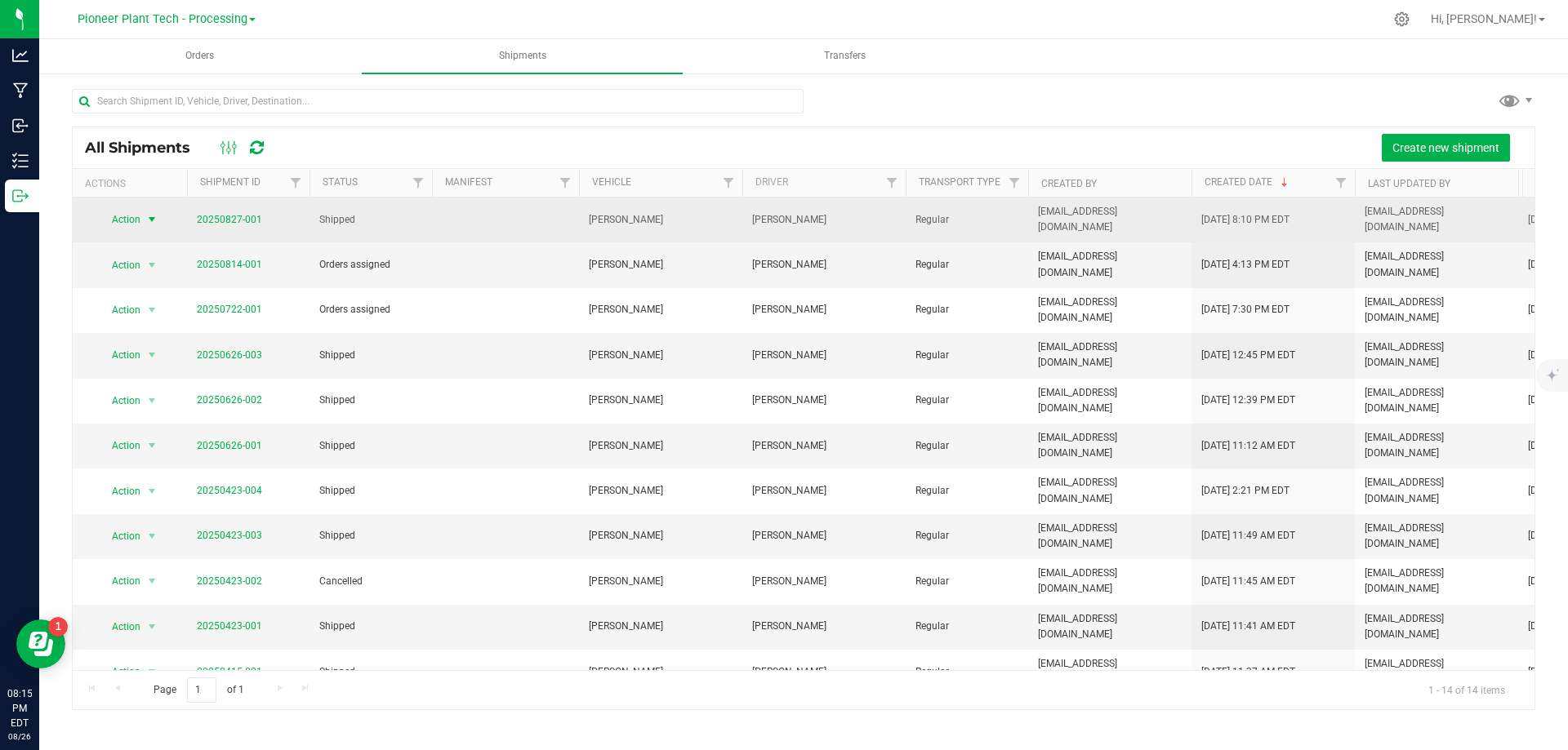
click at [154, 221] on span "select" at bounding box center [151, 219] width 13 height 13
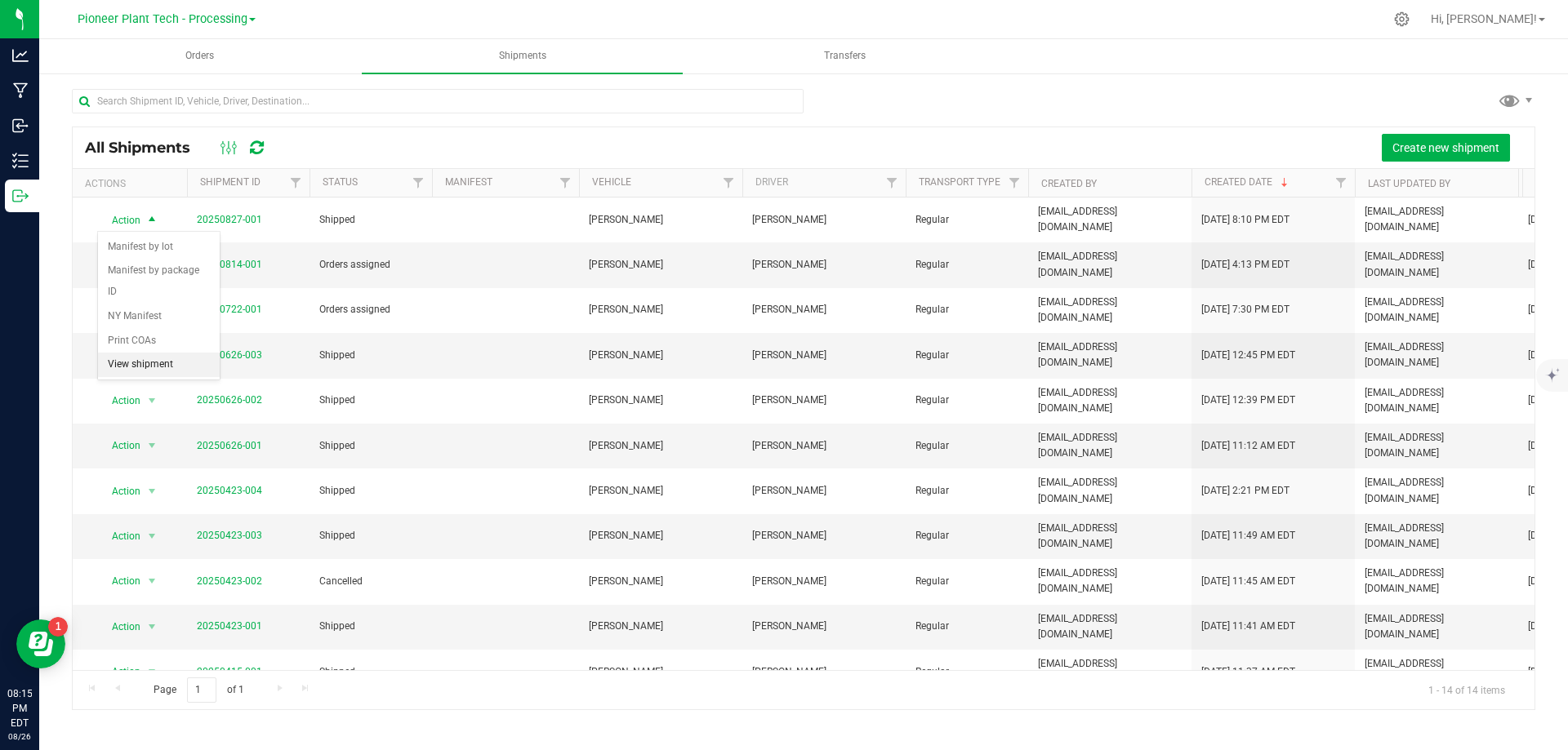
click at [147, 353] on li "View shipment" at bounding box center [158, 364] width 122 height 24
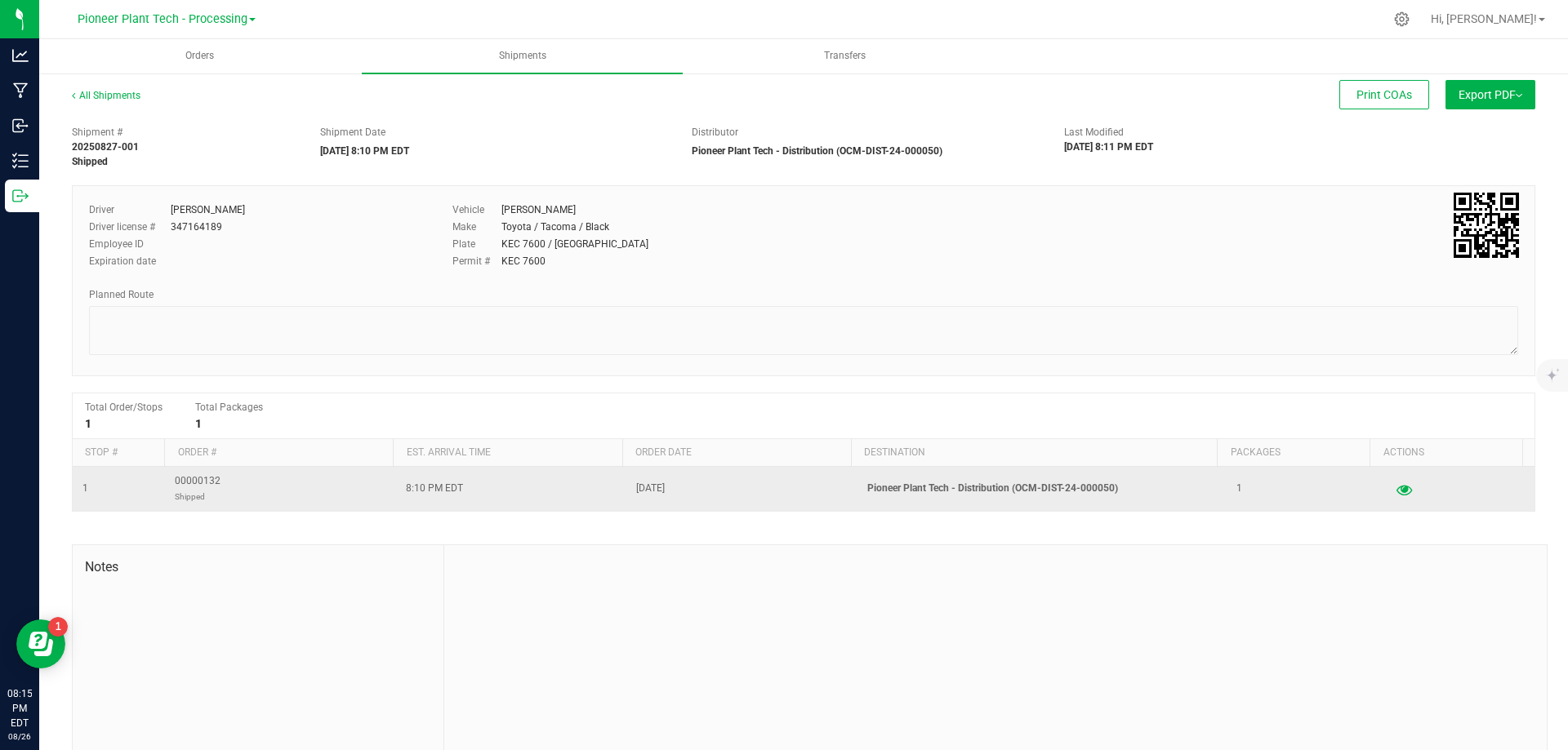
click at [1396, 490] on icon "button" at bounding box center [1404, 489] width 16 height 12
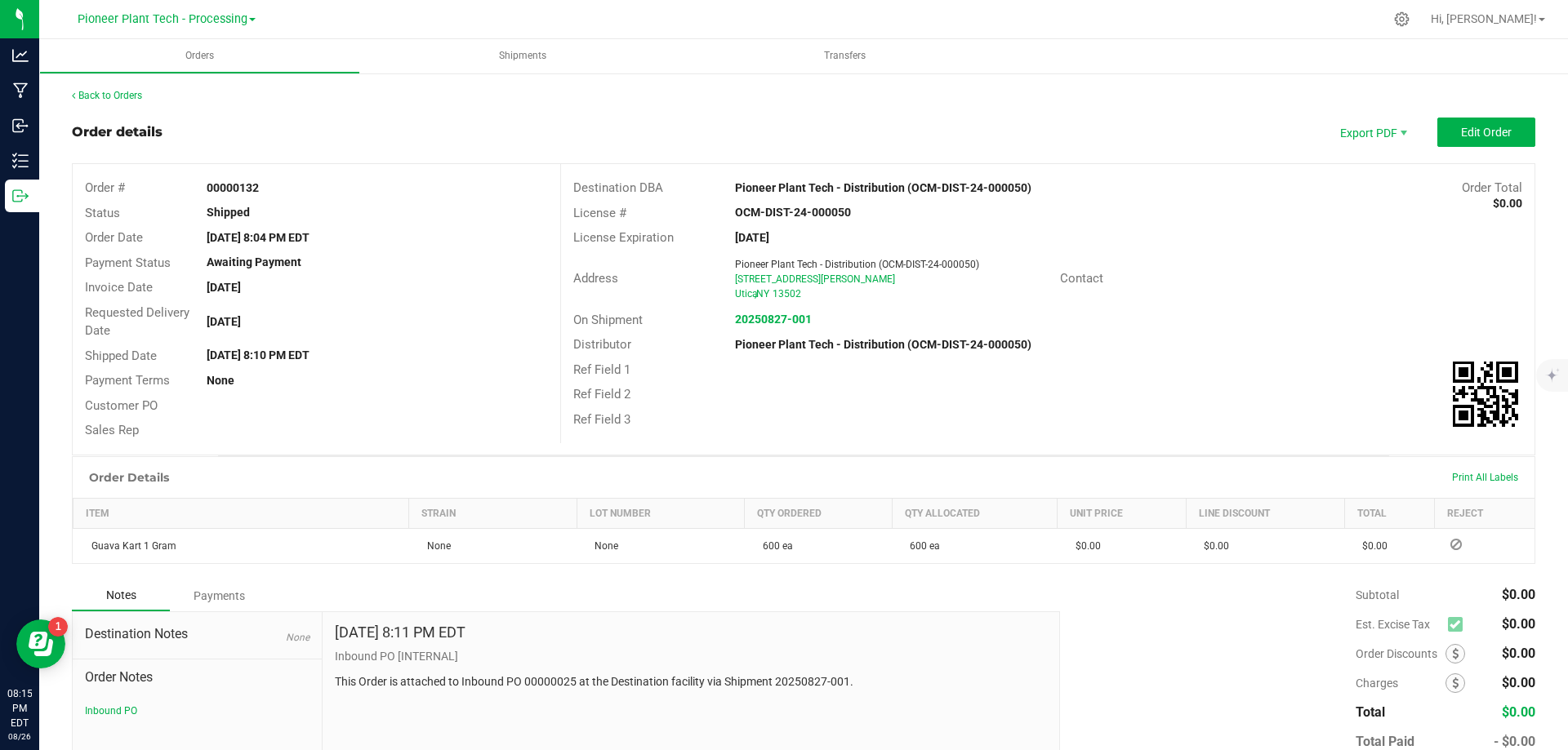
scroll to position [98, 0]
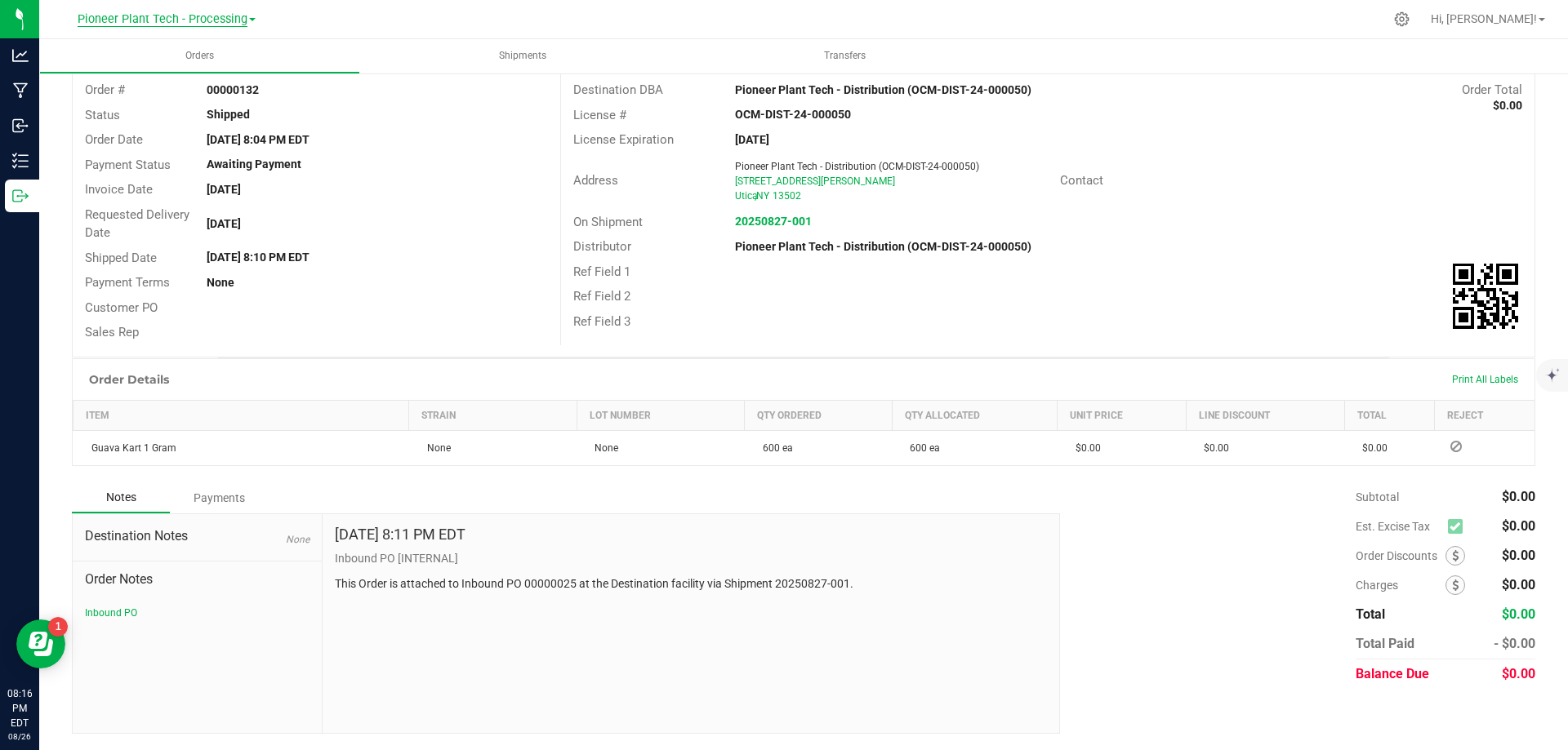
click at [223, 15] on span "Pioneer Plant Tech - Processing" at bounding box center [162, 20] width 170 height 15
click at [210, 93] on link "Pioneer Plant Tech - Processing" at bounding box center [166, 101] width 238 height 22
click at [201, 16] on span "Pioneer Plant Tech - Processing" at bounding box center [162, 20] width 170 height 15
click at [200, 73] on link "Pioneer Plant Tech - Distribution" at bounding box center [166, 79] width 238 height 22
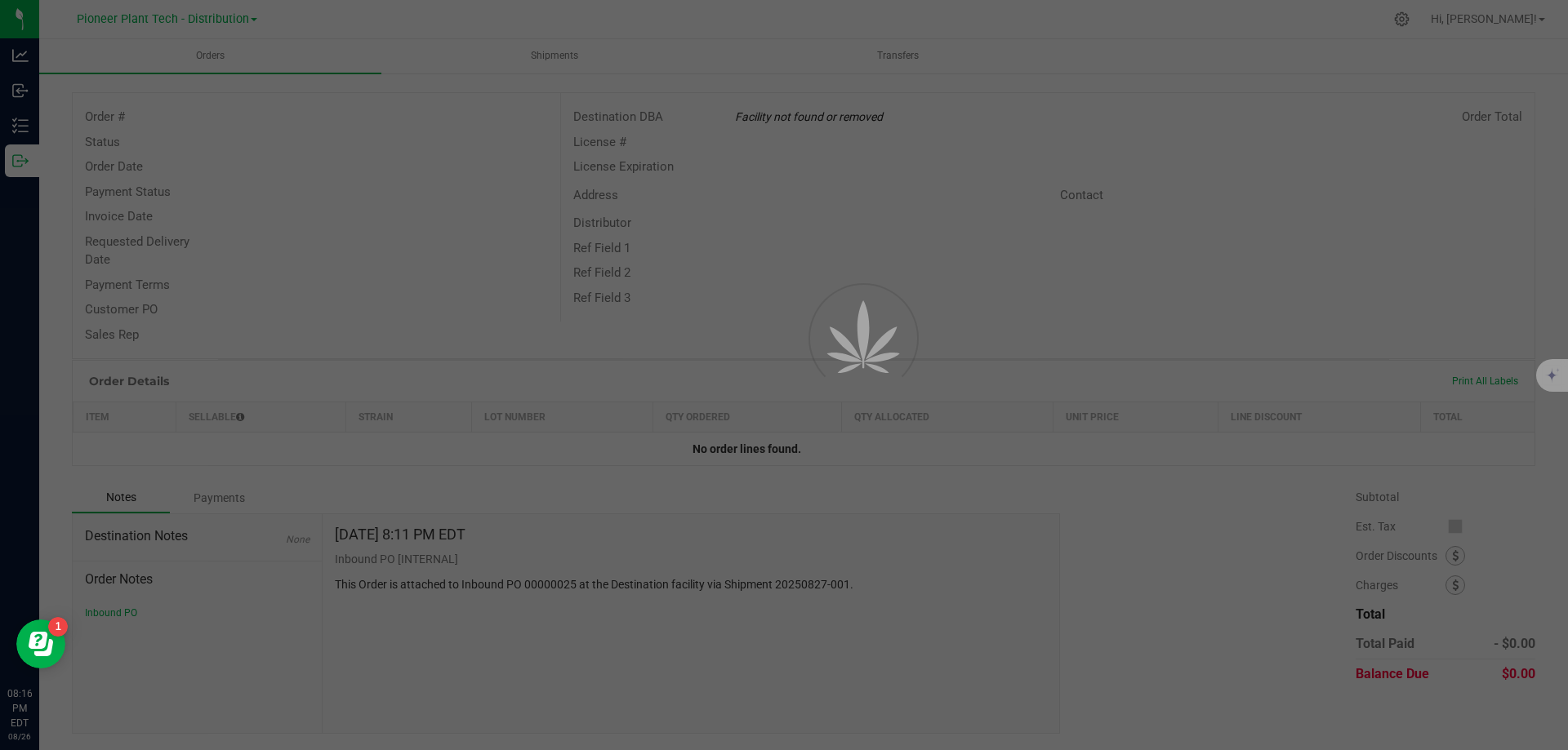
scroll to position [71, 0]
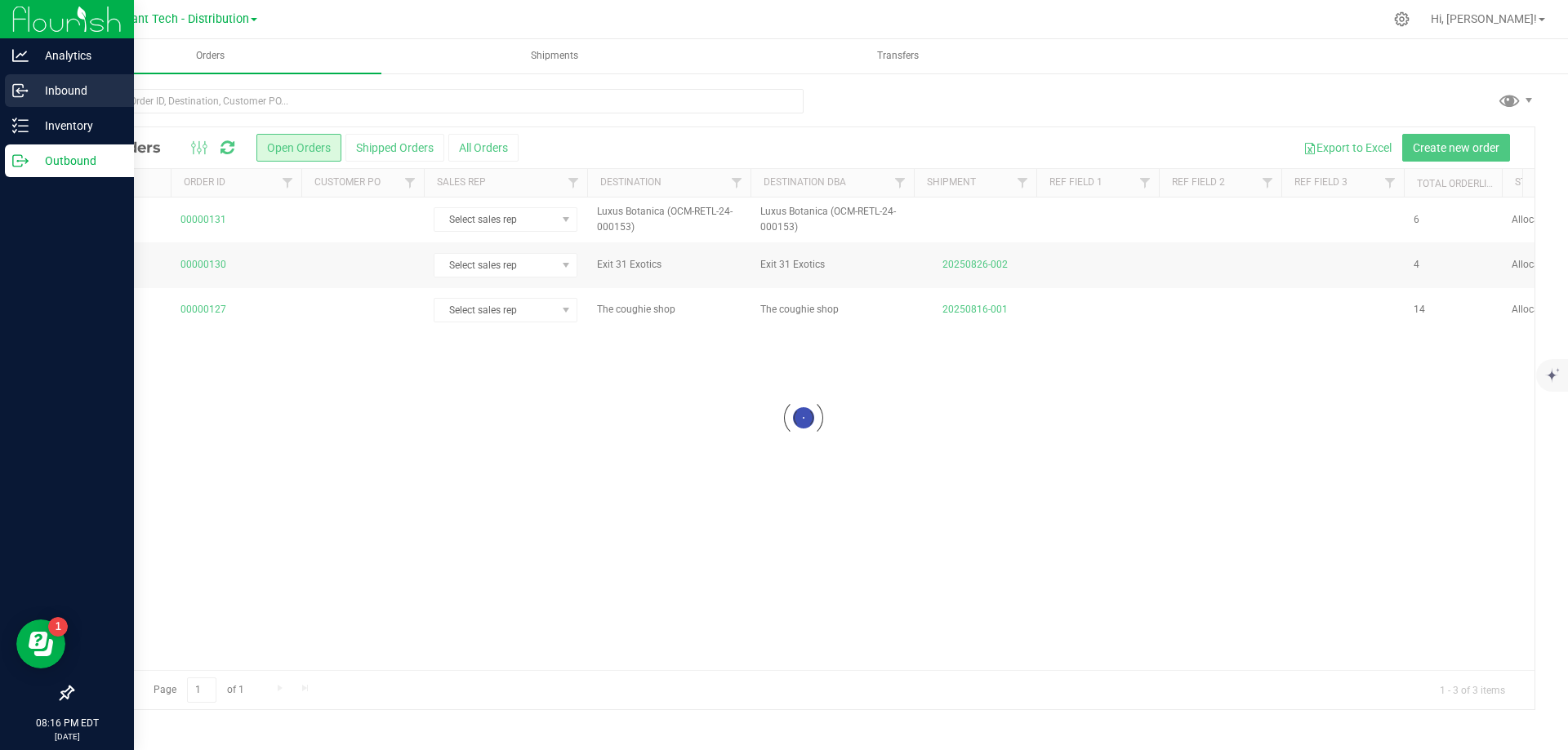
click at [28, 92] on p "Inbound" at bounding box center [77, 91] width 98 height 20
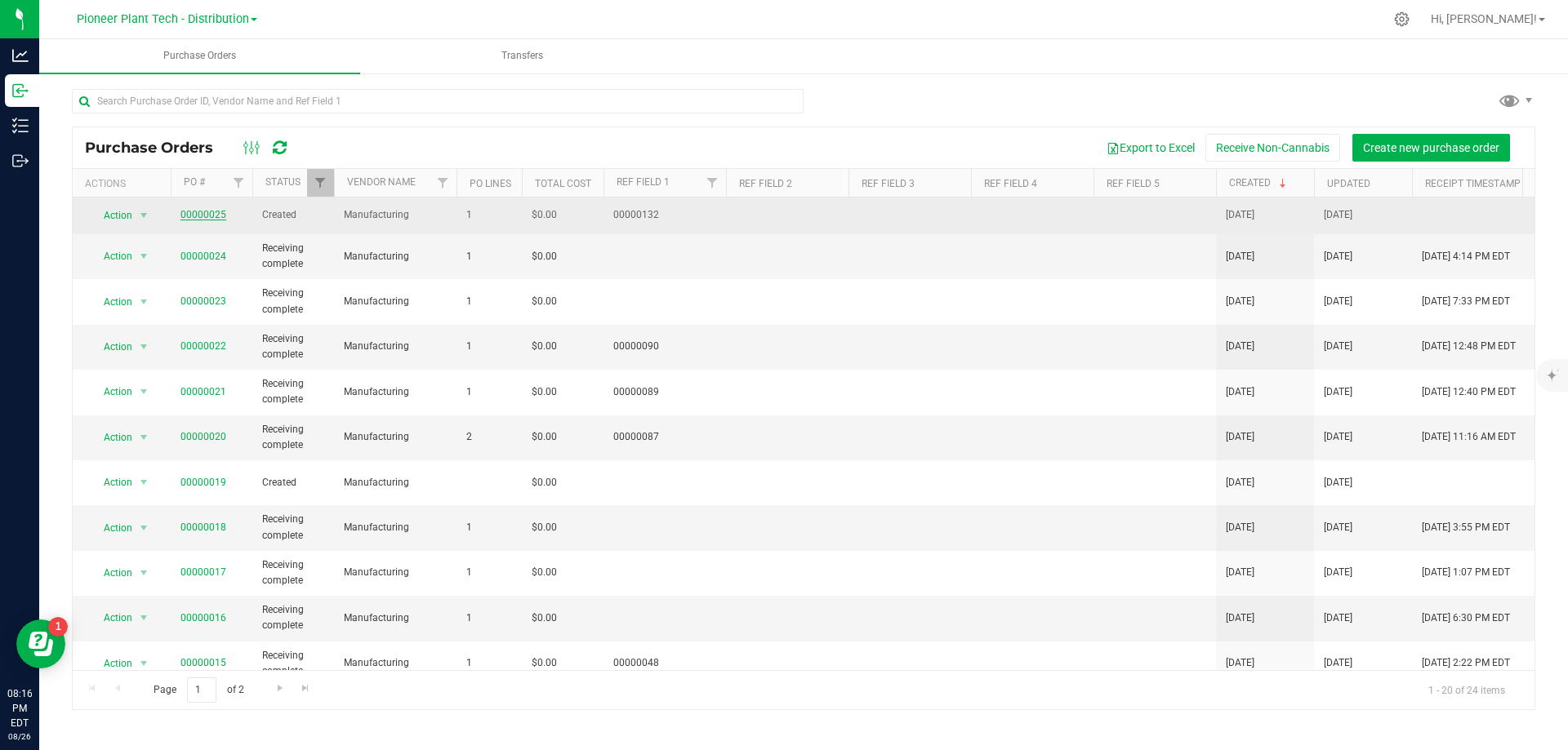
click at [200, 213] on link "00000025" at bounding box center [203, 215] width 46 height 12
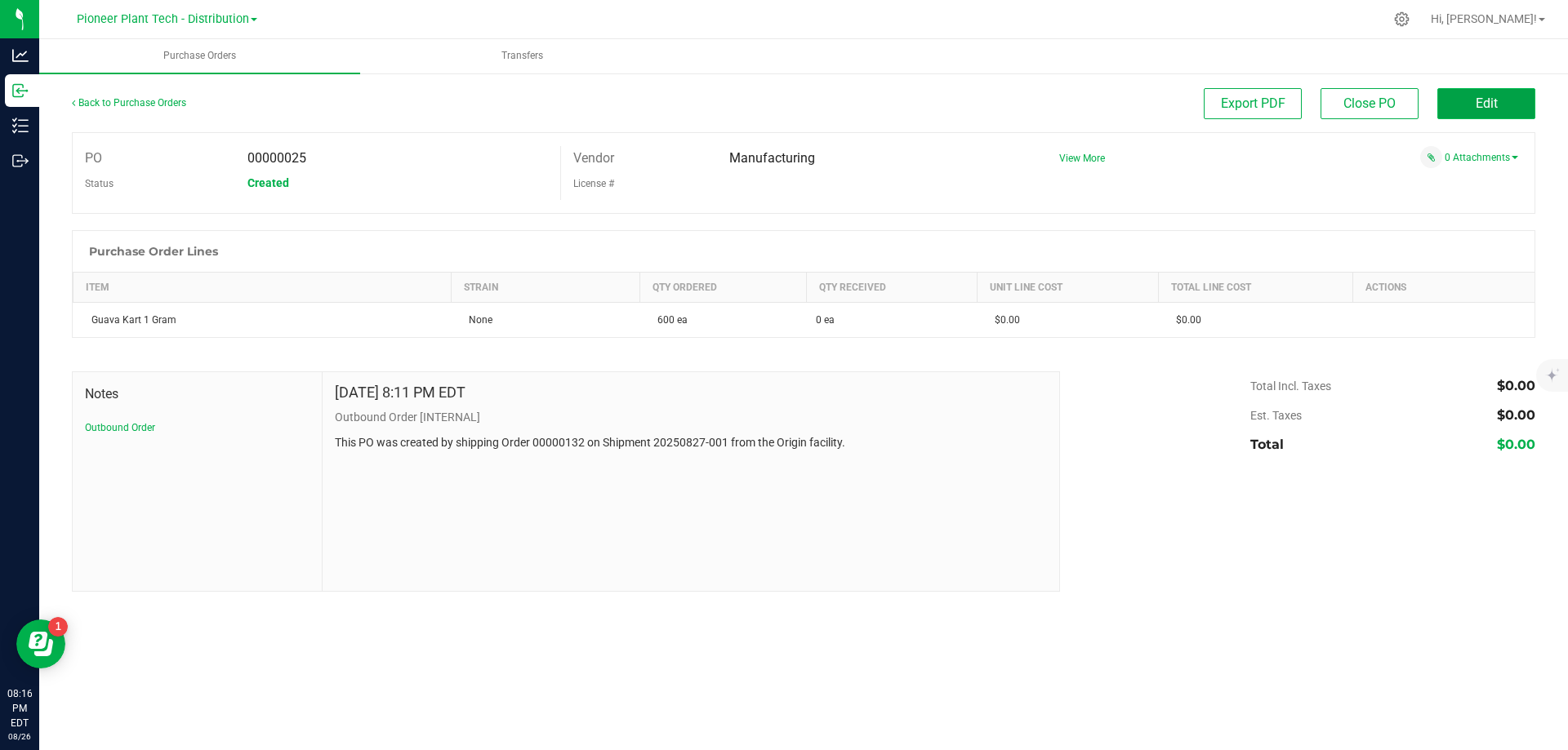
click at [1479, 108] on span "Edit" at bounding box center [1486, 104] width 22 height 16
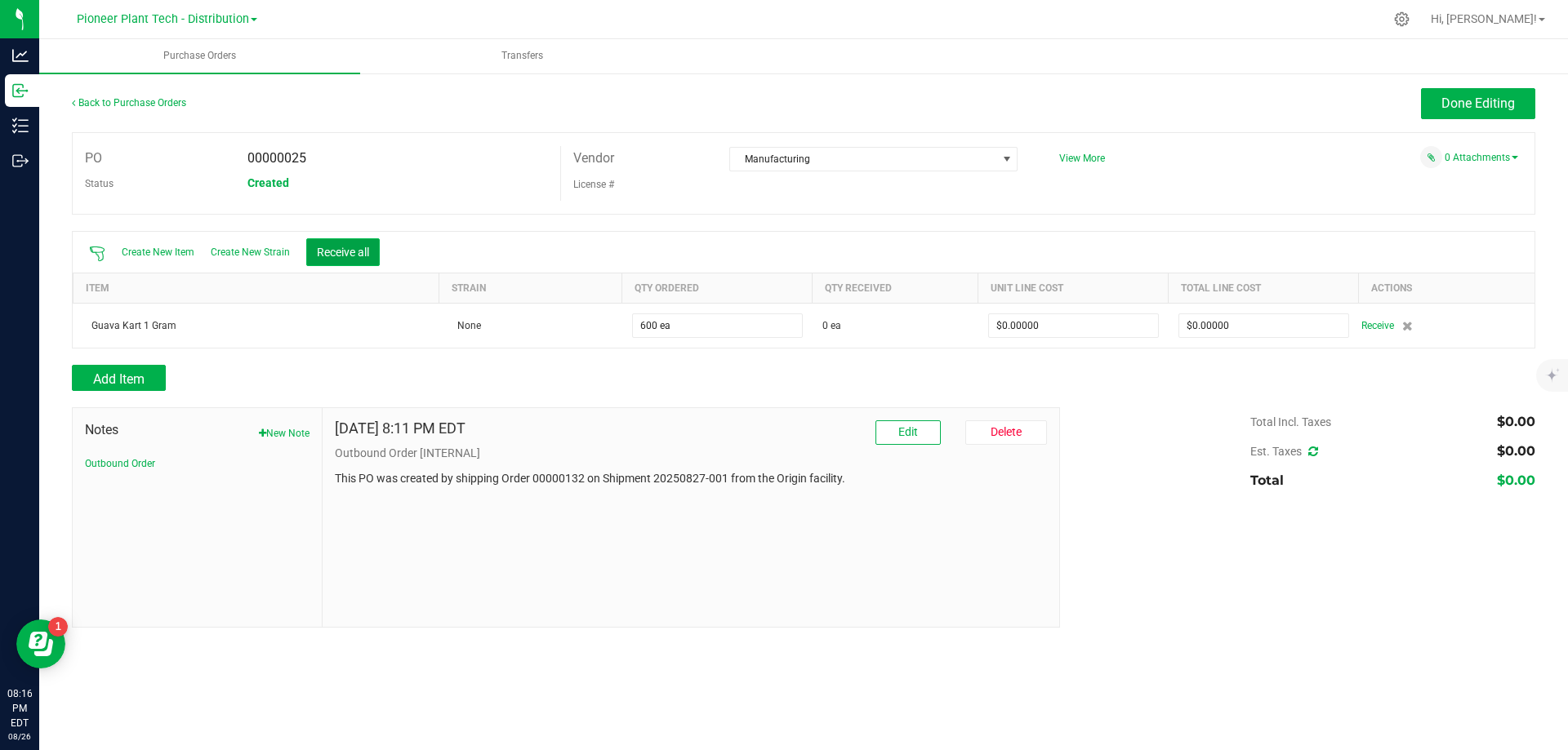
click at [354, 245] on button "Receive all" at bounding box center [342, 252] width 73 height 27
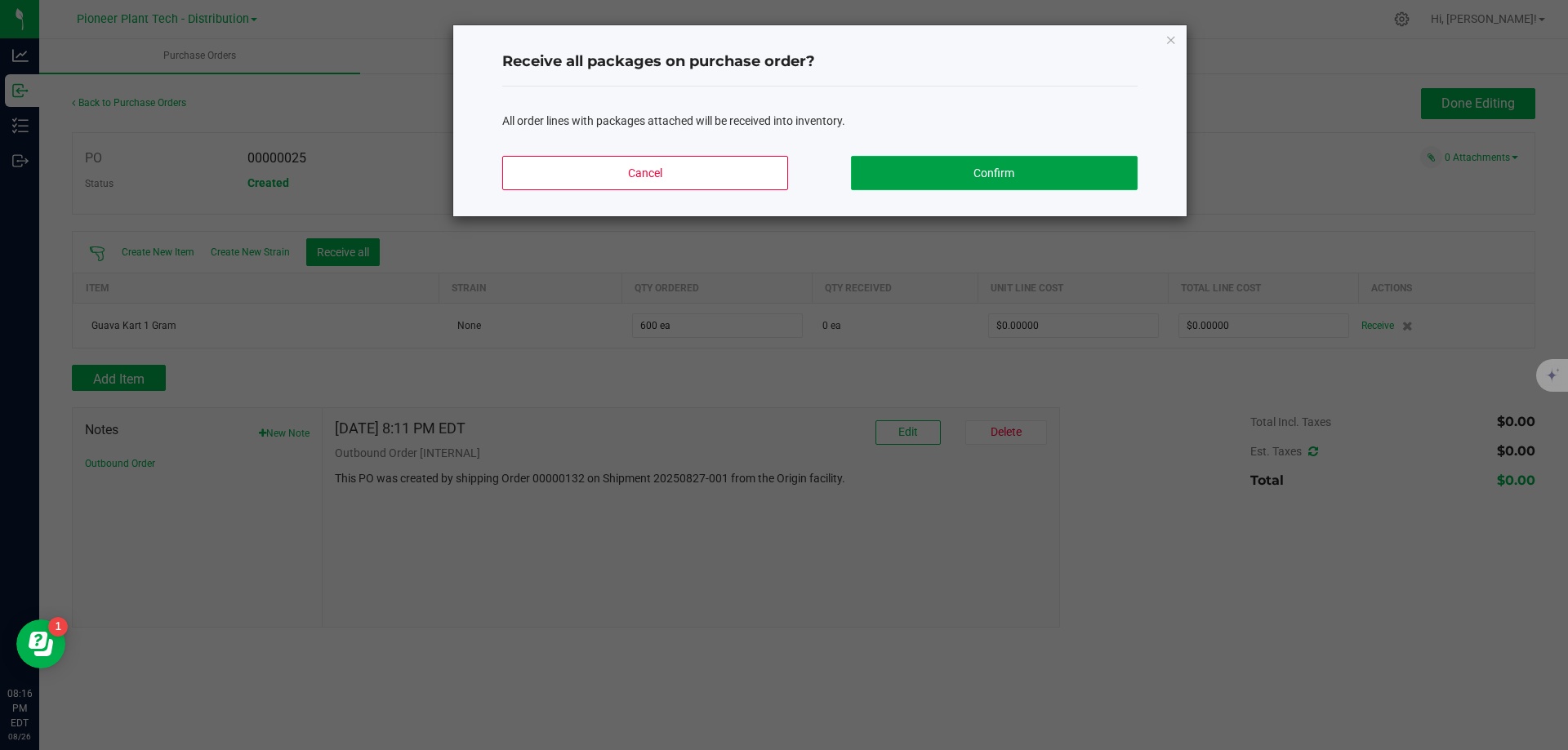
click at [1006, 176] on button "Confirm" at bounding box center [994, 173] width 286 height 34
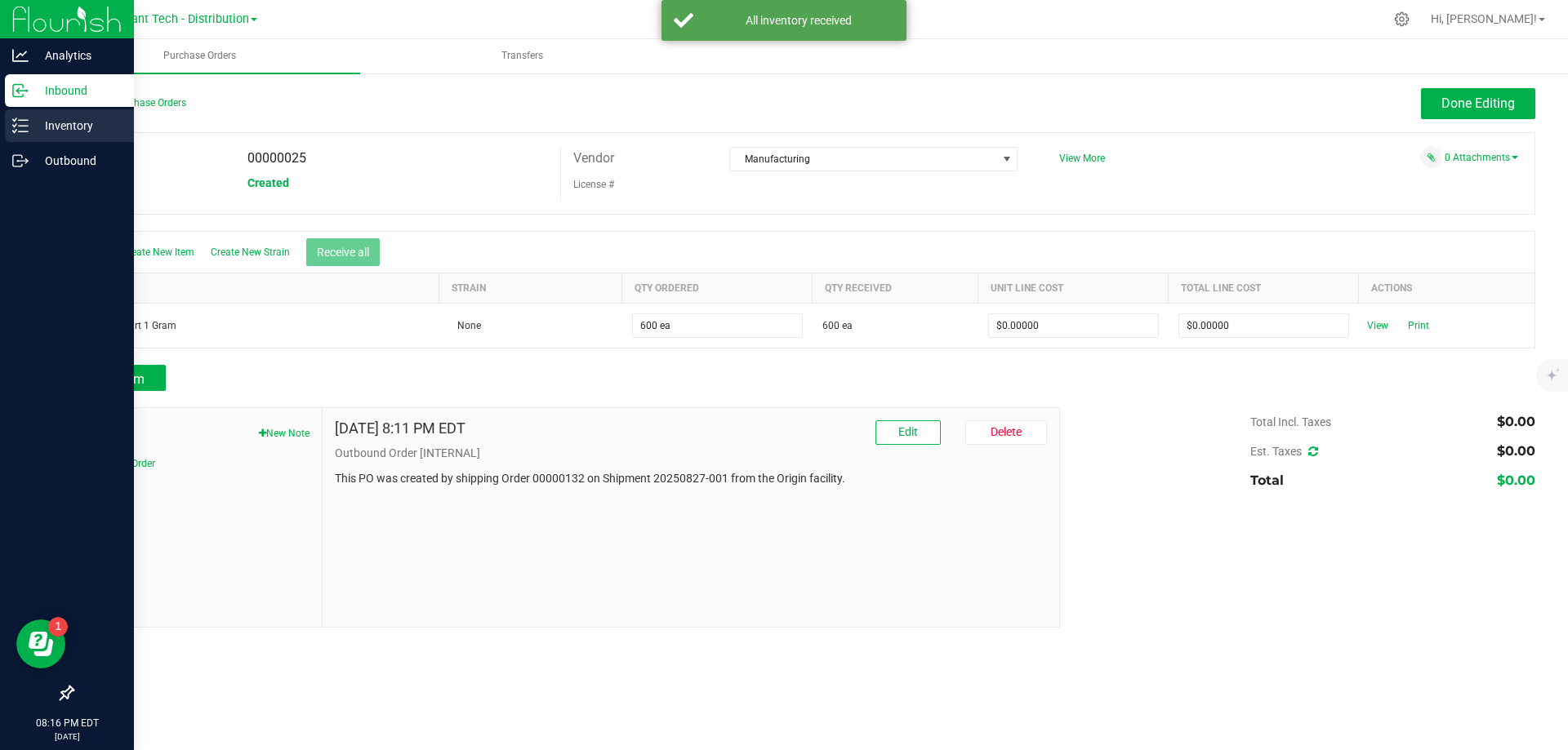
click at [62, 118] on p "Inventory" at bounding box center [77, 126] width 98 height 20
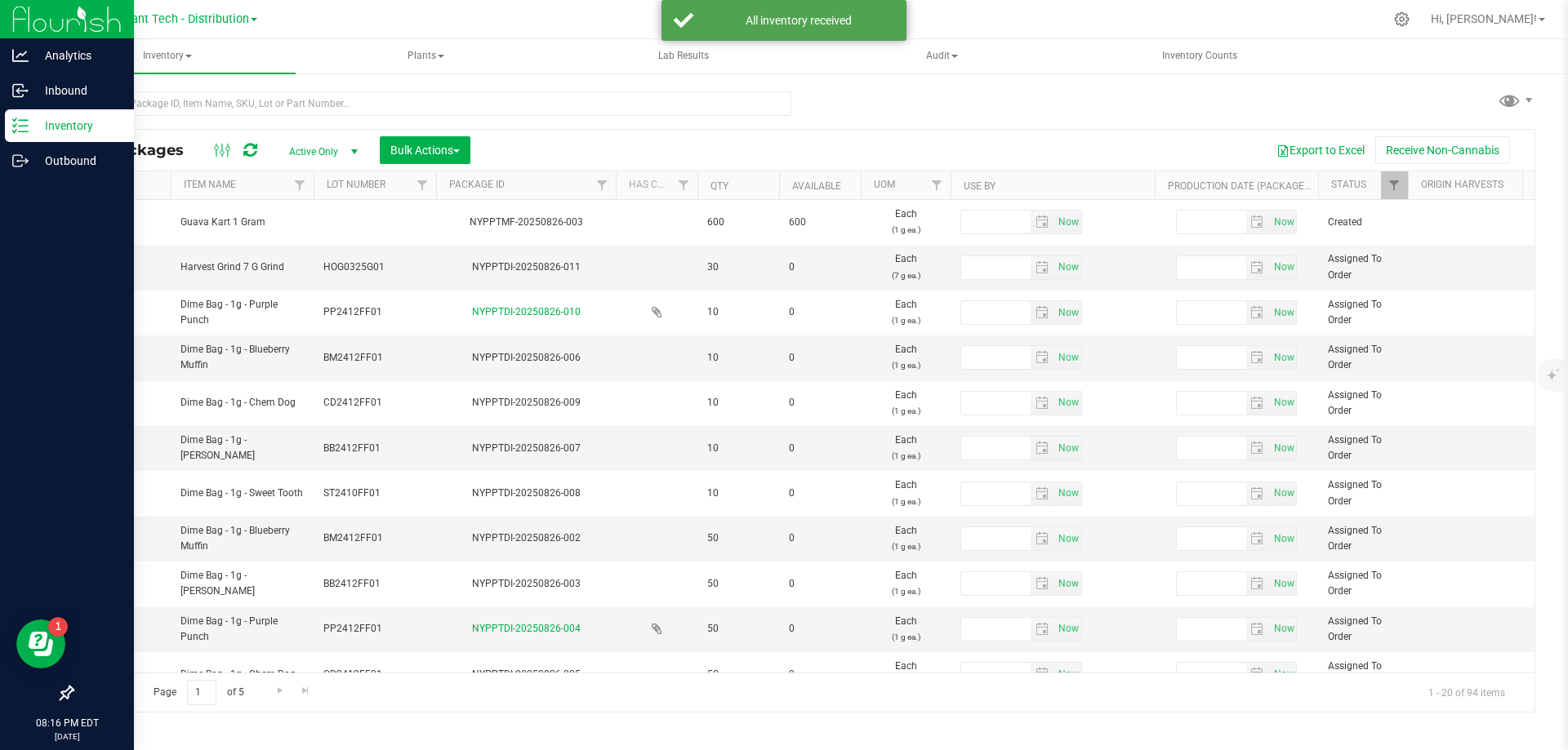
type input "2026-03-25"
type input "2025-03-25"
type input "2026-02-01"
type input "2026-04-08"
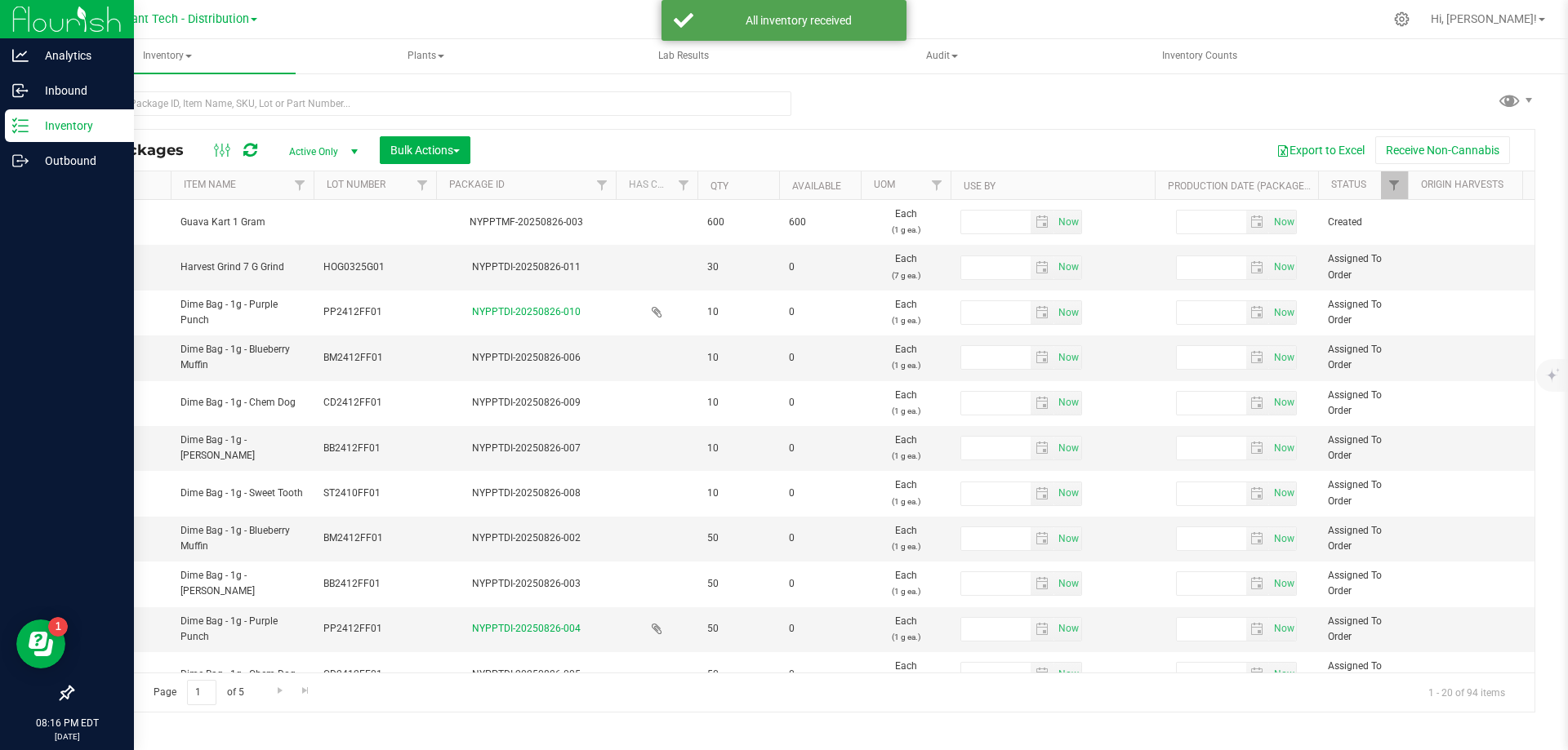
type input "2025-04-08"
type input "2026-02-01"
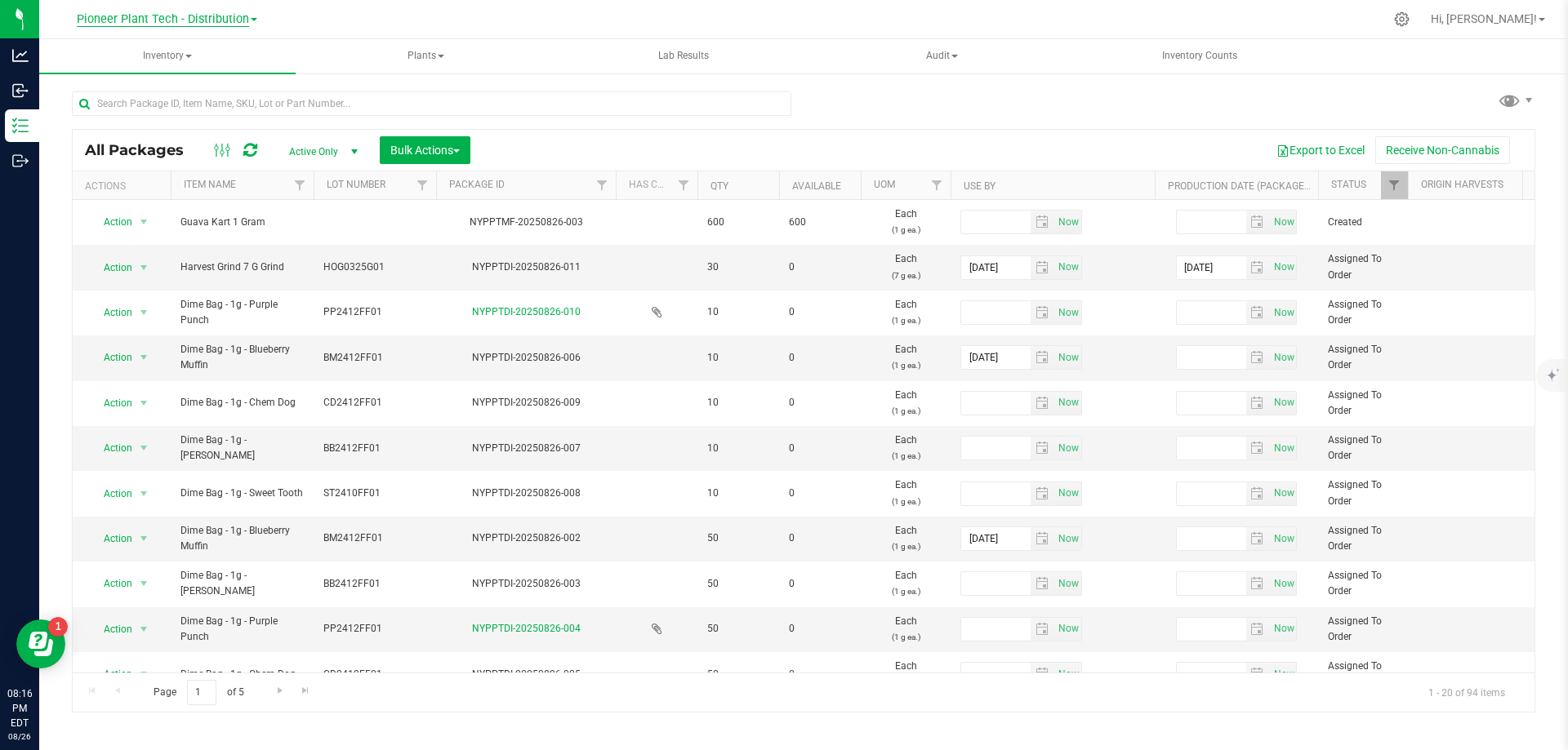
click at [198, 18] on span "Pioneer Plant Tech - Distribution" at bounding box center [163, 20] width 172 height 15
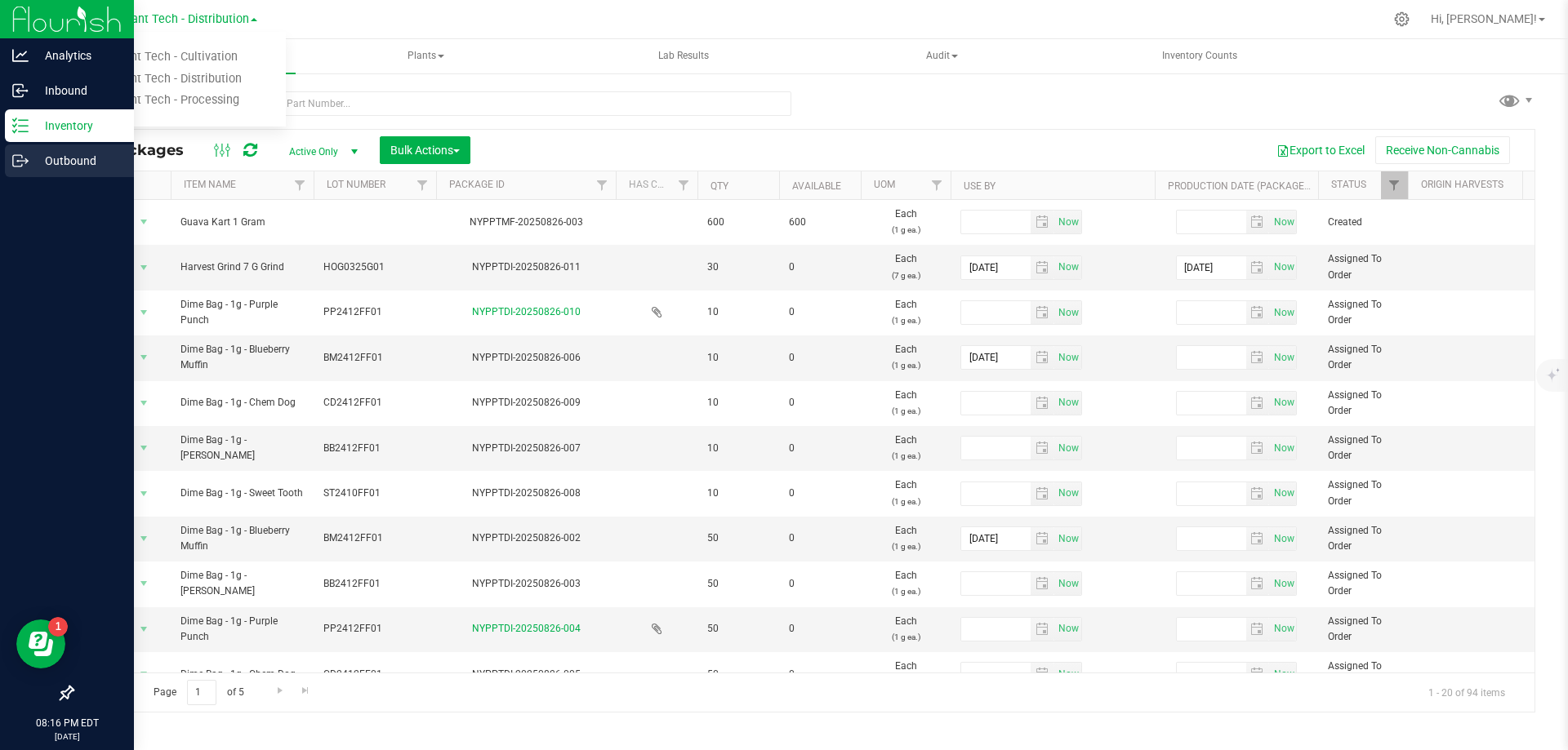
click at [30, 161] on p "Outbound" at bounding box center [77, 161] width 98 height 20
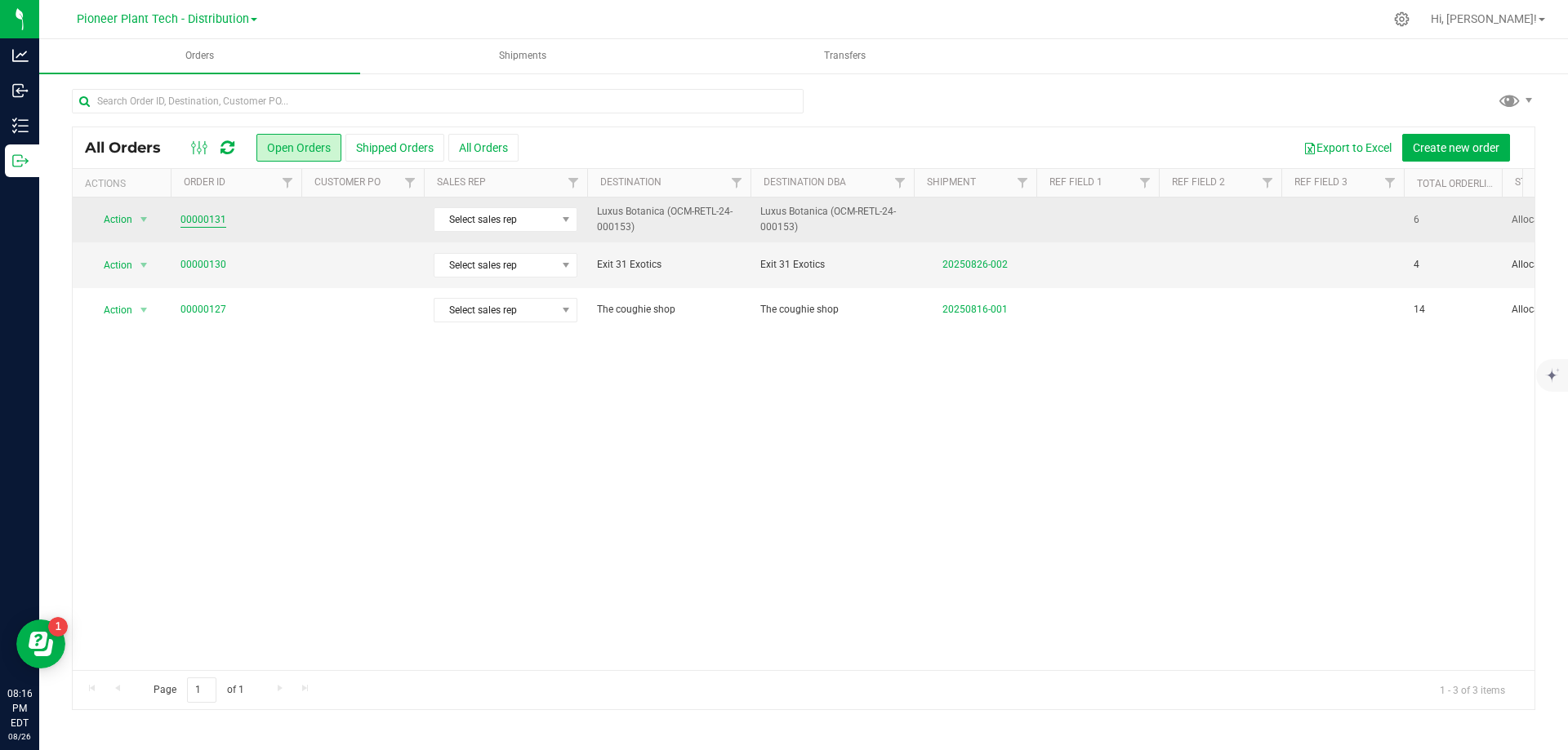
click at [201, 218] on link "00000131" at bounding box center [203, 220] width 46 height 16
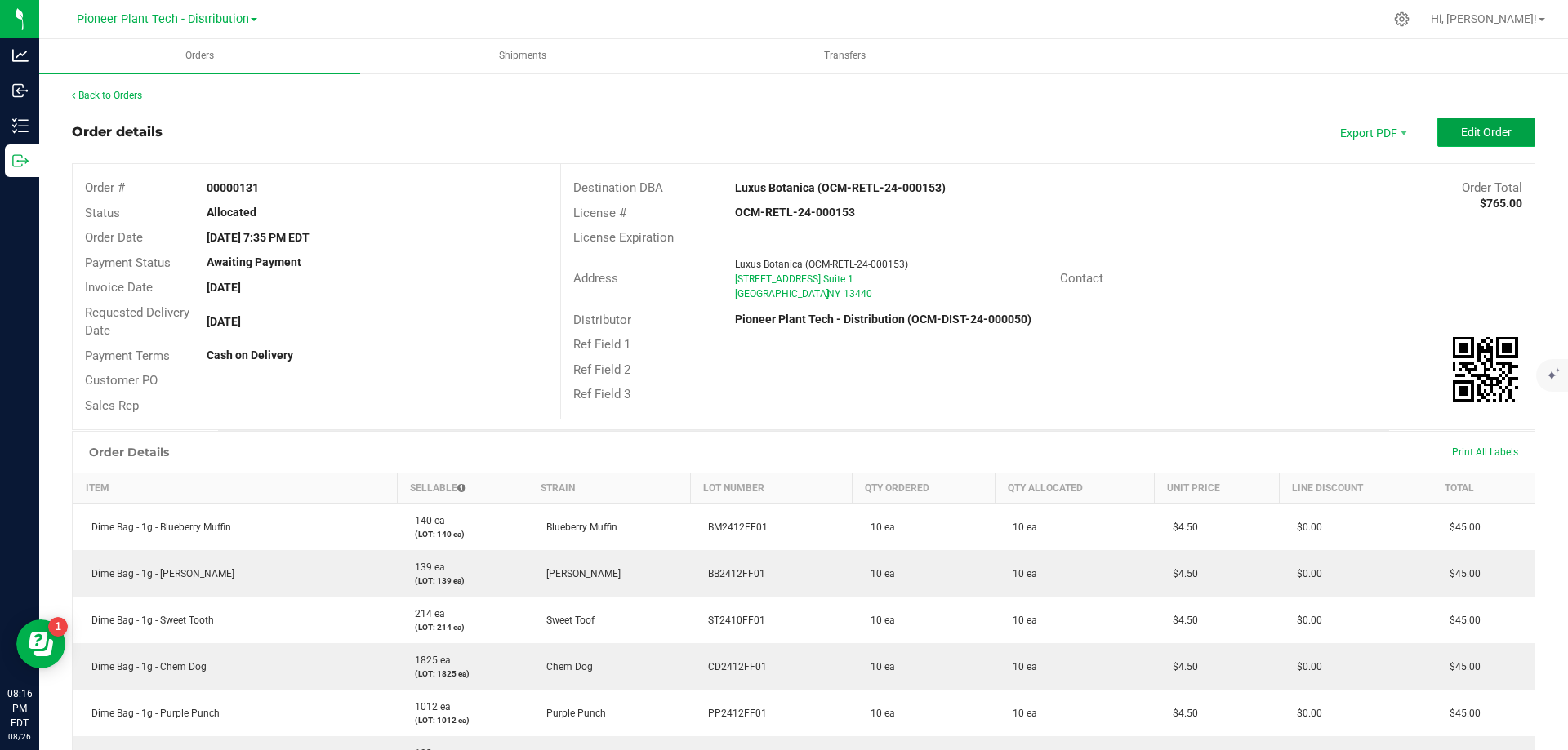
click at [1461, 130] on span "Edit Order" at bounding box center [1486, 132] width 51 height 13
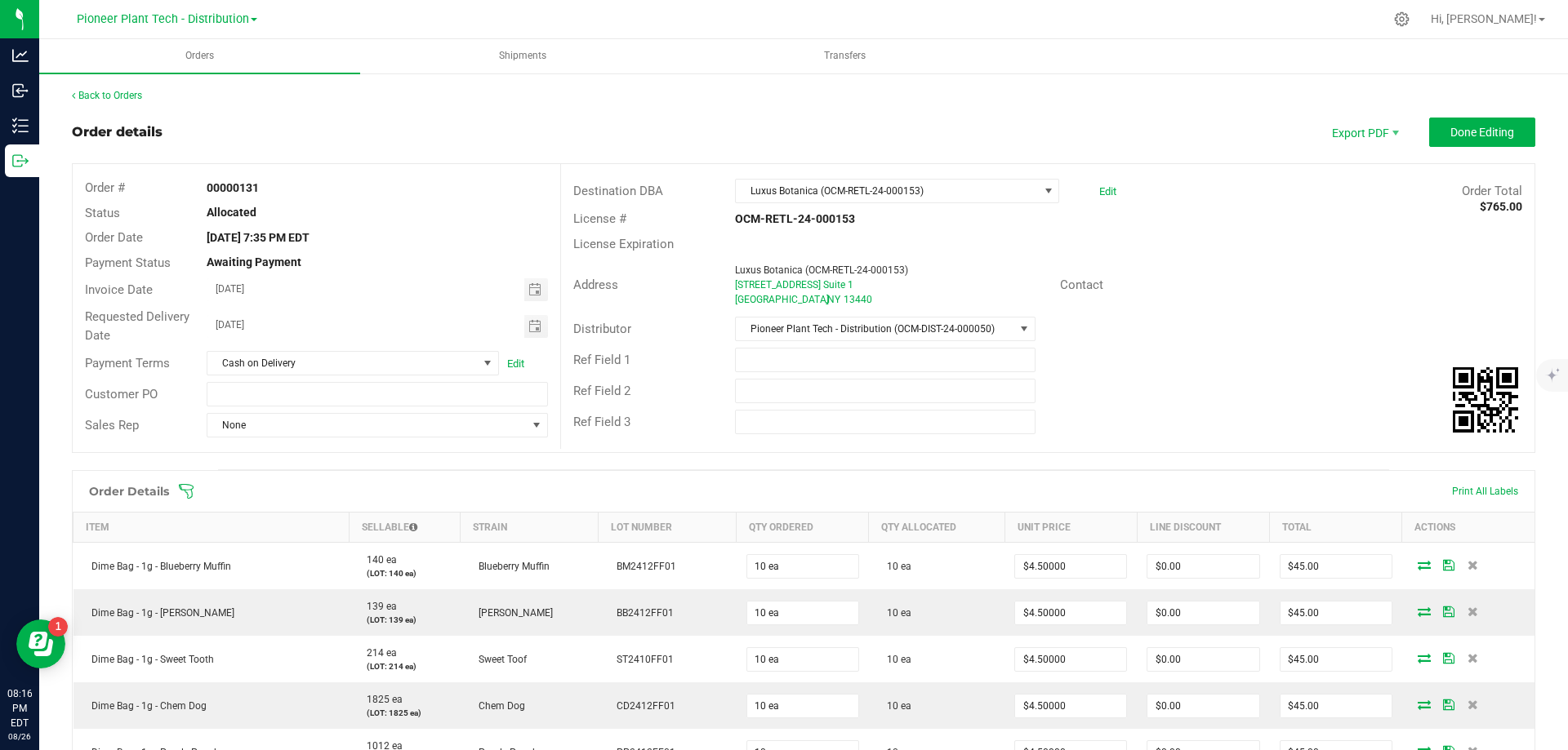
scroll to position [245, 0]
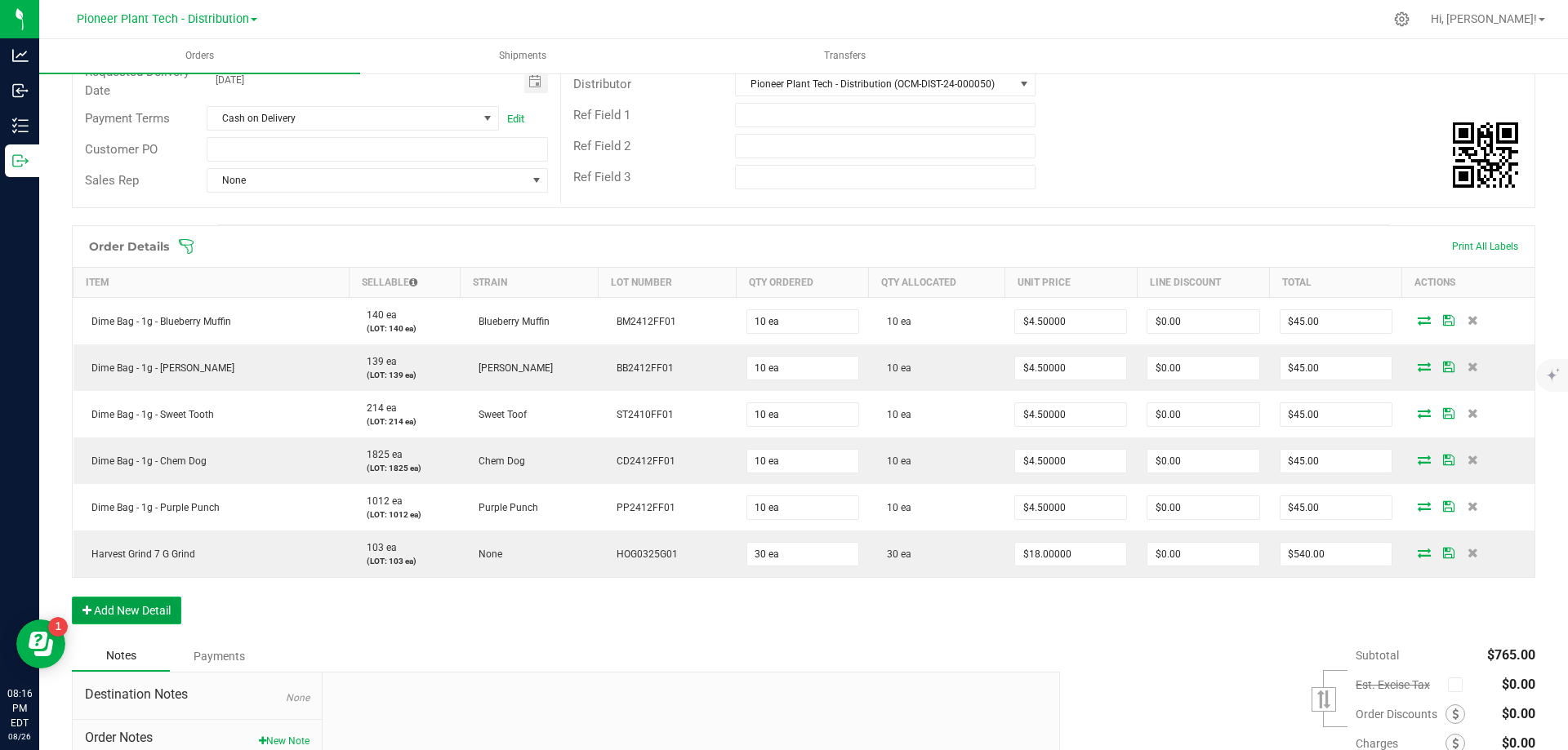
click at [162, 602] on button "Add New Detail" at bounding box center [127, 610] width 109 height 27
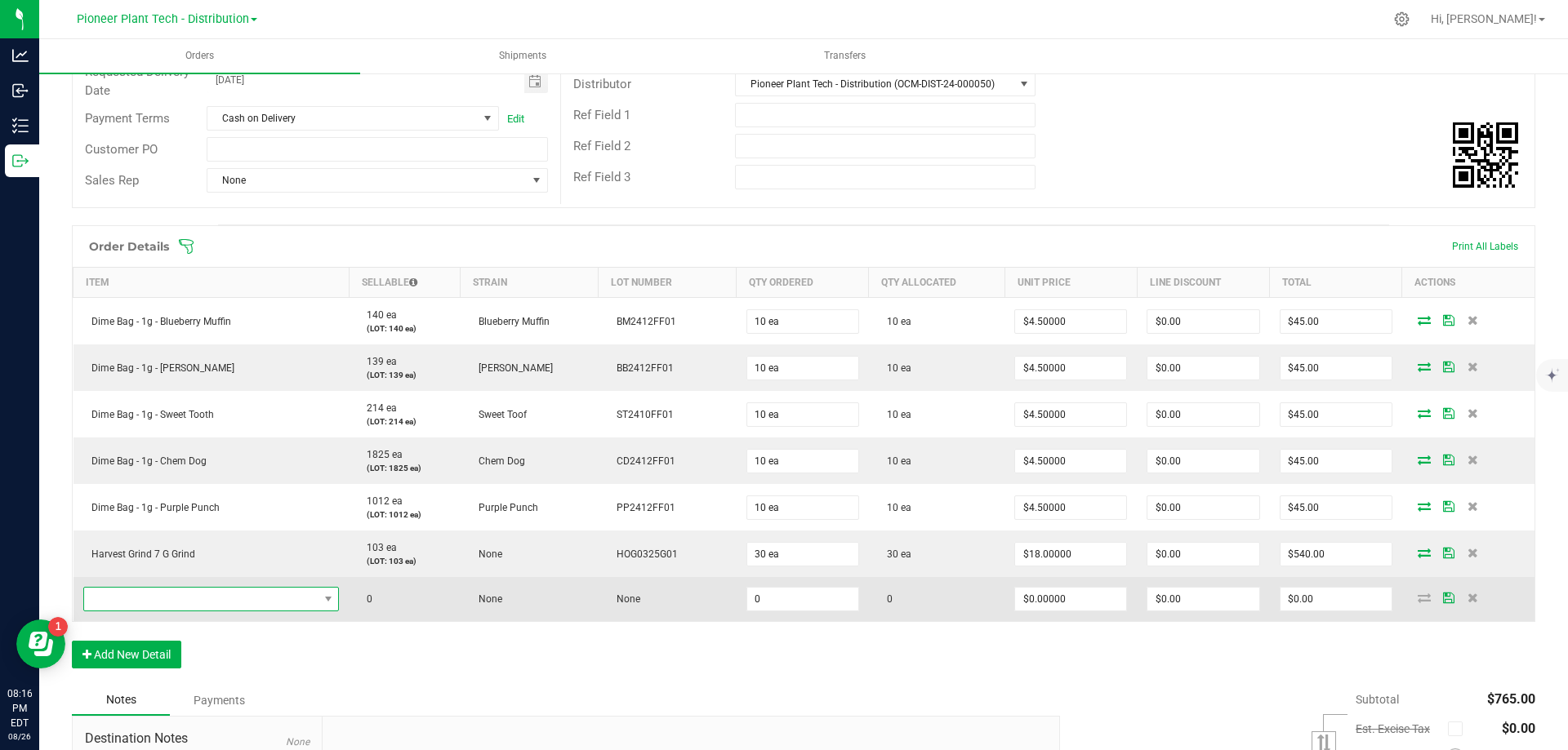
click at [207, 601] on span "NO DATA FOUND" at bounding box center [201, 599] width 234 height 22
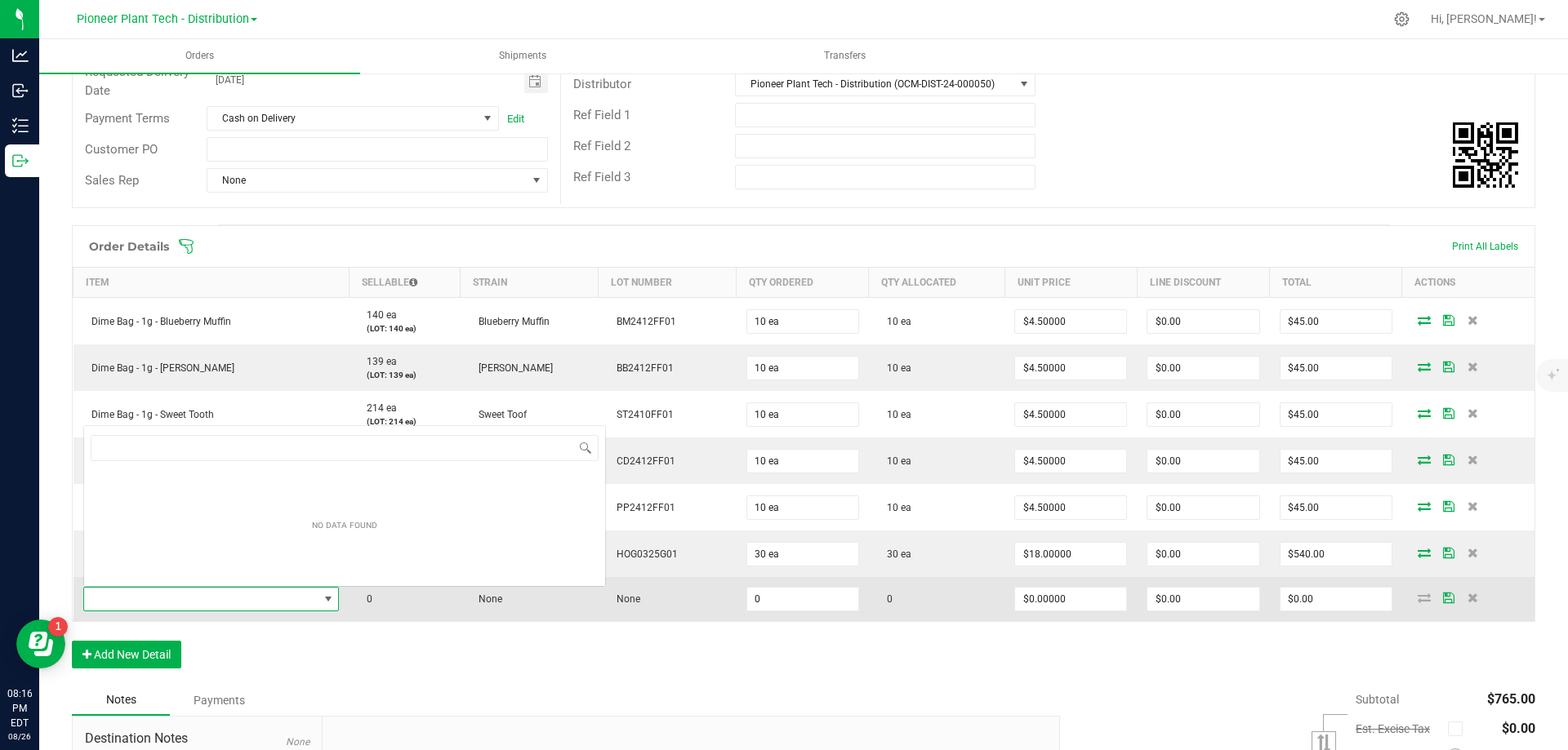
scroll to position [24, 252]
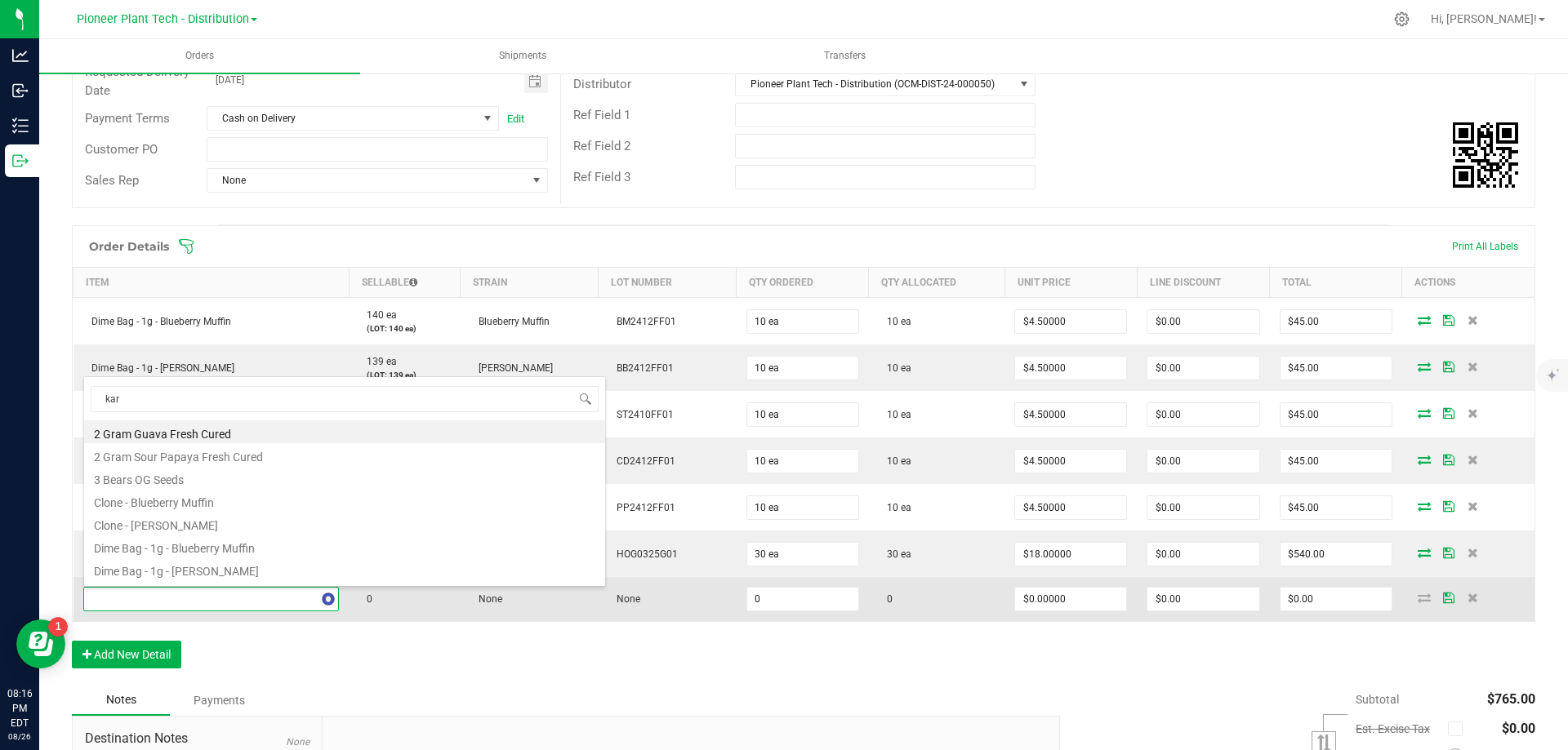
type input "kart"
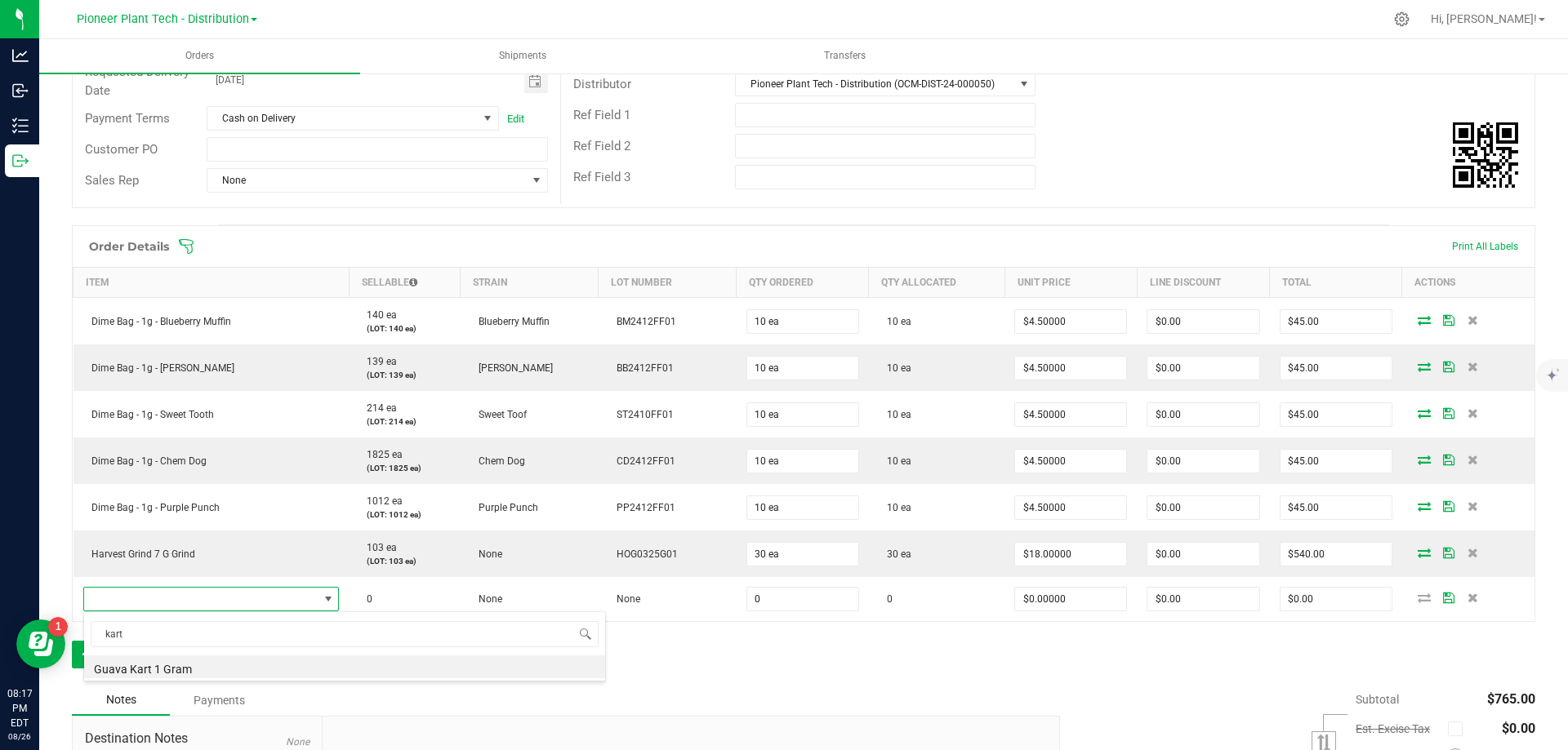
click at [162, 669] on li "Guava Kart 1 Gram" at bounding box center [344, 666] width 521 height 22
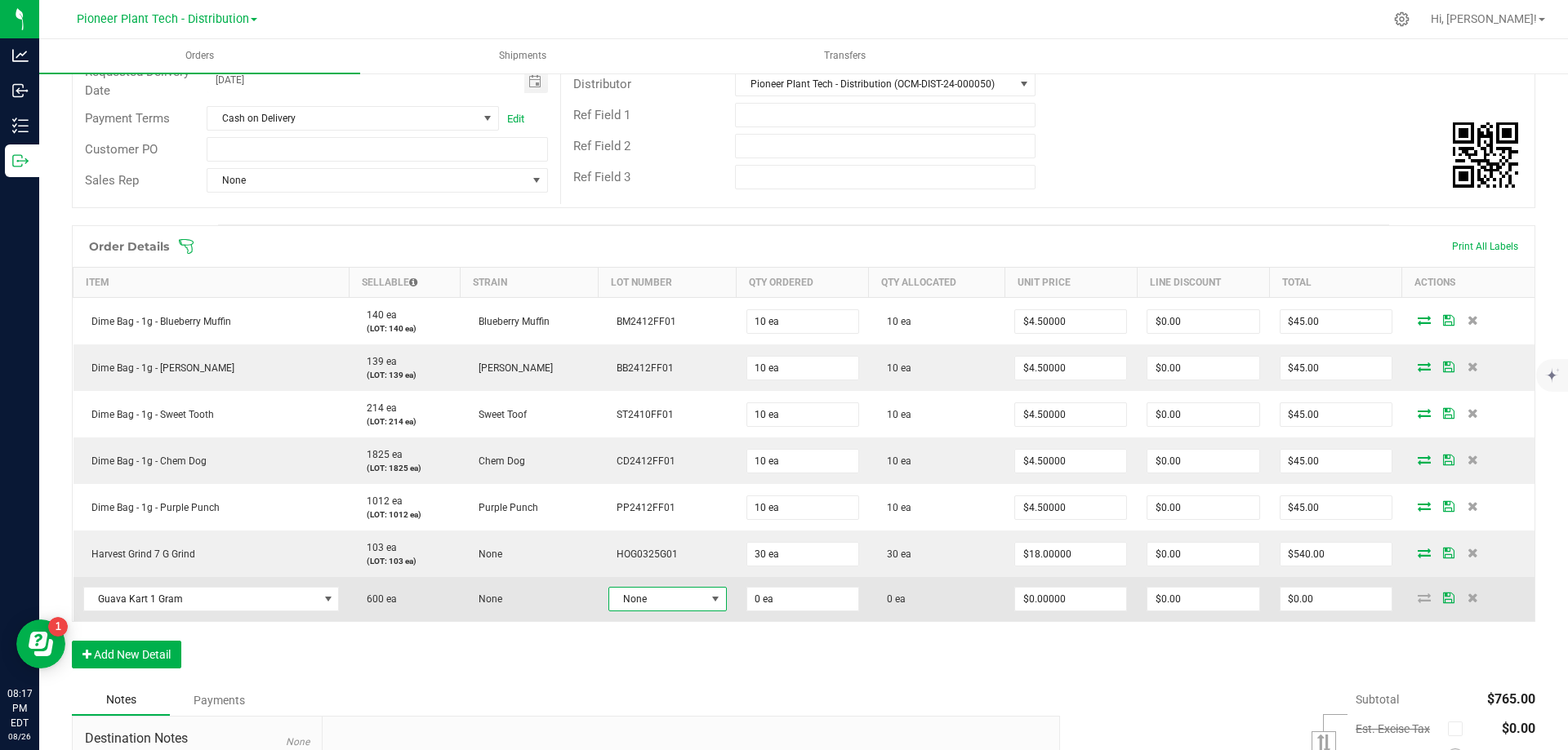
click at [642, 608] on span "None" at bounding box center [657, 599] width 97 height 22
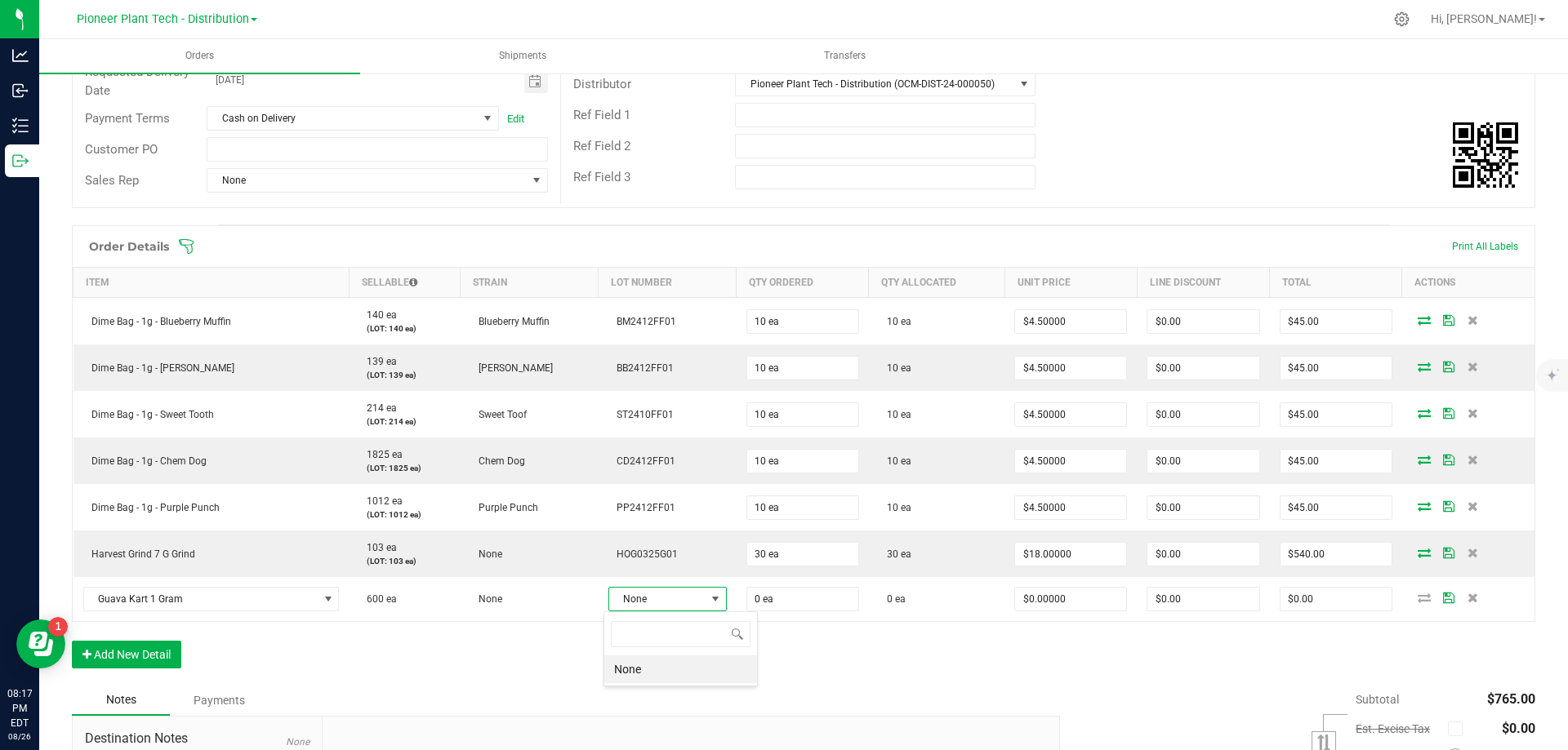
scroll to position [24, 117]
click at [597, 666] on div "Order Details Print All Labels Item Sellable Strain Lot Number Qty Ordered Qty …" at bounding box center [804, 455] width 1463 height 460
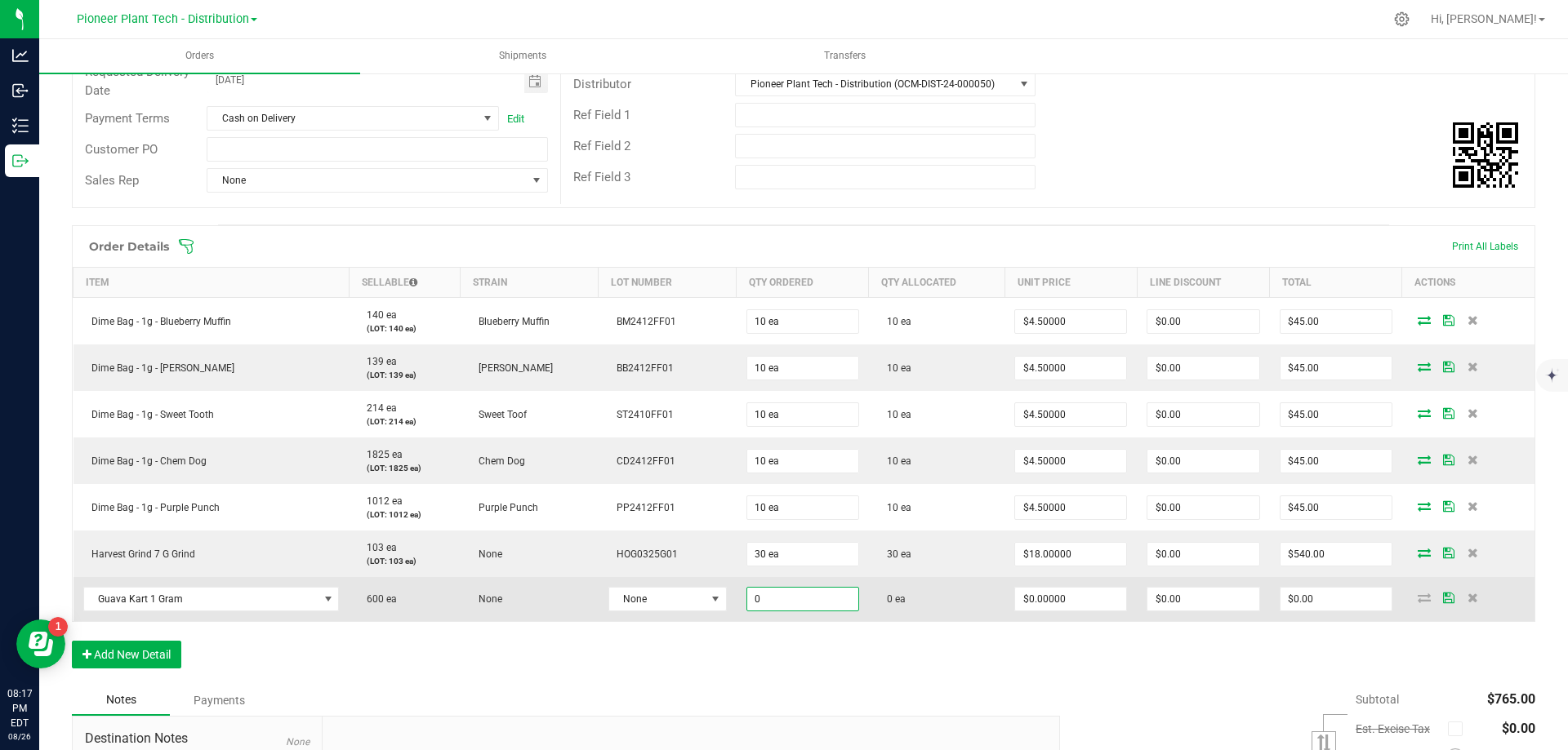
click at [788, 604] on input "0" at bounding box center [803, 599] width 111 height 22
type input "30 ea"
click at [1042, 602] on input "0" at bounding box center [1071, 599] width 111 height 22
type input "3"
click at [1067, 610] on span "$0.00000" at bounding box center [1070, 599] width 112 height 24
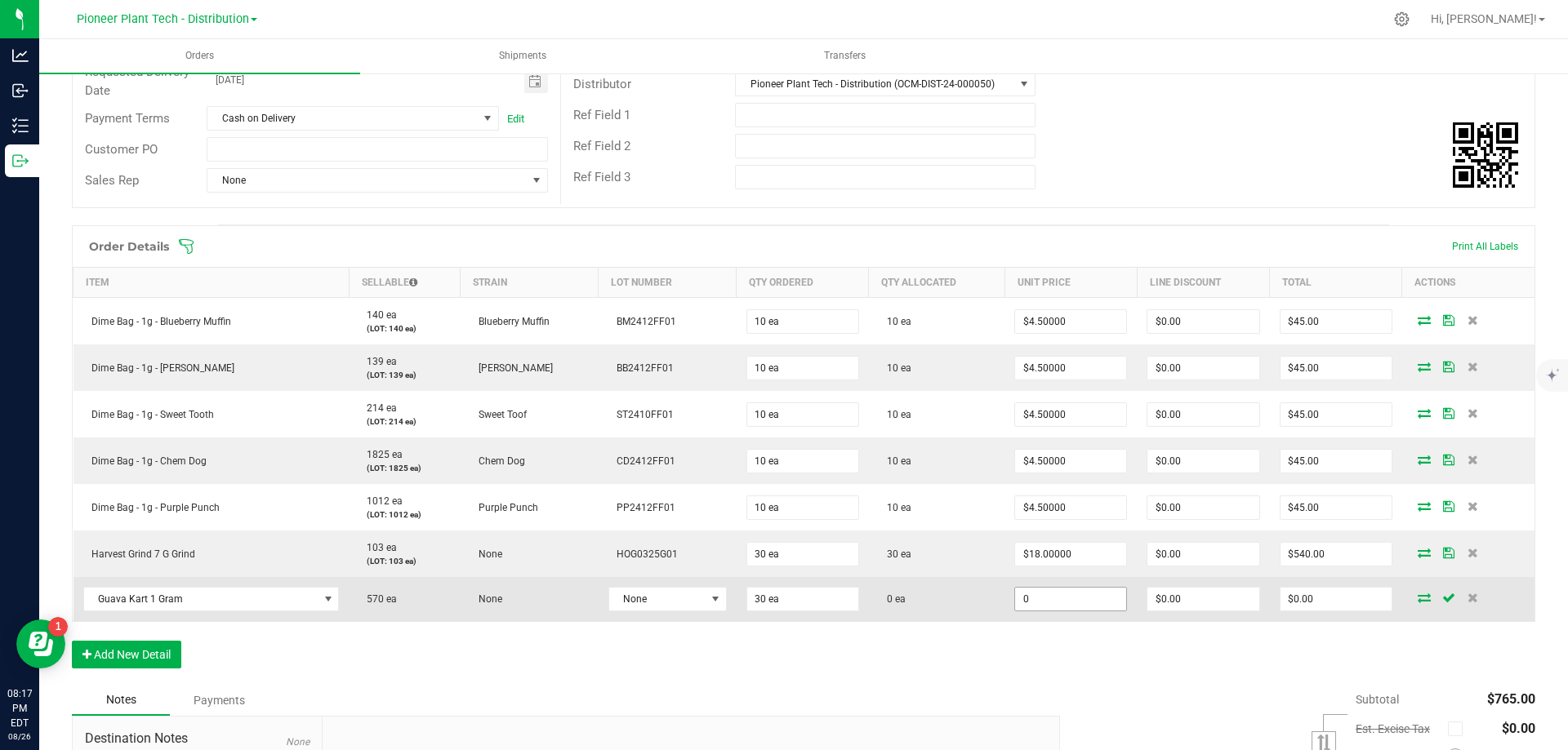
click at [1067, 600] on input "0" at bounding box center [1071, 599] width 111 height 22
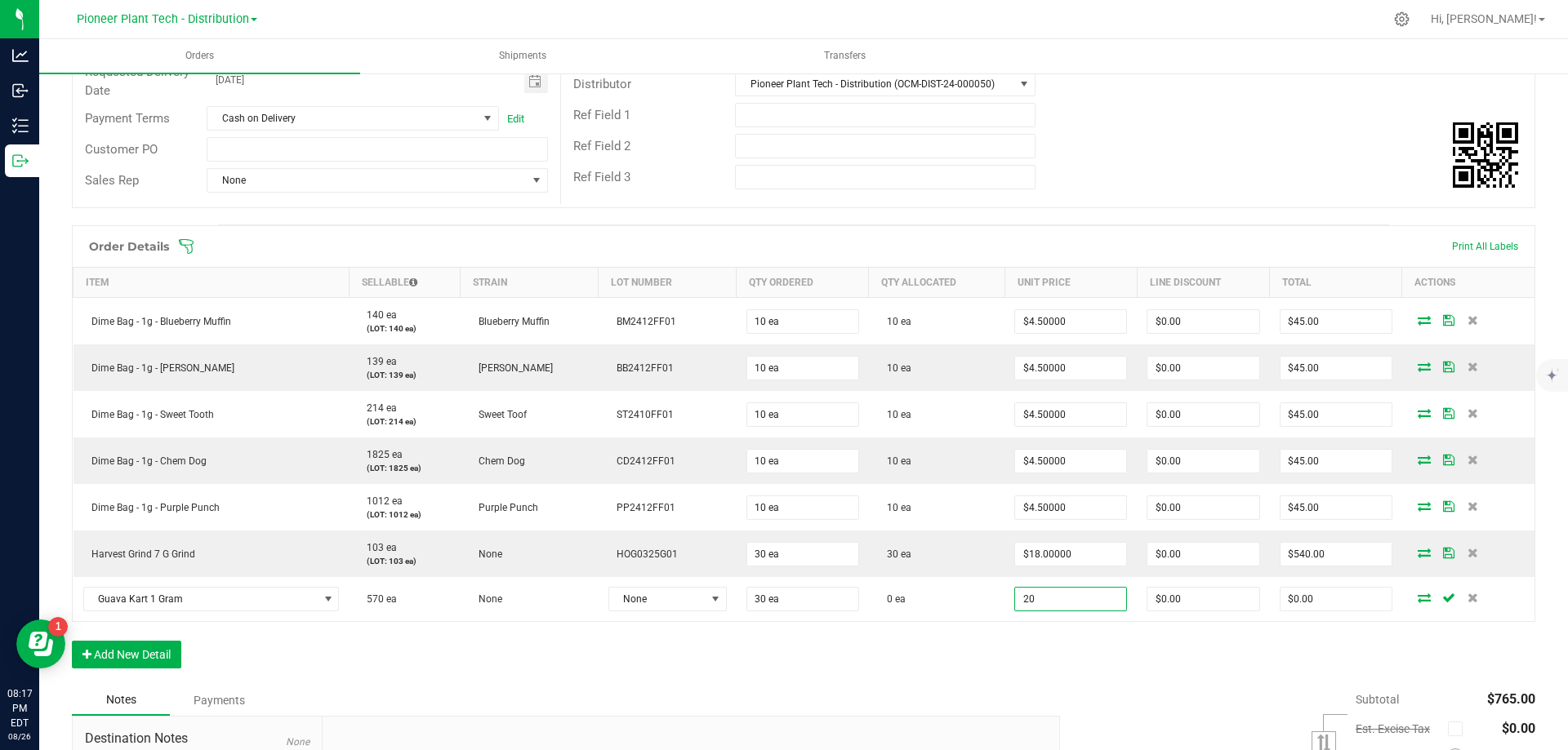
type input "$20.00000"
type input "$600.00"
click at [1067, 681] on div "Order Details Print All Labels Item Sellable Strain Lot Number Qty Ordered Qty …" at bounding box center [804, 455] width 1463 height 460
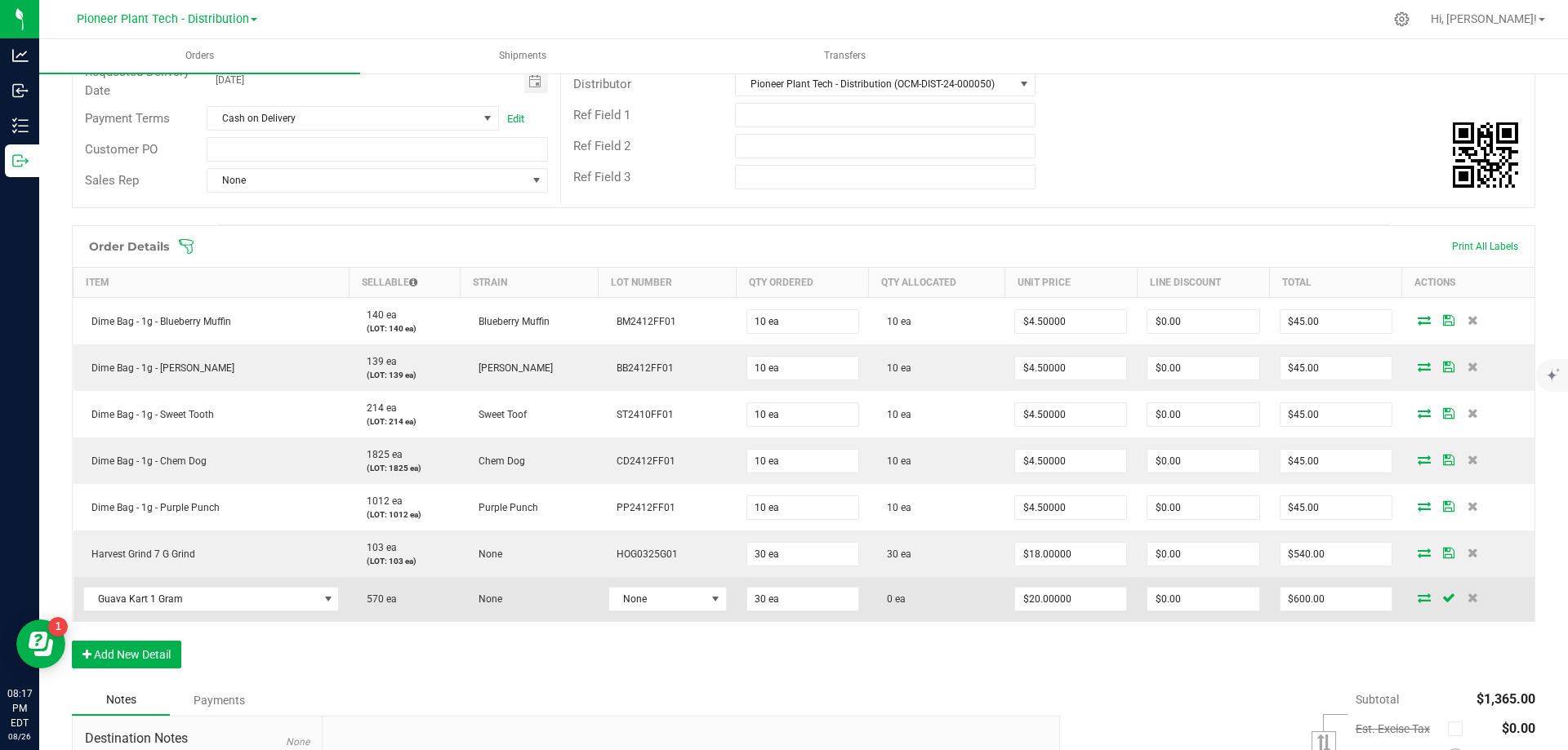
click at [1418, 600] on icon at bounding box center [1423, 598] width 13 height 10
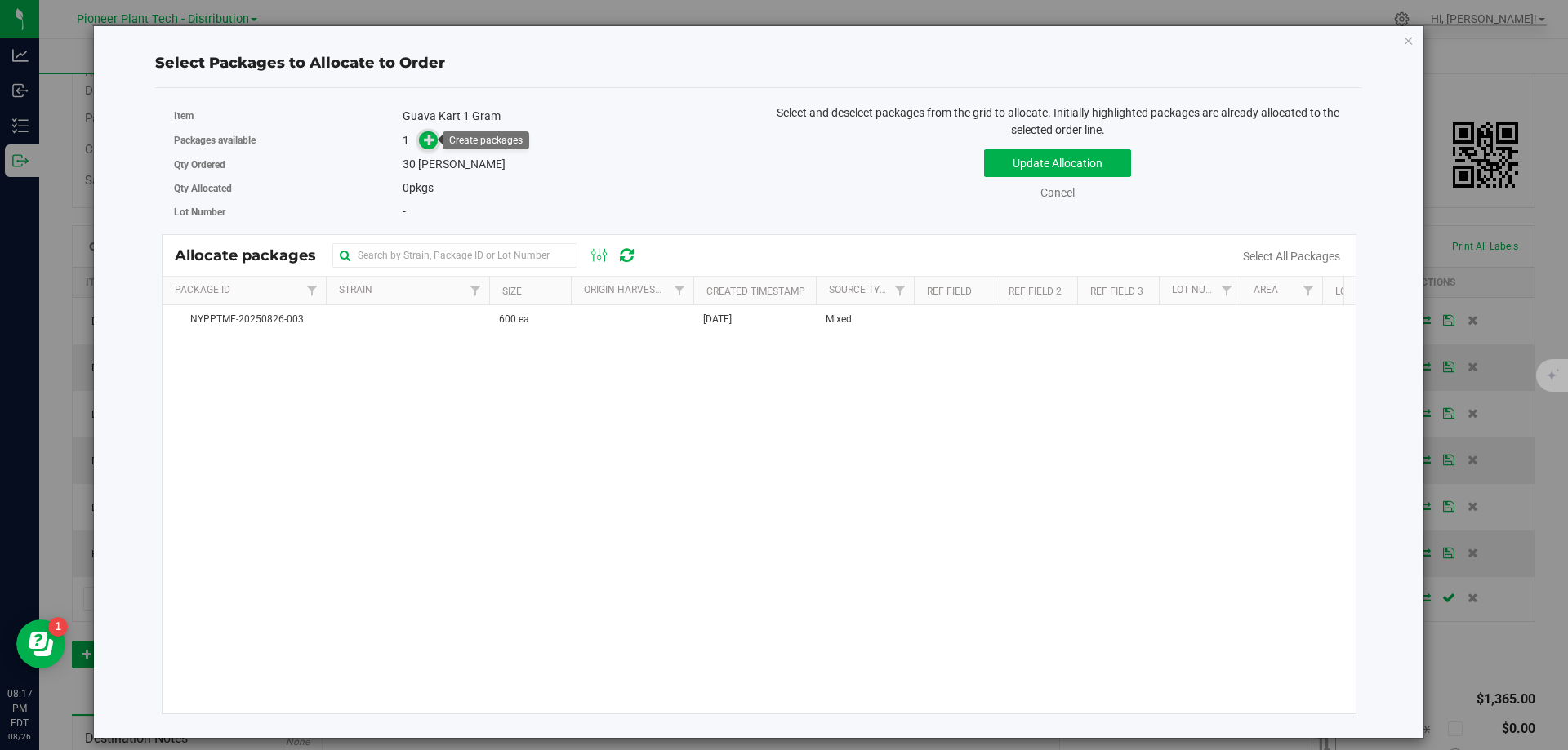
click at [423, 140] on span at bounding box center [428, 141] width 19 height 19
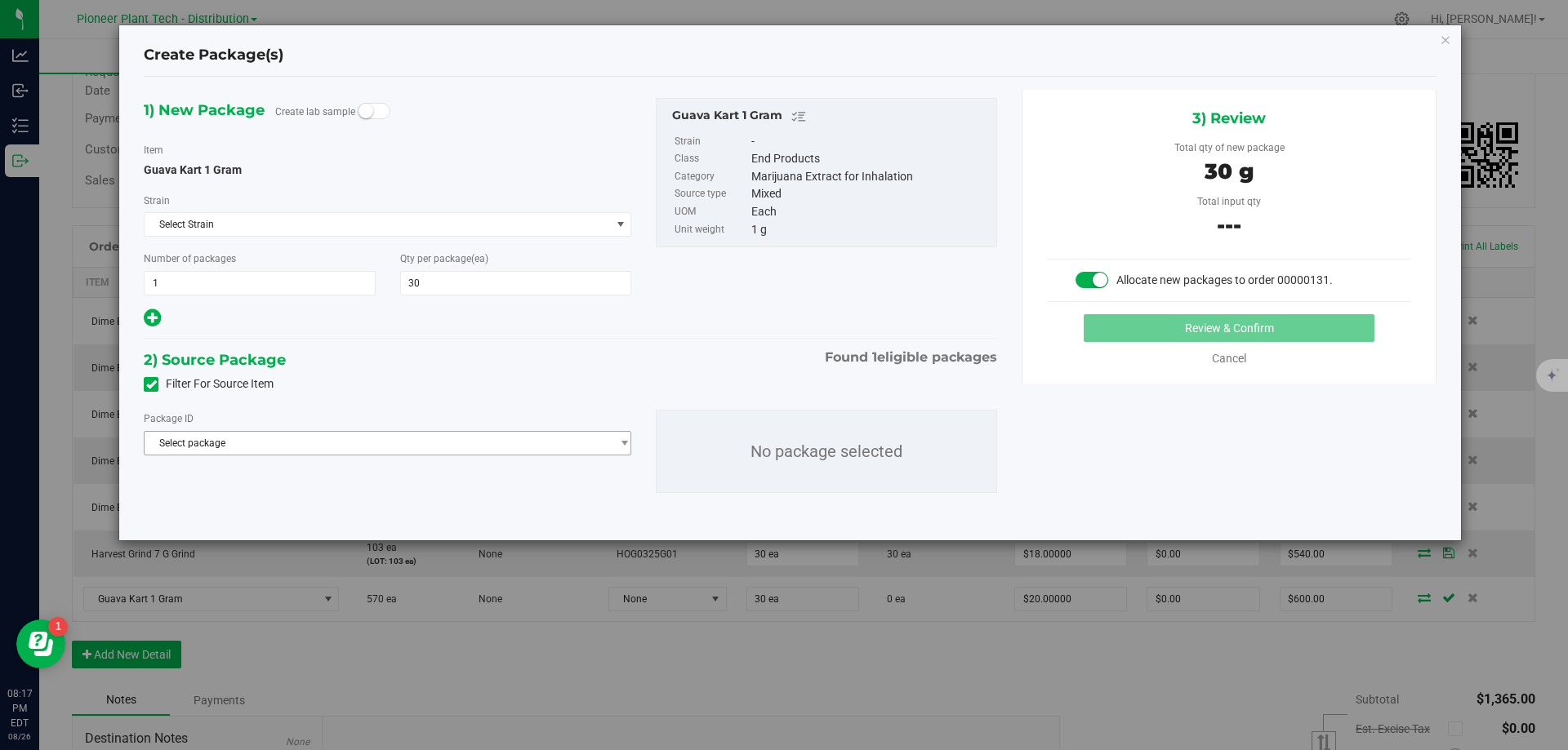
drag, startPoint x: 303, startPoint y: 460, endPoint x: 303, endPoint y: 447, distance: 13.0
click at [303, 449] on div "Package ID Select package NYPPTMF-20250826-003 No package selected" at bounding box center [571, 451] width 878 height 109
click at [303, 442] on span "Select package" at bounding box center [377, 442] width 465 height 22
click at [281, 511] on span "( Guava Kart 1 Gram )" at bounding box center [318, 511] width 97 height 12
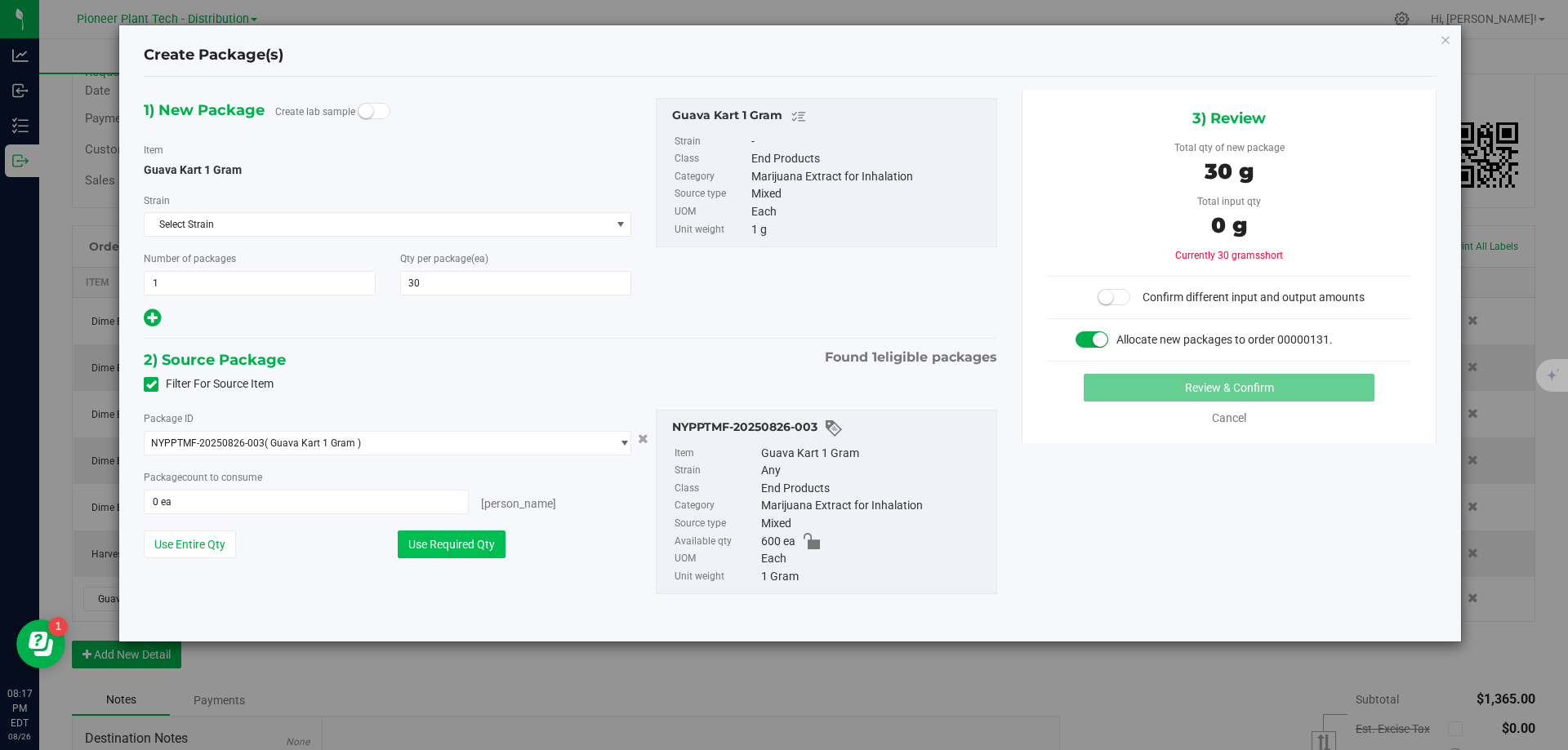
click at [435, 552] on button "Use Required Qty" at bounding box center [451, 544] width 107 height 27
type input "30 ea"
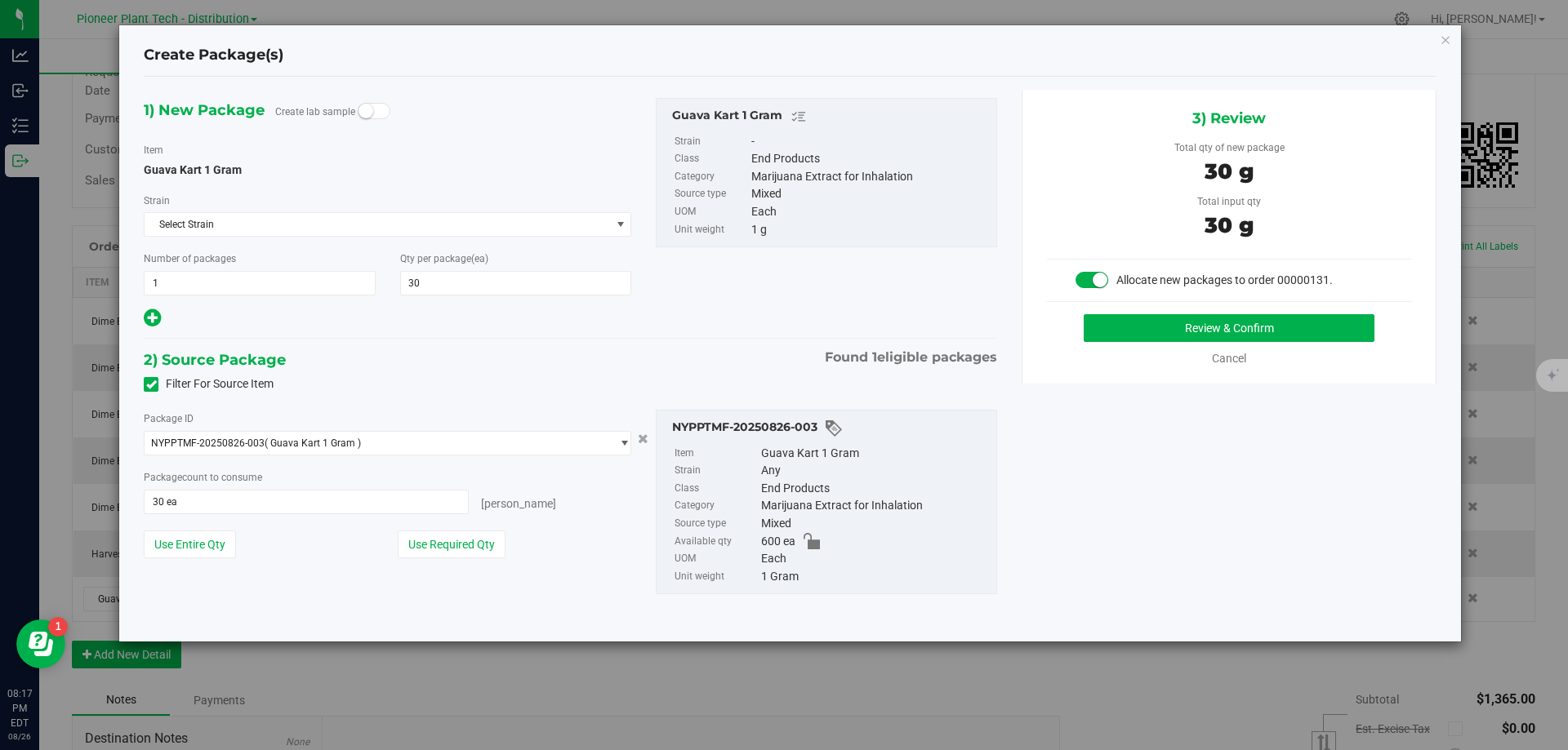
click at [1182, 312] on div "3) Review Total qty of new package 30 g Total input qty 30 g Allocate new packa…" at bounding box center [1229, 236] width 415 height 294
click at [1165, 333] on button "Review & Confirm" at bounding box center [1229, 328] width 291 height 27
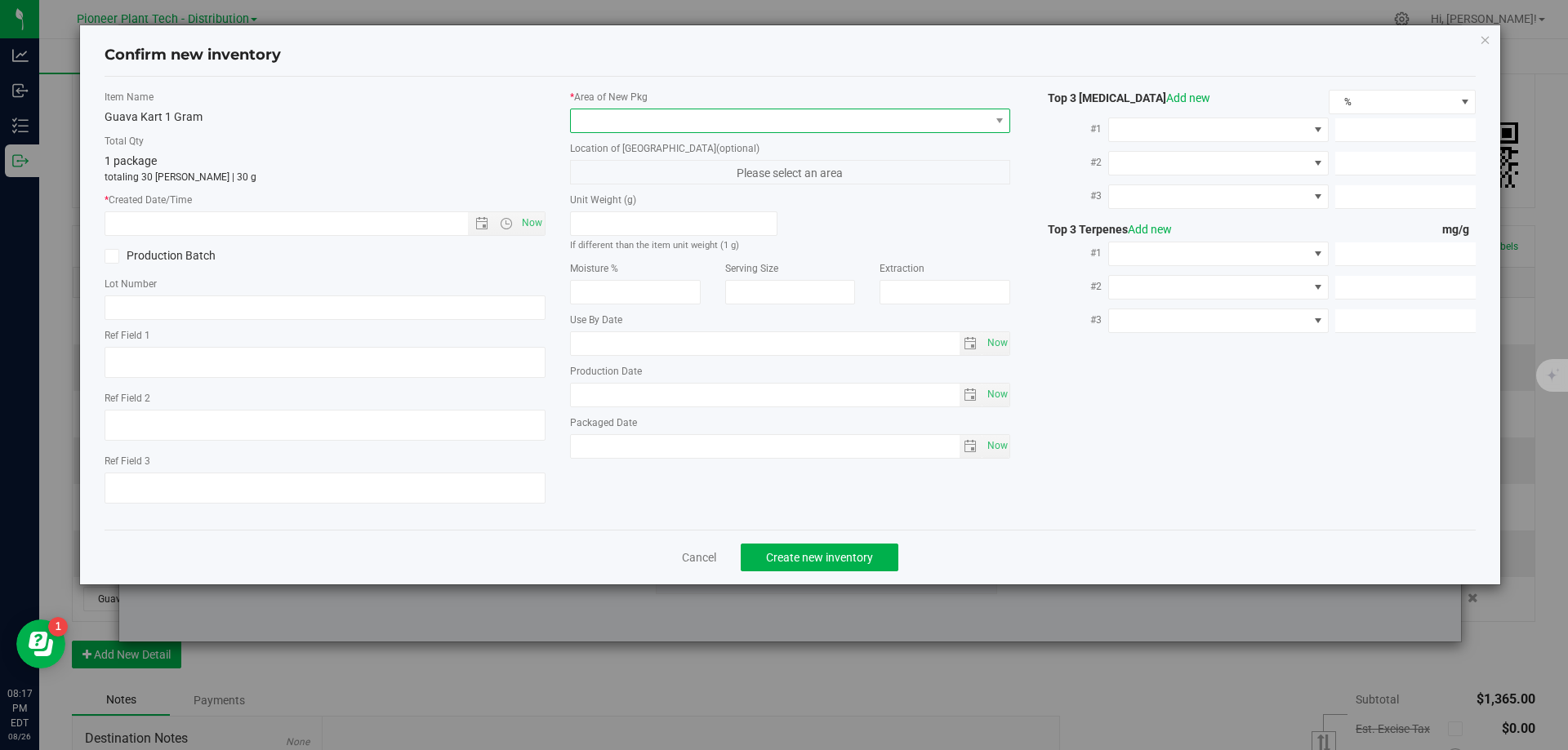
click at [863, 117] on span at bounding box center [780, 120] width 419 height 22
click at [711, 185] on li "Inventory Room - Distribution" at bounding box center [790, 188] width 440 height 22
click at [528, 218] on span "Now" at bounding box center [531, 223] width 27 height 23
type input "8/26/2025 8:17 PM"
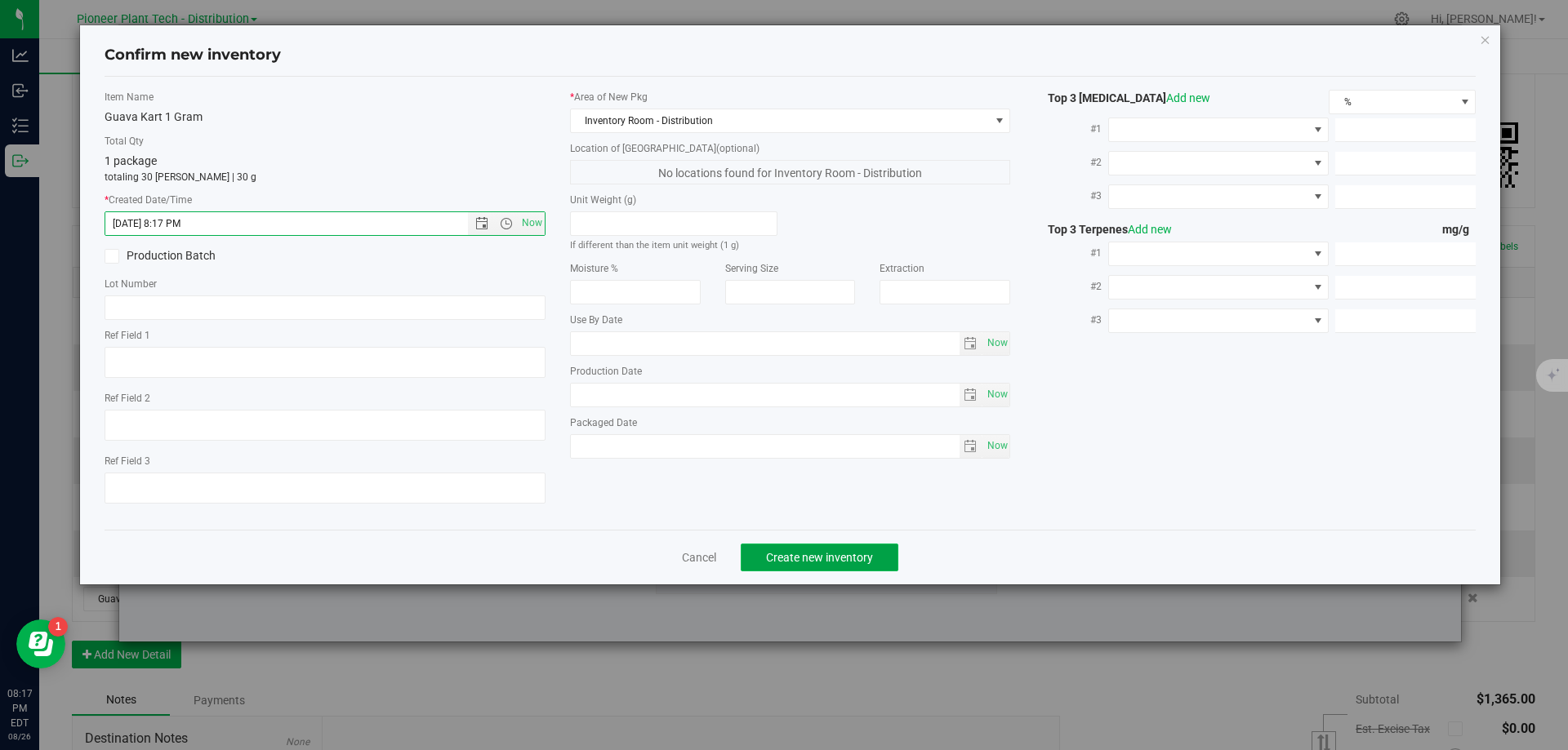
click at [787, 564] on button "Create new inventory" at bounding box center [819, 558] width 157 height 27
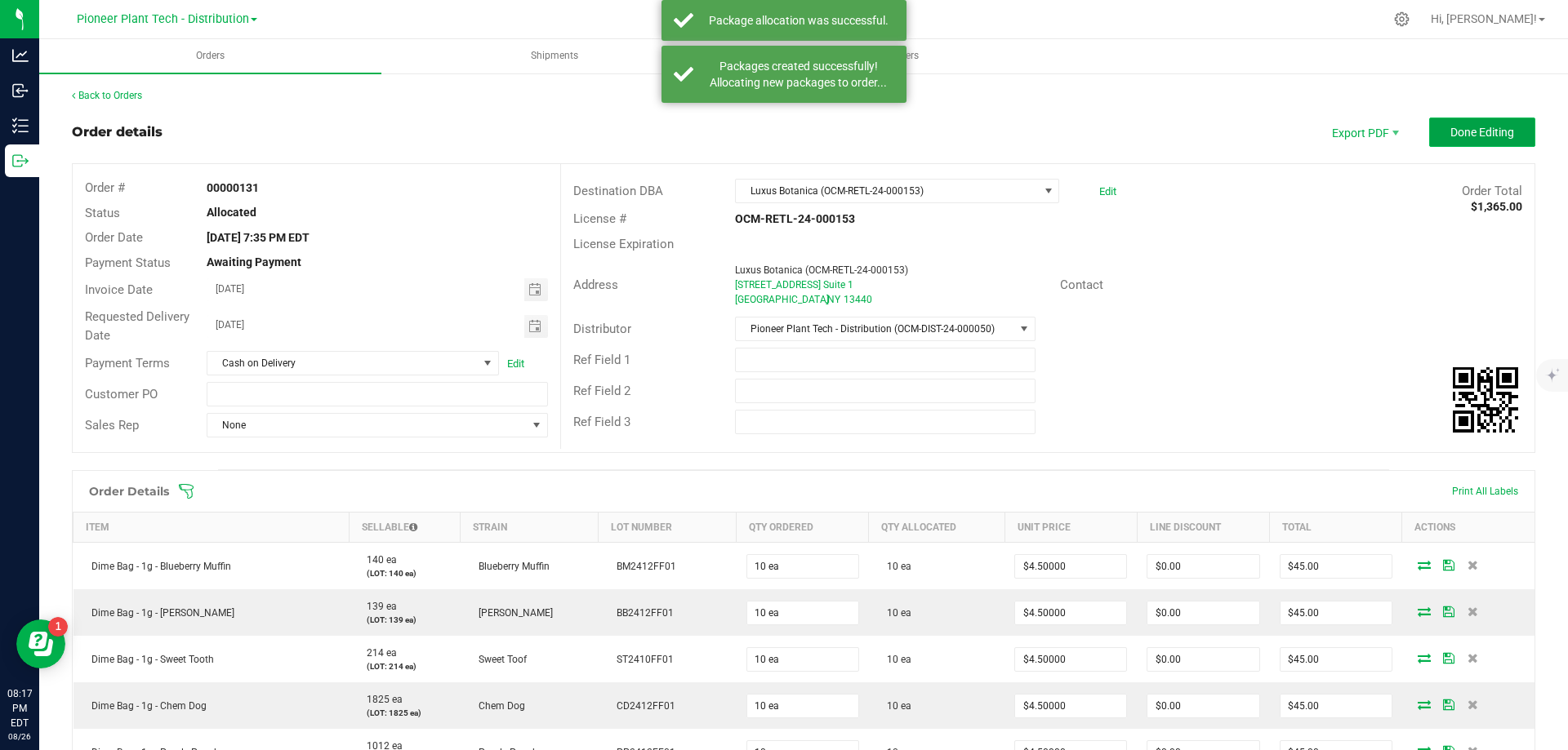
click at [1454, 122] on button "Done Editing" at bounding box center [1482, 132] width 106 height 29
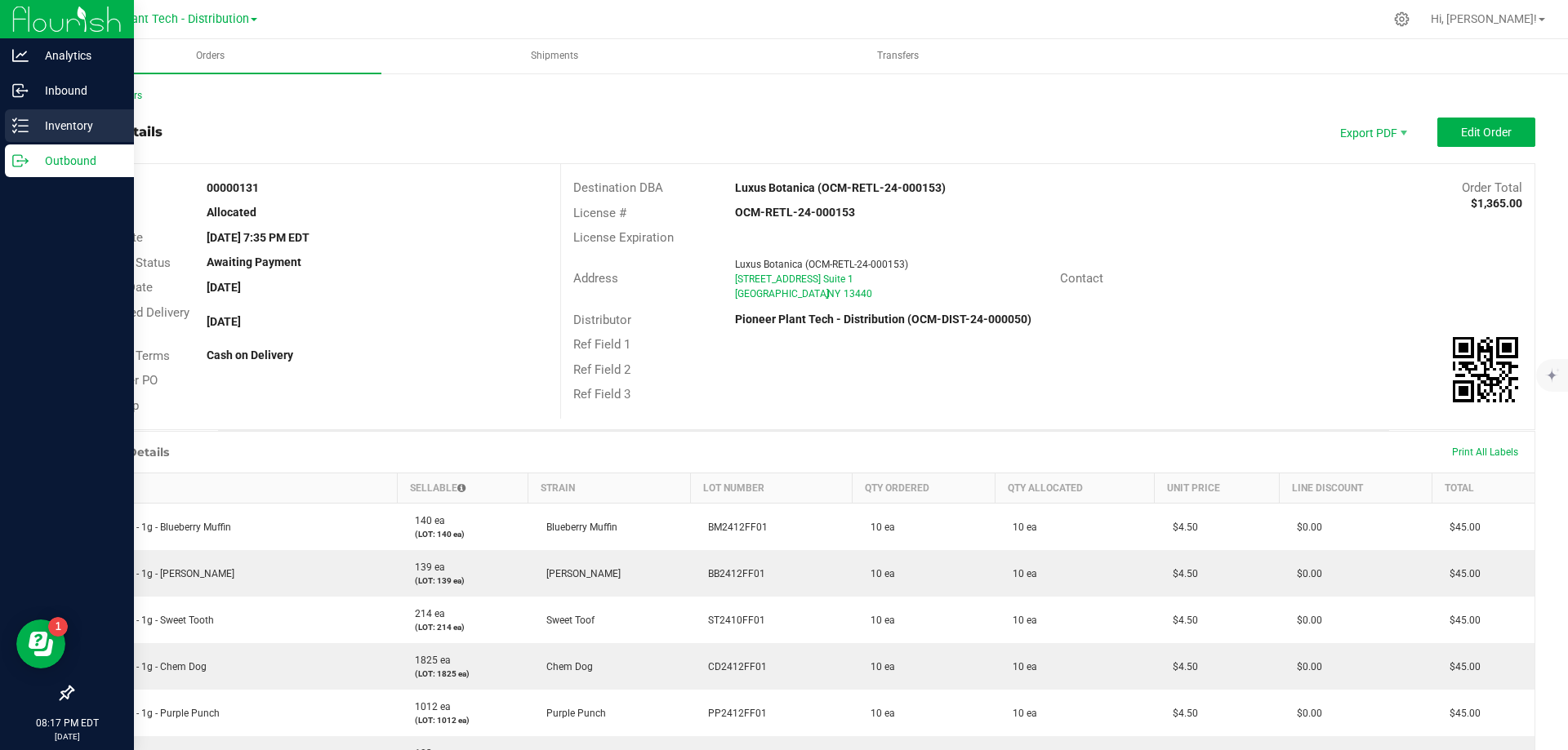
click at [60, 123] on p "Inventory" at bounding box center [77, 126] width 98 height 20
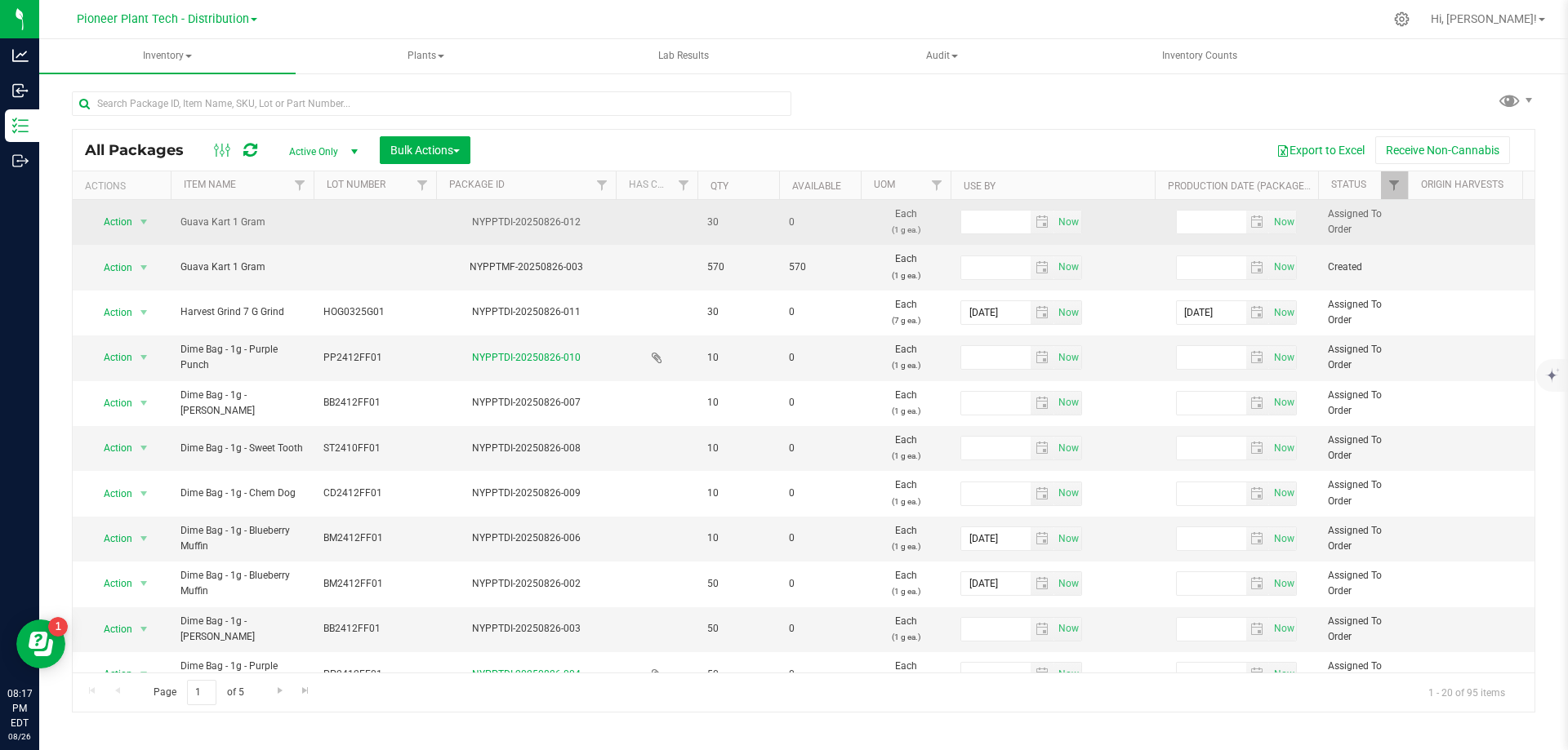
click at [384, 227] on td at bounding box center [374, 223] width 122 height 45
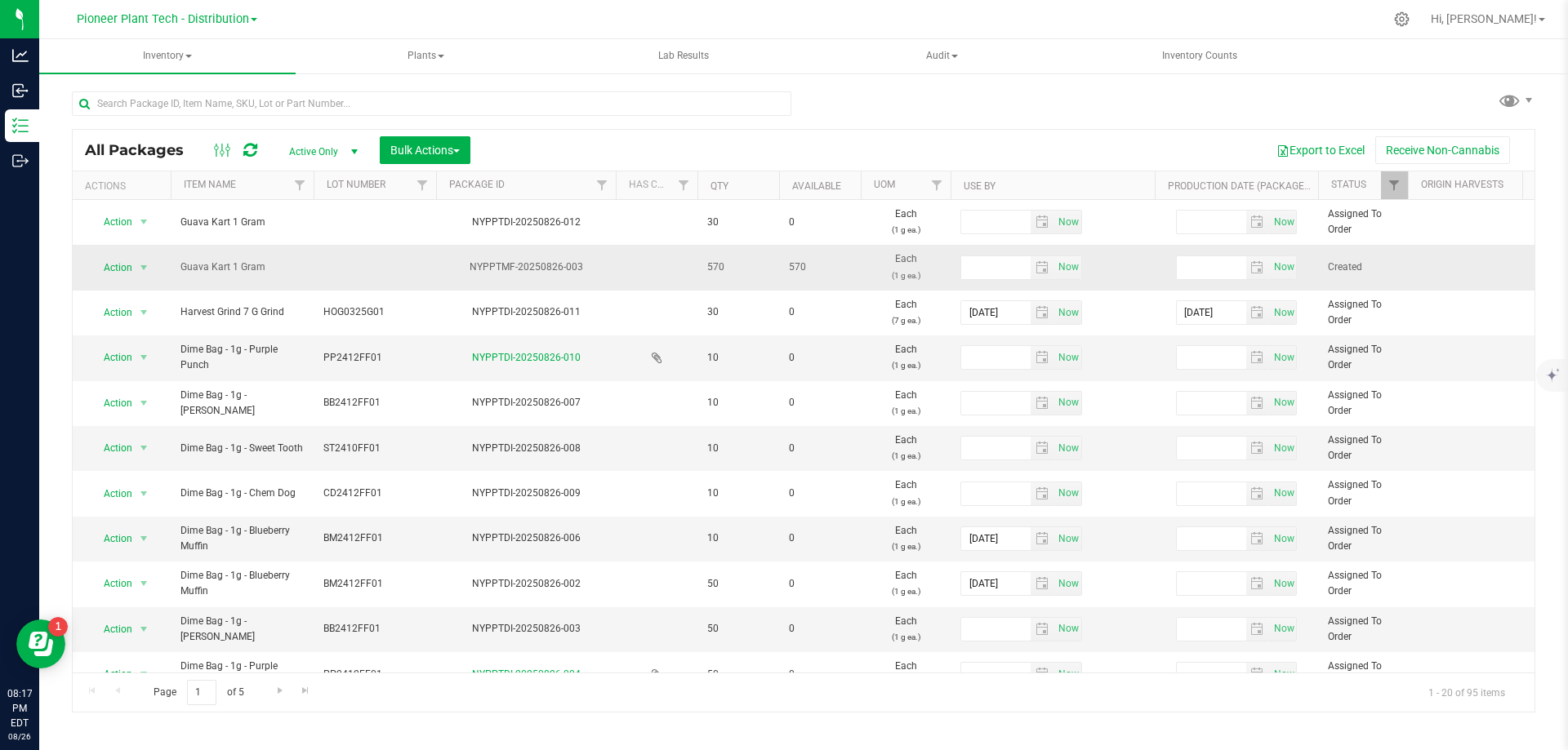
click at [346, 266] on td at bounding box center [374, 268] width 122 height 45
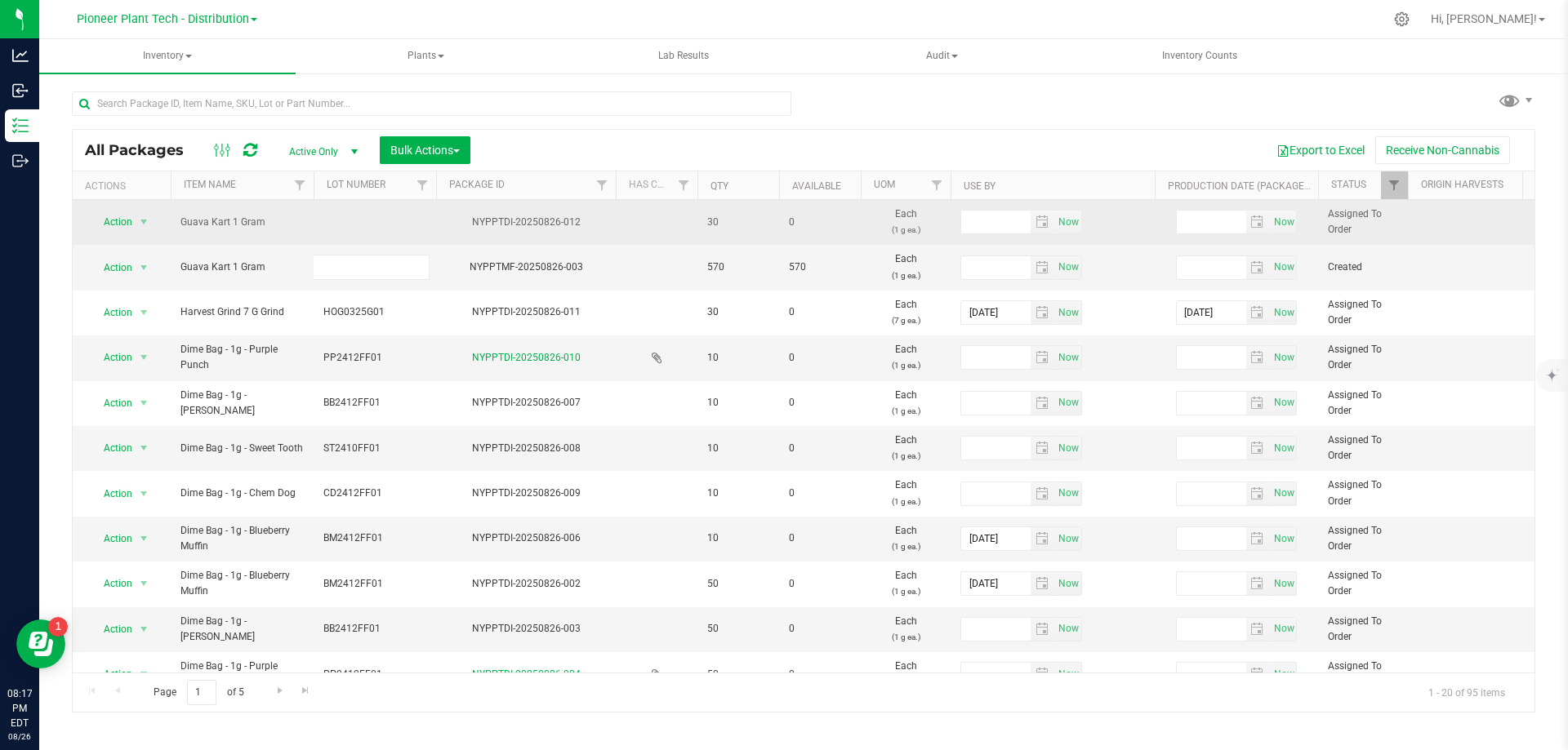
click at [358, 227] on td at bounding box center [374, 223] width 122 height 45
type input "GVCKART001"
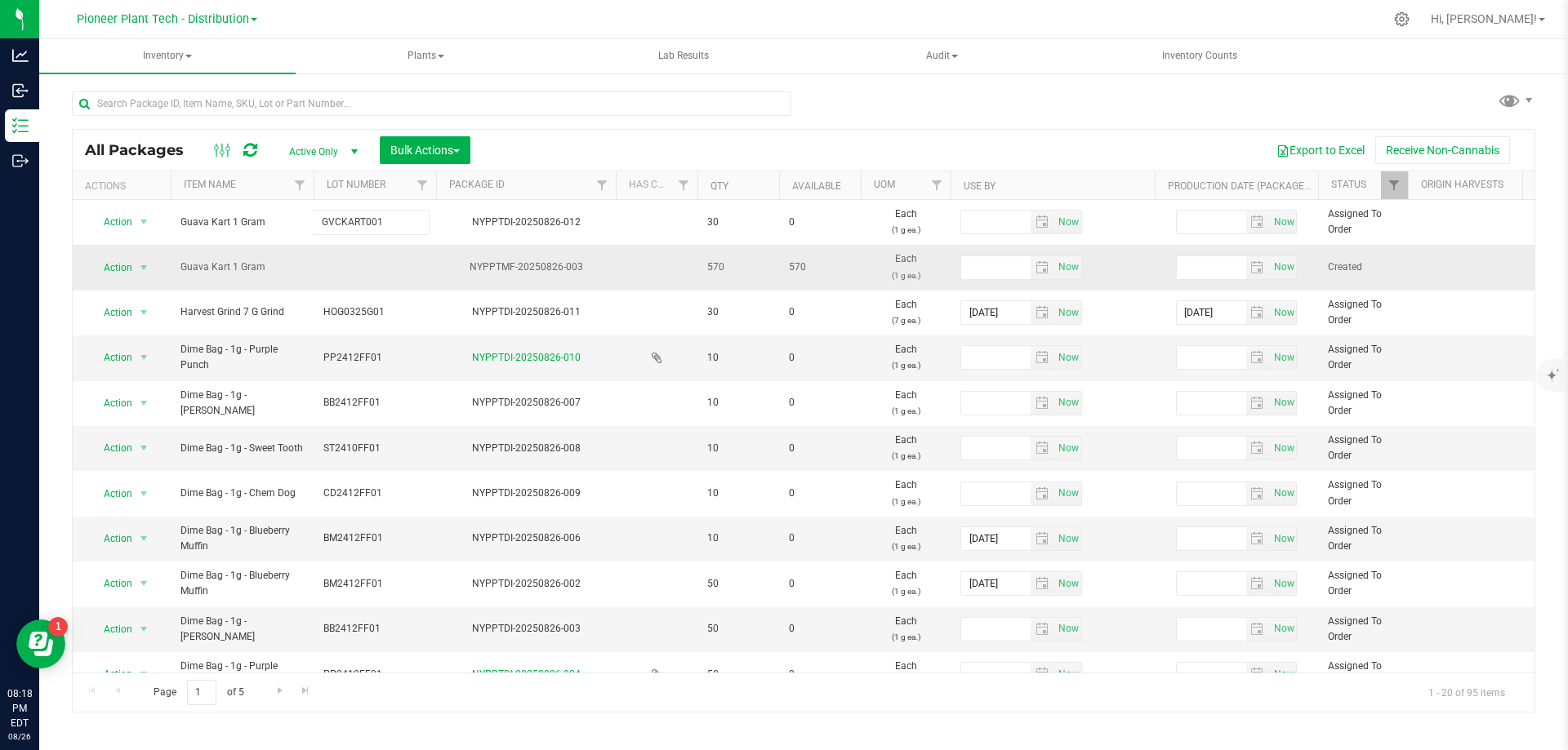
click at [348, 271] on div "All Packages Active Only Active Only Lab Samples Locked All Bulk Actions Add to…" at bounding box center [804, 421] width 1463 height 584
click at [340, 271] on td at bounding box center [374, 268] width 122 height 45
type input "GVCKART001"
click at [800, 132] on div "All Packages Active Only Active Only Lab Samples Locked All Bulk Actions Add to…" at bounding box center [804, 421] width 1463 height 584
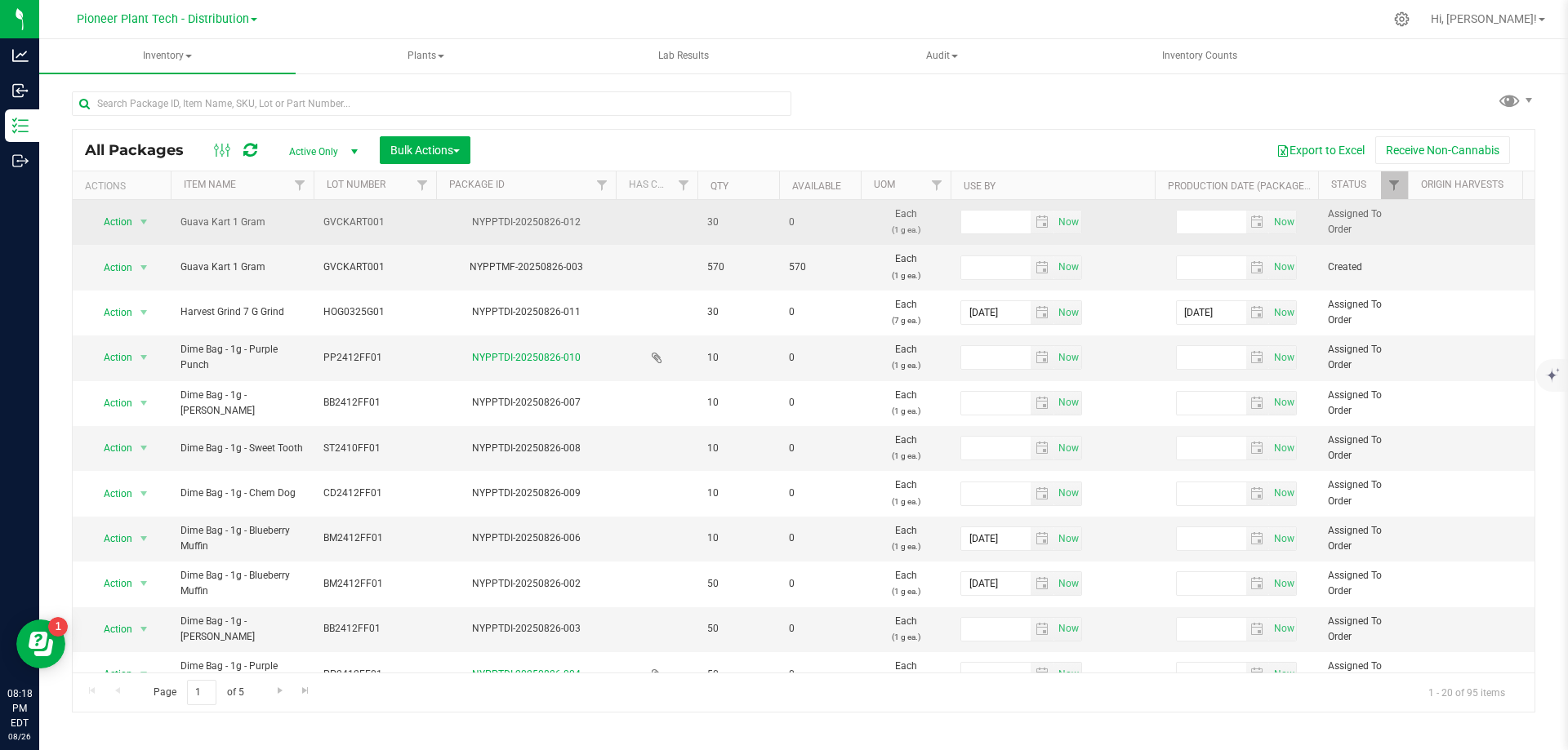
click at [340, 225] on span "GVCKART001" at bounding box center [374, 223] width 103 height 16
click at [346, 222] on input "GVCKART001" at bounding box center [371, 223] width 117 height 25
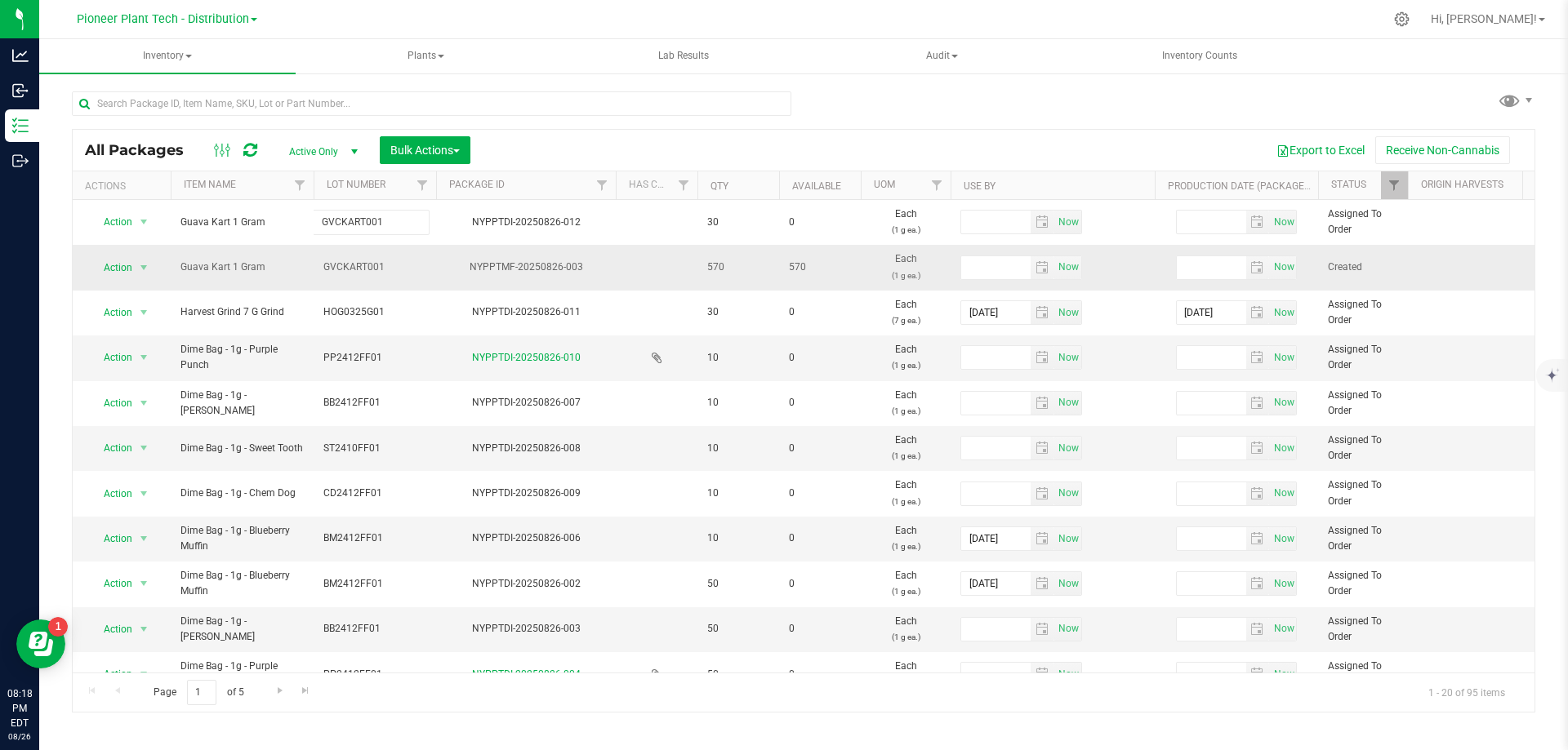
type input "GVCART001"
click at [343, 268] on div "All Packages Active Only Active Only Lab Samples Locked All Bulk Actions Add to…" at bounding box center [804, 421] width 1463 height 584
type input "2026-03-25"
type input "2025-03-25"
type input "2026-02-01"
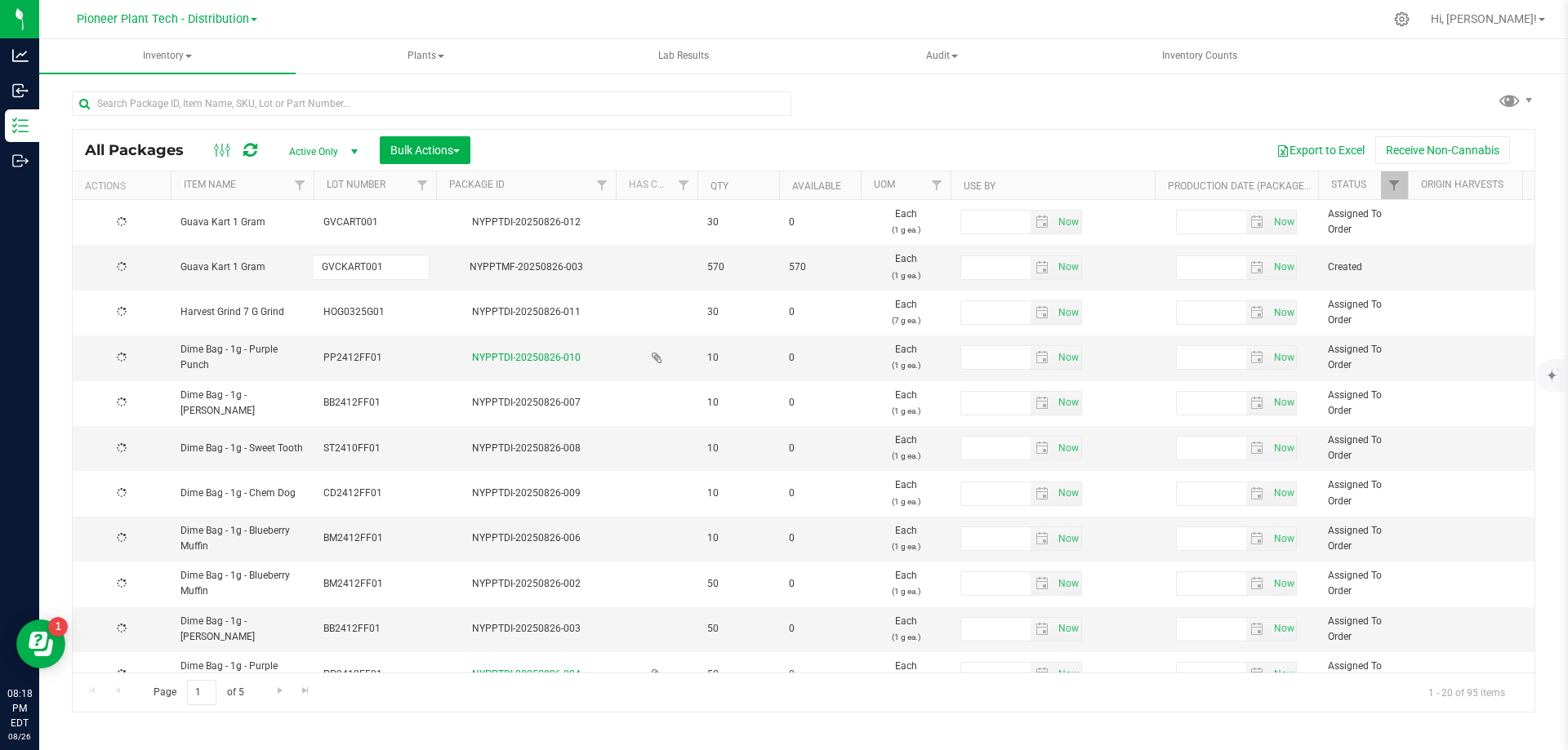
type input "2026-02-01"
type input "2026-04-08"
type input "2025-04-08"
type input "2026-02-01"
click at [350, 266] on input "GVCKART001" at bounding box center [371, 268] width 117 height 25
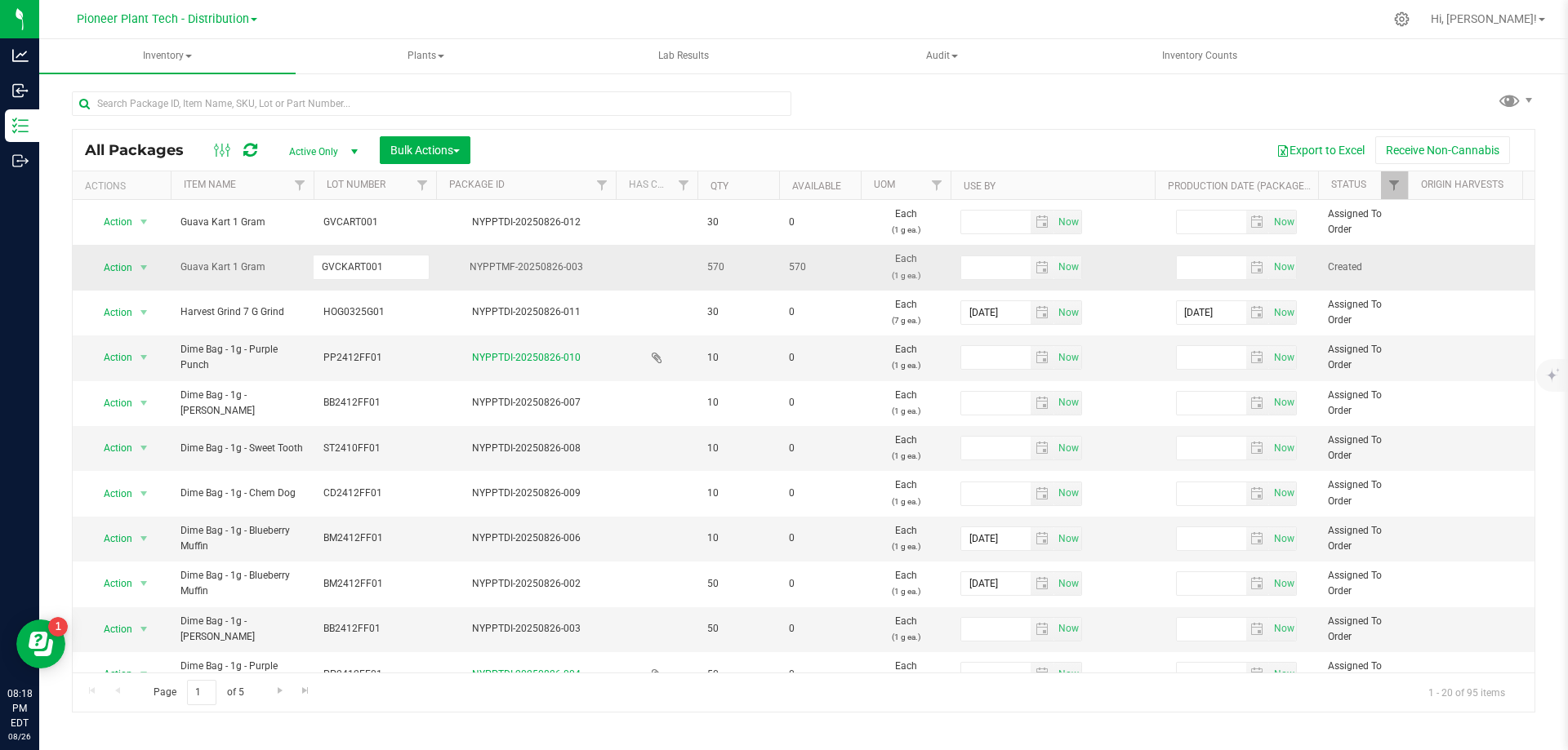
type input "GVCART001"
click at [664, 123] on div at bounding box center [432, 110] width 719 height 37
click at [1043, 267] on span "select" at bounding box center [1041, 267] width 13 height 13
click at [1114, 298] on span "Next" at bounding box center [1120, 296] width 13 height 13
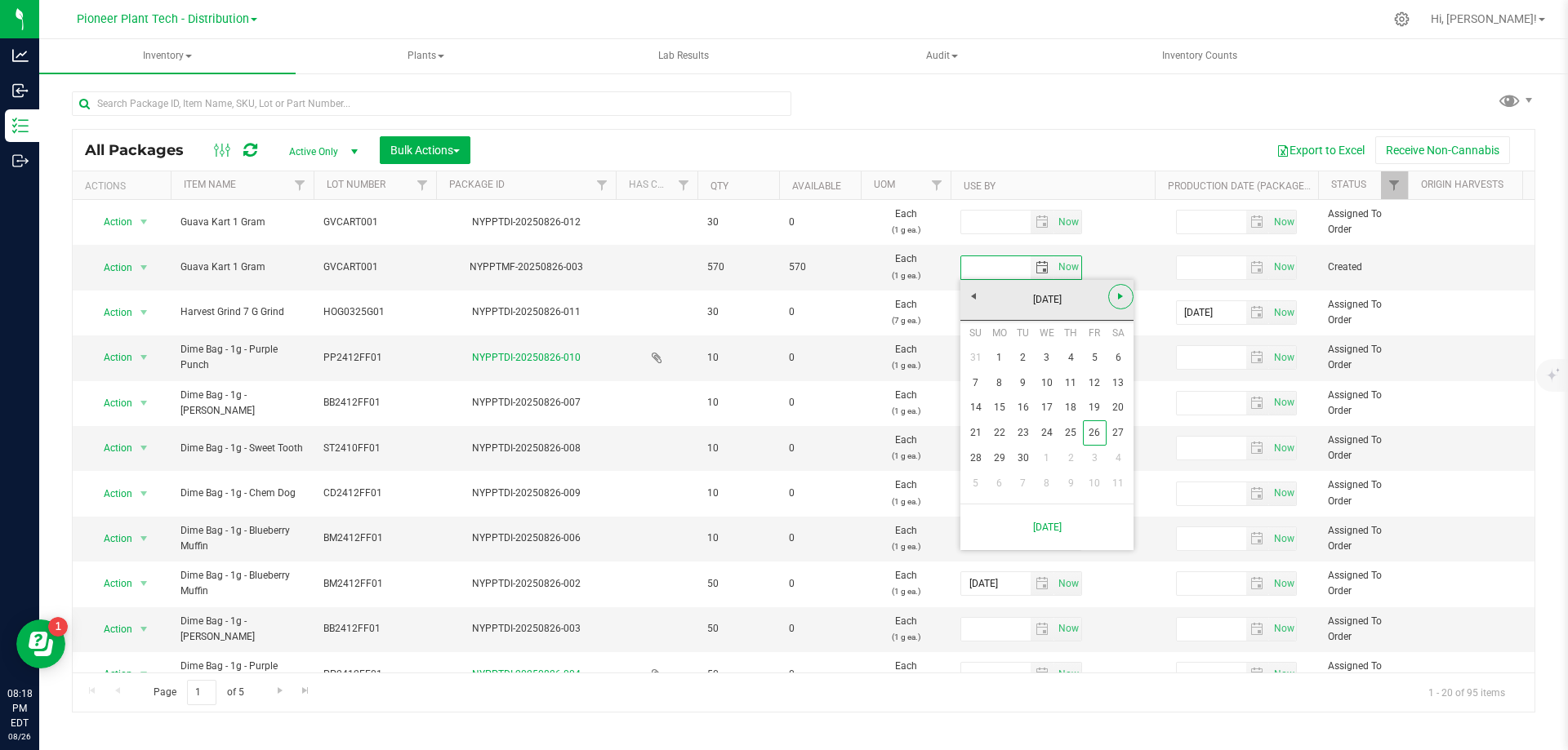
click at [1114, 298] on span "Next" at bounding box center [1120, 296] width 13 height 13
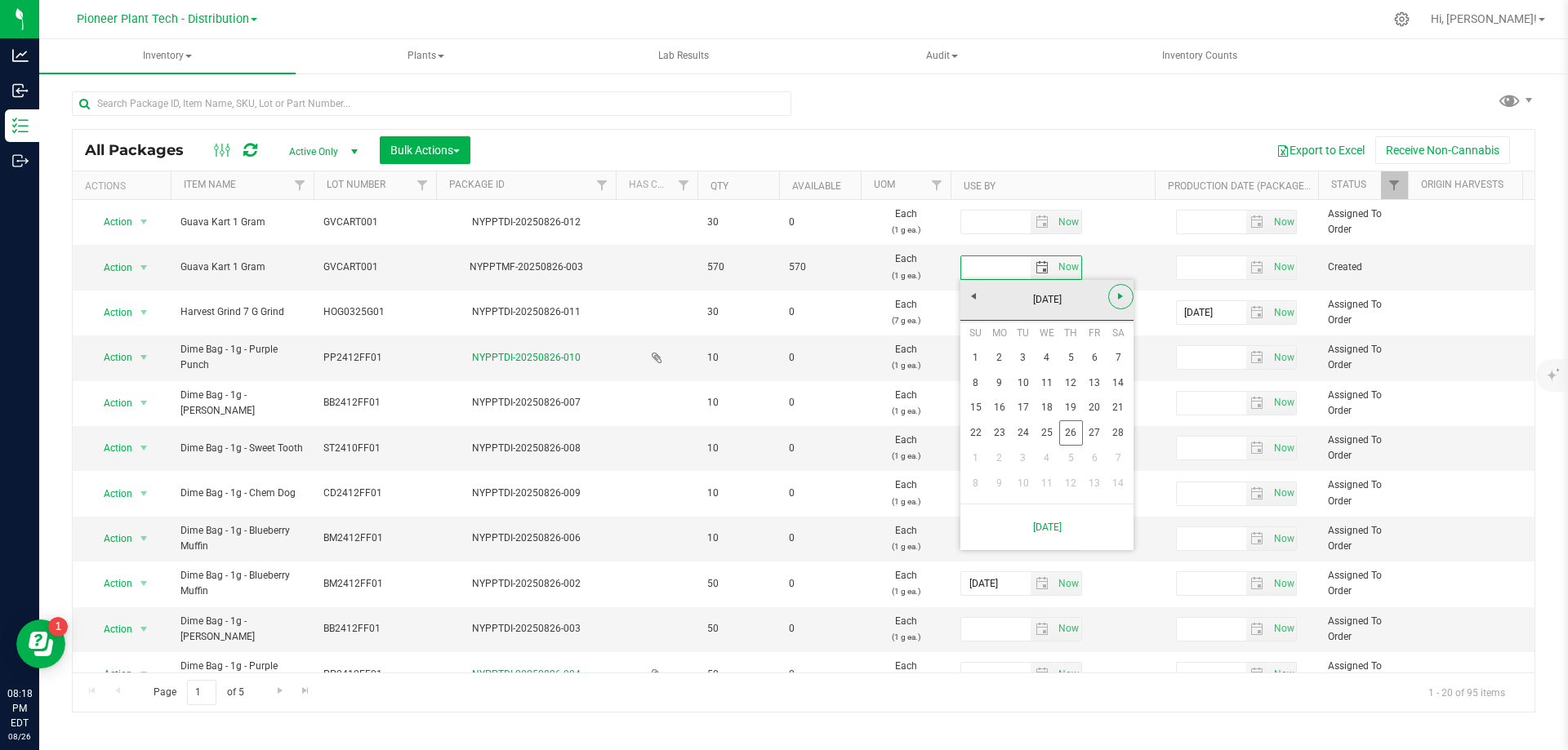
click at [1114, 298] on span "Next" at bounding box center [1120, 296] width 13 height 13
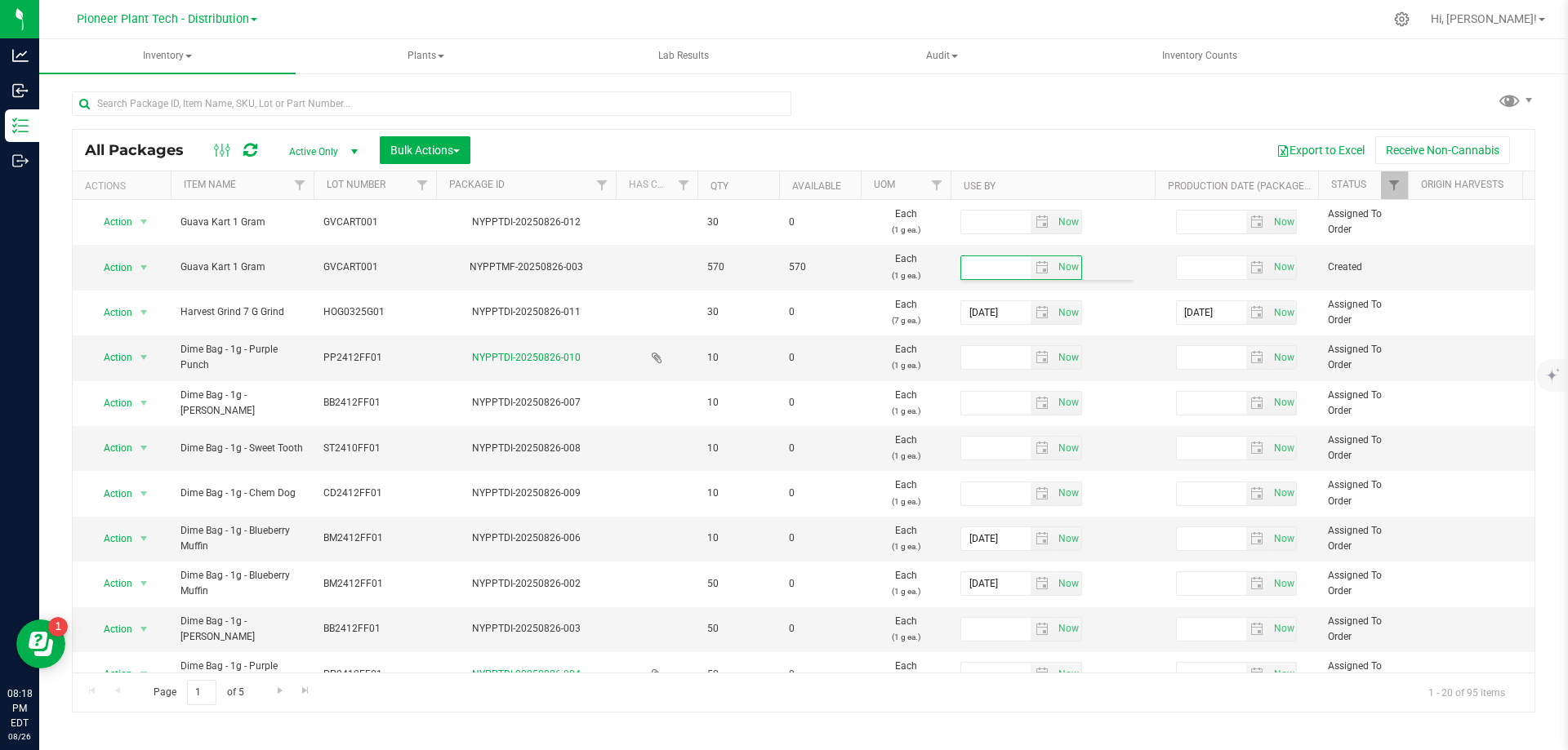
click at [1034, 155] on div "Export to Excel Receive Non-Cannabis" at bounding box center [1002, 150] width 1039 height 27
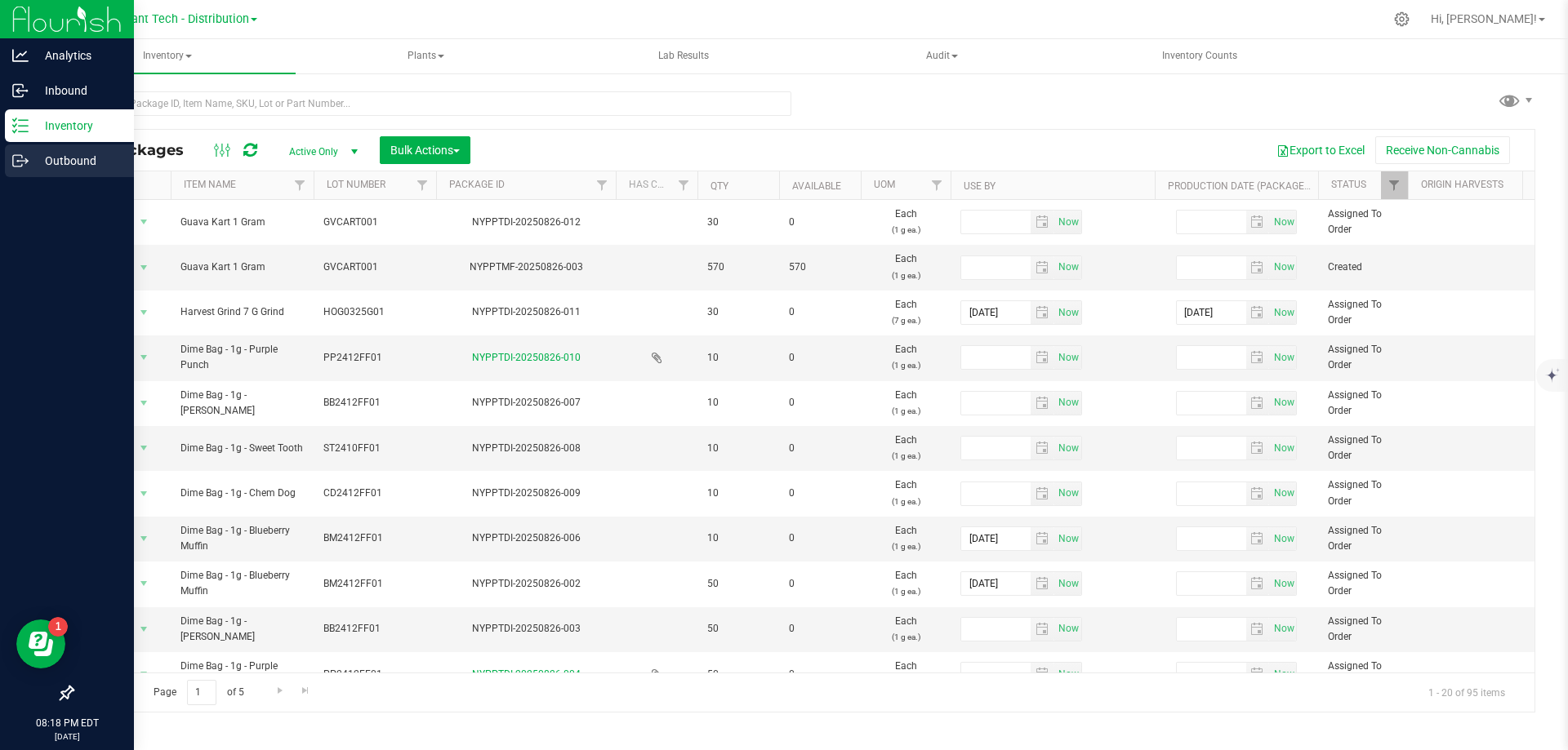
click at [34, 158] on p "Outbound" at bounding box center [77, 161] width 98 height 20
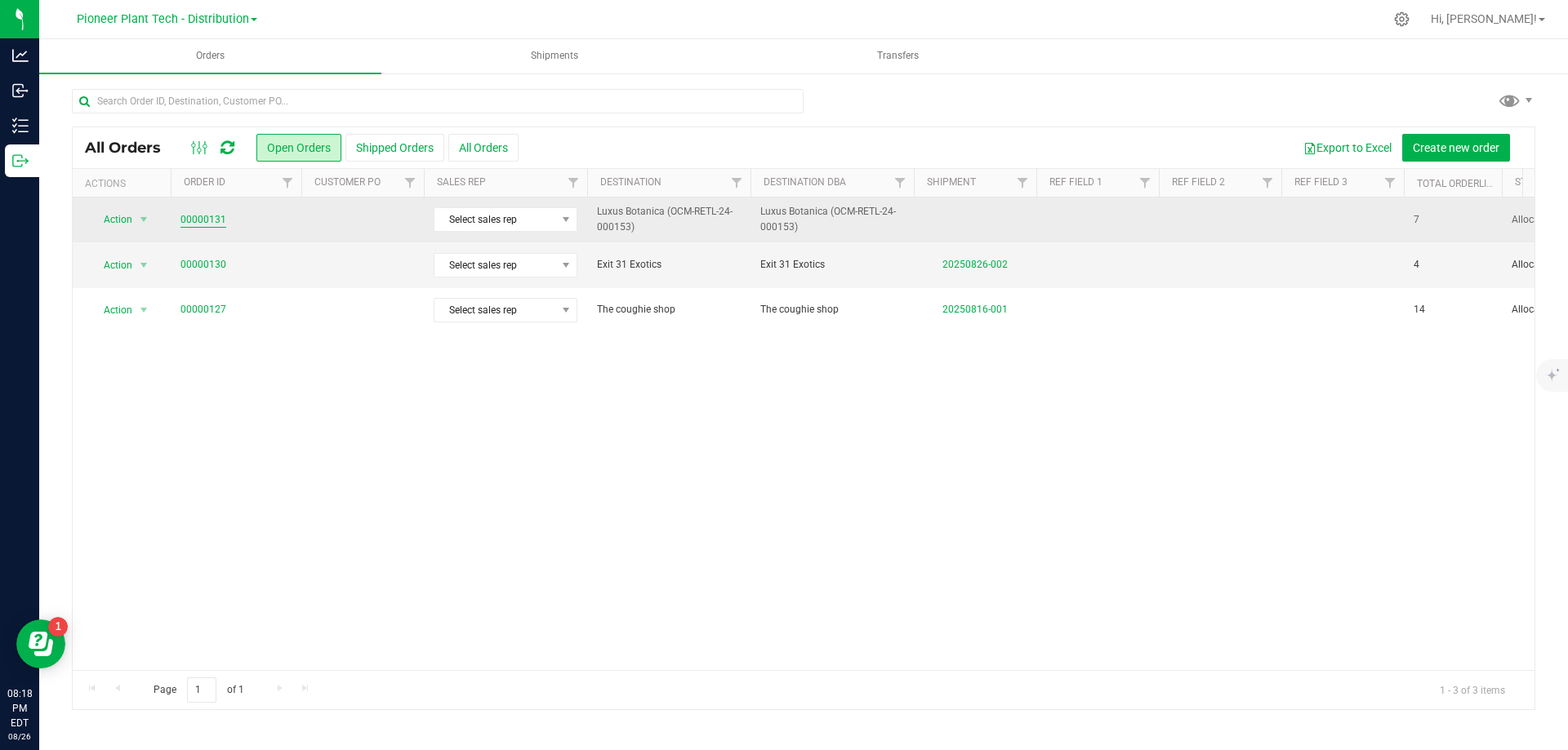
click at [208, 214] on link "00000131" at bounding box center [203, 220] width 46 height 16
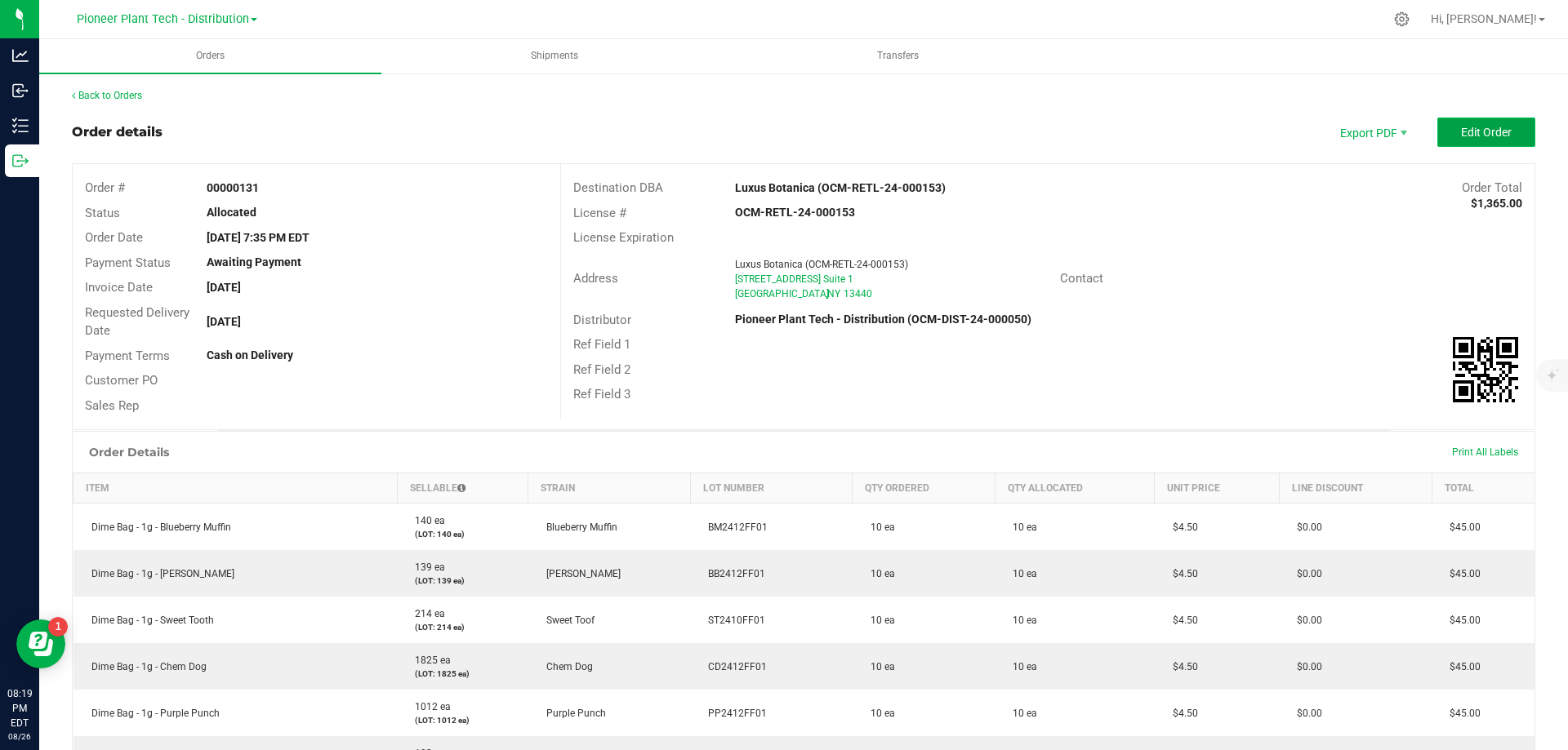
click at [1487, 136] on span "Edit Order" at bounding box center [1486, 132] width 51 height 13
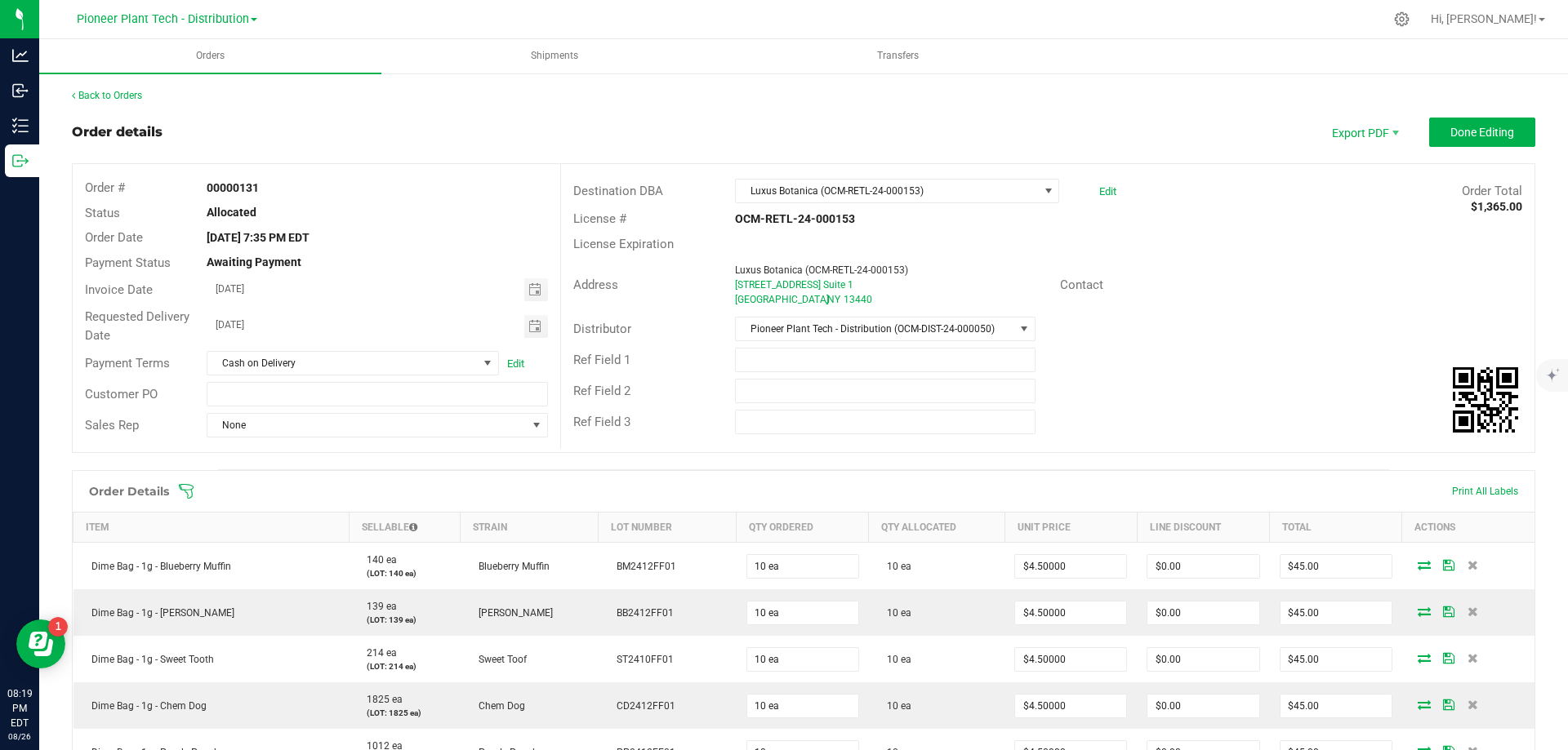
scroll to position [245, 0]
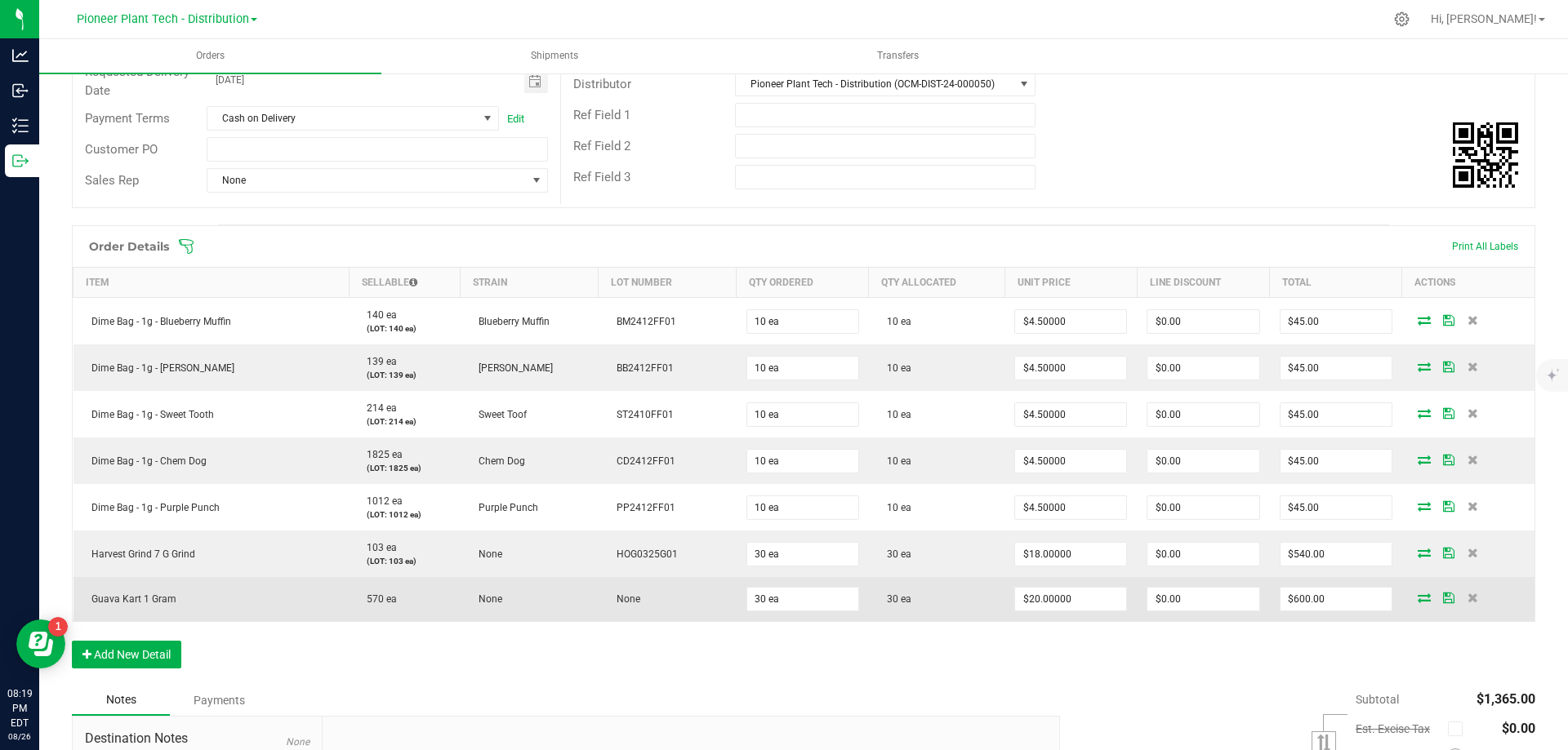
click at [645, 601] on td "None" at bounding box center [667, 599] width 138 height 44
click at [1467, 595] on icon at bounding box center [1472, 598] width 11 height 10
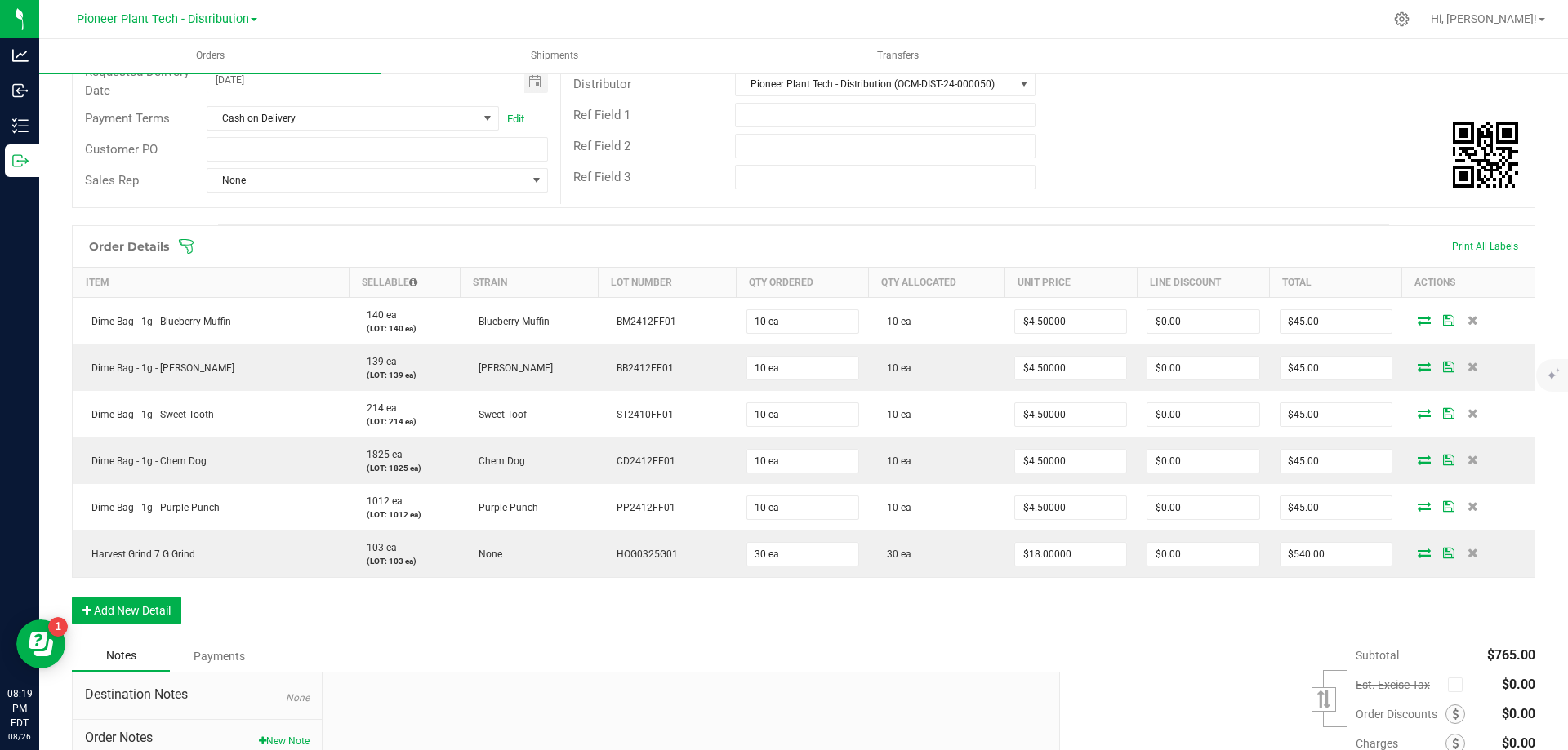
click at [147, 595] on div "Order Details Print All Labels Item Sellable Strain Lot Number Qty Ordered Qty …" at bounding box center [804, 433] width 1463 height 415
click at [147, 605] on button "Add New Detail" at bounding box center [127, 610] width 109 height 27
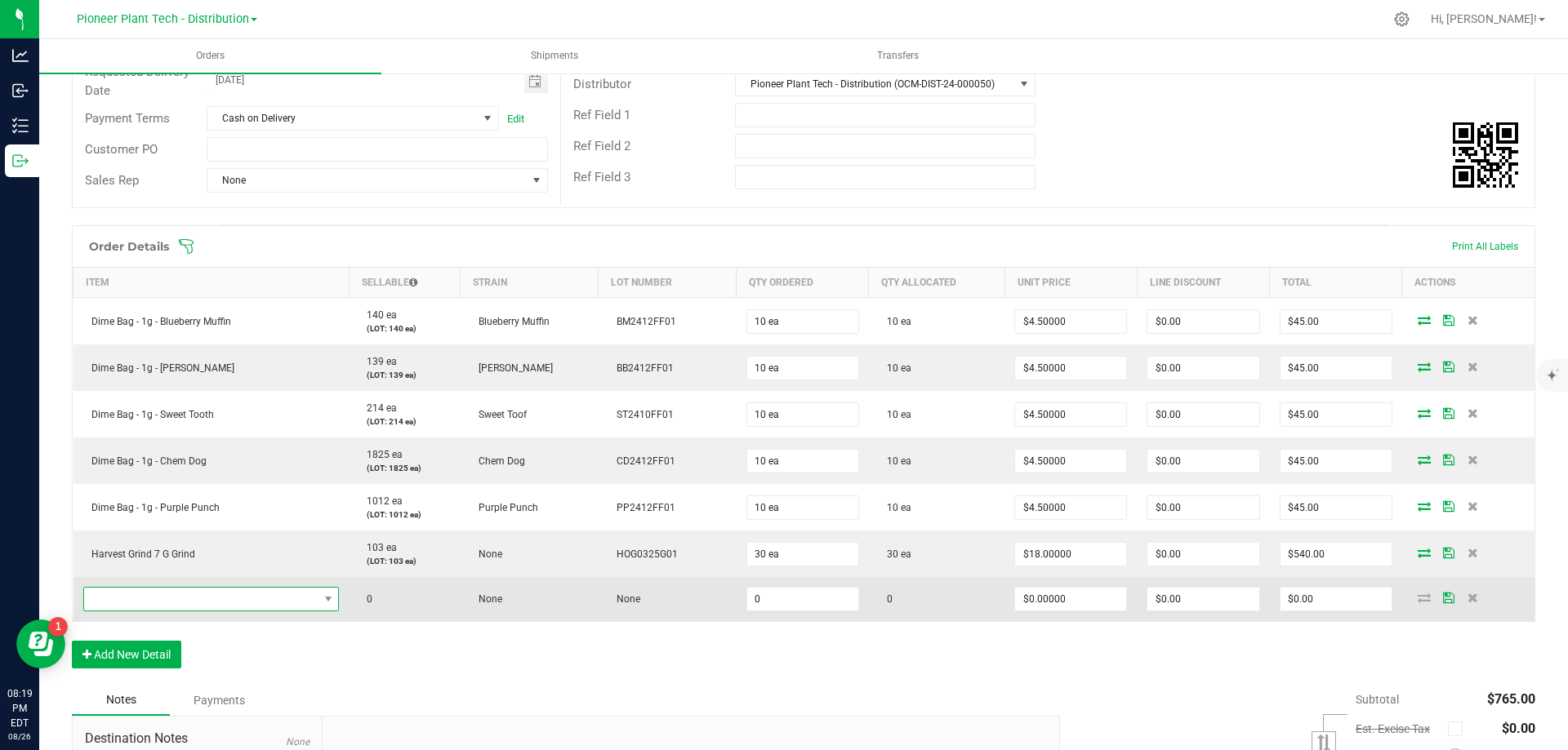
click at [175, 605] on span "NO DATA FOUND" at bounding box center [201, 599] width 234 height 22
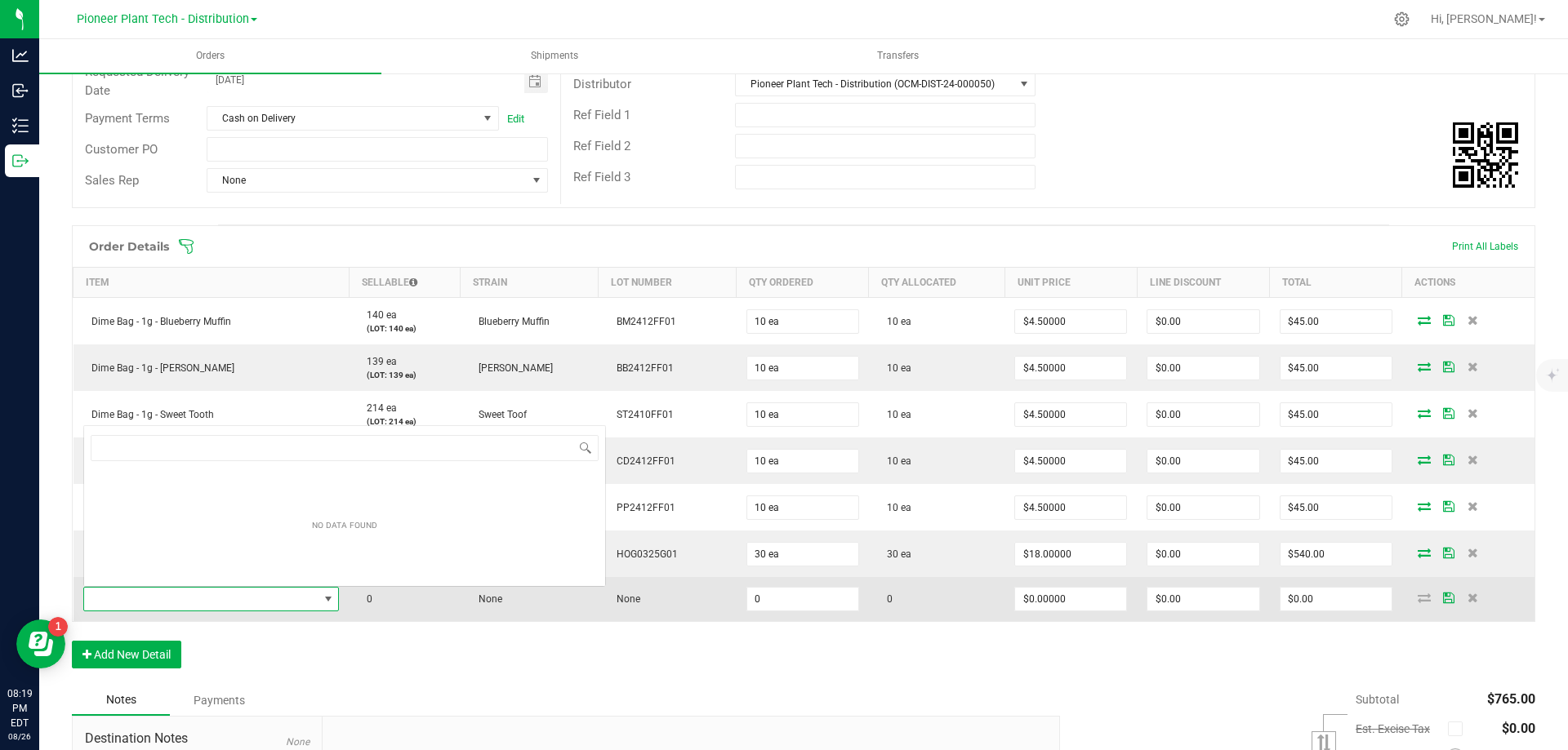
scroll to position [24, 252]
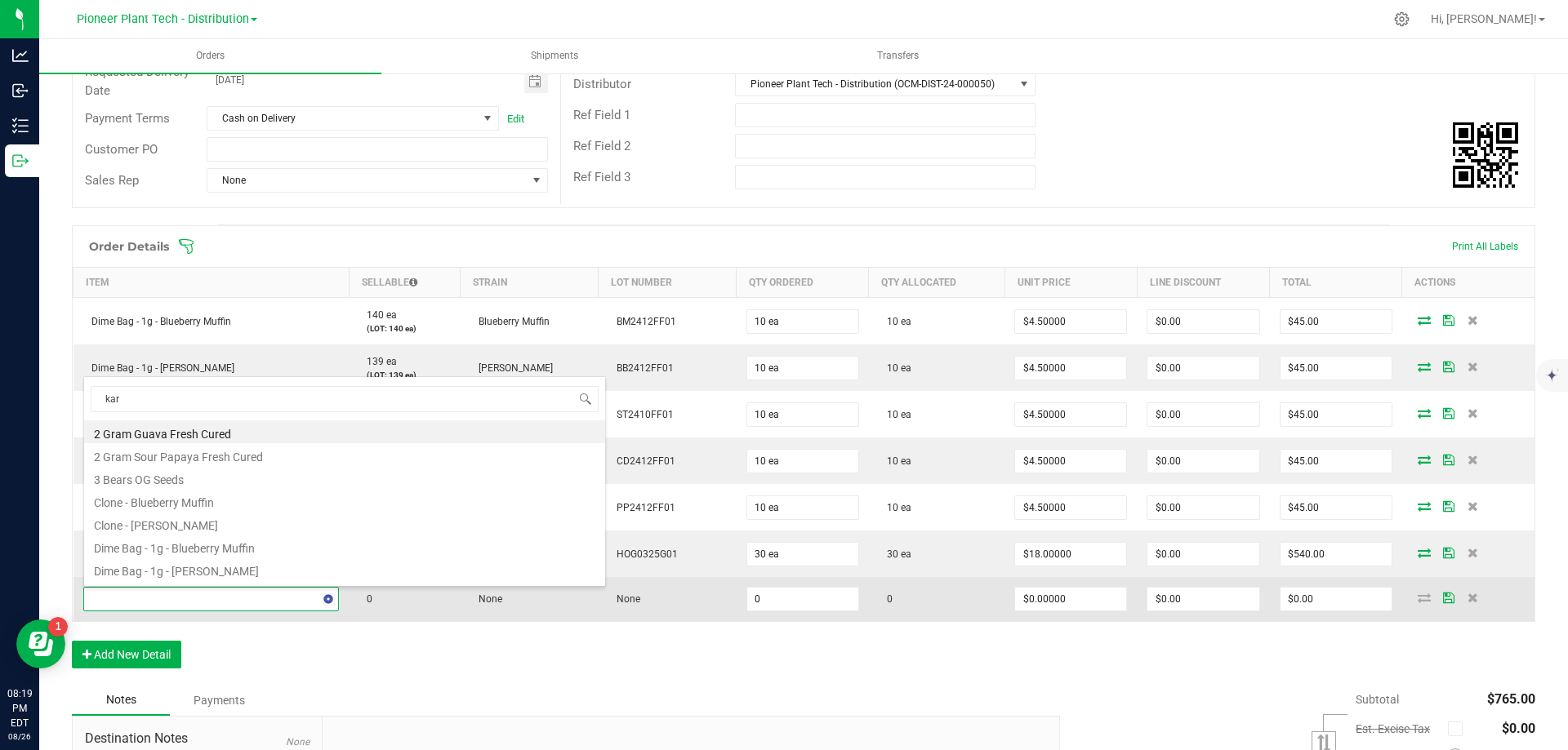
type input "kart"
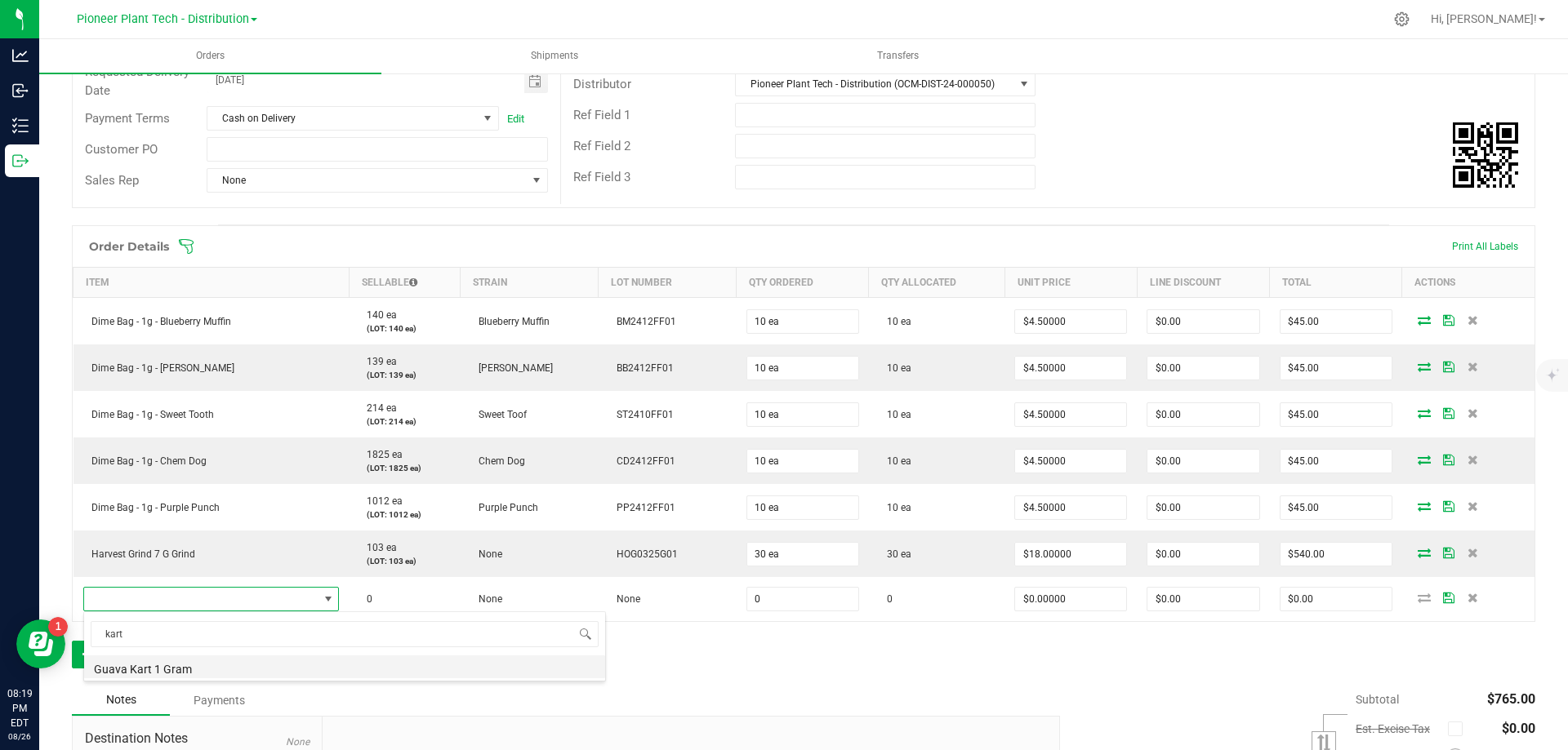
click at [171, 674] on li "Guava Kart 1 Gram" at bounding box center [344, 666] width 521 height 22
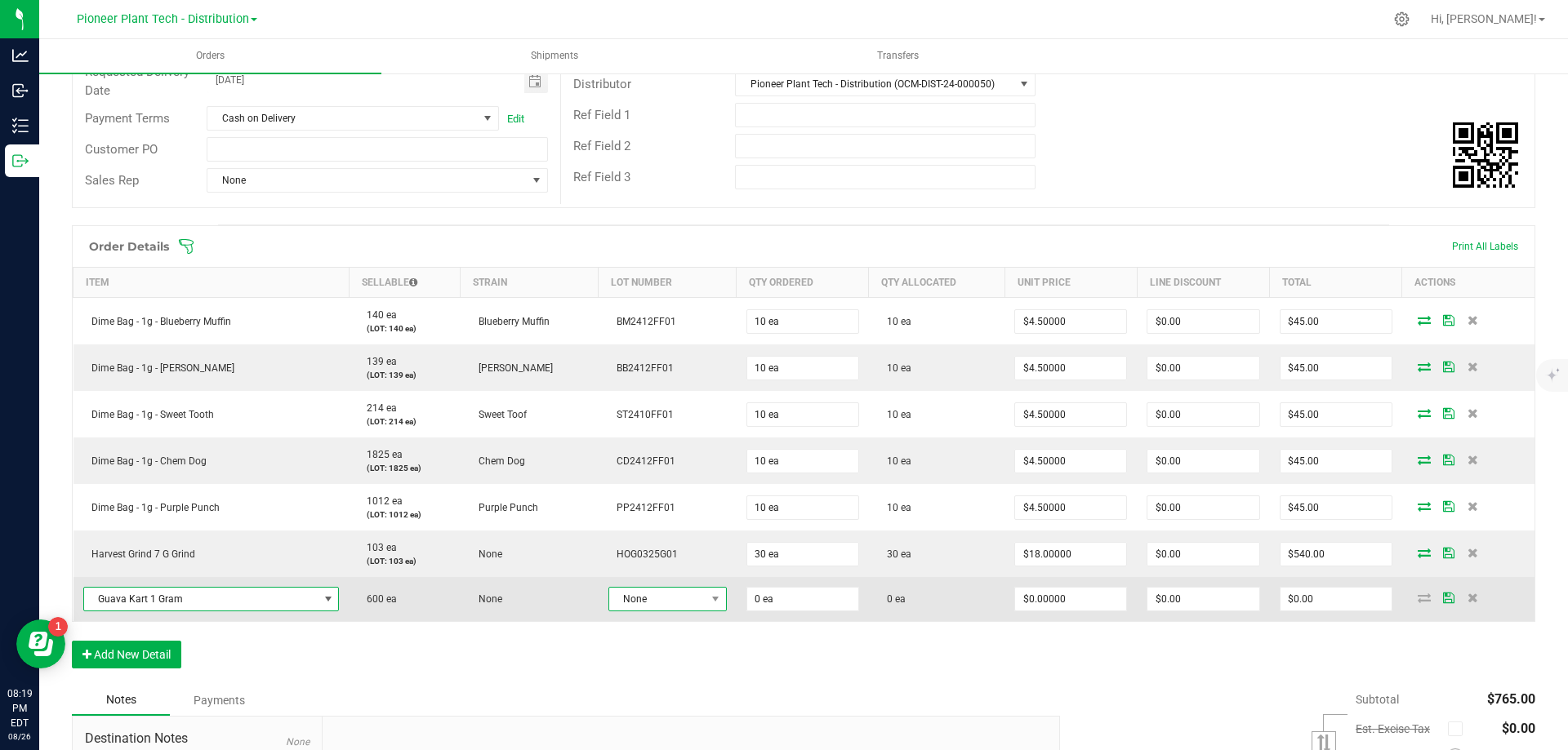
click at [715, 607] on span at bounding box center [715, 599] width 21 height 22
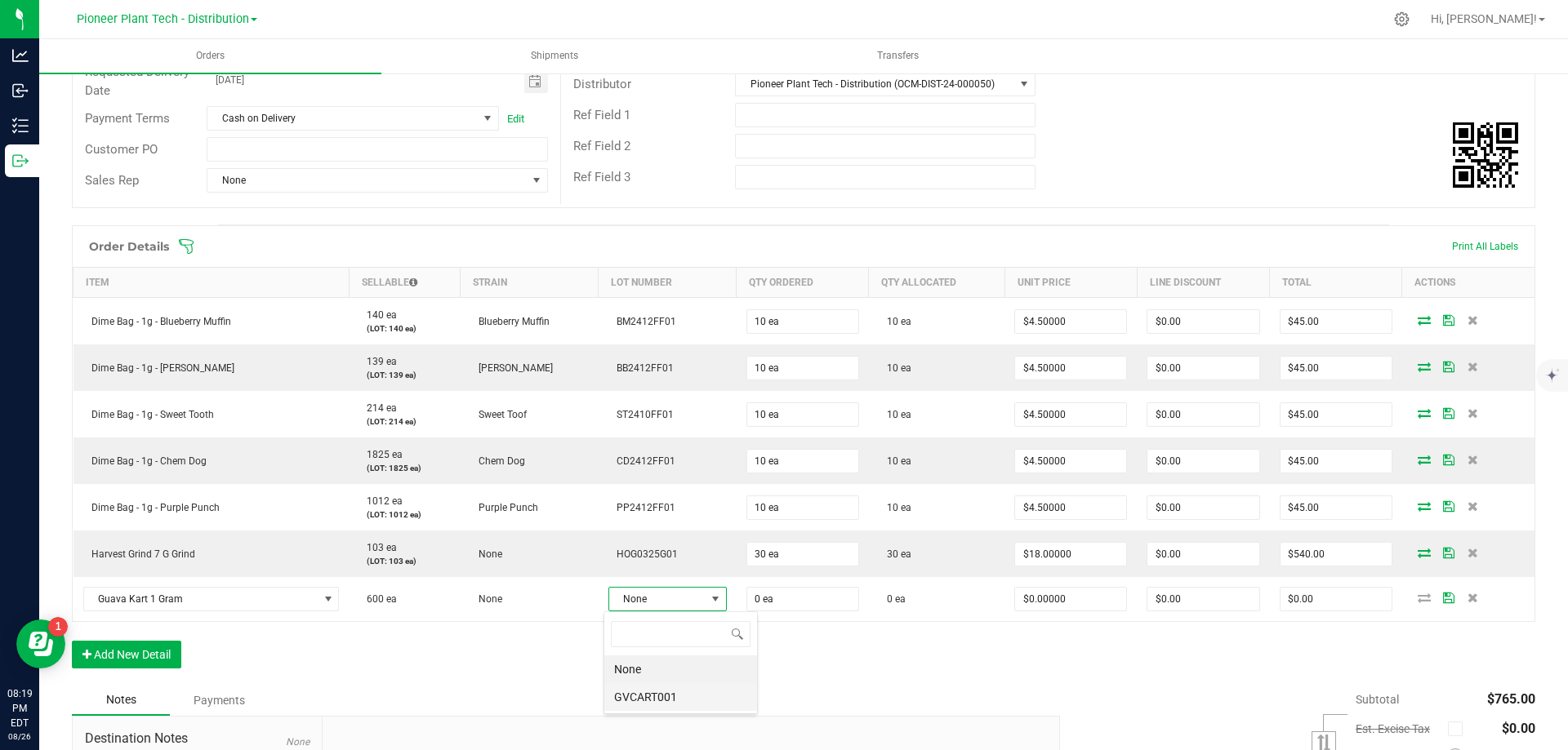
click at [639, 699] on li "GVCART001" at bounding box center [681, 697] width 152 height 27
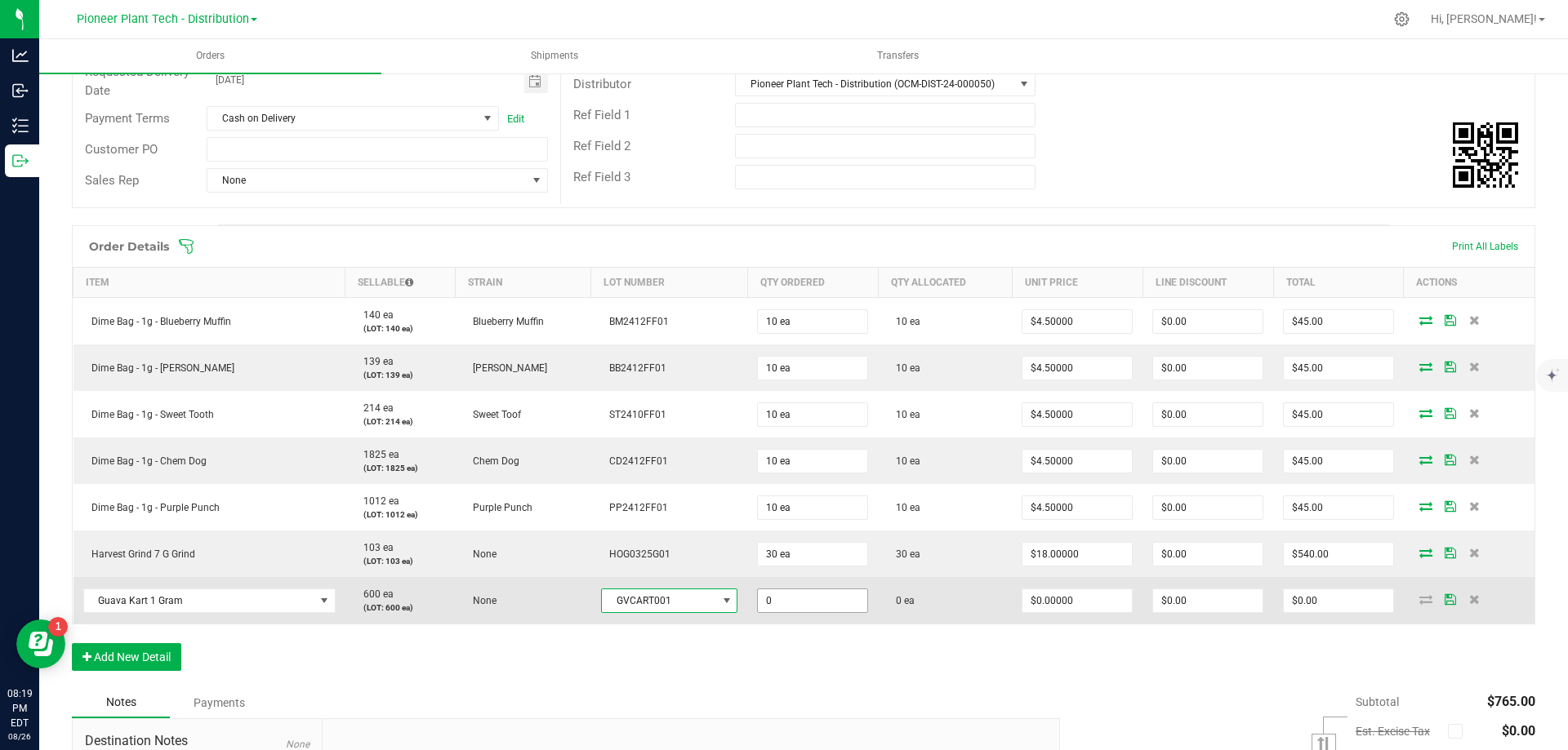
click at [828, 601] on input "0" at bounding box center [813, 600] width 109 height 22
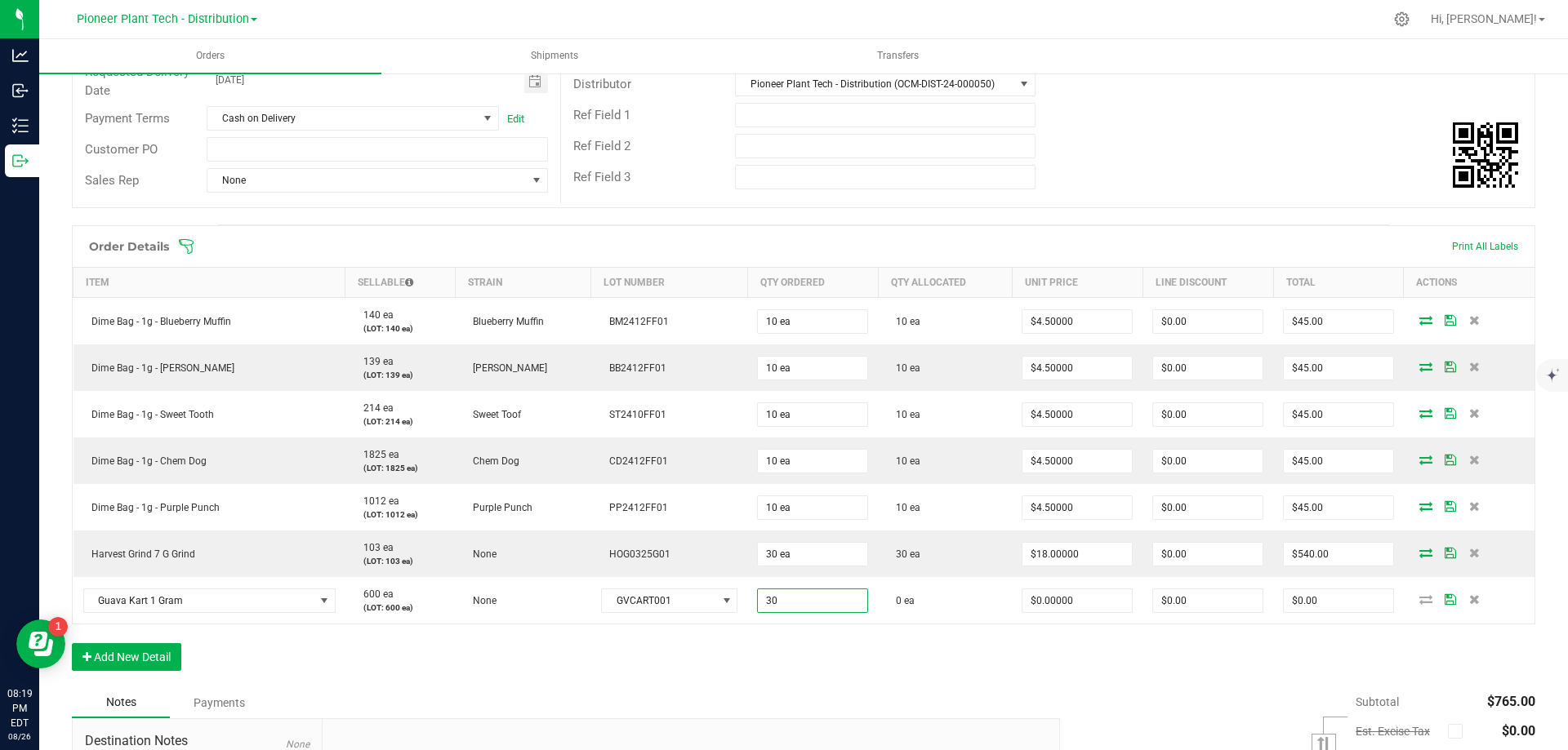
type input "30 ea"
click at [869, 652] on div "Order Details Print All Labels Item Sellable Strain Lot Number Qty Ordered Qty …" at bounding box center [804, 456] width 1463 height 462
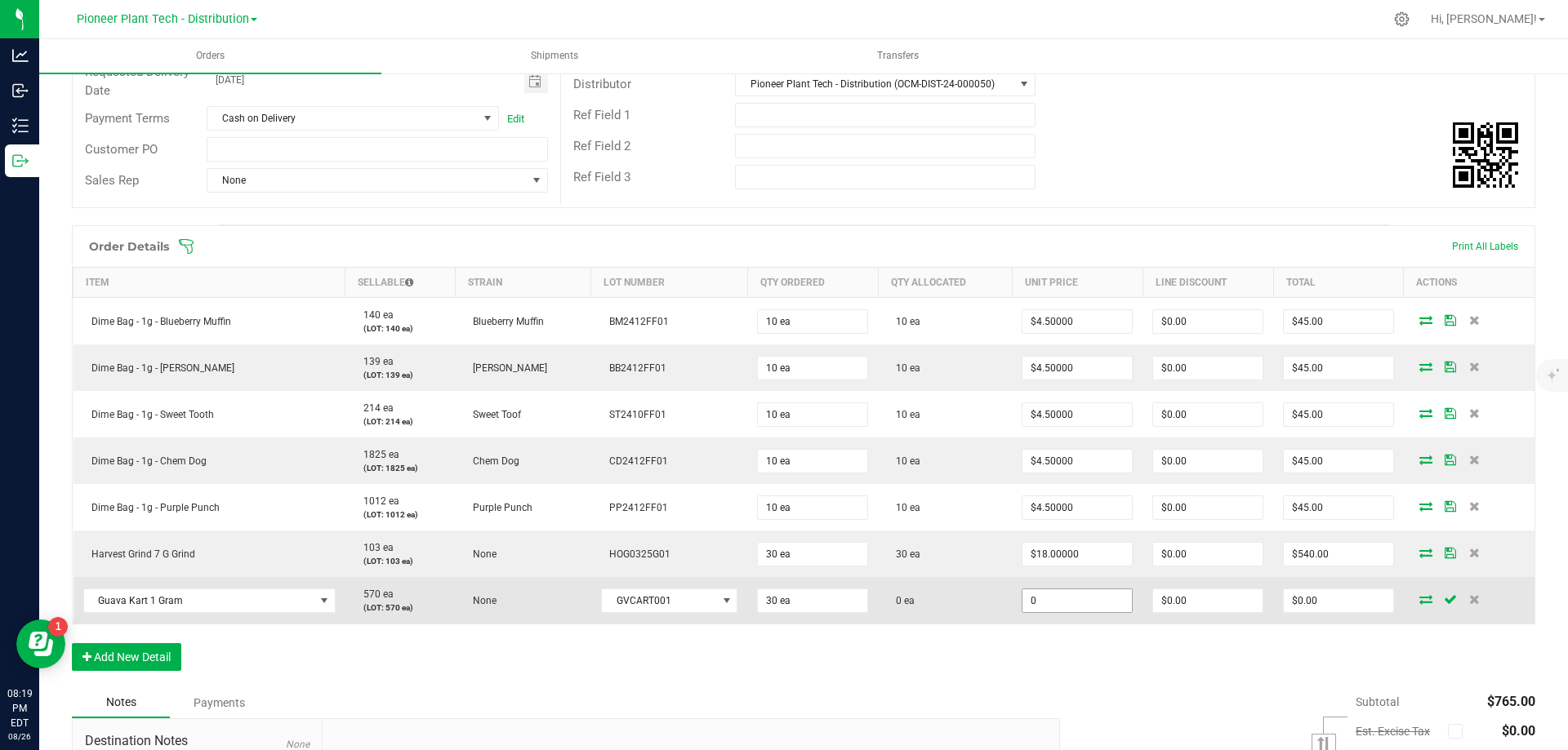
click at [1051, 601] on input "0" at bounding box center [1077, 600] width 109 height 22
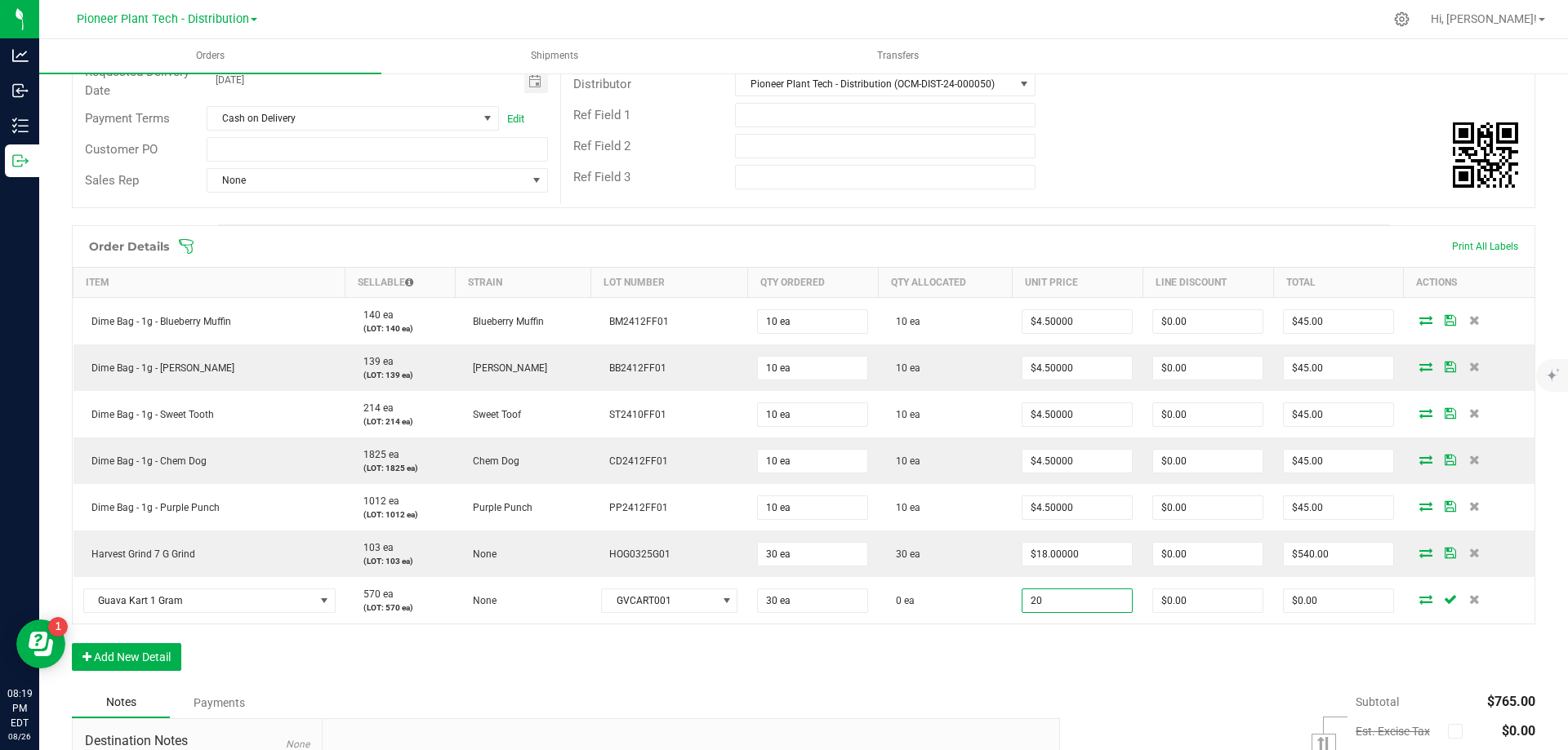
type input "$20.00000"
type input "$600.00"
click at [1061, 646] on div "Order Details Print All Labels Item Sellable Strain Lot Number Qty Ordered Qty …" at bounding box center [804, 456] width 1463 height 462
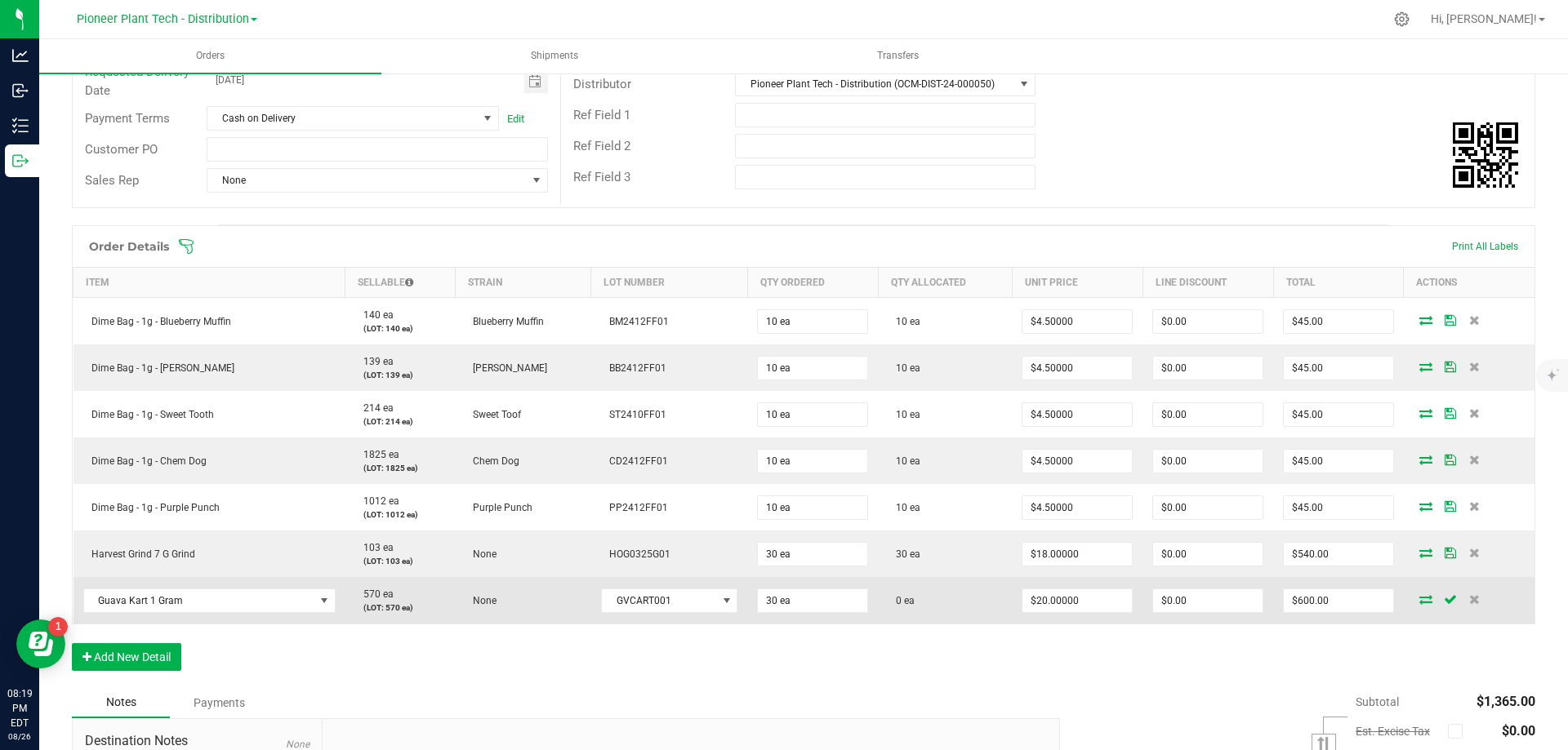
click at [1420, 601] on icon at bounding box center [1425, 599] width 13 height 10
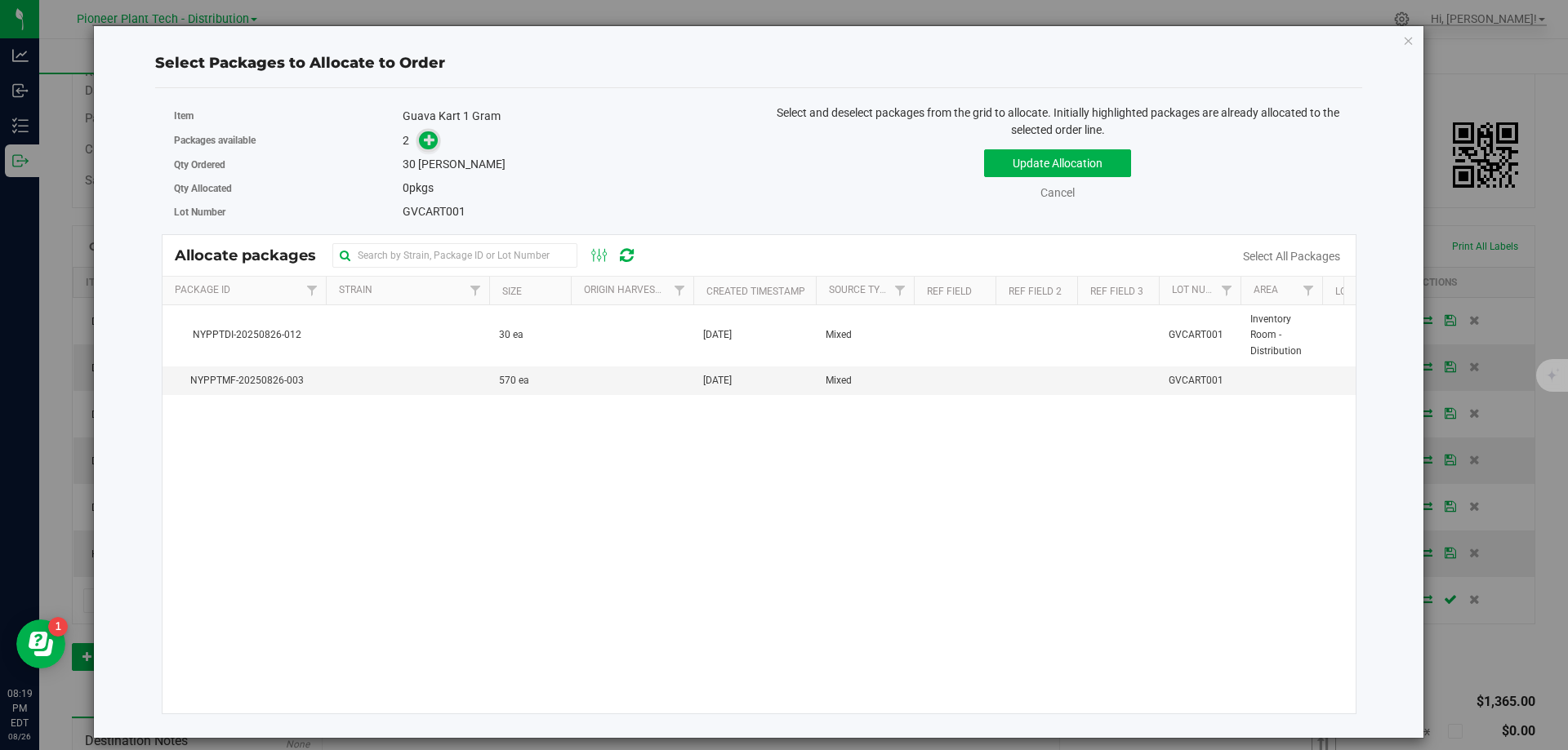
click at [437, 146] on span at bounding box center [428, 141] width 19 height 19
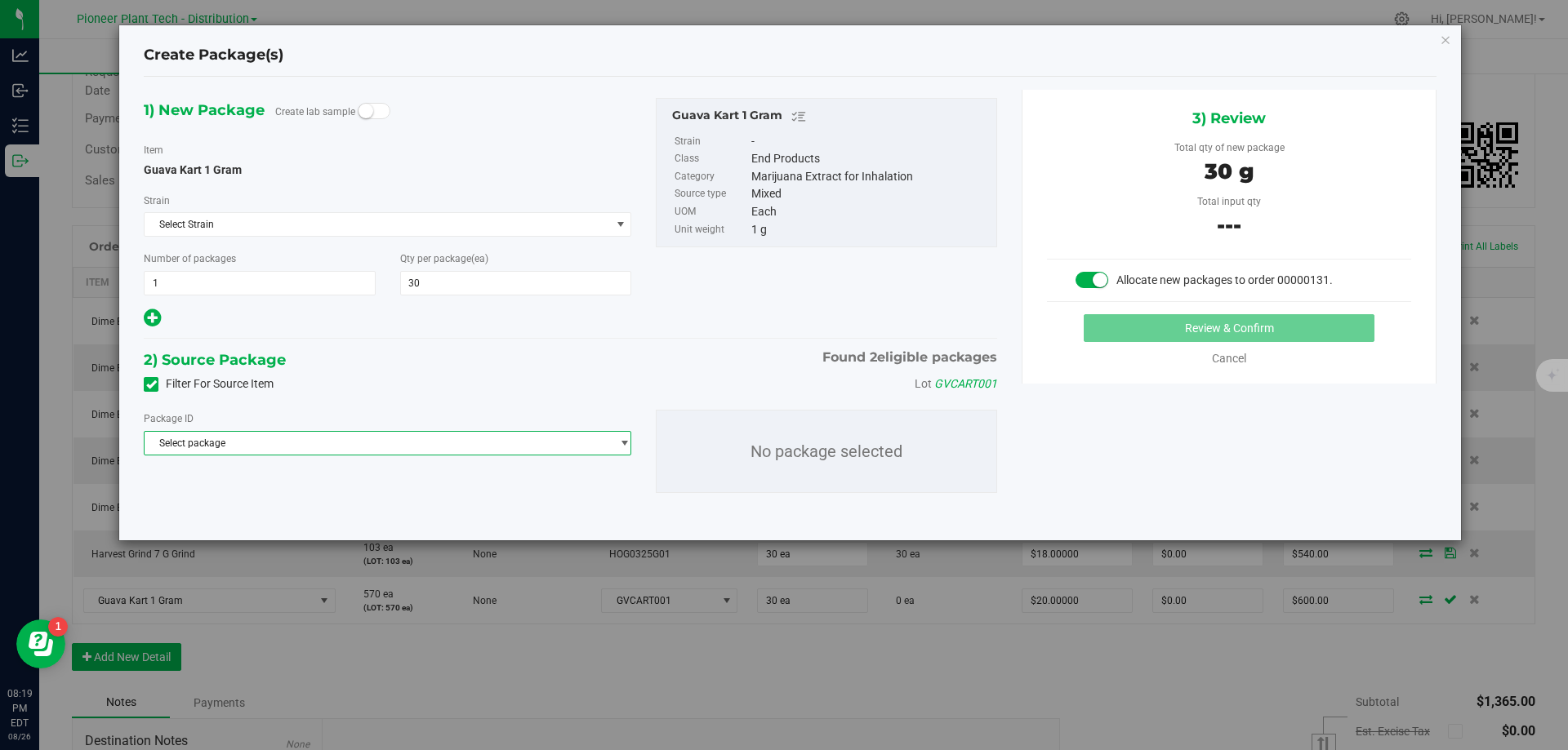
click at [351, 434] on span "Select package" at bounding box center [377, 442] width 465 height 22
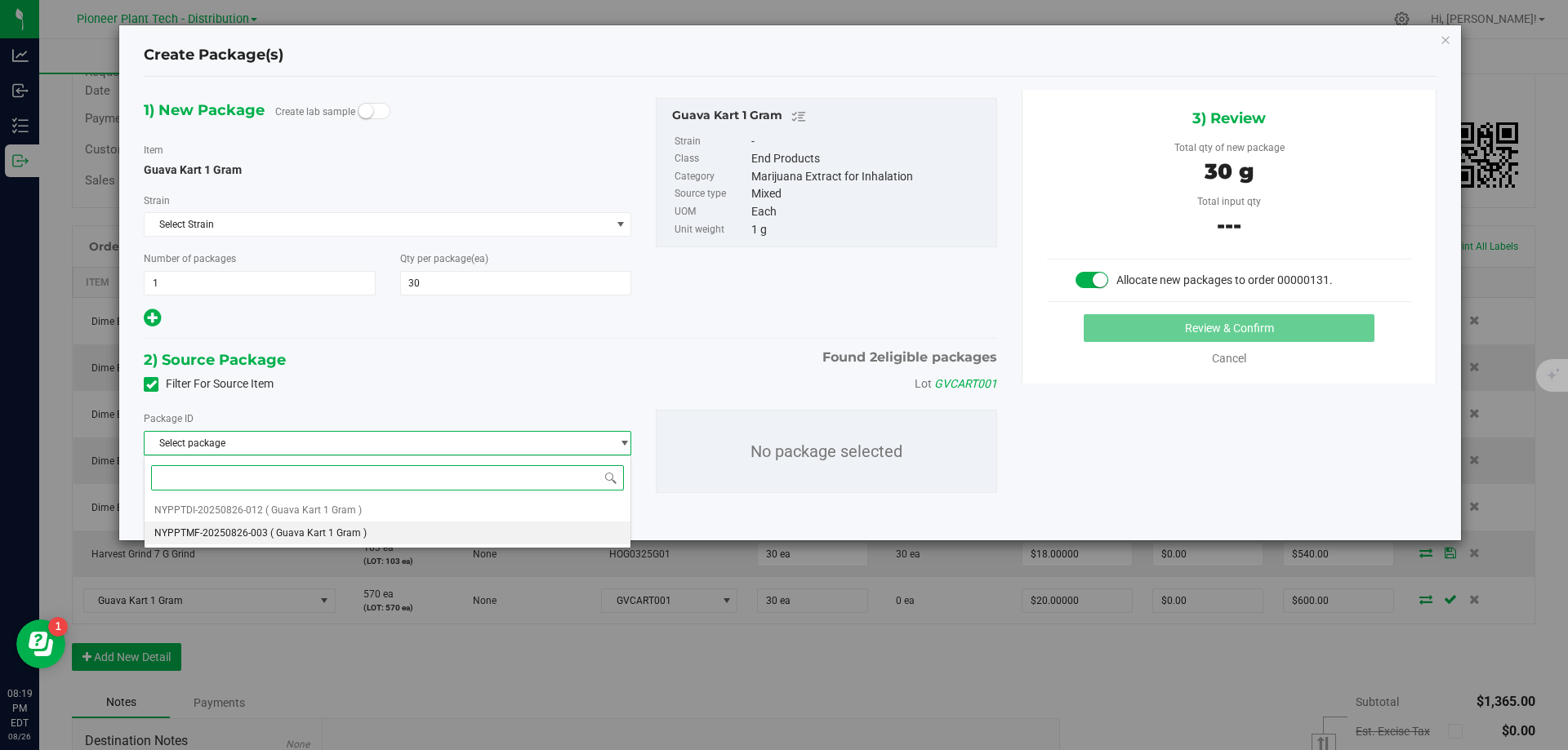
click at [324, 523] on li "NYPPTMF-20250826-003 ( Guava Kart 1 Gram )" at bounding box center [387, 532] width 486 height 22
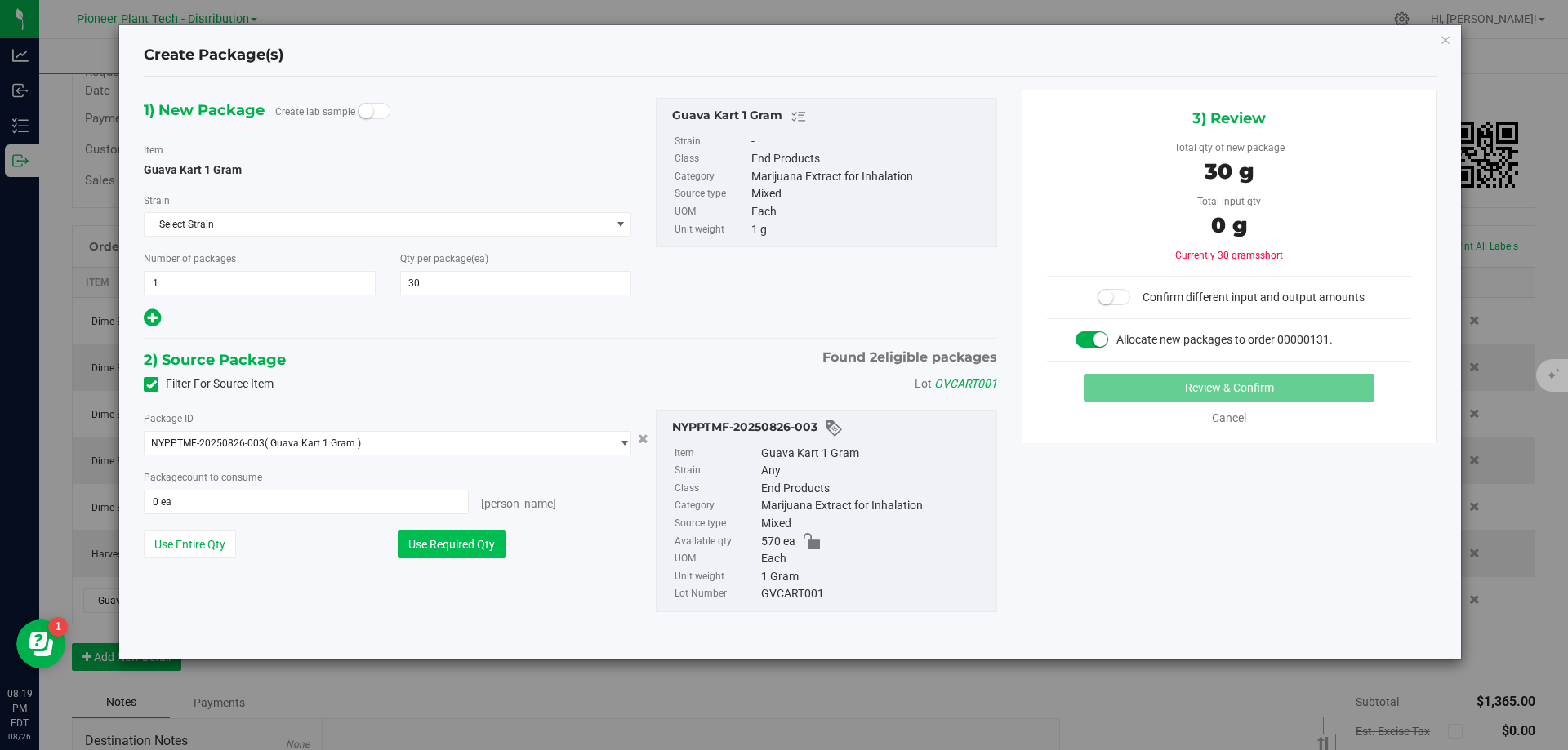
click at [455, 553] on button "Use Required Qty" at bounding box center [451, 544] width 107 height 27
type input "30 ea"
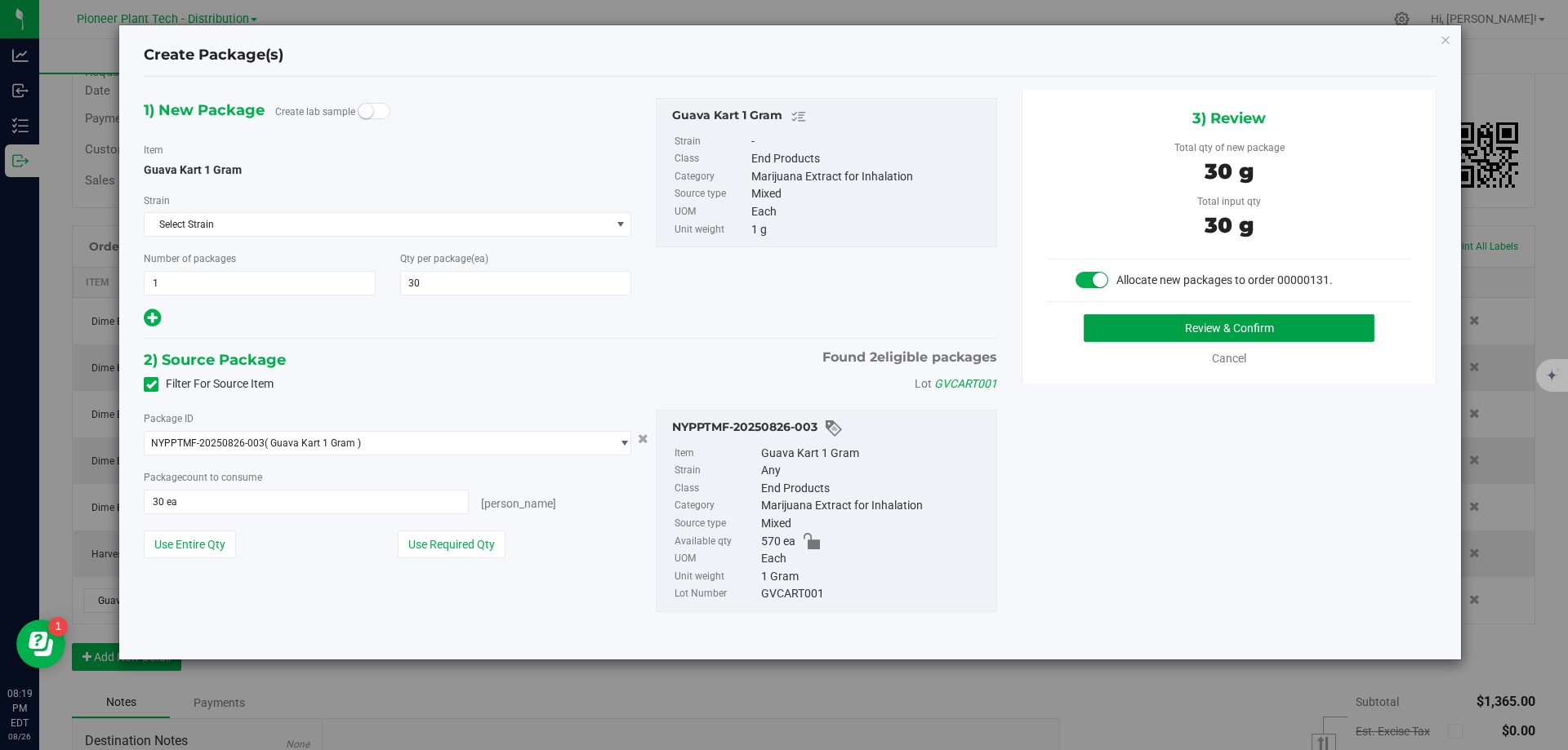
click at [1168, 333] on button "Review & Confirm" at bounding box center [1229, 328] width 291 height 27
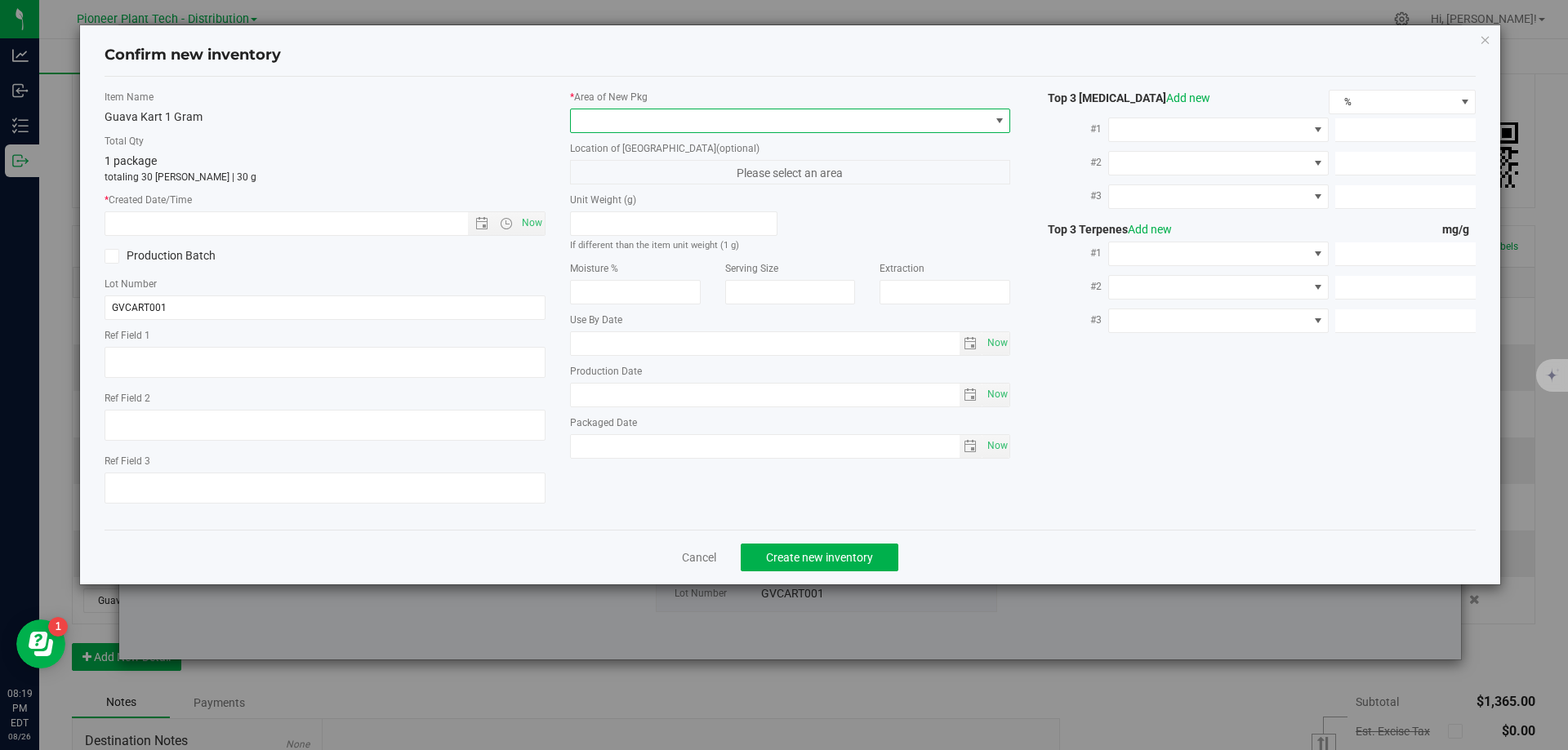
click at [845, 115] on span at bounding box center [780, 120] width 419 height 22
click at [708, 196] on li "Inventory Room - Distribution" at bounding box center [790, 188] width 440 height 22
click at [532, 221] on span "Now" at bounding box center [531, 223] width 27 height 23
type input "8/26/2025 8:19 PM"
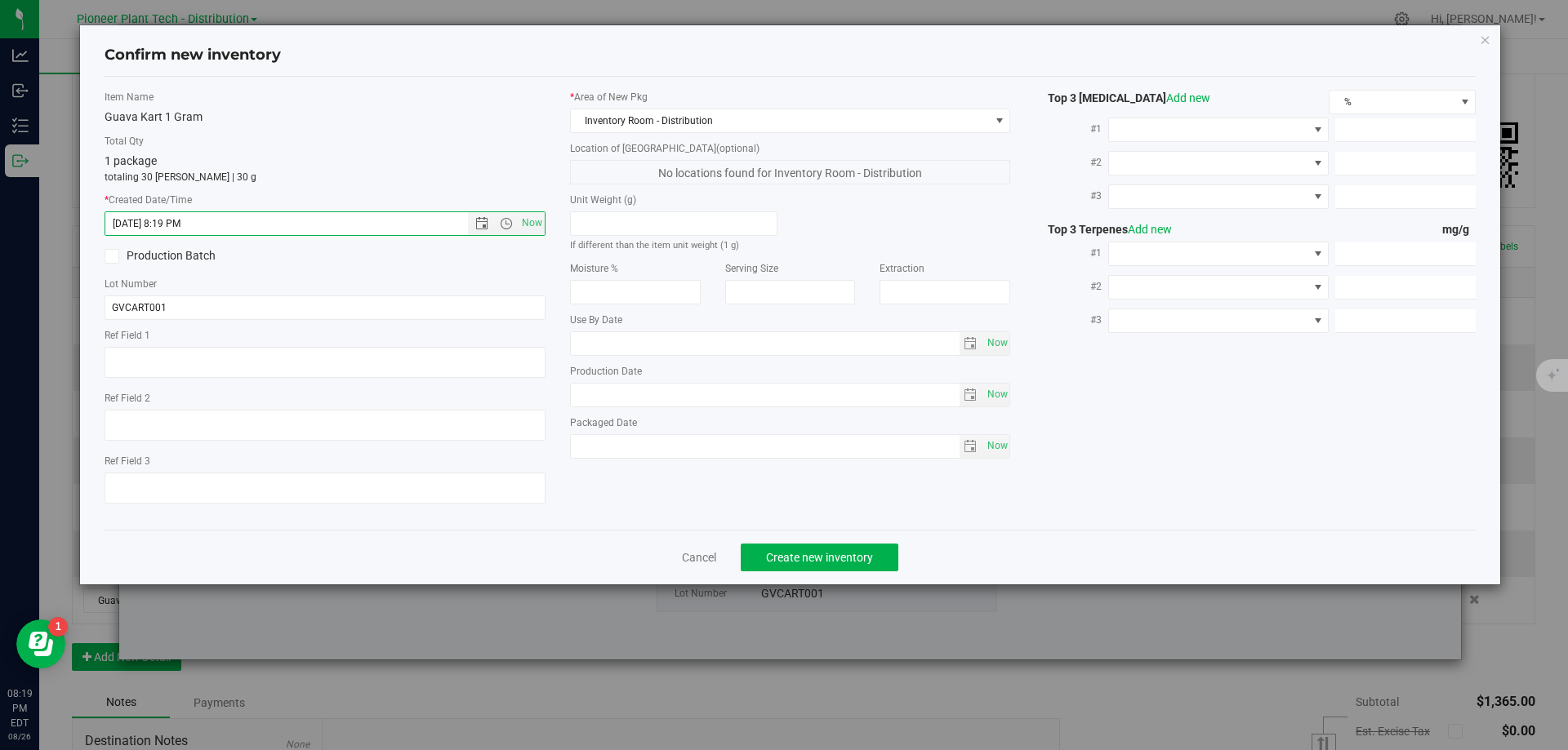
click at [772, 539] on div "Cancel Create new inventory" at bounding box center [790, 557] width 1372 height 55
click at [775, 544] on button "Create new inventory" at bounding box center [819, 558] width 157 height 27
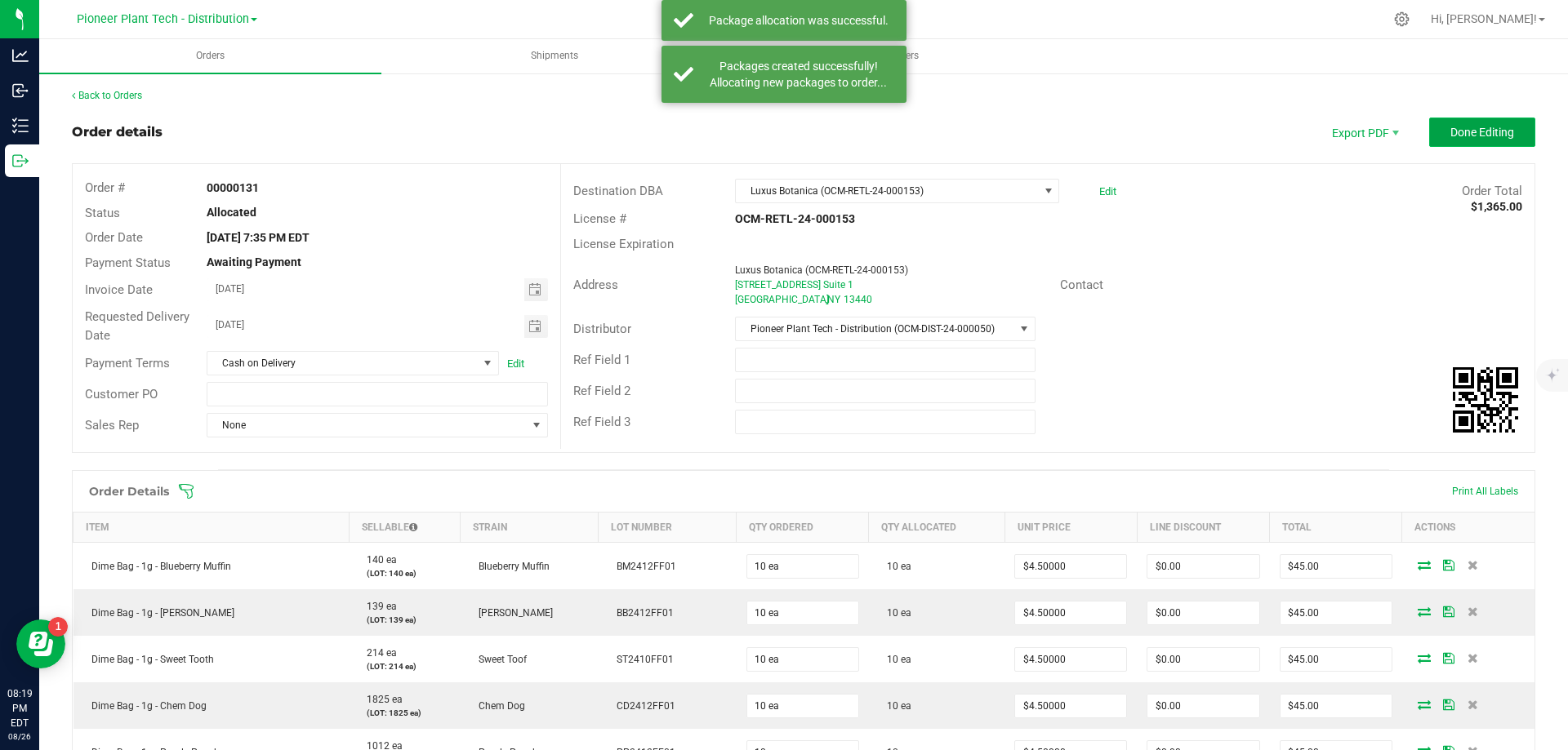
click at [1492, 135] on span "Done Editing" at bounding box center [1481, 132] width 64 height 13
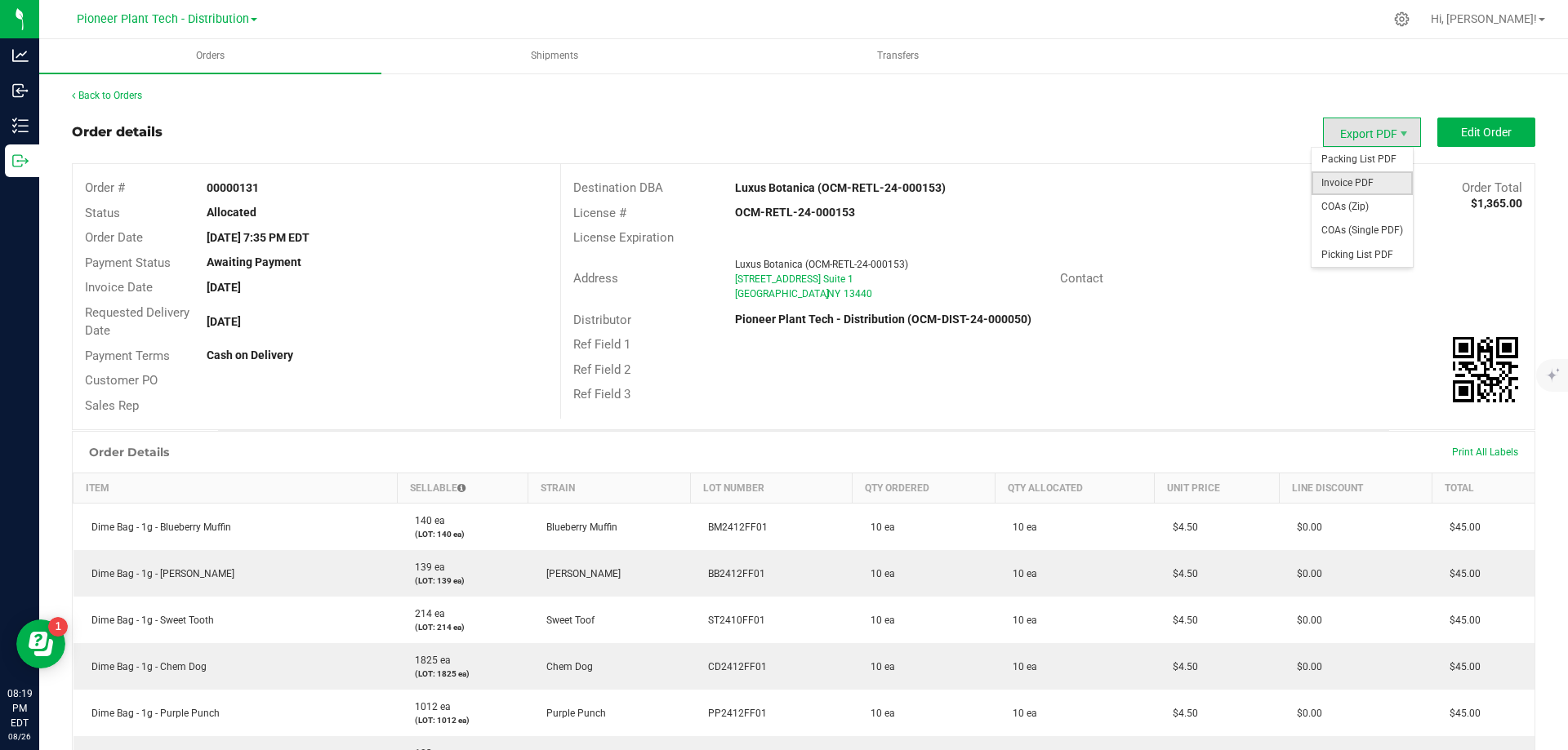
click at [1359, 184] on span "Invoice PDF" at bounding box center [1362, 184] width 102 height 23
click at [545, 48] on uib-tab-heading "Shipments" at bounding box center [554, 56] width 341 height 32
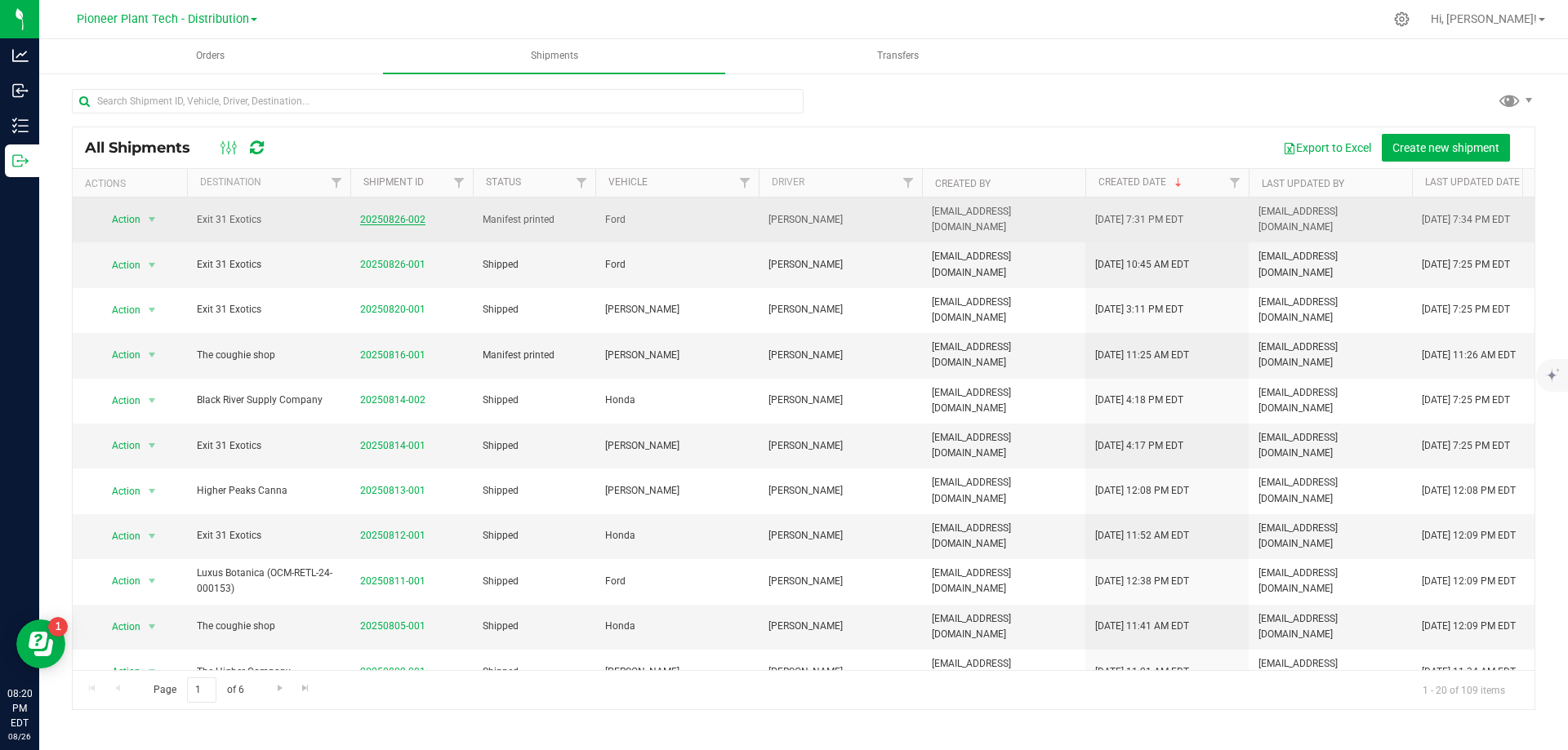
click at [393, 224] on link "20250826-002" at bounding box center [393, 220] width 65 height 12
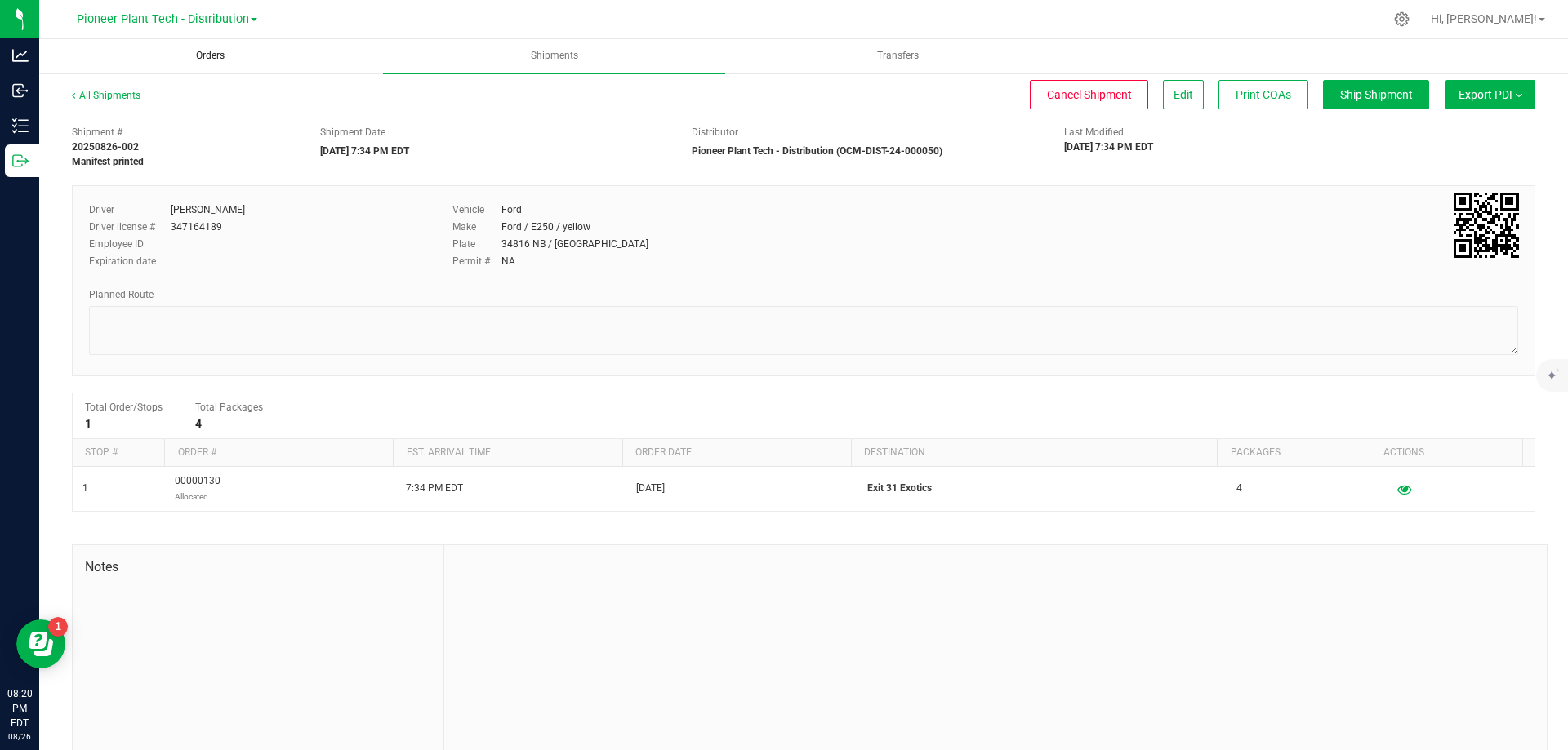
click at [204, 54] on span "Orders" at bounding box center [210, 56] width 72 height 14
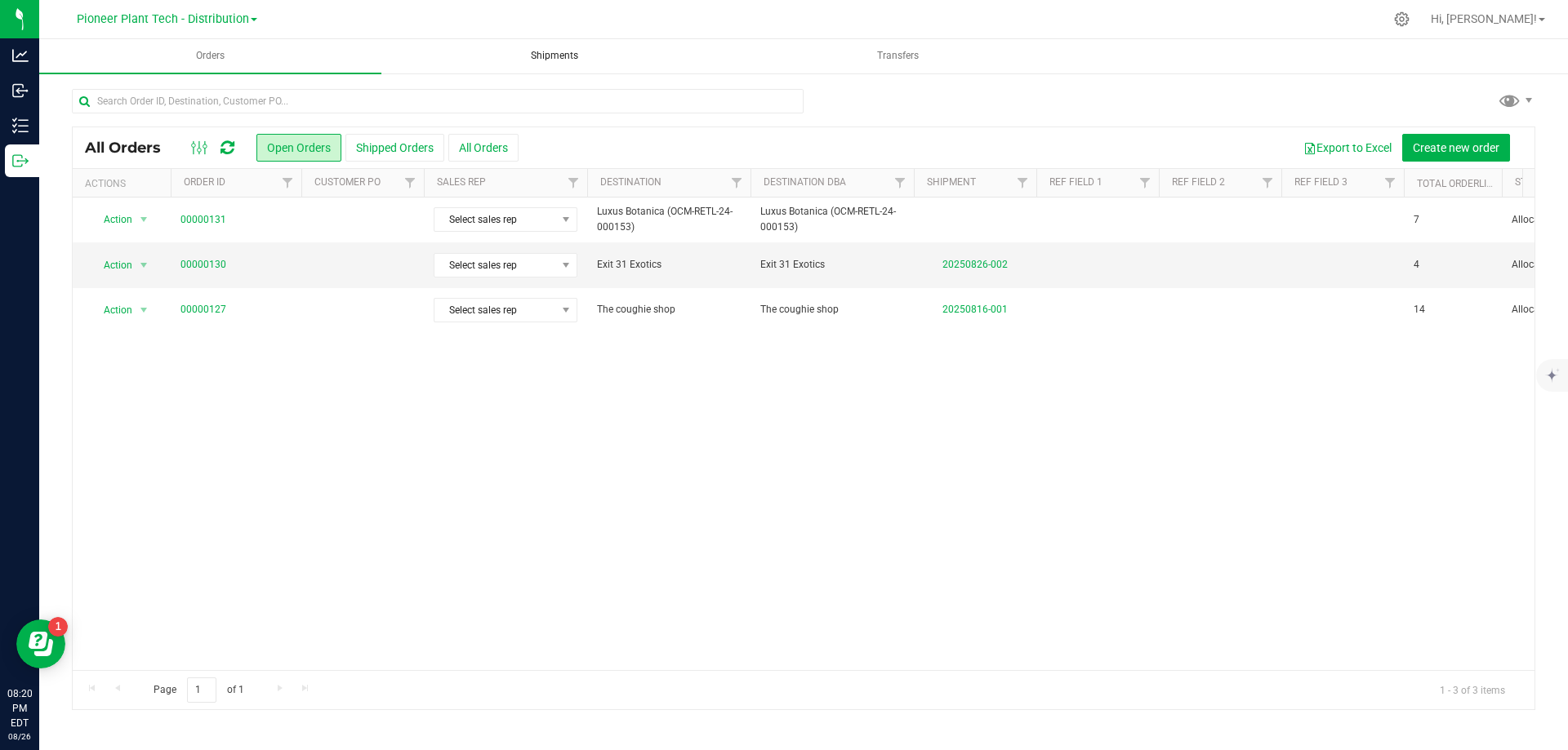
click at [554, 55] on span "Shipments" at bounding box center [555, 56] width 92 height 14
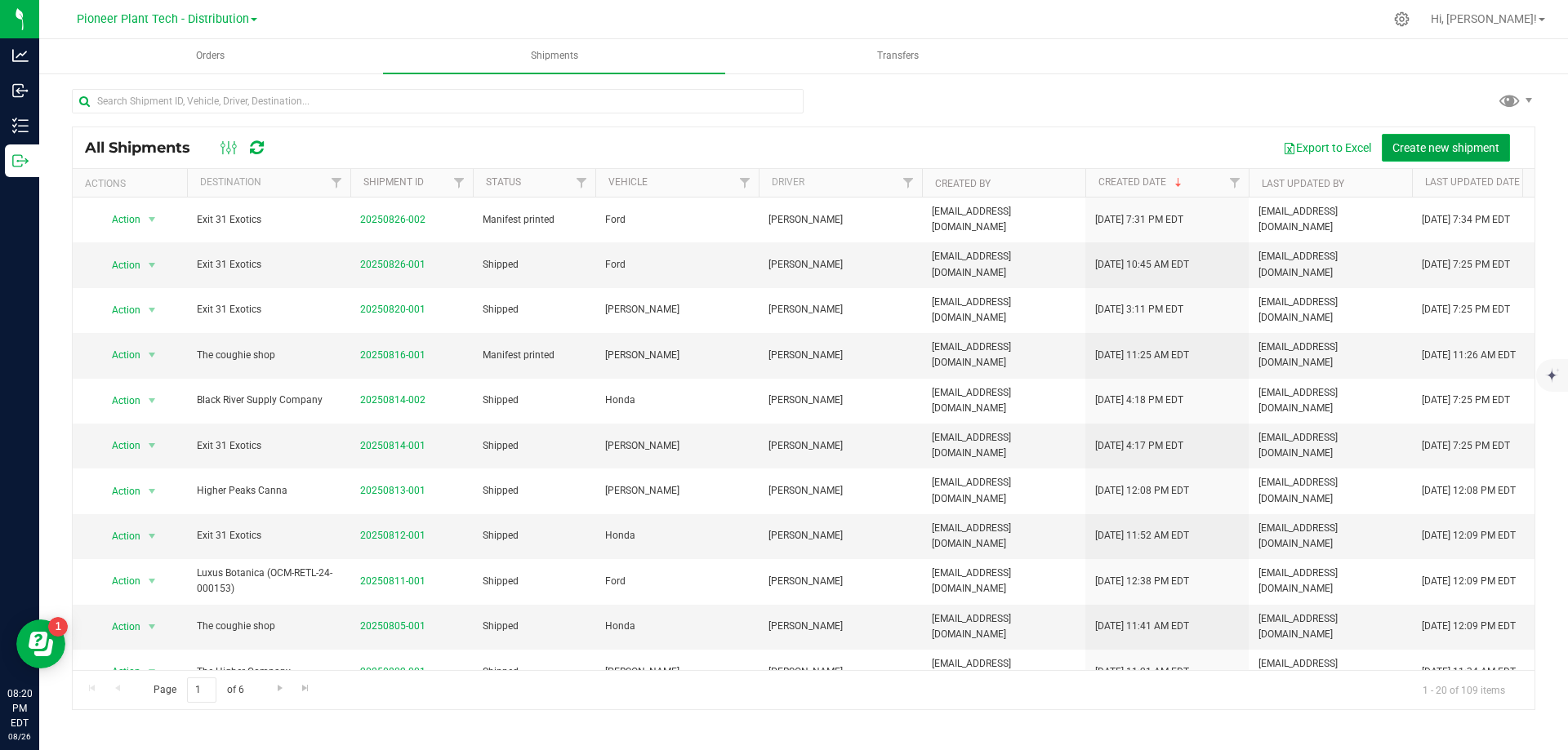
click at [1445, 138] on button "Create new shipment" at bounding box center [1445, 147] width 128 height 27
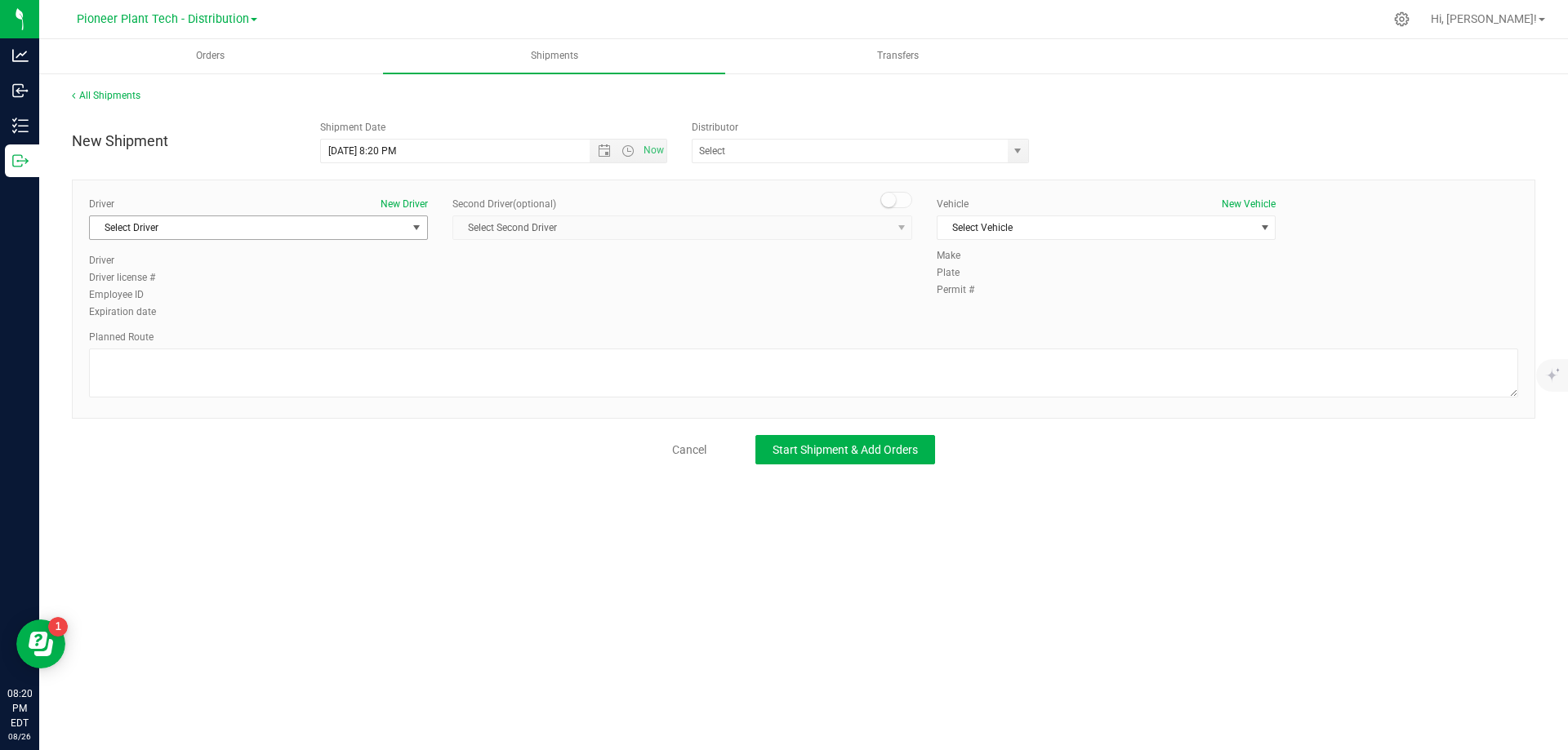
click at [420, 227] on span "select" at bounding box center [416, 228] width 13 height 13
click at [138, 337] on span "[PERSON_NAME]" at bounding box center [137, 345] width 74 height 21
click at [610, 153] on span "Open the date view" at bounding box center [604, 150] width 13 height 13
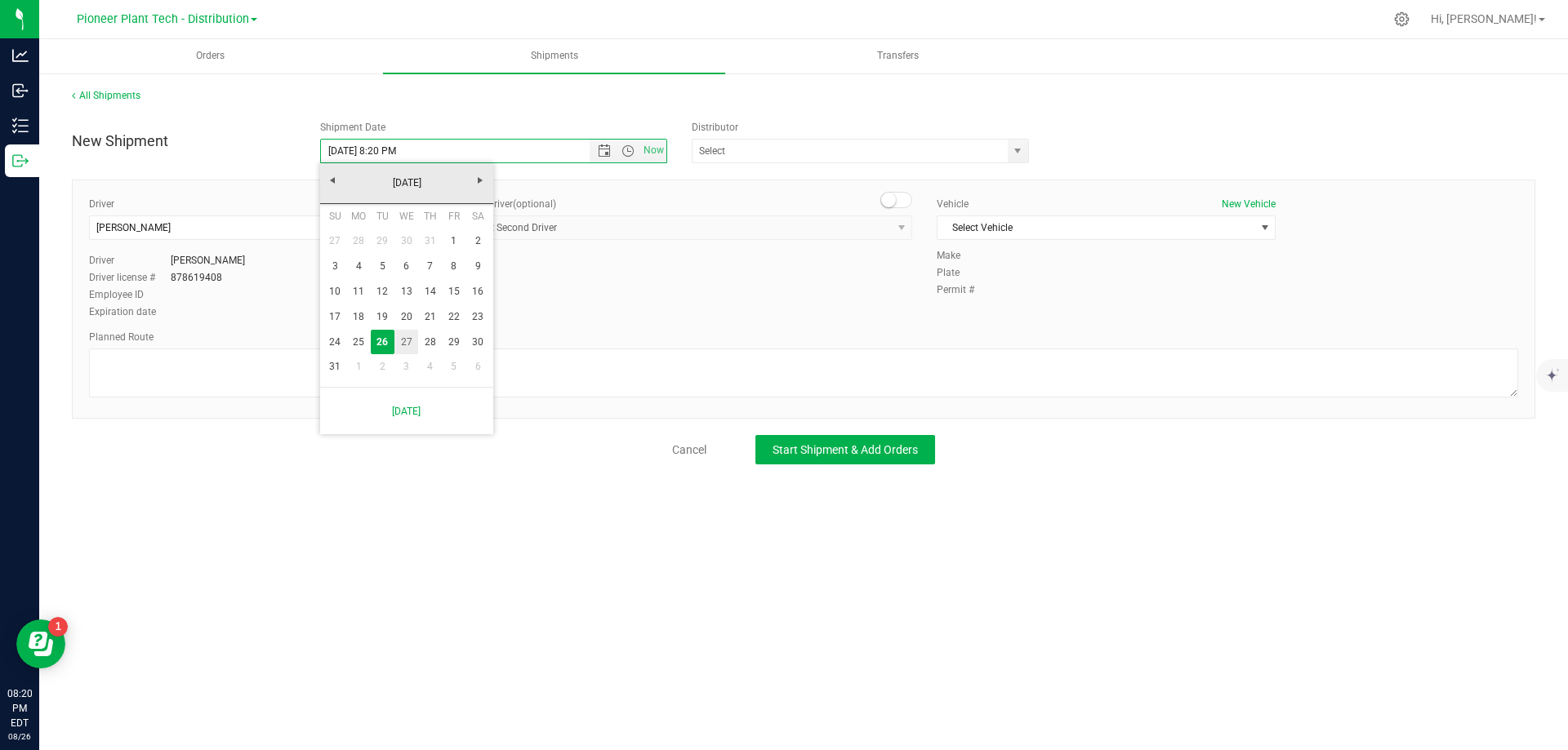
click at [404, 336] on link "27" at bounding box center [406, 343] width 23 height 25
type input "[DATE] 8:20 PM"
click at [1021, 156] on span "select" at bounding box center [1017, 150] width 13 height 13
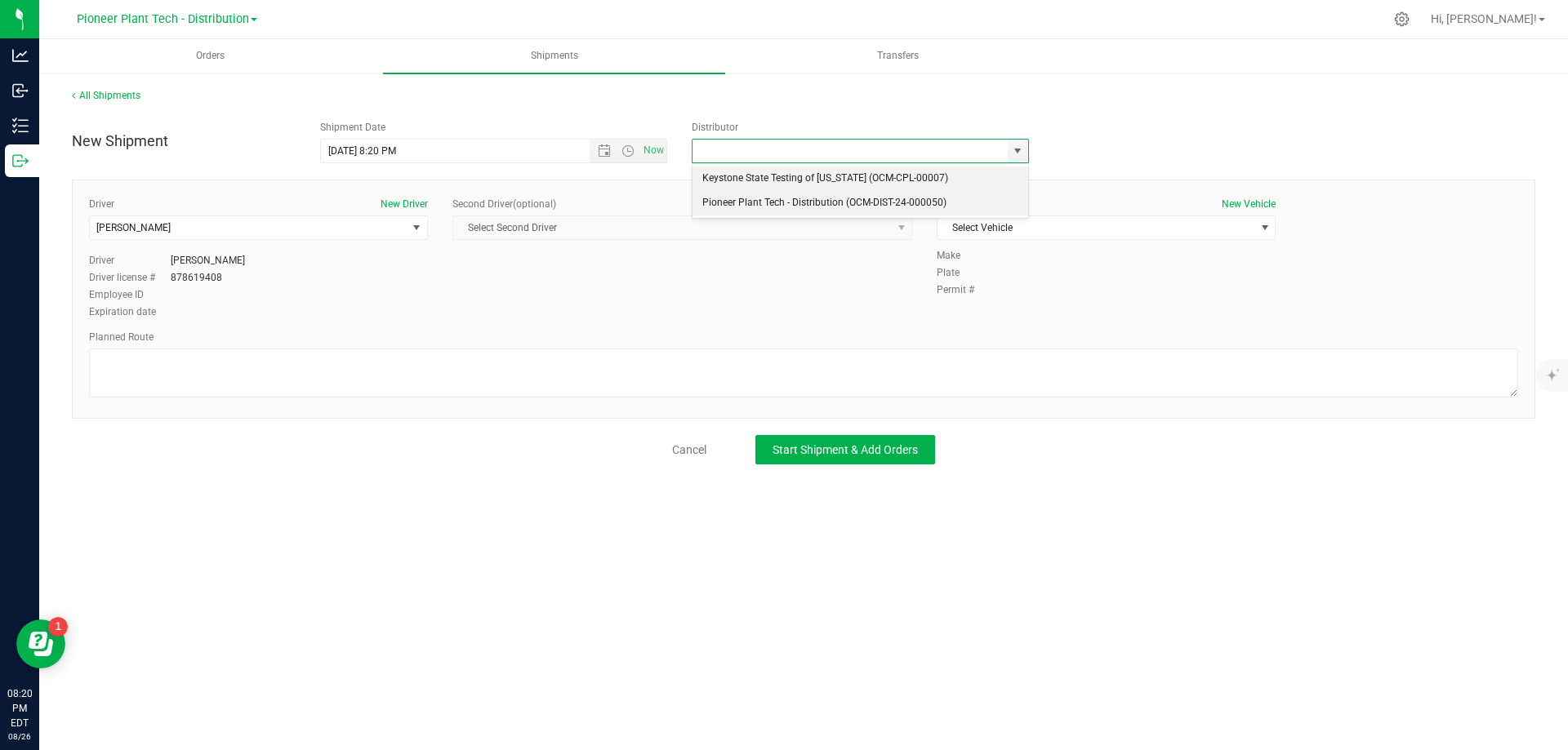
click at [798, 204] on li "Pioneer Plant Tech - Distribution (OCM-DIST-24-000050)" at bounding box center [861, 203] width 336 height 24
type input "Pioneer Plant Tech - Distribution (OCM-DIST-24-000050)"
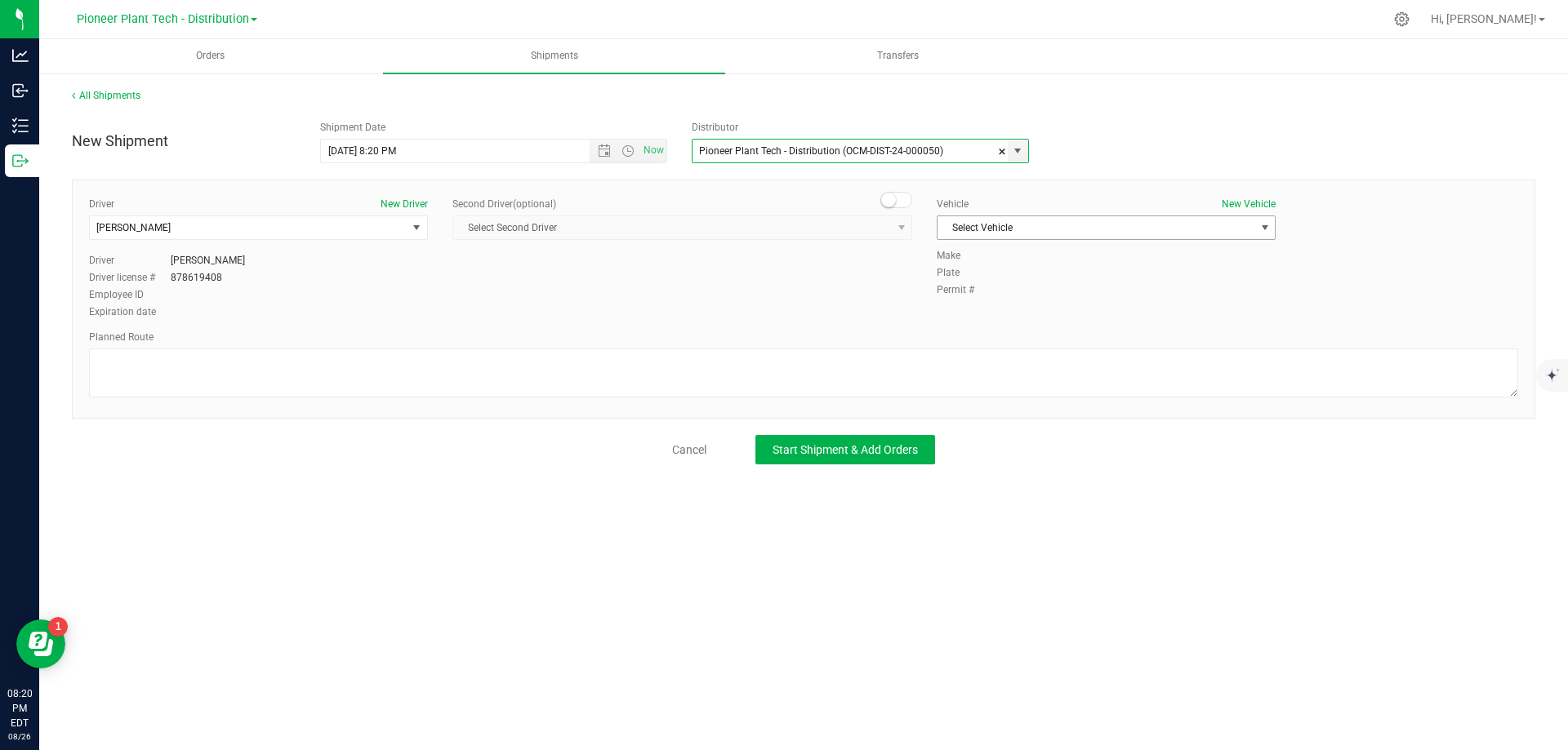
click at [1262, 229] on span "select" at bounding box center [1264, 228] width 13 height 13
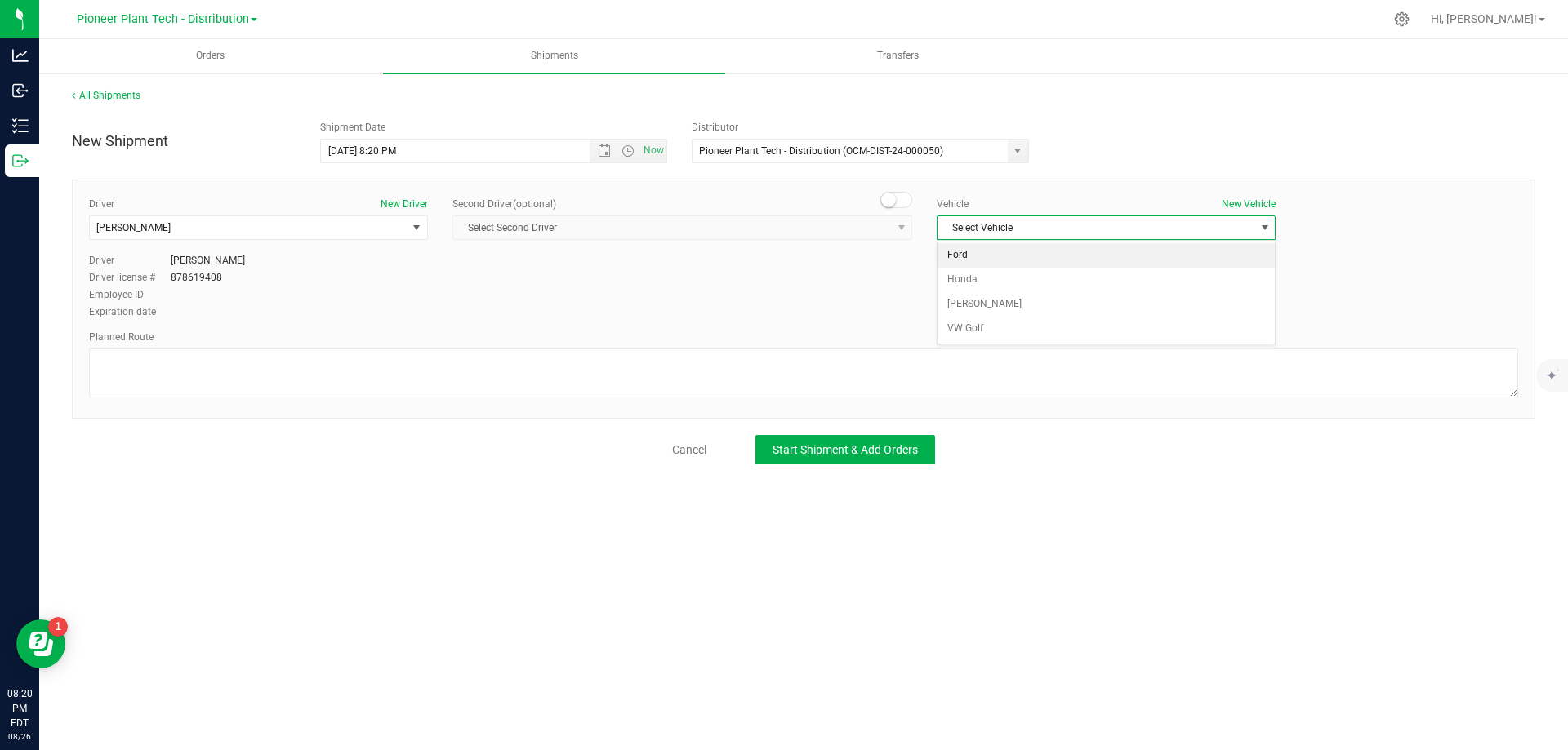
click at [987, 257] on li "Ford" at bounding box center [1106, 255] width 337 height 24
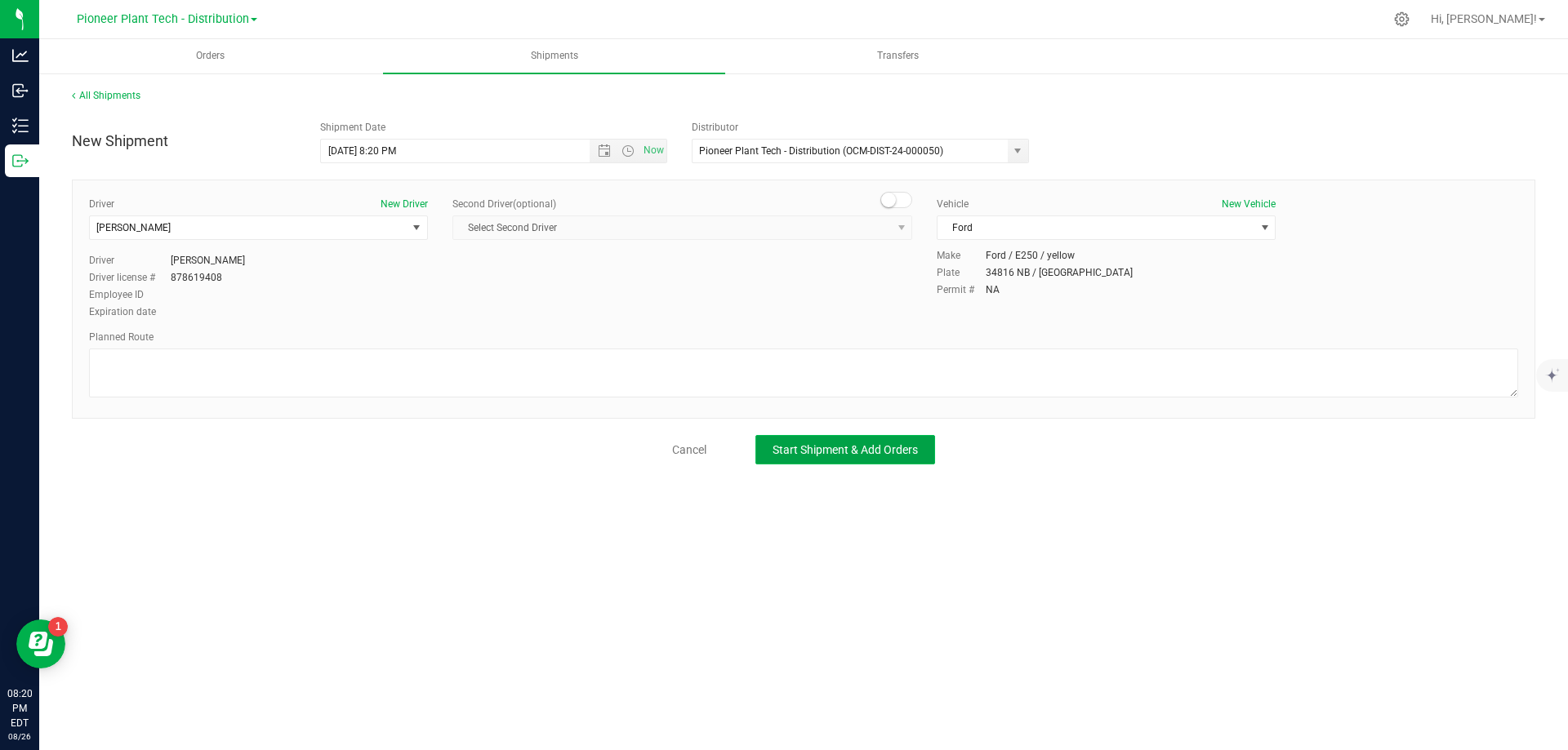
click at [904, 445] on span "Start Shipment & Add Orders" at bounding box center [845, 449] width 146 height 13
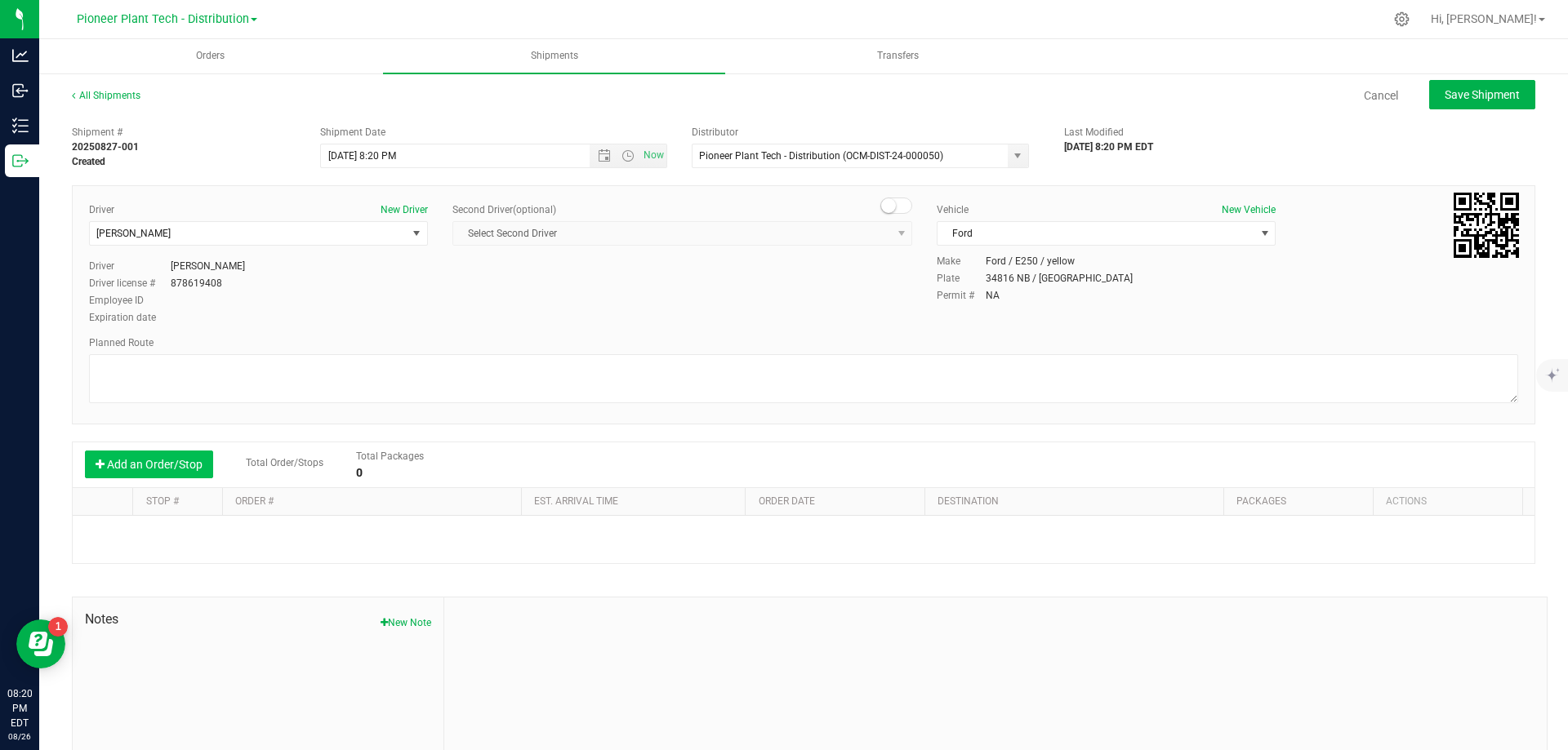
click at [174, 463] on button "Add an Order/Stop" at bounding box center [148, 464] width 128 height 27
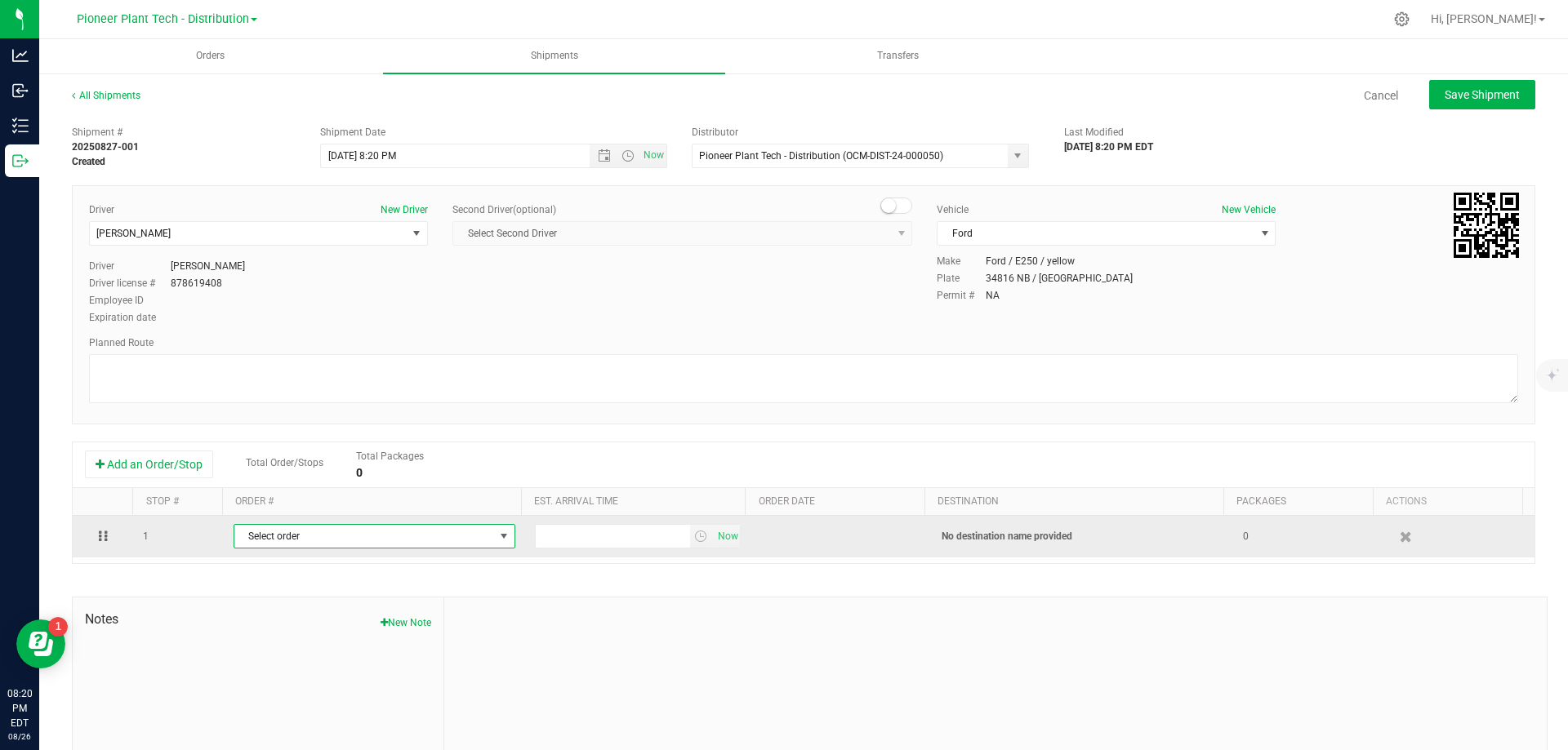
click at [295, 535] on span "Select order" at bounding box center [364, 535] width 260 height 22
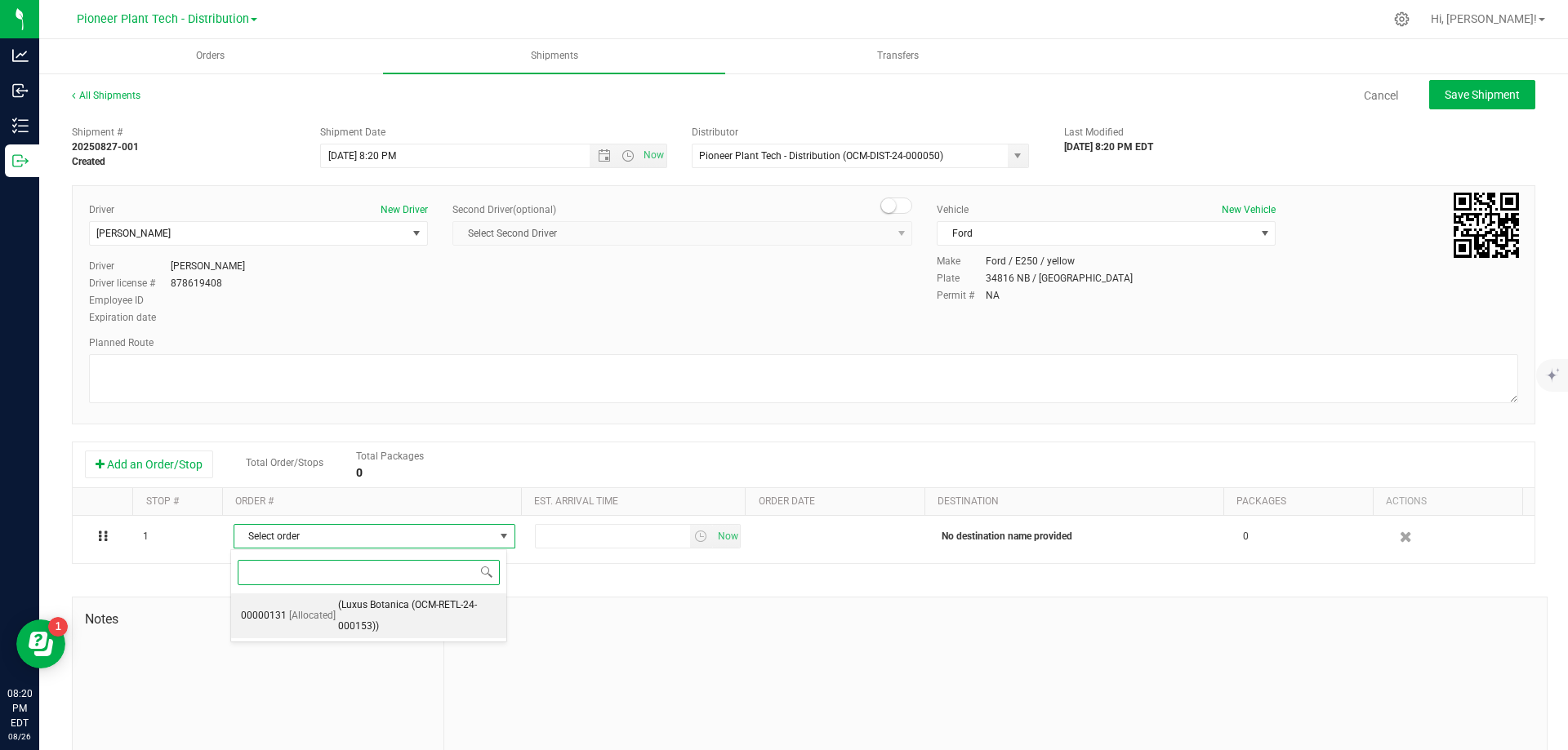
click at [365, 610] on span "(Luxus Botanica (OCM-RETL-24-000153))" at bounding box center [417, 615] width 158 height 42
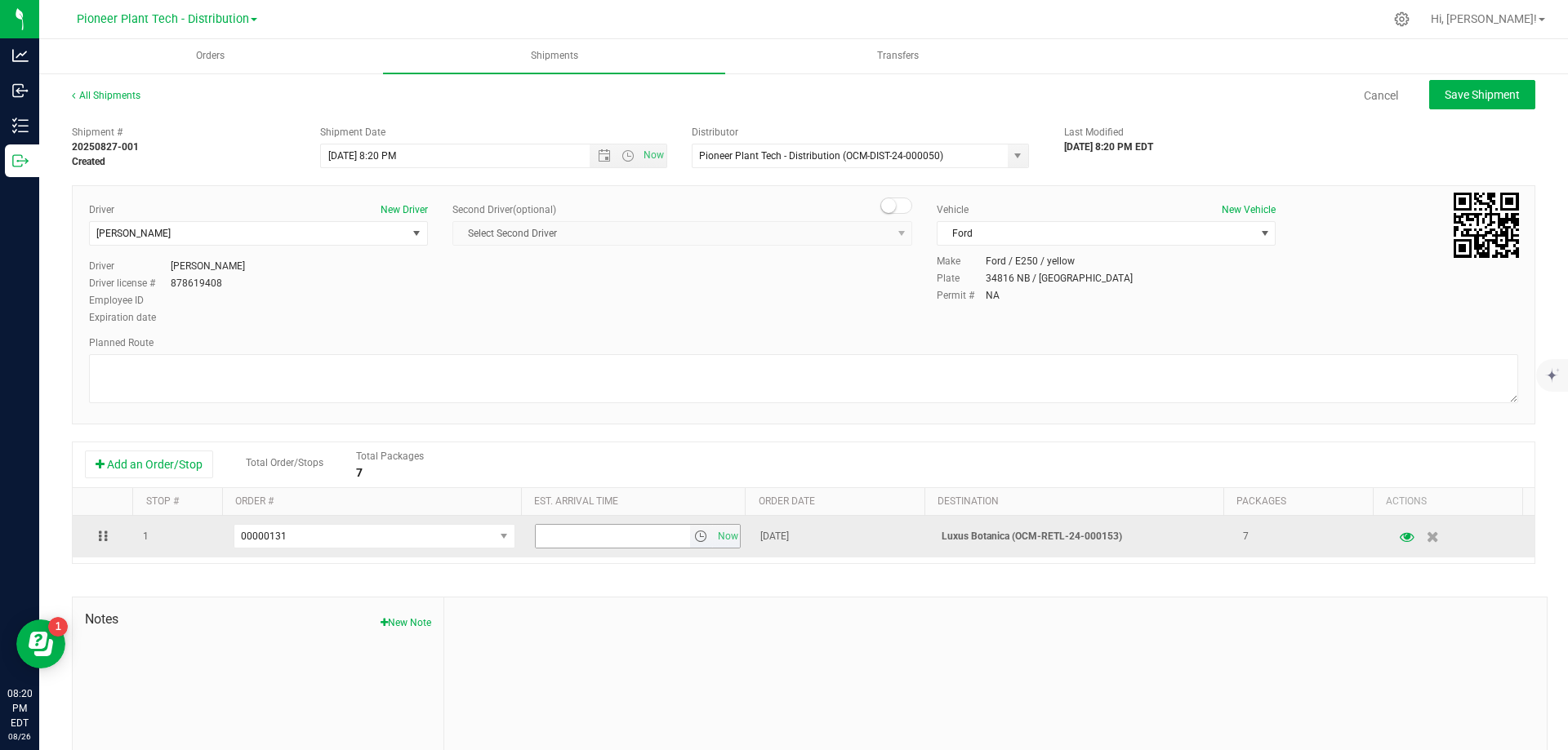
click at [694, 539] on span "select" at bounding box center [699, 535] width 13 height 13
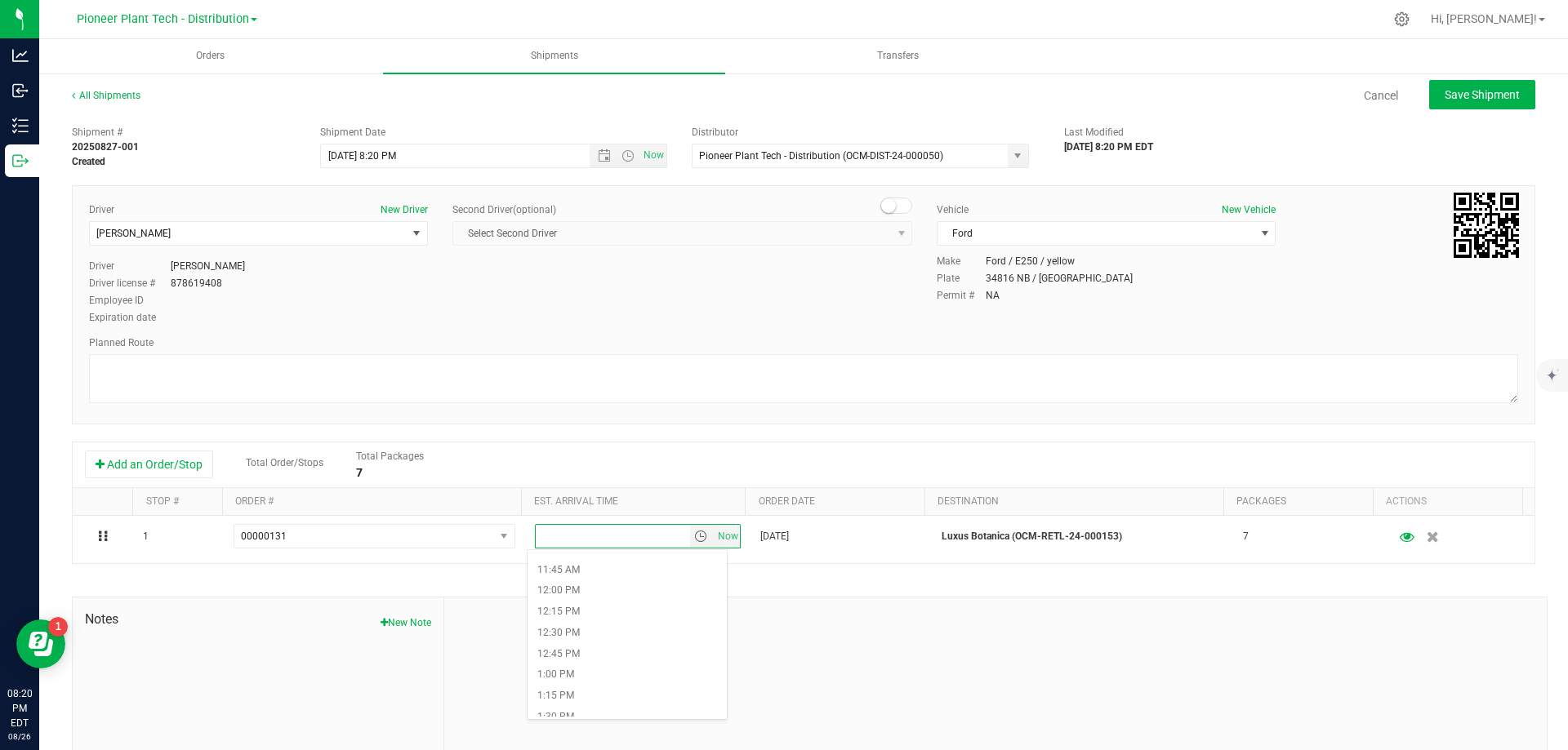
scroll to position [1225, 0]
click at [587, 674] on li "4:00 PM" at bounding box center [627, 683] width 199 height 21
click at [1453, 98] on span "Save Shipment" at bounding box center [1482, 94] width 75 height 13
type input "[DATE] 12:20 AM"
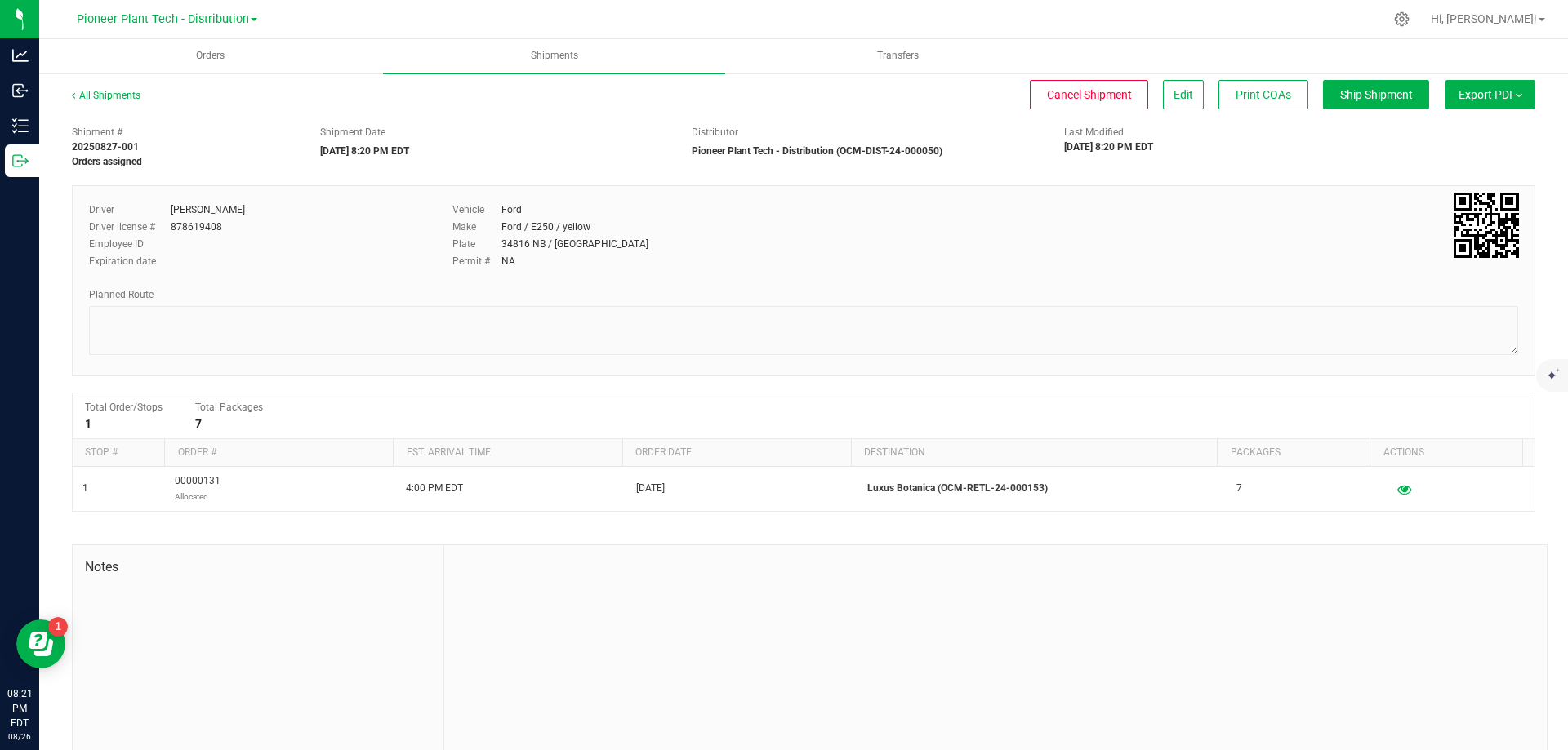
click at [1489, 96] on span "Export PDF" at bounding box center [1490, 94] width 64 height 13
click at [1378, 33] on div at bounding box center [837, 19] width 1091 height 32
click at [562, 58] on span "Shipments" at bounding box center [555, 56] width 92 height 14
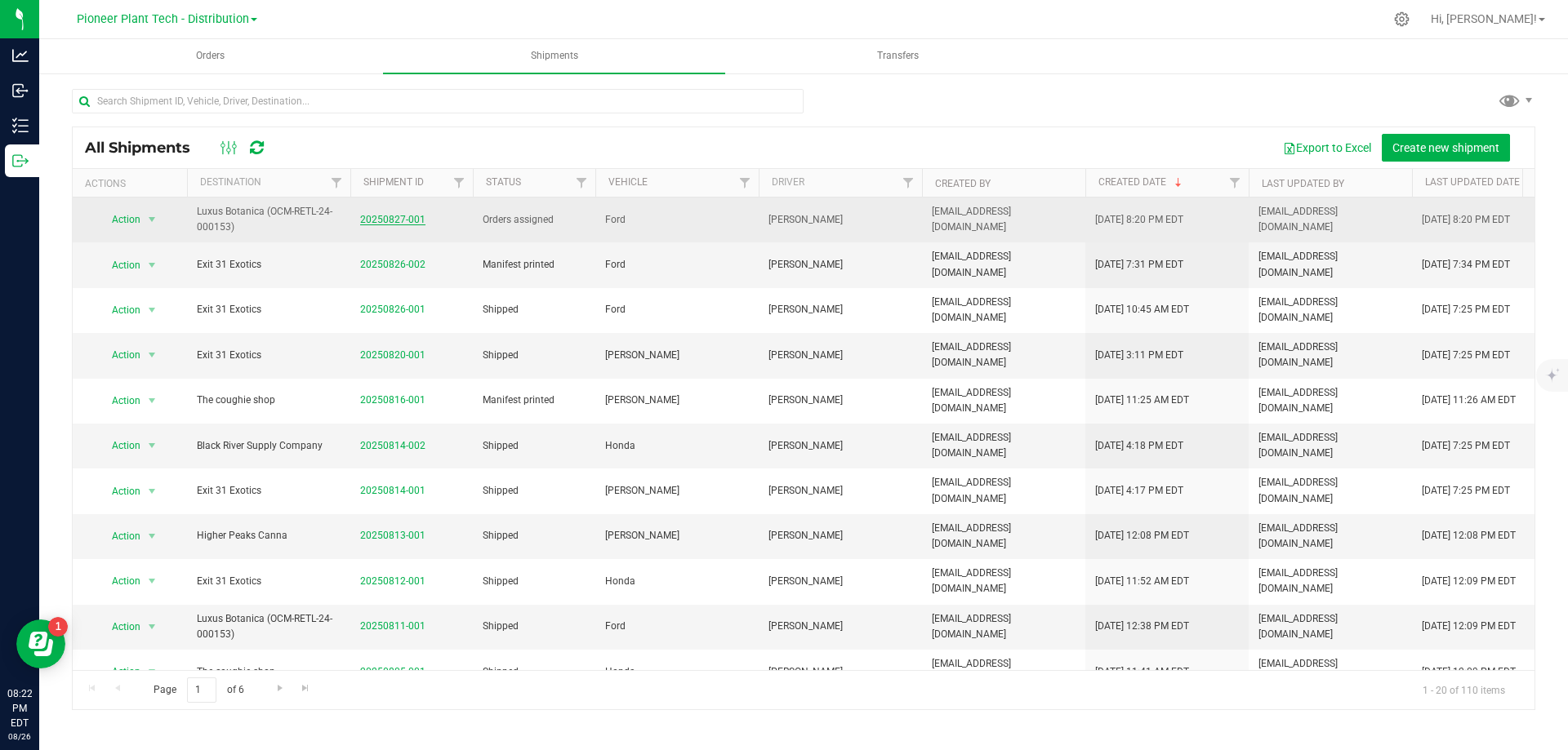
click at [415, 222] on link "20250827-001" at bounding box center [393, 220] width 65 height 12
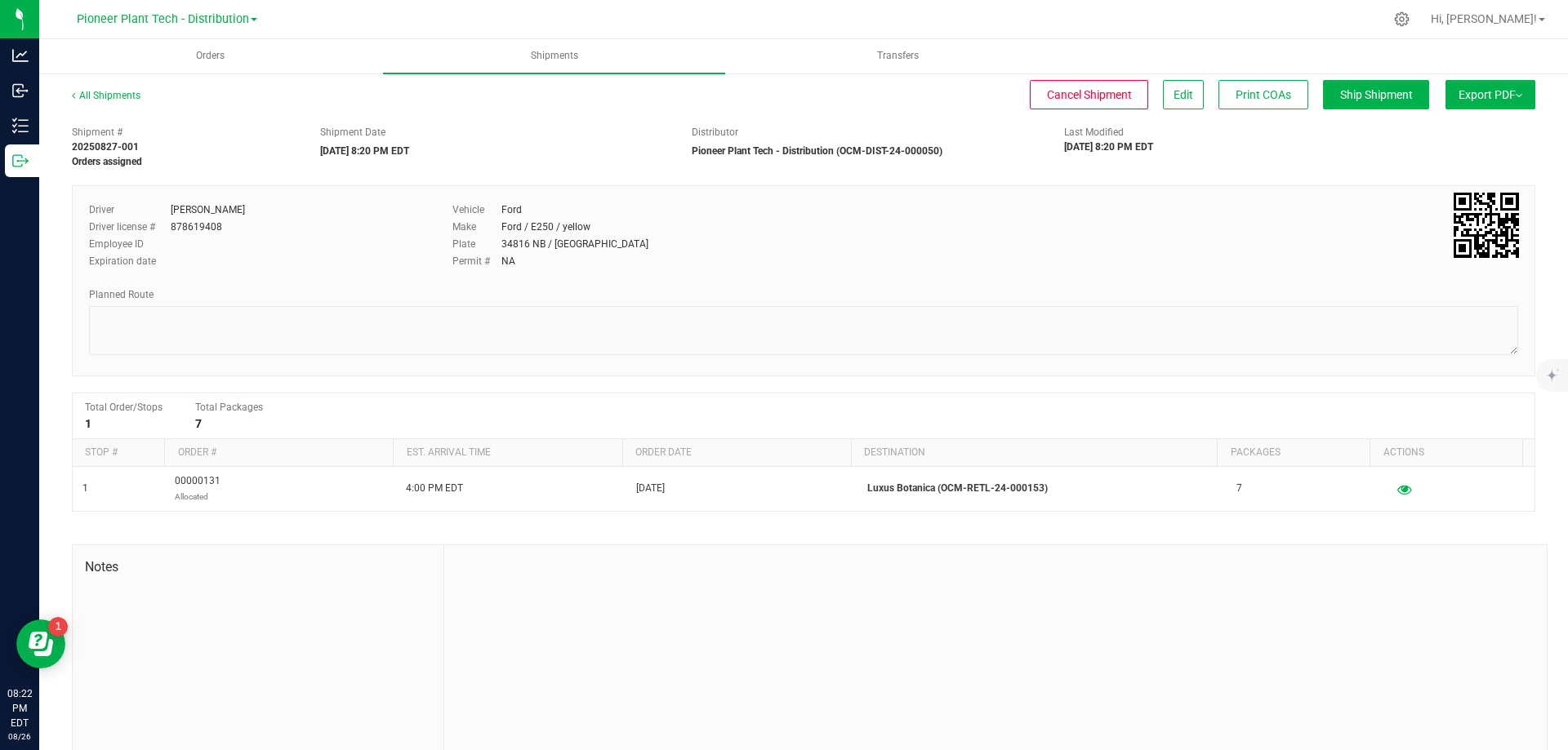
click at [1507, 101] on span "Export PDF" at bounding box center [1490, 94] width 64 height 13
click at [1442, 154] on span "Manifest by Lot" at bounding box center [1448, 155] width 67 height 12
click at [1493, 95] on span "Export PDF" at bounding box center [1490, 94] width 64 height 13
click at [1452, 156] on span "Manifest by Lot" at bounding box center [1448, 155] width 67 height 12
click at [1502, 96] on span "Export PDF" at bounding box center [1490, 94] width 64 height 13
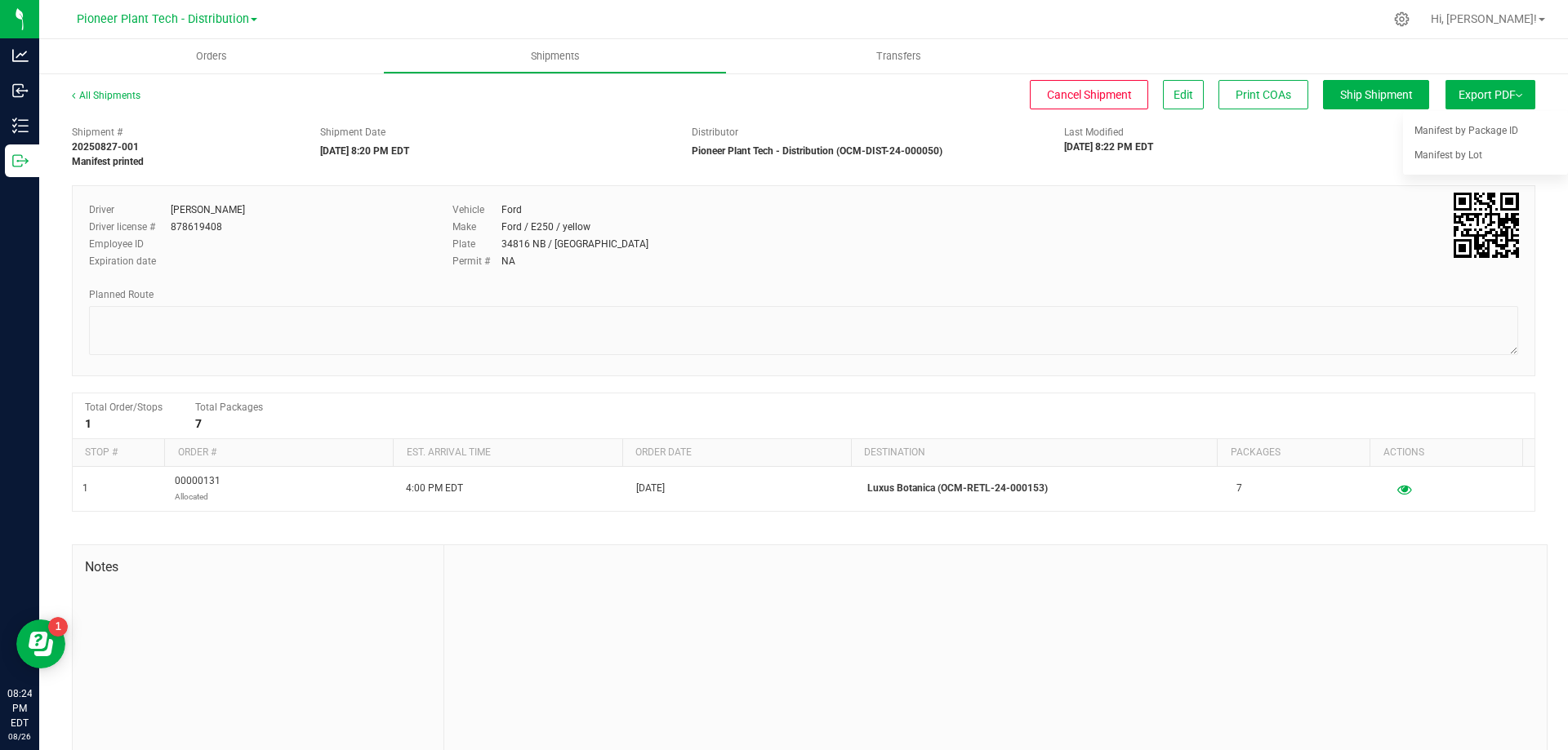
click at [1186, 239] on div "Driver [PERSON_NAME] Driver license # 878619408 Employee ID Expiration date Veh…" at bounding box center [804, 240] width 1454 height 77
click at [560, 50] on span "Shipments" at bounding box center [555, 56] width 93 height 15
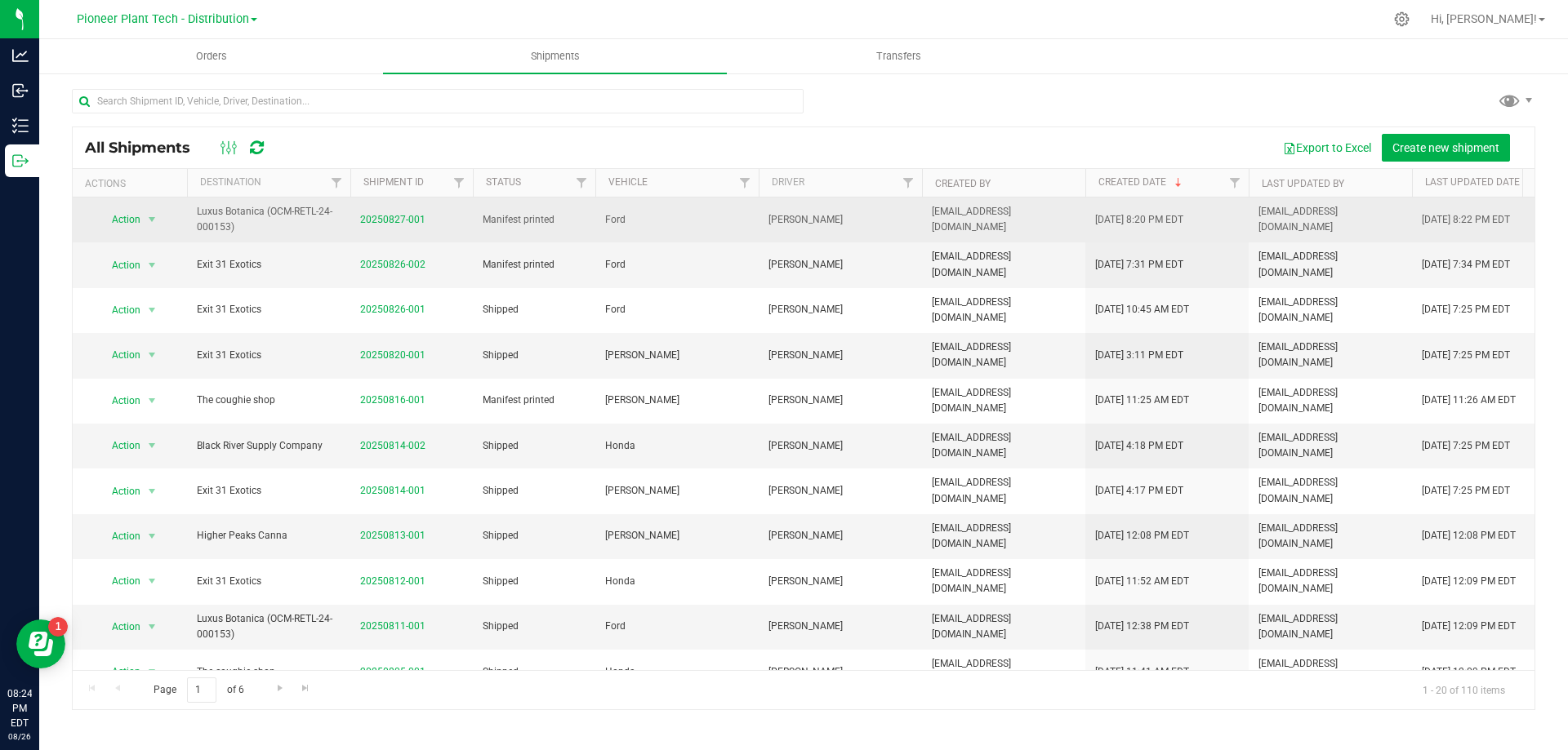
click at [230, 230] on span "Luxus Botanica (OCM-RETL-24-000153)" at bounding box center [268, 220] width 144 height 31
click at [233, 236] on td "Luxus Botanica (OCM-RETL-24-000153)" at bounding box center [268, 220] width 163 height 45
click at [410, 220] on link "20250827-001" at bounding box center [393, 220] width 65 height 12
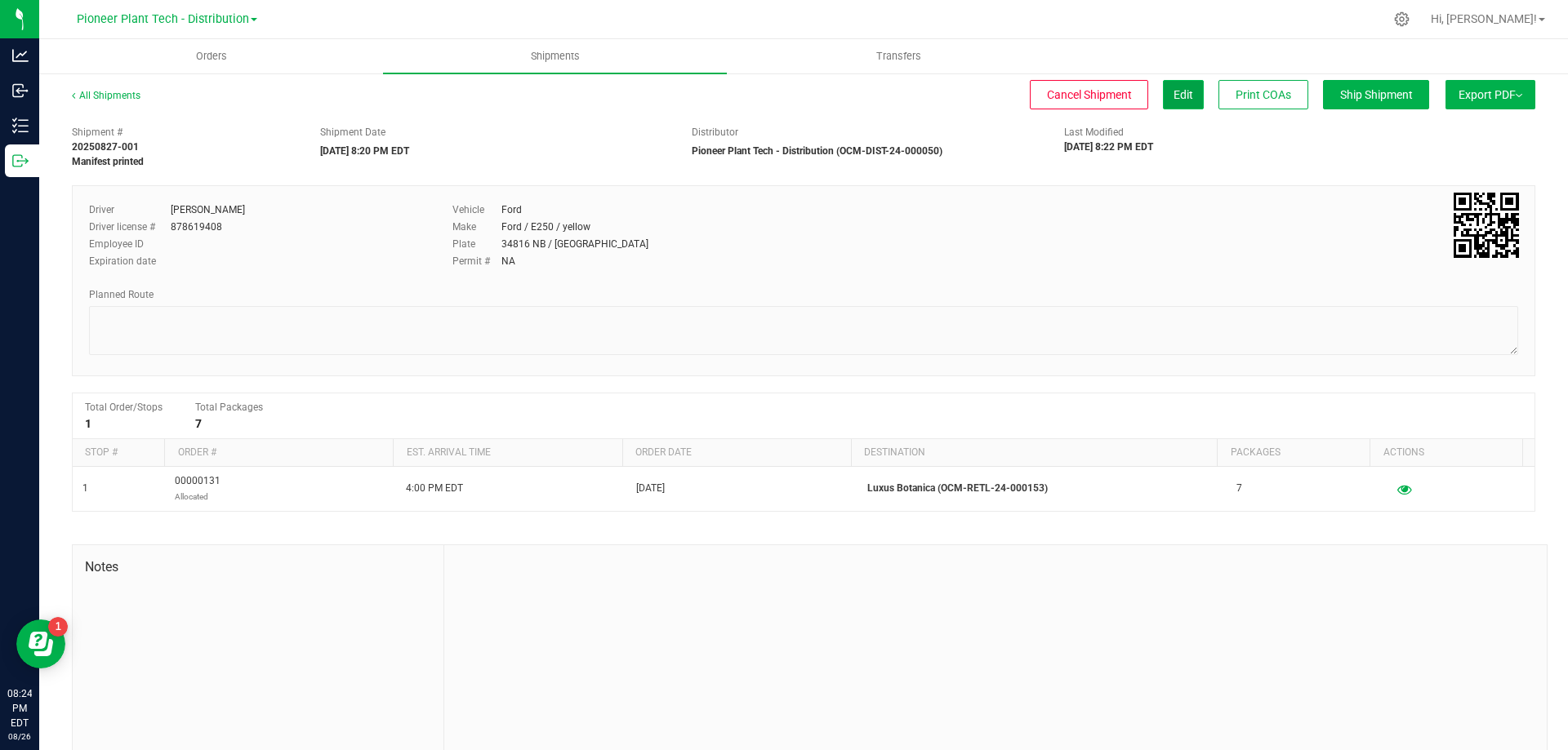
click at [1173, 96] on span "Edit" at bounding box center [1183, 94] width 20 height 13
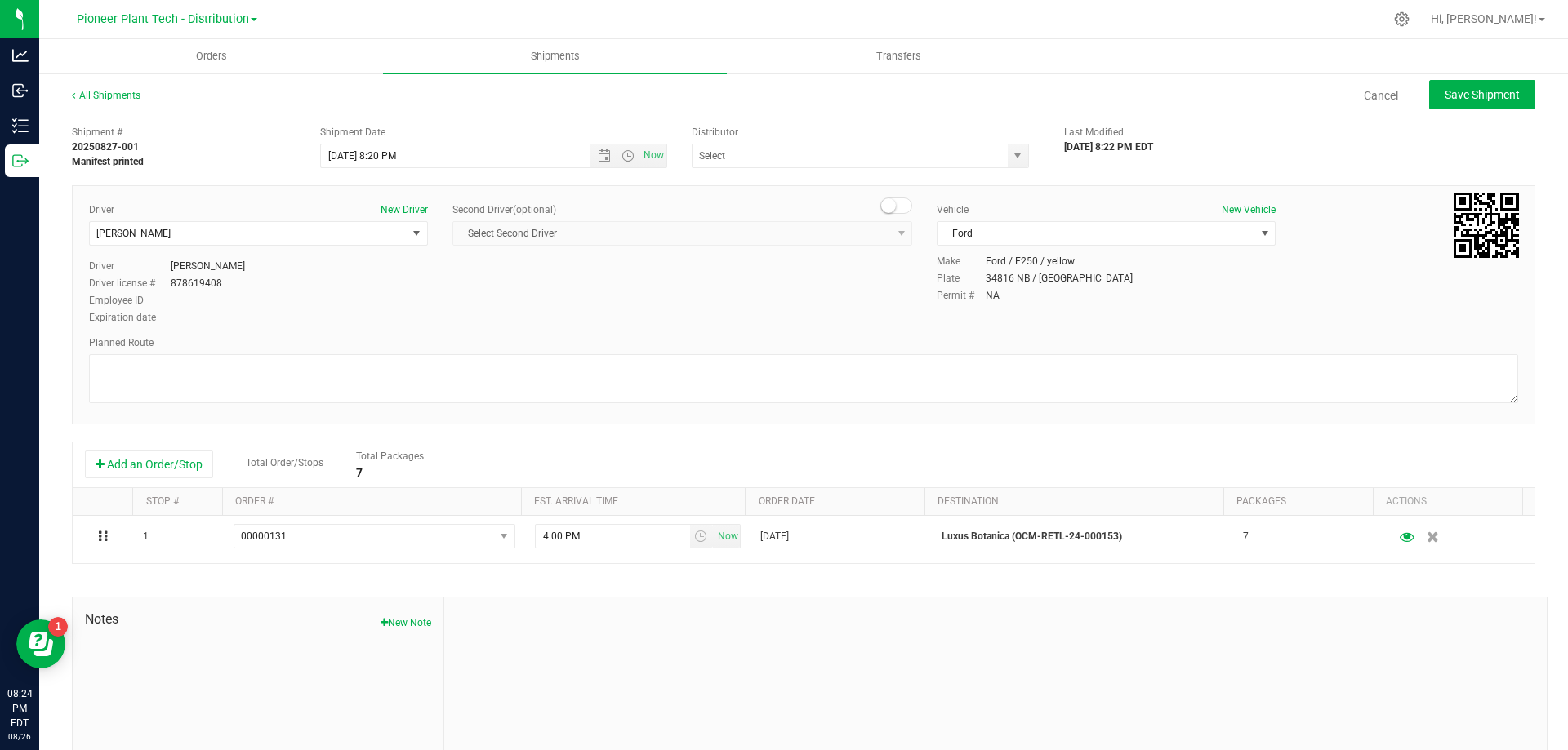
type input "Pioneer Plant Tech - Distribution (OCM-DIST-24-000050)"
click at [1445, 94] on span "Save Shipment" at bounding box center [1482, 94] width 75 height 13
type input "[DATE] 12:20 AM"
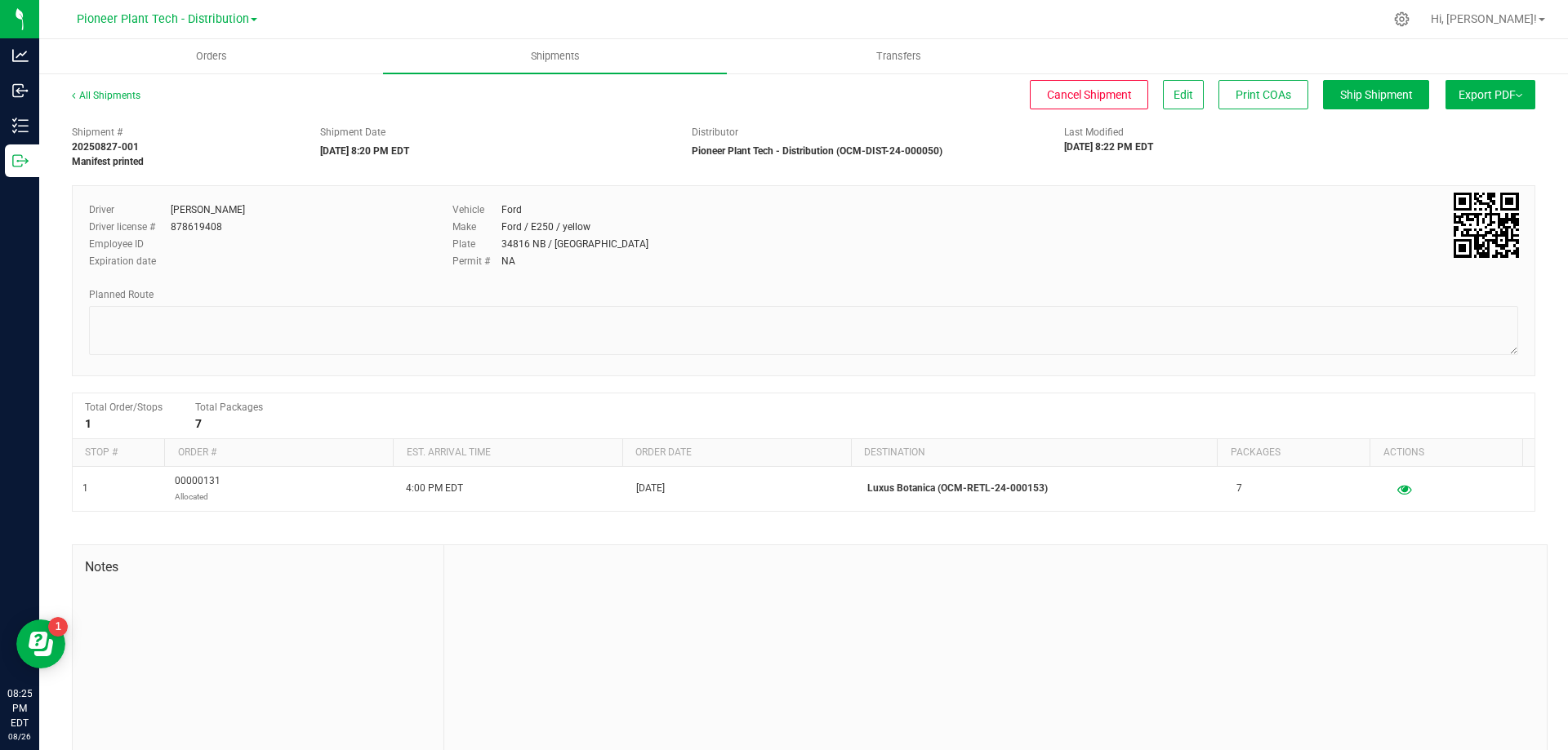
click at [1467, 93] on span "Export PDF" at bounding box center [1490, 94] width 64 height 13
click at [1278, 293] on div "Planned Route" at bounding box center [803, 294] width 1429 height 15
